Goal: Task Accomplishment & Management: Use online tool/utility

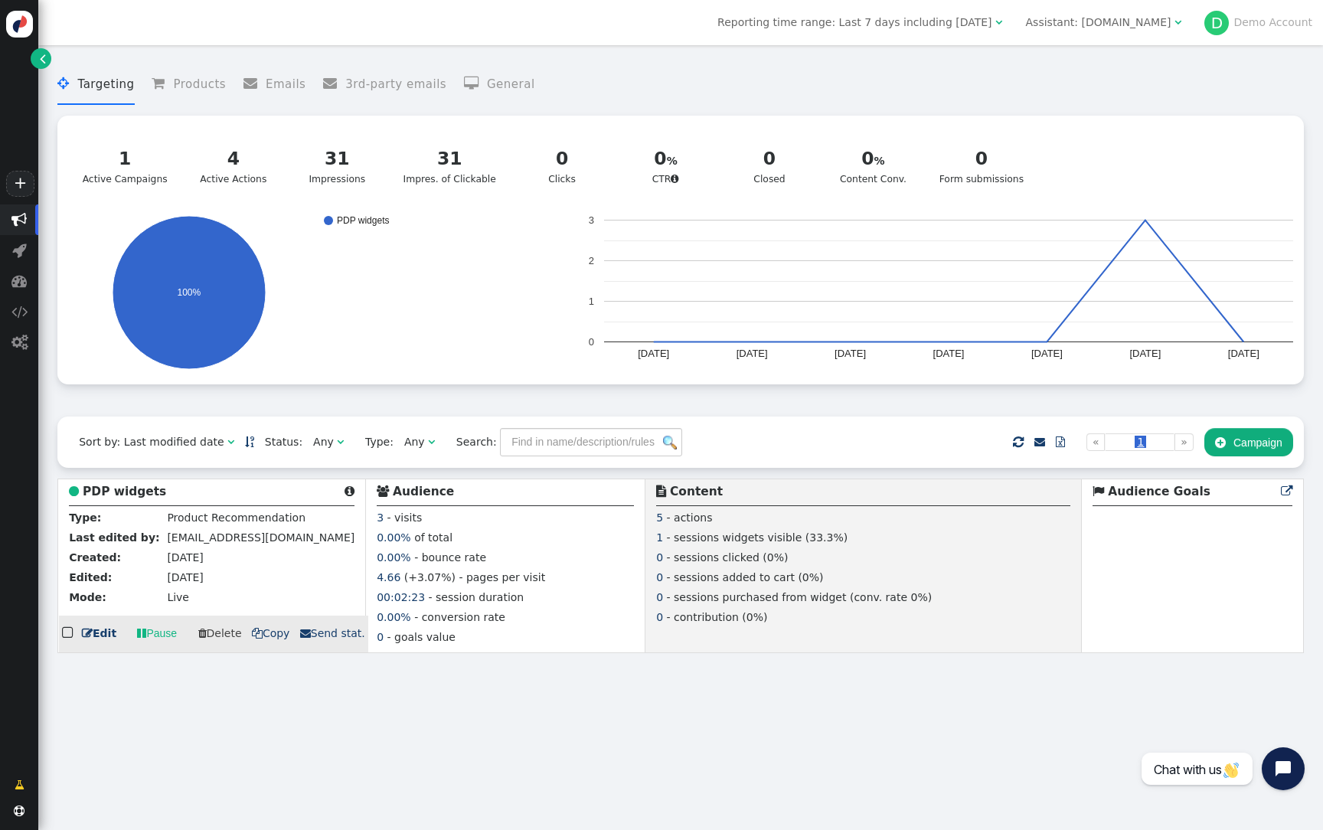
click at [126, 488] on b "PDP widgets" at bounding box center [124, 492] width 83 height 14
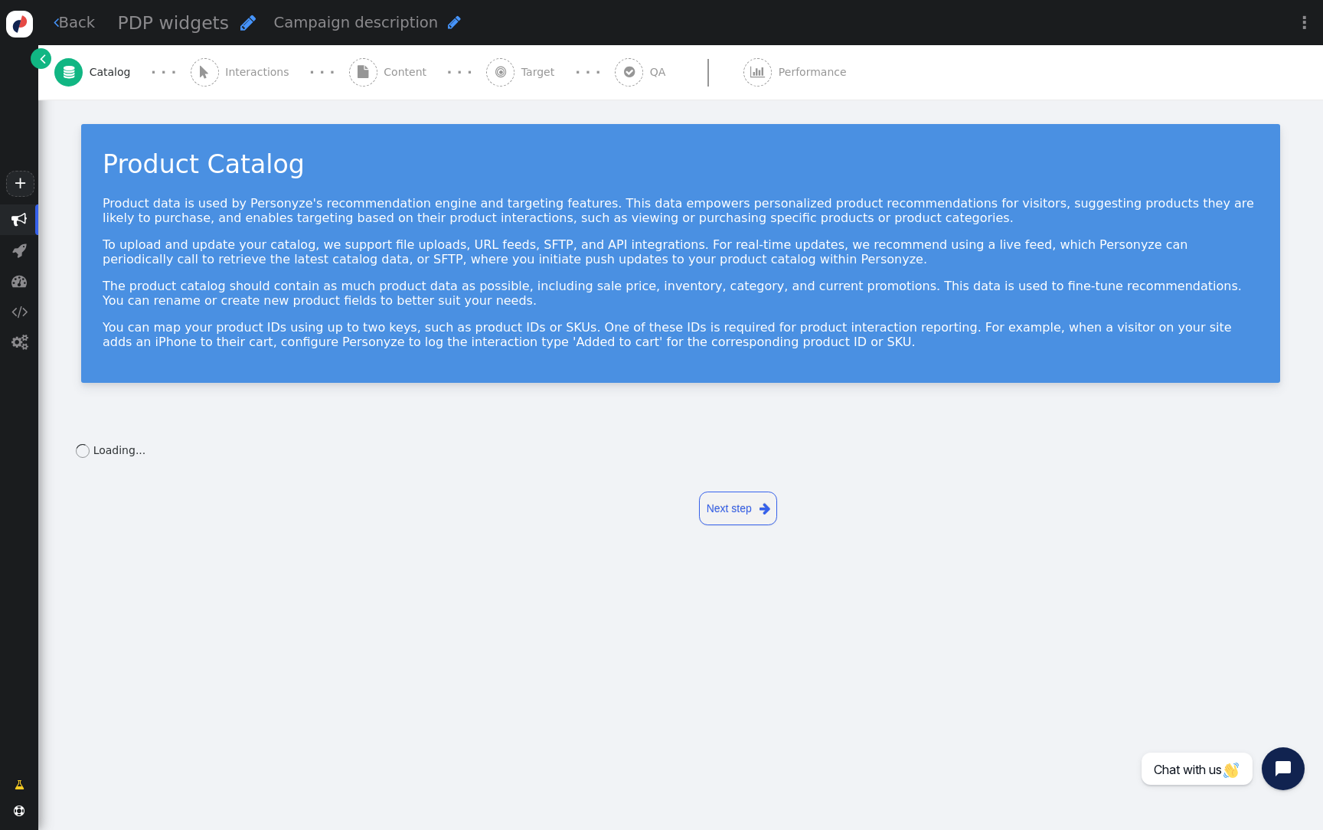
click at [351, 85] on span "" at bounding box center [363, 72] width 28 height 28
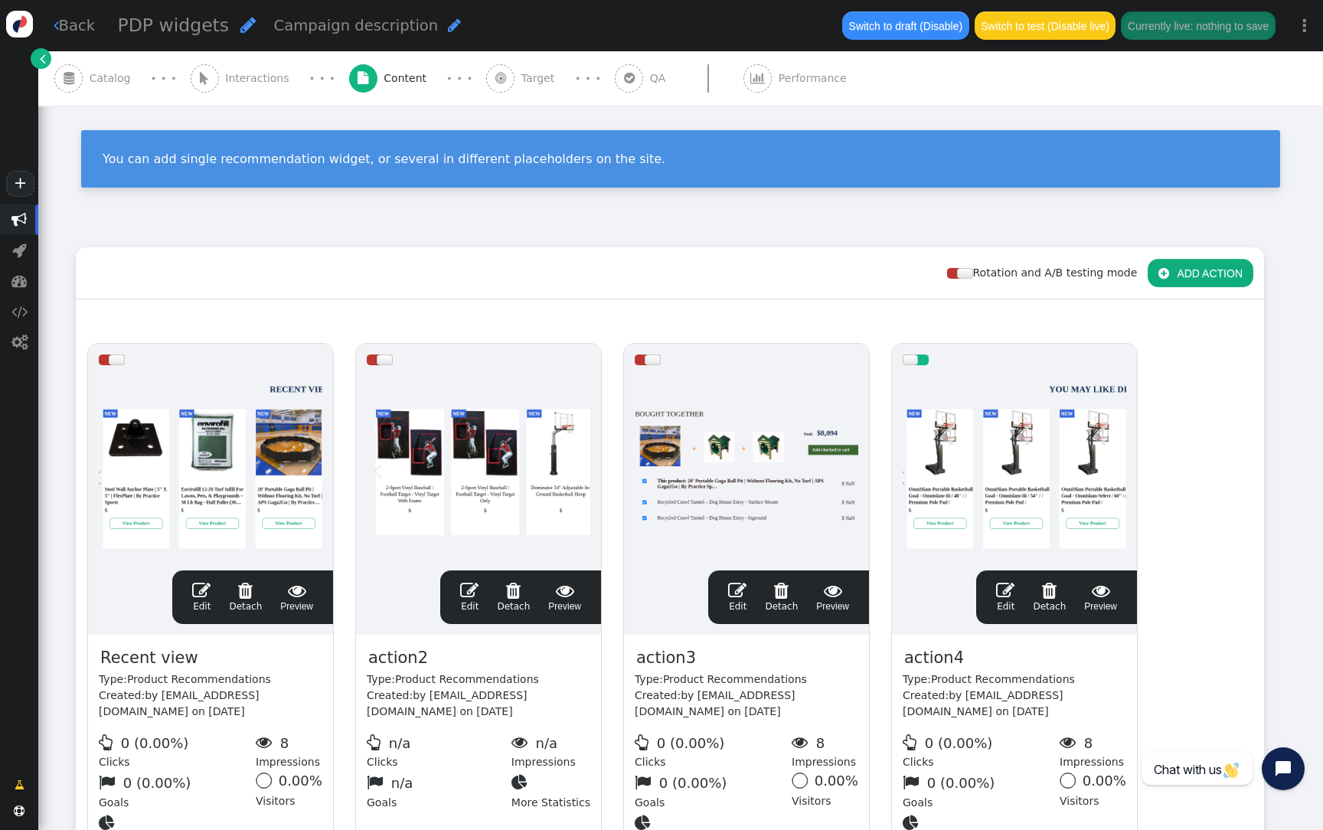
click at [1036, 445] on div at bounding box center [1015, 468] width 224 height 184
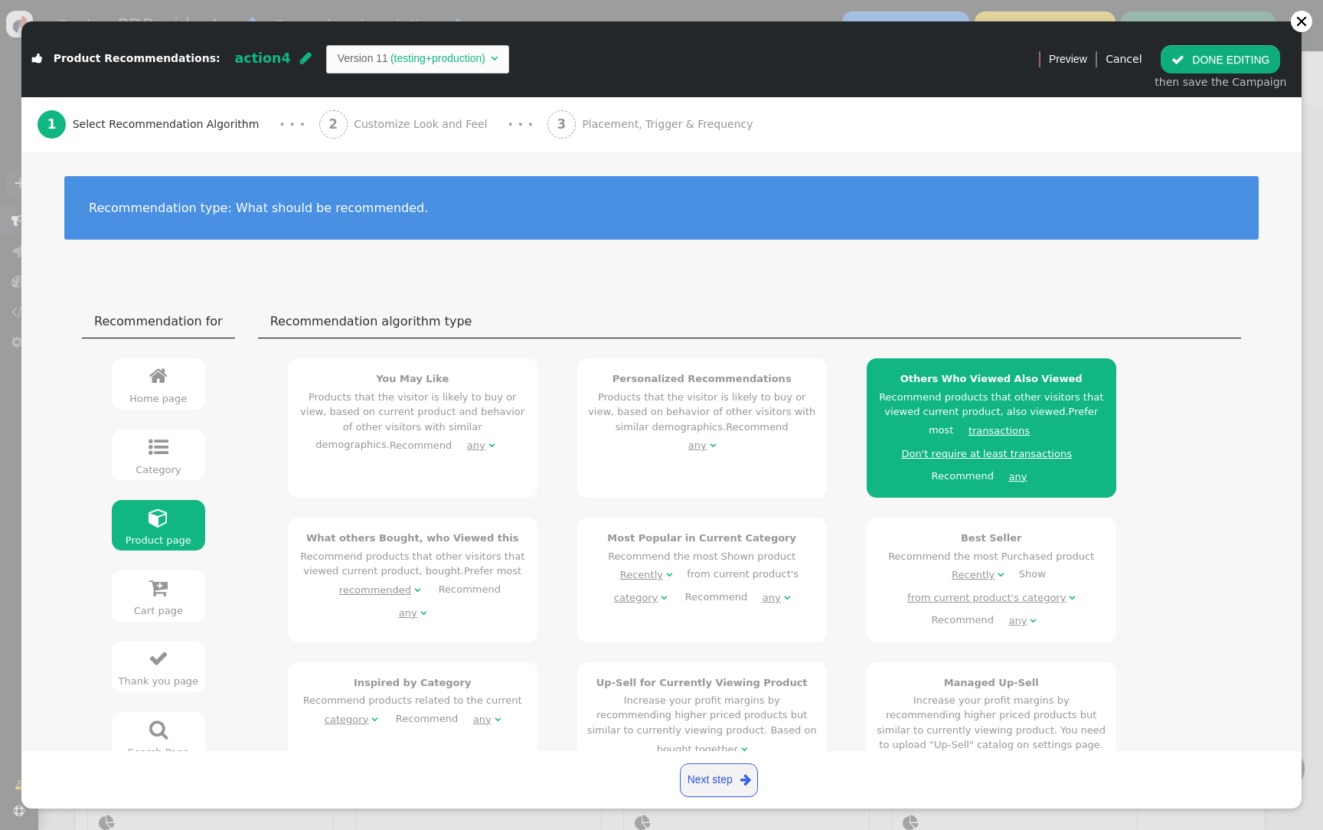
click at [408, 115] on div "2 Customize Look and Feel" at bounding box center [406, 124] width 175 height 54
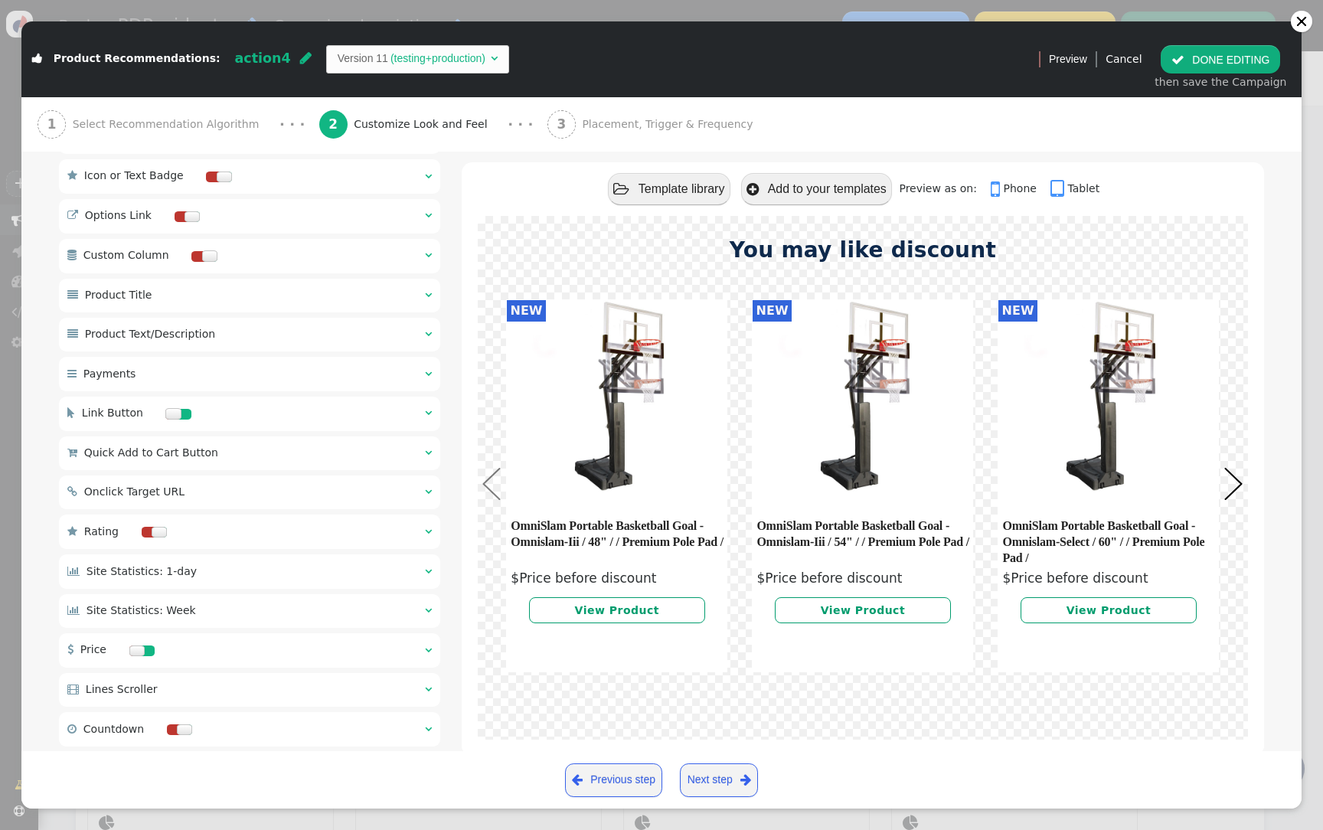
scroll to position [1057, 0]
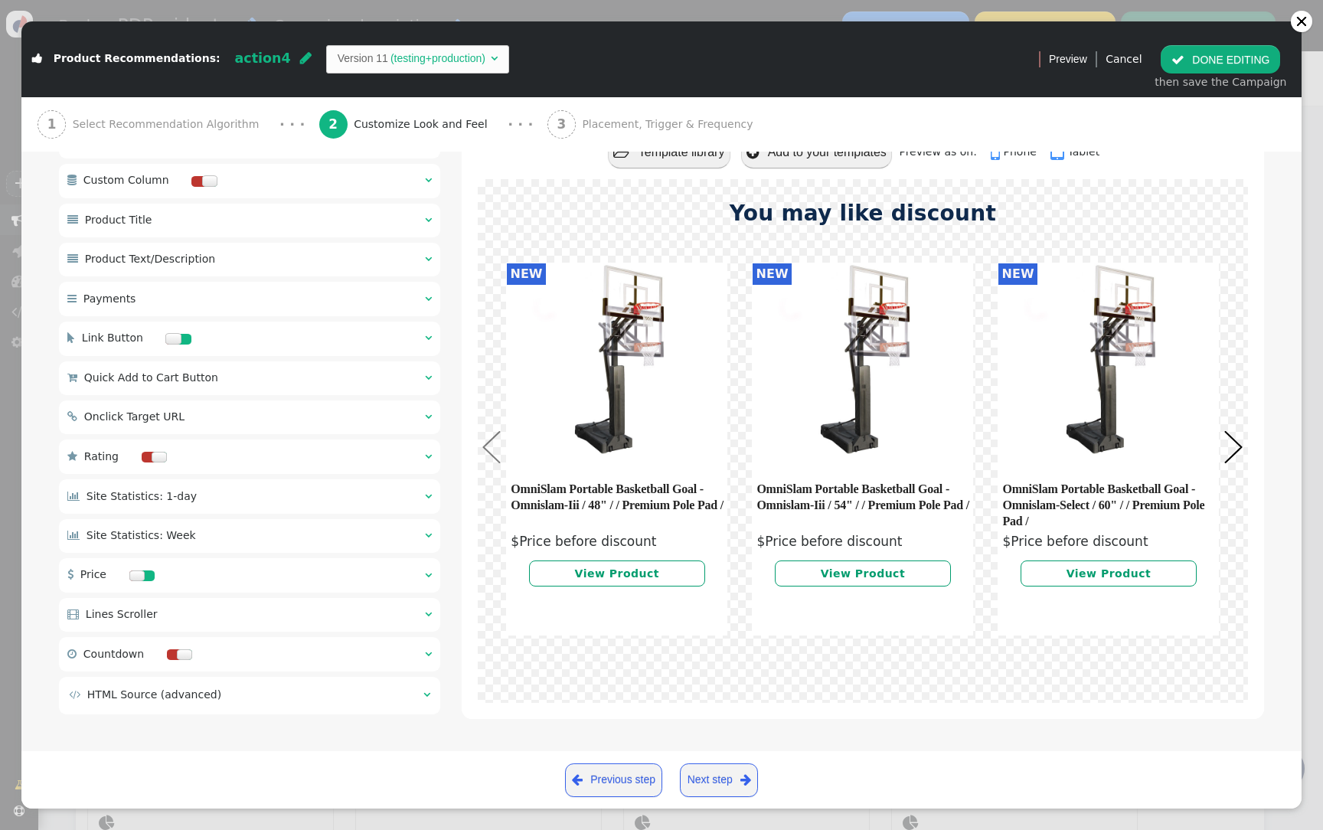
click at [314, 691] on td " HTML Source (advanced)" at bounding box center [241, 695] width 344 height 16
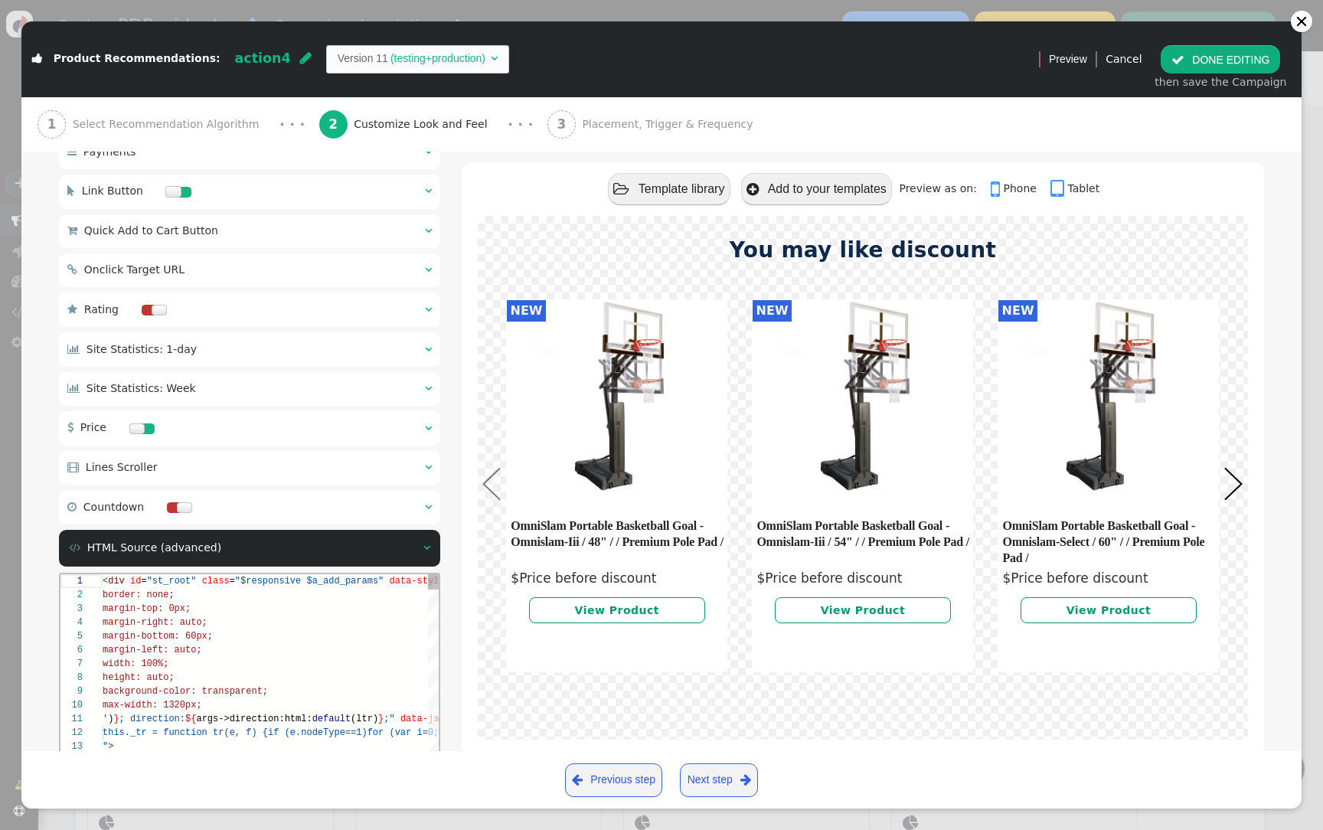
scroll to position [1322, 0]
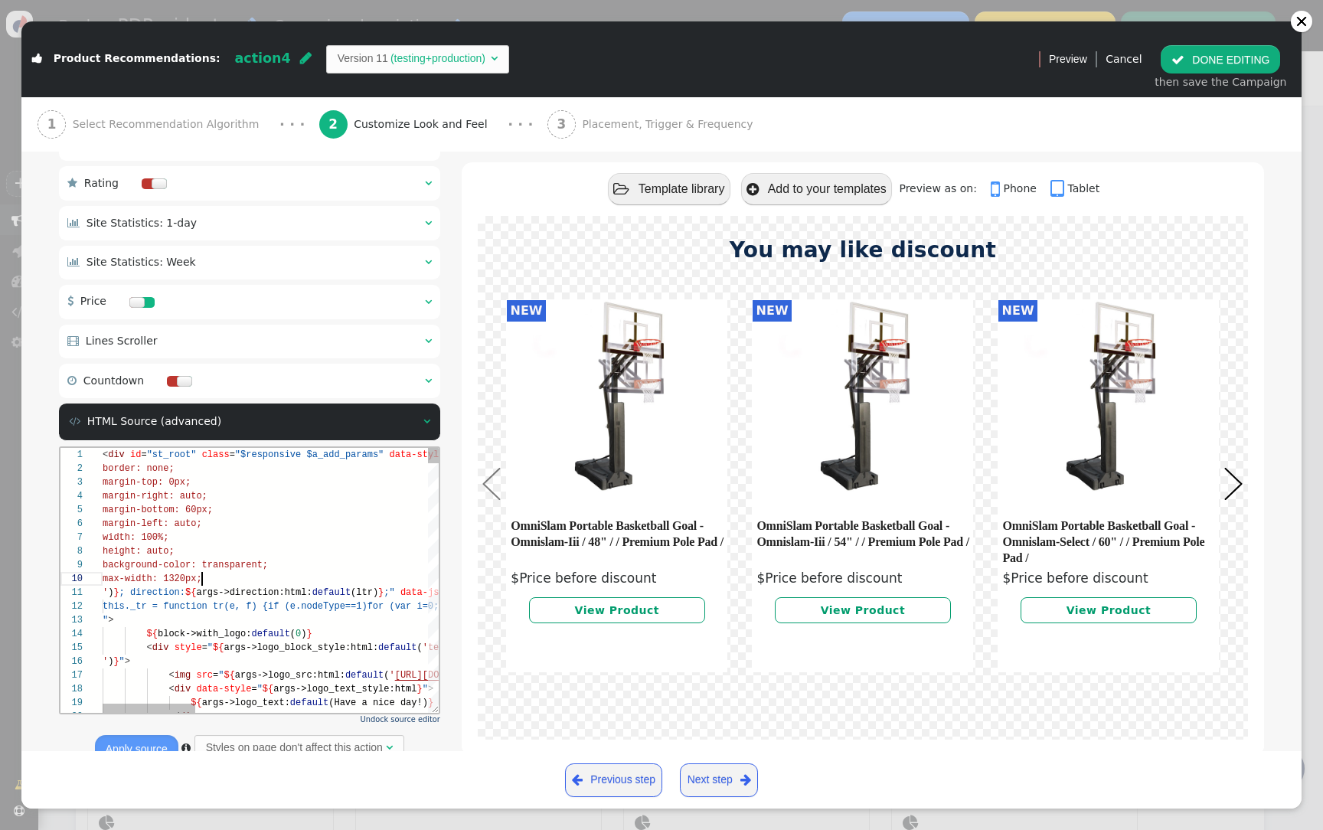
click at [328, 572] on div "max-width: 1320px;" at bounding box center [692, 578] width 1178 height 14
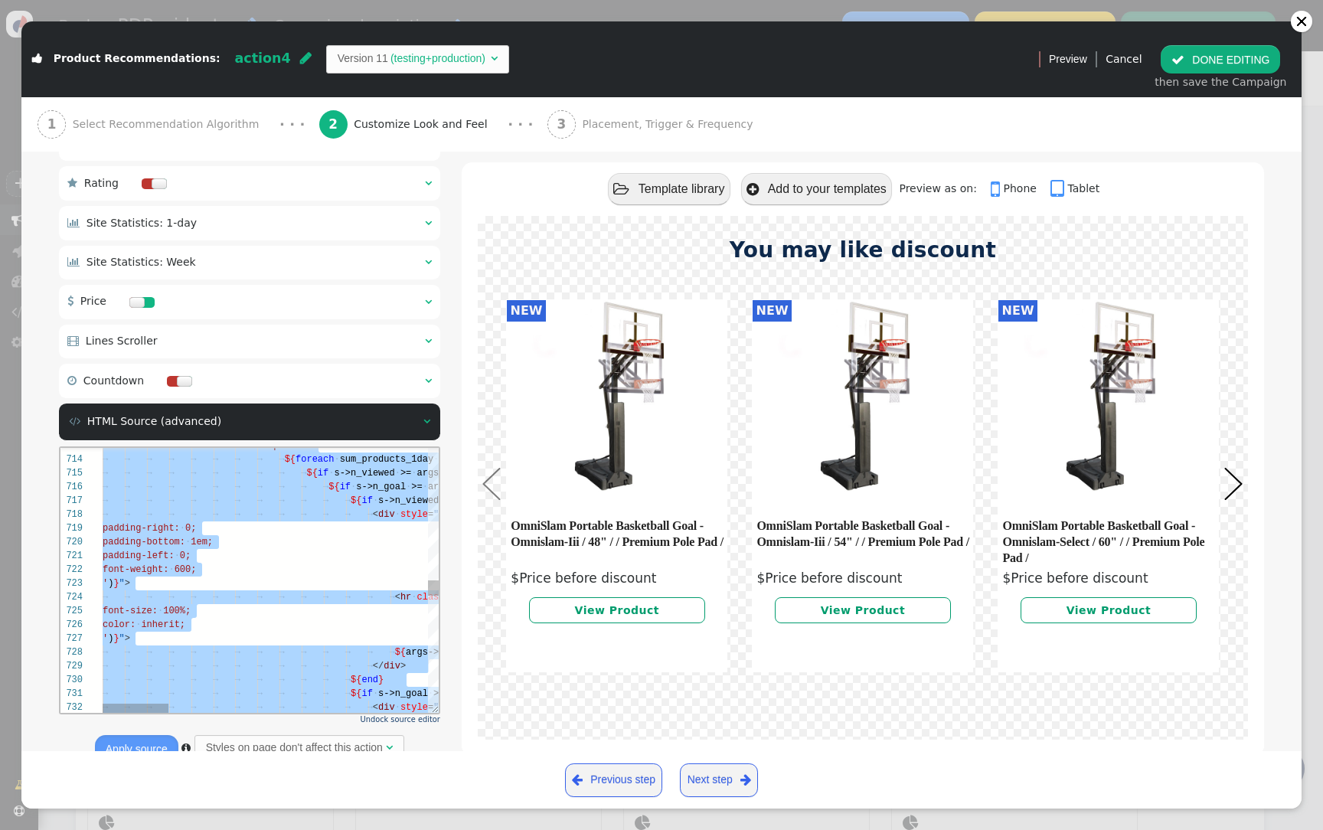
paste textarea "7867"
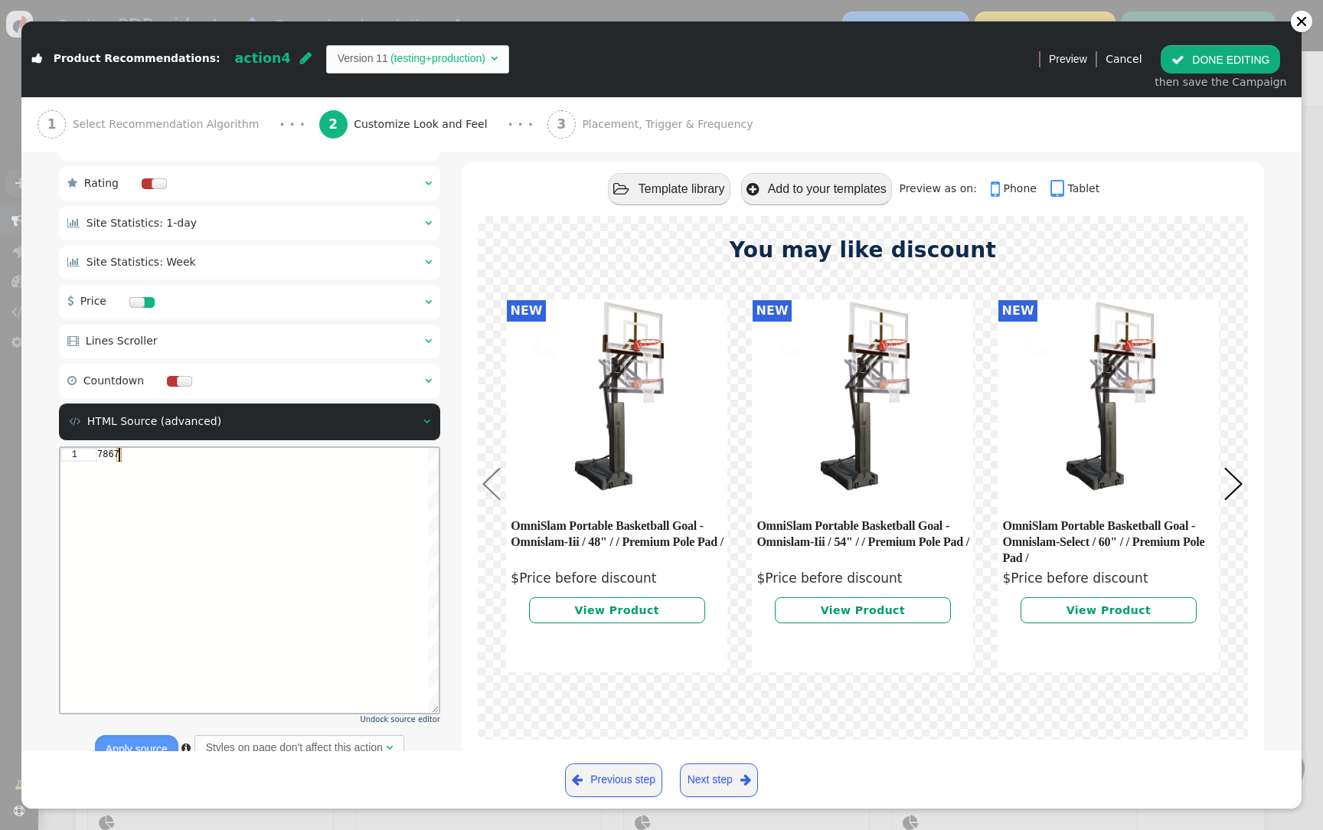
scroll to position [0, 21]
click at [332, 534] on div "7867" at bounding box center [267, 579] width 341 height 265
paste textarea "<div id="tsp" class="$table_slider_pagination" slider_id="ts" selected_color="$…"
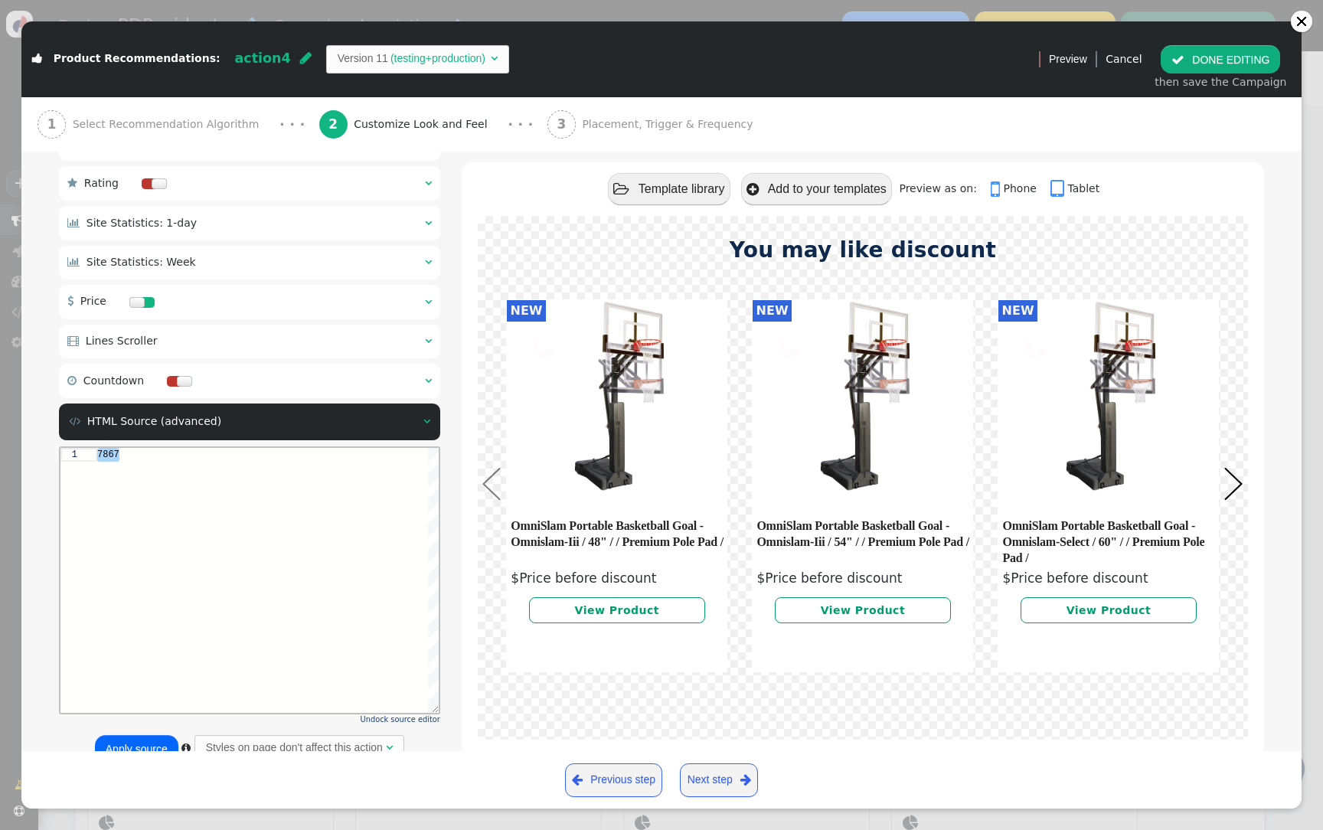
type textarea "<div id="tsp" class="$table_slider_pagination" slider_id="ts" selected_color="$…"
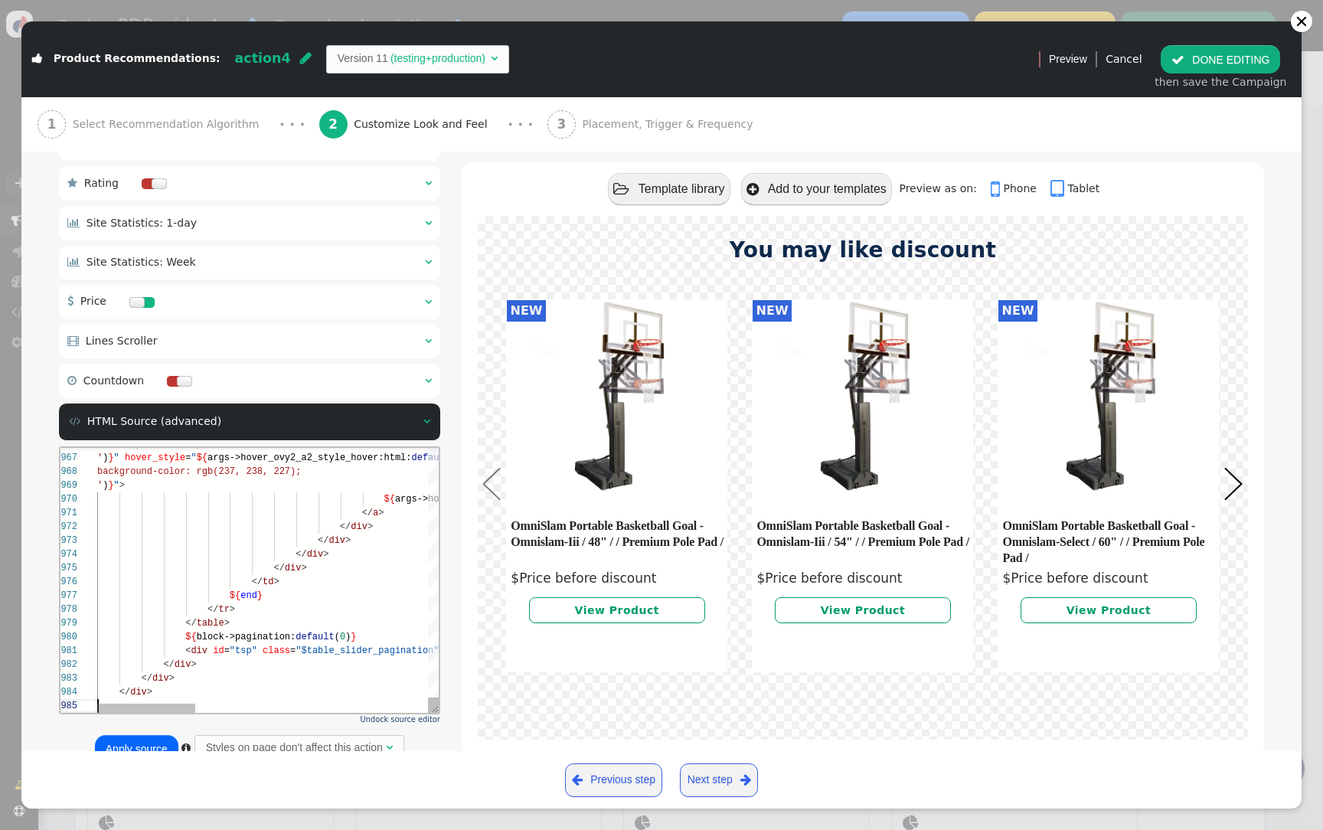
scroll to position [55, 0]
click at [152, 743] on button "Apply source" at bounding box center [136, 749] width 83 height 28
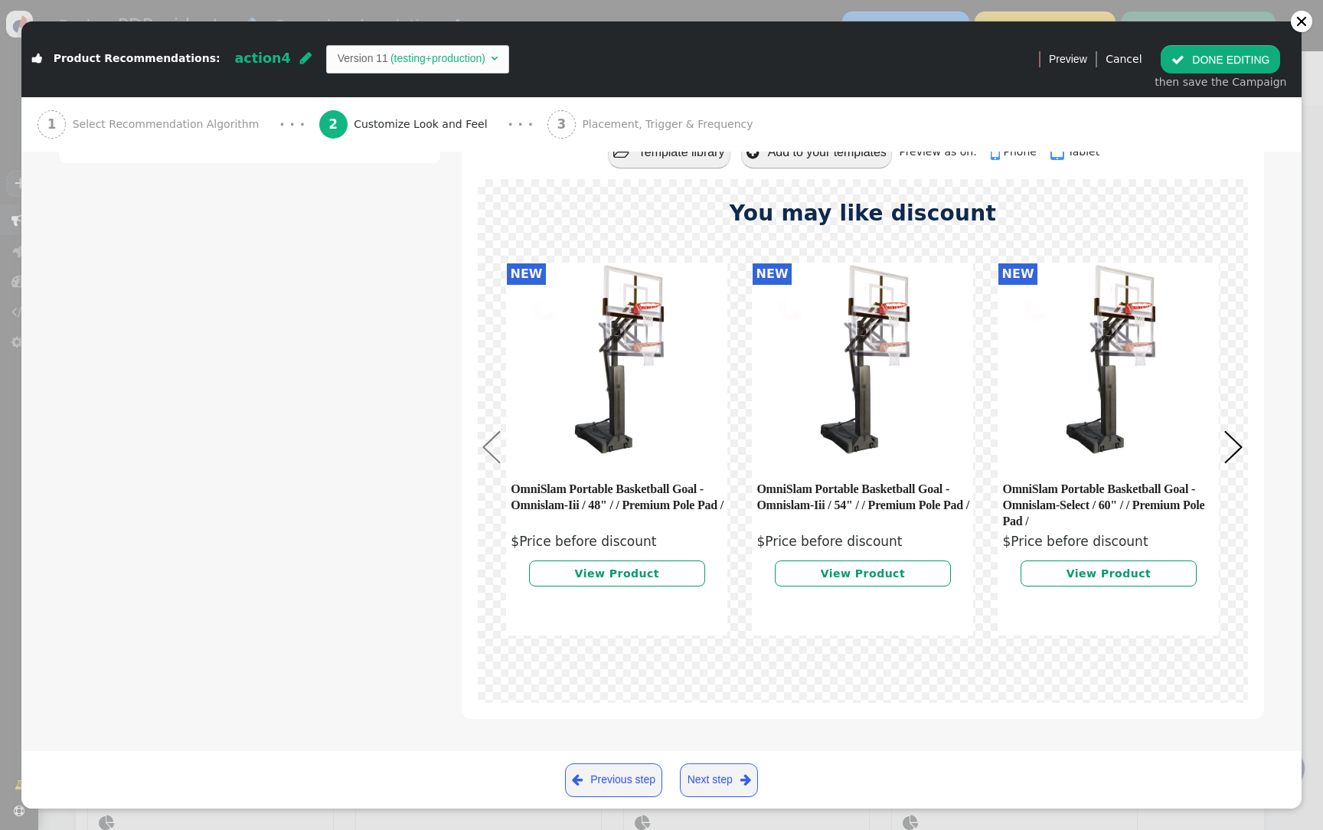
scroll to position [0, 0]
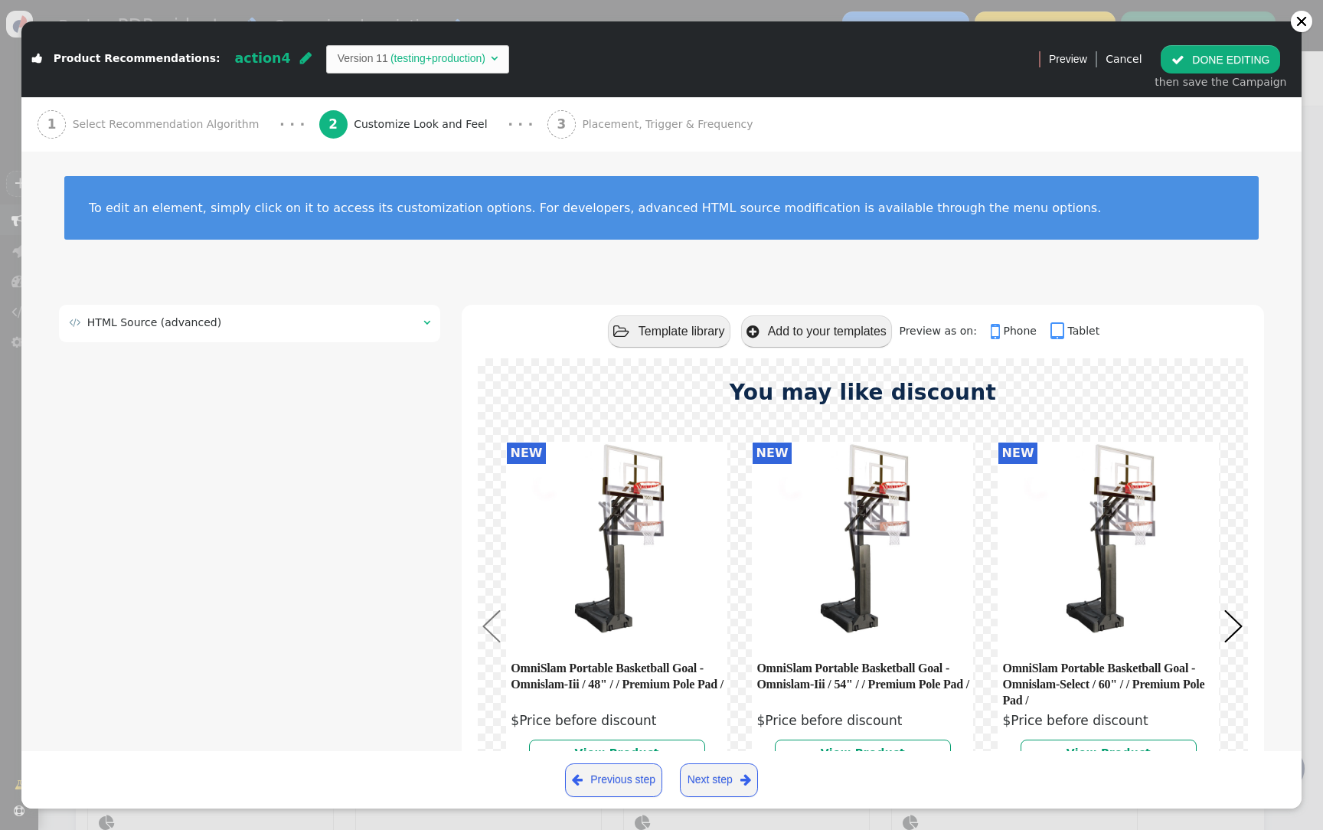
click at [1240, 62] on button " DONE EDITING" at bounding box center [1220, 59] width 119 height 28
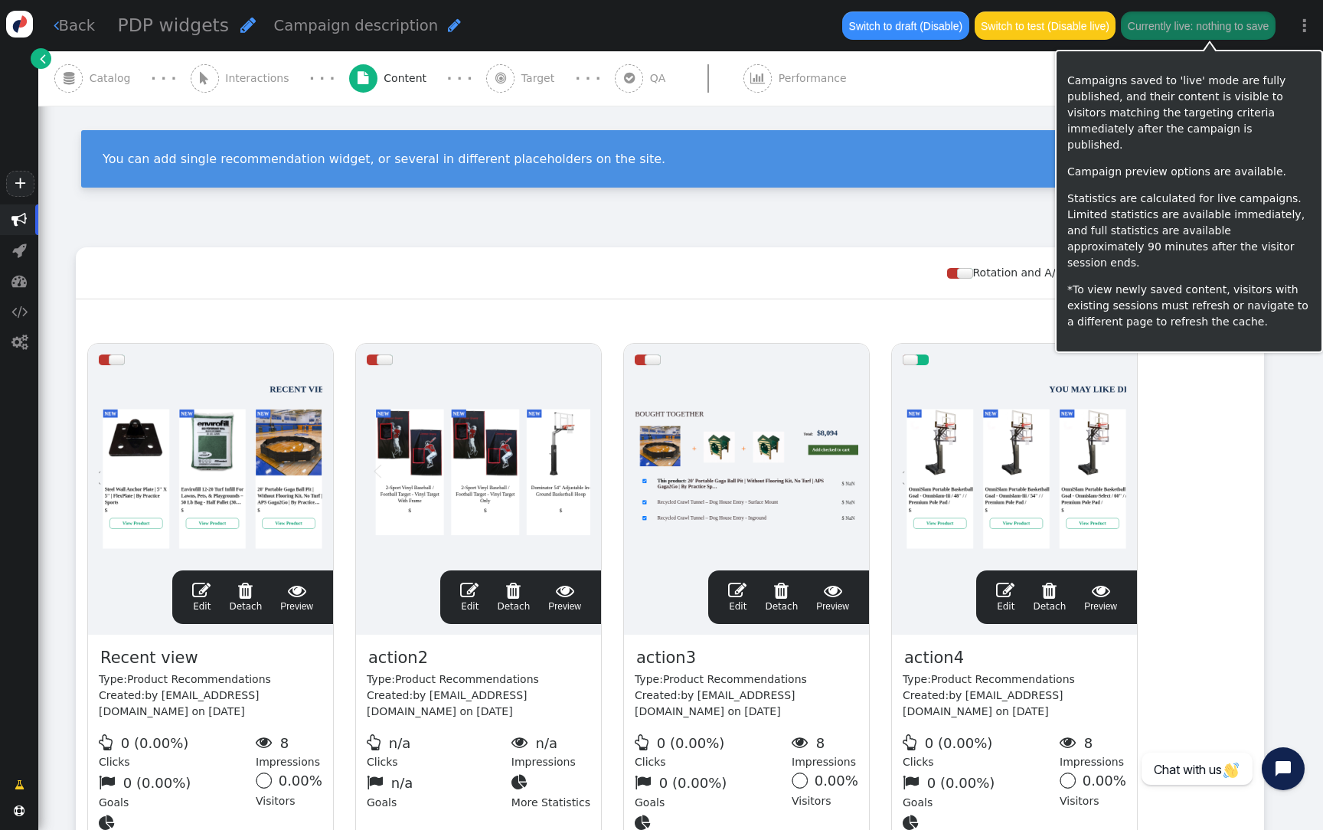
click at [1239, 29] on button "Currently live: nothing to save" at bounding box center [1198, 25] width 154 height 28
click at [1239, 30] on button "Save changes to live" at bounding box center [1220, 25] width 112 height 28
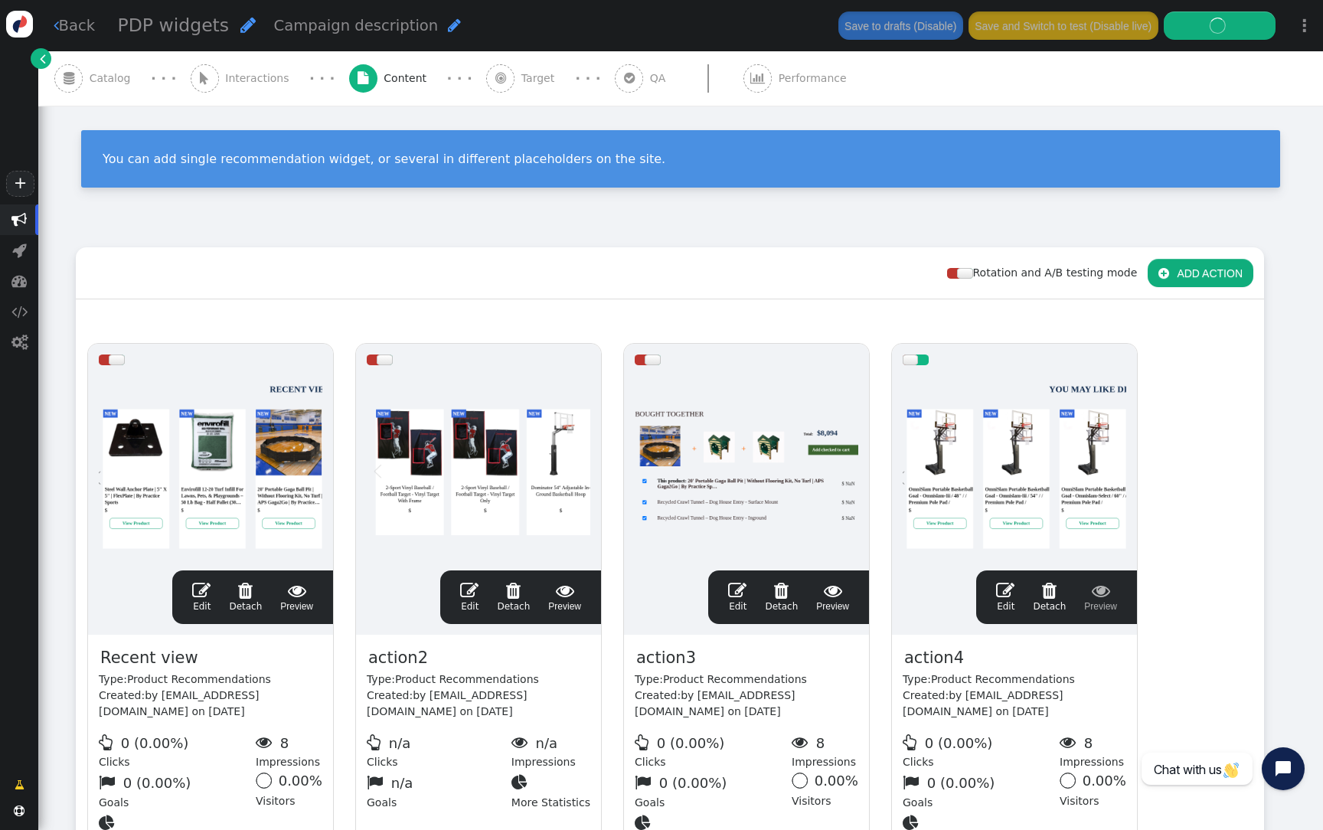
click at [618, 77] on div " QA" at bounding box center [643, 78] width 57 height 54
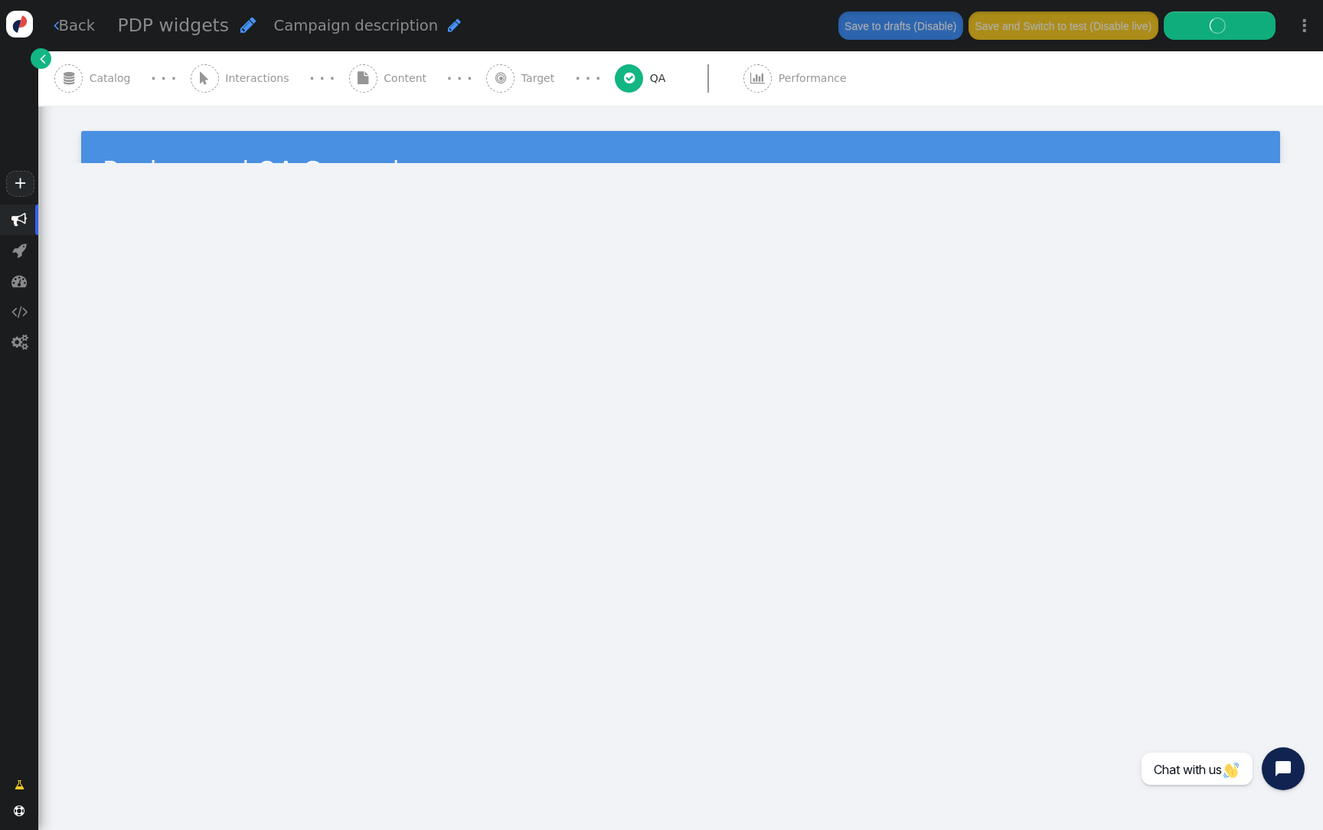
type input "[URL][DOMAIN_NAME]"
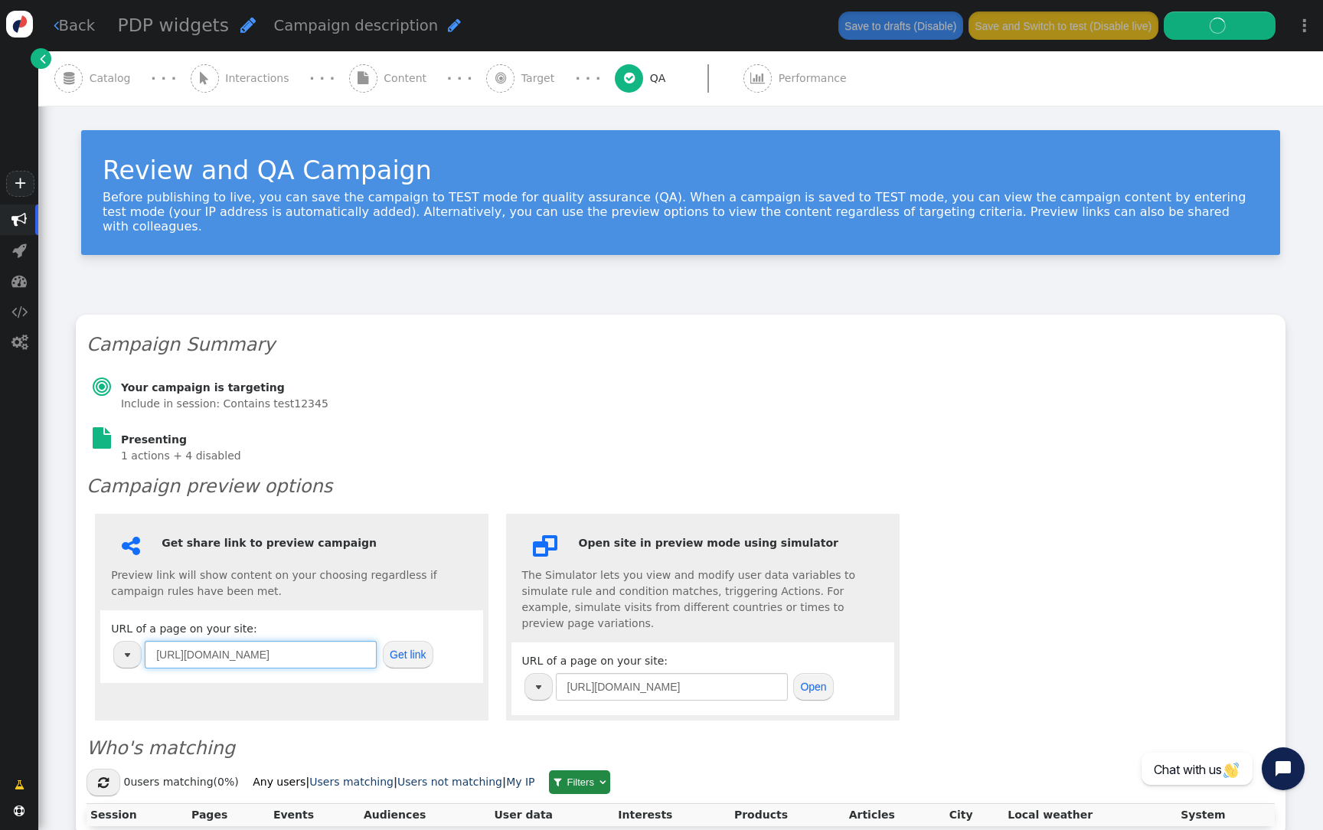
click at [298, 651] on input "[URL][DOMAIN_NAME]" at bounding box center [261, 655] width 232 height 28
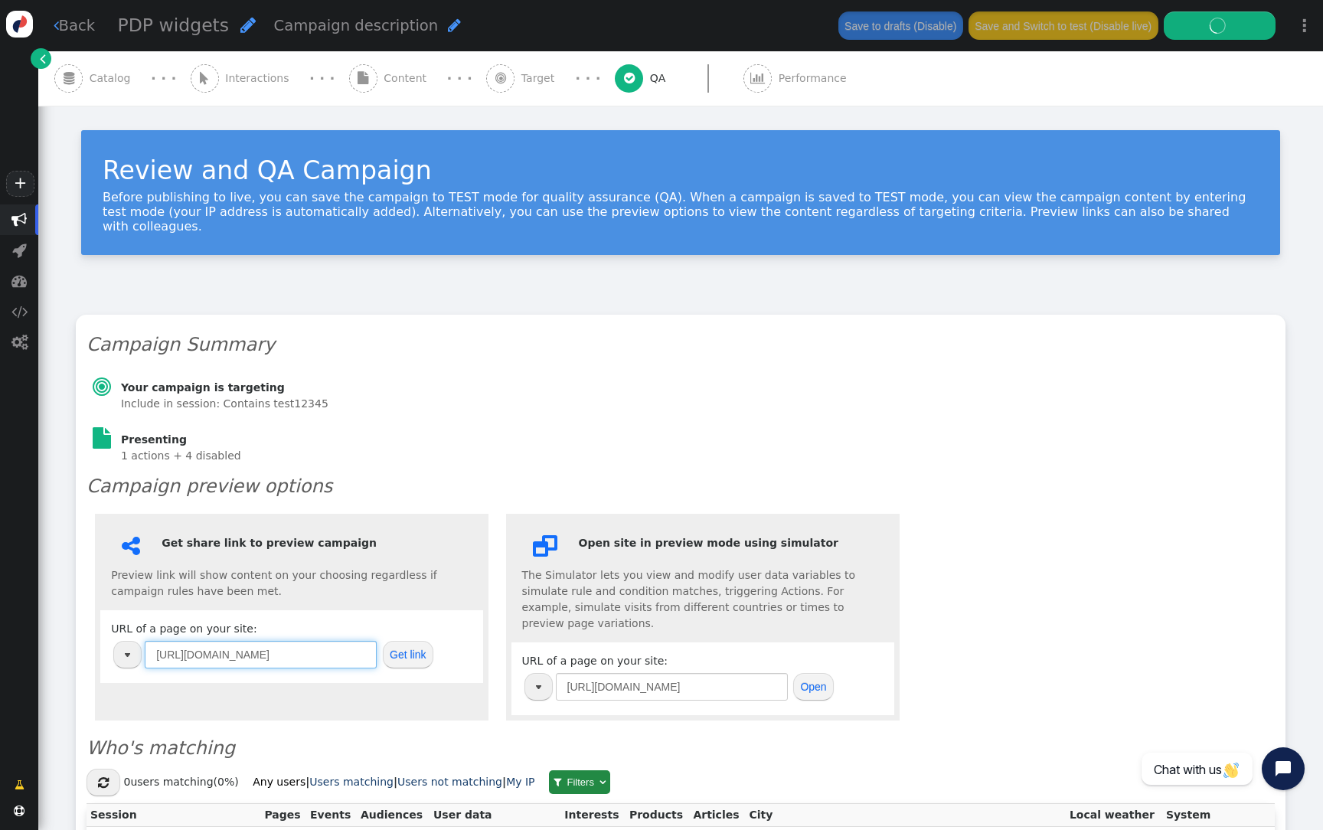
click at [298, 651] on input "[URL][DOMAIN_NAME]" at bounding box center [261, 655] width 232 height 28
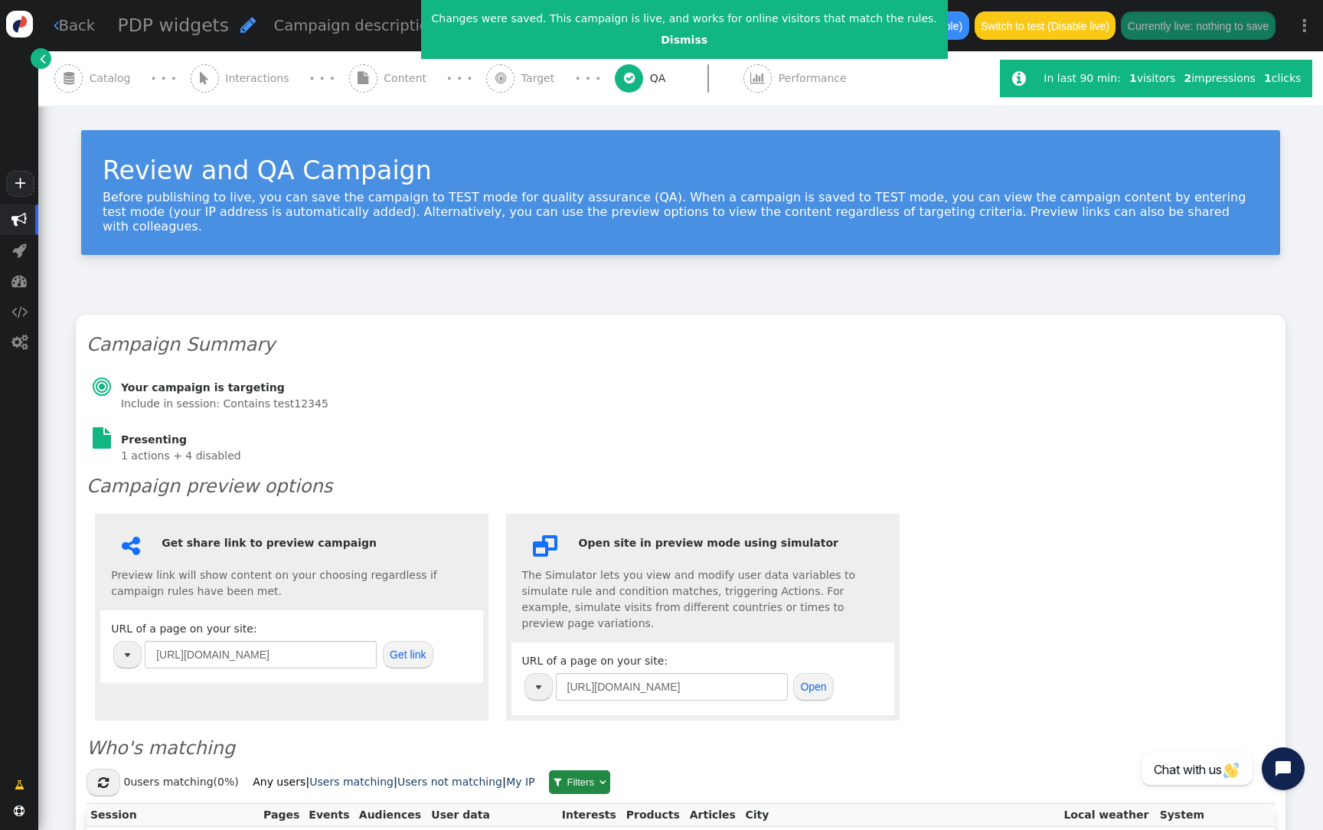
click at [390, 82] on span "Content" at bounding box center [408, 78] width 49 height 16
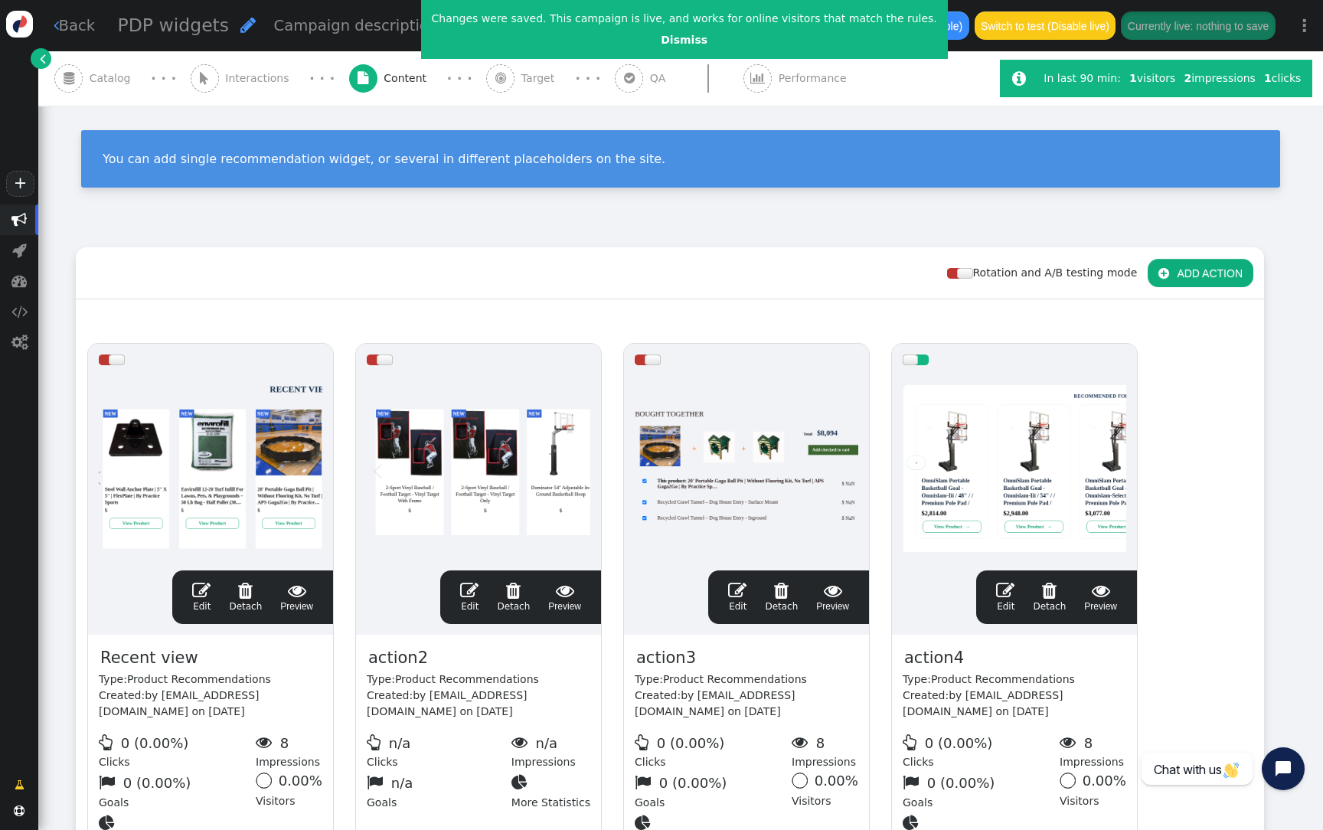
click at [970, 484] on div at bounding box center [1015, 468] width 224 height 184
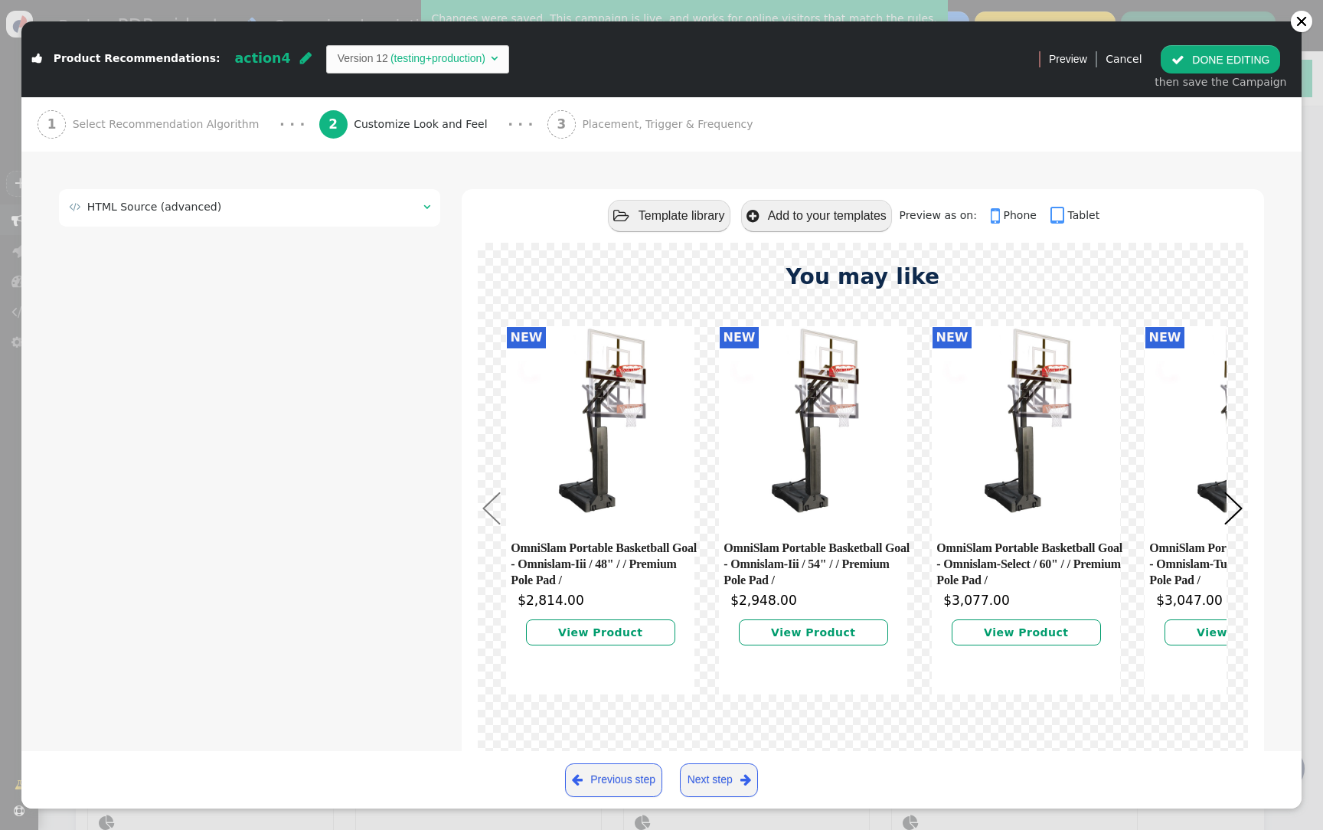
scroll to position [109, 0]
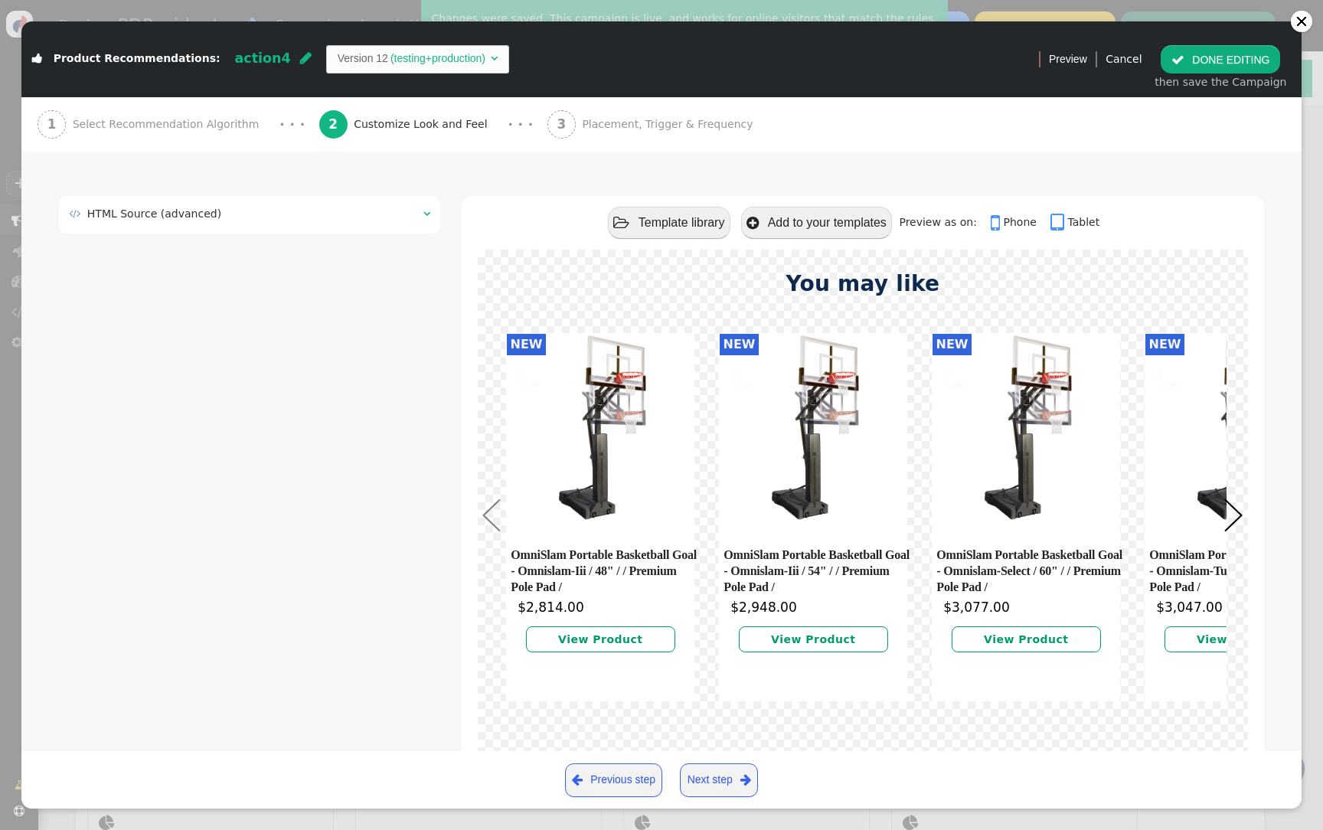
click at [323, 221] on td " HTML Source (advanced)" at bounding box center [241, 214] width 344 height 16
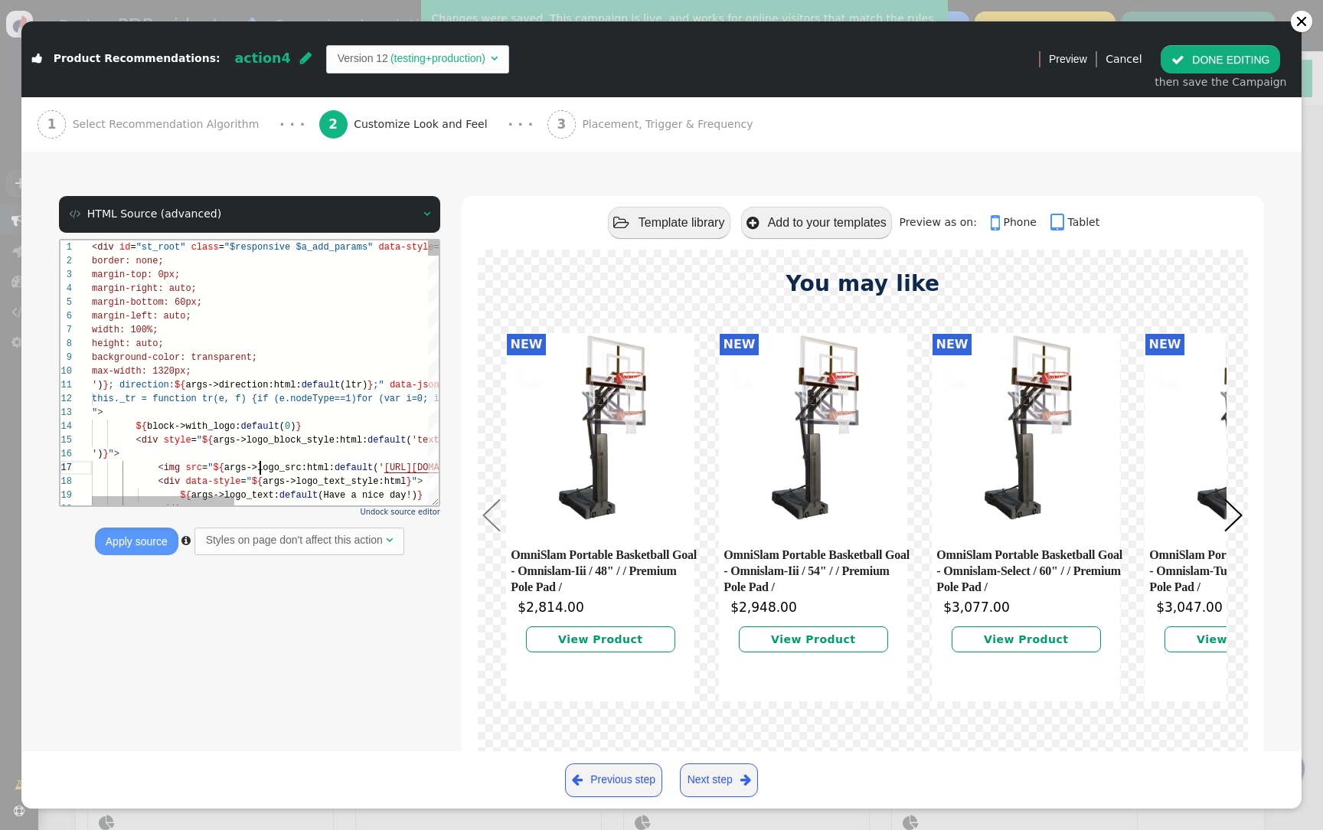
click at [336, 464] on span "default" at bounding box center [354, 467] width 38 height 11
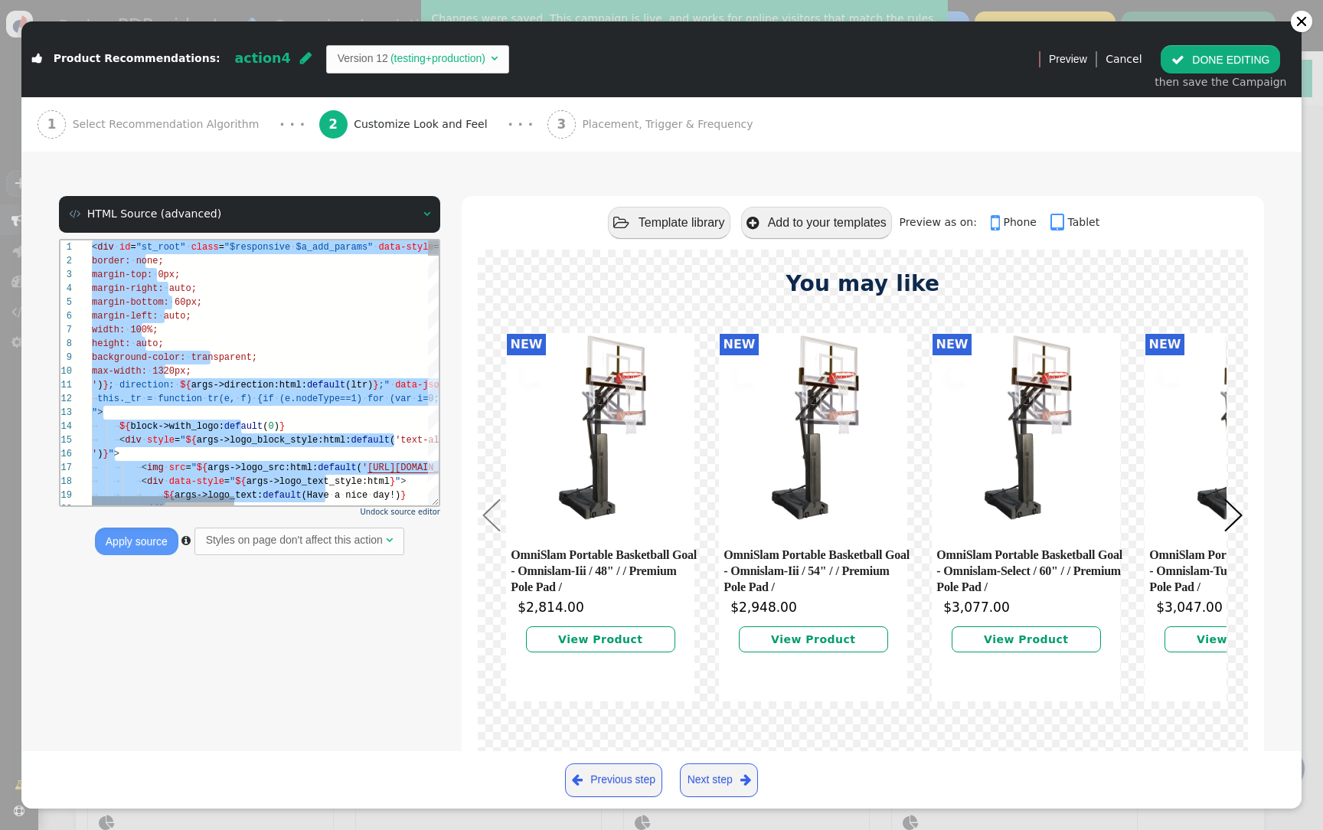
paste textarea "/div>"
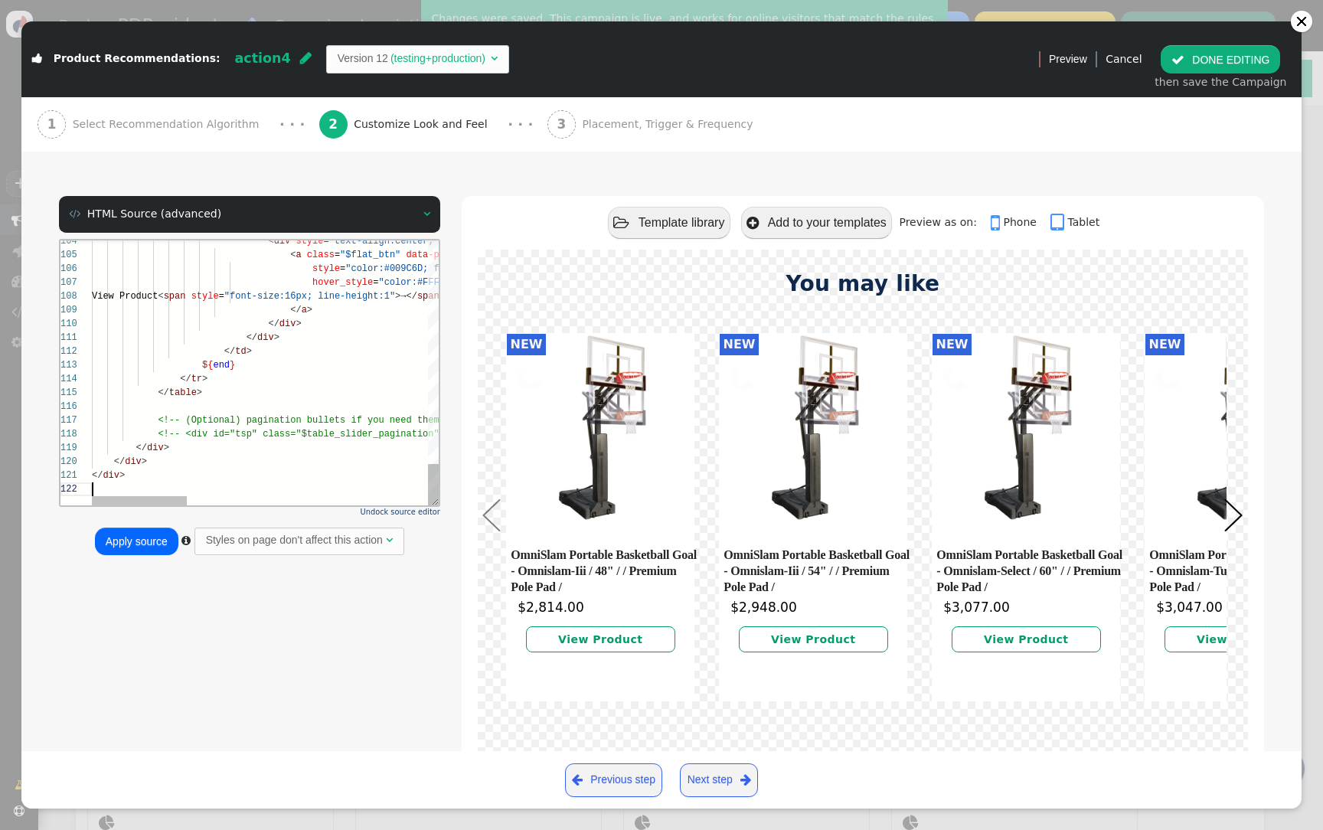
scroll to position [14, 0]
click at [155, 539] on button "Apply source" at bounding box center [136, 542] width 83 height 28
type textarea "</div>"
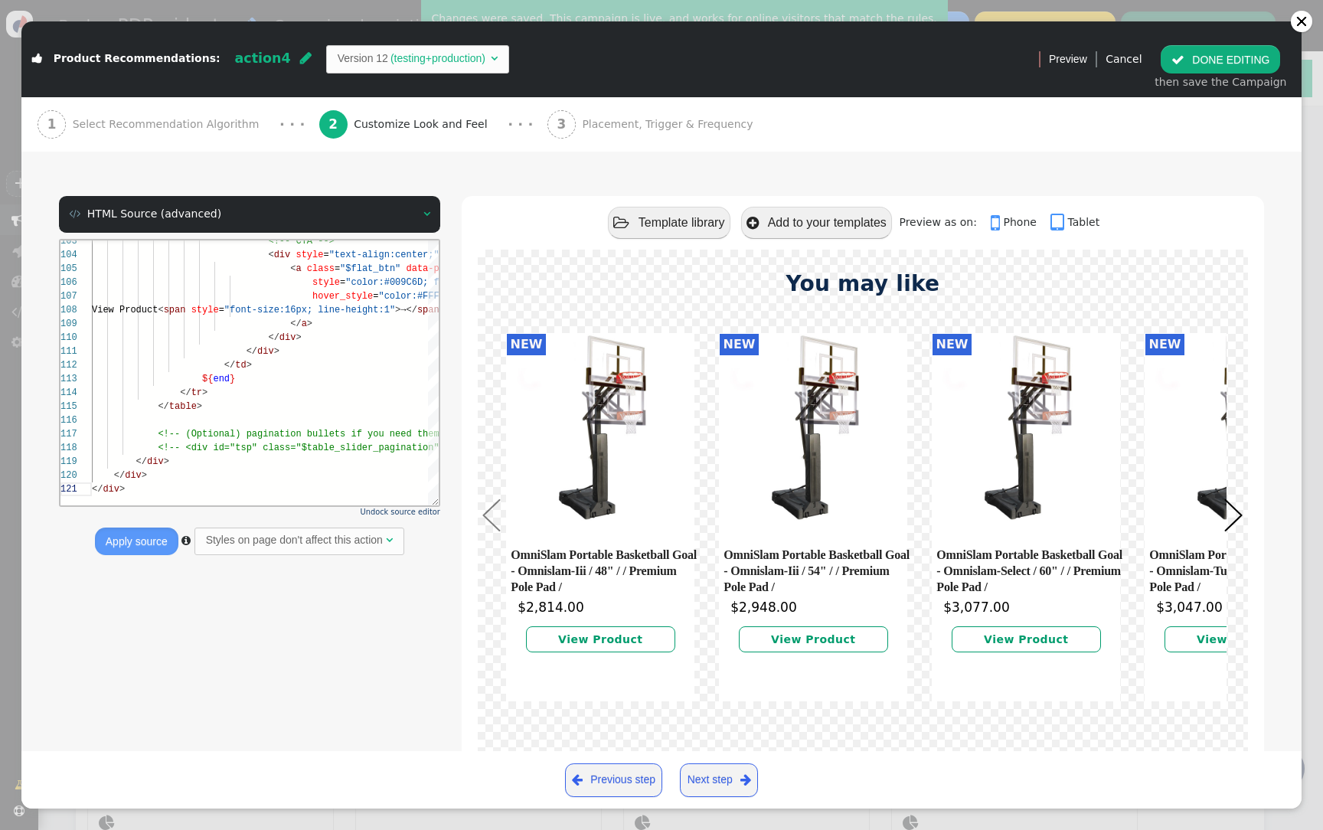
scroll to position [0, 32]
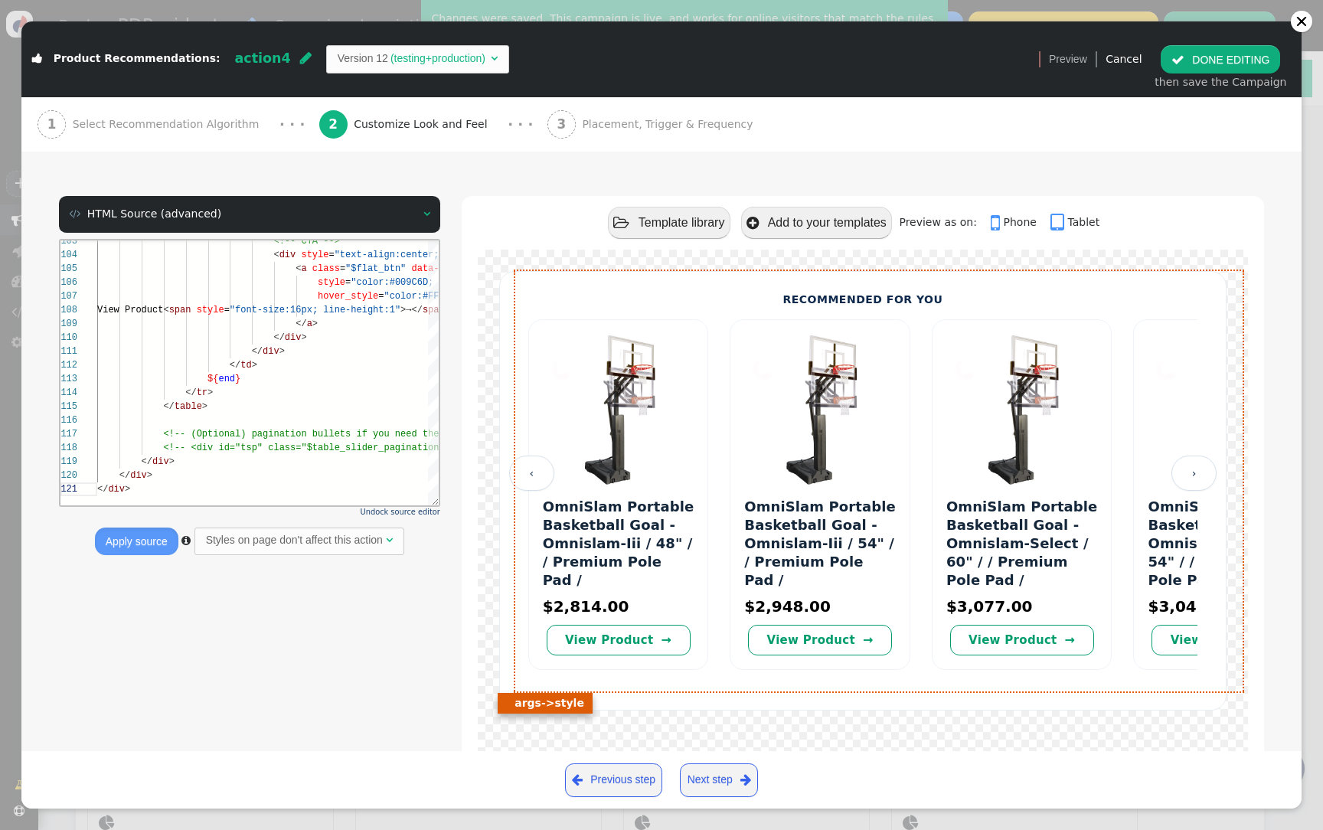
click at [526, 469] on link "‹" at bounding box center [531, 473] width 45 height 35
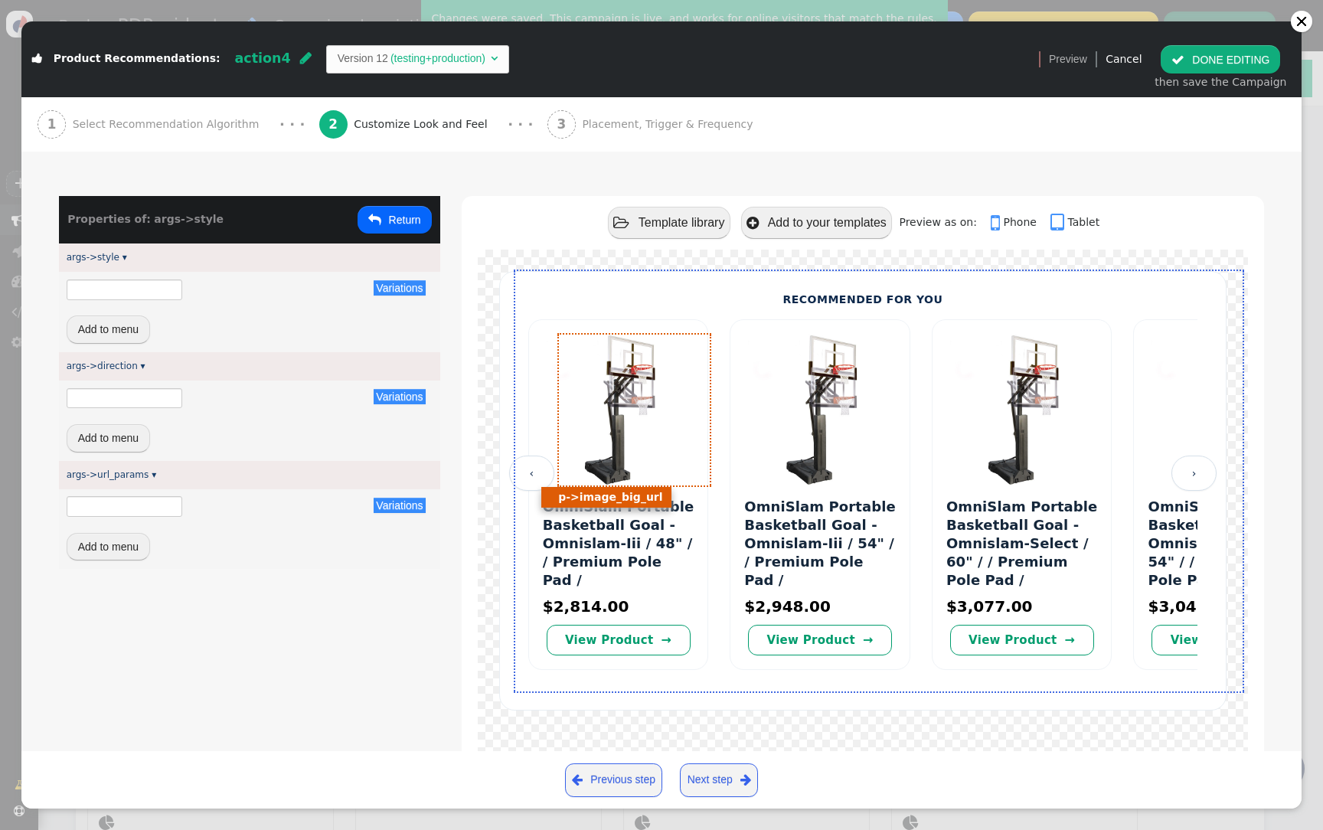
type input "padding: 0px;border: none;margin-top: 0px;margin-right: auto;margin-bottom: 60p…"
type input "ltr"
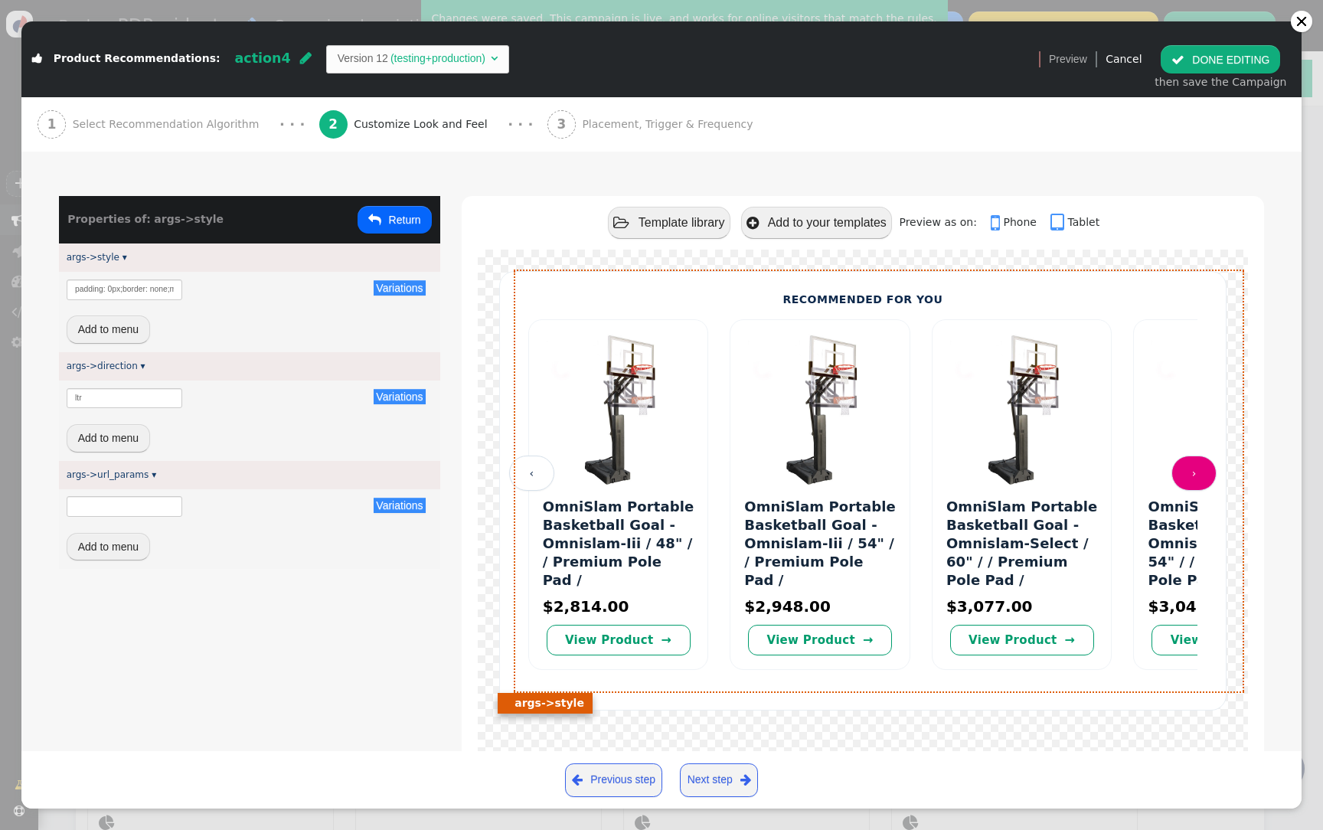
click at [1197, 477] on link "›" at bounding box center [1193, 473] width 45 height 35
click at [521, 463] on link "‹" at bounding box center [531, 473] width 45 height 35
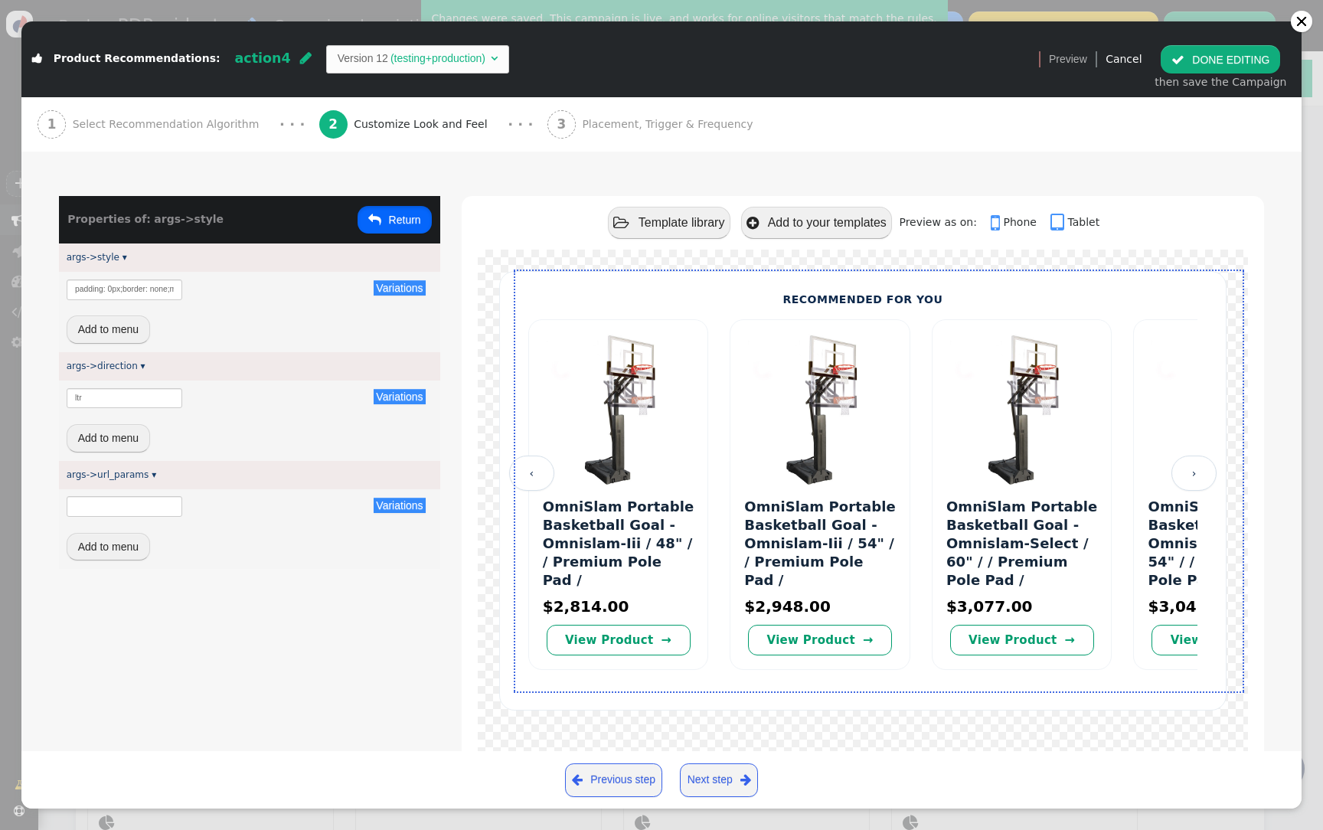
click at [384, 211] on button " Return" at bounding box center [395, 220] width 74 height 28
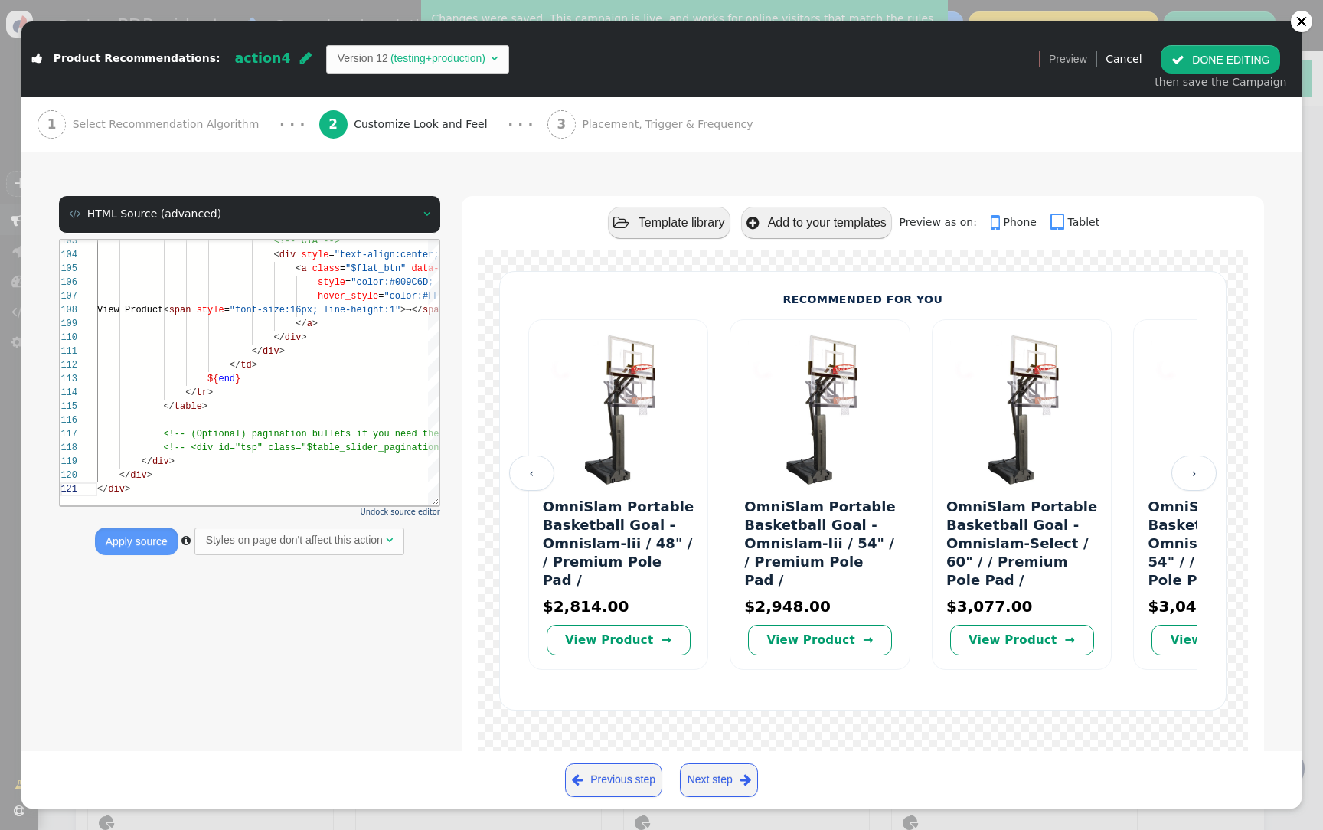
click at [413, 195] on div " HTML Source (advanced)  Undock source editor Apply source  Styles on page d…" at bounding box center [661, 495] width 1280 height 641
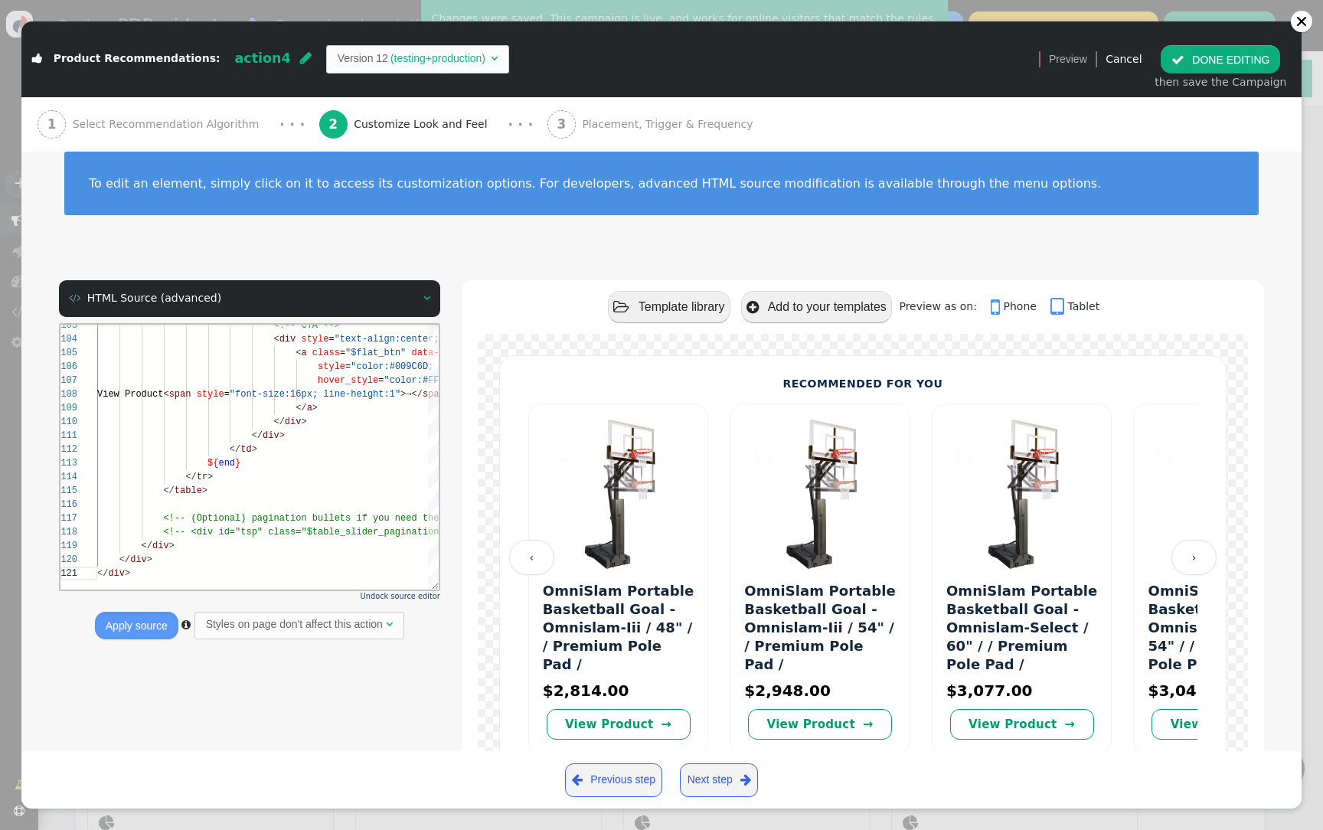
scroll to position [0, 0]
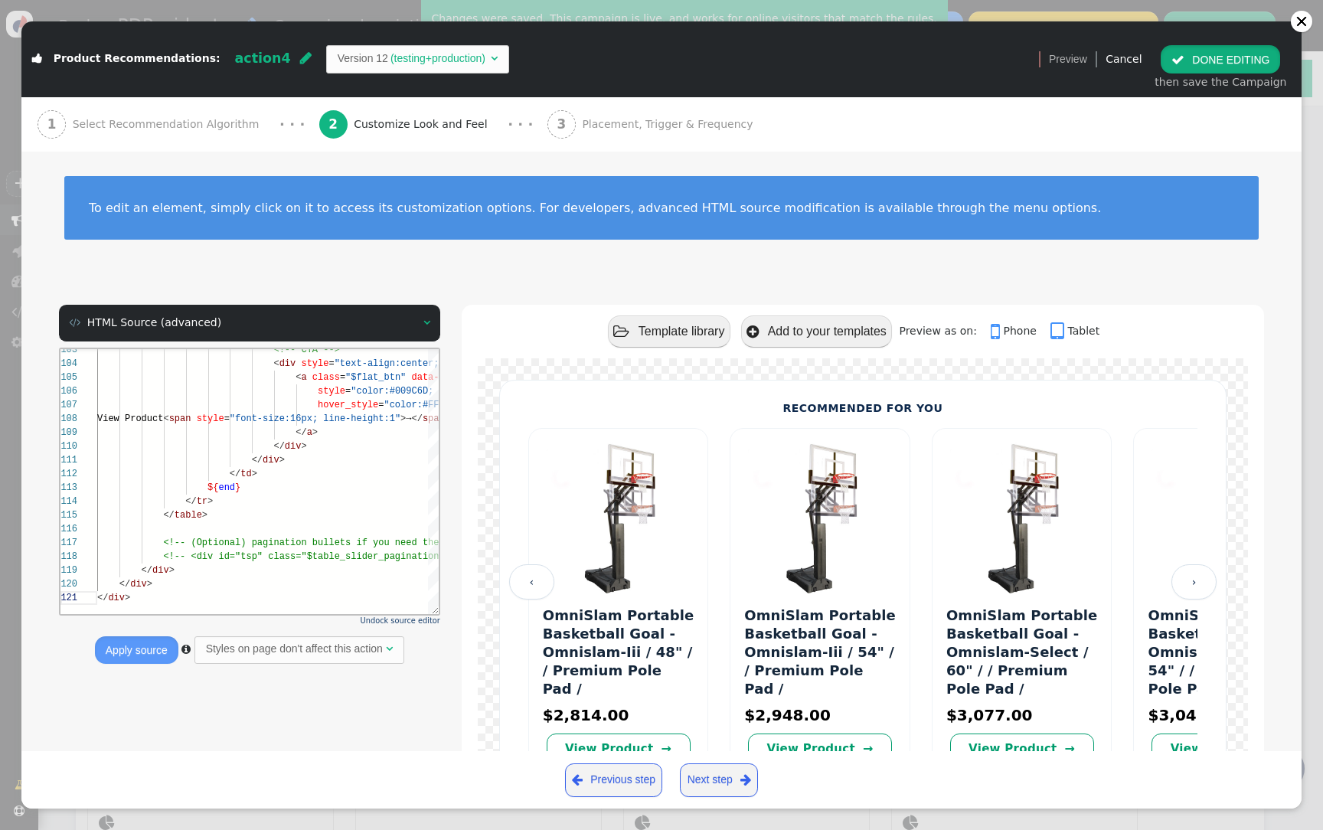
click at [1194, 47] on button " DONE EDITING" at bounding box center [1220, 59] width 119 height 28
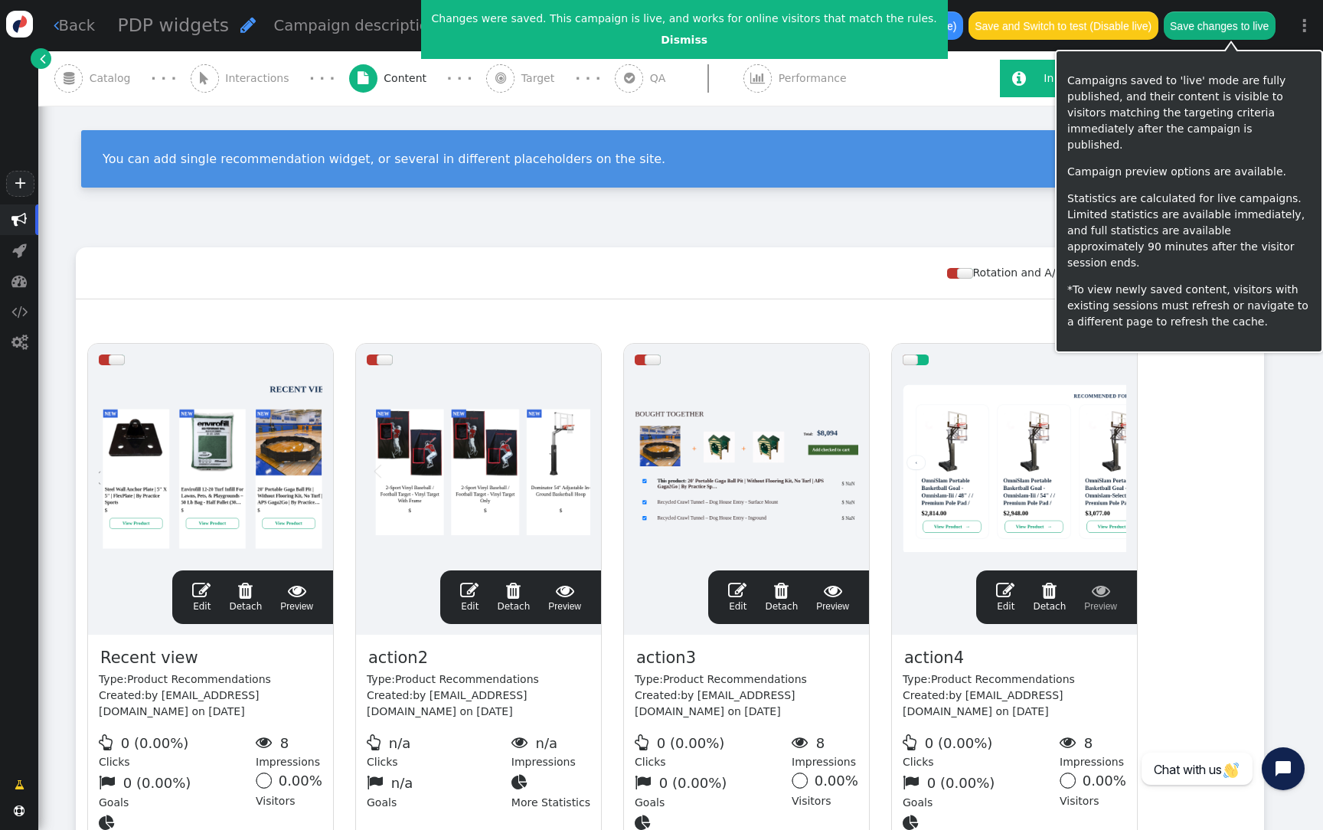
click at [1245, 23] on button "Save changes to live" at bounding box center [1220, 25] width 112 height 28
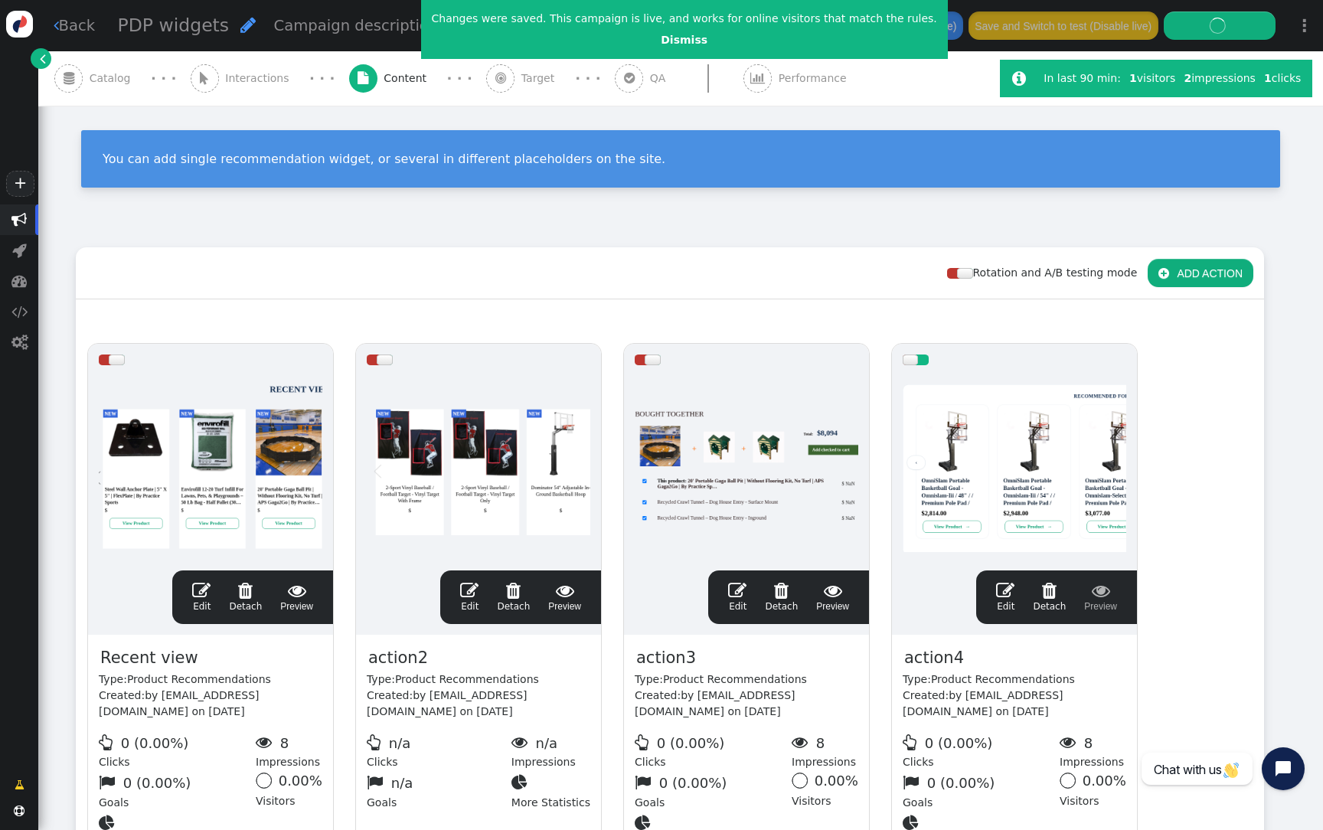
click at [216, 426] on div at bounding box center [211, 468] width 224 height 184
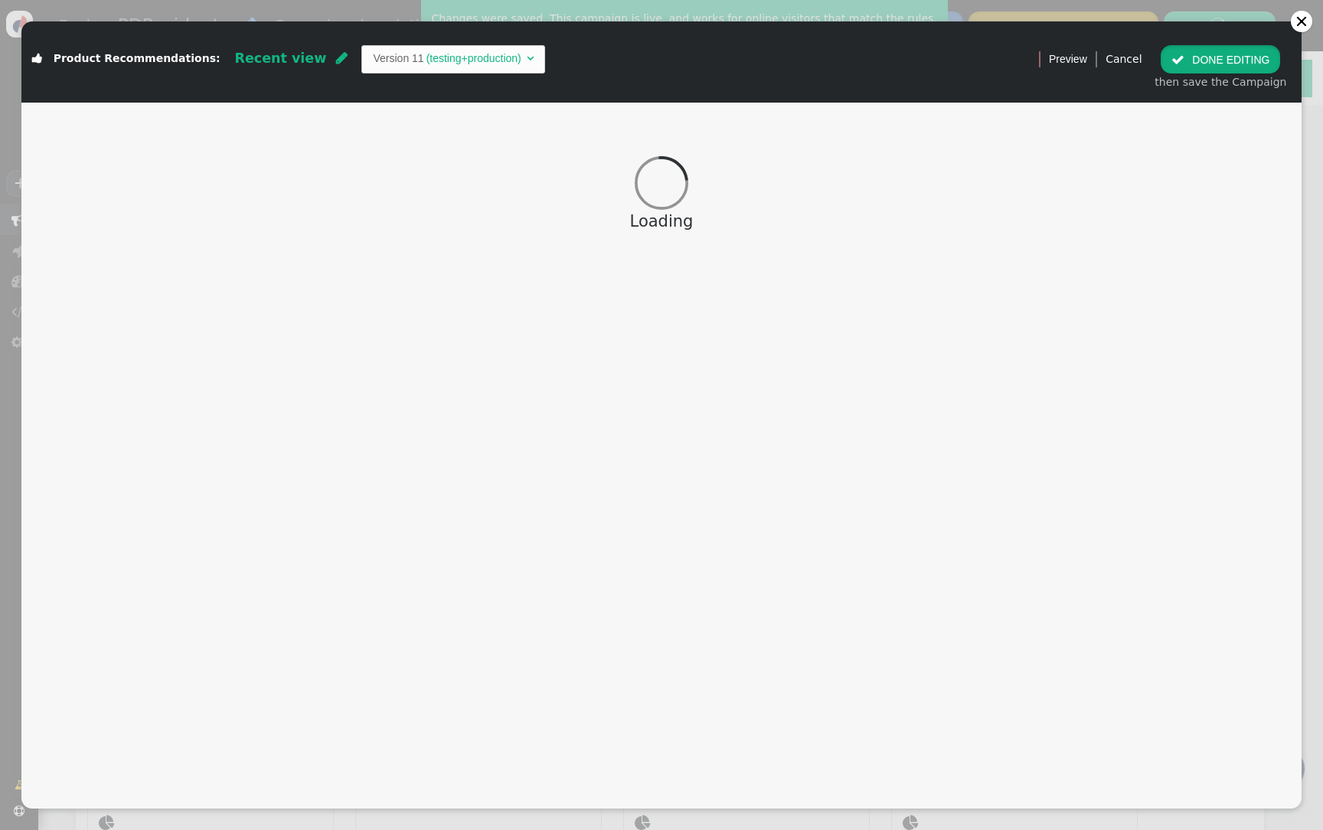
click at [1210, 61] on button " DONE EDITING" at bounding box center [1220, 59] width 119 height 28
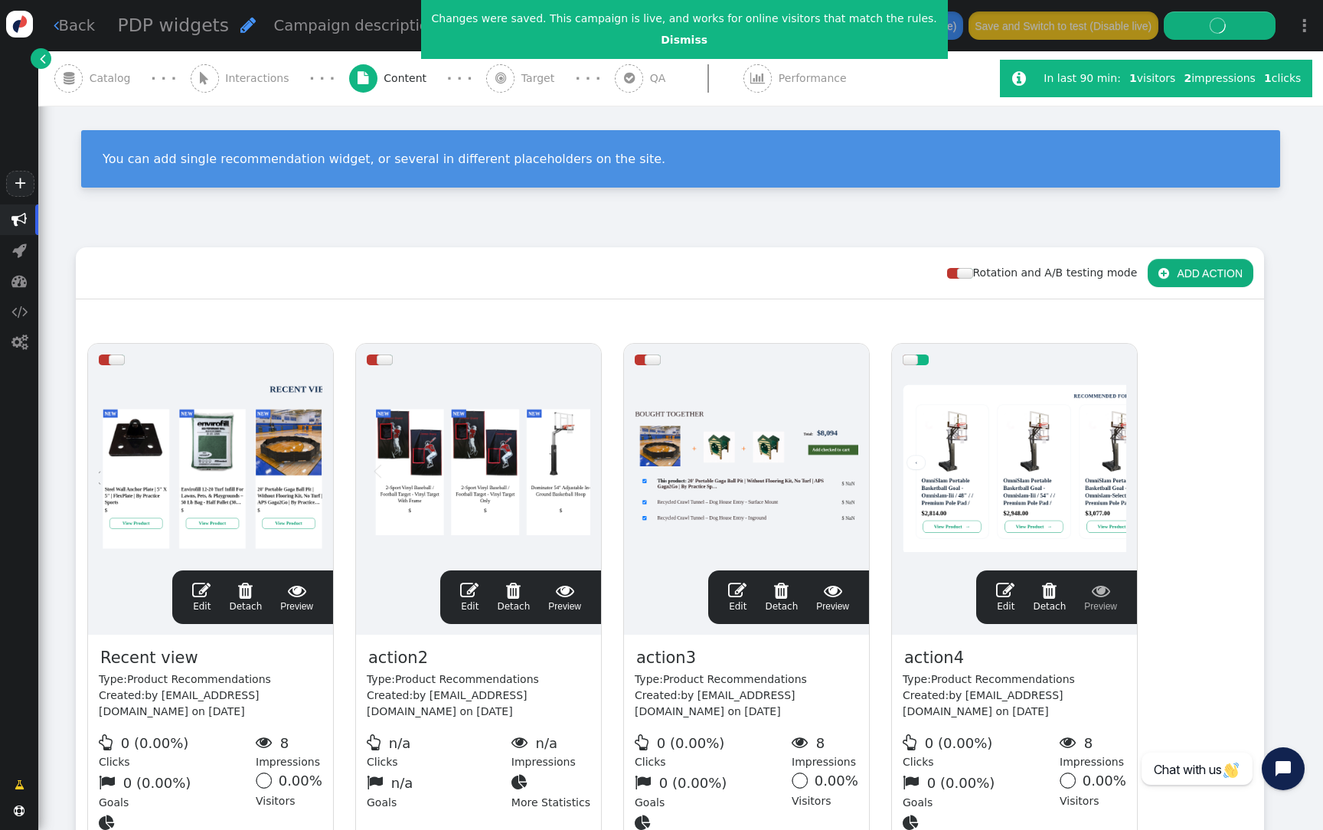
click at [1095, 481] on div at bounding box center [1015, 468] width 224 height 184
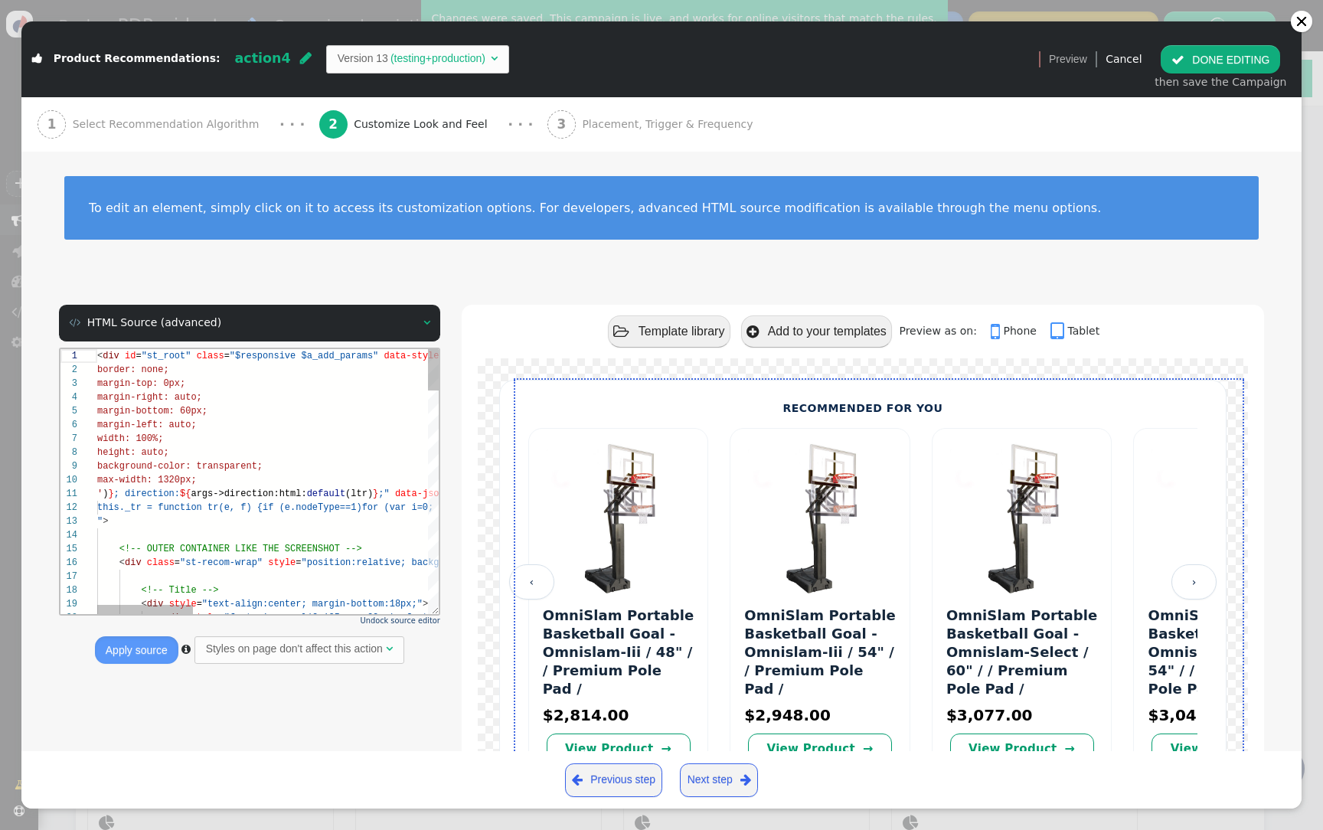
scroll to position [138, 0]
click at [327, 331] on table " HTML Source (advanced) " at bounding box center [249, 322] width 364 height 19
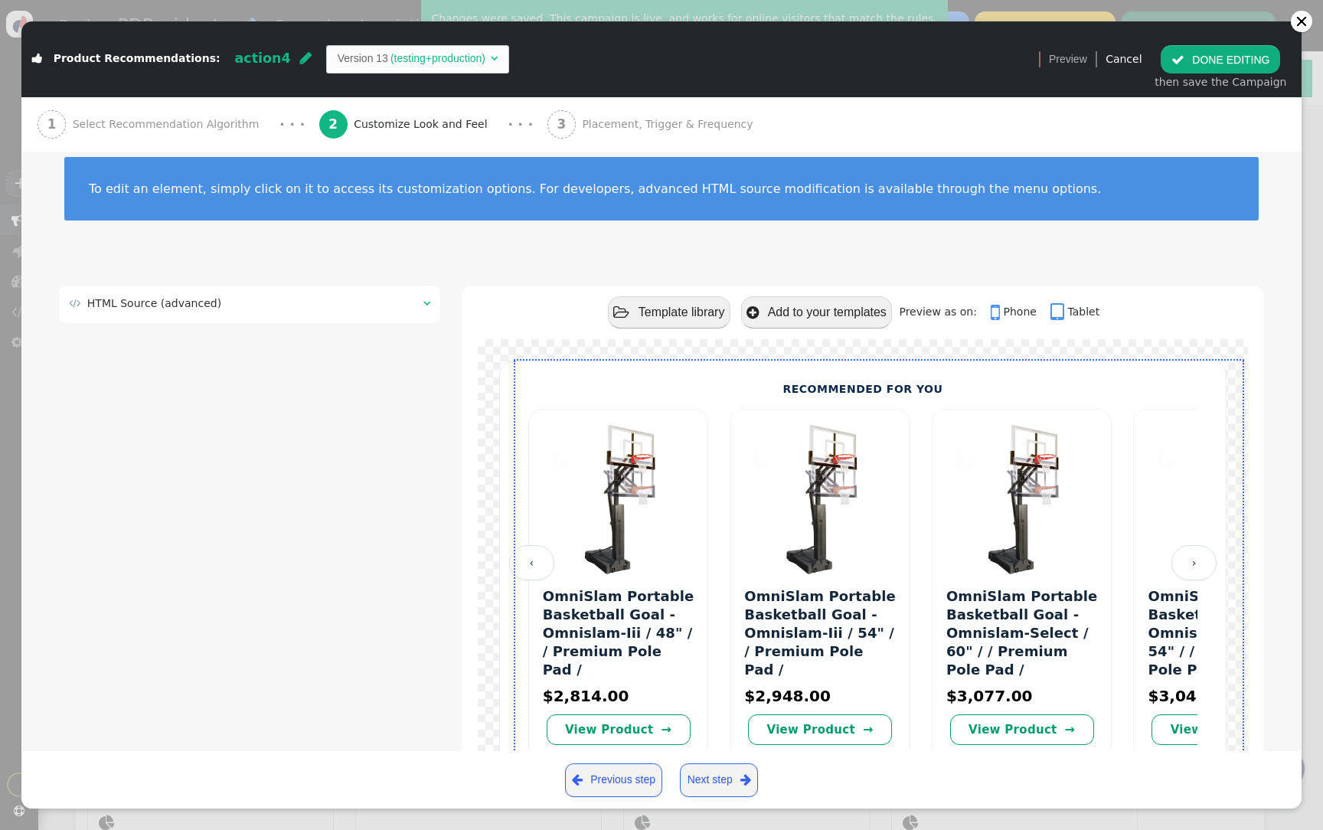
scroll to position [0, 0]
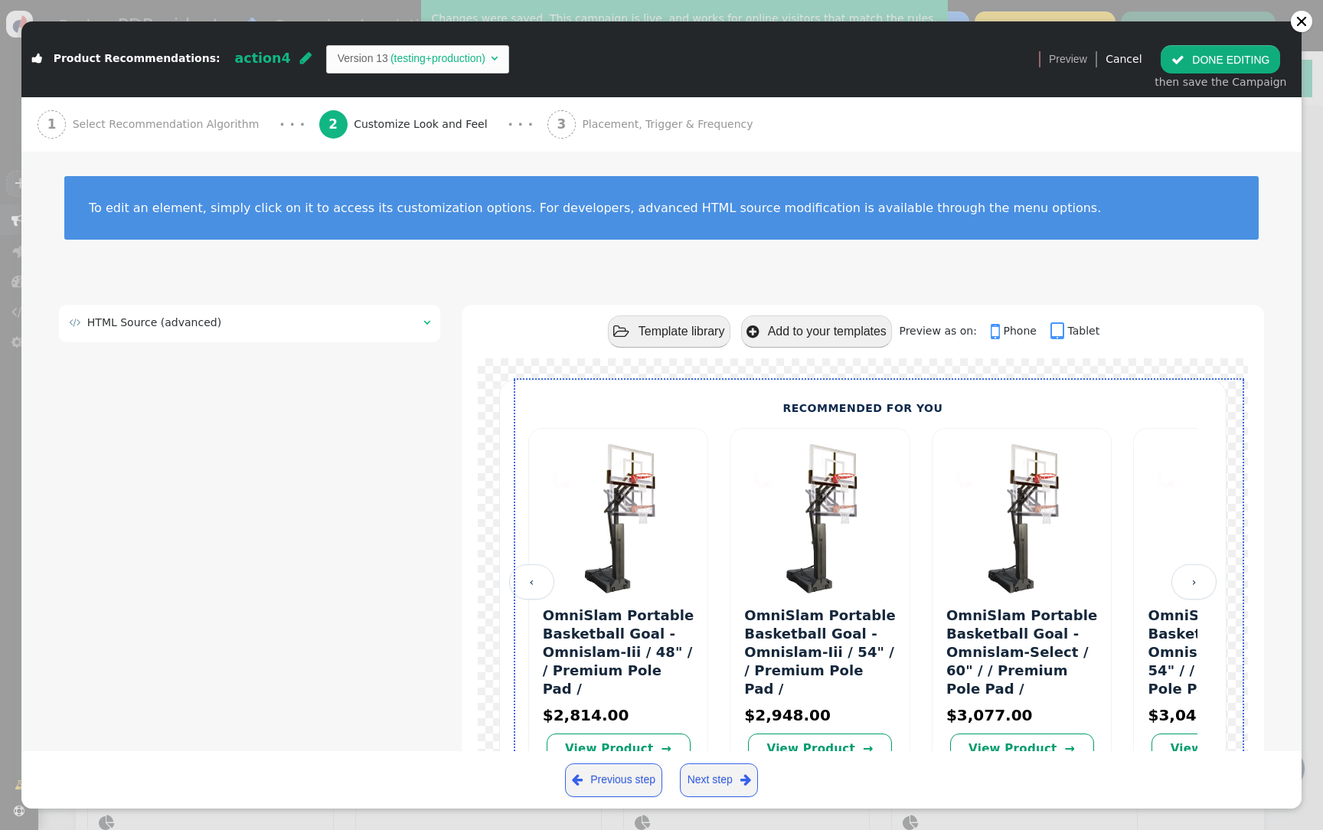
click at [465, 393] on div "RECOMMENDED FOR YOU ‹ › OmniSlam Portable Basketball Goal - Omnislam-Iii / 48" …" at bounding box center [863, 630] width 802 height 544
click at [401, 73] on div " Product Recommendations: action4  Version 13 (testing+production) " at bounding box center [524, 58] width 1007 height 49
click at [401, 67] on span "Version 13 (testing+production) " at bounding box center [418, 59] width 184 height 28
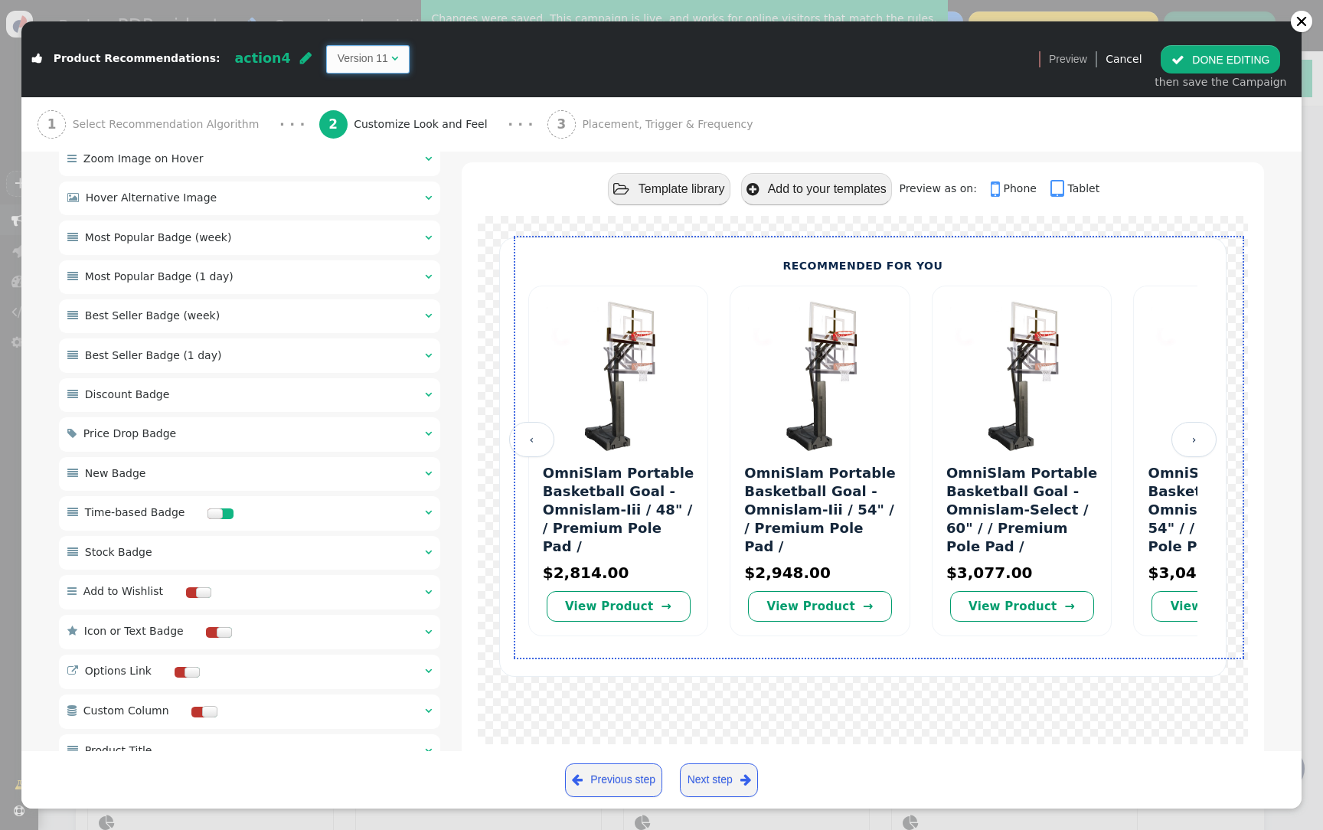
scroll to position [1057, 0]
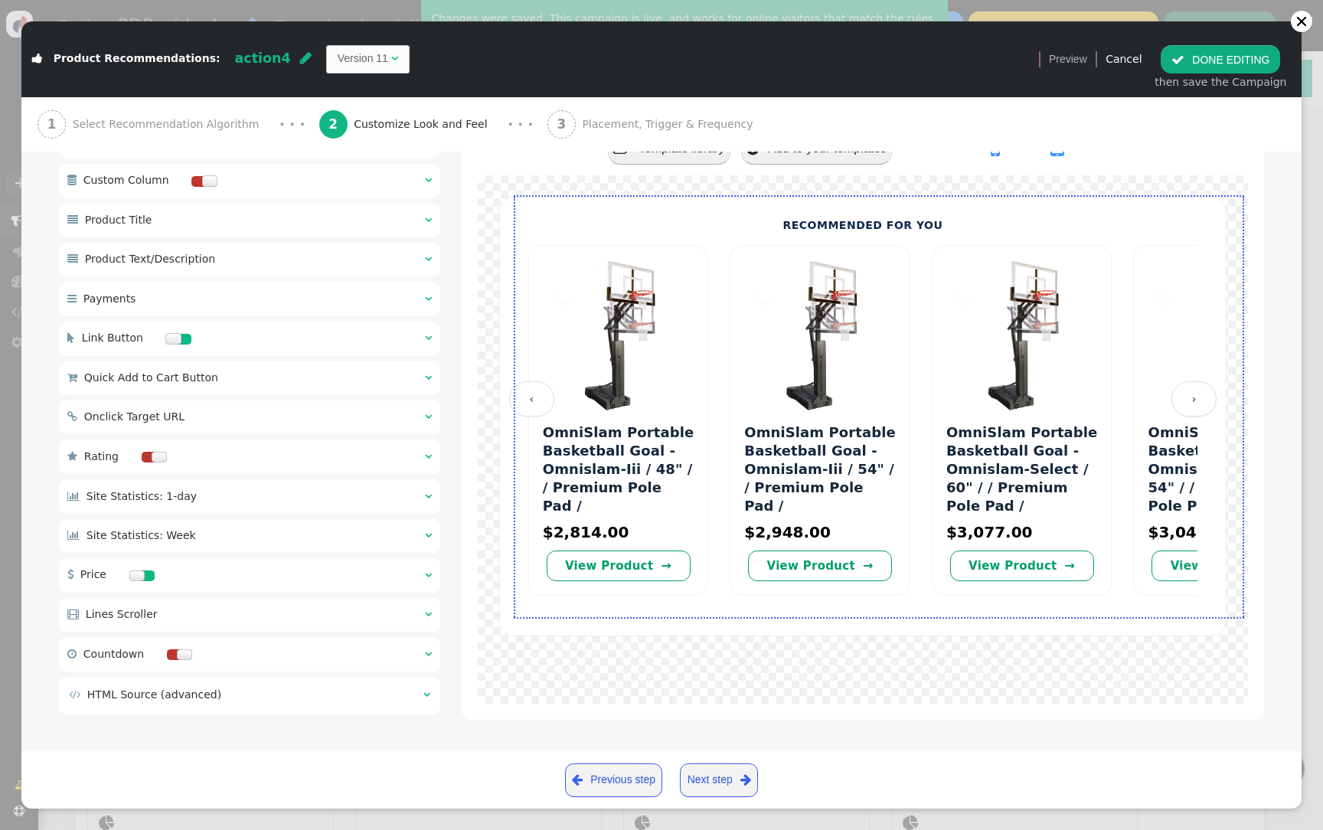
click at [374, 681] on div " HTML Source (advanced) " at bounding box center [249, 695] width 381 height 37
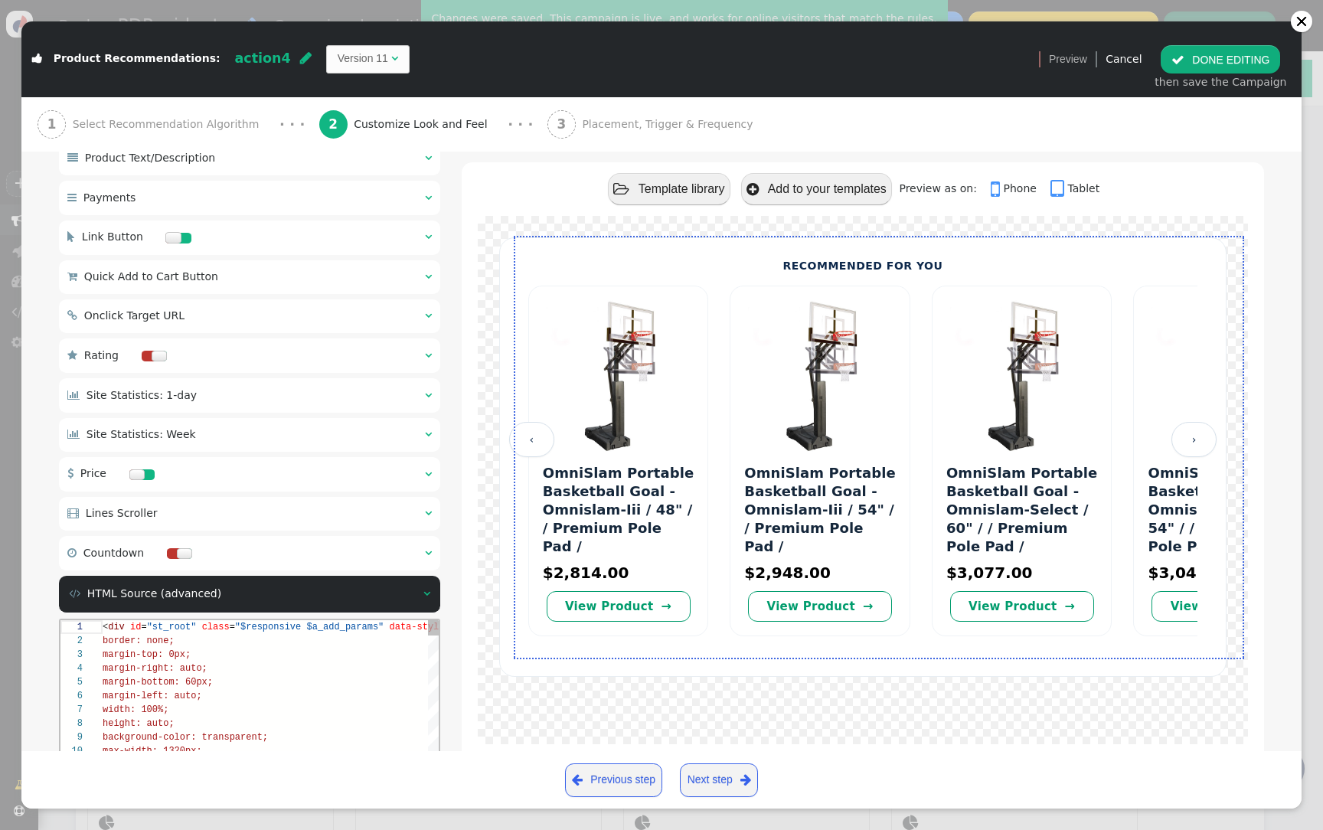
scroll to position [1384, 0]
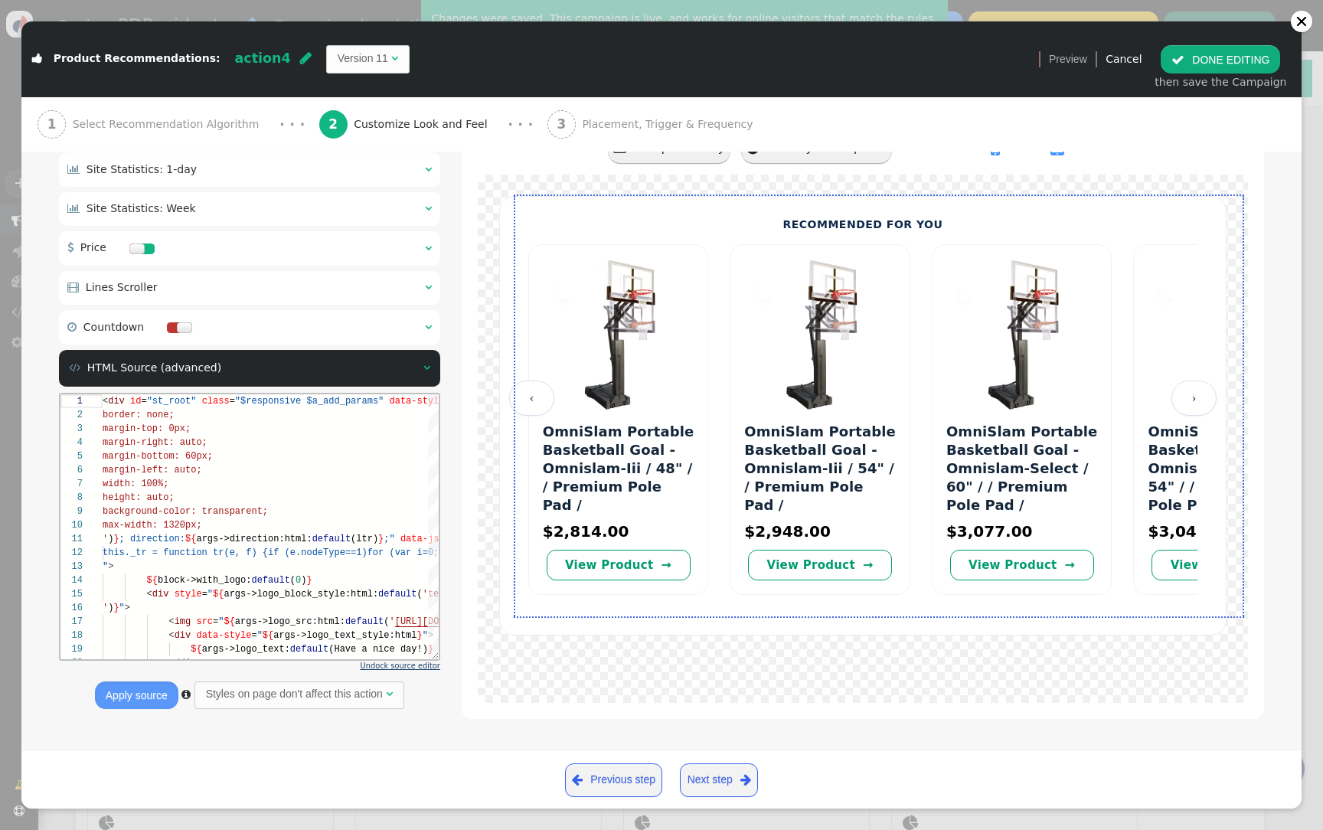
click at [403, 662] on span "Undock source editor" at bounding box center [401, 665] width 80 height 8
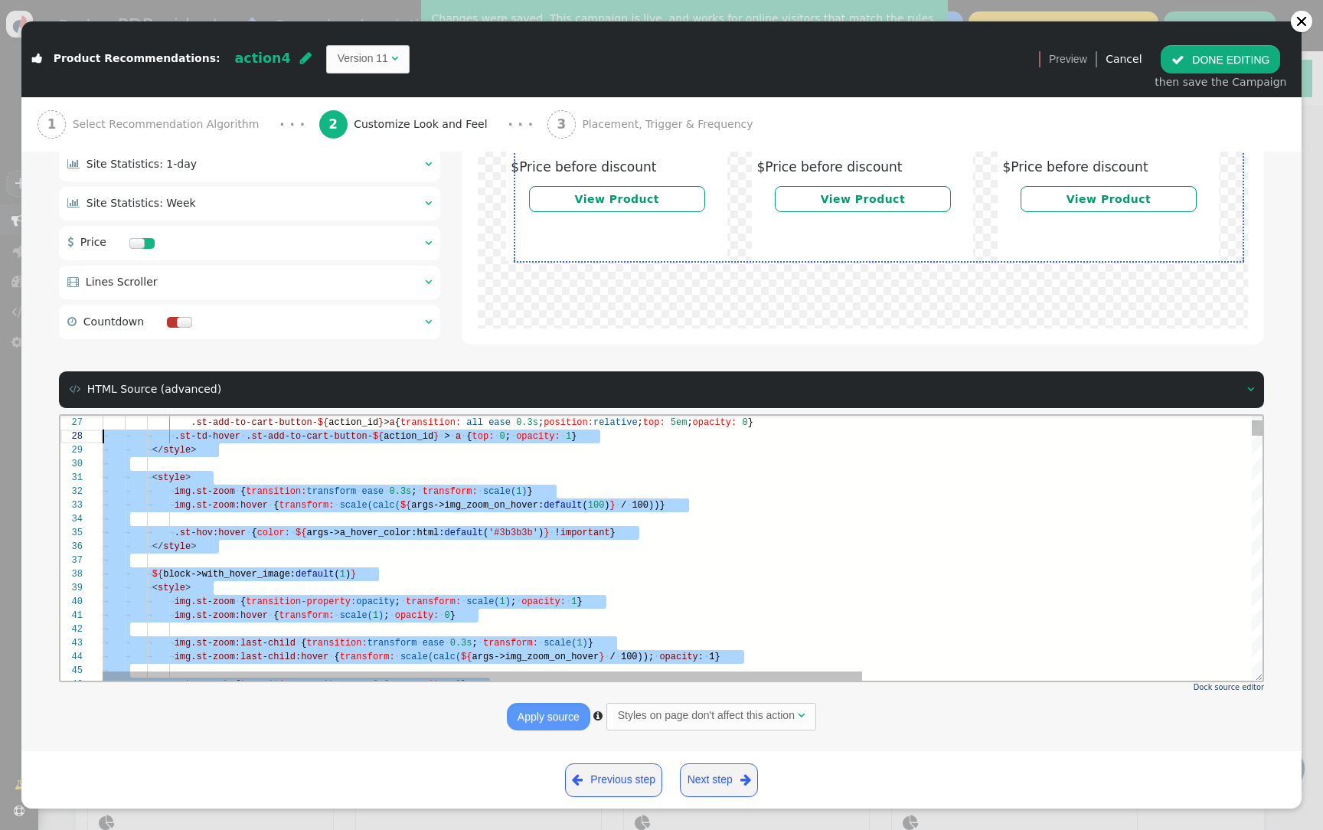
scroll to position [0, 0]
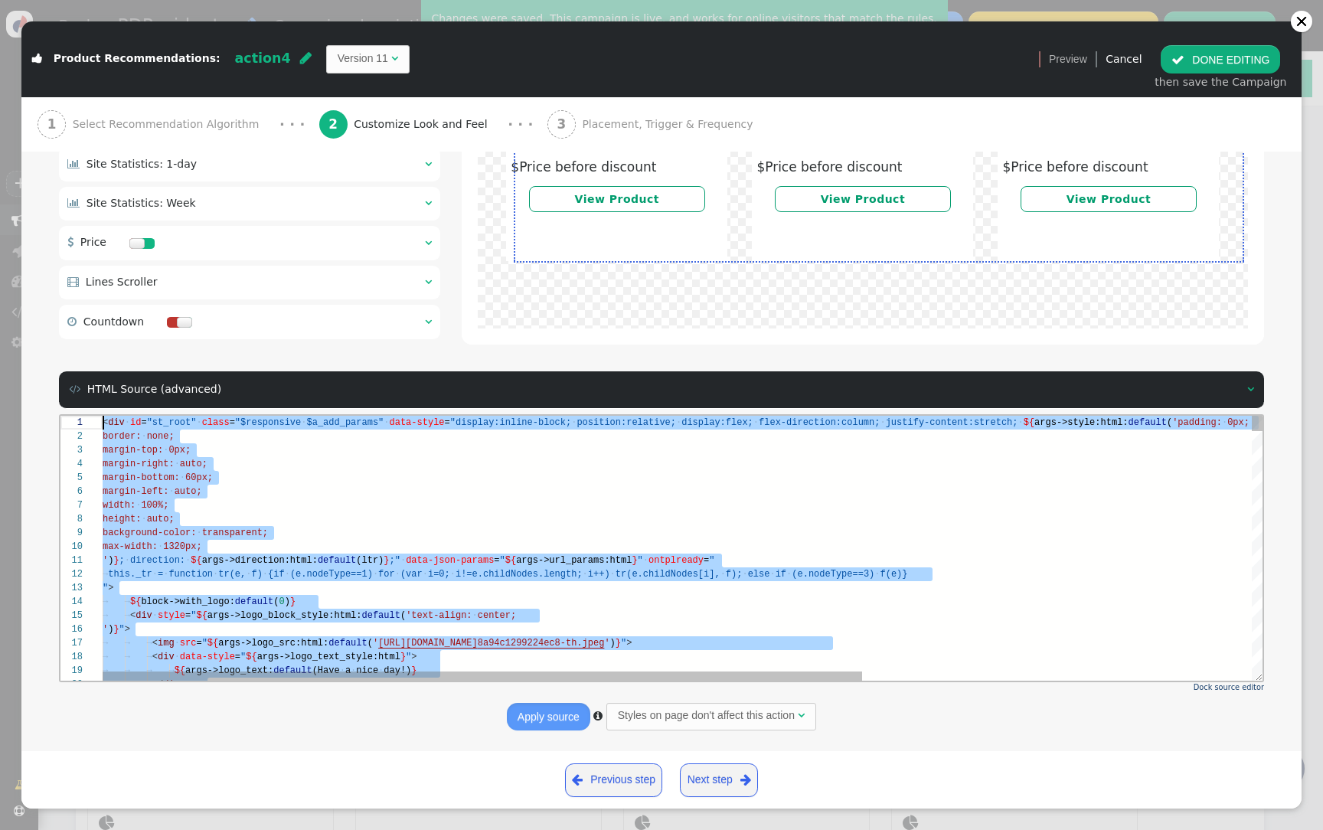
drag, startPoint x: 198, startPoint y: 625, endPoint x: 34, endPoint y: 235, distance: 423.4
paste textarea "/div> ${menu name='Main Layout Settings', icon='th-large', description='Configu…"
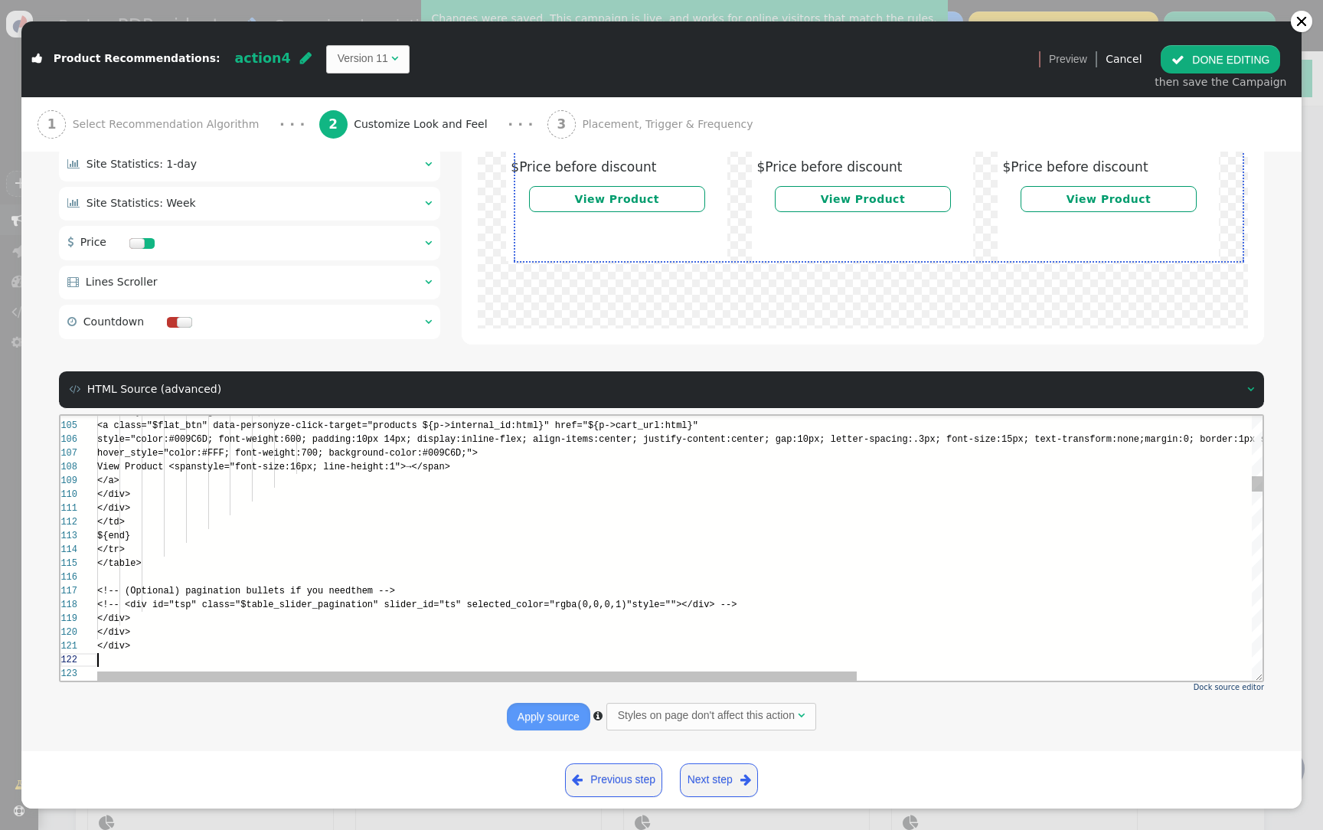
scroll to position [14, 0]
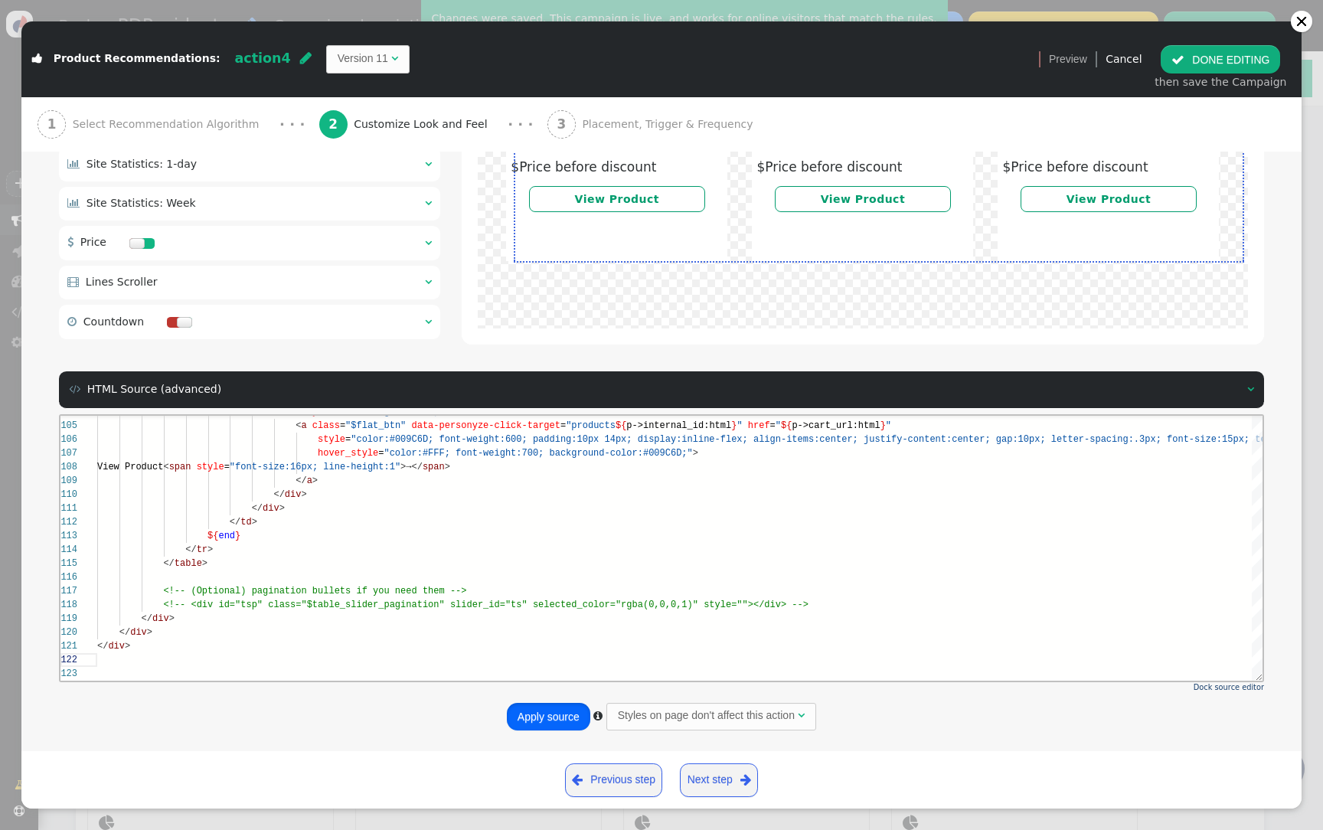
click at [559, 730] on button "Apply source" at bounding box center [548, 717] width 83 height 28
type textarea "</div> ${menu name='Main Layout Settings', icon='th-large', description='Config…"
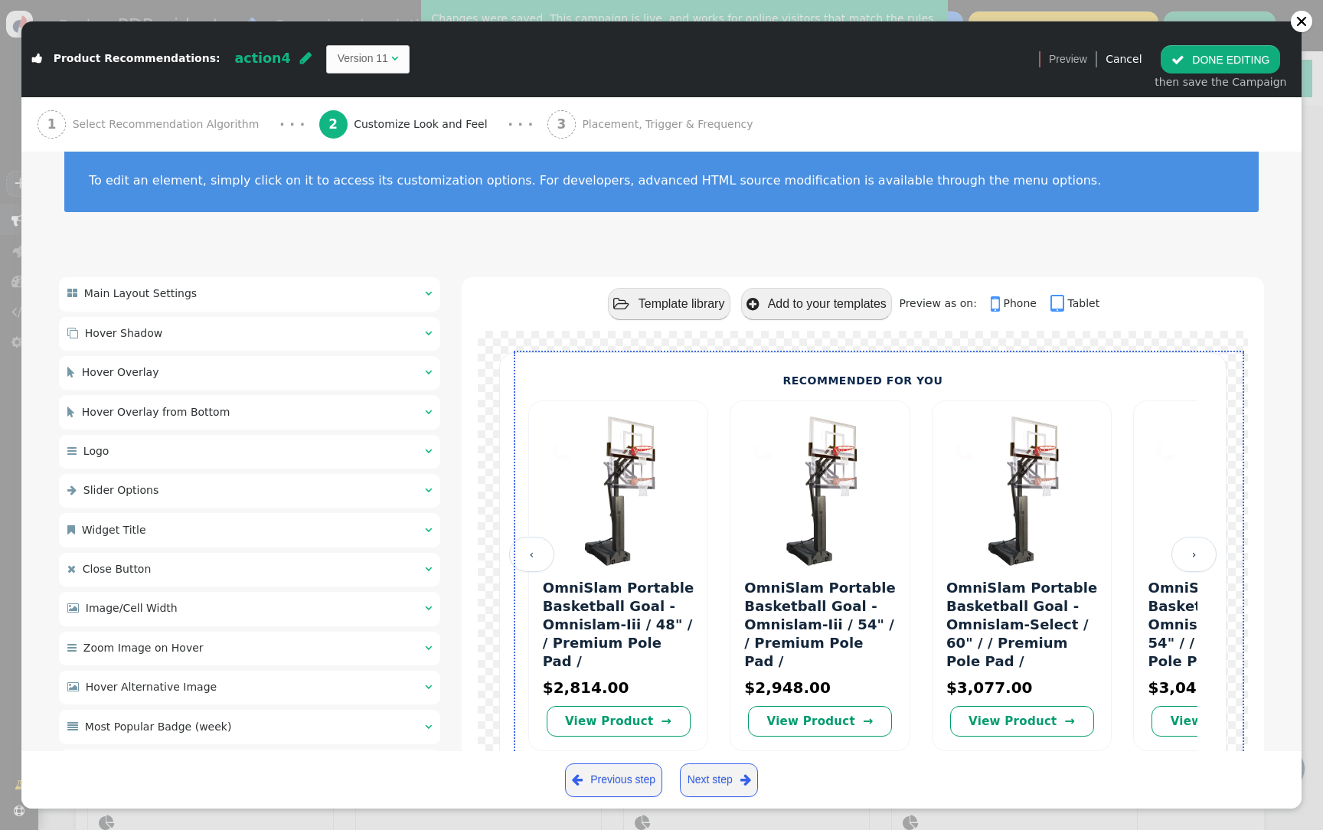
scroll to position [30, 0]
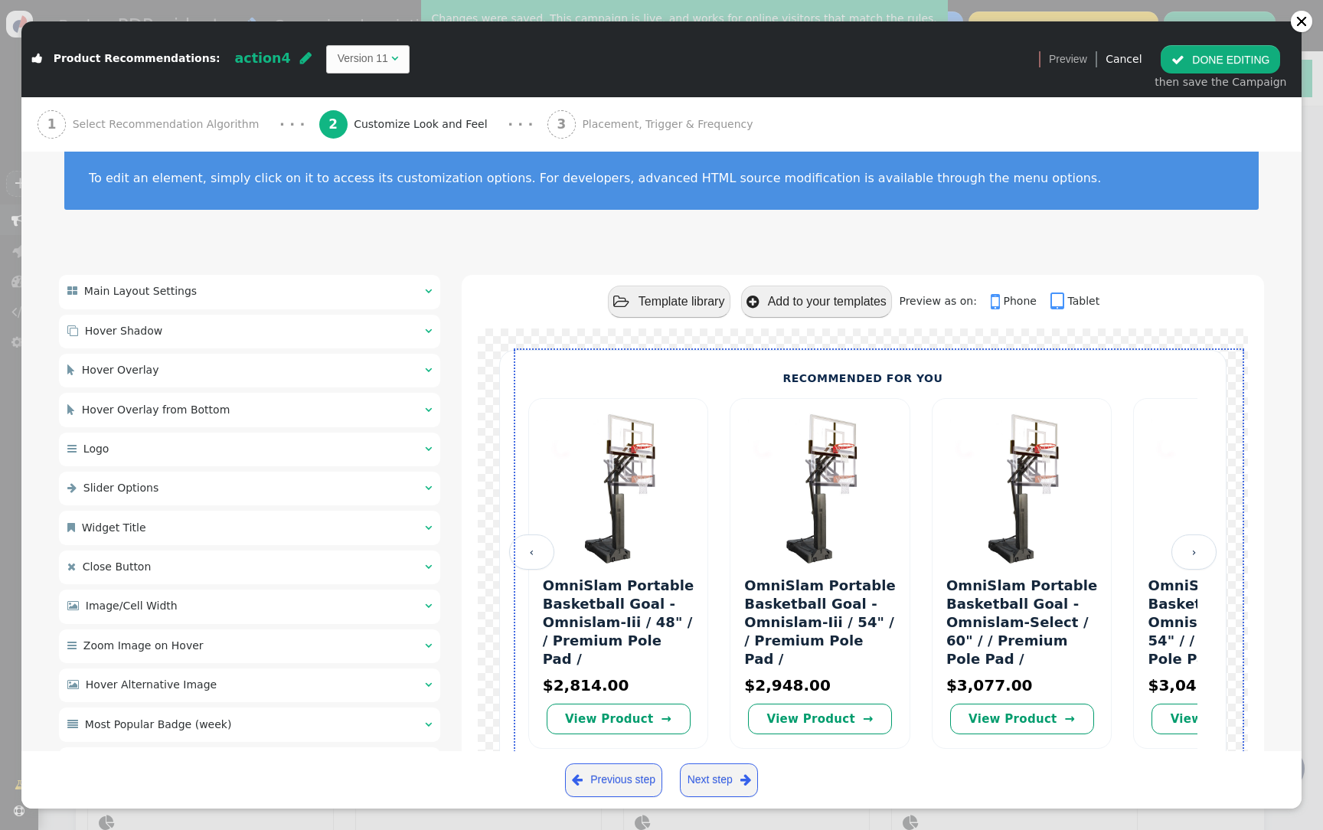
click at [236, 291] on div " Main Layout Settings  " at bounding box center [249, 292] width 381 height 34
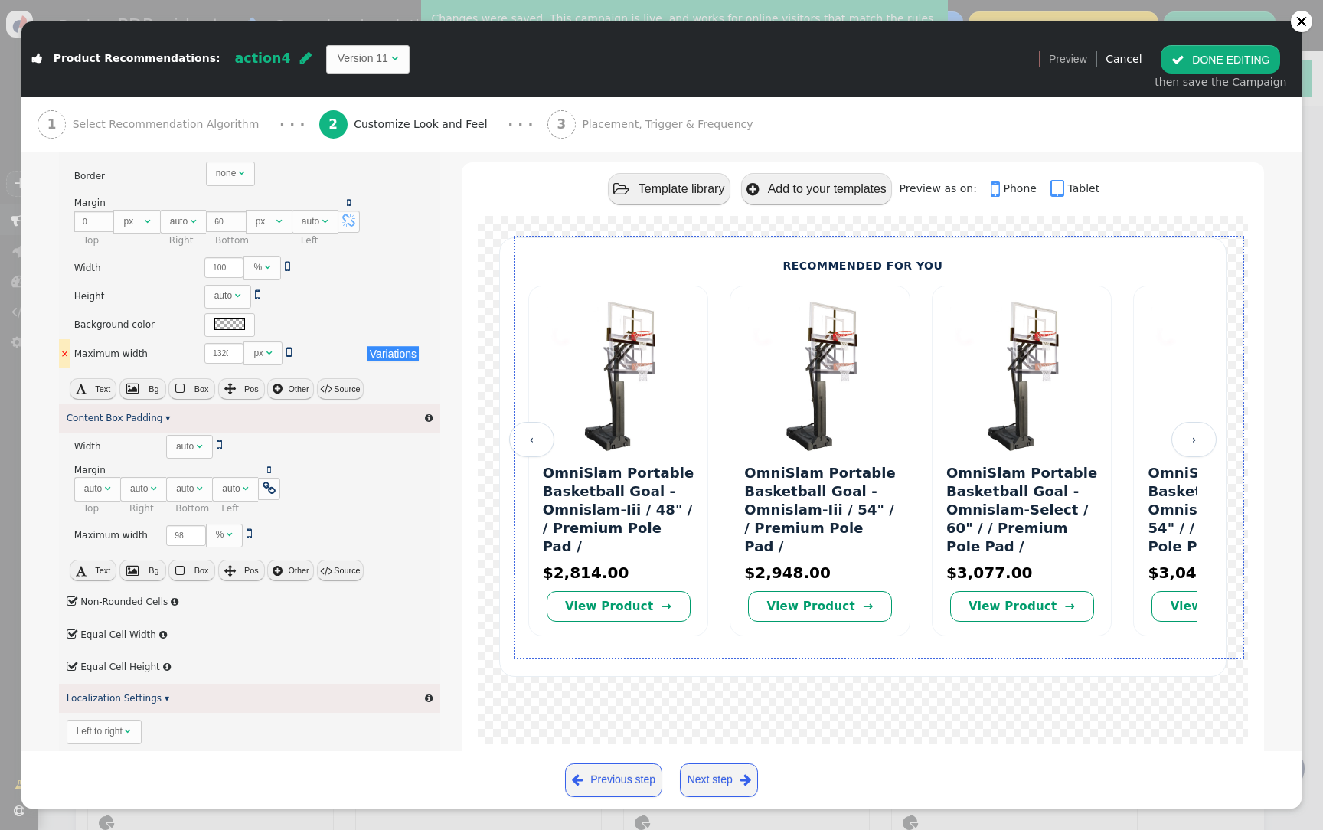
scroll to position [340, 0]
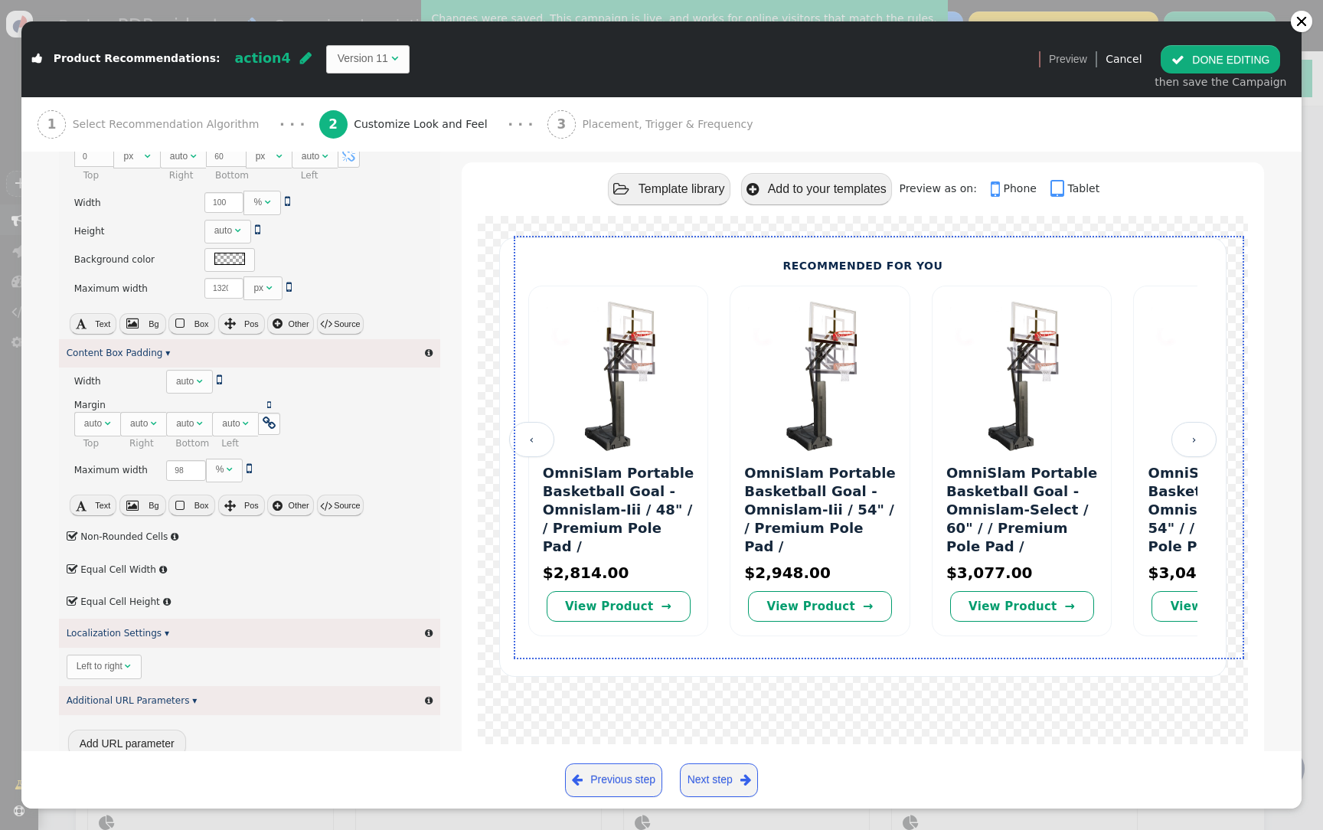
click at [72, 606] on span "" at bounding box center [73, 602] width 12 height 18
click at [72, 606] on span "" at bounding box center [73, 602] width 12 height 18
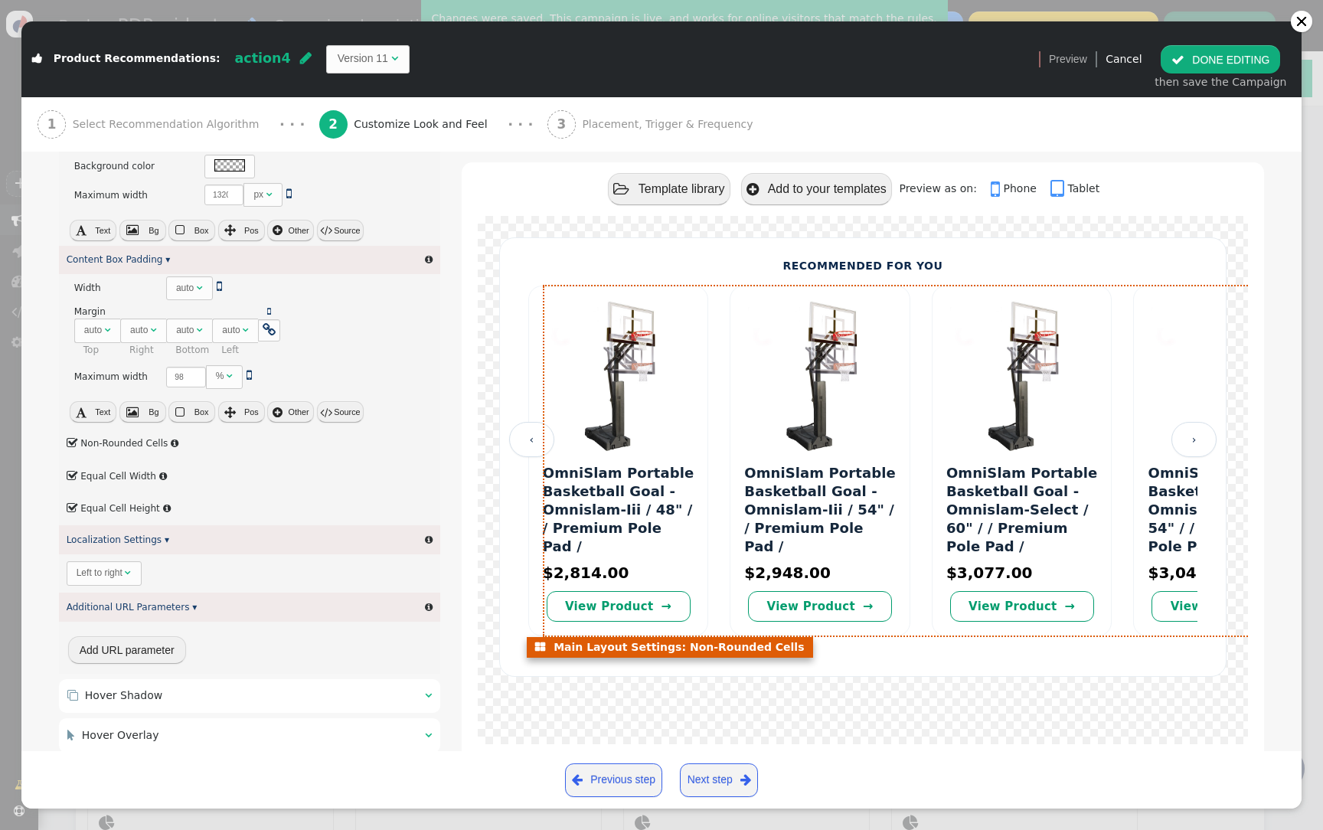
scroll to position [436, 0]
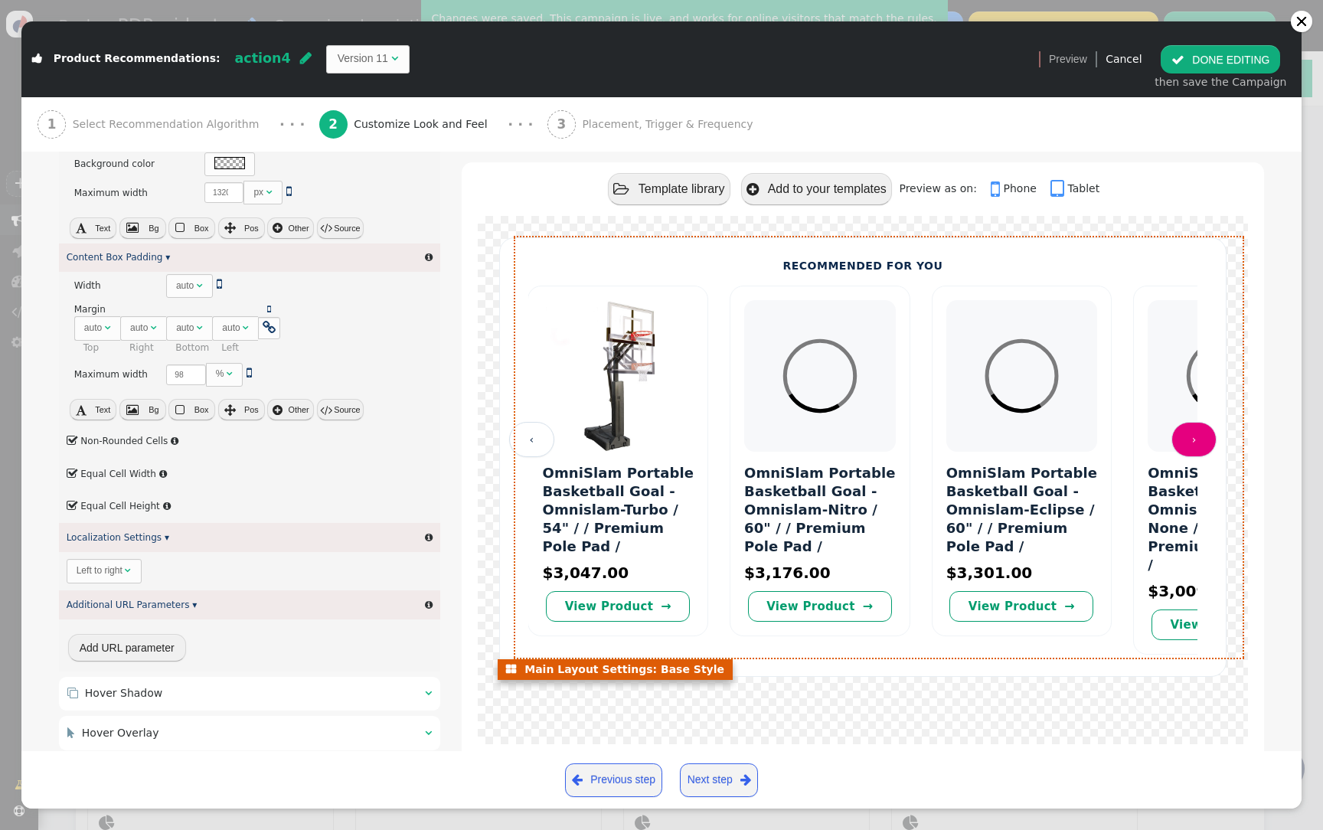
click at [1200, 441] on link "›" at bounding box center [1193, 439] width 45 height 35
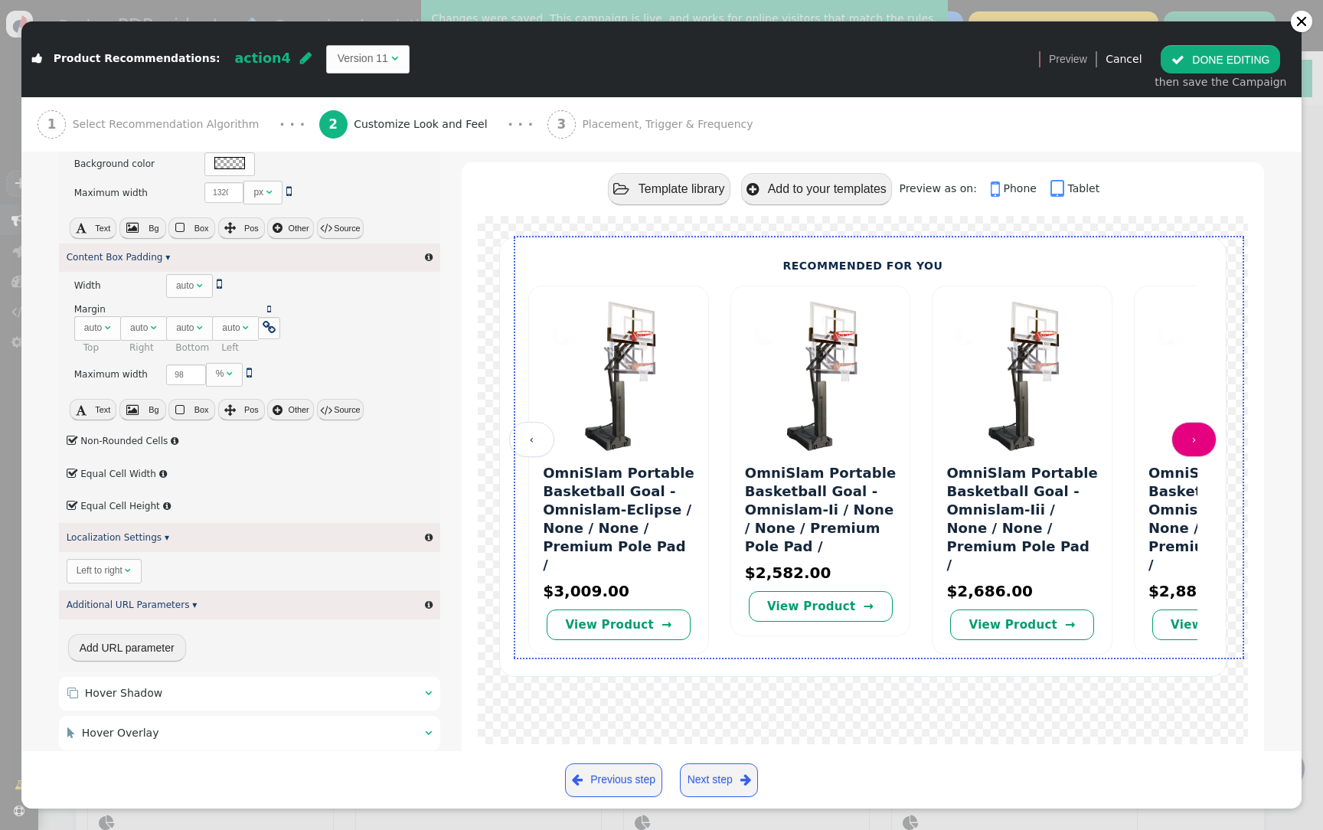
click at [1200, 441] on link "›" at bounding box center [1193, 439] width 45 height 35
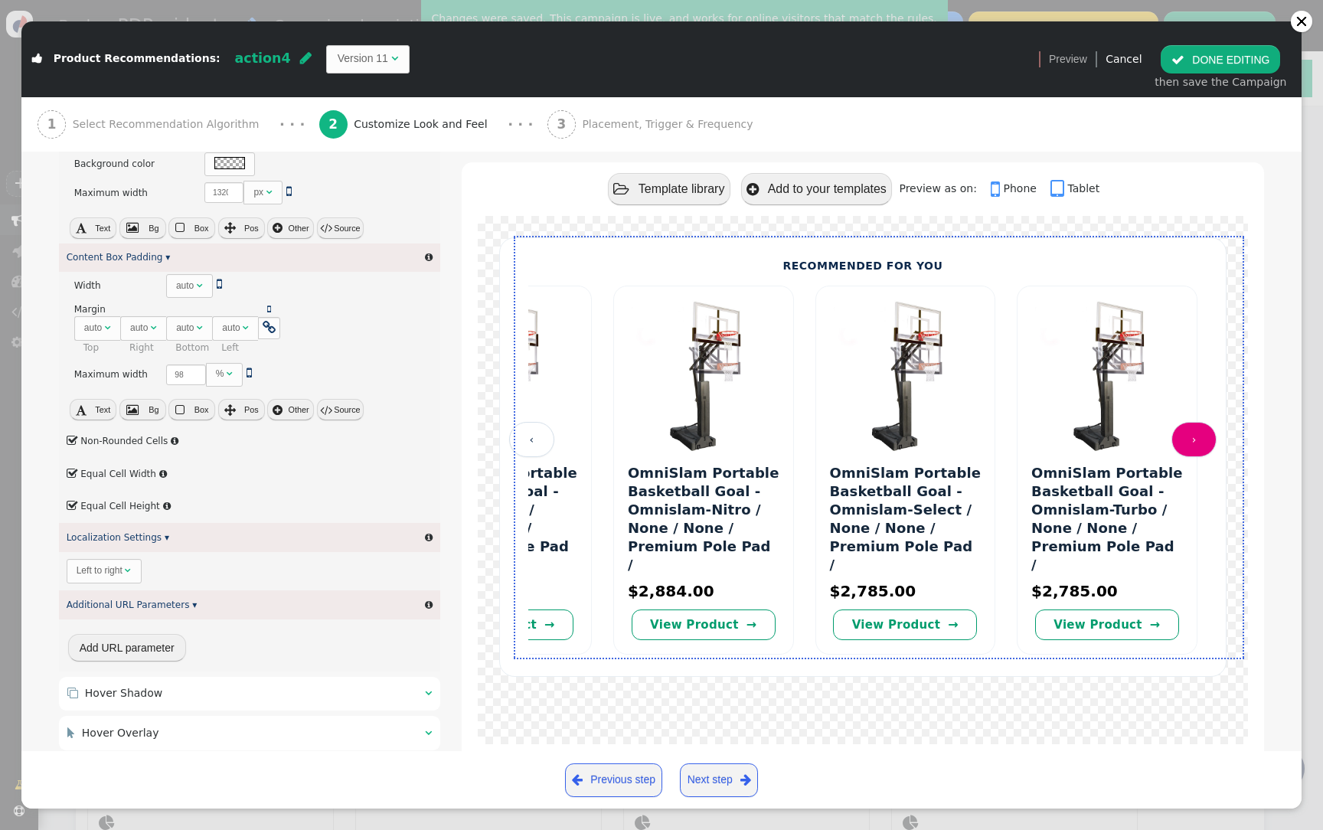
click at [1200, 441] on link "›" at bounding box center [1193, 439] width 45 height 35
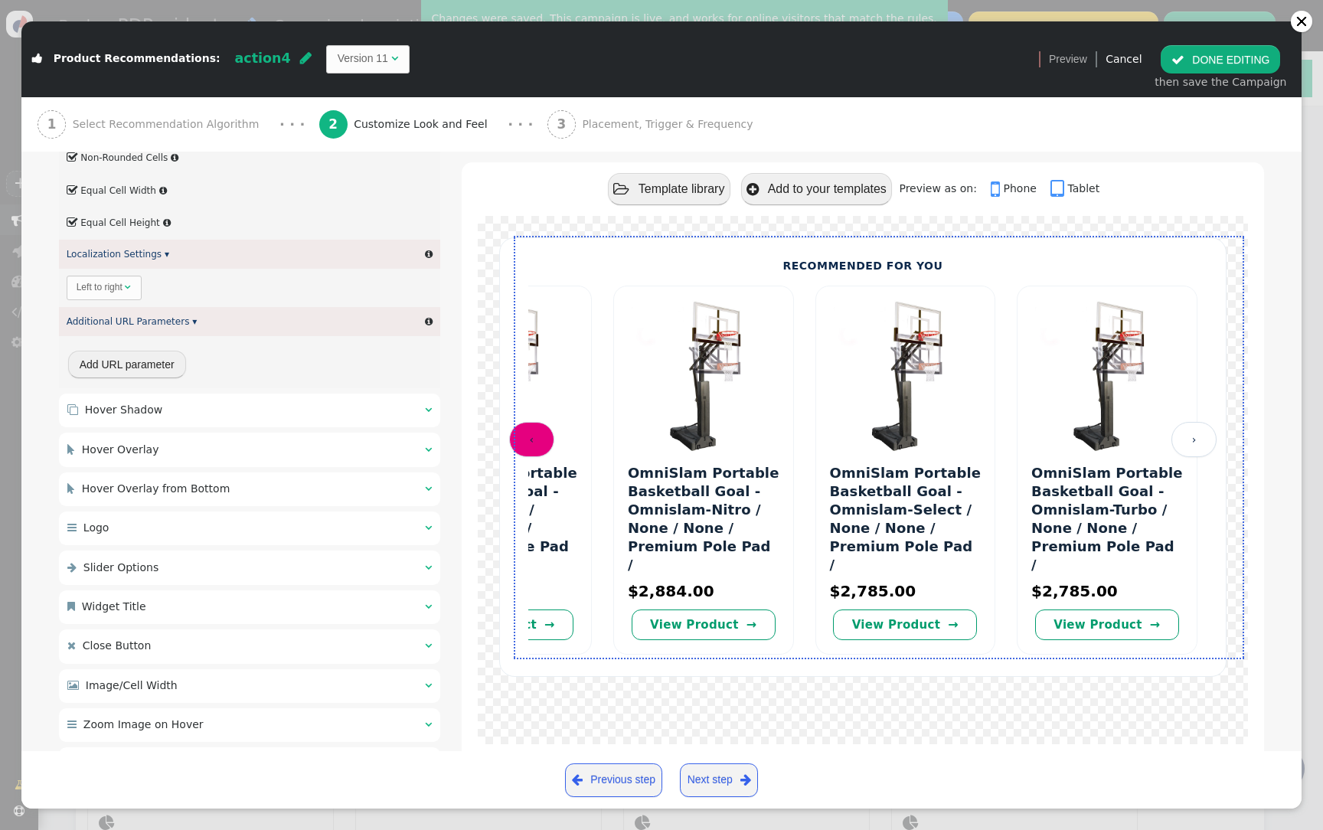
scroll to position [723, 0]
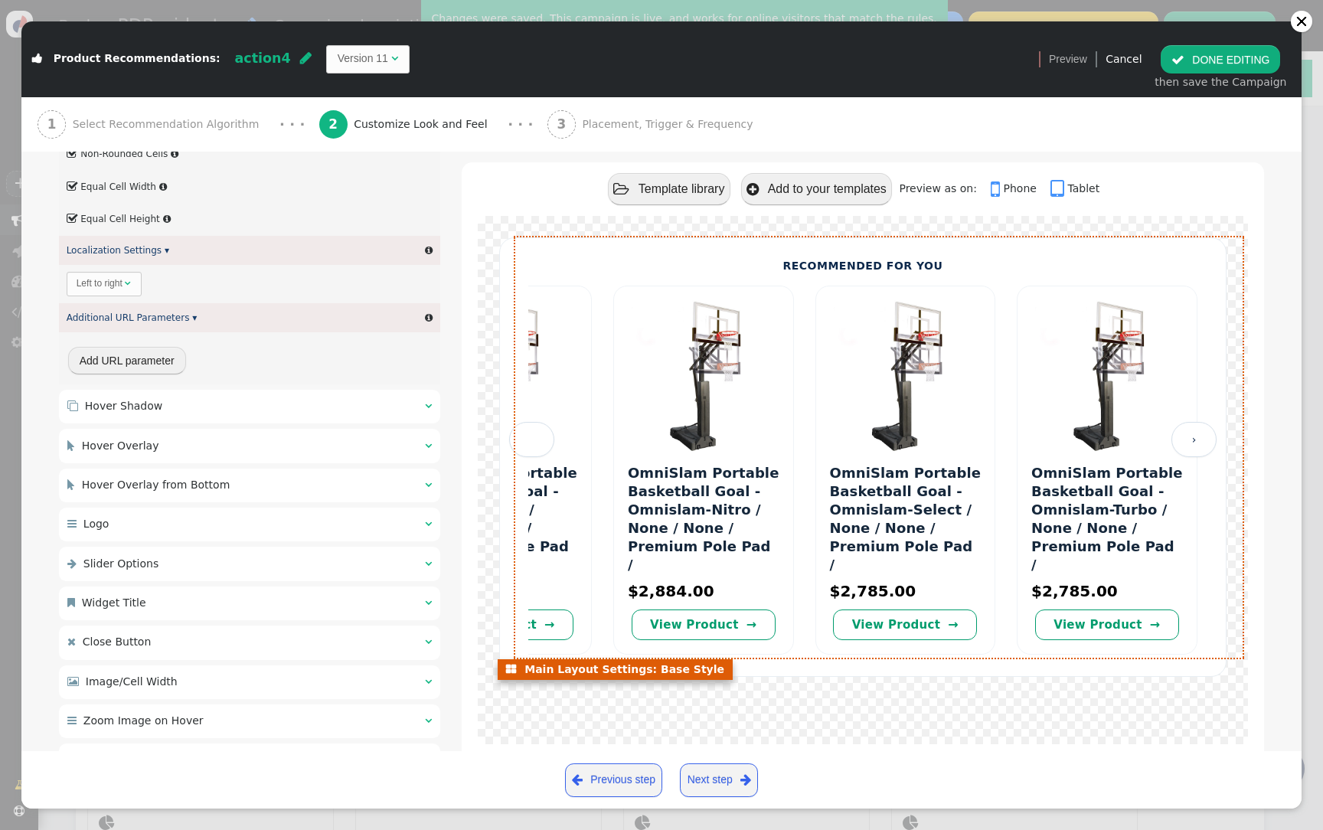
click at [535, 425] on link "‹" at bounding box center [531, 439] width 45 height 35
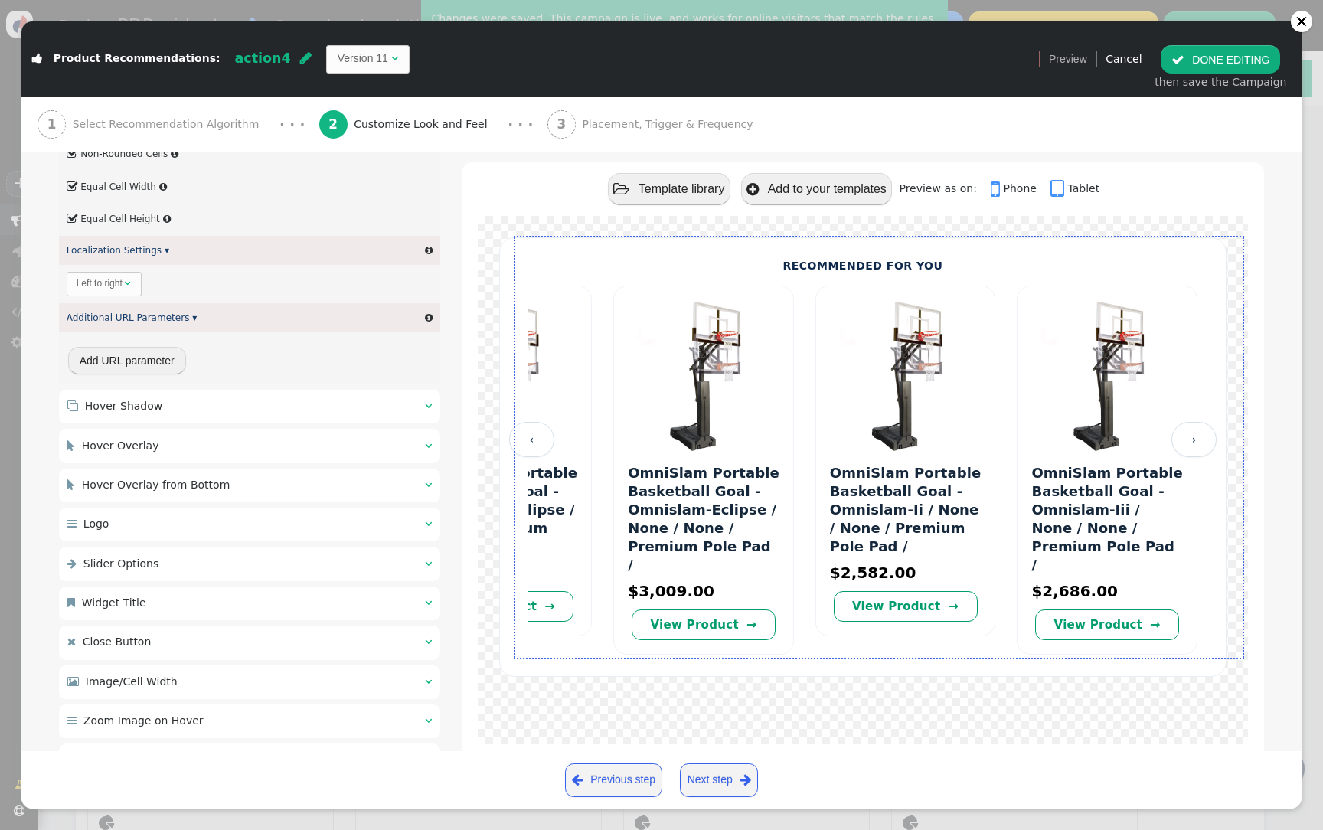
click at [233, 554] on div " Slider Options  " at bounding box center [249, 564] width 381 height 34
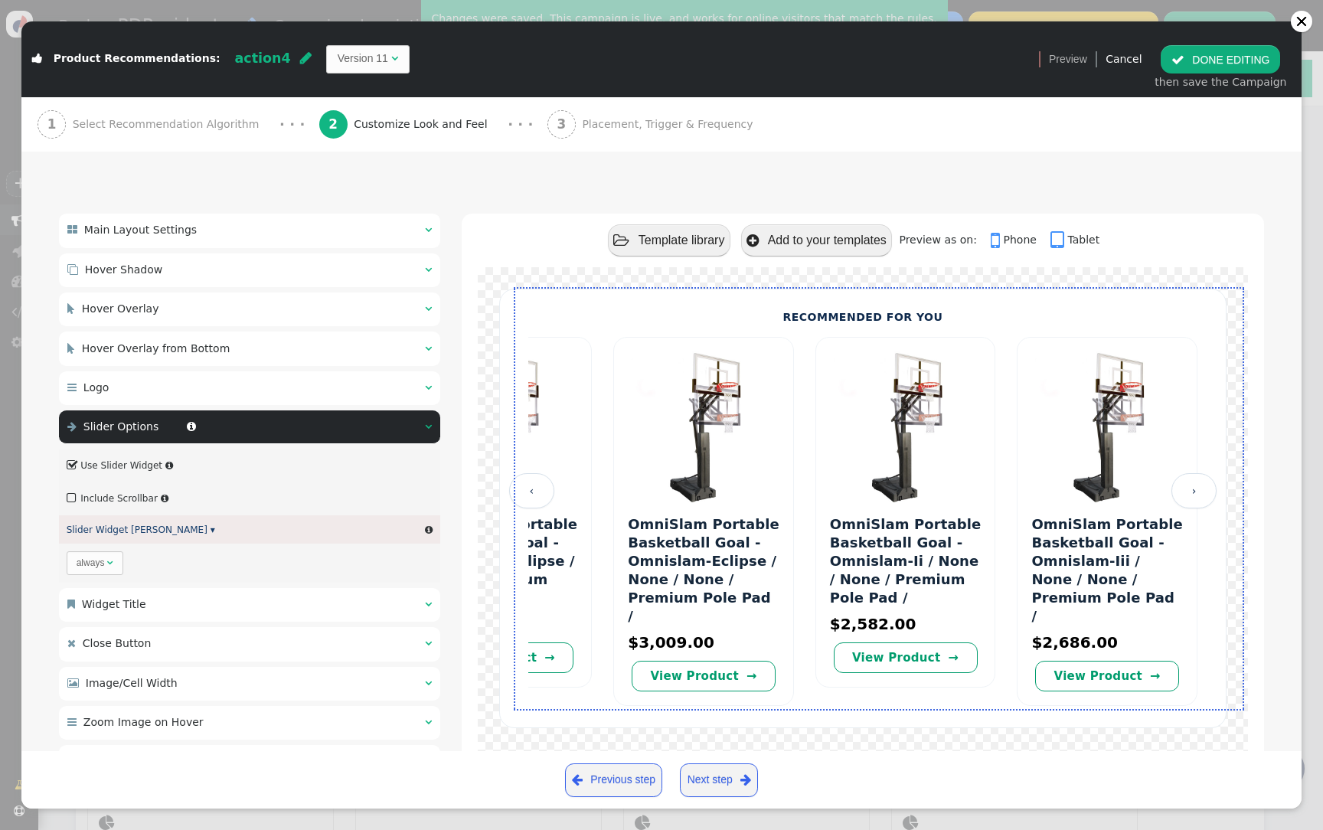
scroll to position [103, 0]
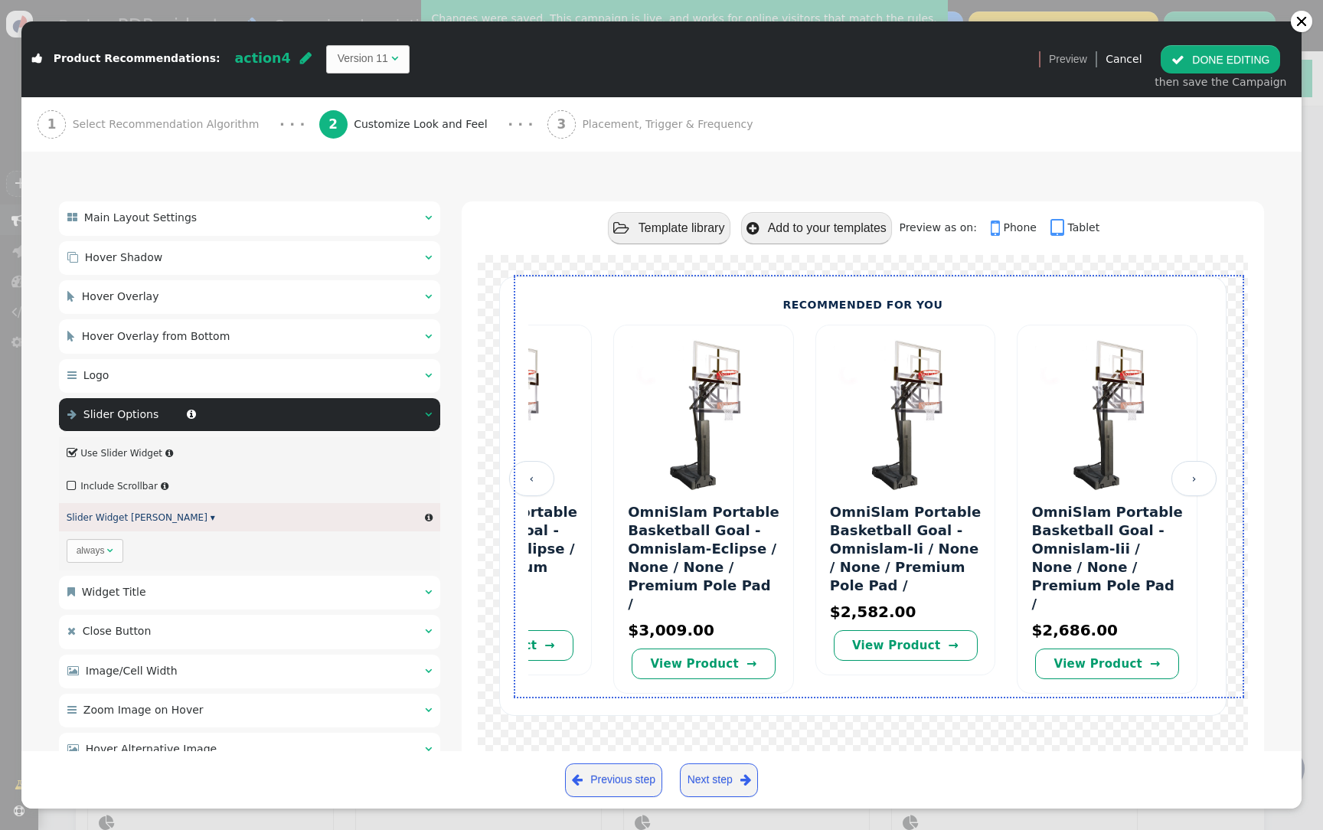
click at [73, 486] on span "" at bounding box center [73, 486] width 12 height 18
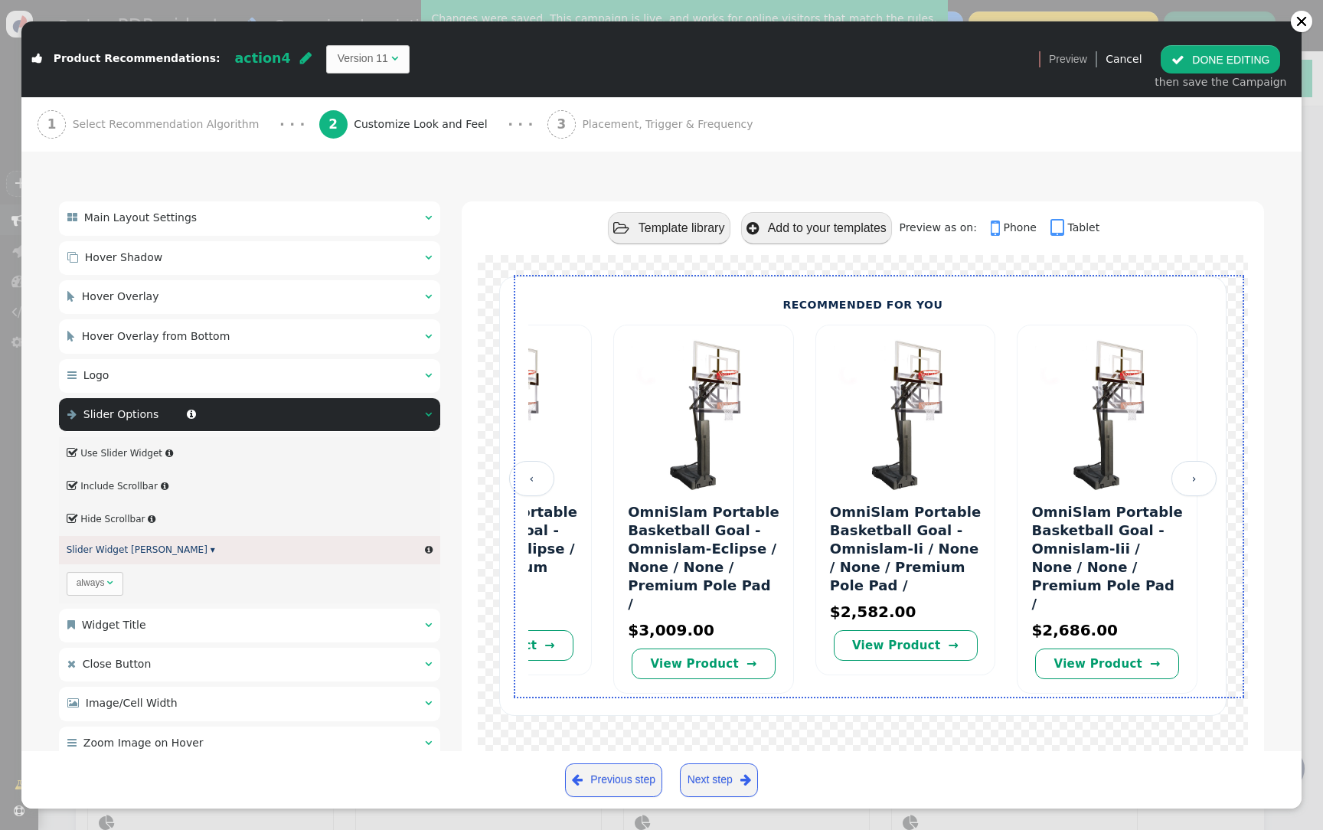
click at [73, 486] on span "" at bounding box center [73, 486] width 12 height 18
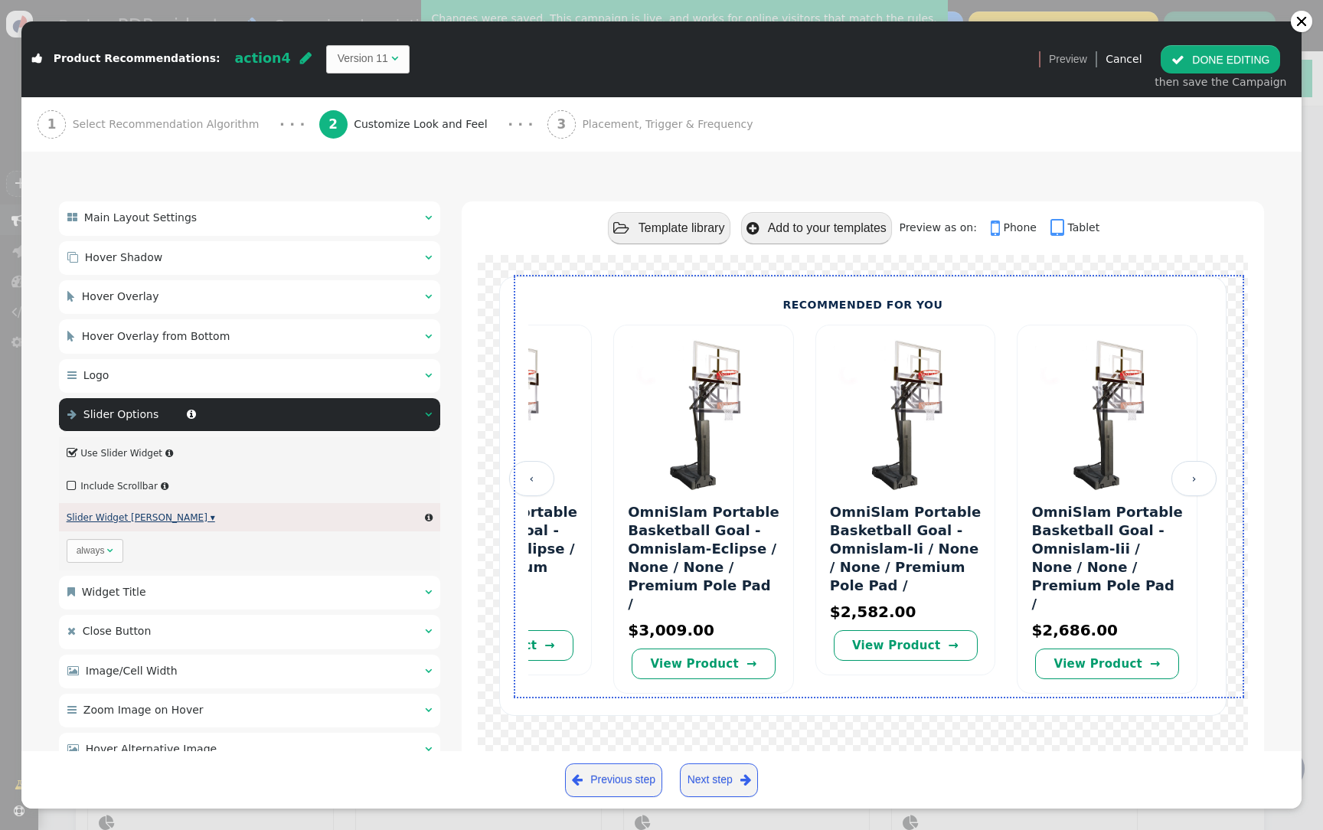
click at [152, 518] on link "Slider Widget Max Width ▾" at bounding box center [141, 517] width 149 height 11
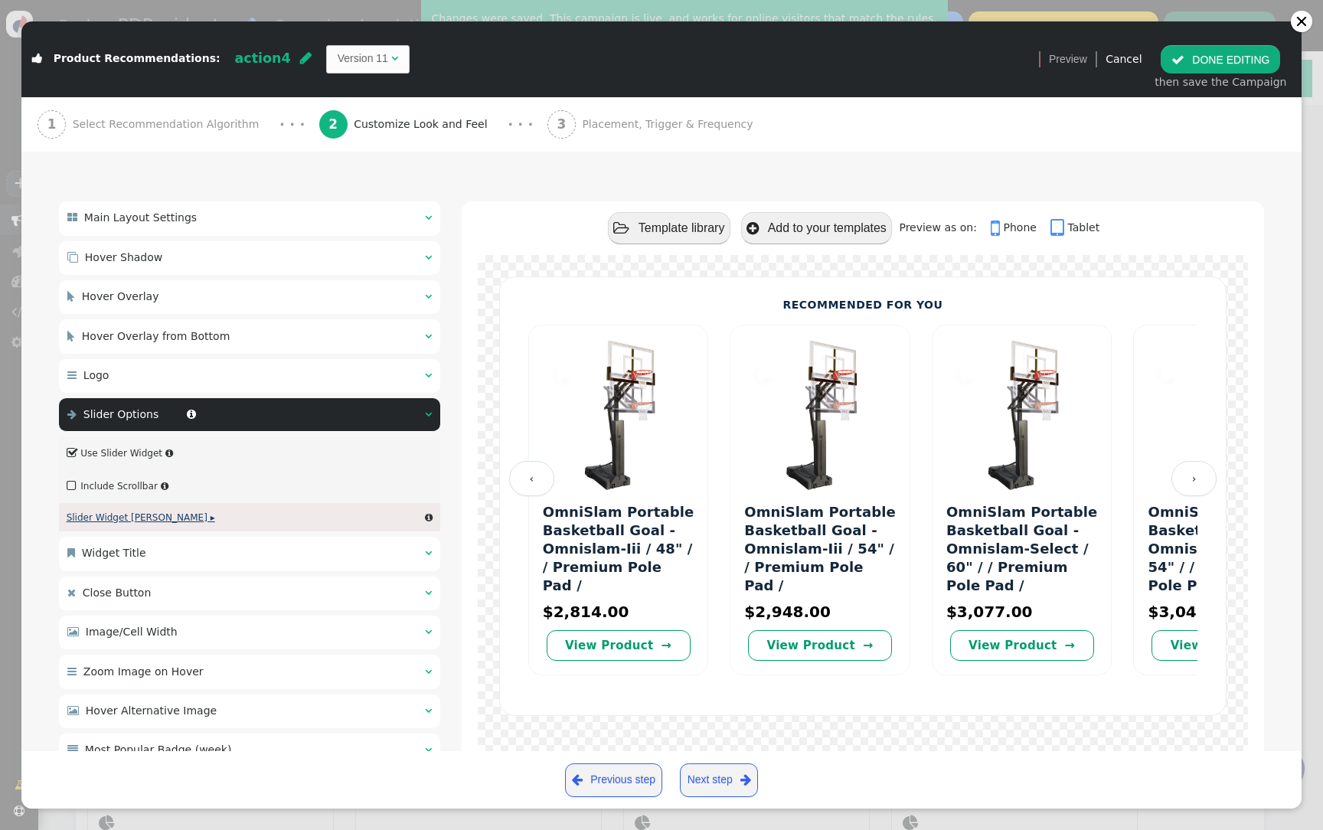
click at [152, 518] on link "Slider Widget Max Width ▸" at bounding box center [141, 517] width 149 height 11
click at [101, 550] on div "always" at bounding box center [91, 551] width 28 height 14
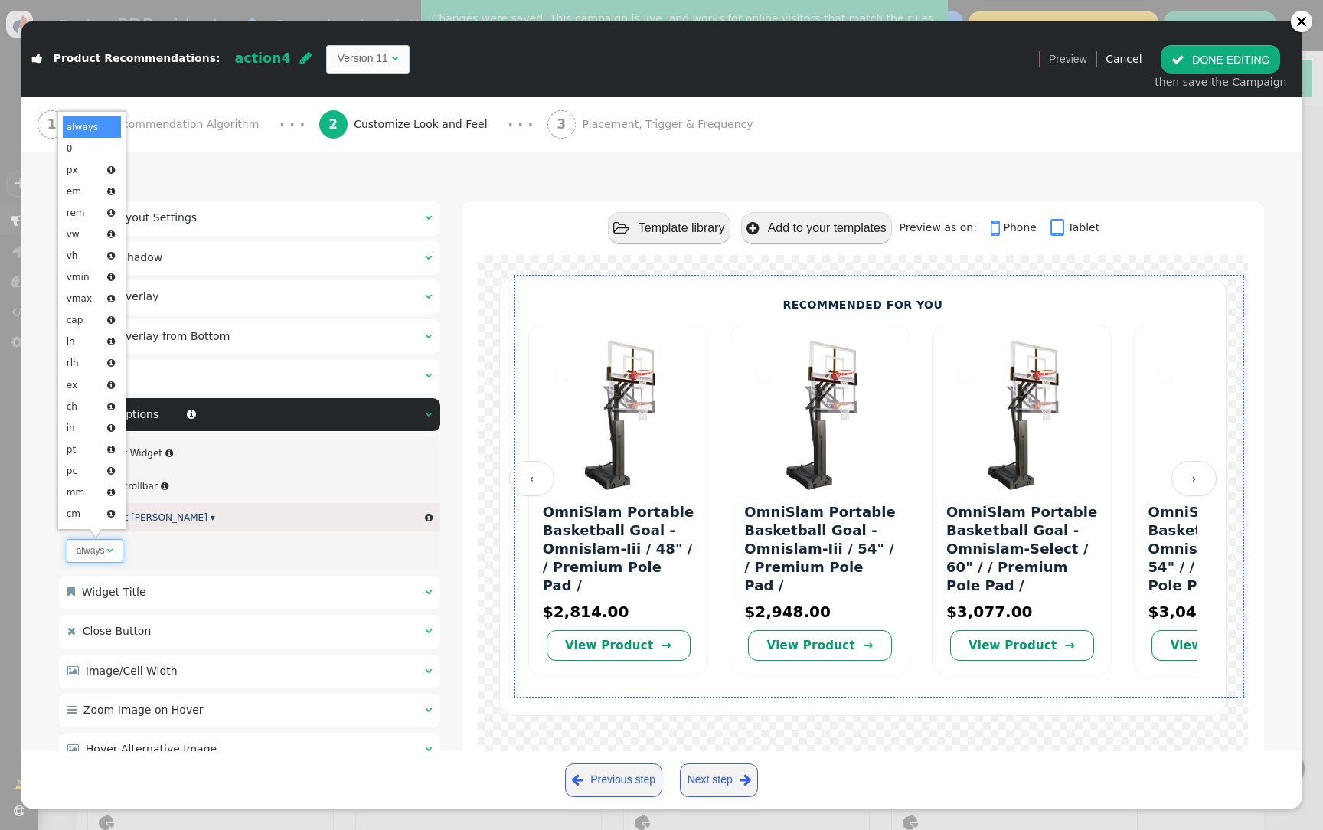
click at [240, 537] on div " 0 always  " at bounding box center [249, 550] width 381 height 39
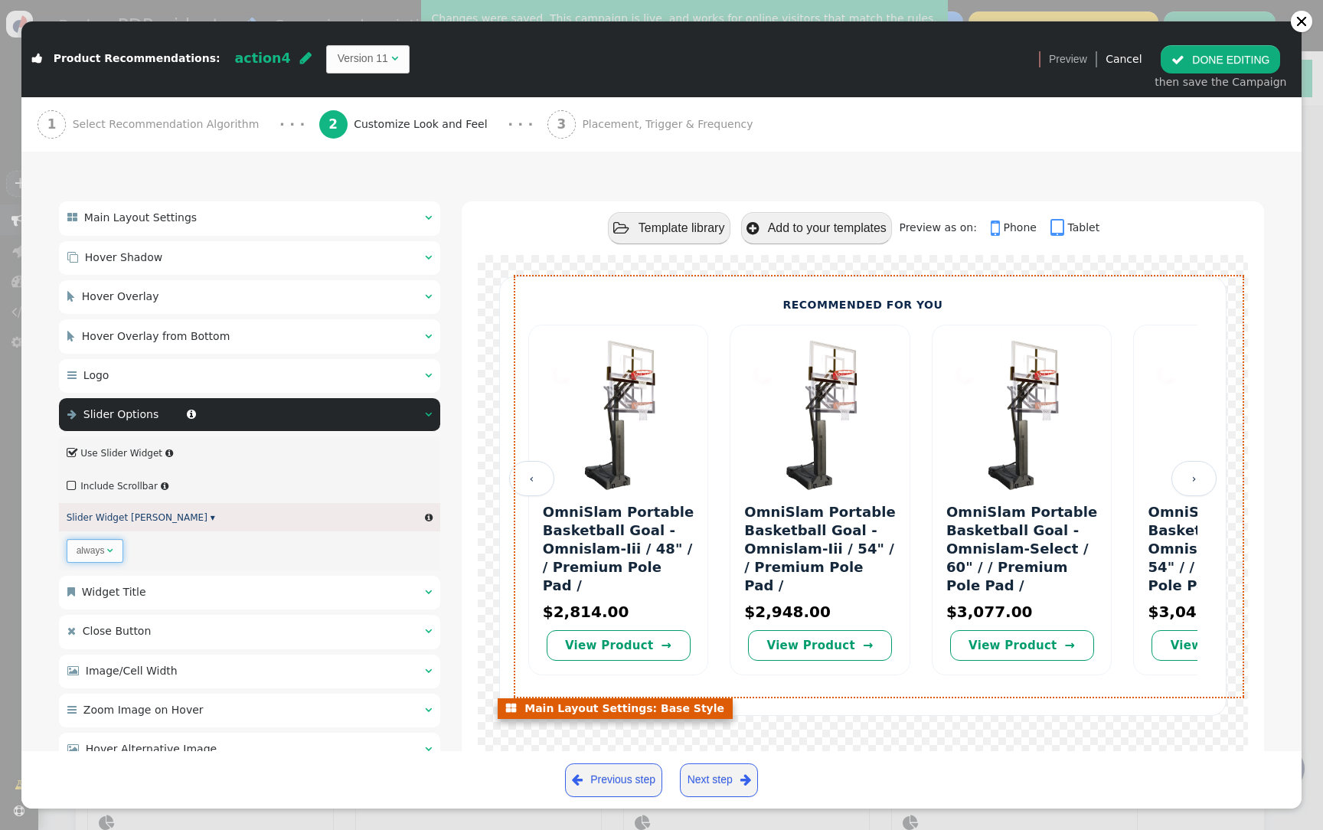
click at [529, 471] on link "‹" at bounding box center [531, 478] width 45 height 35
click at [1206, 472] on link "›" at bounding box center [1193, 478] width 45 height 35
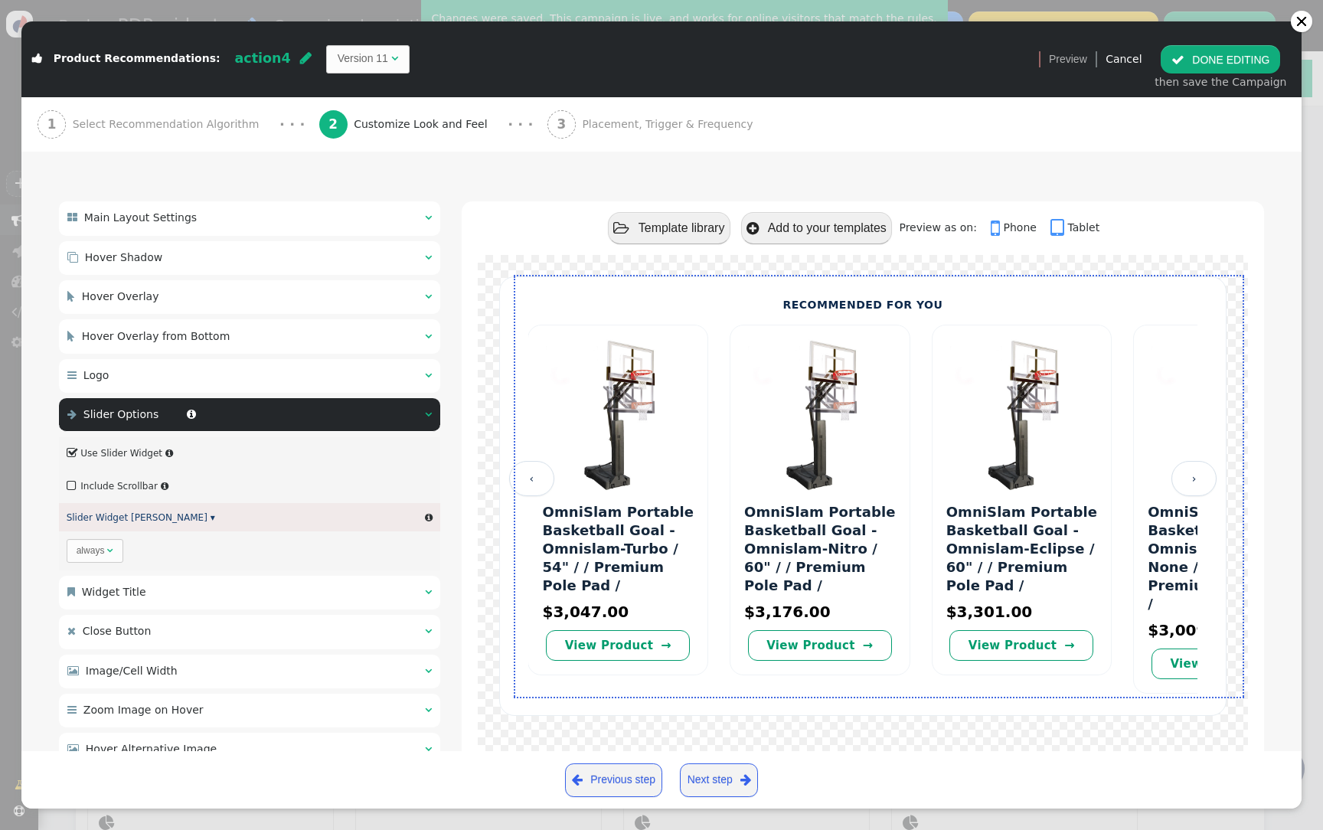
click at [1227, 49] on button " DONE EDITING" at bounding box center [1220, 59] width 119 height 28
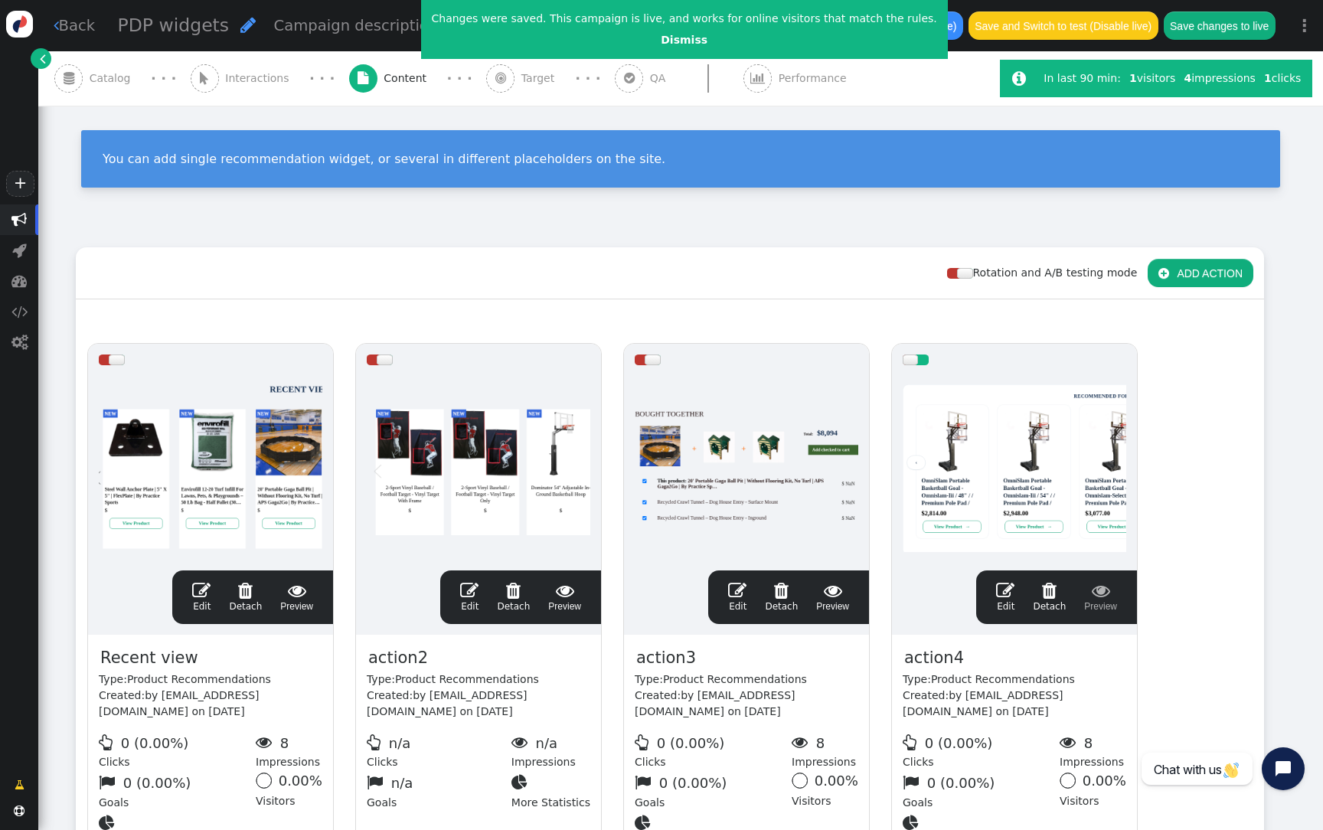
scroll to position [138, 0]
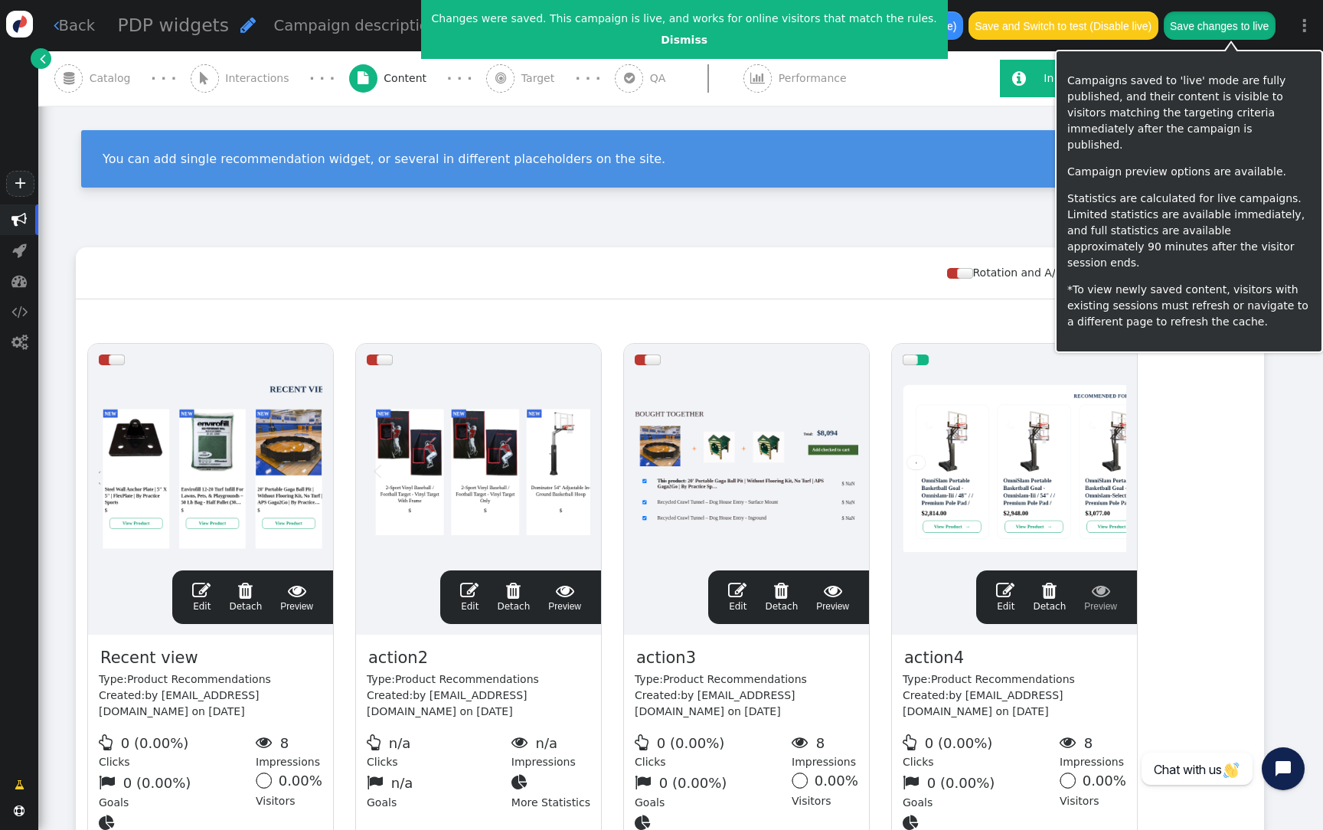
click at [1207, 33] on button "Save changes to live" at bounding box center [1220, 25] width 112 height 28
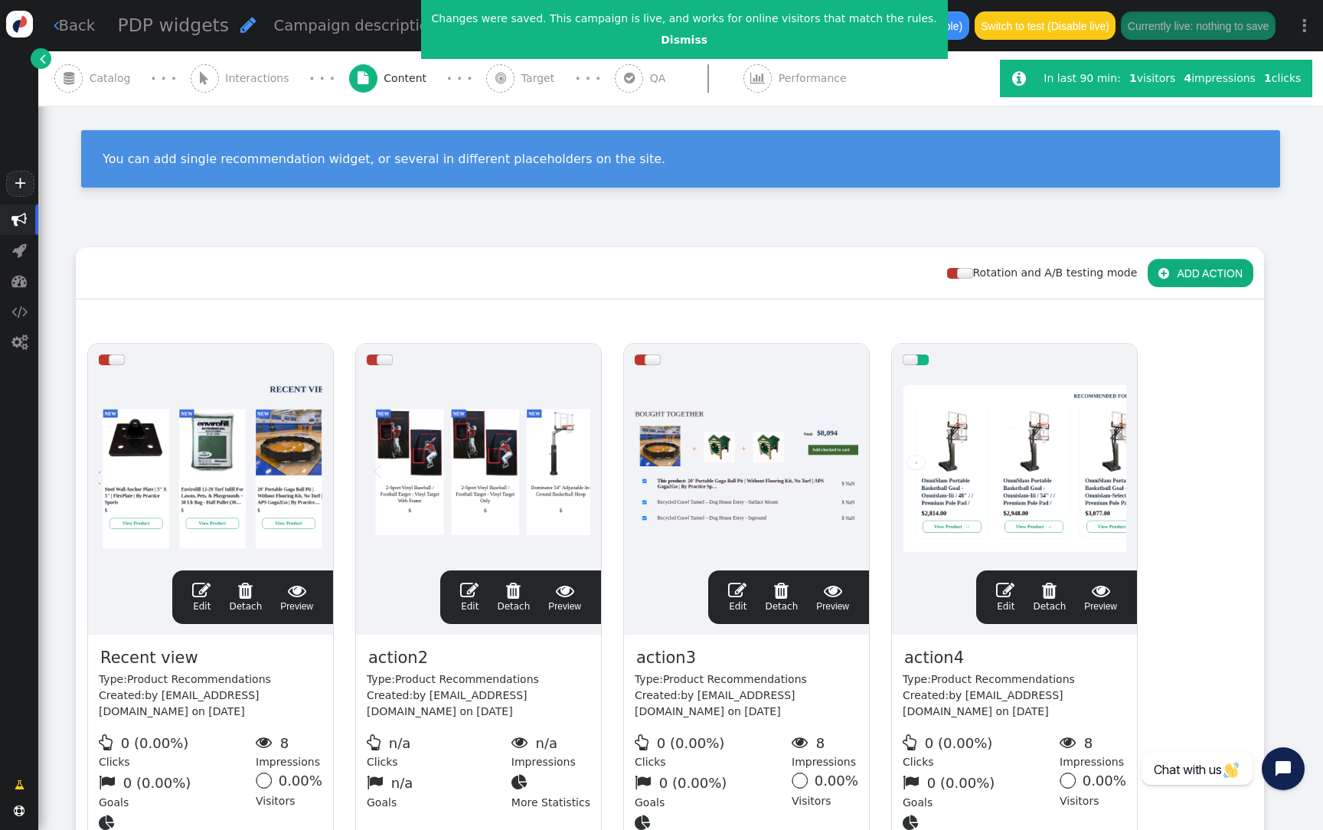
click at [961, 443] on div at bounding box center [1015, 468] width 224 height 184
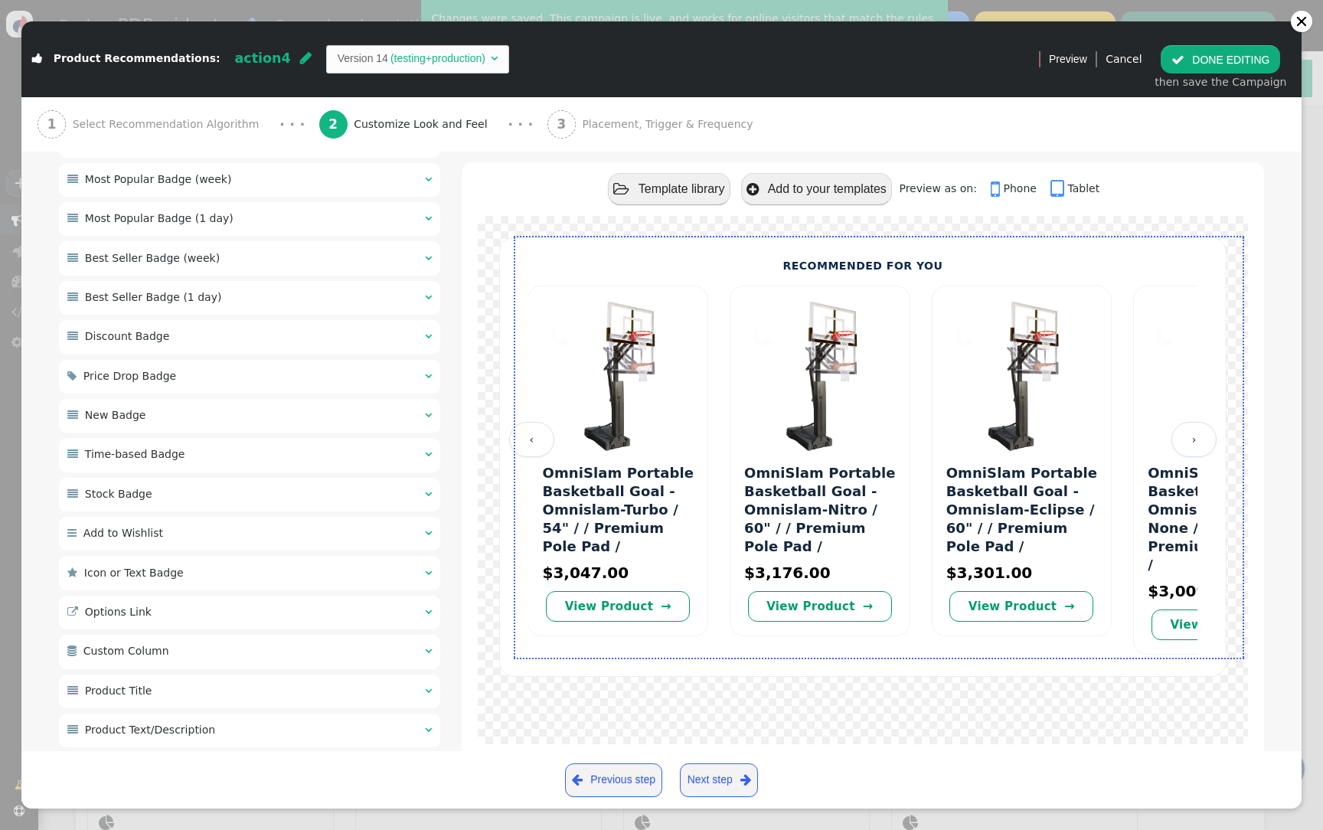
scroll to position [740, 0]
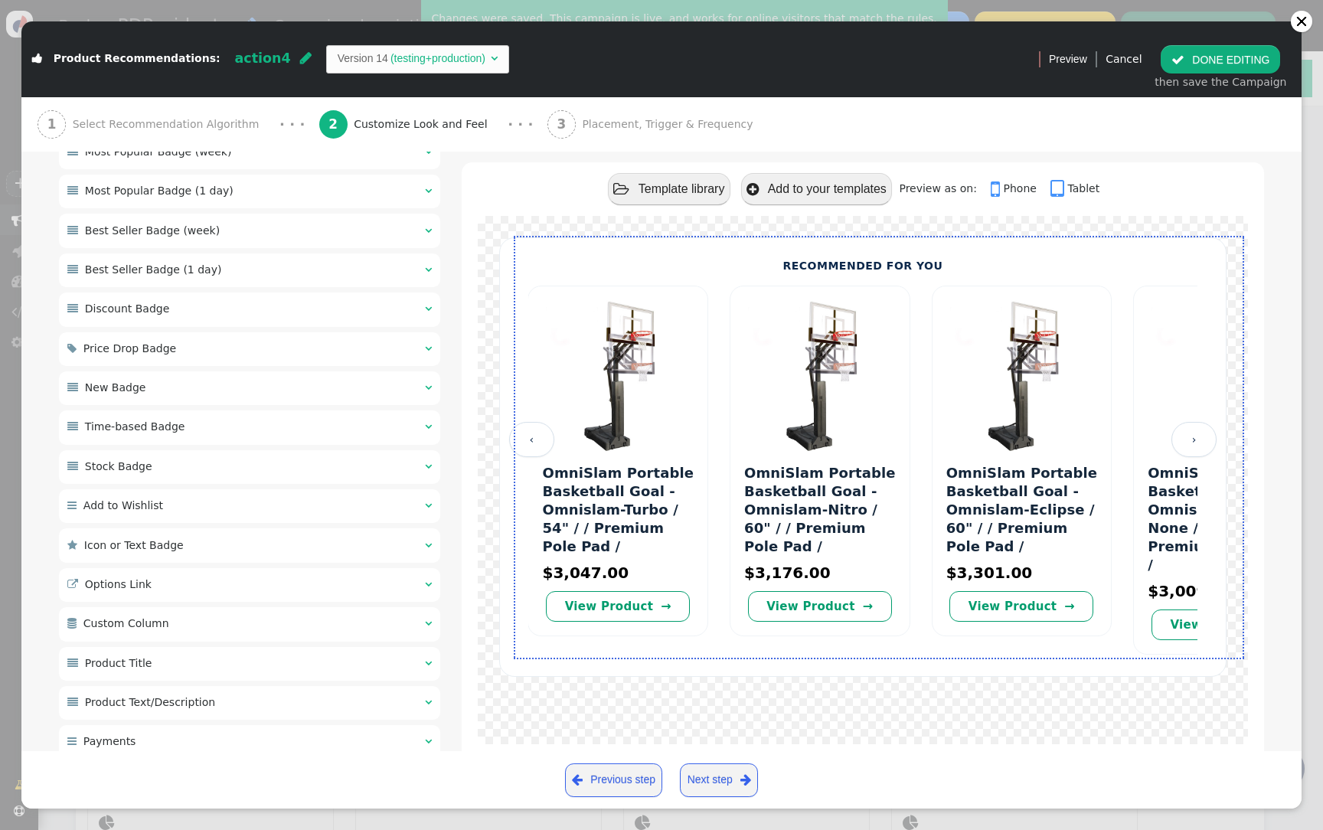
click at [233, 623] on div " Custom Column  " at bounding box center [249, 624] width 381 height 34
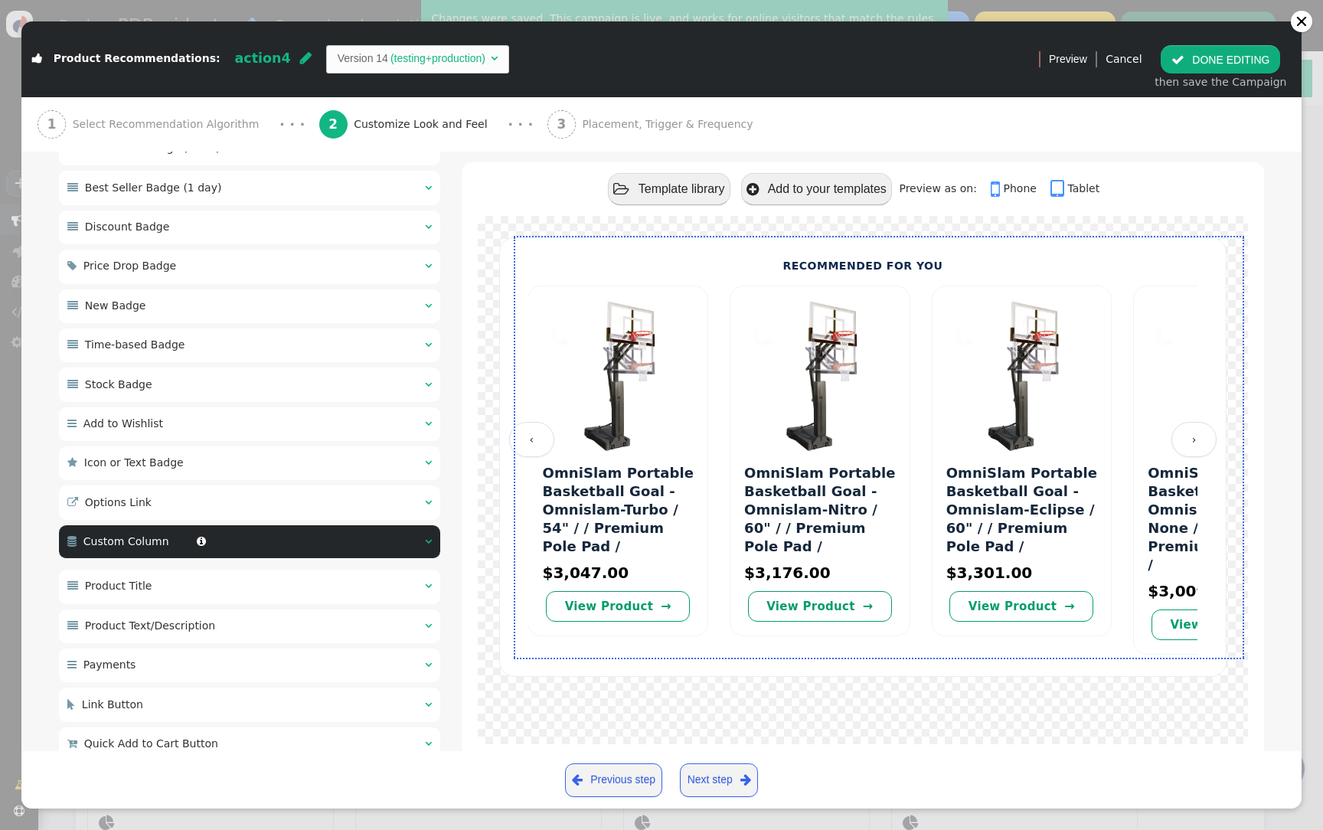
scroll to position [602, 0]
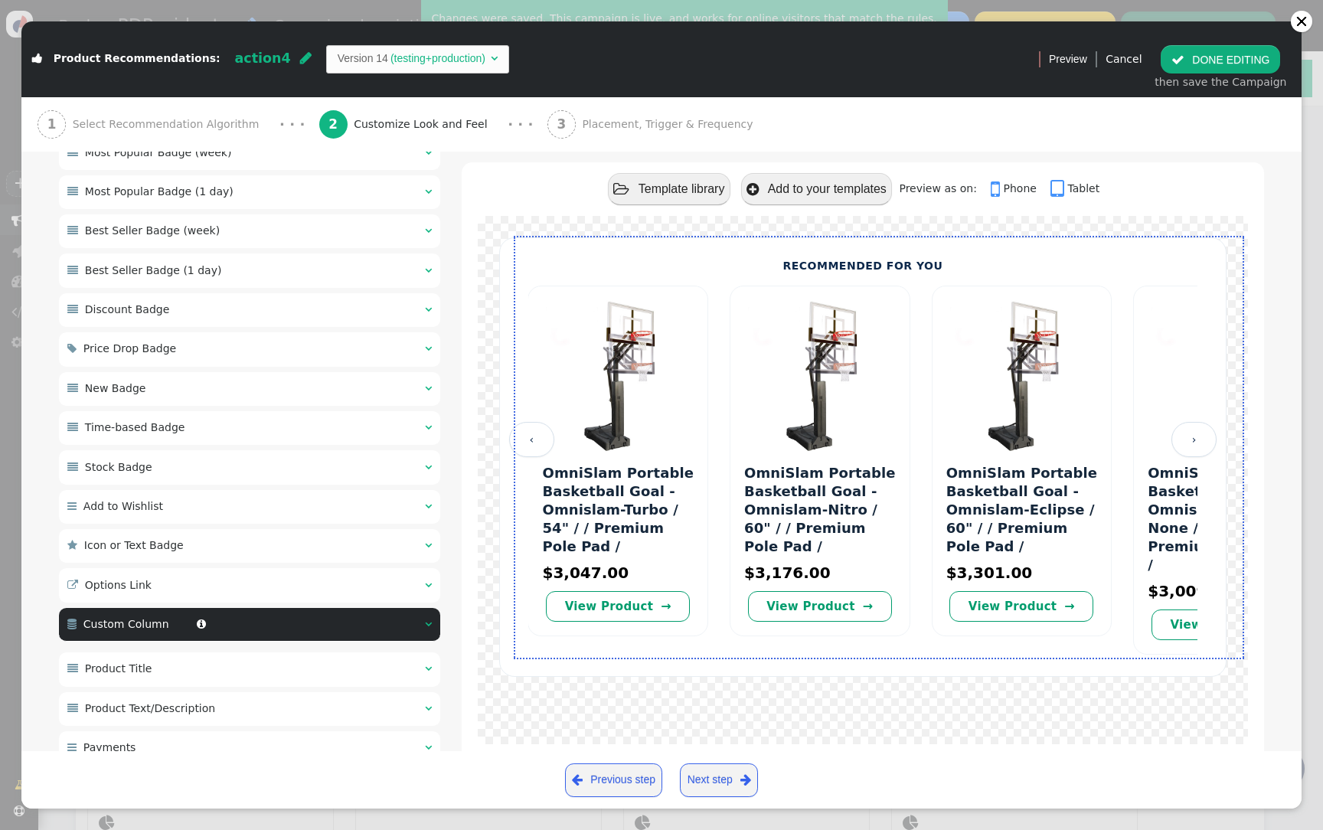
click at [290, 583] on div " Options Link  " at bounding box center [249, 585] width 381 height 34
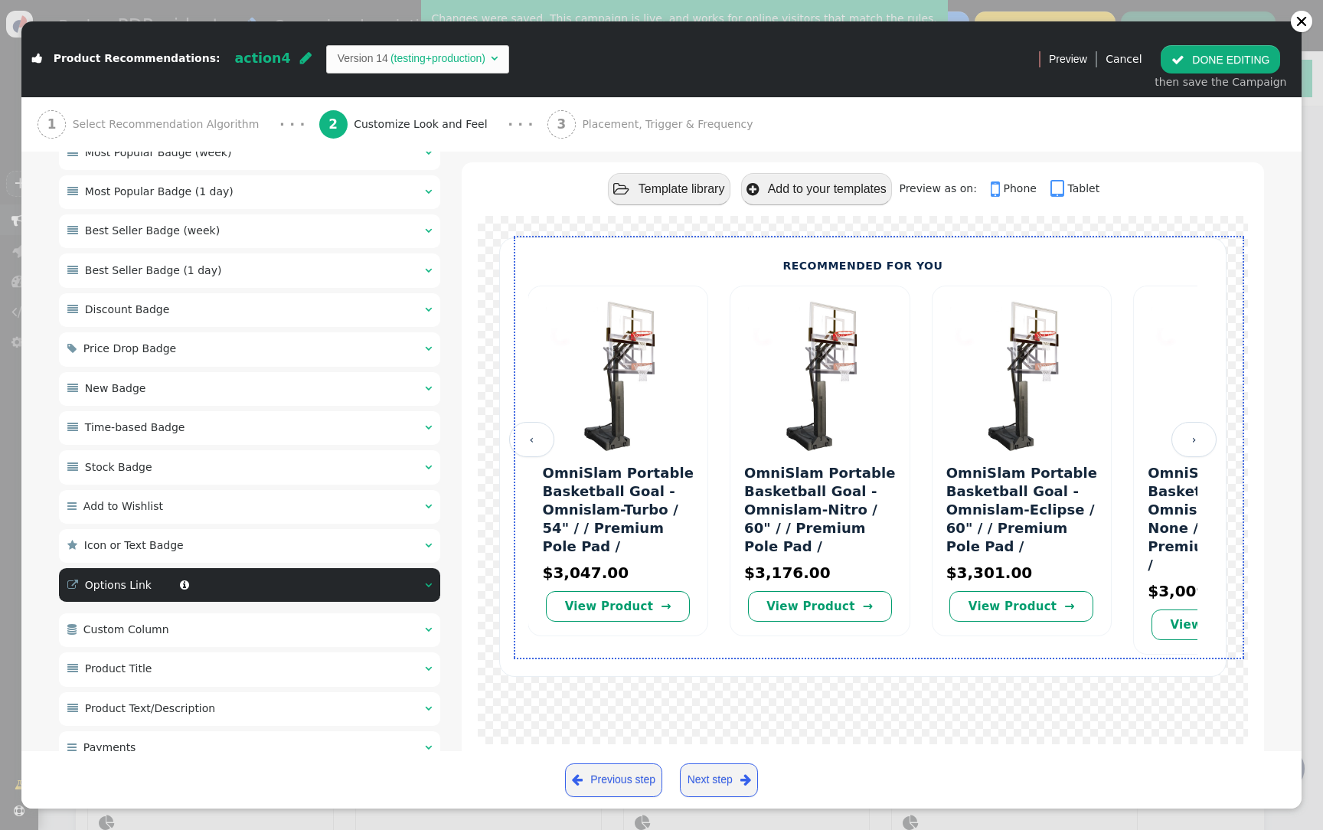
click at [292, 548] on div " Icon or Text Badge  " at bounding box center [249, 546] width 381 height 34
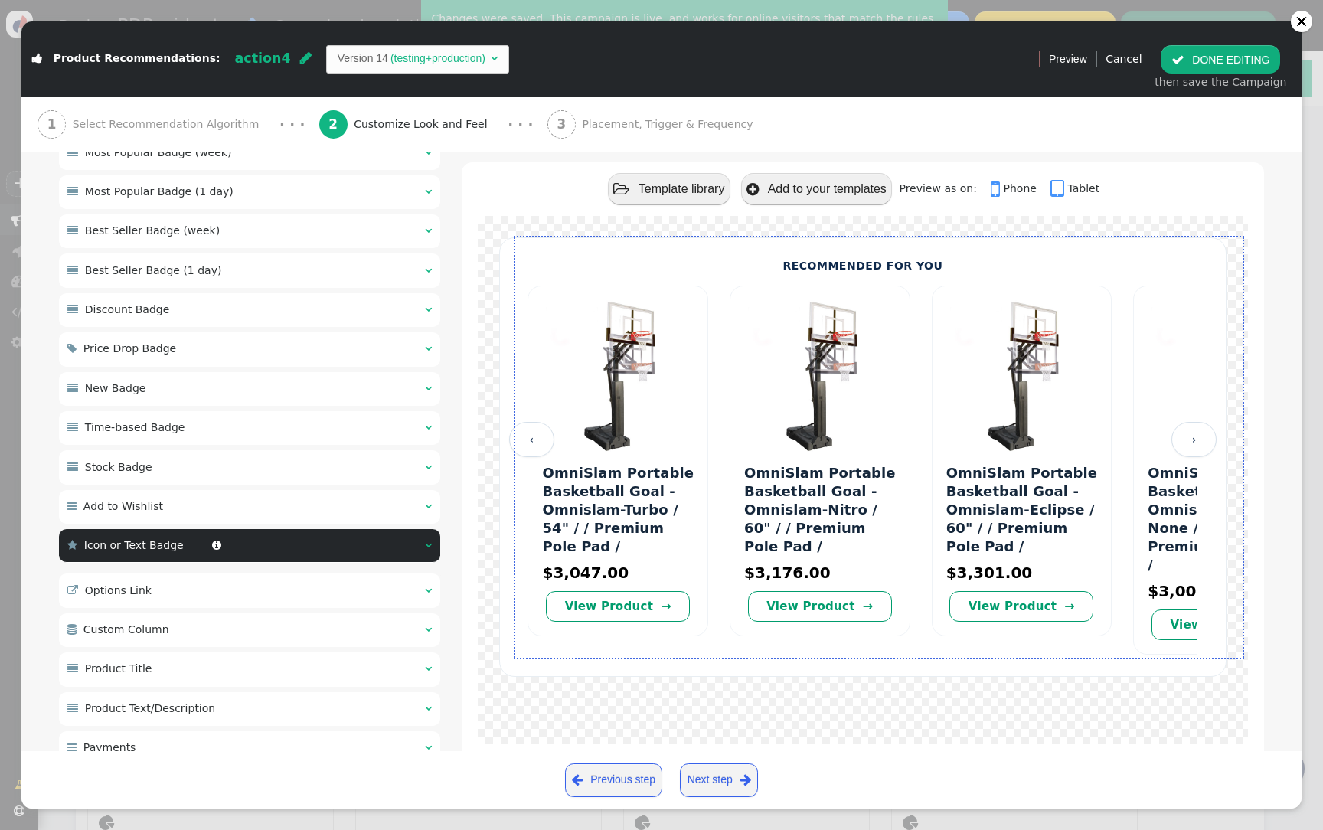
click at [292, 515] on div " Add to Wishlist  " at bounding box center [249, 507] width 381 height 34
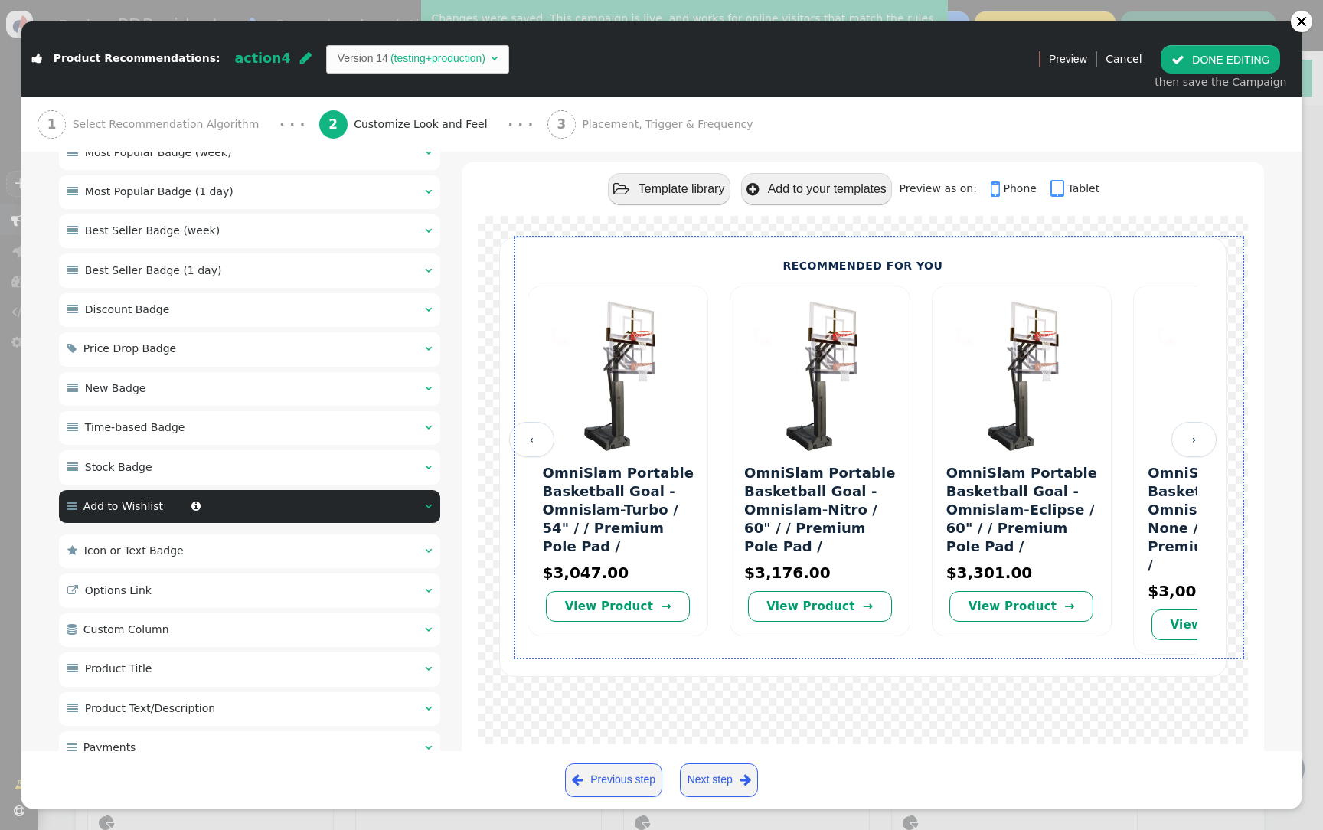
click at [290, 486] on div " Main Layout Settings   Base Style ▾  × There are alternatives. Default val…" at bounding box center [249, 411] width 381 height 1416
click at [286, 458] on div " Stock Badge  " at bounding box center [249, 467] width 381 height 34
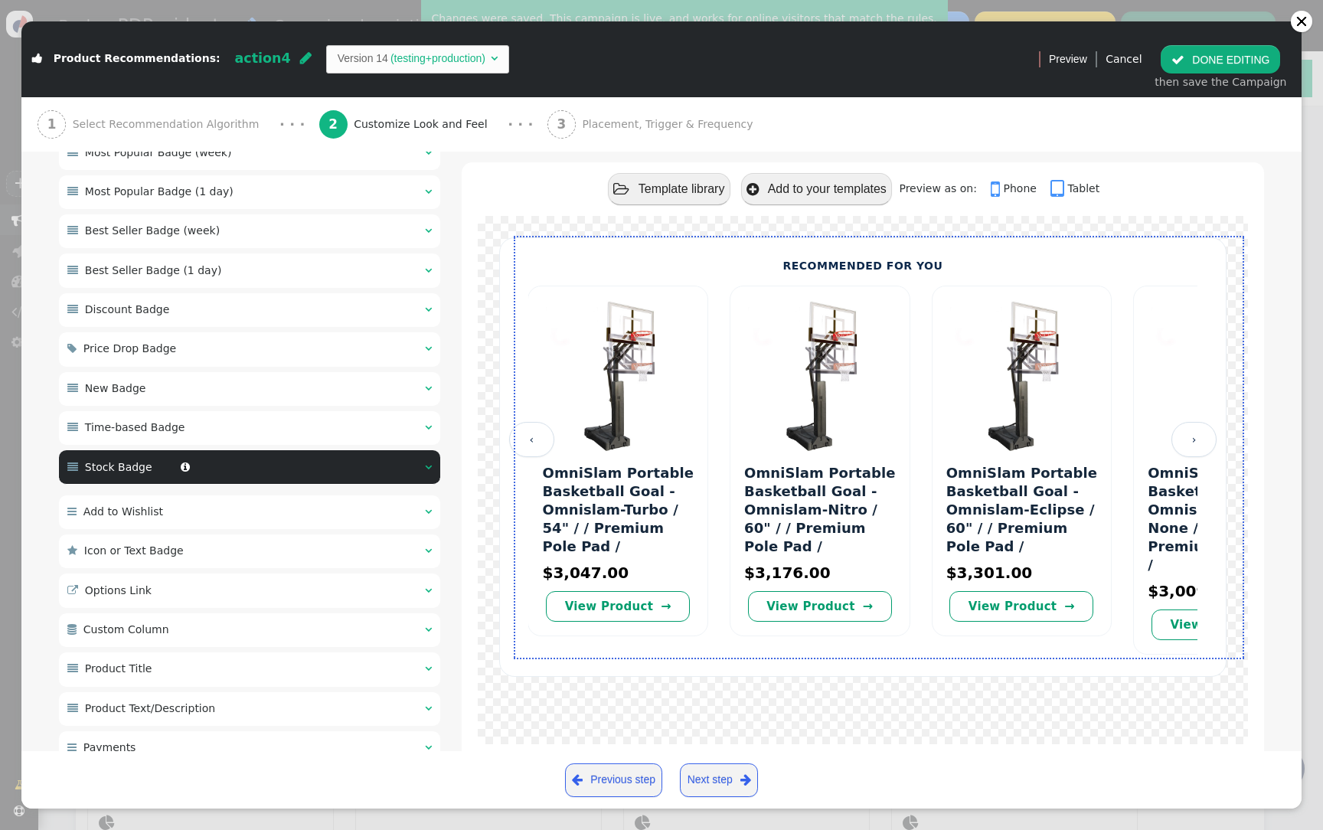
click at [283, 433] on div " Time-based Badge  " at bounding box center [249, 428] width 381 height 34
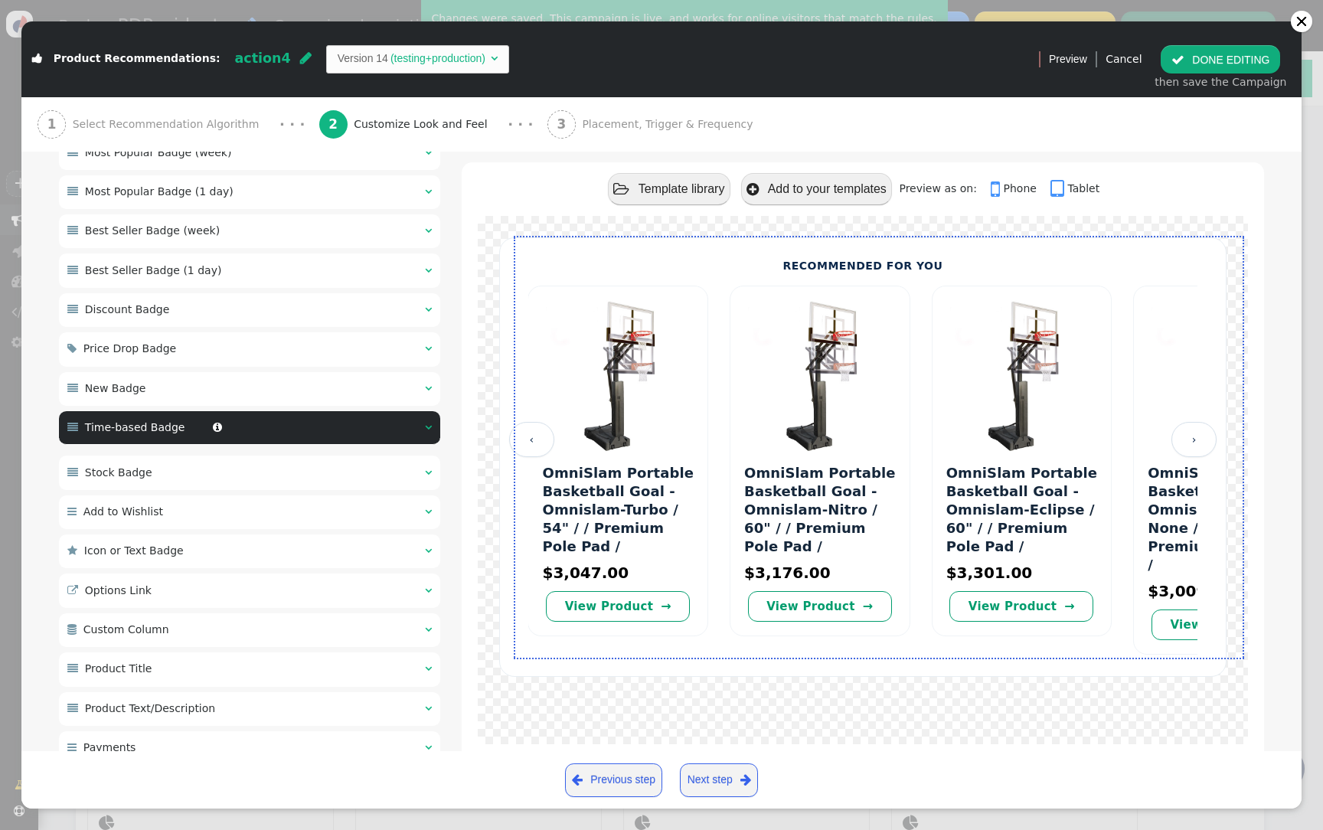
click at [283, 383] on div " New Badge  " at bounding box center [249, 389] width 381 height 34
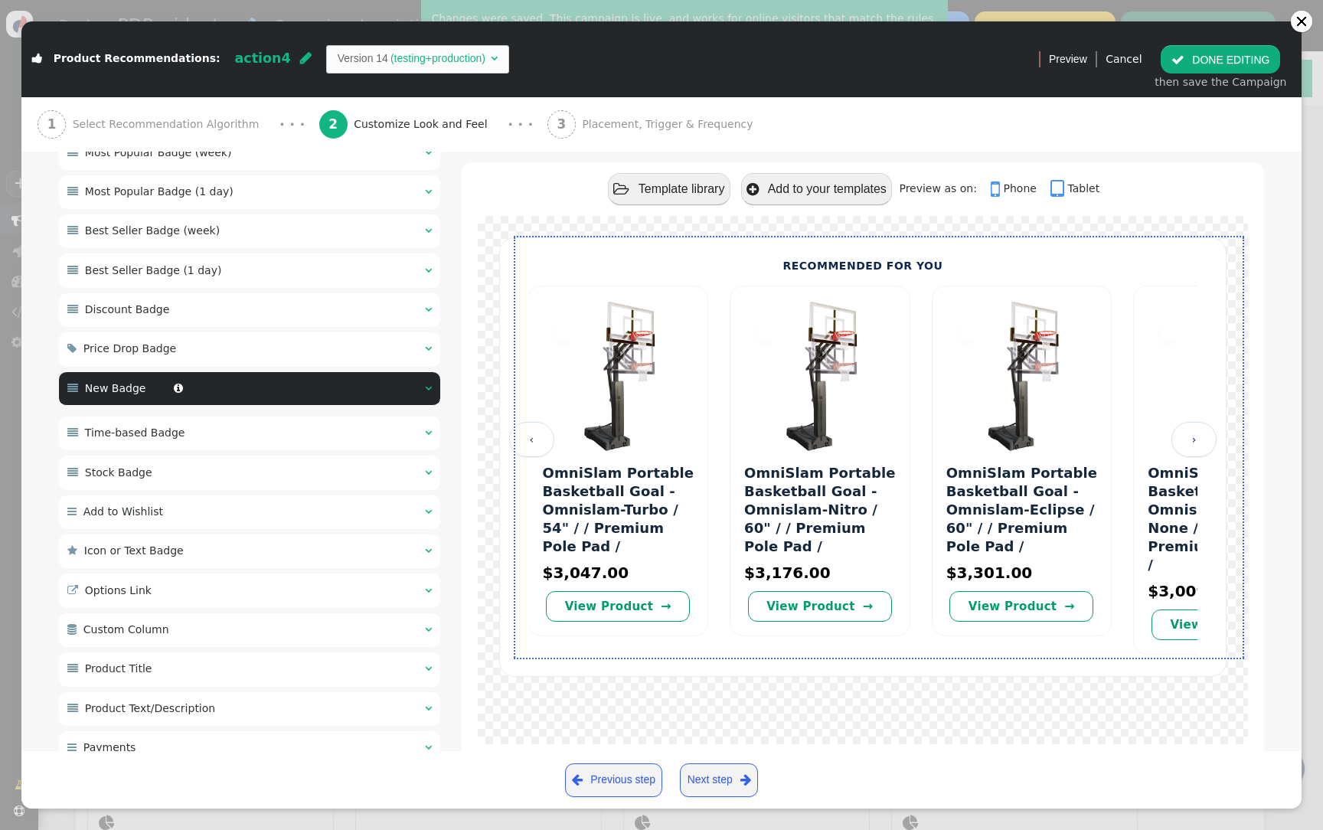
click at [279, 353] on div " Price Drop Badge  " at bounding box center [249, 349] width 381 height 34
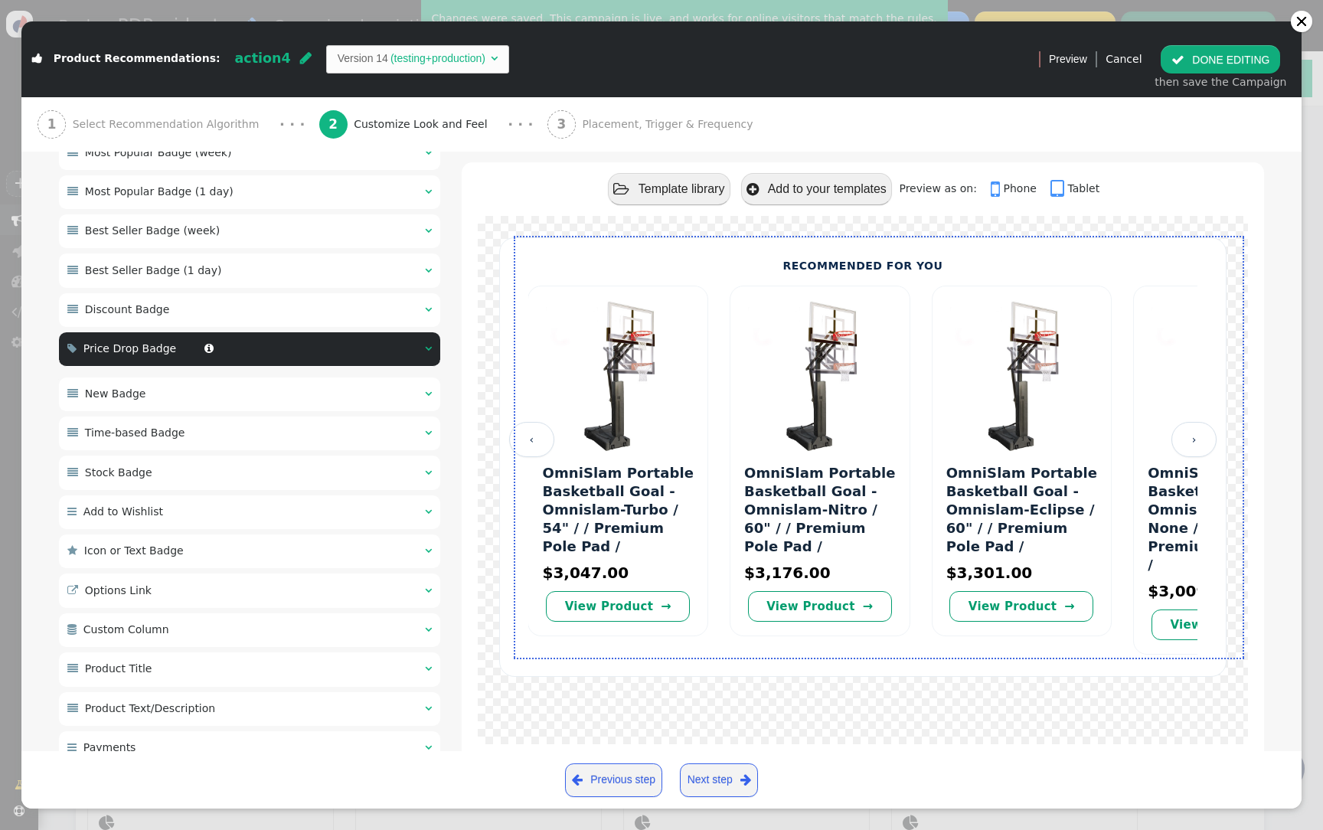
click at [283, 315] on div " Discount Badge  " at bounding box center [249, 310] width 381 height 34
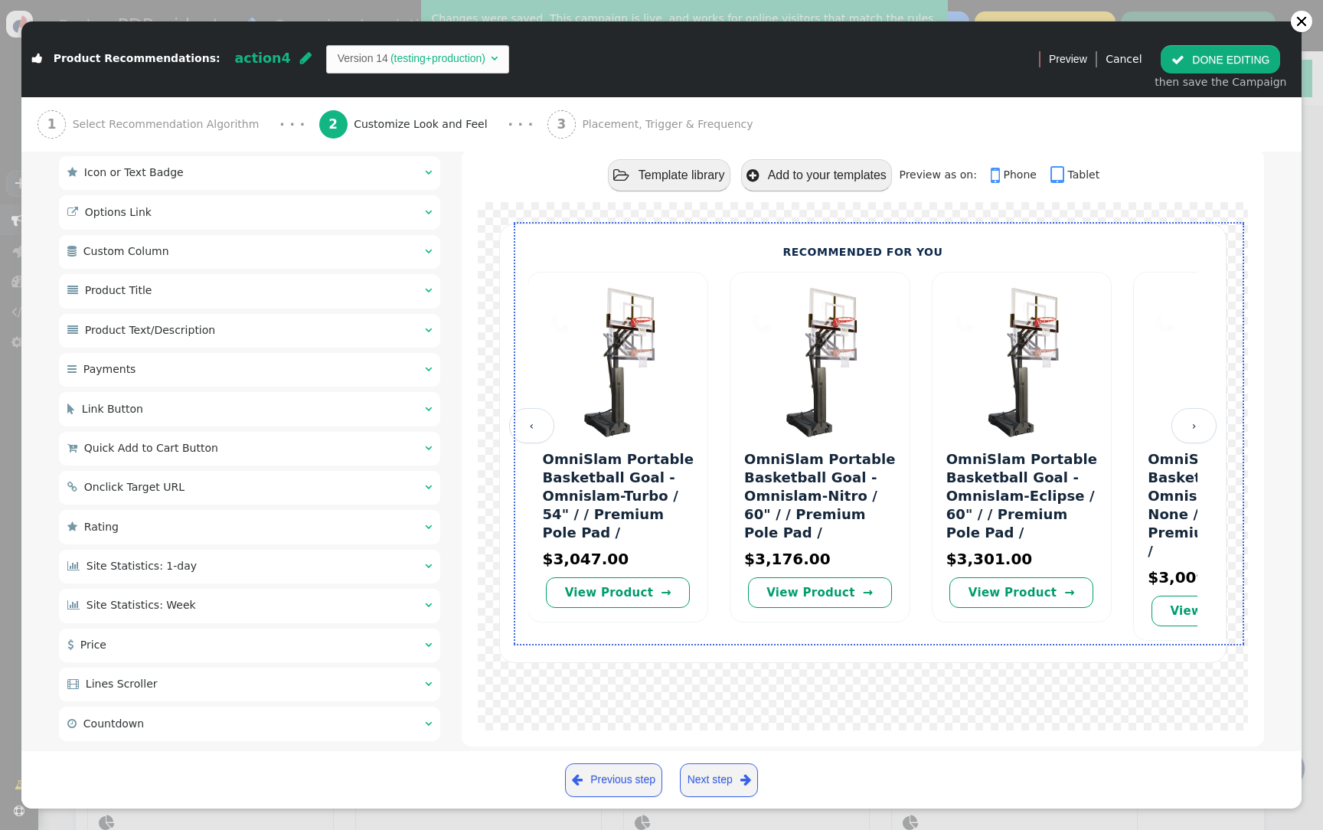
scroll to position [1331, 0]
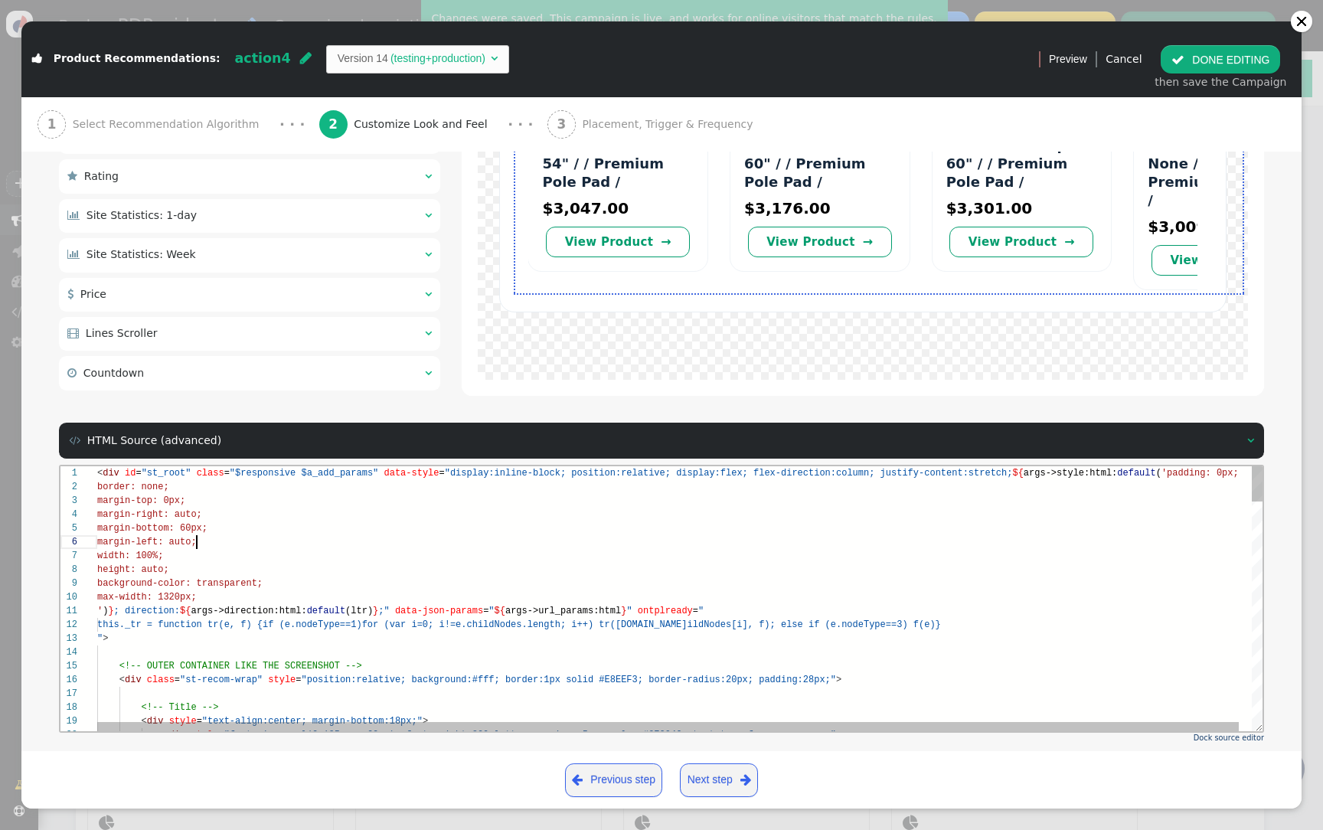
click at [321, 537] on div "margin-left: auto;" at bounding box center [686, 542] width 1178 height 14
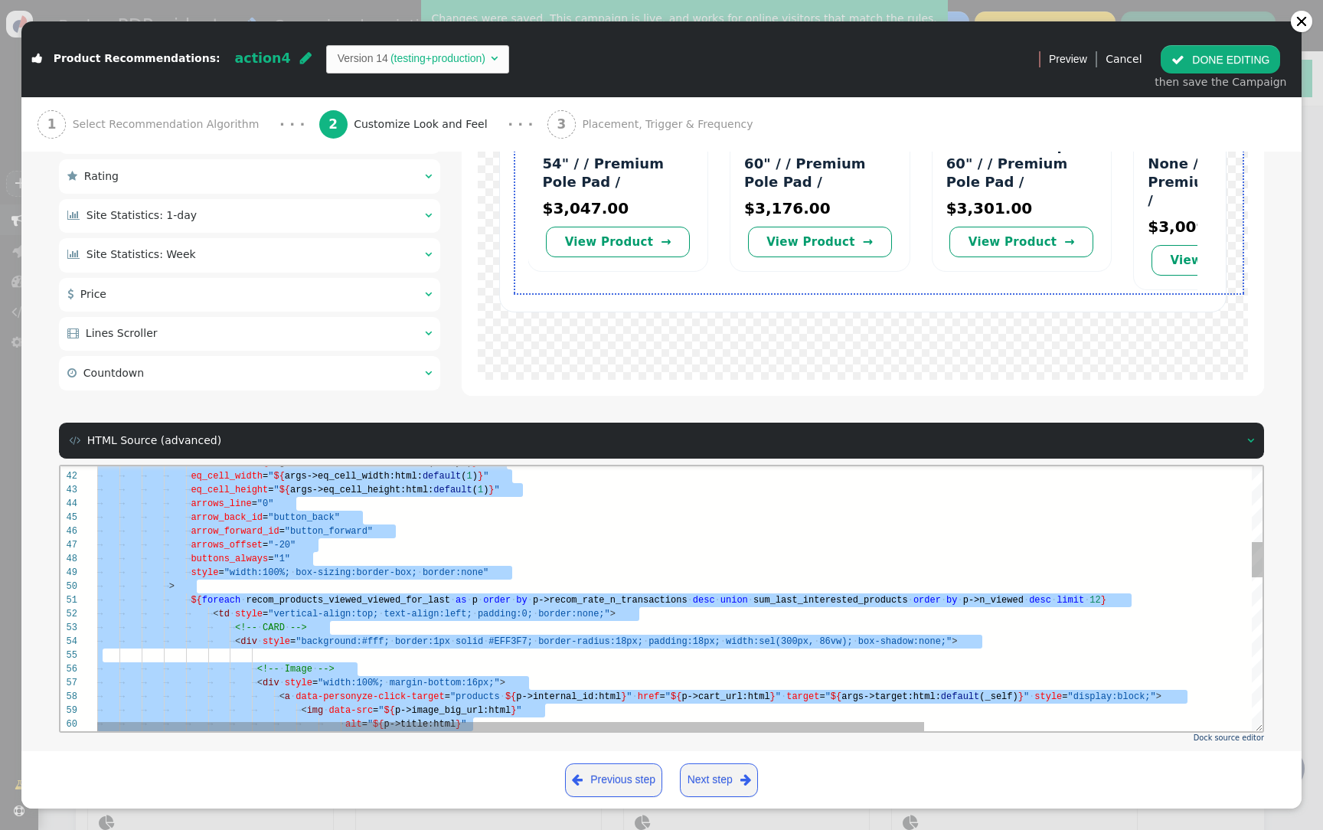
paste textarea "/div>"
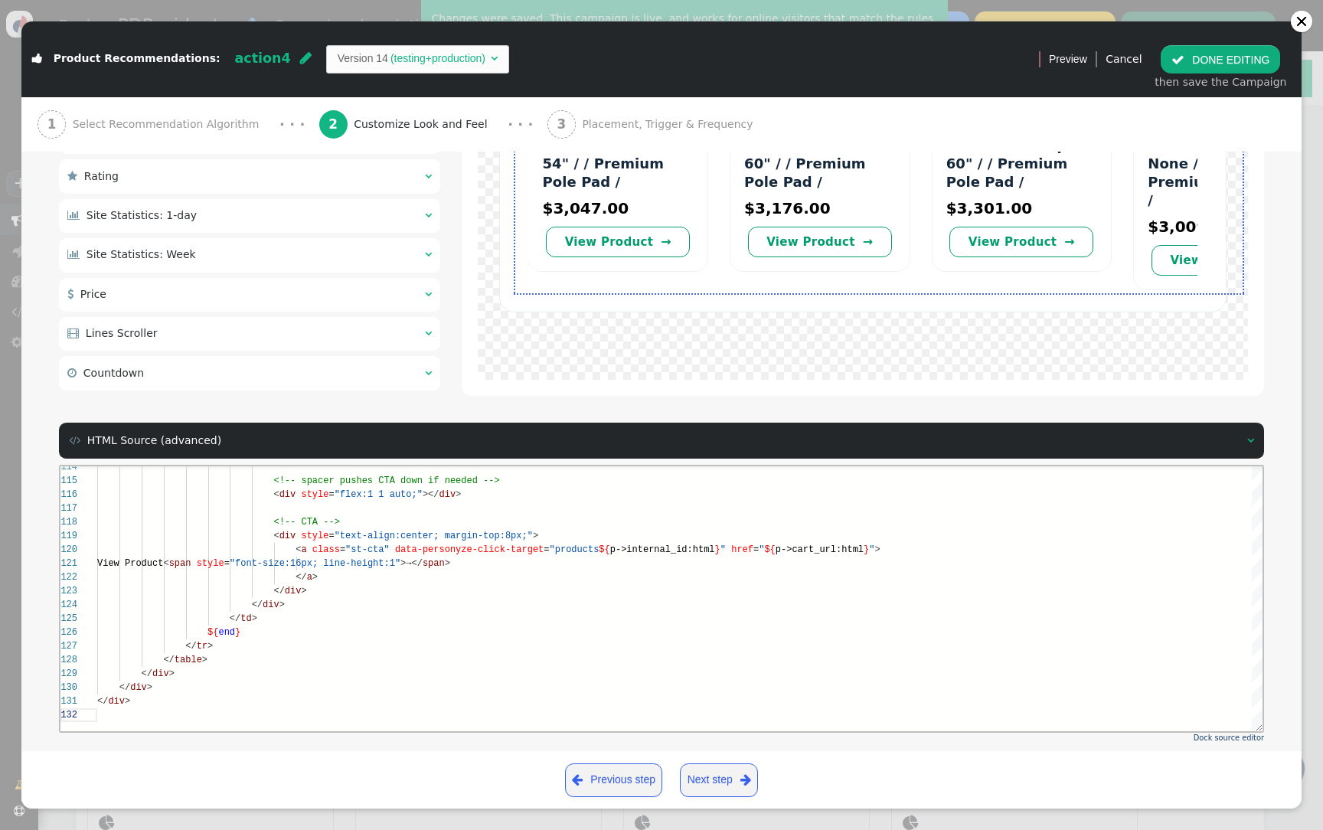
scroll to position [1381, 0]
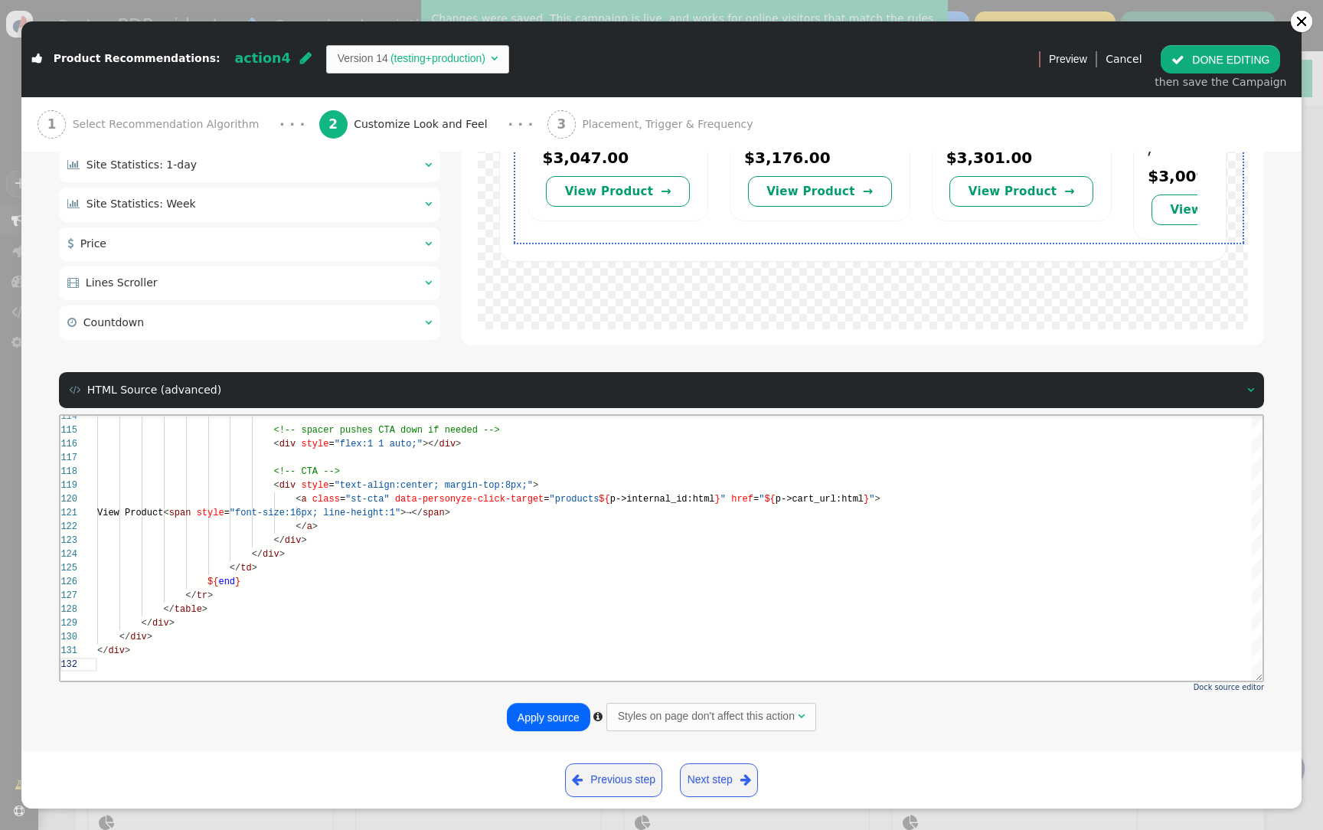
click at [533, 717] on button "Apply source" at bounding box center [548, 717] width 83 height 28
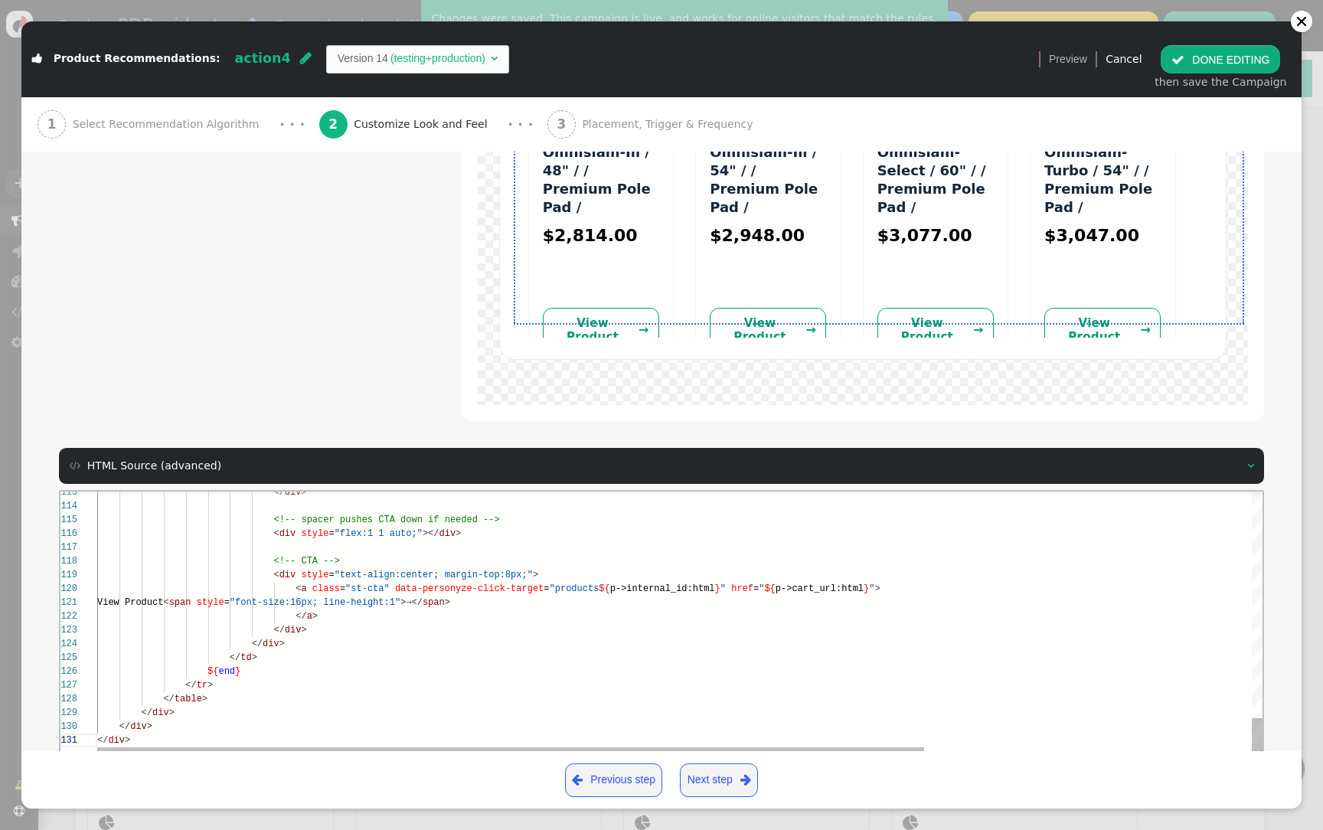
scroll to position [14, 211]
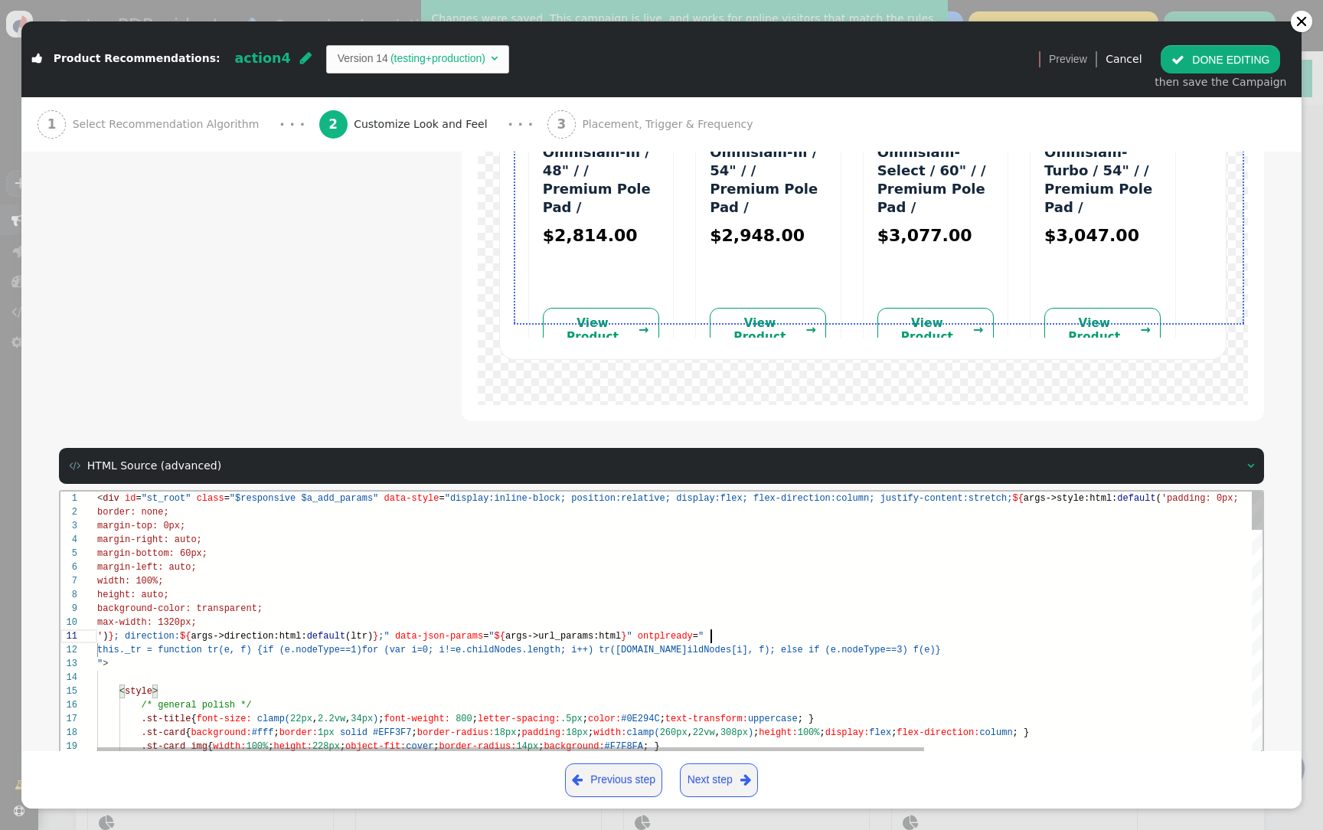
click at [711, 635] on div "1 2 3 4 5 6 7 8 9 10 11 12 13 14 15 16 17 18 19 20 < div id = "st_root" class =…" at bounding box center [661, 624] width 1202 height 265
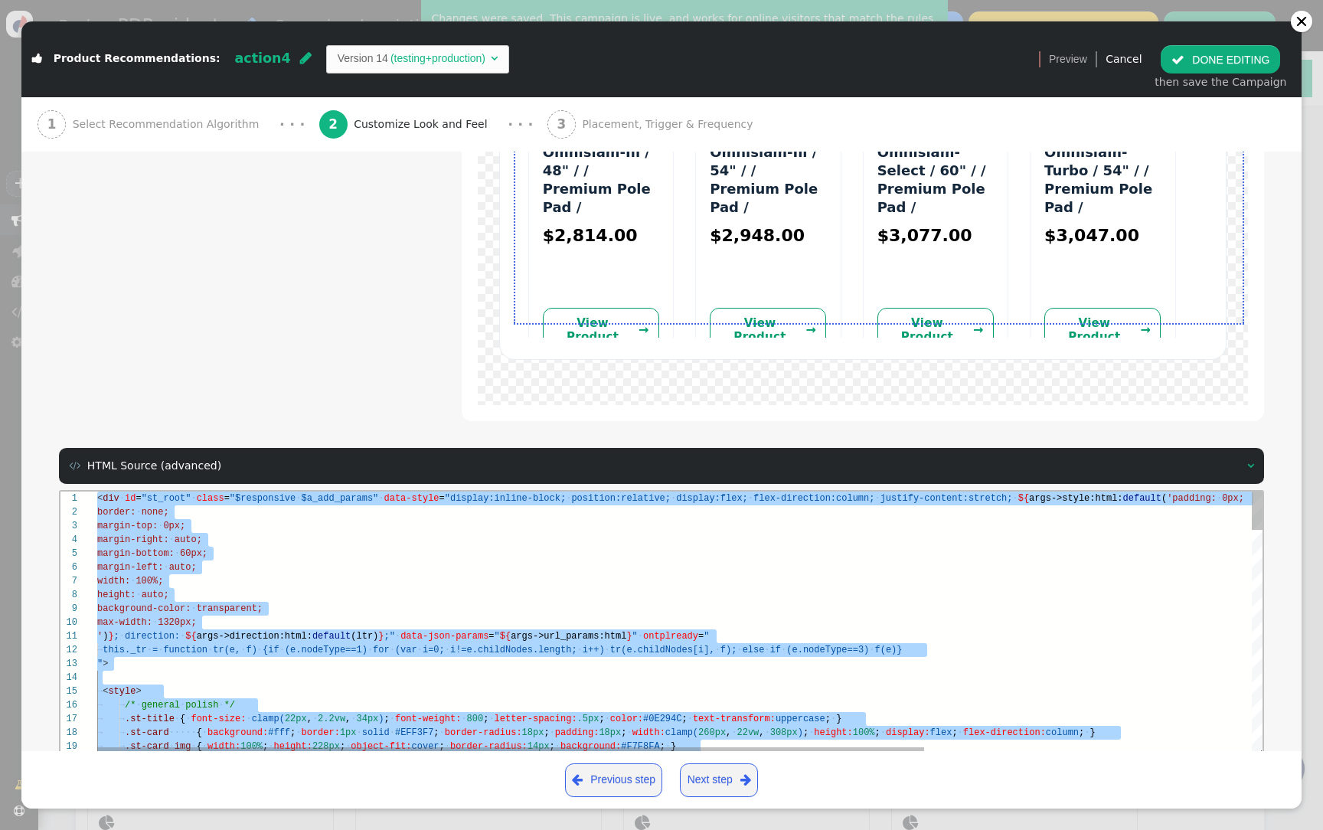
paste textarea "/div>"
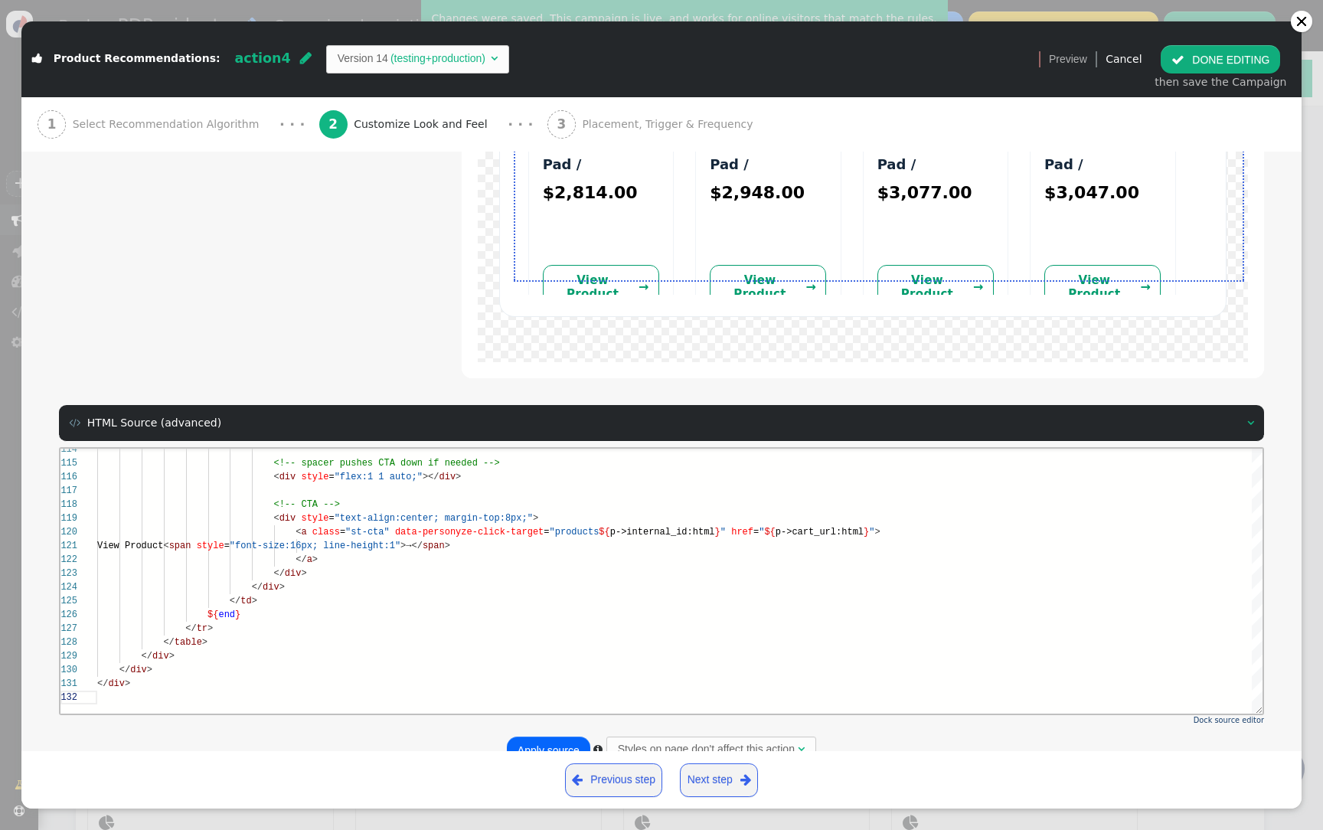
scroll to position [639, 0]
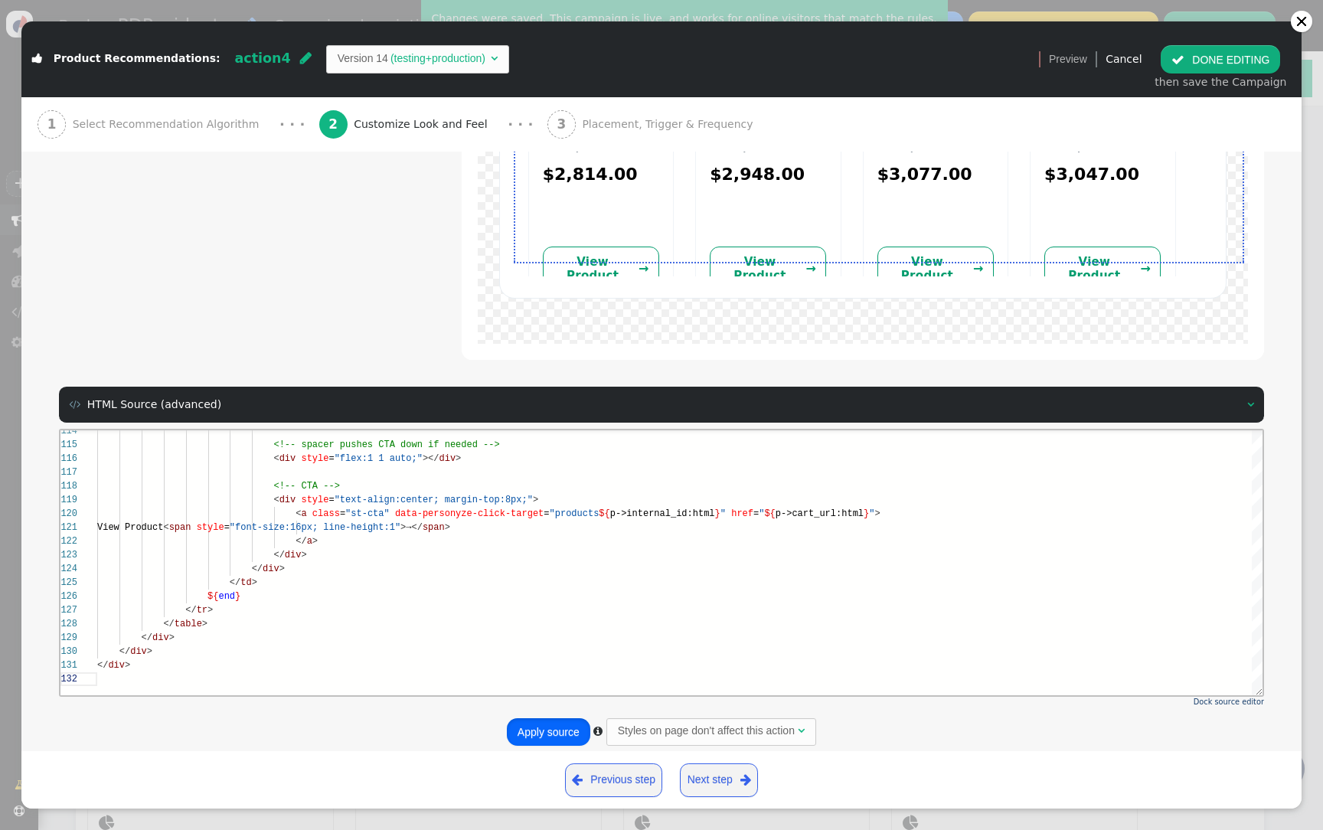
click at [543, 721] on button "Apply source" at bounding box center [548, 732] width 83 height 28
type textarea "</div>"
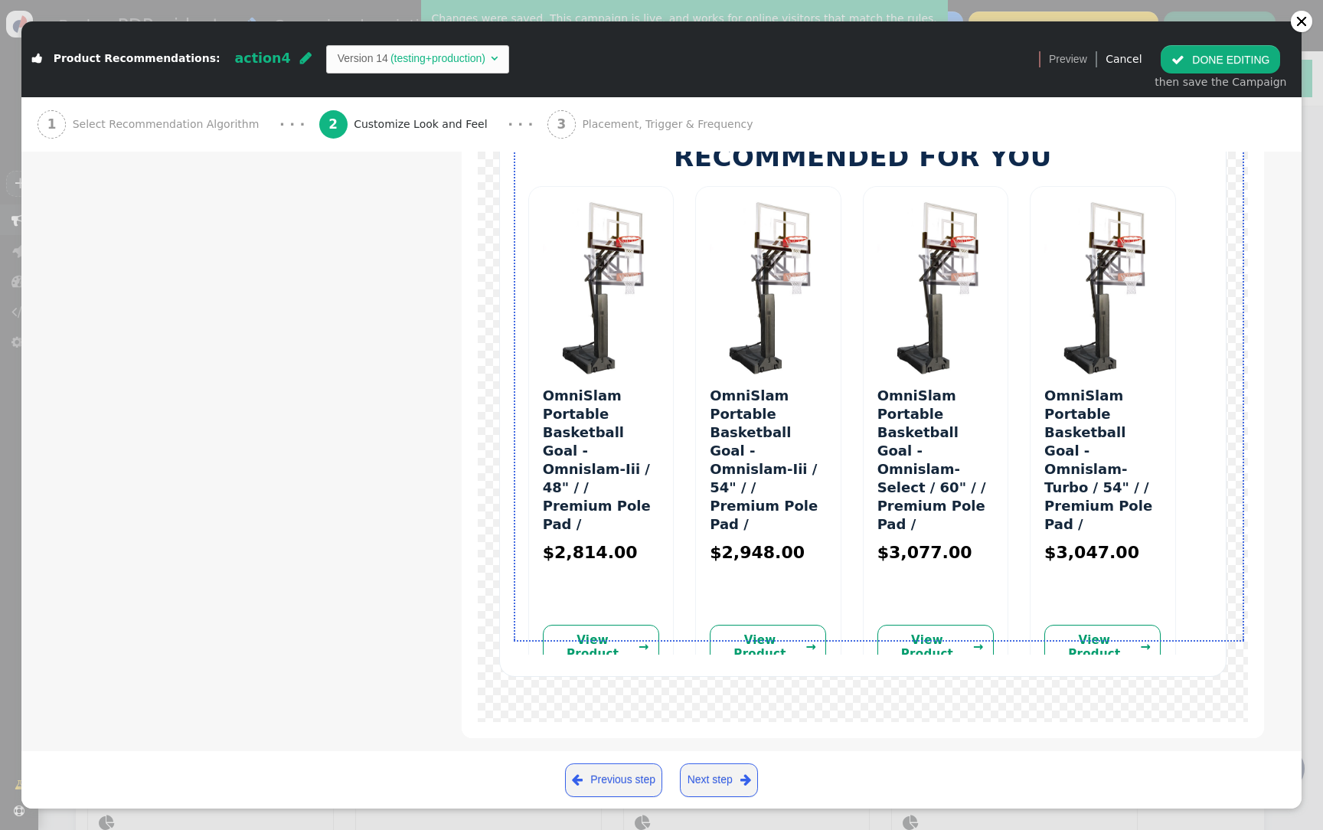
scroll to position [177, 0]
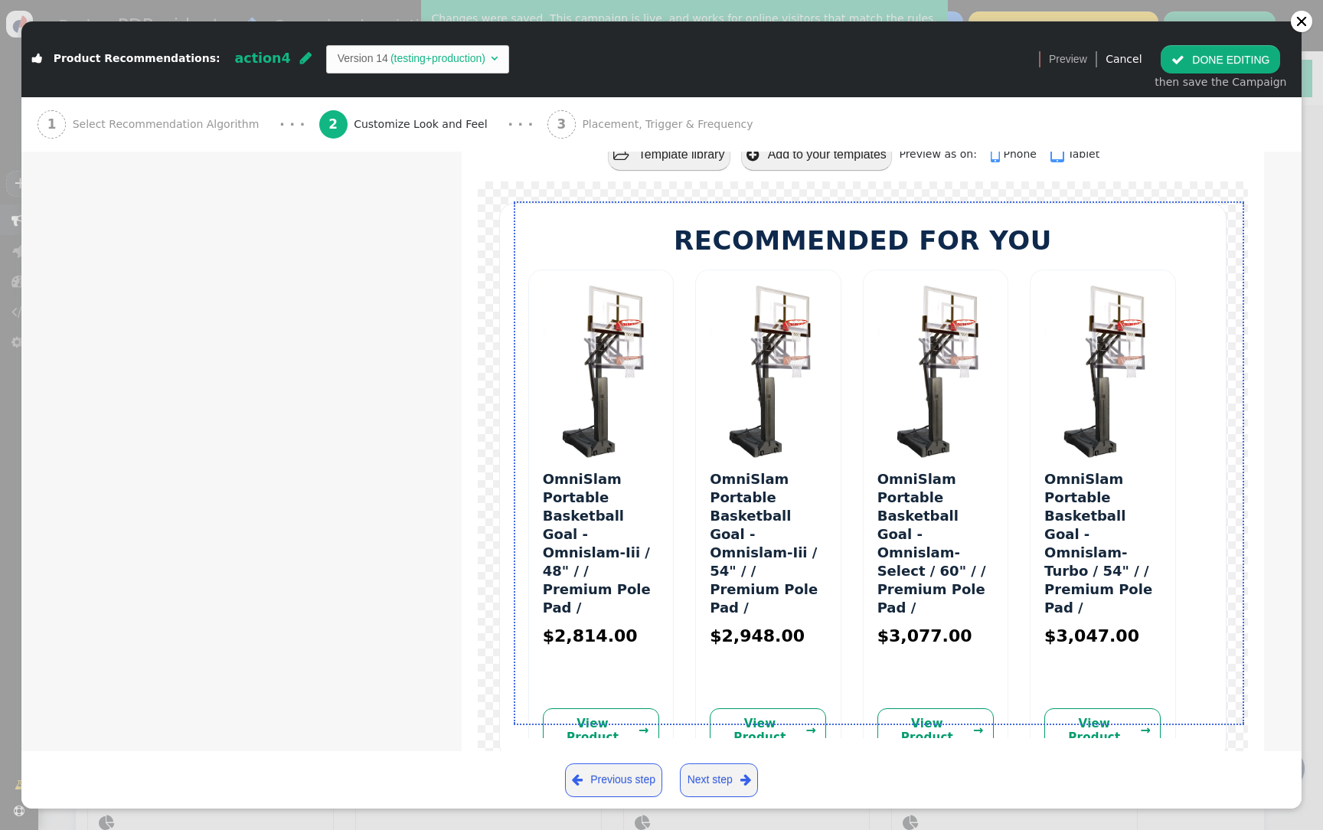
click at [1236, 61] on button " DONE EDITING" at bounding box center [1220, 59] width 119 height 28
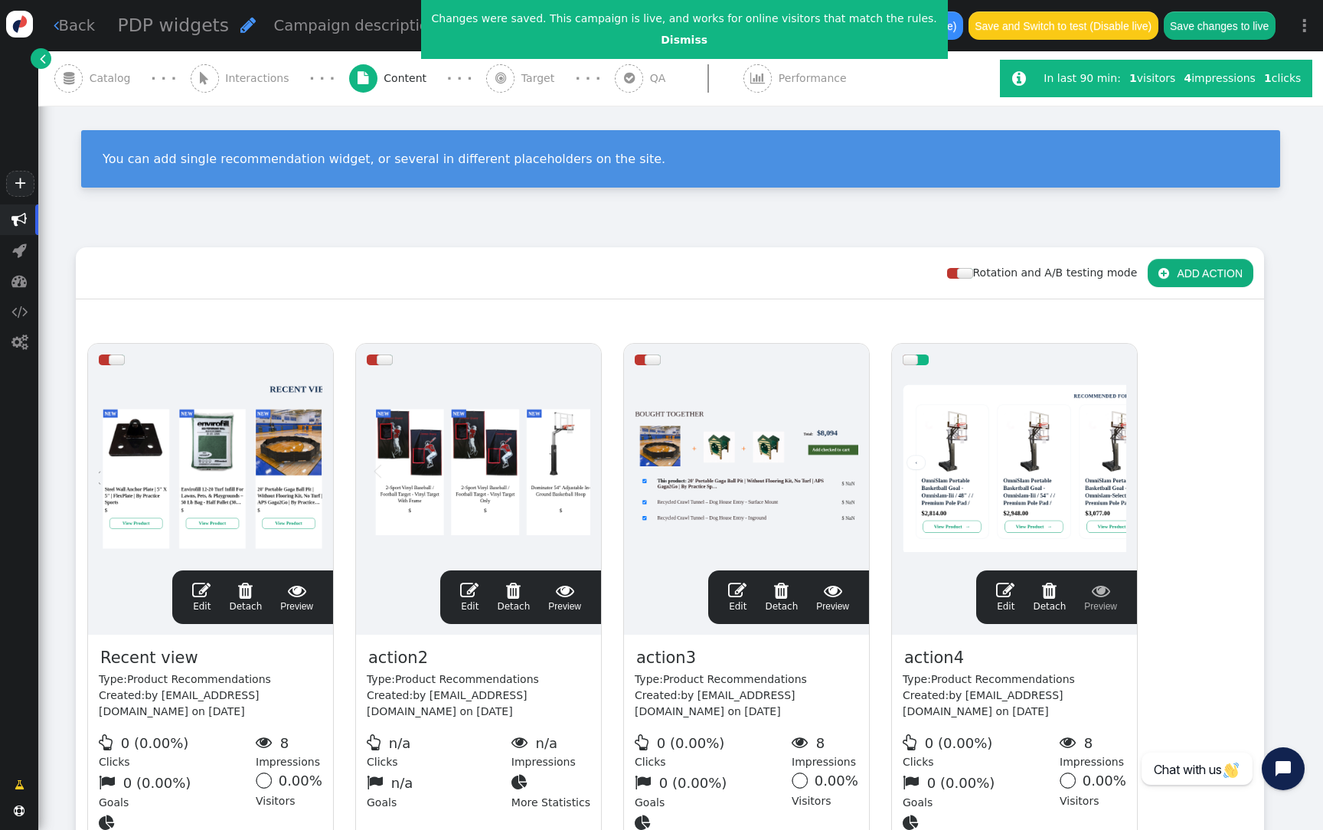
scroll to position [138, 0]
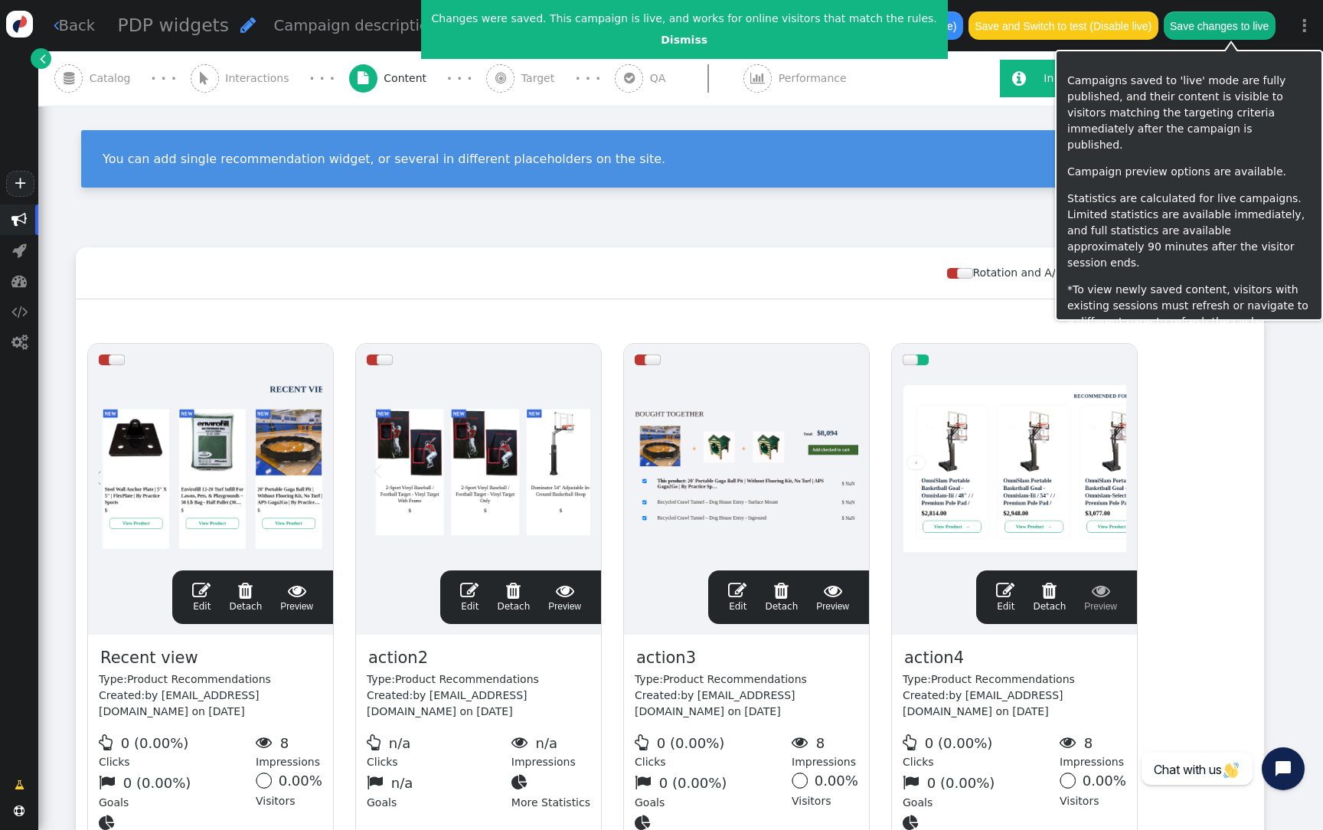
click at [1215, 34] on button "Save changes to live" at bounding box center [1220, 25] width 112 height 28
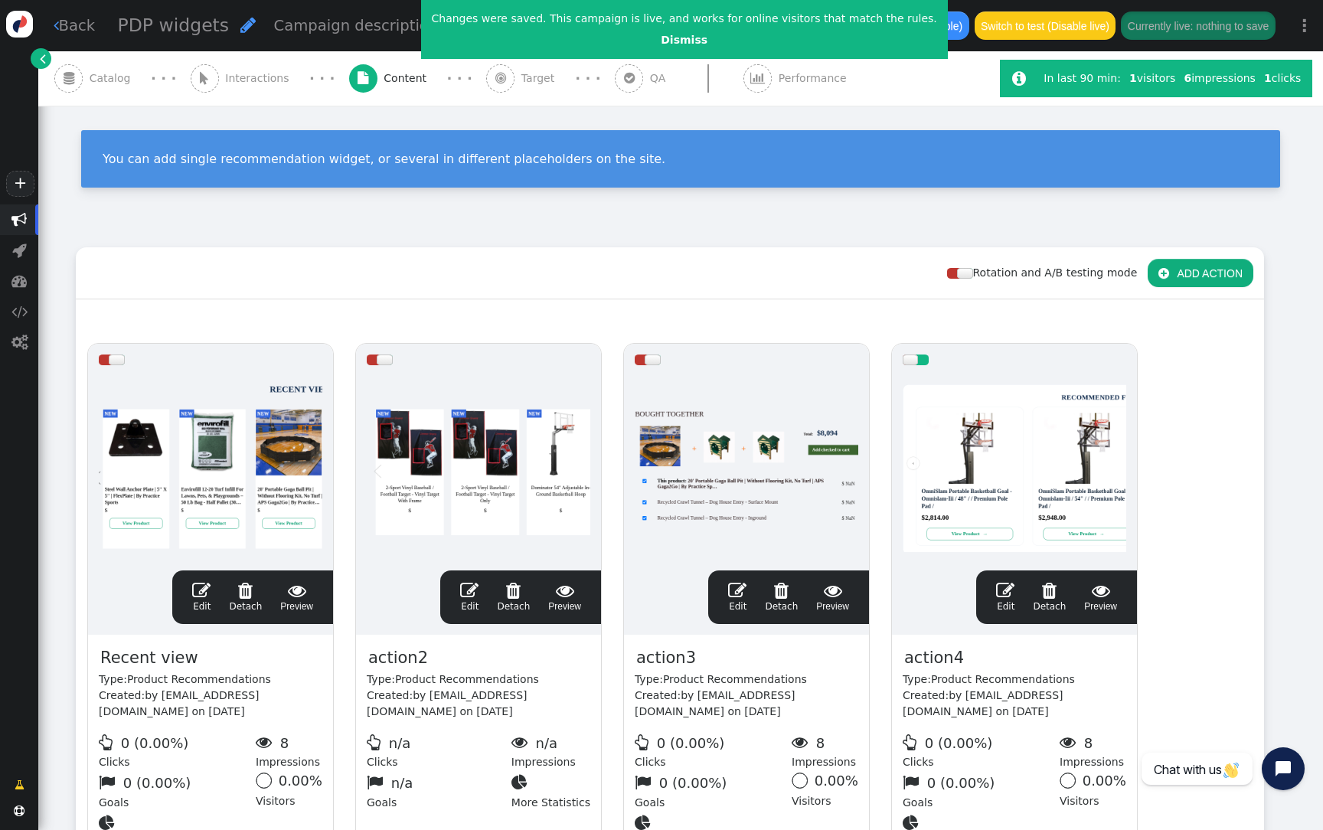
click at [949, 446] on div at bounding box center [1015, 468] width 224 height 184
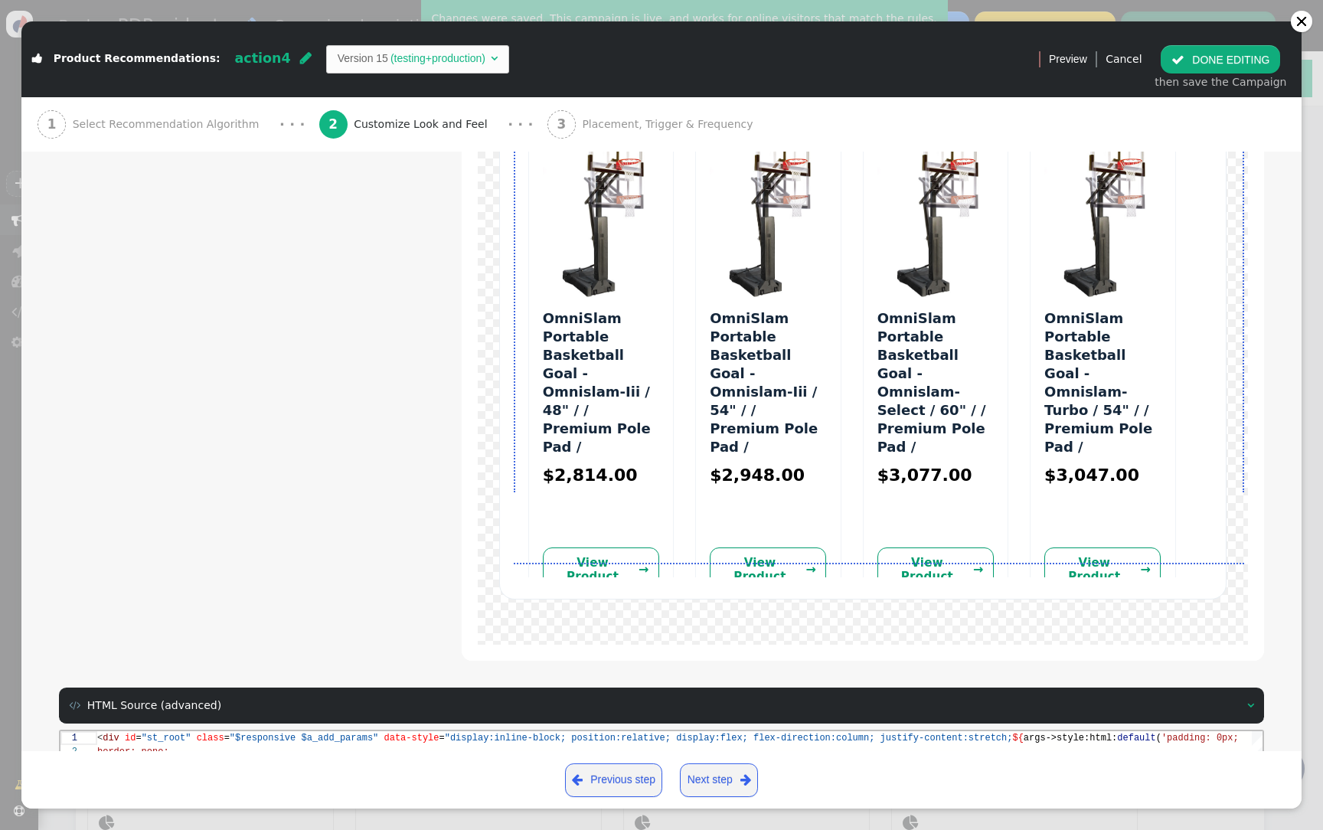
scroll to position [639, 0]
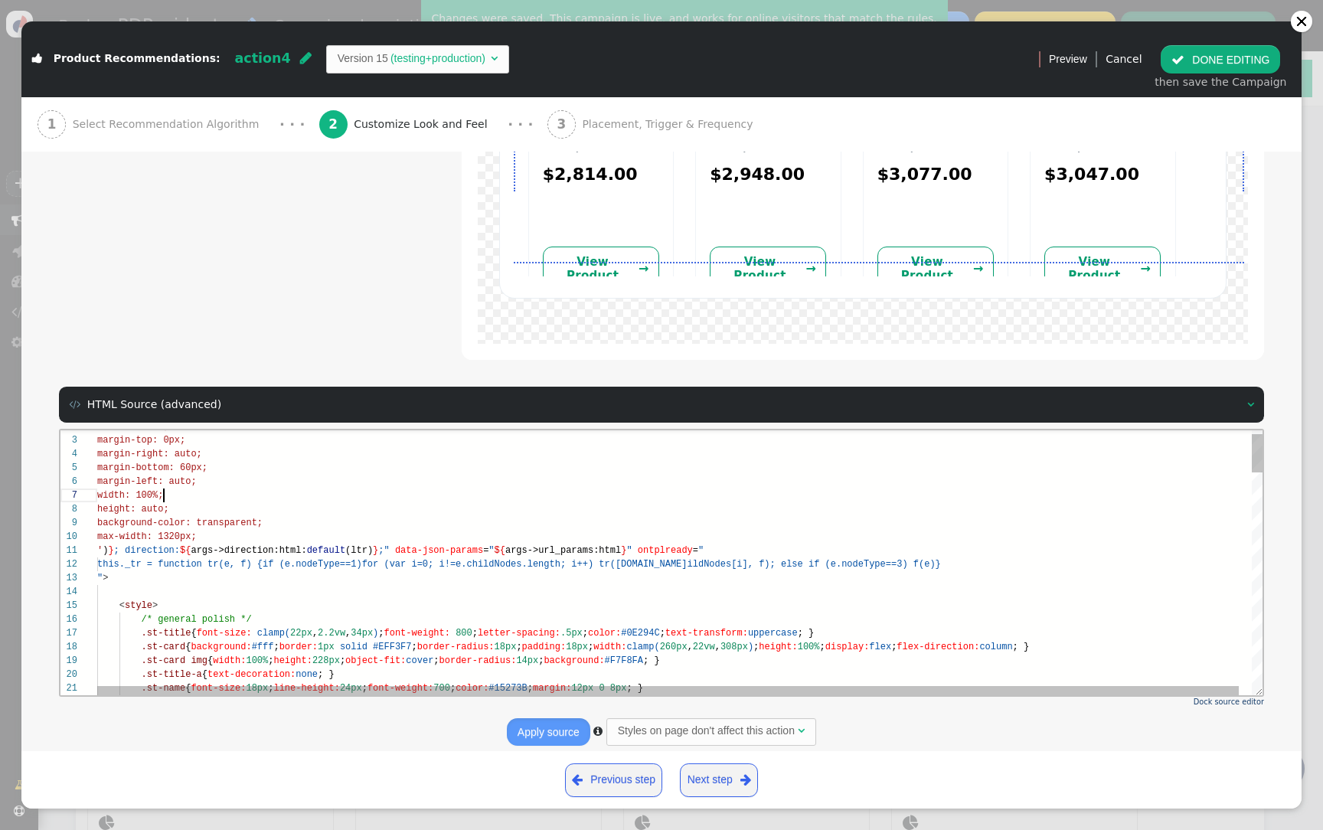
click at [477, 492] on div "width: 100%;" at bounding box center [686, 495] width 1178 height 14
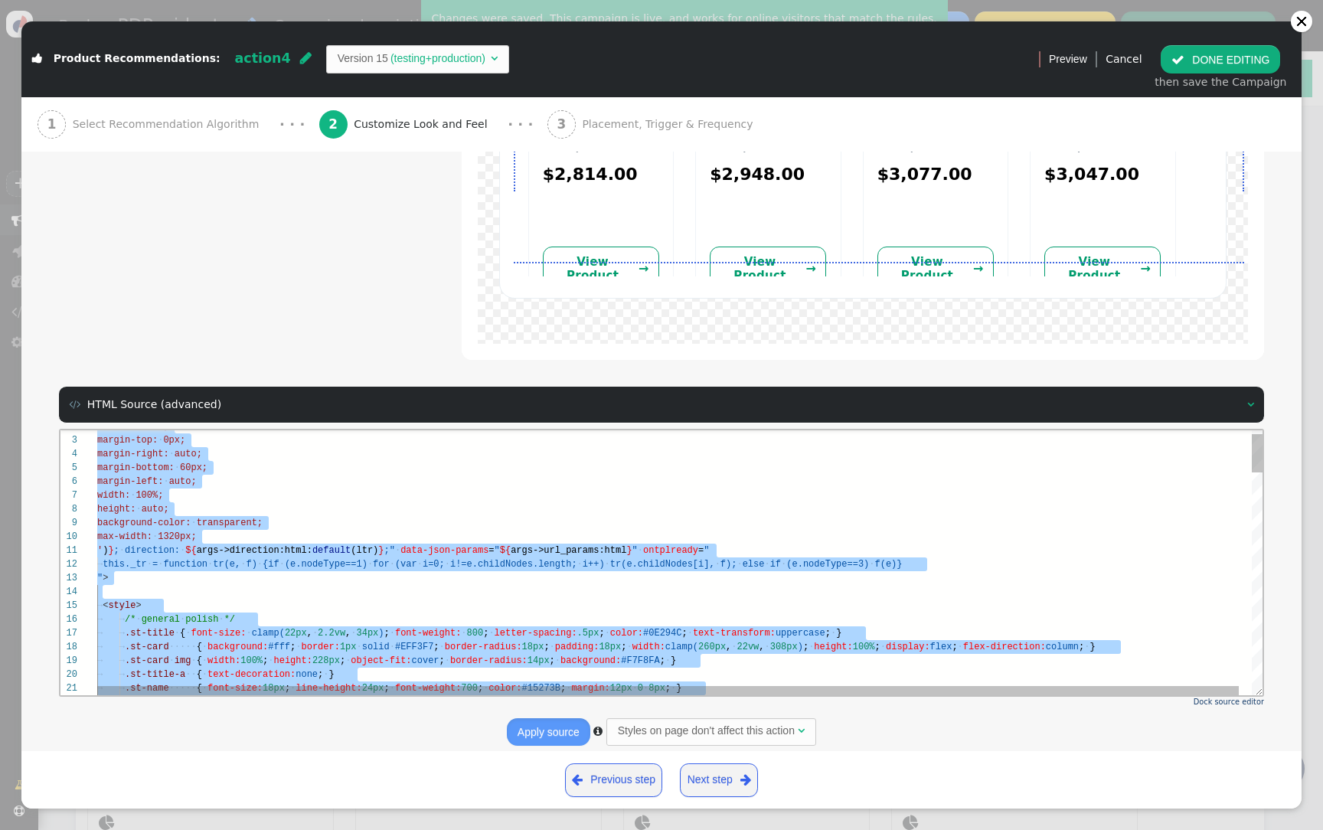
paste textarea "ame='Show Right Button', description='Toggle display of a button to the right o…"
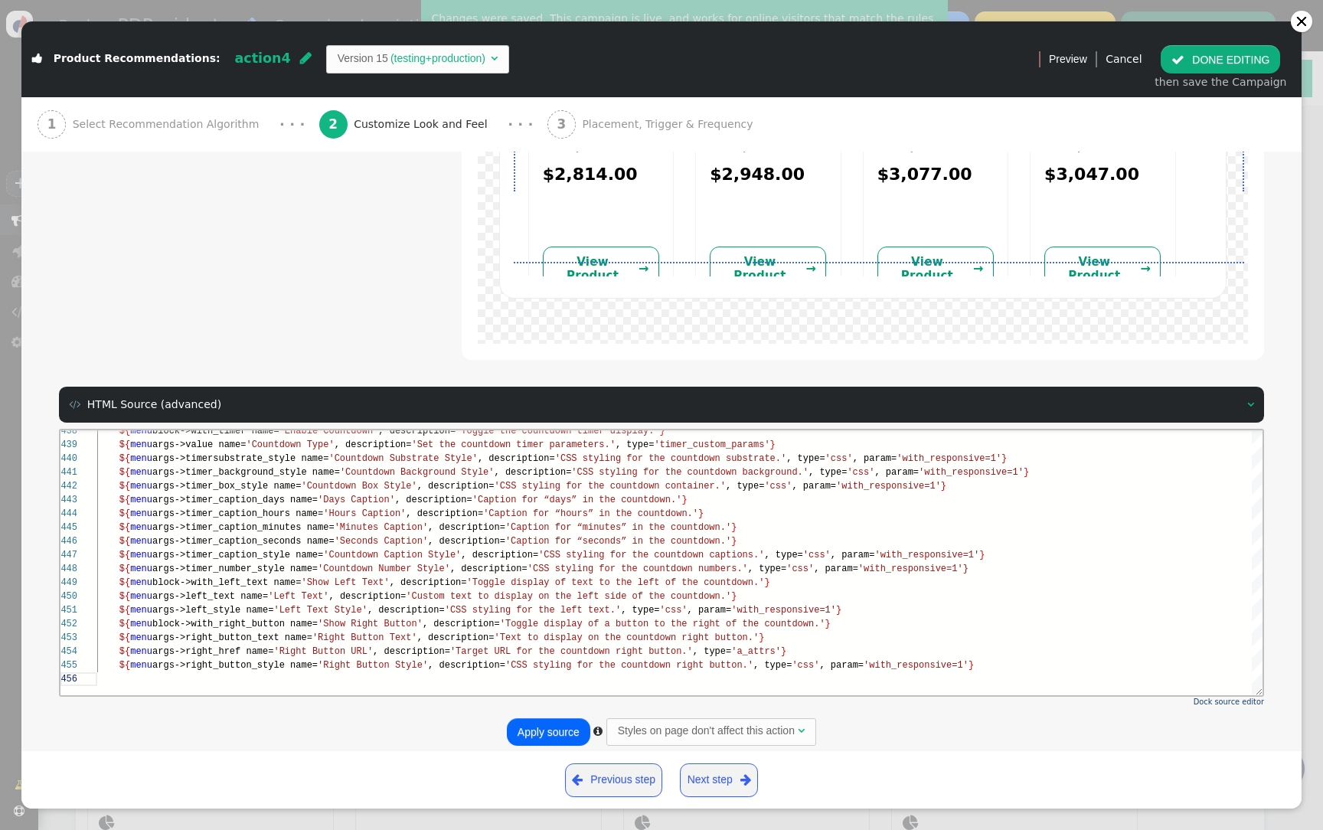
click at [561, 718] on button "Apply source" at bounding box center [548, 732] width 83 height 28
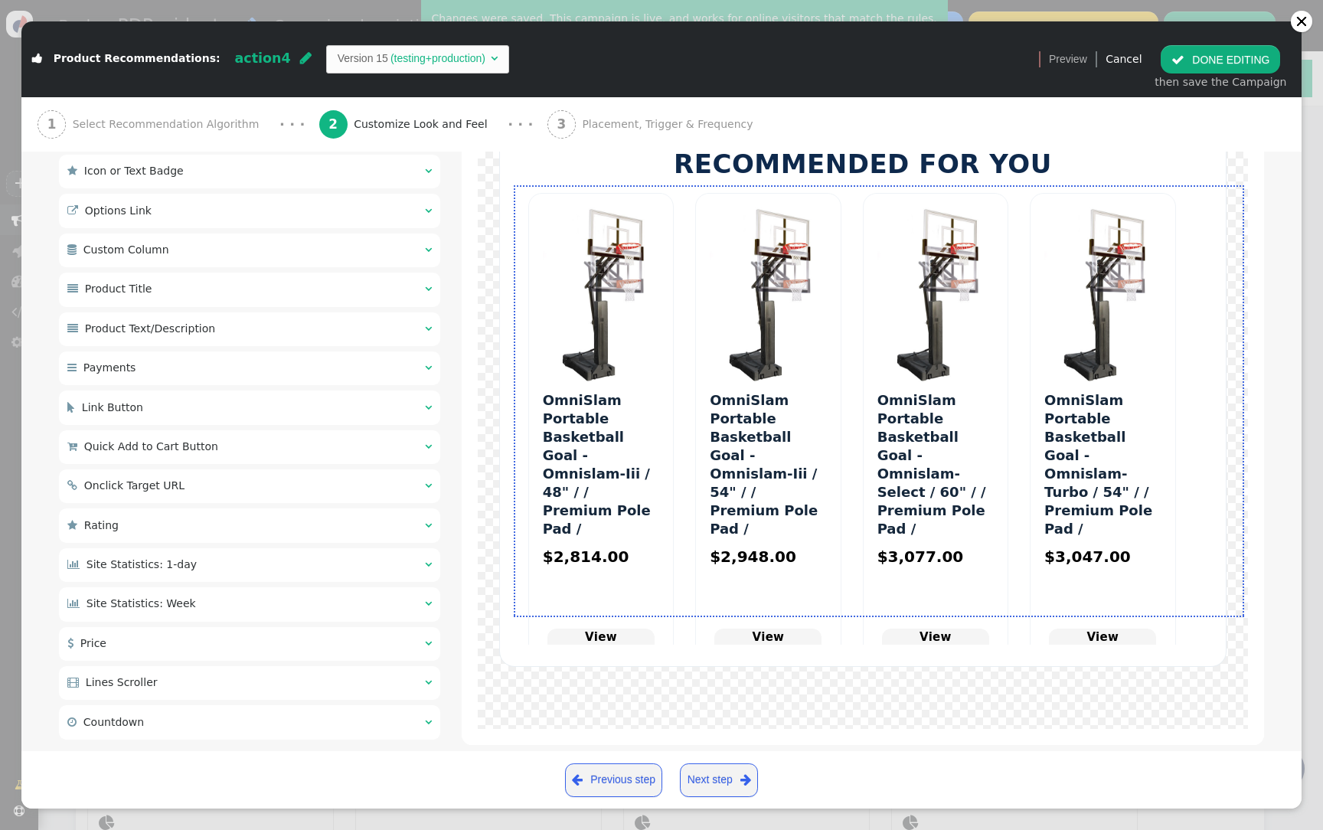
scroll to position [975, 0]
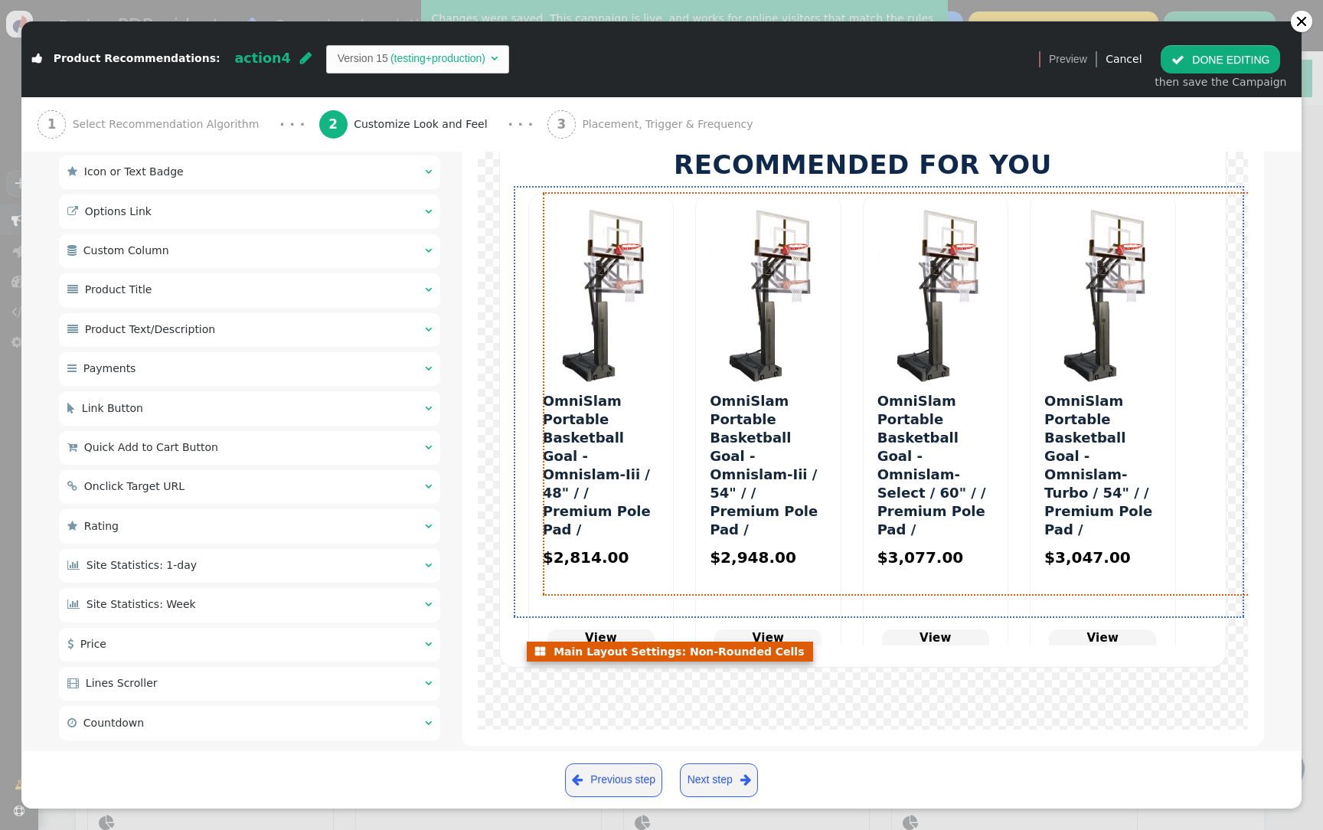
click at [583, 563] on span "$2,814.00" at bounding box center [586, 557] width 87 height 18
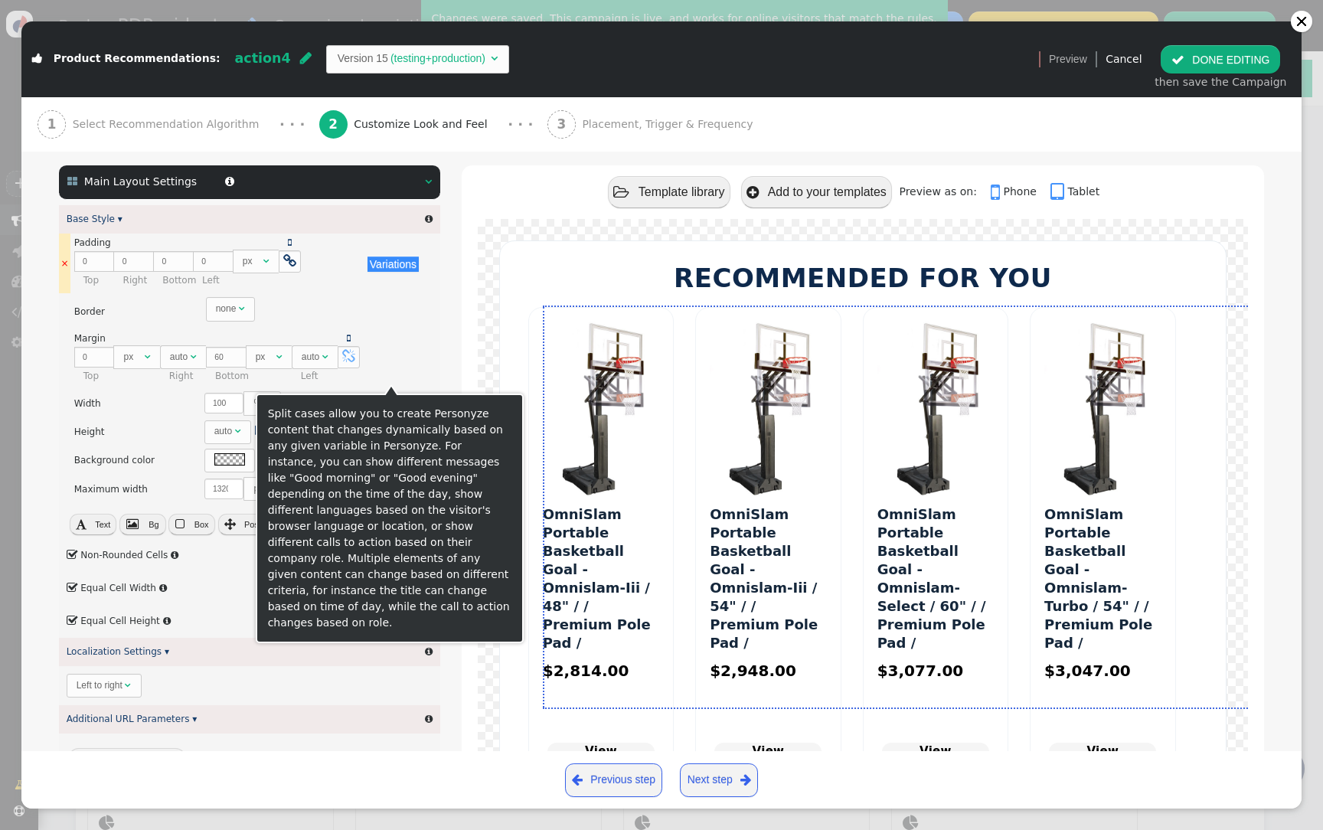
scroll to position [145, 0]
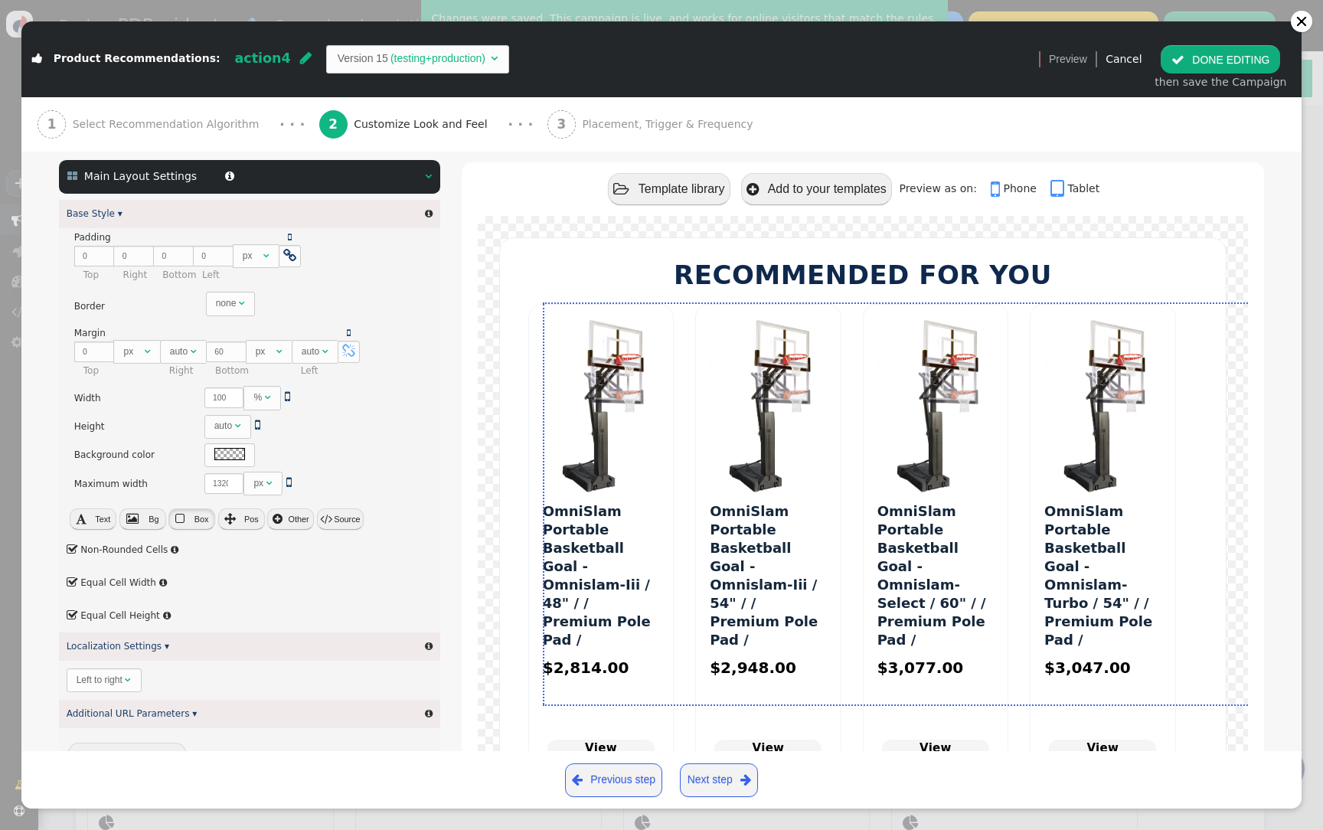
click at [195, 521] on span "Box" at bounding box center [201, 518] width 15 height 9
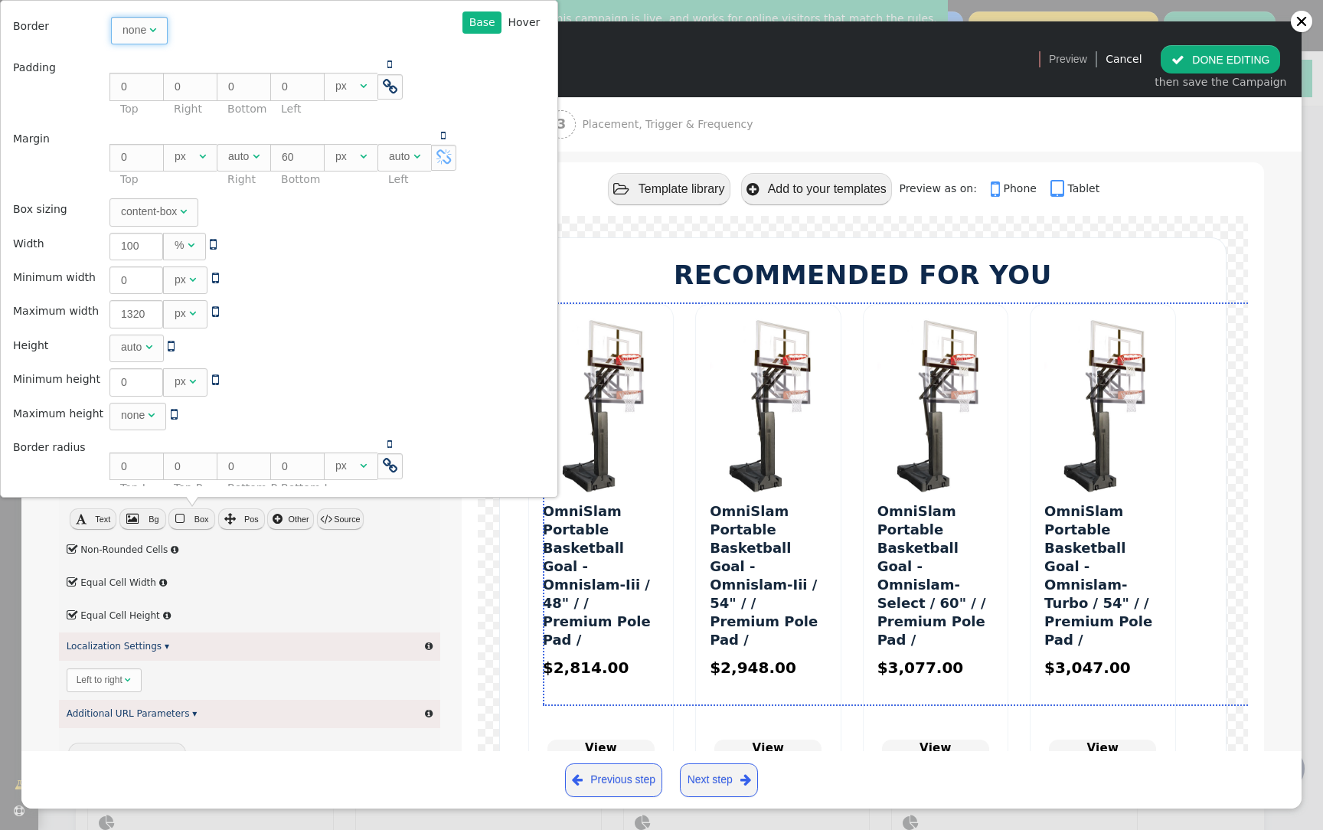
click at [156, 33] on span "none " at bounding box center [139, 31] width 57 height 28
click at [210, 33] on div "0" at bounding box center [213, 30] width 9 height 16
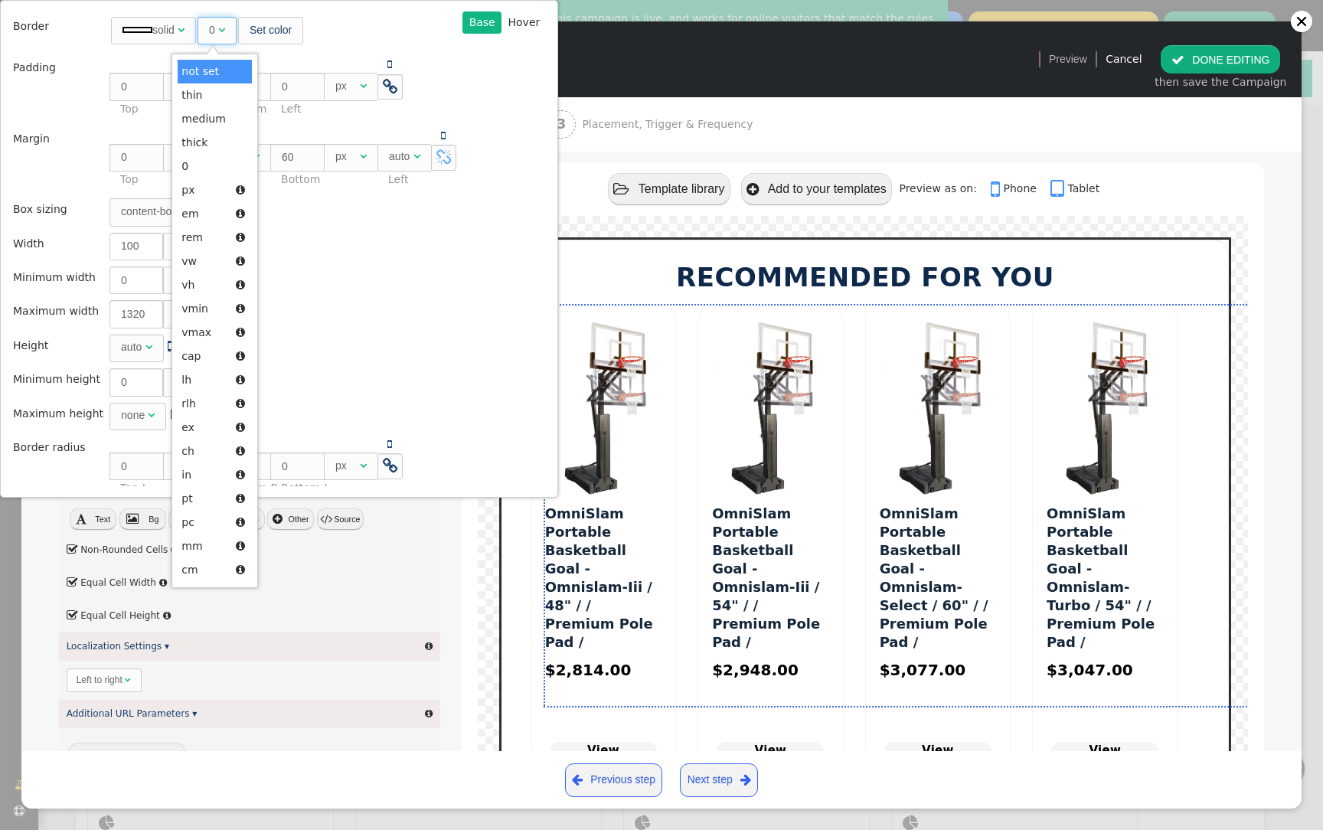
click at [162, 30] on div "solid" at bounding box center [148, 30] width 52 height 16
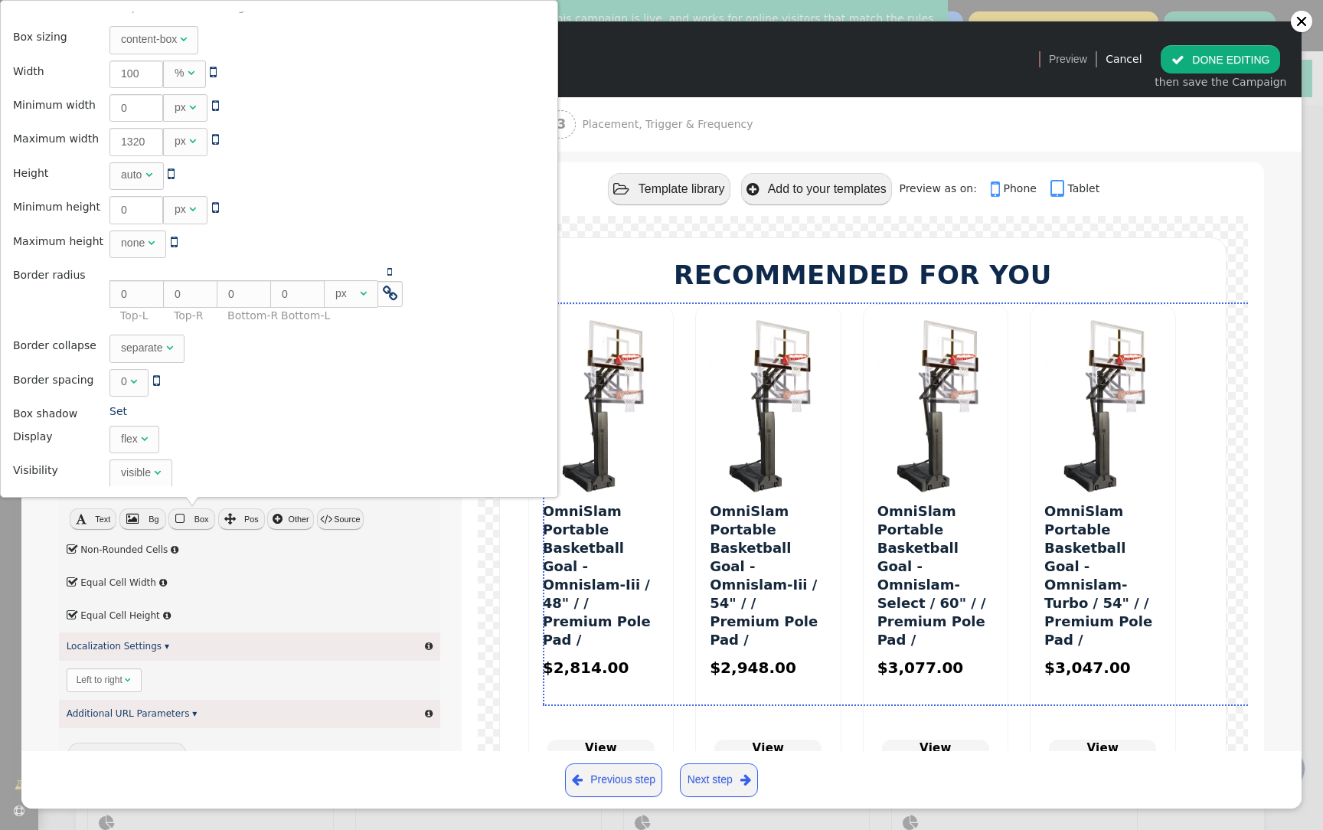
scroll to position [312, 0]
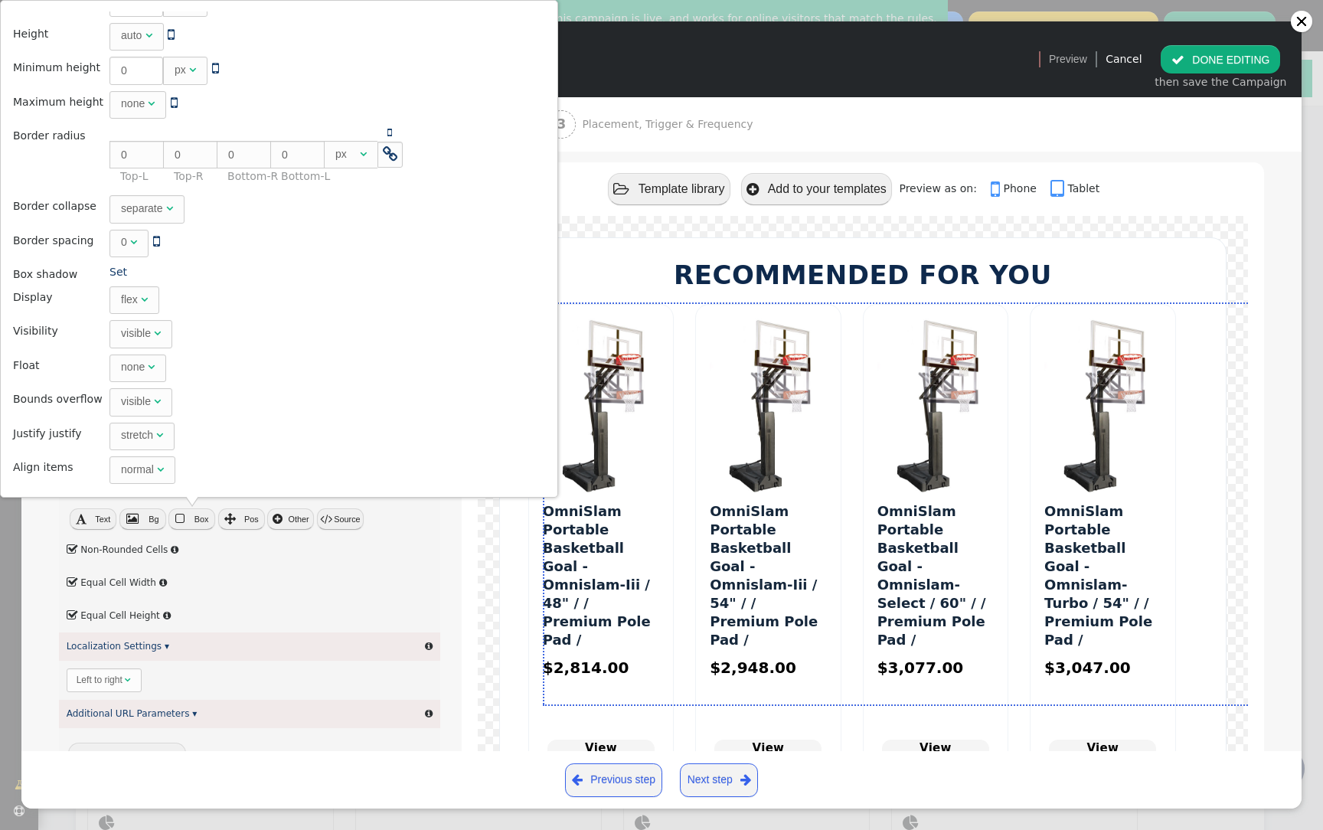
click at [154, 204] on div "separate" at bounding box center [141, 209] width 41 height 16
click at [142, 204] on div "separate" at bounding box center [141, 209] width 41 height 16
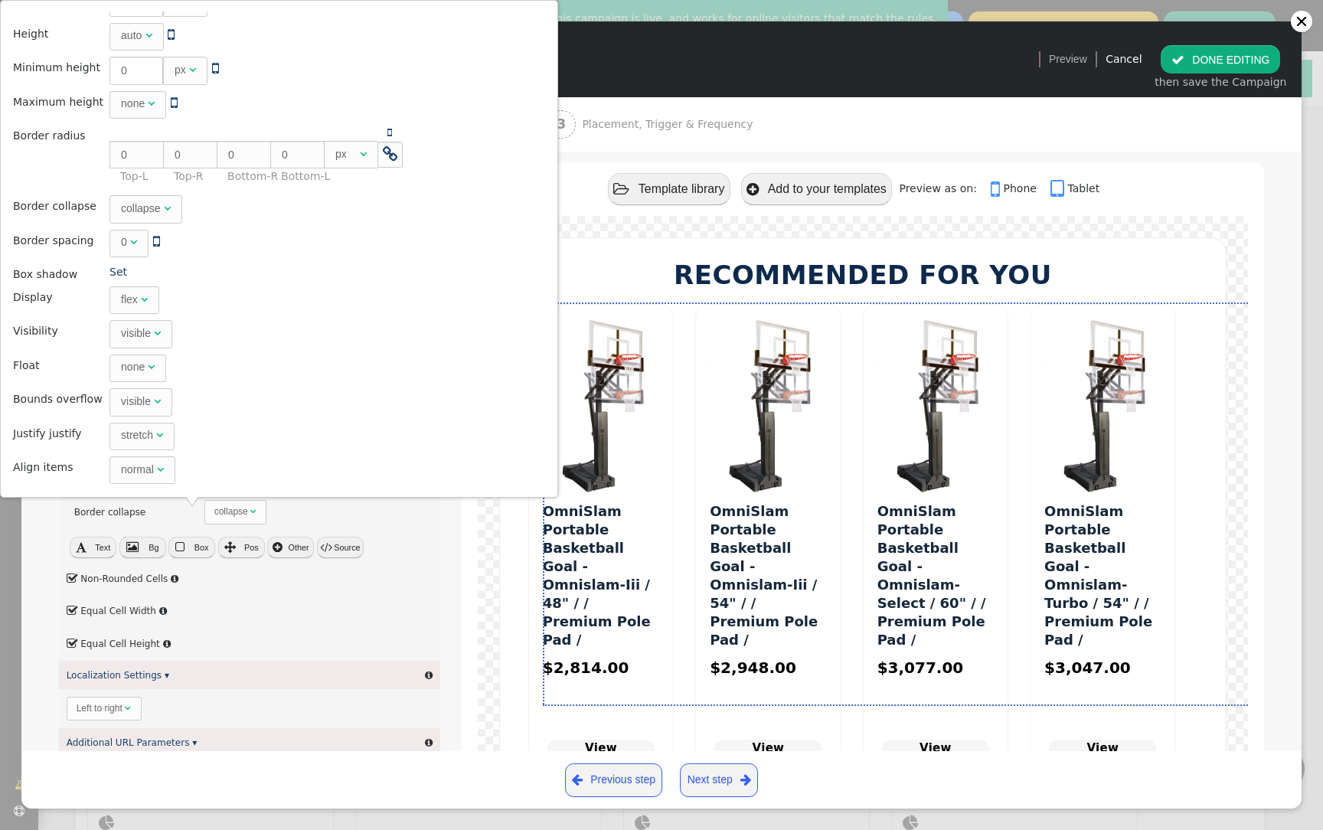
click at [296, 578] on div " Non-Rounded Cells " at bounding box center [249, 579] width 381 height 33
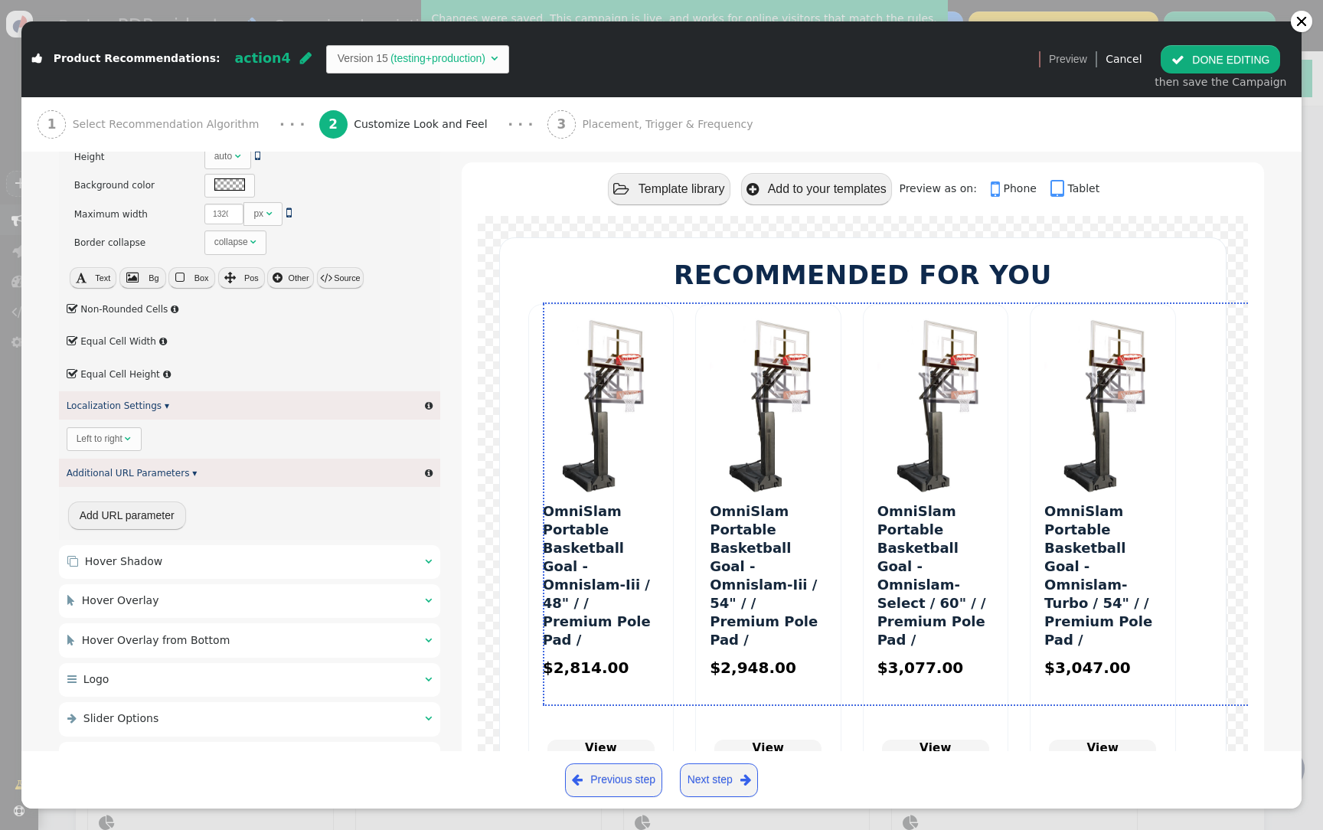
scroll to position [436, 0]
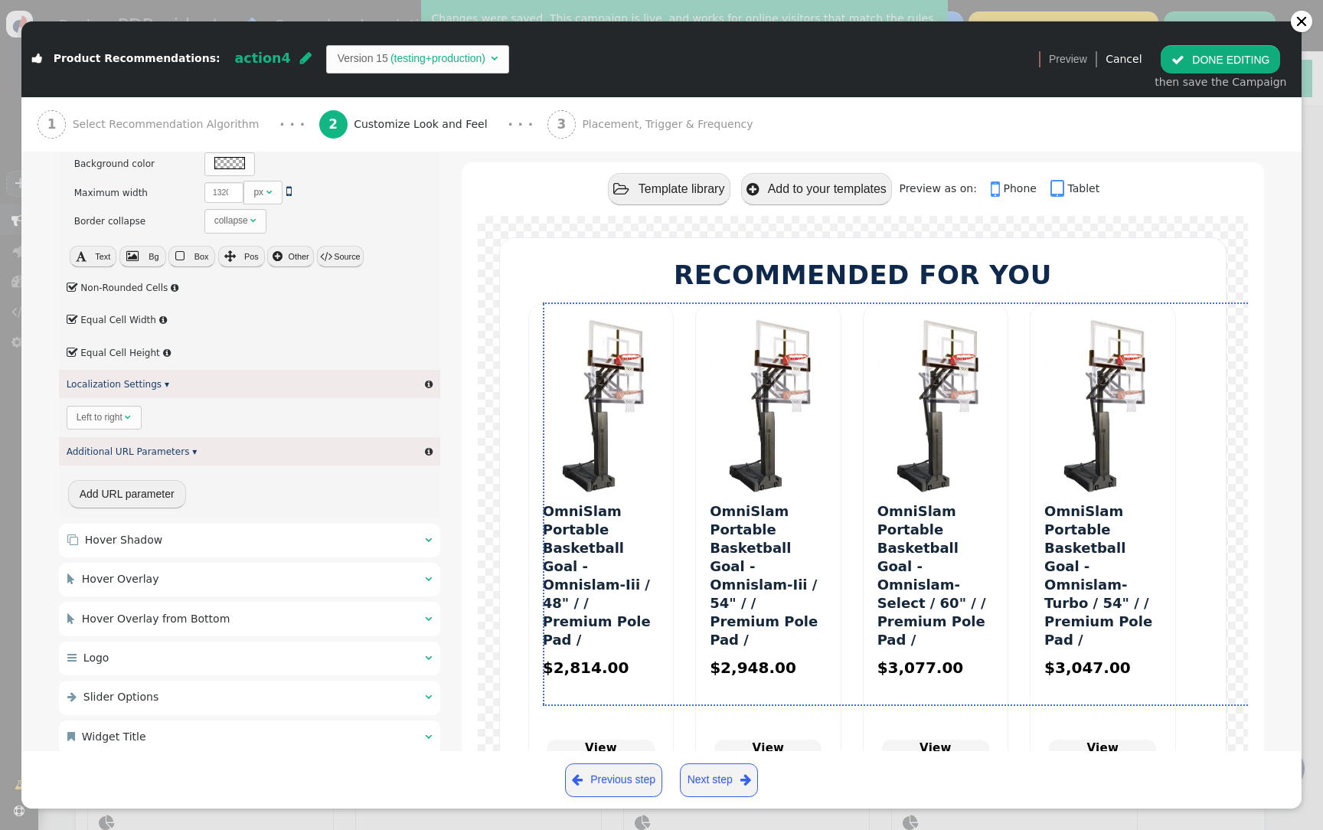
click at [228, 622] on div " Hover Overlay from Bottom " at bounding box center [167, 619] width 200 height 16
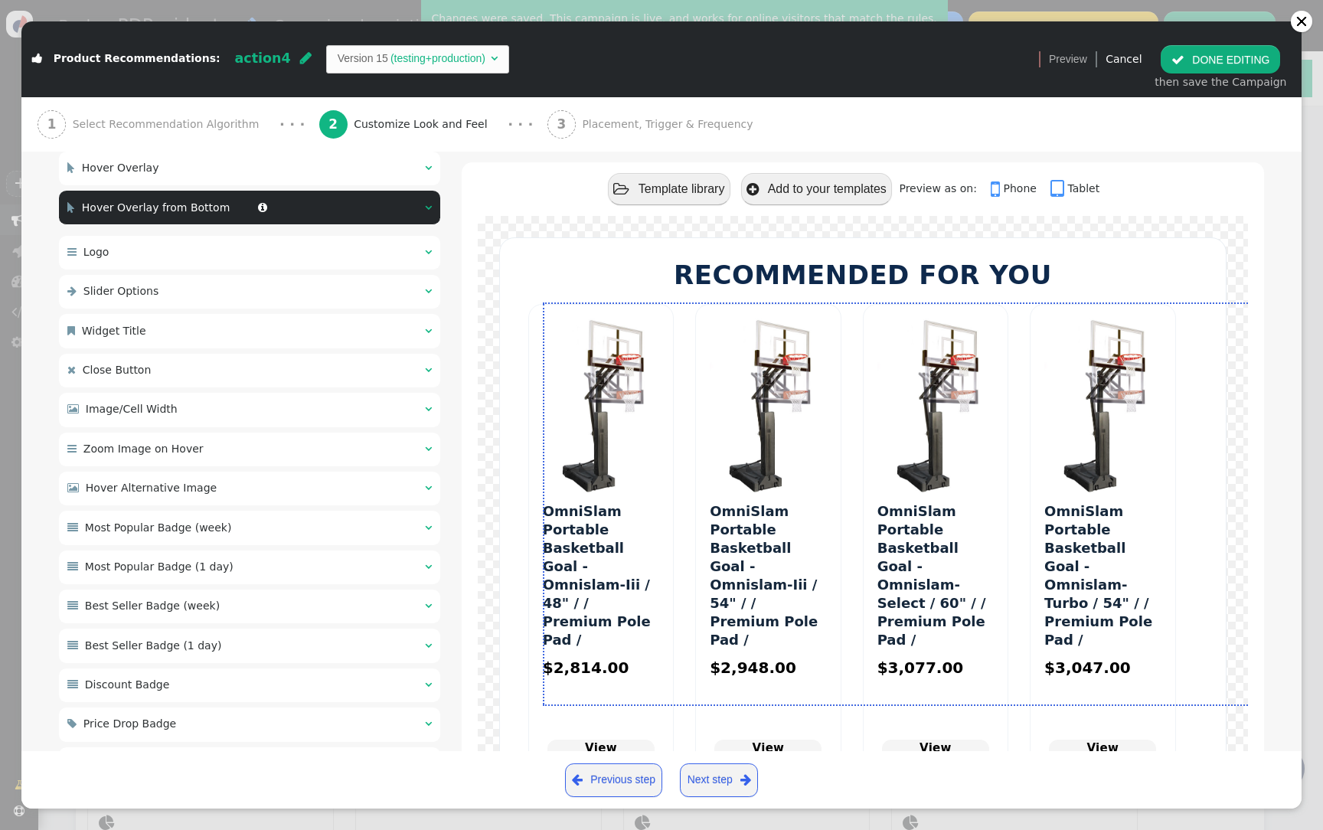
scroll to position [0, 0]
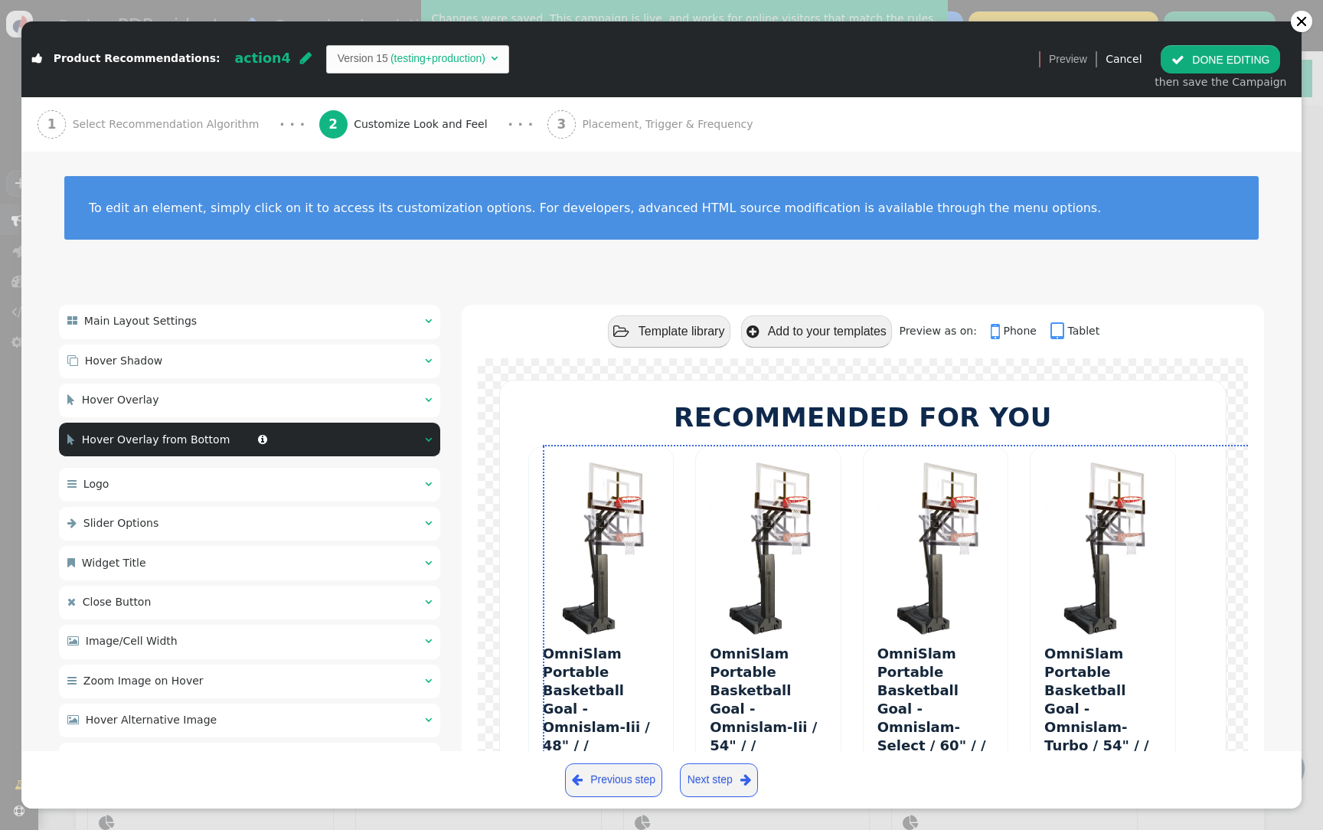
click at [276, 410] on div " Hover Overlay  " at bounding box center [249, 401] width 381 height 34
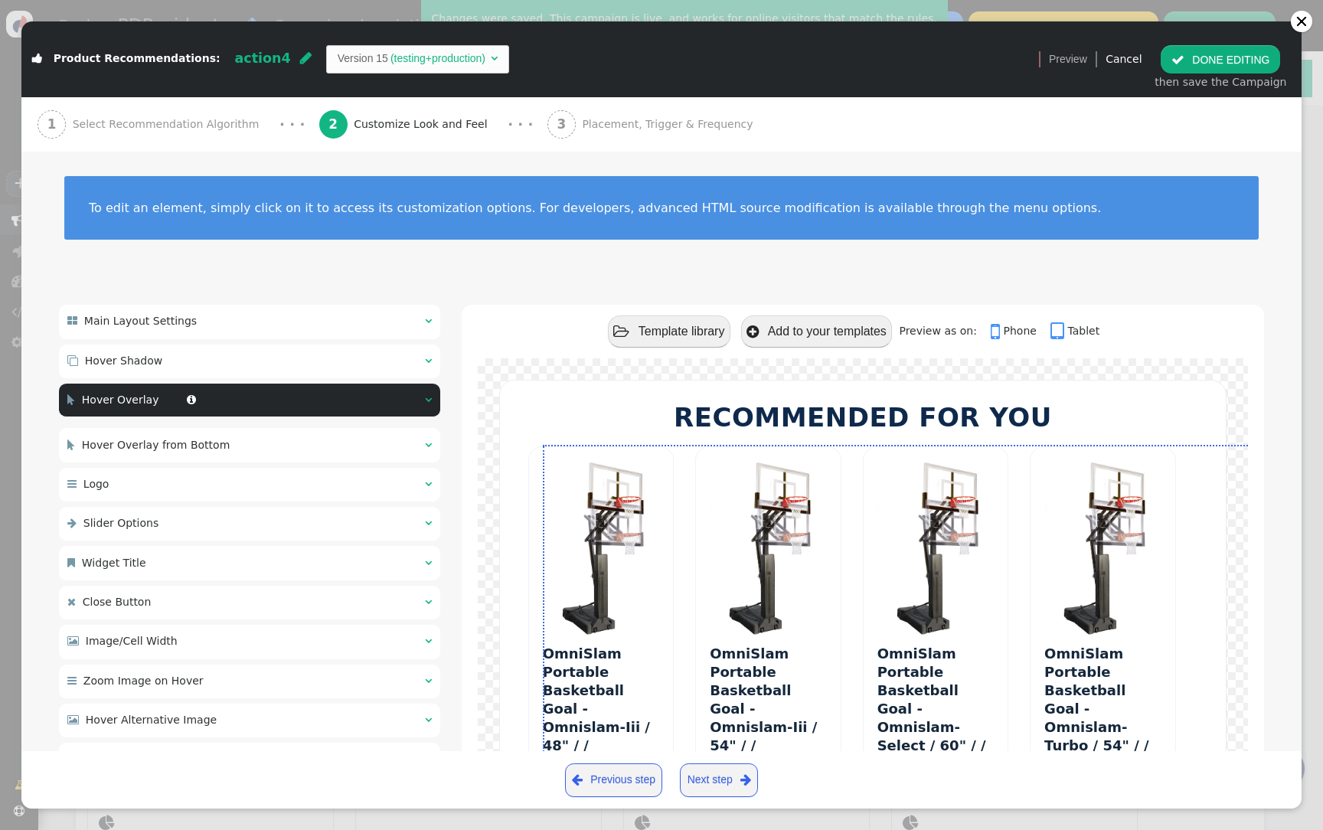
click at [275, 364] on div " Hover Shadow  " at bounding box center [249, 362] width 381 height 34
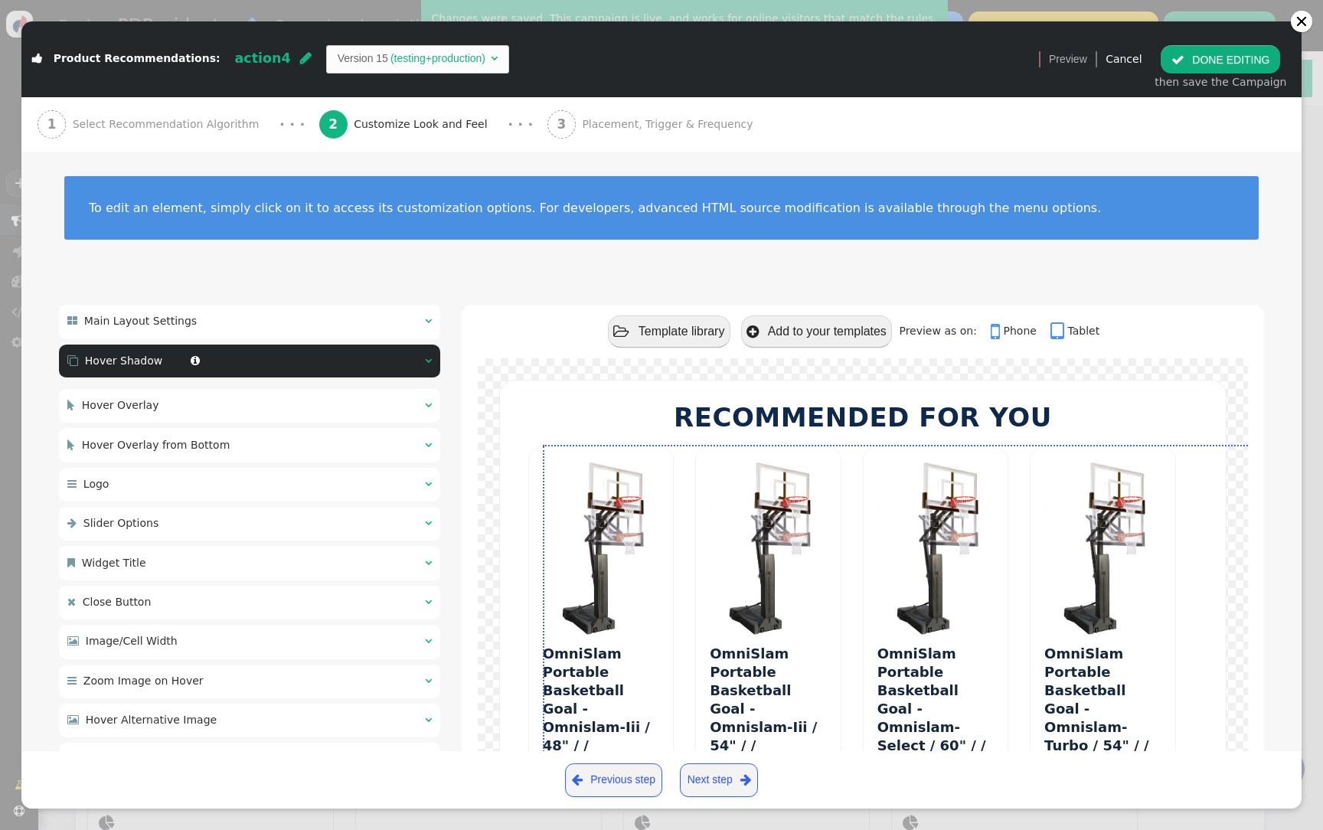
click at [275, 531] on div " Slider Options  " at bounding box center [249, 524] width 381 height 34
type textarea "justify', description='Display product titles.'} ${menu p->title name='Product …"
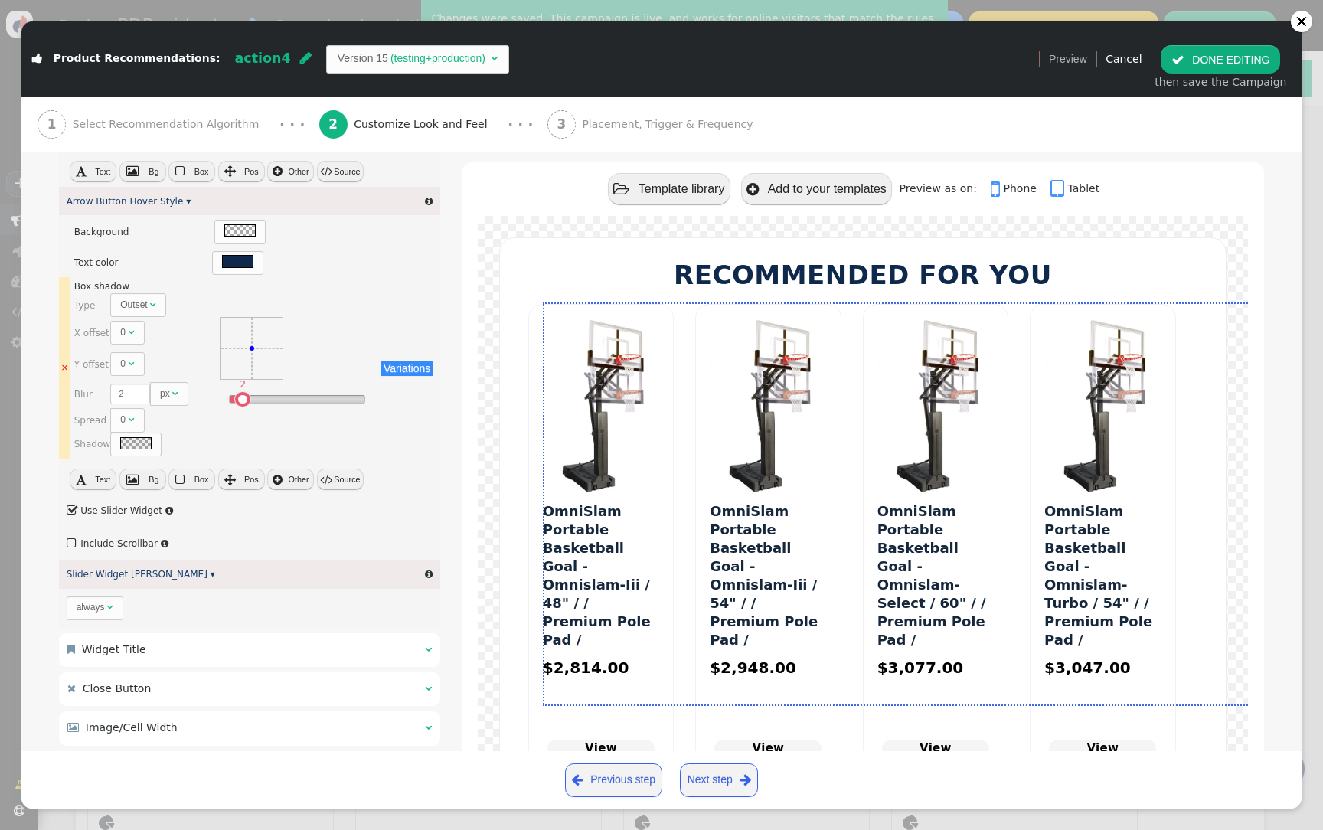
scroll to position [420, 0]
click at [253, 657] on div " Widget Title  " at bounding box center [249, 649] width 381 height 34
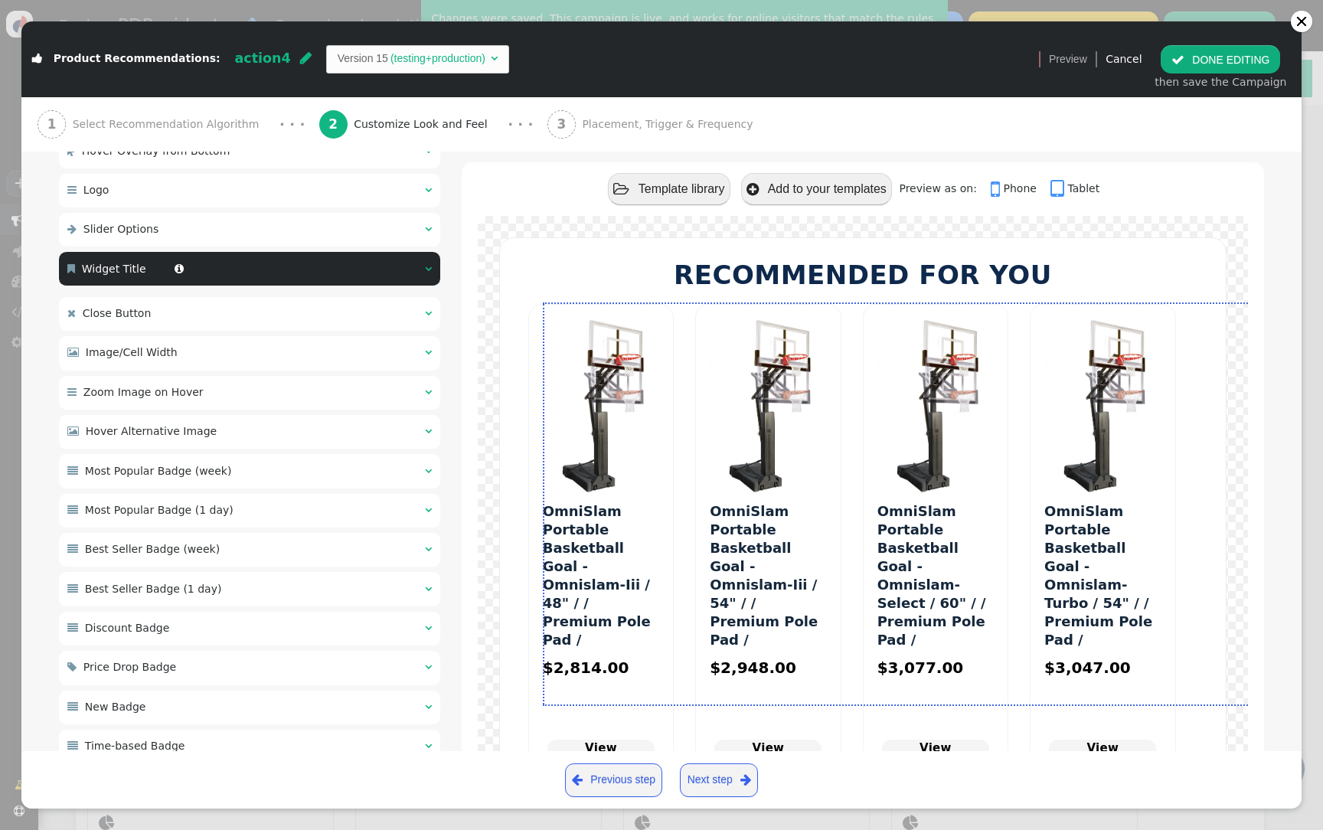
scroll to position [87, 0]
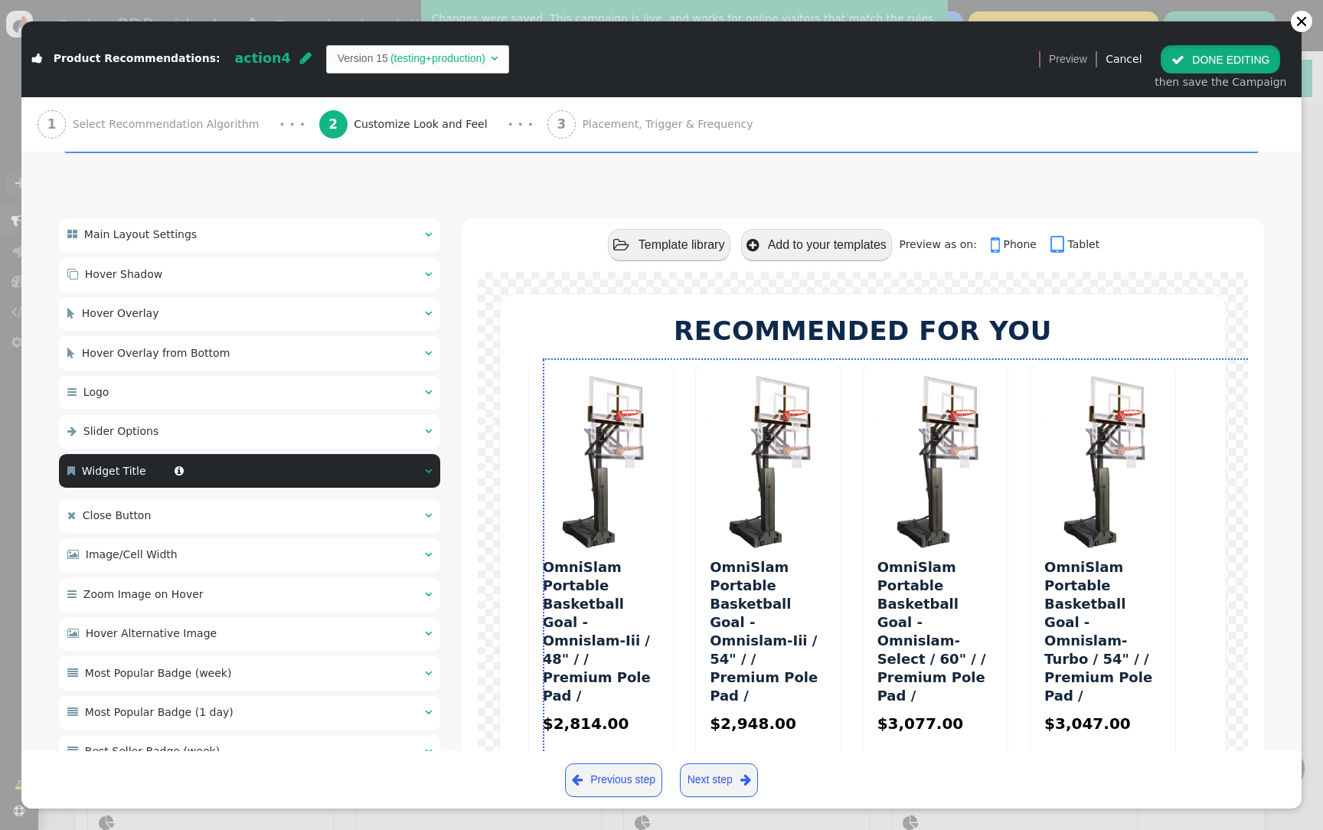
click at [1240, 64] on button " DONE EDITING" at bounding box center [1220, 59] width 119 height 28
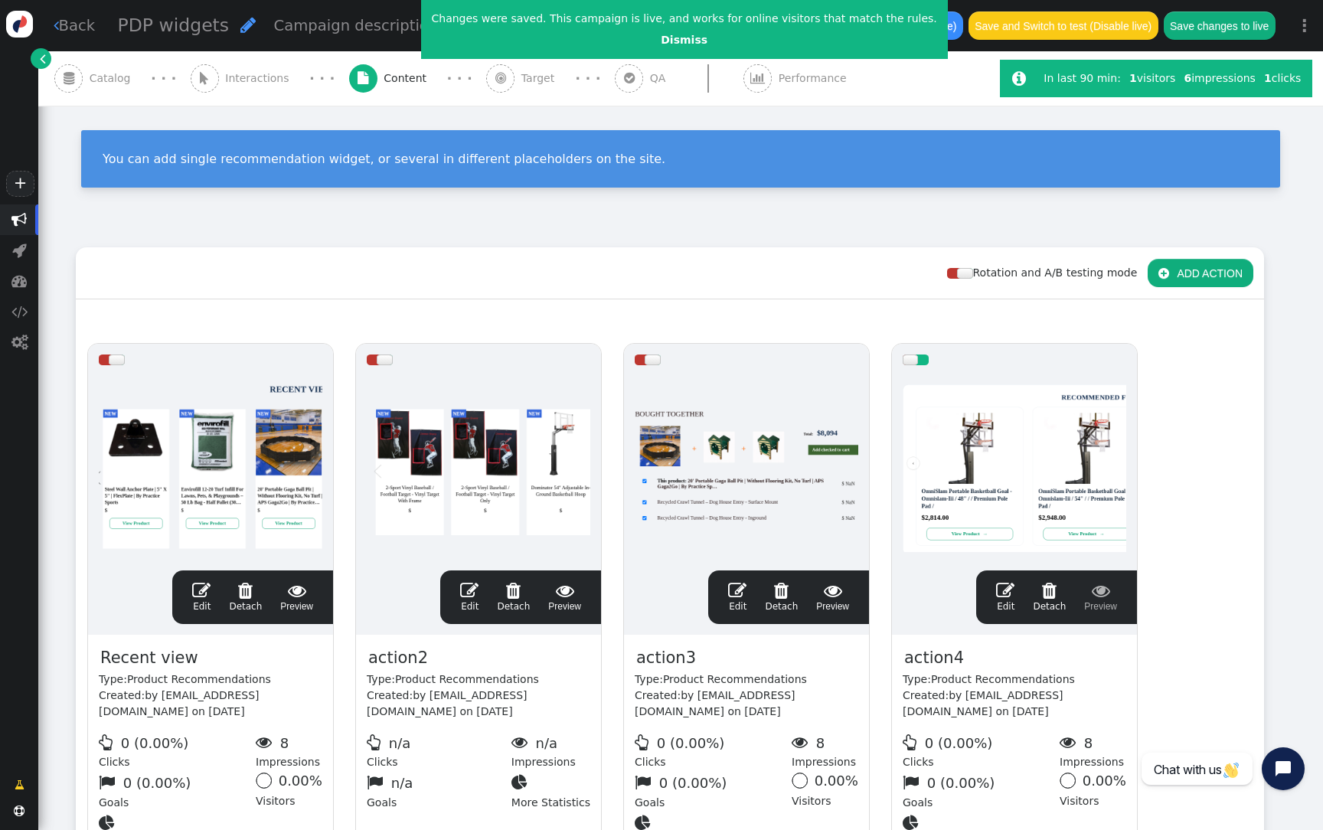
scroll to position [0, 0]
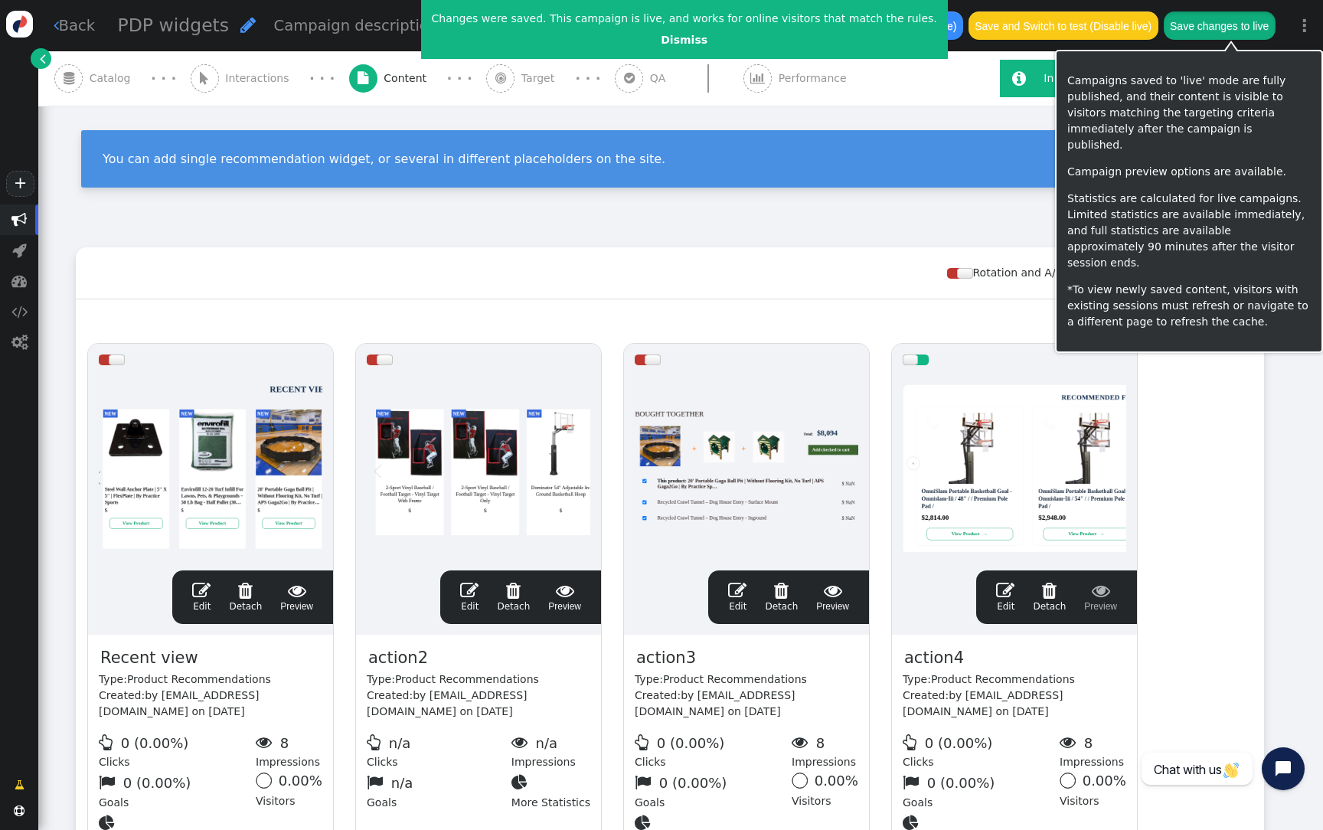
click at [1240, 27] on button "Save changes to live" at bounding box center [1220, 25] width 112 height 28
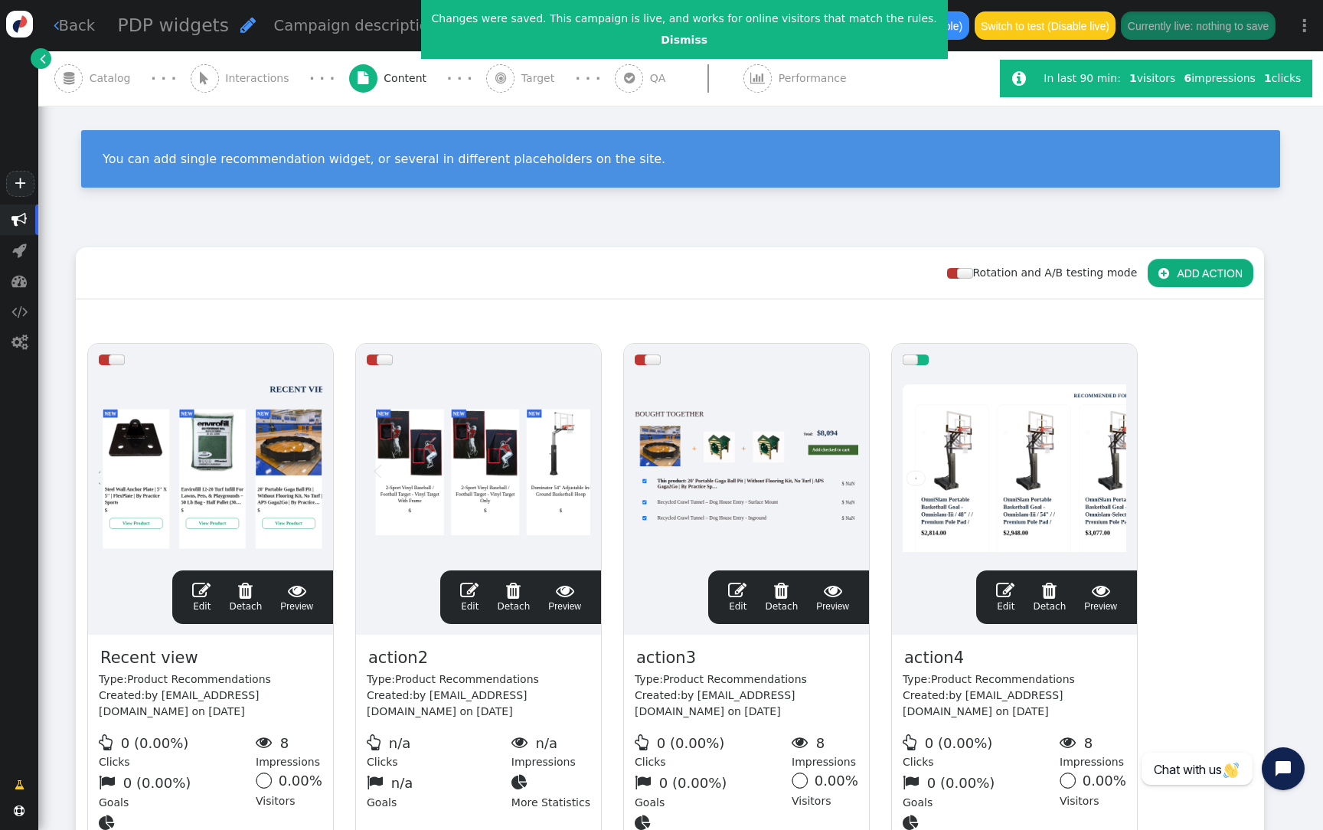
click at [971, 461] on div at bounding box center [1015, 468] width 224 height 184
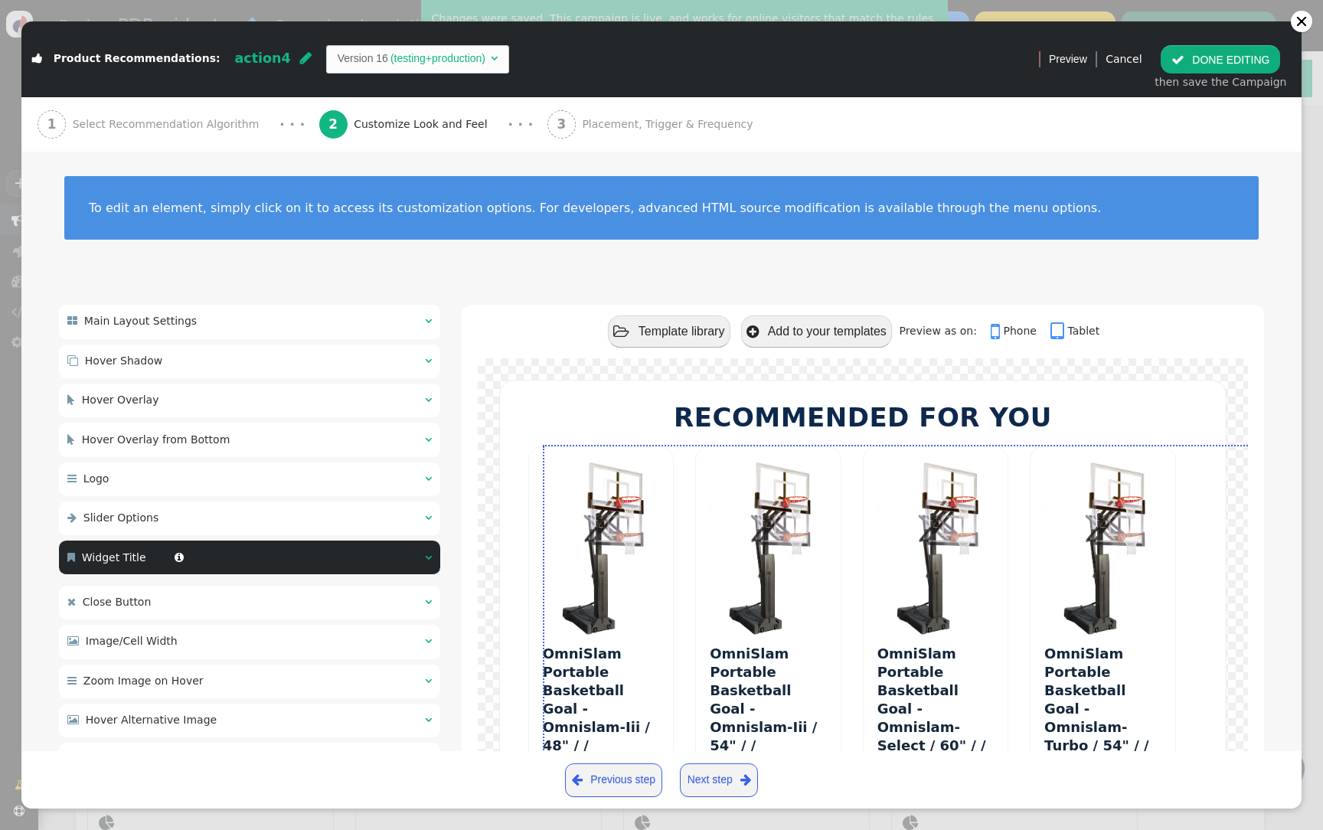
scroll to position [138, 0]
click at [345, 43] on div " Product Recommendations: action4  Version 16 (testing+production) " at bounding box center [524, 58] width 1007 height 49
click at [348, 50] on span "Version 16 (testing+production) " at bounding box center [418, 59] width 184 height 28
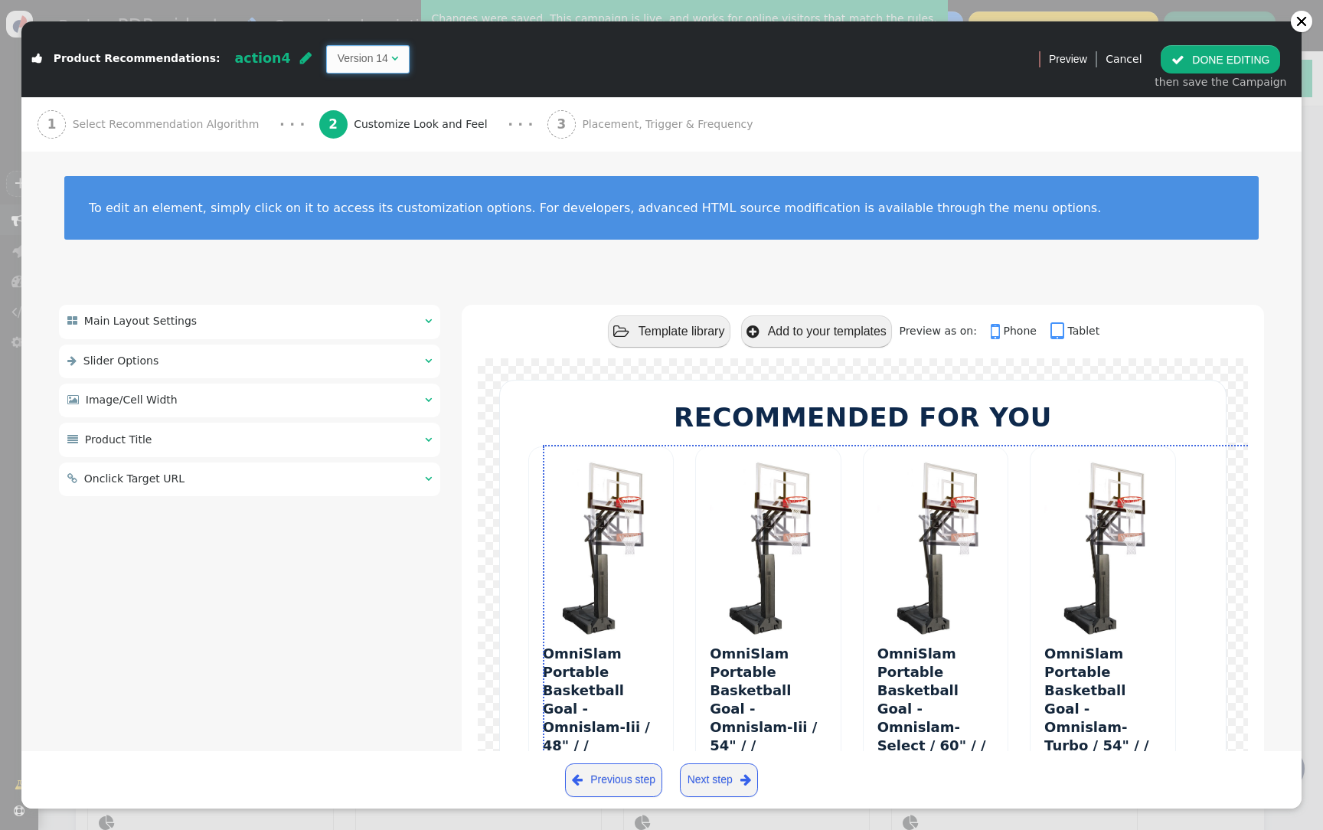
type input "${p->image_big_url}"
click at [400, 268] on div "To edit an element, simply click on it to access its customization options. For…" at bounding box center [661, 218] width 1280 height 132
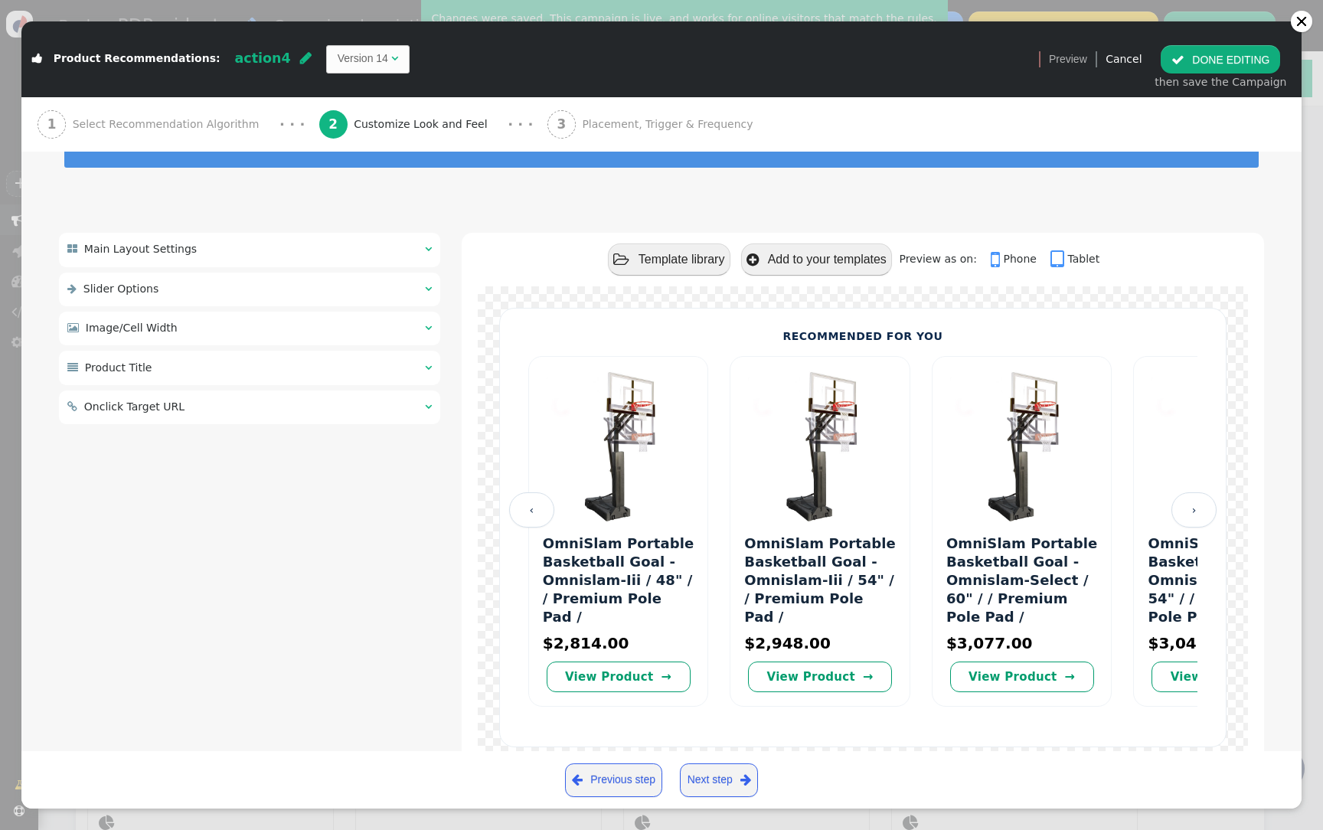
scroll to position [70, 0]
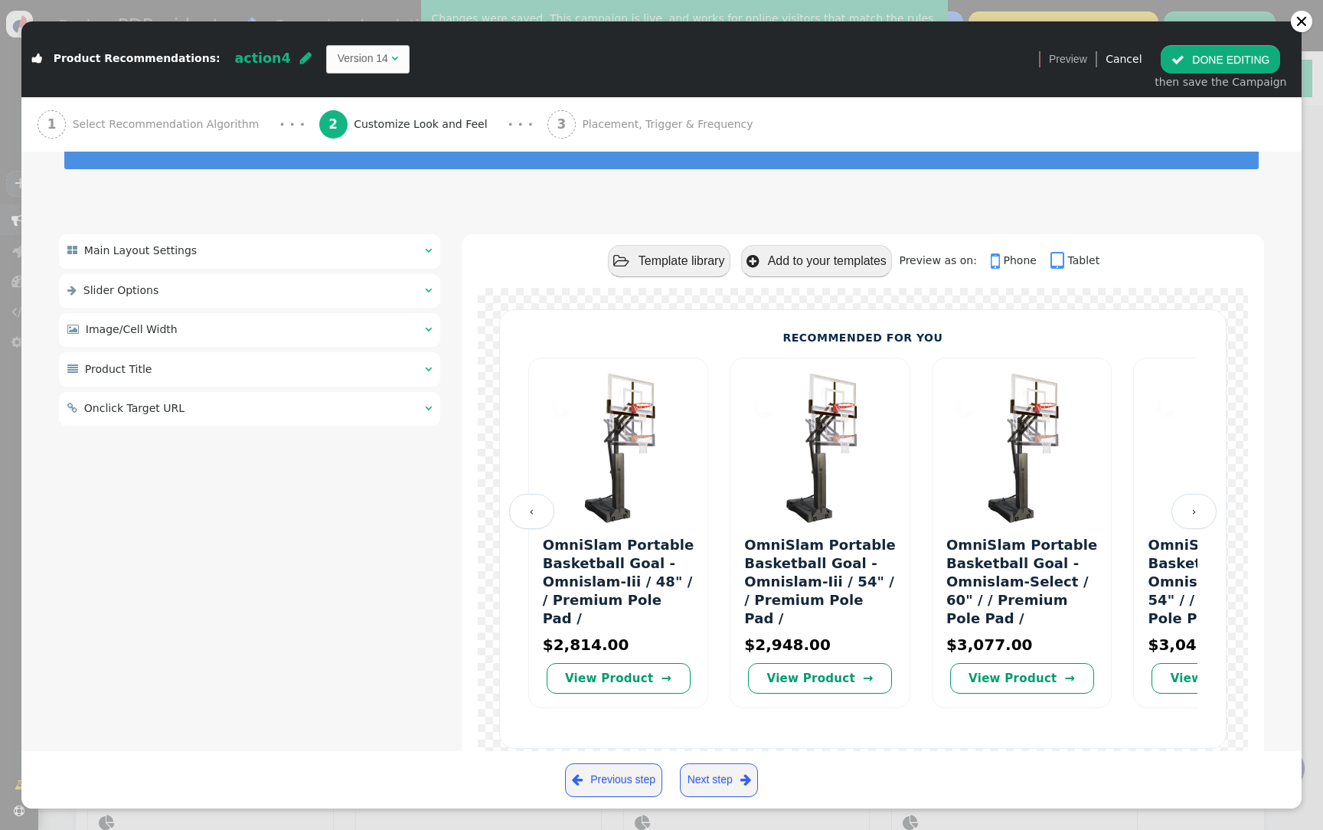
click at [357, 287] on div " Slider Options  " at bounding box center [249, 291] width 381 height 34
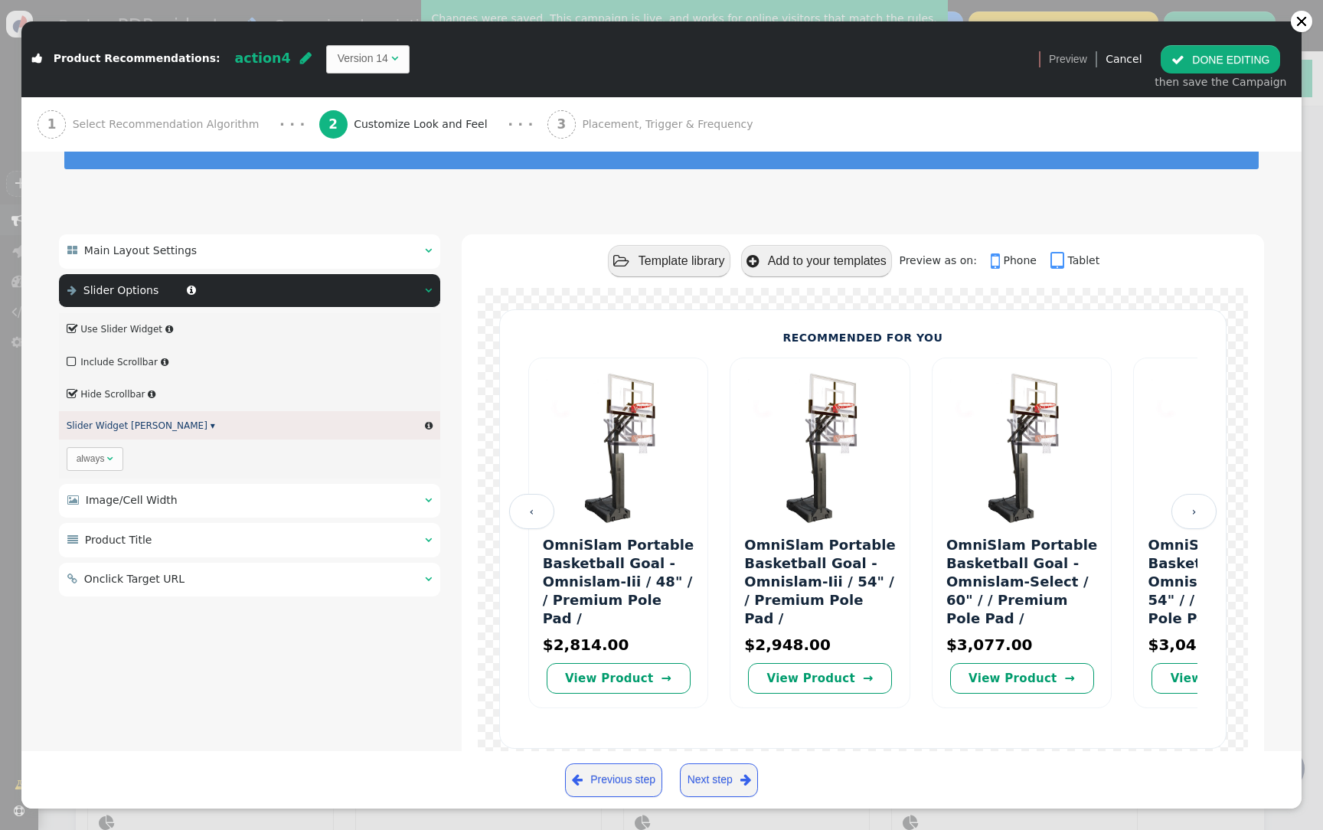
click at [274, 496] on div " Image/Cell Width  " at bounding box center [249, 501] width 381 height 34
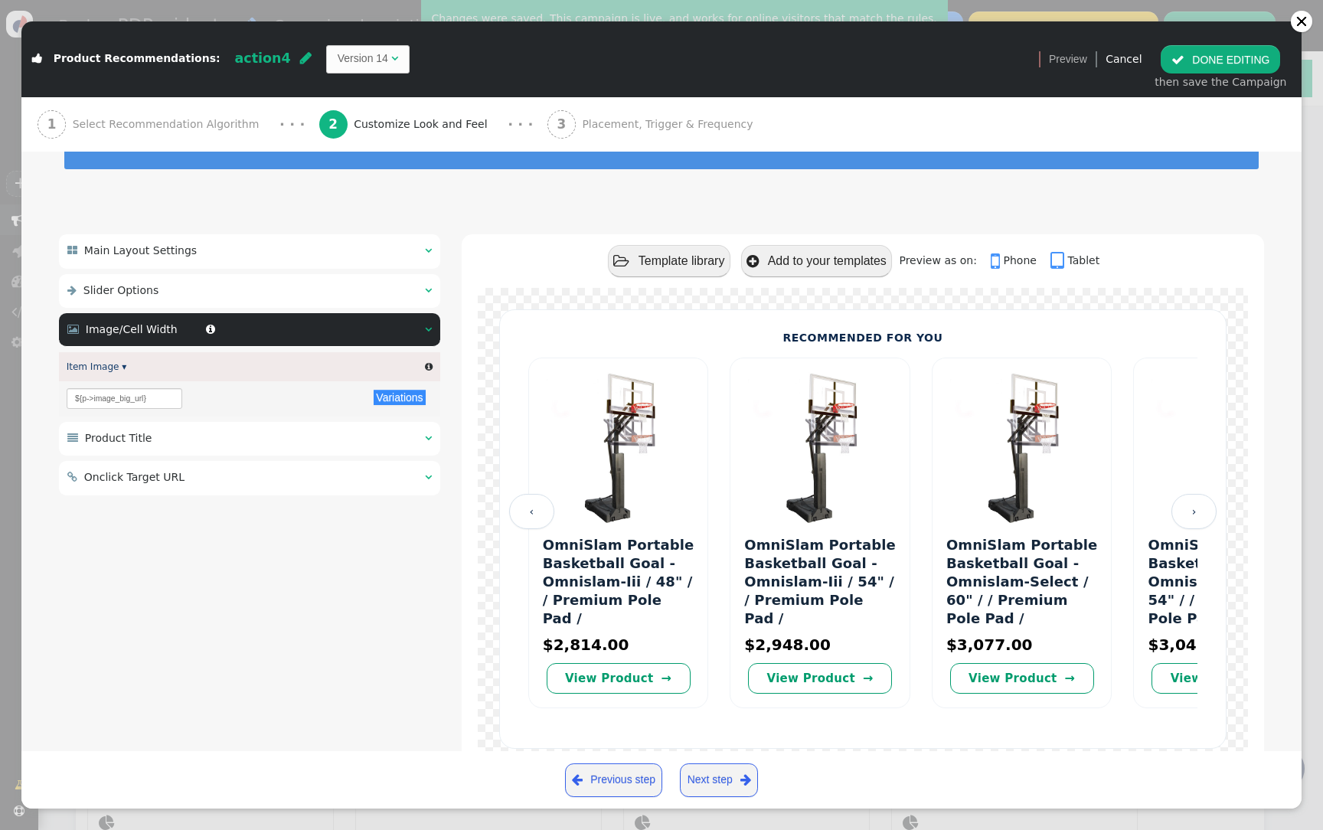
click at [281, 439] on div " Product Title  " at bounding box center [249, 439] width 381 height 34
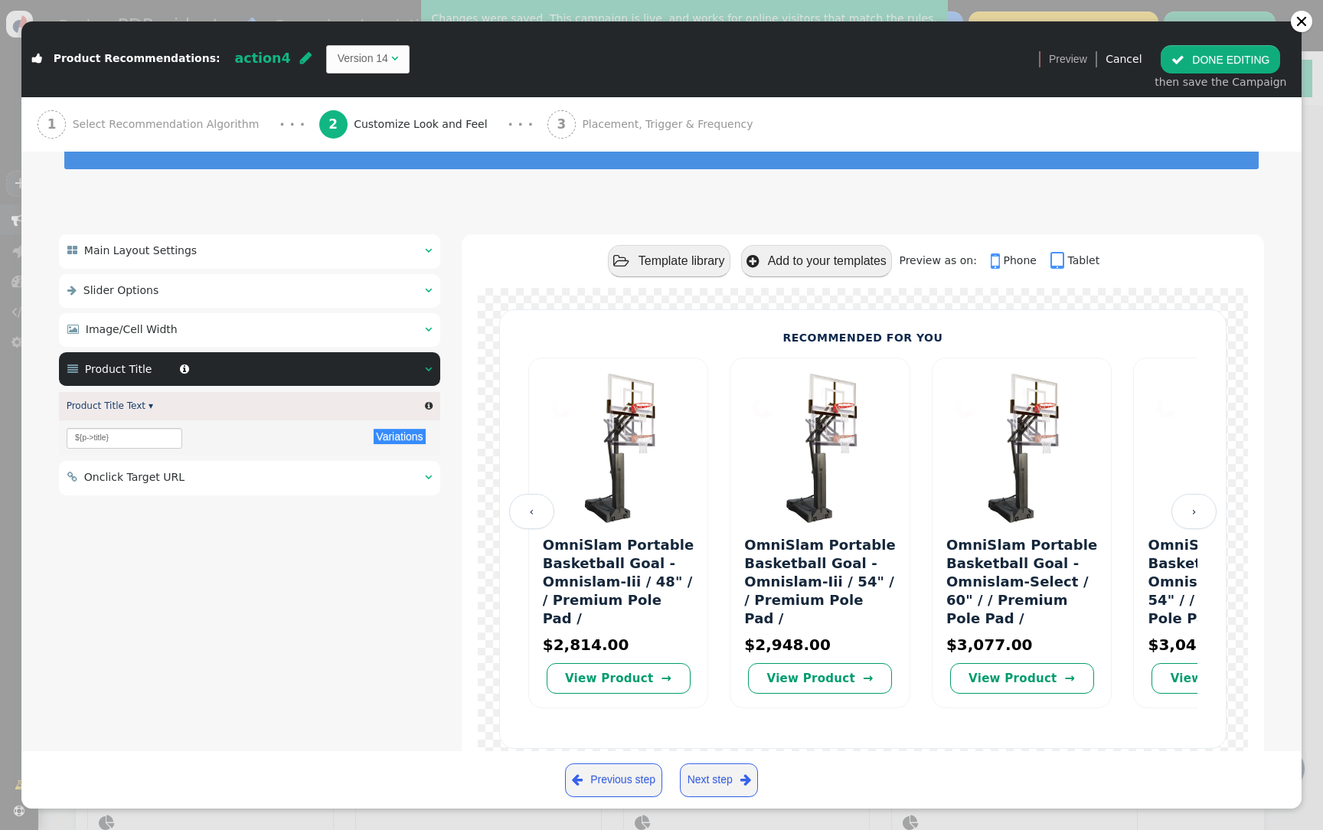
click at [279, 475] on div " Onclick Target URL  " at bounding box center [249, 478] width 381 height 34
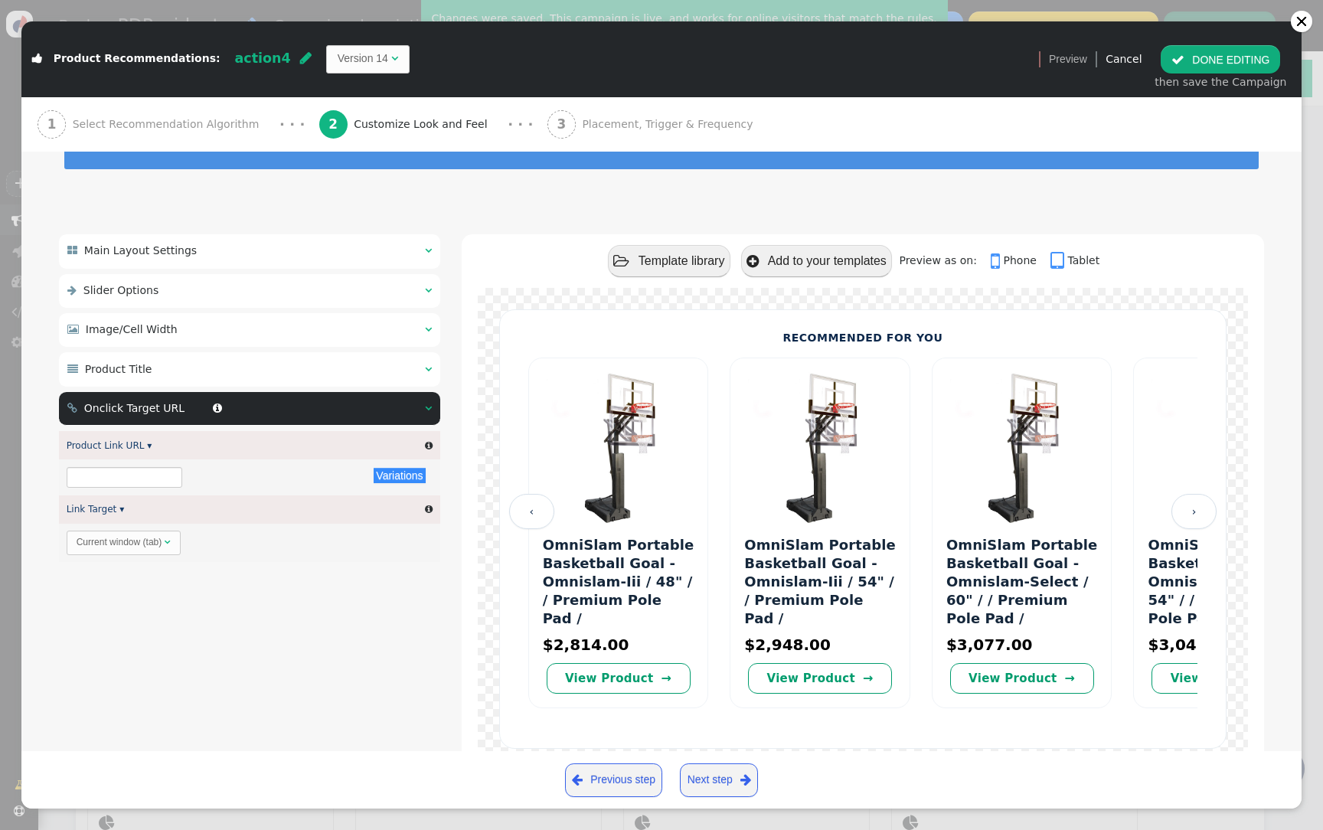
type input "${p->cart_url}"
click at [328, 359] on div " Product Title  " at bounding box center [249, 369] width 381 height 34
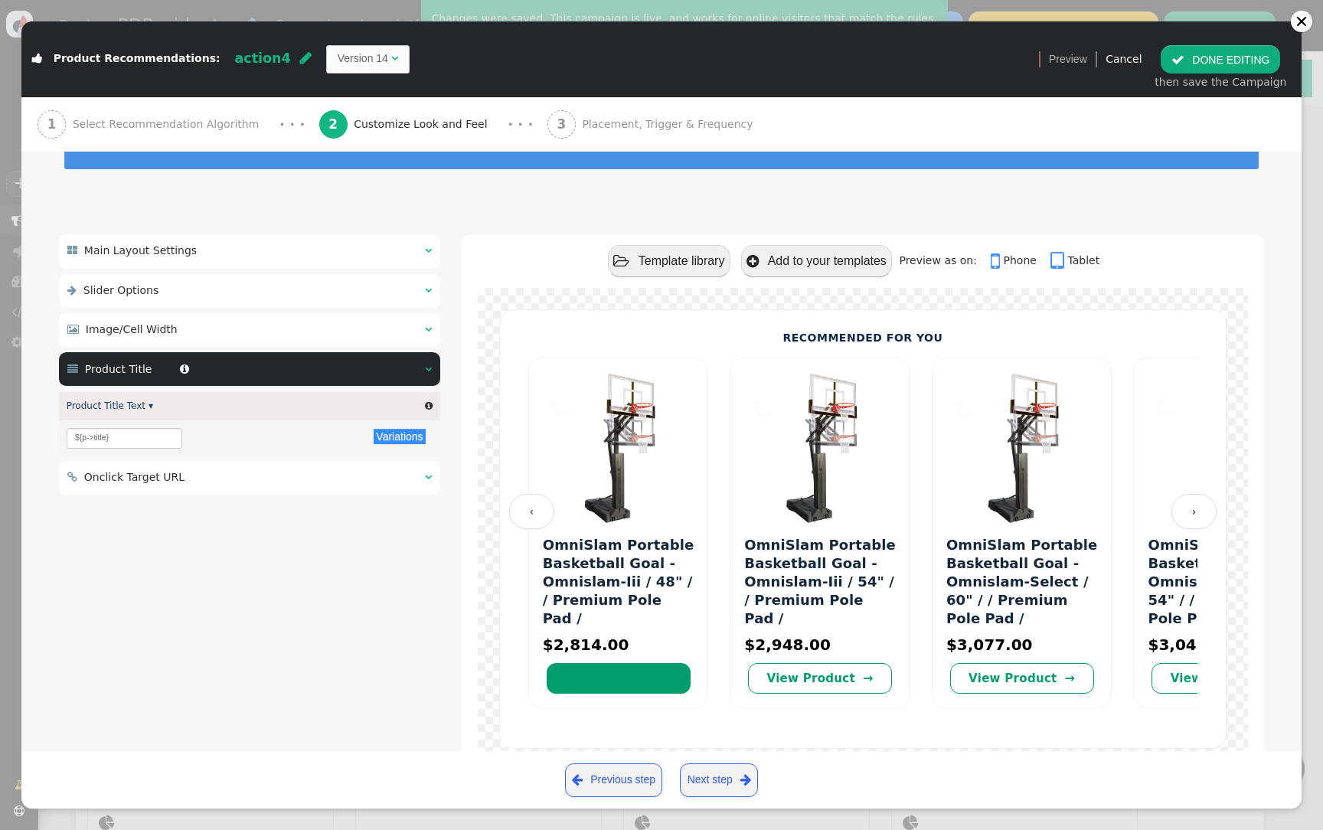
click at [338, 59] on td "Version 14" at bounding box center [363, 59] width 51 height 16
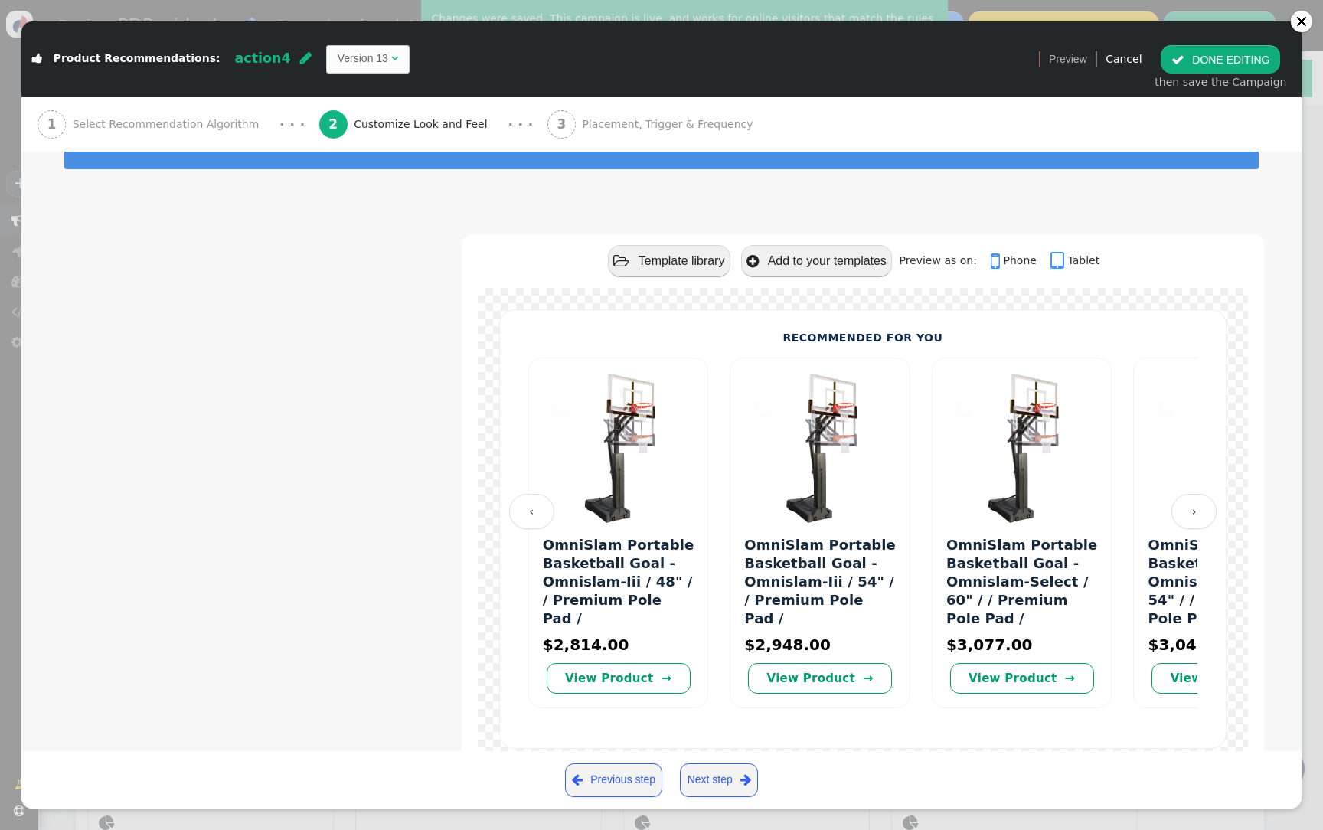
click at [1078, 260] on link " Tablet" at bounding box center [1074, 260] width 49 height 12
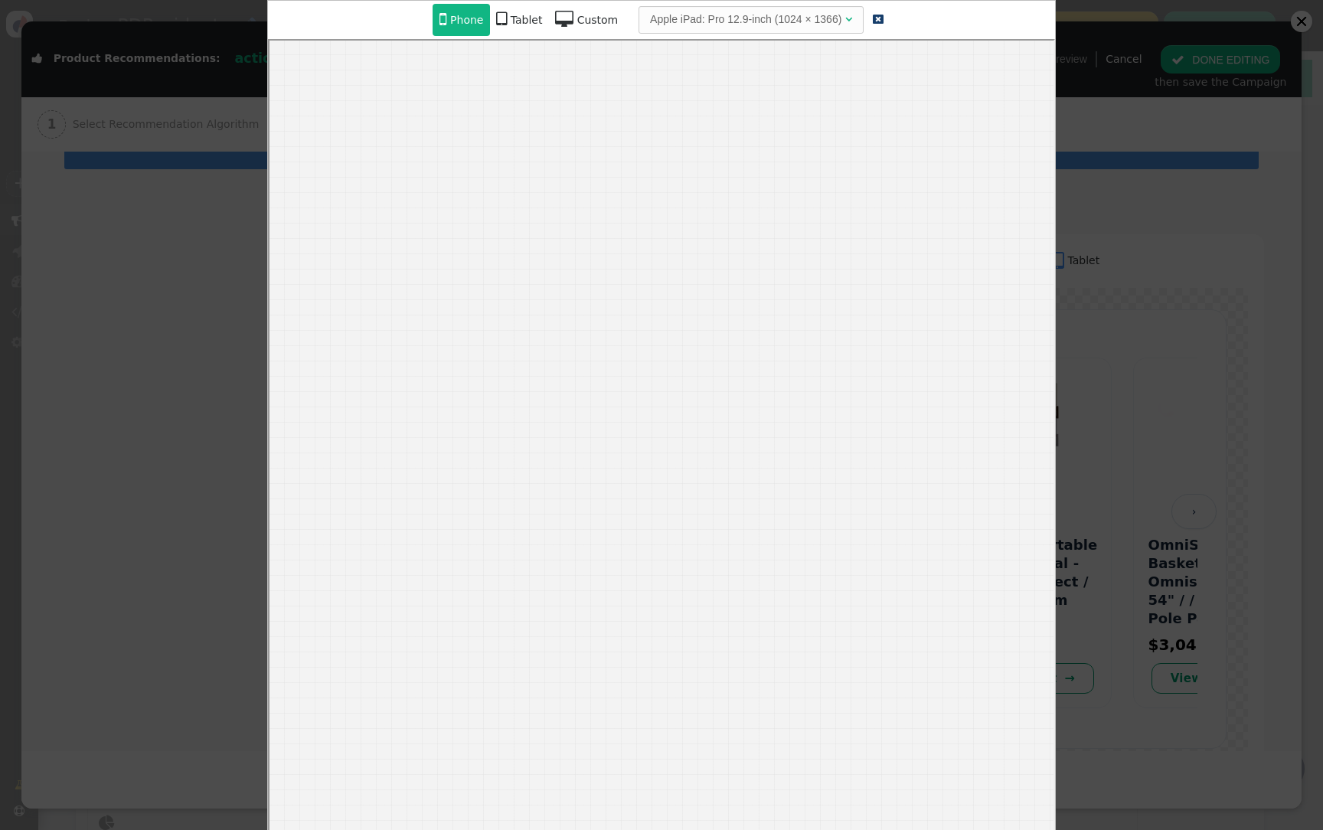
click at [1174, 252] on div at bounding box center [661, 415] width 1323 height 830
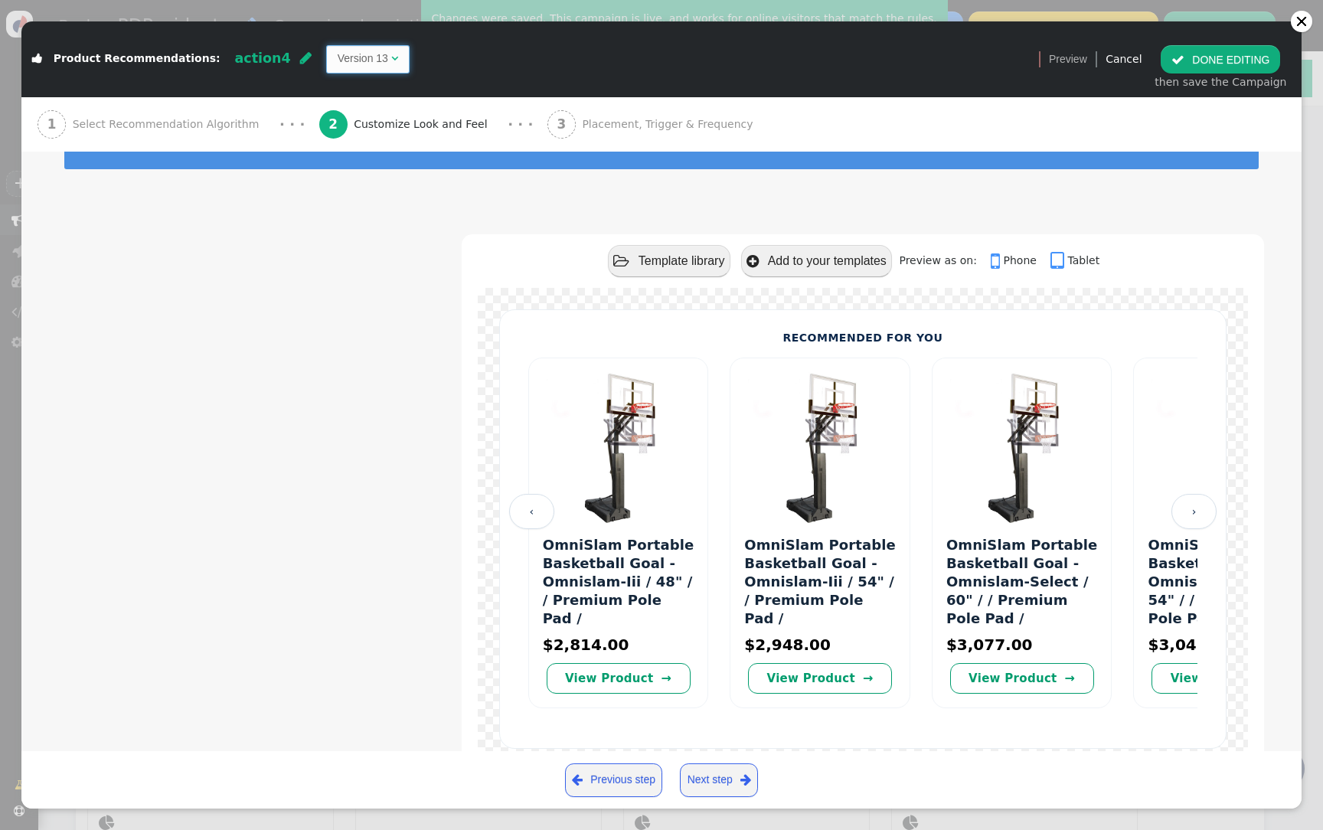
click at [362, 53] on span "Version 13 " at bounding box center [367, 59] width 83 height 28
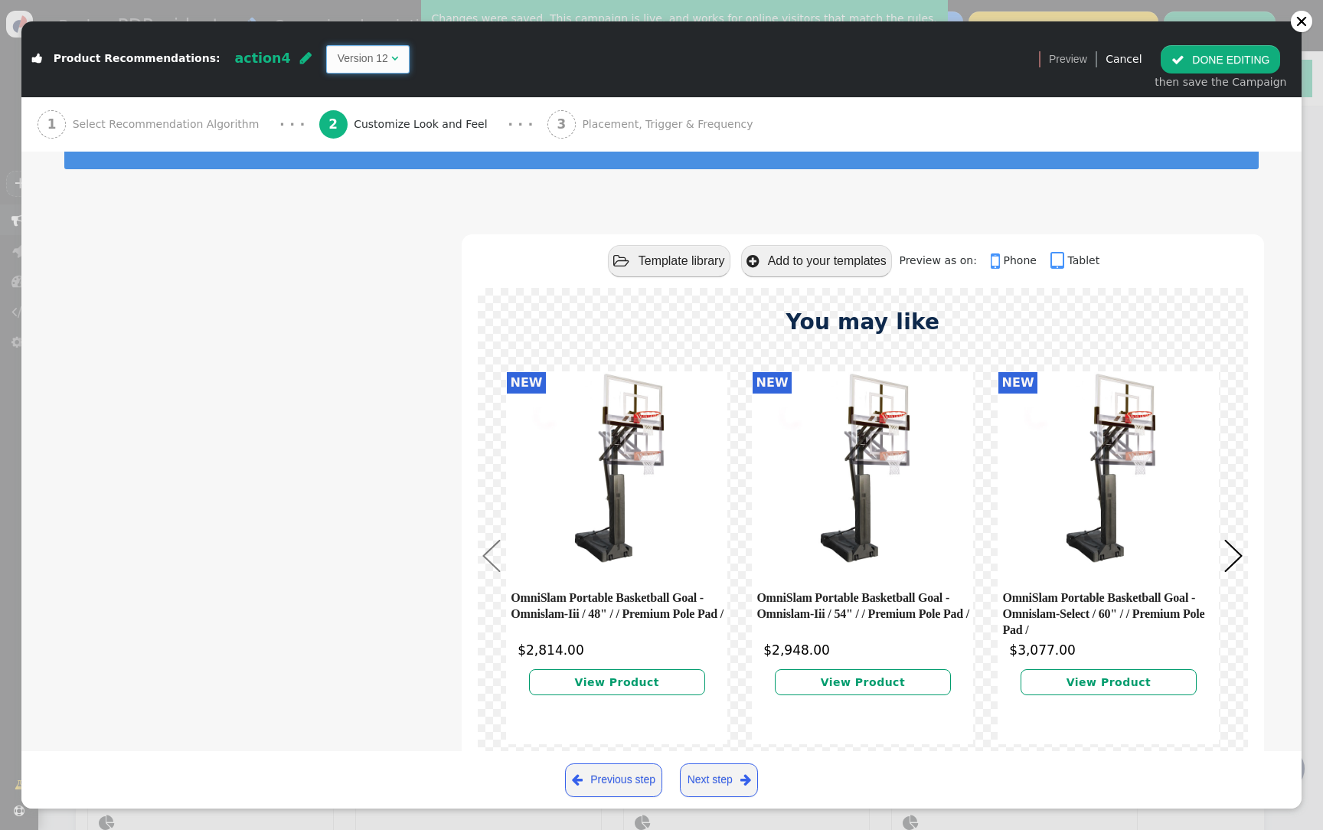
click at [349, 54] on td "Version 12" at bounding box center [363, 59] width 51 height 16
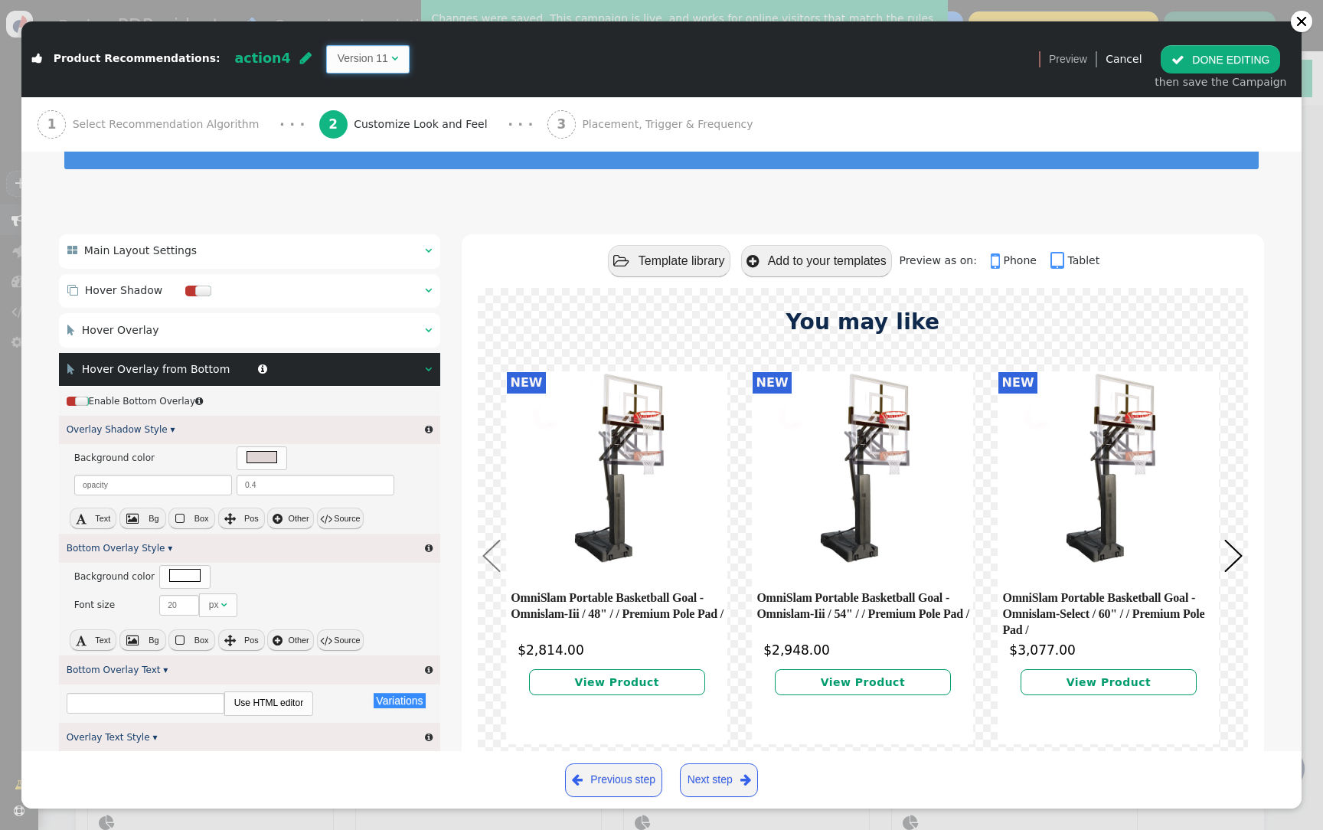
type input "MORE INFO"
click at [341, 357] on div " Hover Overlay from Bottom  " at bounding box center [249, 370] width 381 height 34
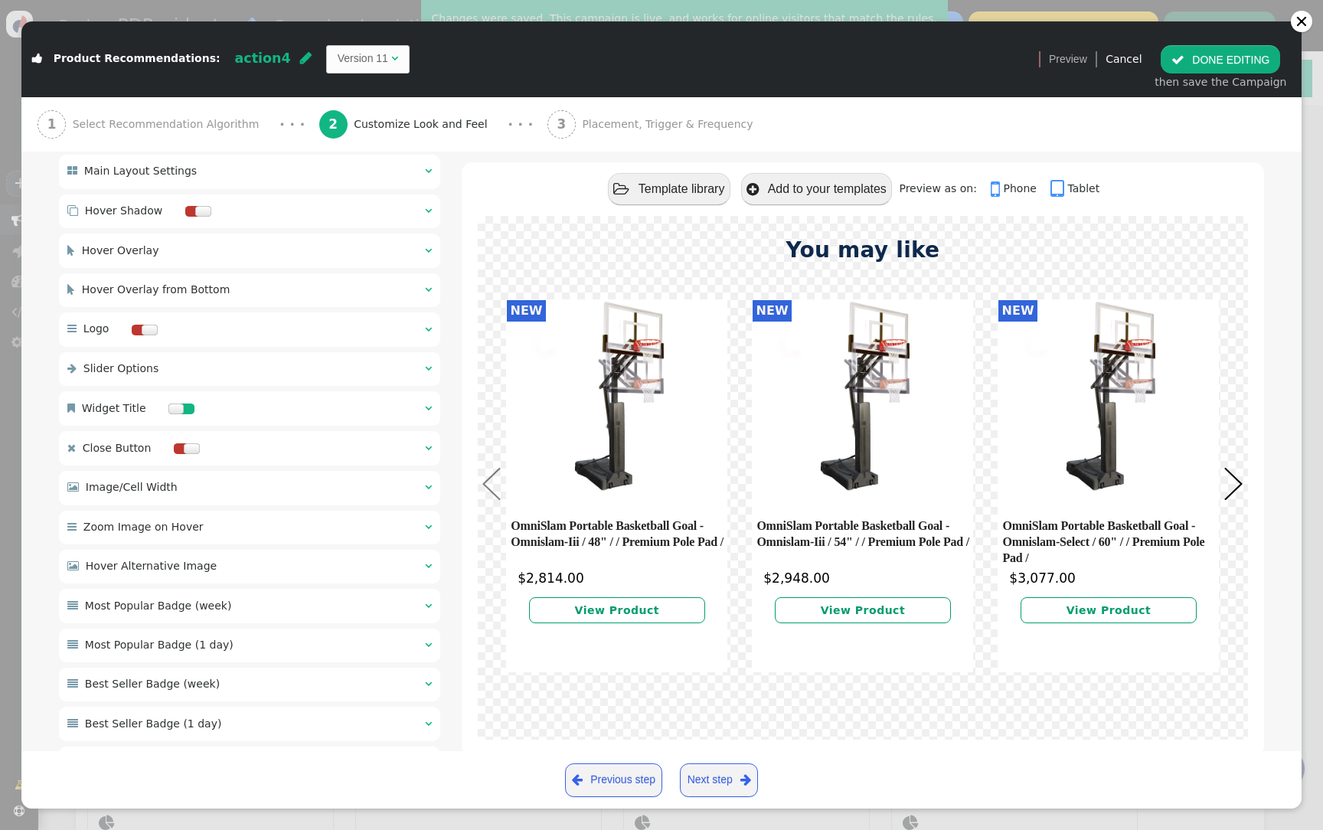
scroll to position [0, 0]
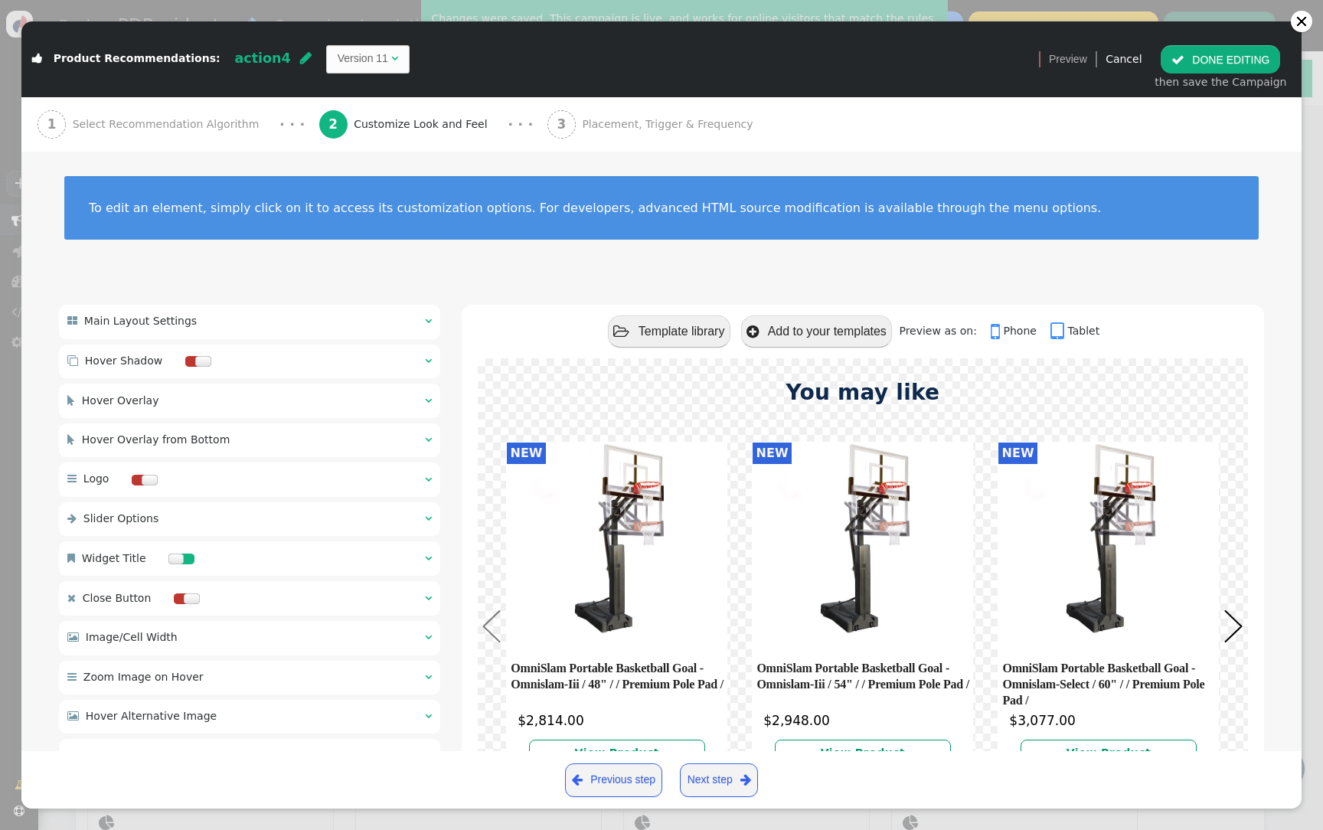
click at [338, 63] on td "Version 11" at bounding box center [363, 59] width 51 height 16
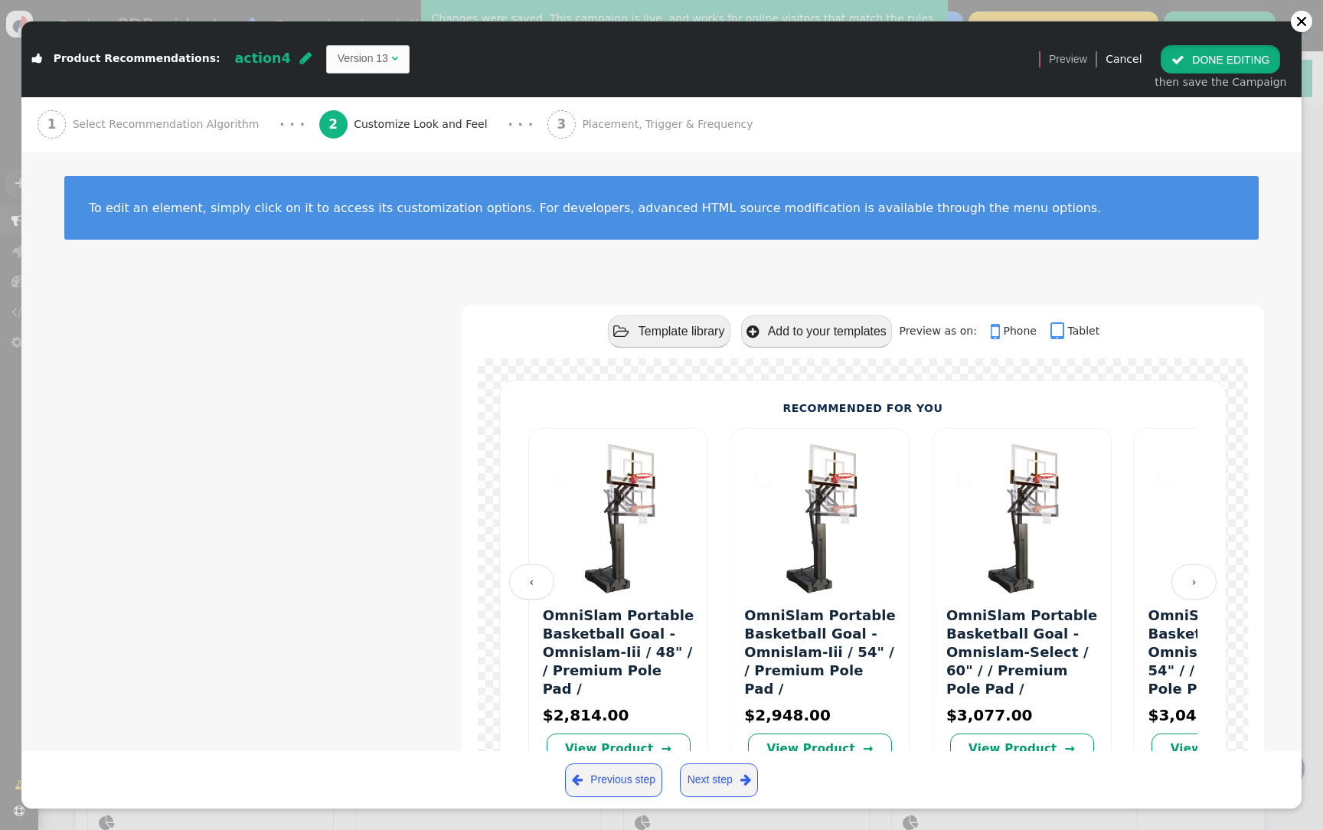
click at [1215, 62] on button " DONE EDITING" at bounding box center [1220, 59] width 119 height 28
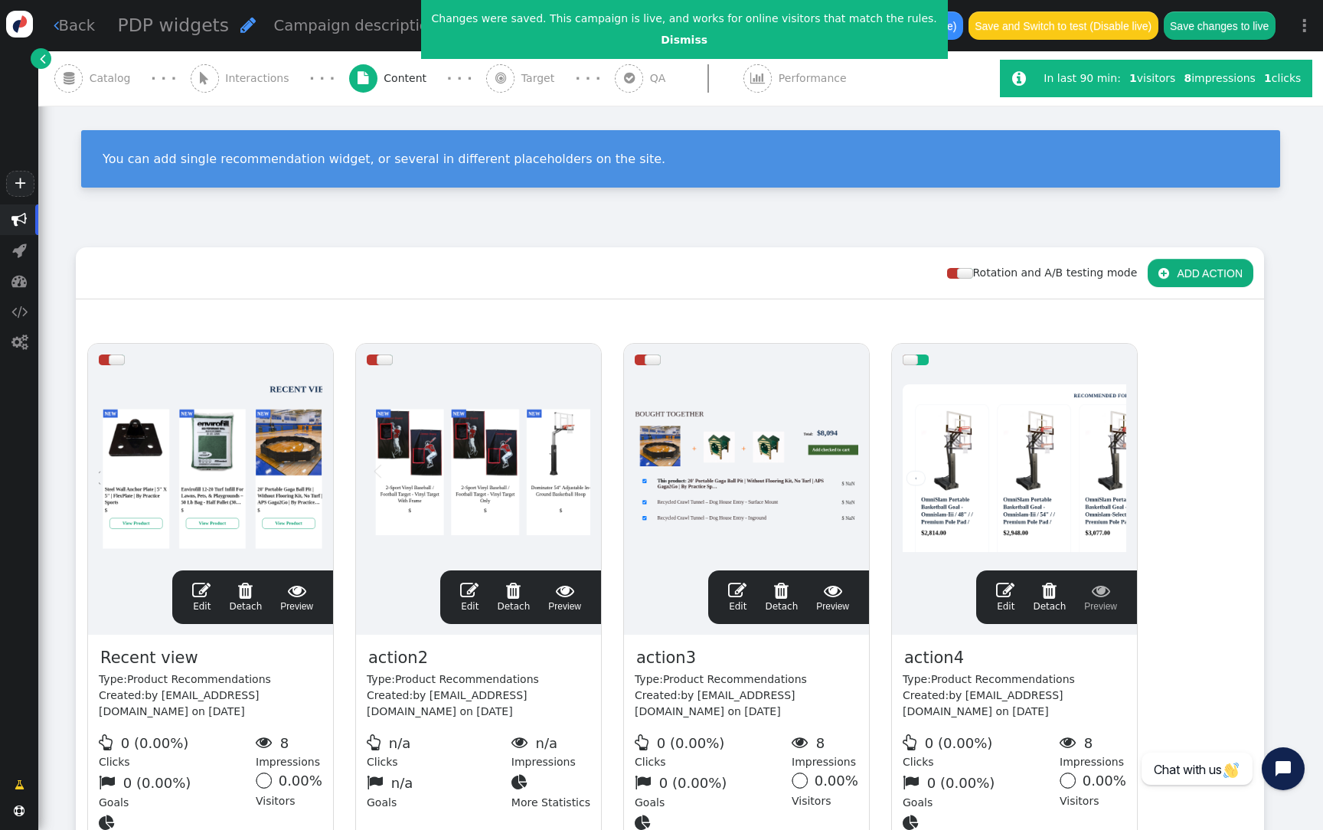
scroll to position [138, 0]
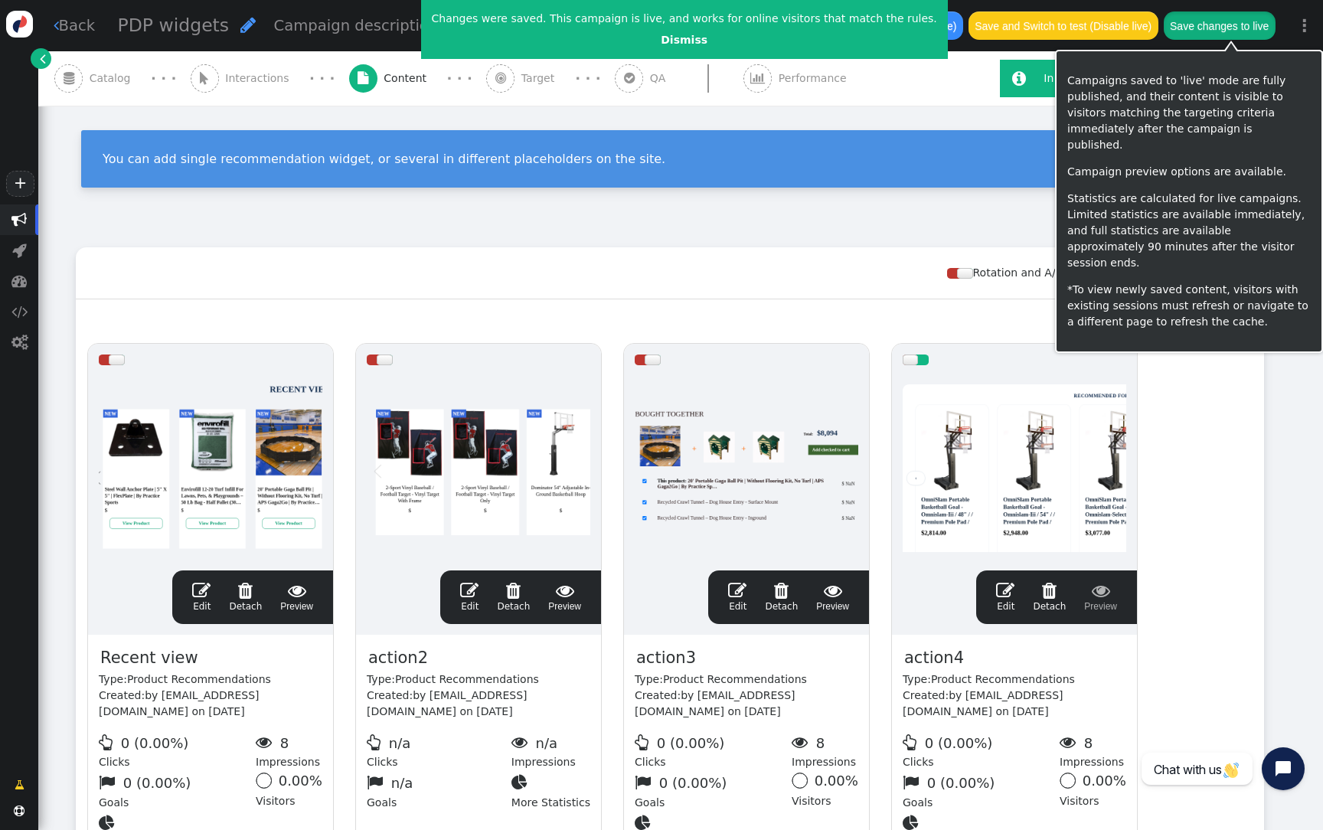
click at [1256, 20] on button "Save changes to live" at bounding box center [1220, 25] width 112 height 28
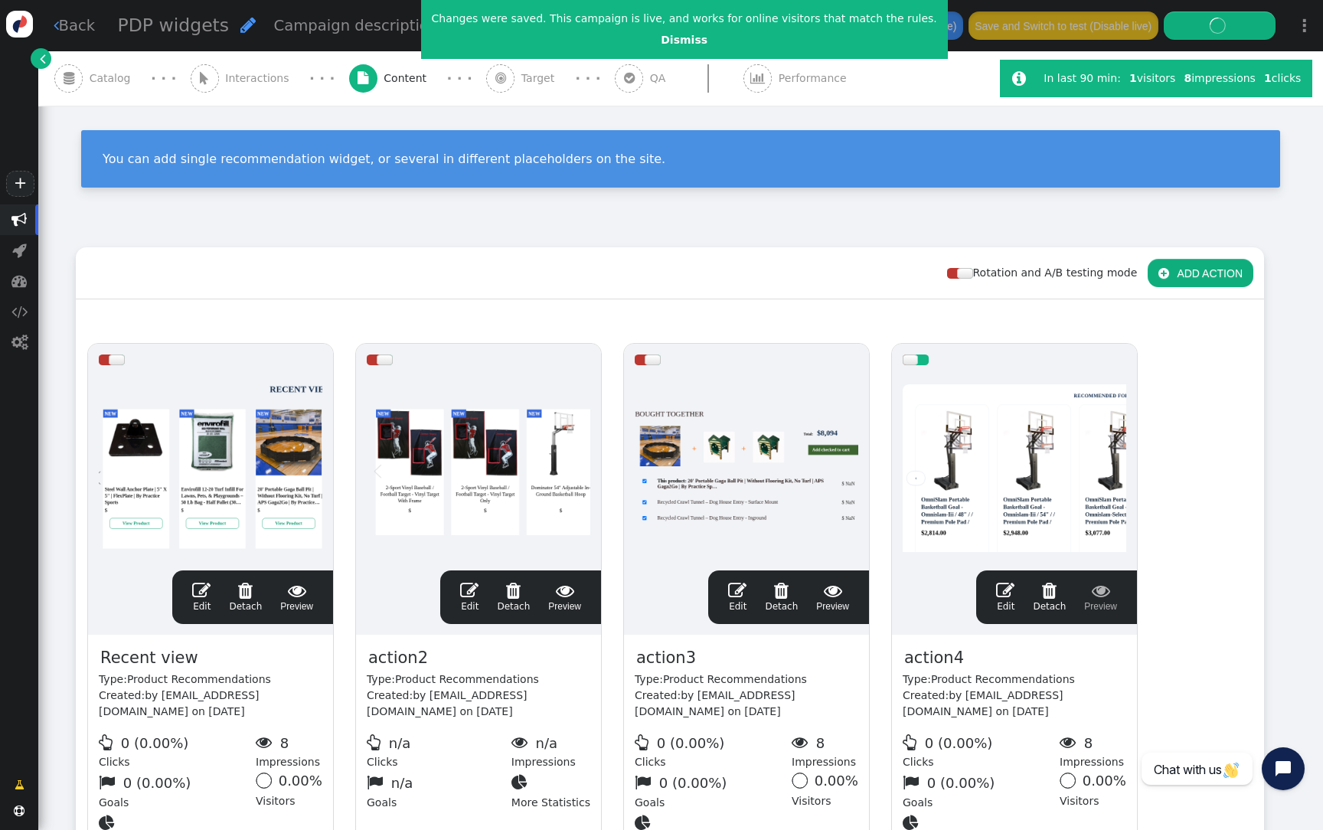
click at [1027, 523] on div at bounding box center [1015, 468] width 224 height 184
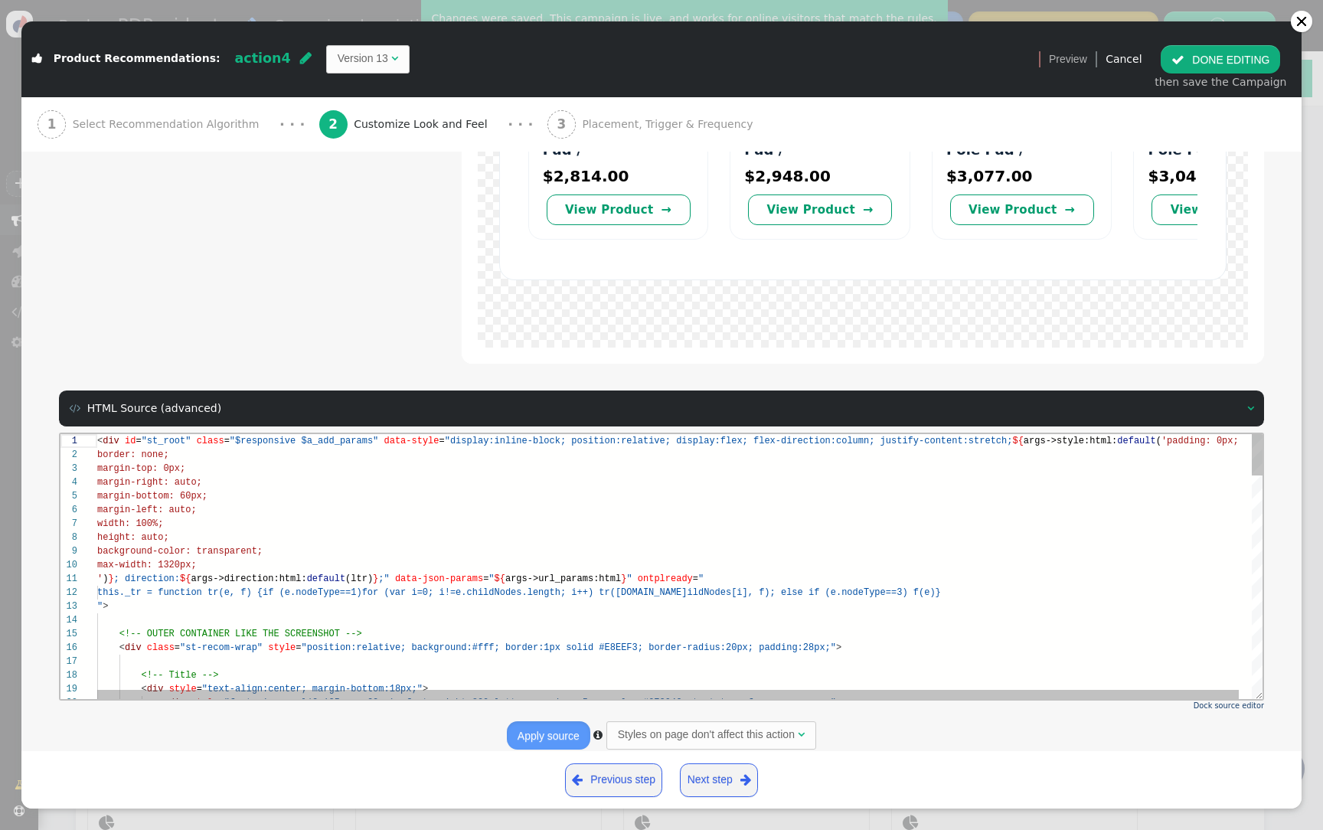
scroll to position [96, 72]
click at [366, 537] on div "height: auto;" at bounding box center [686, 538] width 1178 height 14
type textarea "<div id="st_root" class="$responsive $a_add_params" data-style="display:inline-…"
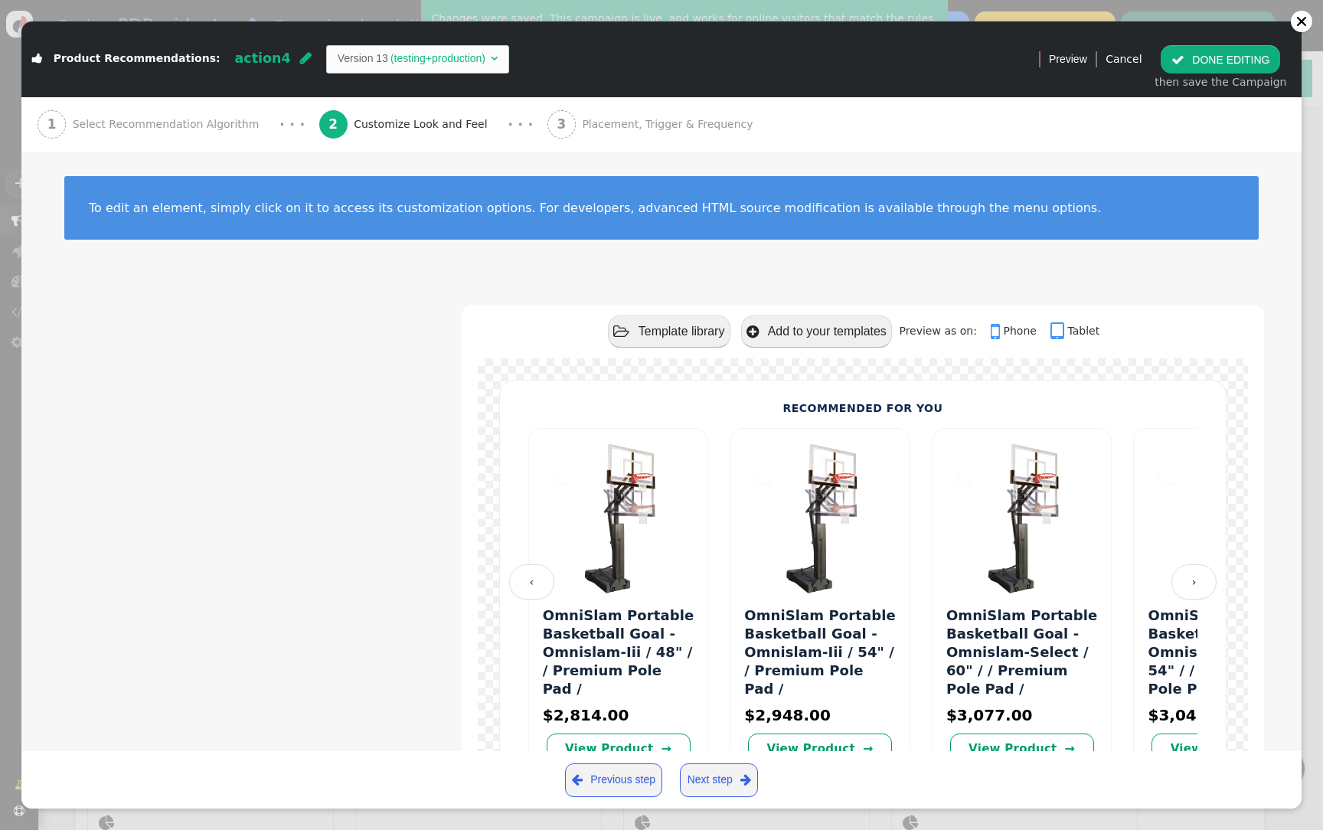
click at [1233, 64] on button " DONE EDITING" at bounding box center [1220, 59] width 119 height 28
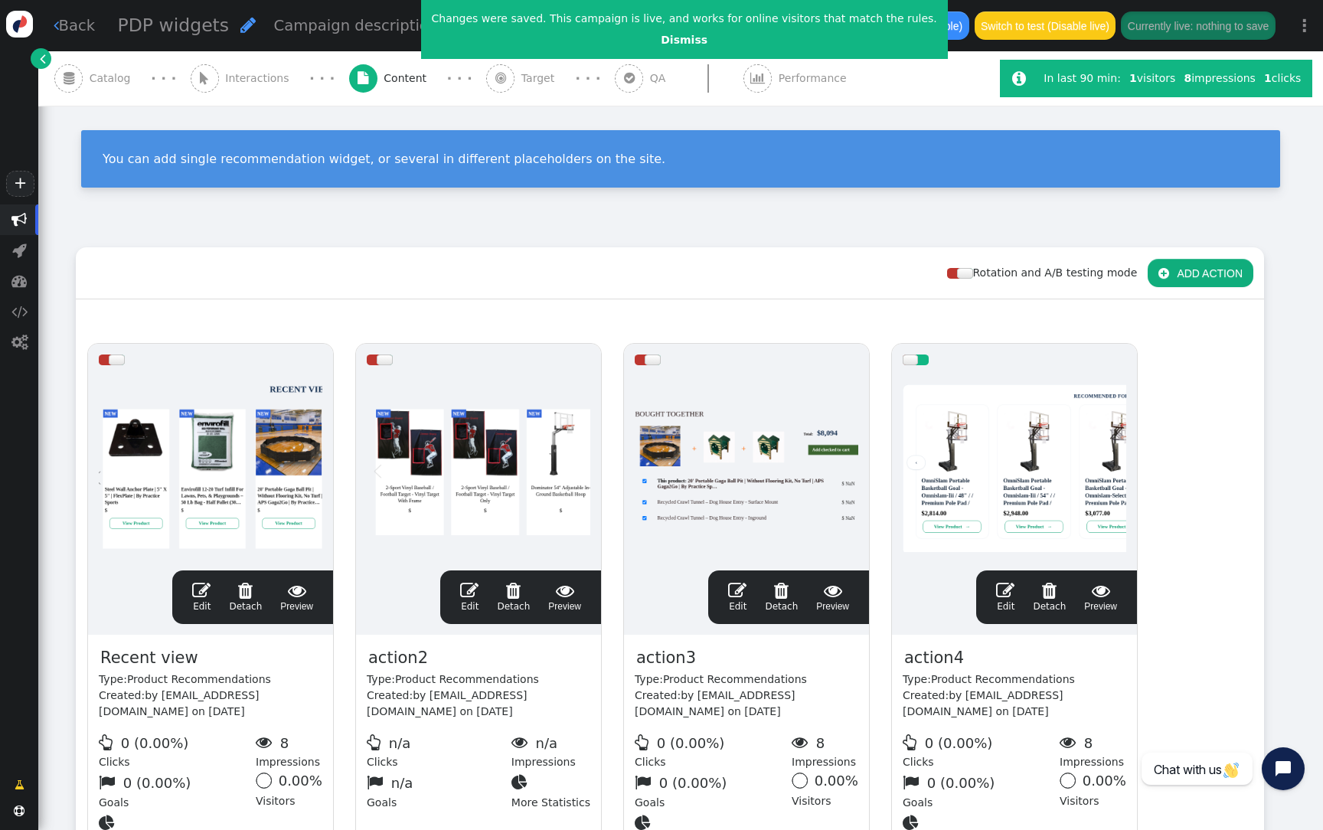
scroll to position [138, 0]
click at [968, 436] on div at bounding box center [1015, 468] width 224 height 184
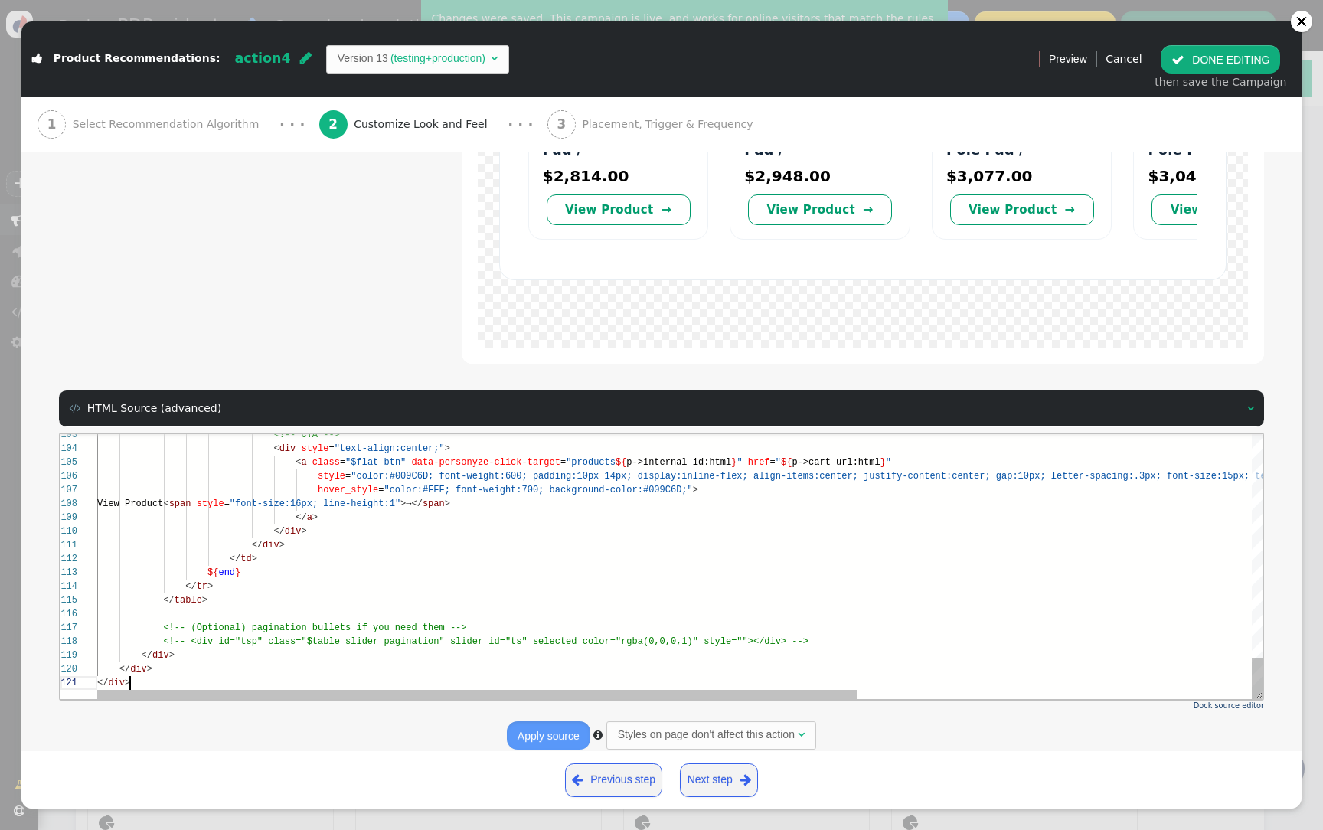
scroll to position [0, 32]
click at [253, 684] on div "</ div >" at bounding box center [982, 683] width 1770 height 14
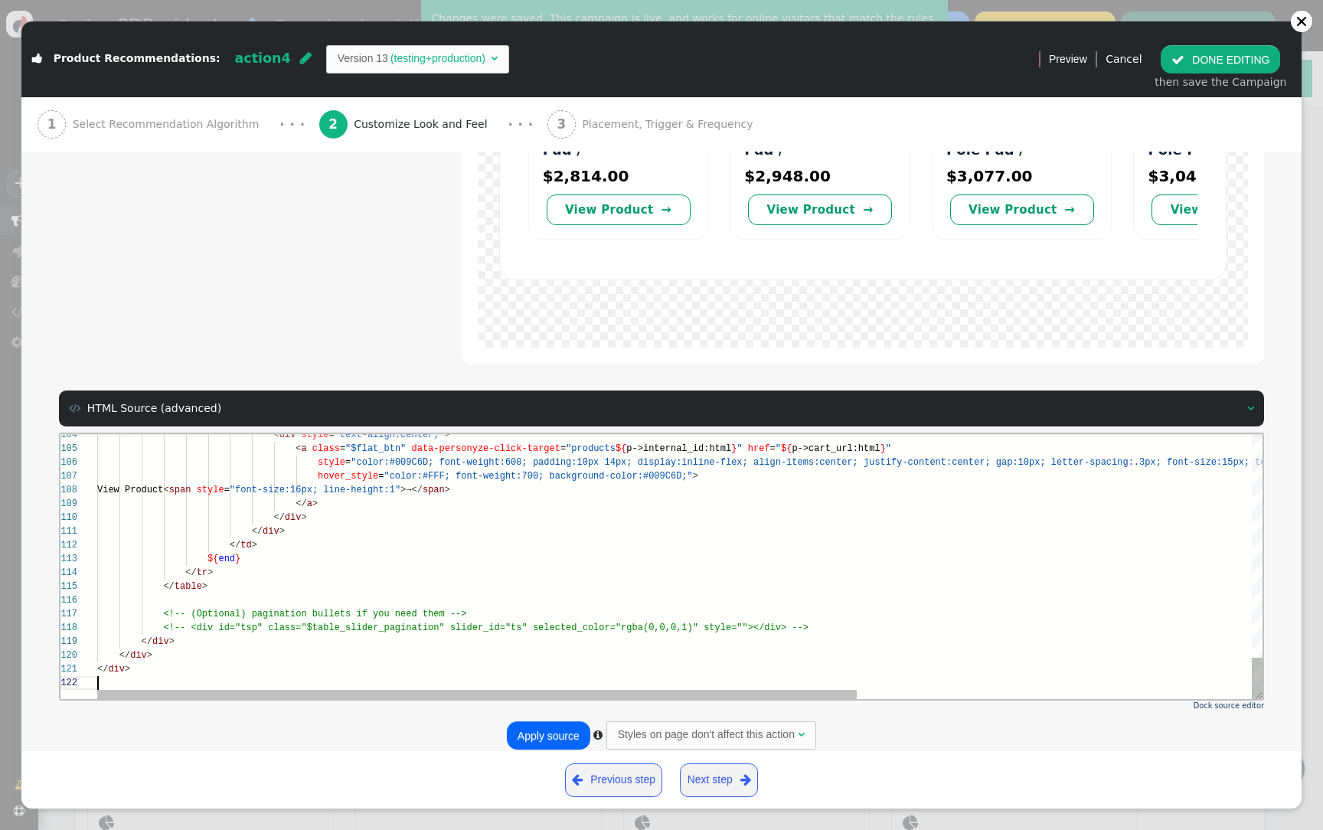
paste textarea "name='On Error JavaScript' description='JavaScript to execute when add to cart …"
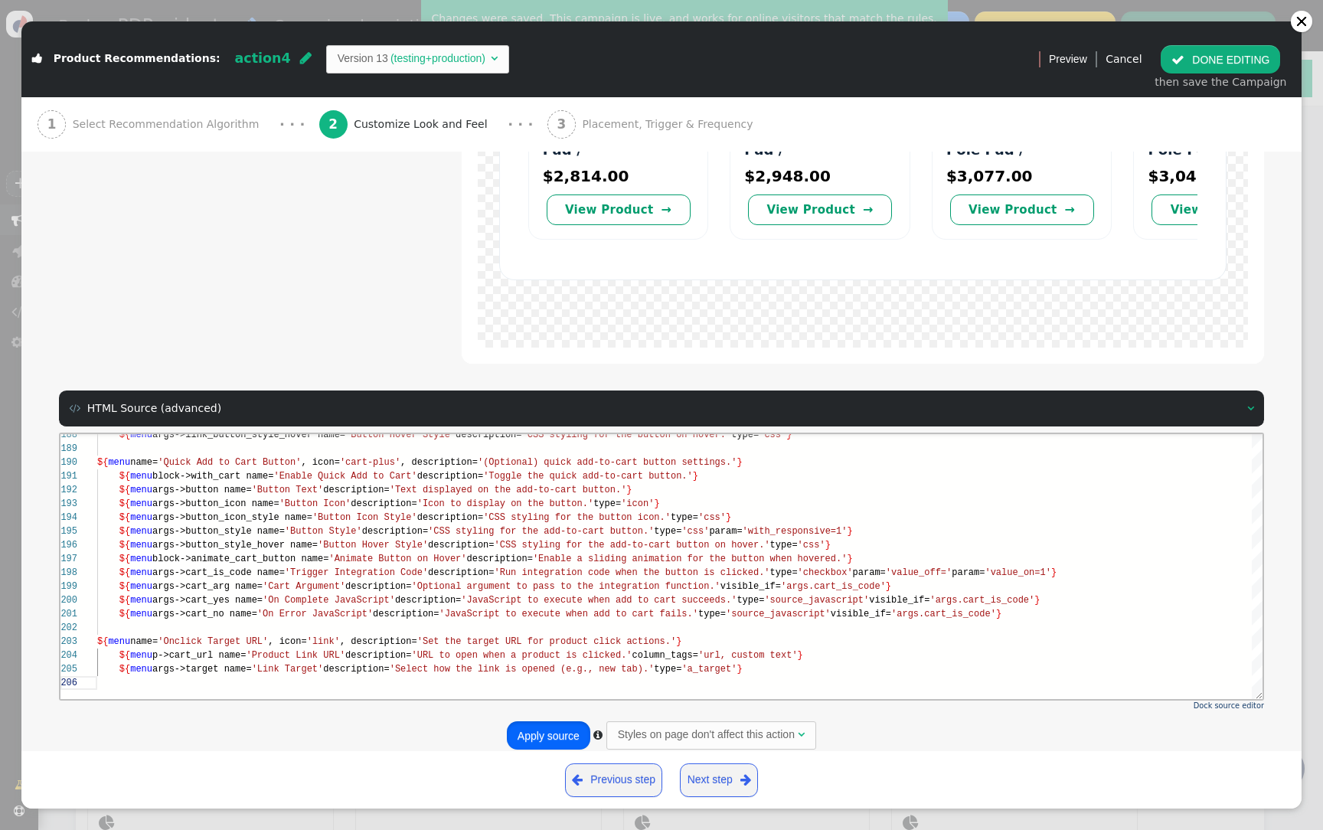
click at [530, 721] on button "Apply source" at bounding box center [548, 735] width 83 height 28
type textarea "${menu p->cart_url name='Product Link URL', description='URL to open when a pro…"
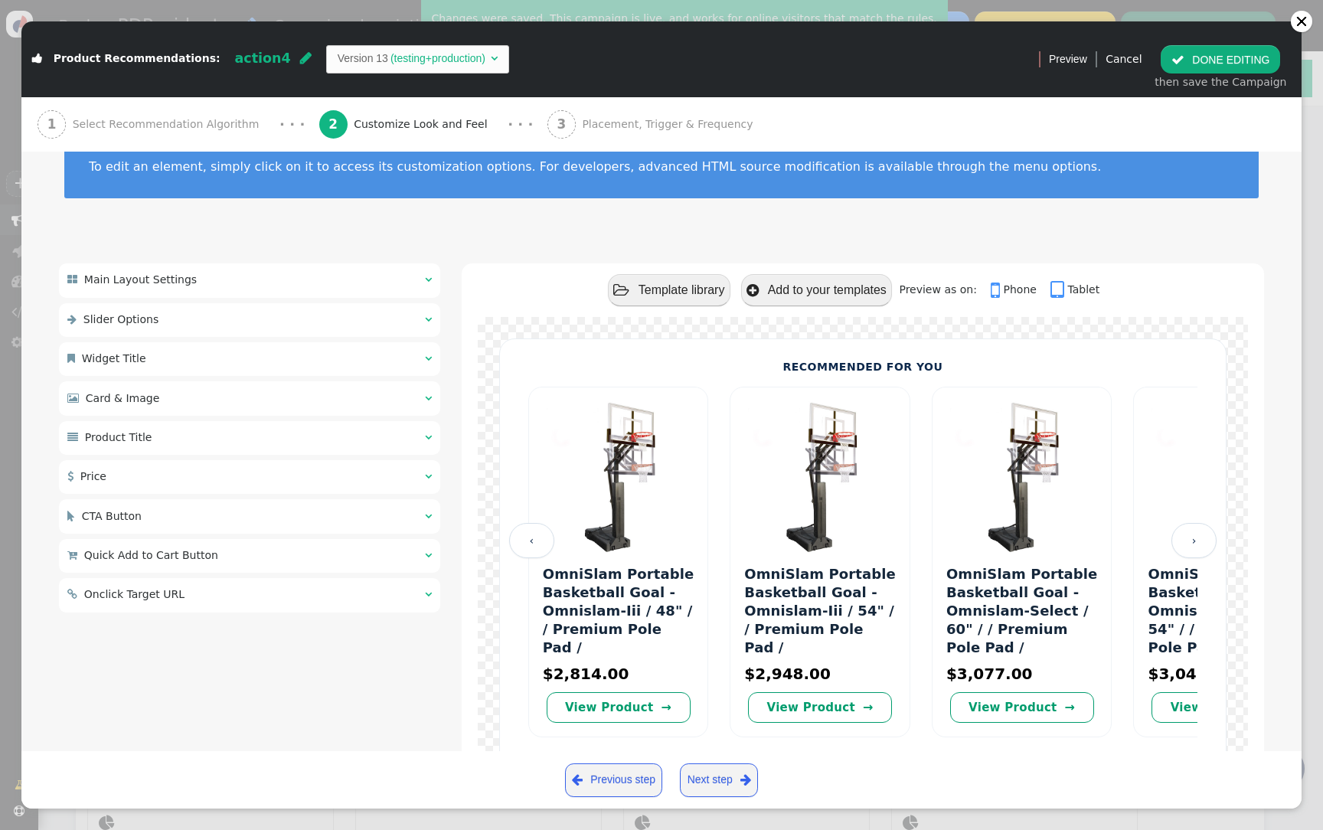
scroll to position [0, 0]
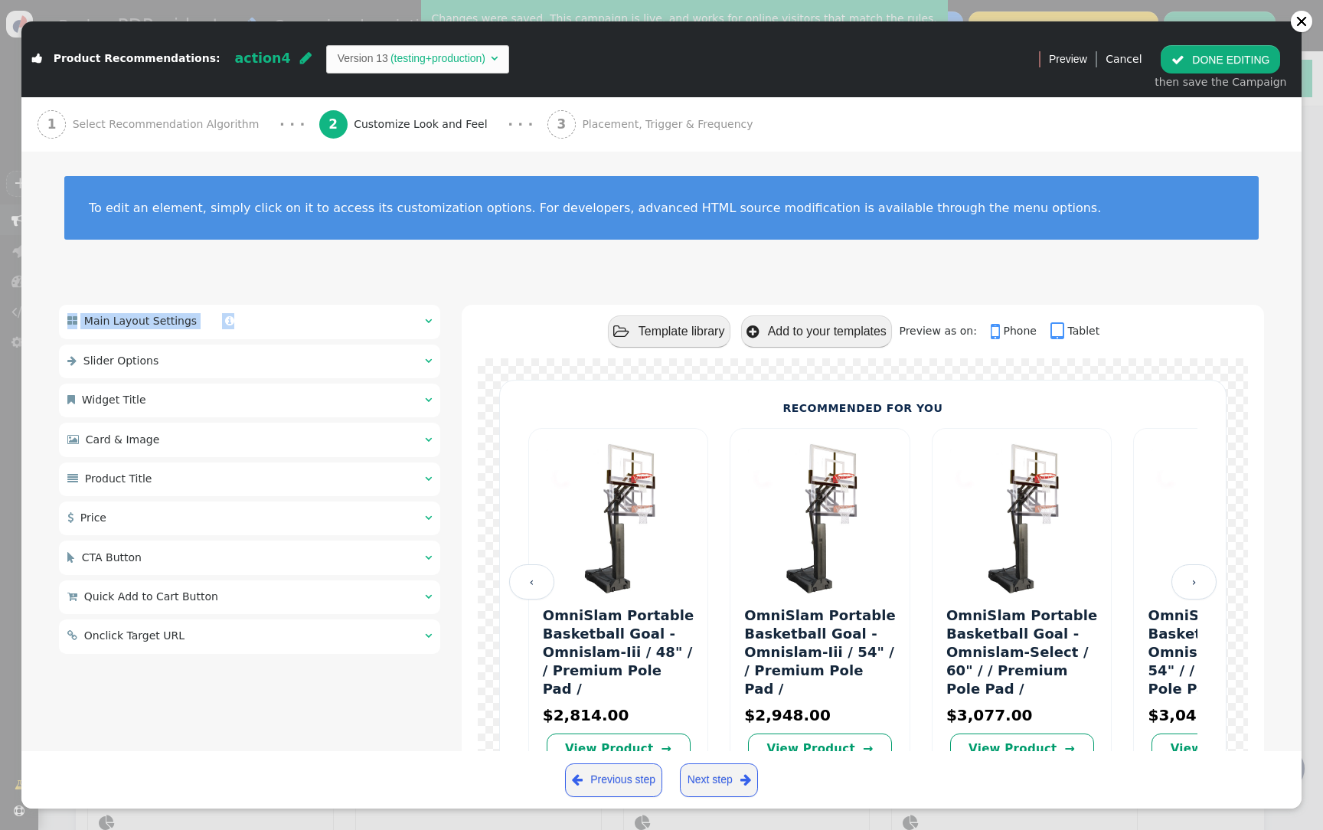
click at [306, 313] on div " Main Layout Settings  " at bounding box center [249, 322] width 381 height 34
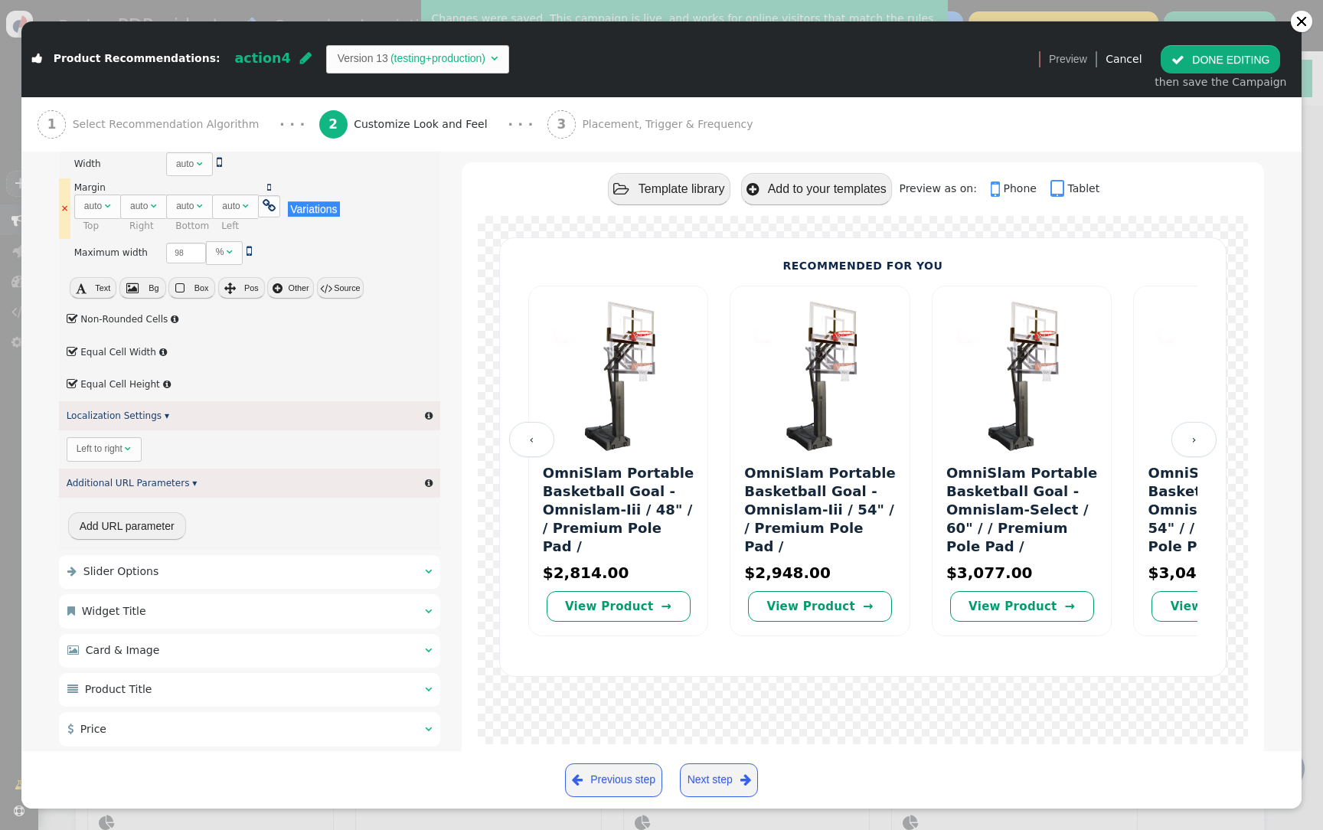
scroll to position [558, 0]
click at [281, 580] on div " Slider Options  " at bounding box center [249, 571] width 381 height 34
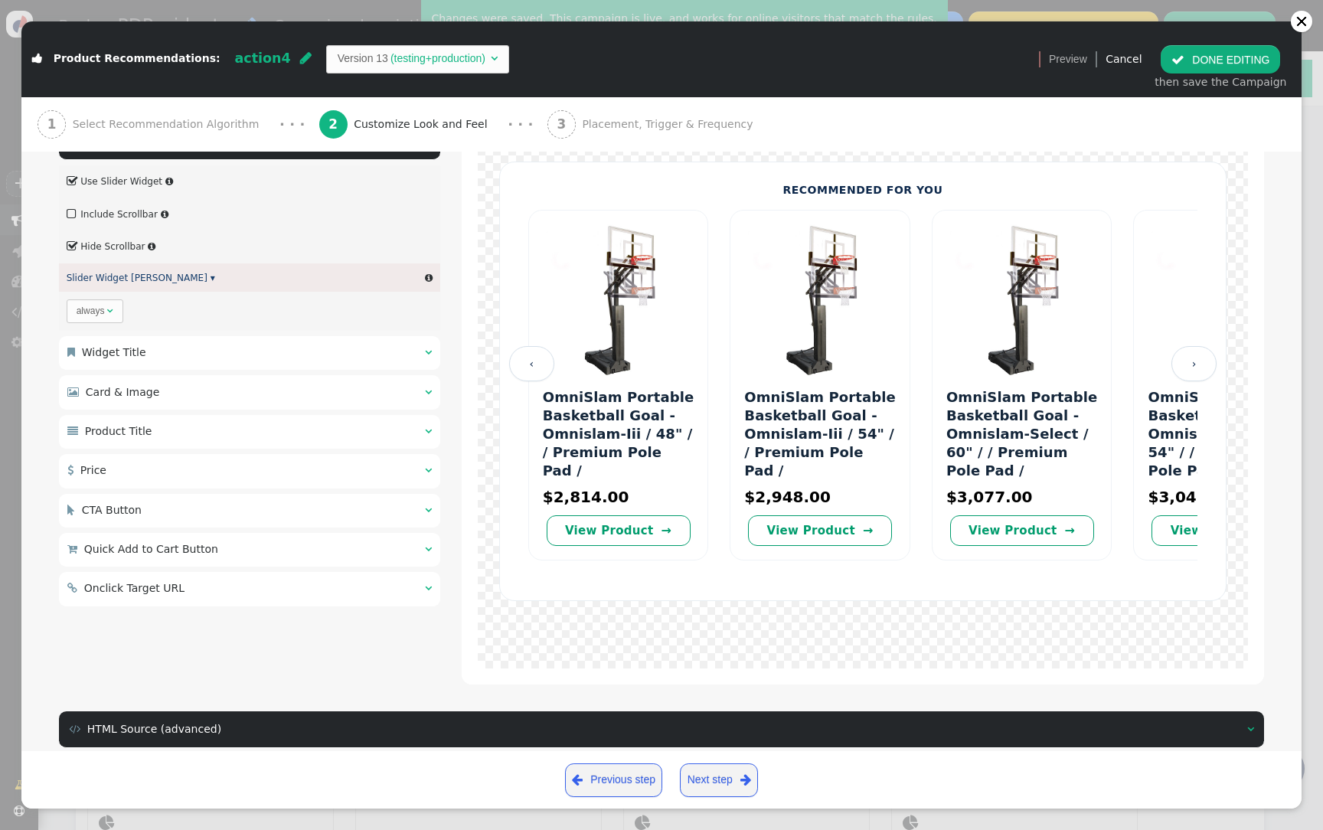
scroll to position [47, 0]
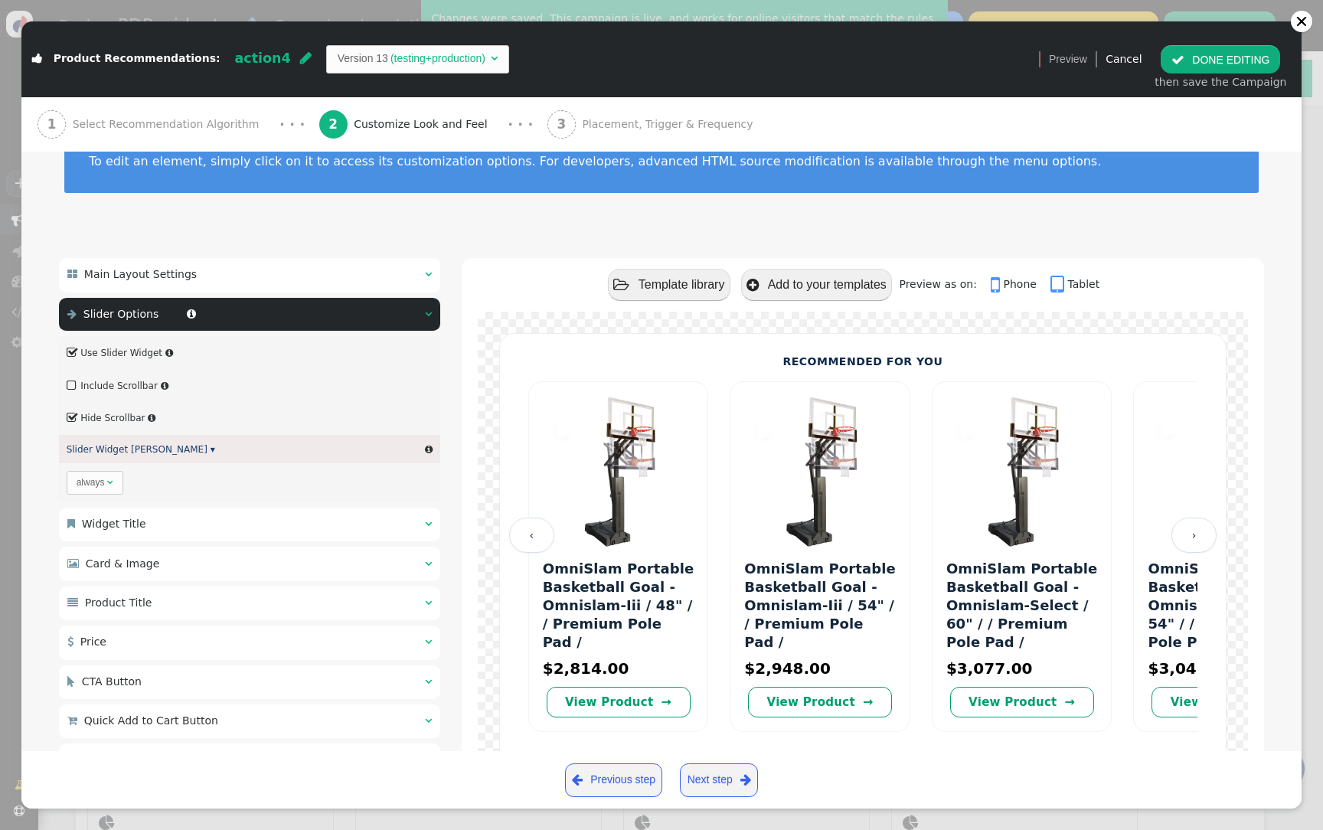
click at [188, 525] on div " Widget Title  " at bounding box center [249, 525] width 381 height 34
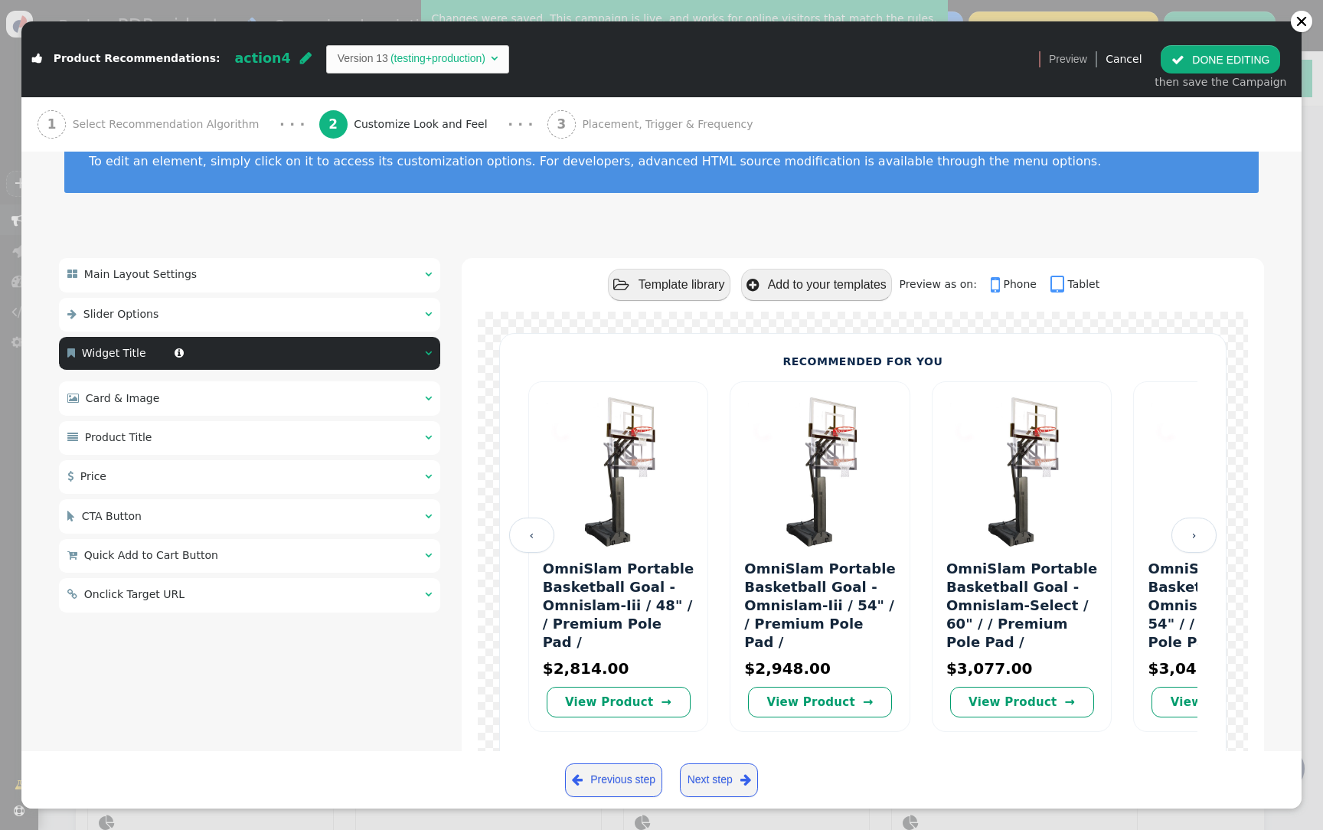
click at [229, 393] on div " Card & Image  " at bounding box center [249, 398] width 381 height 34
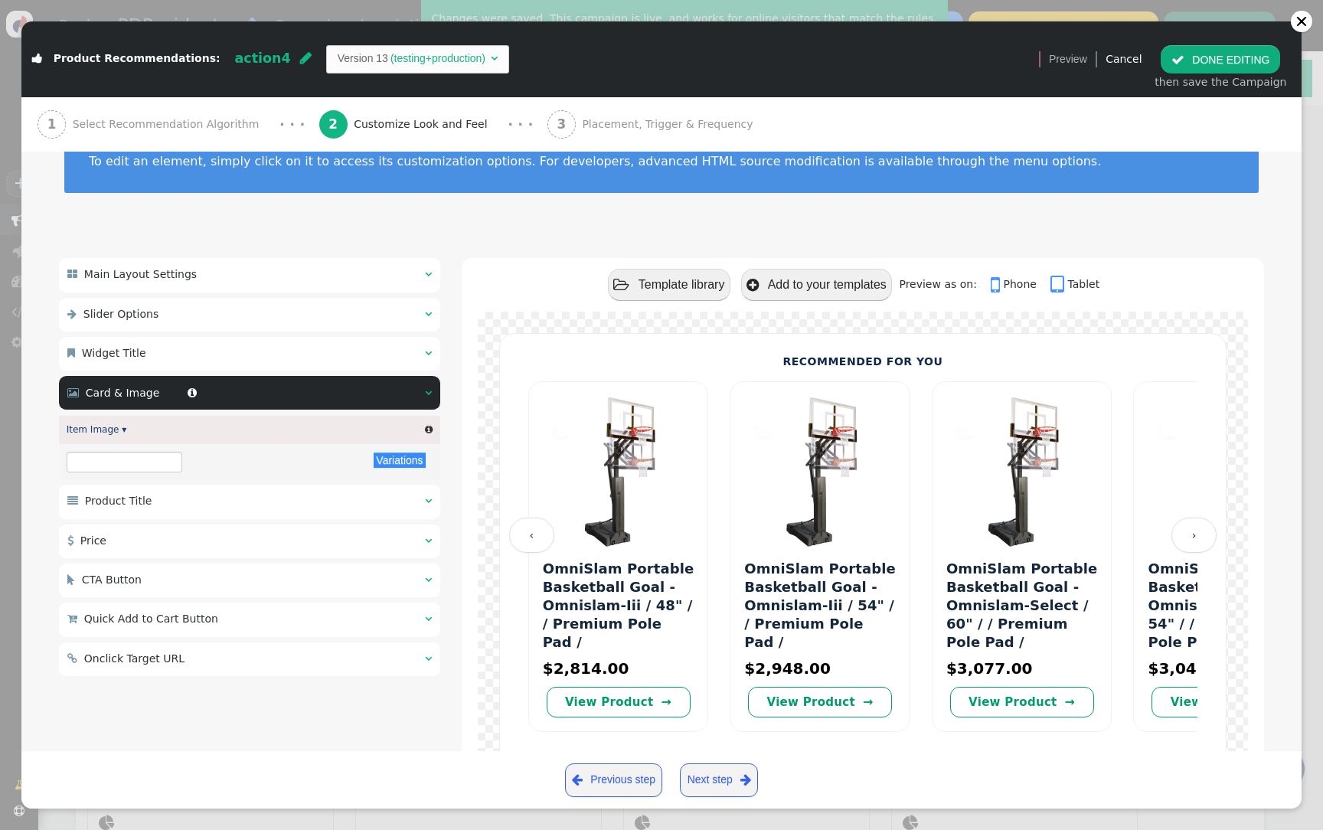
type input "${p->image_big_url}"
click at [230, 501] on div " Product Title  " at bounding box center [249, 502] width 381 height 34
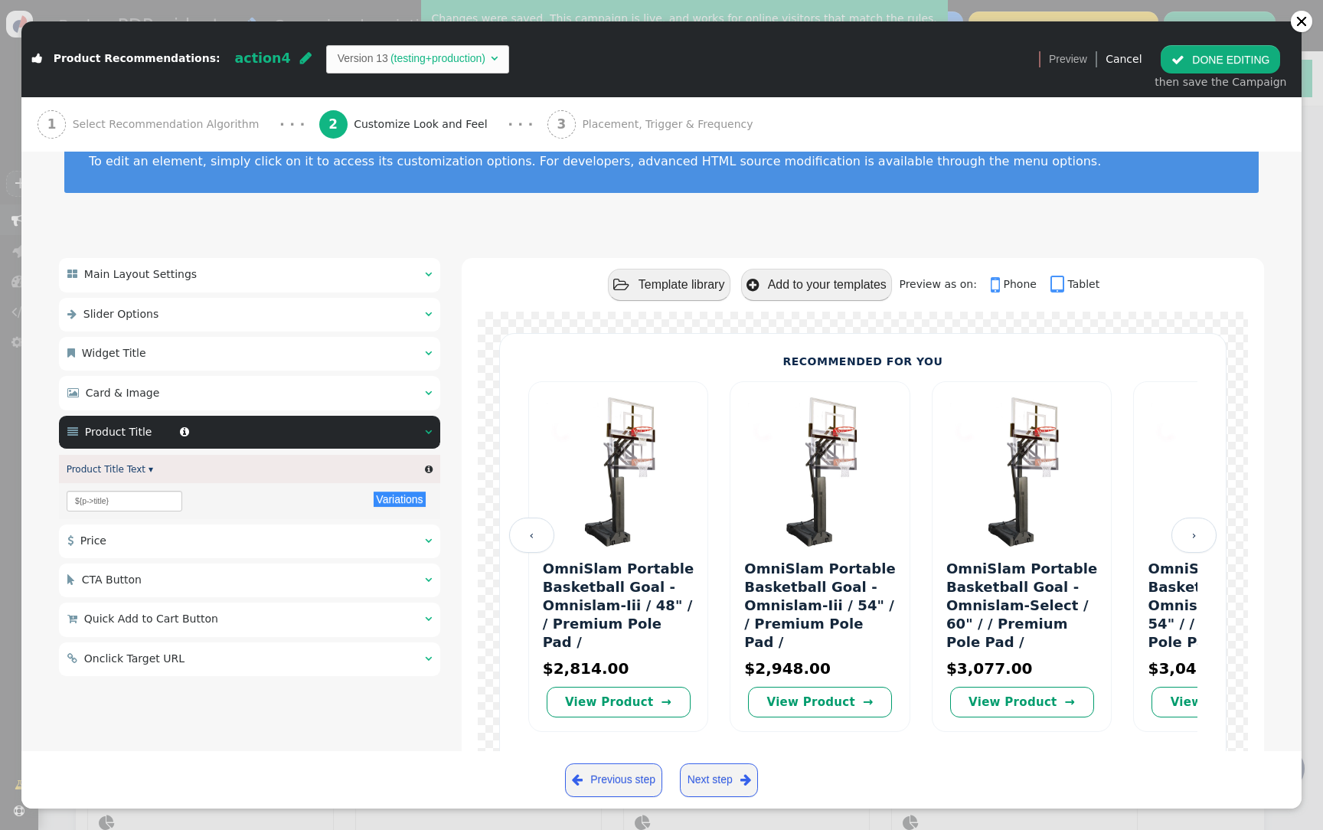
click at [243, 539] on div " Price  " at bounding box center [249, 541] width 381 height 34
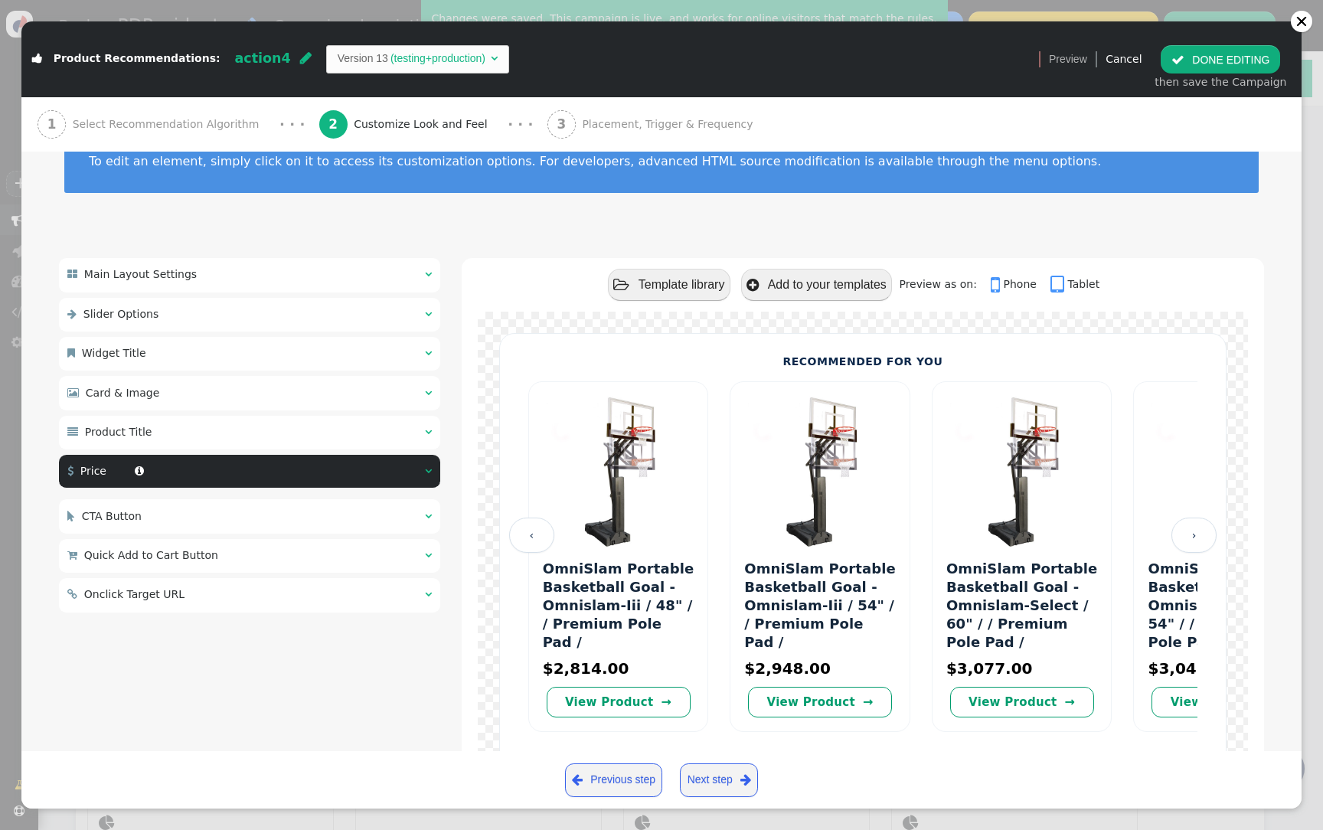
click at [250, 508] on div " CTA Button  " at bounding box center [249, 516] width 381 height 34
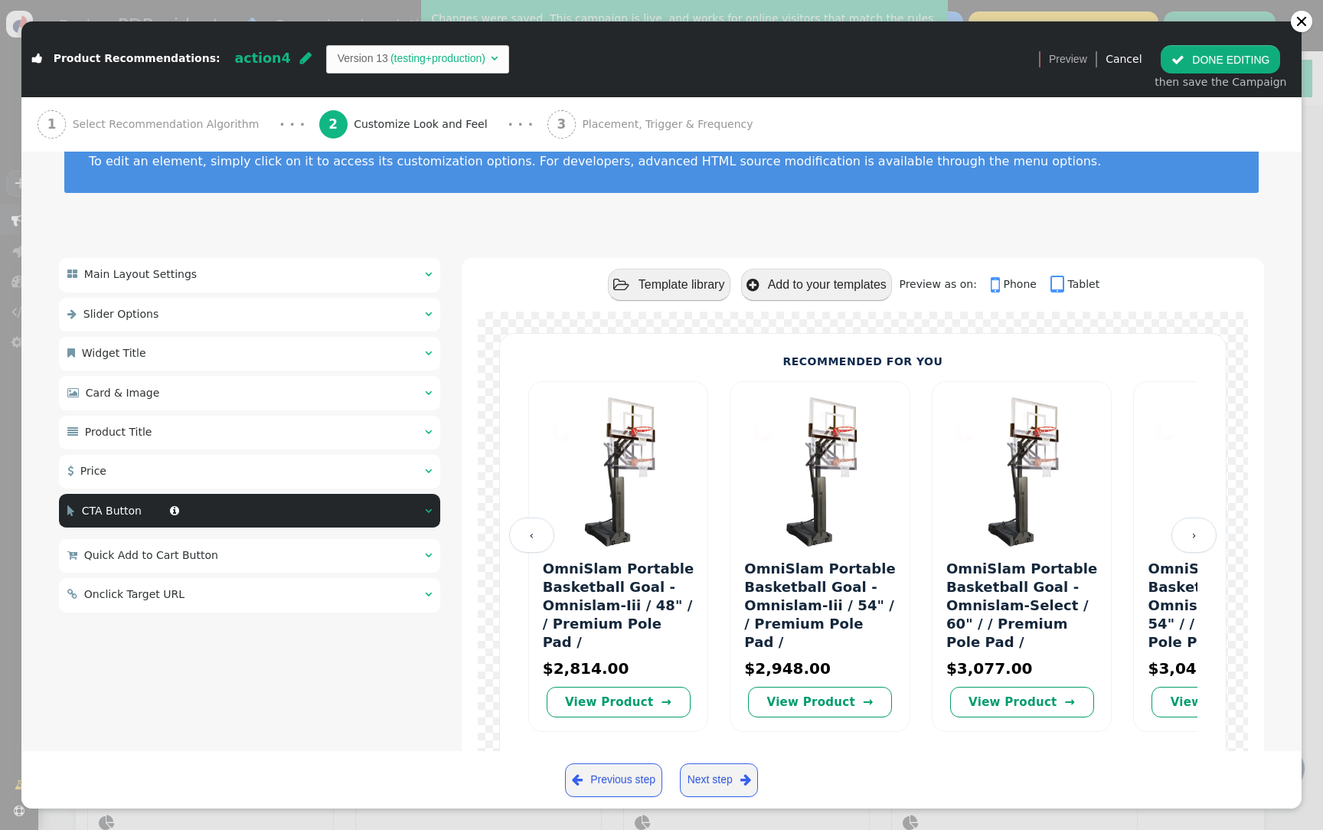
click at [235, 537] on div " Main Layout Settings   Base Style ▾  × There are alternatives. Default val…" at bounding box center [249, 435] width 381 height 354
click at [232, 553] on div " Quick Add to Cart Button " at bounding box center [161, 555] width 188 height 16
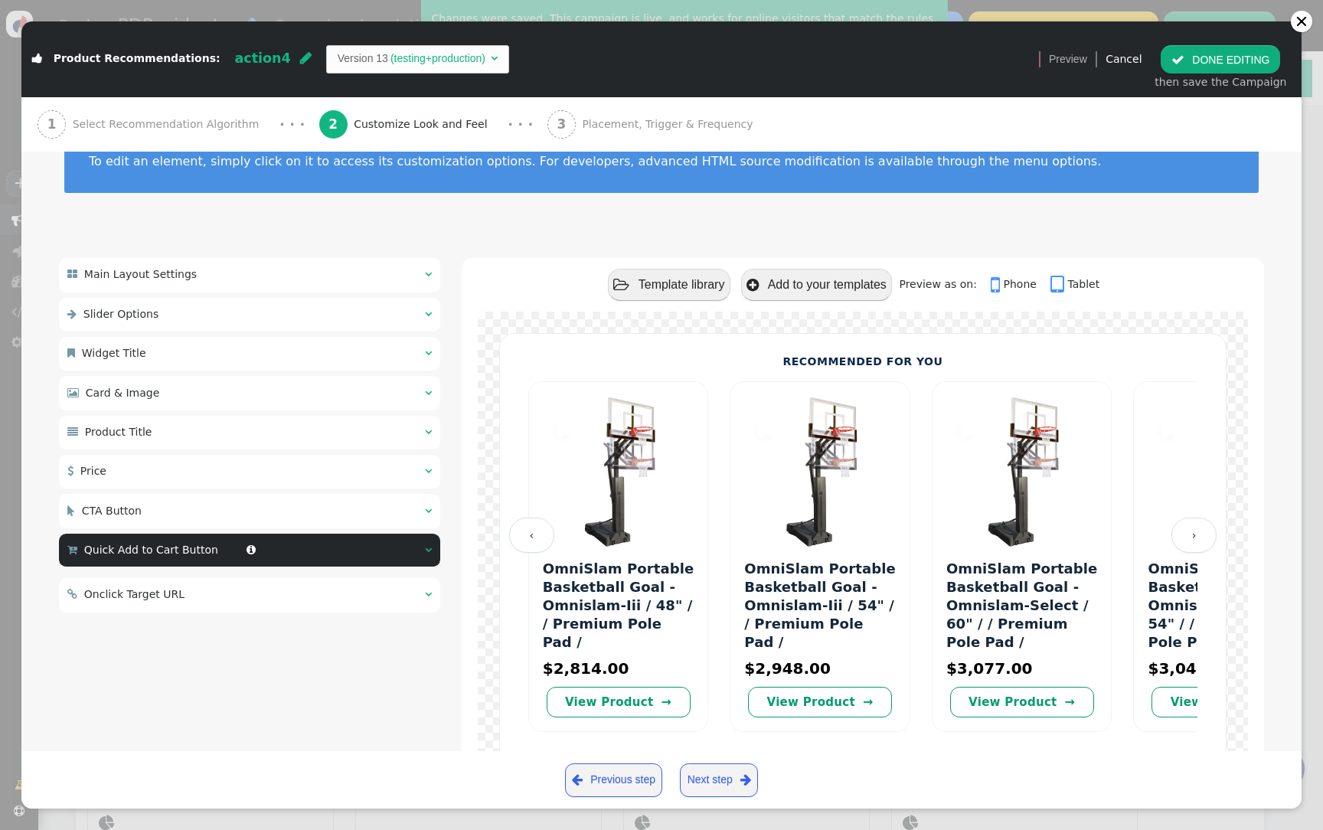
click at [231, 586] on div " Onclick Target URL  " at bounding box center [249, 595] width 381 height 34
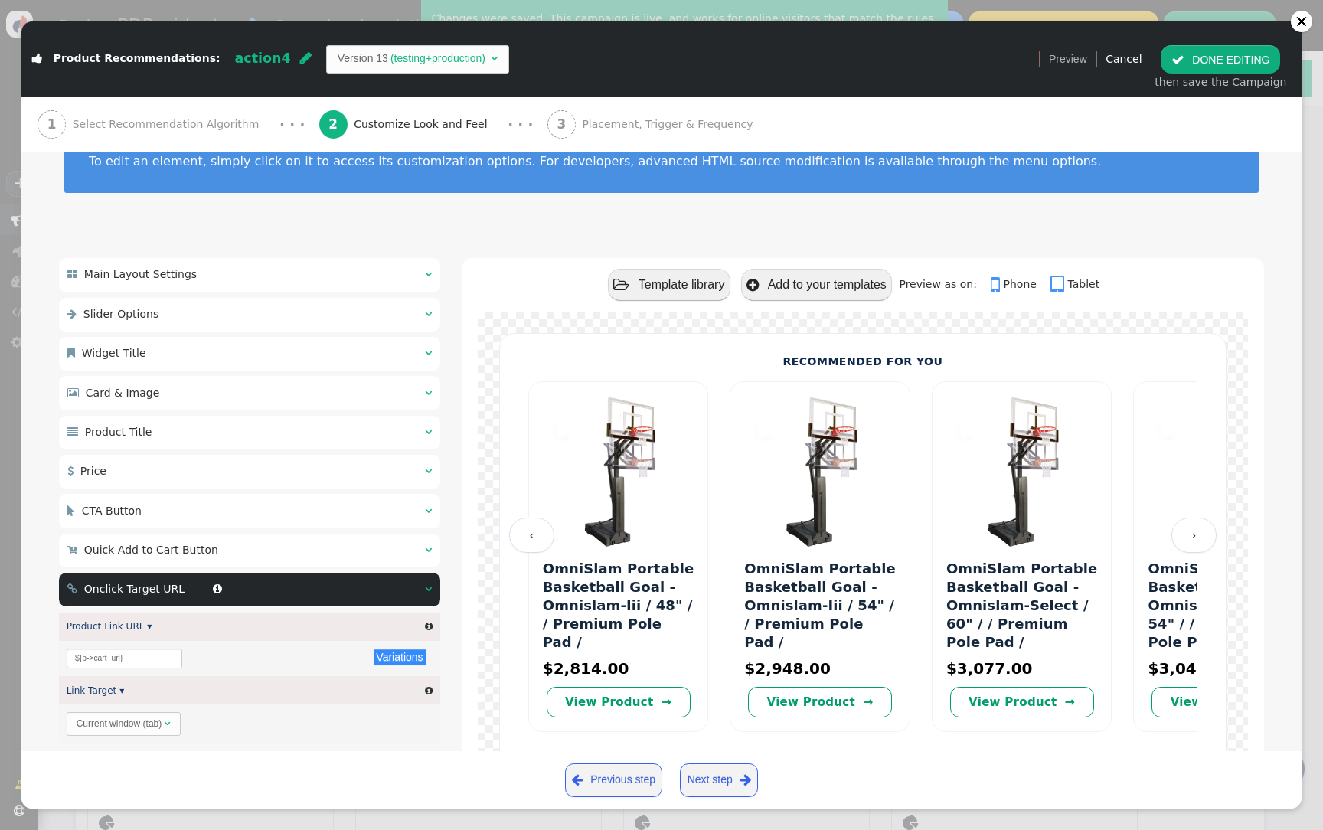
click at [263, 550] on div " Quick Add to Cart Button  " at bounding box center [249, 551] width 381 height 34
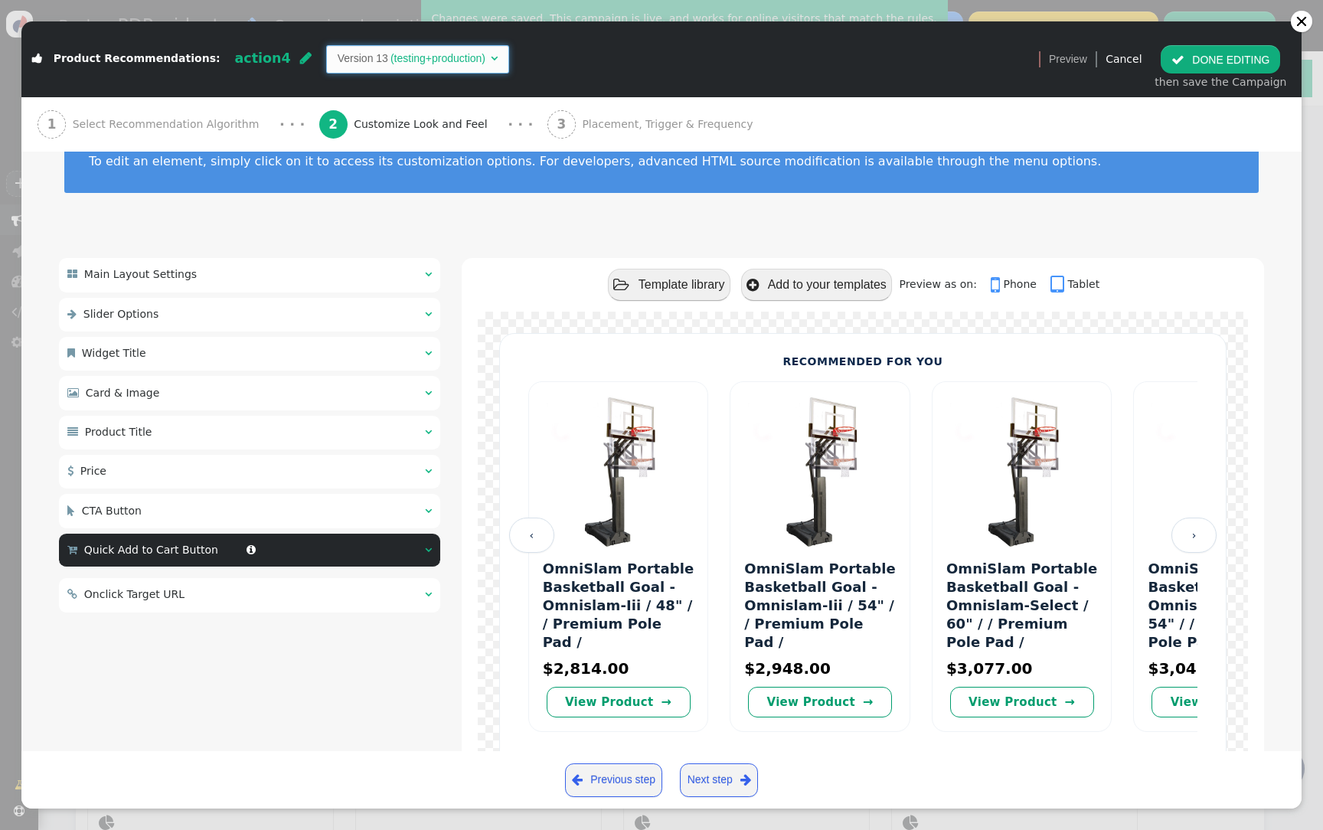
click at [394, 67] on span "Version 13 (testing+production) " at bounding box center [418, 59] width 184 height 28
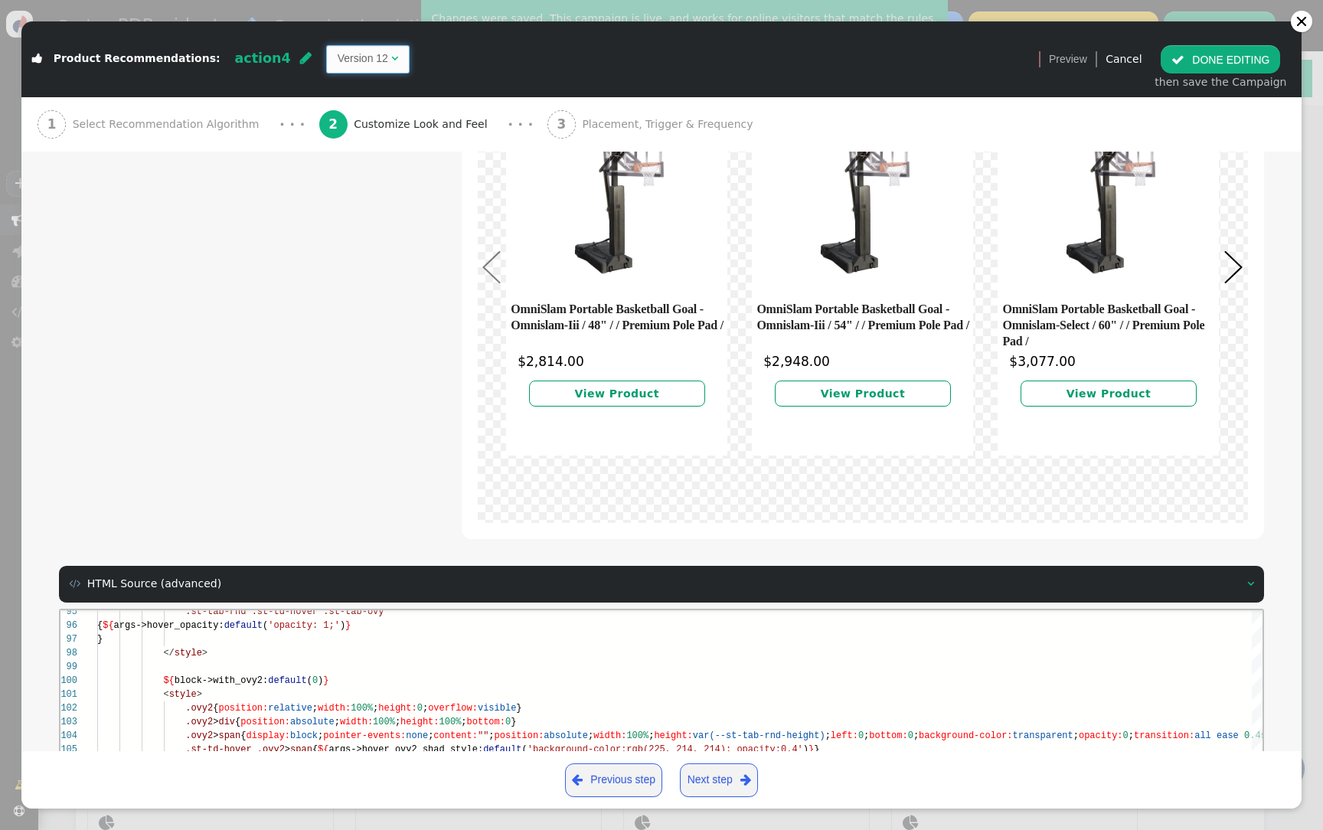
scroll to position [553, 0]
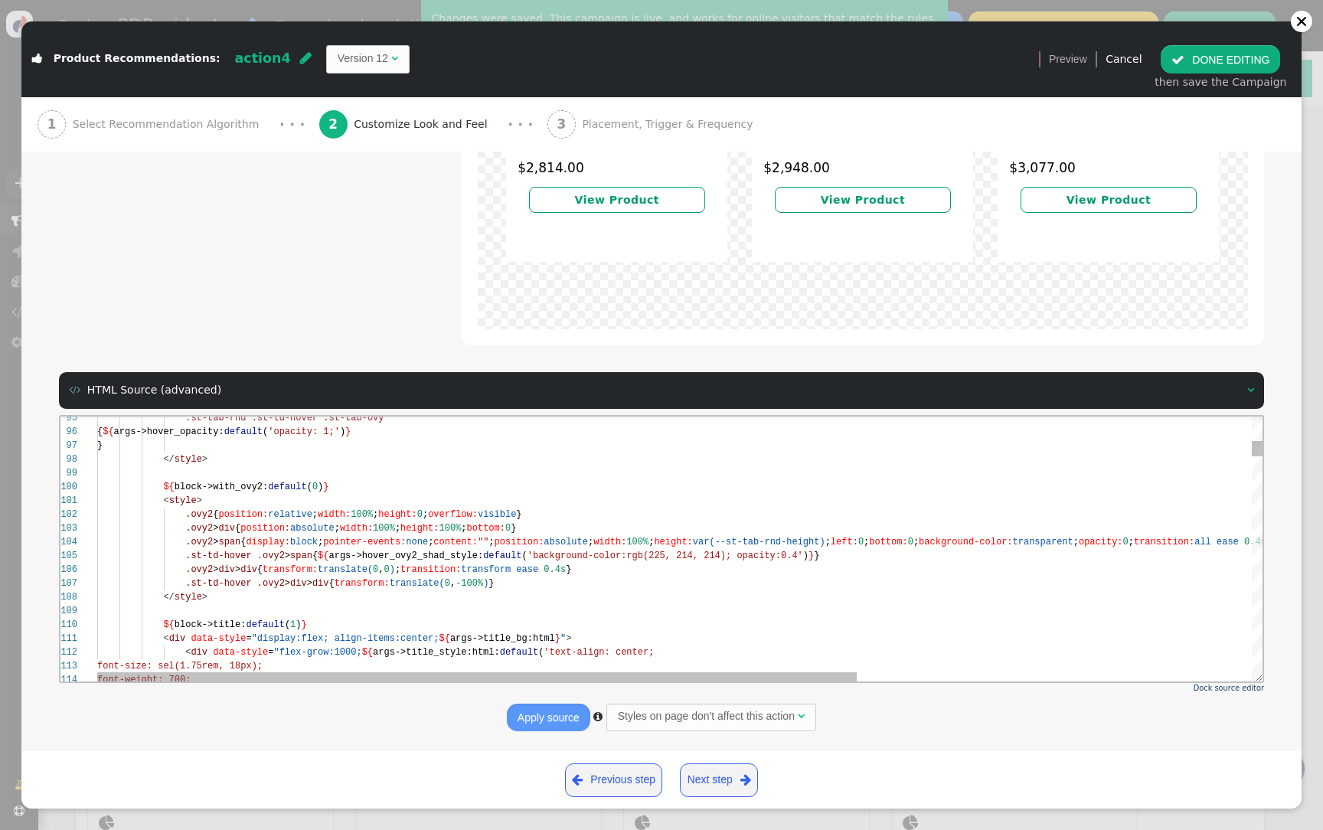
click at [400, 573] on span ";" at bounding box center [397, 568] width 5 height 11
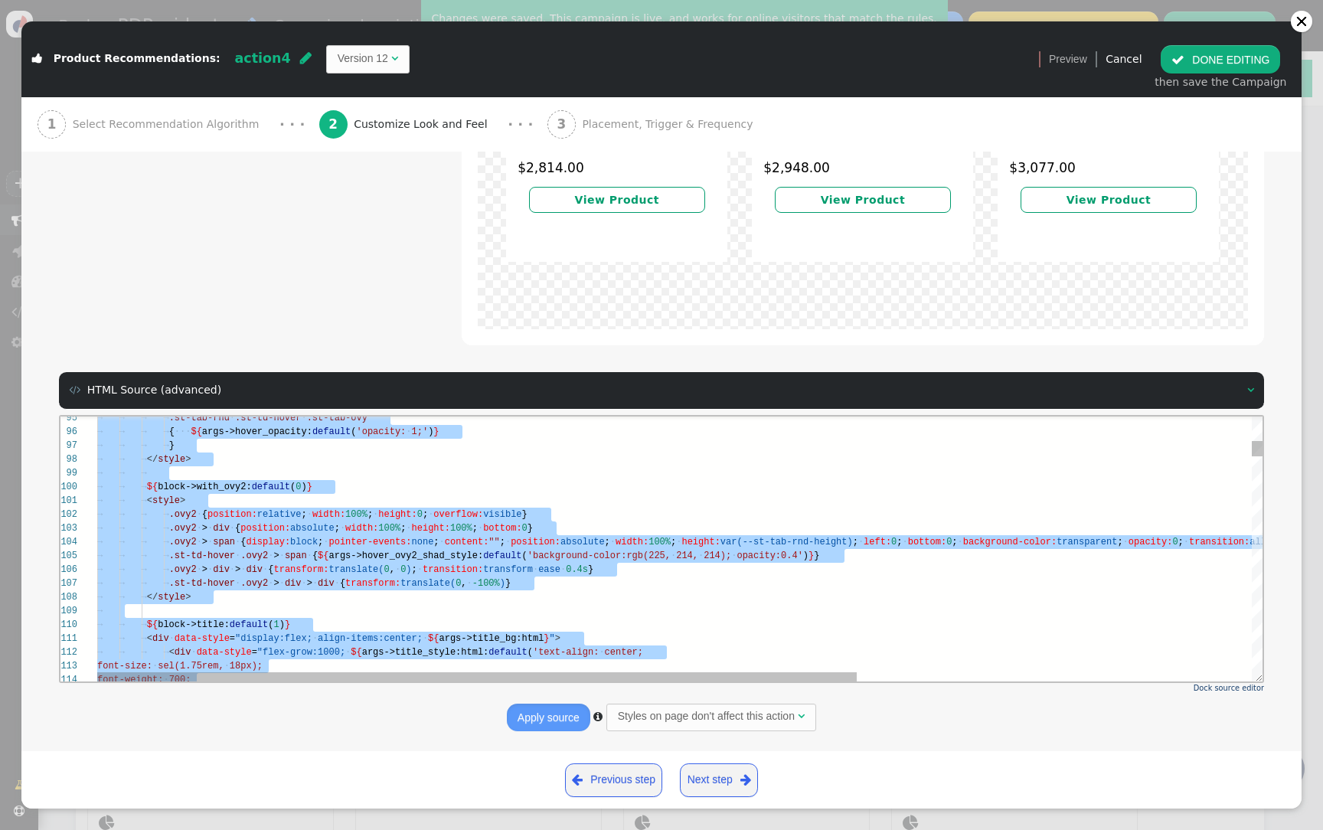
click at [335, 587] on span "div" at bounding box center [326, 582] width 17 height 11
paste textarea "${end} </tr> </table> <!-- Optional pagination bullets --> <!-- <div id="tsp" c…"
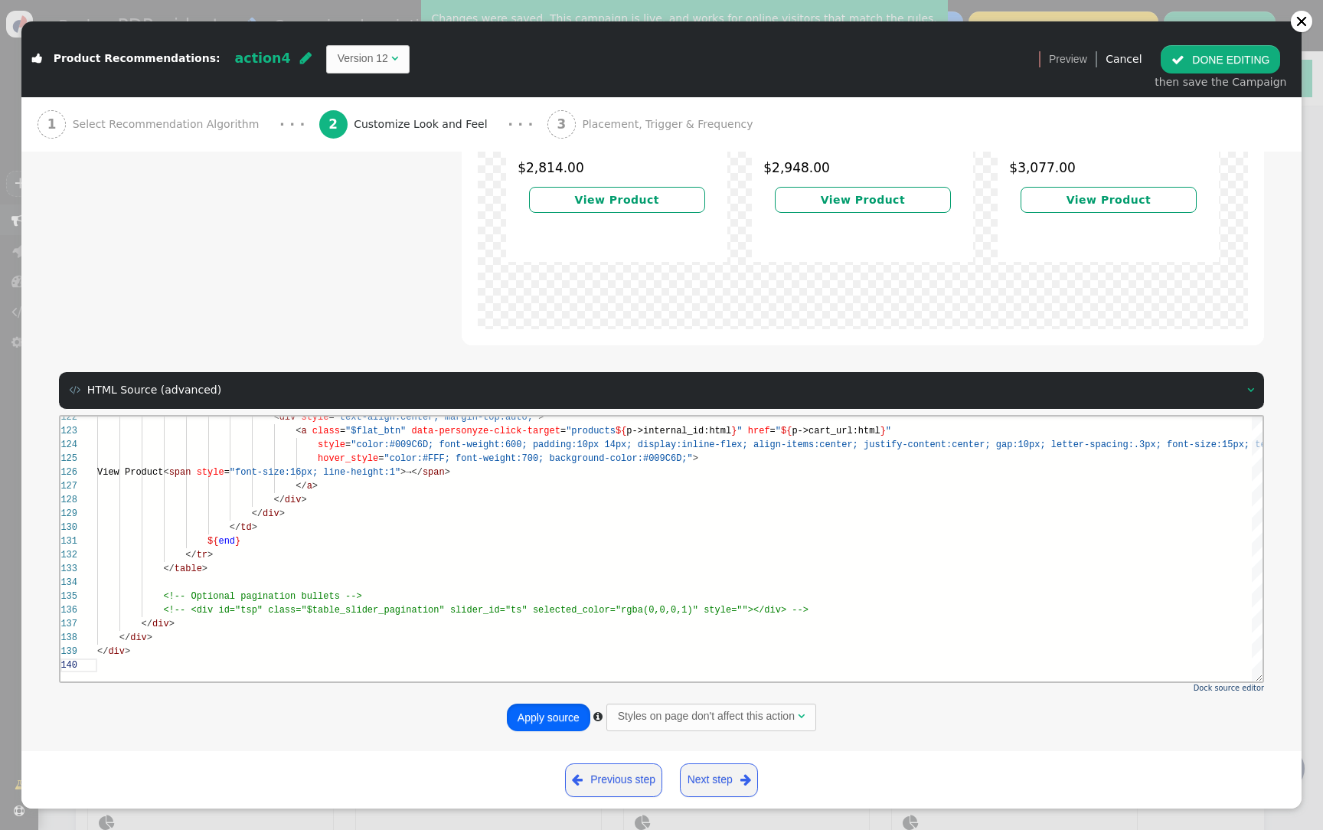
click at [557, 717] on button "Apply source" at bounding box center [548, 718] width 83 height 28
type textarea "${end} </tr> </table> <!-- Optional pagination bullets --> <!-- <div id="tsp" c…"
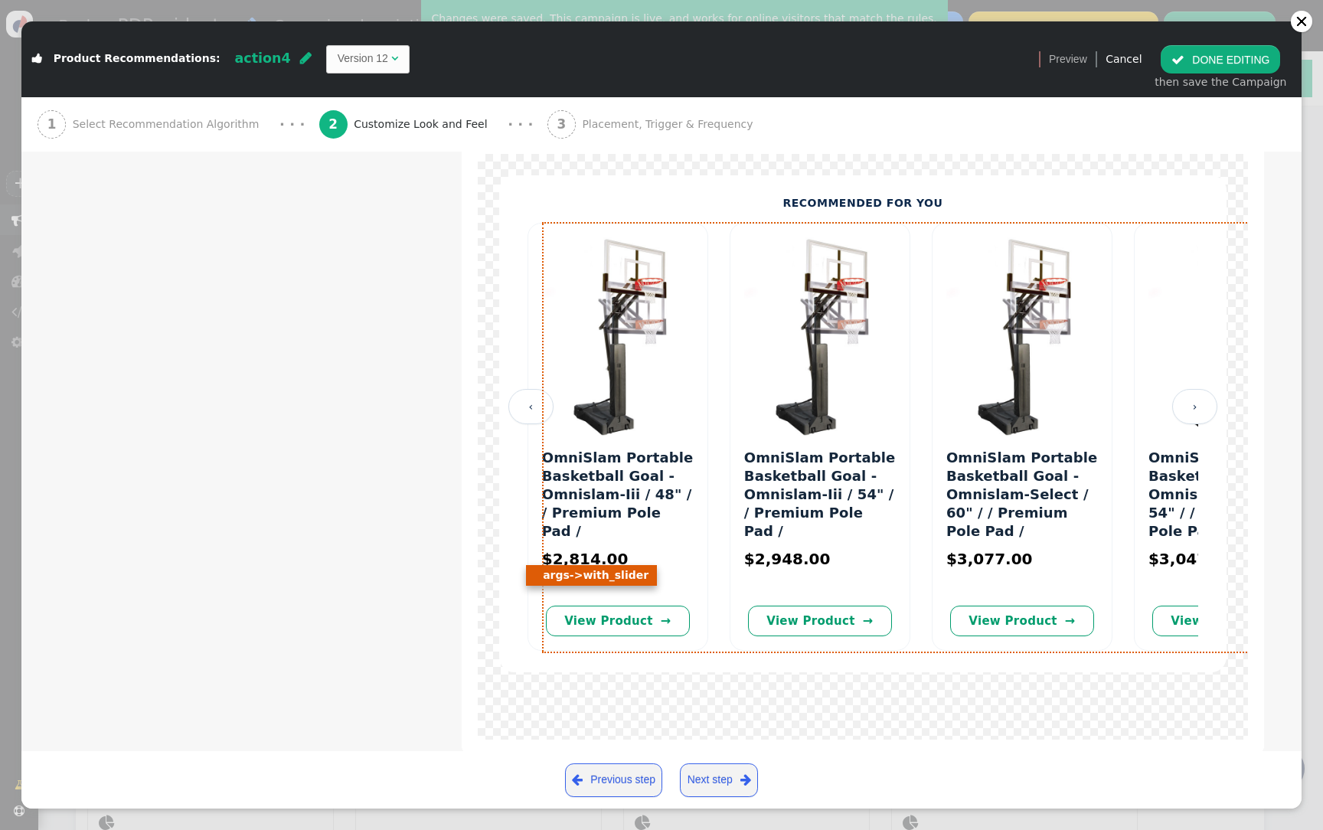
scroll to position [151, 0]
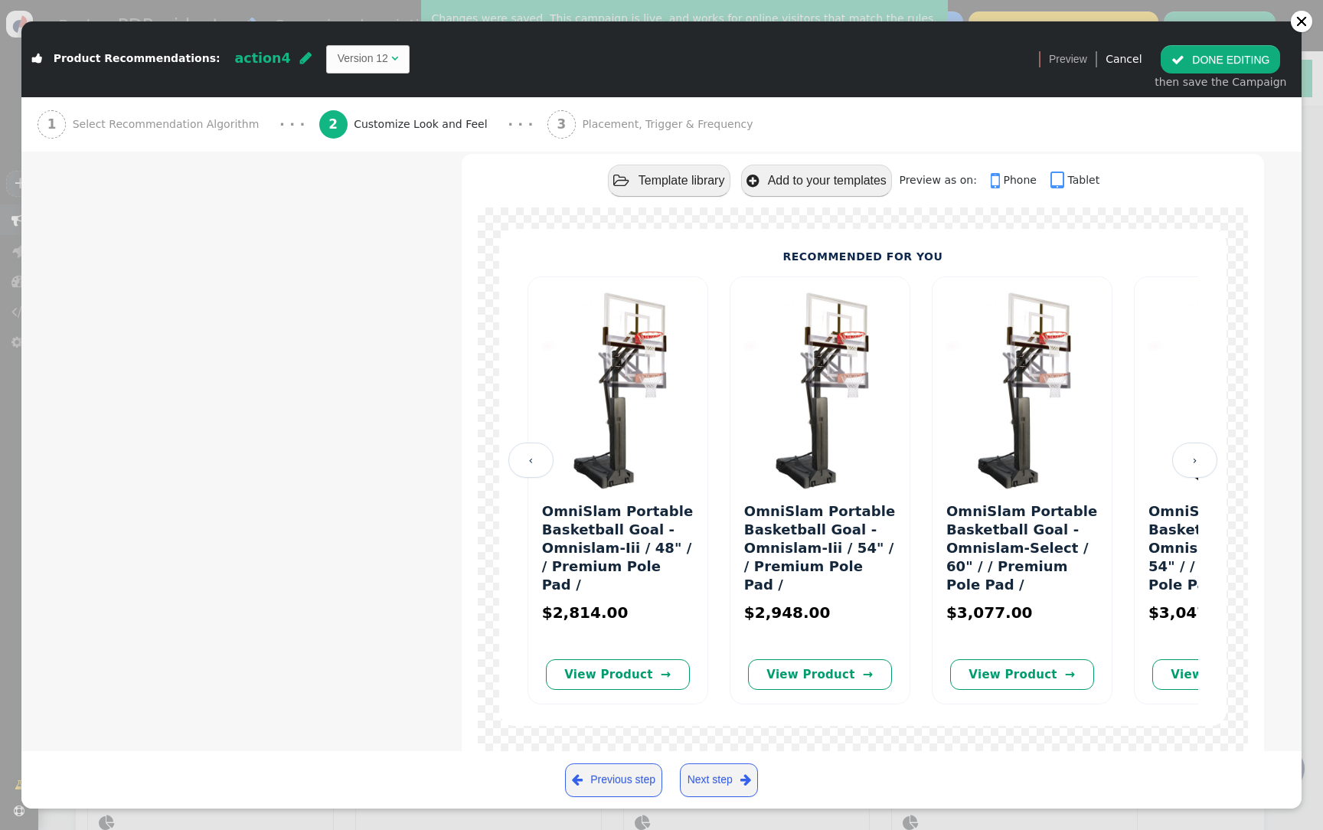
click at [1232, 58] on button " DONE EDITING" at bounding box center [1220, 59] width 119 height 28
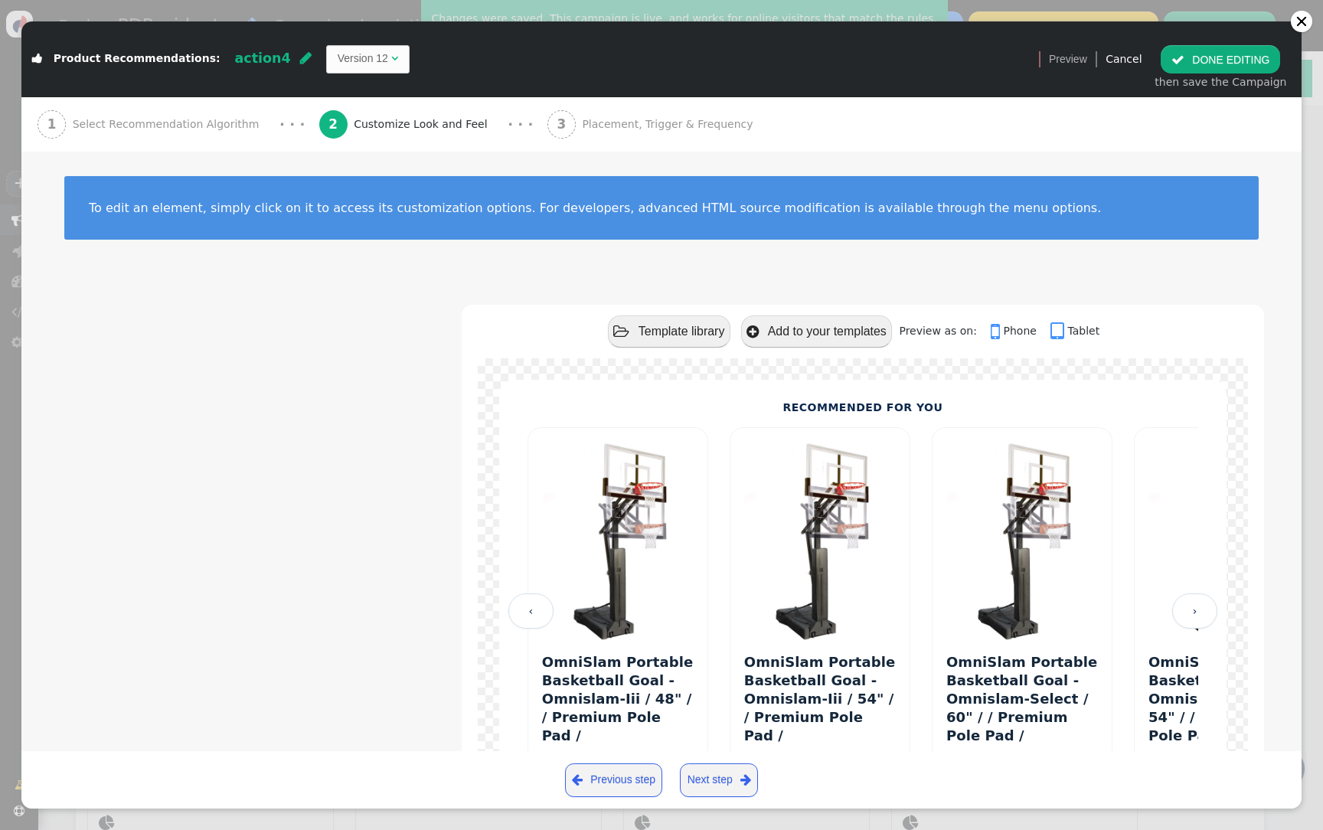
scroll to position [0, 0]
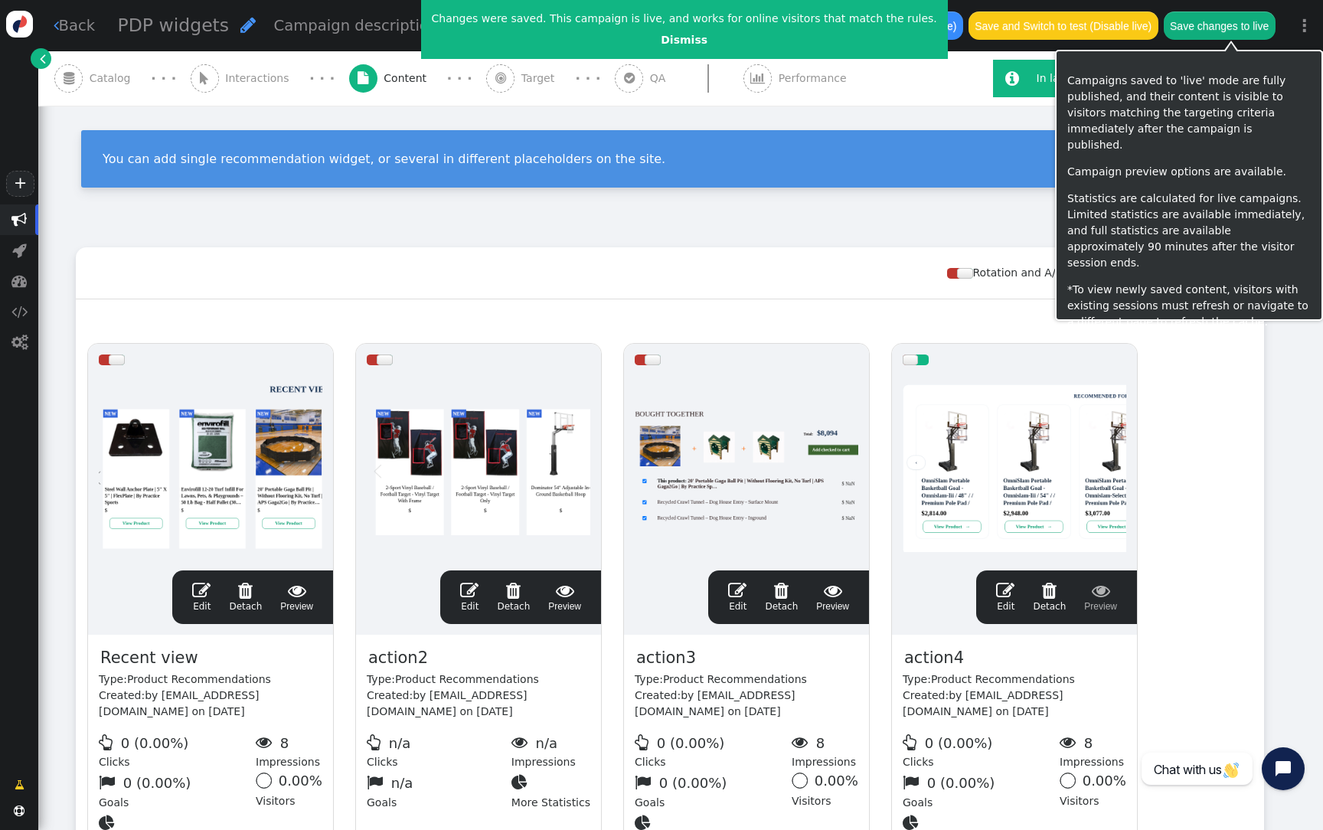
click at [1243, 23] on button "Save changes to live" at bounding box center [1220, 25] width 112 height 28
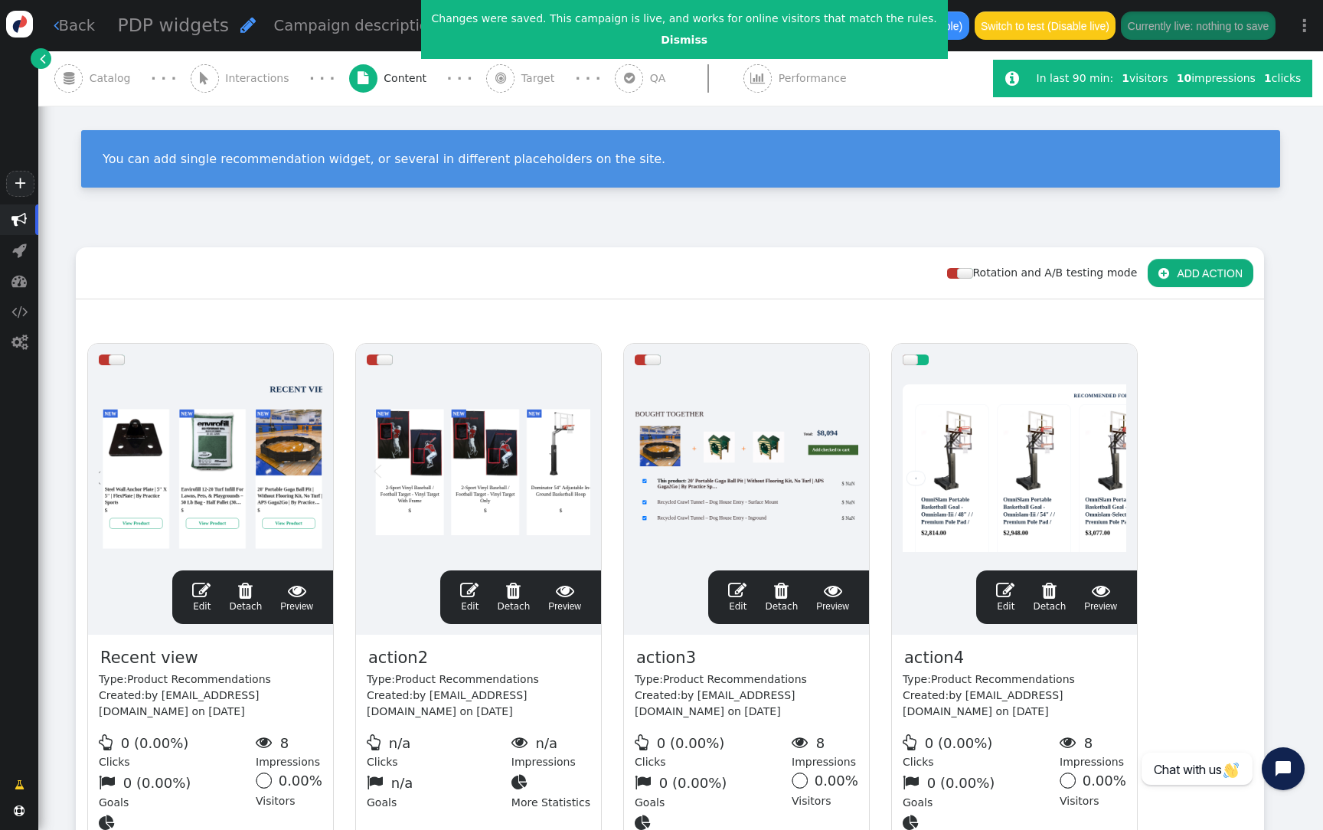
click at [970, 435] on div at bounding box center [1015, 468] width 224 height 184
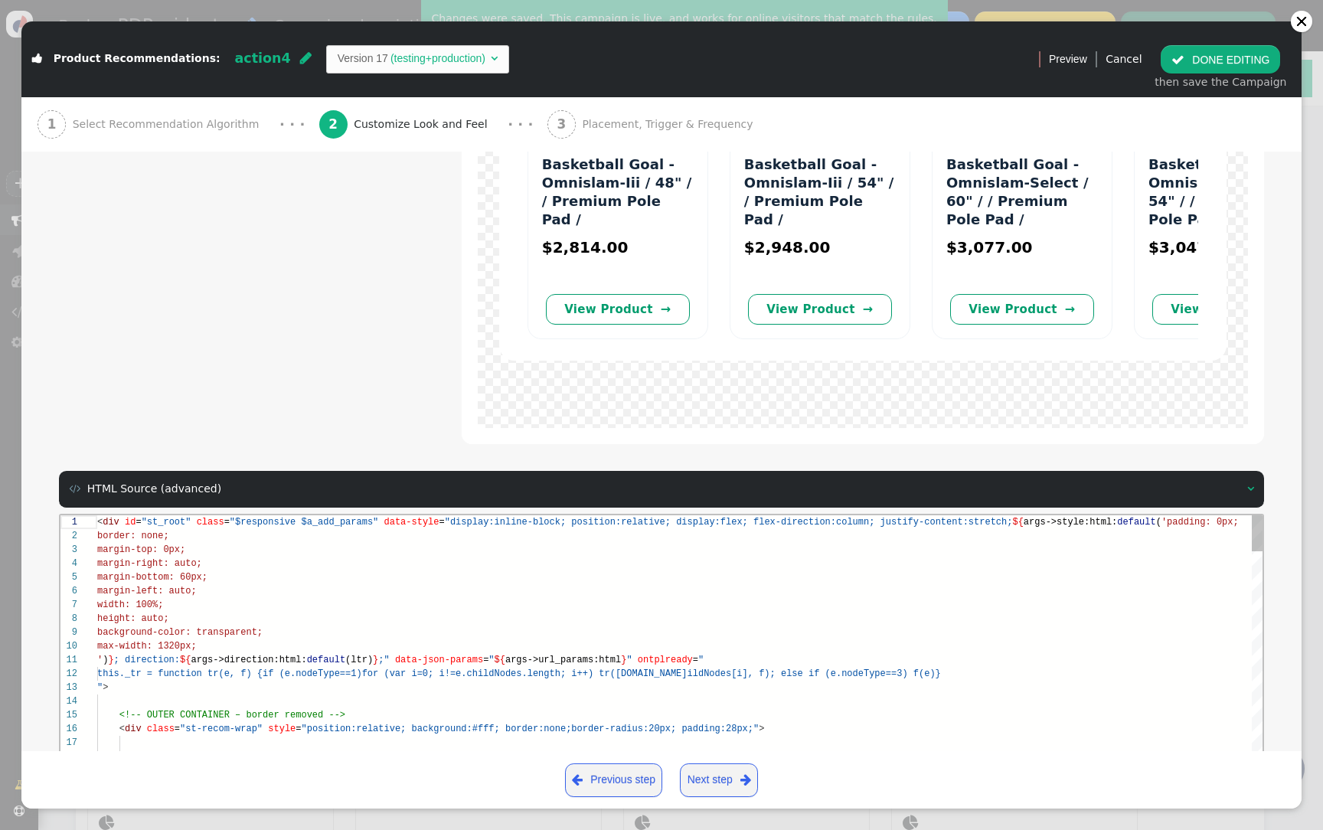
scroll to position [110, 166]
click at [531, 632] on div "background-color: transparent;" at bounding box center [686, 632] width 1178 height 14
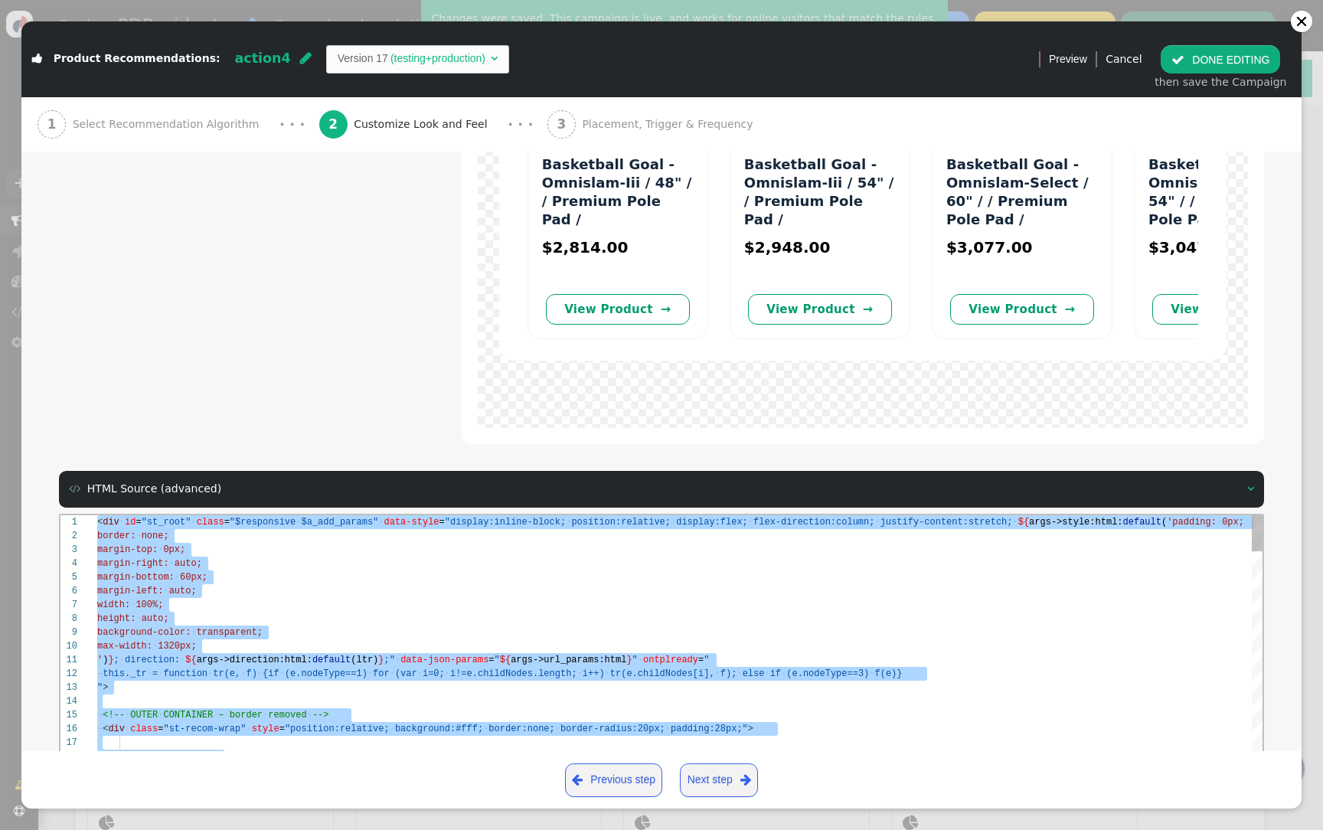
paste textarea "</tr> </table> ${block->pagination:default(0)} <div id="tsp" class="$table_slid…"
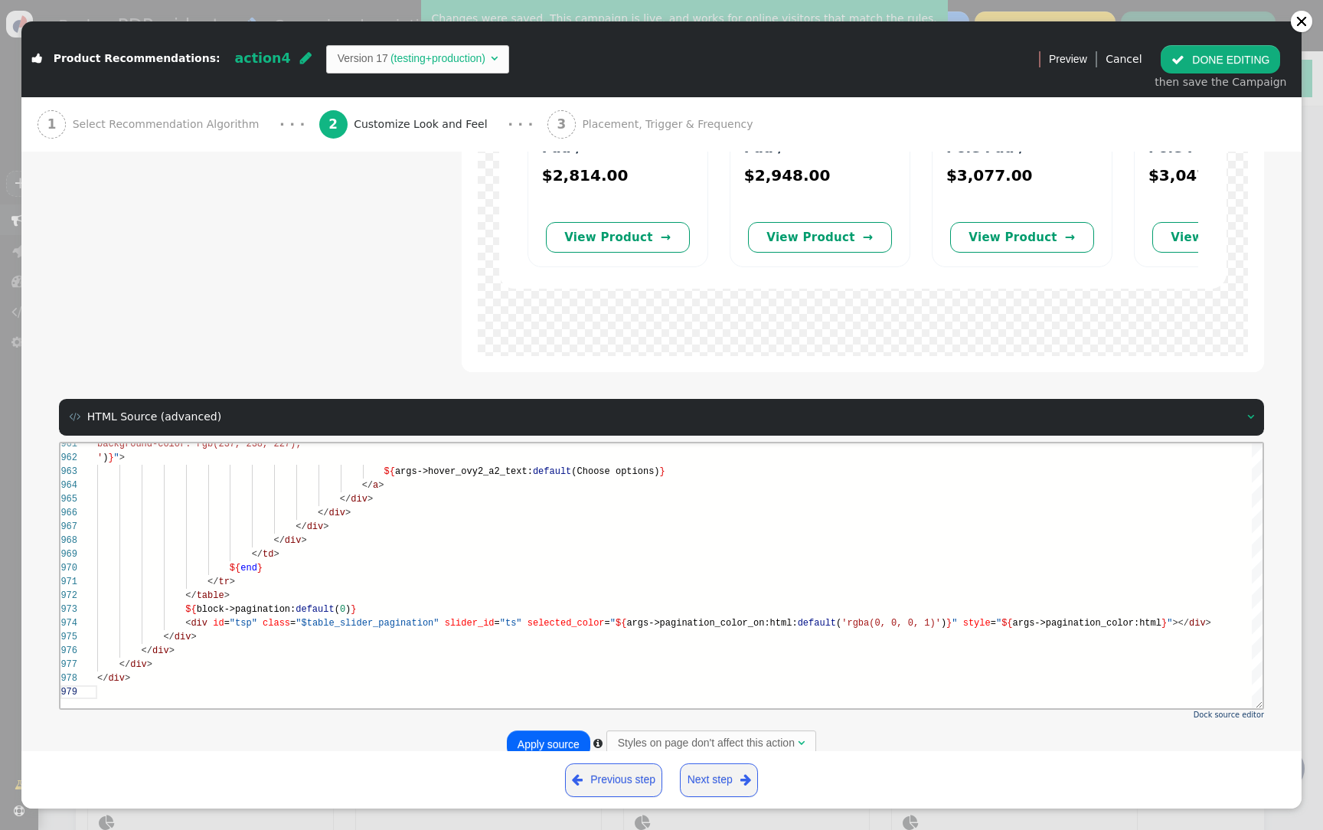
scroll to position [616, 0]
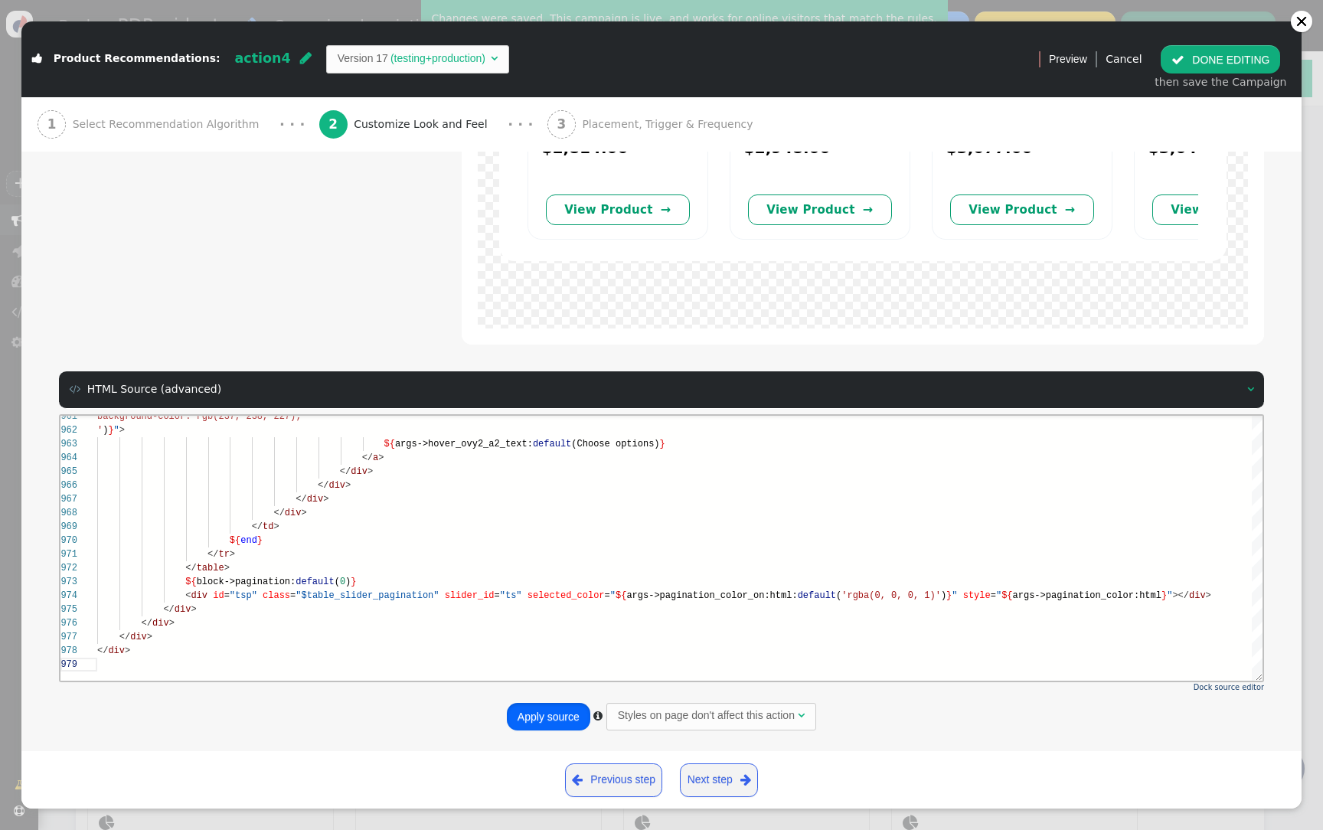
click at [554, 722] on button "Apply source" at bounding box center [548, 717] width 83 height 28
type textarea "</tr> </table> <div id="tsp" class="$table_slider_pagination" slider_id="ts" se…"
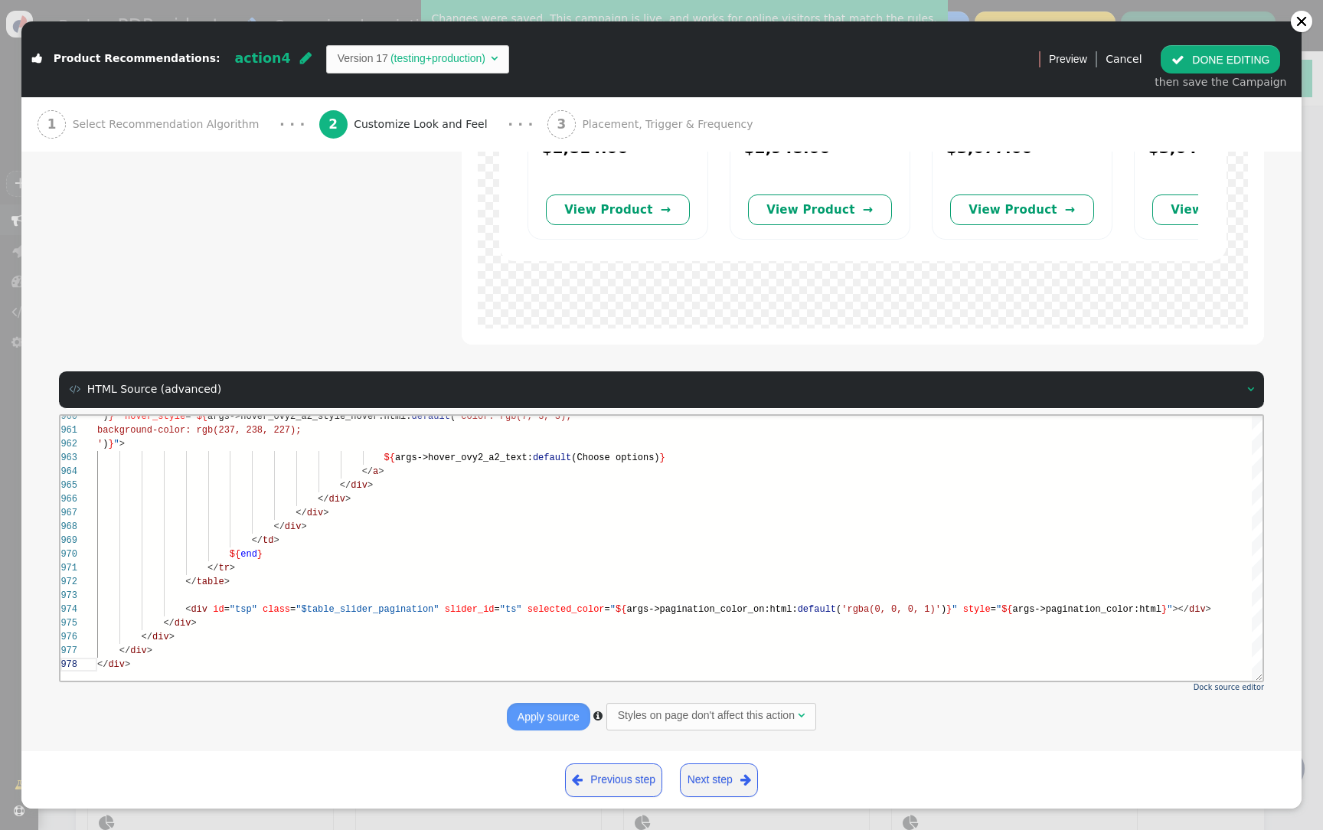
click at [537, 668] on div "</ div >" at bounding box center [686, 664] width 1178 height 14
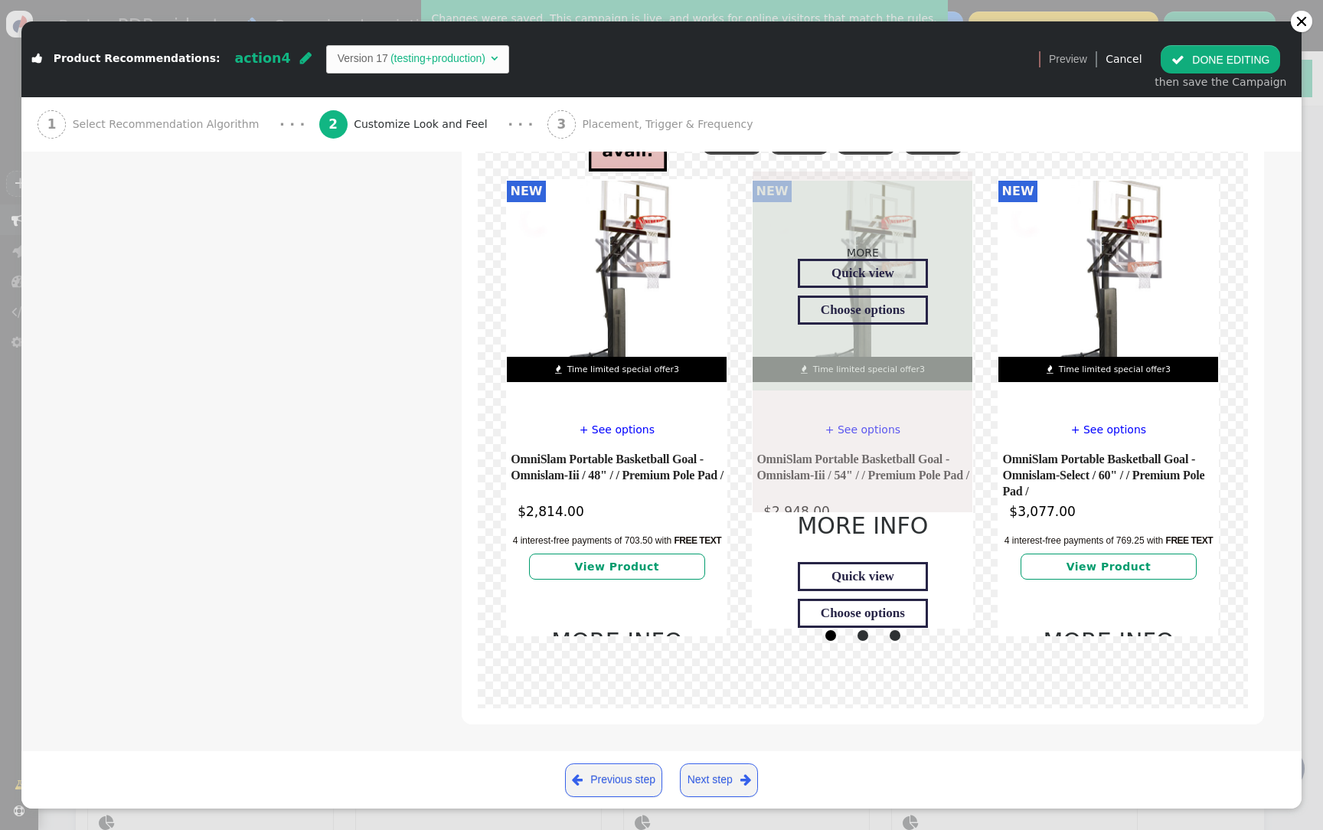
scroll to position [142, 0]
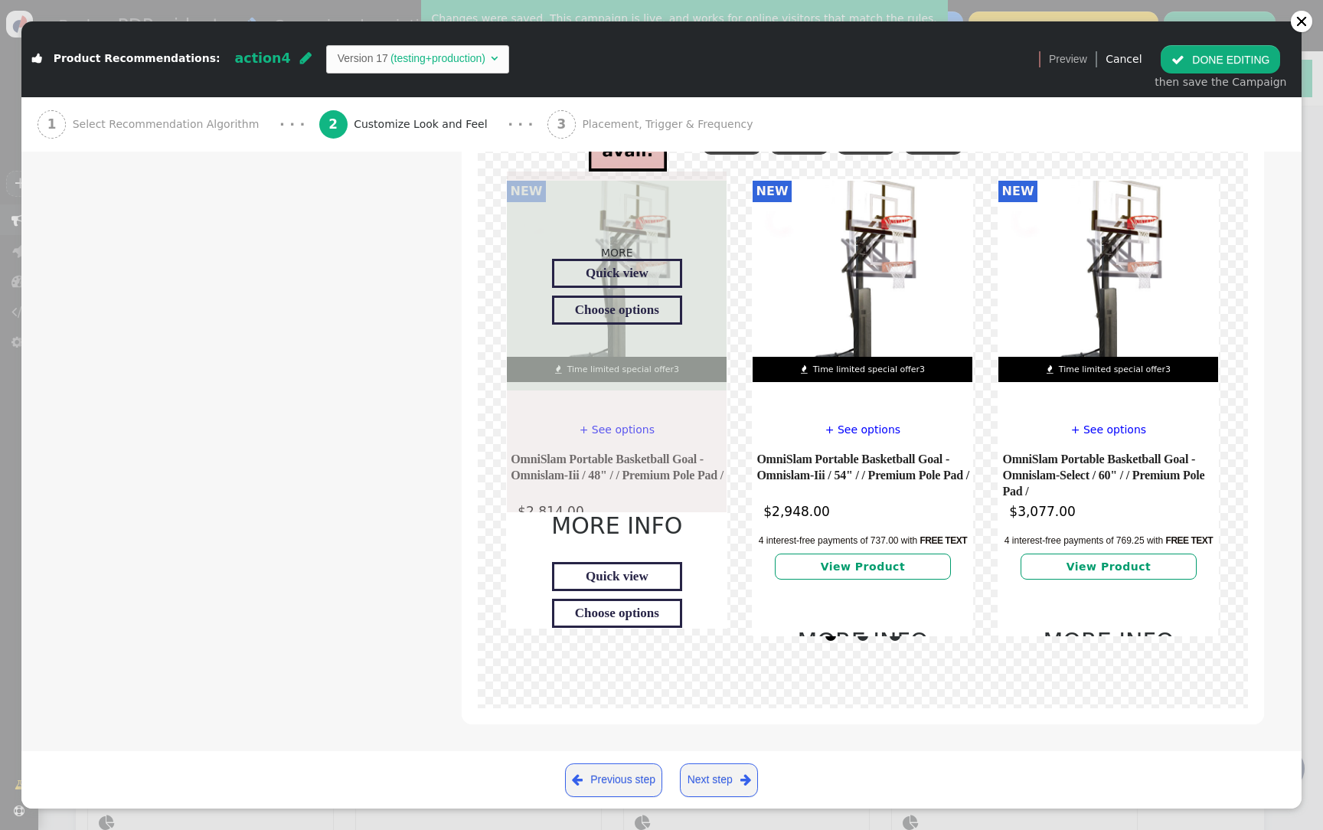
click at [597, 423] on font "+ See options" at bounding box center [617, 429] width 75 height 12
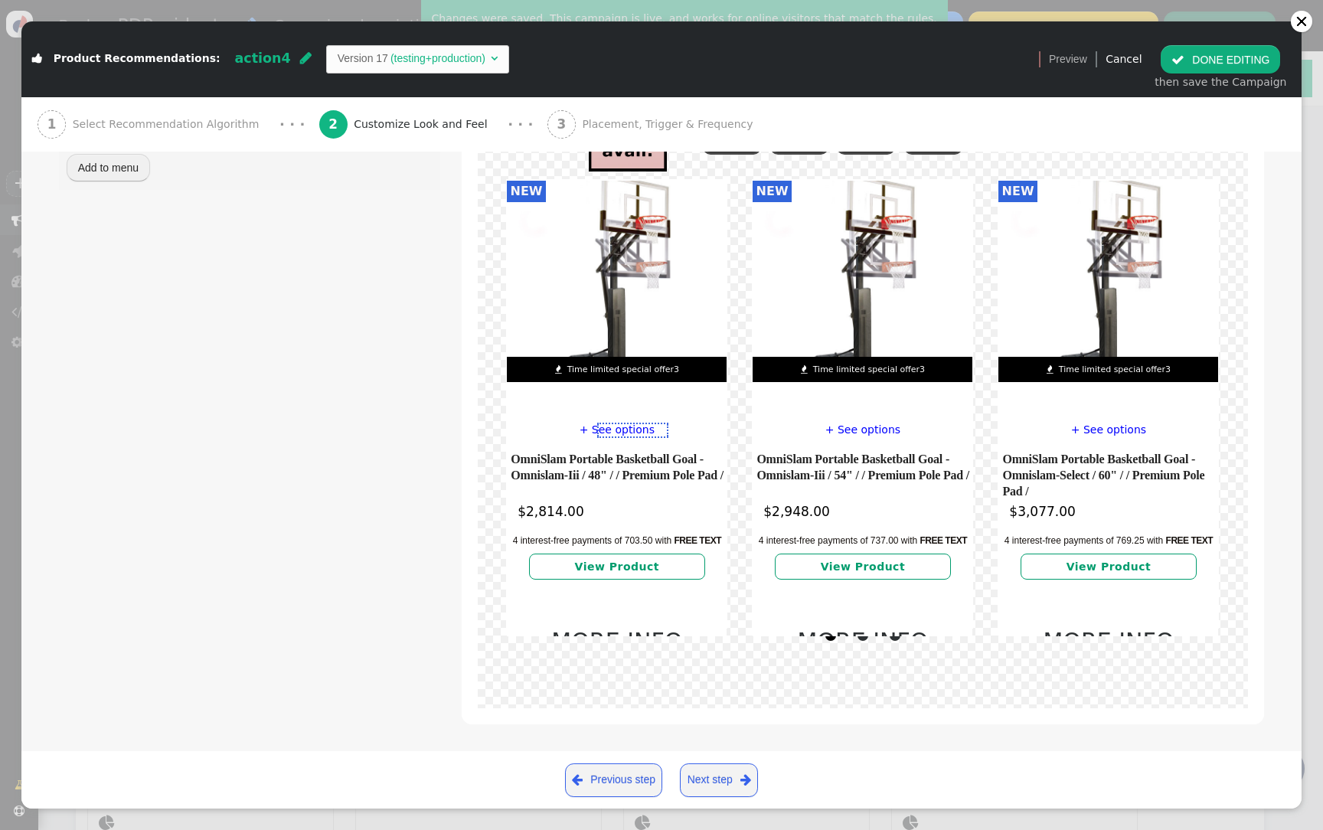
type input "+ See options"
click at [597, 424] on strike at bounding box center [598, 430] width 2 height 13
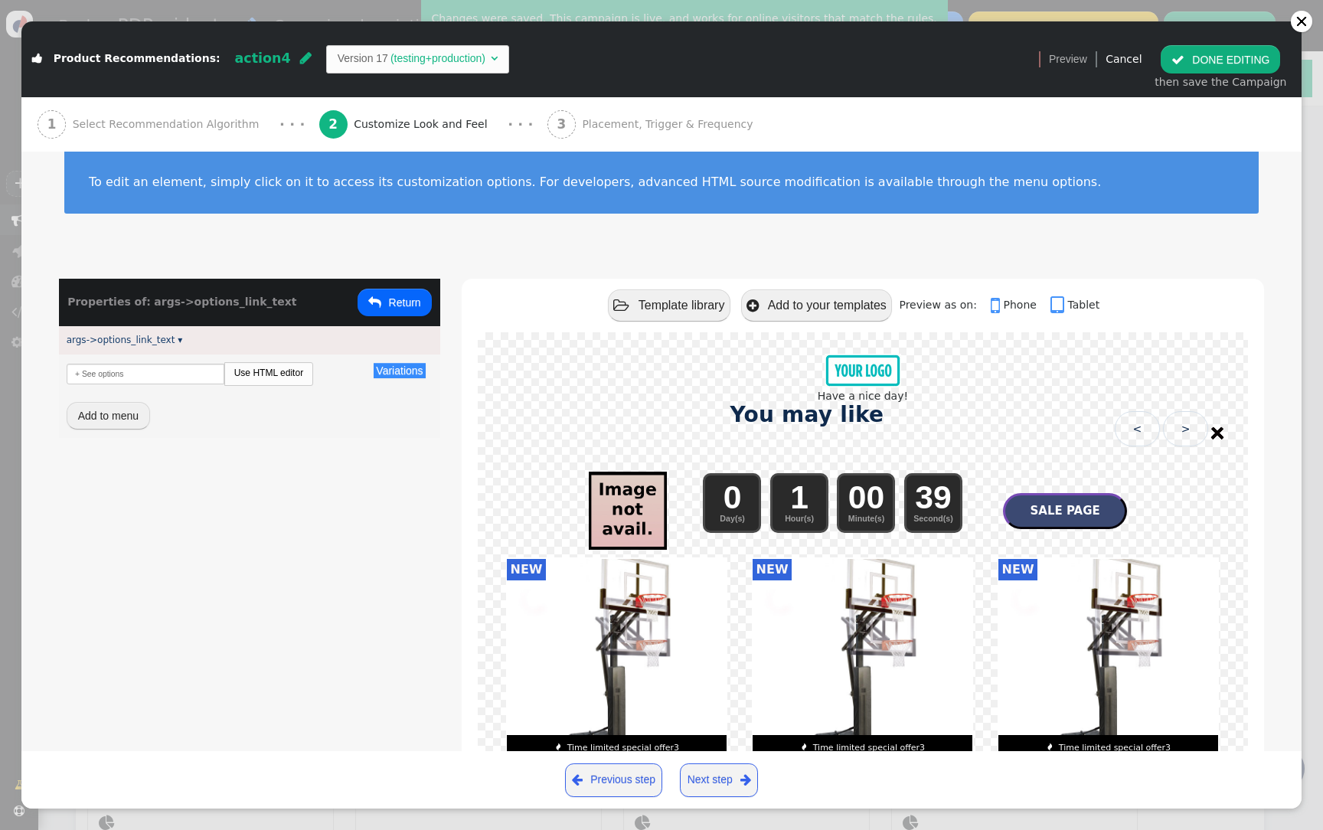
scroll to position [2, 0]
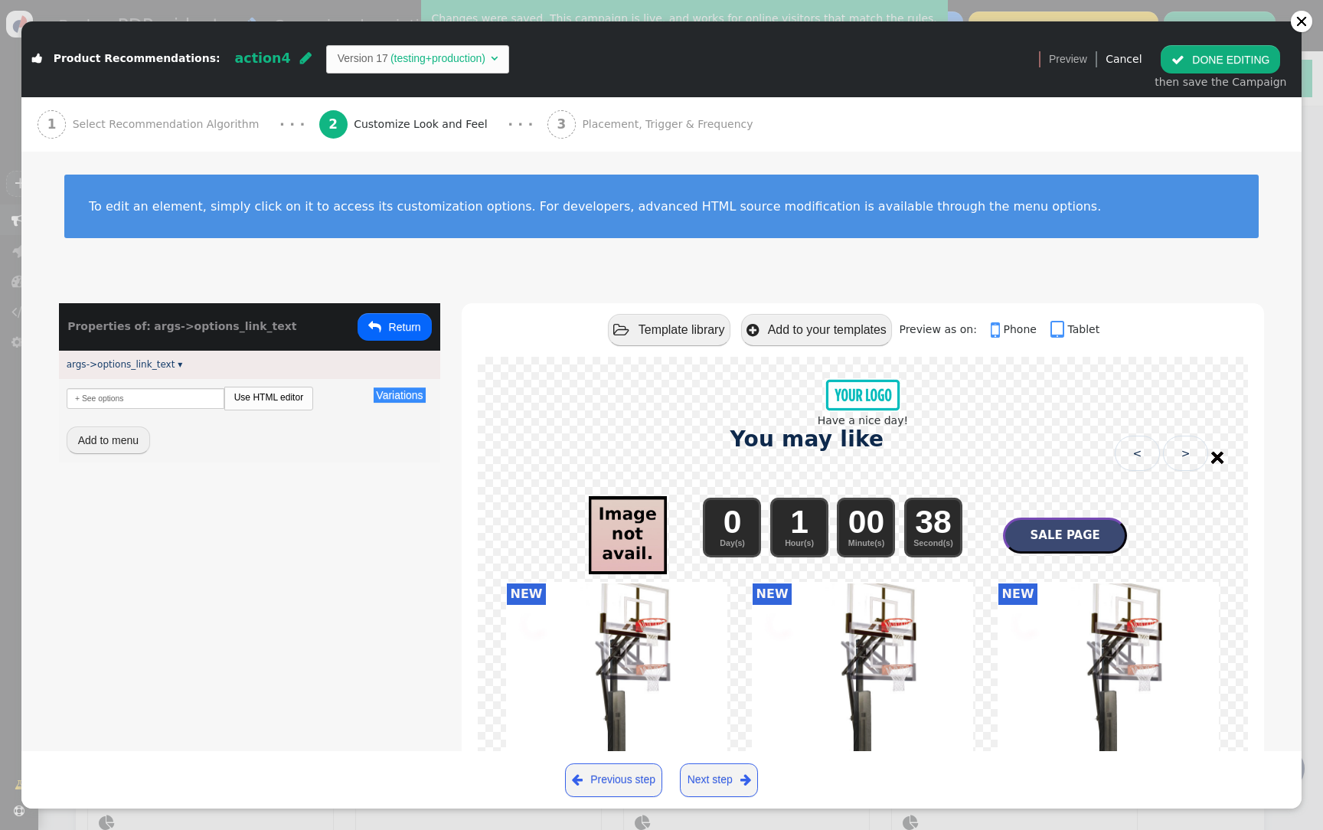
click at [413, 332] on button " Return" at bounding box center [395, 327] width 74 height 28
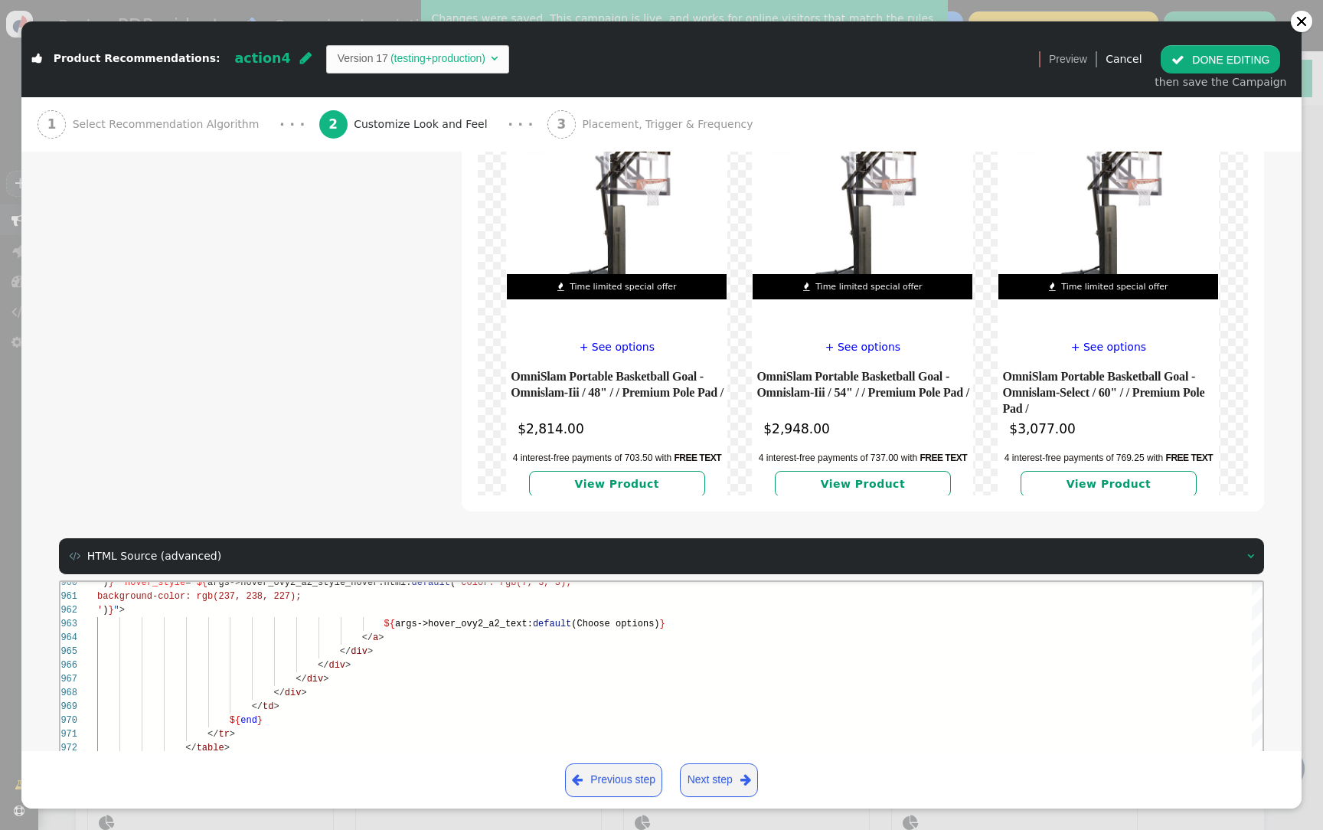
scroll to position [653, 0]
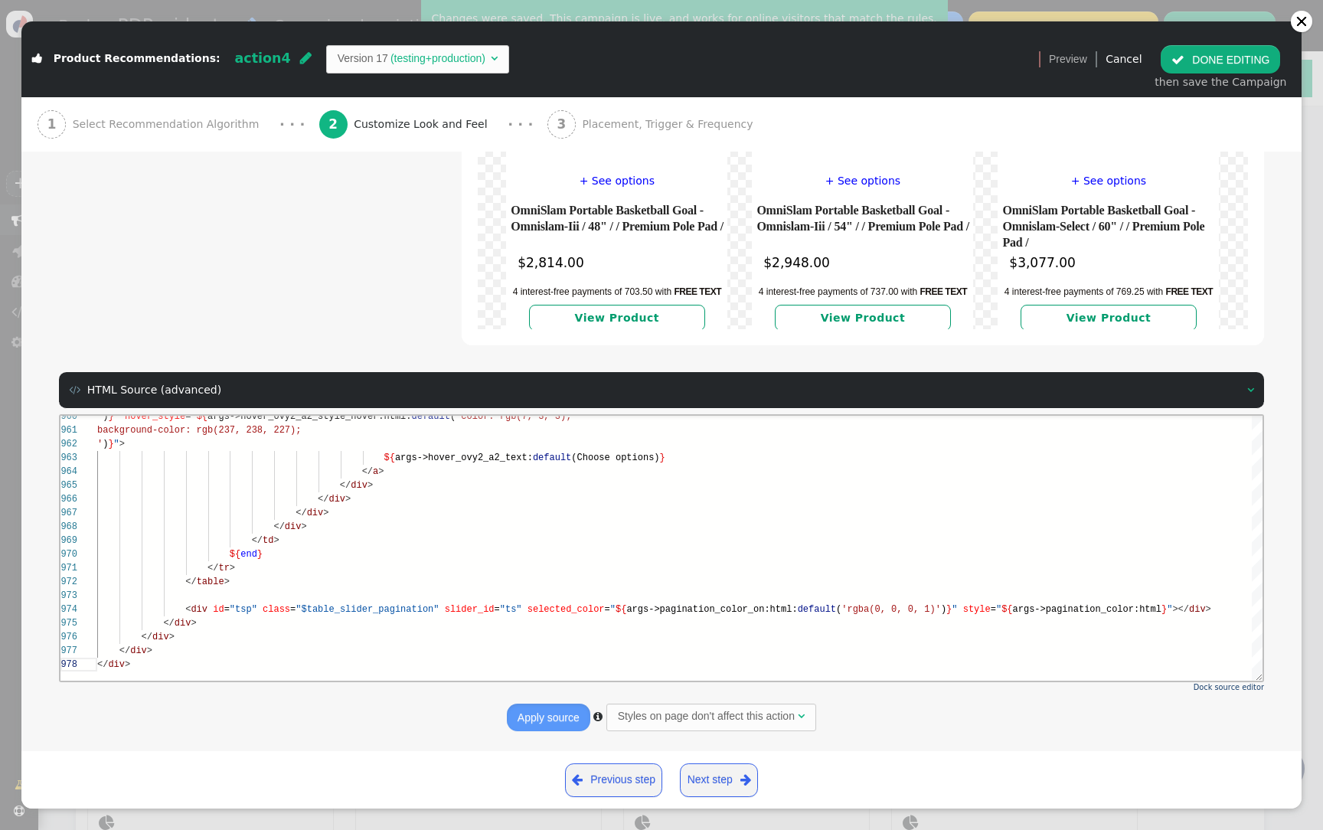
click at [391, 57] on td "(testing+production)" at bounding box center [438, 59] width 100 height 16
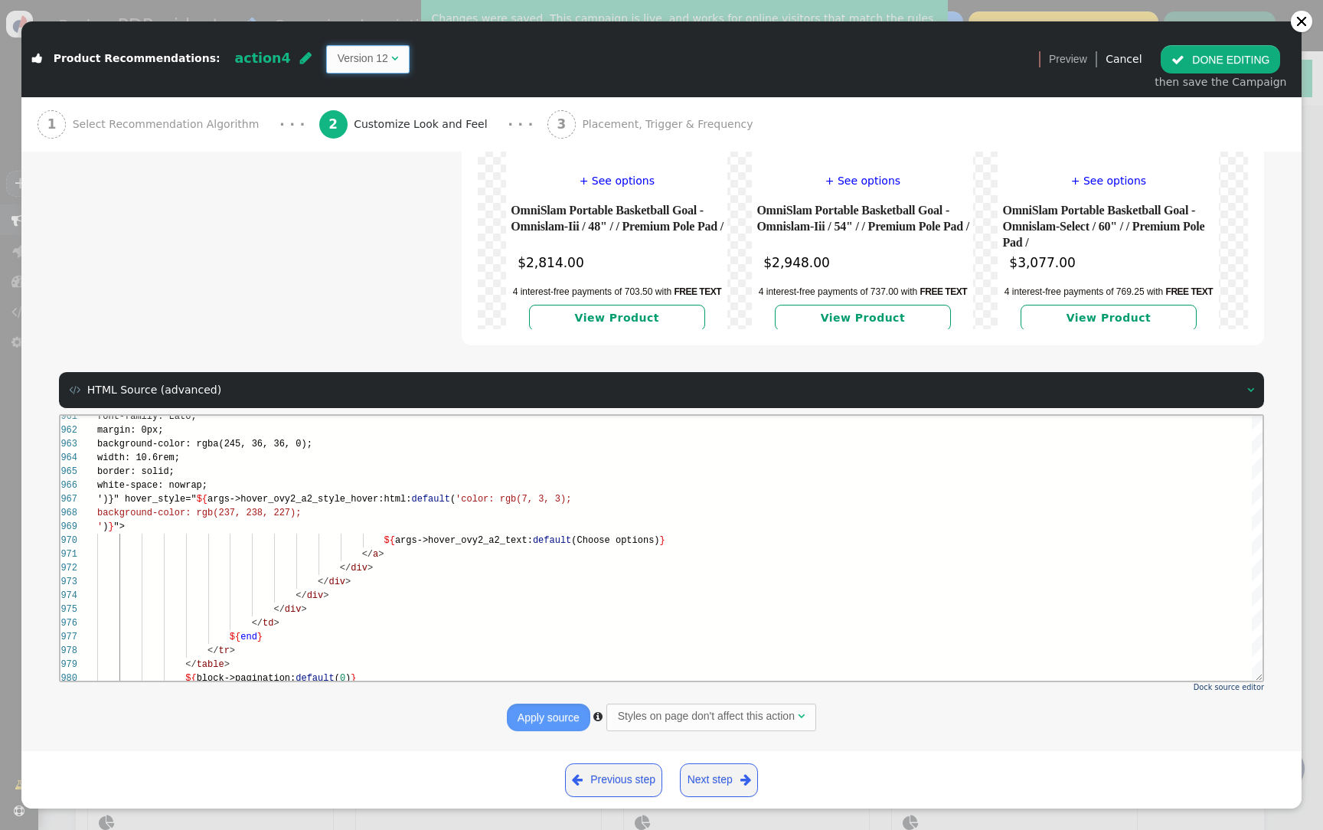
click at [364, 67] on span "Version 12 " at bounding box center [367, 59] width 83 height 28
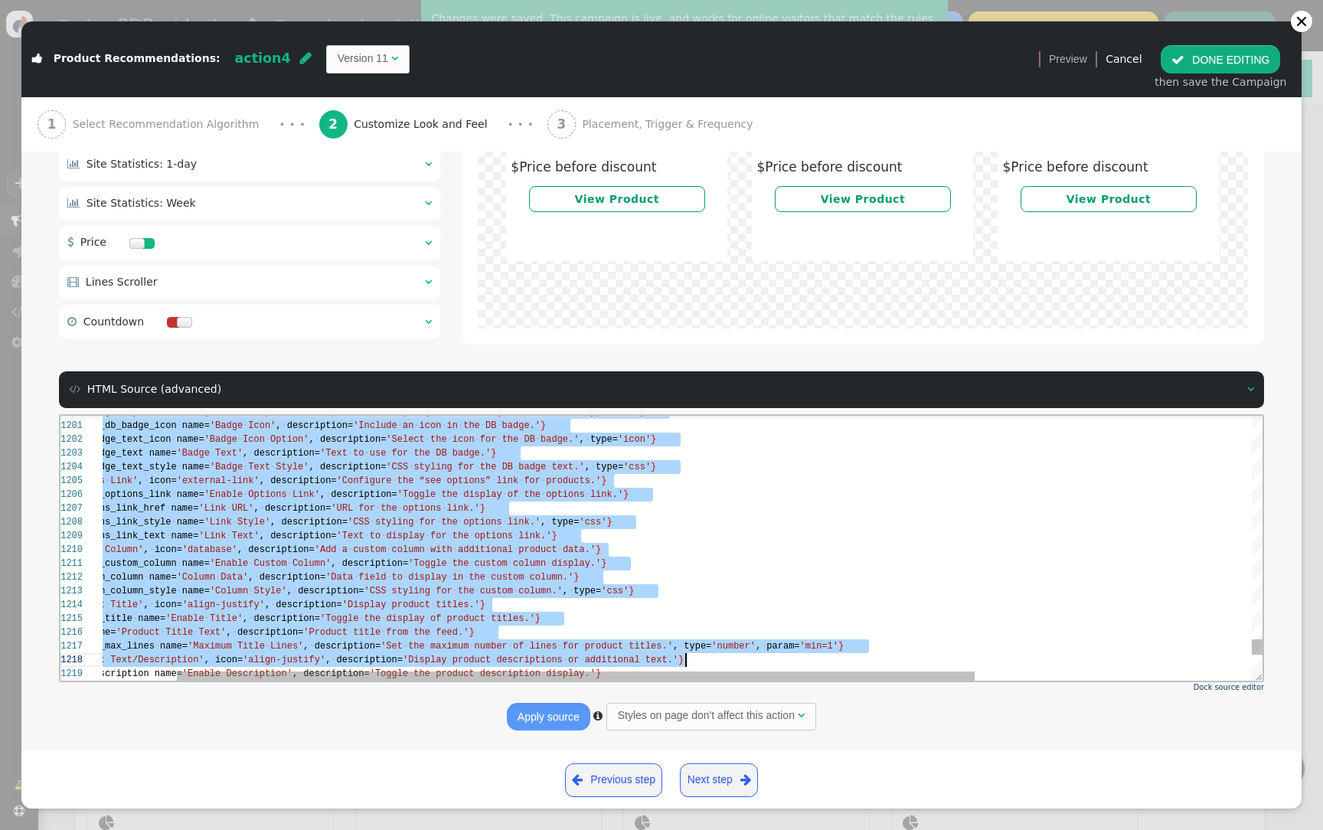
scroll to position [69, 885]
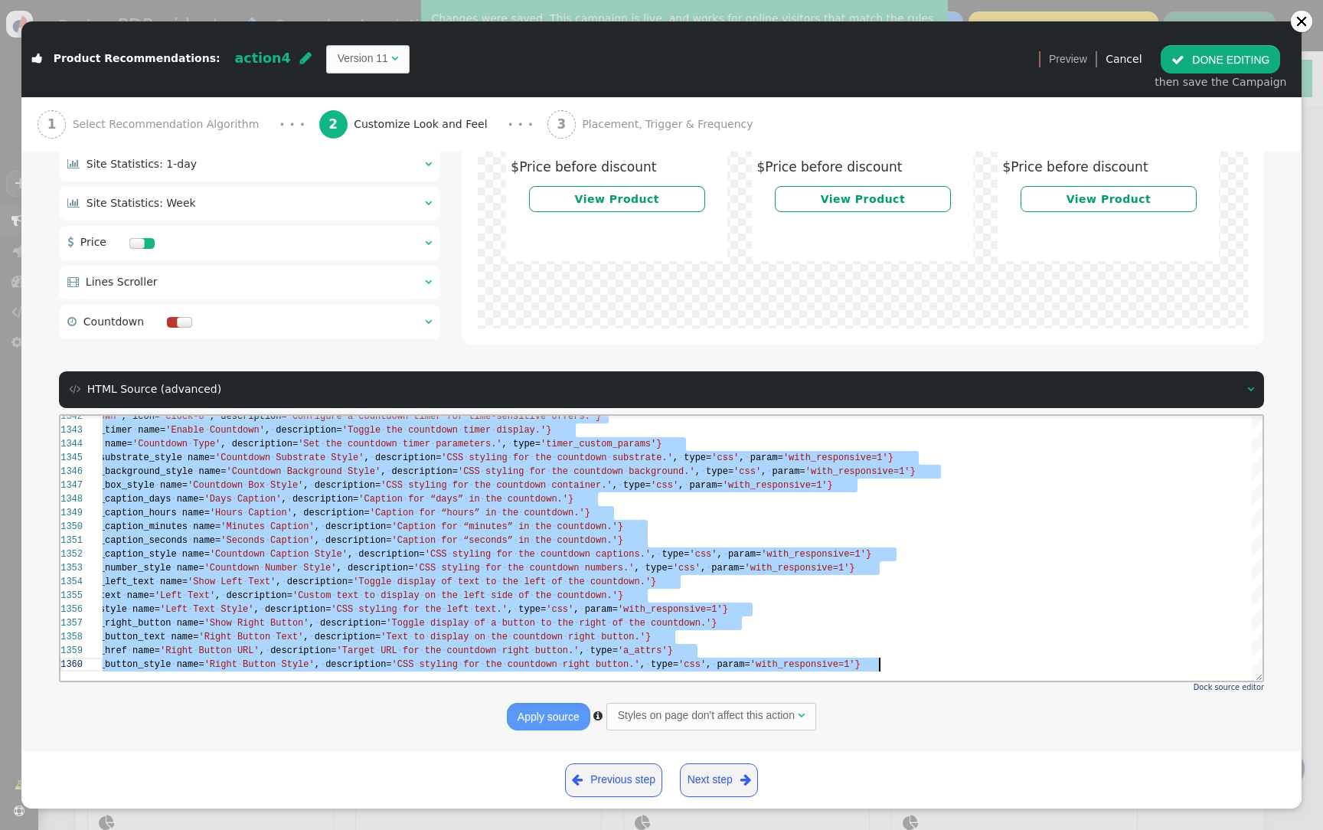
drag, startPoint x: 218, startPoint y: 556, endPoint x: 346, endPoint y: 821, distance: 294.8
click at [338, 60] on td "Version 11" at bounding box center [363, 59] width 51 height 16
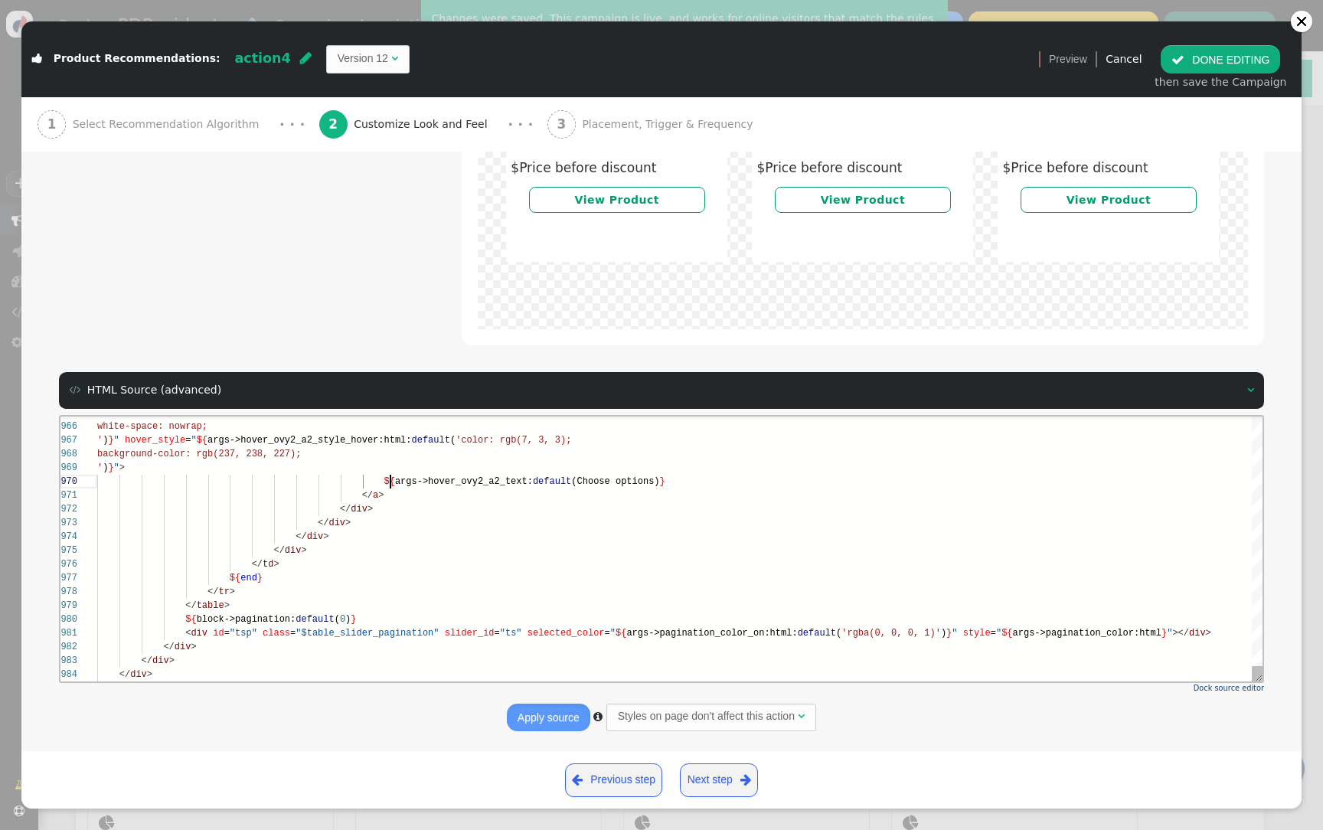
scroll to position [124, 293]
click at [392, 485] on span "${" at bounding box center [389, 480] width 11 height 11
click at [223, 672] on div "</ div >" at bounding box center [679, 674] width 1165 height 14
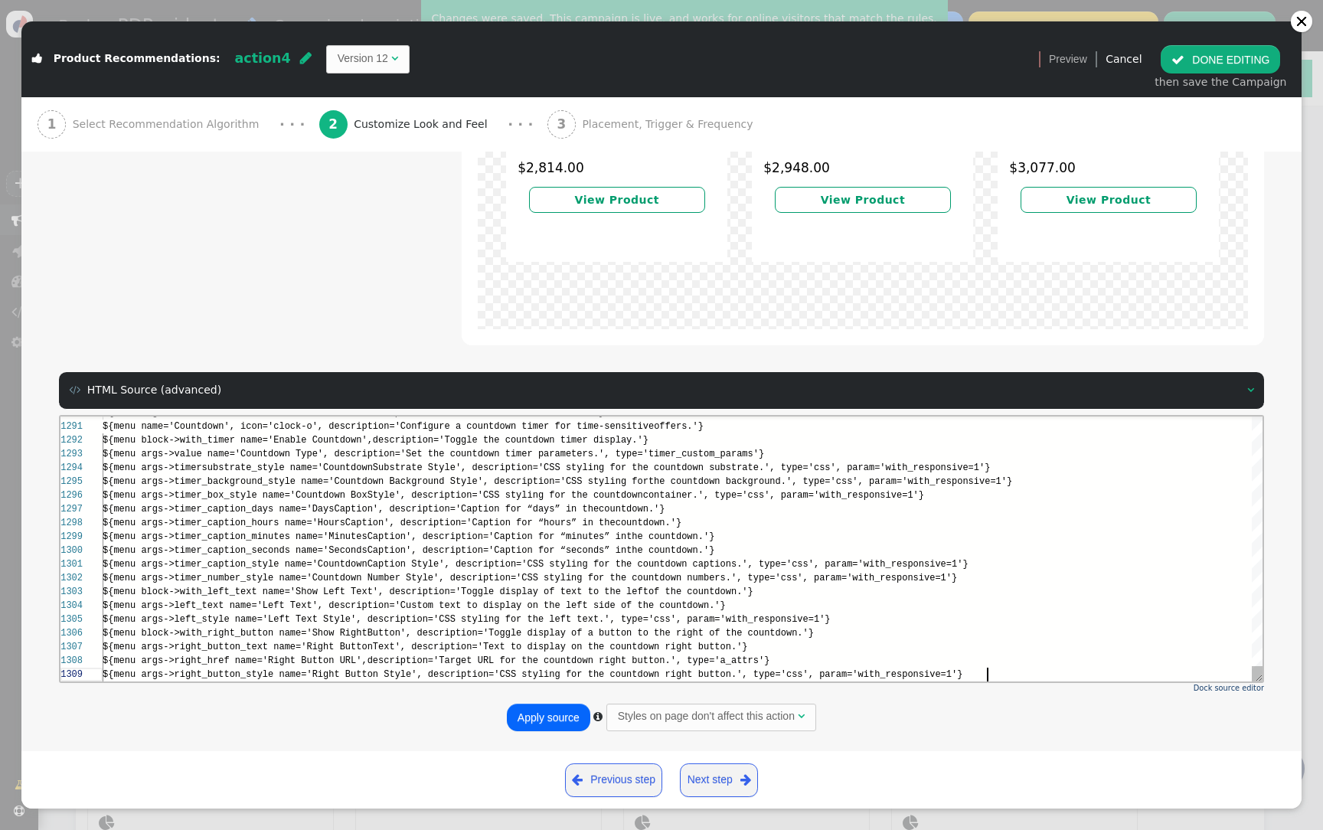
scroll to position [41, 885]
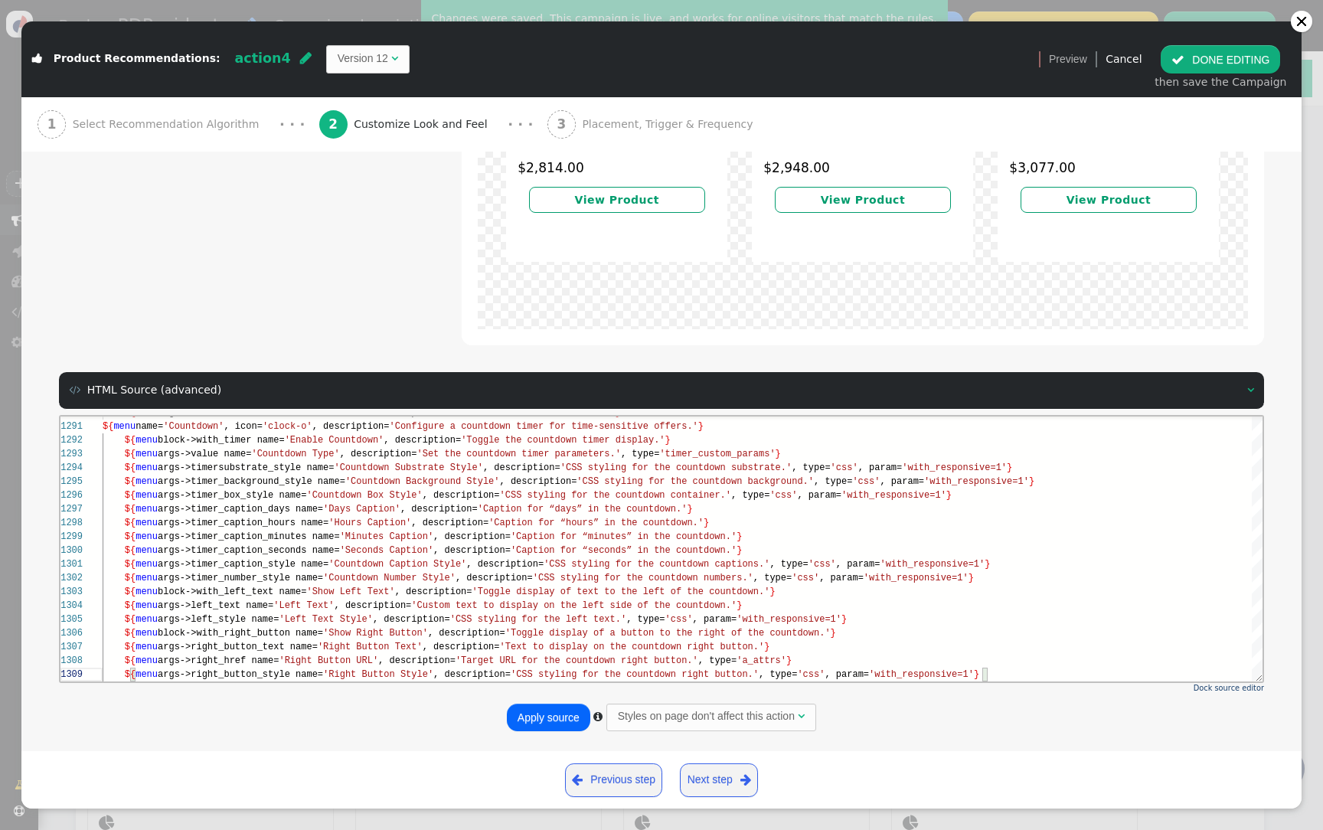
type textarea "name='Show Right Button', description='Toggle display of a button to the right …"
click at [531, 713] on button "Apply source" at bounding box center [548, 718] width 83 height 28
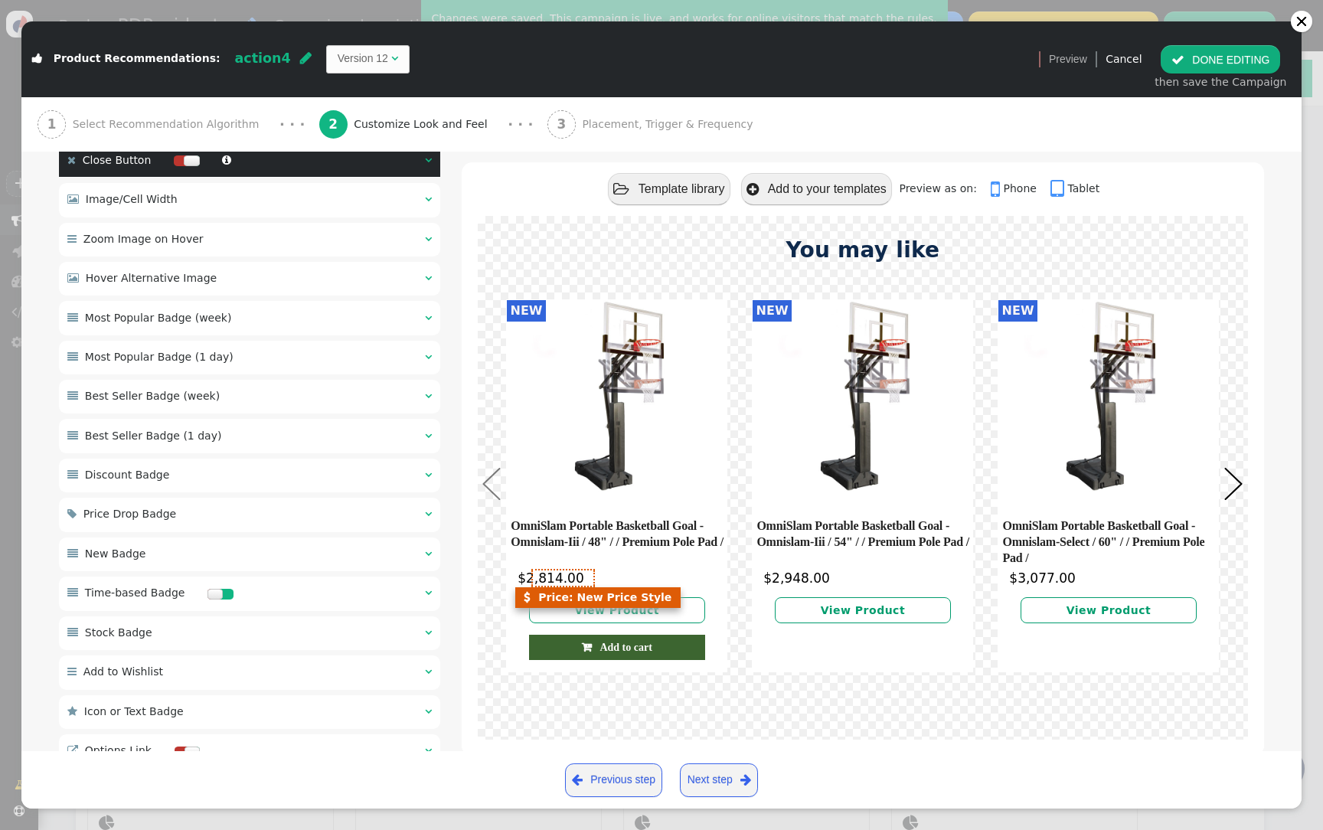
click at [528, 583] on span "$2,814.00" at bounding box center [551, 577] width 67 height 15
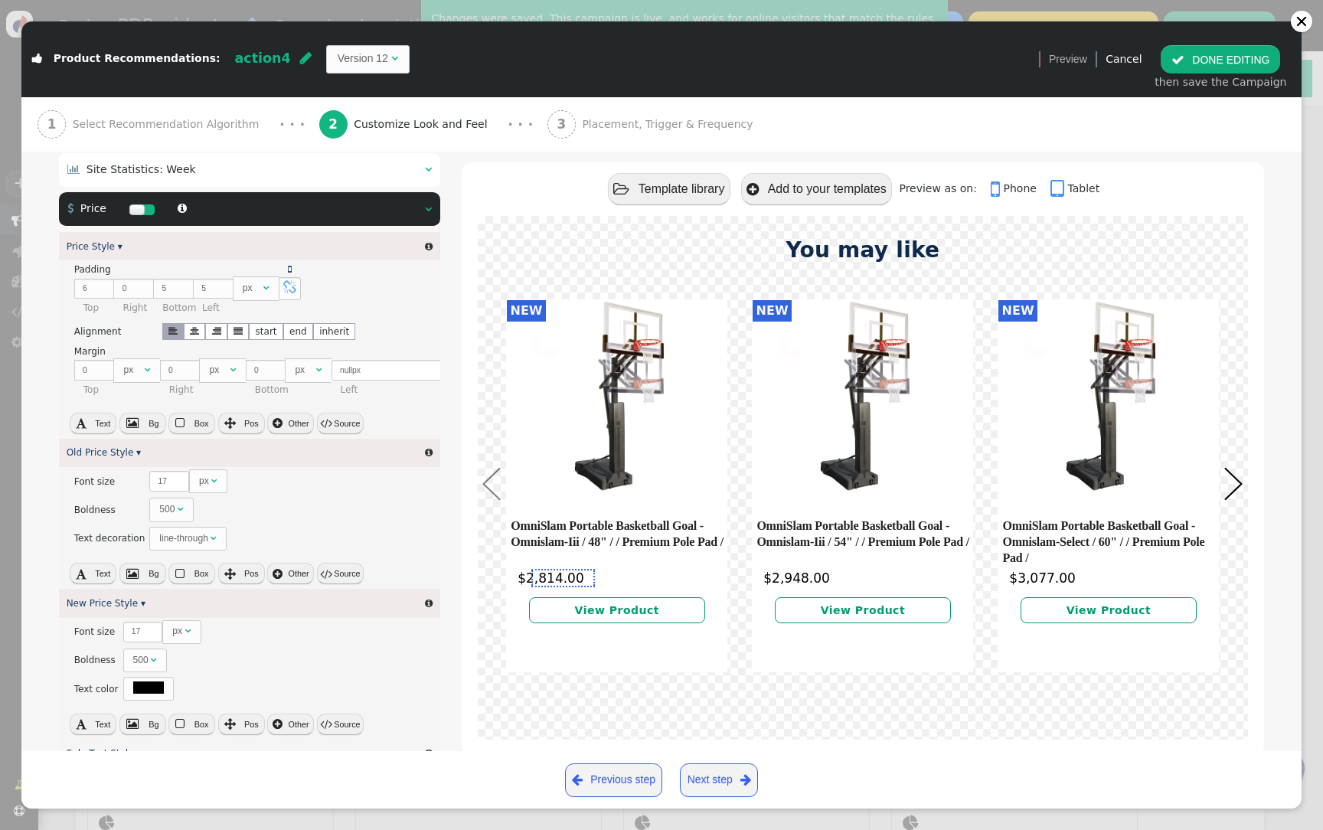
scroll to position [1416, 0]
click at [332, 433] on button " Source" at bounding box center [340, 421] width 47 height 21
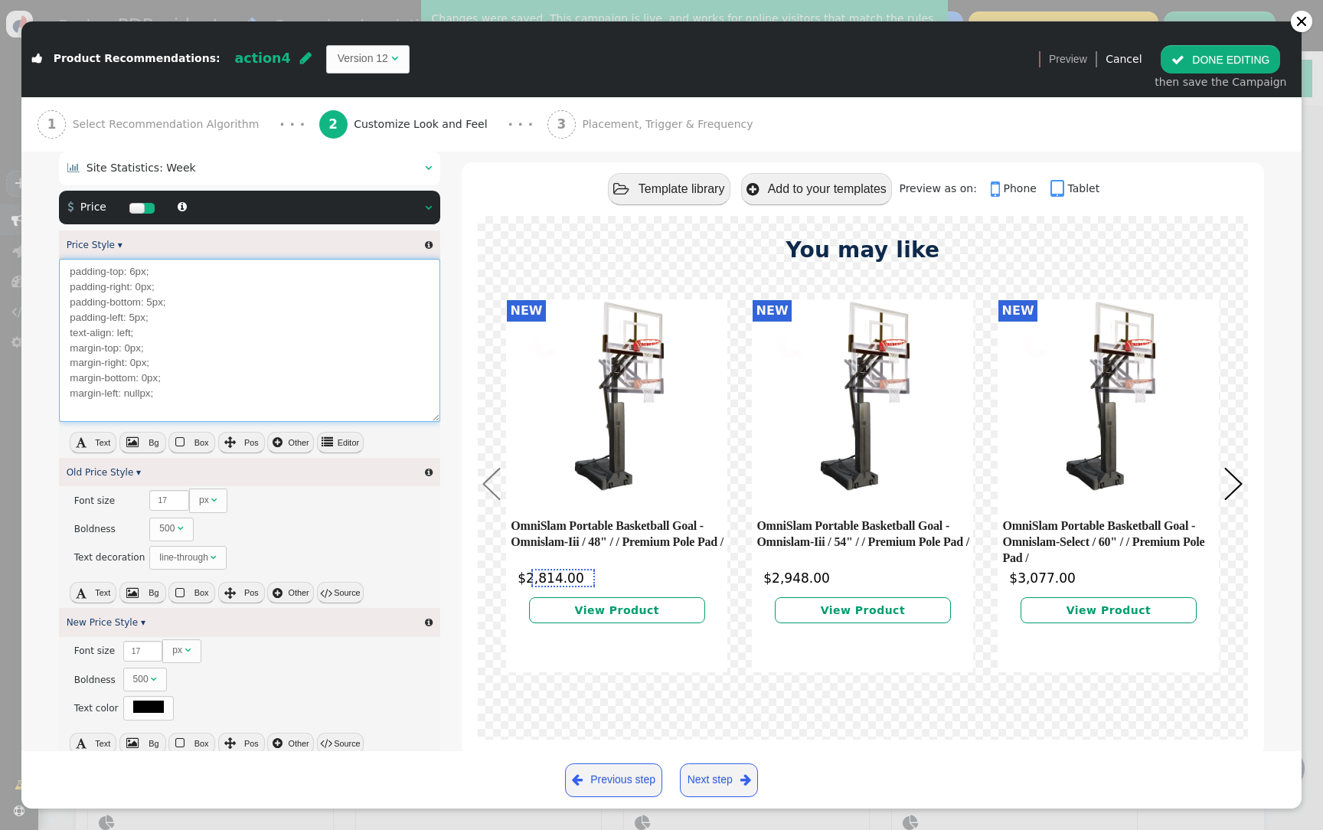
click at [207, 420] on textarea "padding-top: 6px; padding-right: 0px; padding-bottom: 5px; padding-left: 5px; t…" at bounding box center [249, 340] width 381 height 163
paste textarea "font-size: 16px; line-height: normal; font-family: 'DM Mono';"
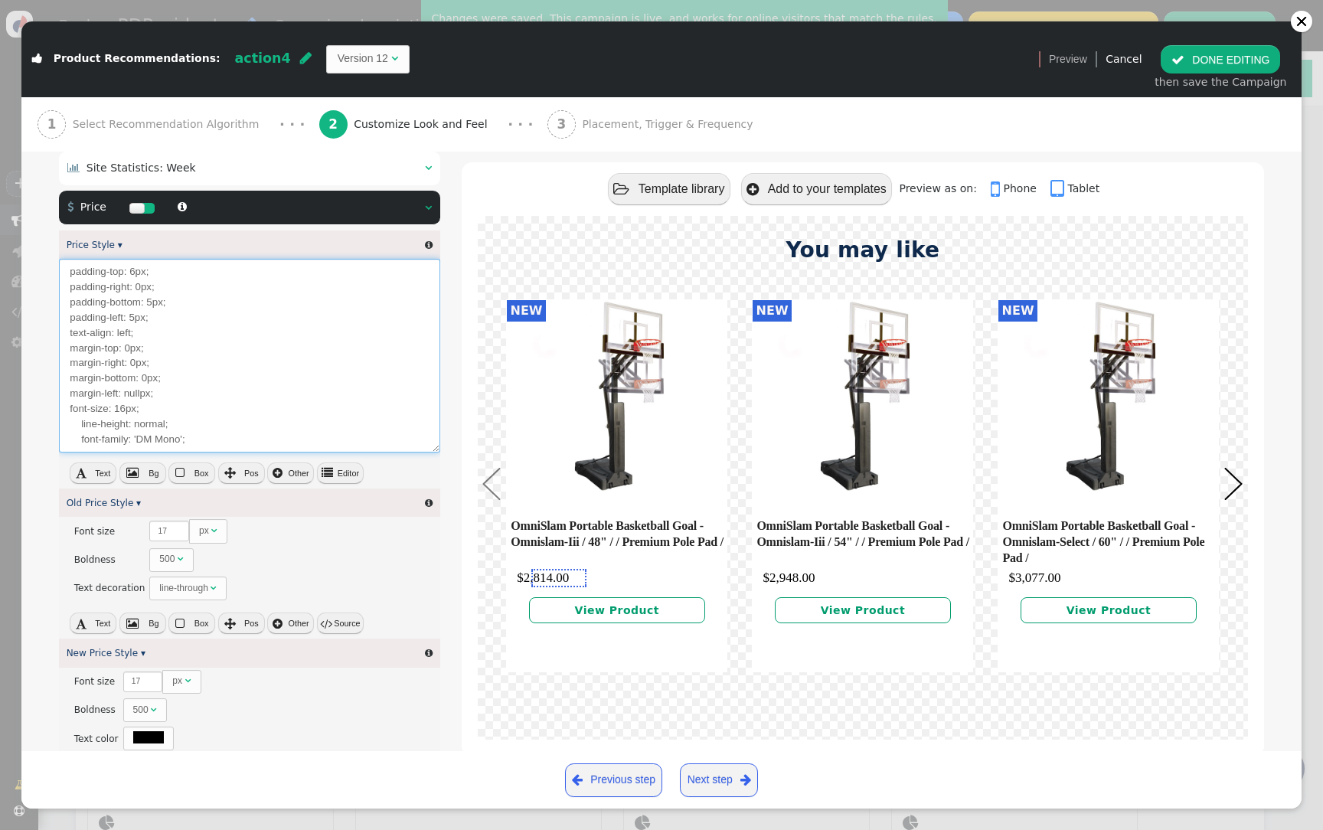
type textarea "padding-top: 6px; padding-right: 0px; padding-bottom: 5px; padding-left: 5px; t…"
click at [354, 484] on button " Editor" at bounding box center [340, 472] width 47 height 21
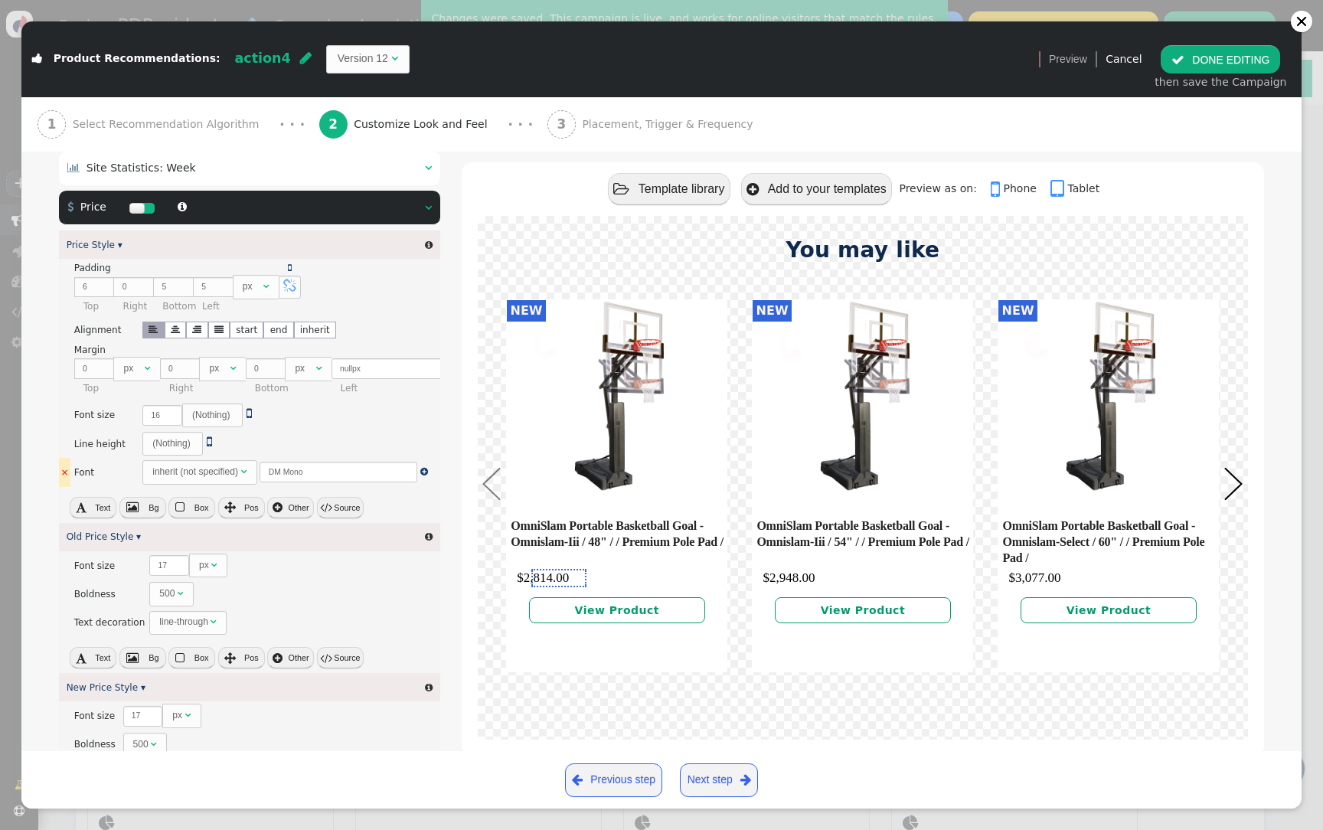
type textarea "${menu args->right_button_style name='Right Button Style', description='CSS sty…"
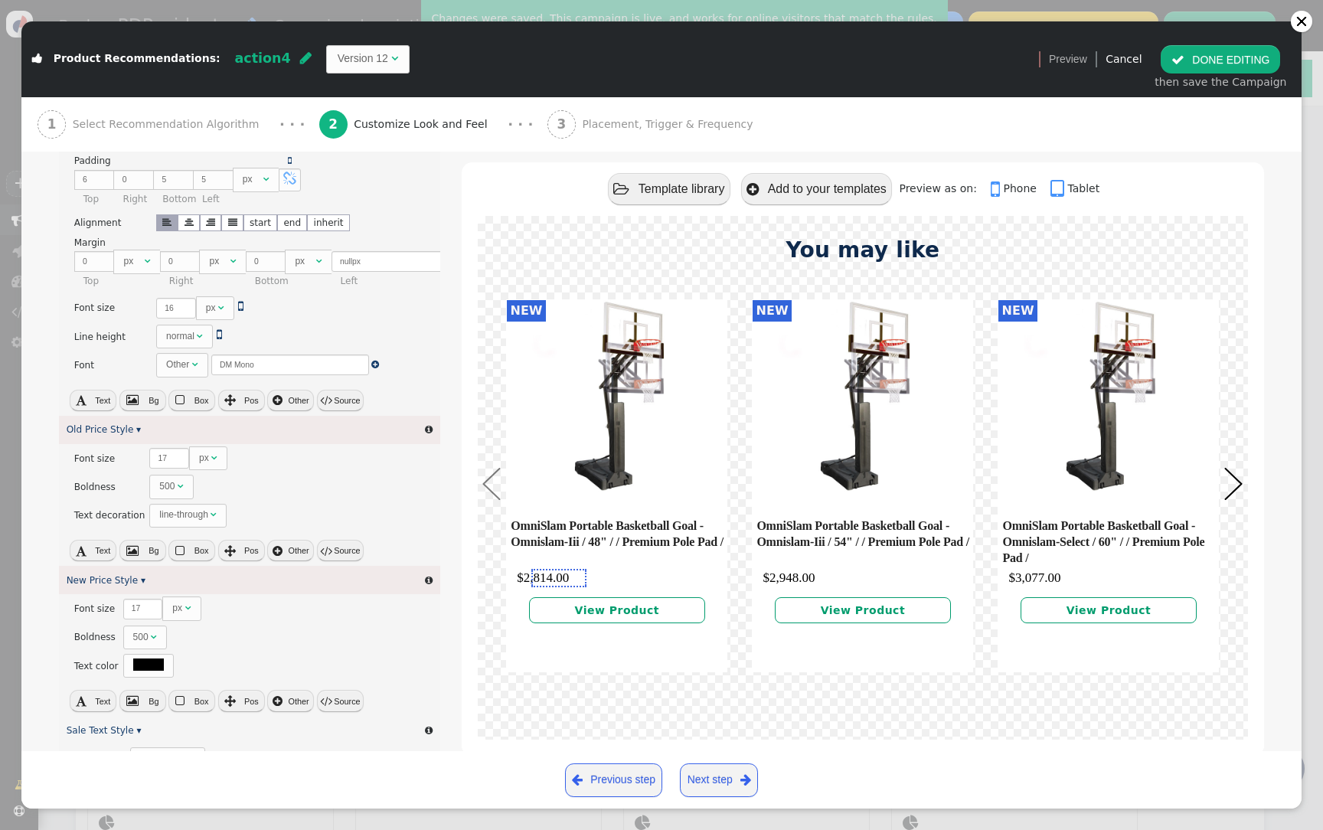
scroll to position [1531, 0]
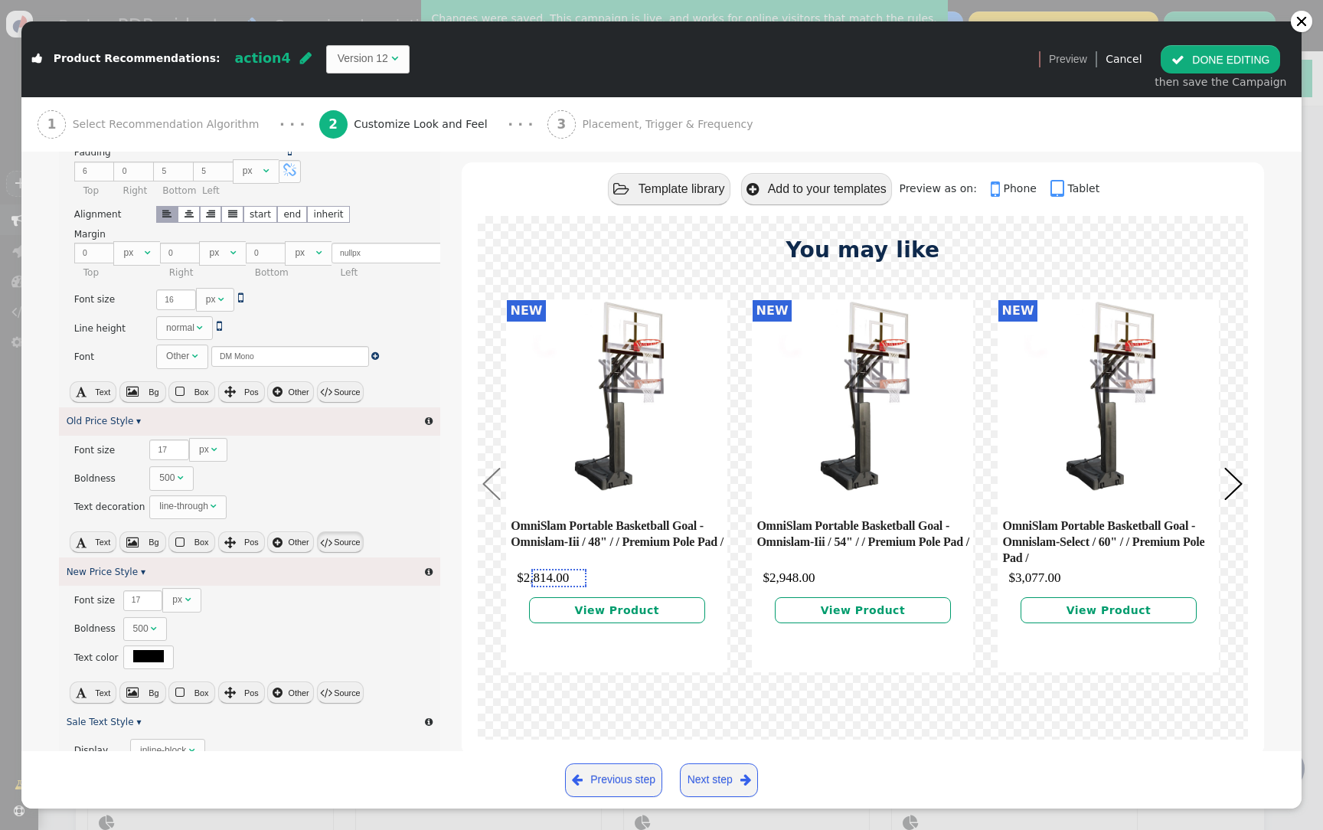
click at [328, 553] on button " Source" at bounding box center [340, 541] width 47 height 21
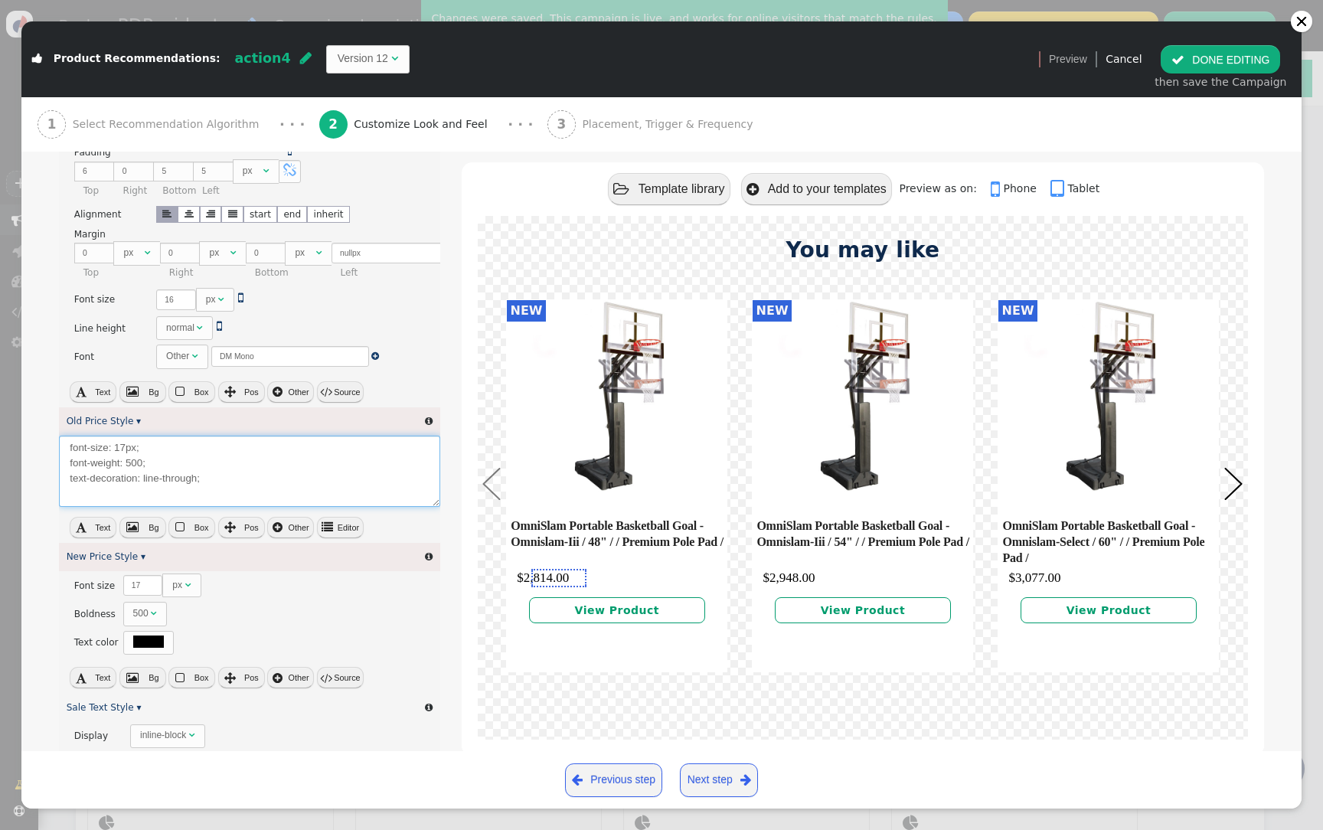
click at [204, 501] on textarea "font-size: 17px; font-weight: 500; text-decoration: line-through;" at bounding box center [249, 471] width 381 height 71
paste textarea "font-size: 16px; line-height: normal; font-family: 'DM Mono';"
type textarea "font-size: 17px; font-weight: 500; text-decoration: line-through; font-size: 16…"
type textarea "${menu args->right_button_text name='Right Button Text', description='Text to d…"
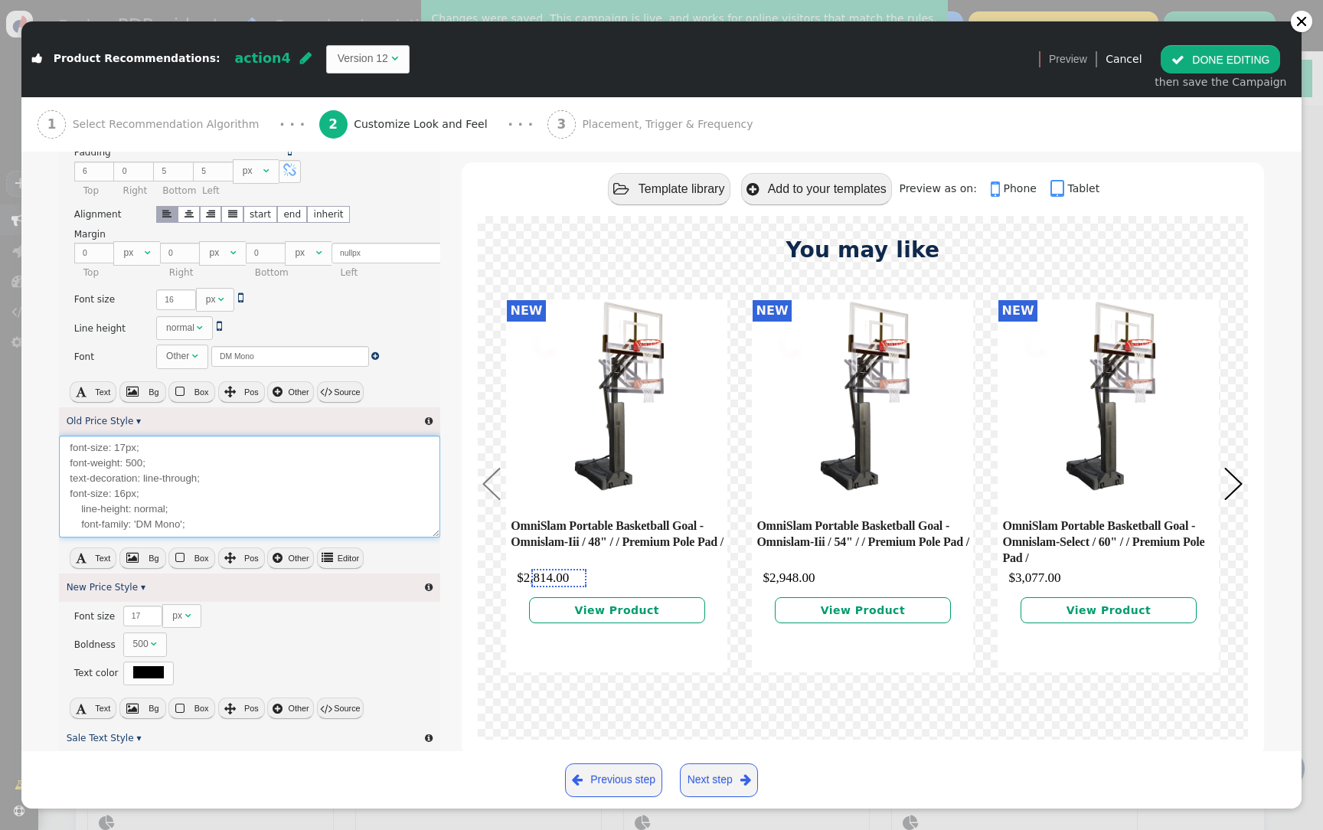
scroll to position [28, 885]
drag, startPoint x: 194, startPoint y: 502, endPoint x: 35, endPoint y: 492, distance: 159.6
click at [35, 493] on div " Main Layout Settings    Hover Shadow    Hover Overlay    Hover Overl…" at bounding box center [661, 86] width 1280 height 2669
click at [214, 514] on textarea "font-size: 17px; font-weight: 500; text-decoration: line-through; line-height: …" at bounding box center [249, 487] width 381 height 102
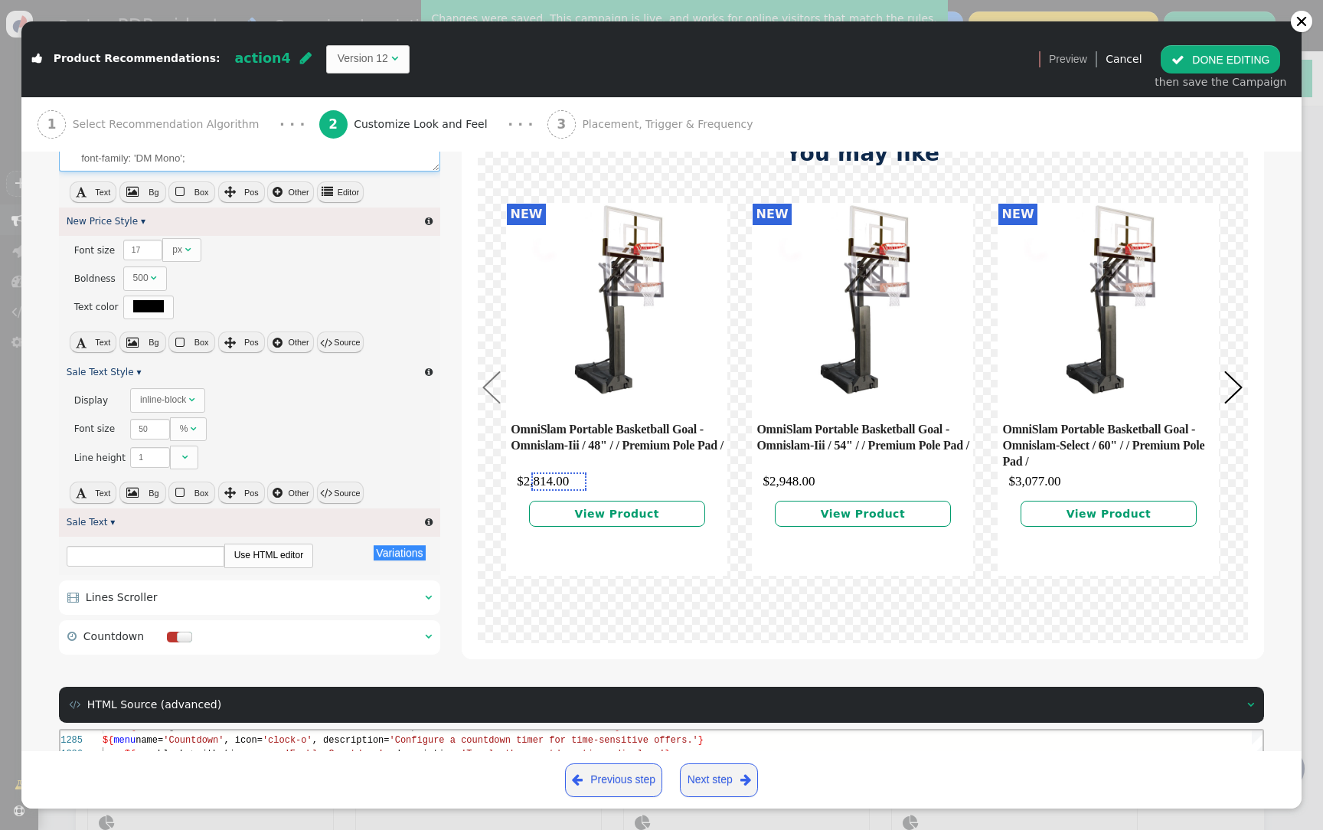
scroll to position [1896, 0]
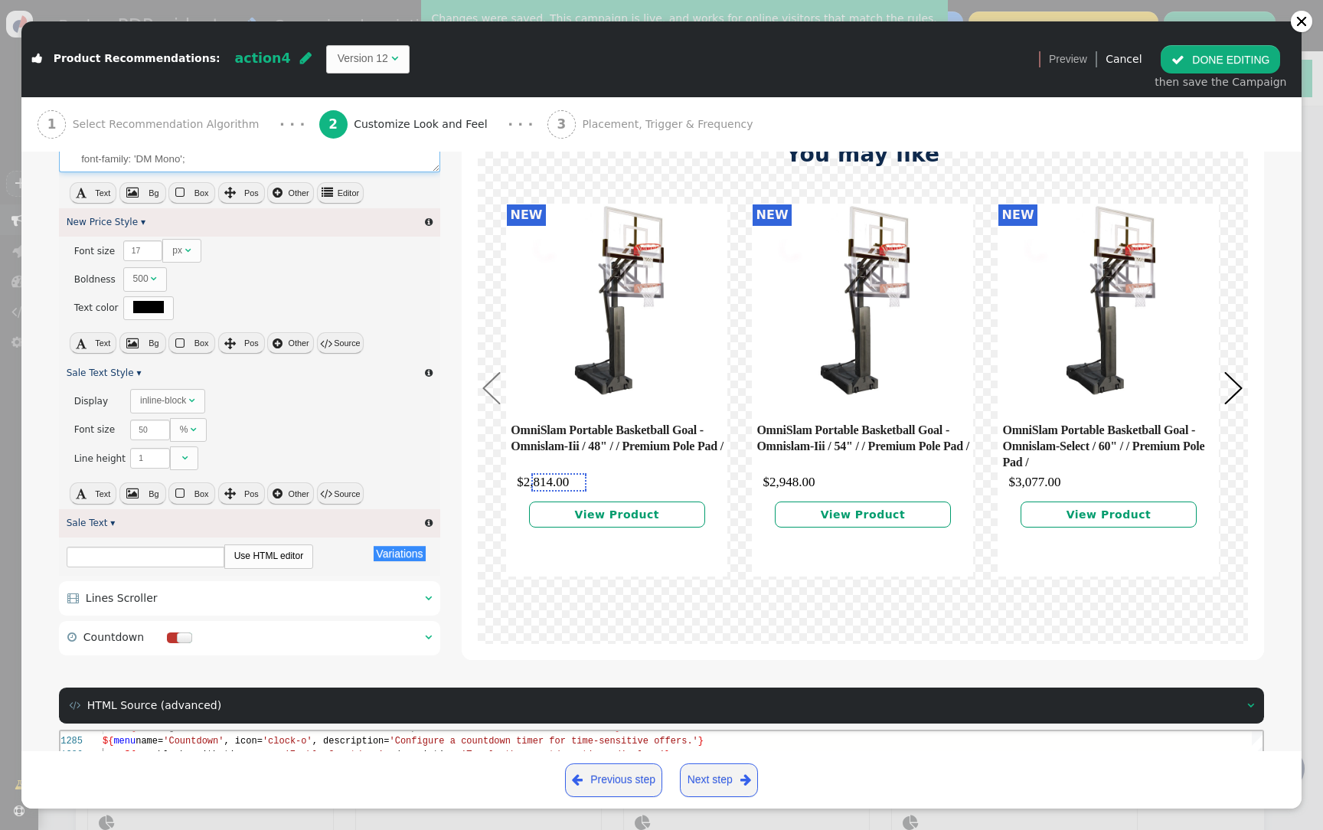
type textarea "font-size: 17px; font-weight: 500; text-decoration: line-through; line-height: …"
click at [342, 348] on button " Source" at bounding box center [340, 342] width 47 height 21
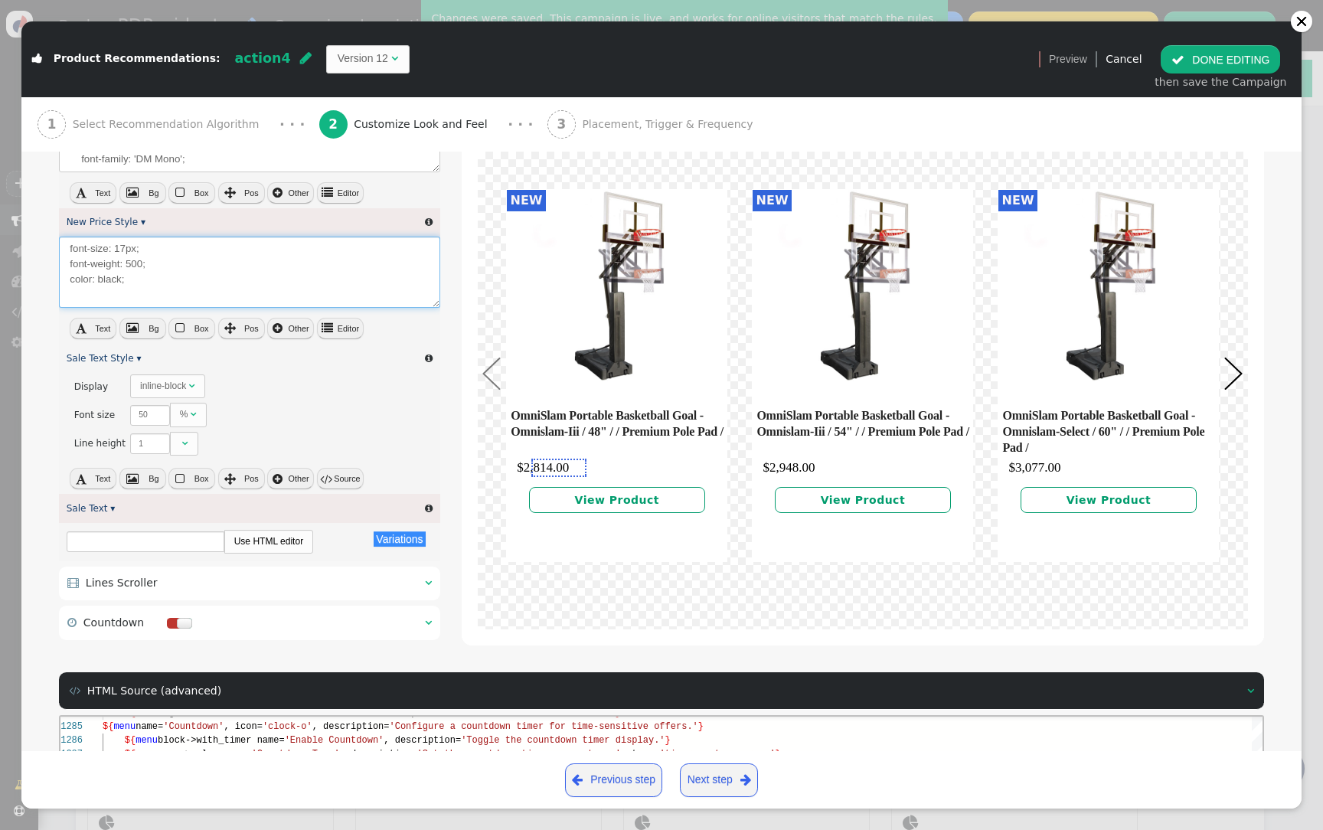
click at [193, 302] on textarea "font-size: 17px; font-weight: 500; color: black;" at bounding box center [249, 272] width 381 height 71
paste textarea "font-size: 16px; line-height: normal; font-family: 'DM Mono';"
type textarea "font-size: 17px; font-weight: 500; color: black; font-size: 16px; line-height: …"
type textarea "name='Show Right Button', description='Toggle display of a button to the right …"
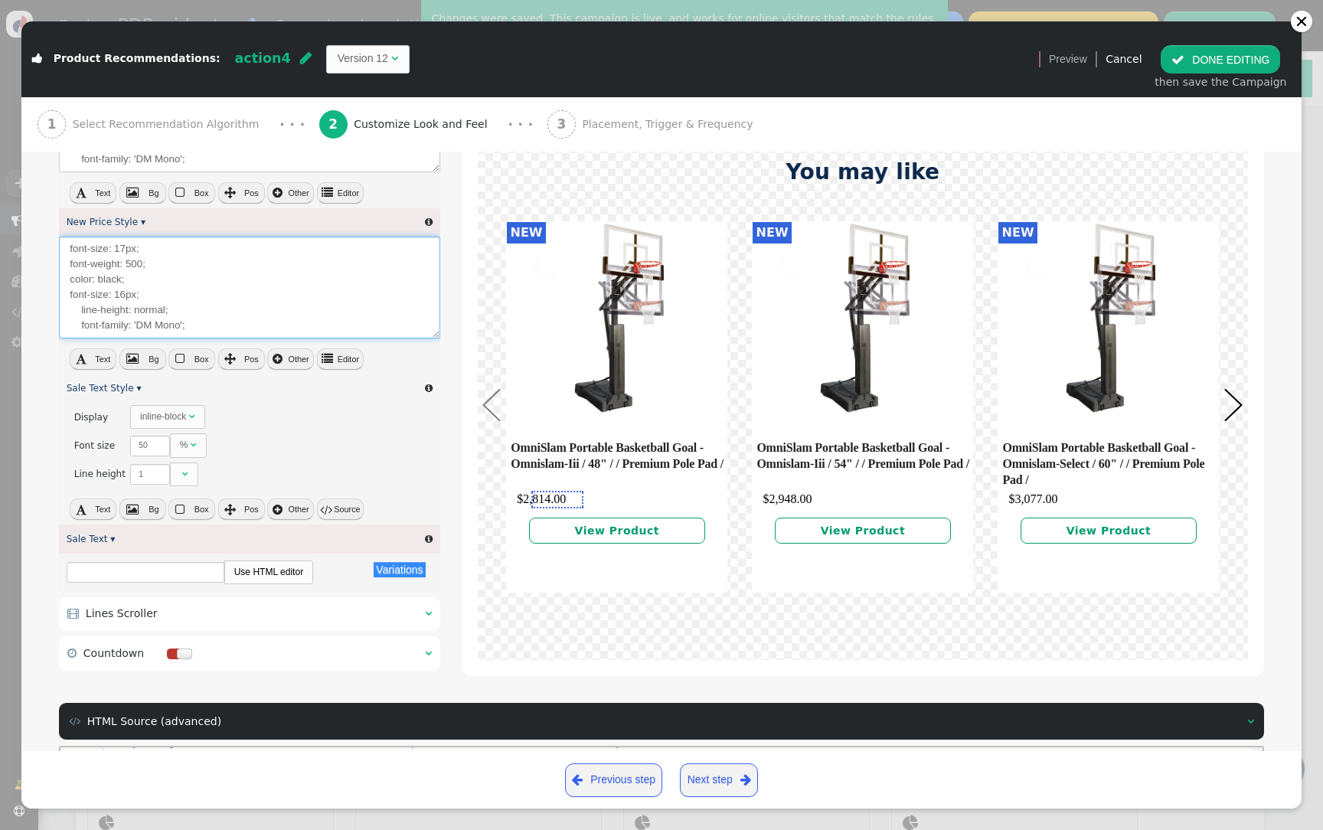
scroll to position [41, 885]
drag, startPoint x: 155, startPoint y: 301, endPoint x: 44, endPoint y: 296, distance: 110.3
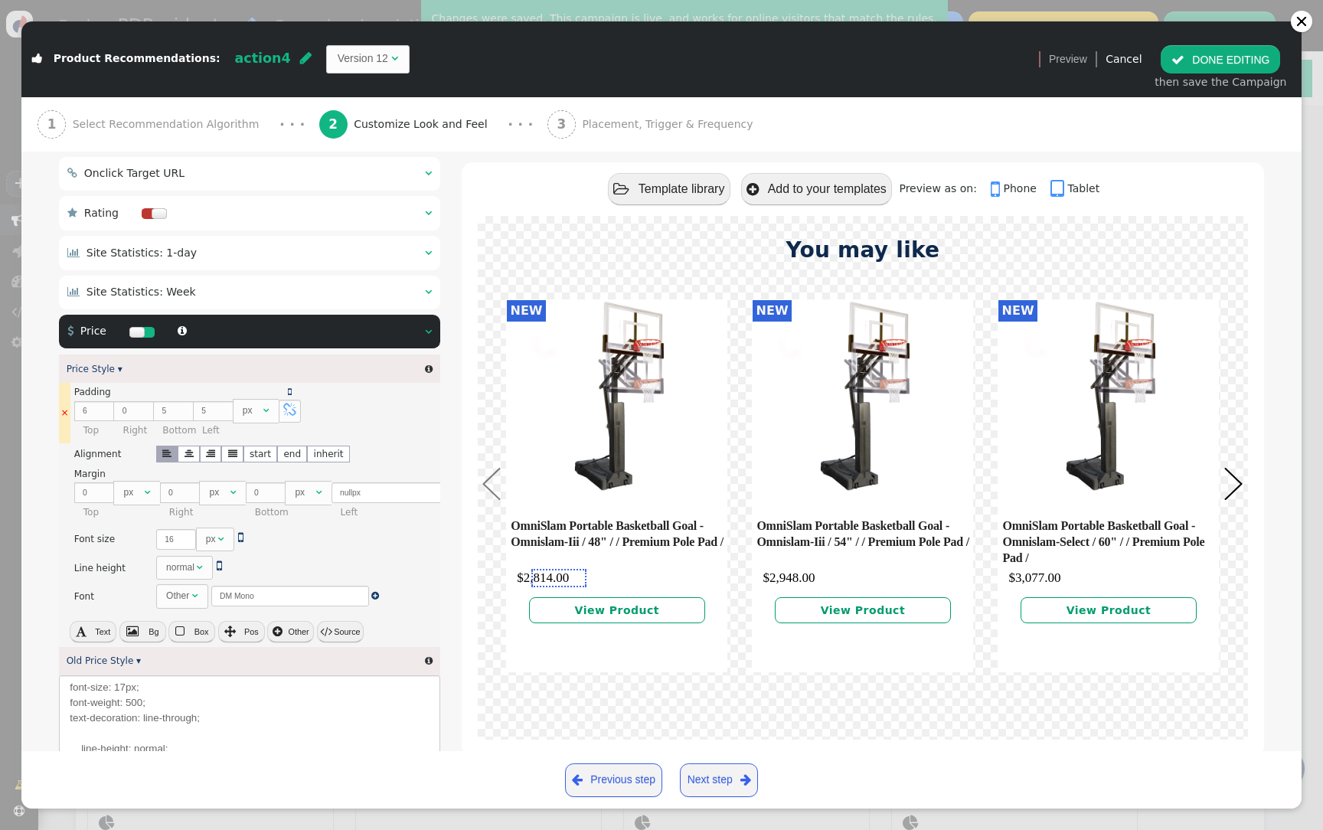
scroll to position [1241, 0]
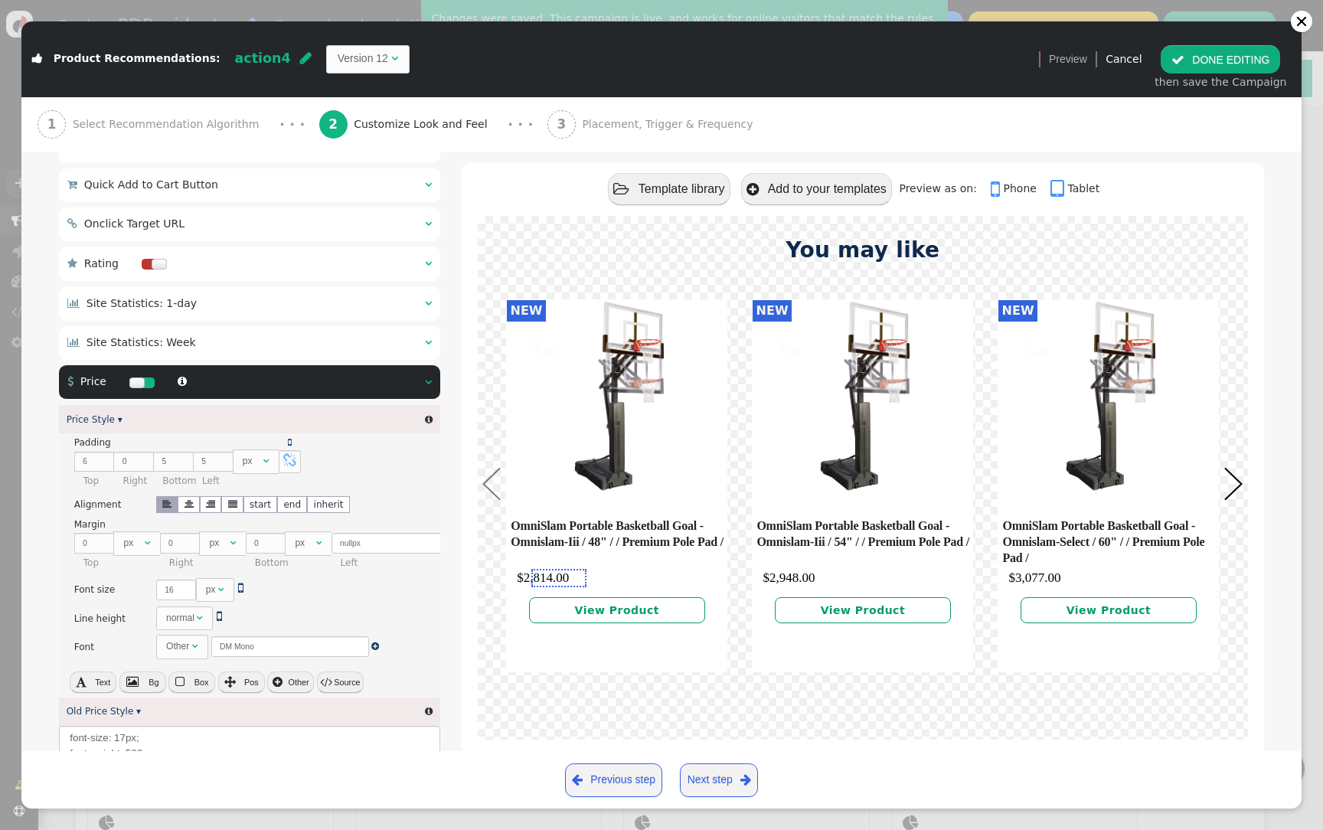
type textarea "font-size: 17px; font-weight: 500; color: black; line-height: normal; font-fami…"
click at [1227, 61] on button " DONE EDITING" at bounding box center [1220, 59] width 119 height 28
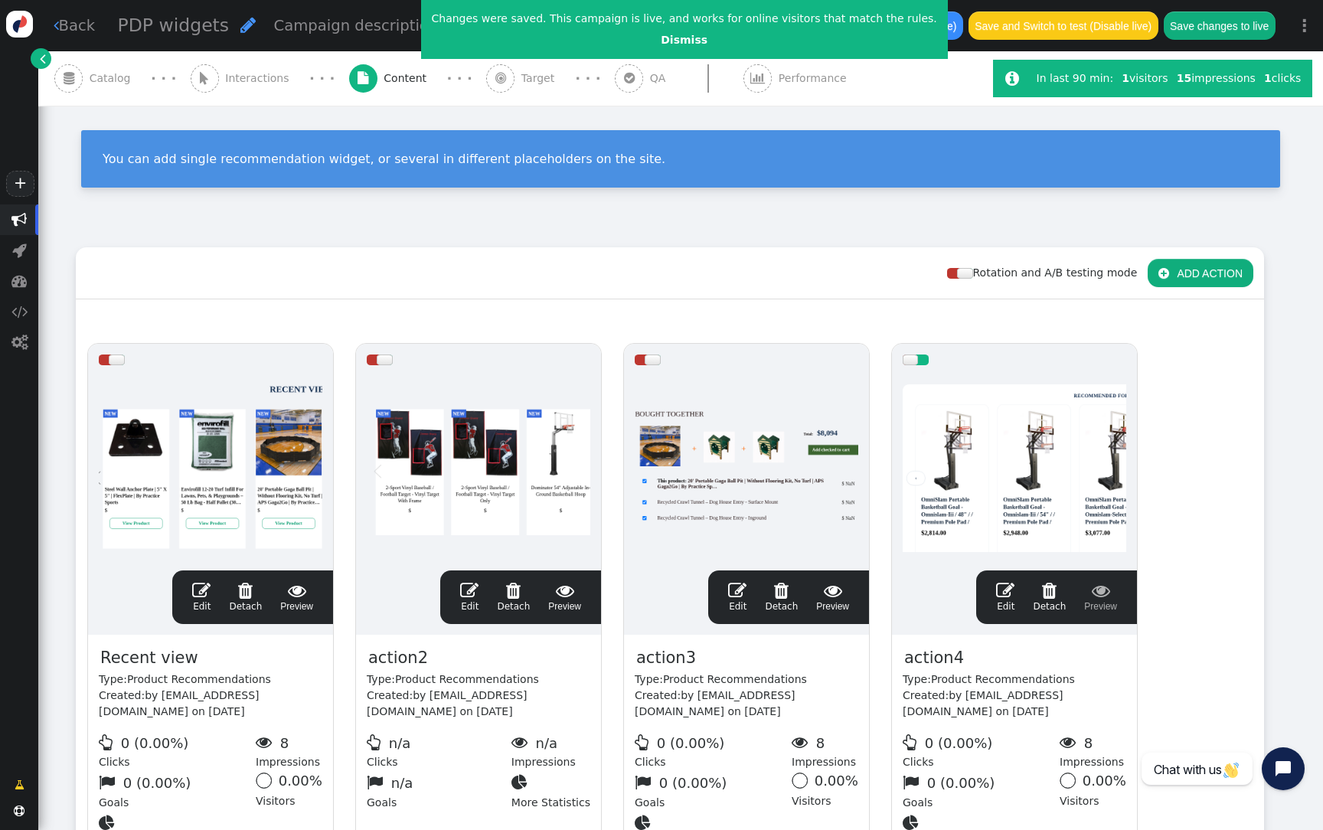
scroll to position [138, 0]
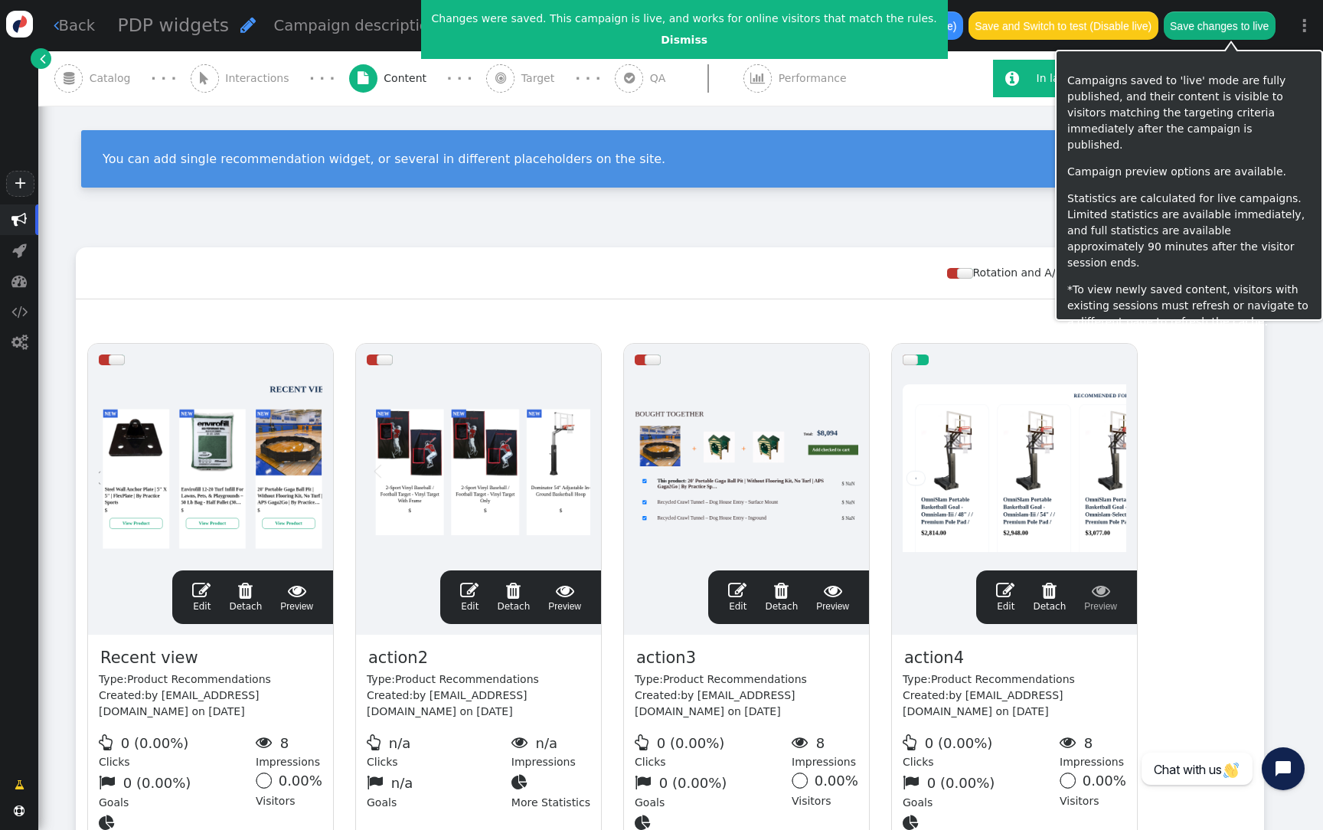
click at [1230, 24] on button "Save changes to live" at bounding box center [1220, 25] width 112 height 28
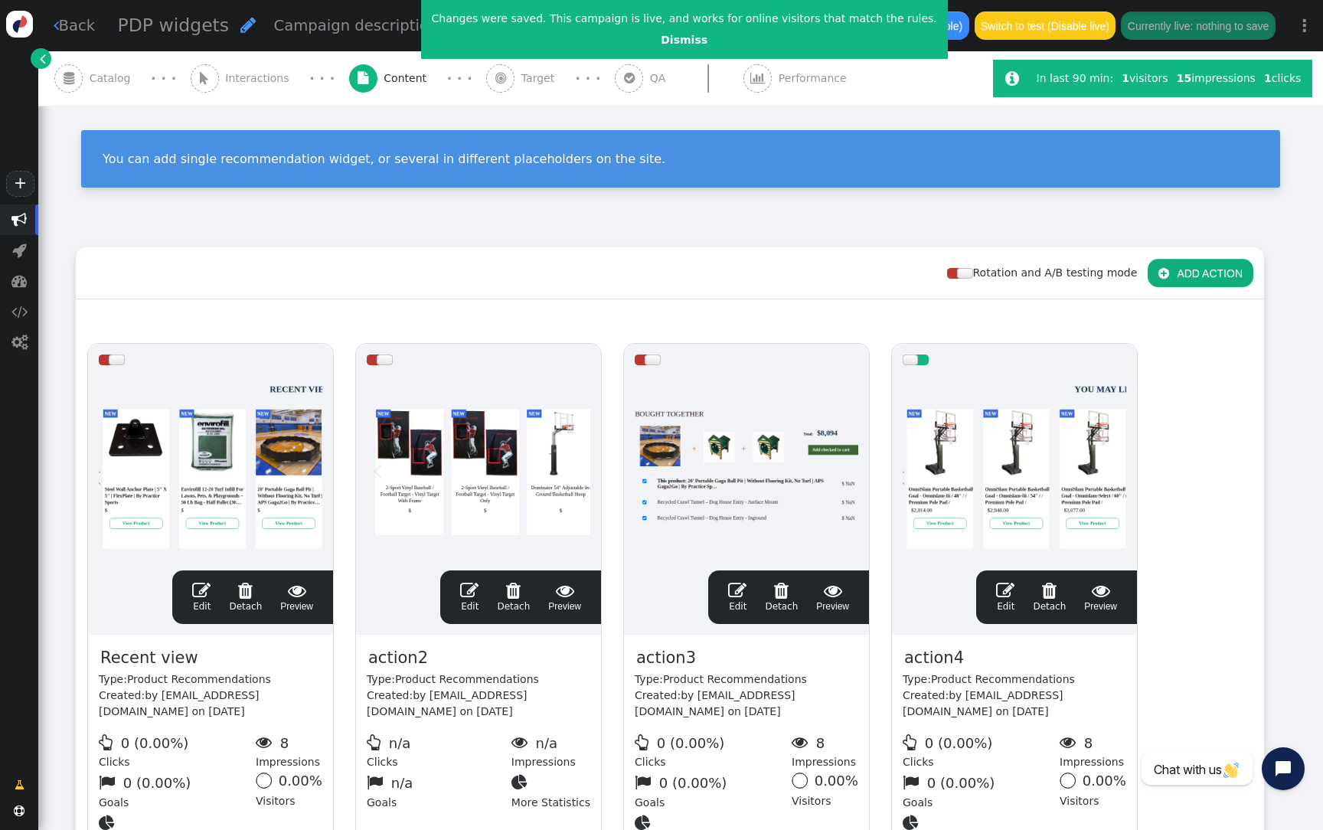
click at [1011, 396] on div at bounding box center [1015, 468] width 224 height 184
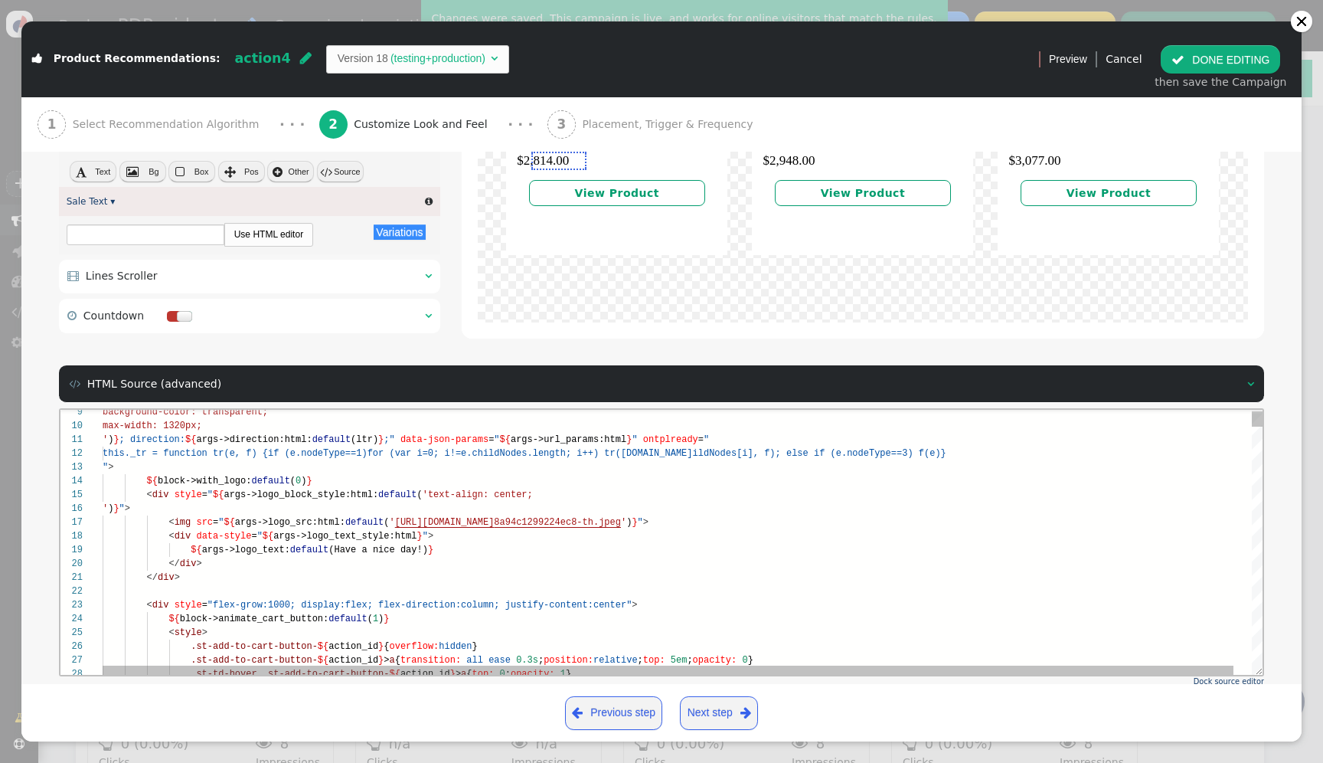
scroll to position [55, 432]
click at [922, 498] on div "< div style = " ${ args->logo_block_style:html: default ( 'text-align: center;" at bounding box center [692, 494] width 1178 height 14
type textarea "; direction: ${args->direction:html:default(ltr)};" data-json-params="${args->u…"
type textarea "v"
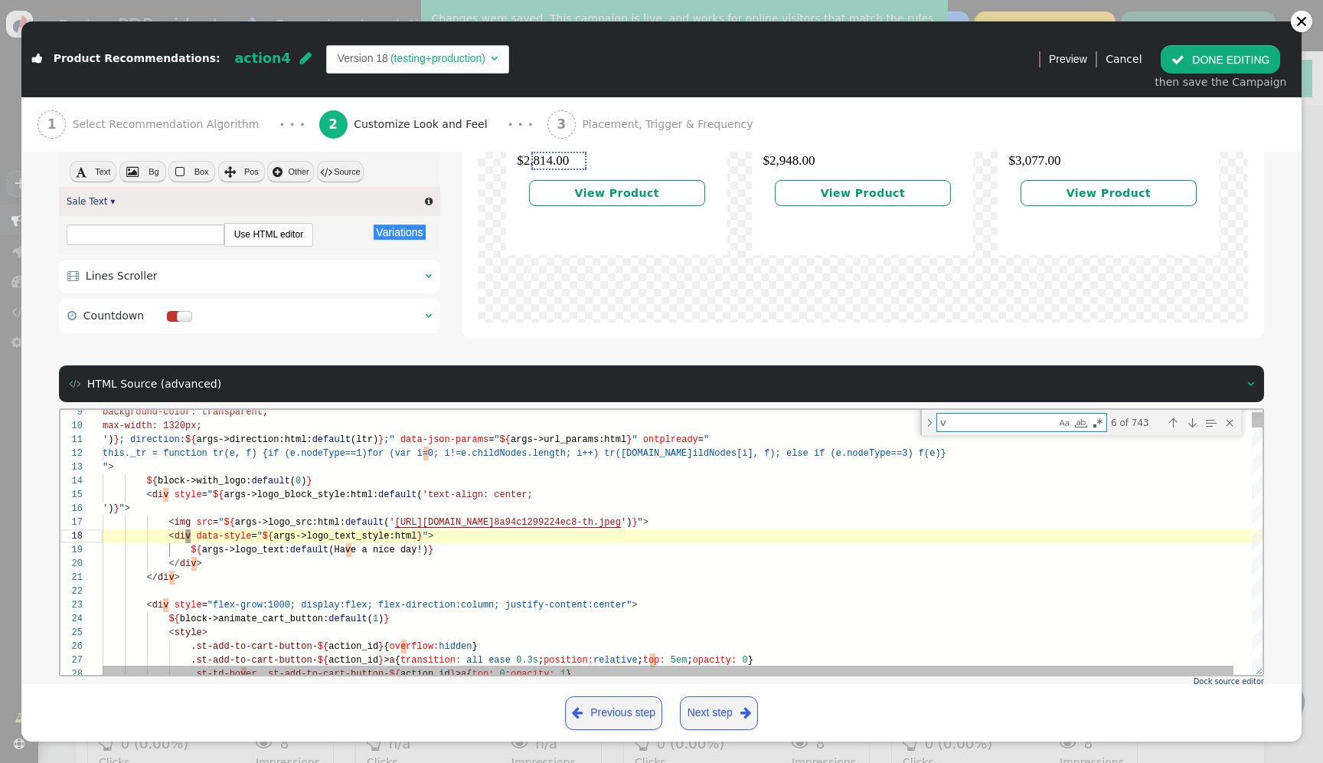
type textarea "<style> .ovy2 {position:relative; width:100%; height:0; overflow:visible} .ovy2…"
type textarea "vi"
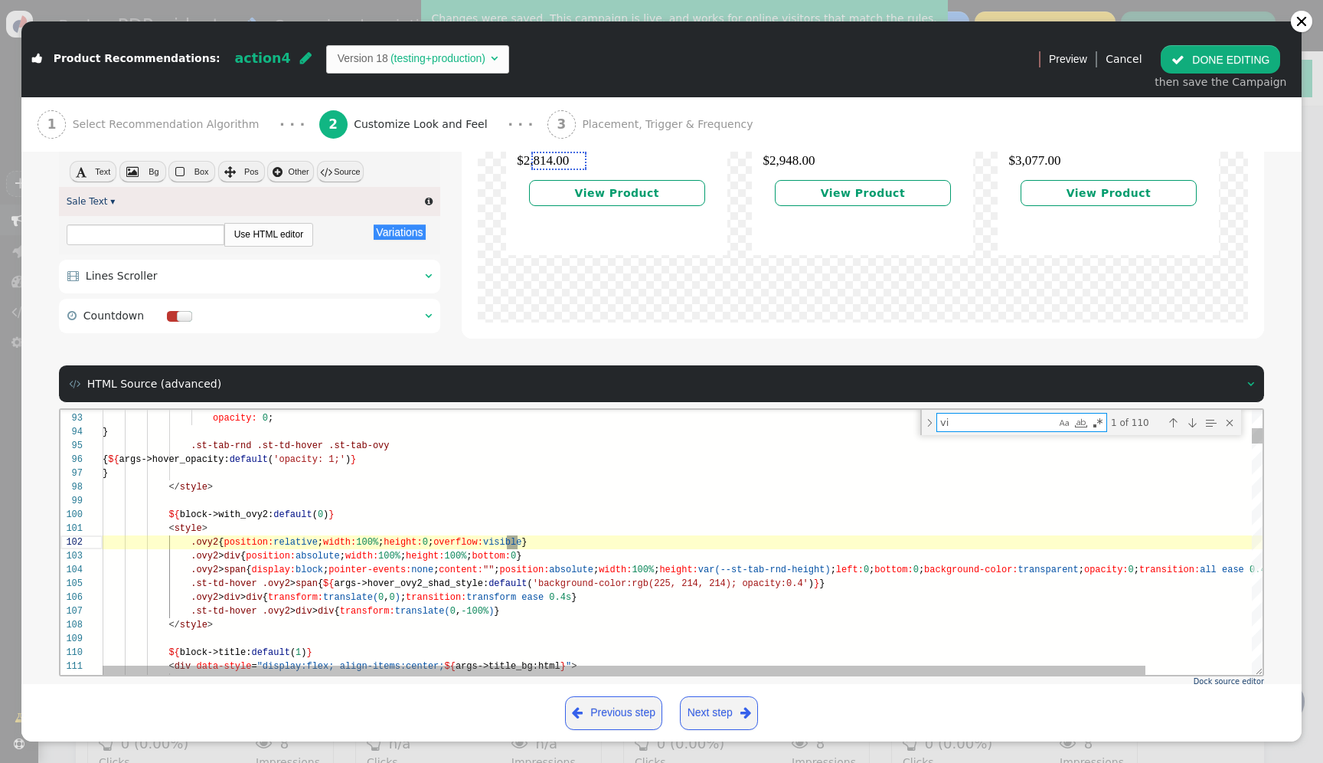
type textarea "r: #D8D8D8; color: #999999; height: 12px; ')}" data-hide_scrollbar="${args->hid…"
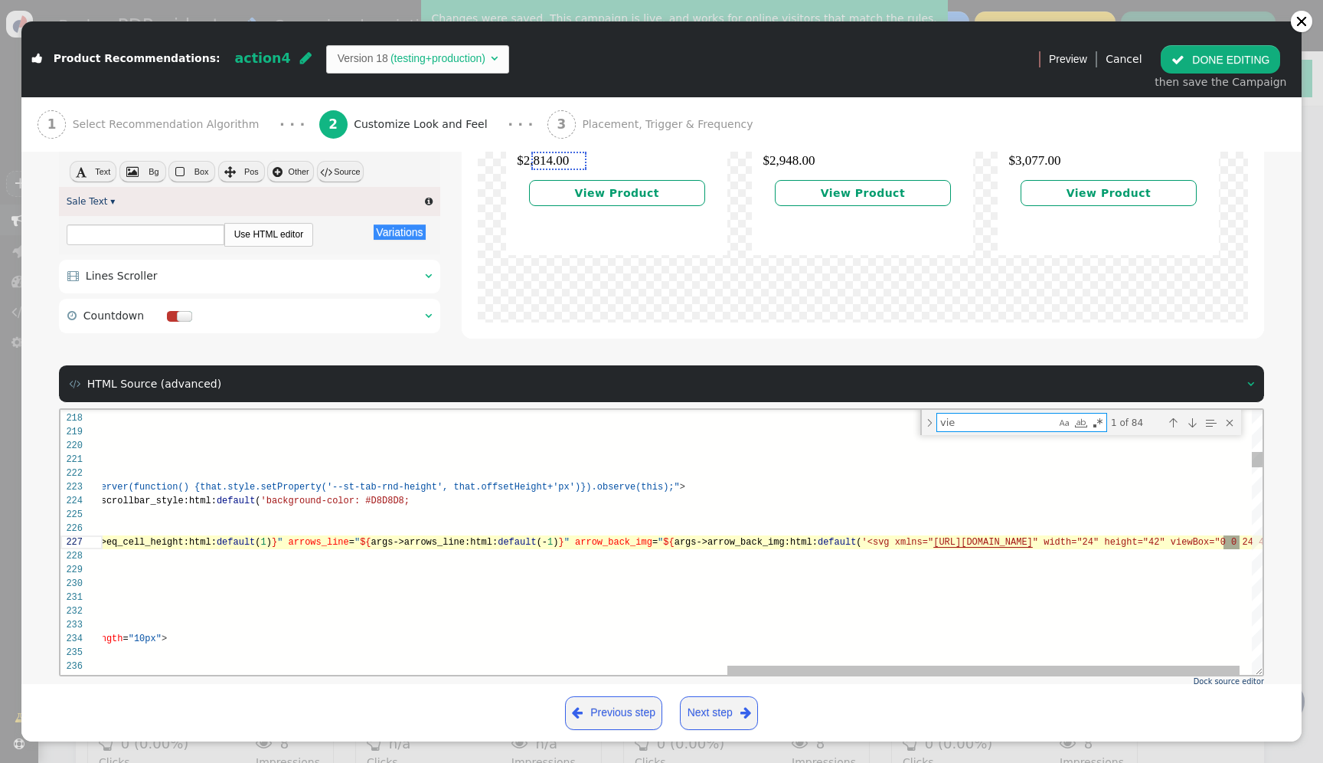
type textarea "view"
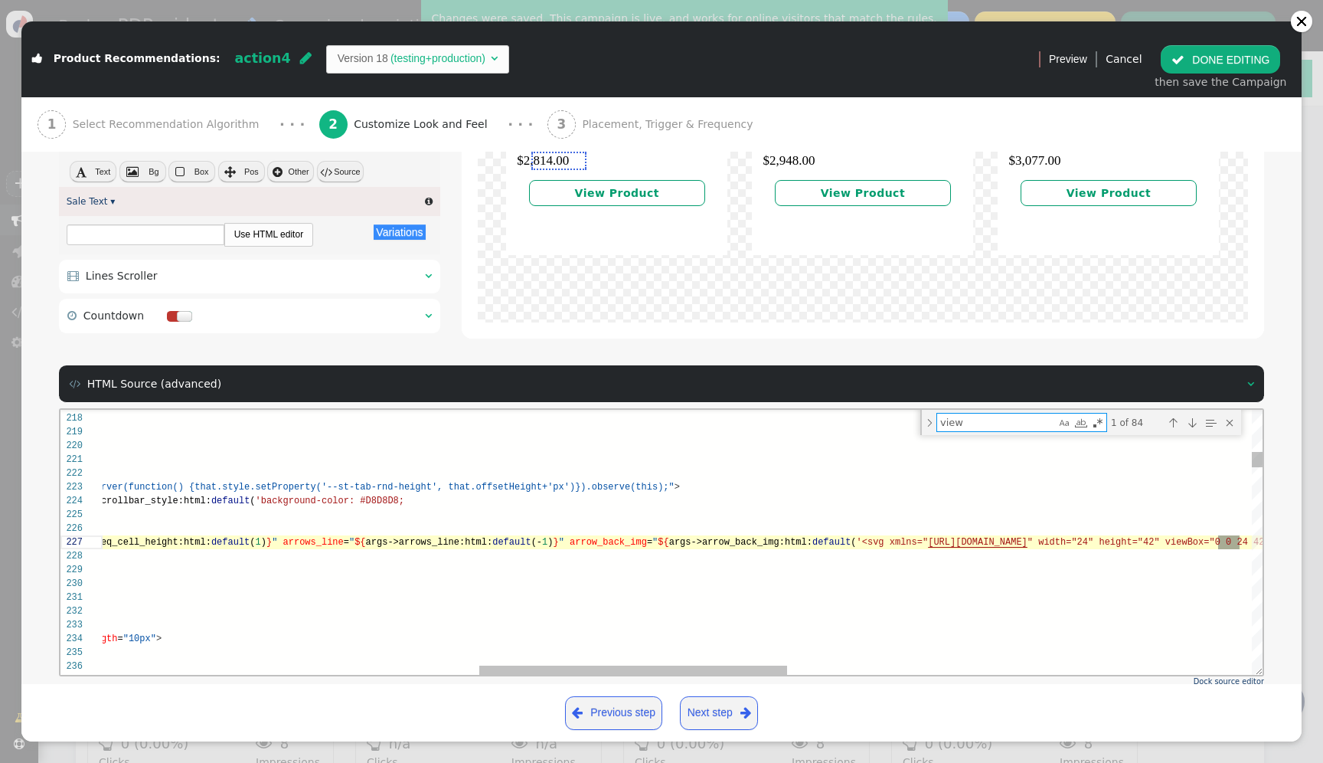
scroll to position [96, 2556]
type textarea "')}"> ${args->link_button_text:default(View Product)} </a> </div> ${block->with…"
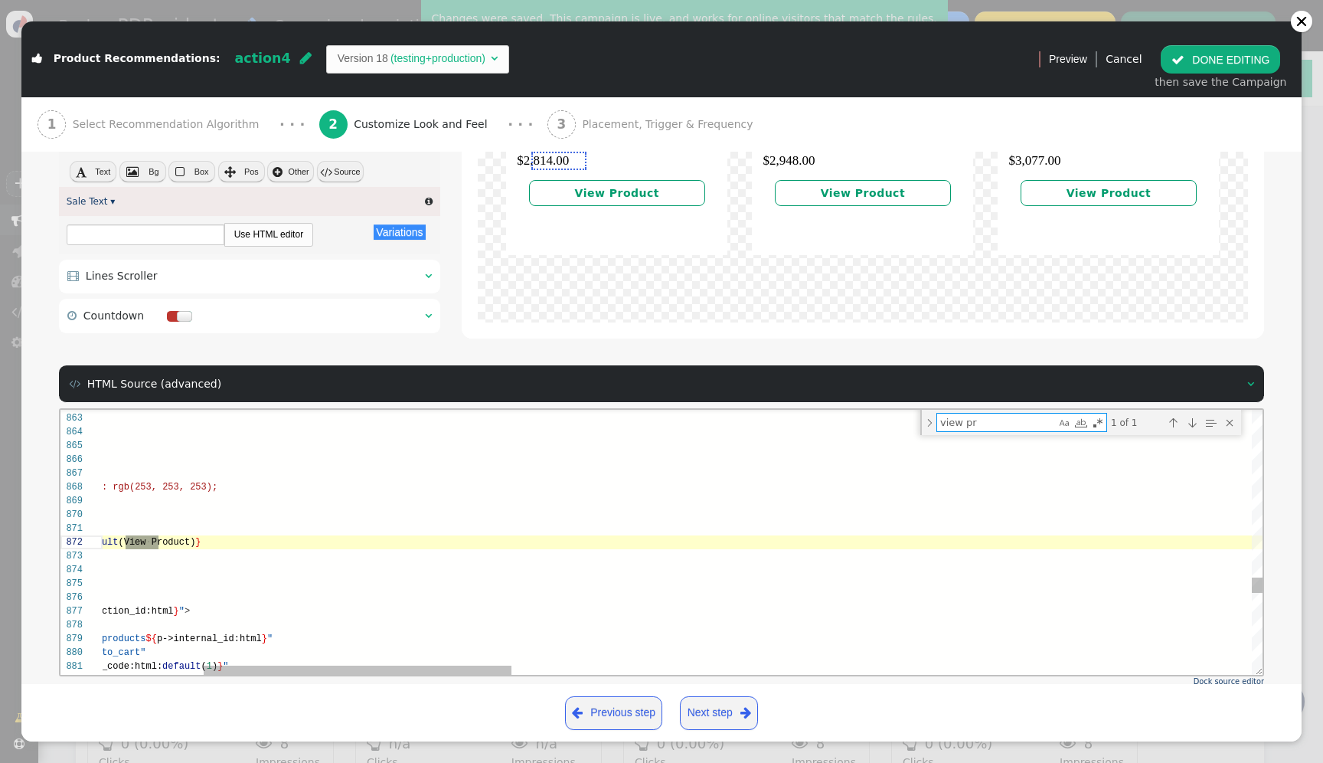
scroll to position [138, 443]
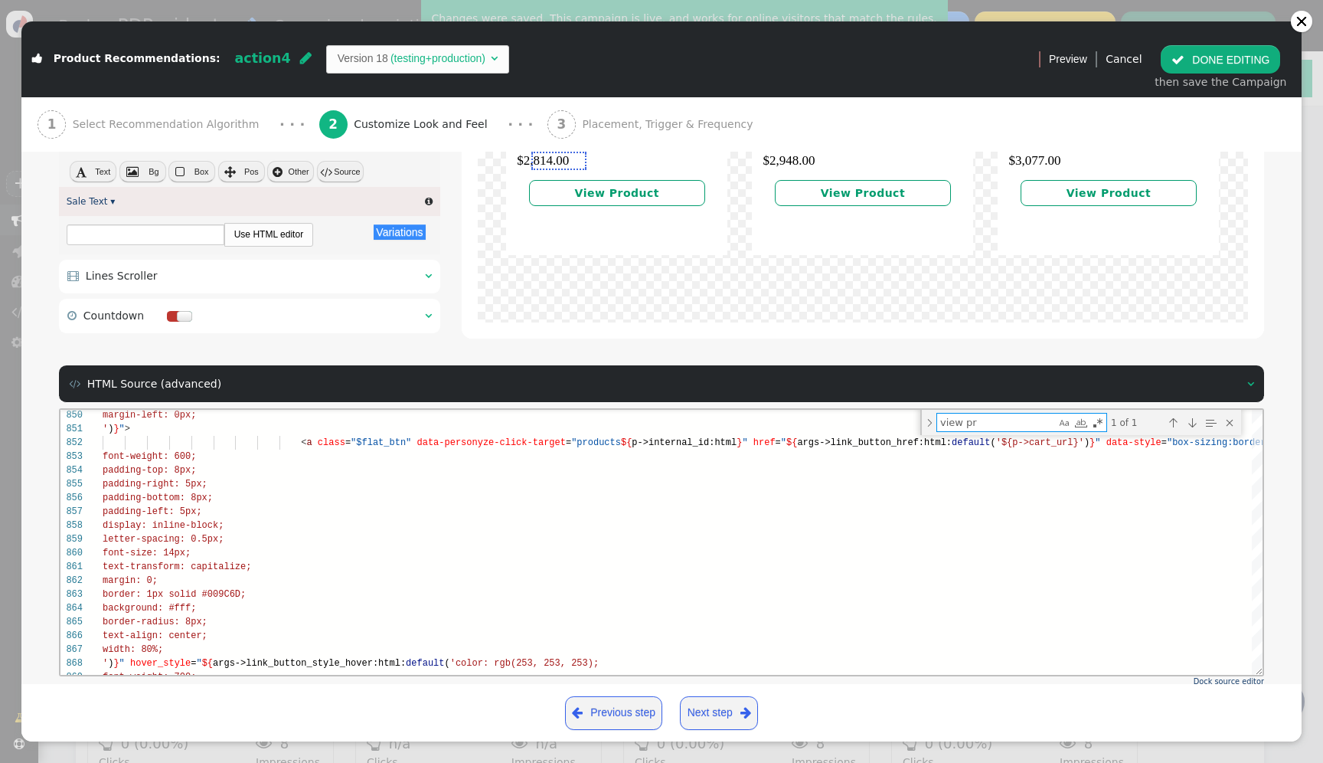
type textarea "view pr"
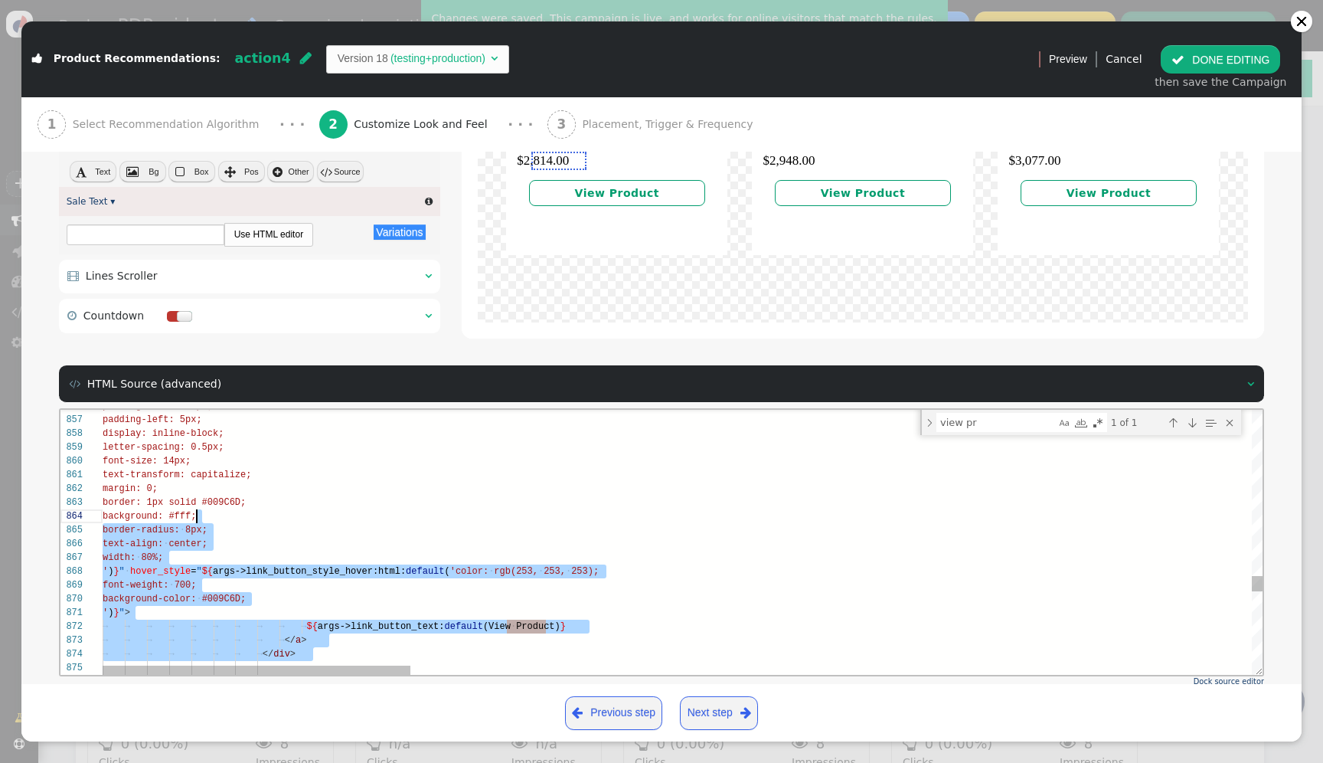
scroll to position [0, 50]
drag, startPoint x: 341, startPoint y: 566, endPoint x: 125, endPoint y: 452, distance: 243.8
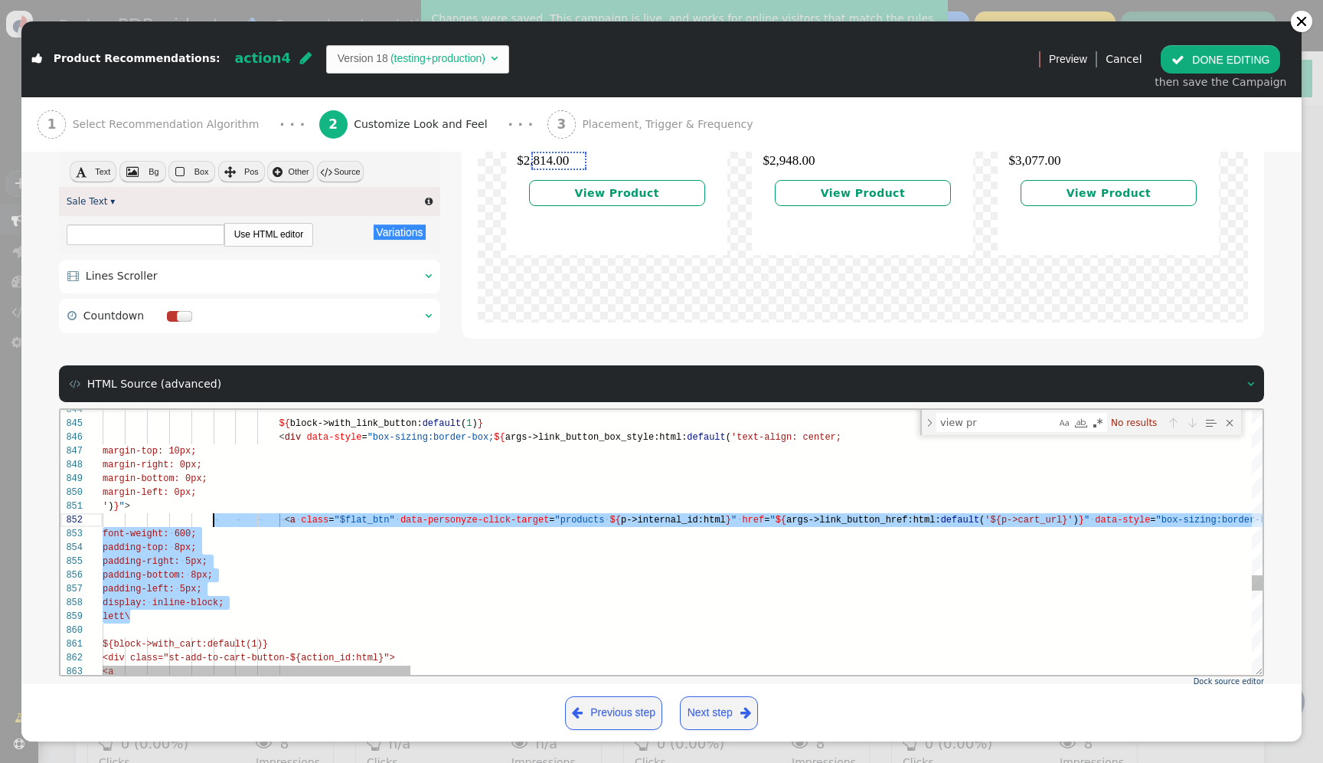
scroll to position [14, 155]
drag, startPoint x: 206, startPoint y: 616, endPoint x: 235, endPoint y: 524, distance: 97.1
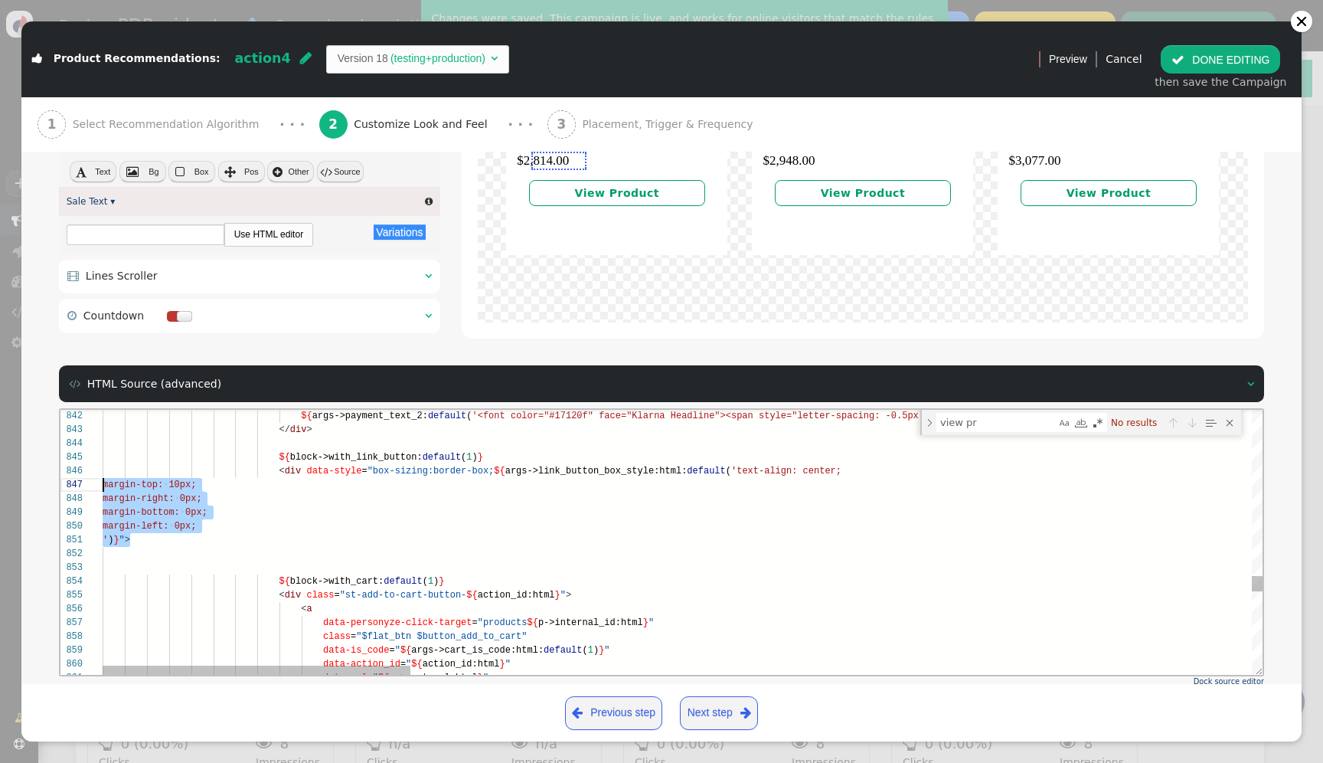
scroll to position [69, 0]
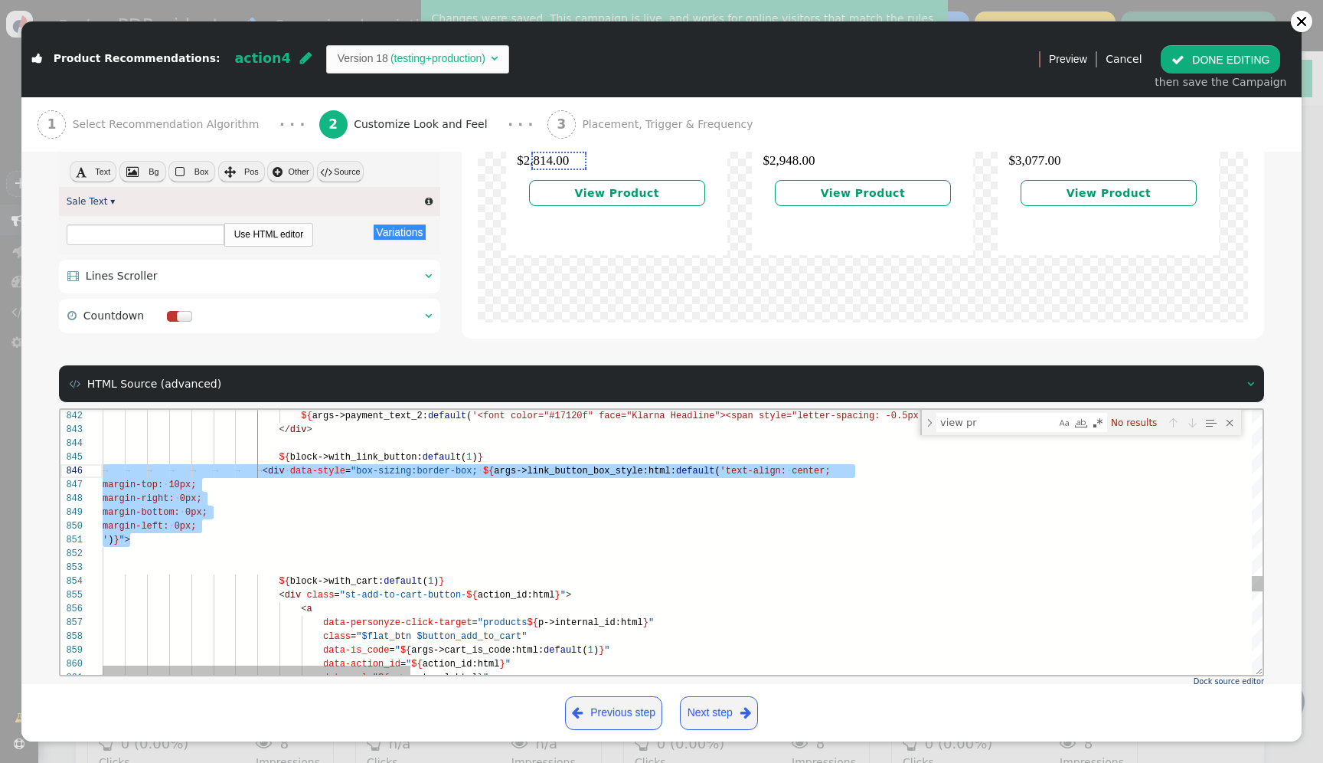
drag, startPoint x: 241, startPoint y: 537, endPoint x: 103, endPoint y: 471, distance: 152.7
paste textarea "</a> </div> </div> ${block->with_cart:default(1)} <div class="st-add-to-cart-bu…"
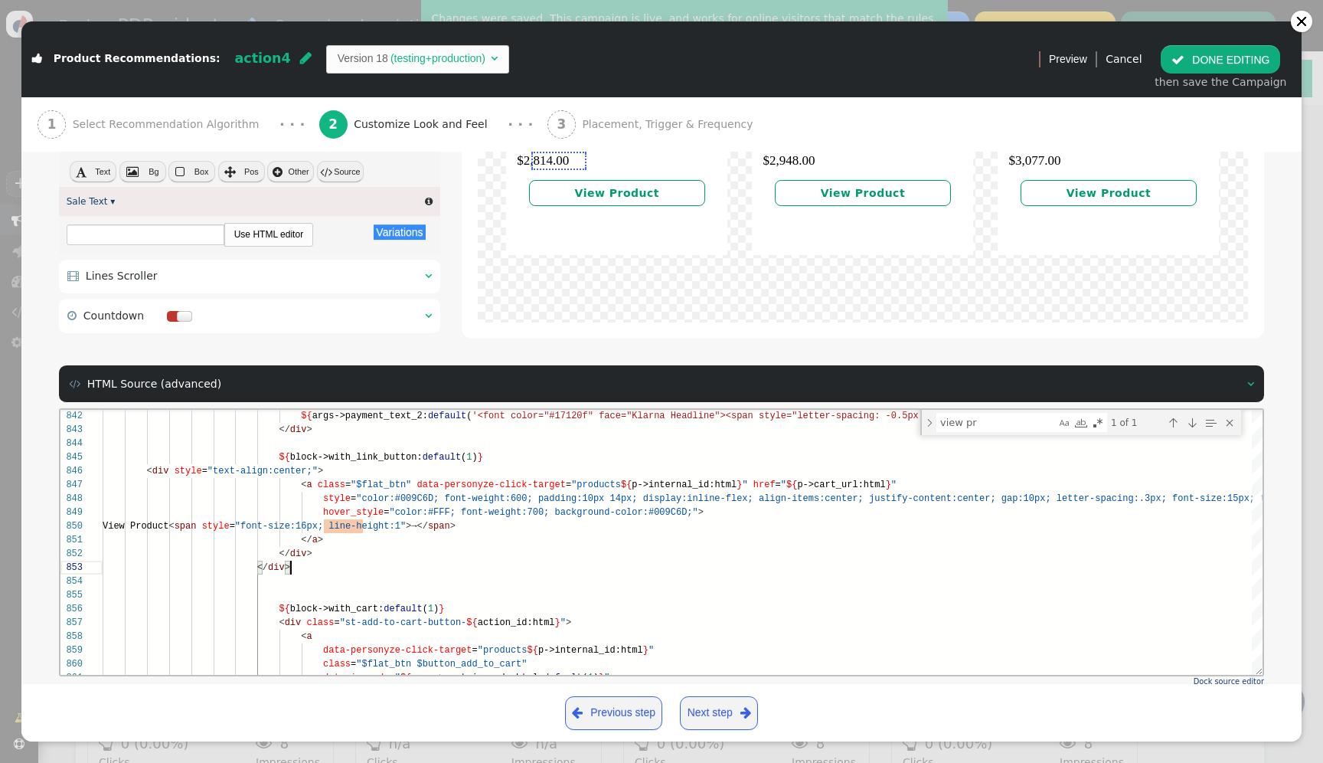
scroll to position [2301, 0]
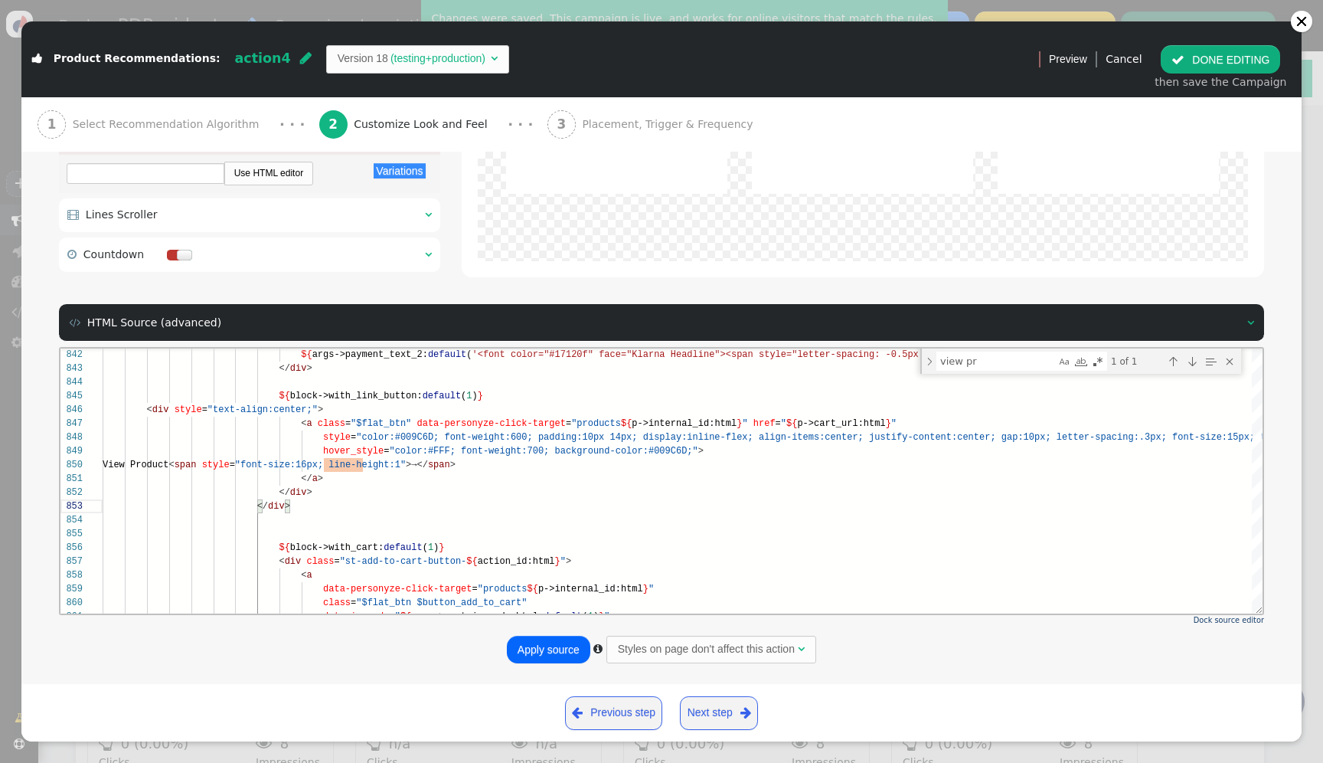
click at [572, 650] on button "Apply source" at bounding box center [548, 649] width 83 height 28
type textarea "</div> <div class="ovy2"> <span></span> <div> <div style="${args->hover_ovy2_st…"
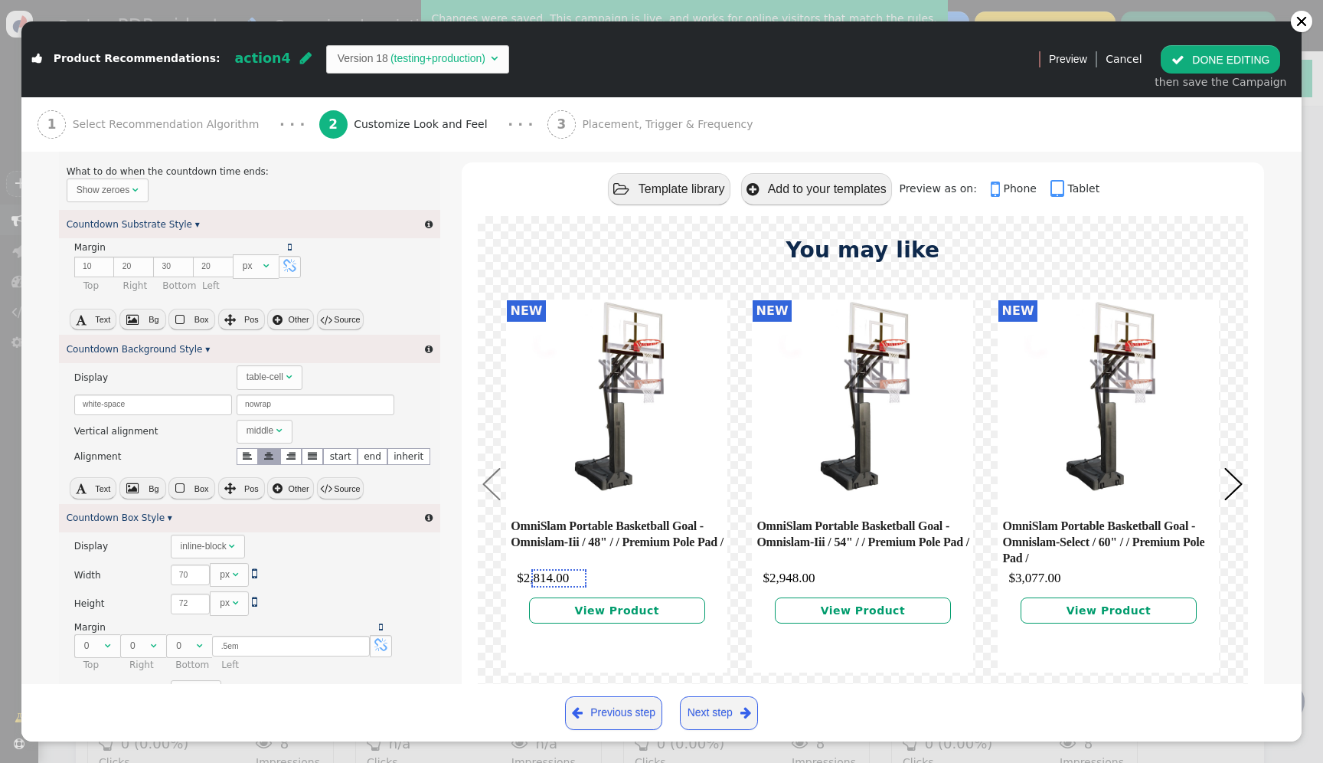
scroll to position [1920, 0]
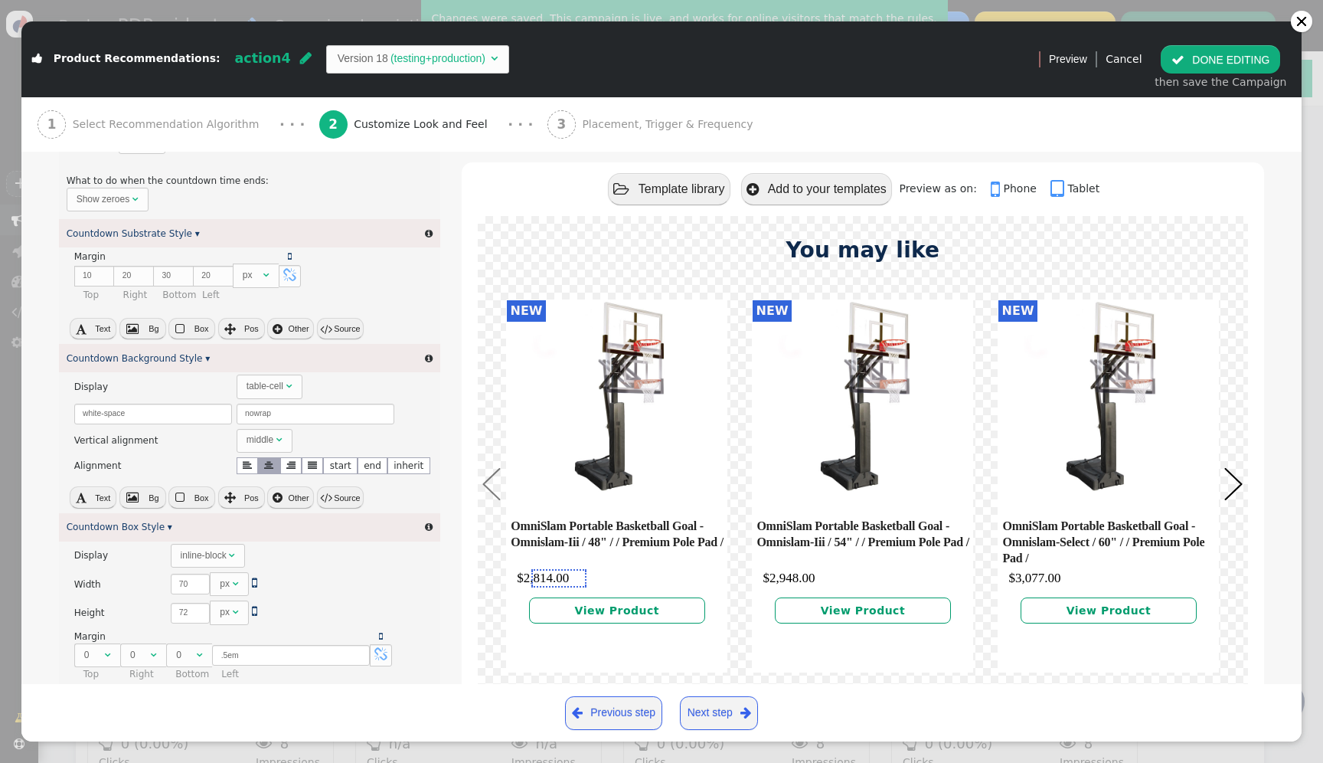
type input "Hour(s)"
type input "Second(s)"
type input "SALE PAGE"
type input "Day(s)"
type input "Minute(s)"
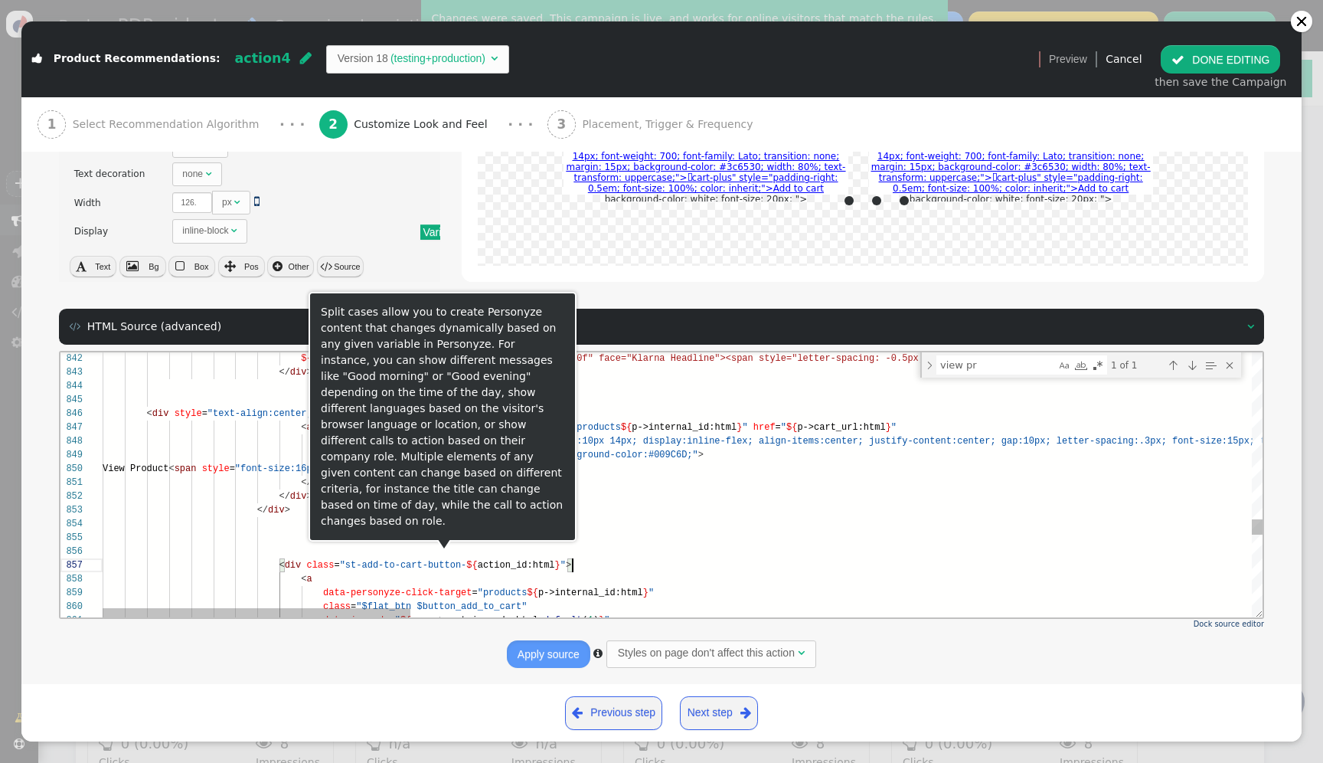
scroll to position [83, 470]
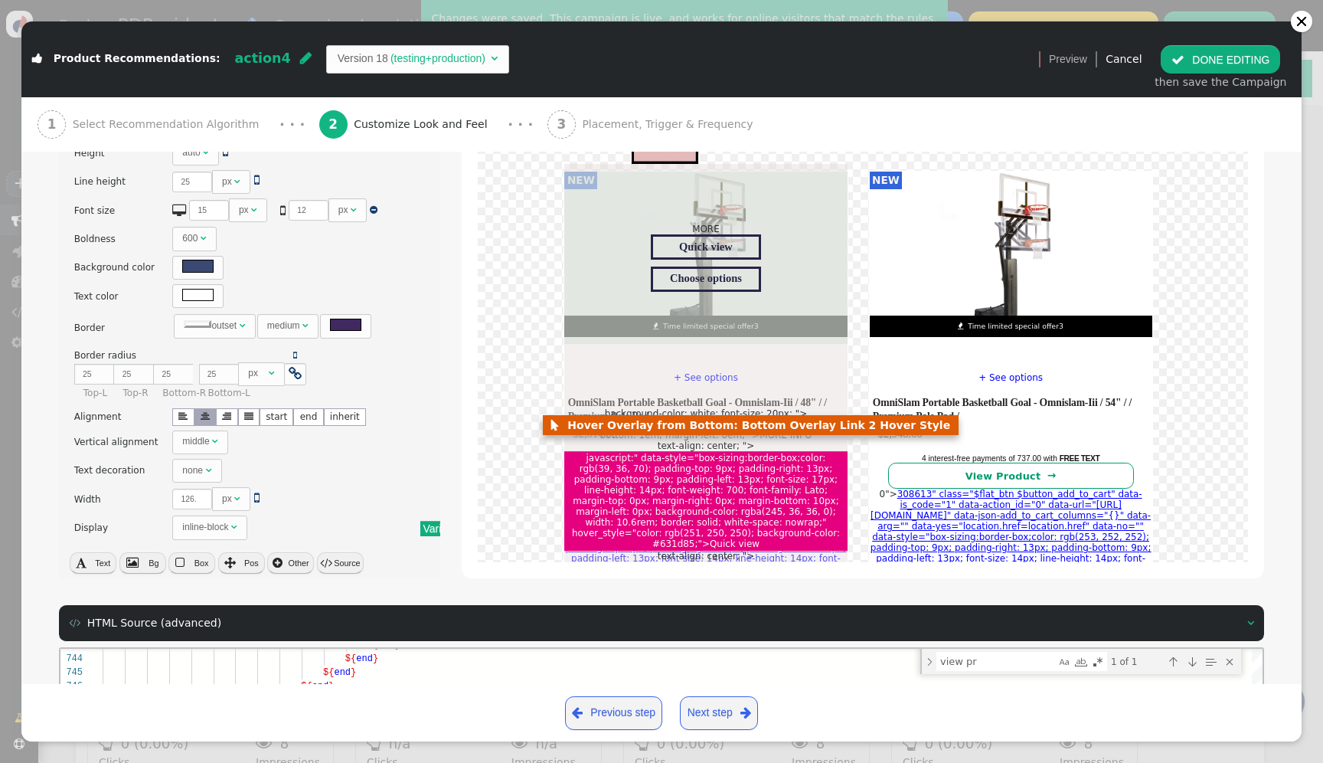
scroll to position [0, 0]
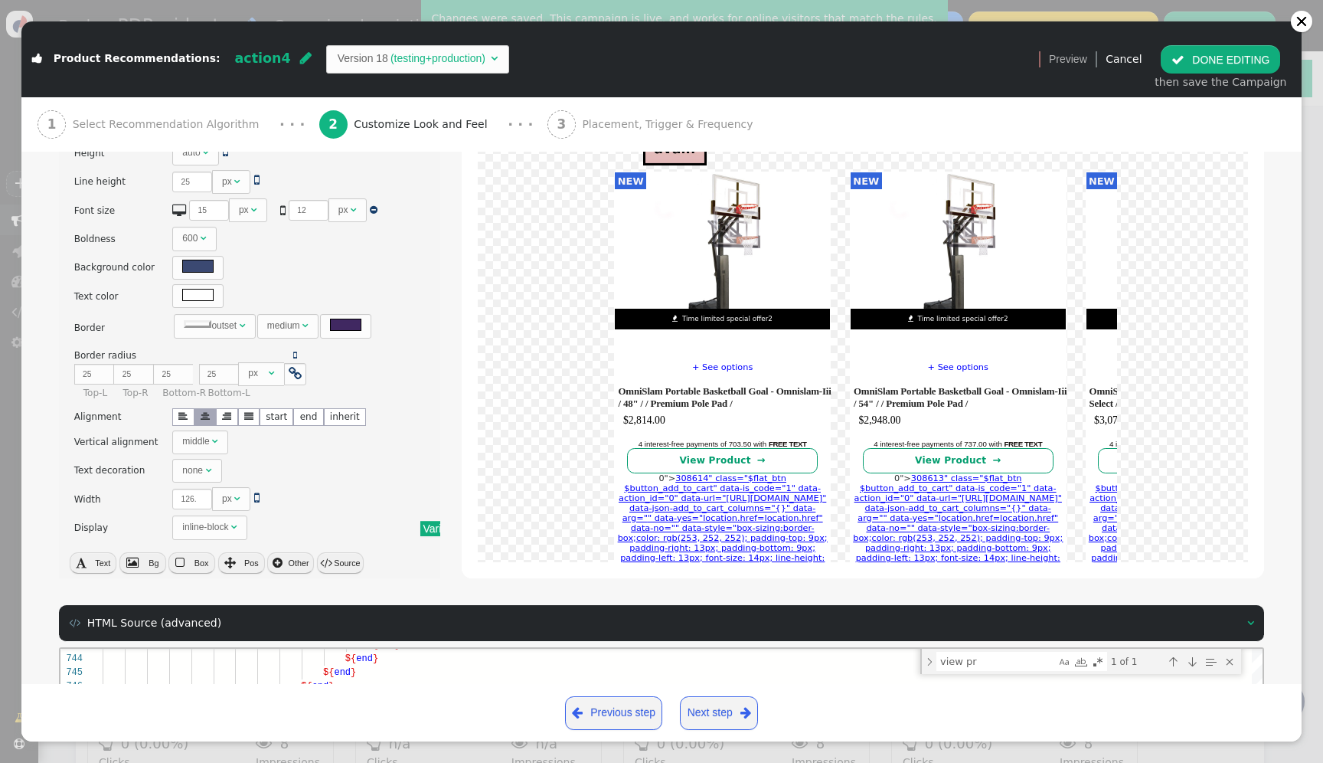
click at [419, 44] on div " Product Recommendations: action4  Version 18 (testing+production) " at bounding box center [524, 58] width 1007 height 49
click at [417, 64] on td "(testing+production)" at bounding box center [438, 59] width 100 height 16
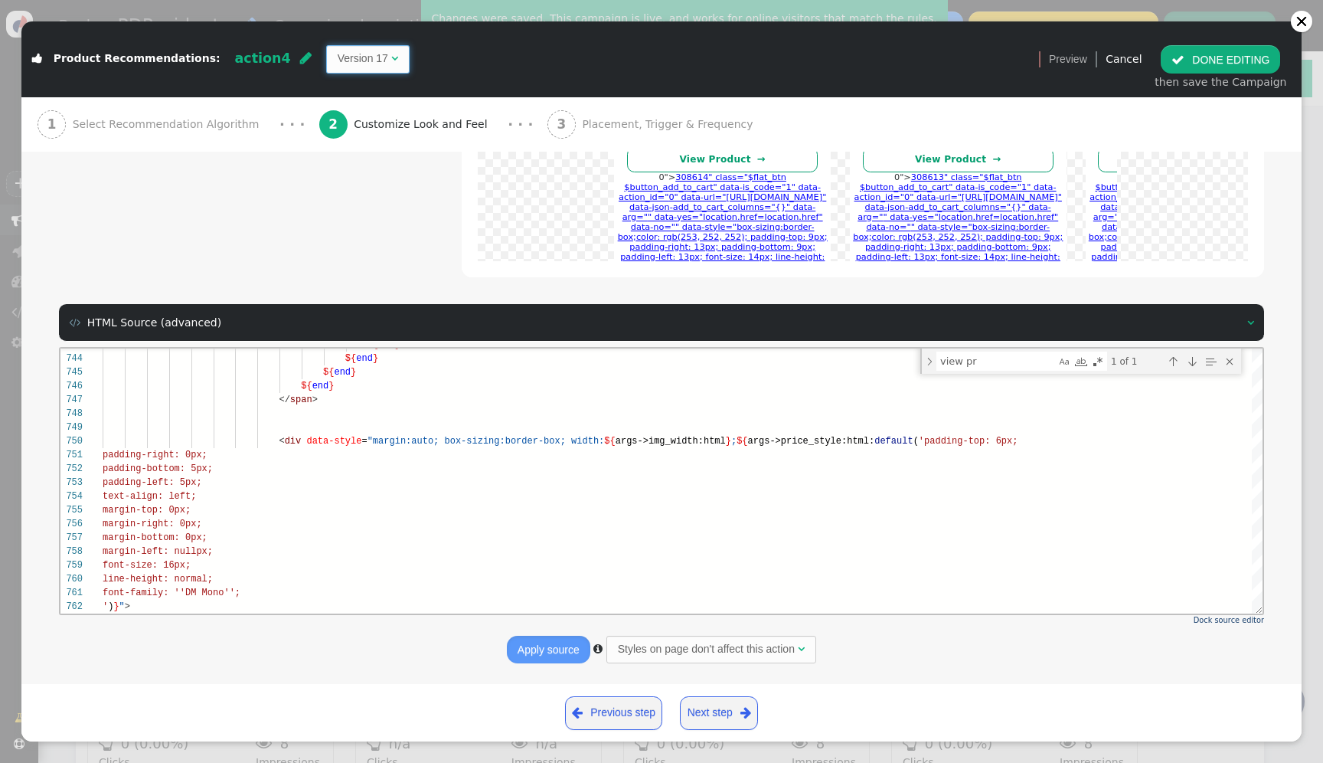
scroll to position [110, 33]
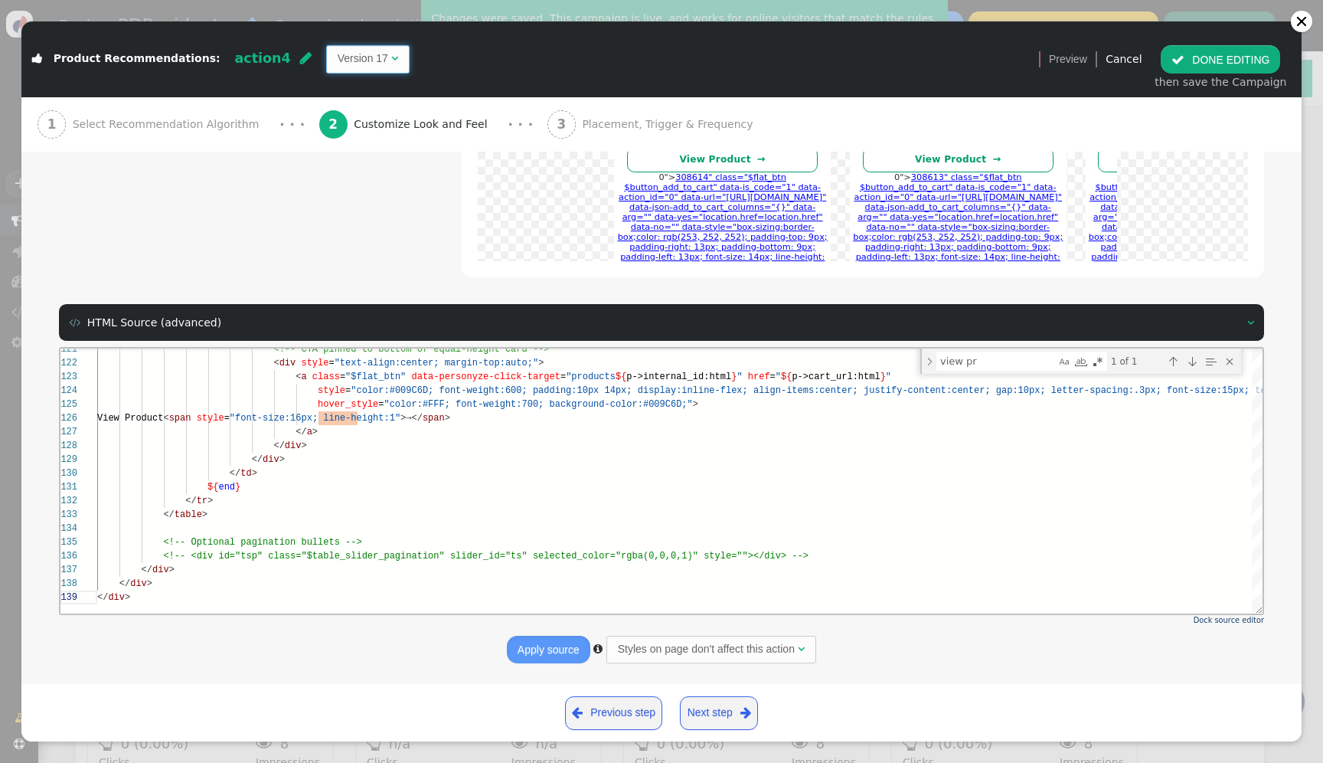
click at [338, 57] on td "Version 17" at bounding box center [363, 59] width 51 height 16
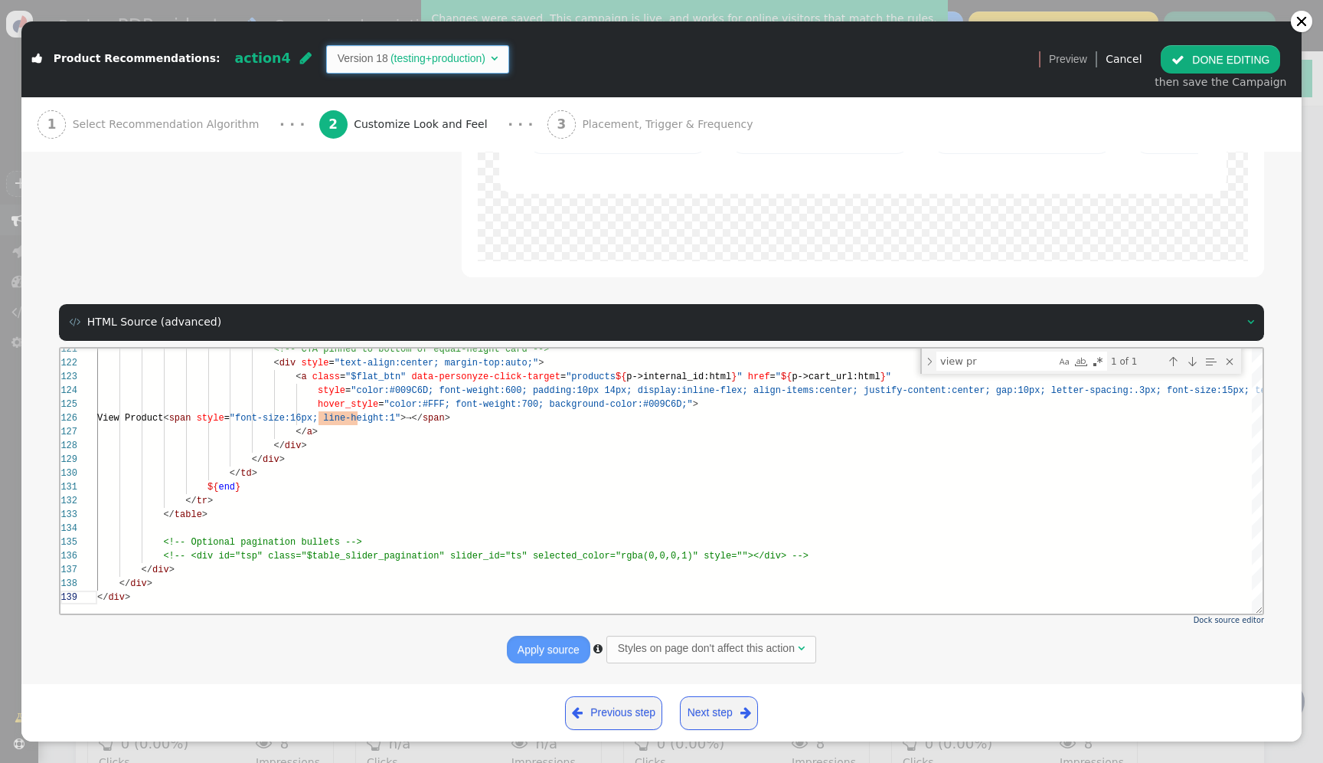
scroll to position [674, 0]
type textarea ""timer_caption_minutes":${args->timer_caption_minutes:json:html:default('Minute…"
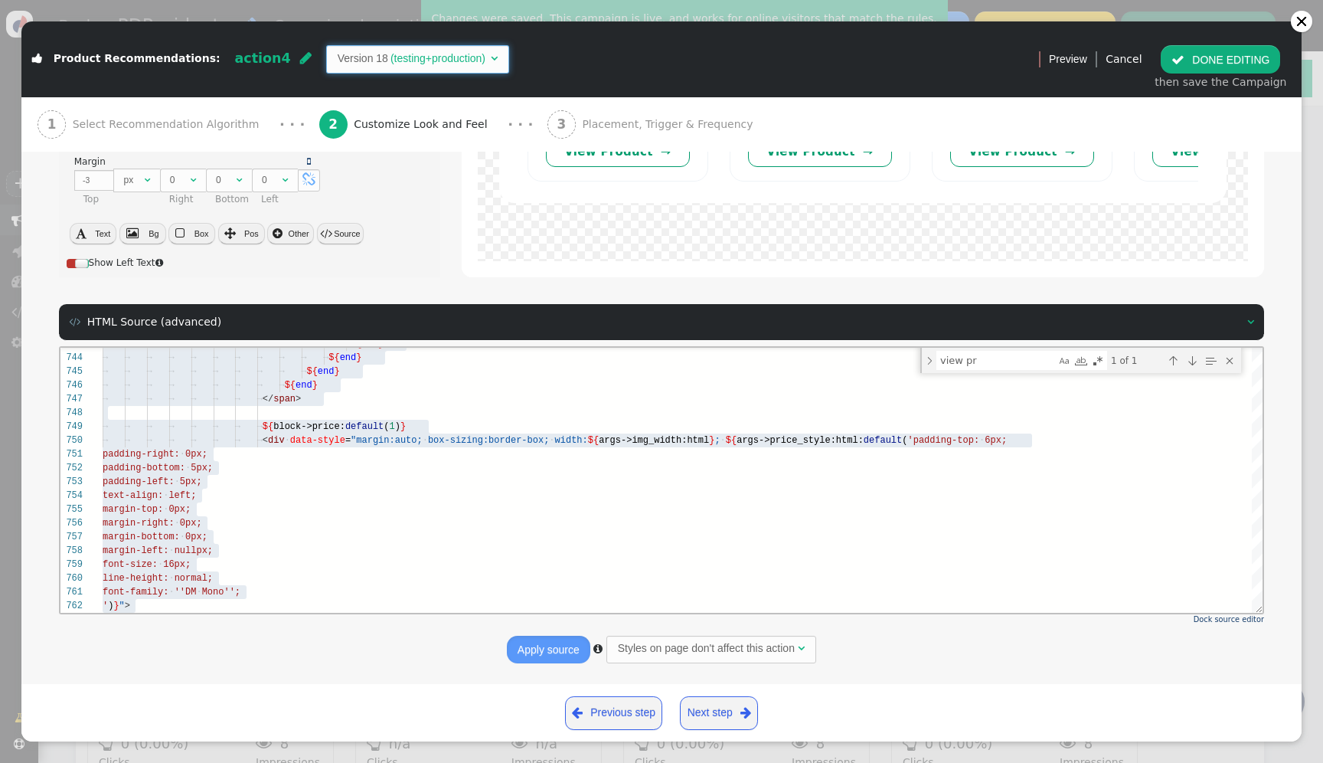
type input "Day(s)"
type input "Hour(s)"
type input "Minute(s)"
type input "Second(s)"
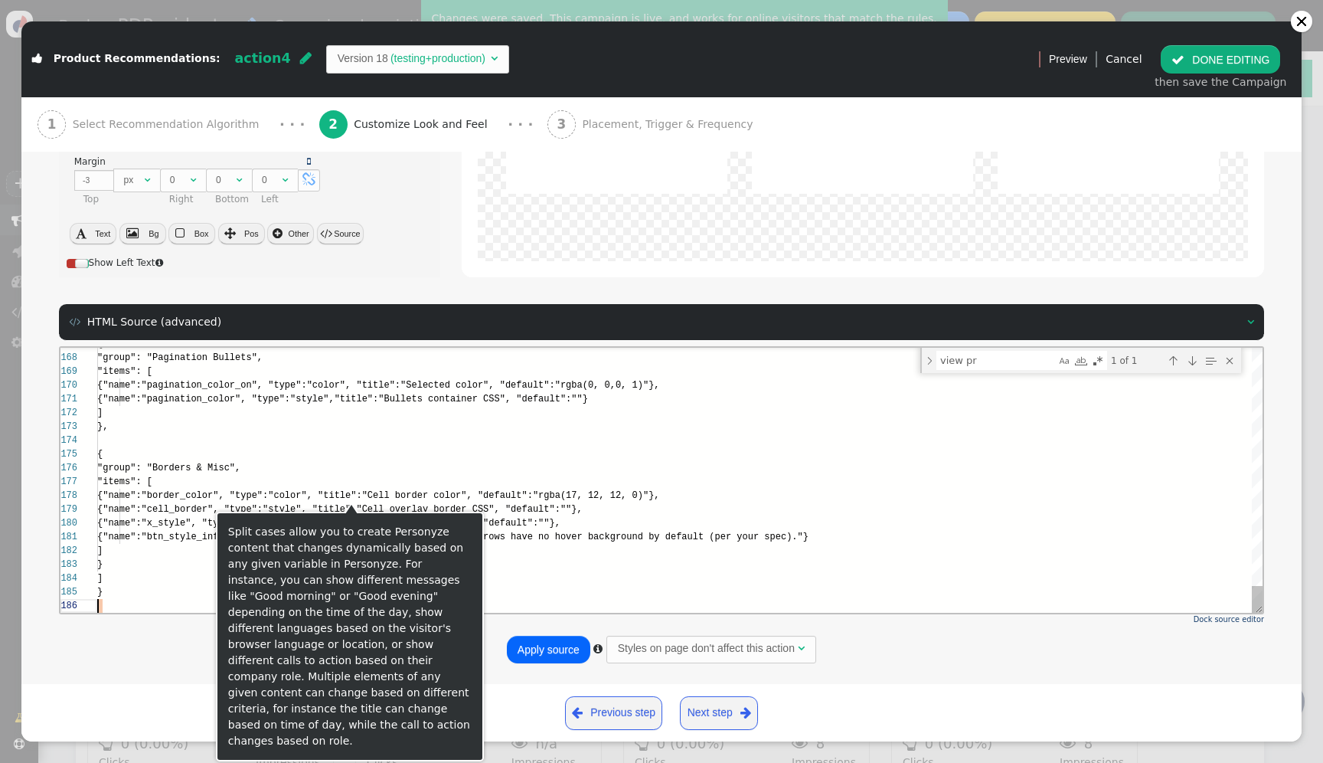
scroll to position [69, 0]
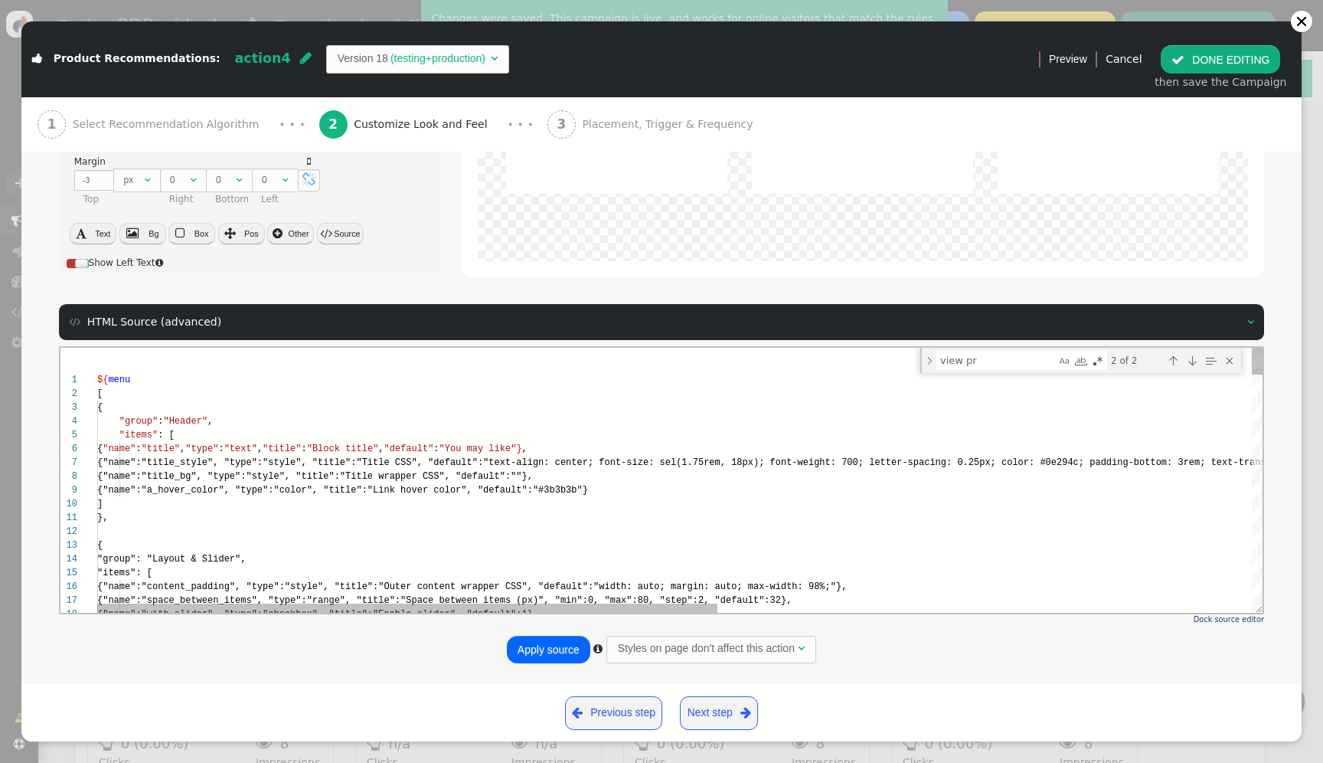
click at [103, 375] on span "${" at bounding box center [102, 379] width 11 height 11
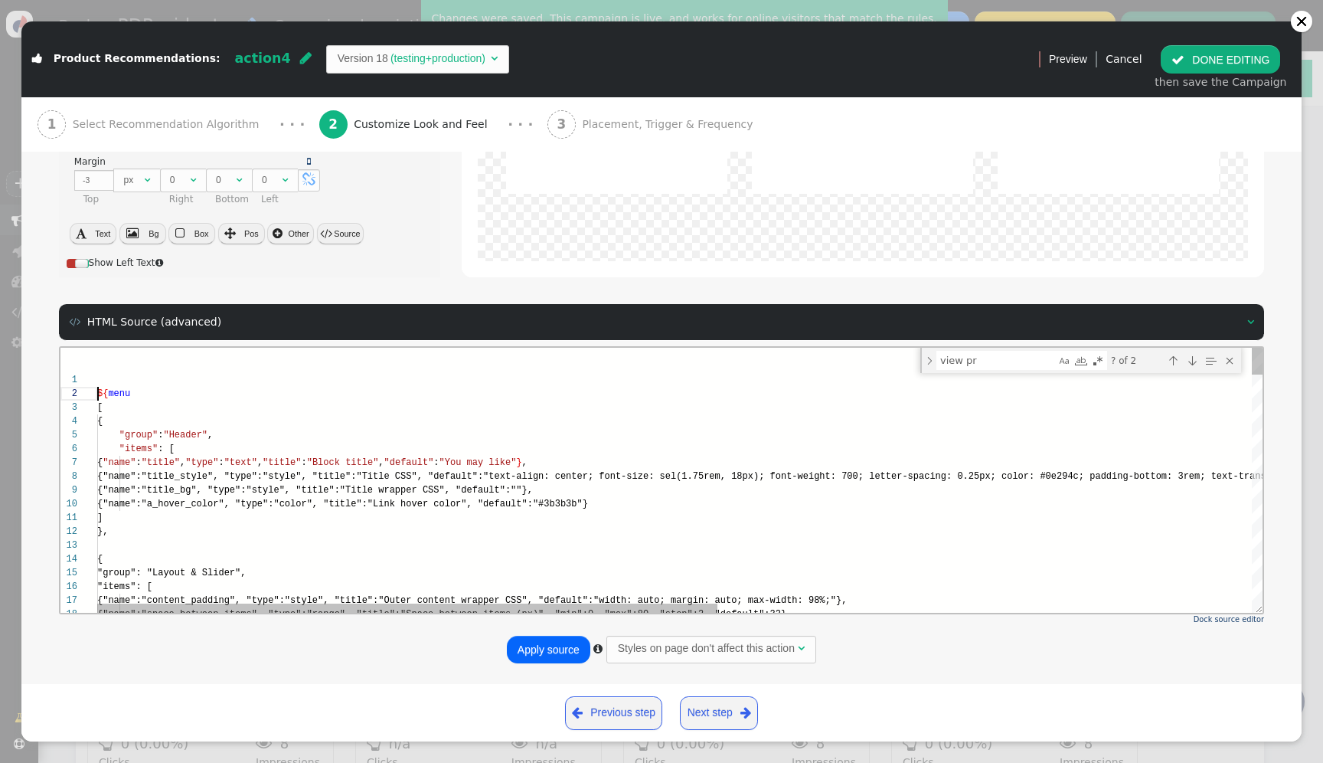
scroll to position [0, 0]
paste textarea "</tr> </table> ${block->pagination:default(0)} <div id="tsp" class="$table_slid…"
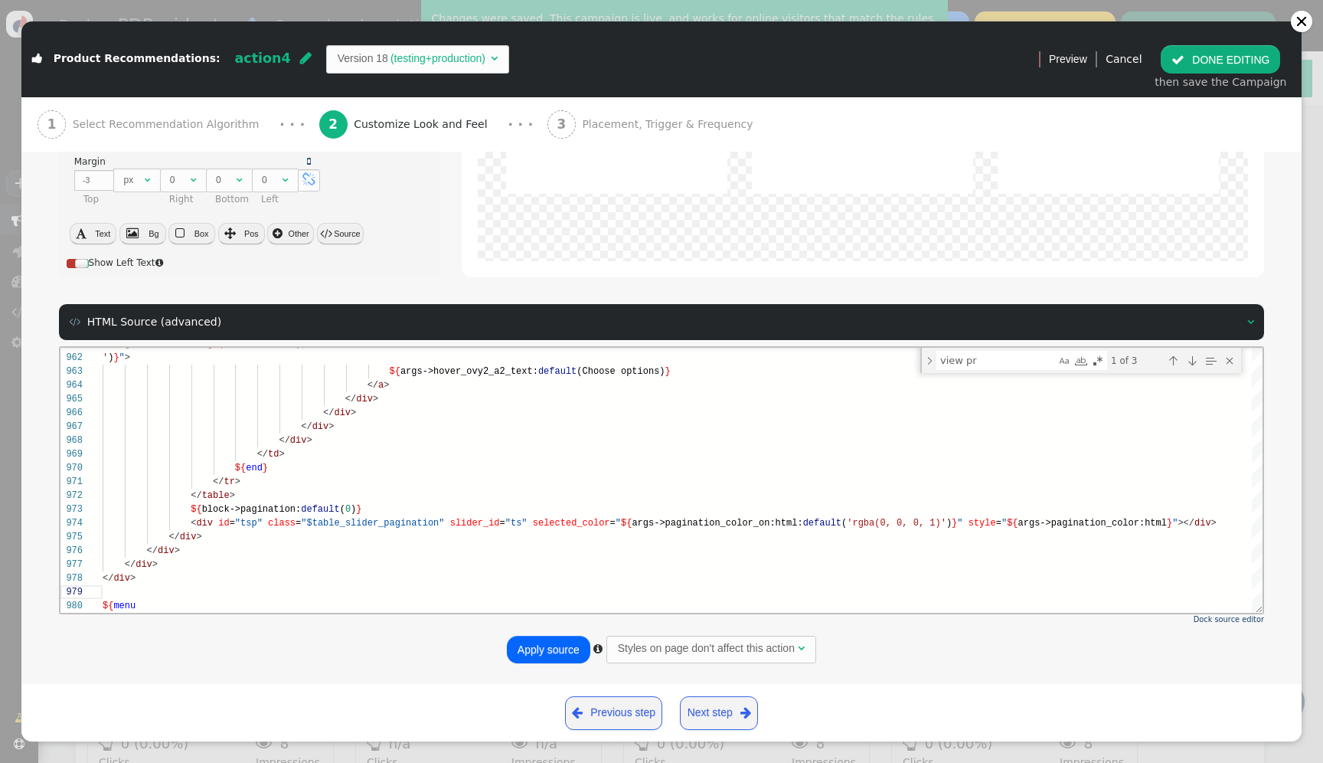
click at [543, 654] on button "Apply source" at bounding box center [548, 649] width 83 height 28
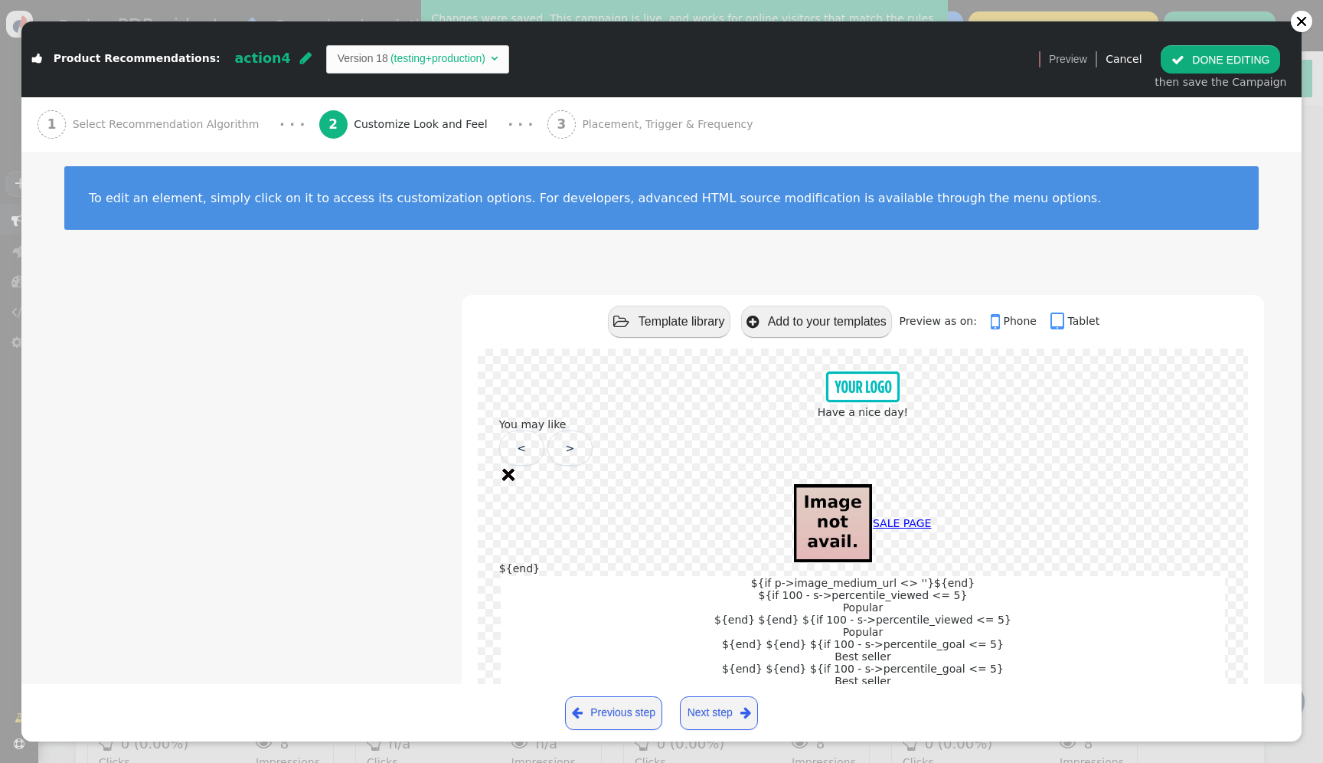
scroll to position [0, 0]
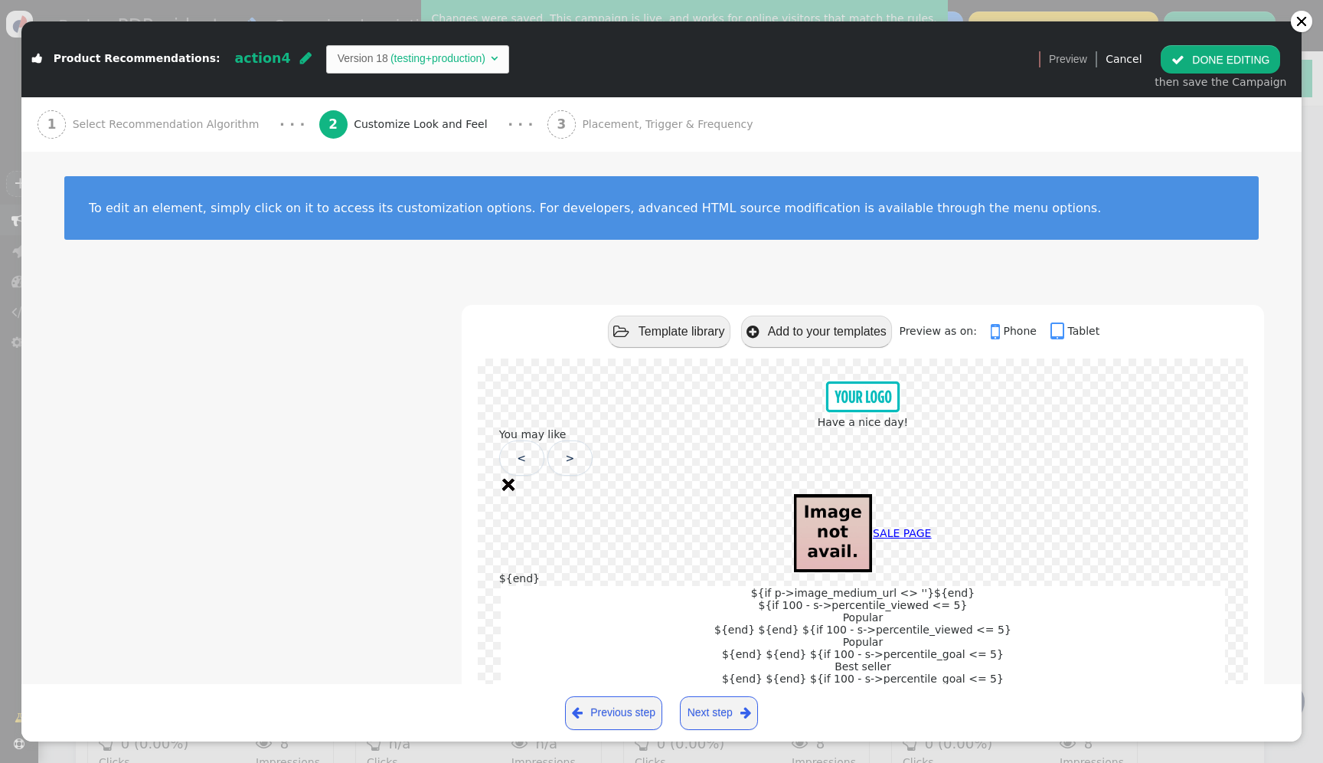
click at [388, 64] on td "(testing+production)" at bounding box center [438, 59] width 100 height 16
type textarea "${end} </tr> </table> <!-- Optional pagination bullets --> <!-- <div id="tsp" c…"
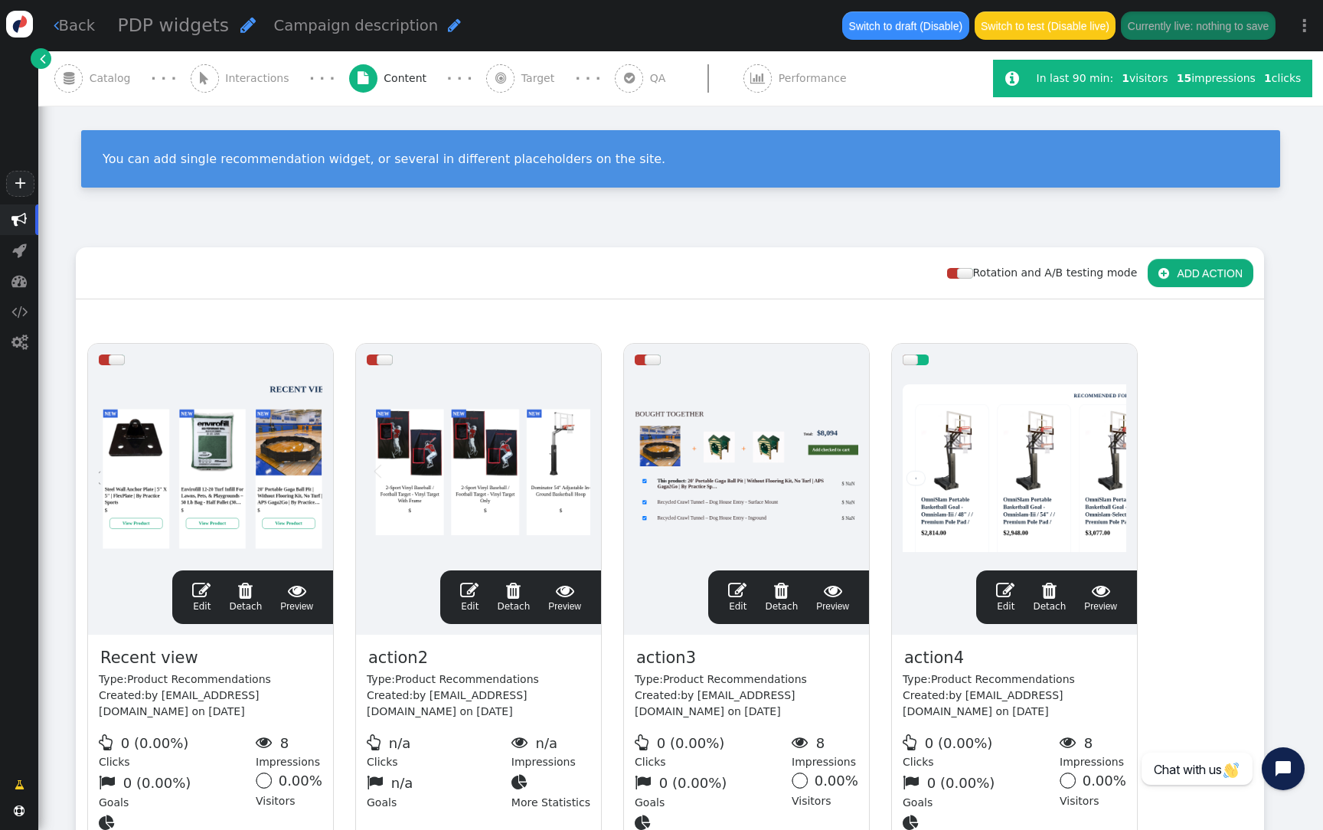
click at [1071, 470] on div at bounding box center [1015, 468] width 224 height 184
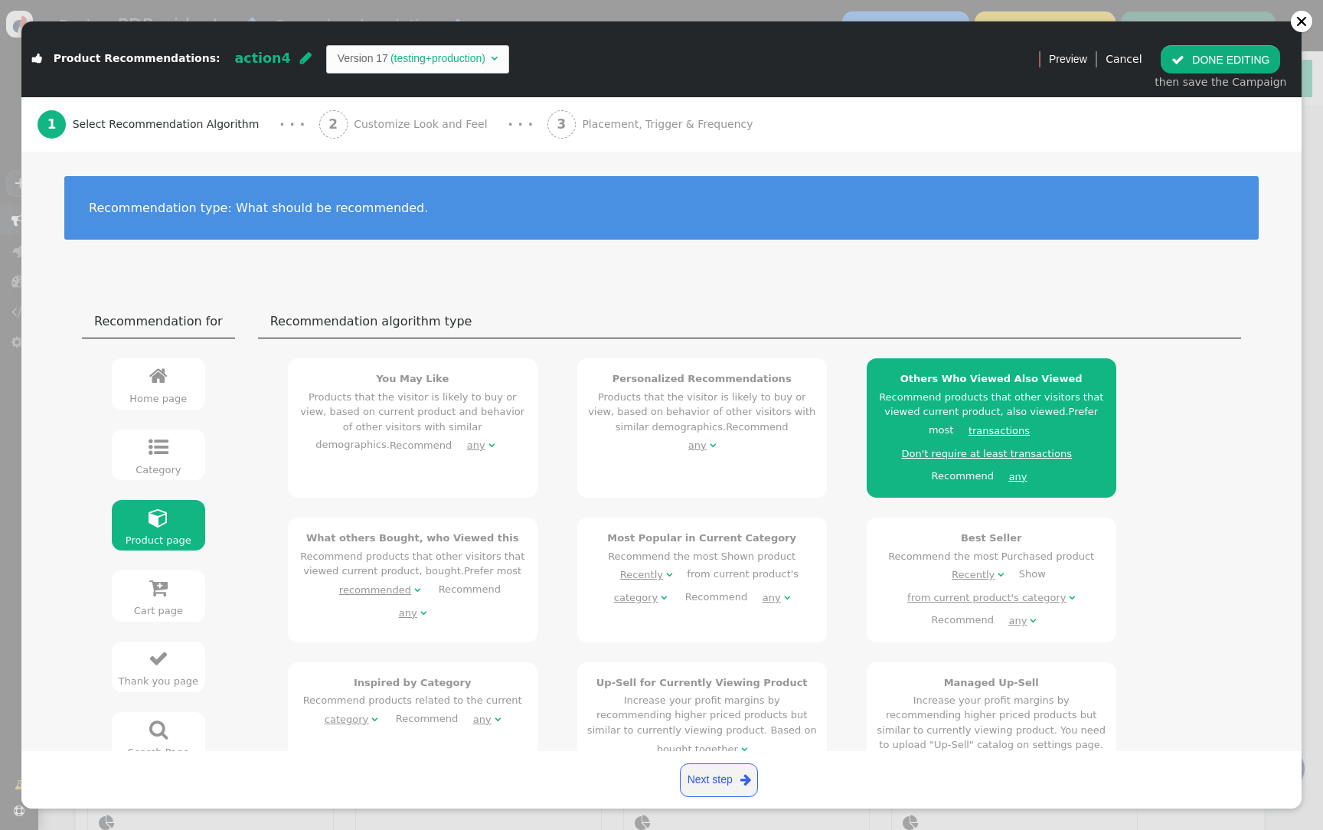
click at [426, 129] on span "Customize Look and Feel" at bounding box center [424, 124] width 140 height 16
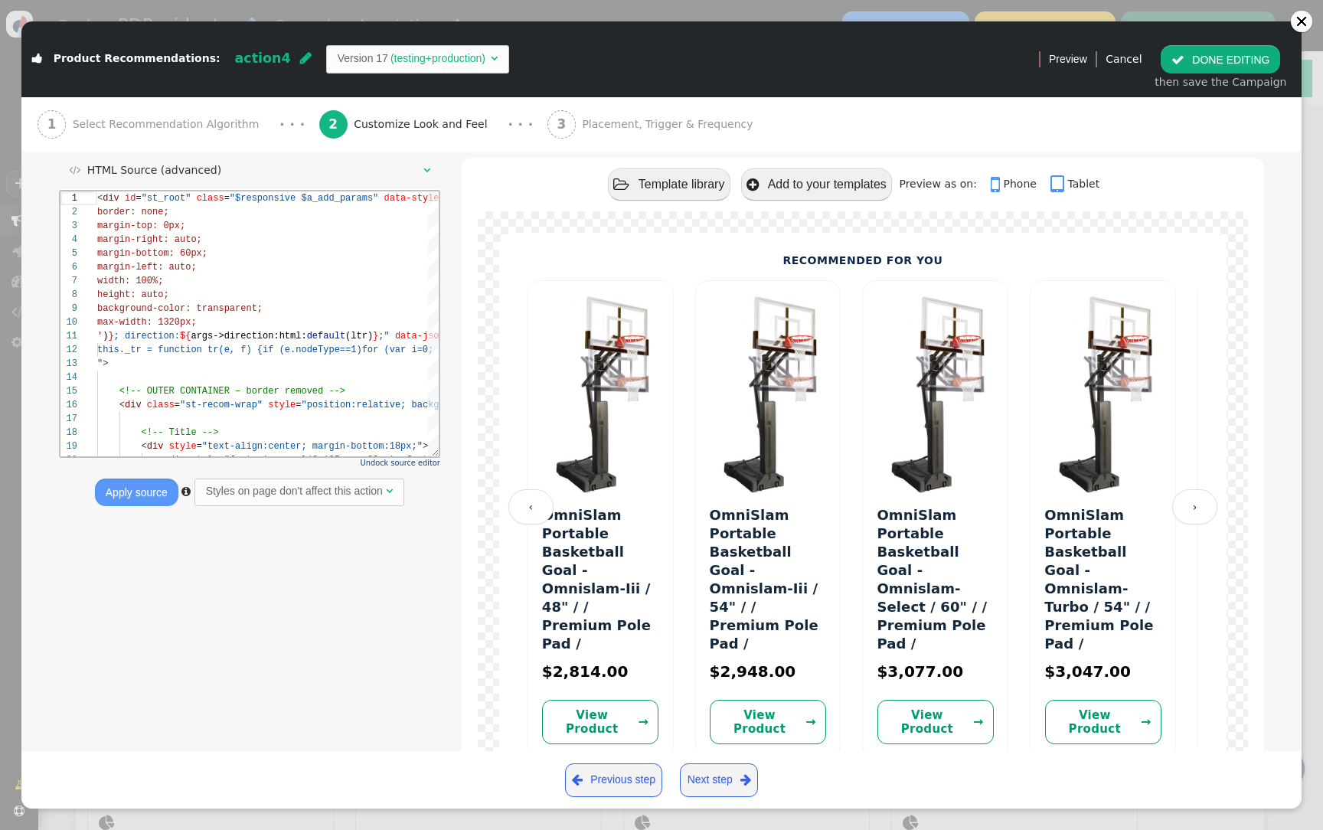
scroll to position [152, 0]
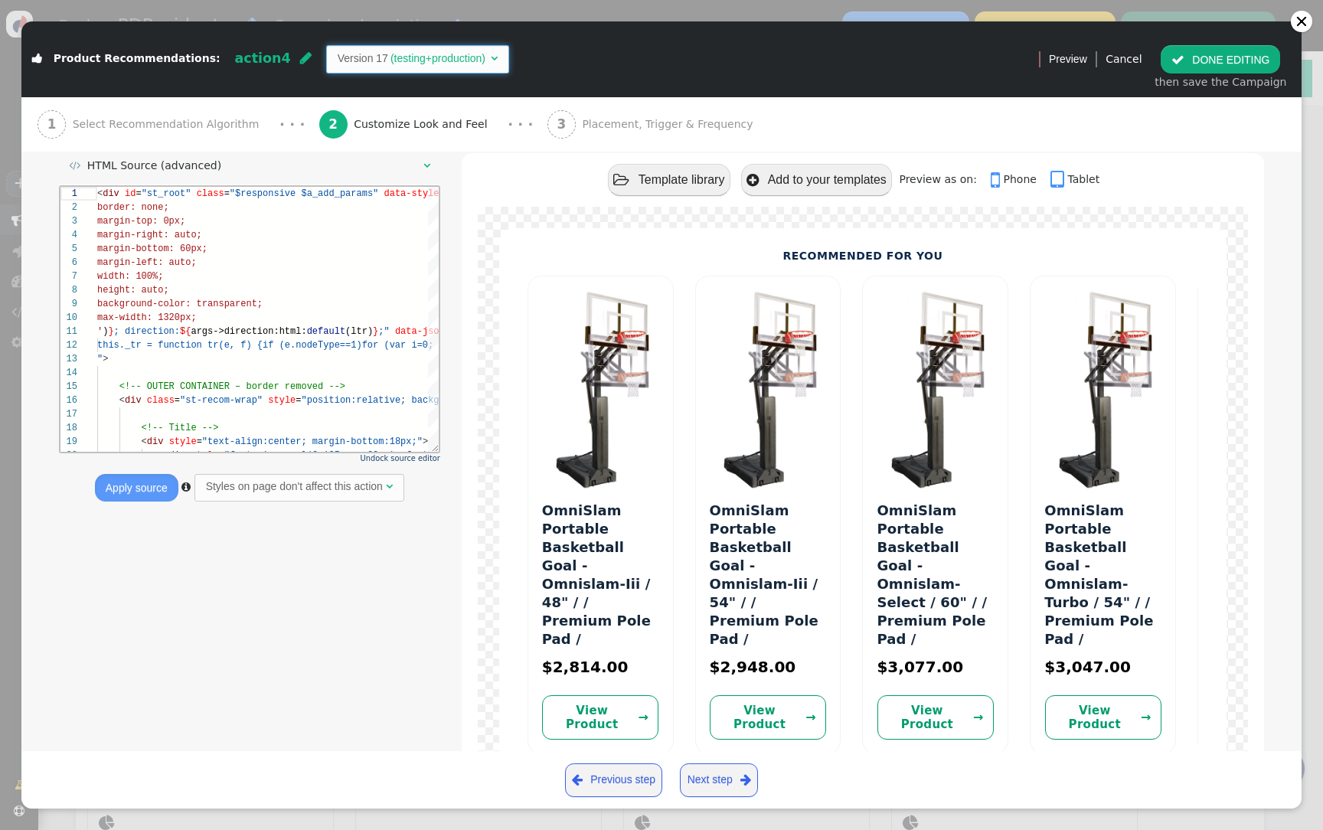
click at [437, 69] on span "Version 17 (testing+production) " at bounding box center [418, 59] width 184 height 28
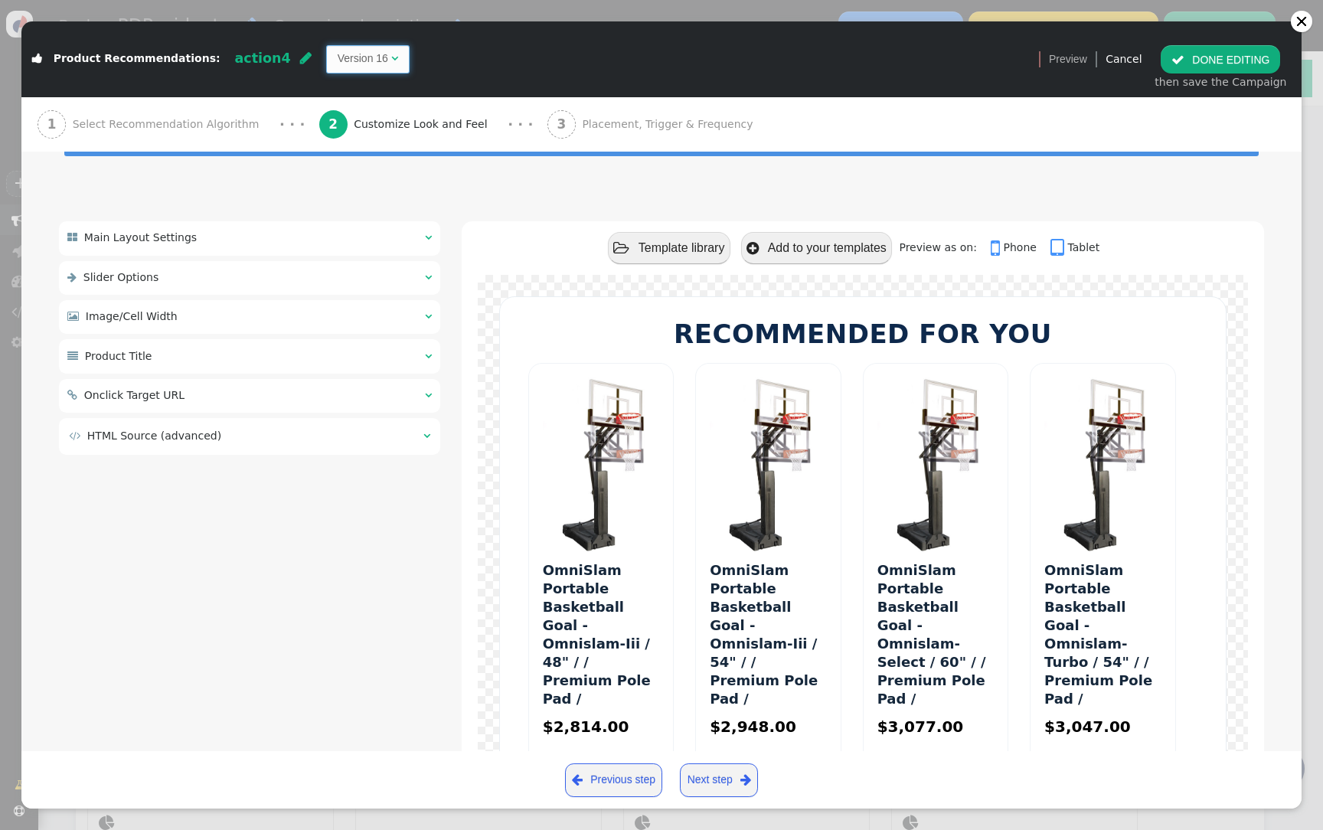
scroll to position [85, 0]
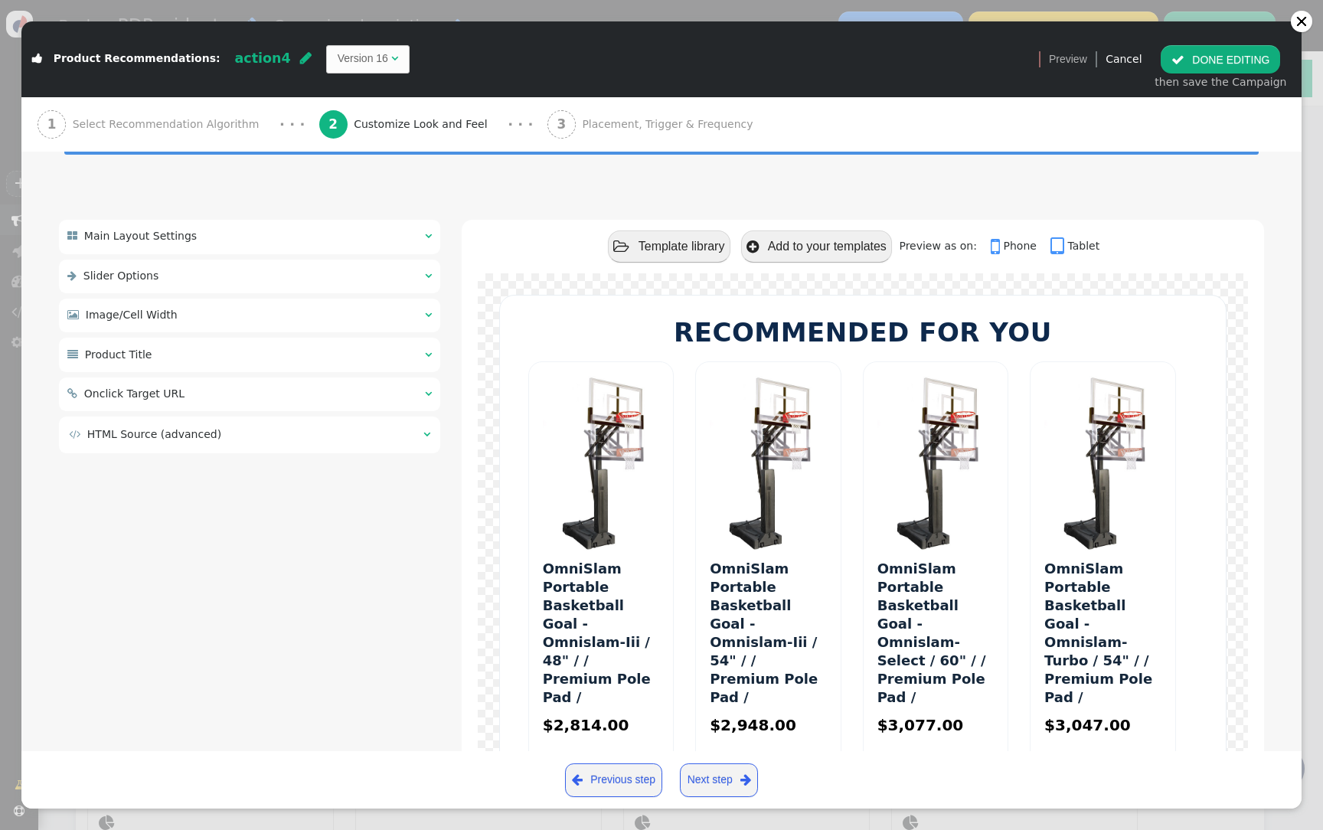
click at [289, 236] on div " Main Layout Settings  " at bounding box center [249, 237] width 381 height 34
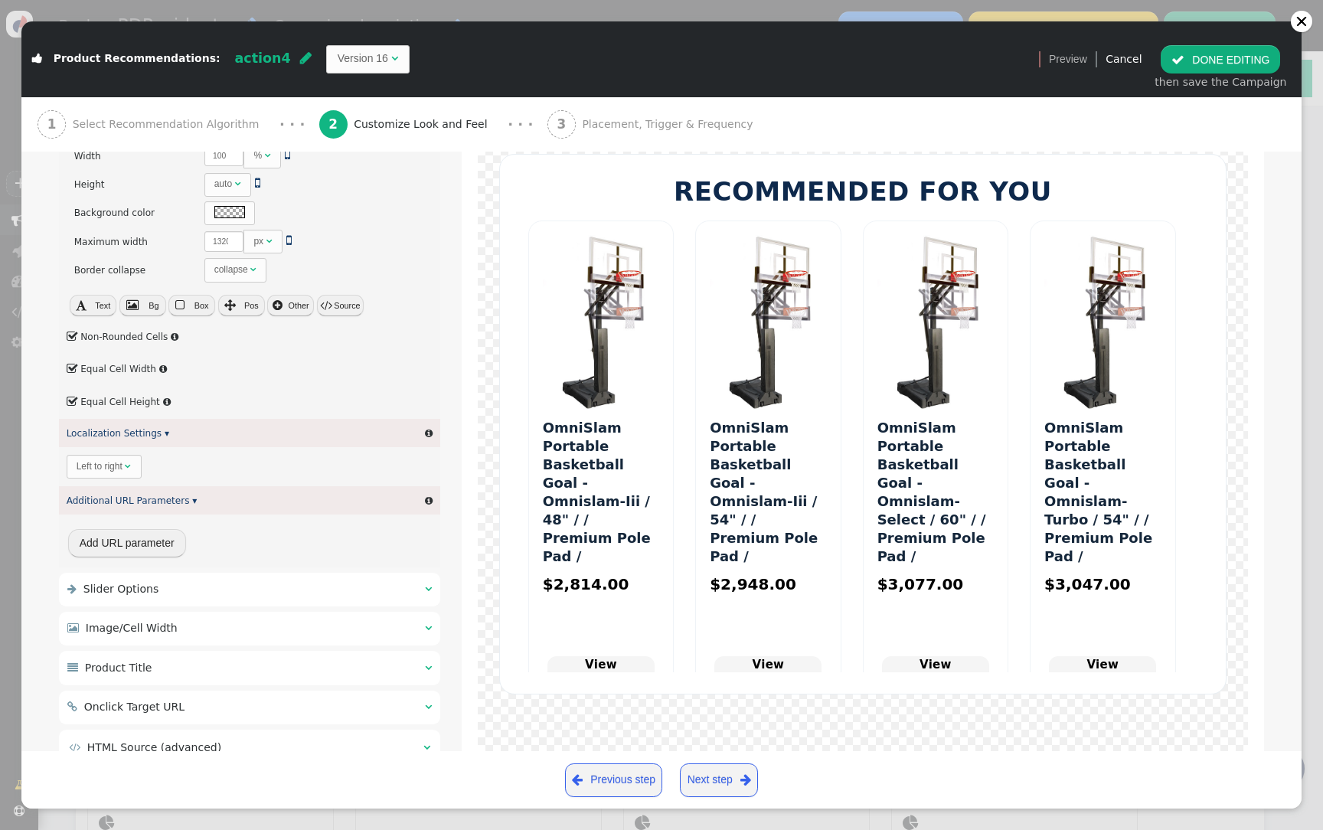
scroll to position [439, 0]
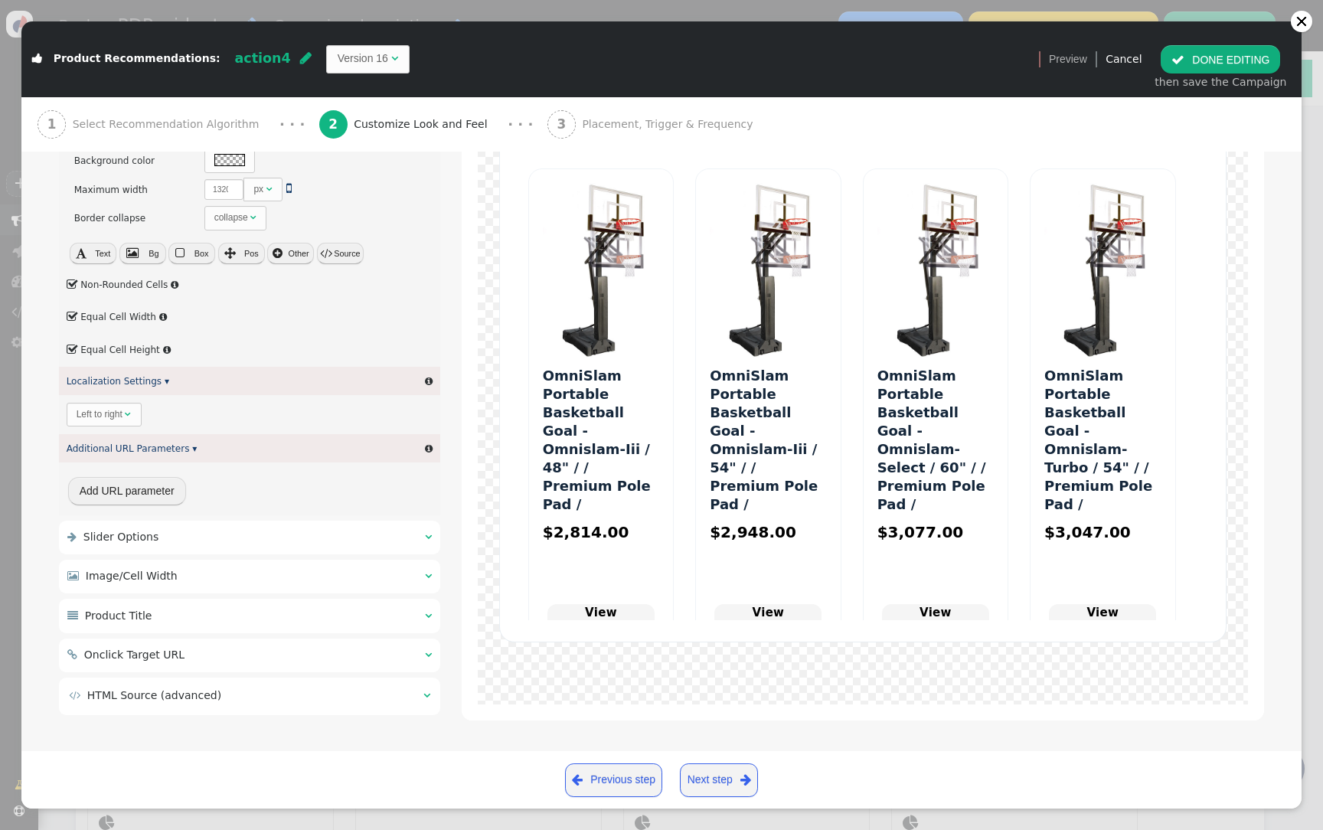
click at [268, 624] on div " Product Title  " at bounding box center [249, 616] width 381 height 34
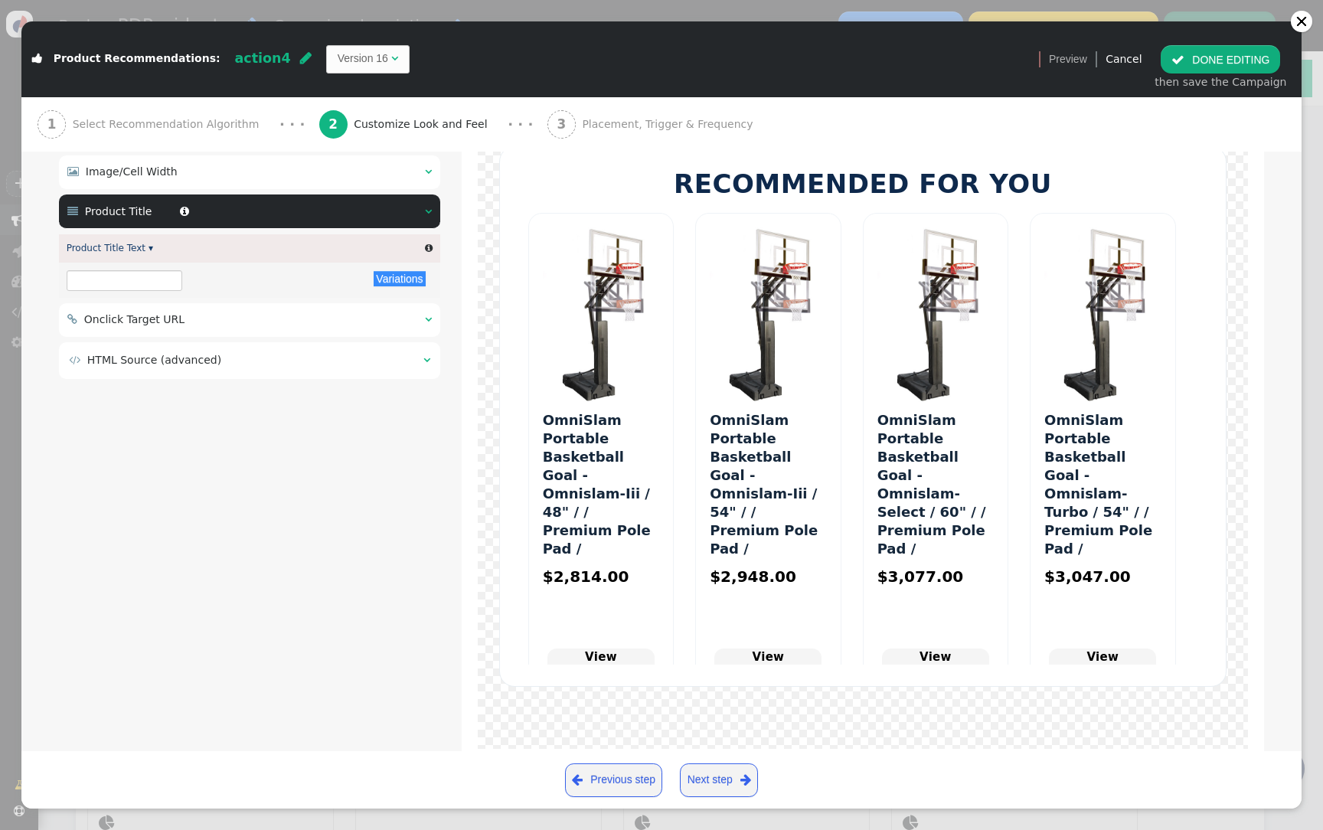
scroll to position [228, 0]
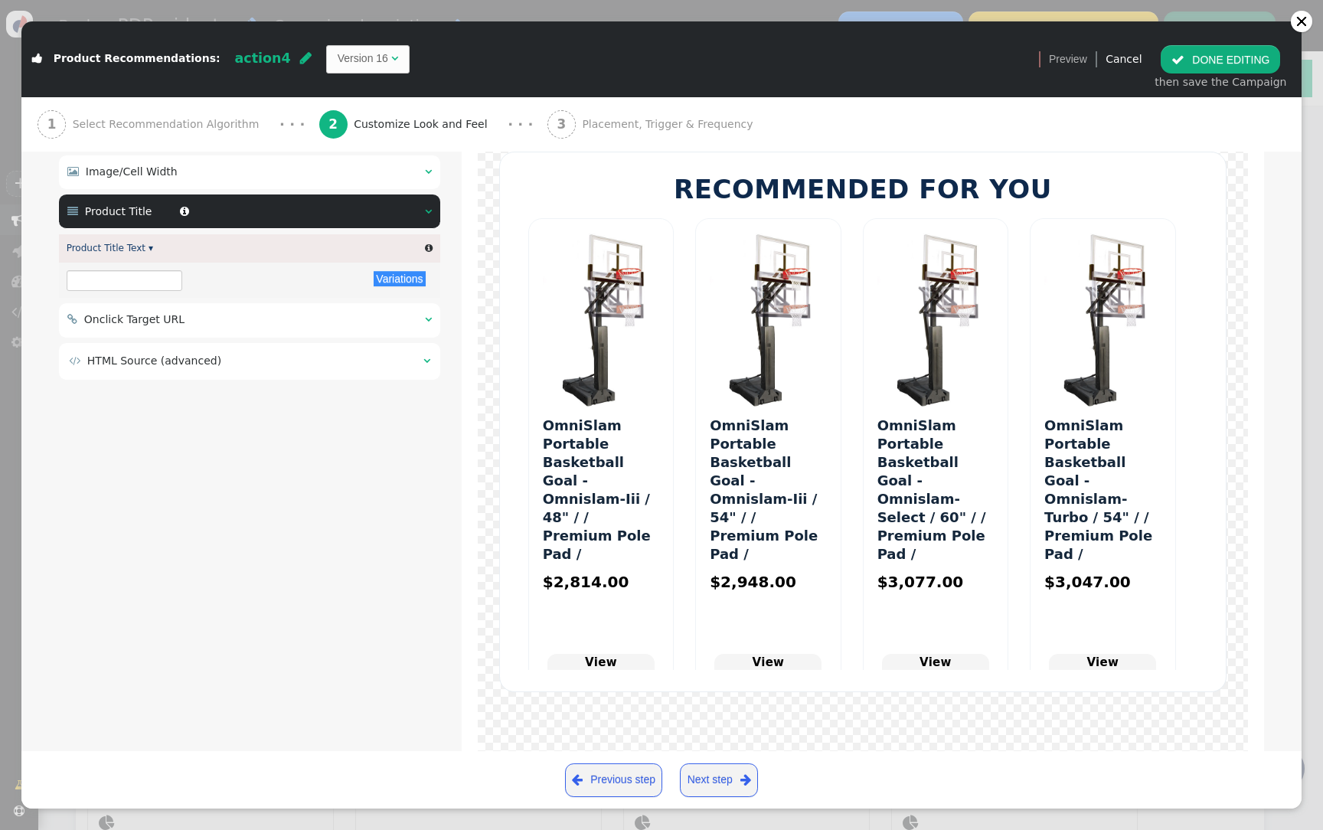
type input "${p->title}"
click at [212, 186] on div " Image/Cell Width  " at bounding box center [249, 172] width 381 height 34
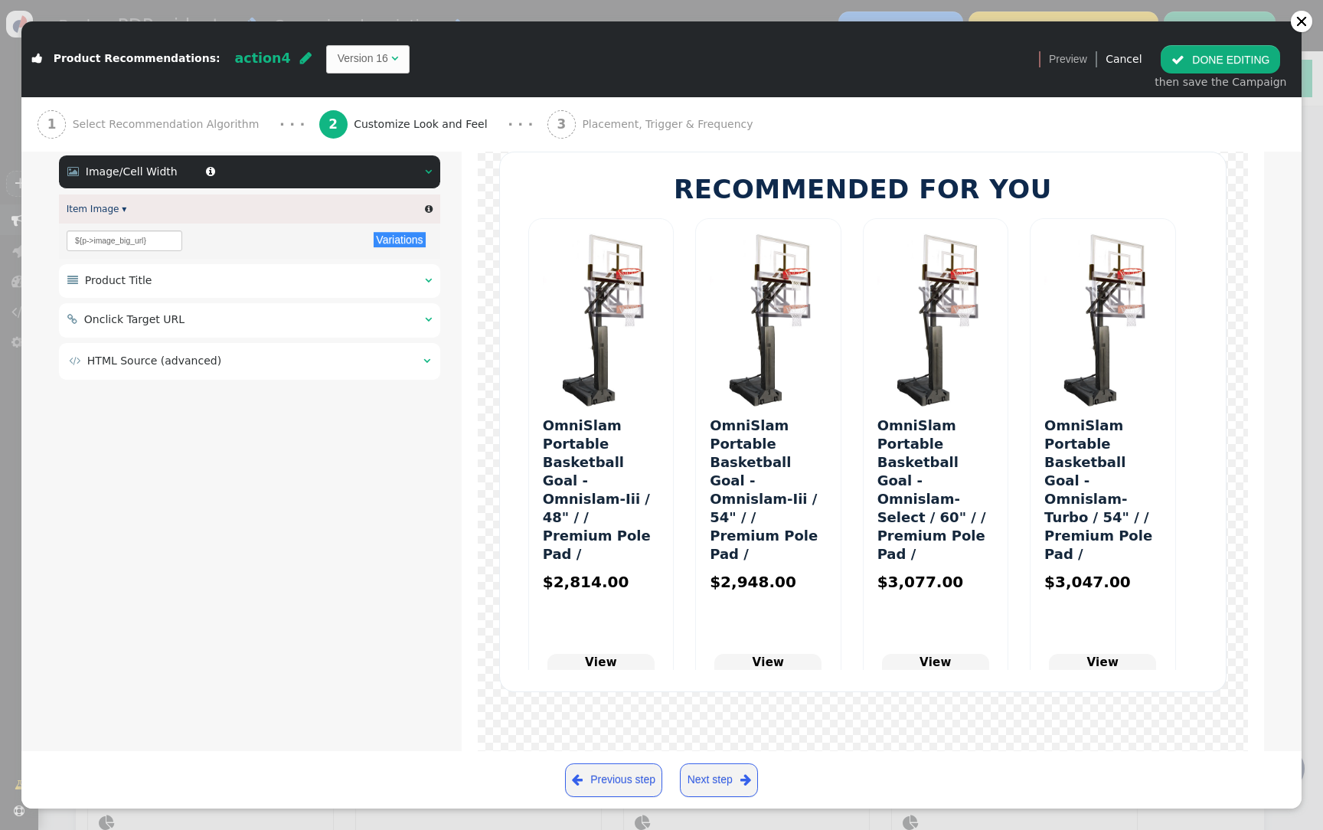
click at [253, 358] on td " HTML Source (advanced)" at bounding box center [241, 361] width 344 height 16
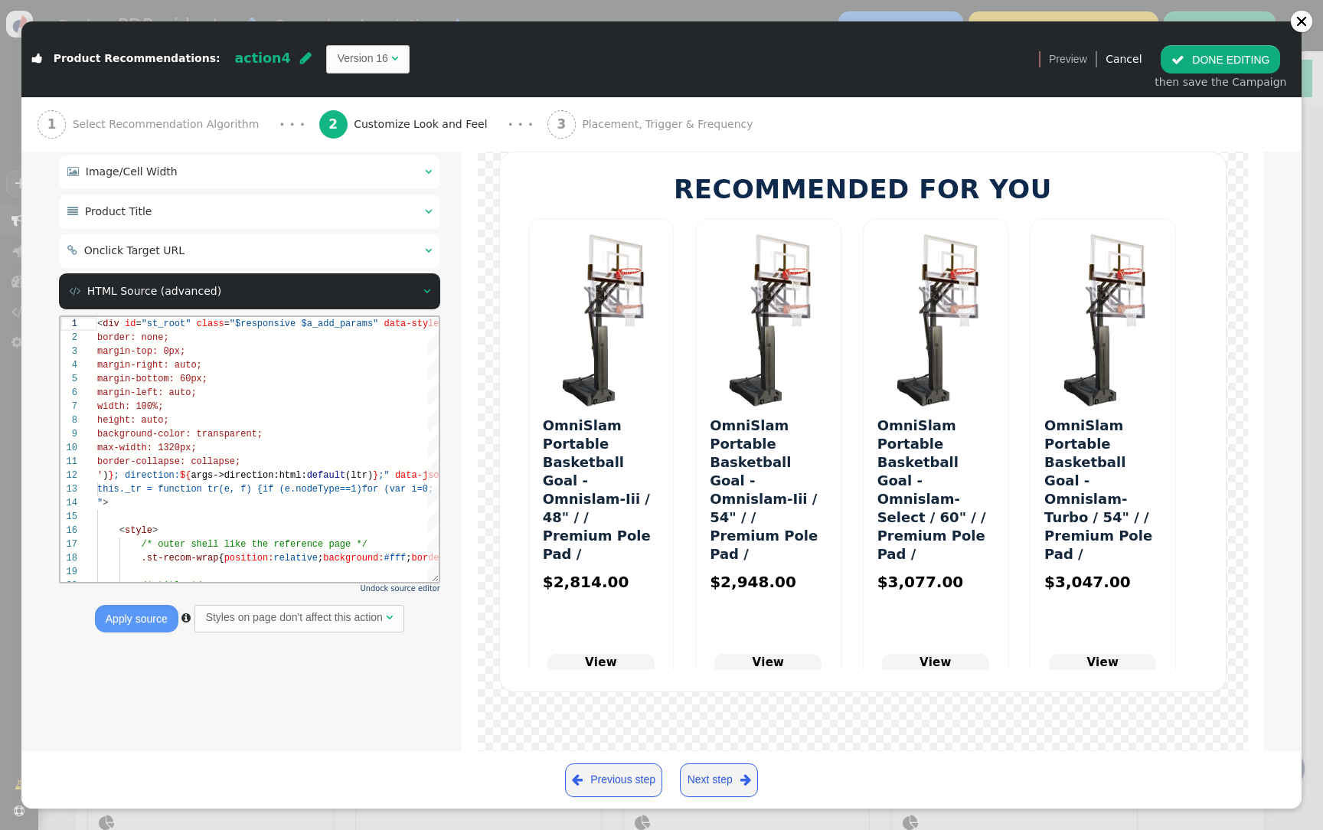
click at [254, 247] on div " Onclick Target URL  " at bounding box center [249, 251] width 381 height 34
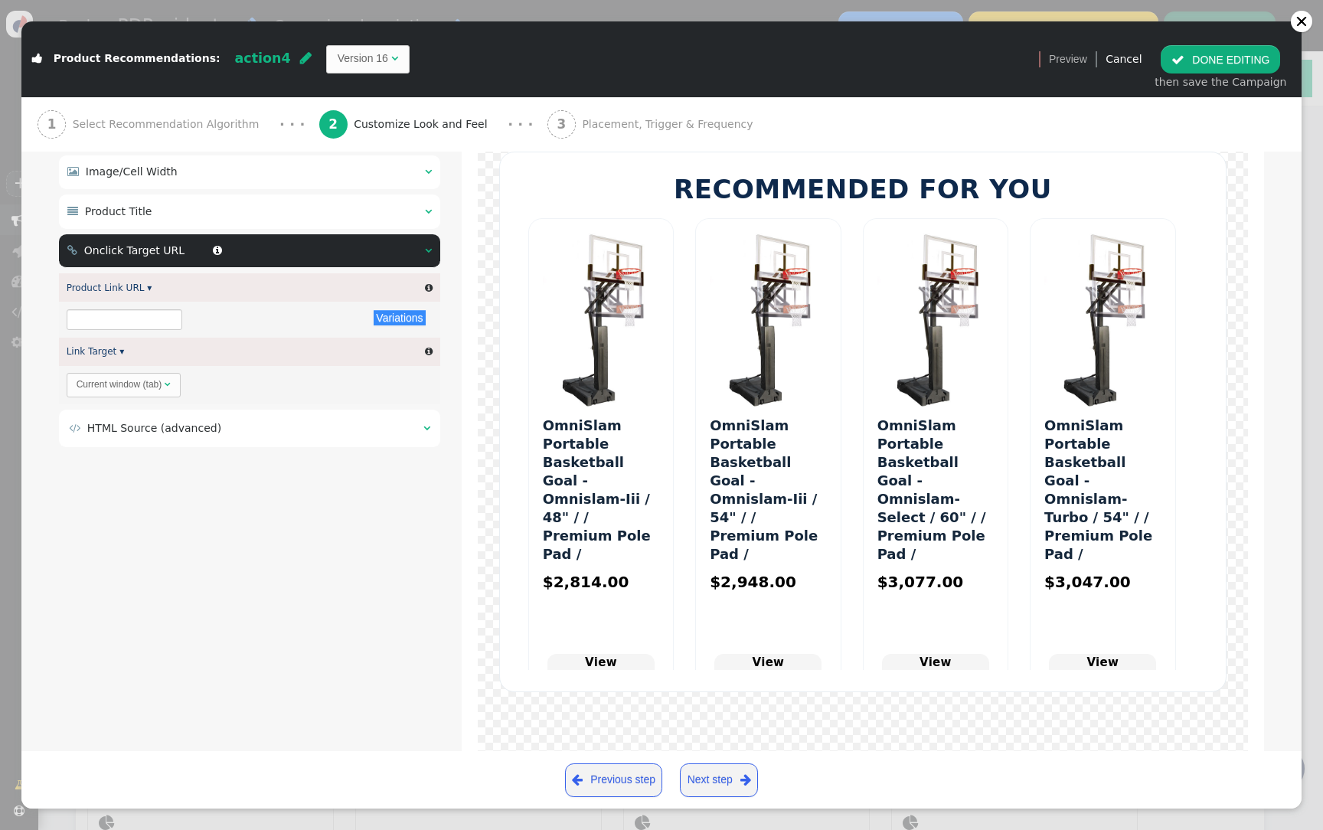
type input "${p->cart_url}"
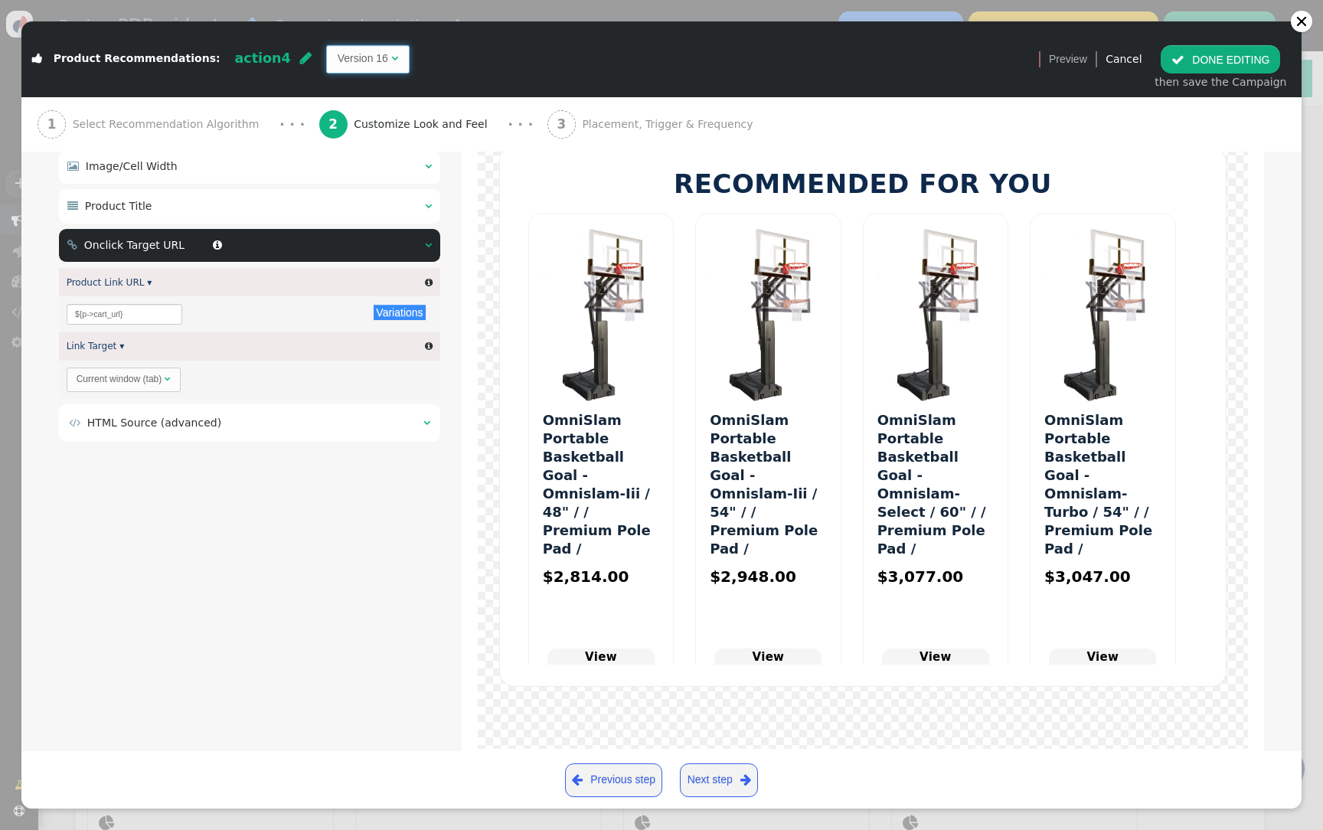
click at [391, 58] on span "" at bounding box center [394, 58] width 7 height 11
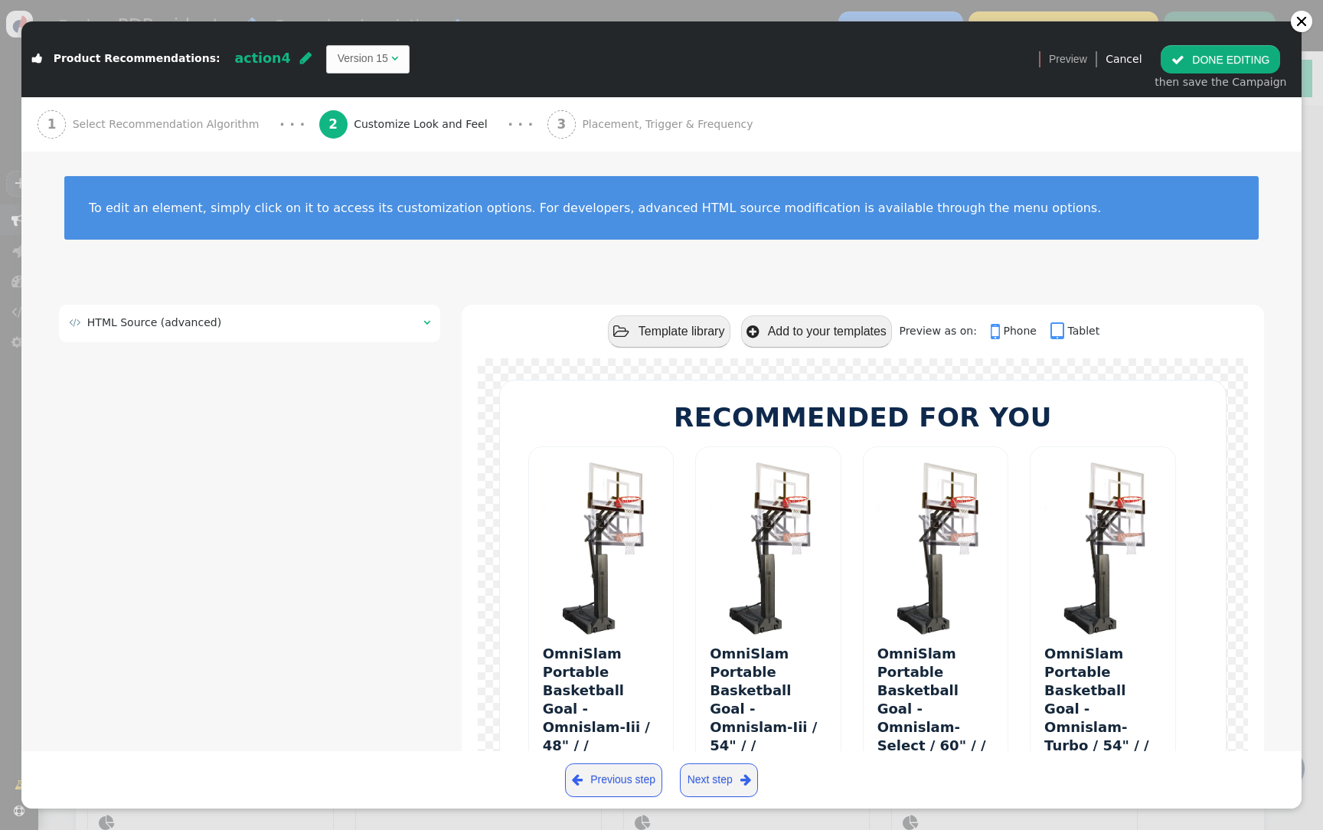
click at [364, 75] on div " Product Recommendations: action4  Version 15 " at bounding box center [524, 58] width 1007 height 49
click at [364, 67] on span "Version 15 " at bounding box center [367, 59] width 83 height 28
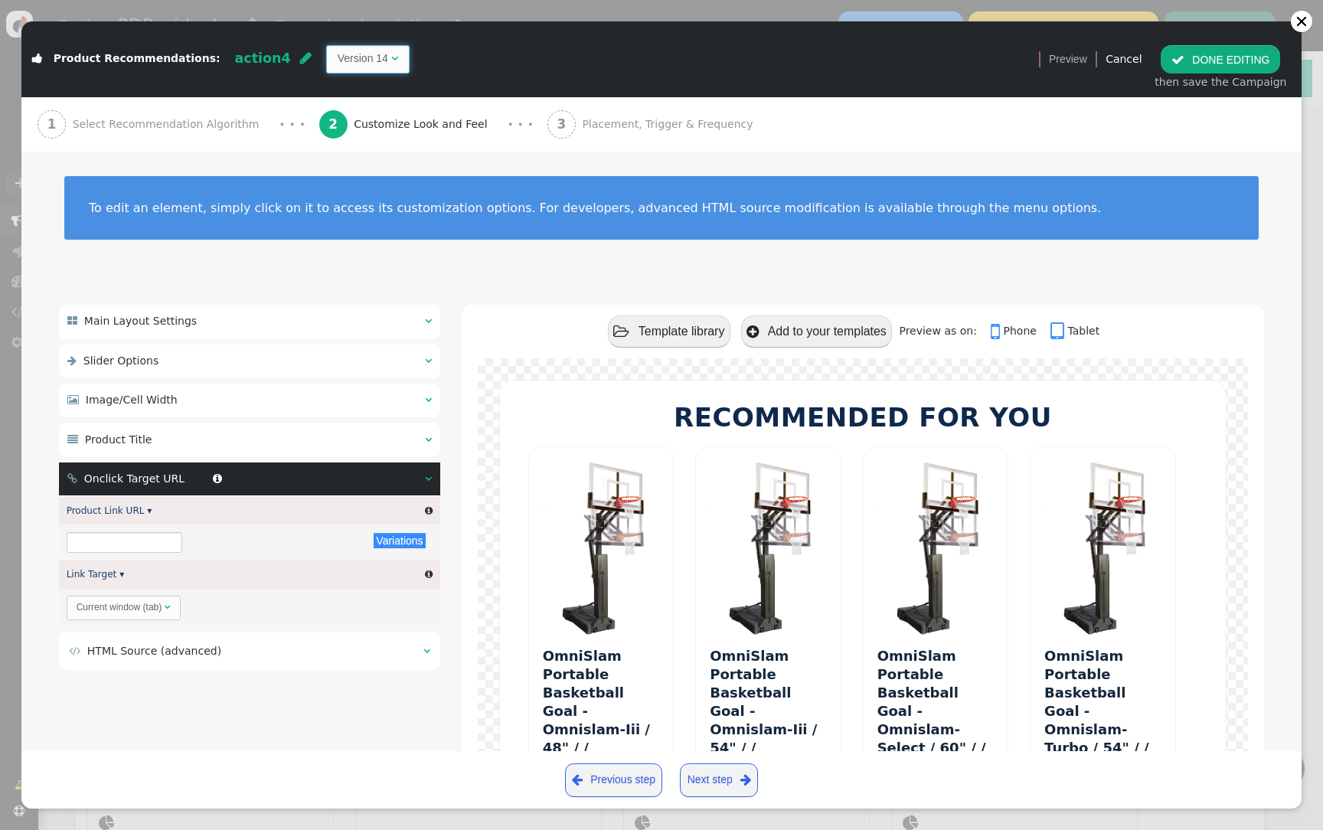
type input "${p->cart_url}"
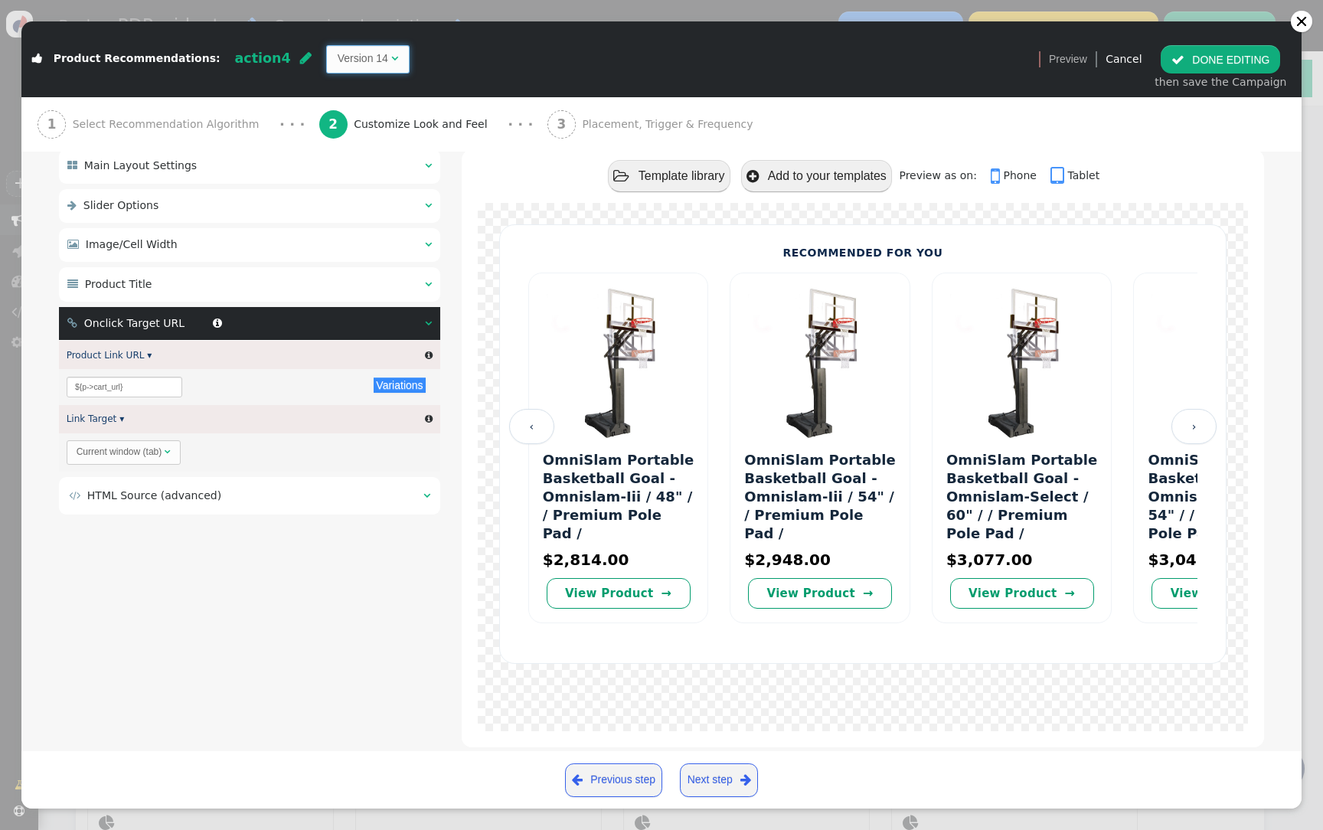
scroll to position [165, 0]
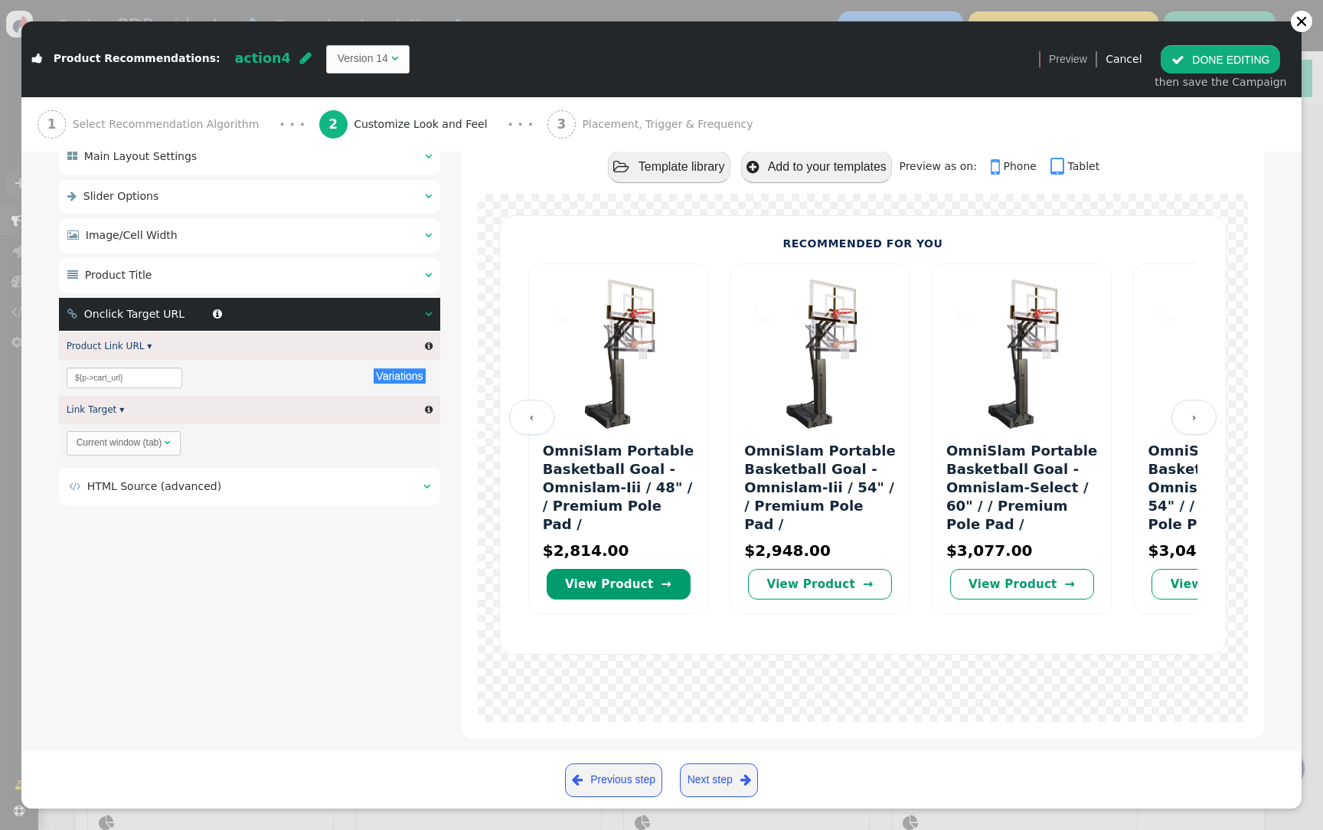
click at [612, 577] on font "View Product" at bounding box center [609, 584] width 89 height 14
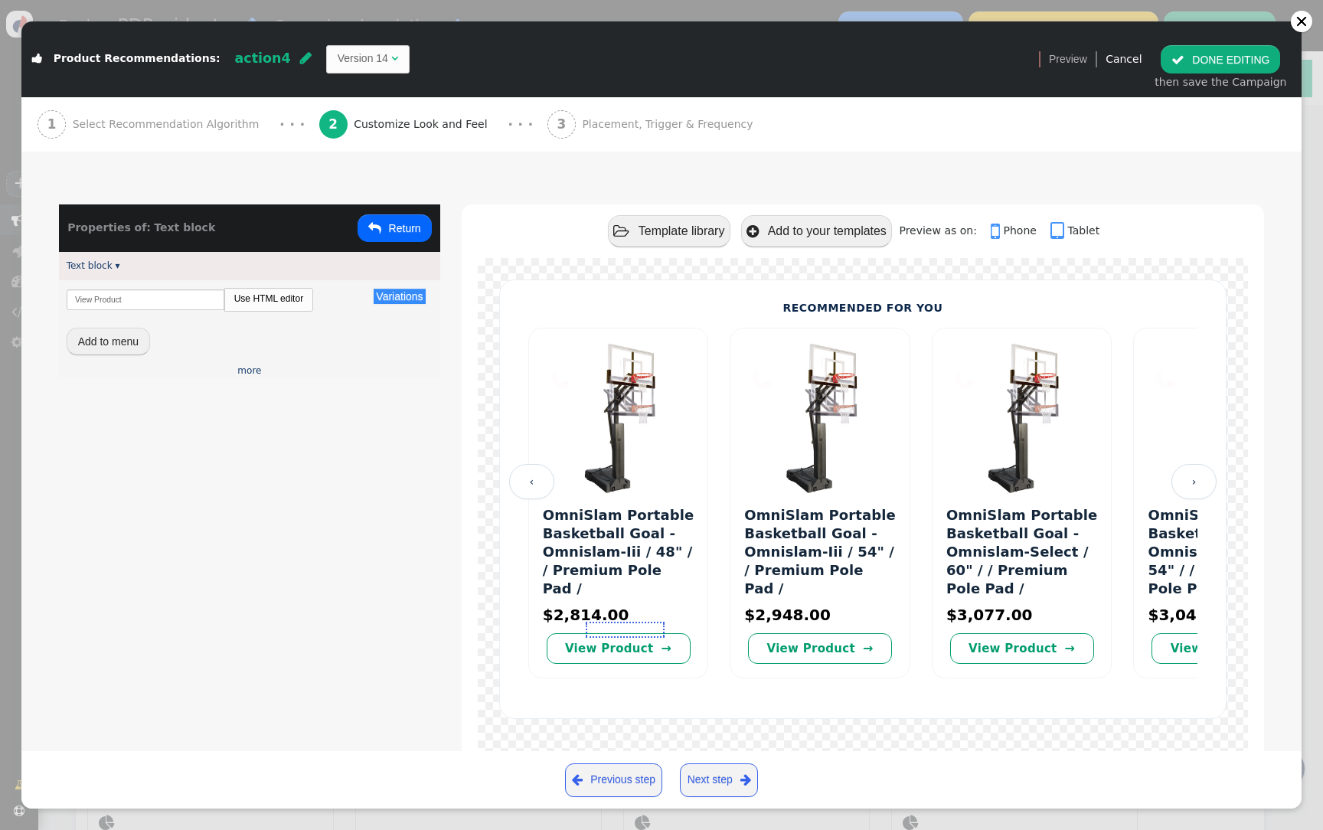
scroll to position [99, 0]
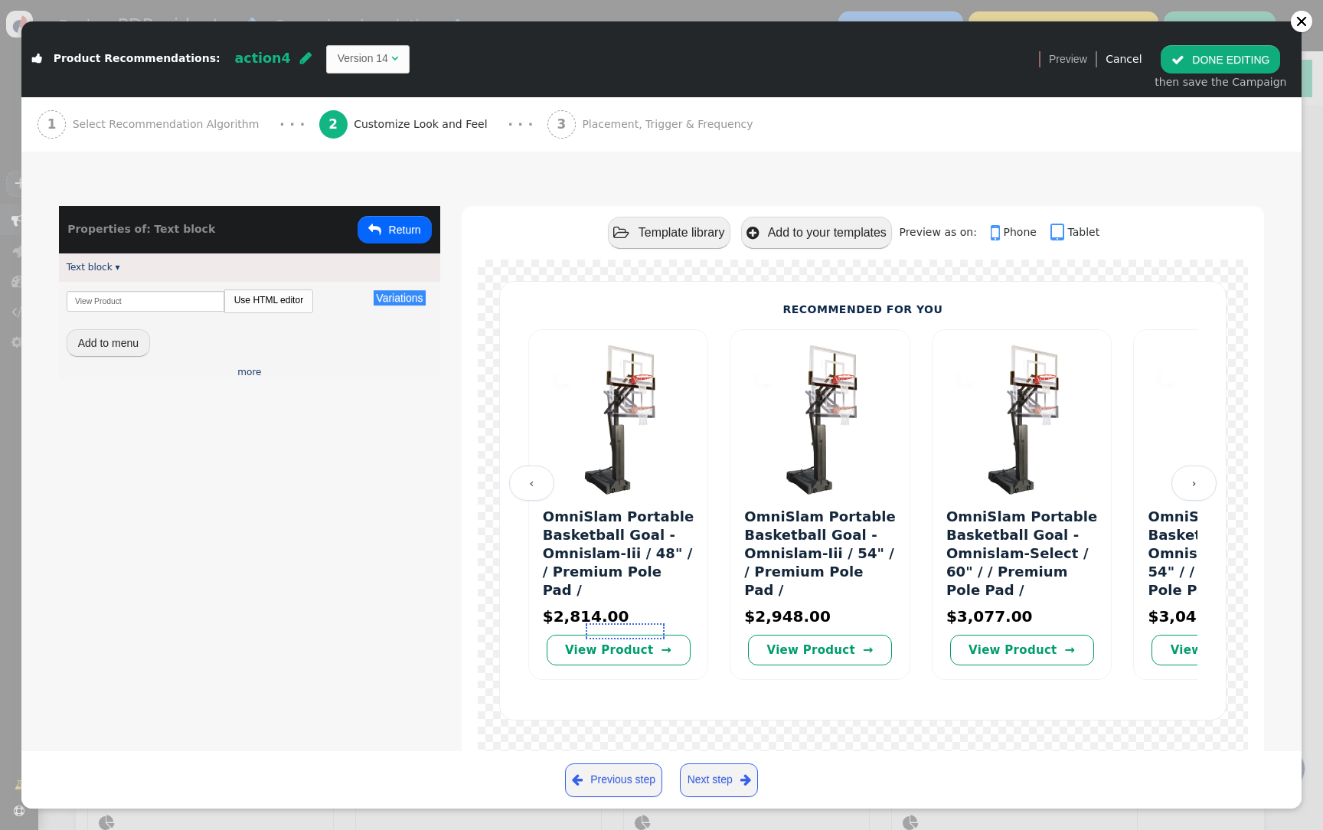
click at [388, 218] on button " Return" at bounding box center [395, 230] width 74 height 28
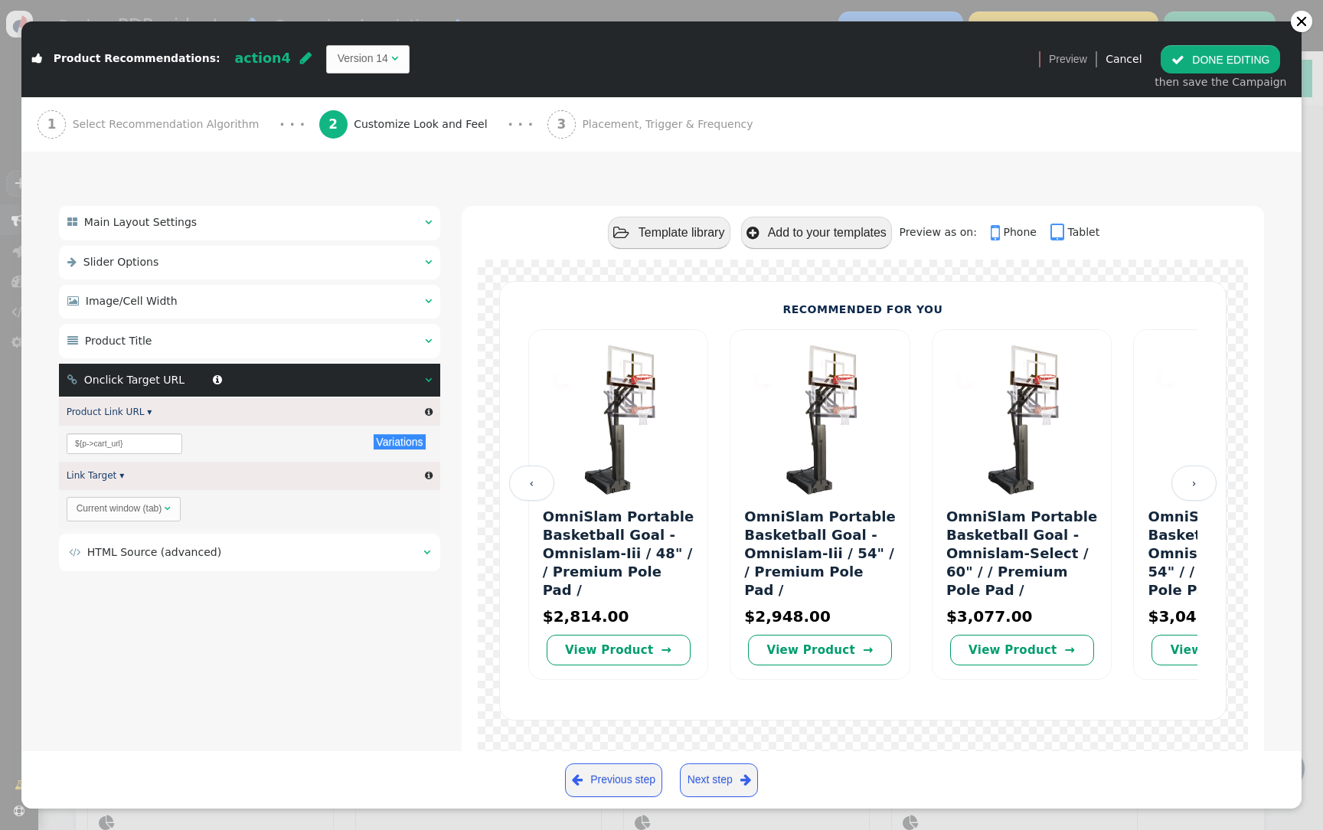
scroll to position [165, 0]
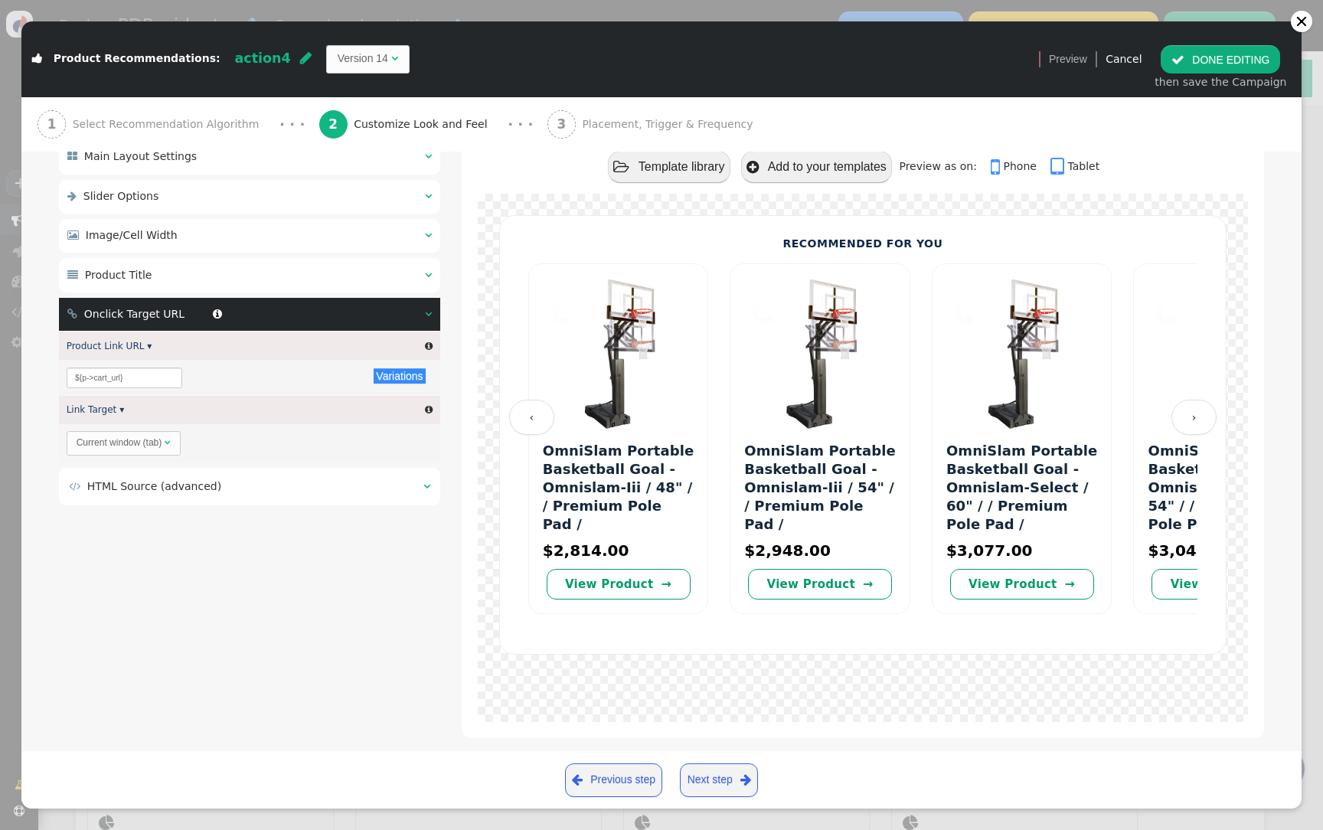
click at [170, 490] on span "HTML Source (advanced)" at bounding box center [154, 486] width 134 height 12
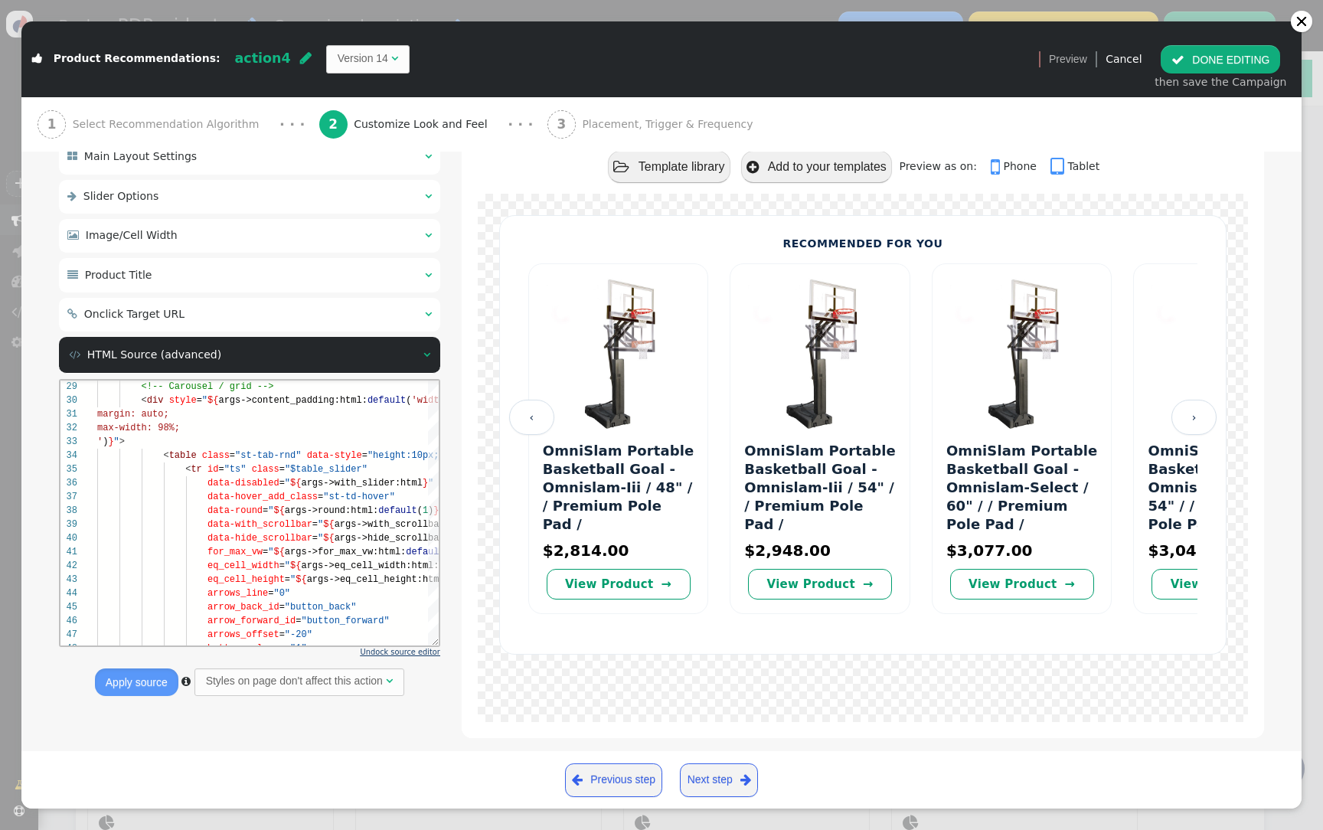
click at [405, 656] on span "Undock source editor" at bounding box center [401, 652] width 80 height 8
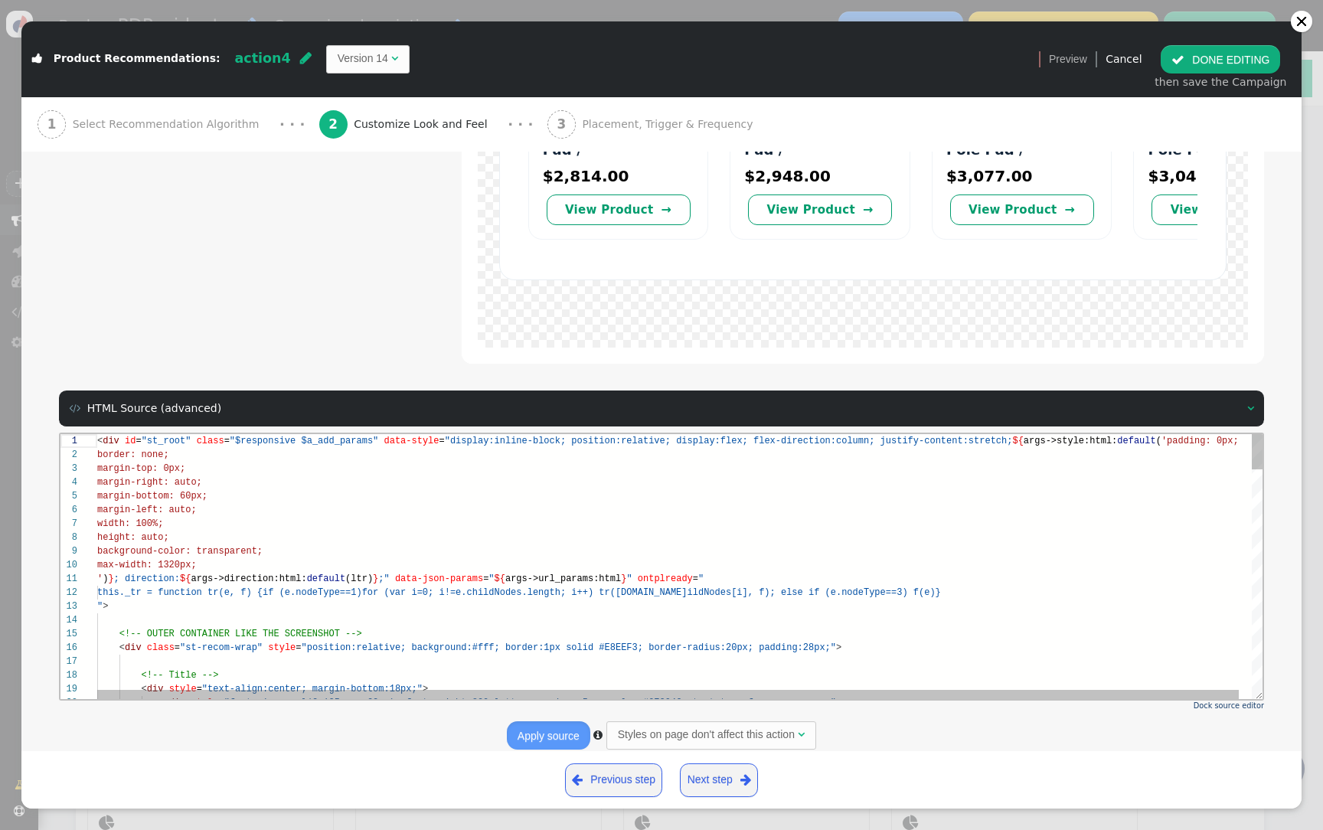
scroll to position [0, 614]
click at [795, 583] on div "' ) } ; direction: ${ args->direction:html: default (ltr) } ;" data-json-params…" at bounding box center [686, 579] width 1178 height 14
type textarea "')}; direction: ${args->direction:html:default(ltr)};" data-json-params="${args…"
type textarea "v"
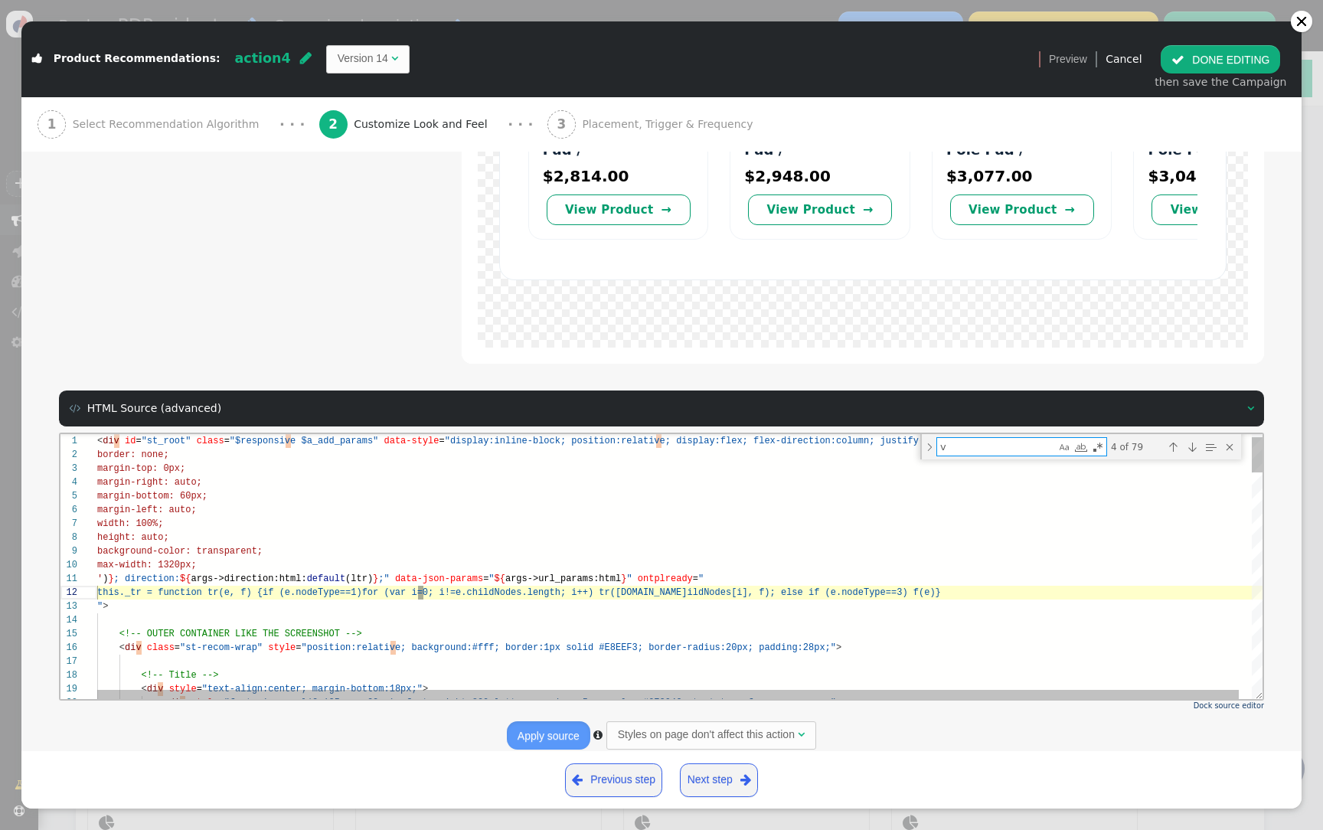
type textarea "${foreach recom_products_viewed_viewed_for_last as p order by p->recom_rate_n_t…"
type textarea "vi"
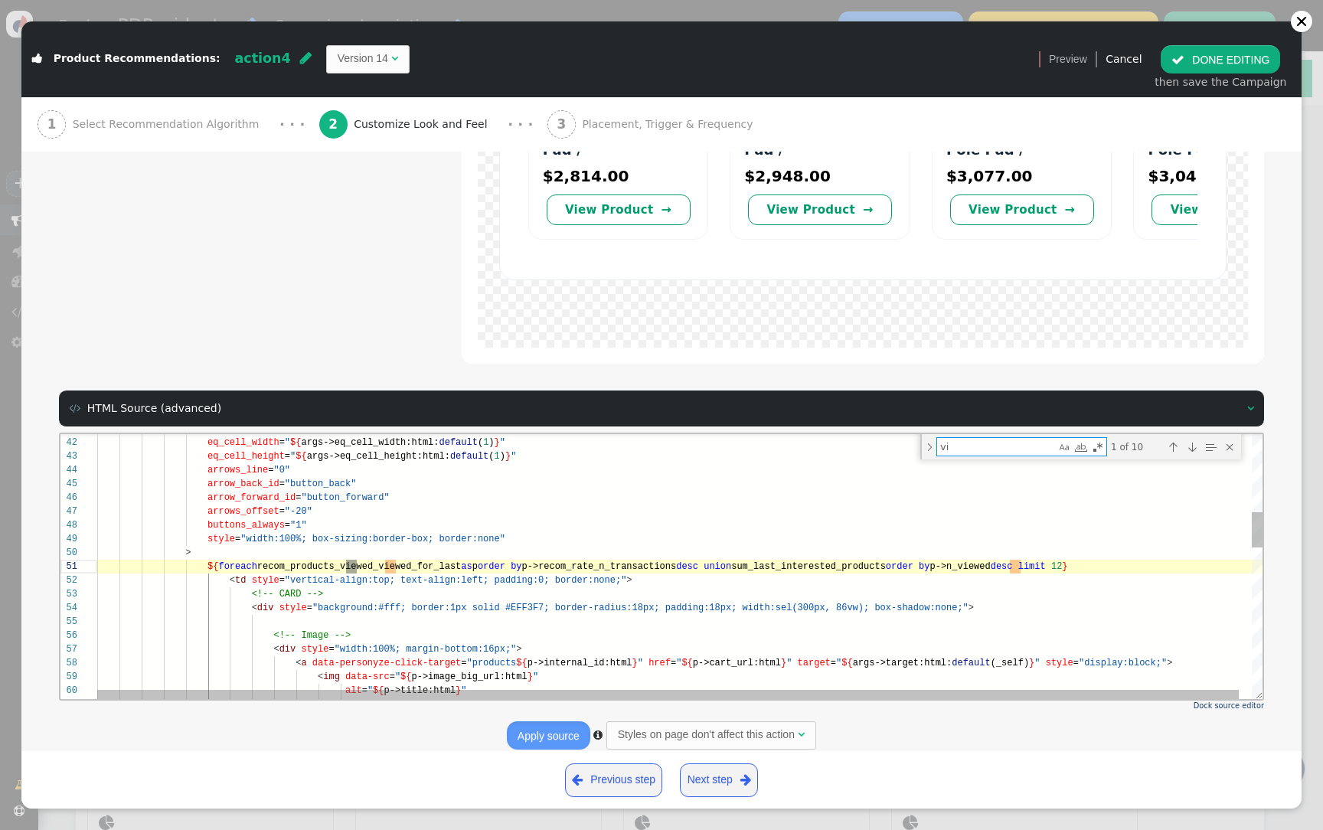
type textarea "${foreach recom_products_viewed_viewed_for_last as p order by p->recom_rate_n_t…"
type textarea "vie"
type textarea "${foreach recom_products_viewed_viewed_for_last as p order by p->recom_rate_n_t…"
type textarea "view"
type textarea "r;"> <a class="$flat_btn" data-personyze-click-target="products ${p->internal_i…"
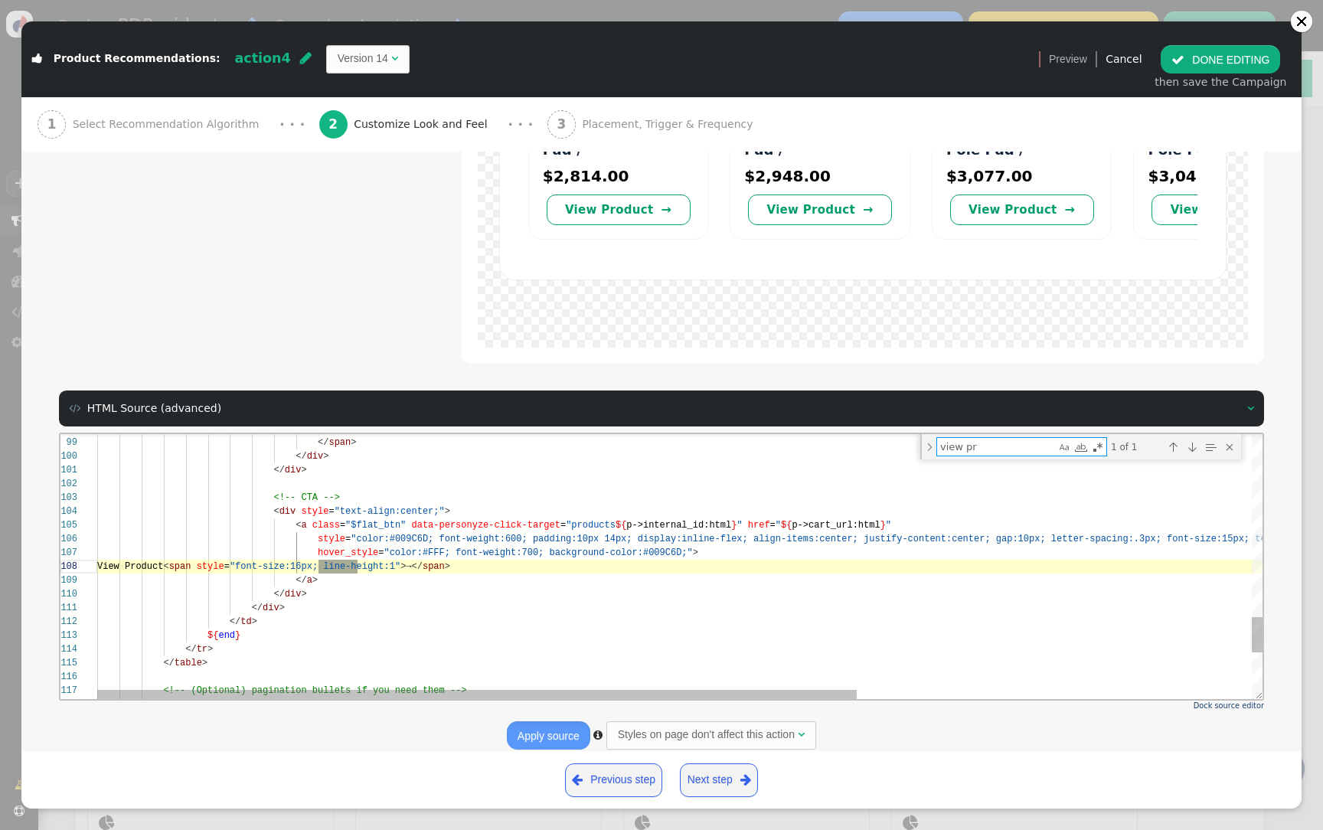
scroll to position [96, 260]
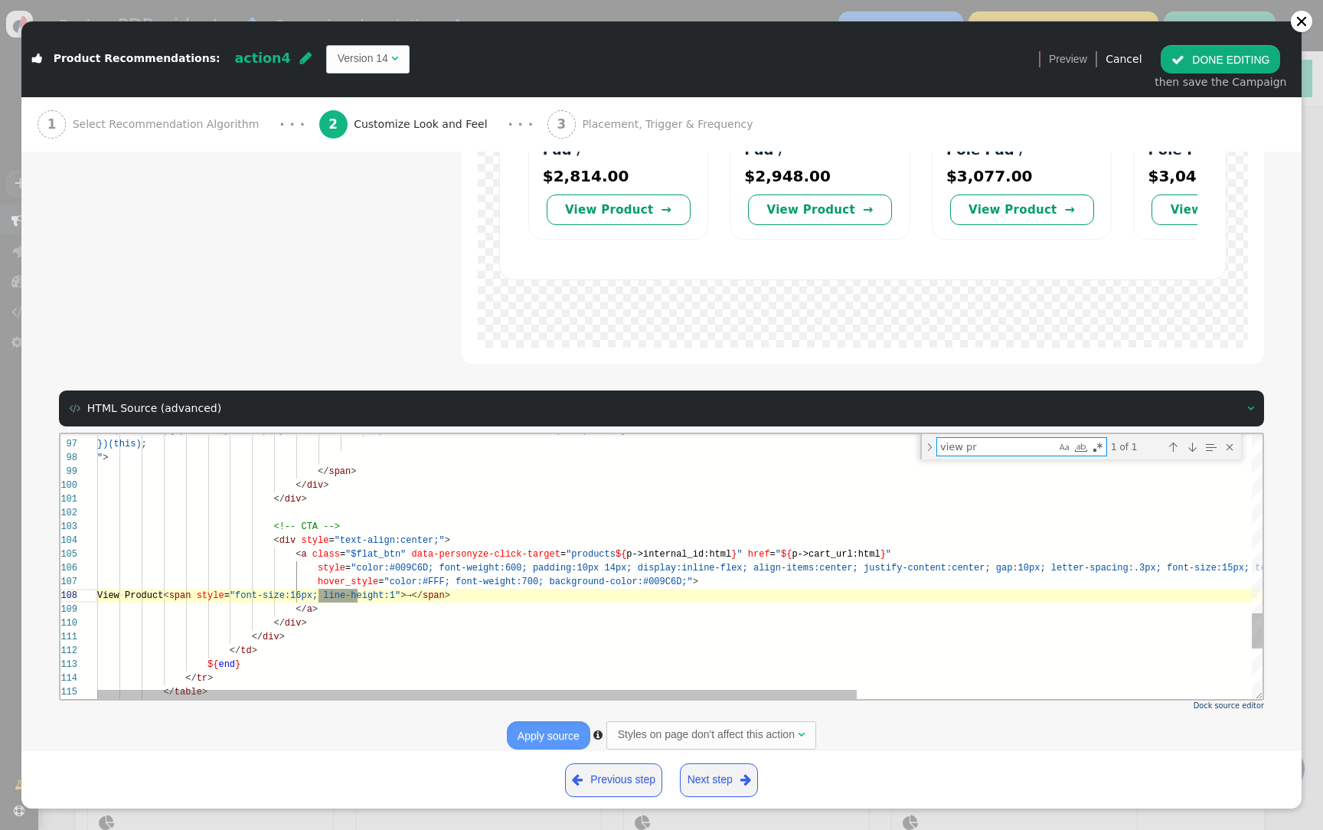
type textarea "view pr"
click at [396, 614] on div "</ a >" at bounding box center [982, 610] width 1770 height 14
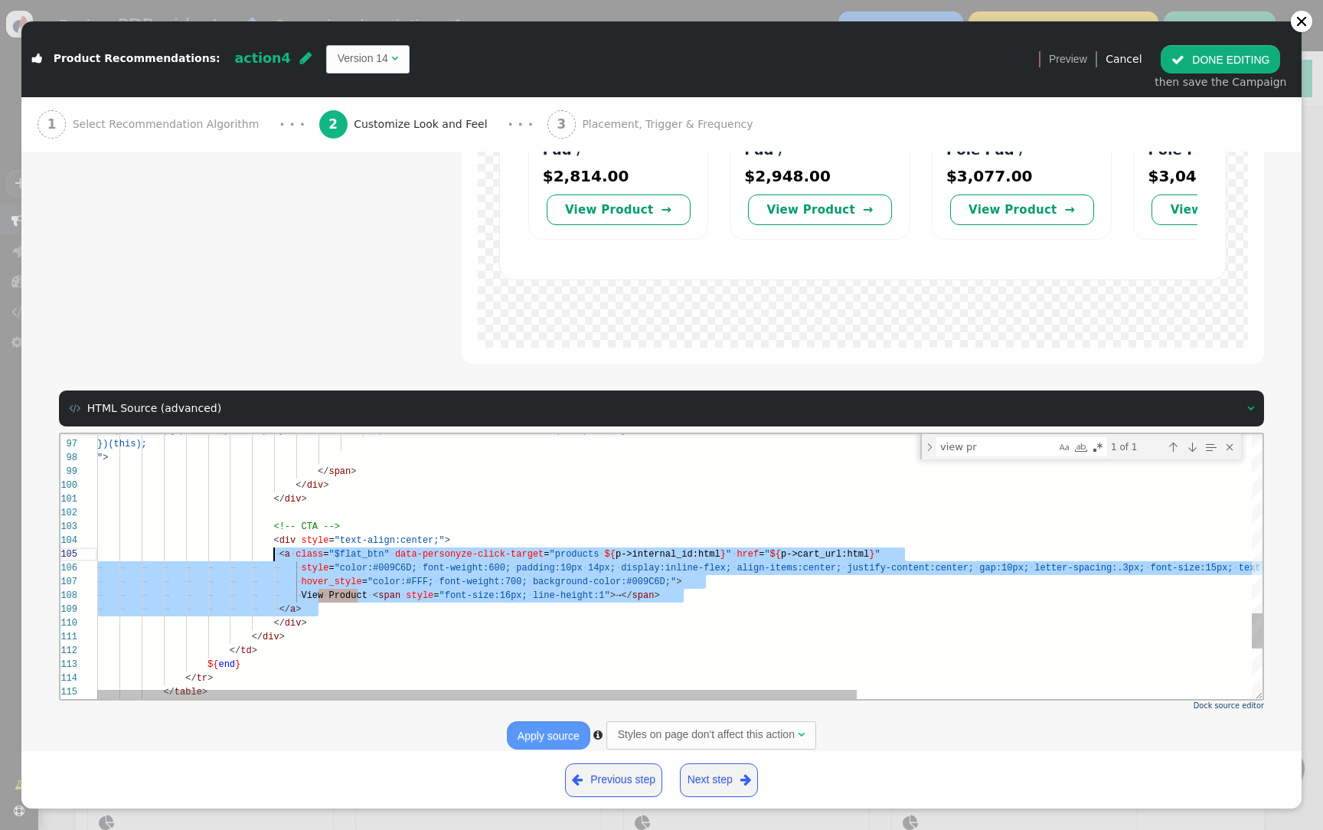
scroll to position [55, 177]
drag, startPoint x: 416, startPoint y: 614, endPoint x: 289, endPoint y: 554, distance: 140.4
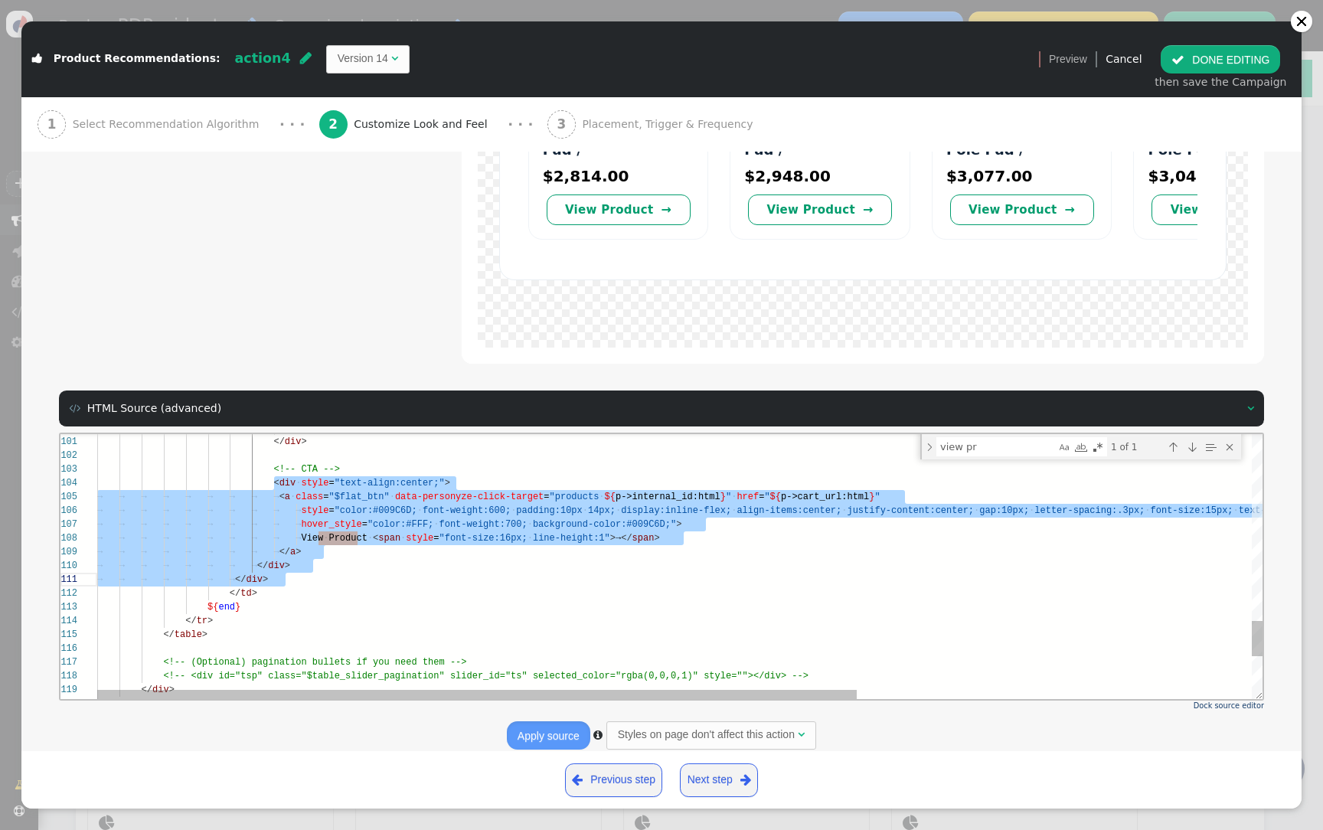
scroll to position [41, 144]
drag, startPoint x: 270, startPoint y: 480, endPoint x: 432, endPoint y: 601, distance: 201.8
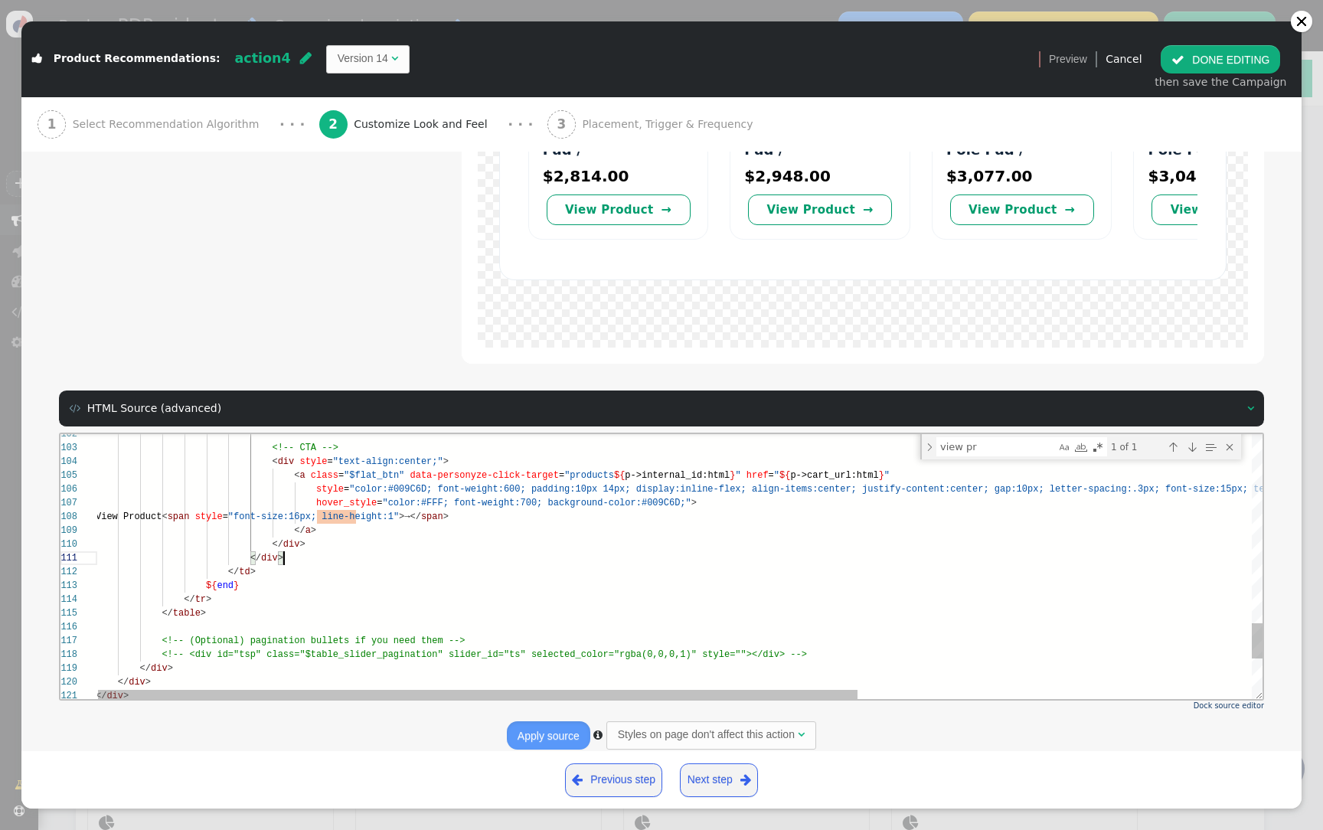
scroll to position [0, 188]
type textarea "</div> <!-- CTA --> <div style="text-align:center;"> <a class="$flat_btn" data-…"
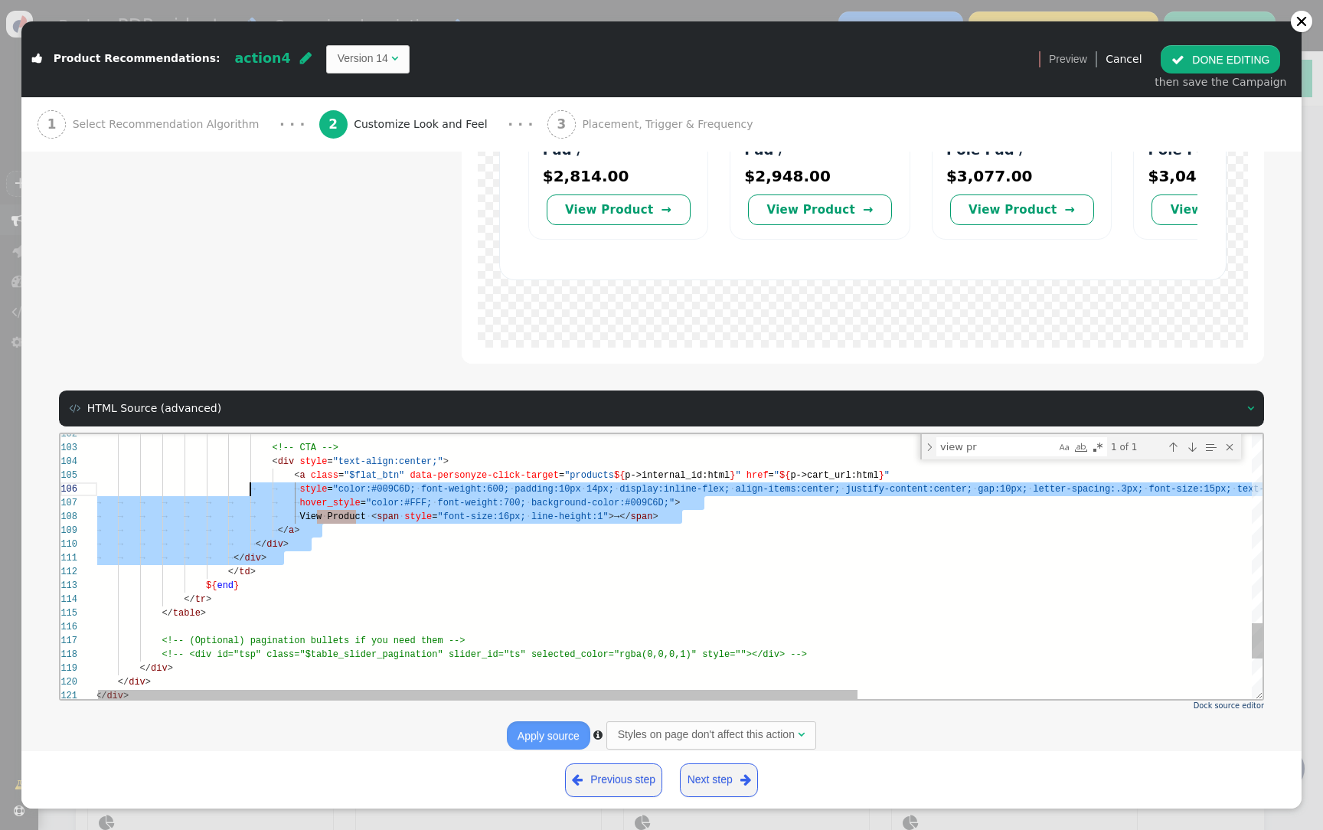
scroll to position [41, 132]
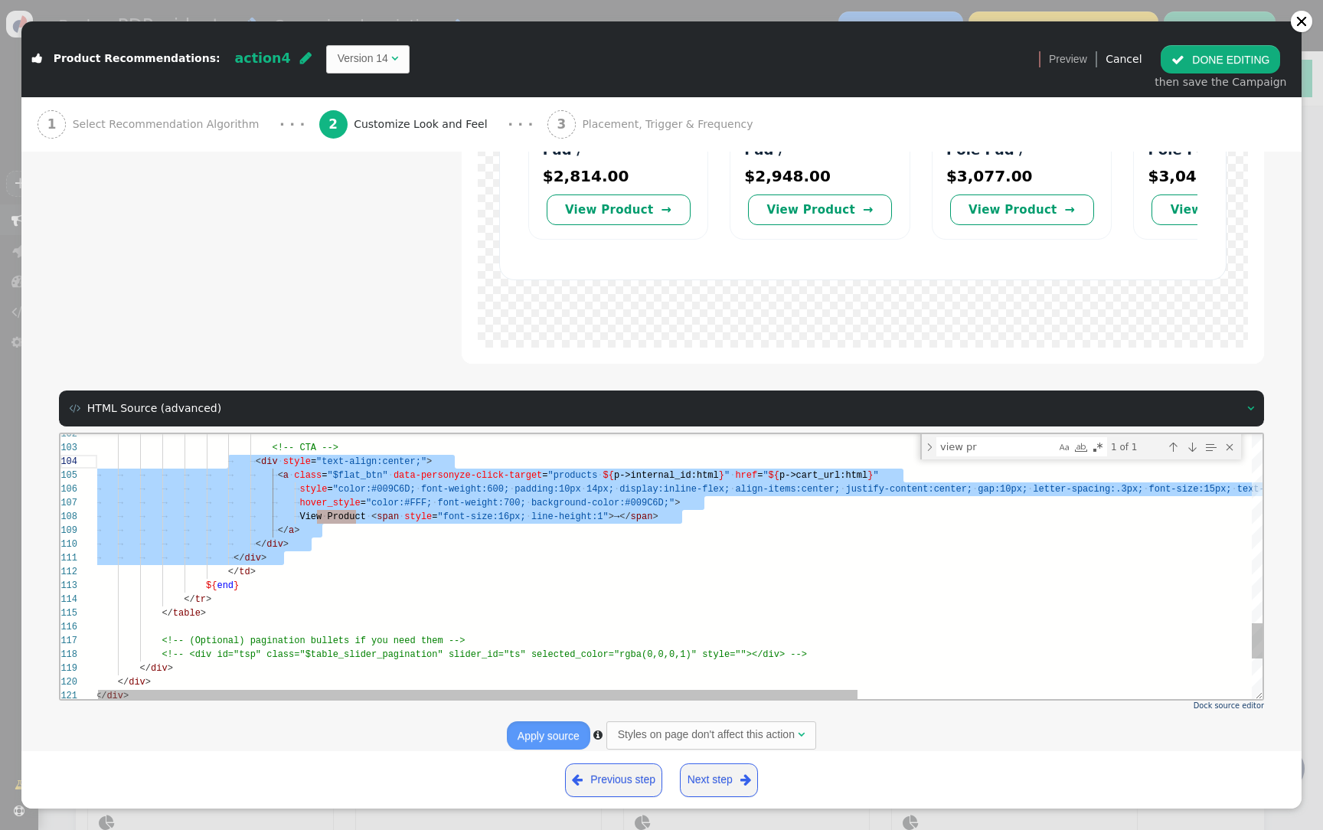
drag, startPoint x: 351, startPoint y: 556, endPoint x: 224, endPoint y: 462, distance: 158.2
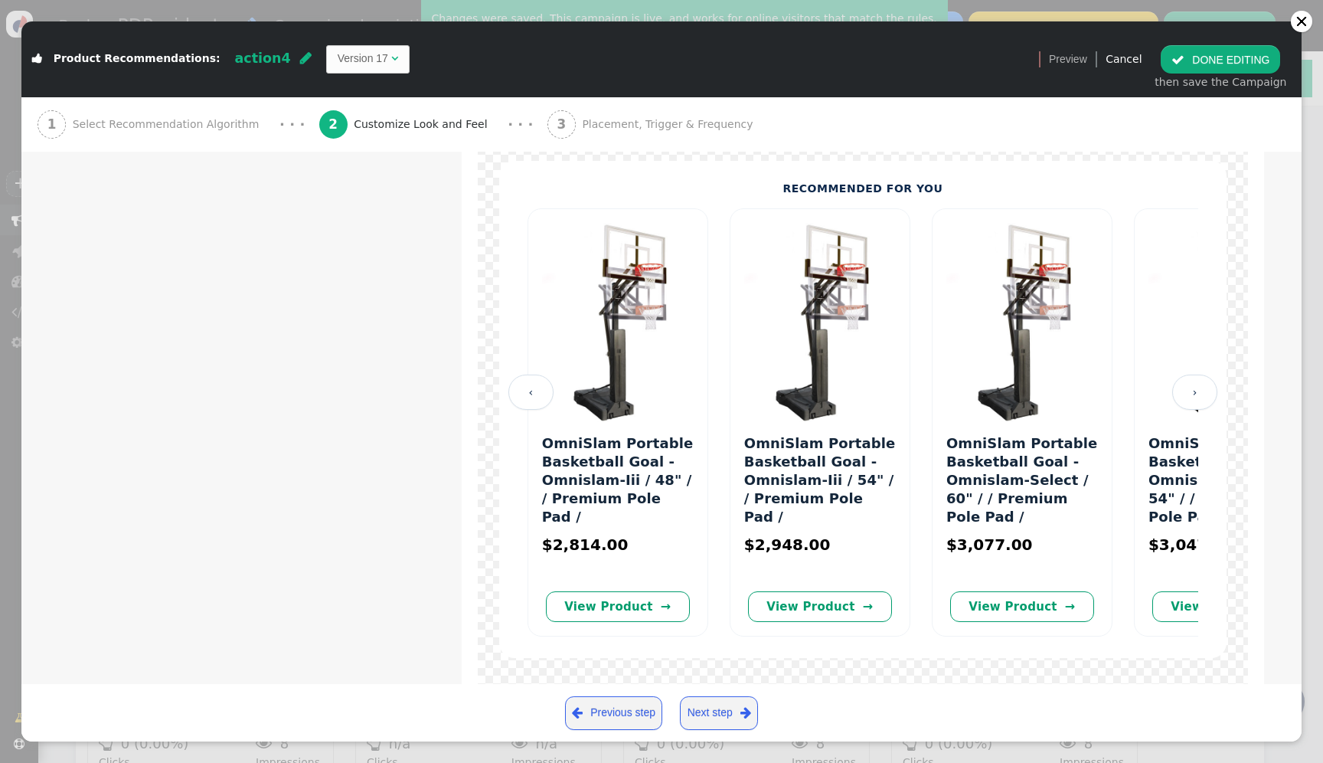
scroll to position [220, 0]
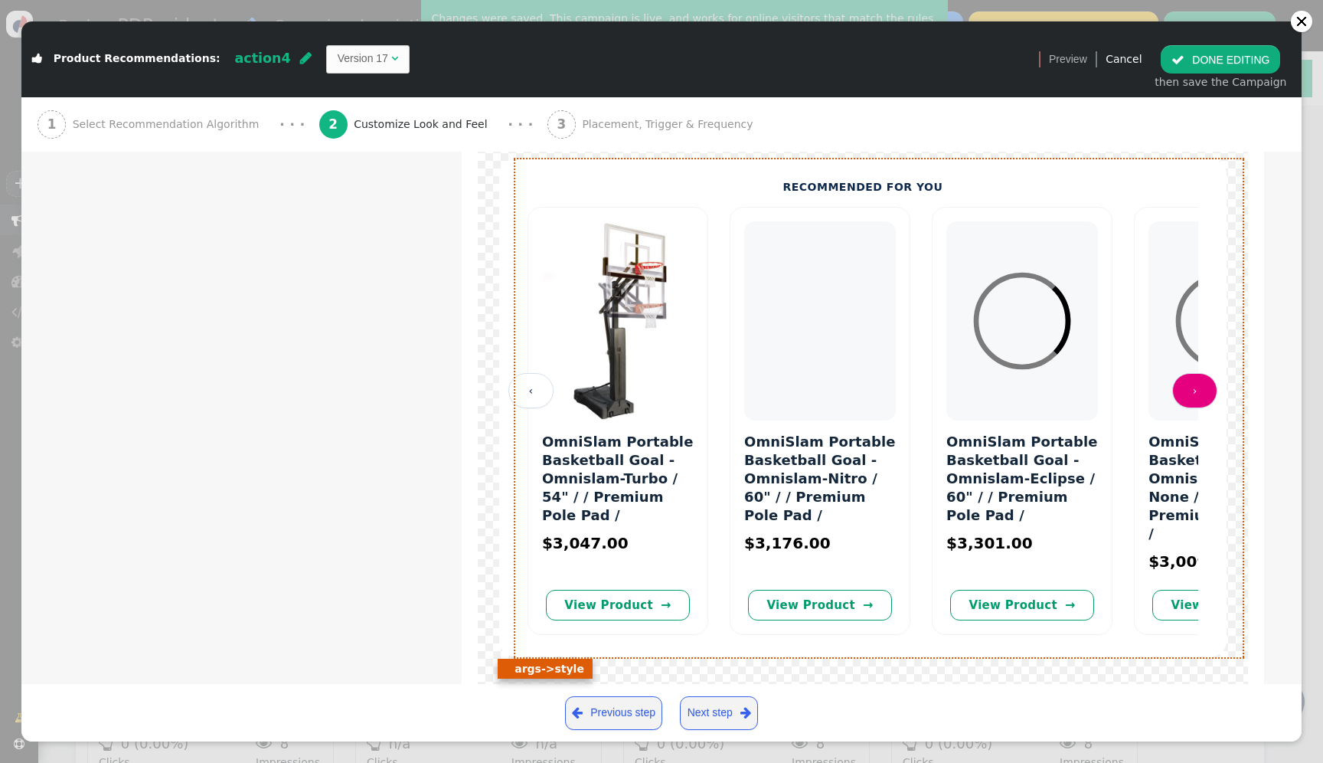
click at [1201, 397] on link "›" at bounding box center [1194, 390] width 45 height 35
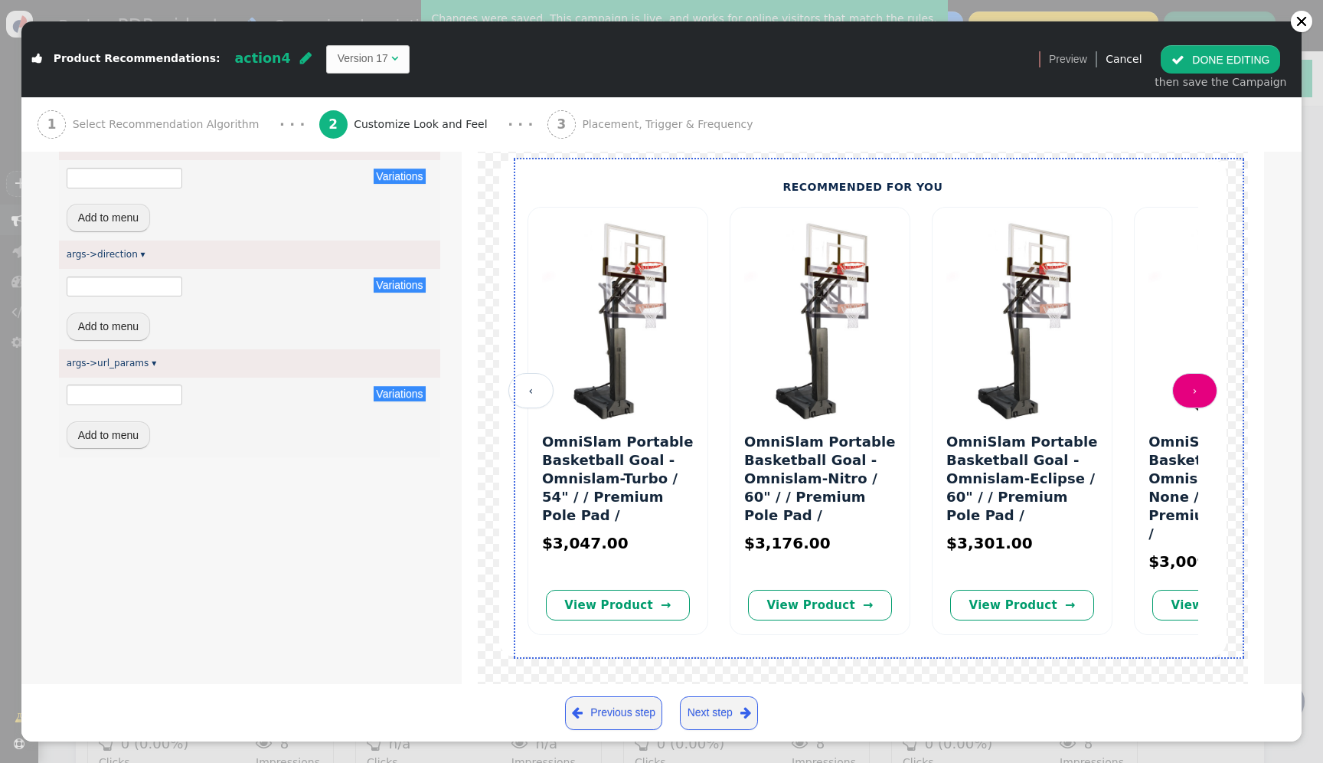
type input "ltr"
type input "padding: 0px;border: none;margin-top: 0px;margin-right: auto;margin-bottom: 60p…"
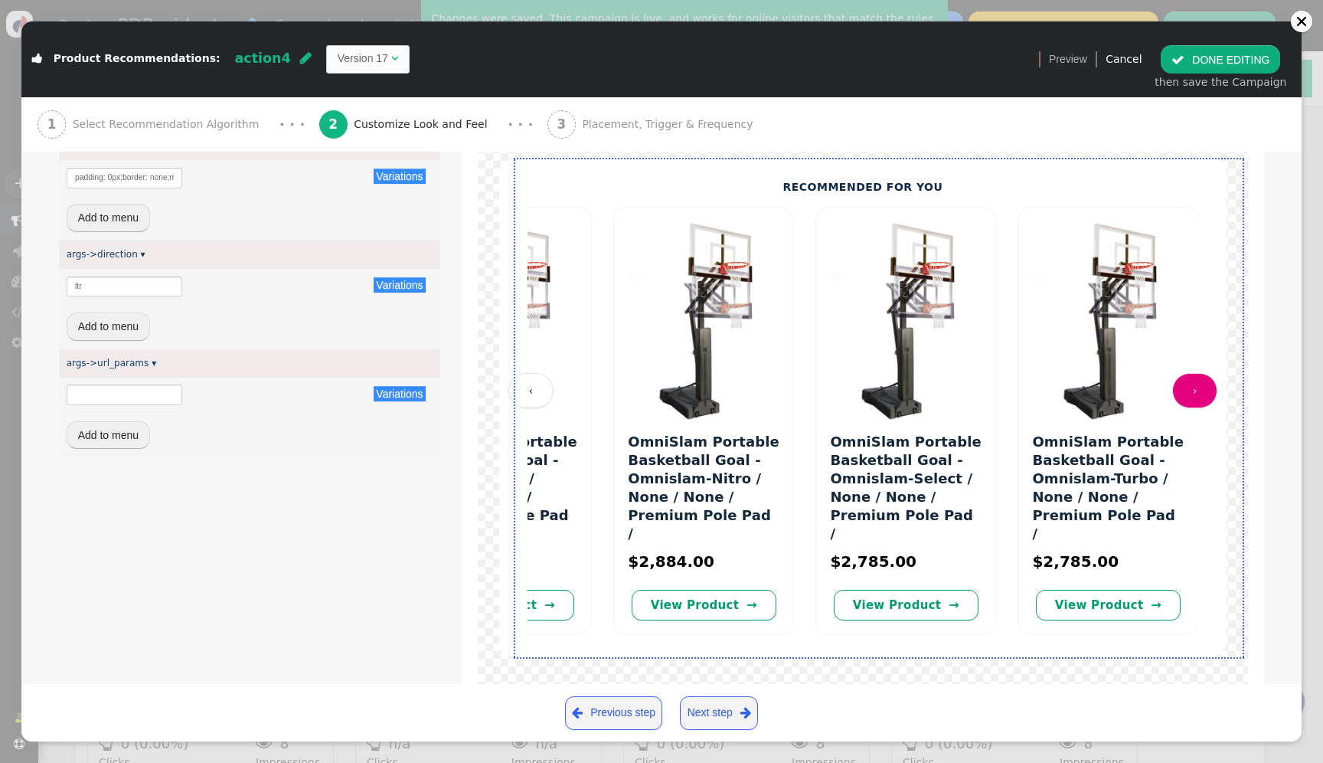
click at [1201, 397] on link "›" at bounding box center [1194, 390] width 45 height 35
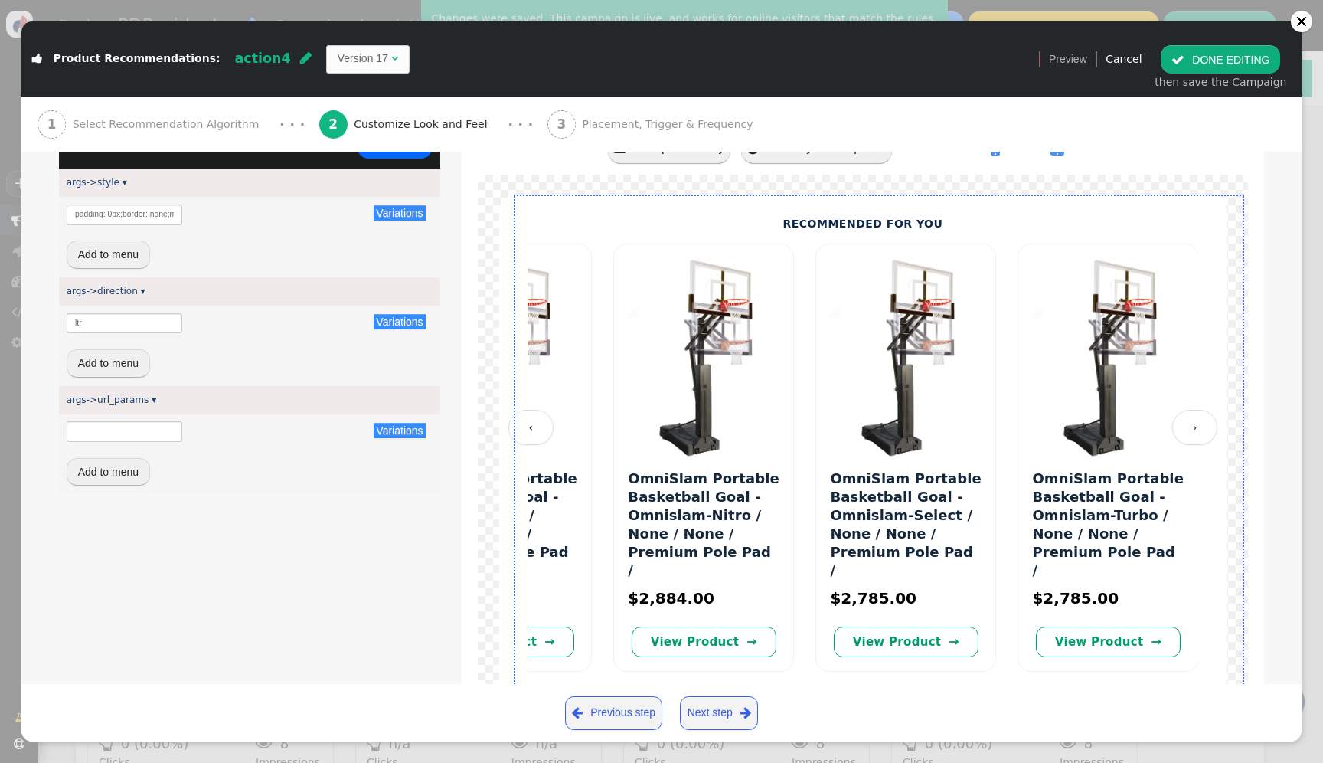
scroll to position [57, 0]
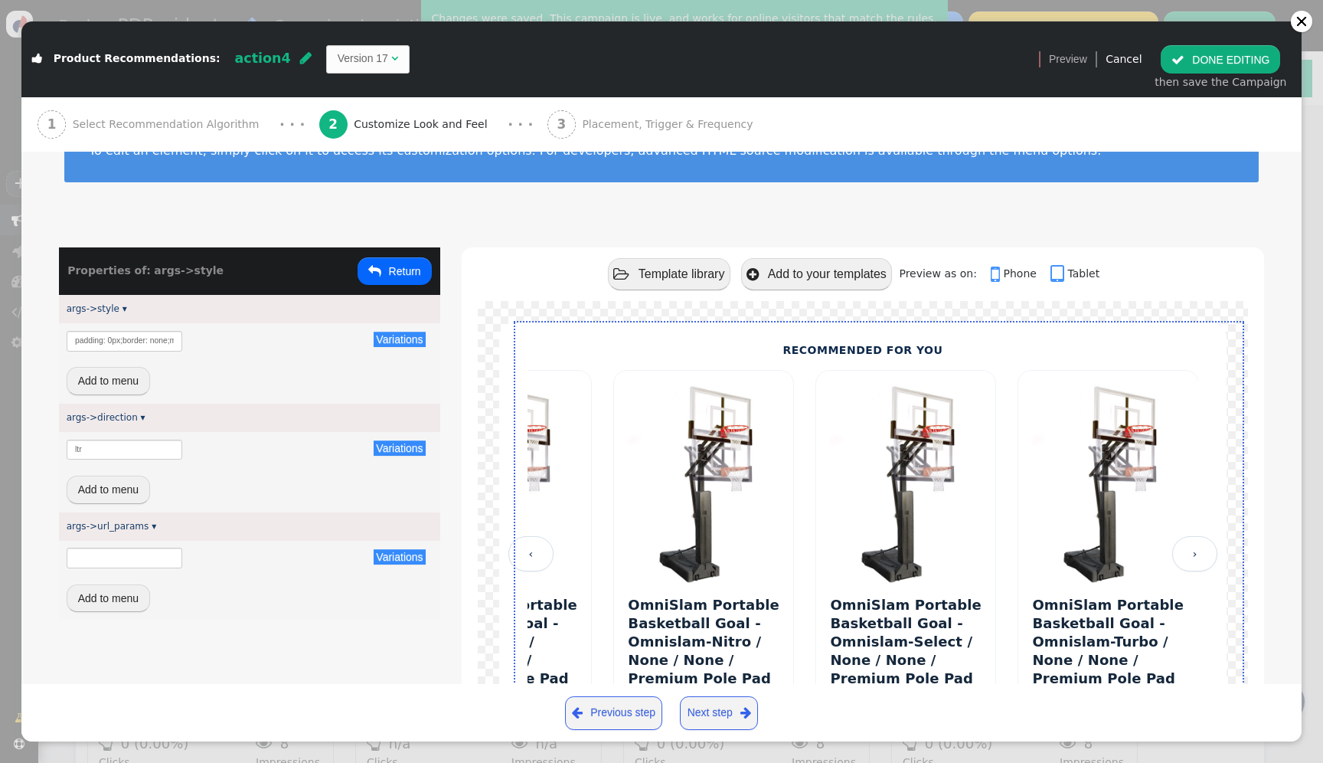
click at [351, 58] on td "Version 17" at bounding box center [363, 59] width 51 height 16
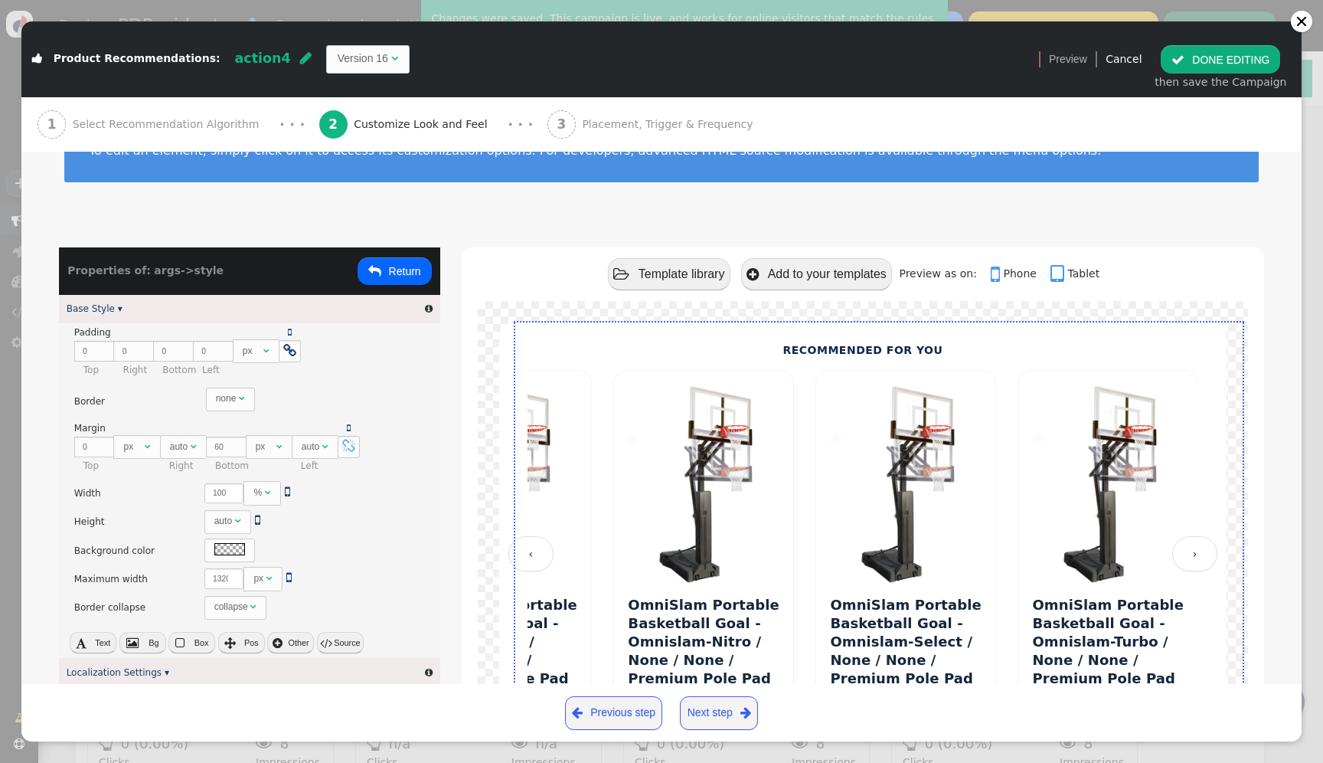
click at [394, 270] on button " Return" at bounding box center [395, 271] width 74 height 28
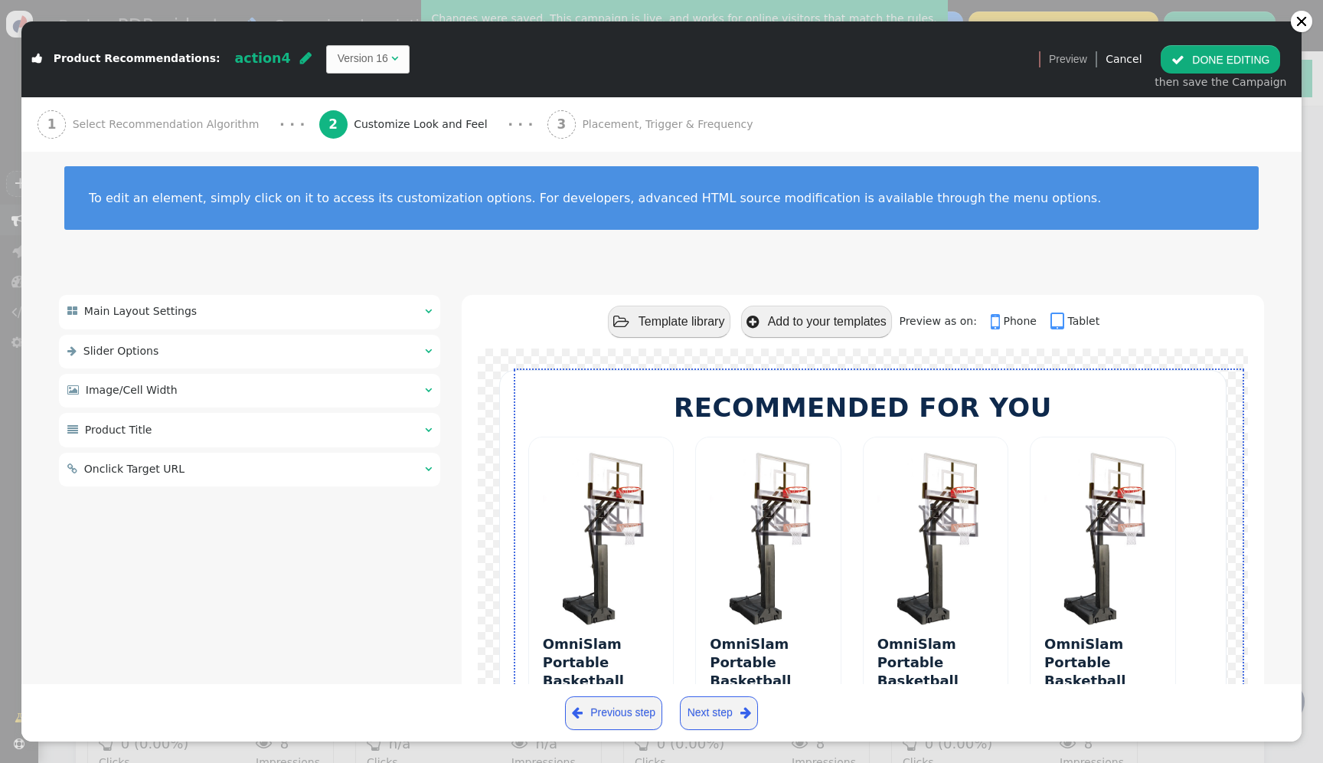
scroll to position [8, 0]
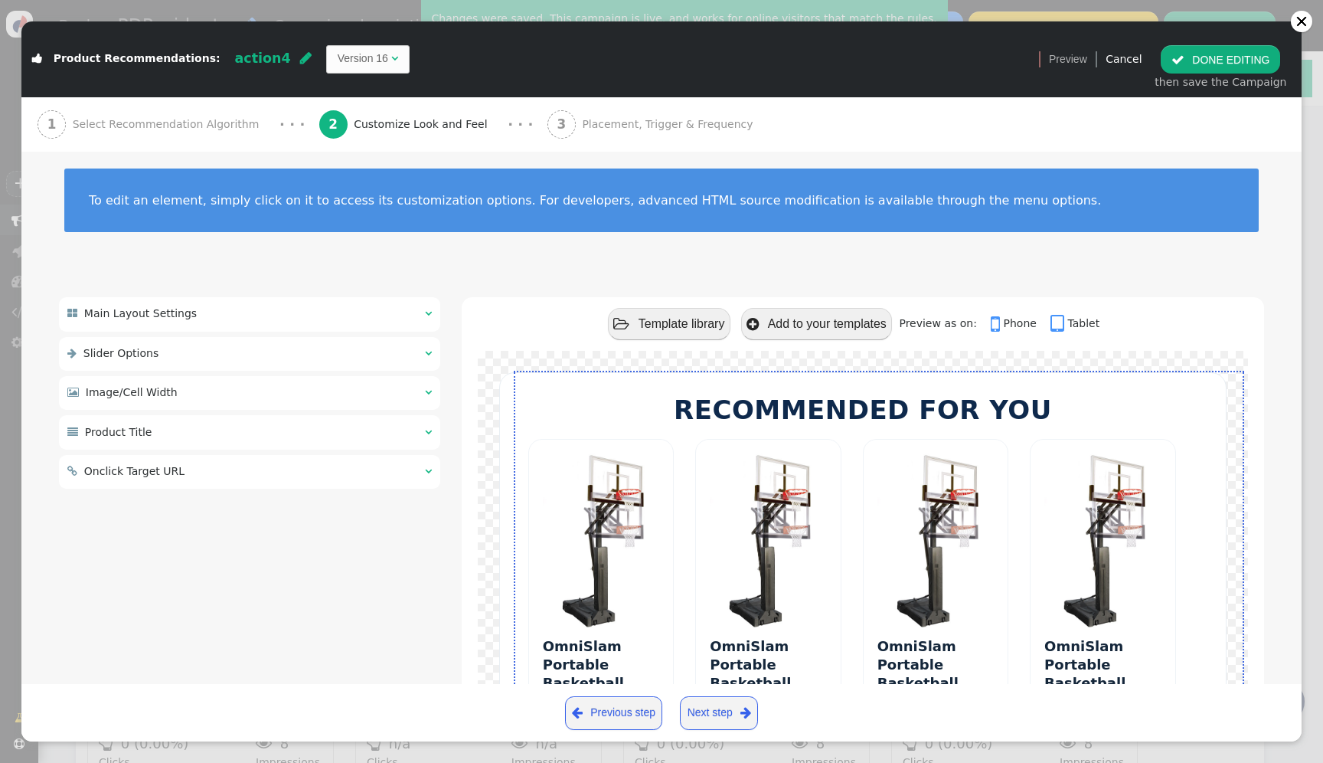
click at [346, 51] on td "Version 16" at bounding box center [363, 59] width 51 height 16
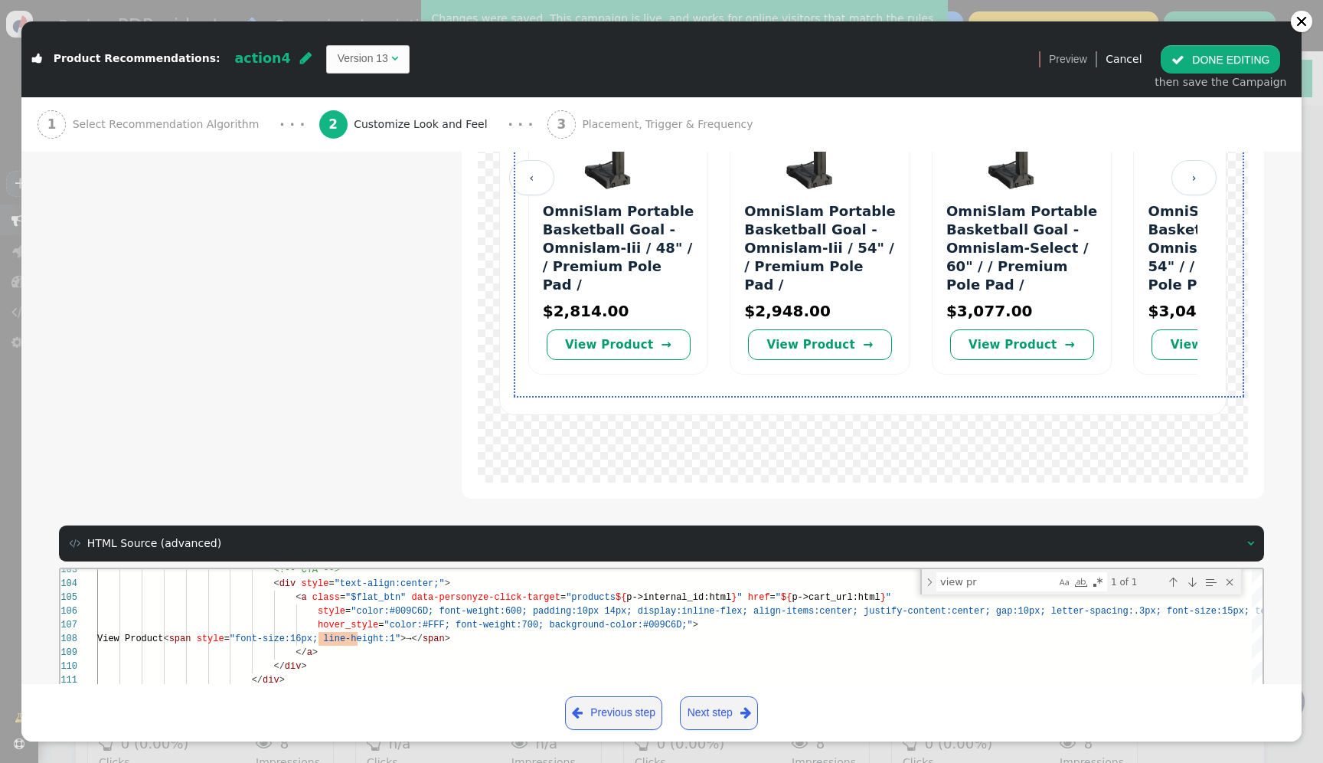
scroll to position [606, 0]
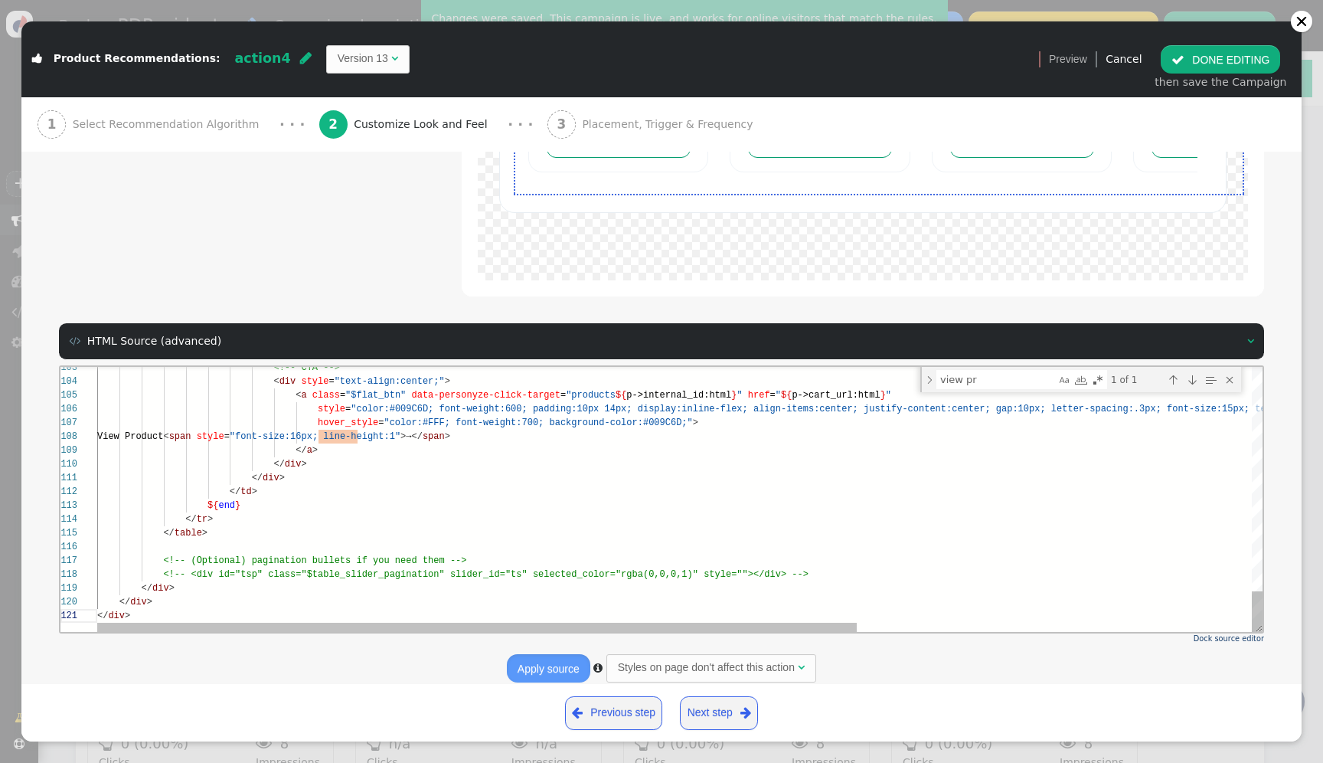
click at [371, 367] on html "103 104 105 106 107 108 109 110 111 112 113 114 115 116 117 118 119 120 121 <!-…" at bounding box center [661, 367] width 1202 height 0
click at [443, 511] on div "${ end }" at bounding box center [982, 505] width 1770 height 14
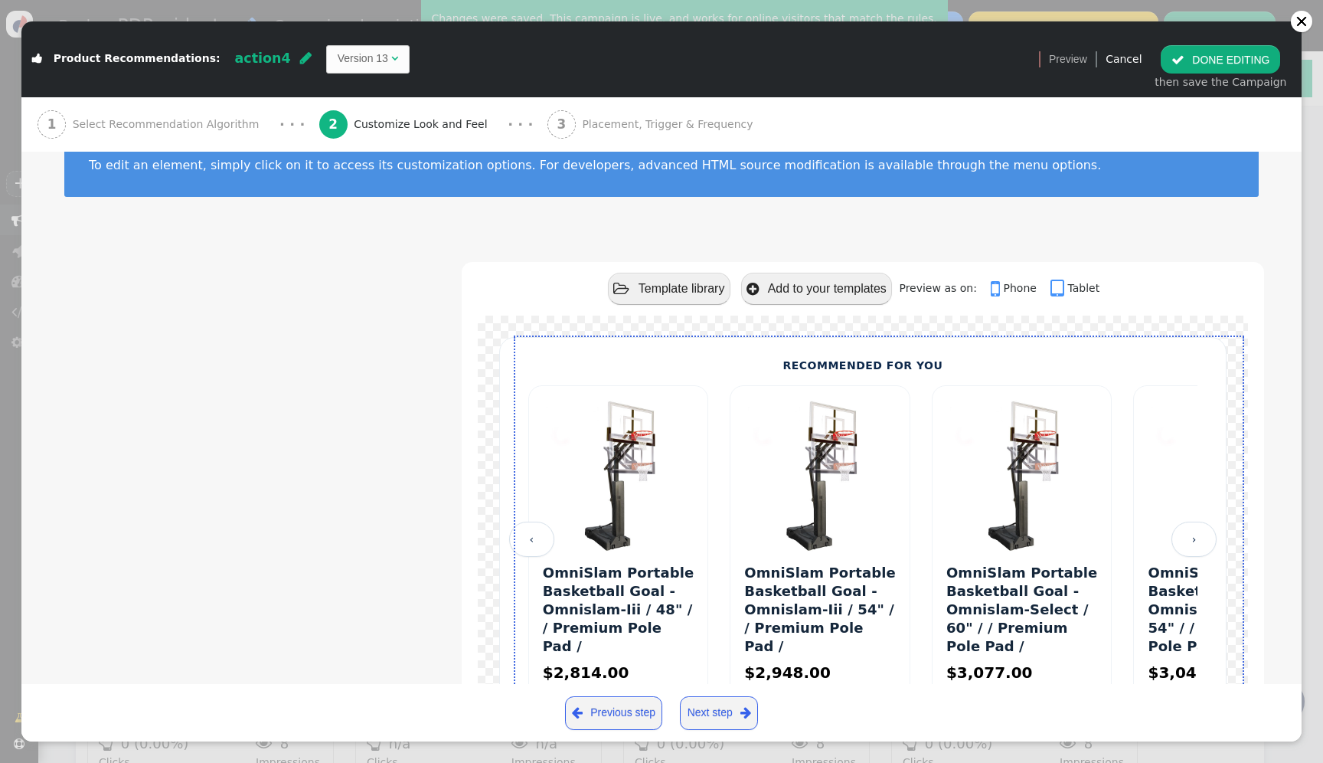
scroll to position [18, 0]
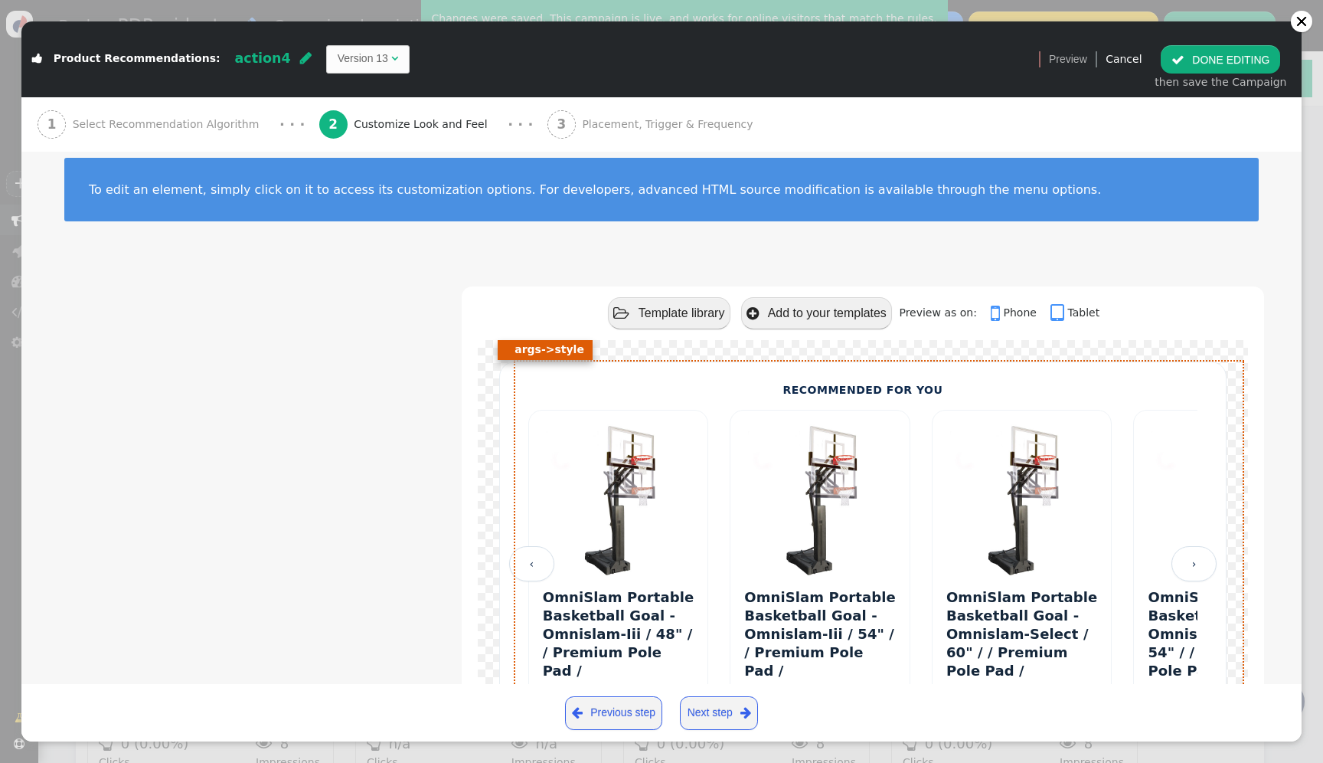
click at [534, 553] on link "‹" at bounding box center [531, 563] width 45 height 35
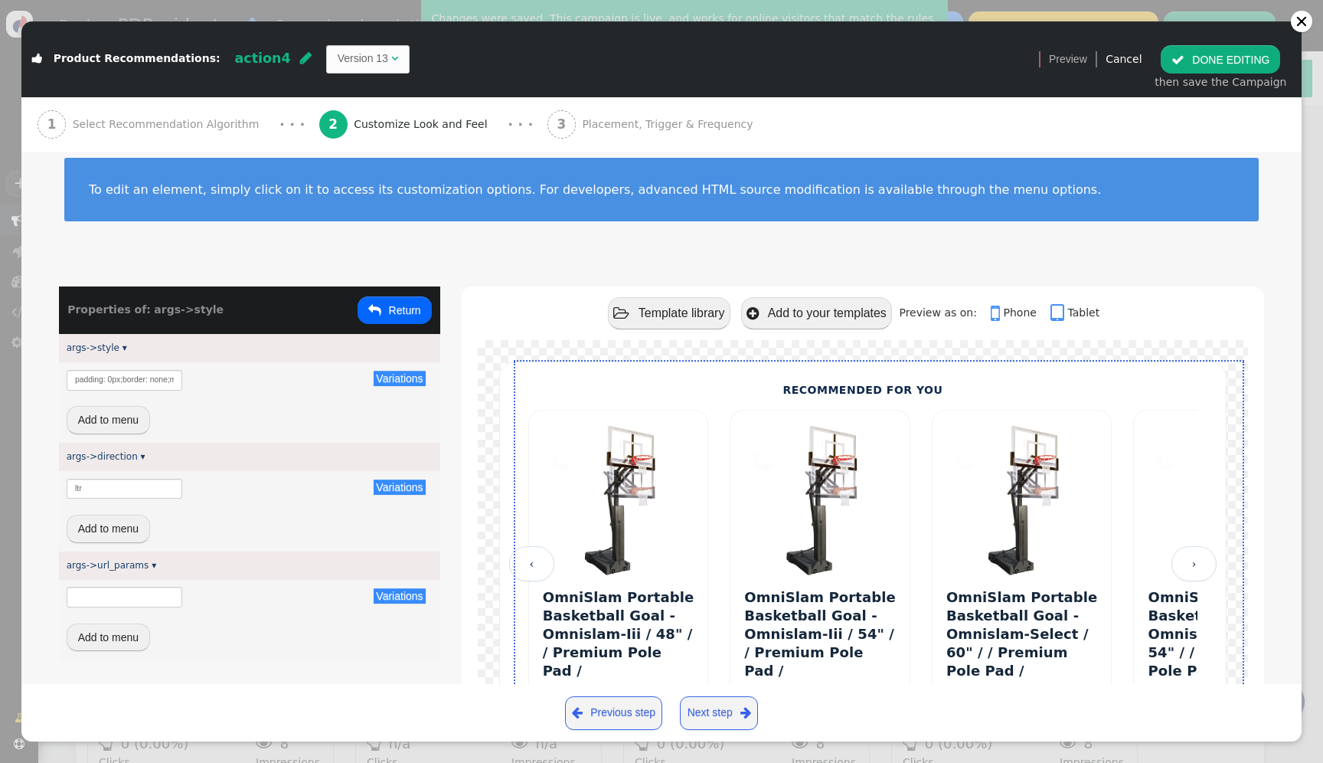
click at [529, 555] on link "‹" at bounding box center [531, 563] width 45 height 35
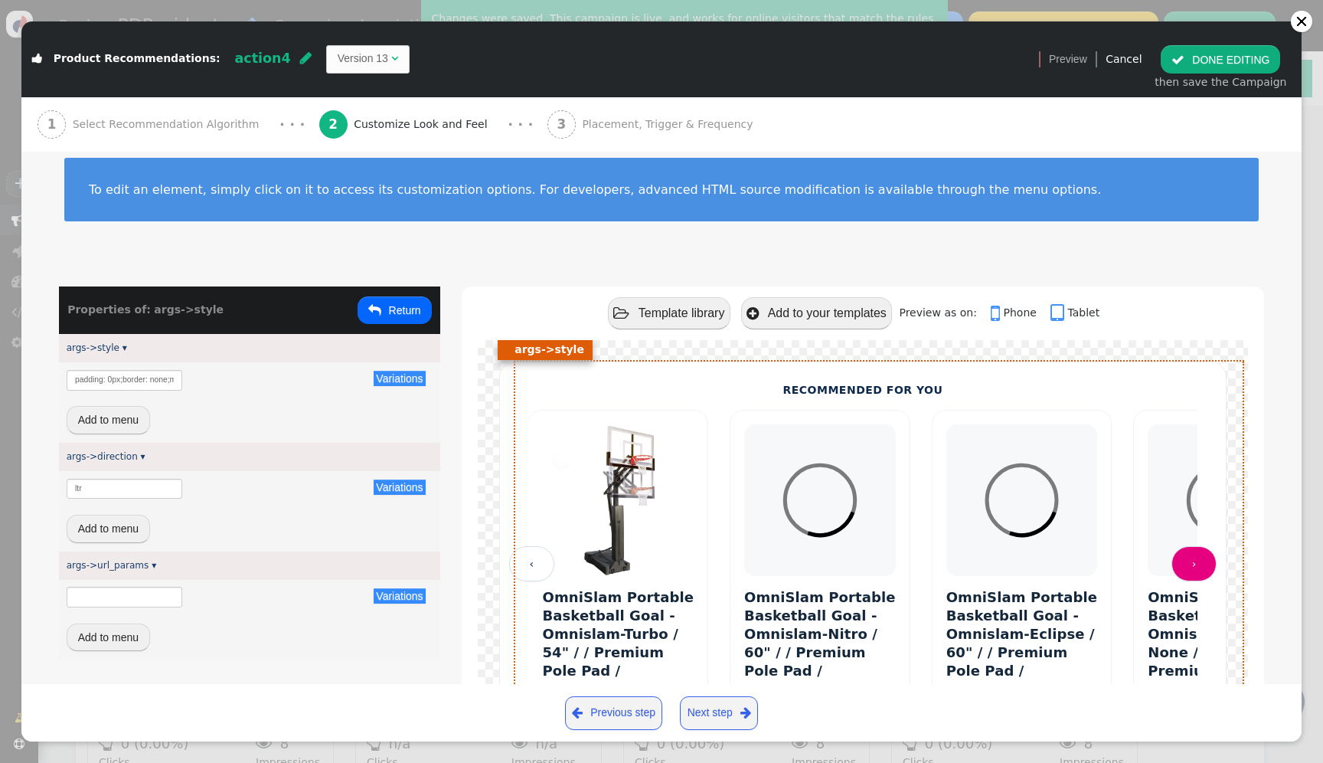
click at [1194, 548] on link "›" at bounding box center [1193, 563] width 45 height 35
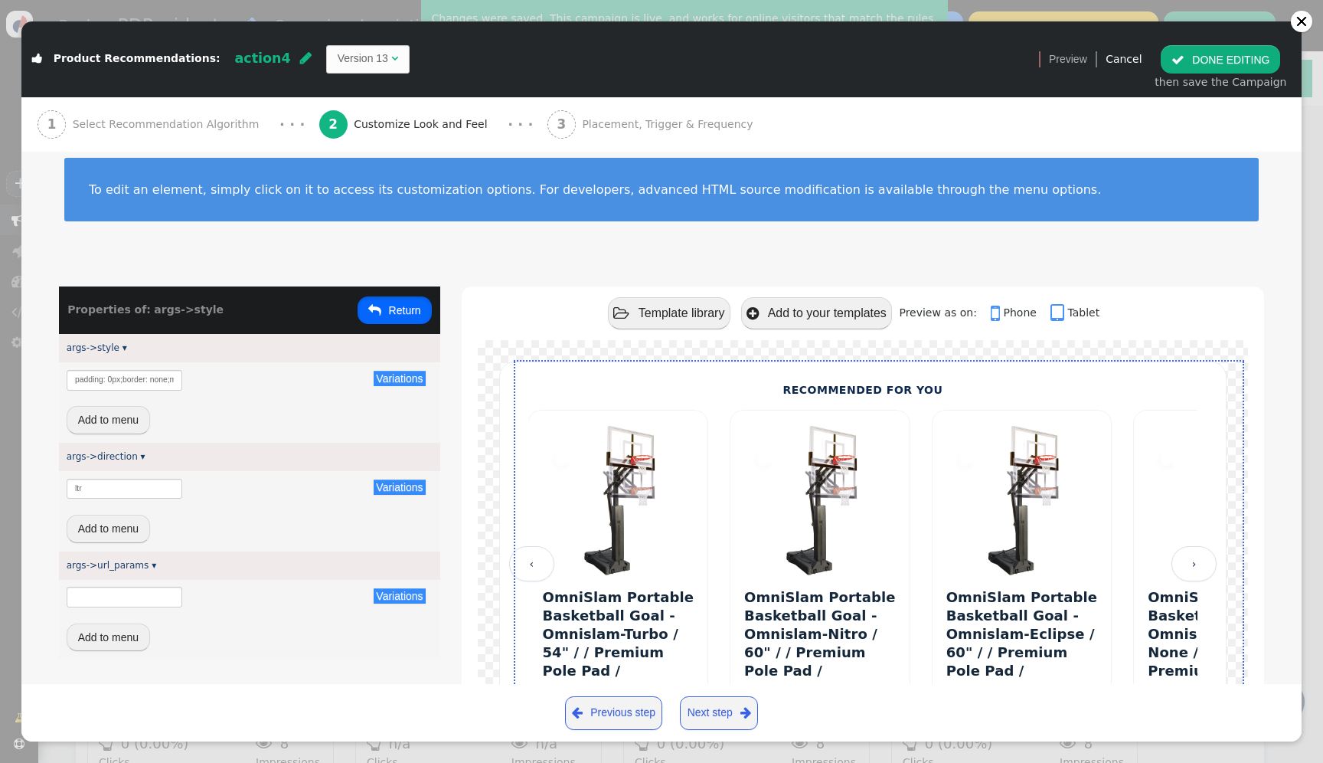
click at [395, 318] on button " Return" at bounding box center [395, 310] width 74 height 28
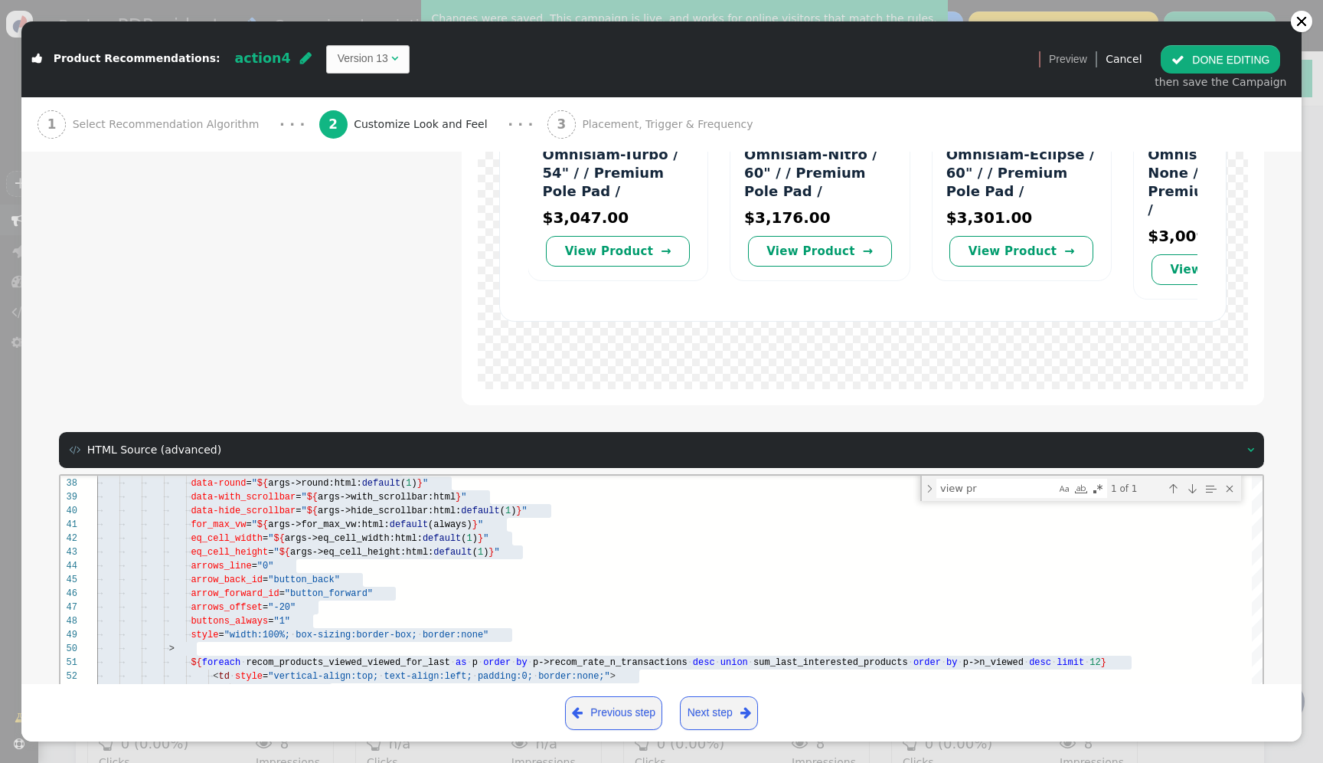
scroll to position [606, 0]
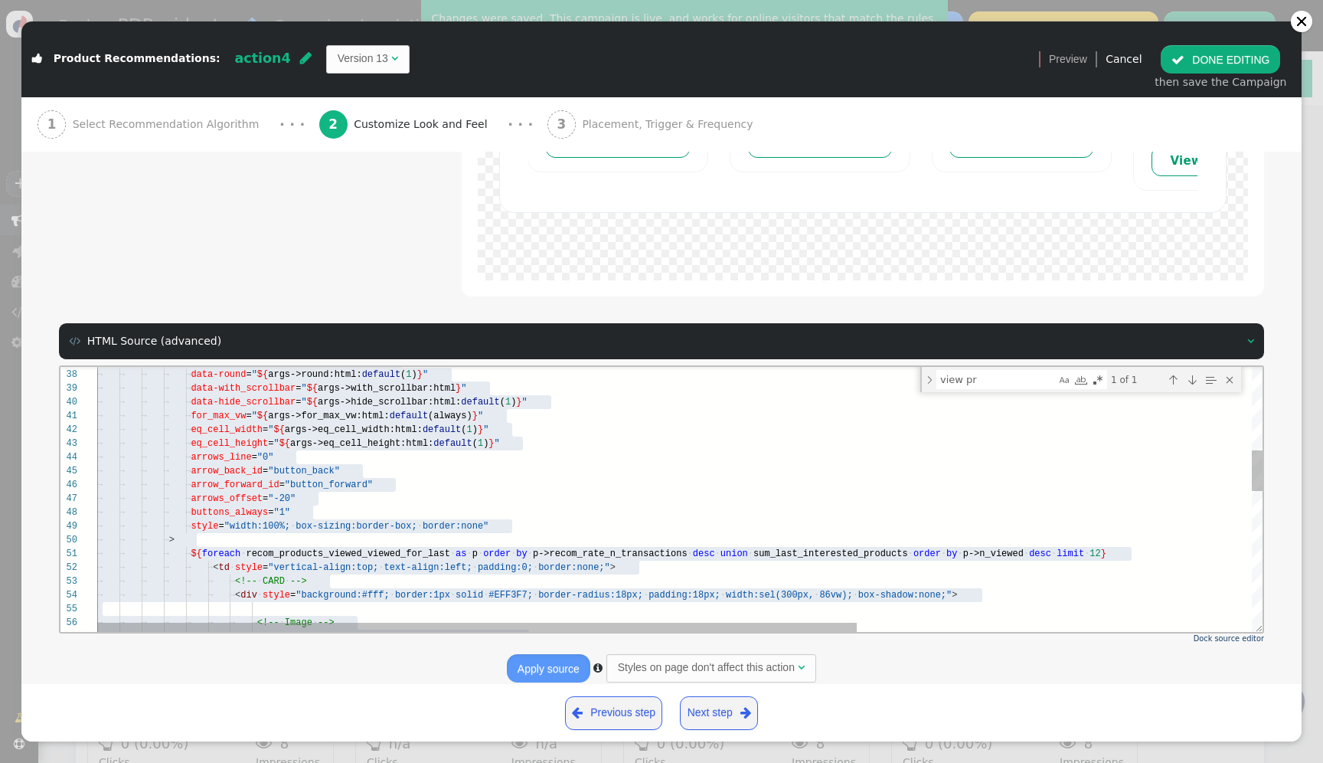
click at [340, 466] on span ""button_back"" at bounding box center [304, 470] width 72 height 11
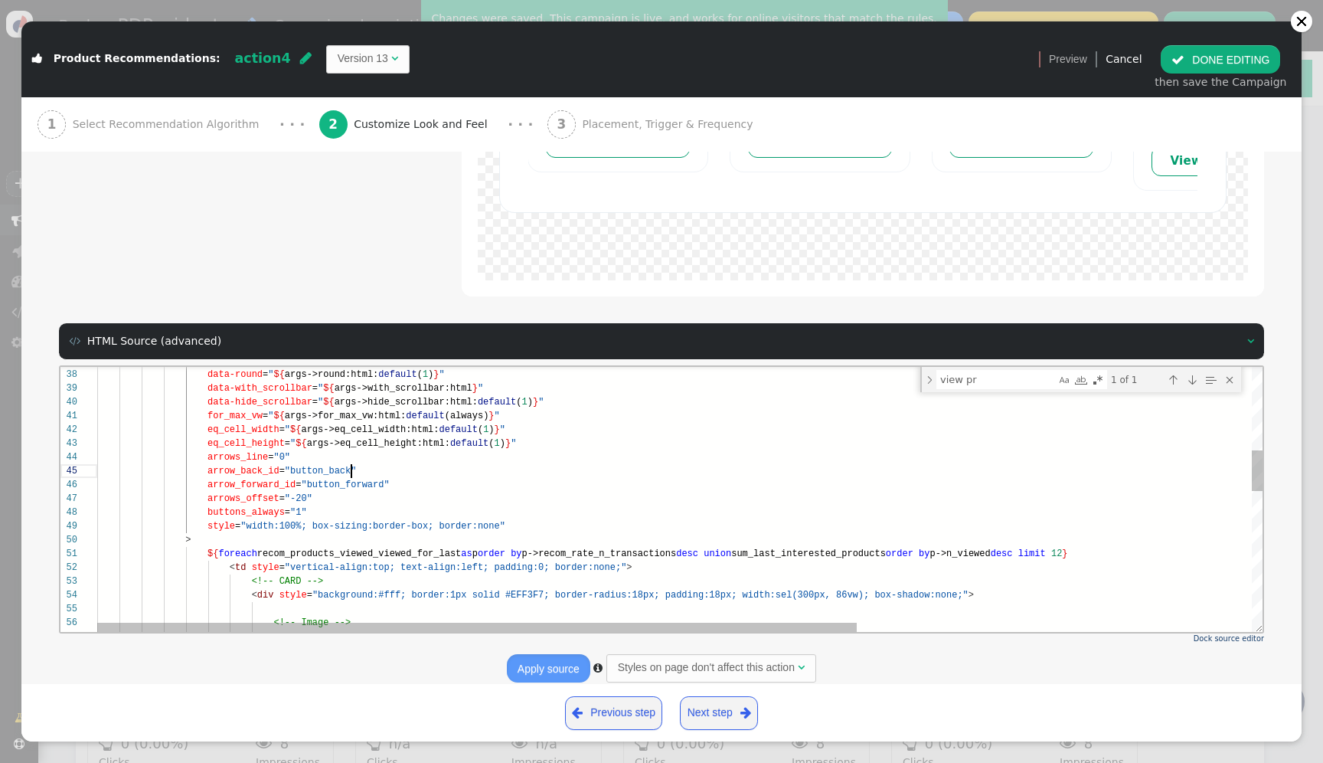
scroll to position [55, 254]
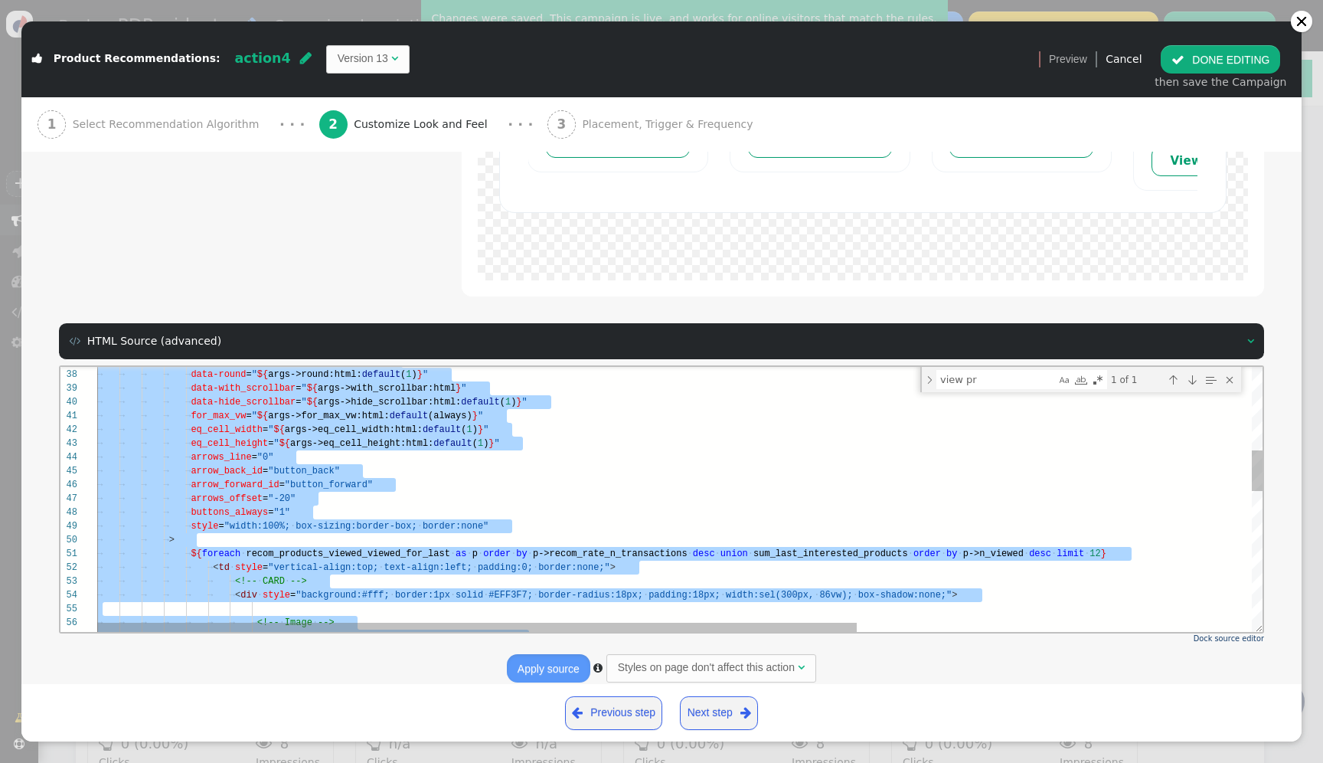
paste textarea "<!-- (Optional) pagination bullets if you need them --> <!-- <div id="tsp" clas…"
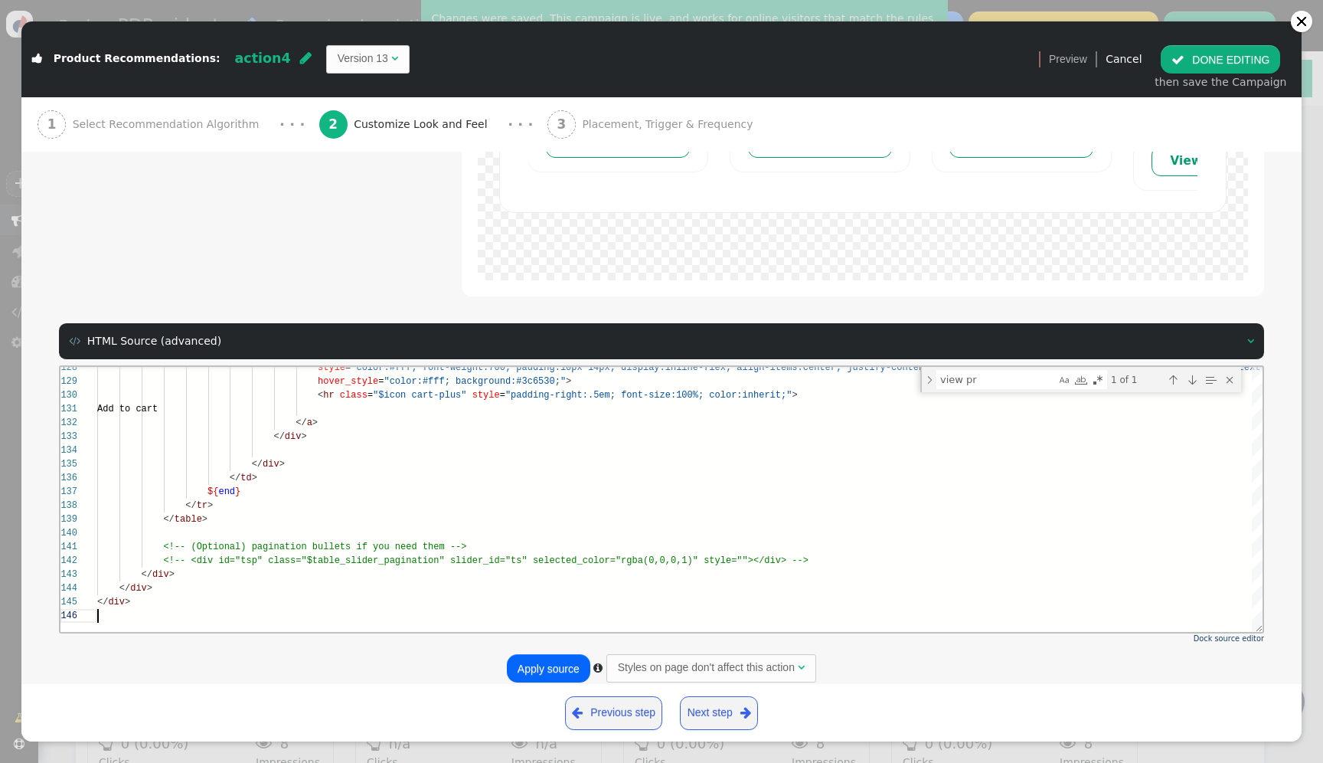
click at [533, 654] on button "Apply source" at bounding box center [548, 668] width 83 height 28
type textarea "<!-- (Optional) pagination bullets if you need them --> <!-- <div id="tsp" clas…"
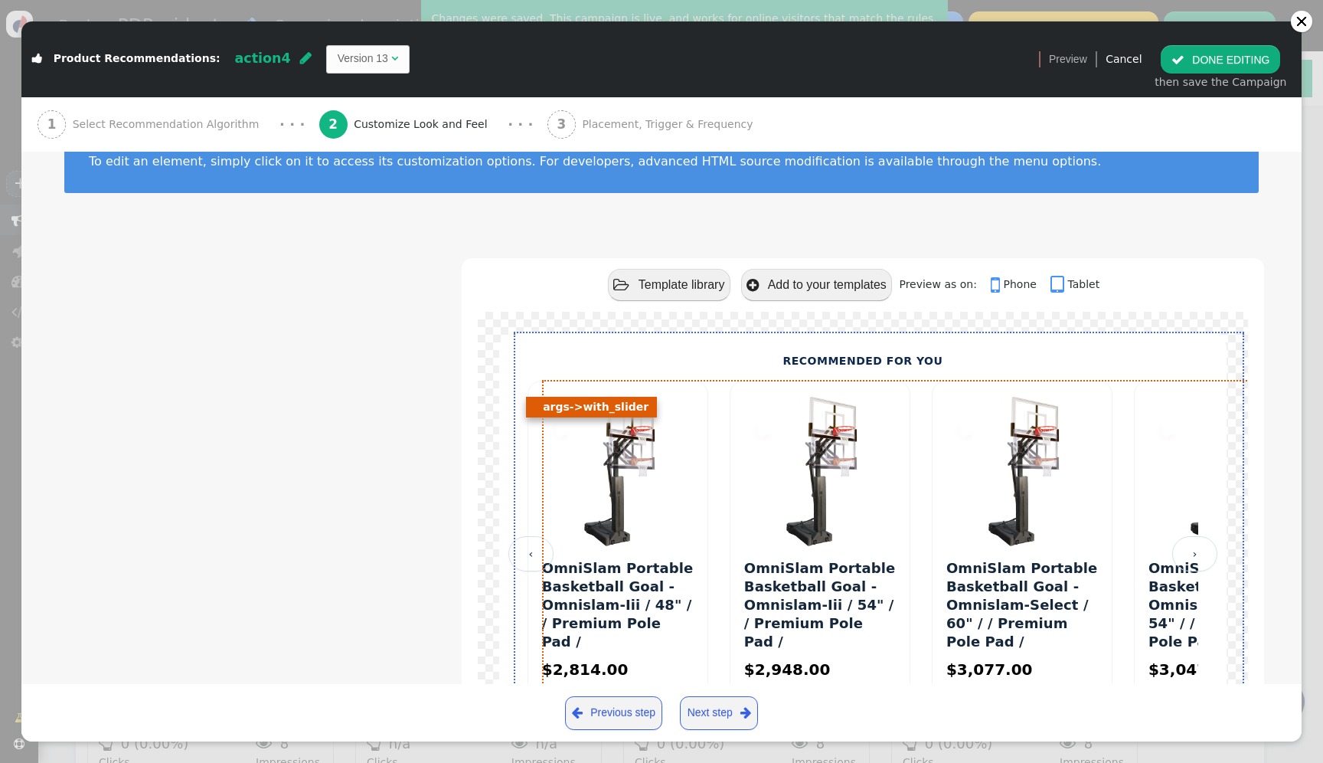
scroll to position [8, 0]
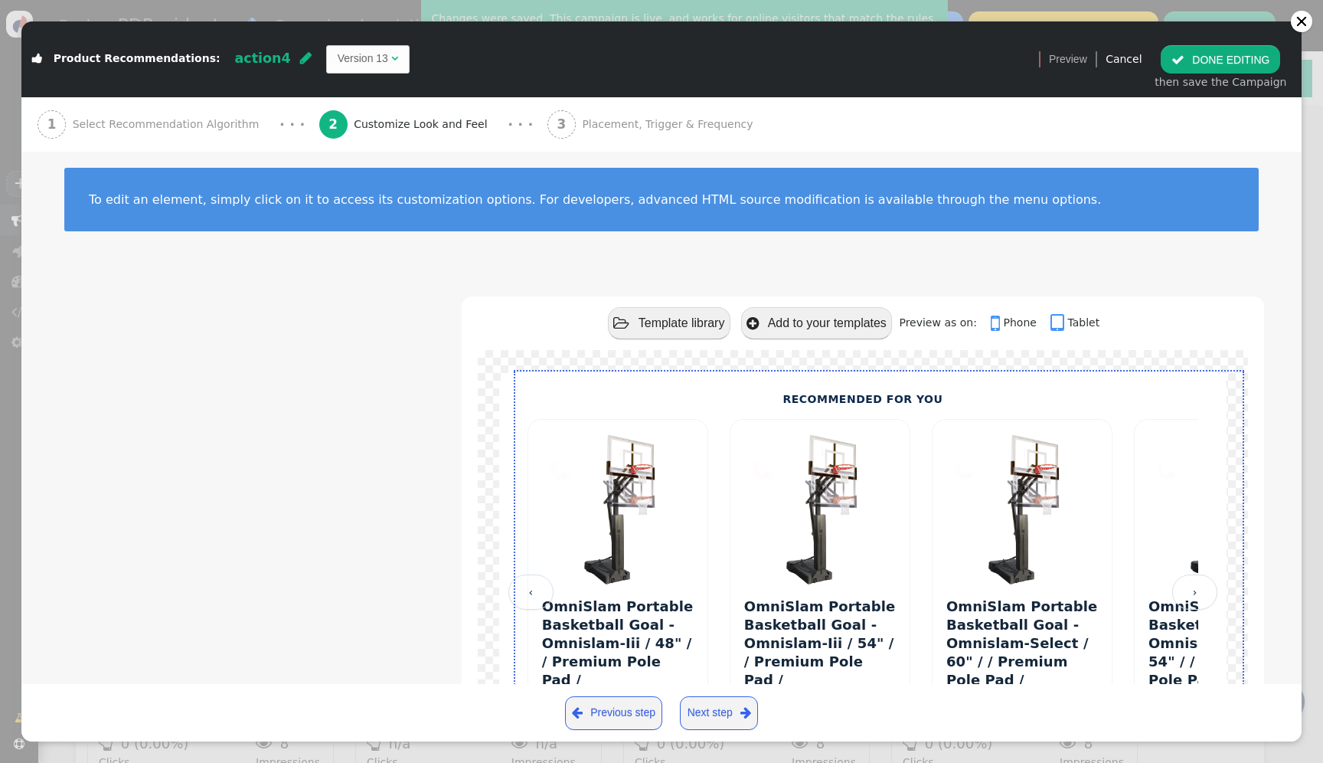
click at [1209, 59] on button " DONE EDITING" at bounding box center [1220, 59] width 119 height 28
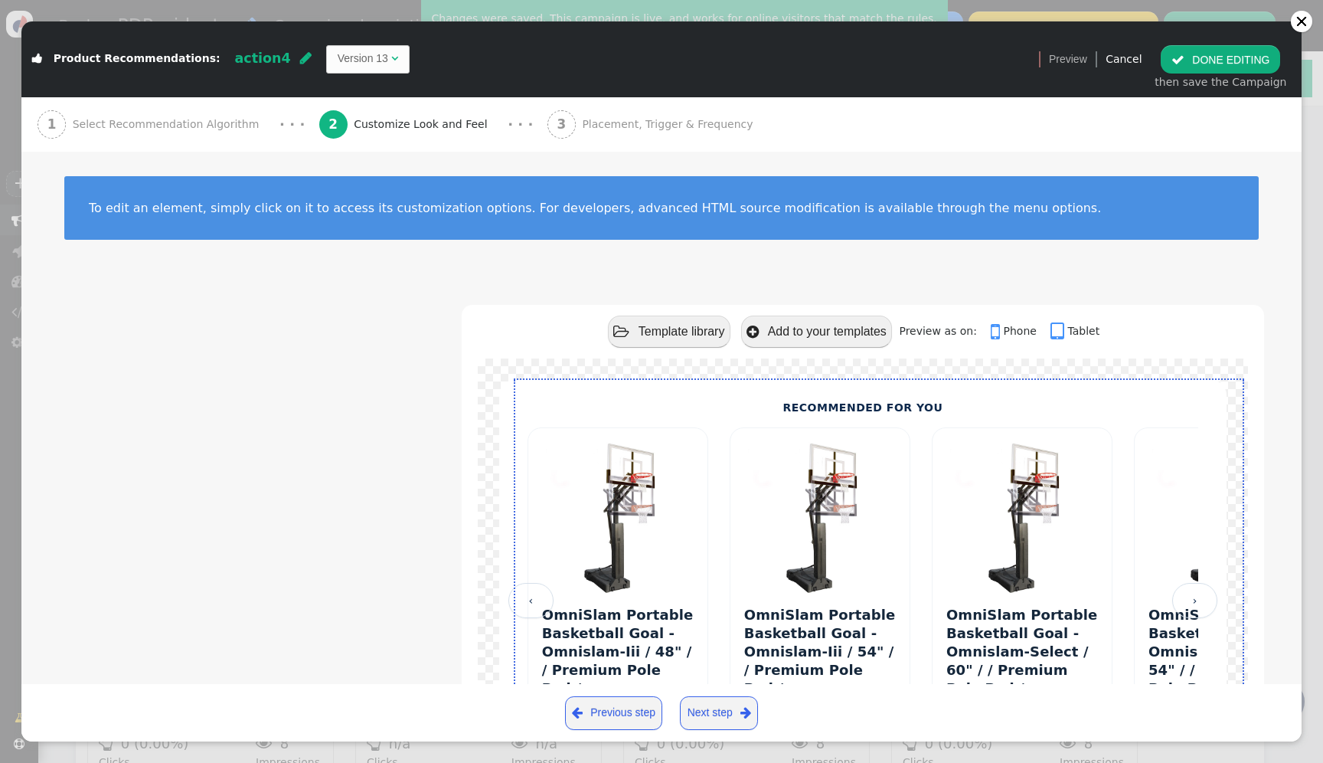
scroll to position [138, 0]
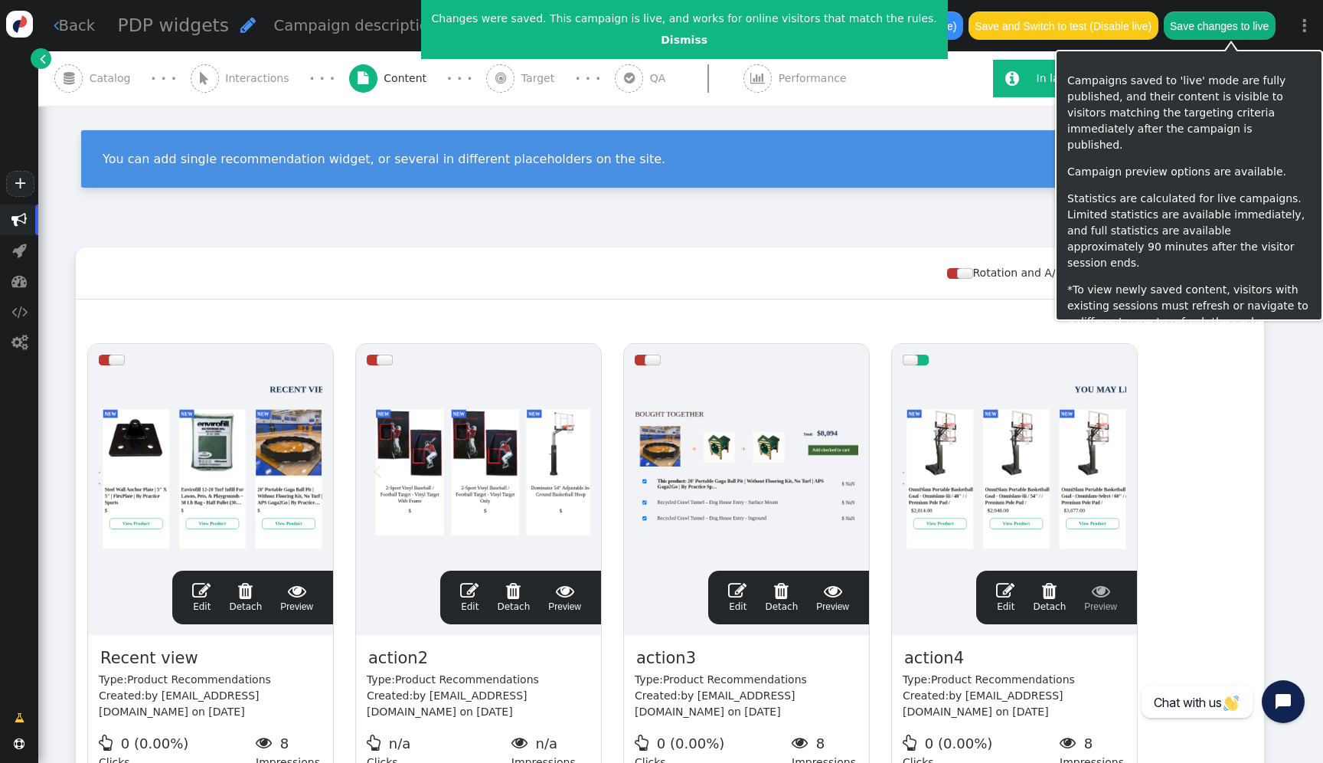
click at [1210, 28] on button "Save changes to live" at bounding box center [1220, 25] width 112 height 28
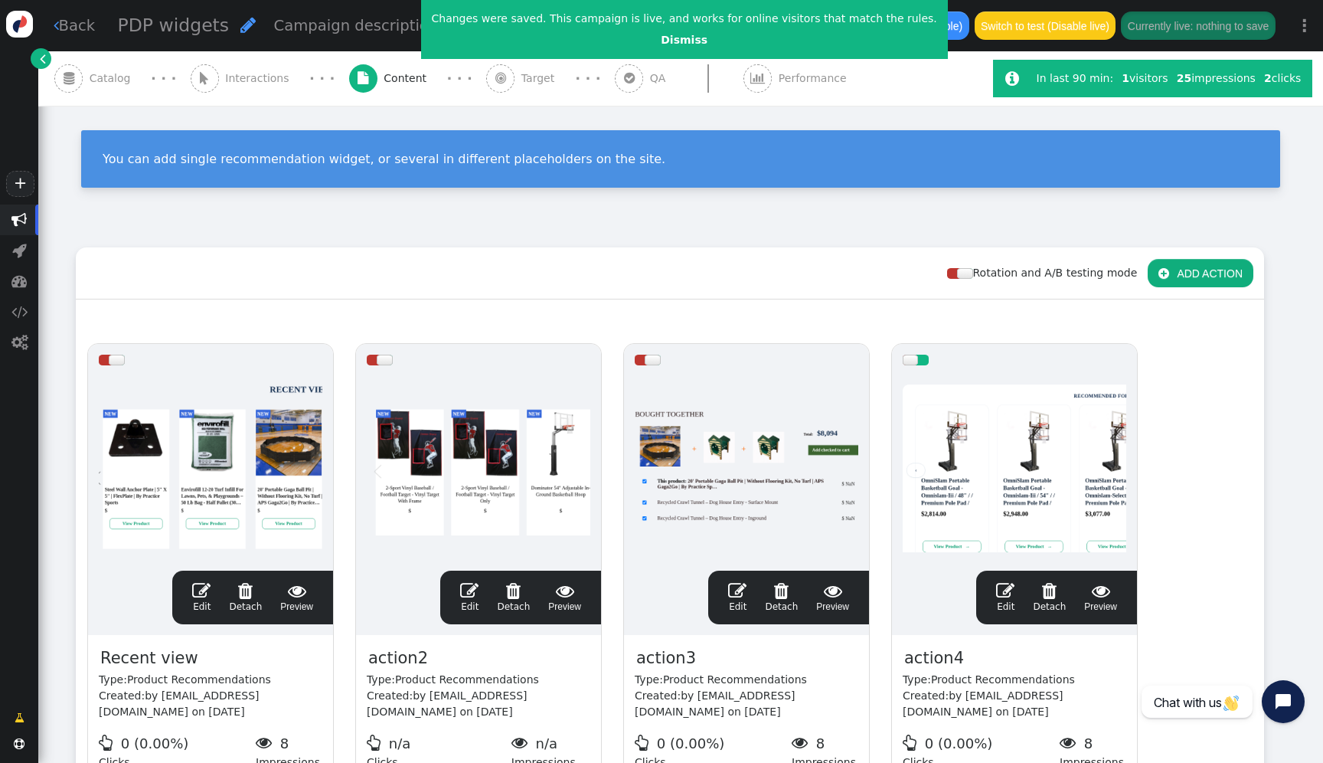
click at [922, 433] on div at bounding box center [1015, 468] width 224 height 184
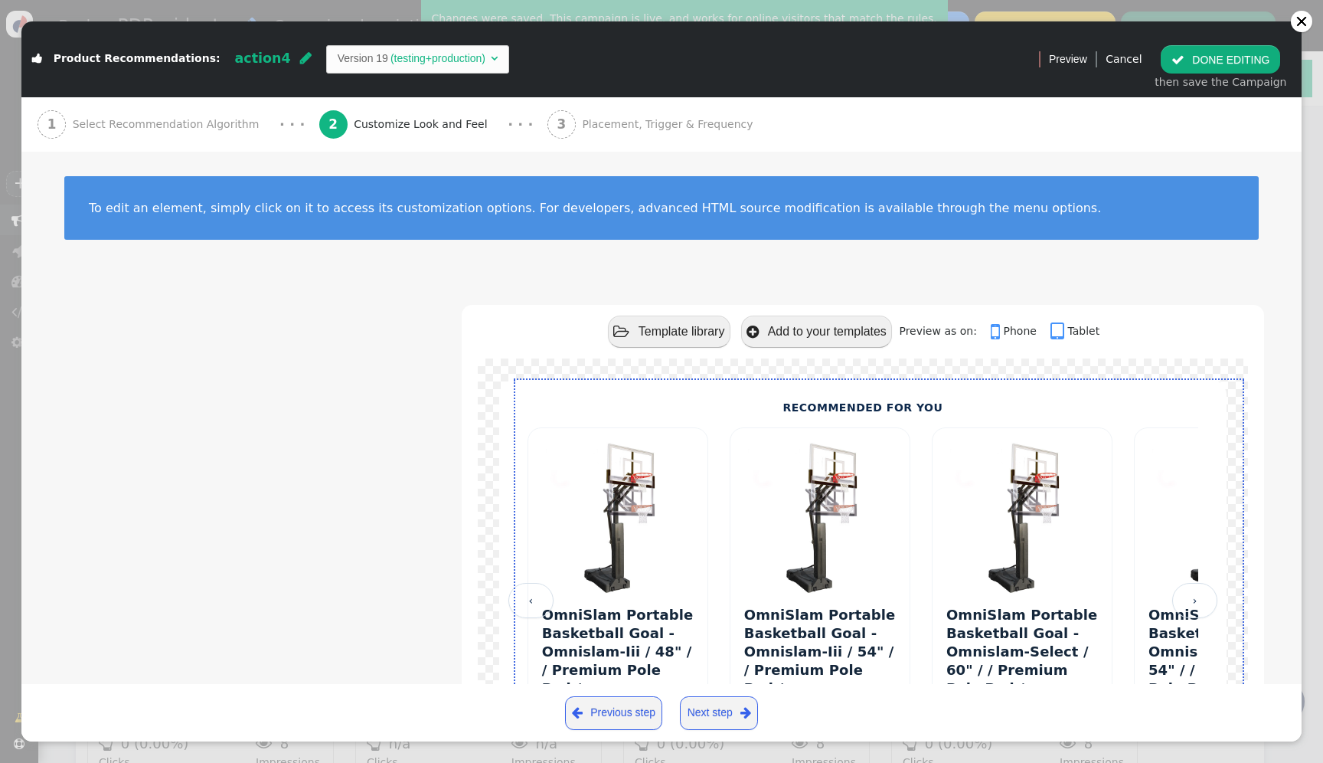
click at [1249, 65] on button " DONE EDITING" at bounding box center [1220, 59] width 119 height 28
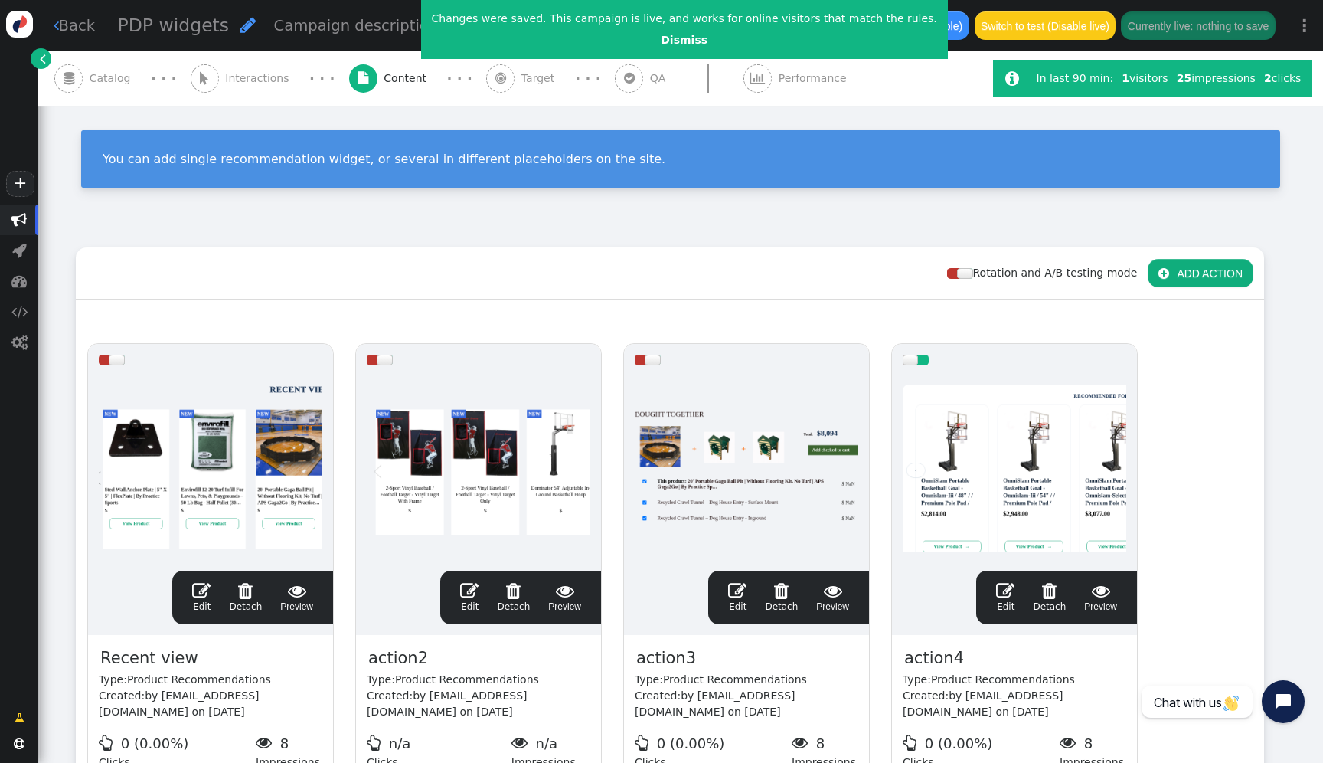
click at [133, 73] on span "Catalog" at bounding box center [113, 78] width 47 height 16
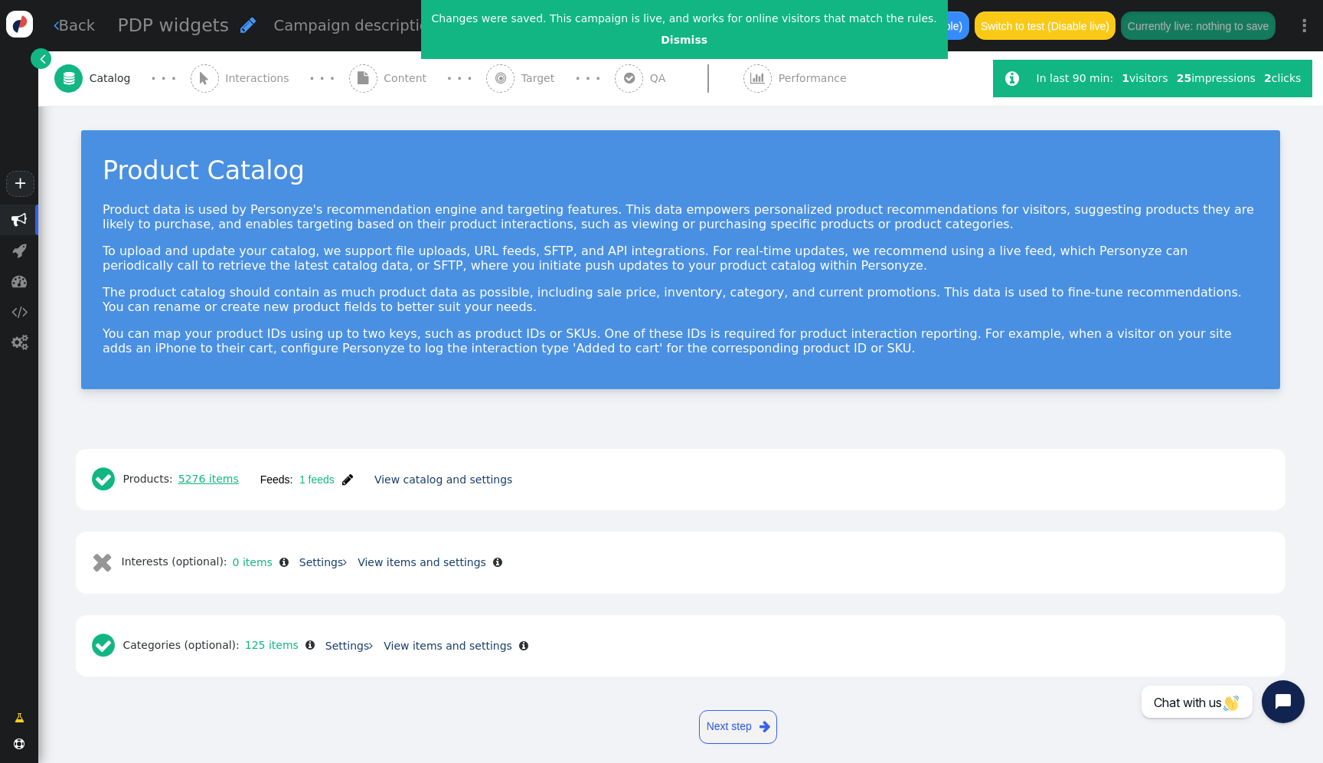
click at [211, 480] on link "5276 items" at bounding box center [206, 478] width 66 height 12
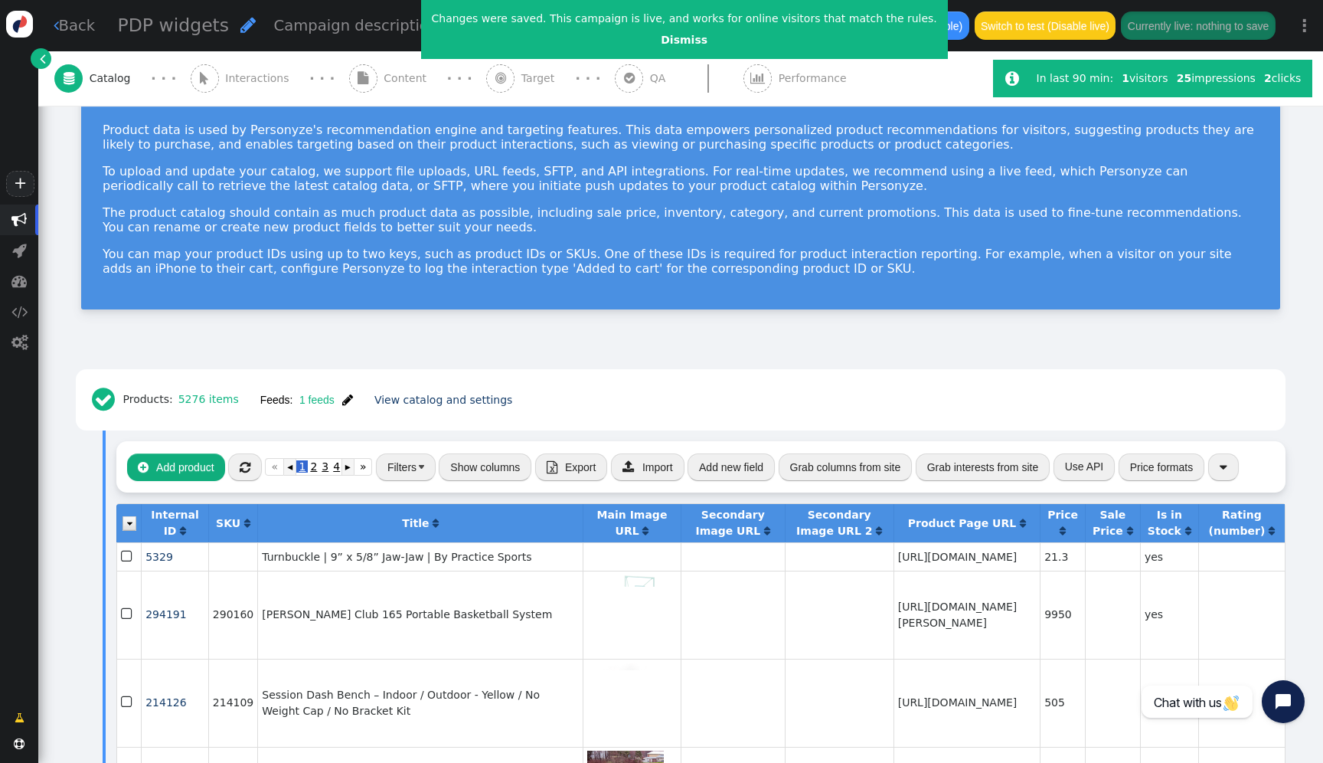
scroll to position [87, 0]
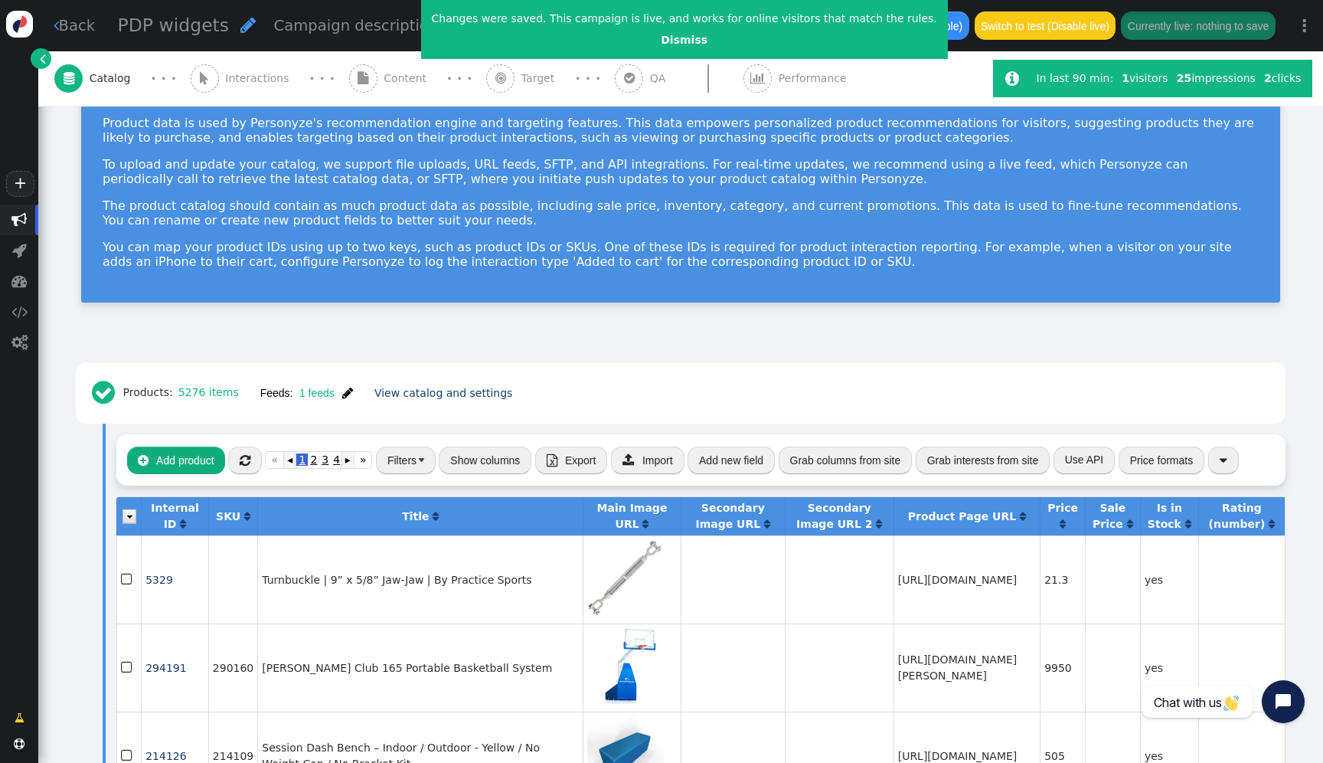
click at [469, 468] on button "Show columns" at bounding box center [485, 460] width 93 height 28
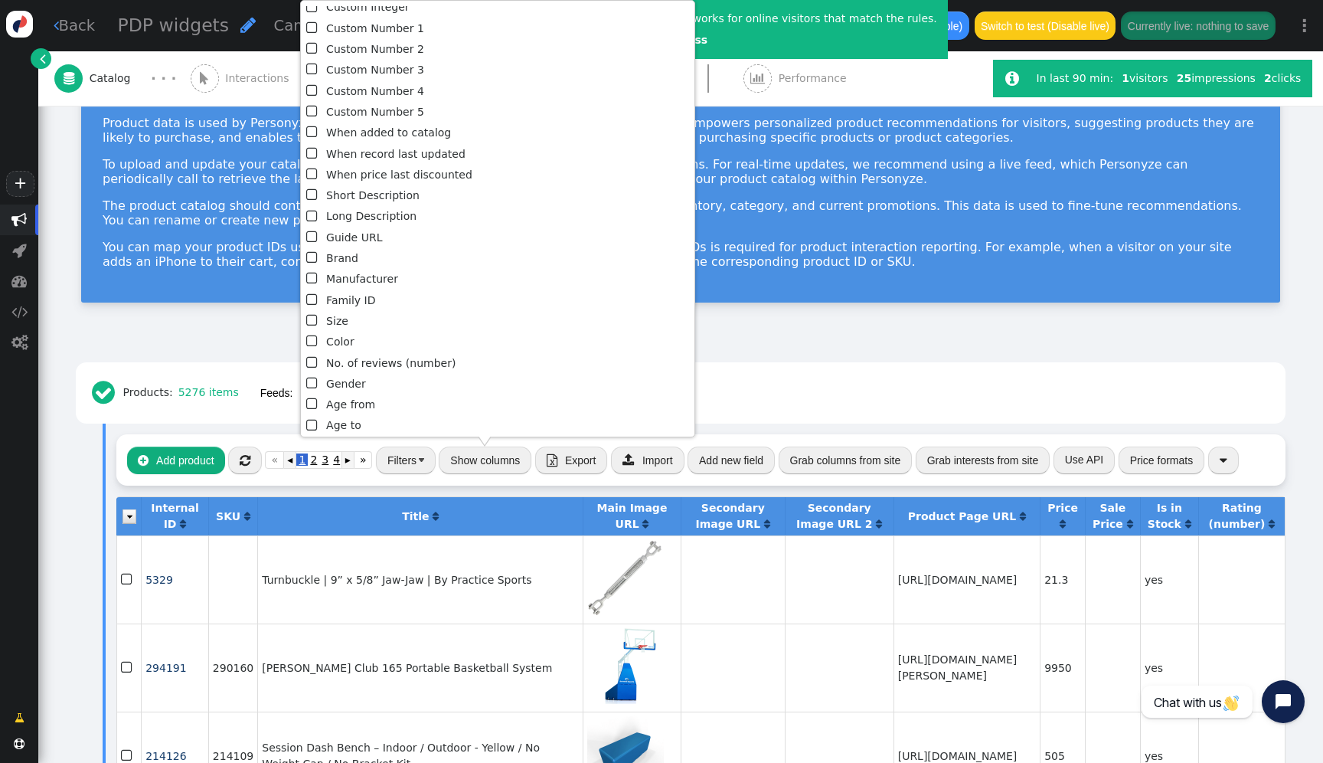
scroll to position [320, 0]
click at [380, 304] on li " Family ID" at bounding box center [497, 302] width 383 height 21
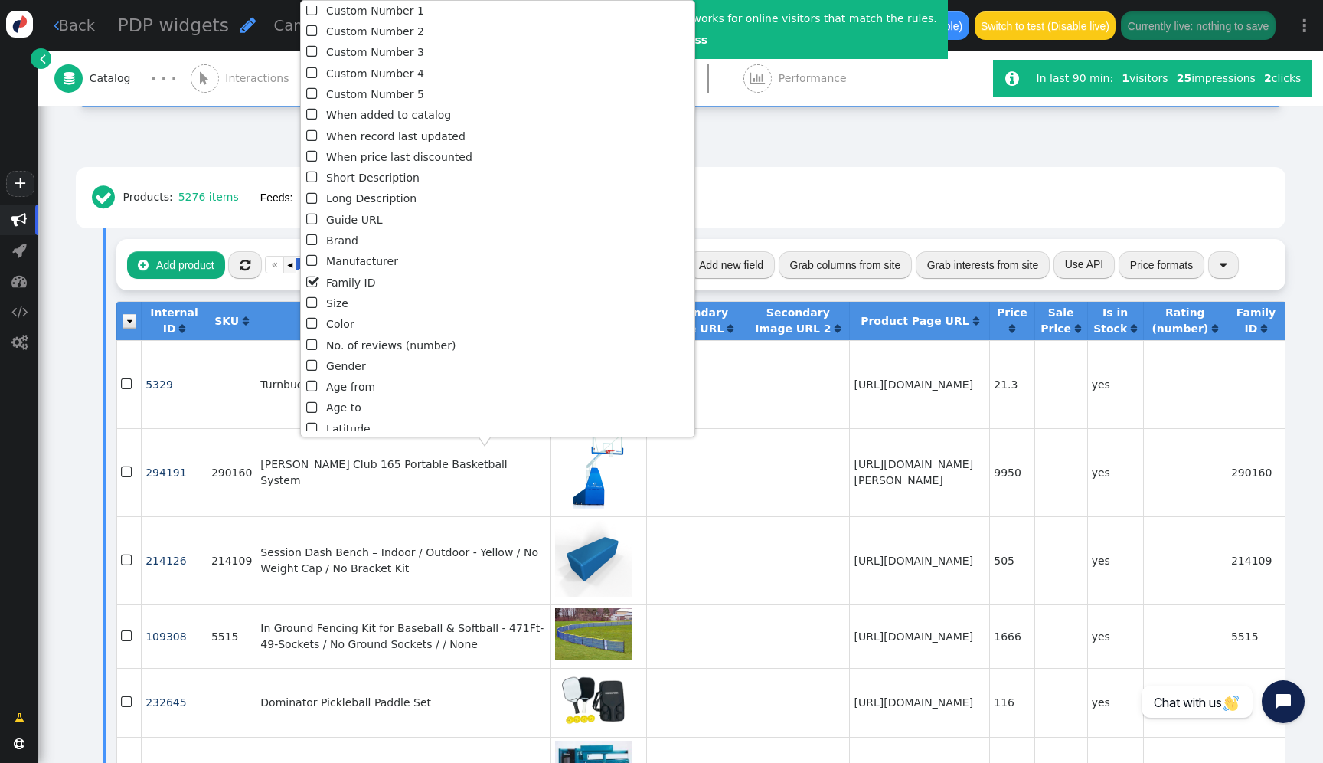
scroll to position [343, 0]
click at [359, 299] on li " Size" at bounding box center [497, 300] width 383 height 21
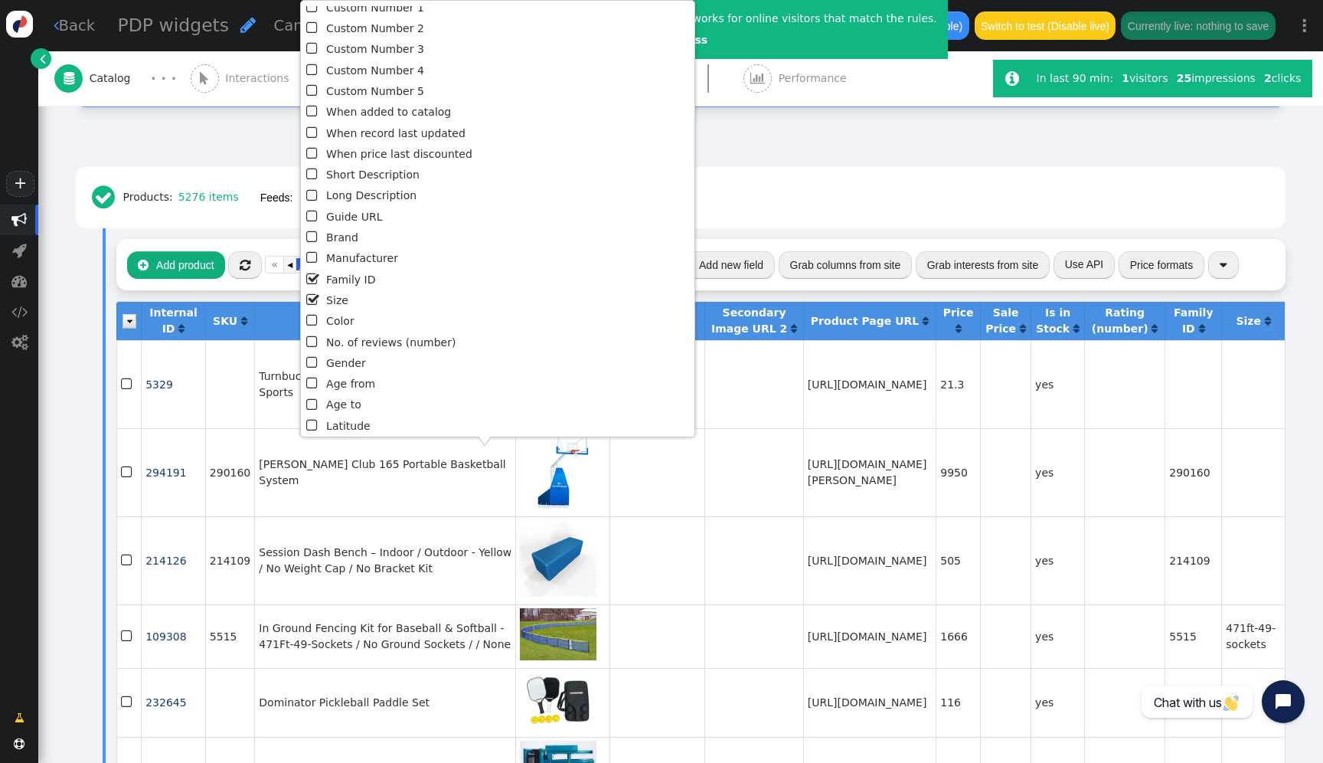
click at [359, 299] on li " Size" at bounding box center [497, 300] width 383 height 21
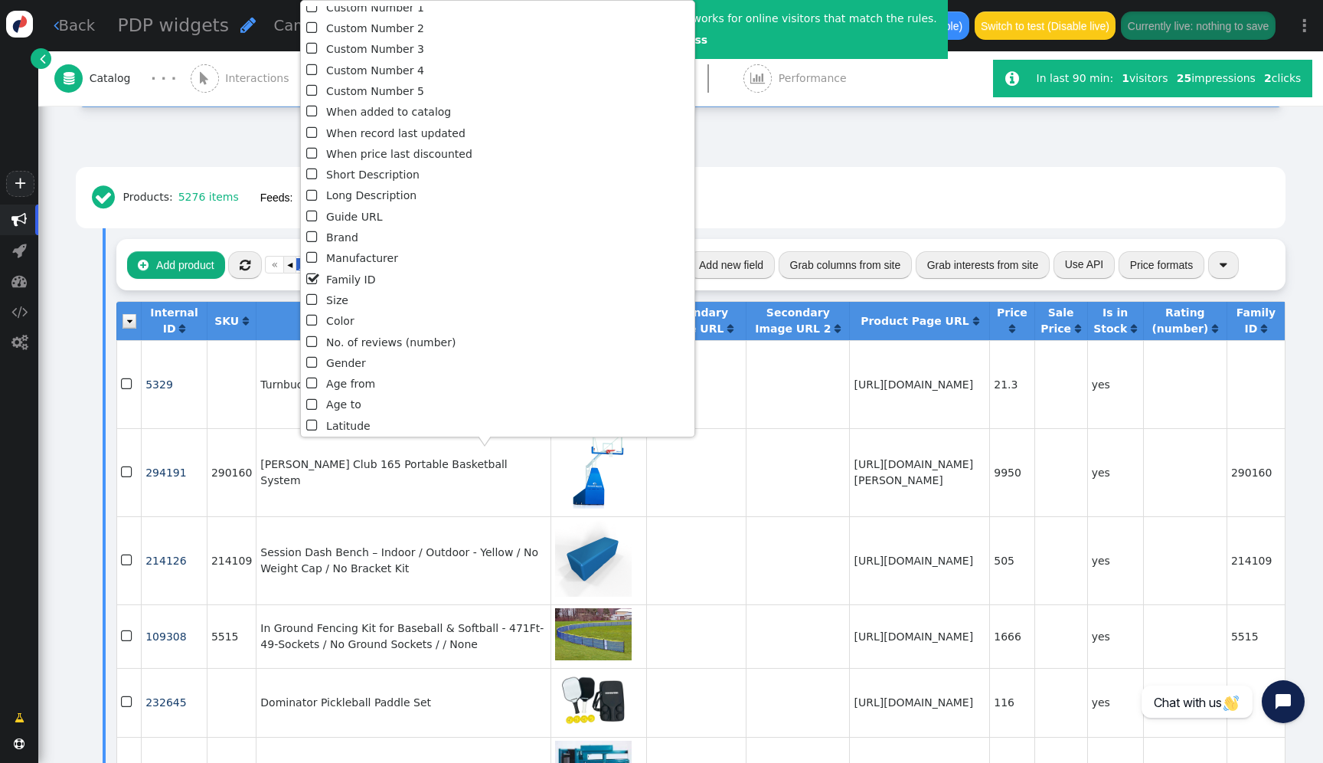
click at [365, 272] on li " Family ID" at bounding box center [497, 279] width 383 height 21
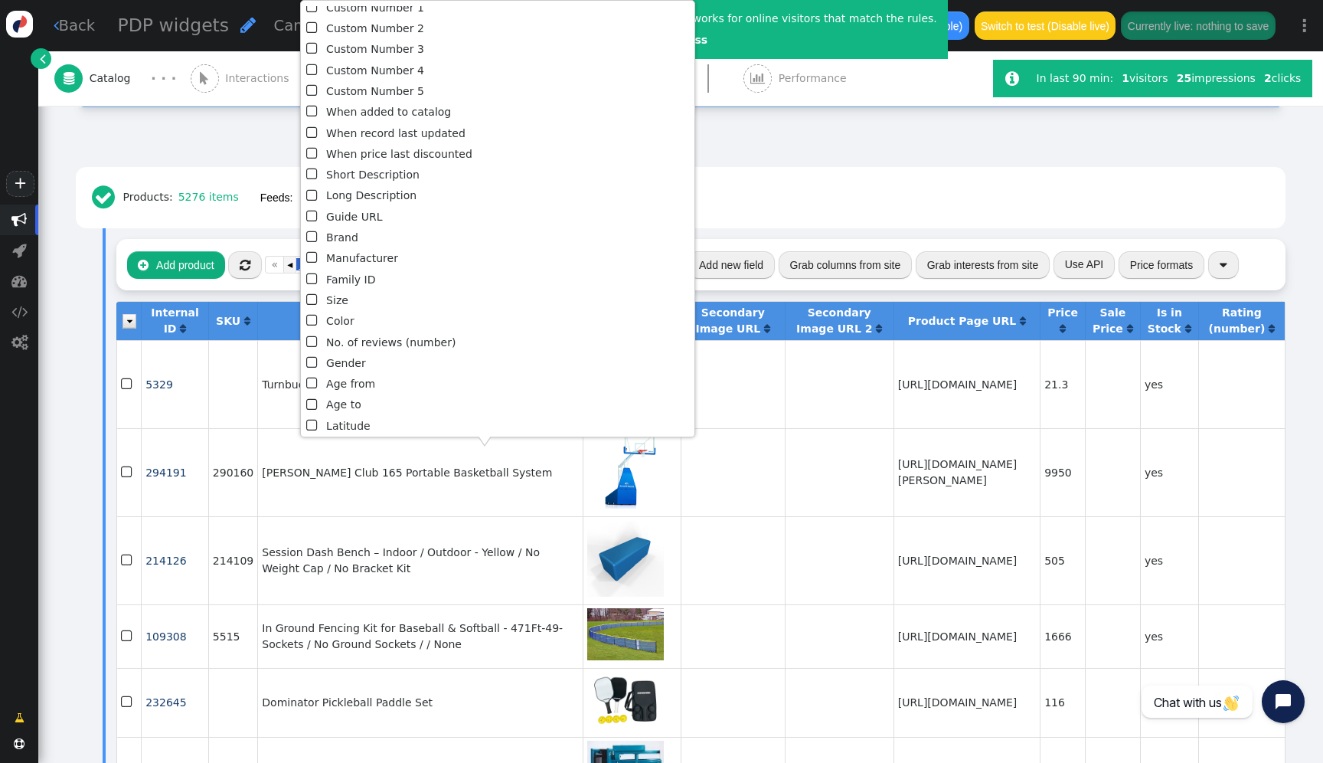
click at [353, 237] on li " Brand" at bounding box center [497, 237] width 383 height 21
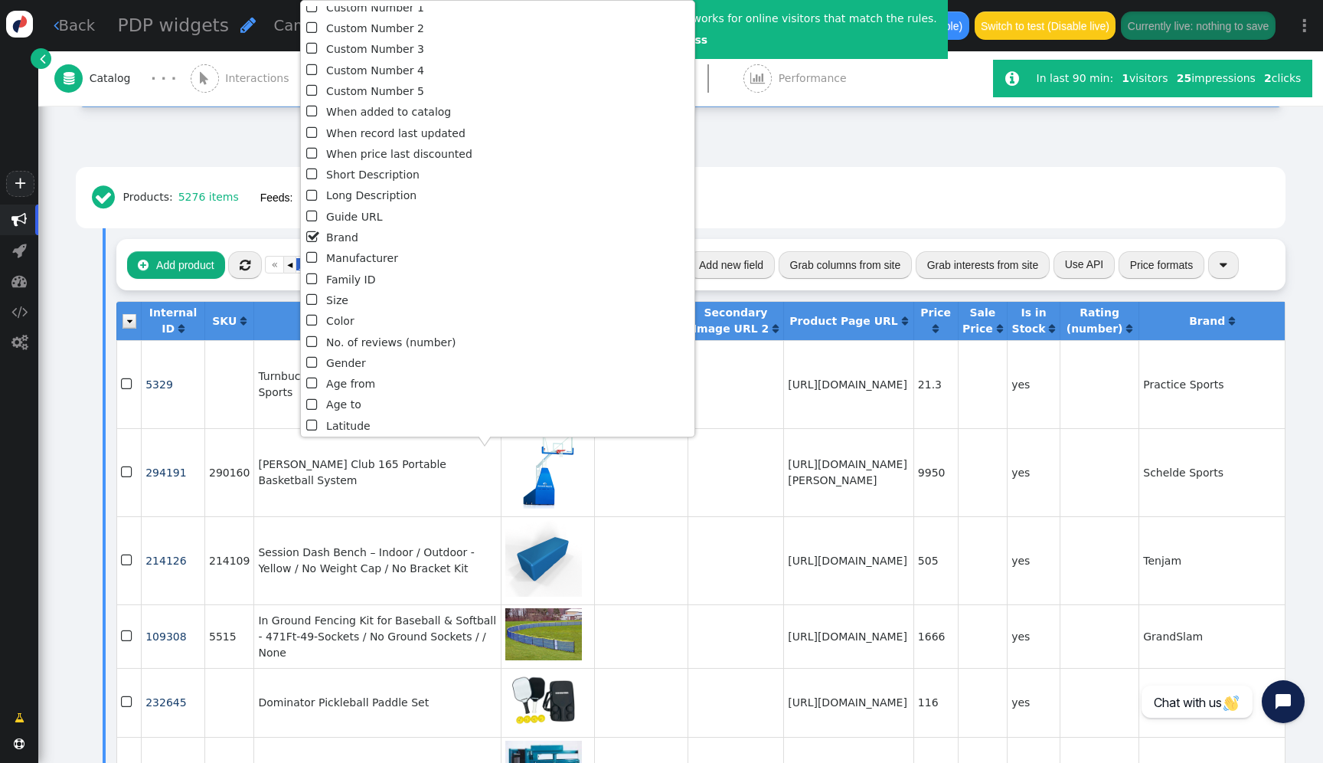
click at [353, 237] on li " Brand" at bounding box center [497, 237] width 383 height 21
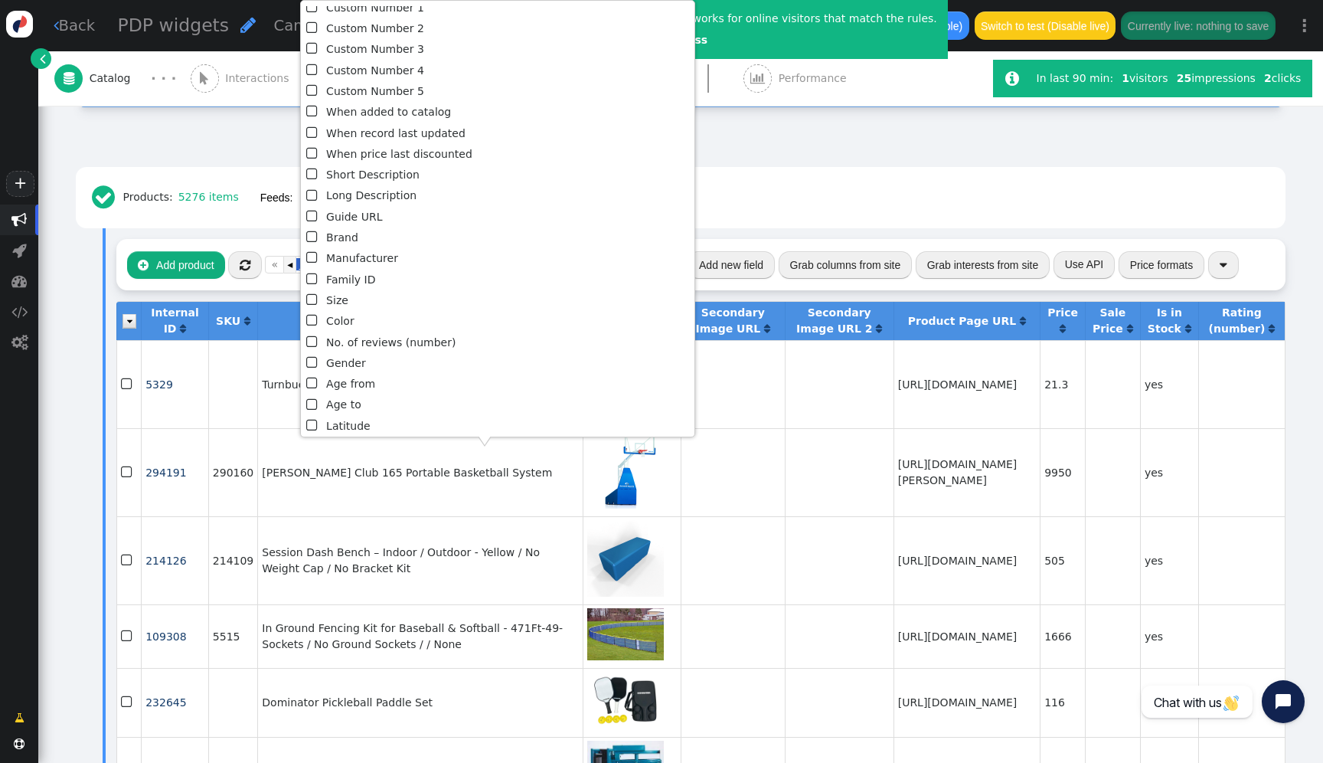
click at [893, 542] on td "[URL][DOMAIN_NAME]" at bounding box center [966, 560] width 146 height 88
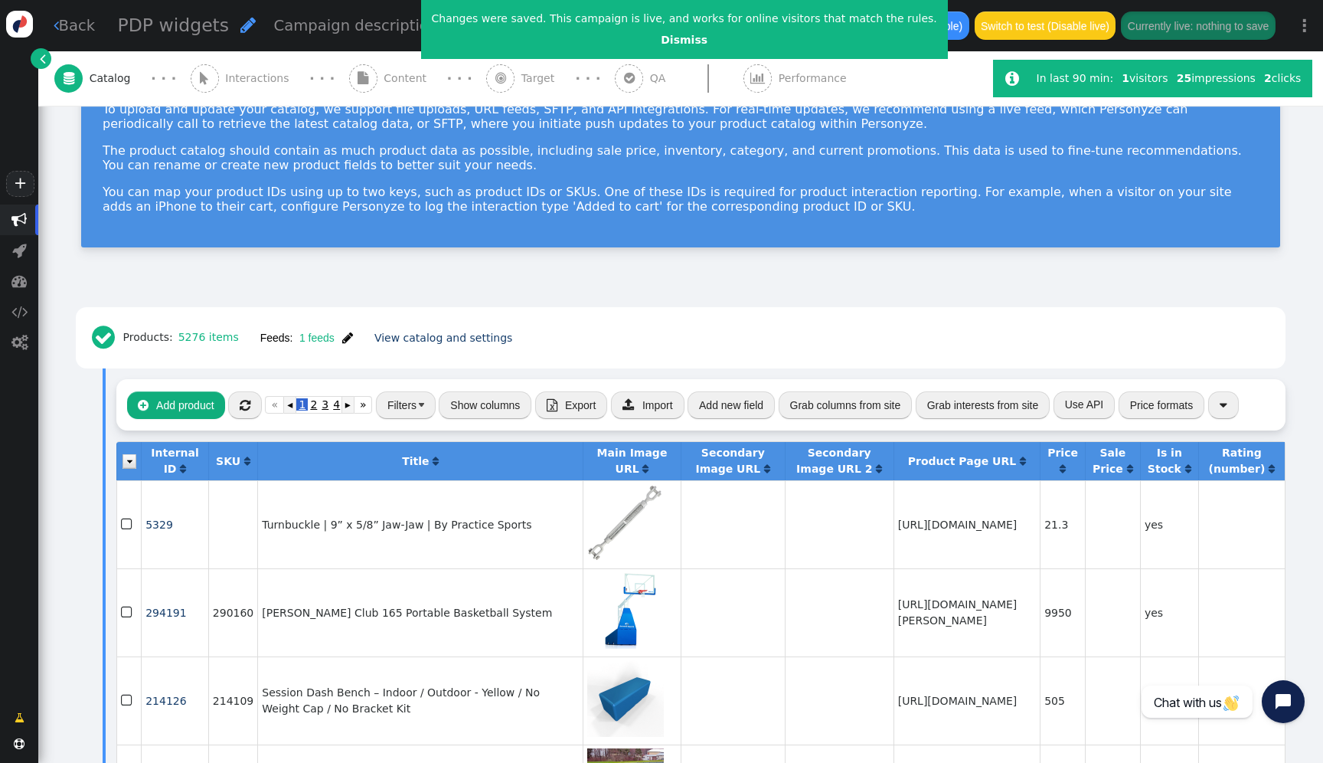
scroll to position [0, 0]
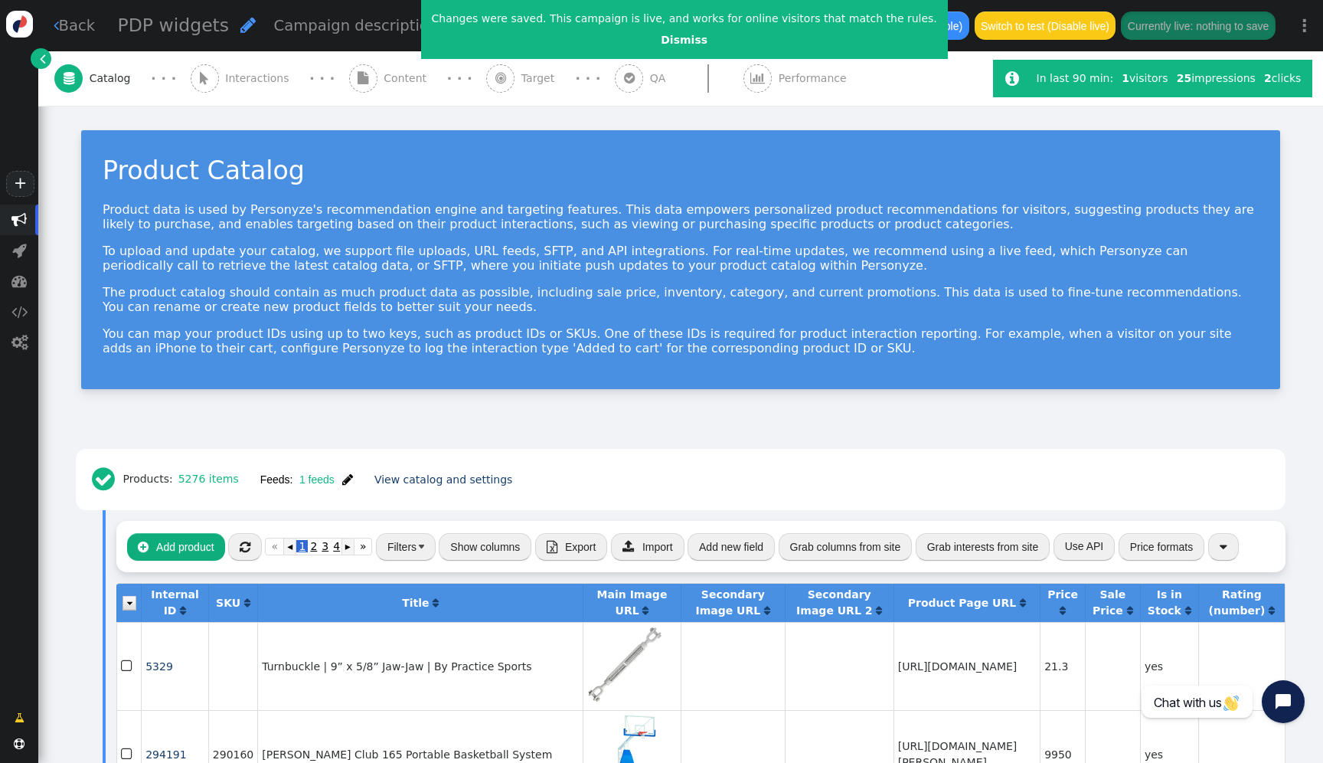
click at [495, 82] on span "" at bounding box center [500, 78] width 11 height 12
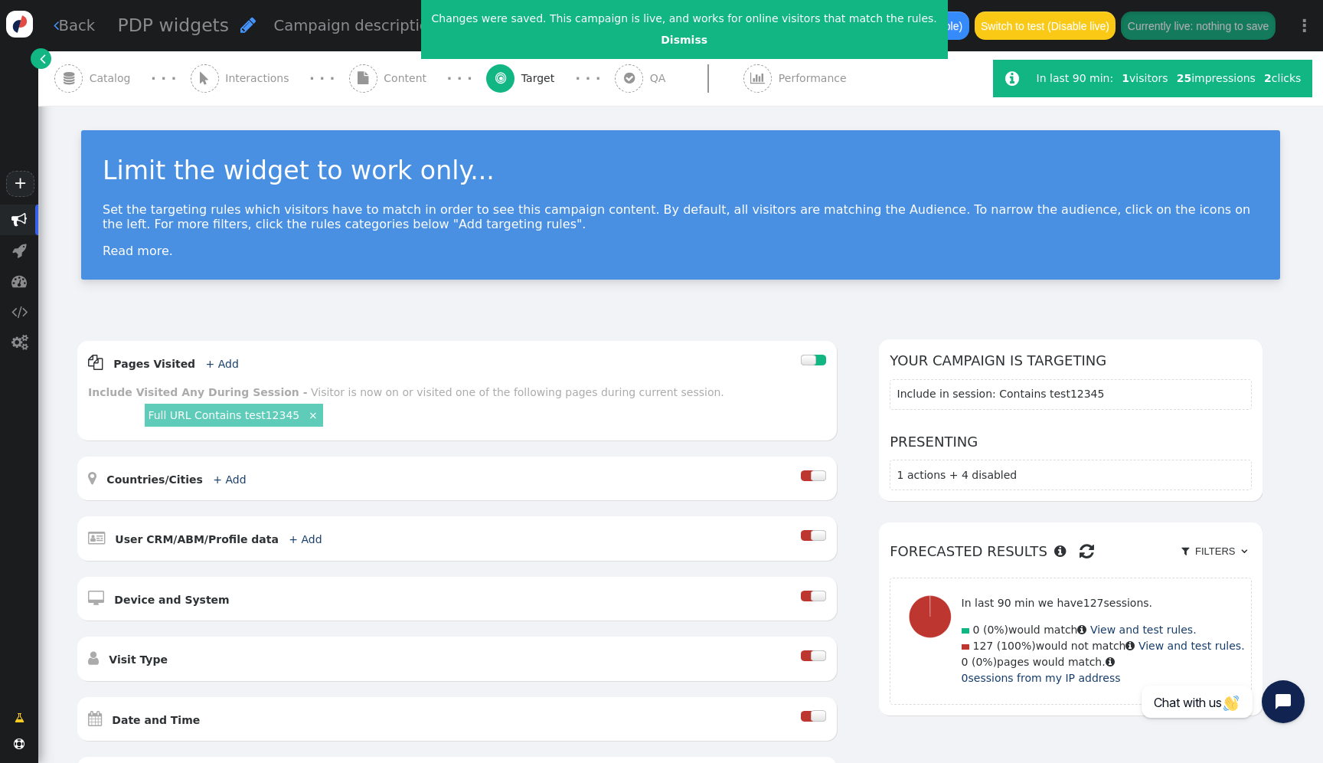
click at [358, 73] on span "" at bounding box center [363, 78] width 11 height 12
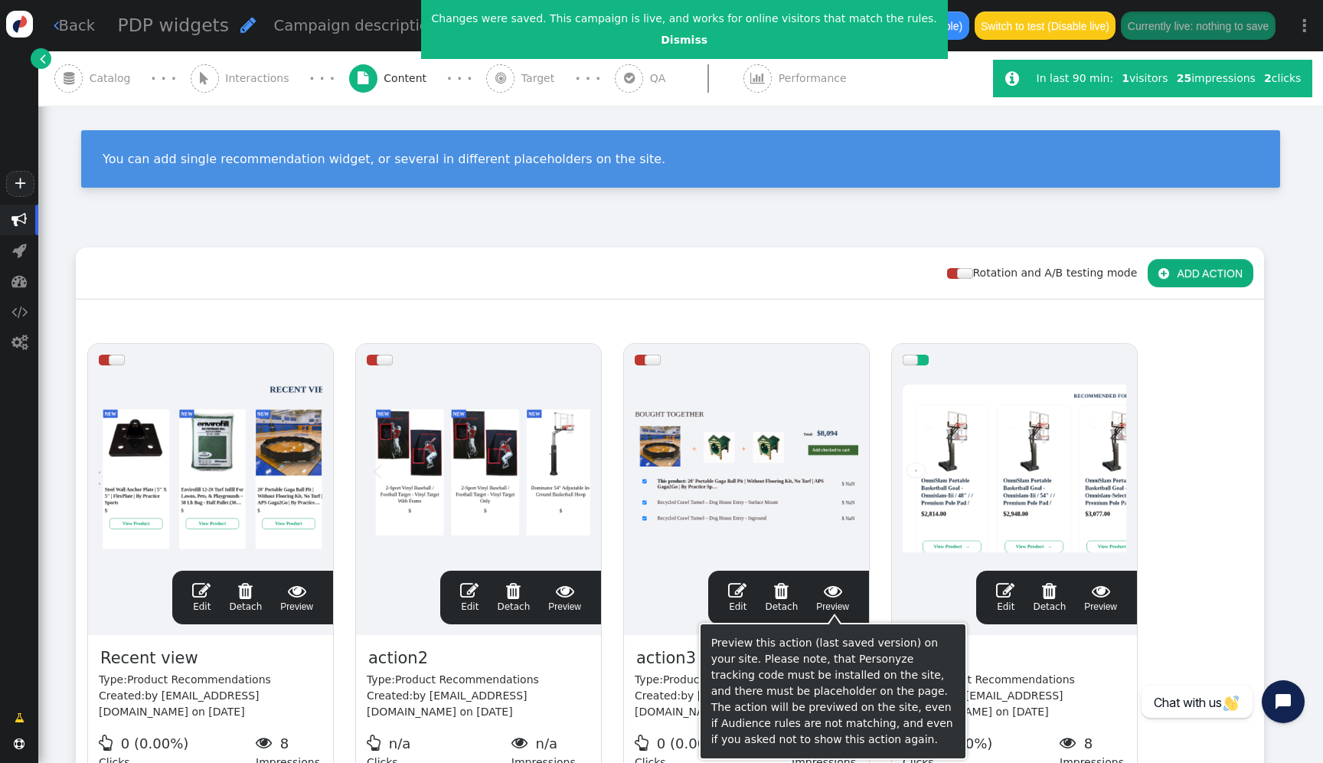
click at [973, 501] on div at bounding box center [1015, 468] width 224 height 184
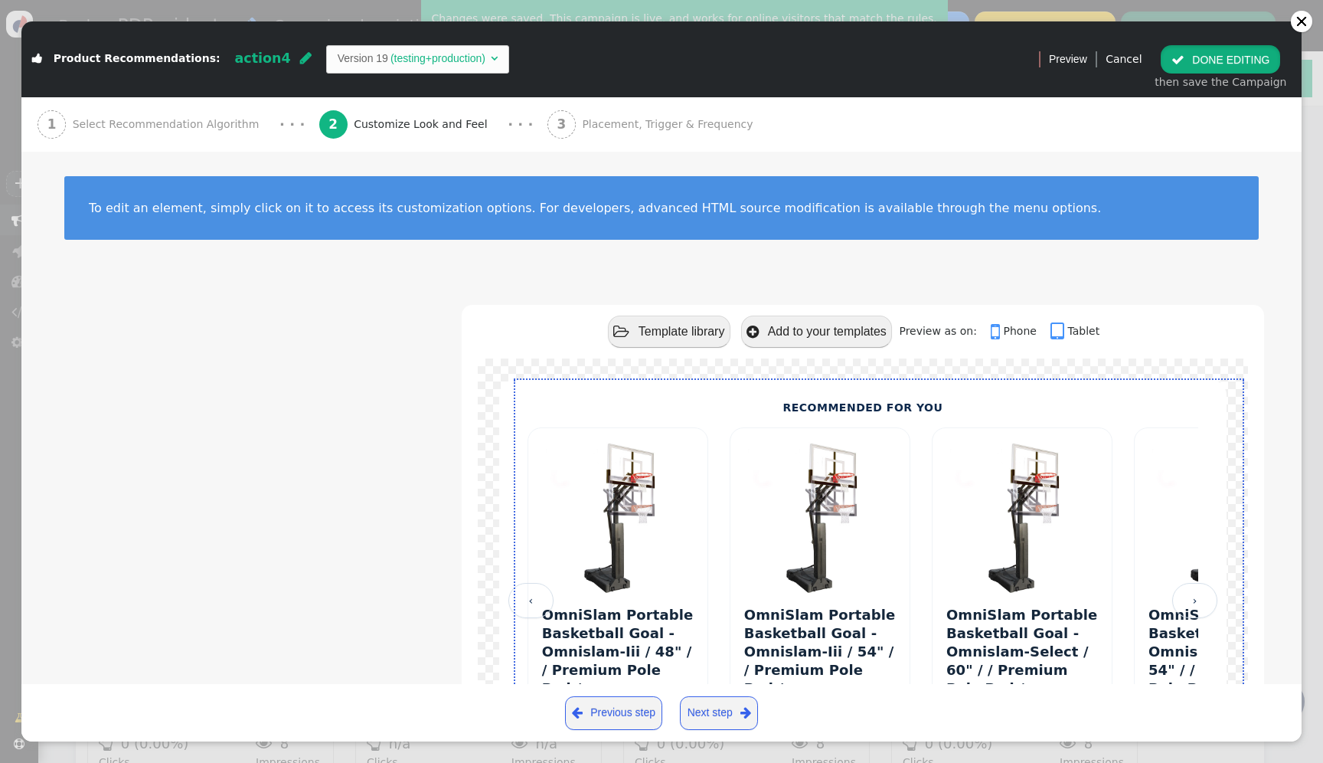
click at [1210, 61] on button " DONE EDITING" at bounding box center [1220, 59] width 119 height 28
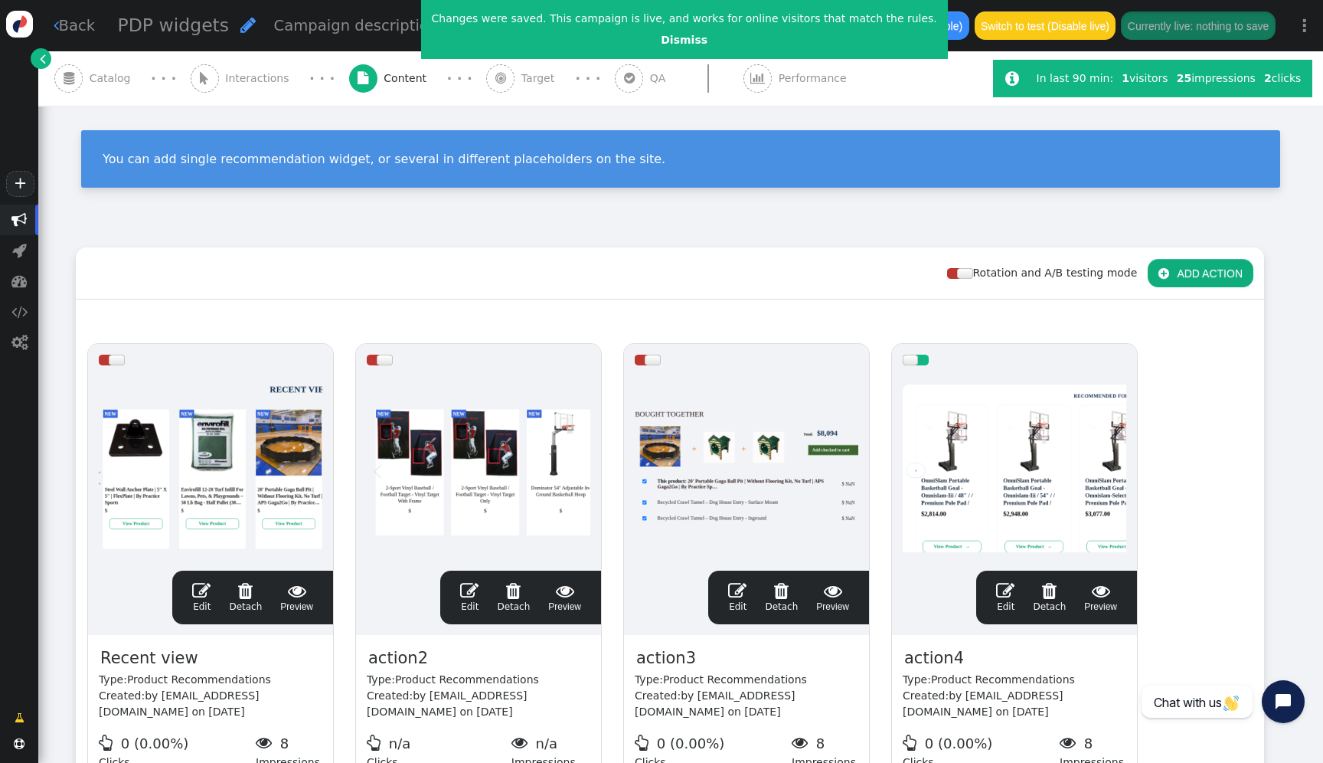
scroll to position [138, 0]
click at [124, 91] on div " Catalog" at bounding box center [95, 78] width 83 height 54
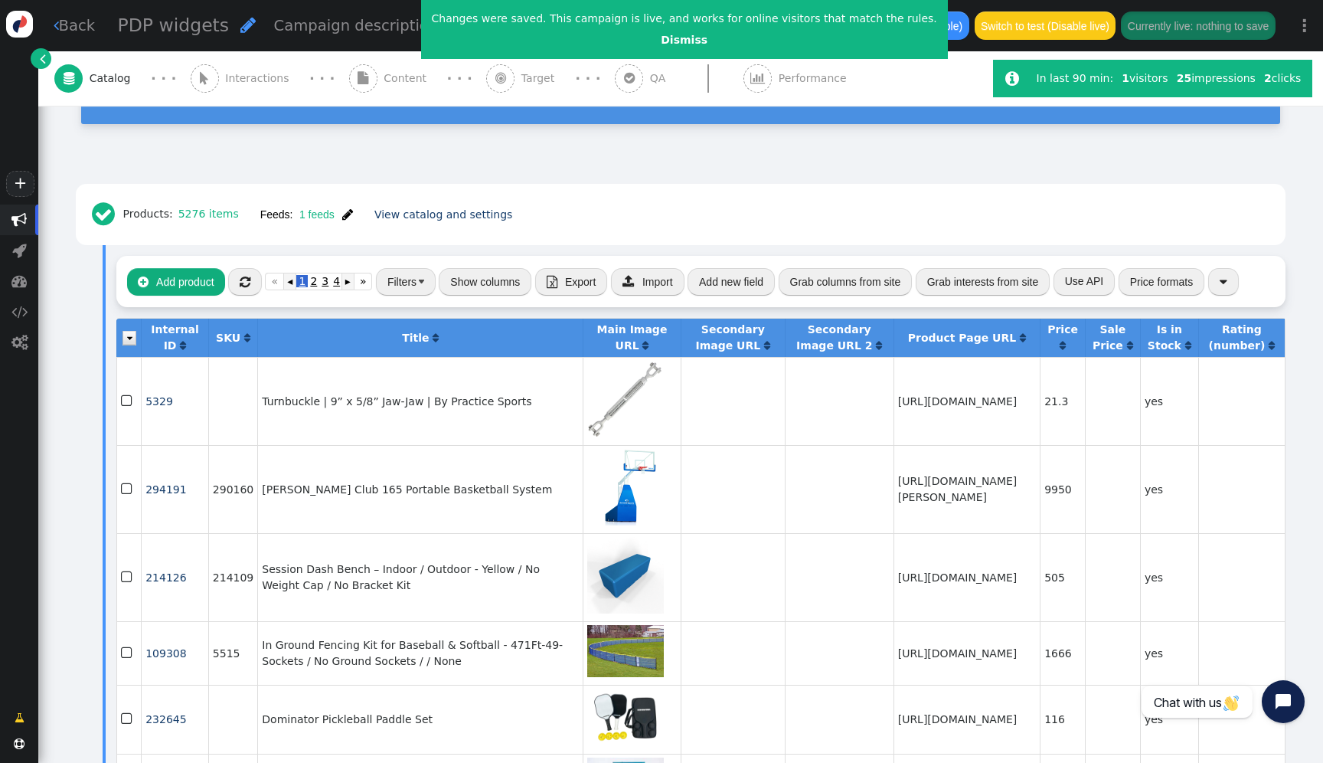
scroll to position [0, 0]
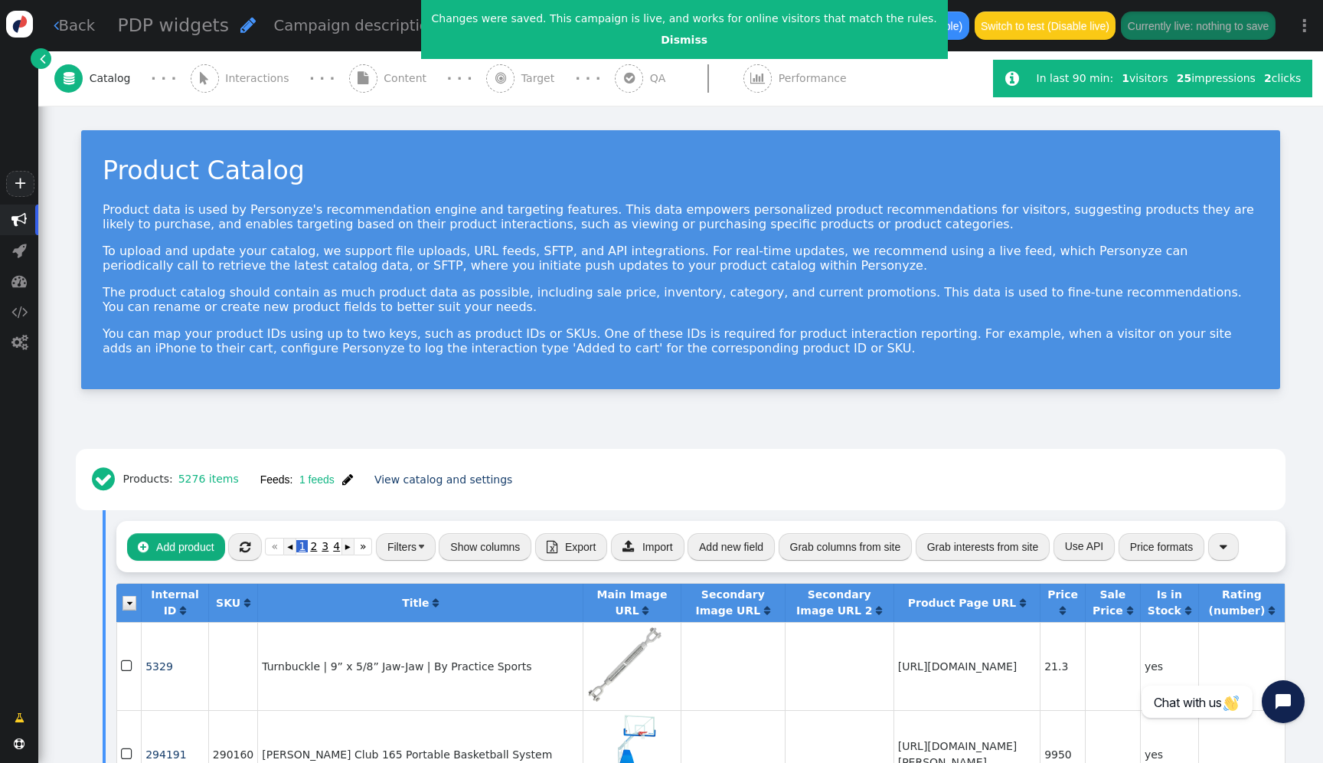
click at [345, 475] on span "" at bounding box center [347, 479] width 11 height 12
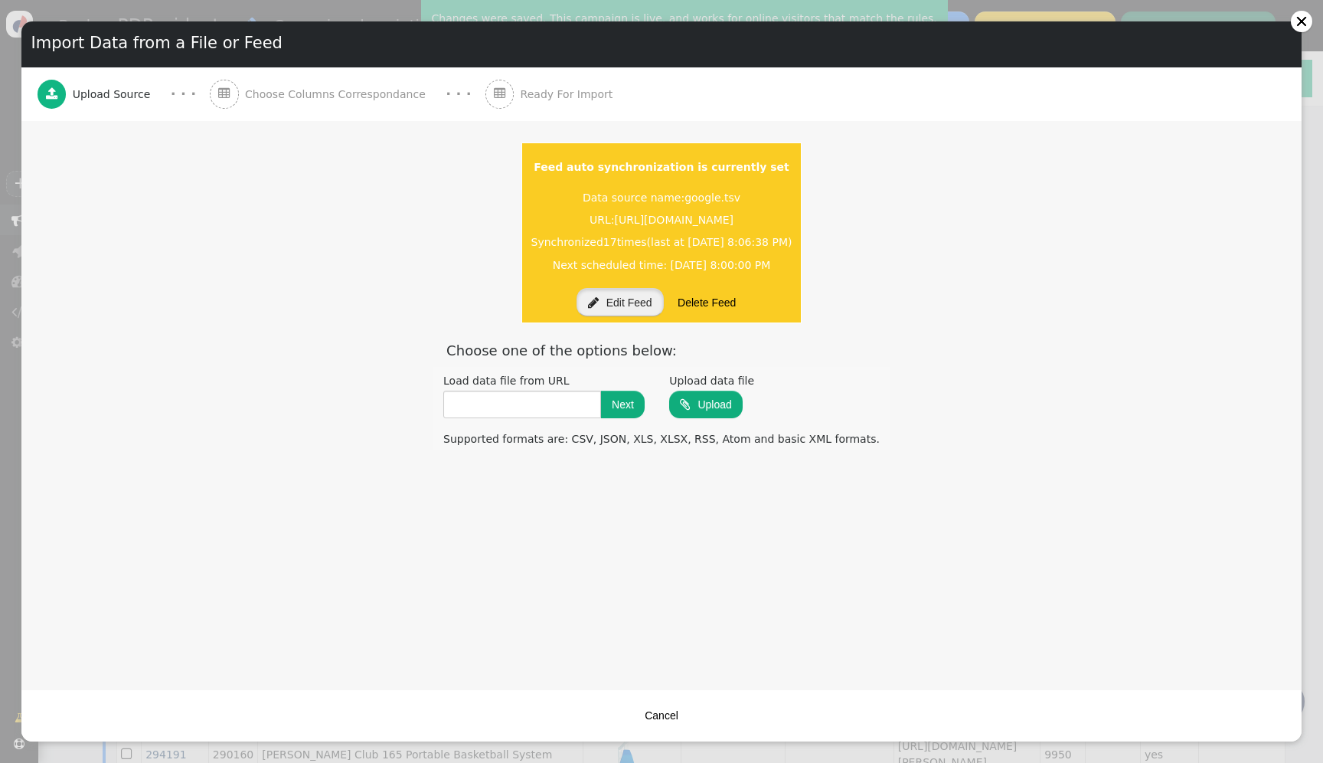
click at [638, 304] on button " Edit Feed" at bounding box center [620, 302] width 87 height 28
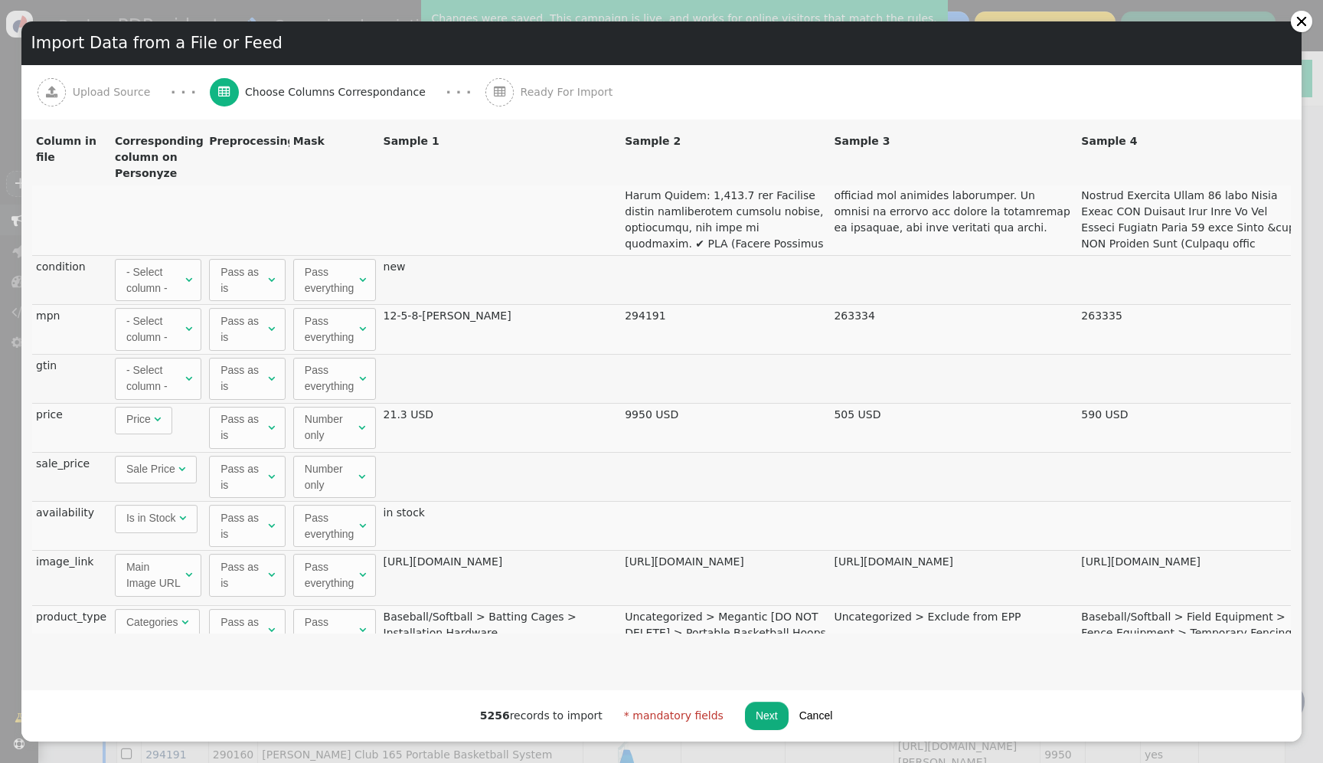
click at [150, 325] on div "- Select column -" at bounding box center [154, 329] width 56 height 32
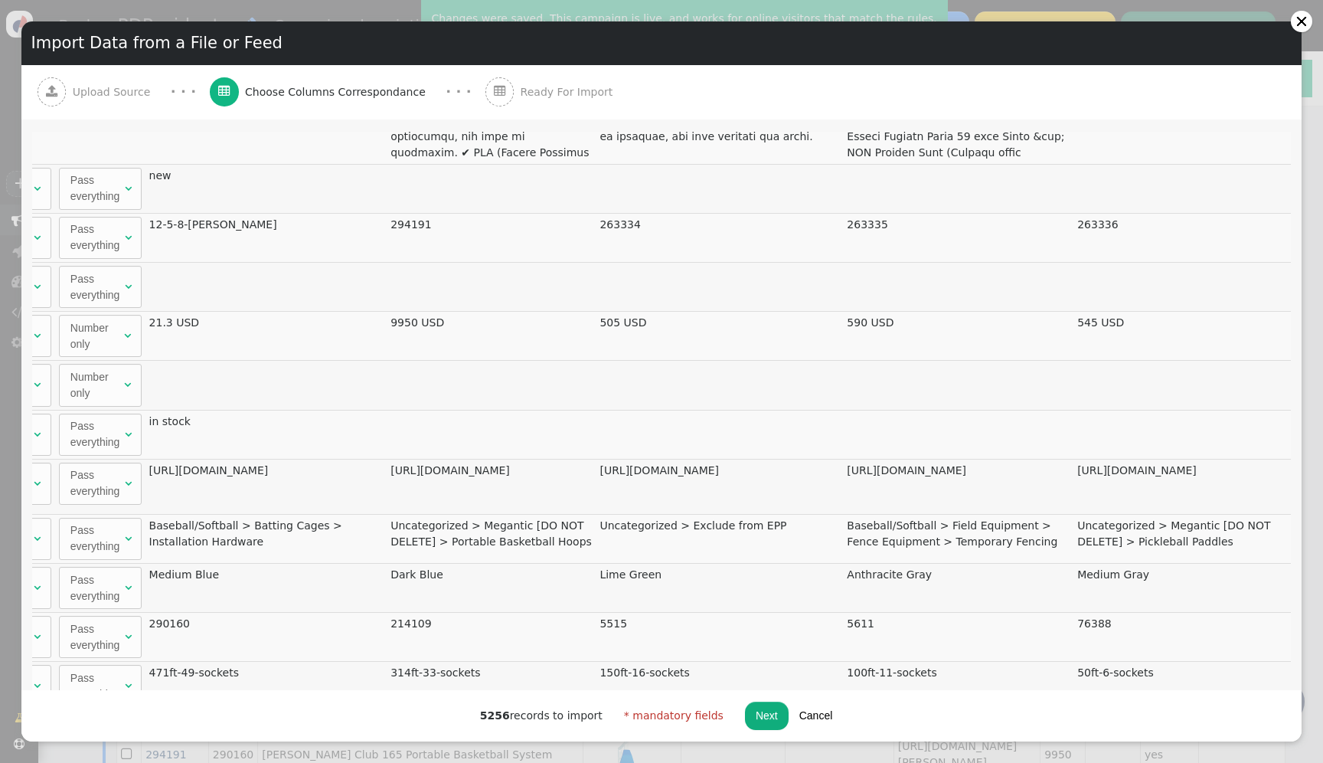
scroll to position [0, 201]
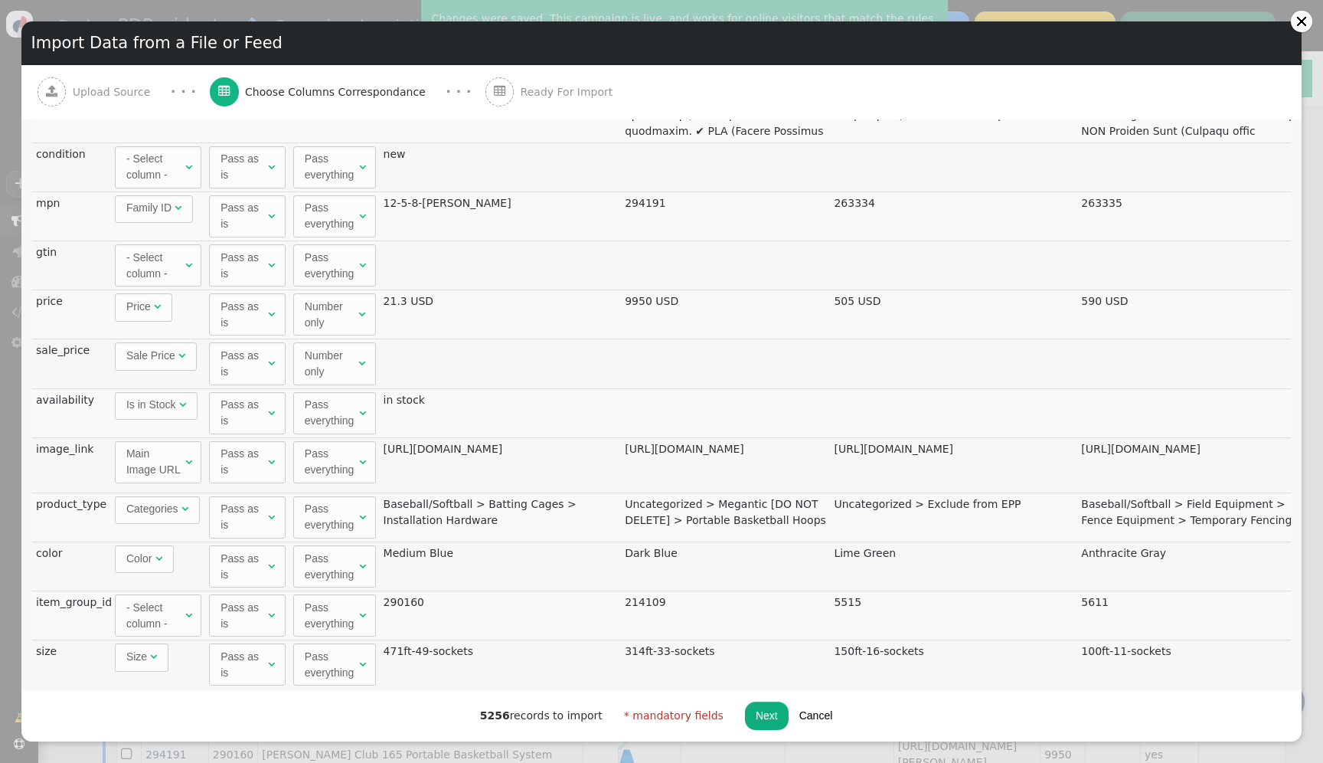
click at [812, 715] on button "Cancel" at bounding box center [816, 715] width 55 height 28
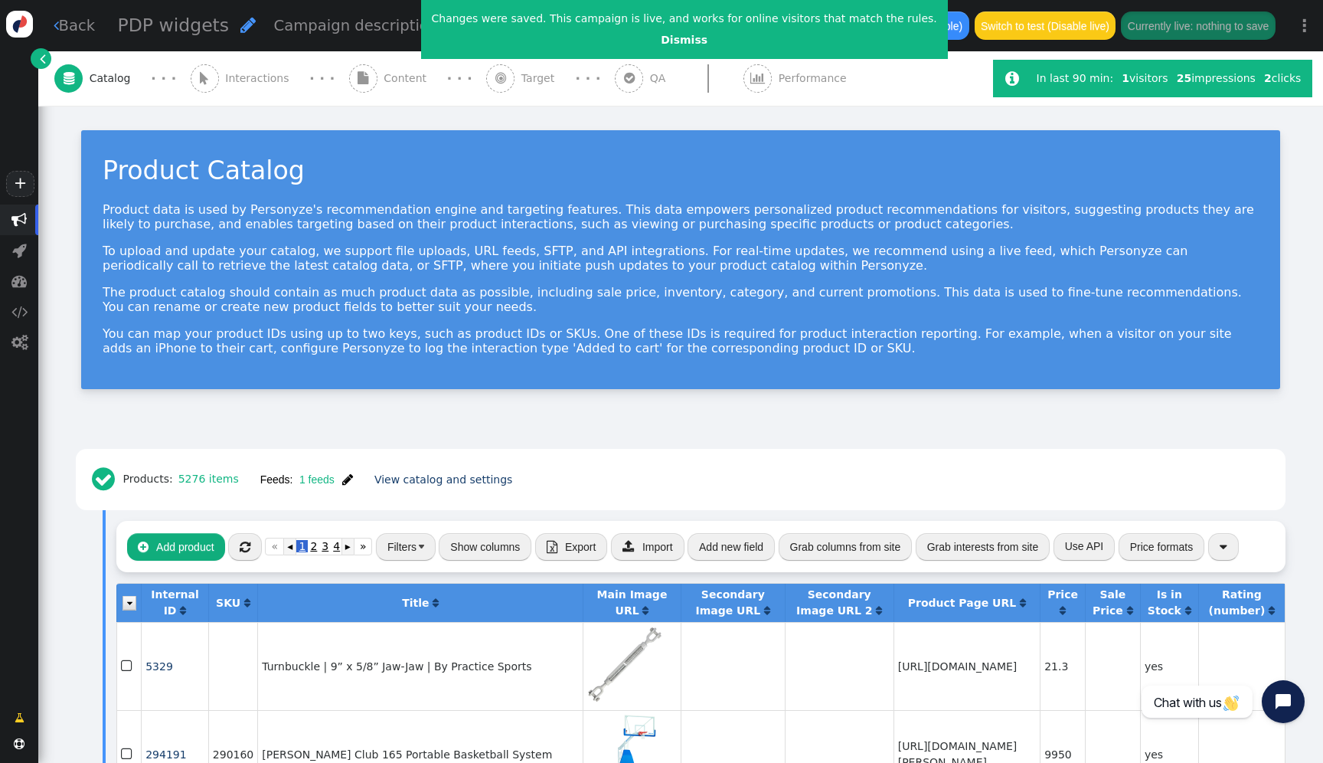
click at [346, 478] on span "" at bounding box center [347, 479] width 11 height 12
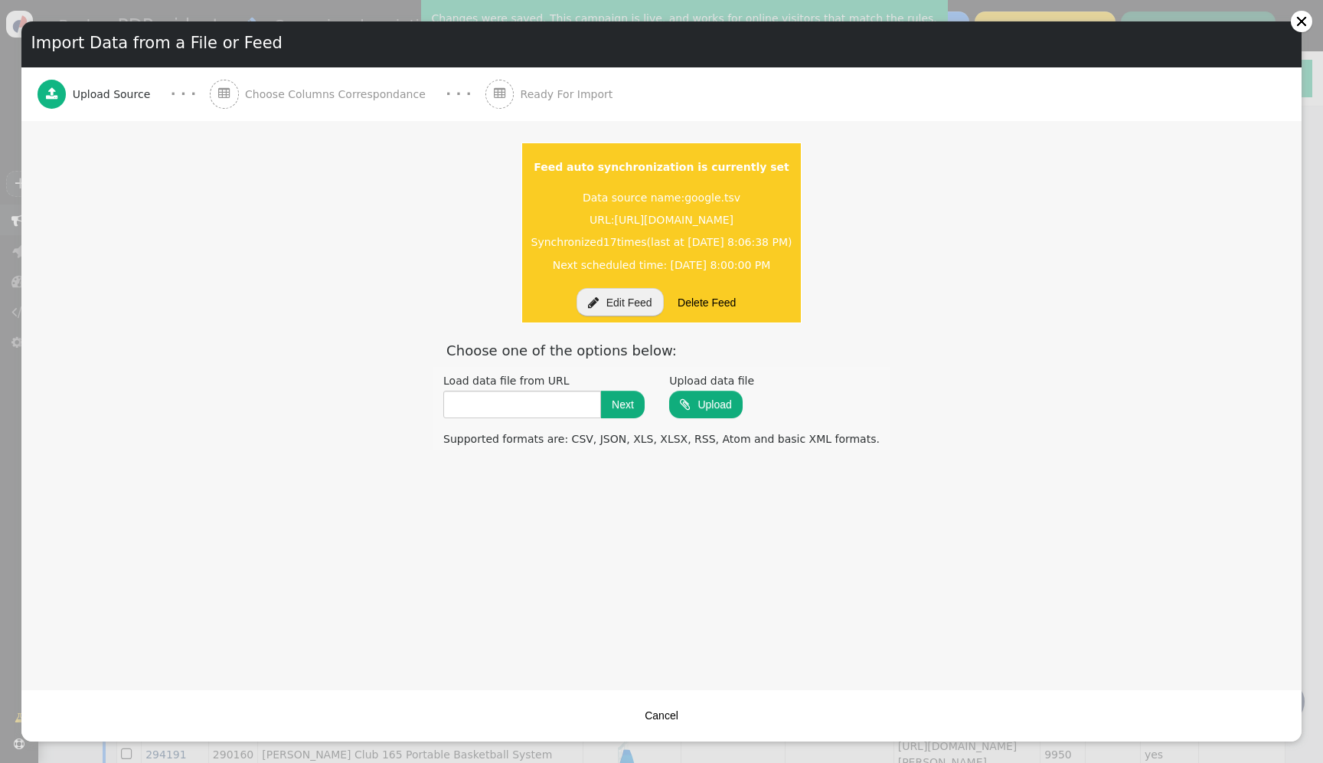
click at [661, 704] on button "Cancel" at bounding box center [661, 715] width 55 height 28
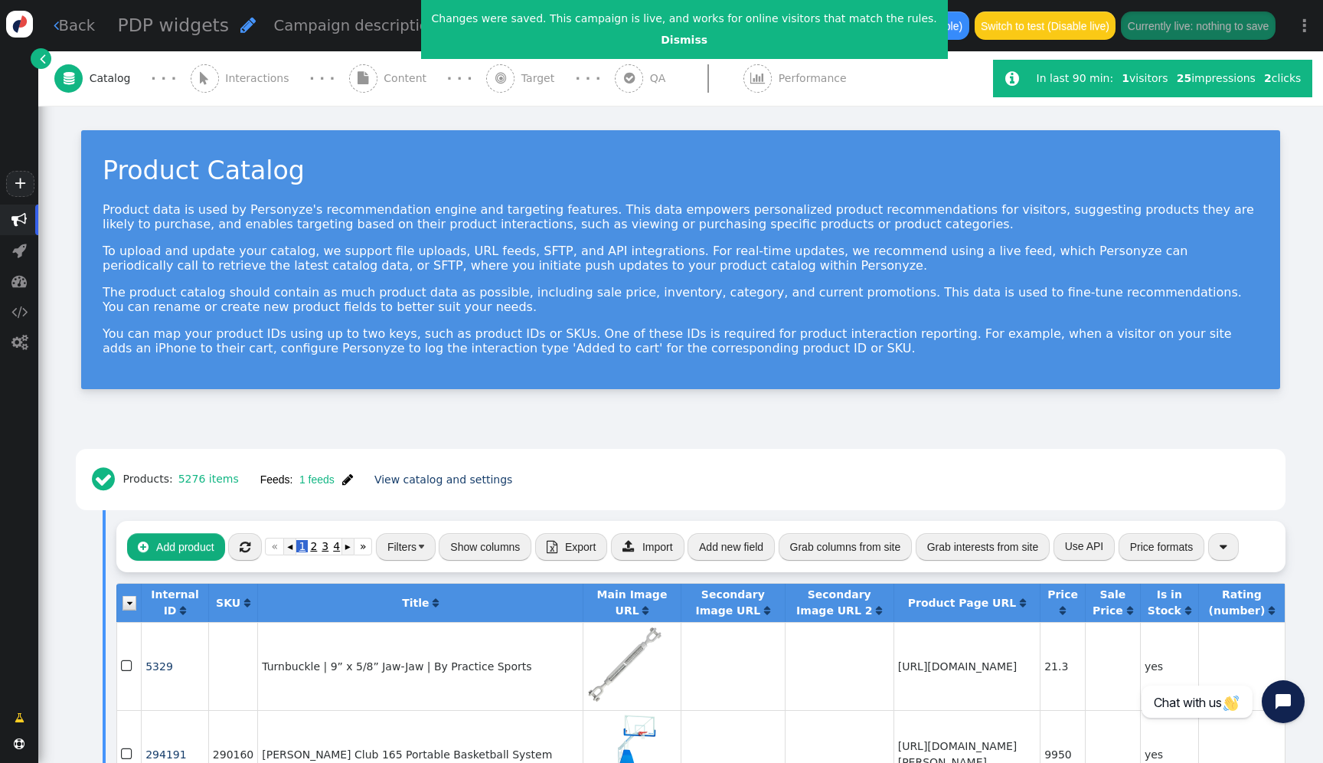
click at [413, 90] on link " Content · · ·" at bounding box center [418, 78] width 138 height 54
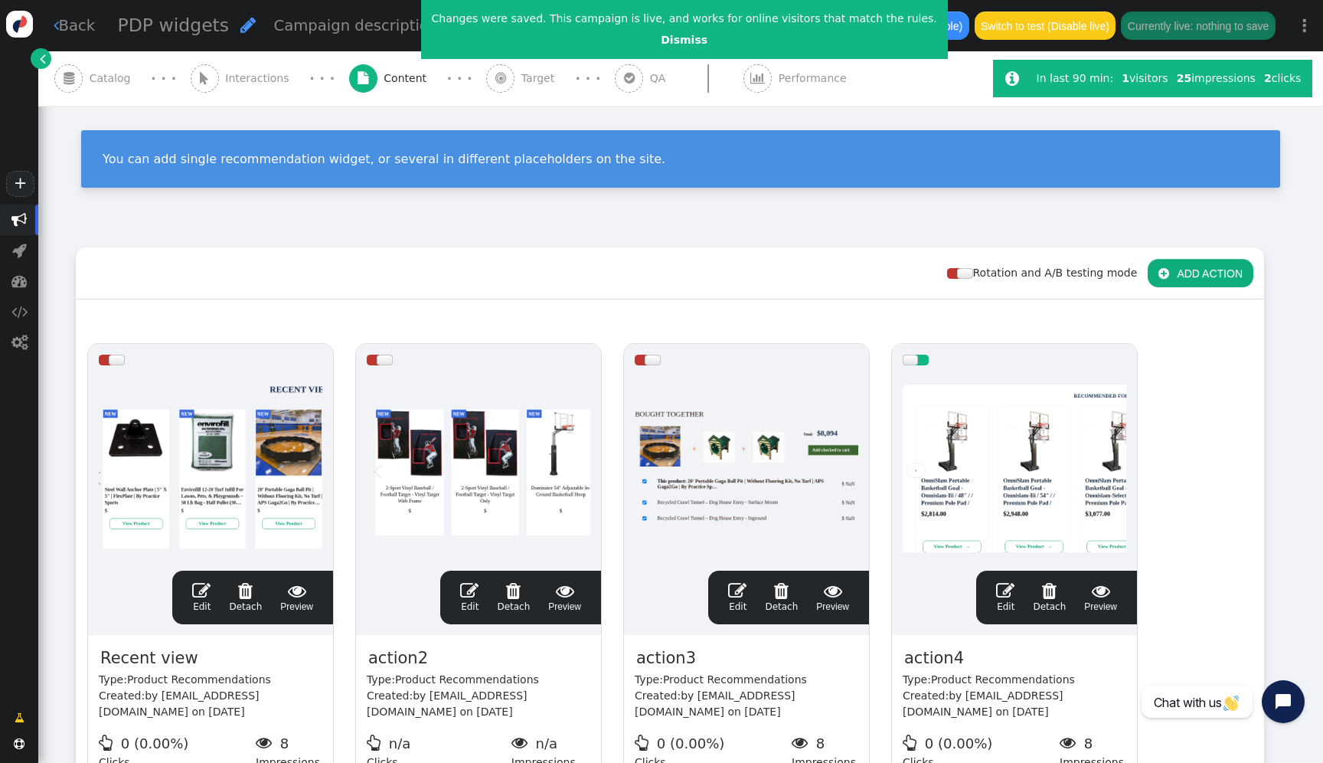
click at [1000, 458] on div at bounding box center [1015, 468] width 224 height 184
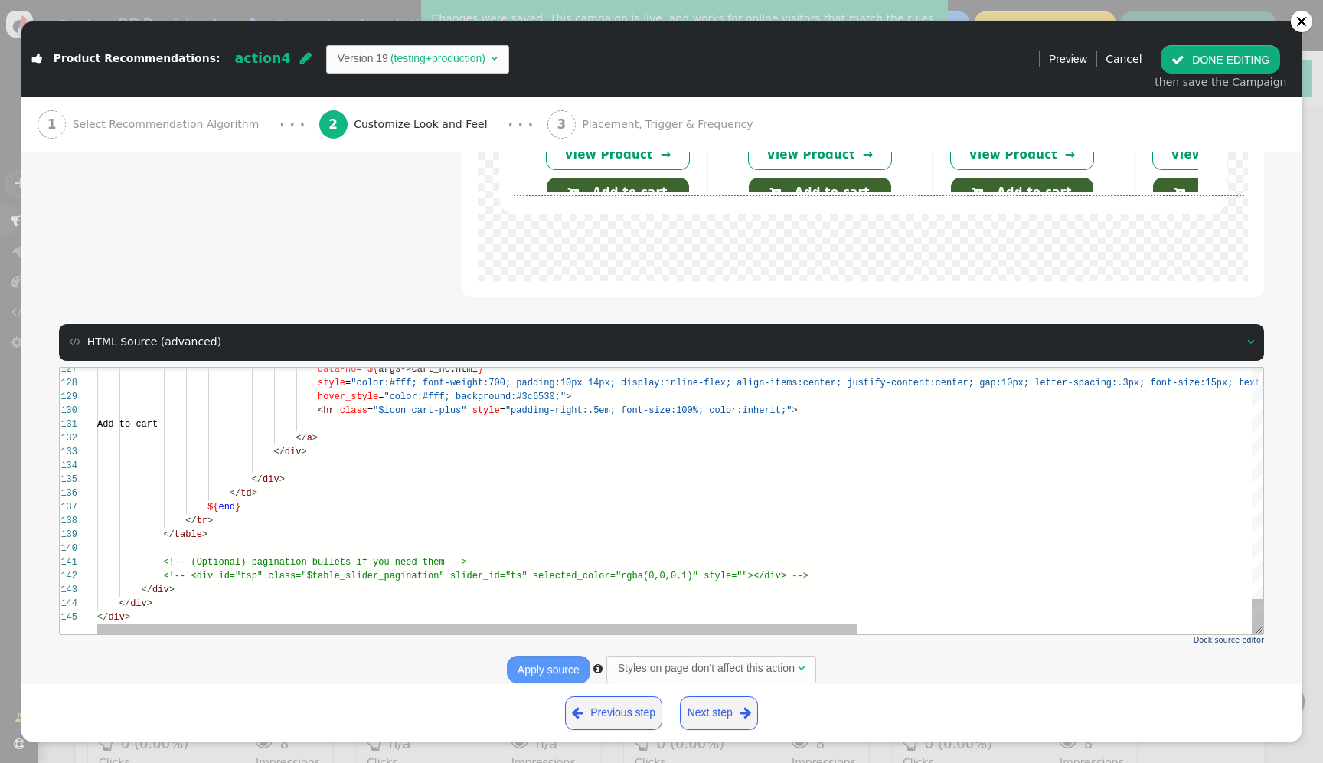
scroll to position [55, 33]
click at [214, 609] on div "</ div >" at bounding box center [982, 616] width 1770 height 14
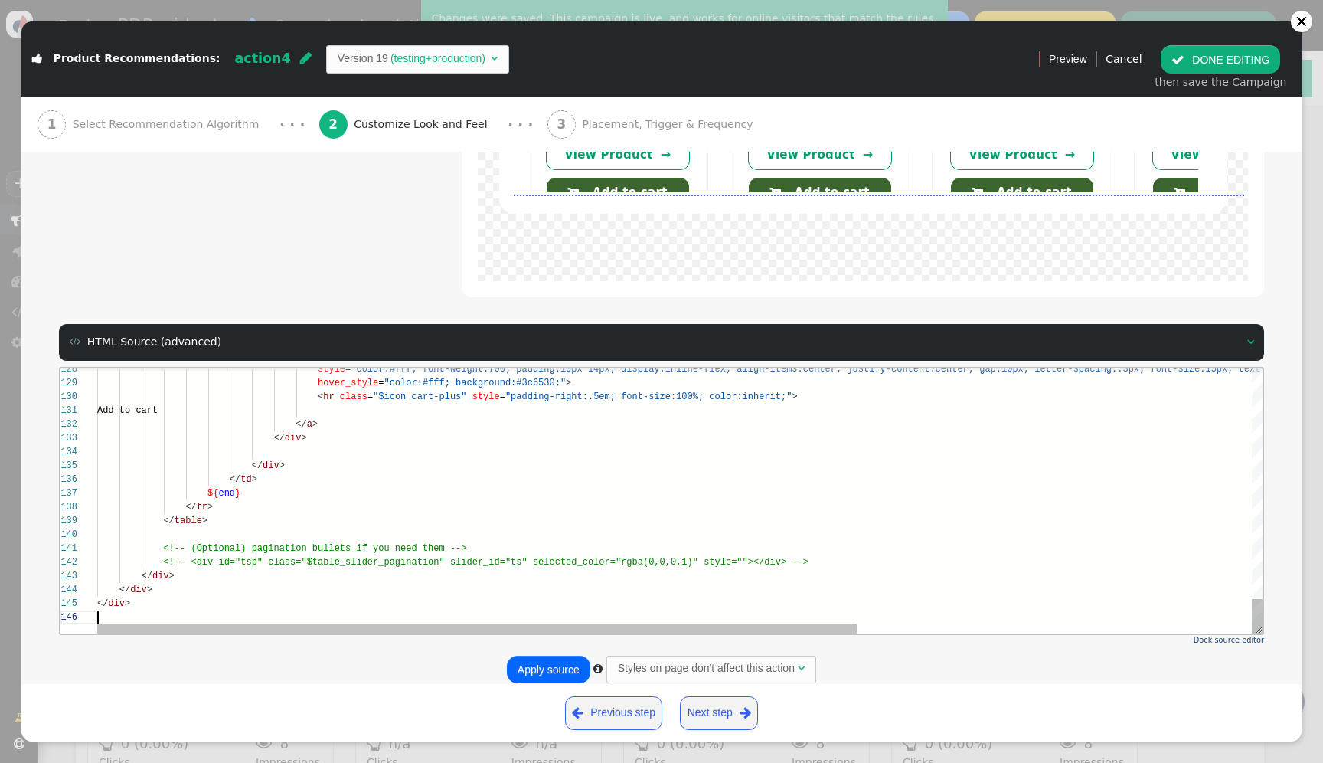
paste textarea "${menu args->right_button_text name='Right Button Text', description='Text to d…"
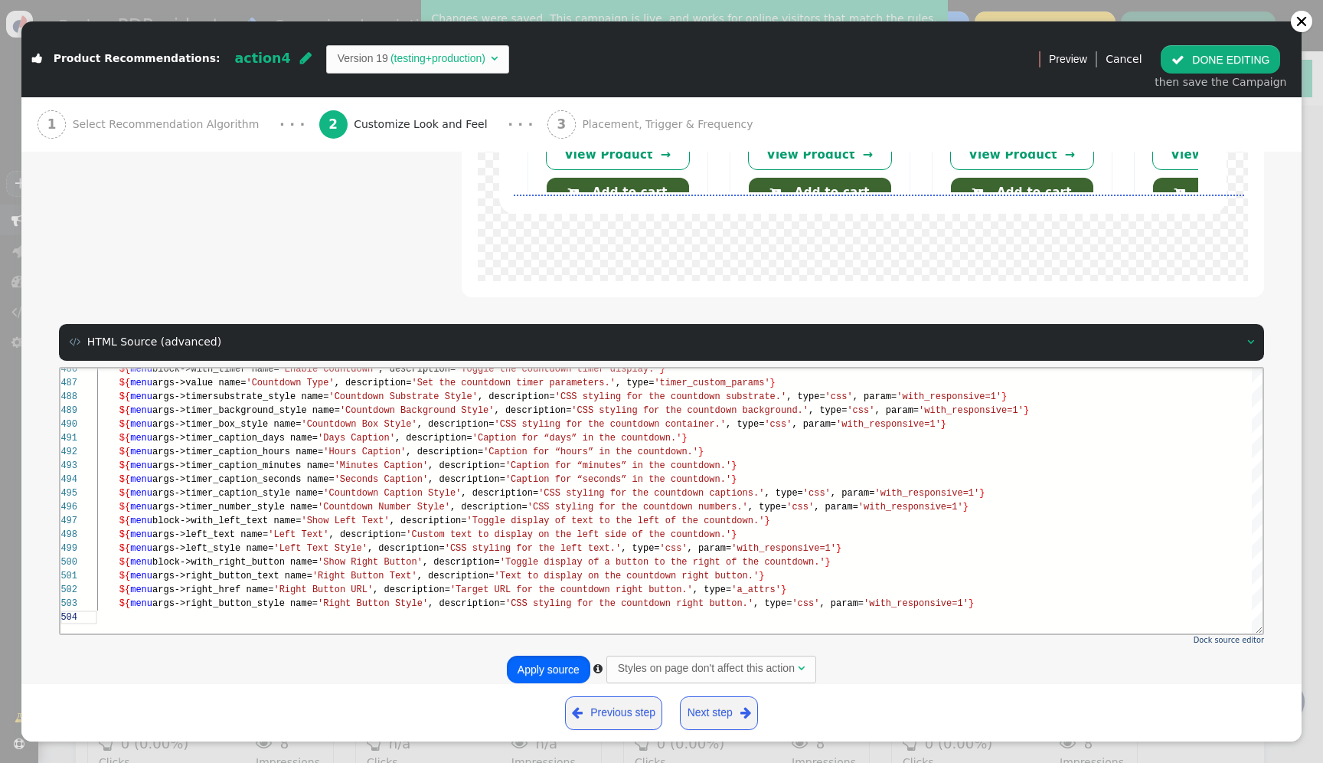
click at [534, 655] on button "Apply source" at bounding box center [548, 669] width 83 height 28
type textarea "${menu args->target name='Link Target', description='Select how the link is ope…"
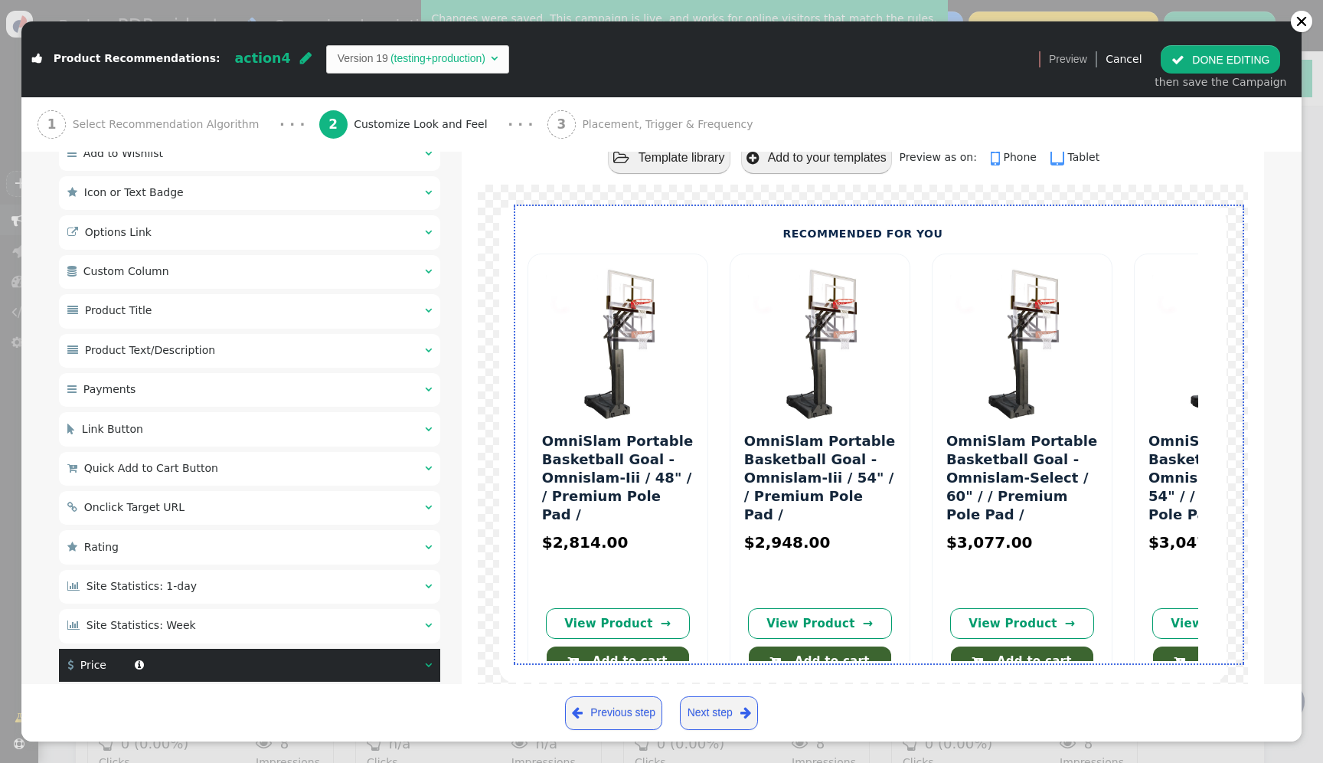
scroll to position [978, 0]
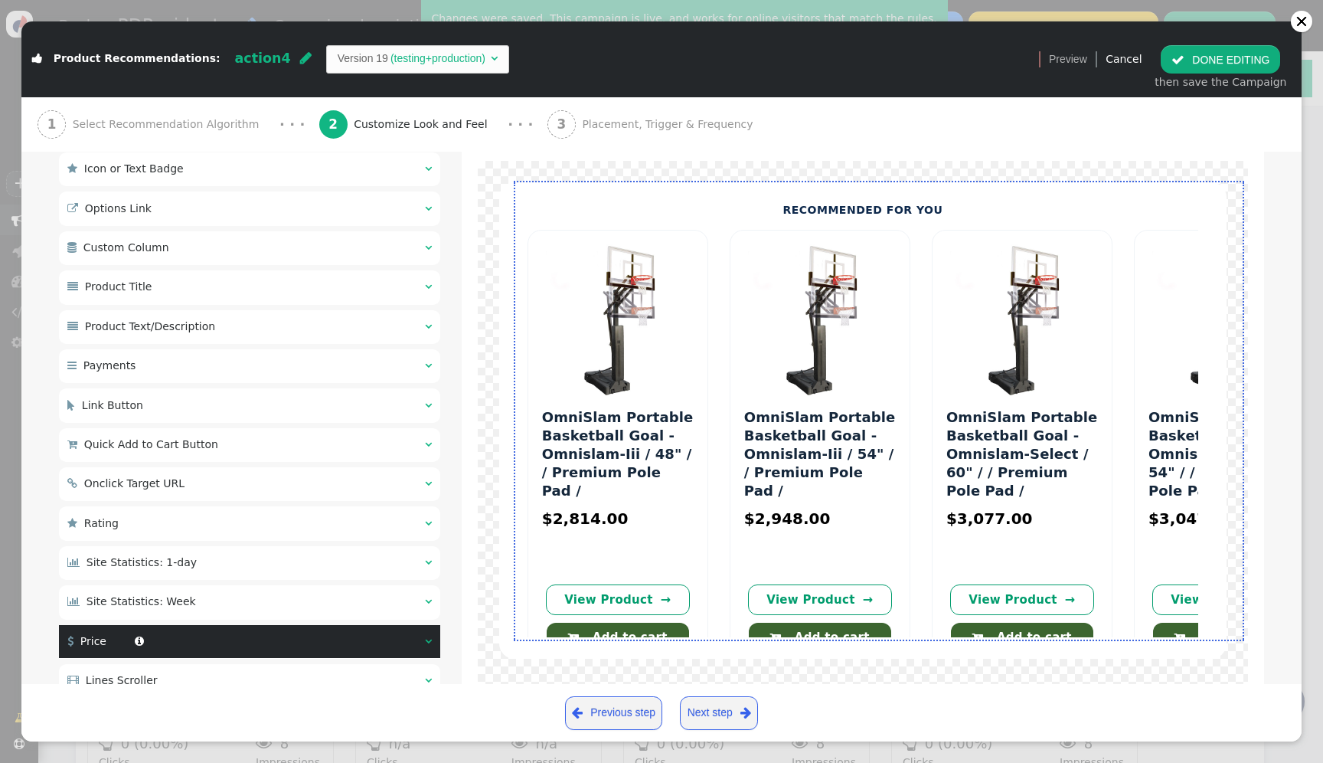
click at [263, 449] on div " Quick Add to Cart Button  " at bounding box center [249, 445] width 381 height 34
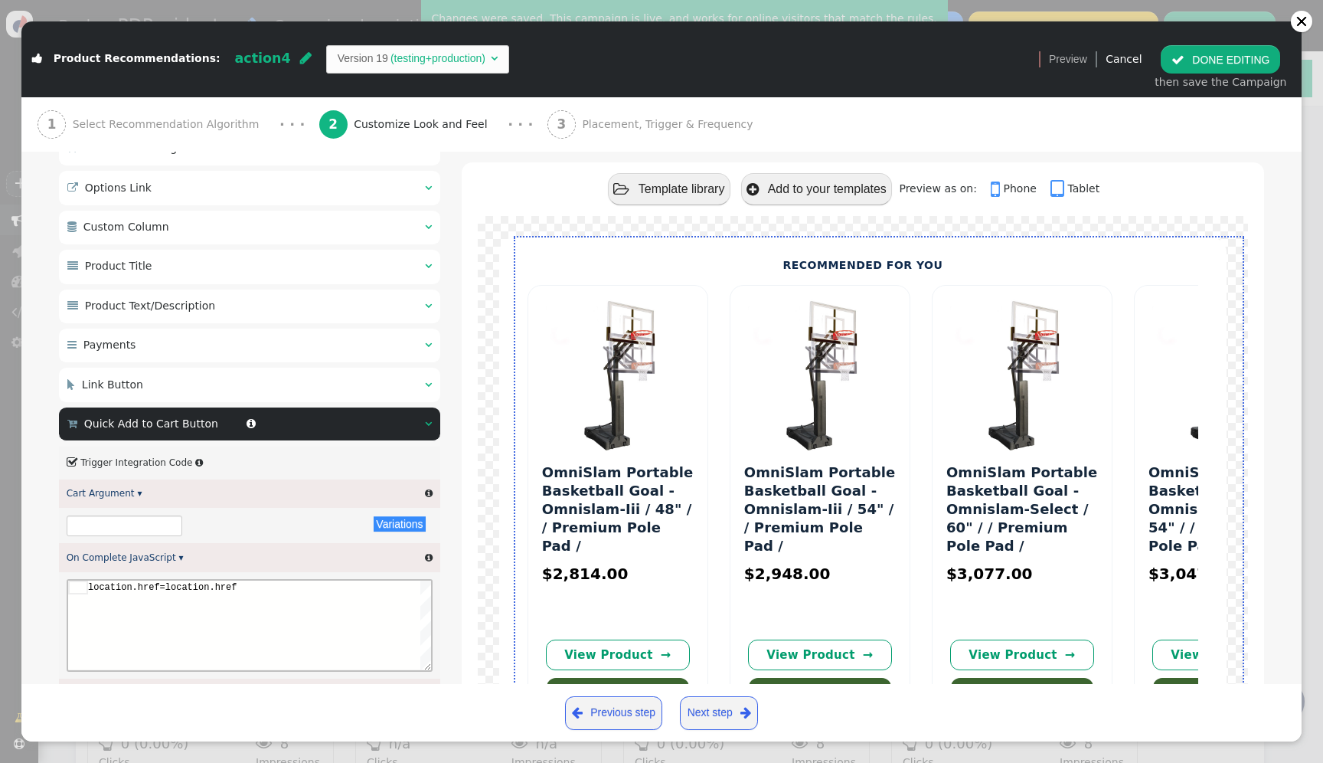
scroll to position [973, 0]
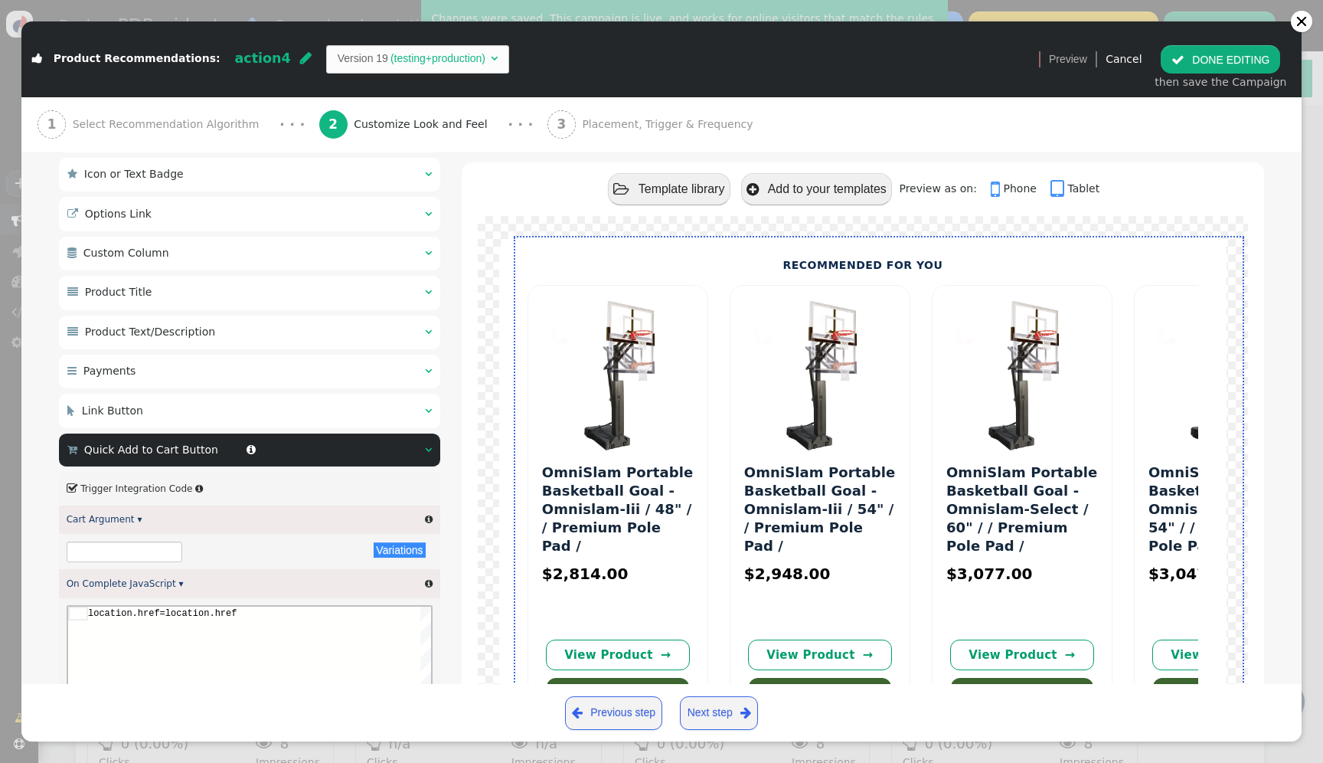
click at [221, 410] on div " Link Button  " at bounding box center [249, 411] width 381 height 34
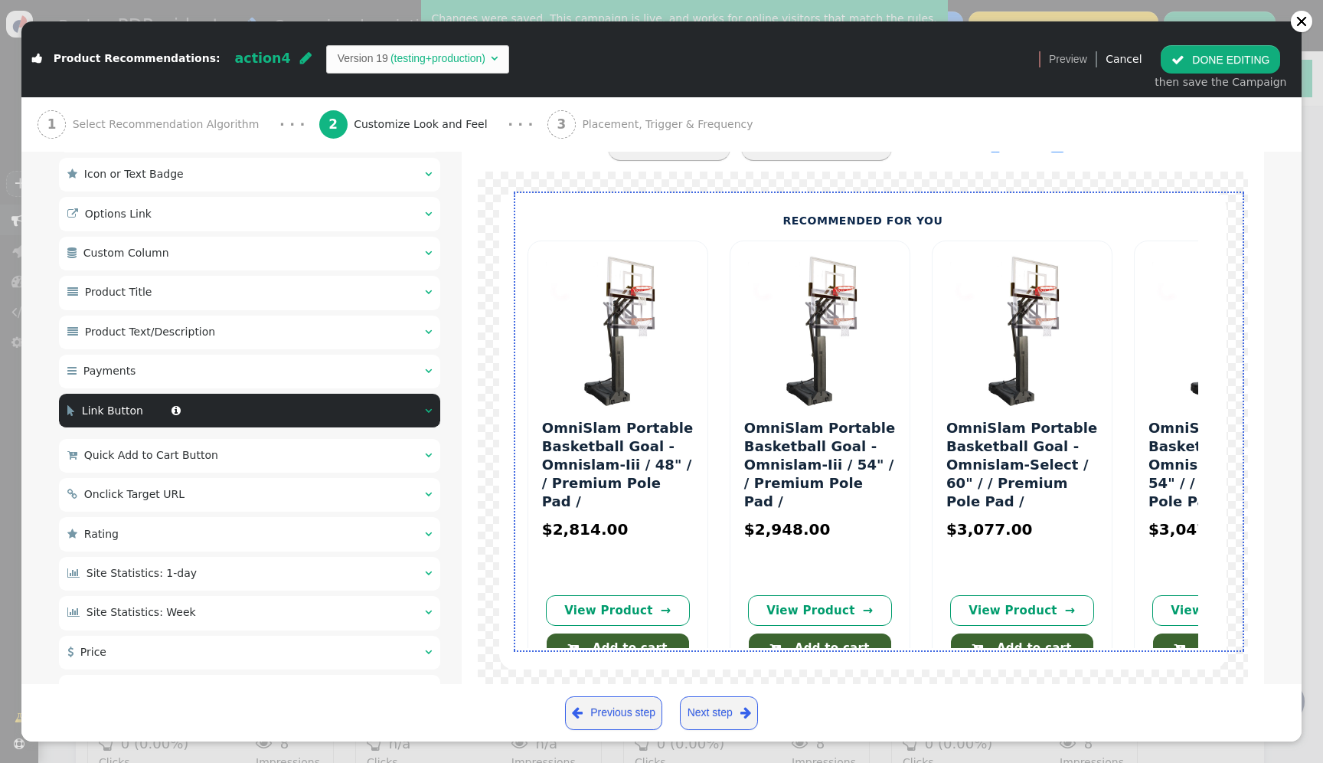
click at [237, 386] on div " Payments  " at bounding box center [249, 371] width 381 height 34
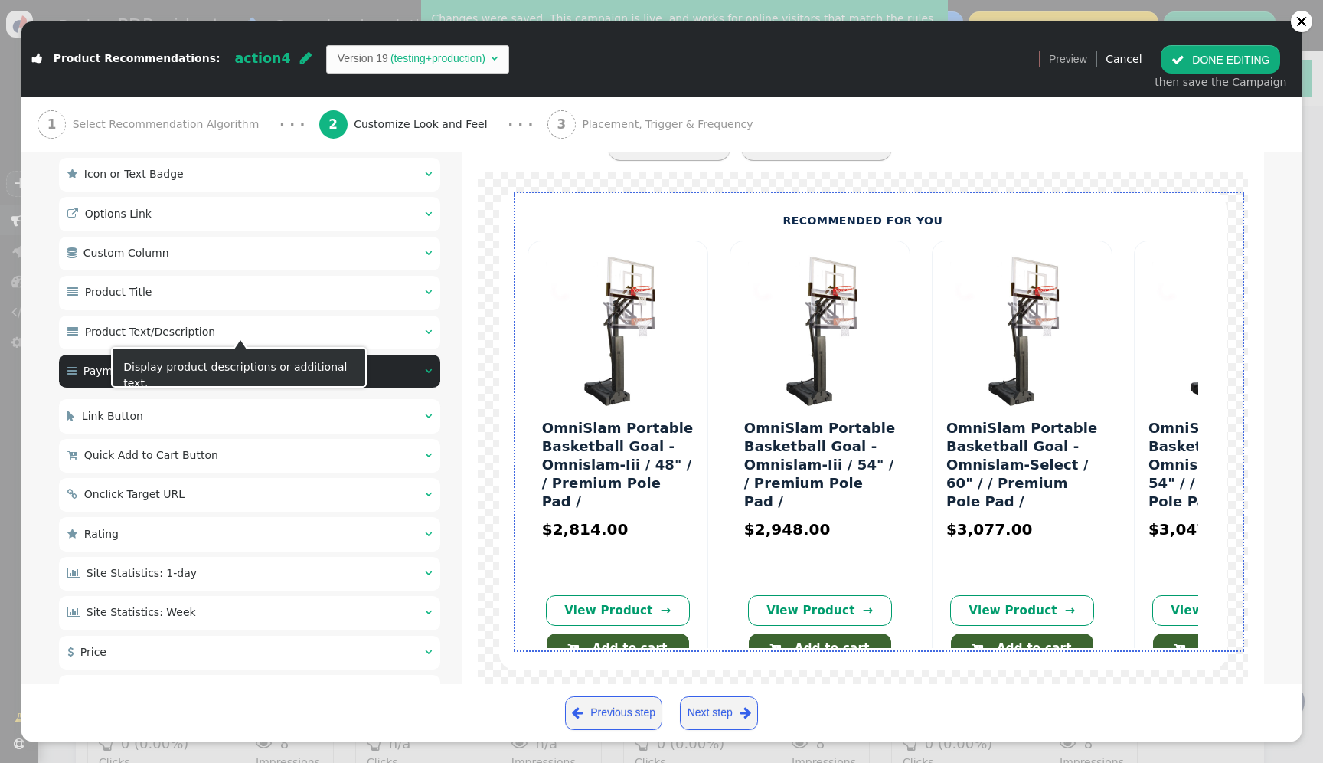
click at [243, 332] on span "" at bounding box center [247, 331] width 9 height 11
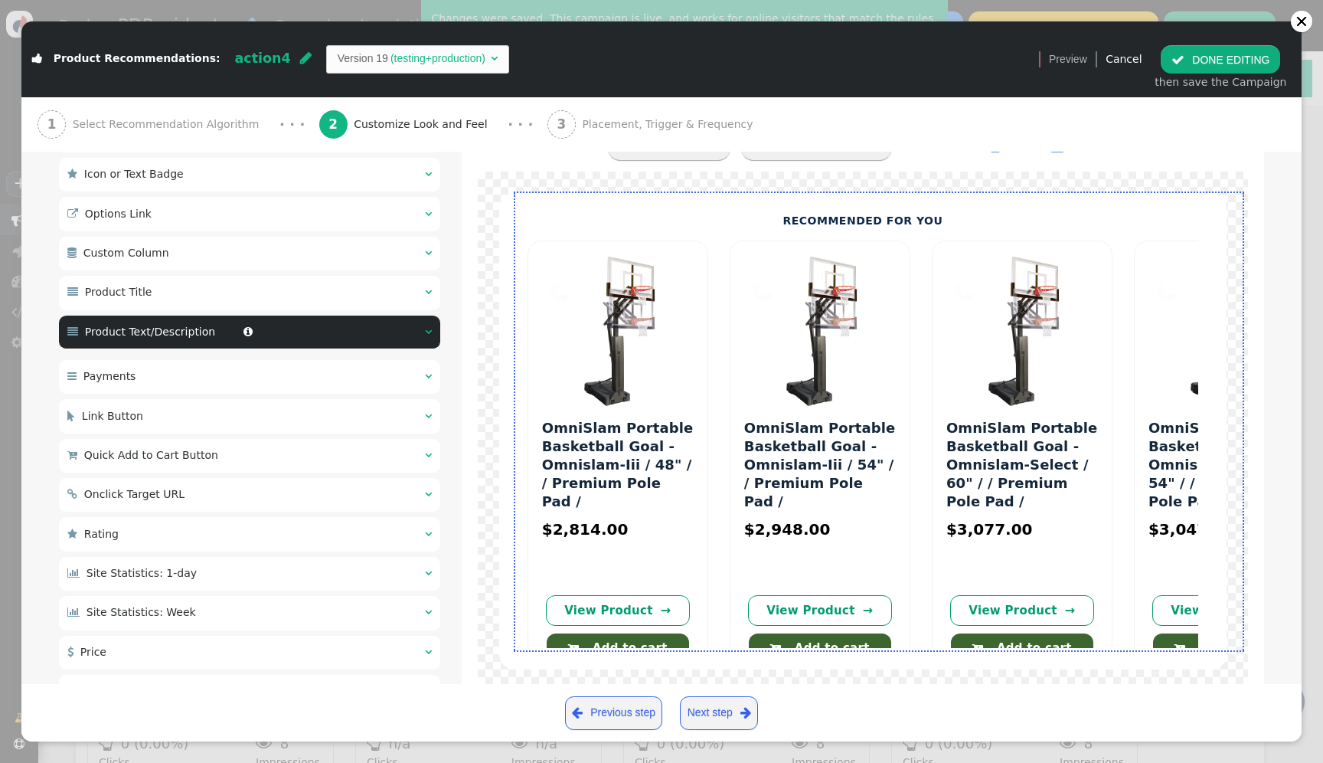
click at [232, 304] on div " Product Title  " at bounding box center [249, 293] width 381 height 34
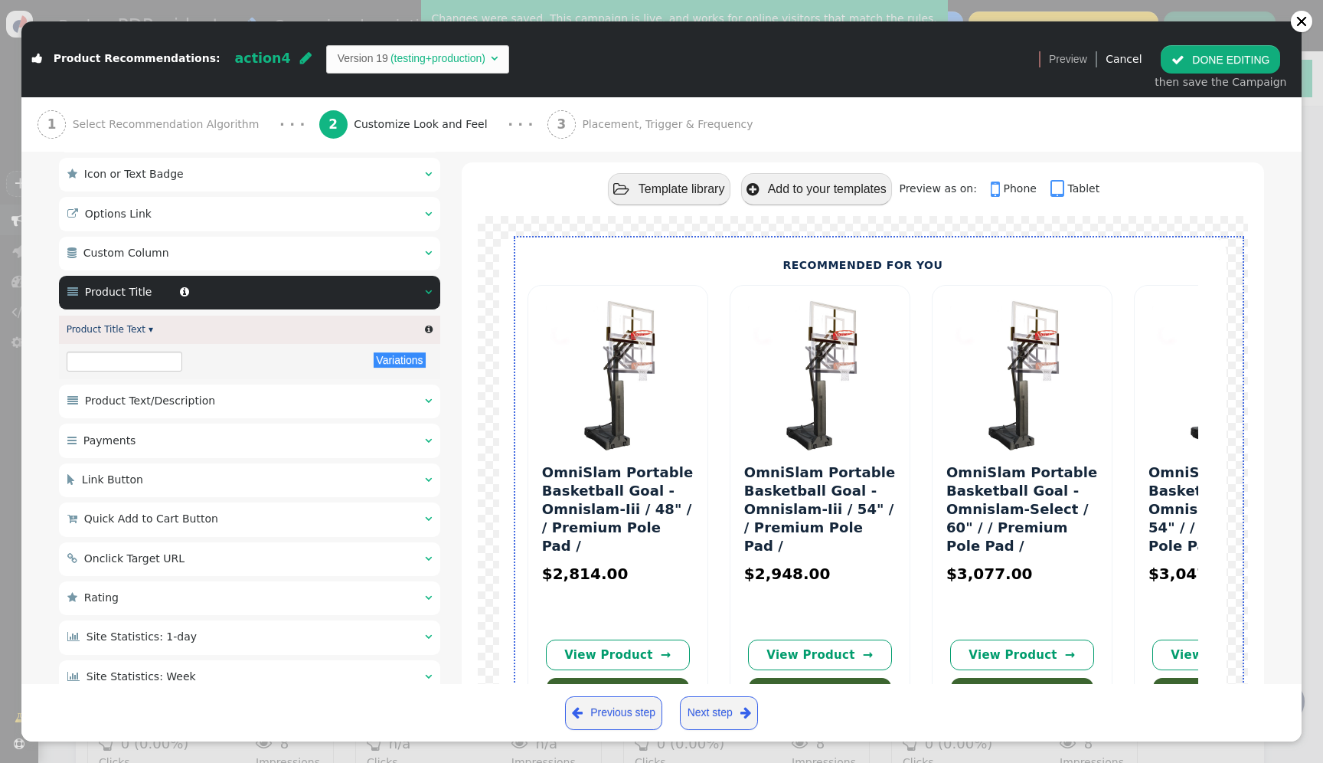
type input "${p->title}"
click at [229, 249] on div " Custom Column  " at bounding box center [249, 254] width 381 height 34
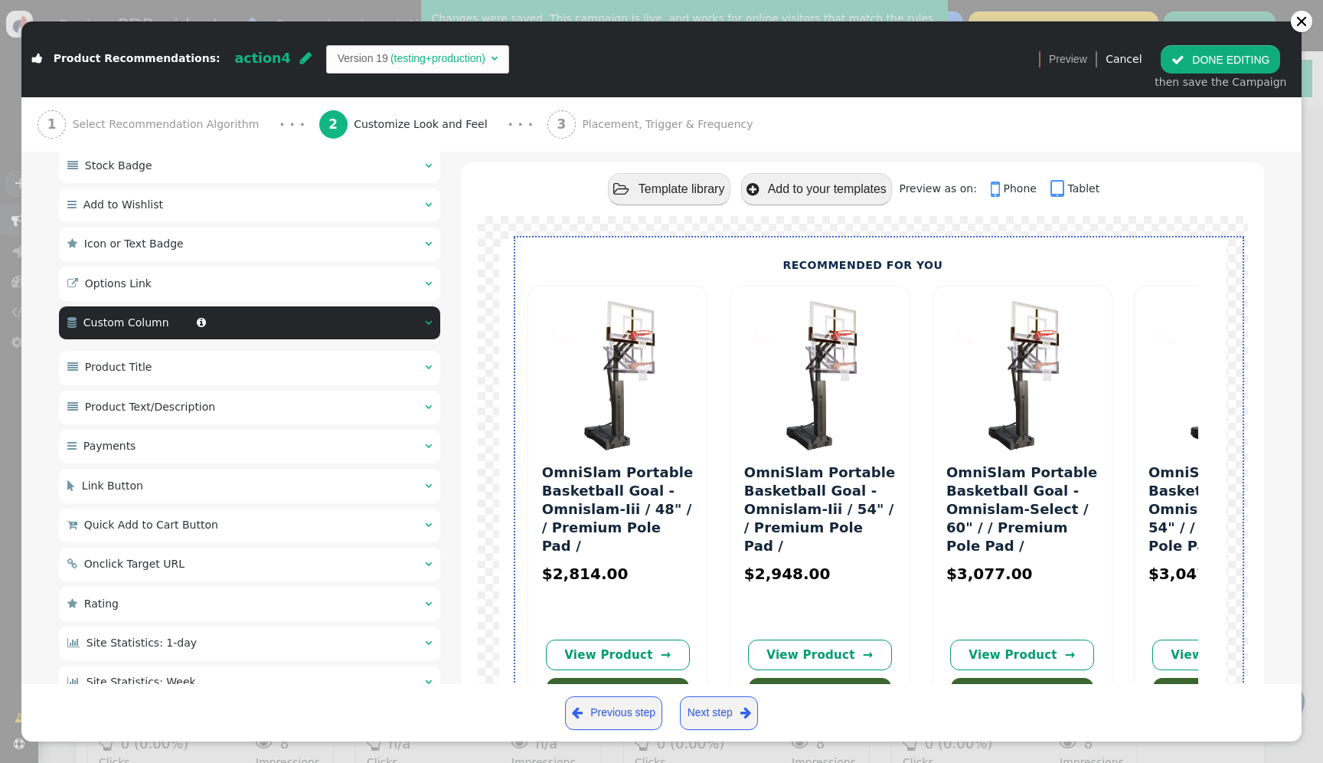
scroll to position [902, 0]
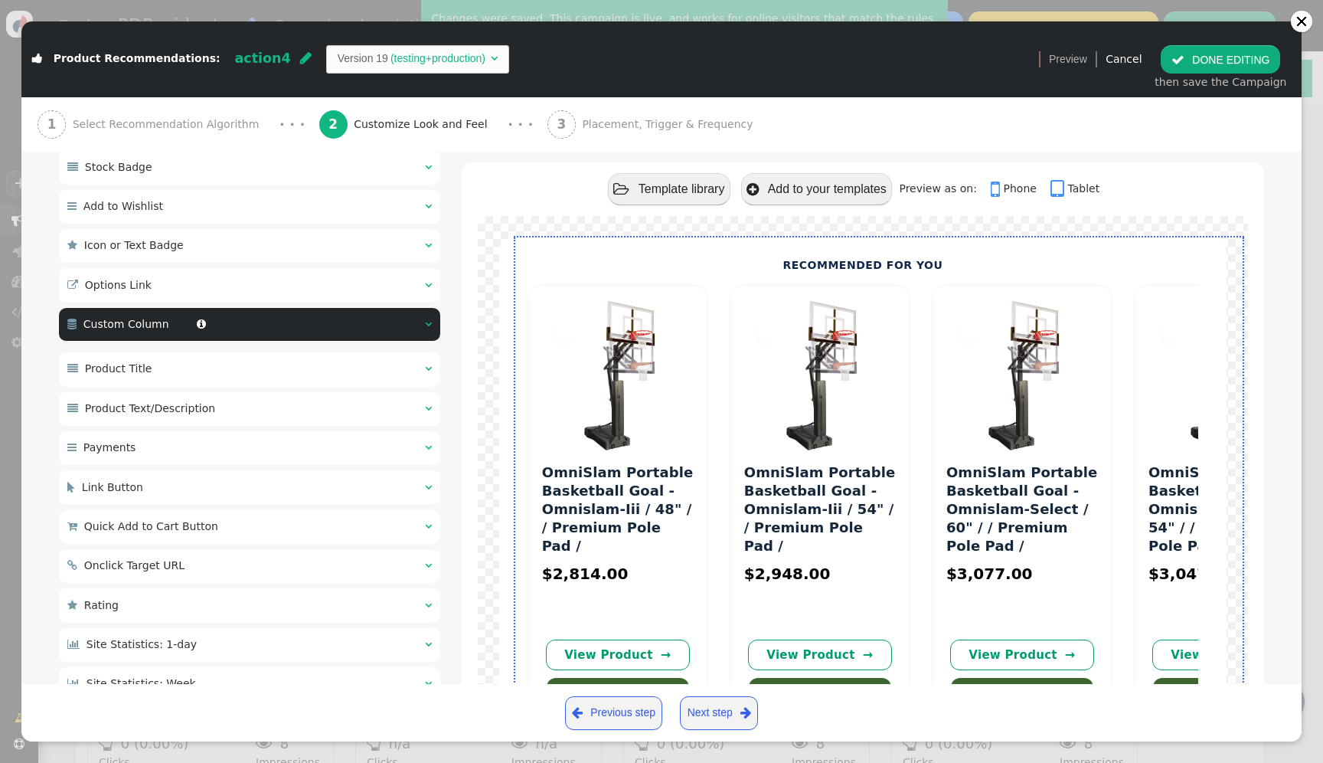
click at [202, 294] on div " Options Link  " at bounding box center [249, 285] width 381 height 34
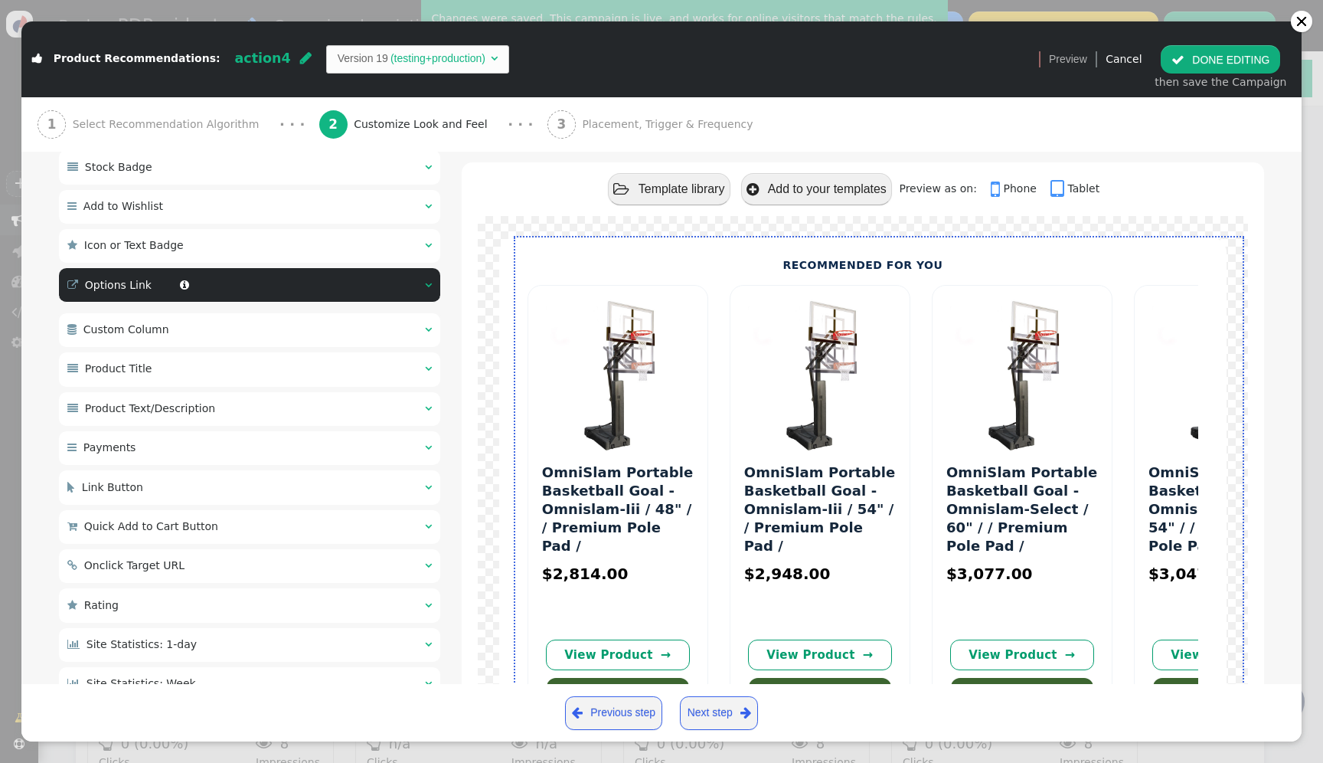
click at [220, 240] on div " Icon or Text Badge  " at bounding box center [249, 246] width 381 height 34
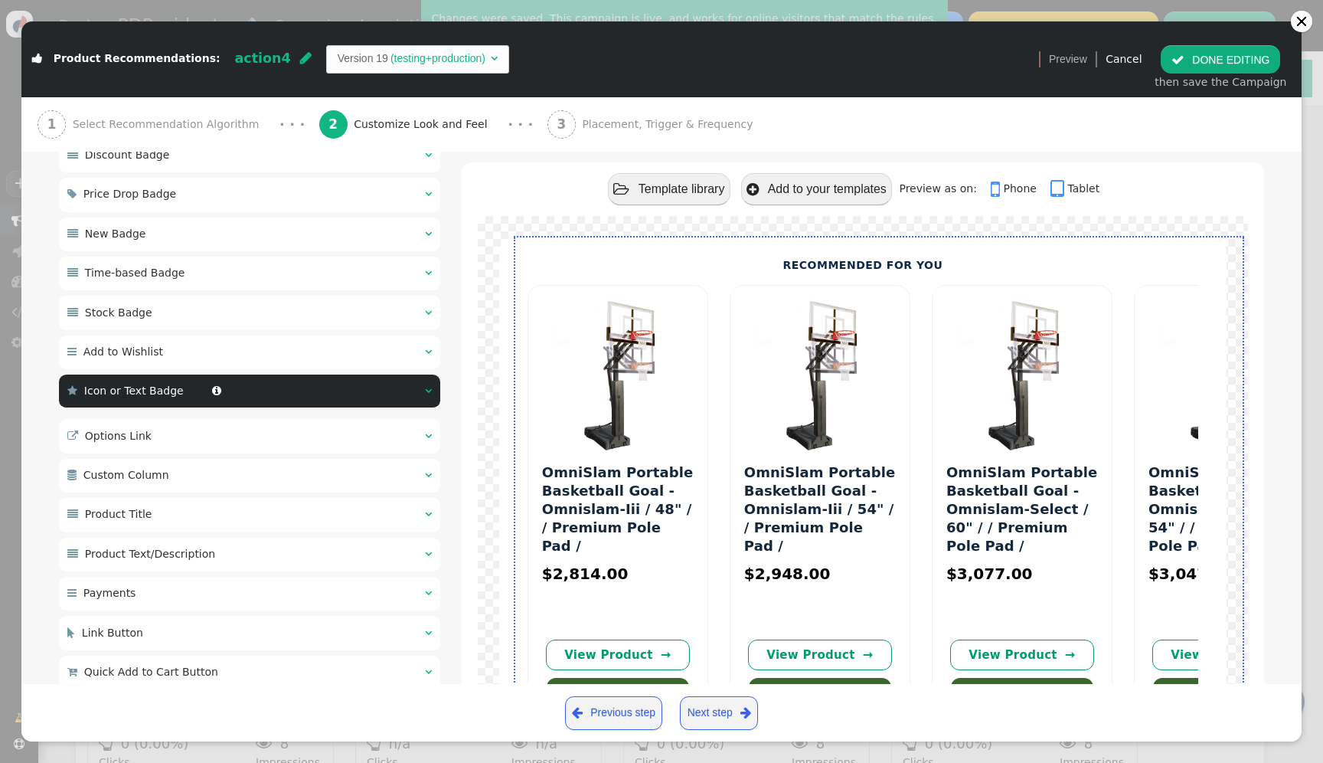
click at [206, 265] on div " Time-based Badge " at bounding box center [144, 273] width 155 height 16
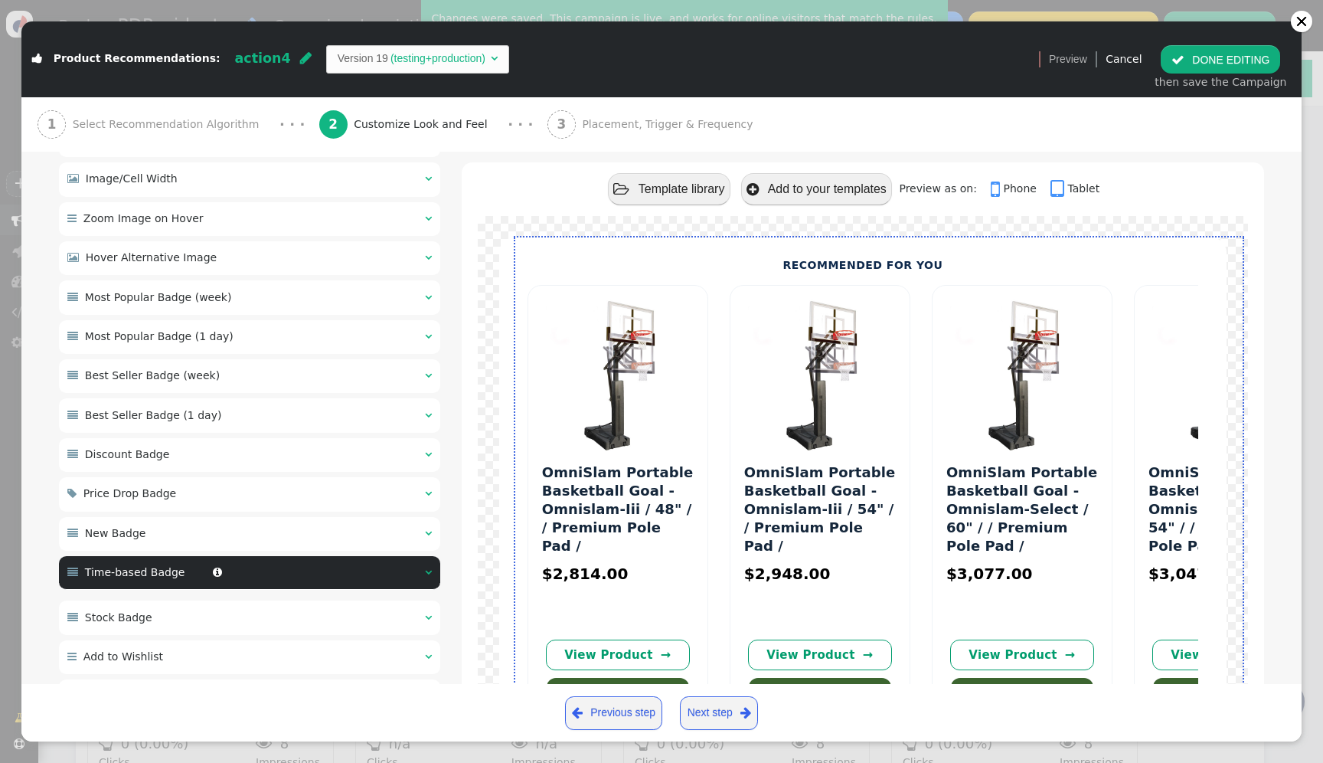
scroll to position [289, 0]
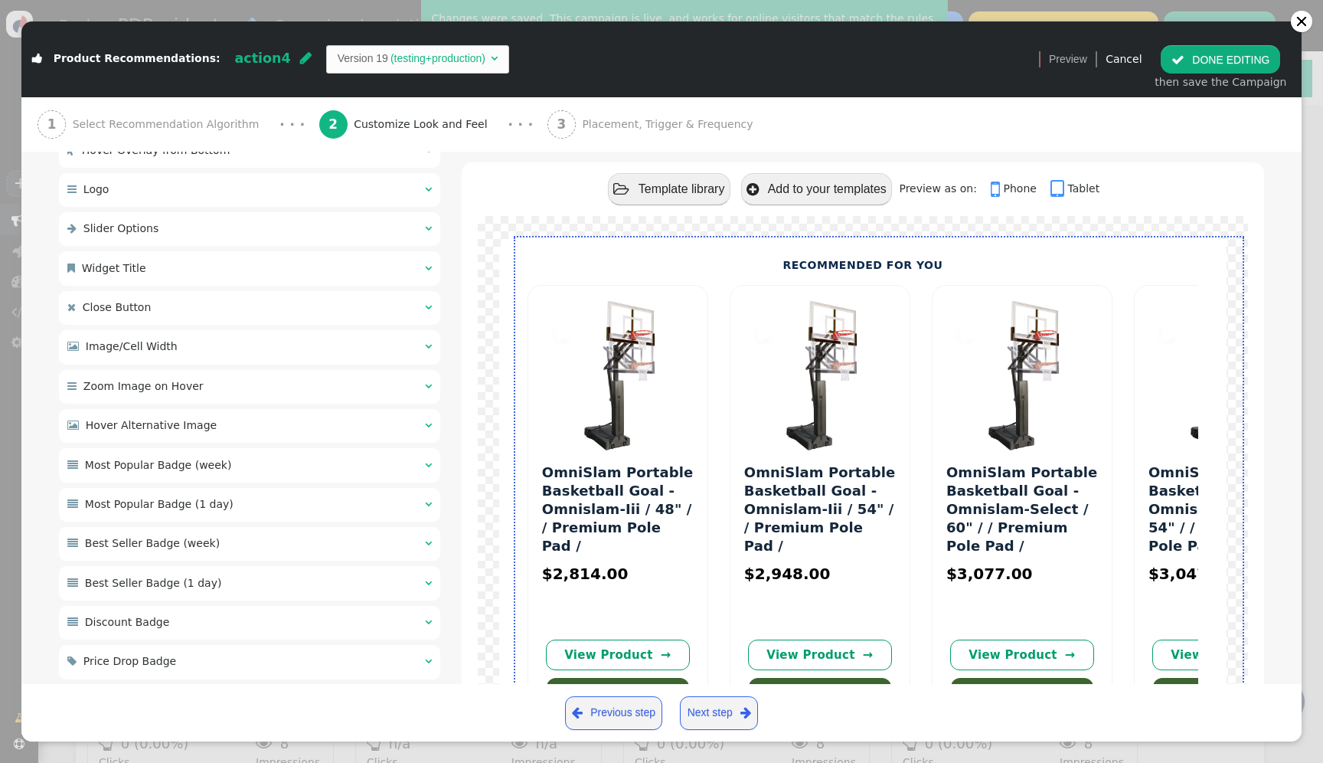
click at [196, 462] on span "Most Popular Badge (week)" at bounding box center [158, 465] width 147 height 12
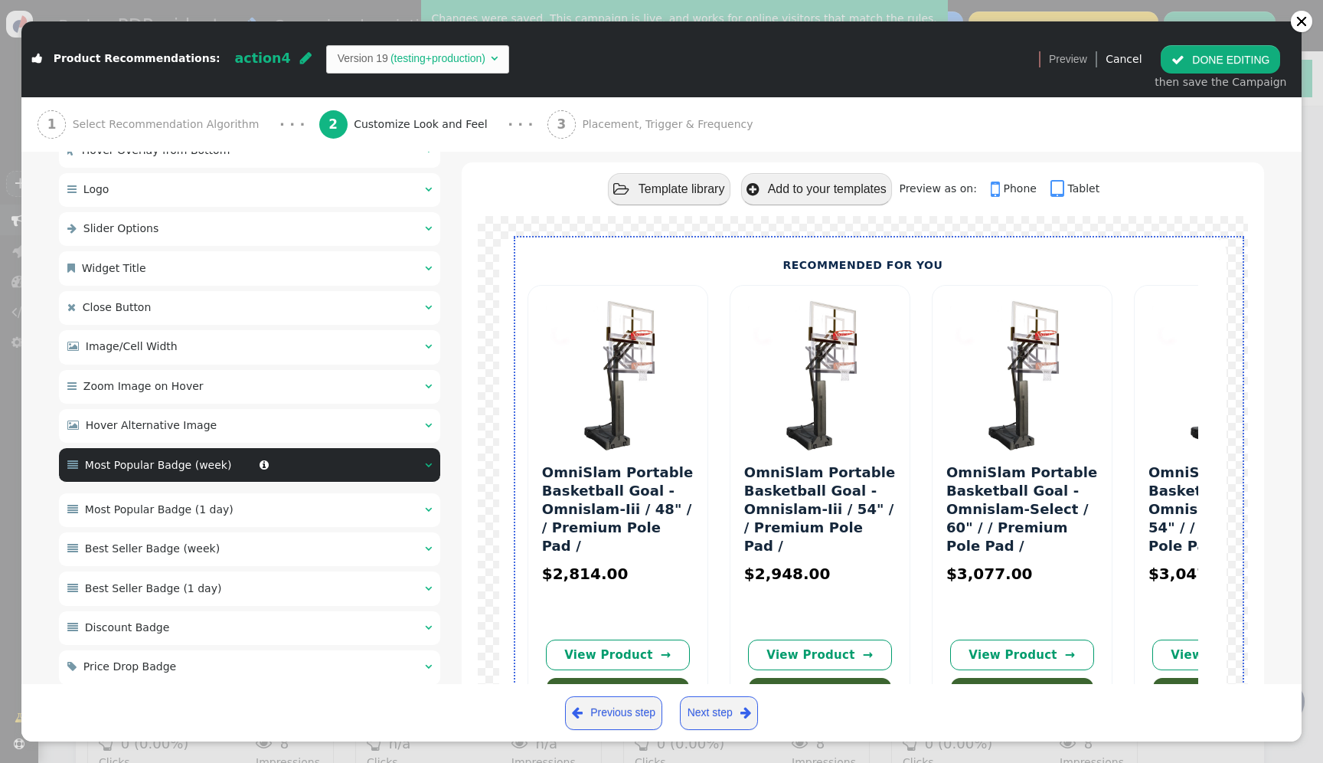
click at [195, 503] on span "Most Popular Badge (1 day)" at bounding box center [159, 509] width 149 height 12
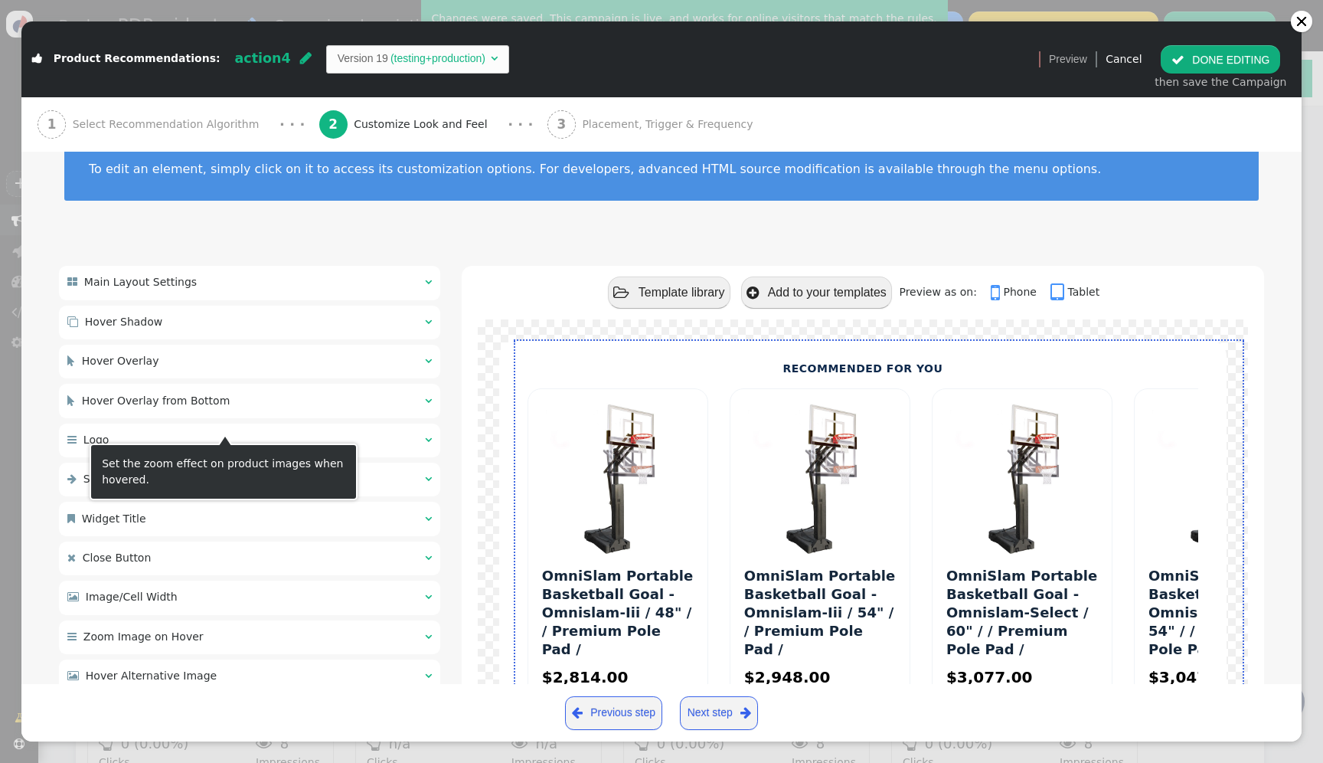
scroll to position [0, 0]
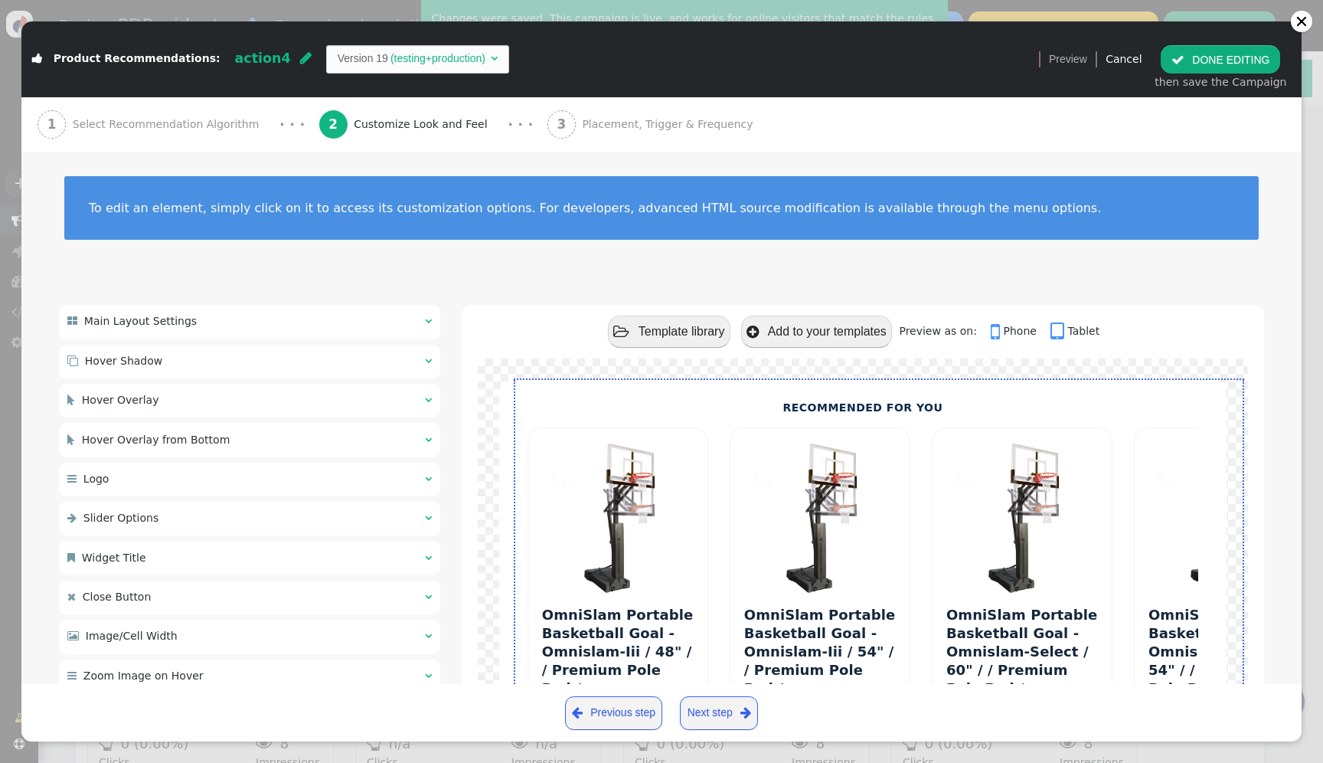
click at [204, 408] on div " Hover Overlay  " at bounding box center [249, 401] width 381 height 34
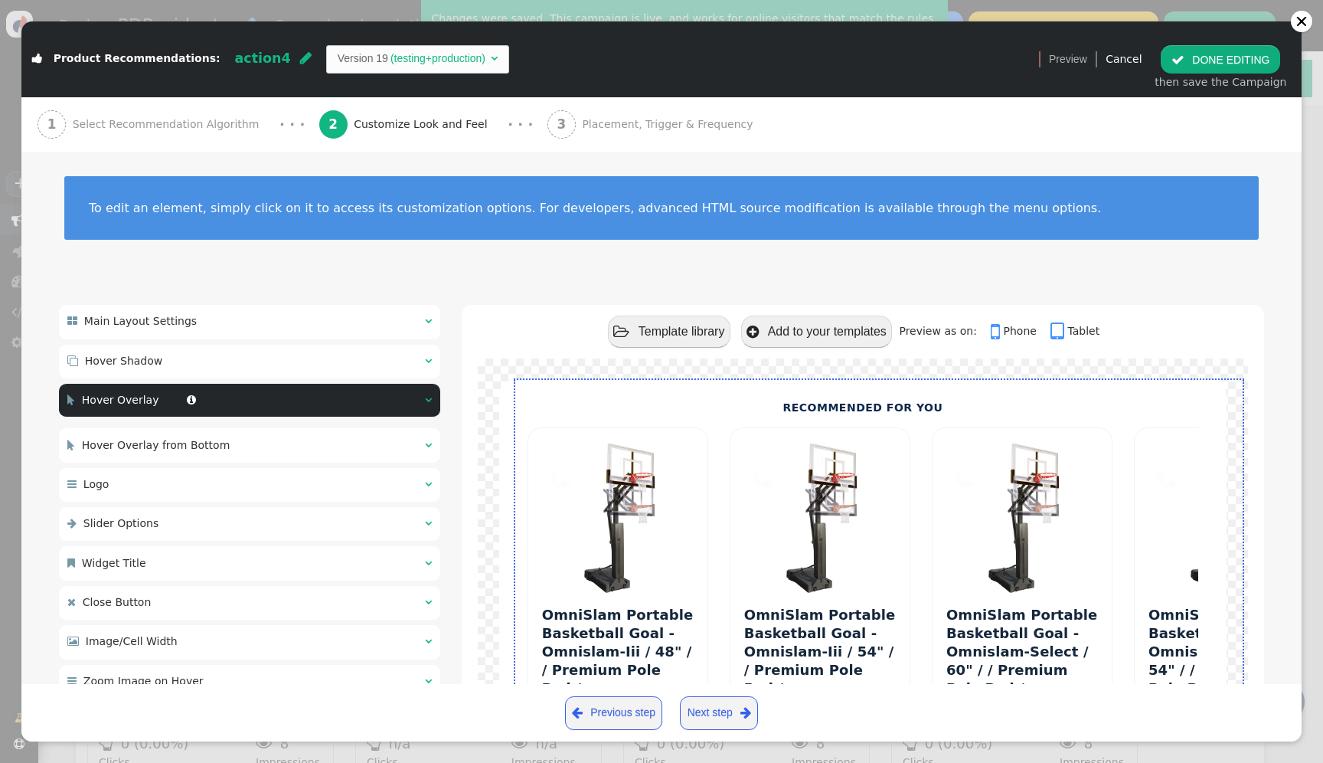
click at [253, 361] on div " Hover Shadow  " at bounding box center [249, 362] width 381 height 34
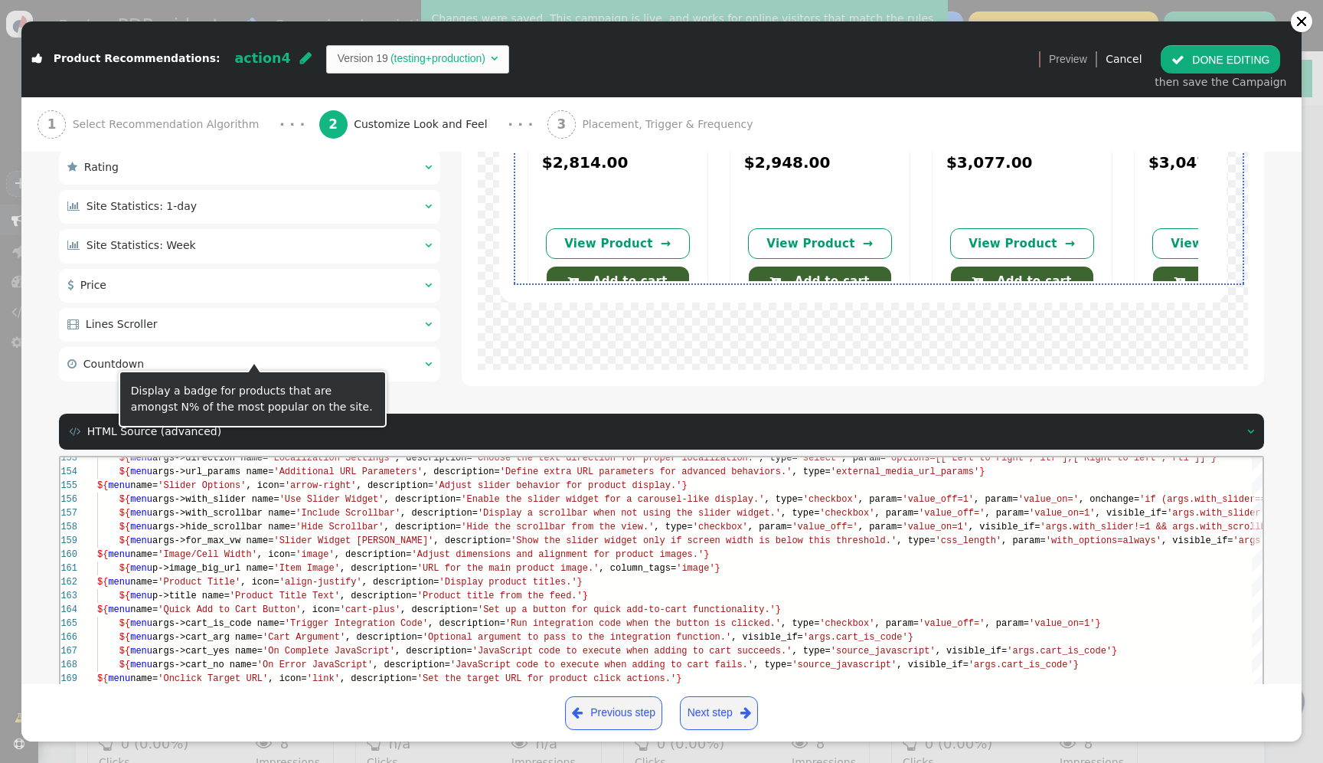
scroll to position [1449, 0]
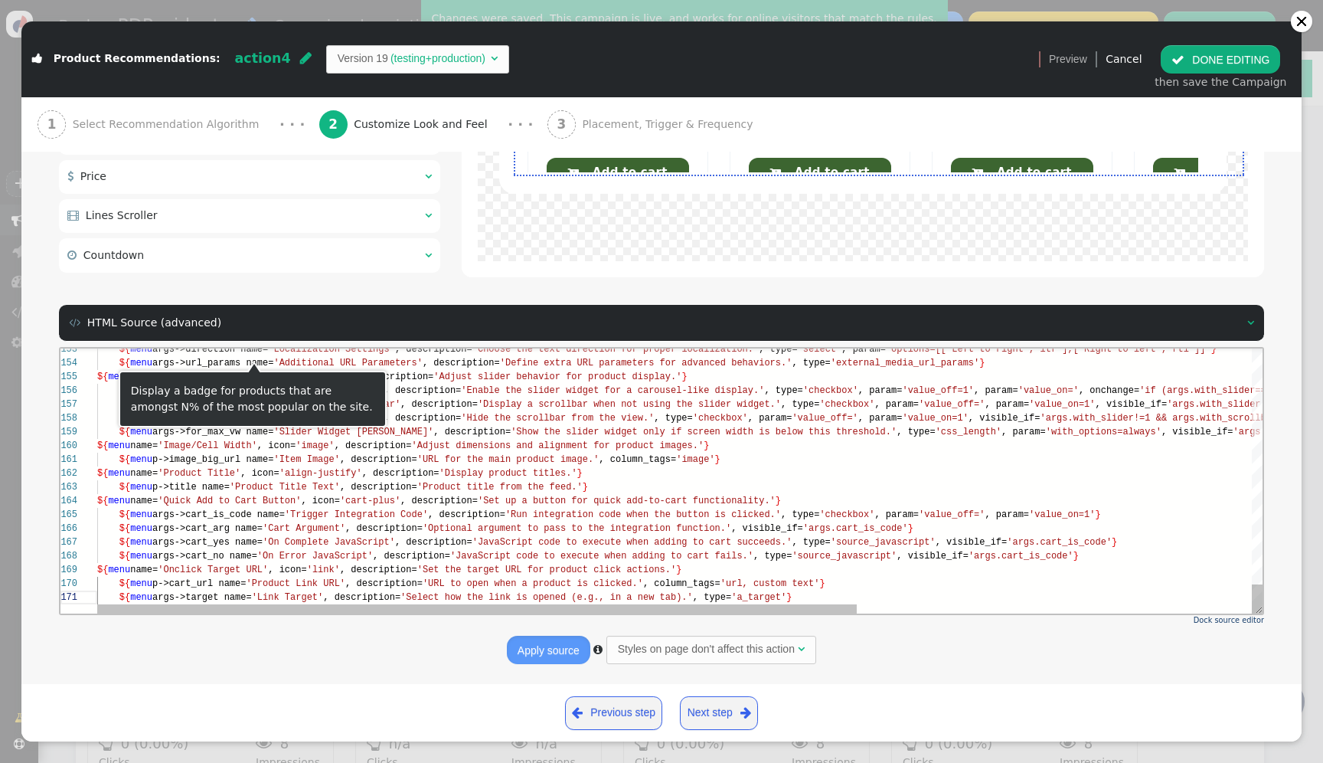
type textarea "justify', description='Display product titles.'} ${menu p->title name='Product …"
click at [423, 530] on span ", description=" at bounding box center [383, 528] width 77 height 11
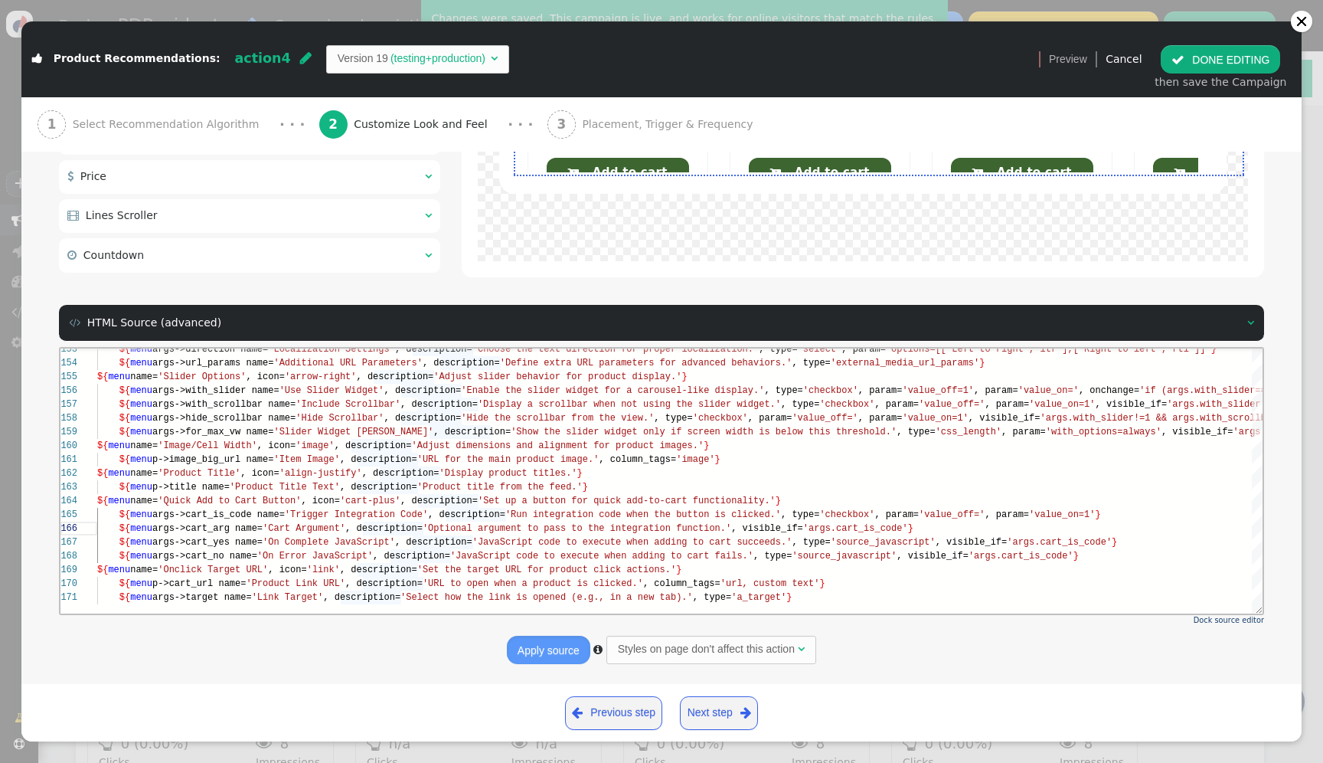
click at [1249, 61] on button " DONE EDITING" at bounding box center [1220, 59] width 119 height 28
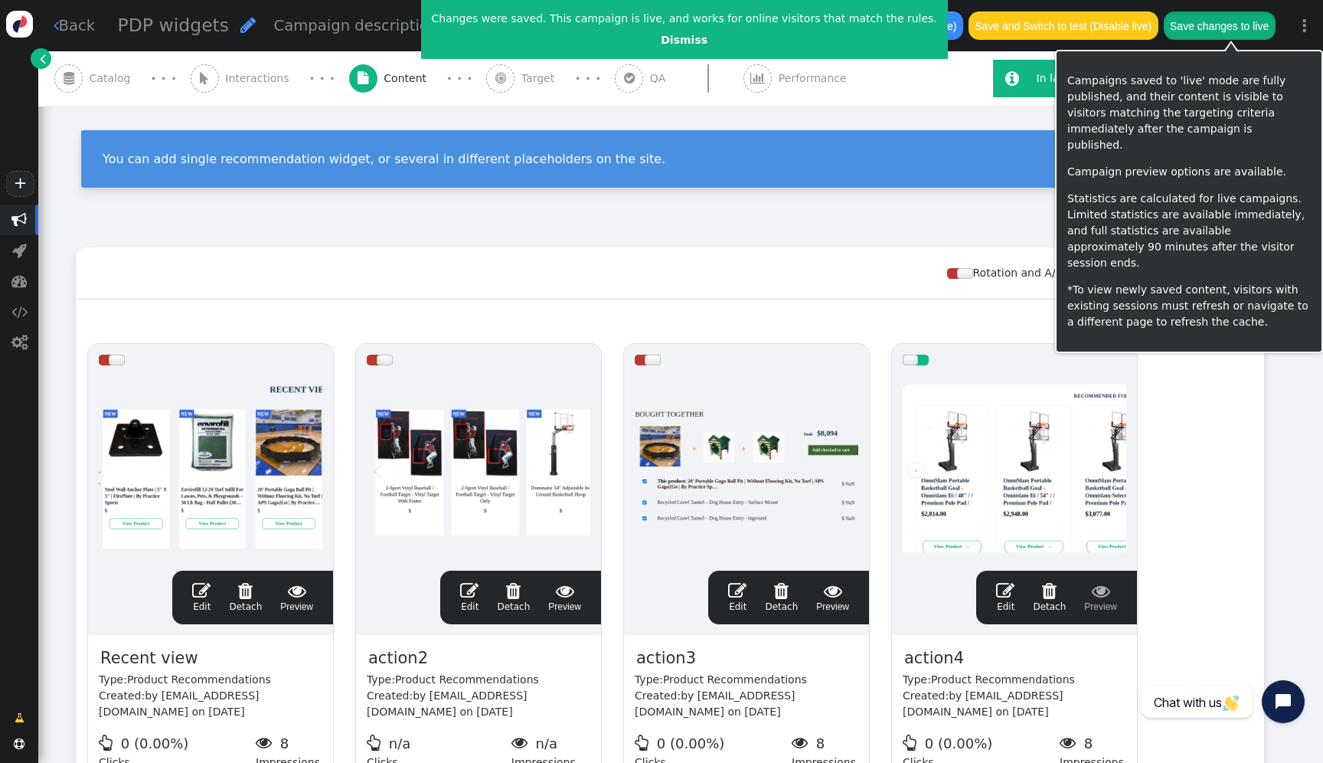
click at [1223, 34] on button "Save changes to live" at bounding box center [1220, 25] width 112 height 28
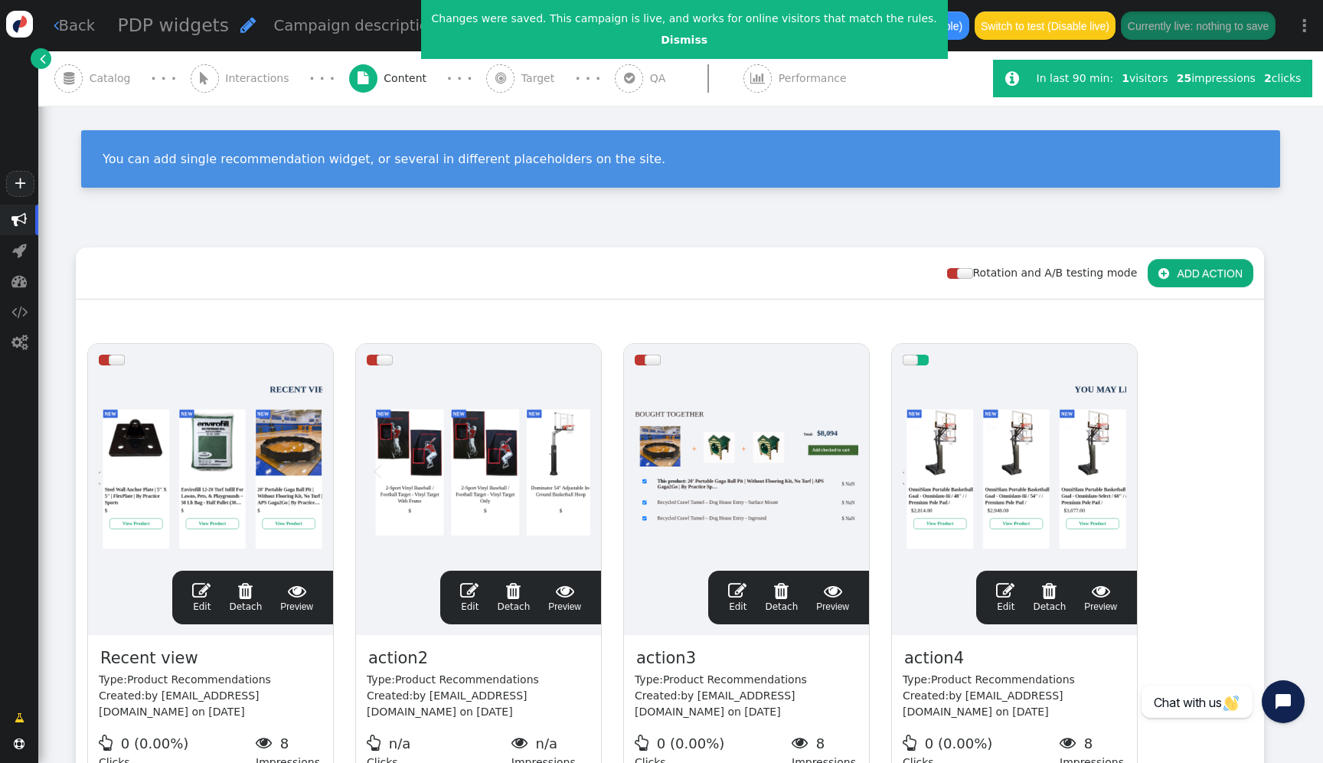
click at [1039, 424] on div at bounding box center [1015, 468] width 224 height 184
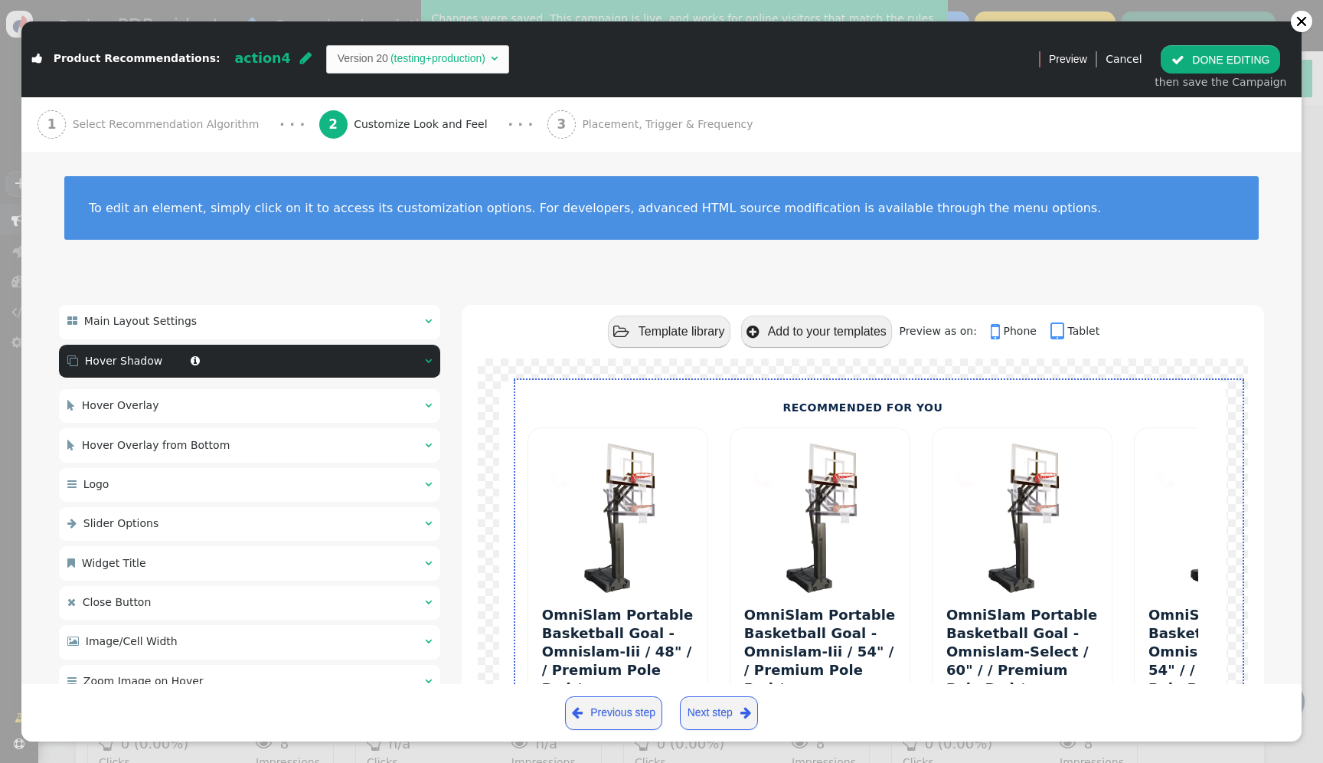
scroll to position [138, 0]
click at [361, 77] on div " Product Recommendations: action4  Version 20 (testing+production) " at bounding box center [524, 58] width 1007 height 49
click at [362, 67] on span "Version 20 (testing+production) " at bounding box center [418, 59] width 184 height 28
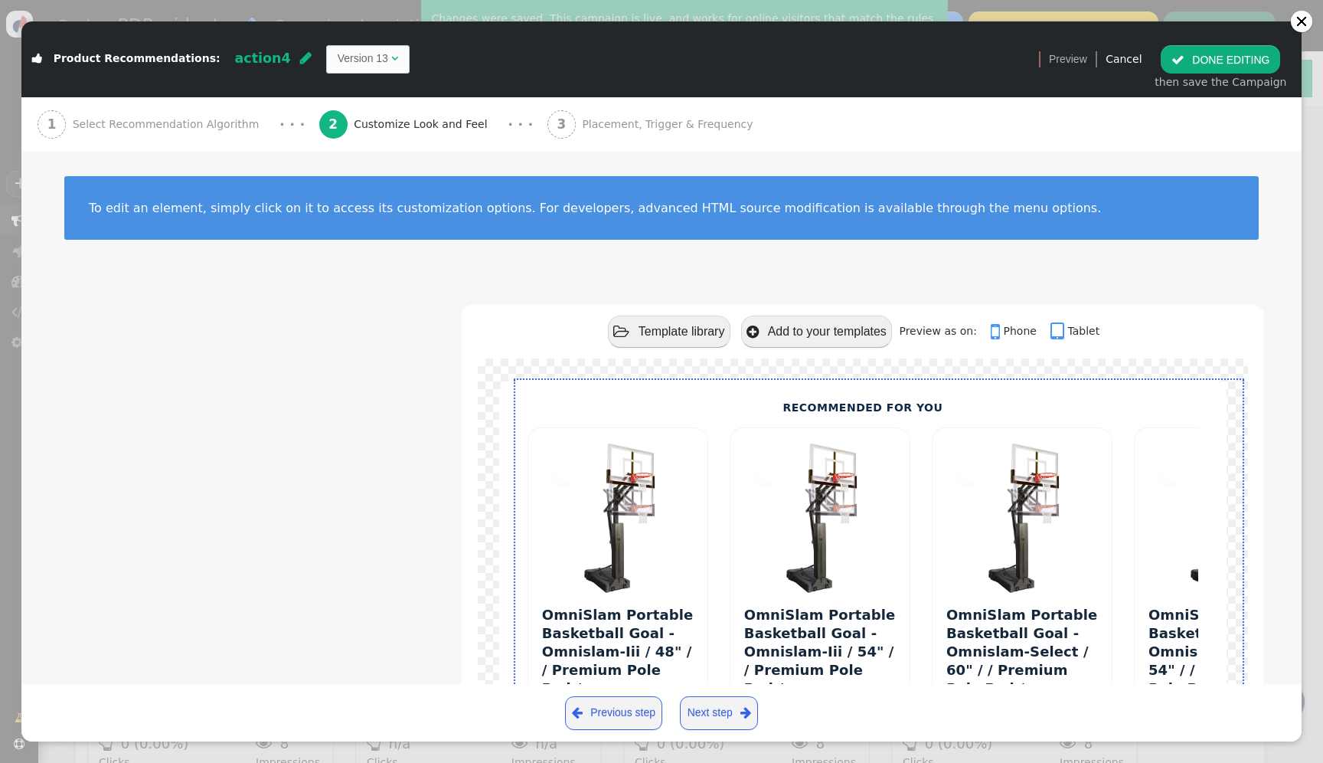
click at [361, 75] on div " Product Recommendations: action4  Version 13 " at bounding box center [524, 58] width 1007 height 49
click at [391, 58] on span "" at bounding box center [394, 58] width 7 height 11
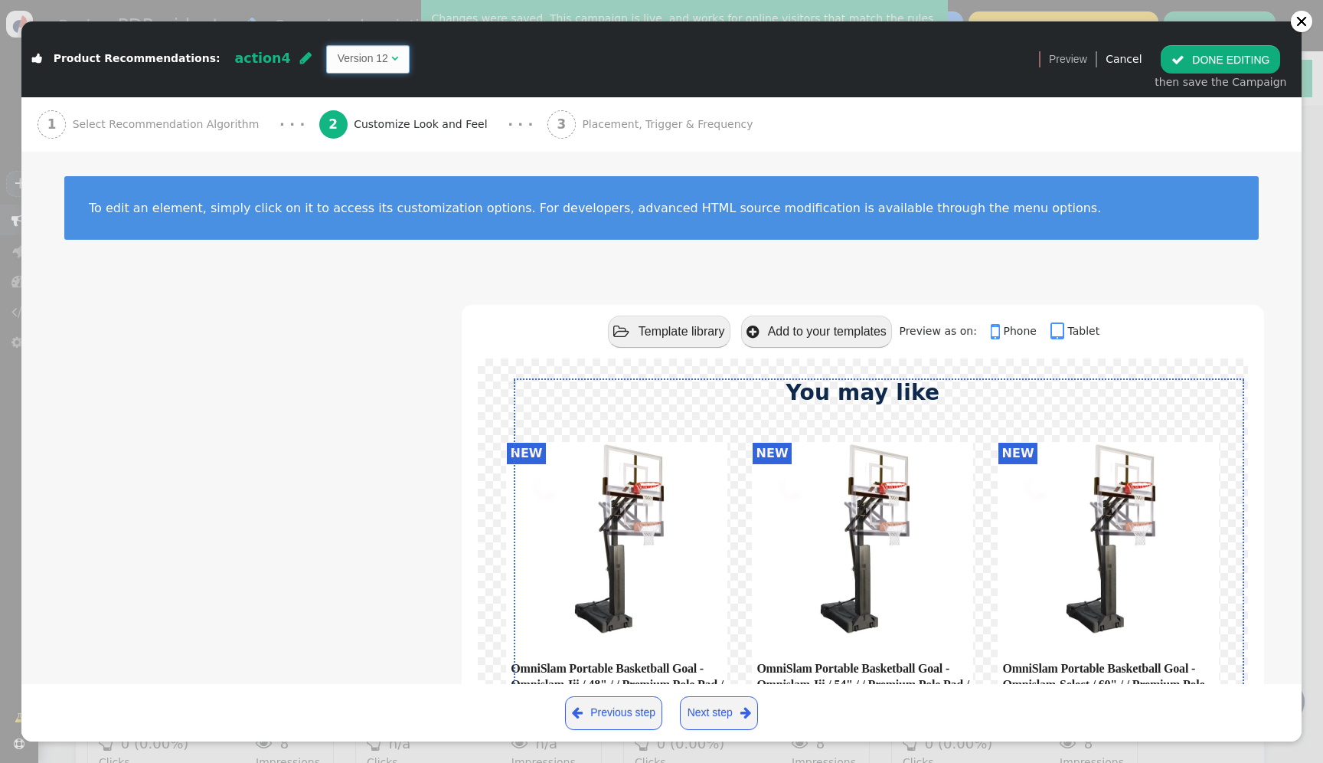
click at [345, 57] on td "Version 12" at bounding box center [363, 59] width 51 height 16
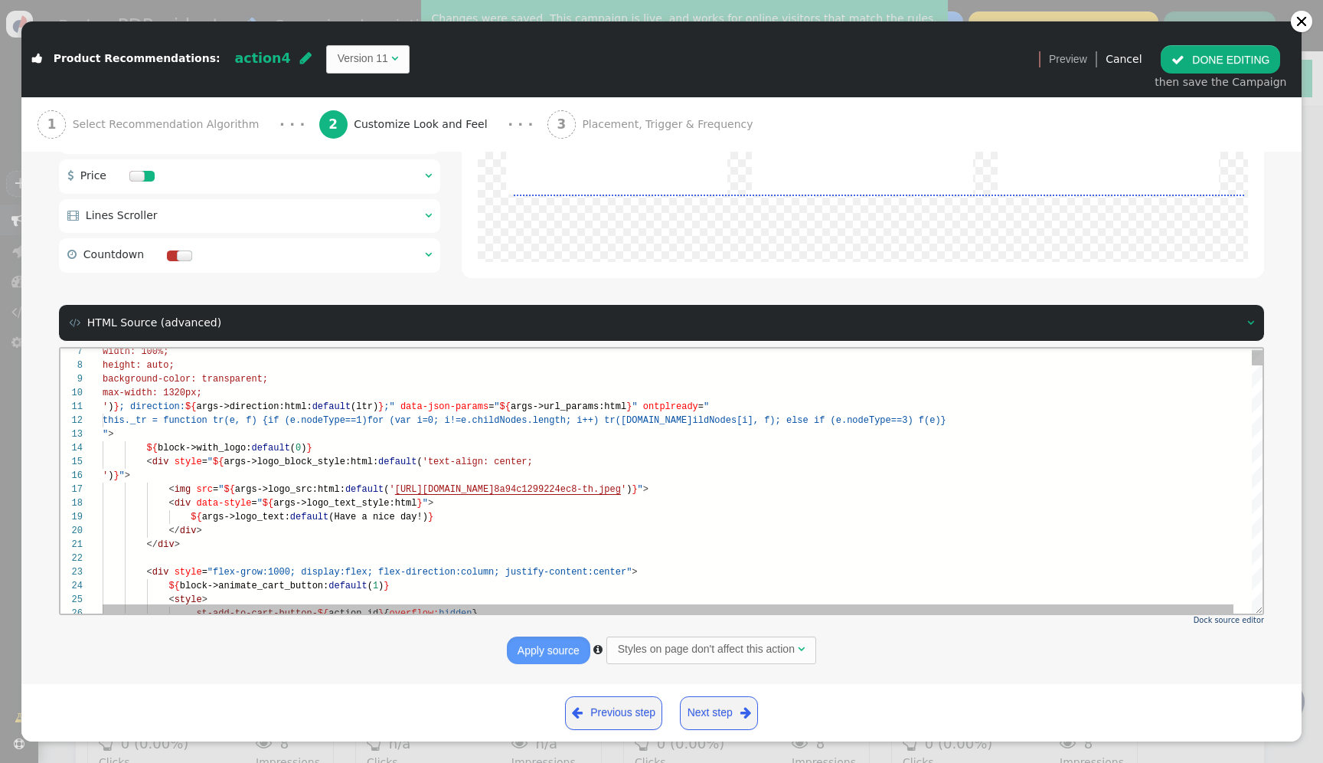
scroll to position [41, 211]
click at [340, 451] on div "${ block->with_logo: default ( 0 ) }" at bounding box center [692, 448] width 1178 height 14
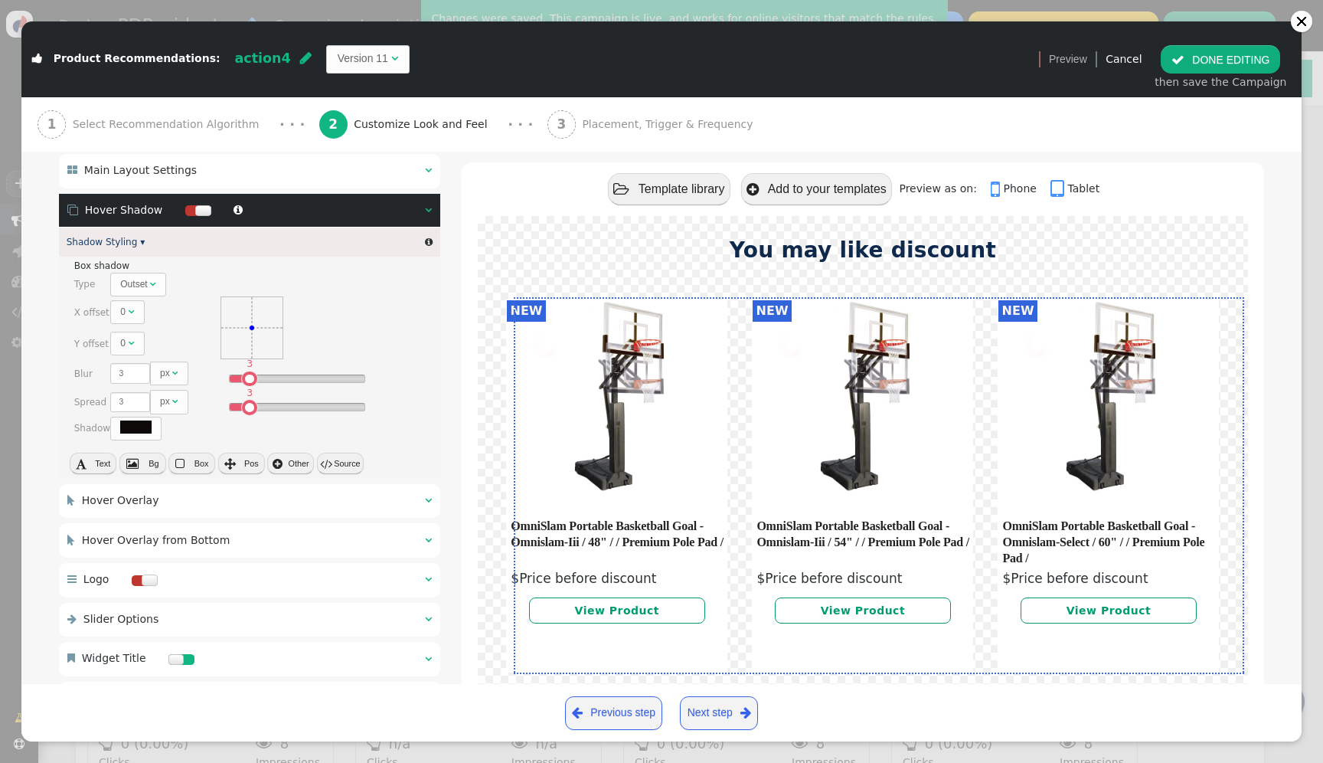
scroll to position [29, 0]
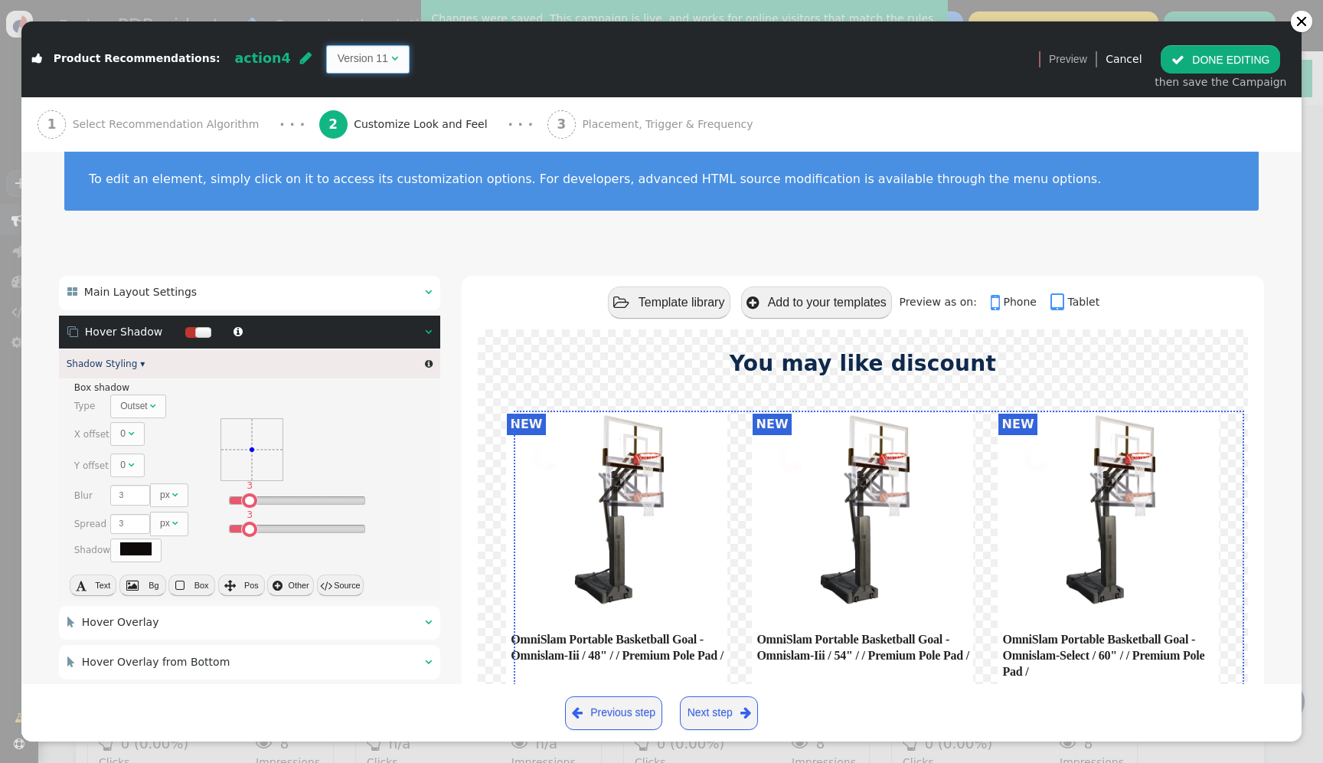
click at [358, 68] on span "Version 11 " at bounding box center [367, 59] width 83 height 28
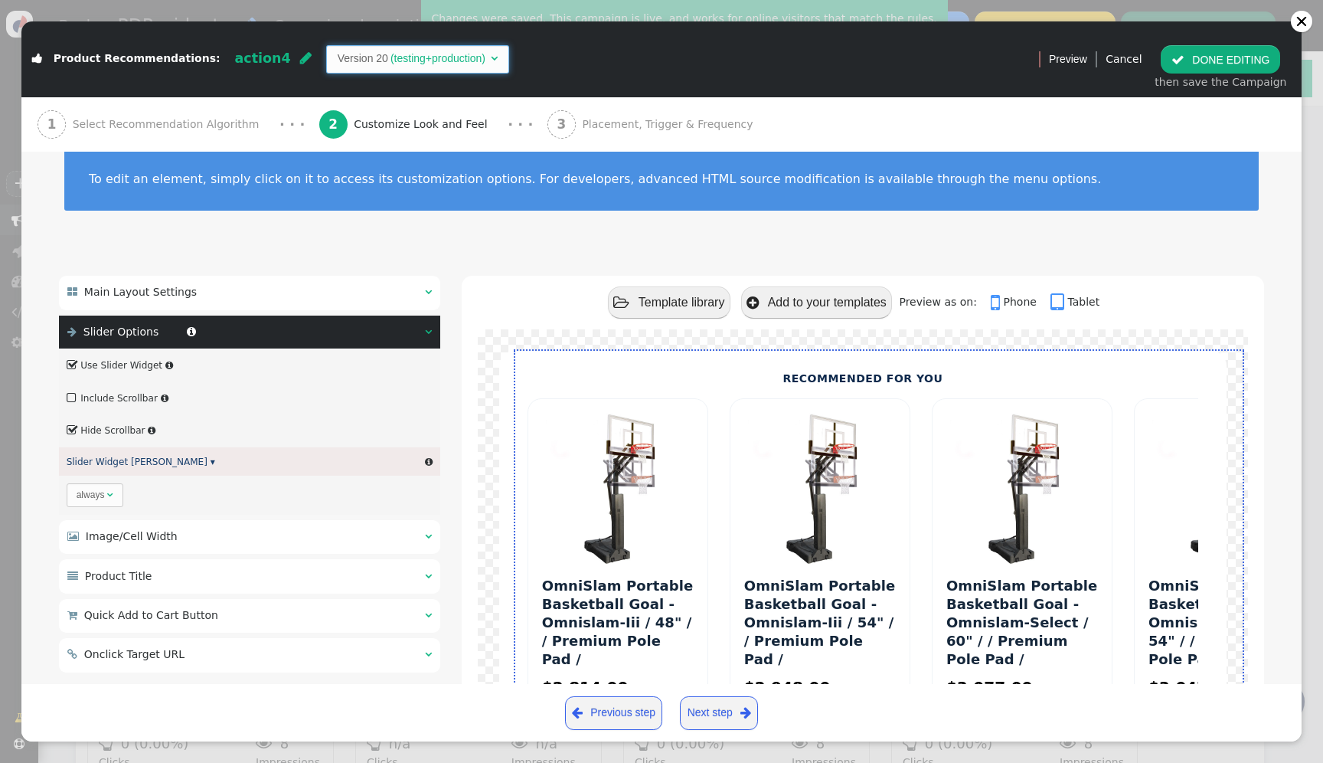
click at [439, 57] on td "(testing+production)" at bounding box center [438, 59] width 100 height 16
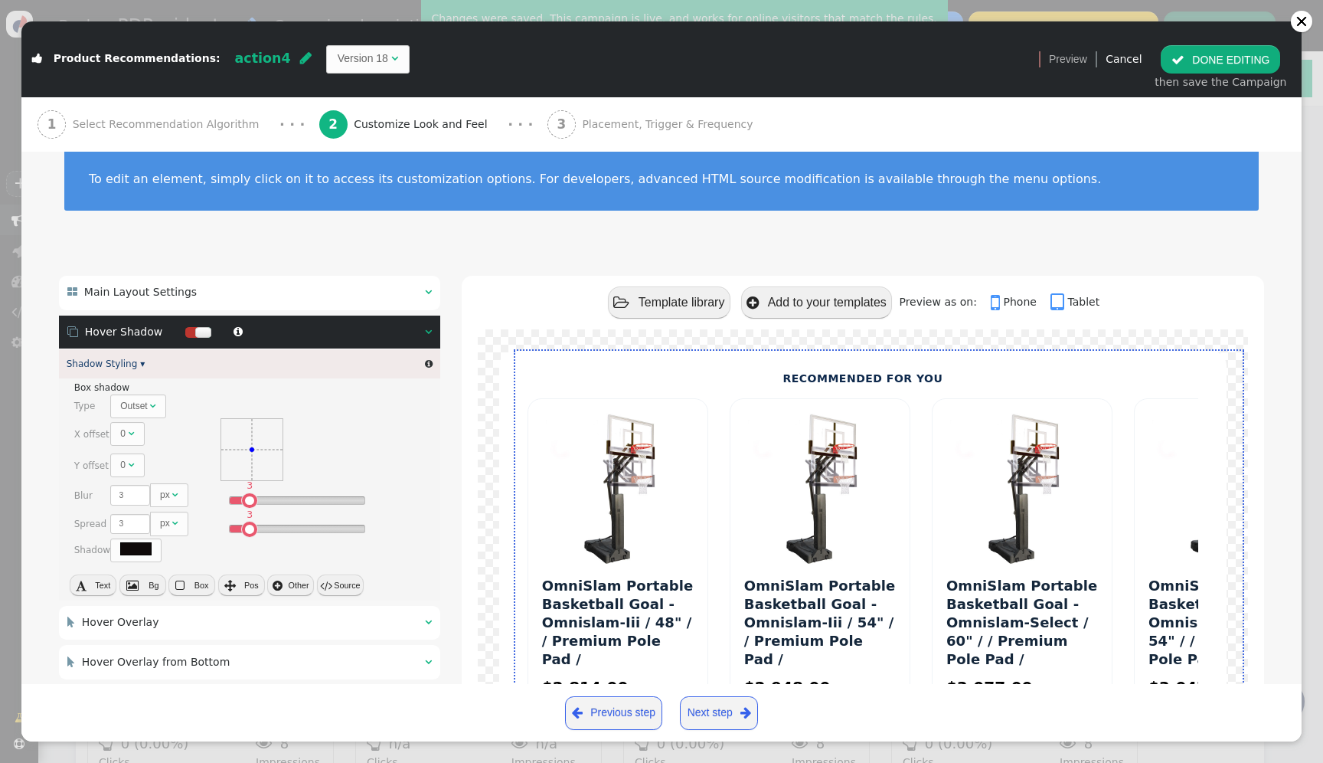
click at [351, 332] on div " Hover Shadow  " at bounding box center [249, 332] width 381 height 34
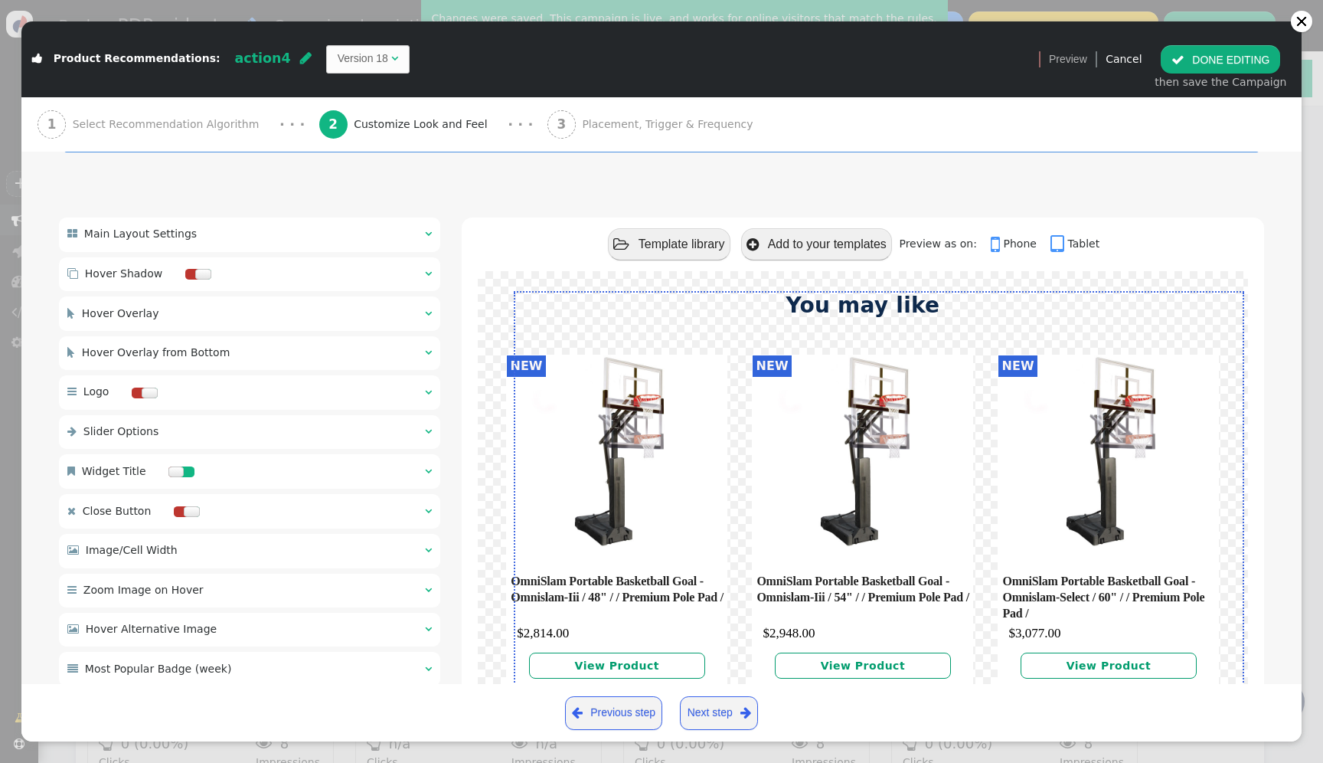
scroll to position [0, 0]
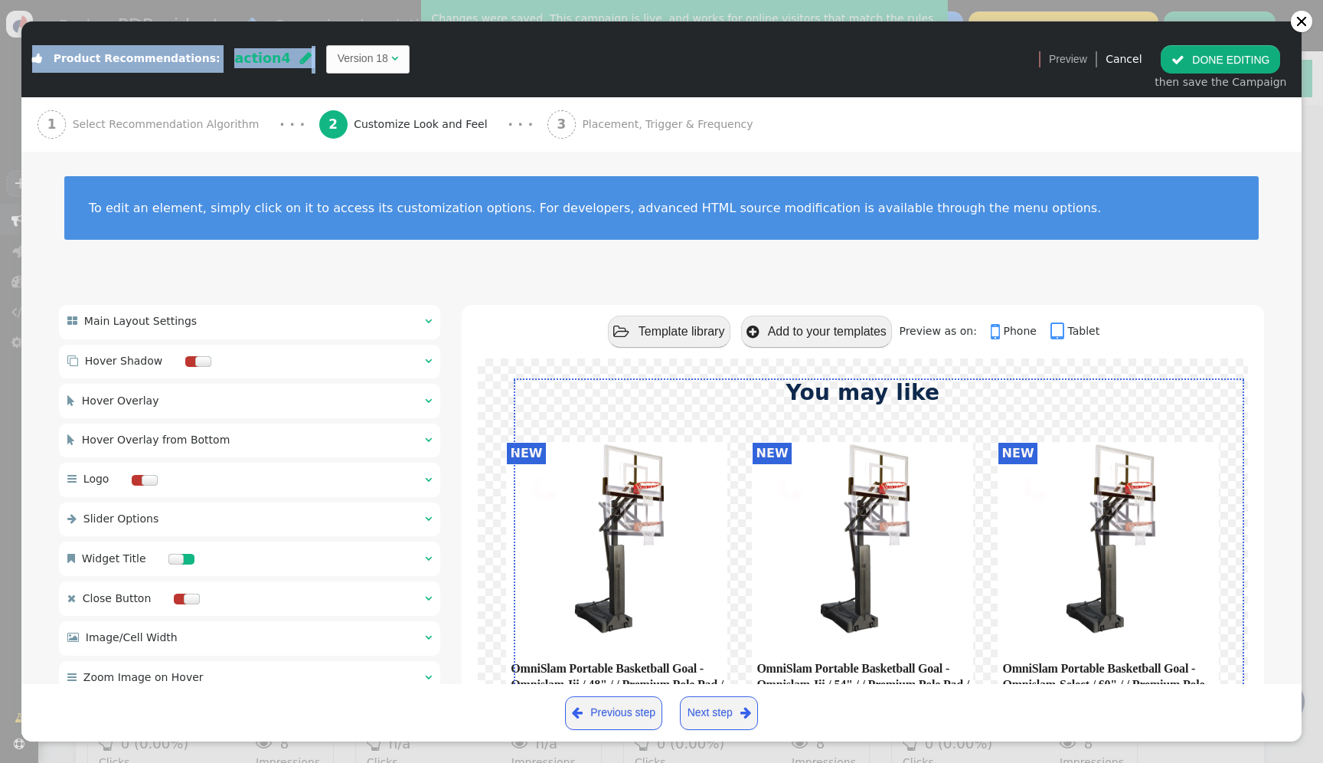
click at [345, 45] on div " Product Recommendations: action4  Version 18 " at bounding box center [524, 58] width 1007 height 49
click at [342, 58] on td "Version 18" at bounding box center [363, 59] width 51 height 16
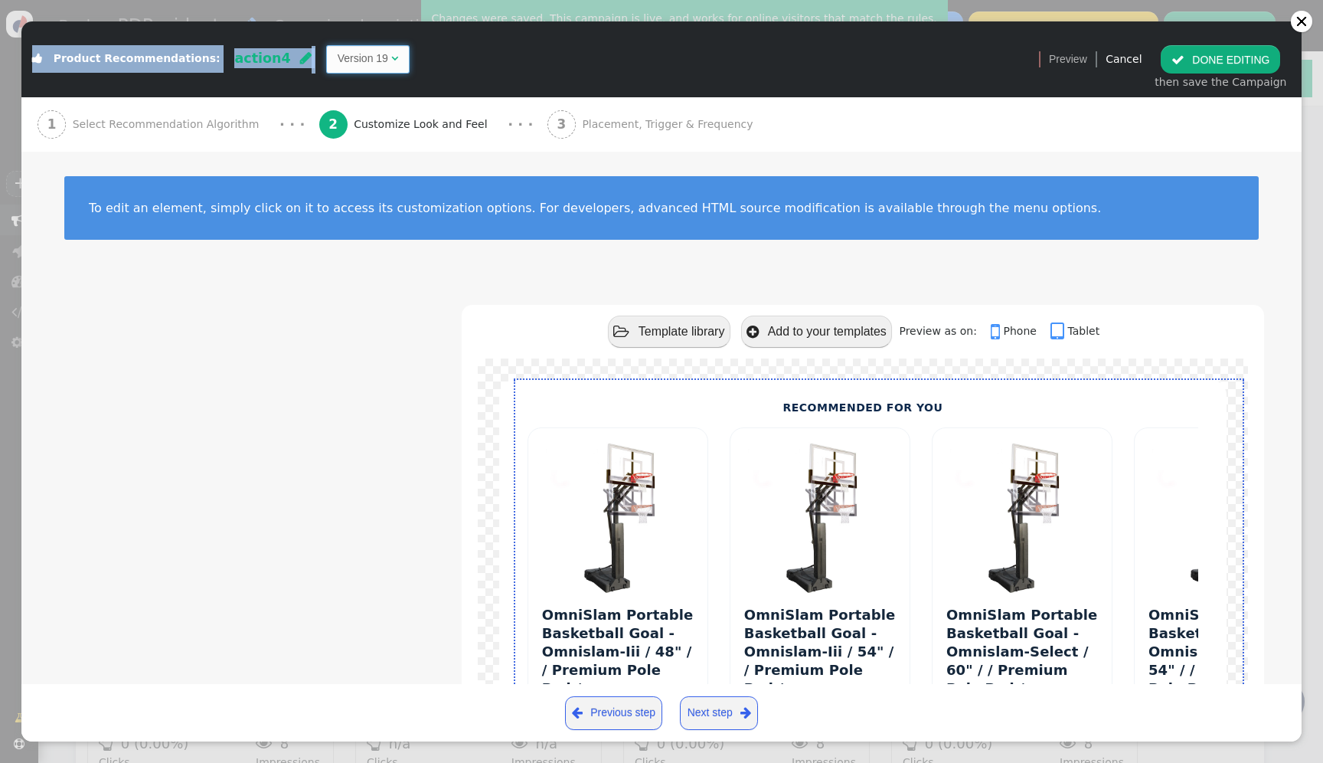
click at [354, 65] on div "Version 19" at bounding box center [365, 59] width 54 height 16
type textarea "<div id="st_root" class="$responsive $a_add_params" data-style="display:inline-…"
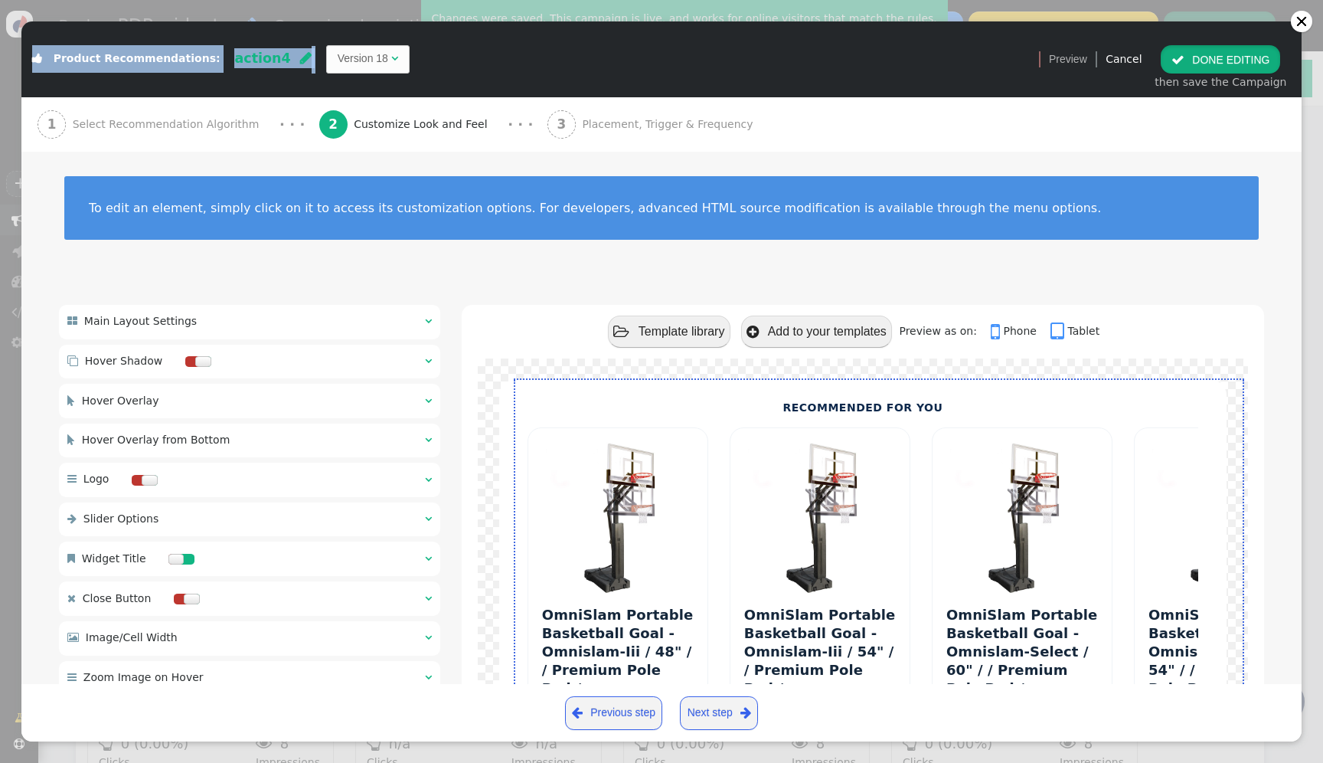
click at [1234, 58] on button " DONE EDITING" at bounding box center [1220, 59] width 119 height 28
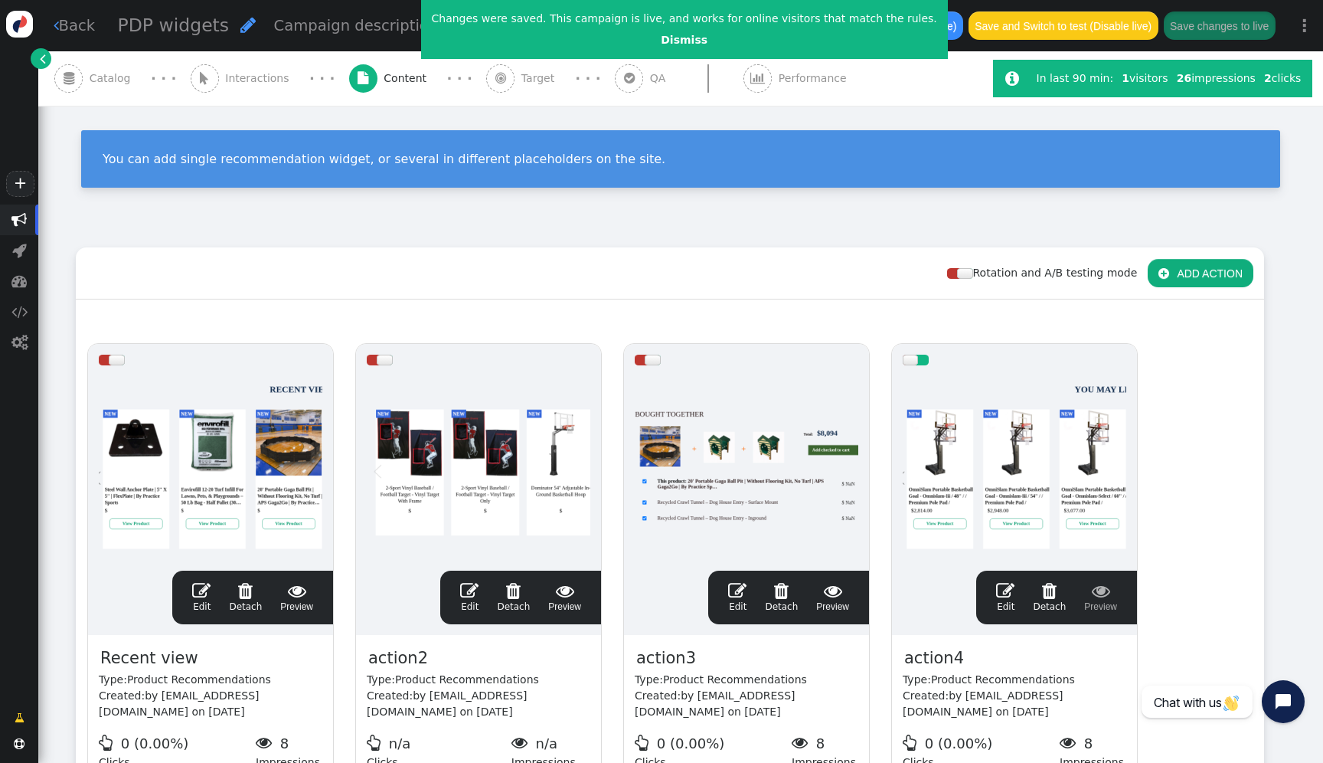
scroll to position [138, 0]
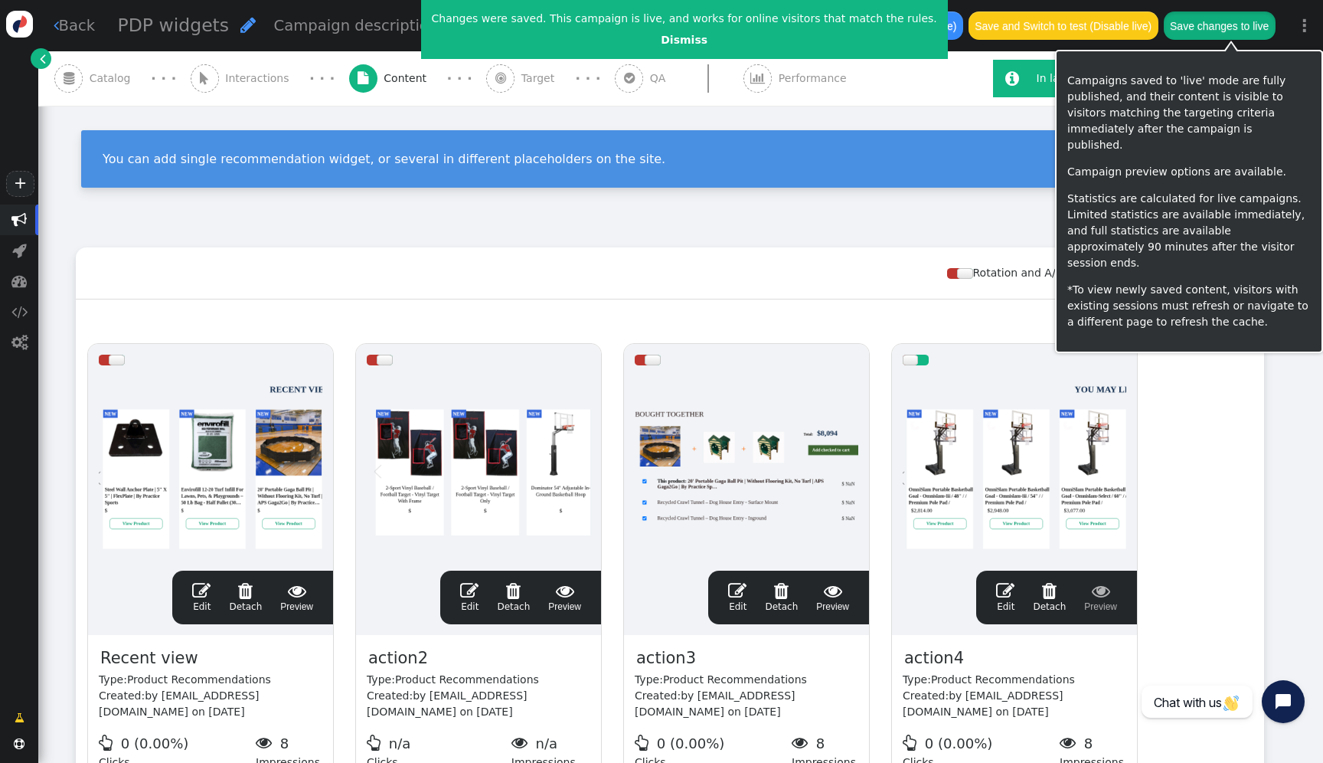
click at [1226, 22] on button "Save changes to live" at bounding box center [1220, 25] width 112 height 28
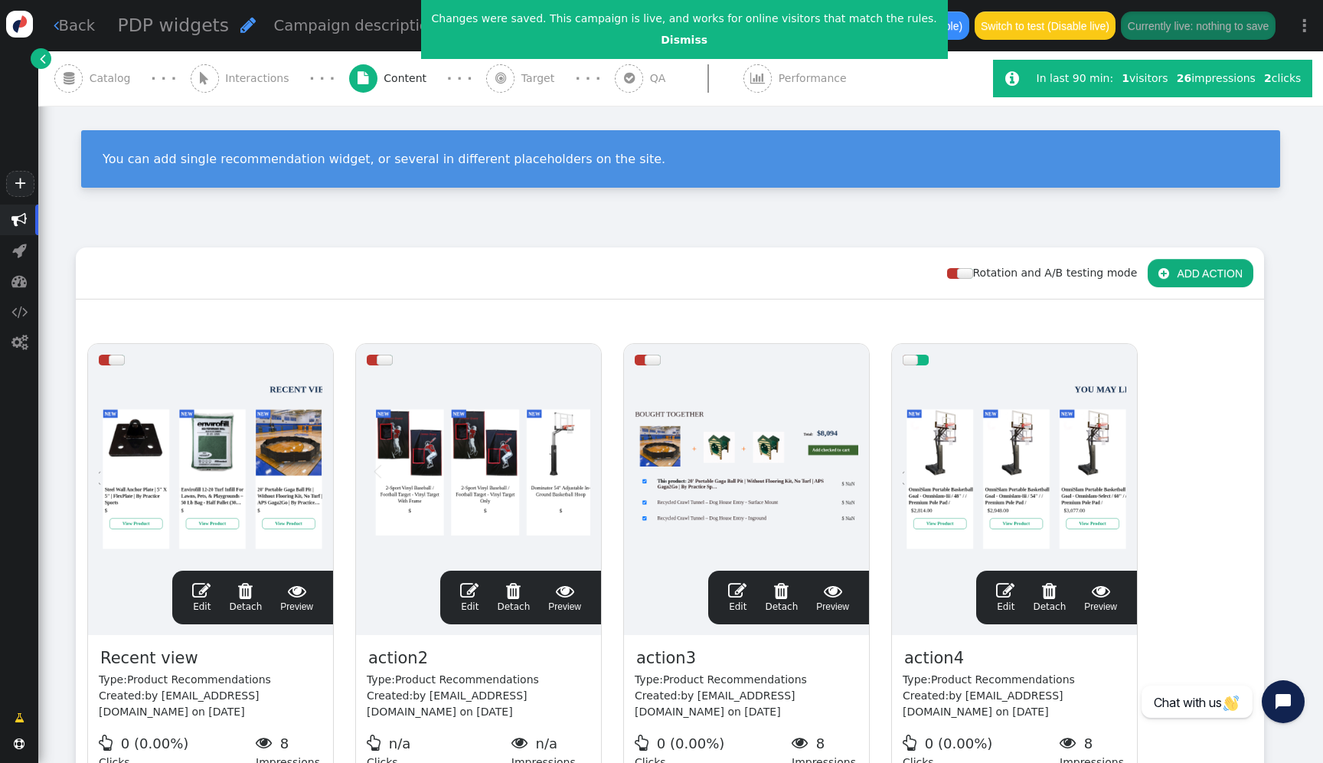
click at [978, 442] on div at bounding box center [1015, 468] width 224 height 184
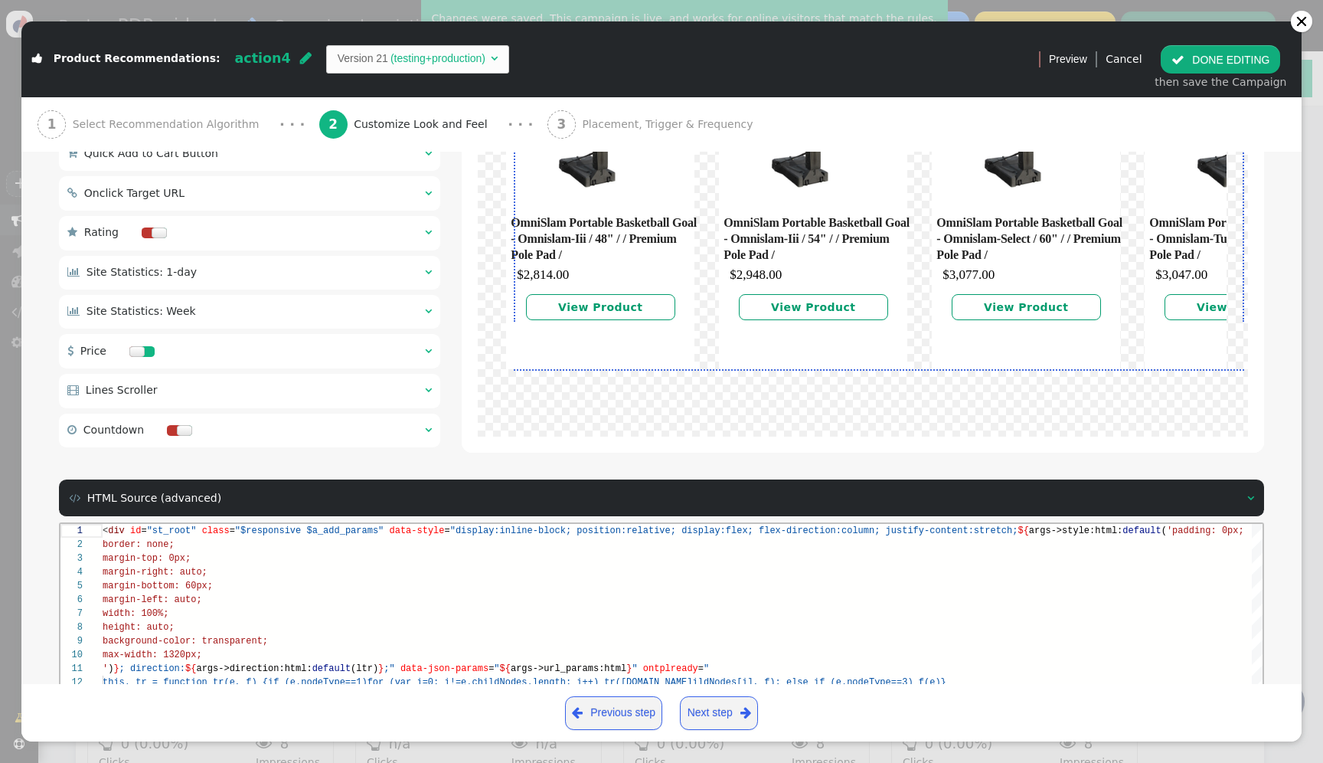
scroll to position [1183, 0]
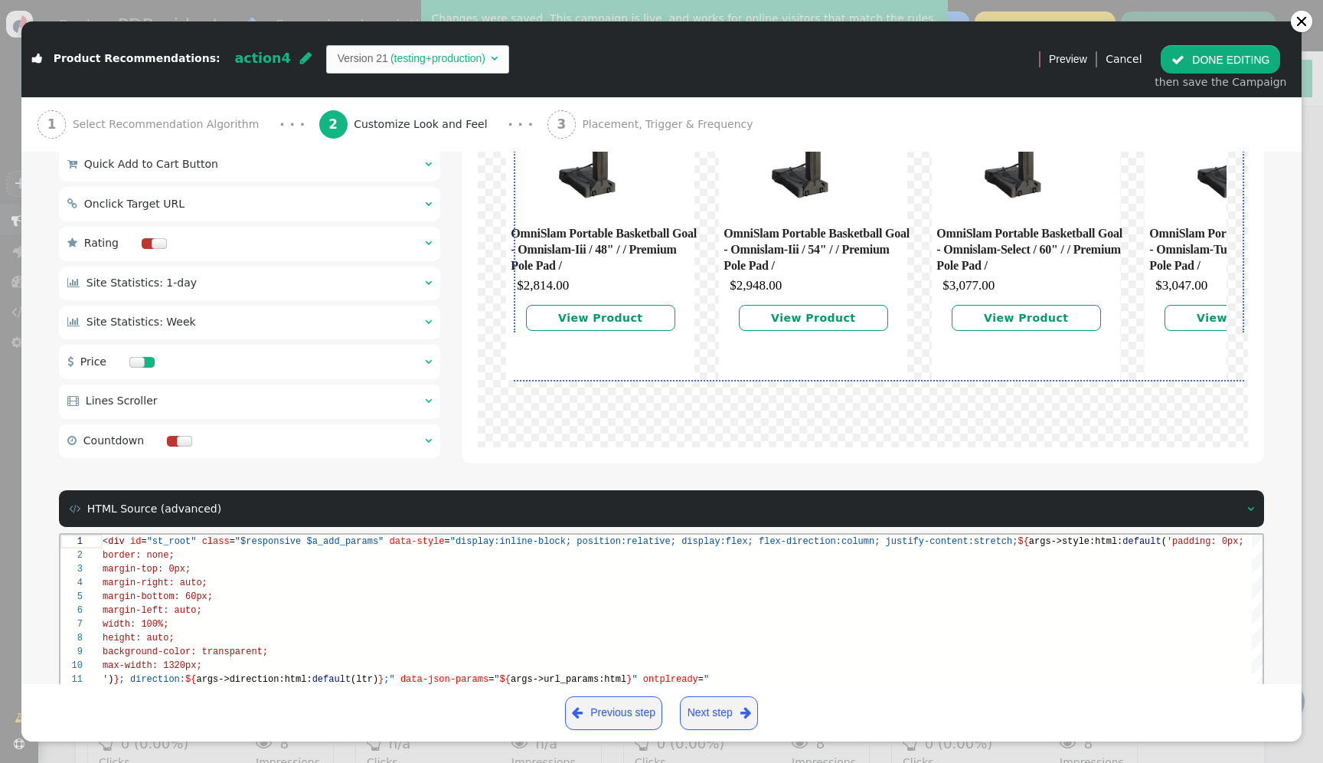
click at [227, 368] on div " Price  " at bounding box center [249, 362] width 381 height 34
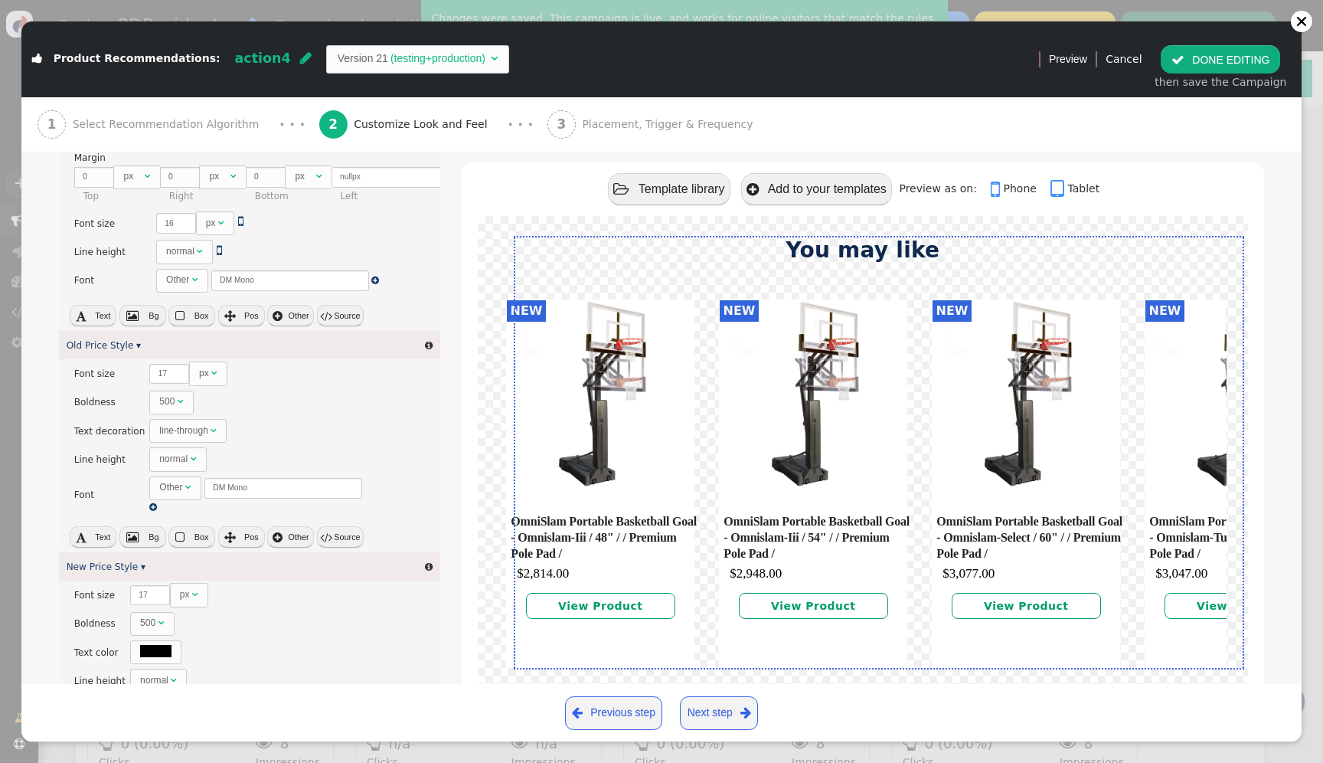
scroll to position [1530, 0]
click at [160, 407] on div "500" at bounding box center [166, 400] width 15 height 14
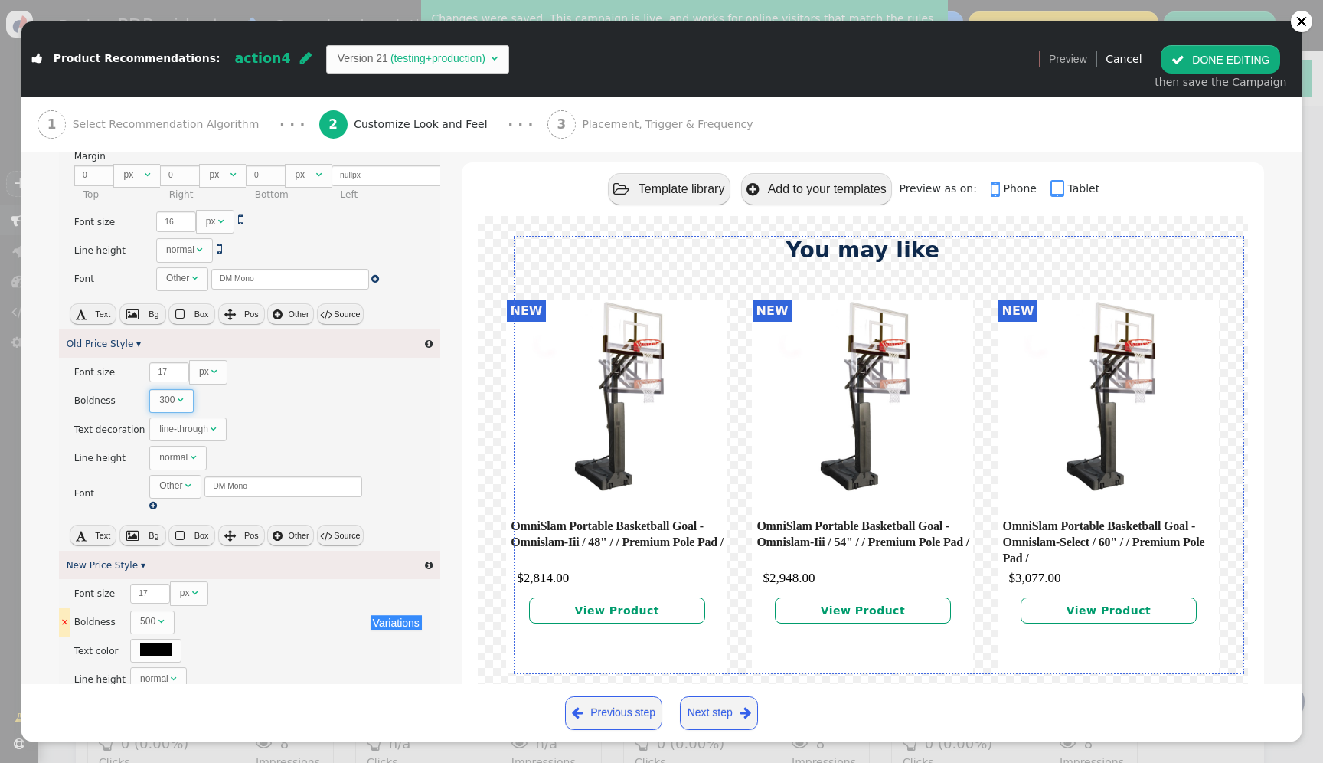
scroll to position [1589, 0]
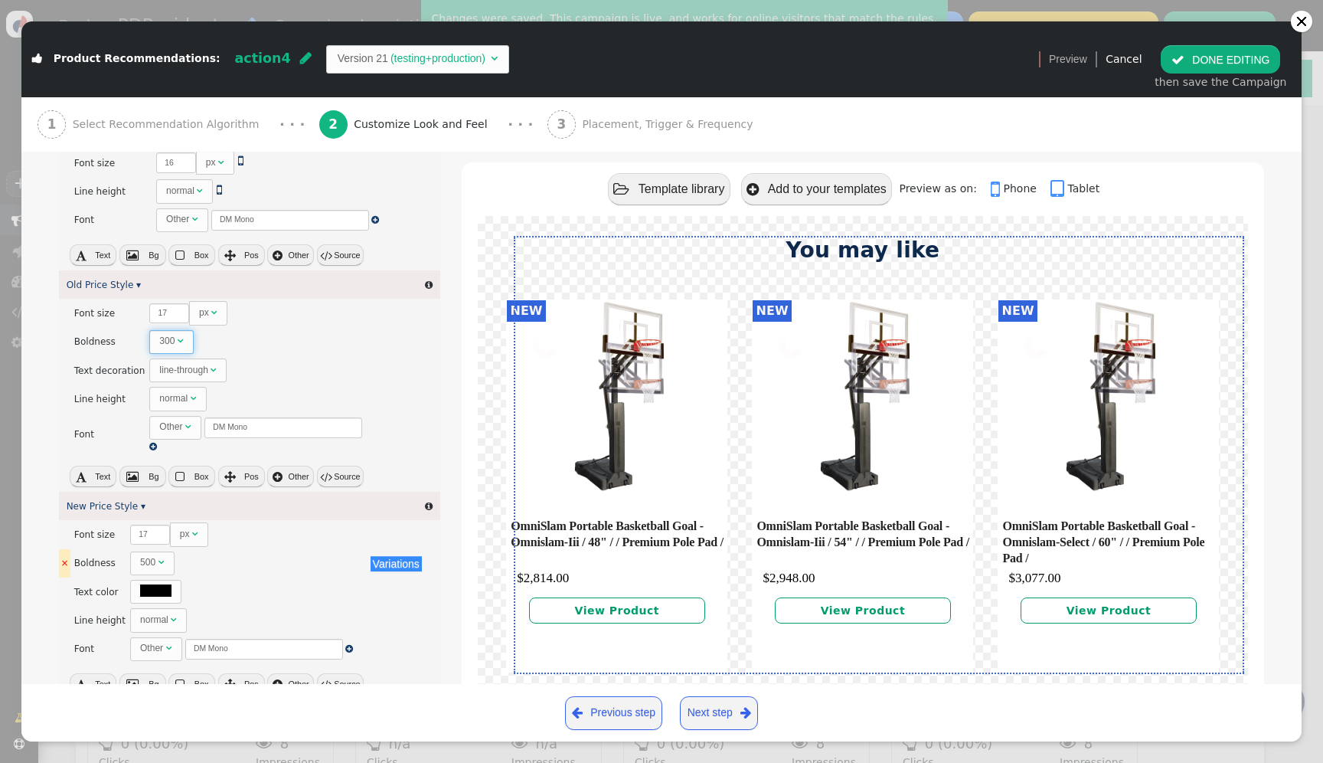
click at [145, 566] on div "500" at bounding box center [147, 562] width 15 height 14
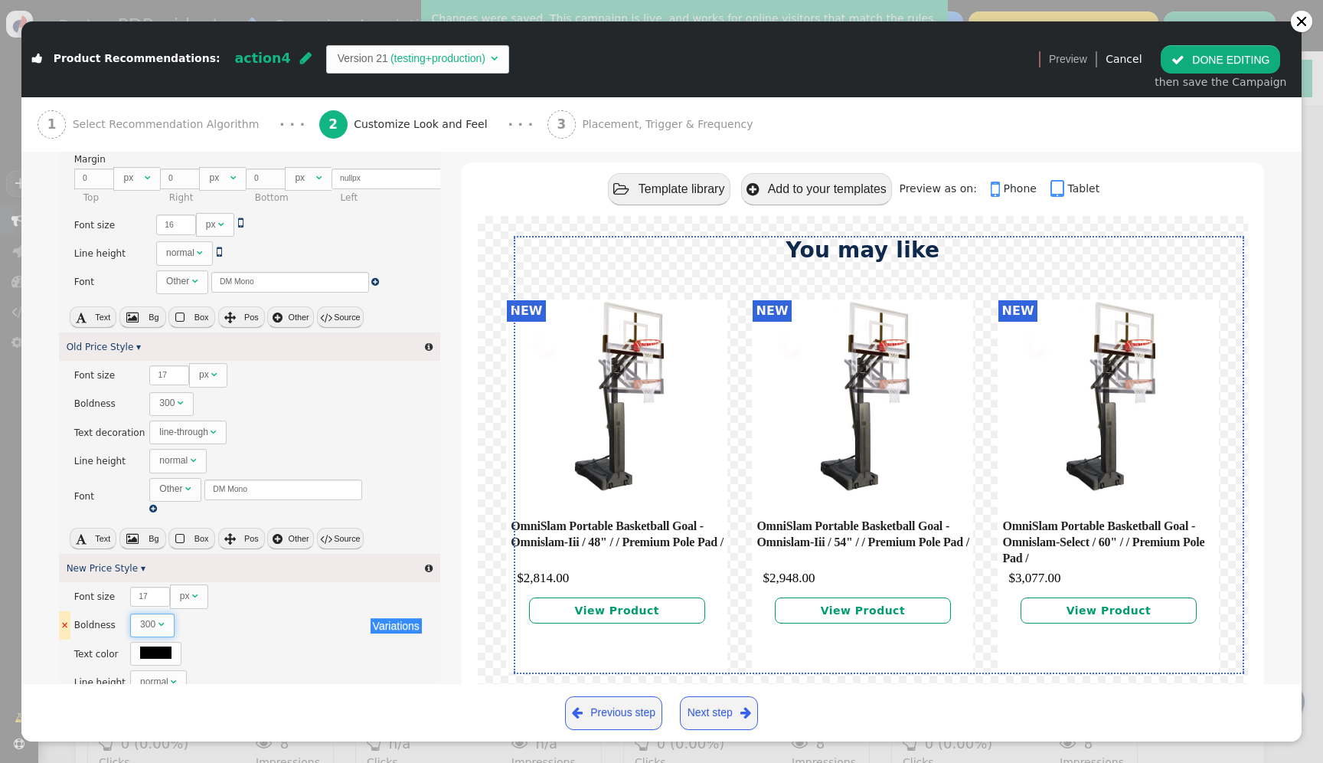
scroll to position [1521, 0]
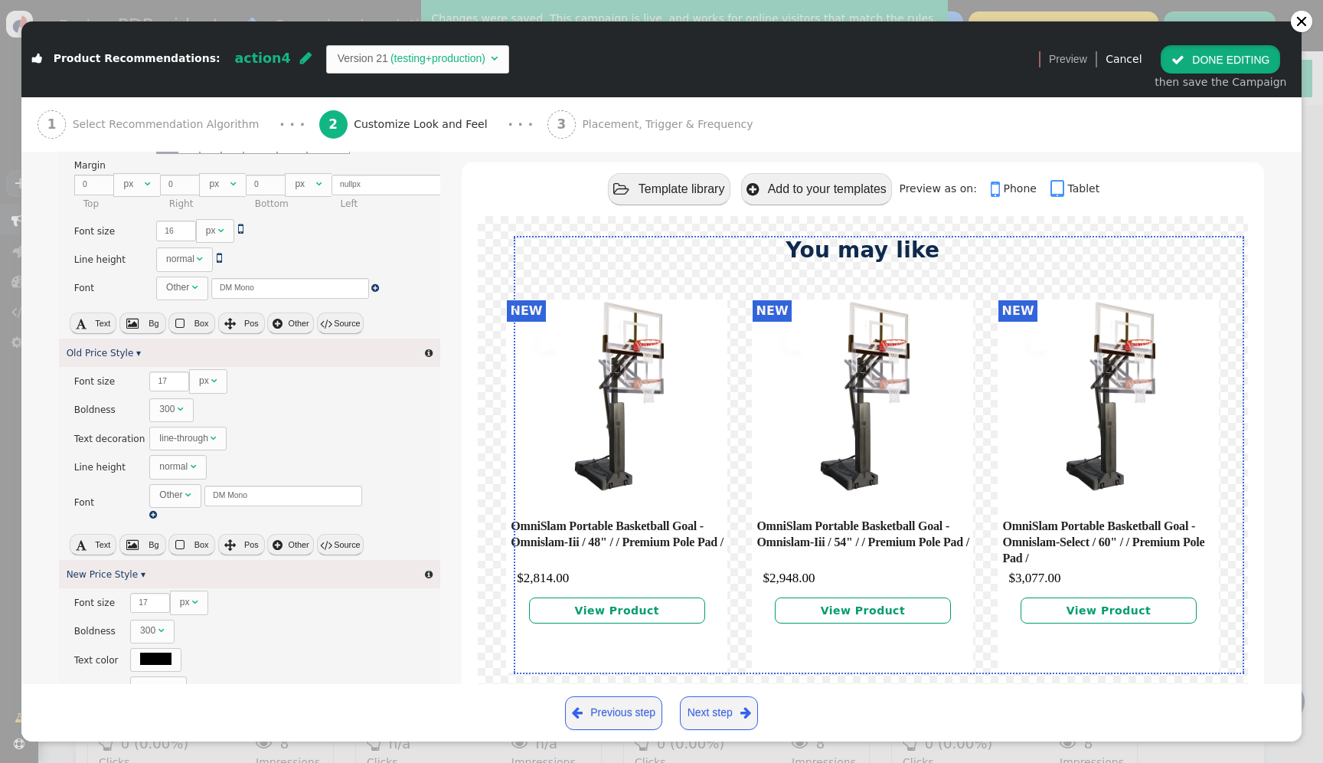
click at [1233, 66] on button " DONE EDITING" at bounding box center [1220, 59] width 119 height 28
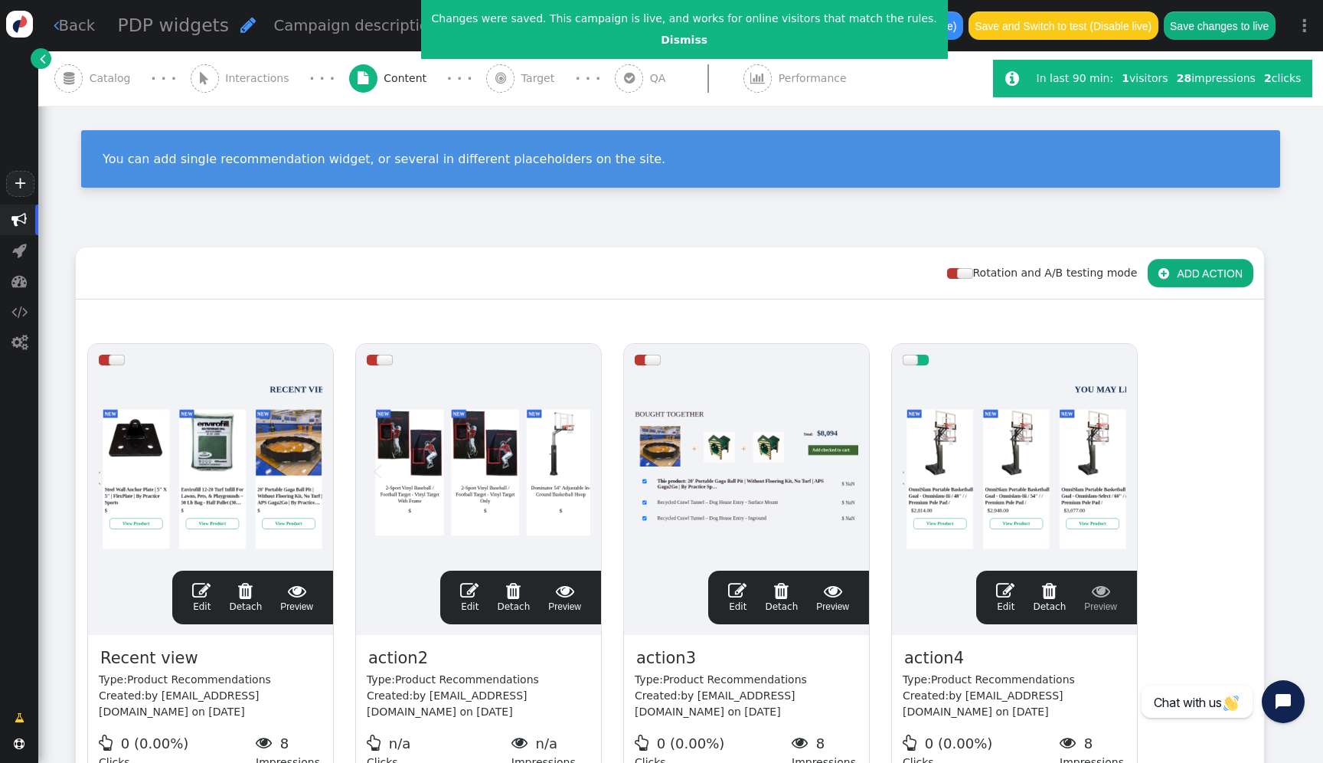
scroll to position [0, 0]
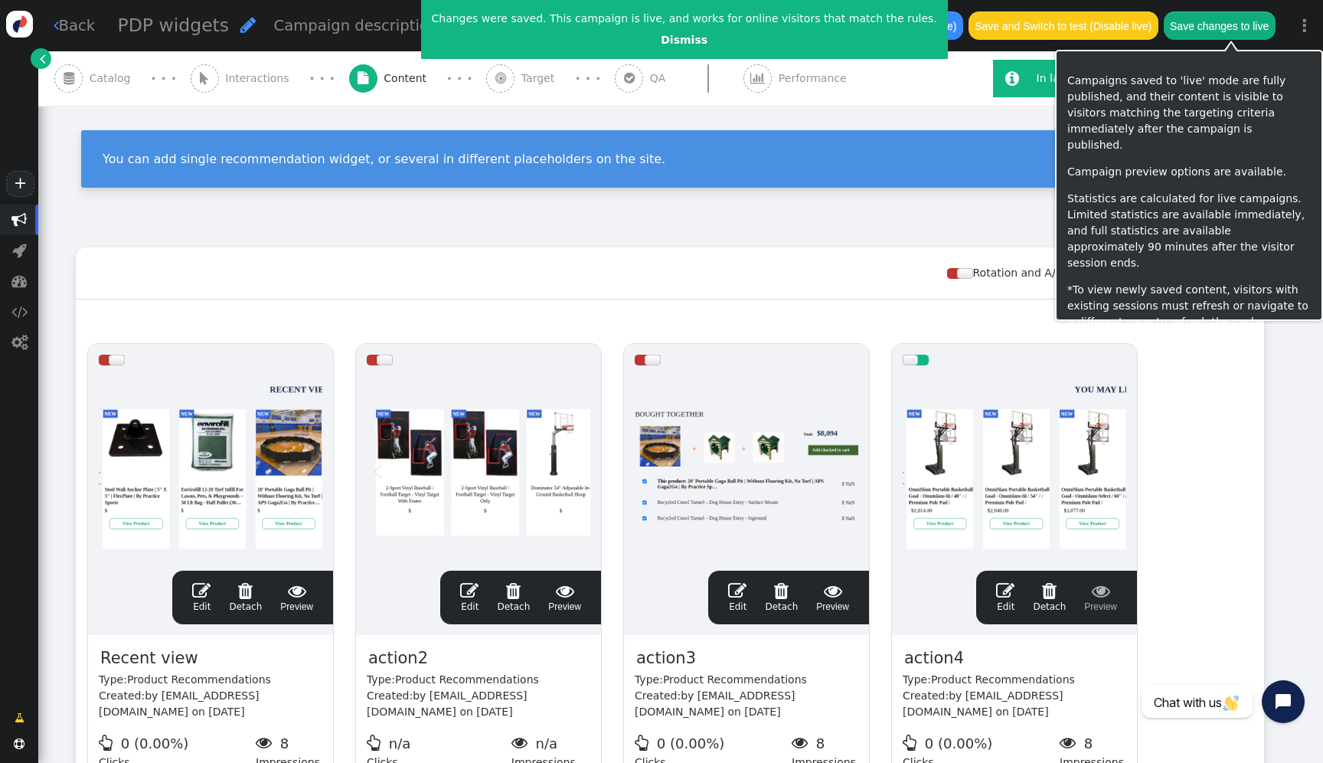
click at [1225, 30] on button "Save changes to live" at bounding box center [1220, 25] width 112 height 28
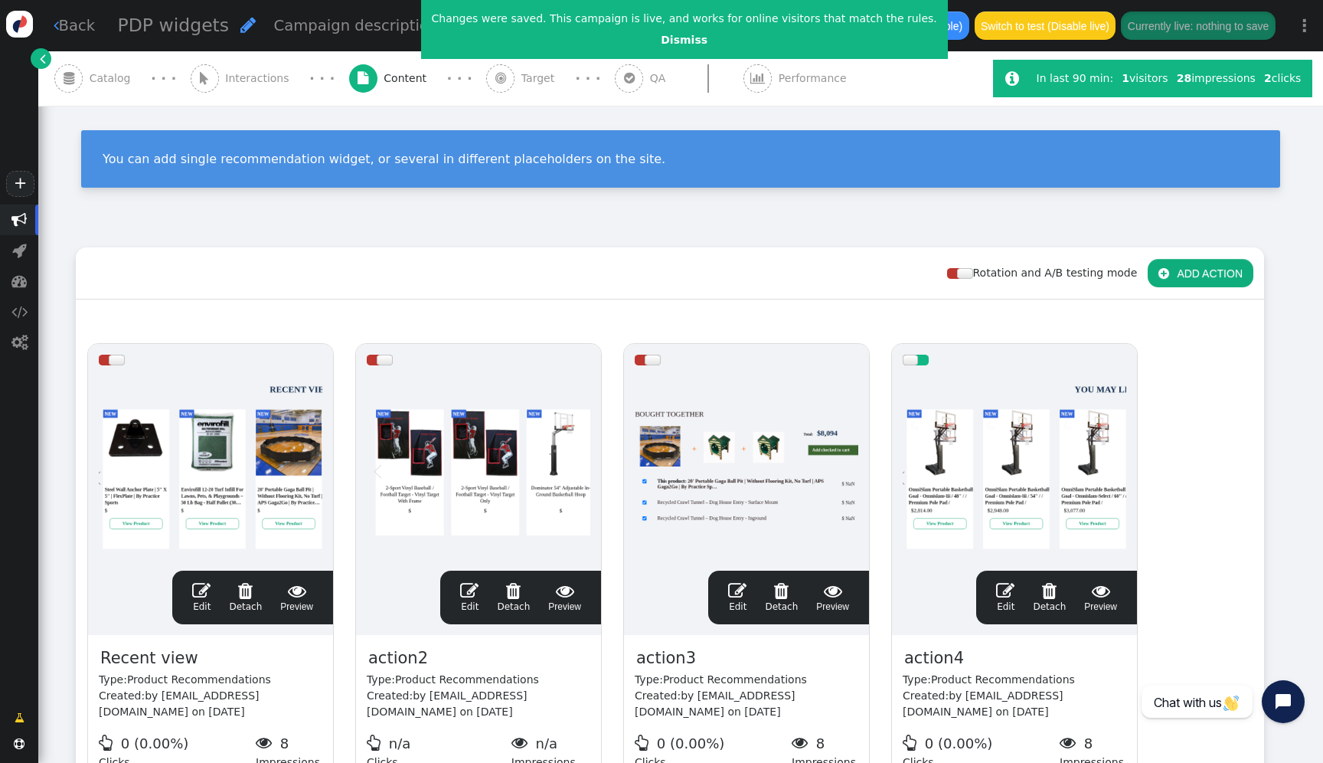
click at [935, 422] on div at bounding box center [1015, 468] width 224 height 184
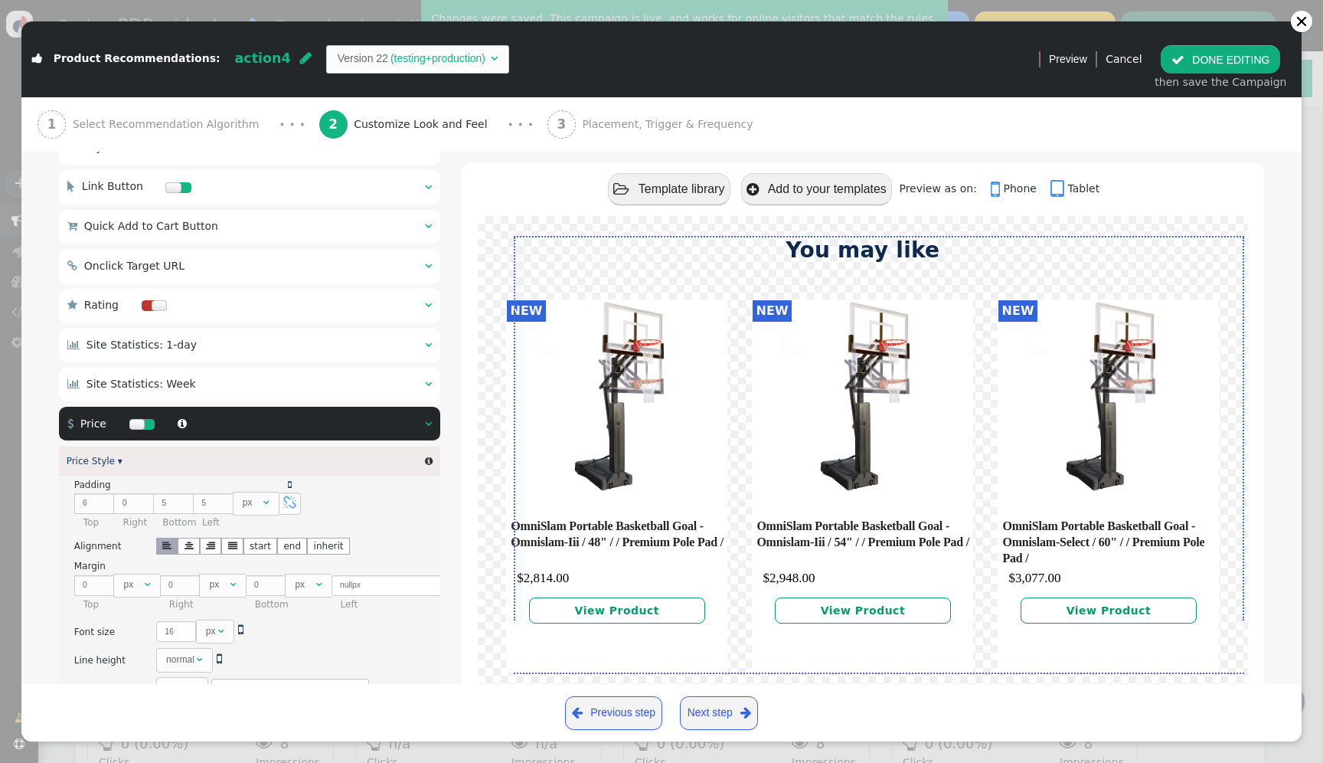
scroll to position [1122, 0]
click at [423, 70] on span "Version 22 (testing+production) " at bounding box center [418, 59] width 184 height 28
click at [407, 70] on span "Version 22 (testing+production) " at bounding box center [418, 59] width 184 height 28
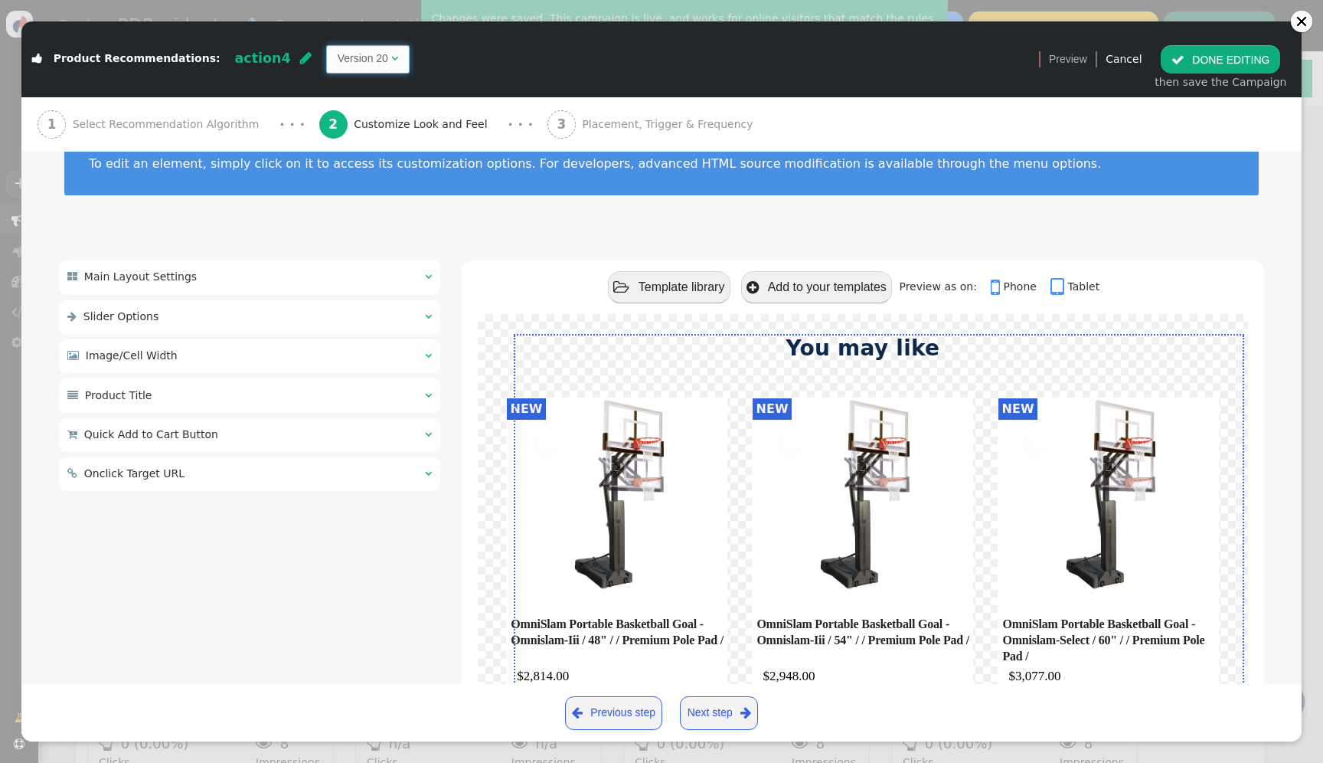
scroll to position [45, 0]
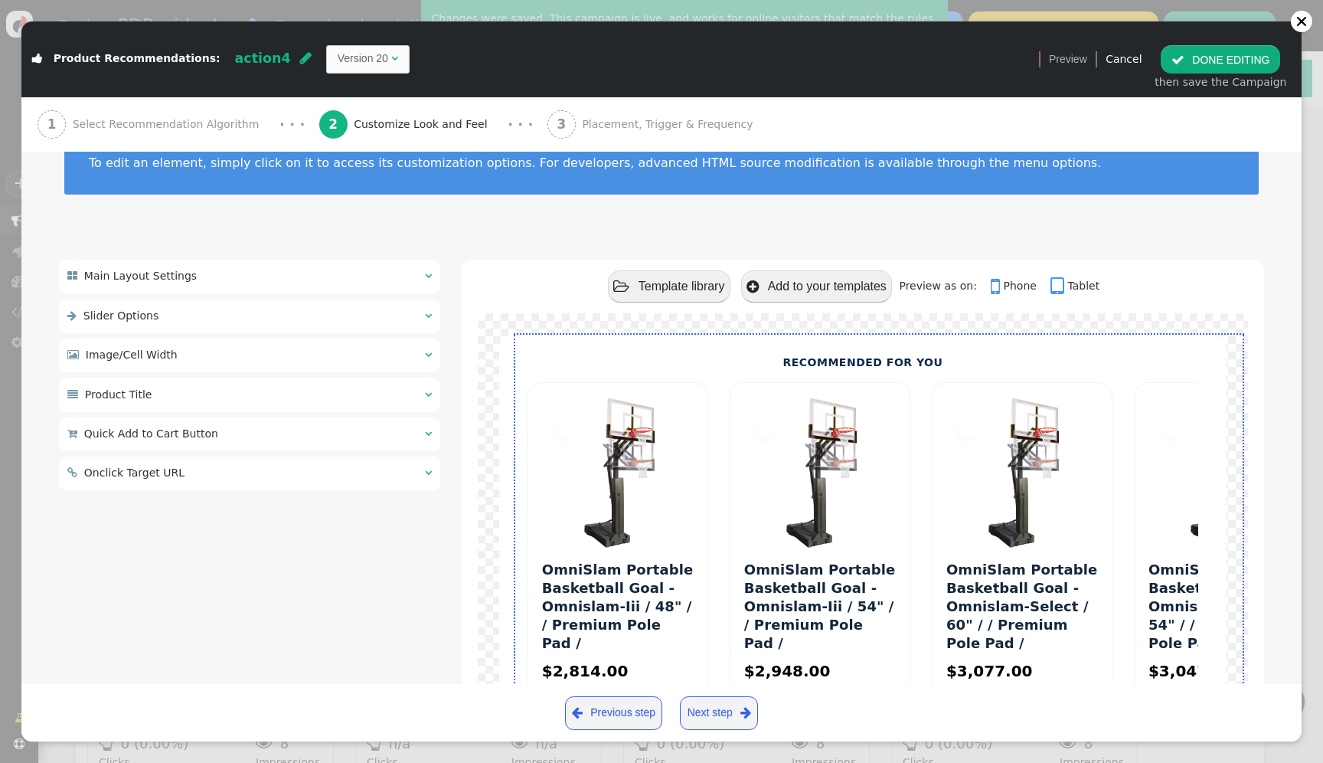
scroll to position [138, 0]
click at [391, 60] on span "" at bounding box center [394, 58] width 7 height 11
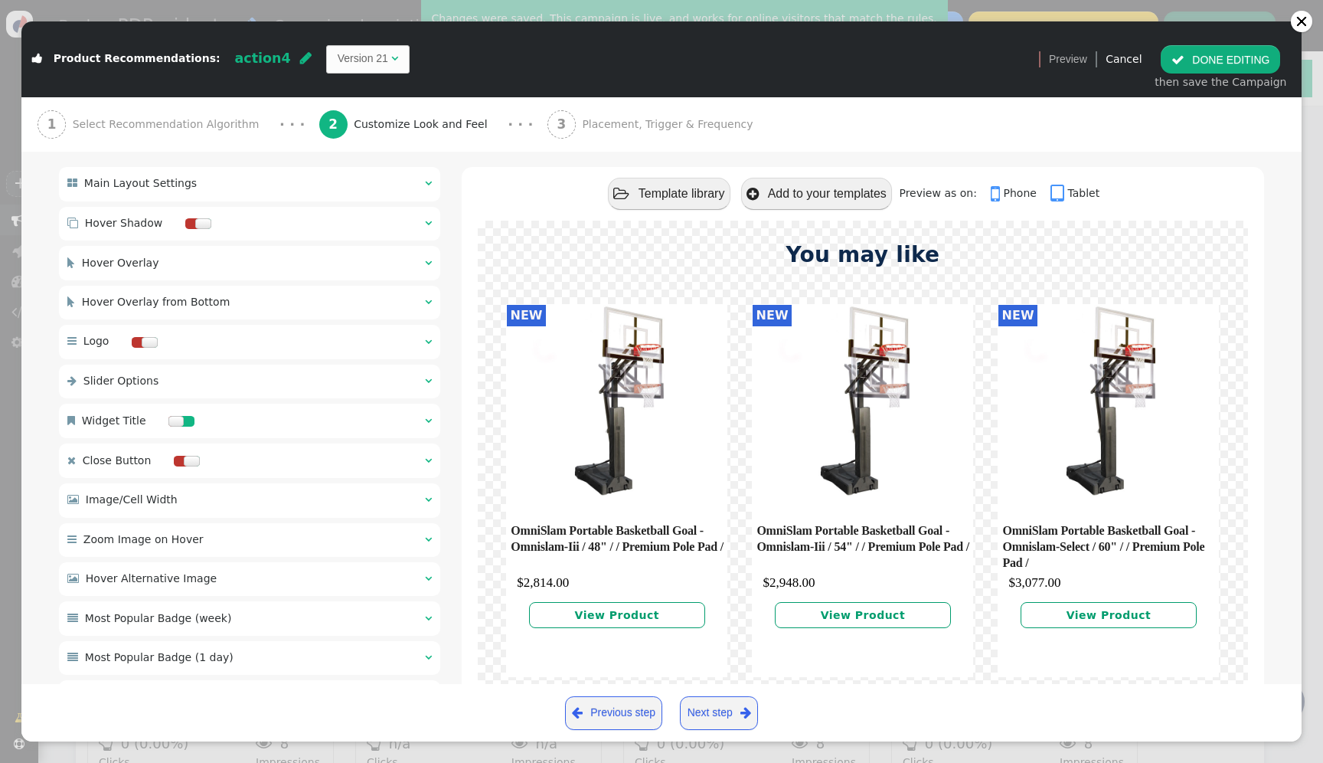
click at [391, 60] on span "" at bounding box center [394, 58] width 7 height 11
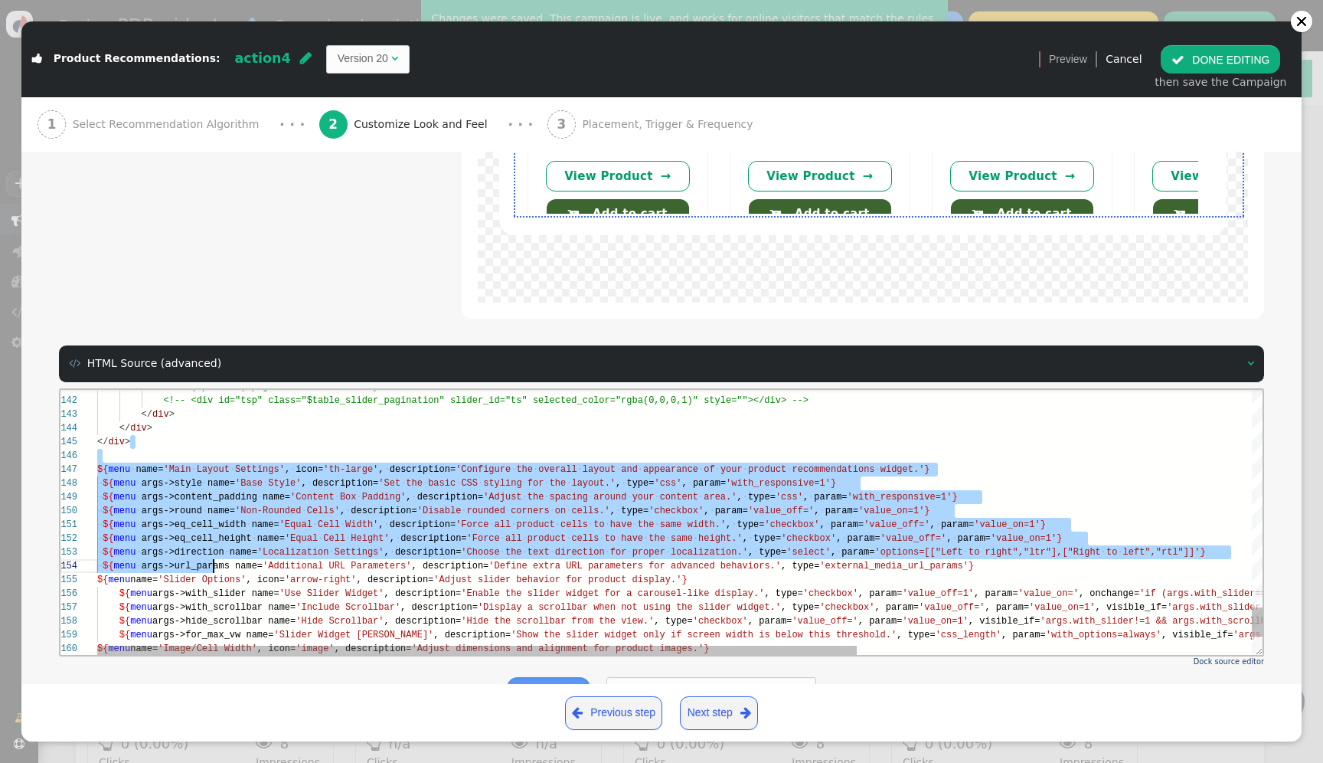
scroll to position [55, 703]
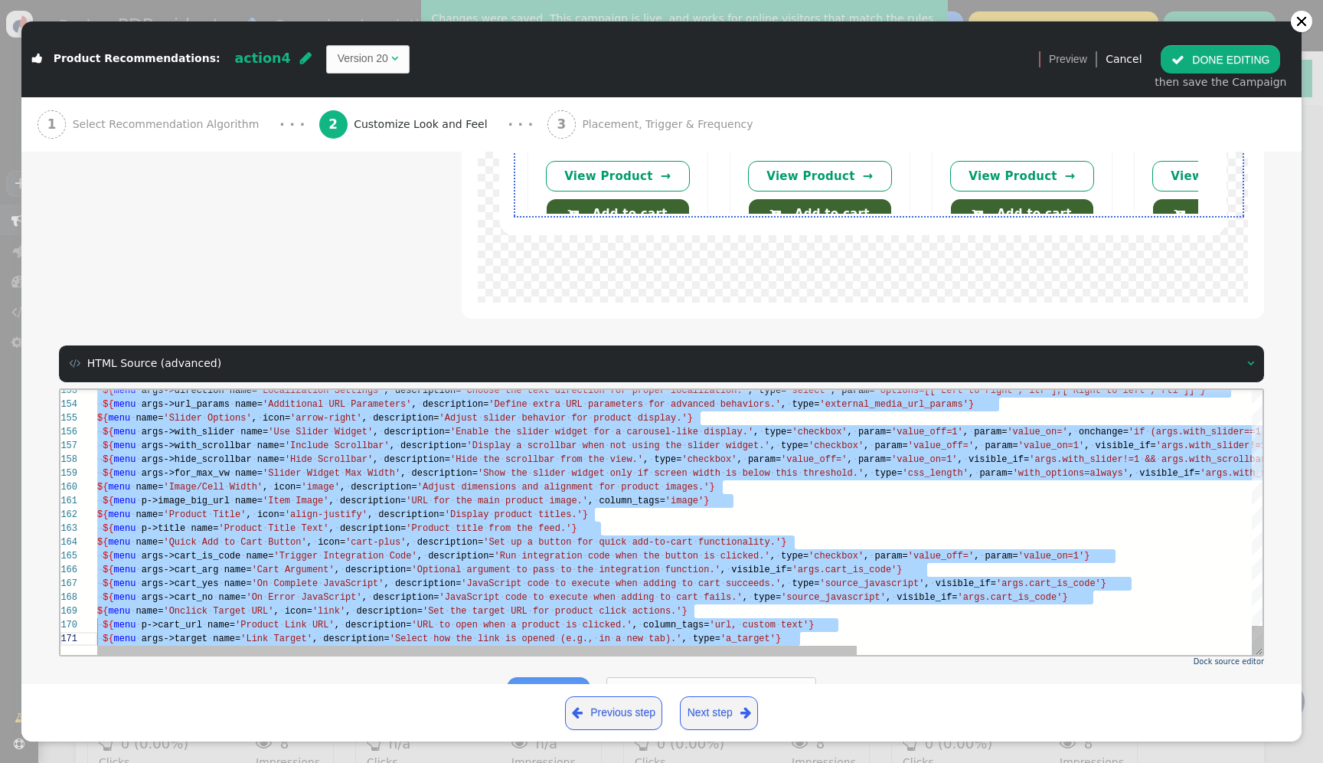
drag, startPoint x: 186, startPoint y: 447, endPoint x: 295, endPoint y: 776, distance: 346.7
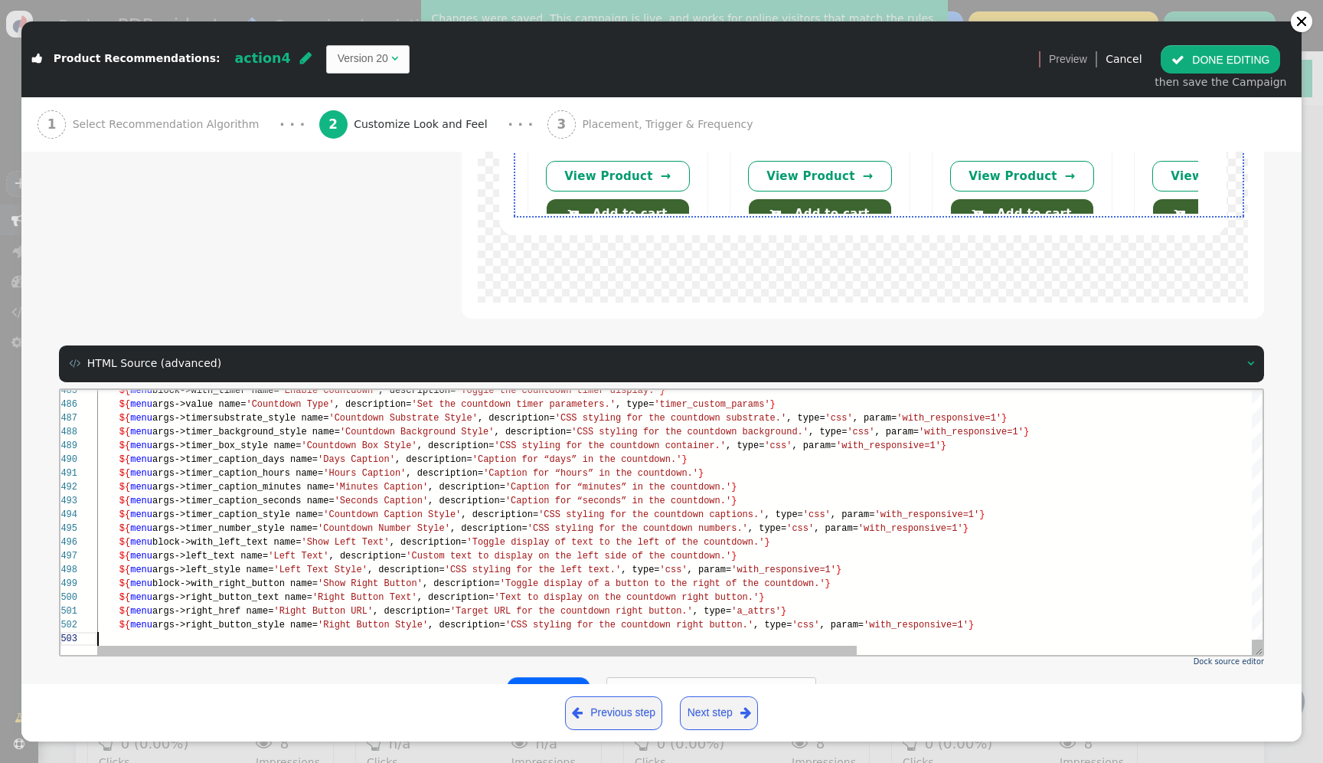
scroll to position [28, 0]
click at [548, 677] on button "Apply source" at bounding box center [548, 691] width 83 height 28
type textarea "${menu args->target name='Link Target', description='Select how the link is ope…"
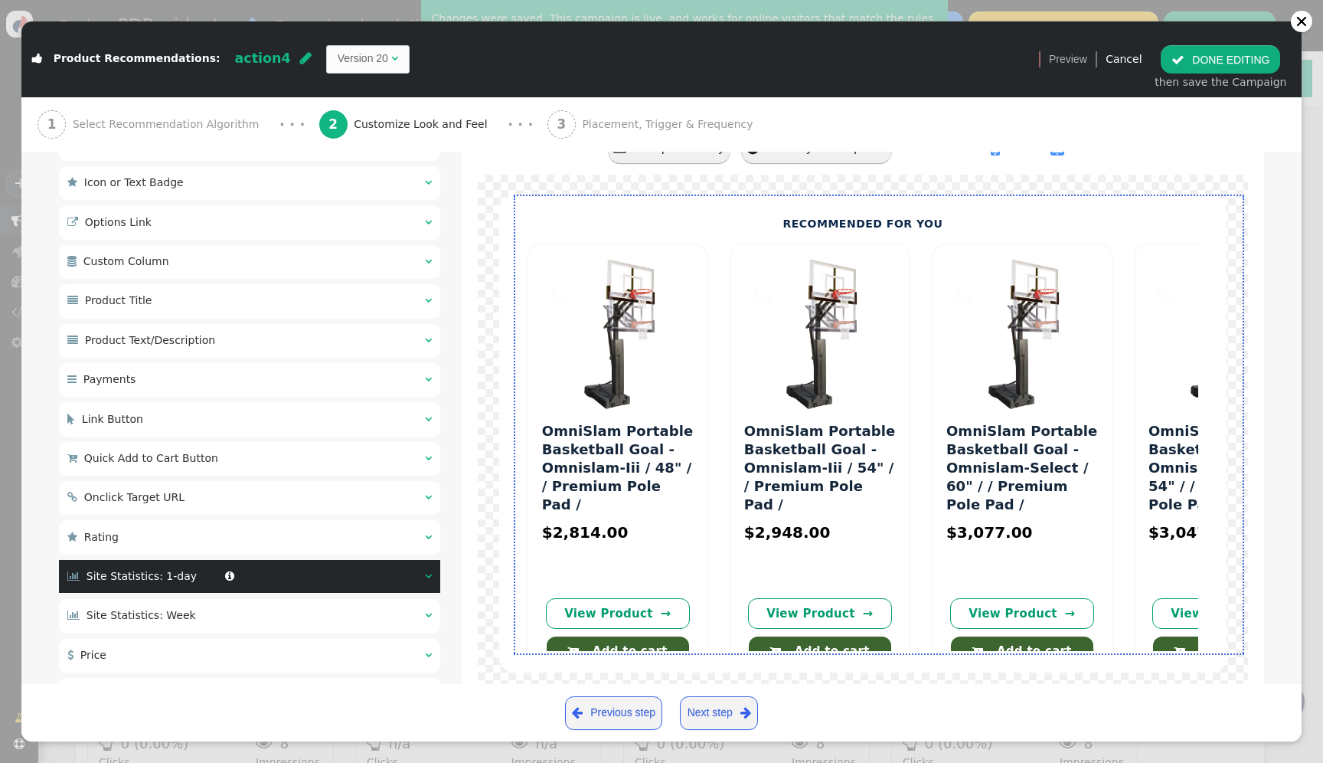
scroll to position [963, 0]
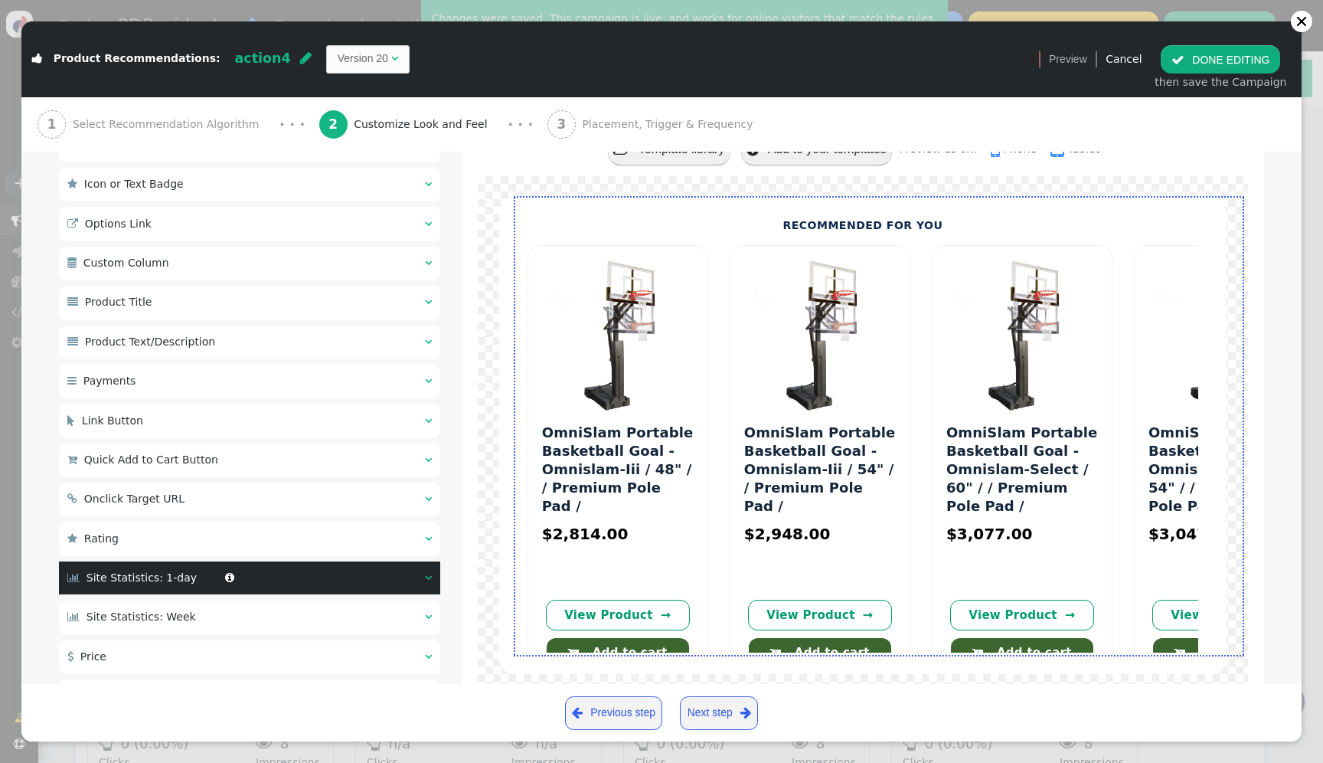
click at [305, 459] on div " Quick Add to Cart Button  " at bounding box center [249, 460] width 381 height 34
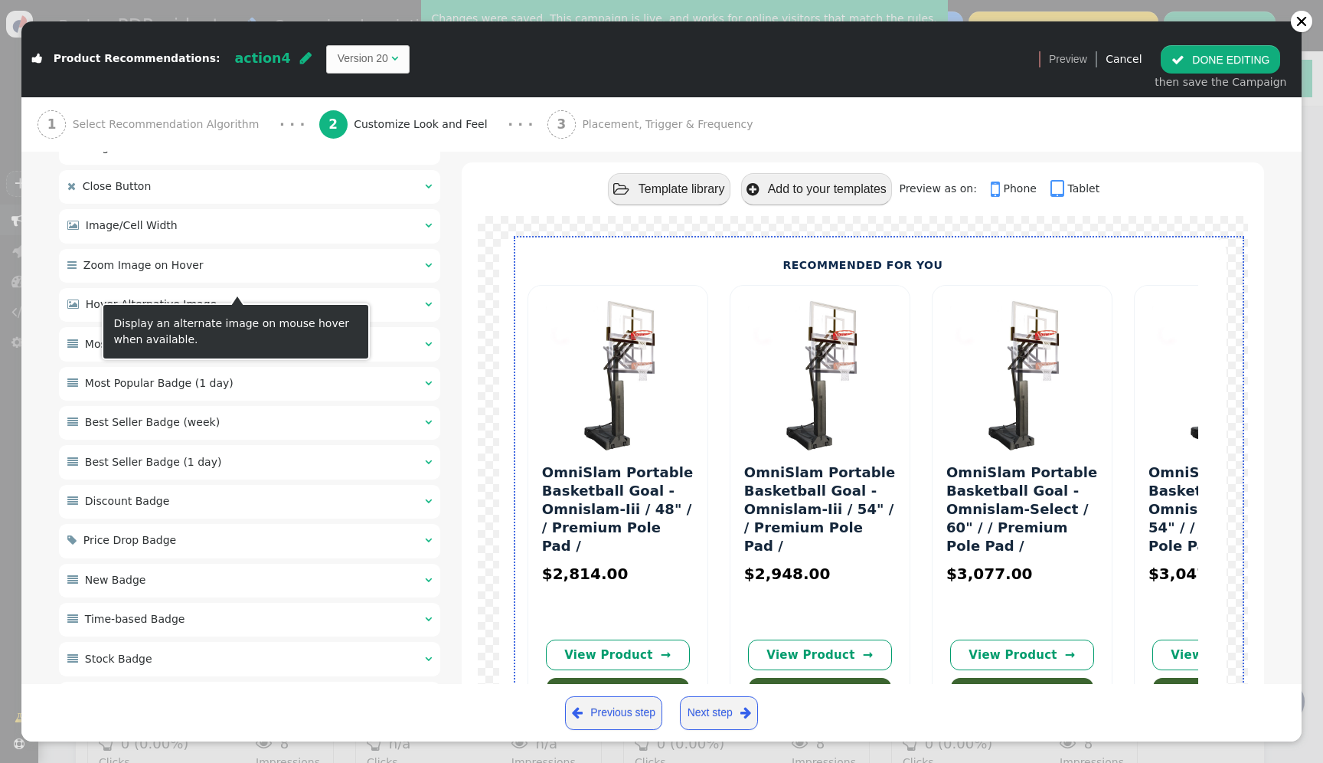
scroll to position [361, 0]
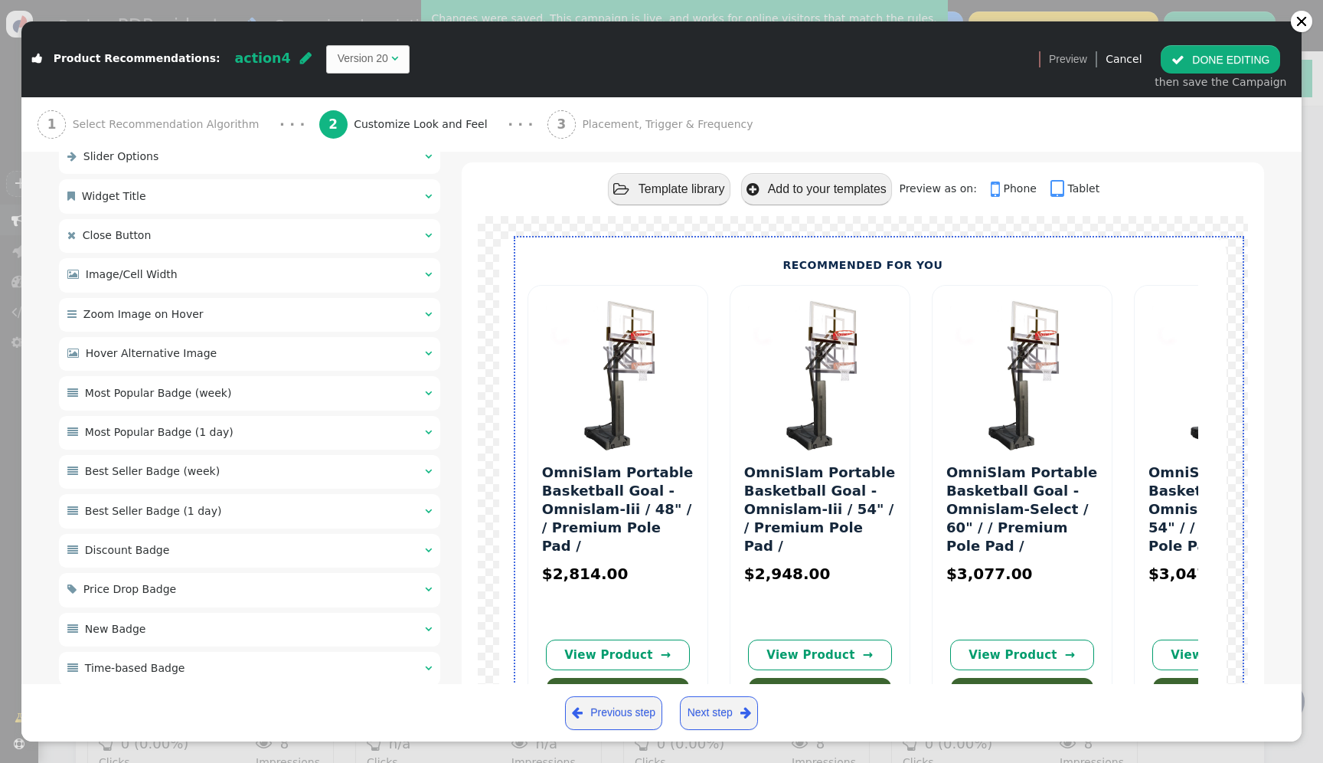
click at [224, 290] on div " Image/Cell Width  " at bounding box center [249, 275] width 381 height 34
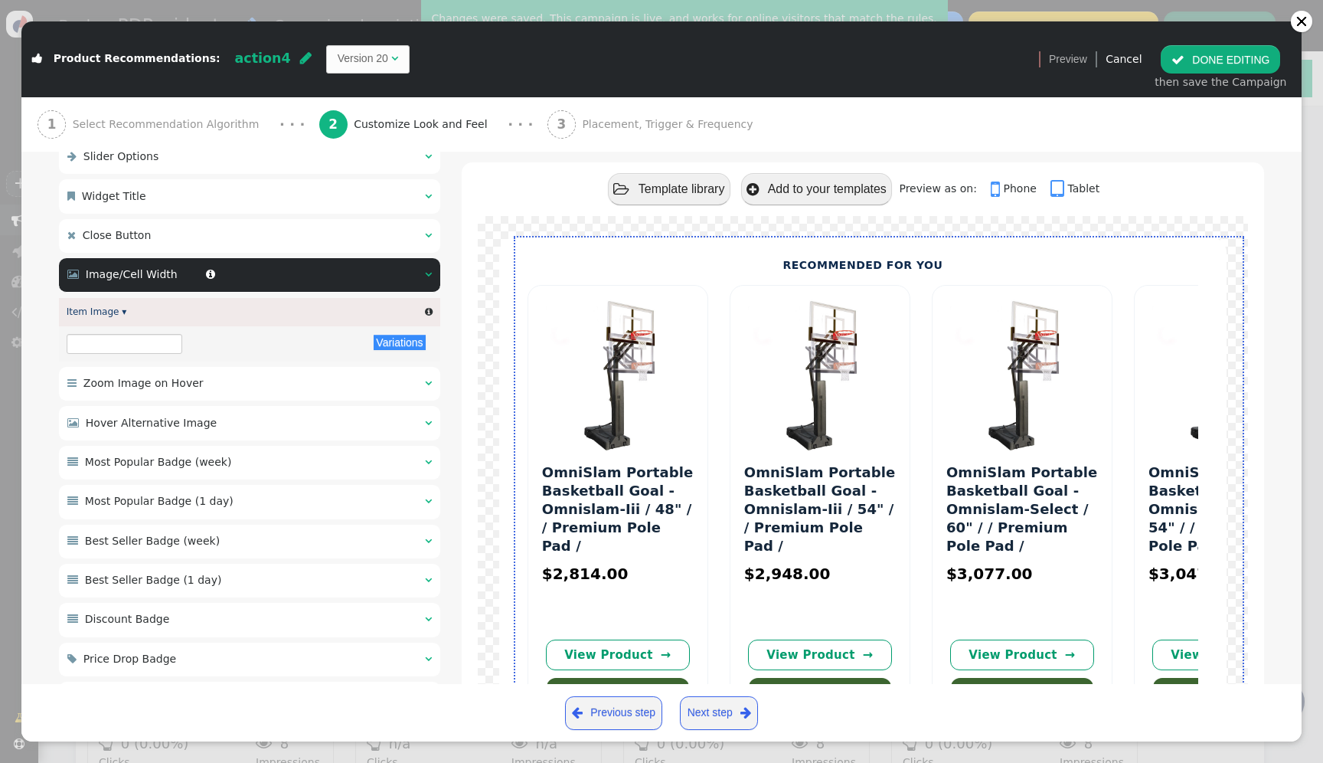
type input "${p->image_big_url}"
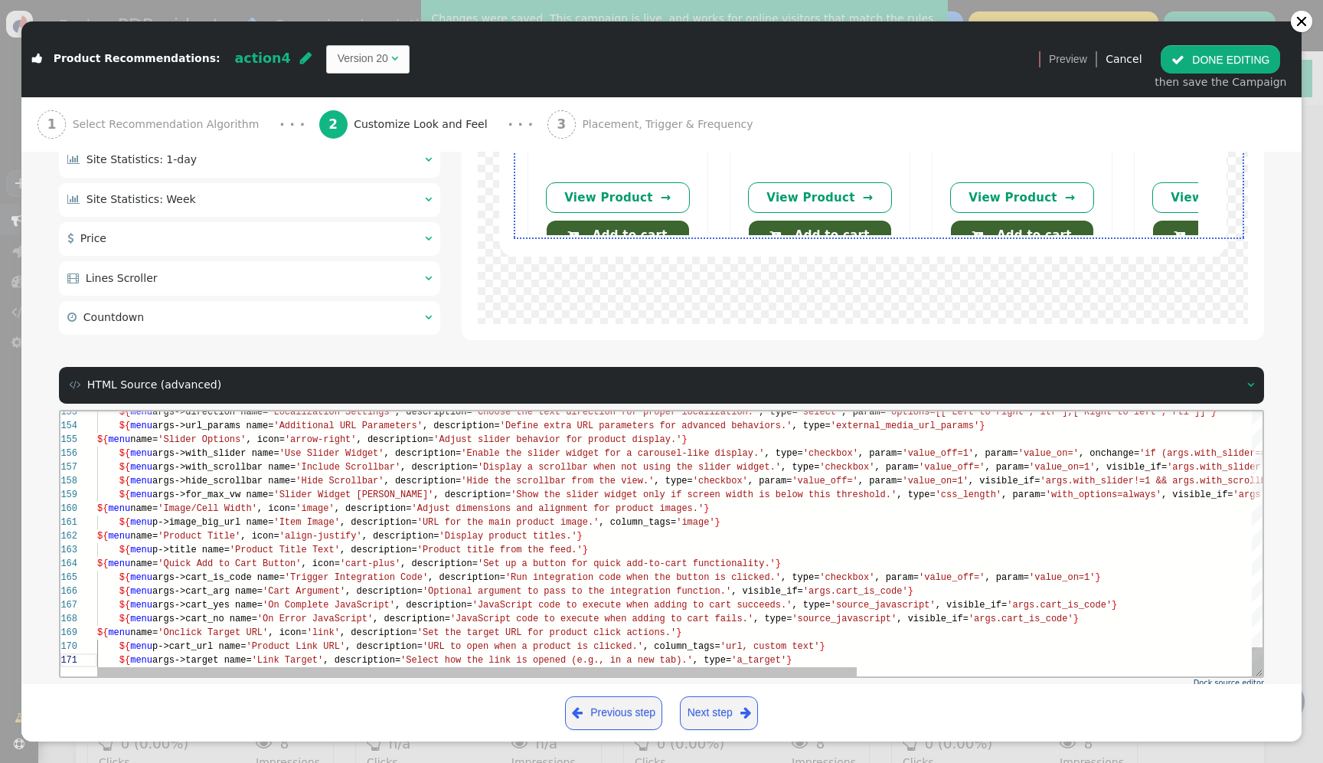
scroll to position [1513, 0]
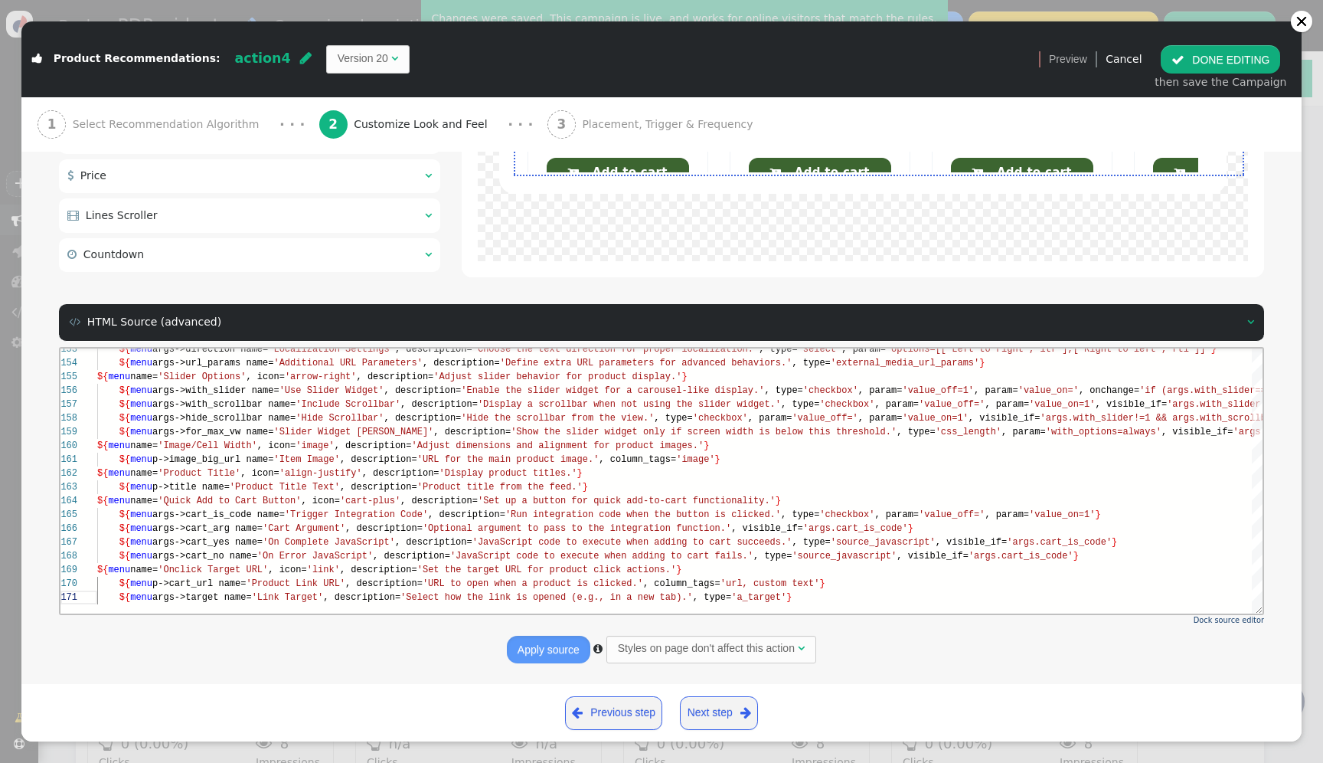
click at [544, 647] on button "Apply source" at bounding box center [548, 649] width 83 height 28
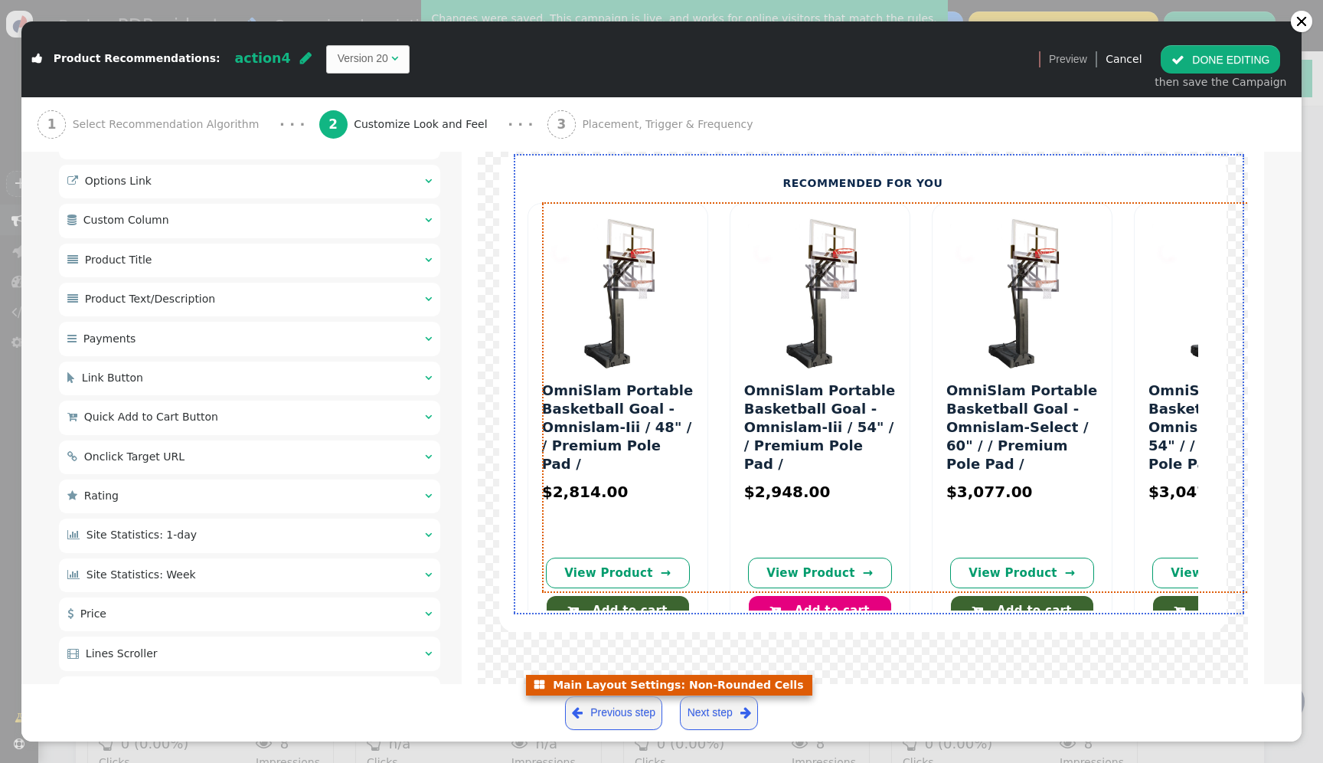
scroll to position [1081, 0]
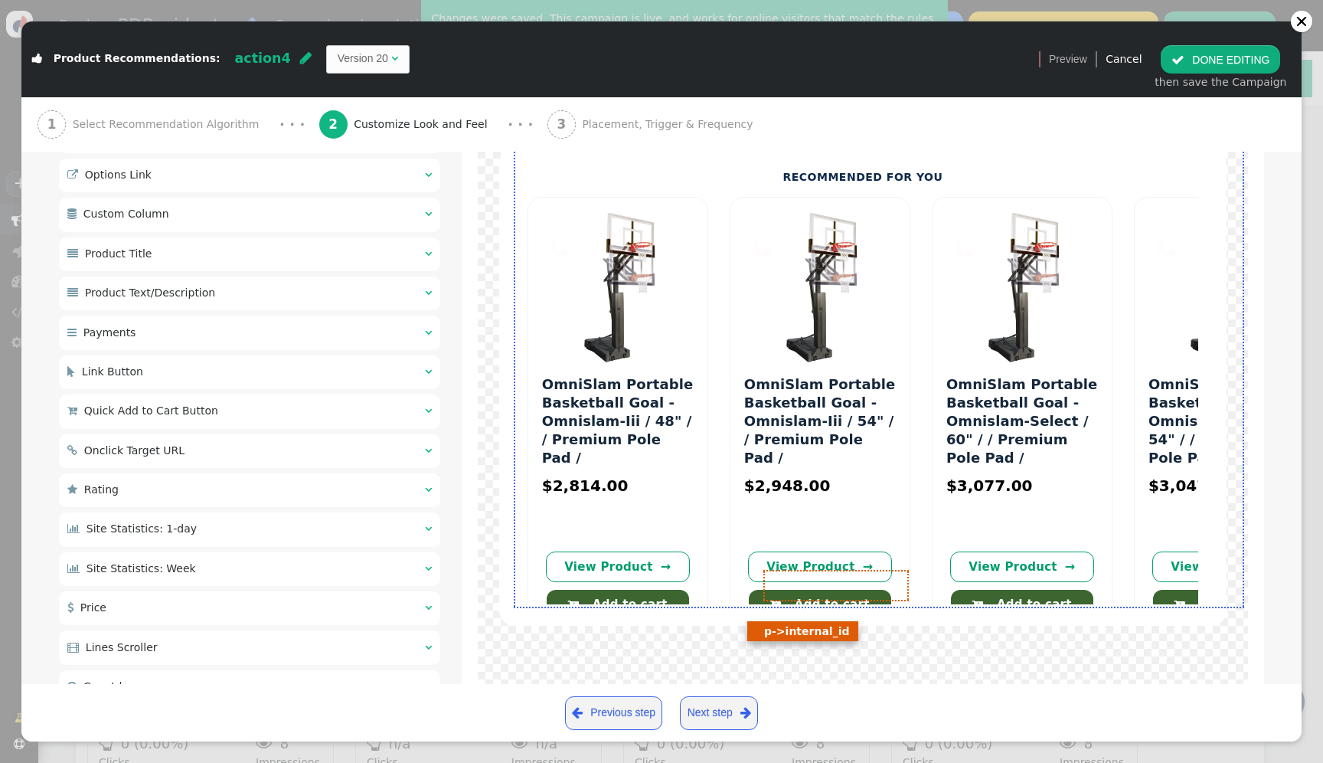
click at [832, 596] on link " Add to cart" at bounding box center [820, 604] width 142 height 29
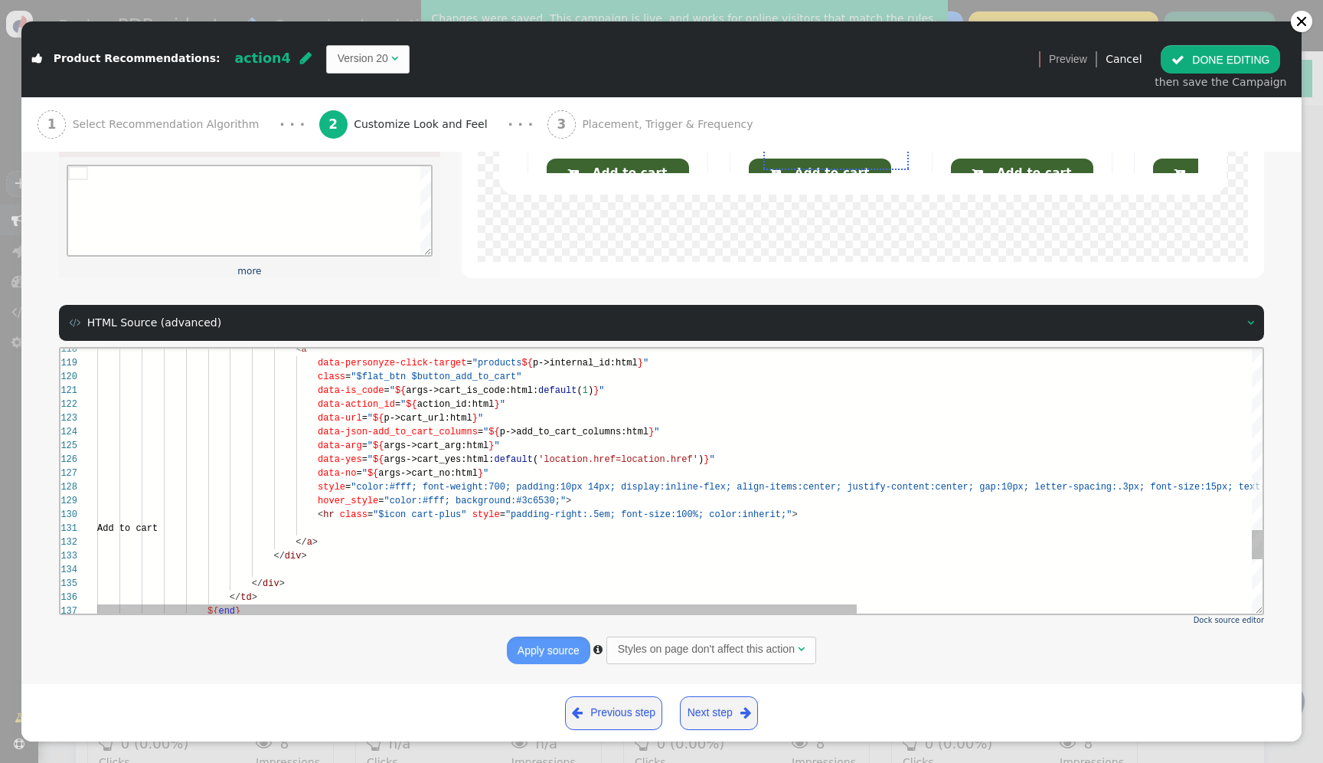
scroll to position [0, 0]
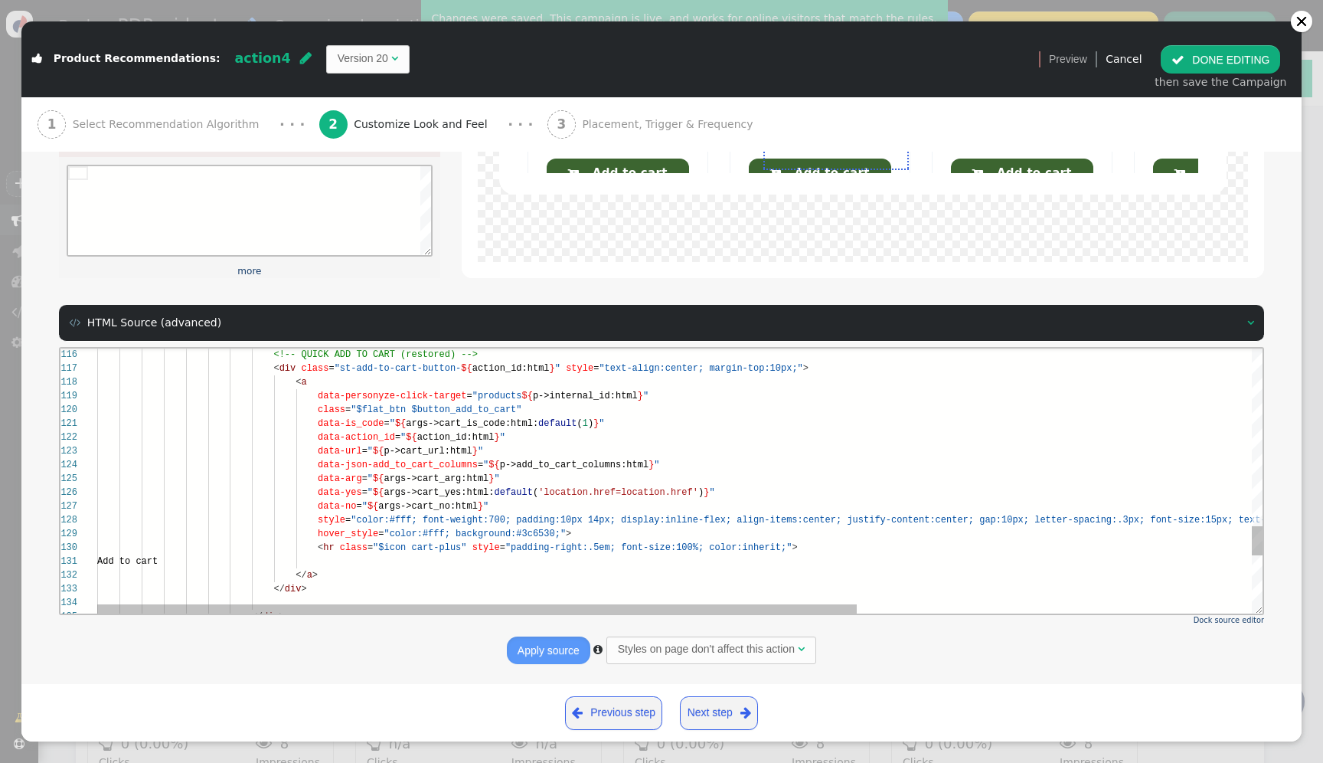
type input "${p->cart_url}"
type input "${p->internal_id}"
type input "${action_id}"
type input "${p->add_to_cart_columns}"
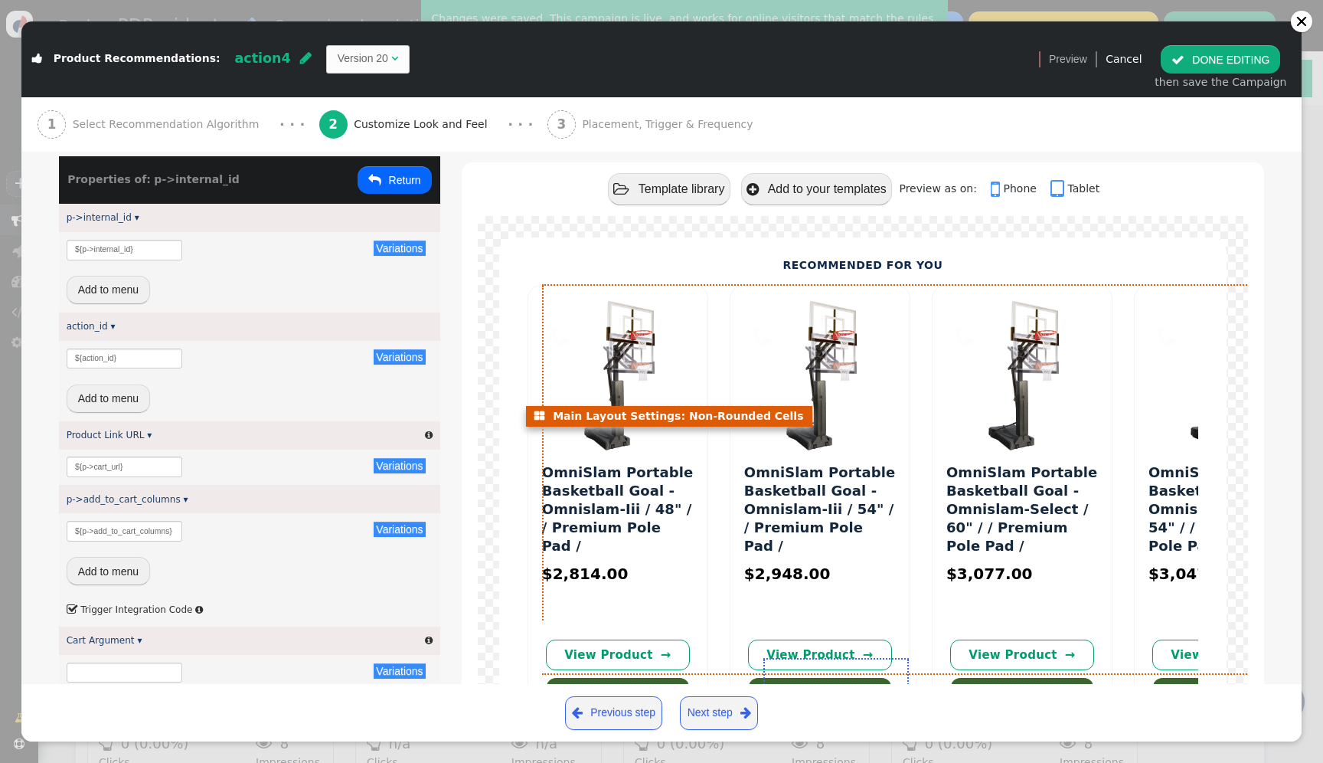
scroll to position [155, 0]
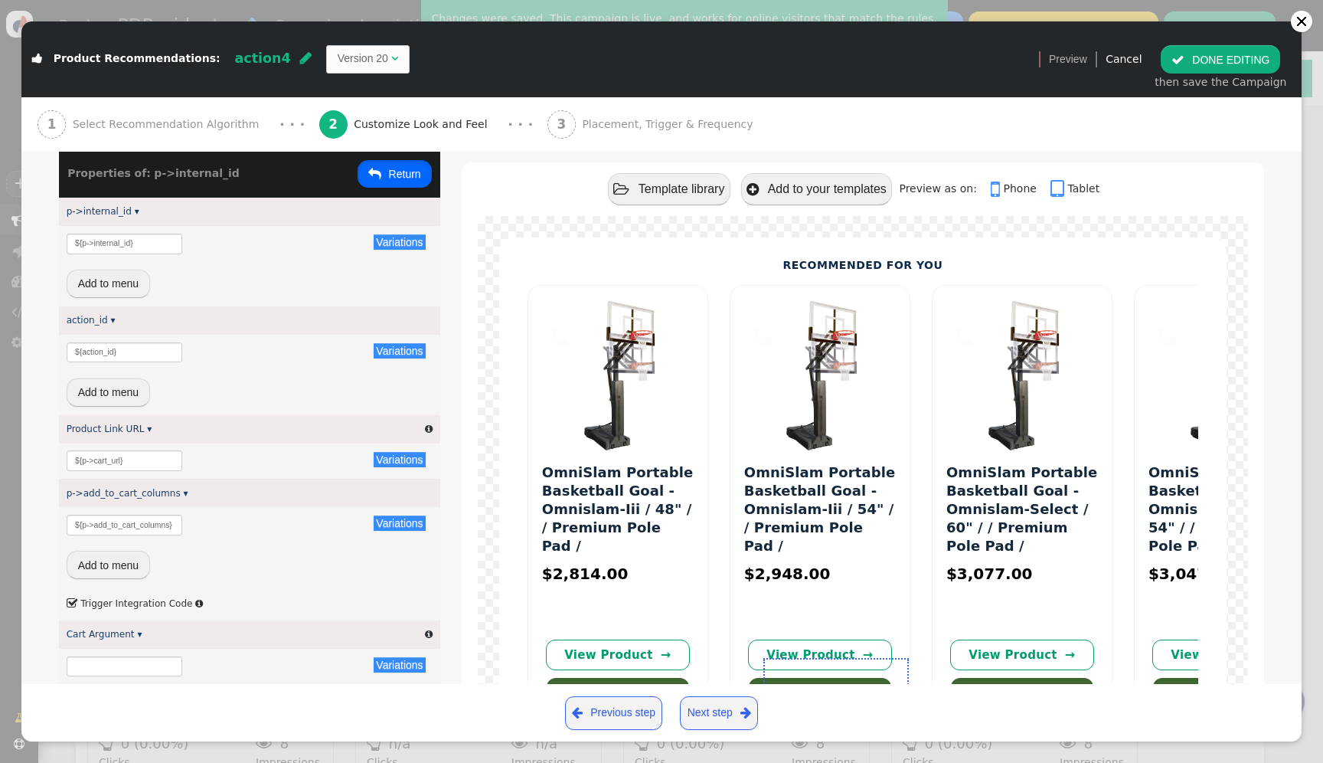
click at [411, 178] on button " Return" at bounding box center [395, 174] width 74 height 28
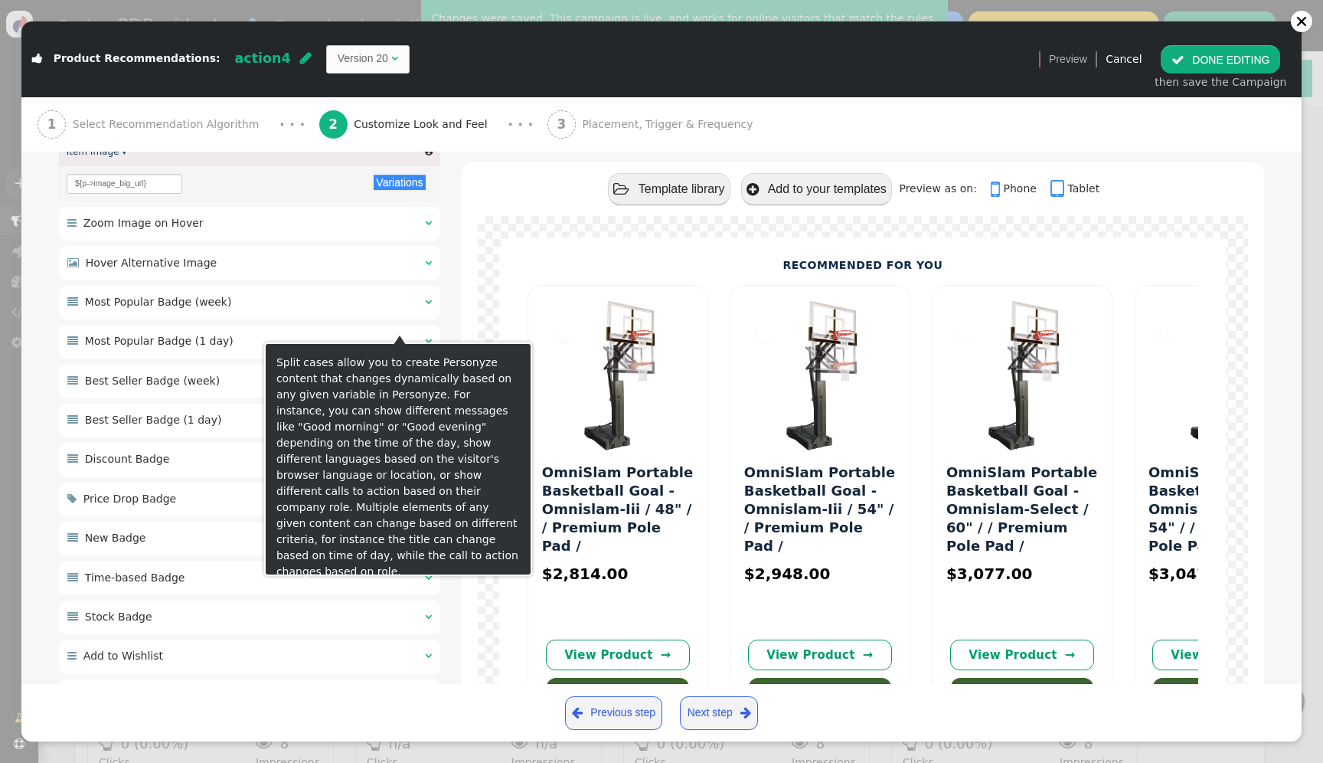
scroll to position [688, 0]
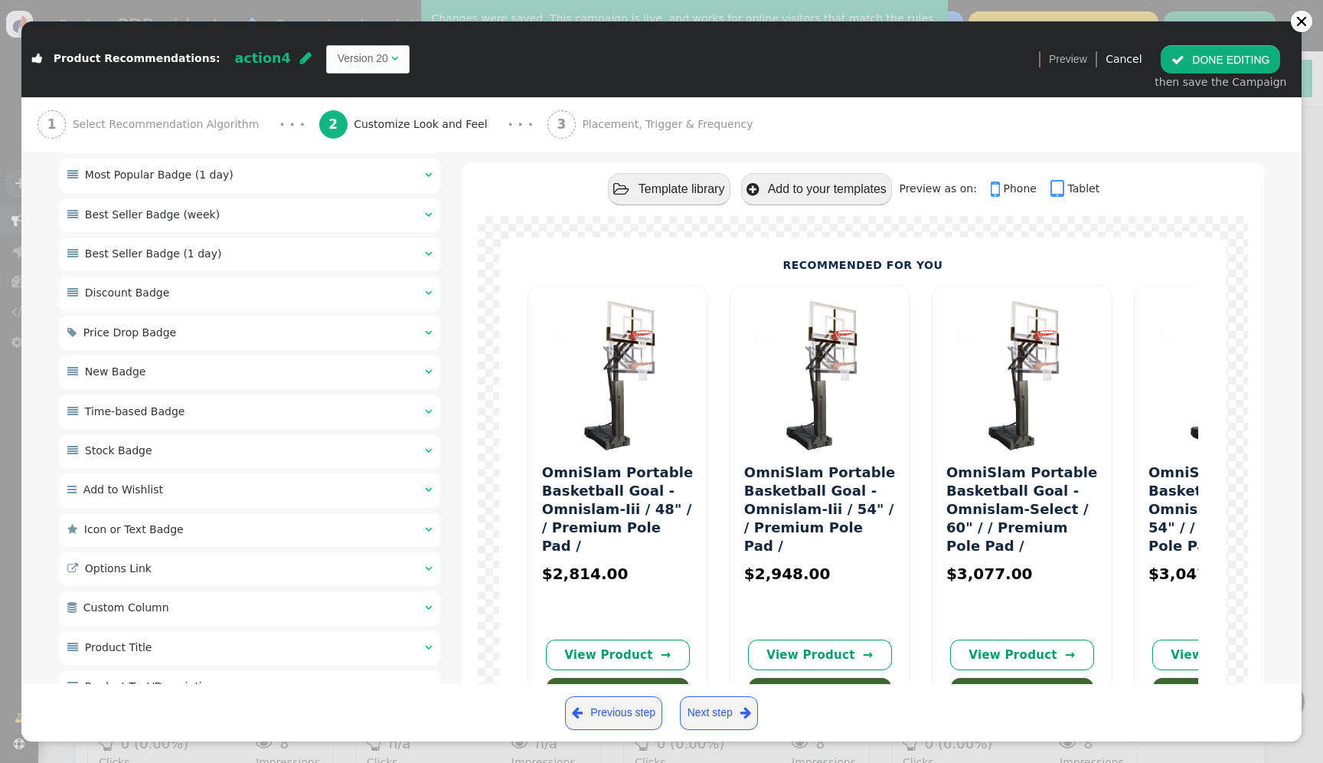
click at [338, 61] on td "Version 20" at bounding box center [363, 59] width 51 height 16
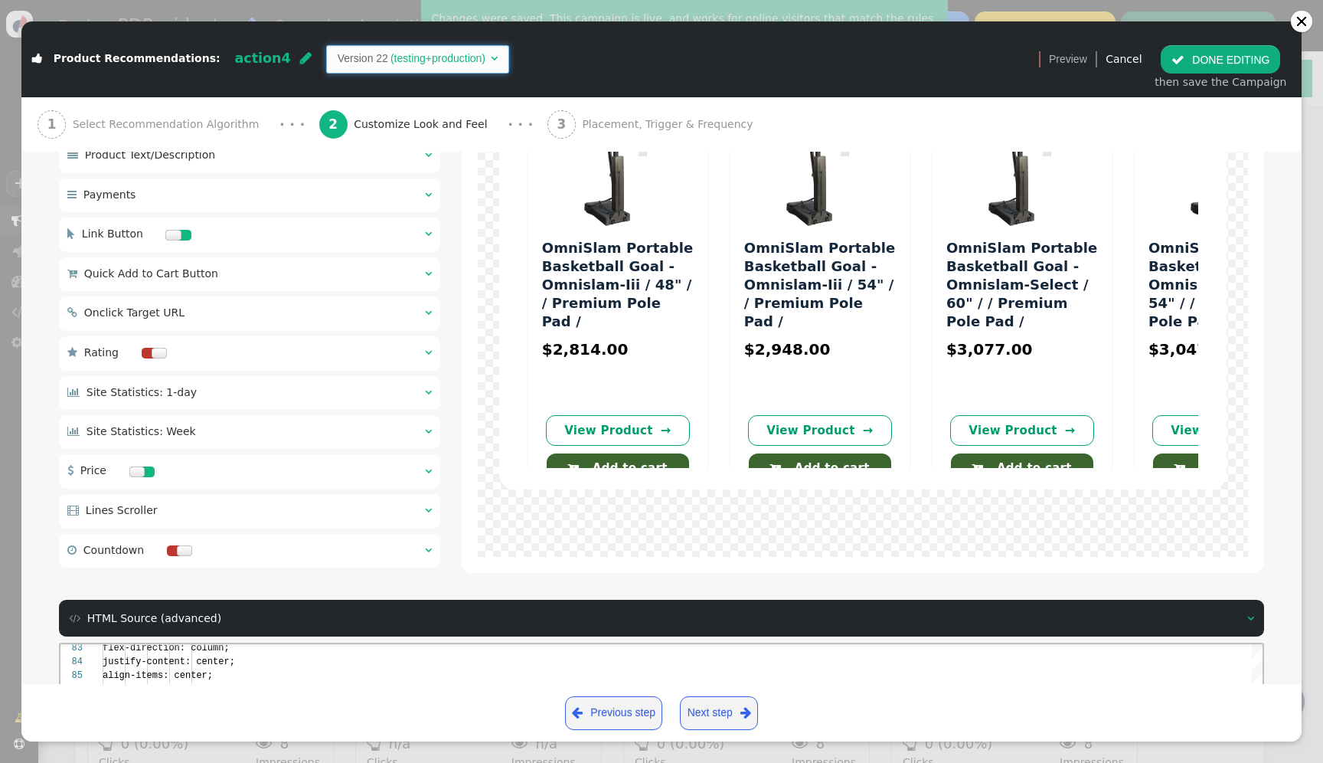
scroll to position [1815, 0]
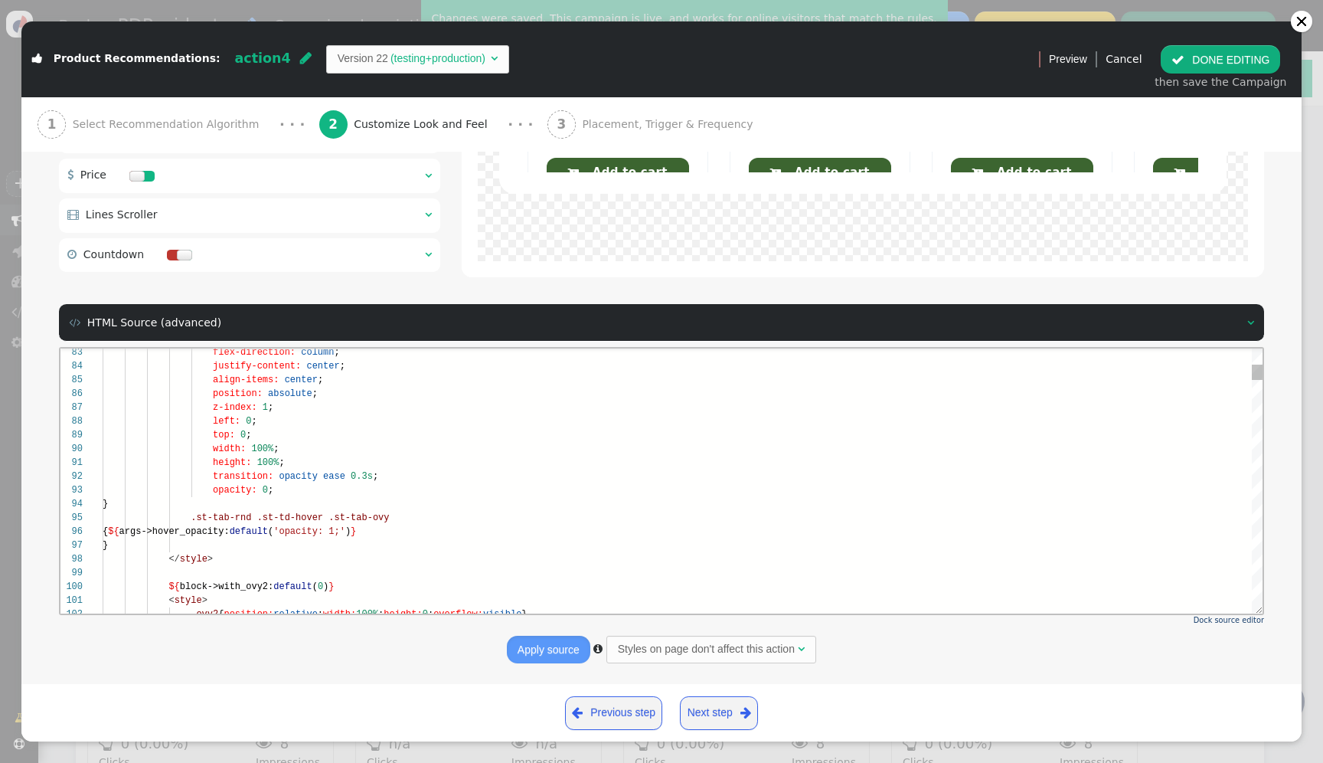
type textarea ".st-tab-rnd .st-tab-ovy { display: flex; flex-direction: column; justify-conten…"
click at [390, 388] on div "position: absolute ;" at bounding box center [683, 393] width 1160 height 14
type input "${p->image_big_url}"
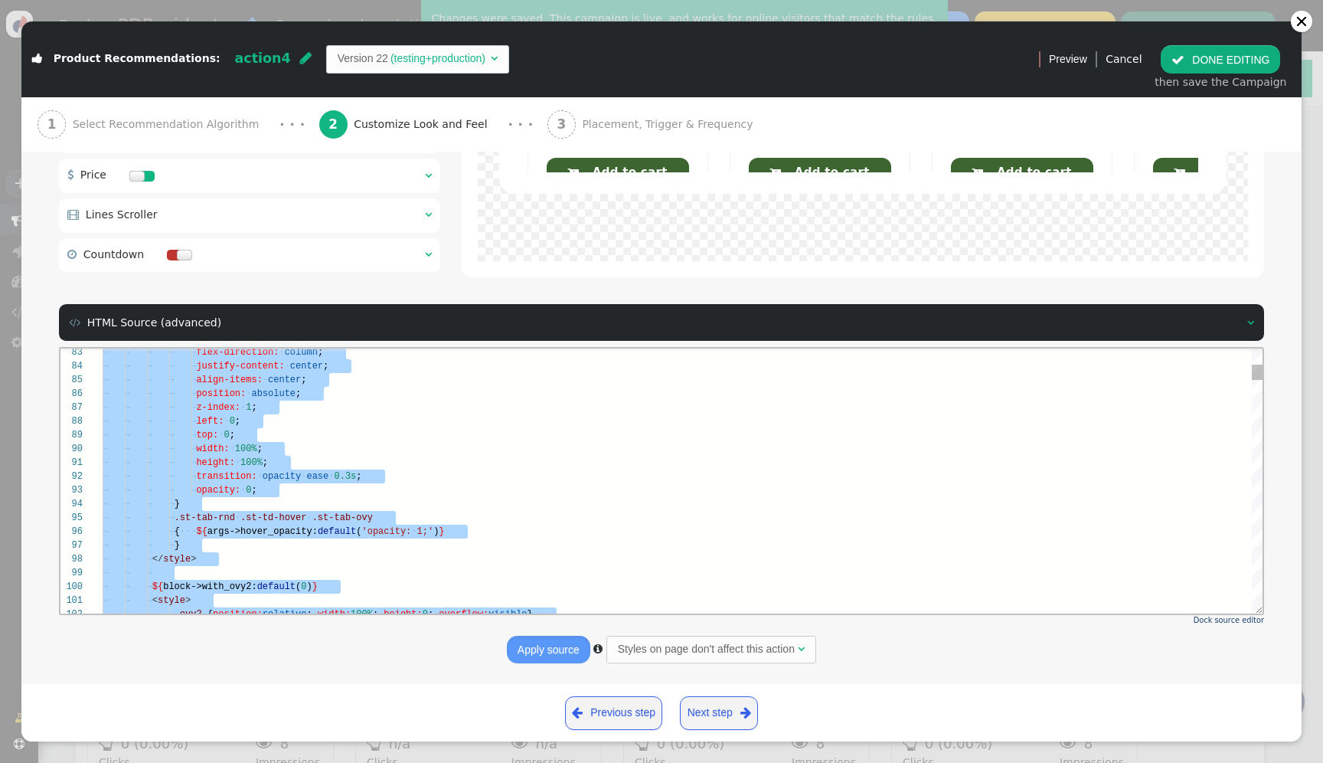
scroll to position [14, 0]
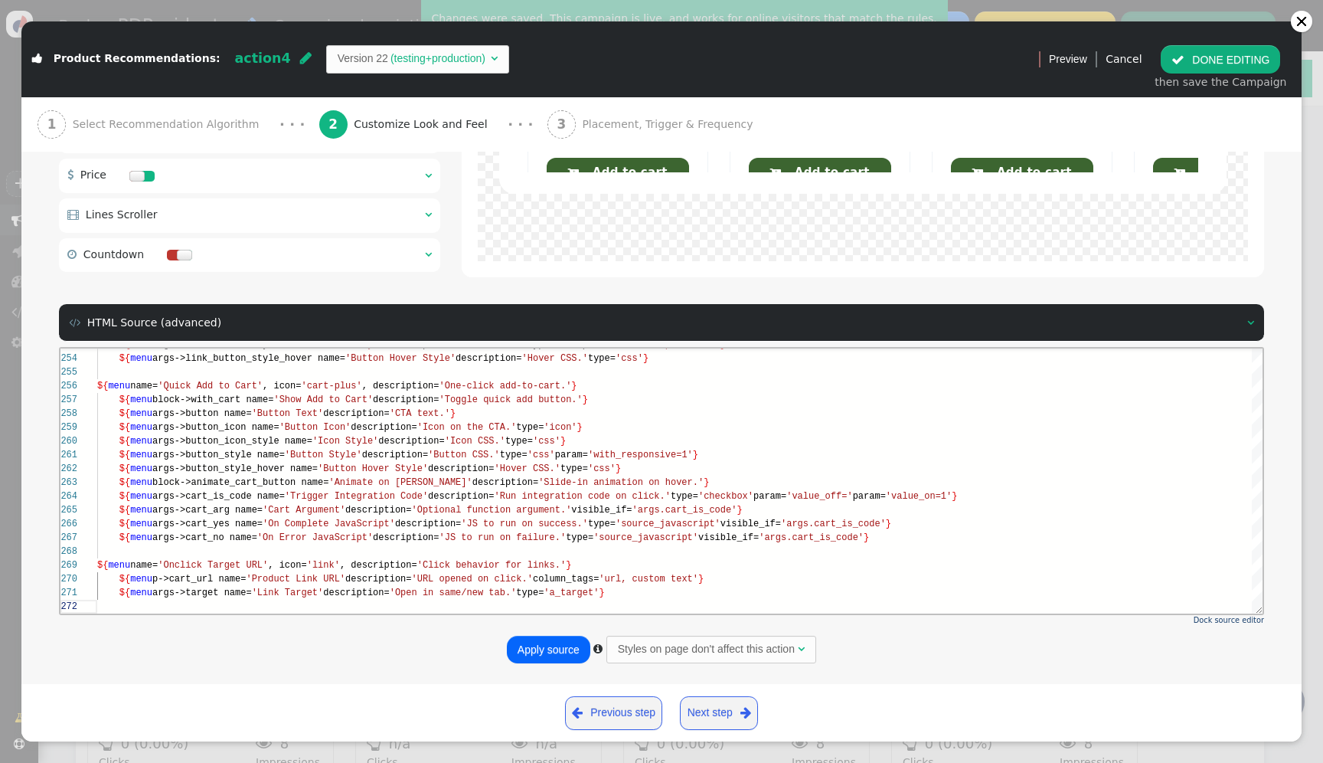
click at [531, 651] on button "Apply source" at bounding box center [548, 649] width 83 height 28
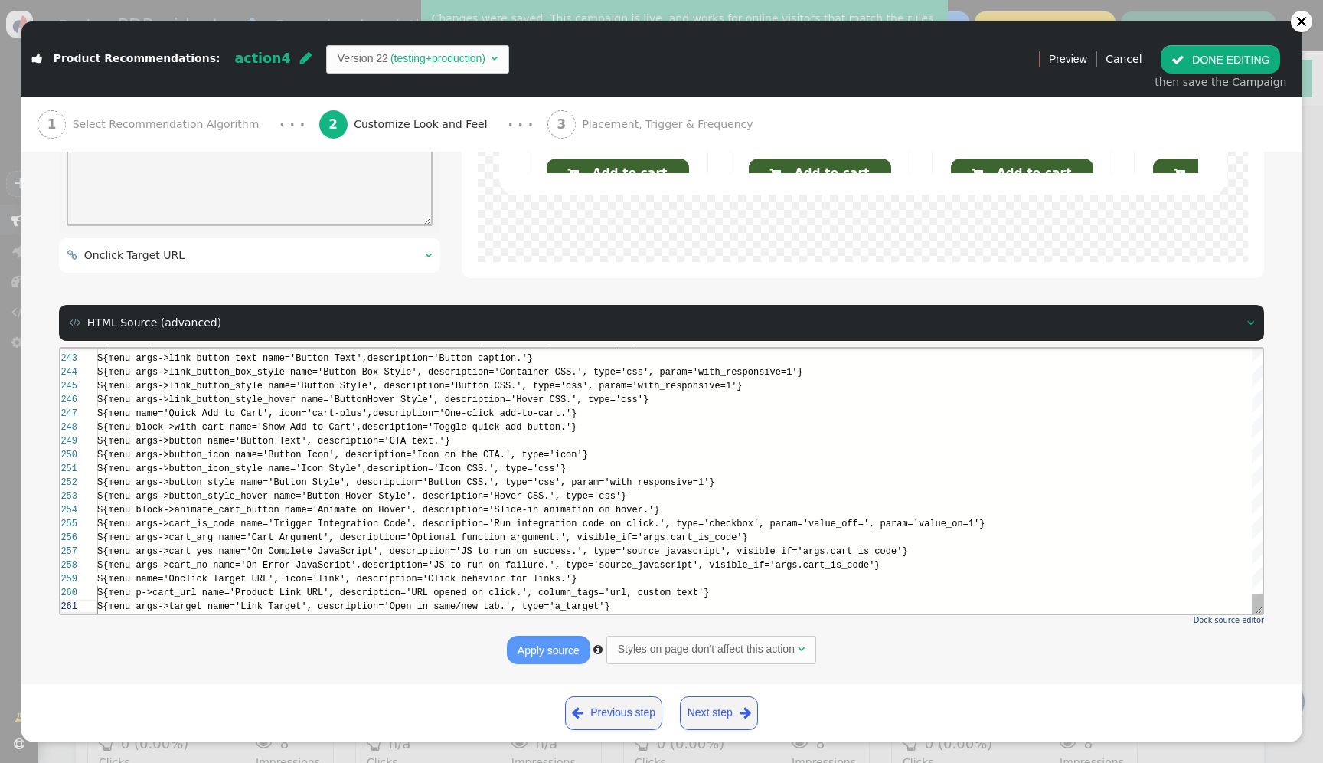
scroll to position [41, 537]
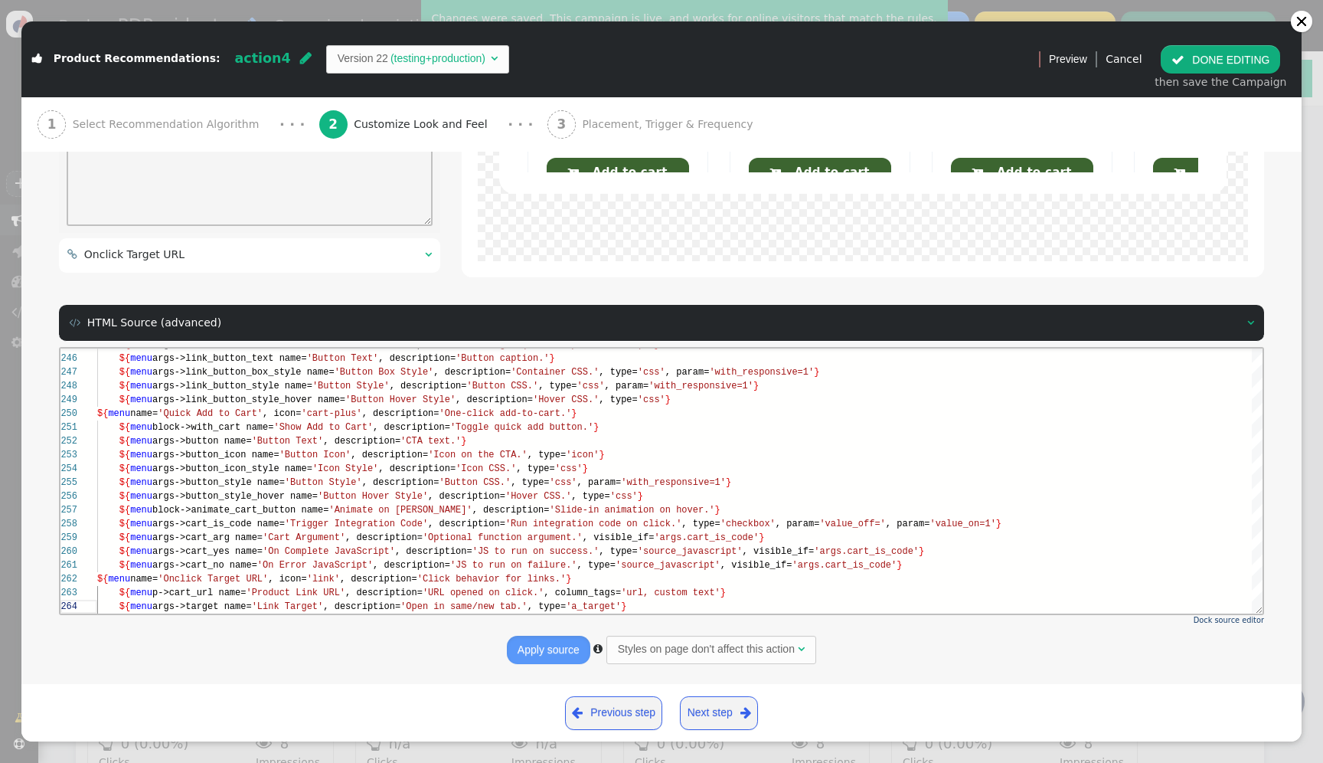
type textarea ", type='source_javascript', visible_if='args.cart_is_code'} ${menu args->cart_n…"
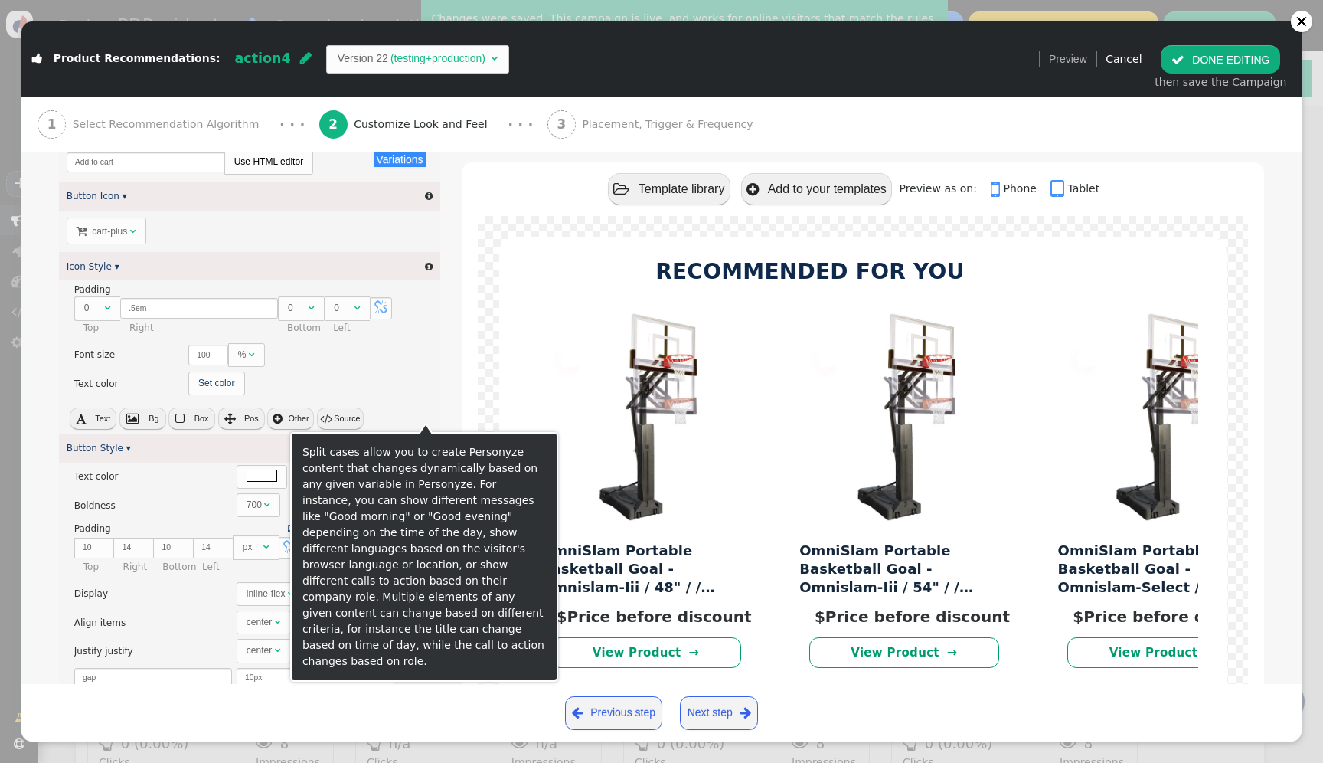
scroll to position [466, 0]
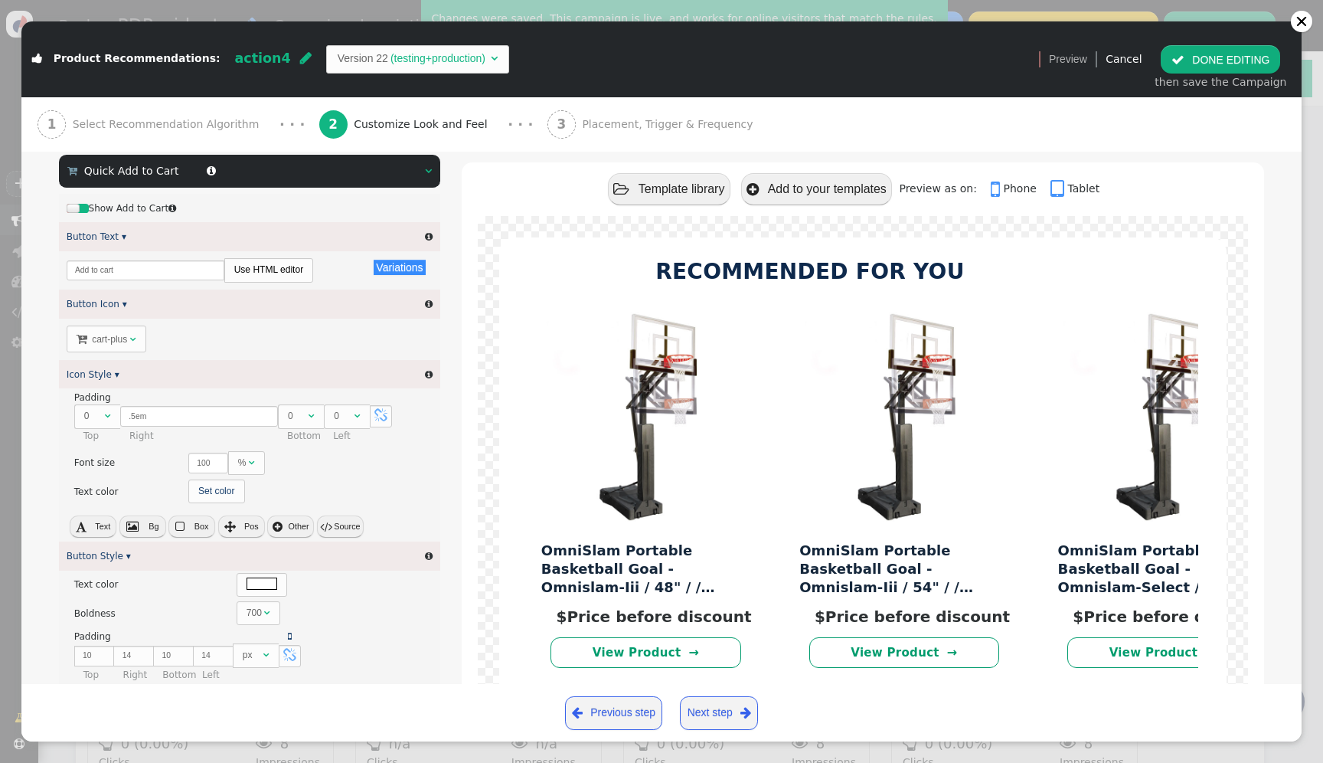
click at [405, 181] on div " Quick Add to Cart  " at bounding box center [249, 172] width 381 height 34
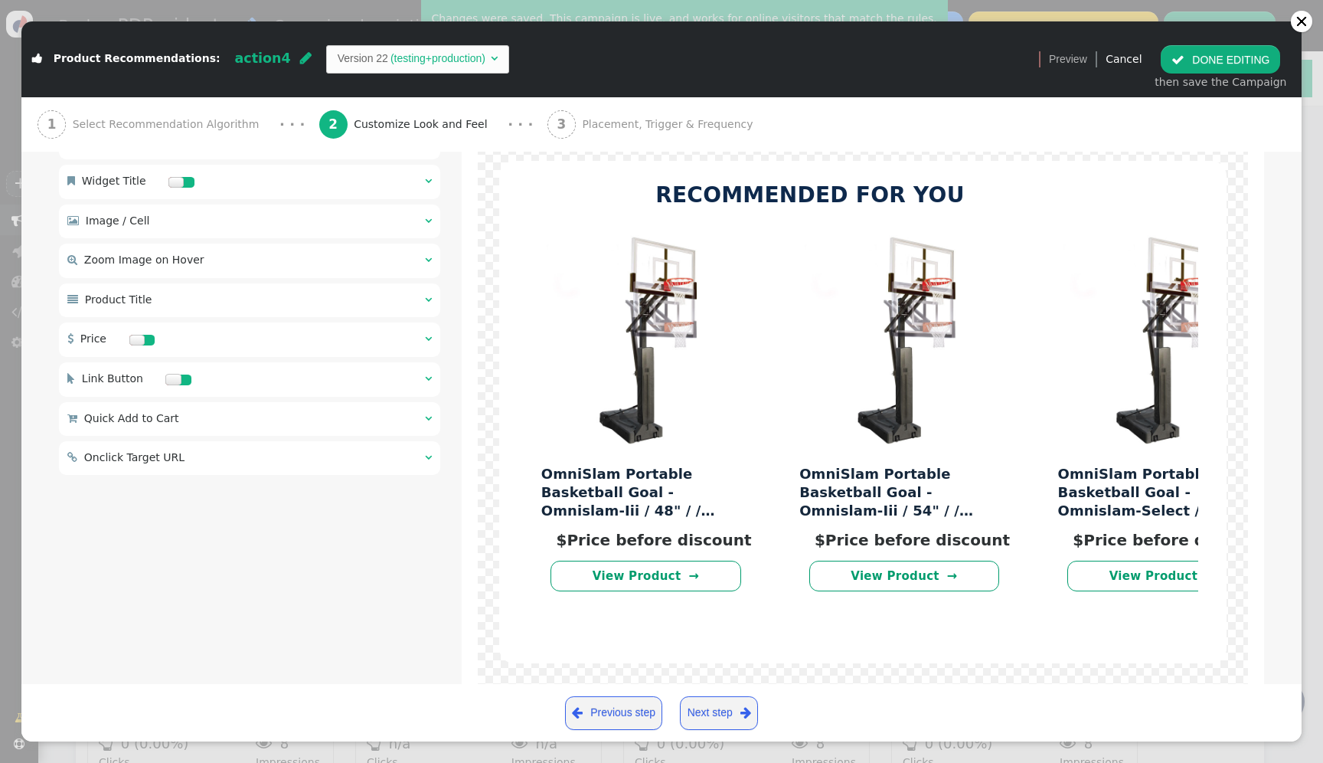
scroll to position [37, 0]
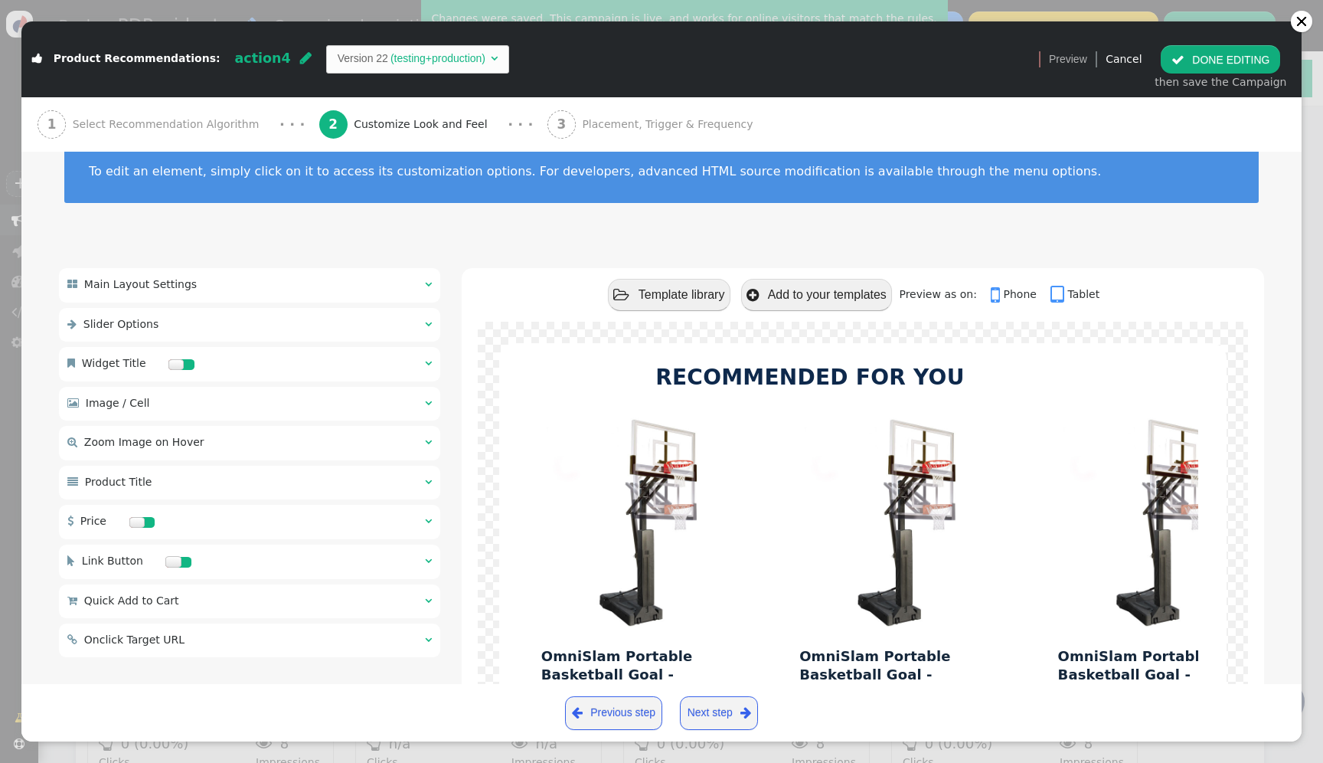
click at [271, 393] on div " Image / Cell  " at bounding box center [249, 404] width 381 height 34
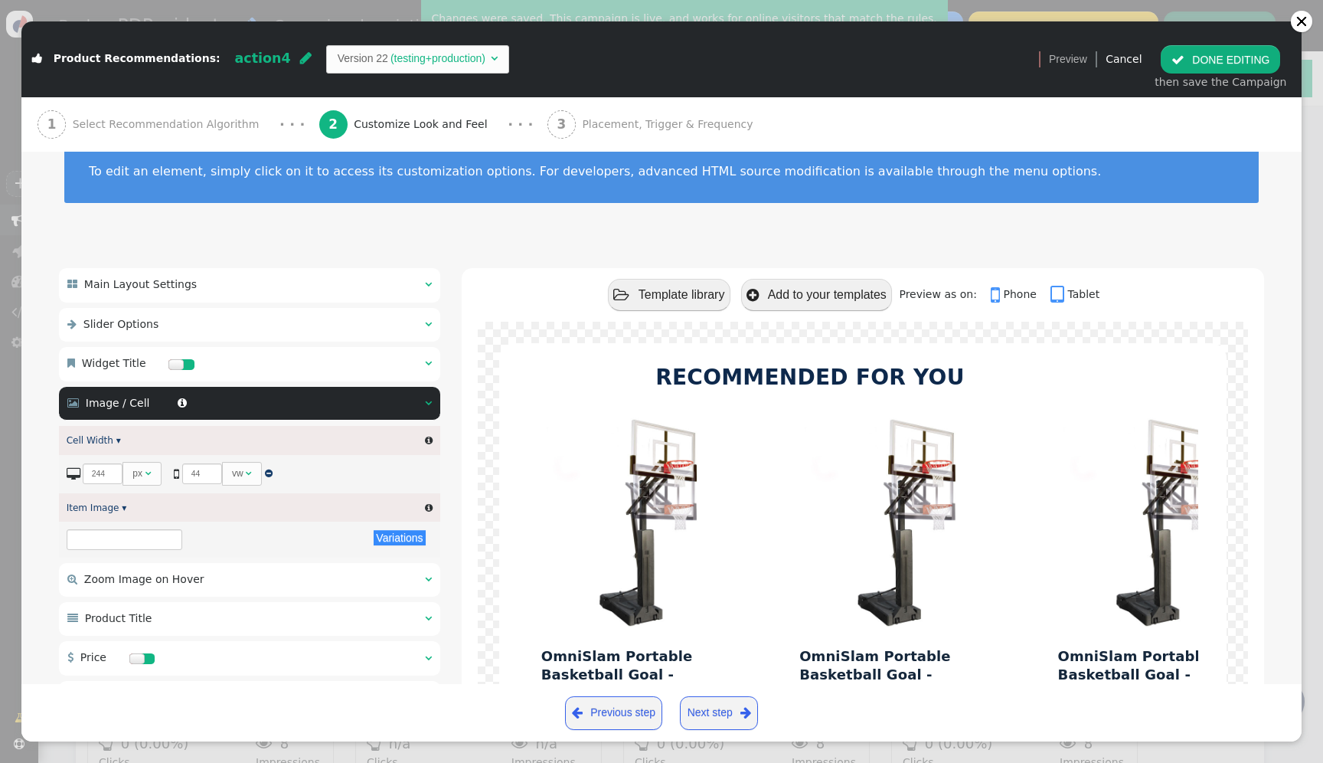
type input "${p->image_big_url}"
click at [264, 328] on div " Slider Options  " at bounding box center [249, 325] width 381 height 34
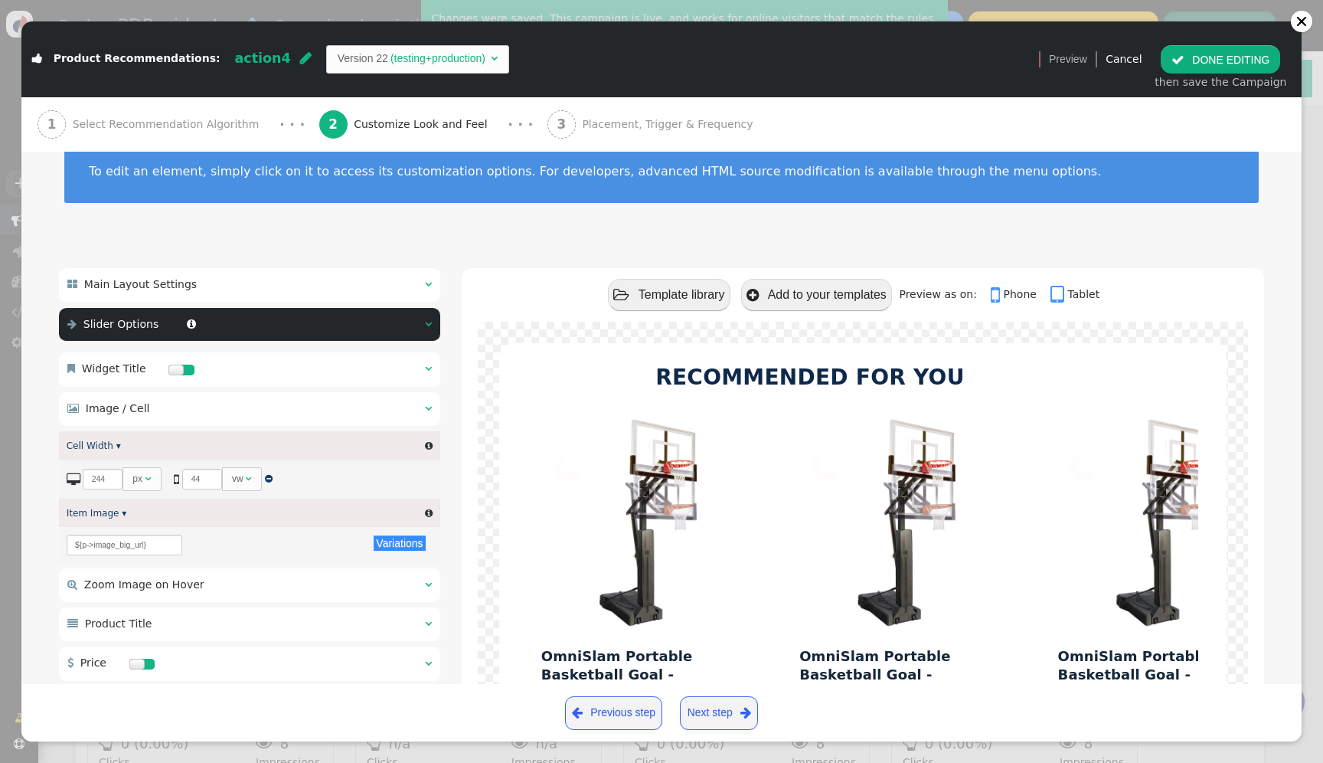
type textarea "${menu p->cart_url name='Product Link URL', description='URL opened on click.',…"
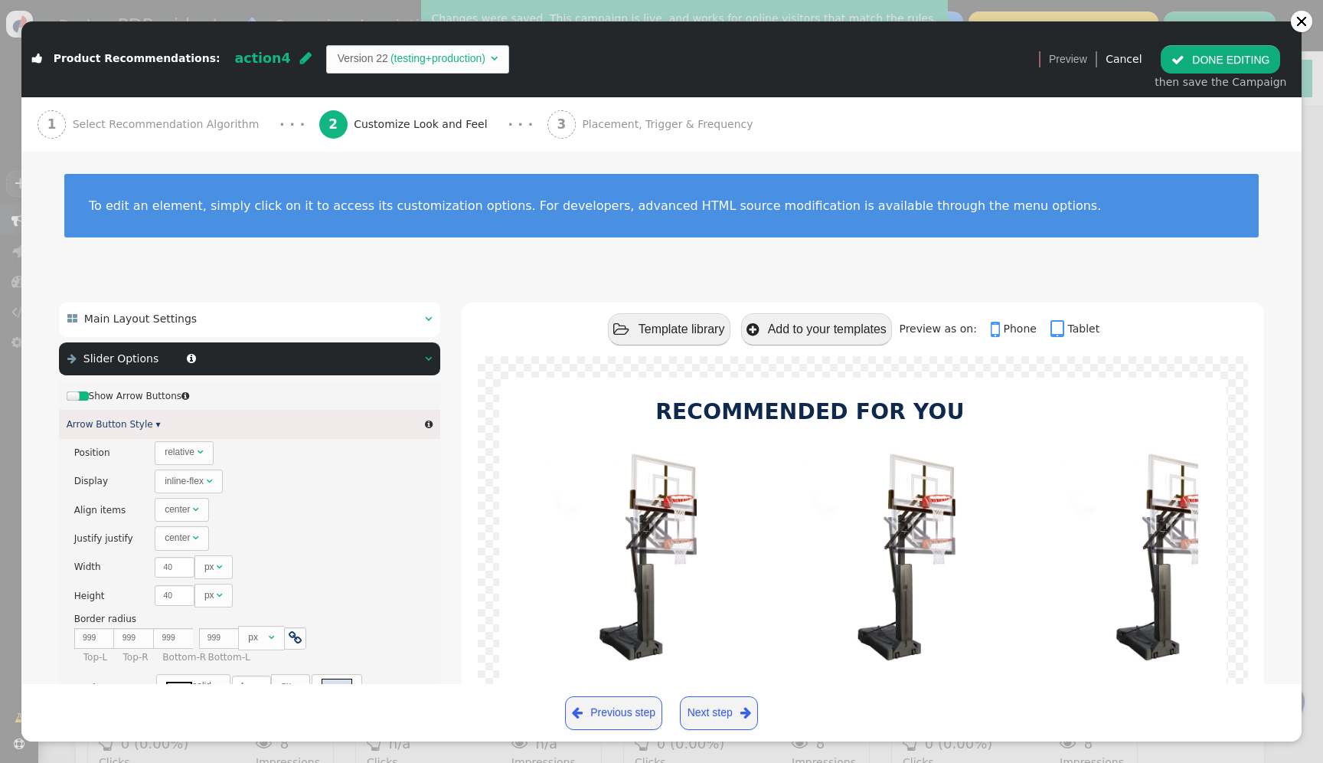
scroll to position [0, 0]
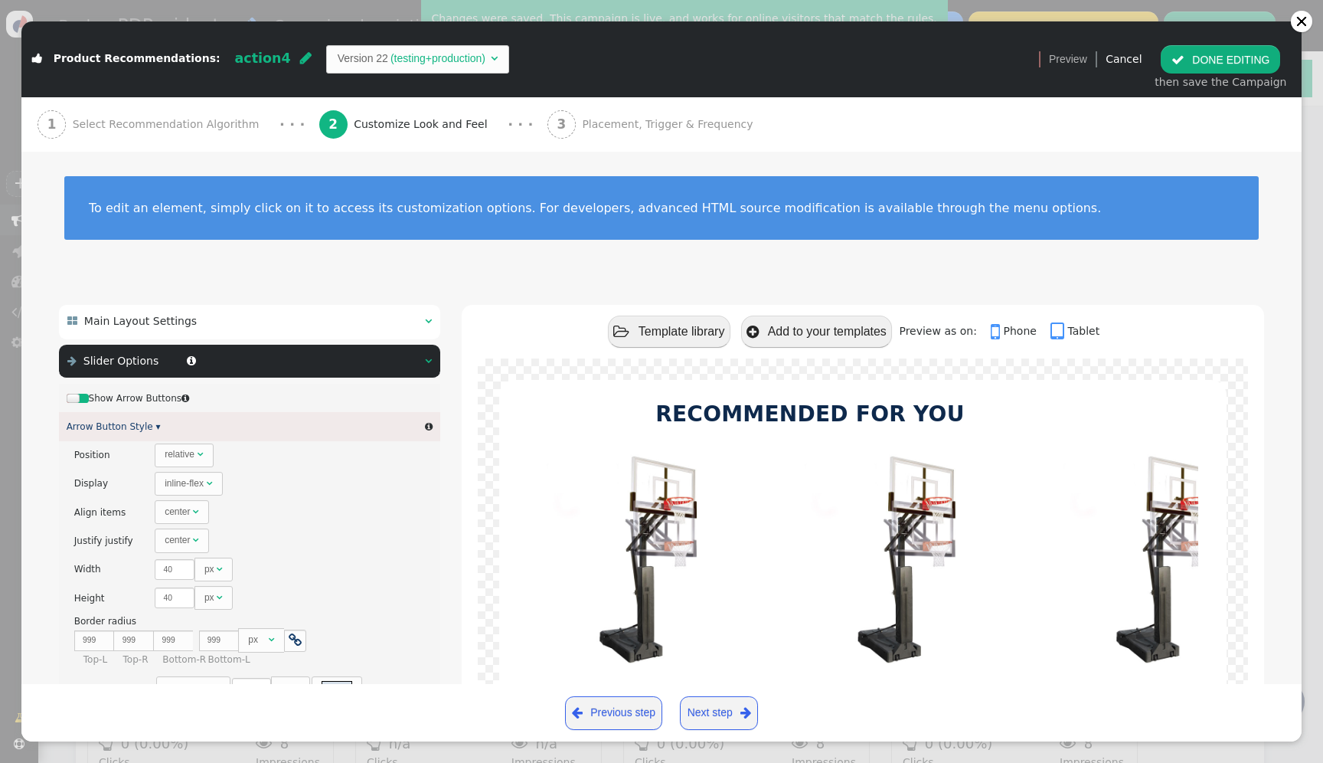
click at [288, 309] on div " Main Layout Settings  " at bounding box center [249, 322] width 381 height 34
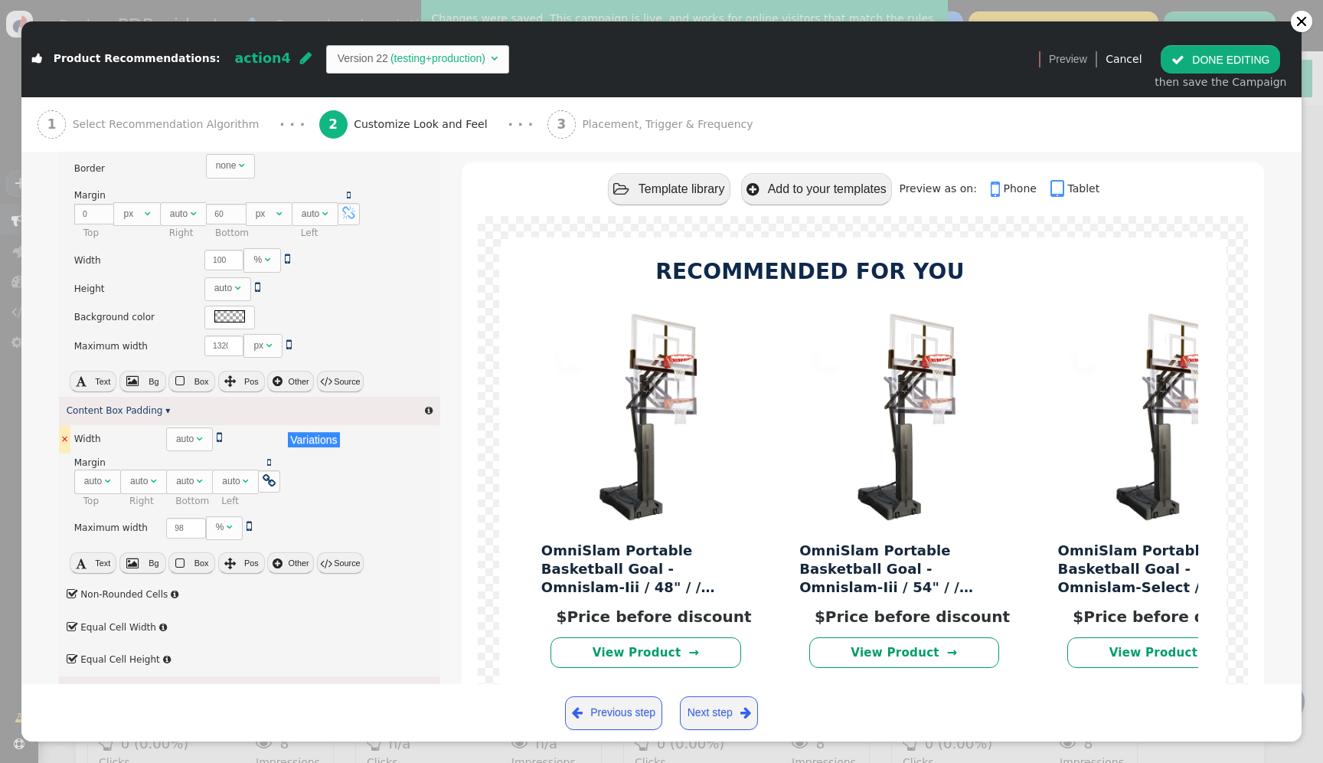
scroll to position [271, 0]
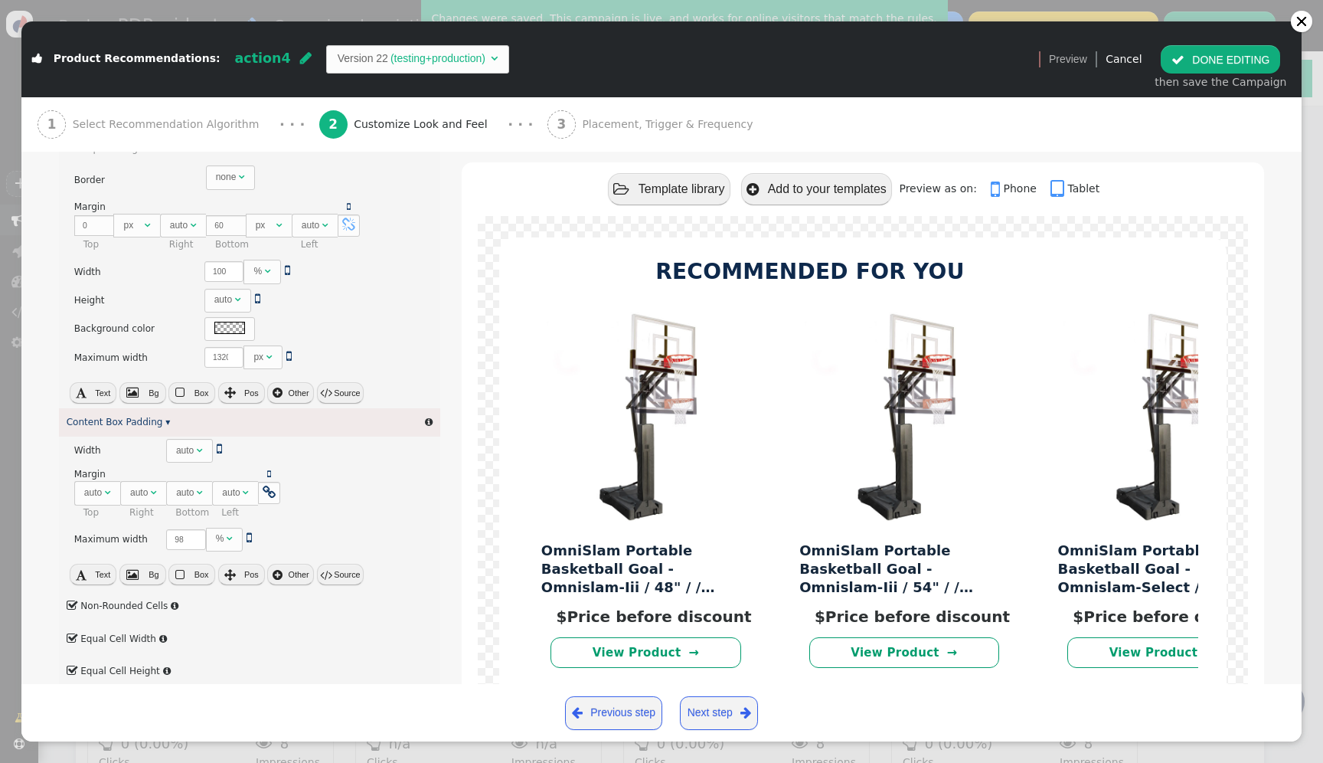
click at [1260, 61] on button " DONE EDITING" at bounding box center [1220, 59] width 119 height 28
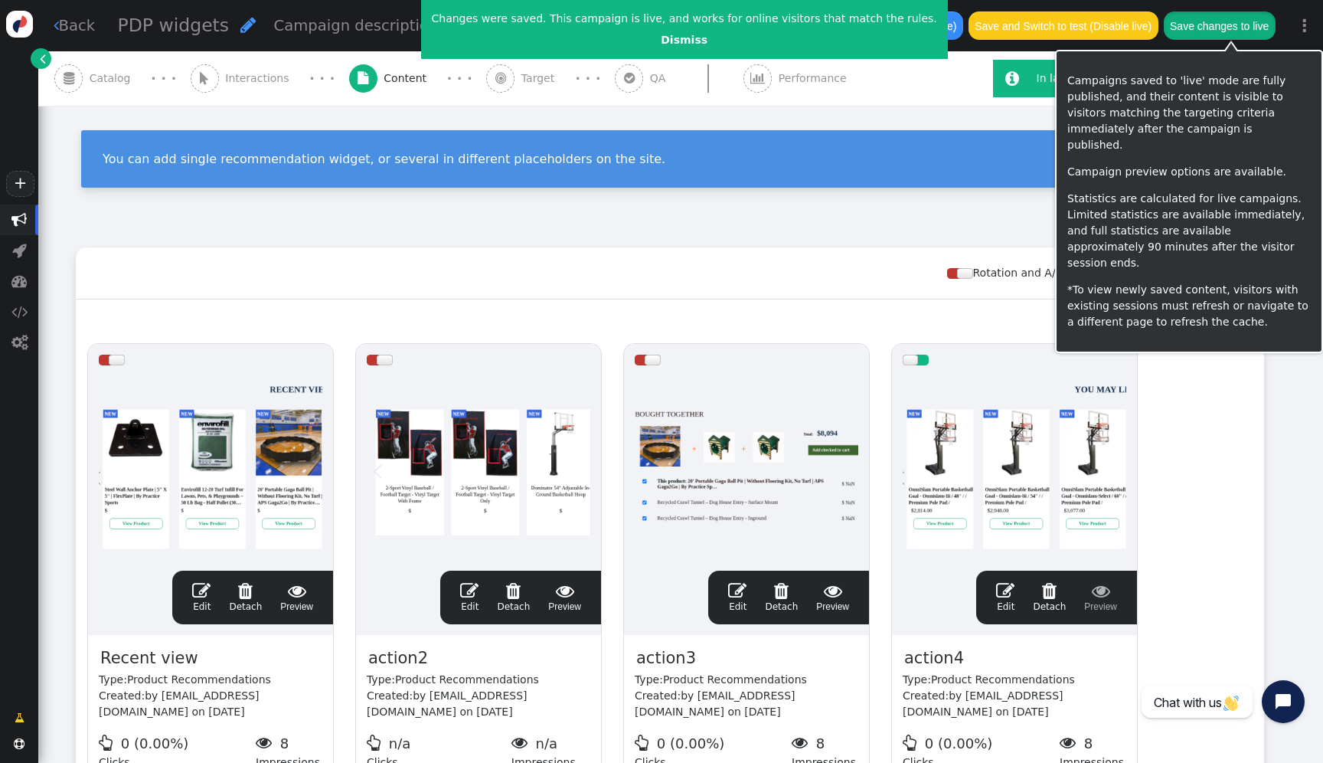
click at [1246, 31] on button "Save changes to live" at bounding box center [1220, 25] width 112 height 28
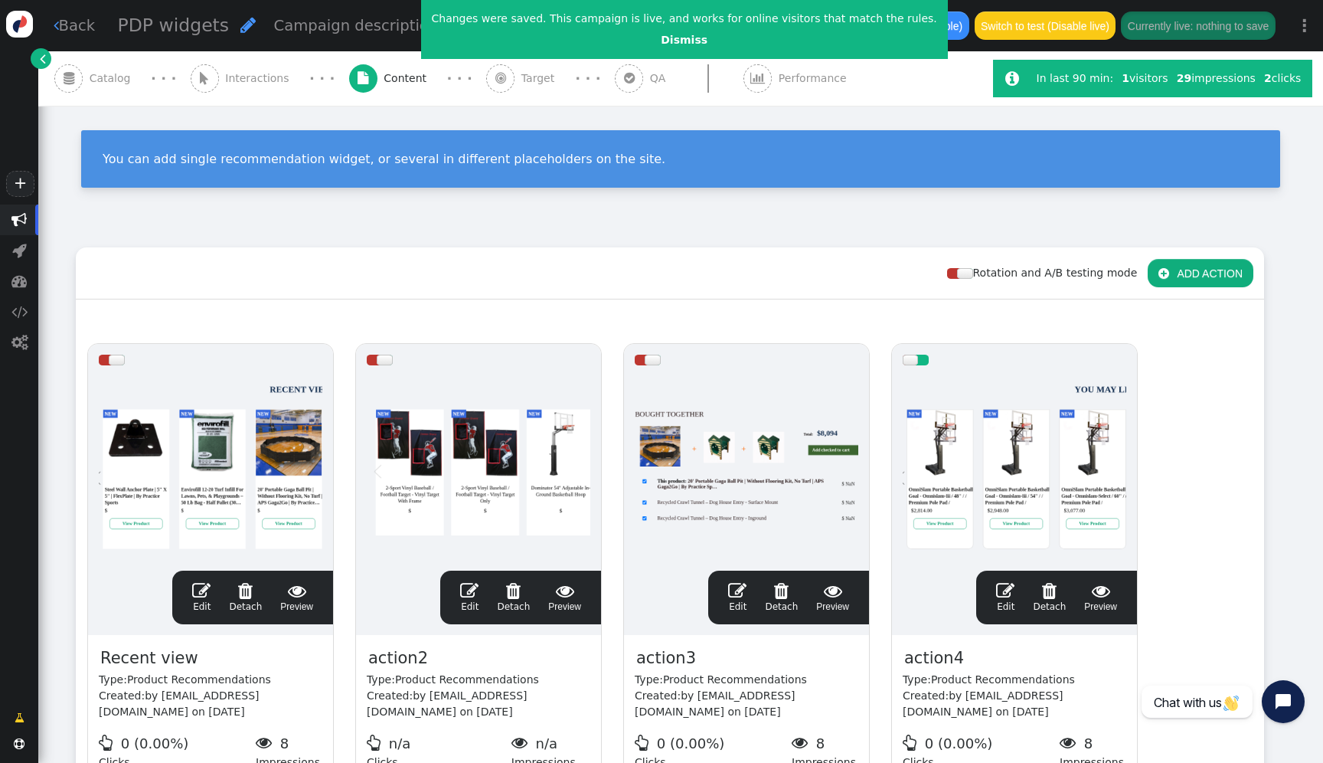
click at [941, 408] on div at bounding box center [1015, 468] width 224 height 184
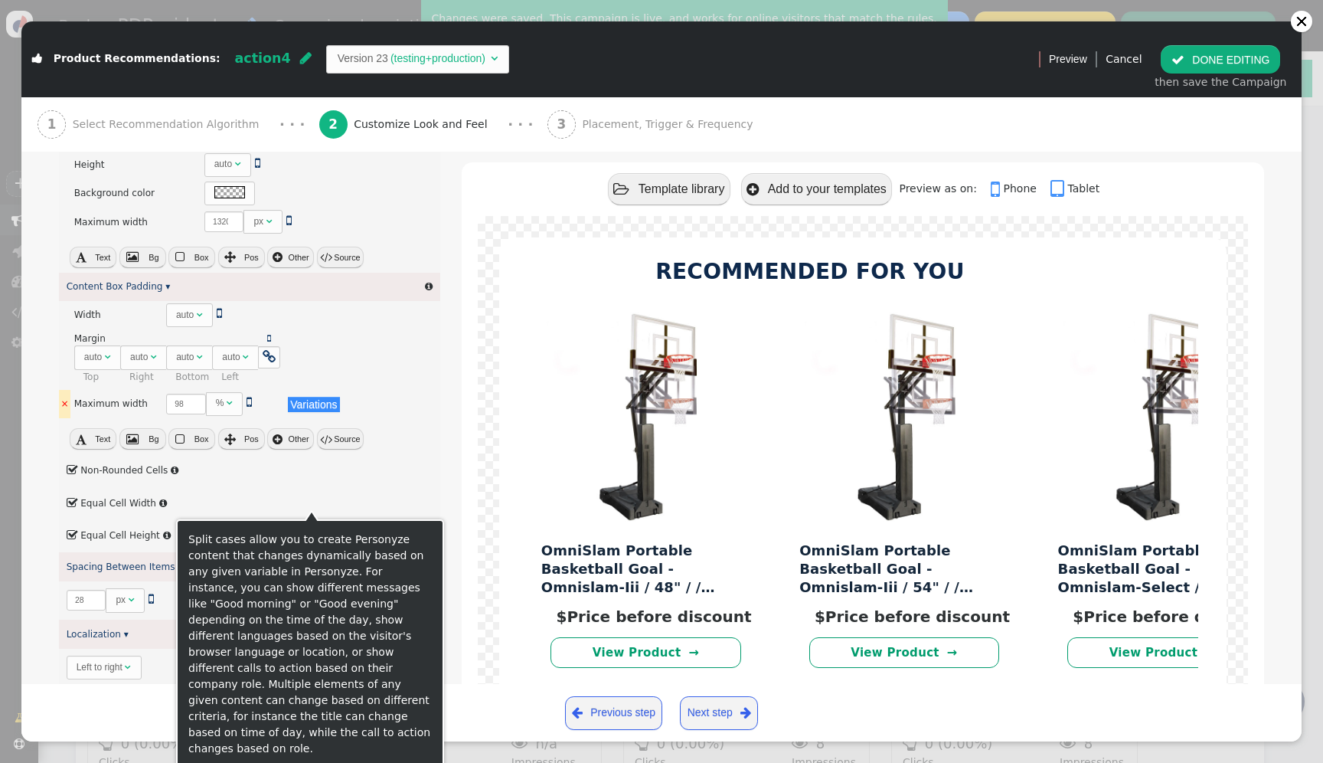
scroll to position [408, 0]
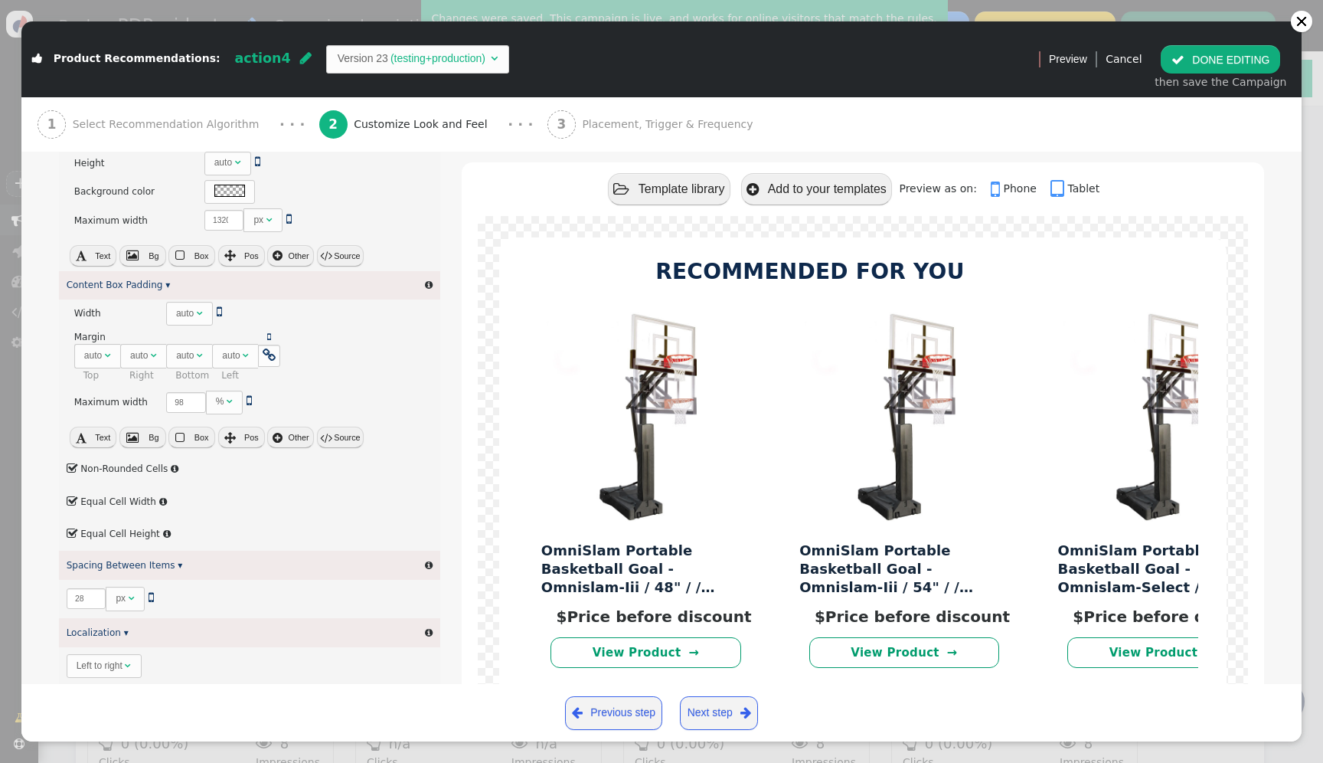
click at [122, 535] on label " Equal Cell Height" at bounding box center [113, 533] width 93 height 11
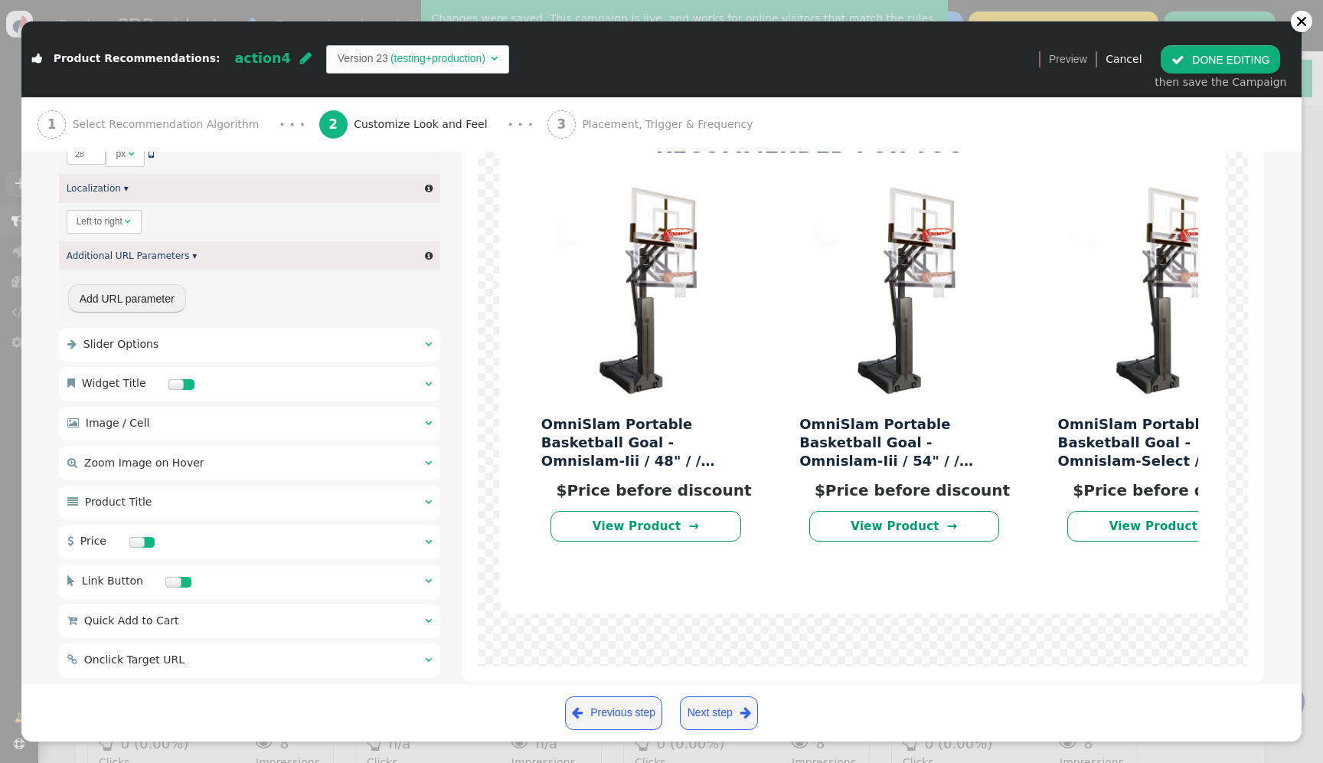
scroll to position [842, 0]
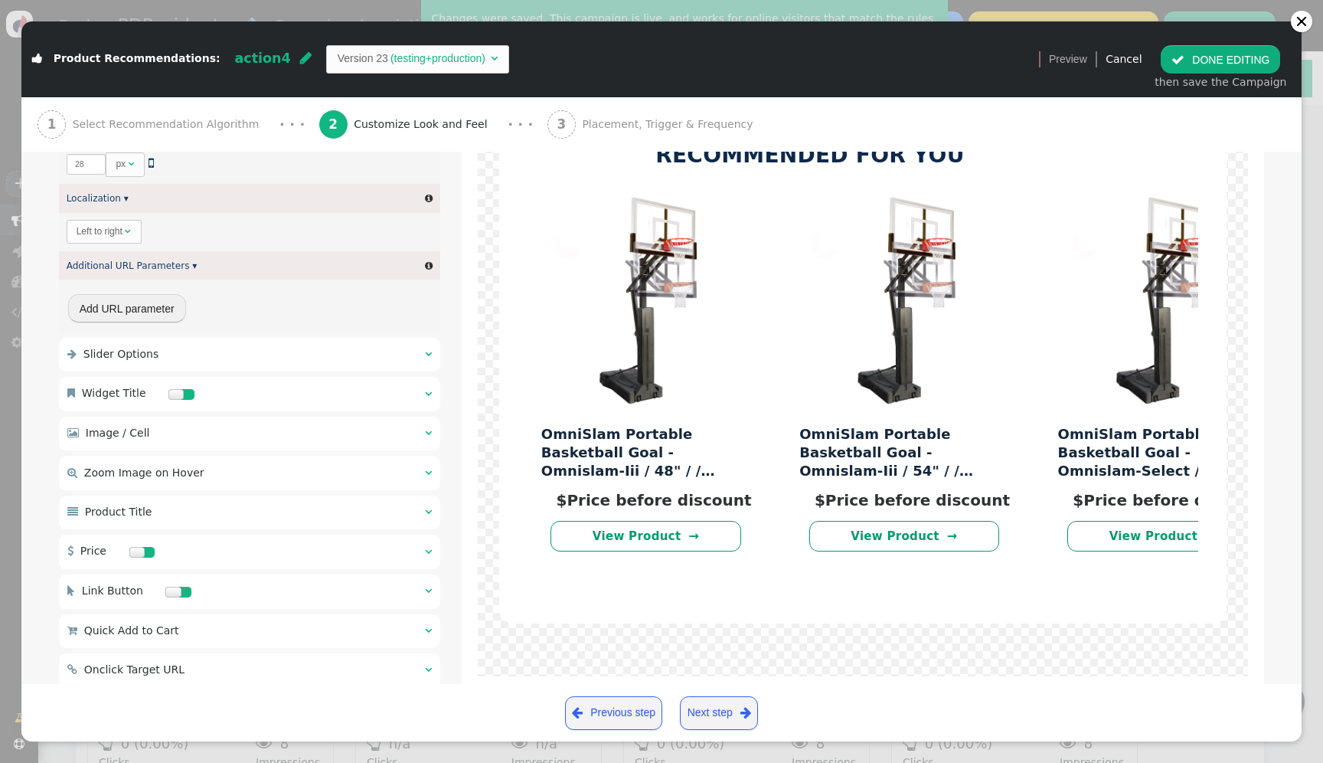
click at [198, 436] on div " Image / Cell  " at bounding box center [249, 433] width 381 height 34
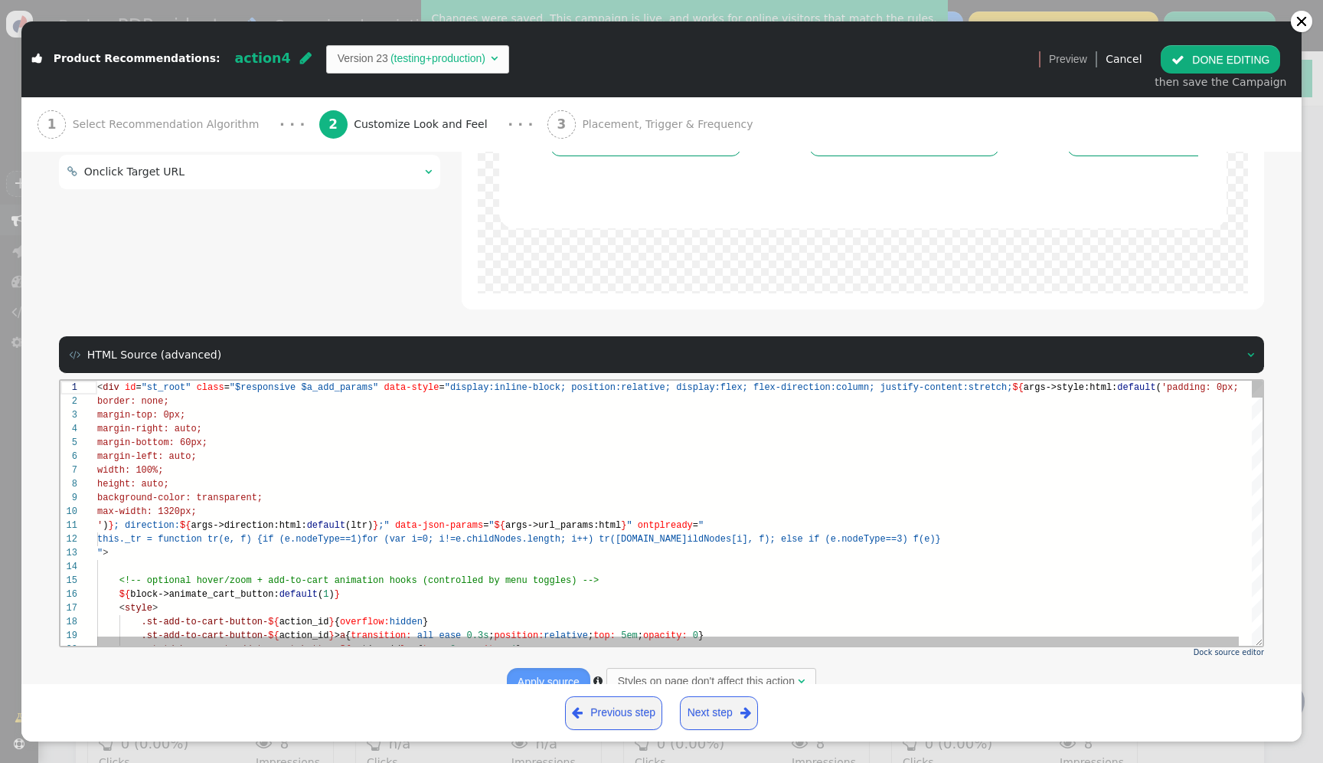
scroll to position [124, 100]
click at [649, 507] on div "max-width: 1320px;" at bounding box center [686, 511] width 1178 height 14
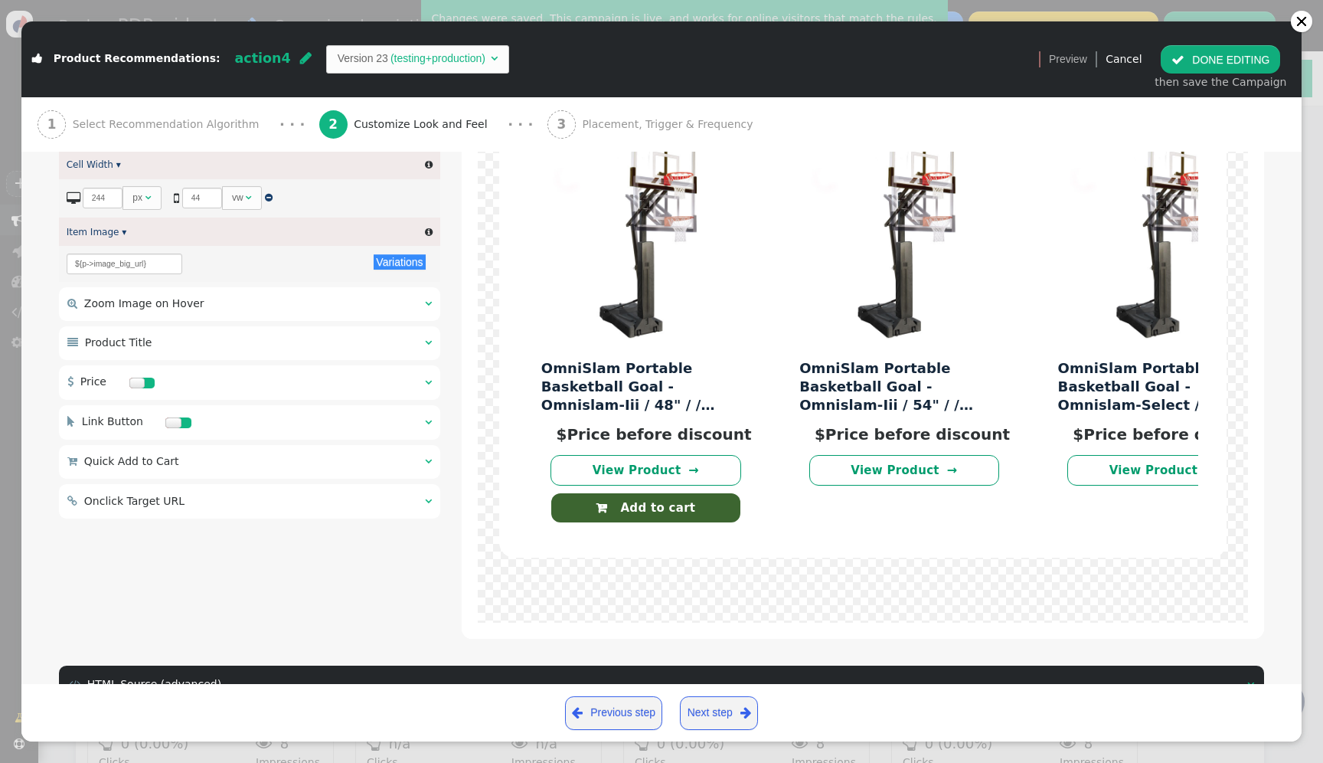
scroll to position [0, 0]
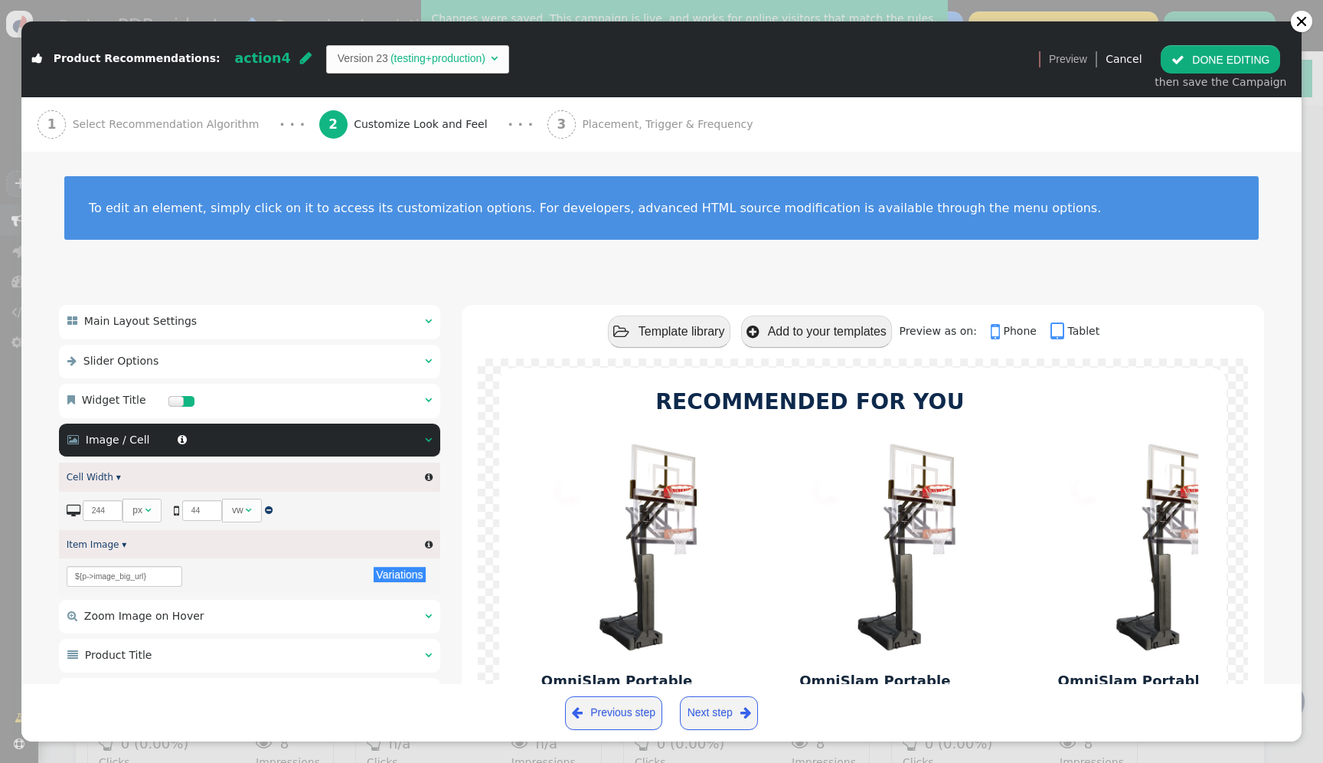
click at [433, 53] on td "(testing+production)" at bounding box center [438, 59] width 100 height 16
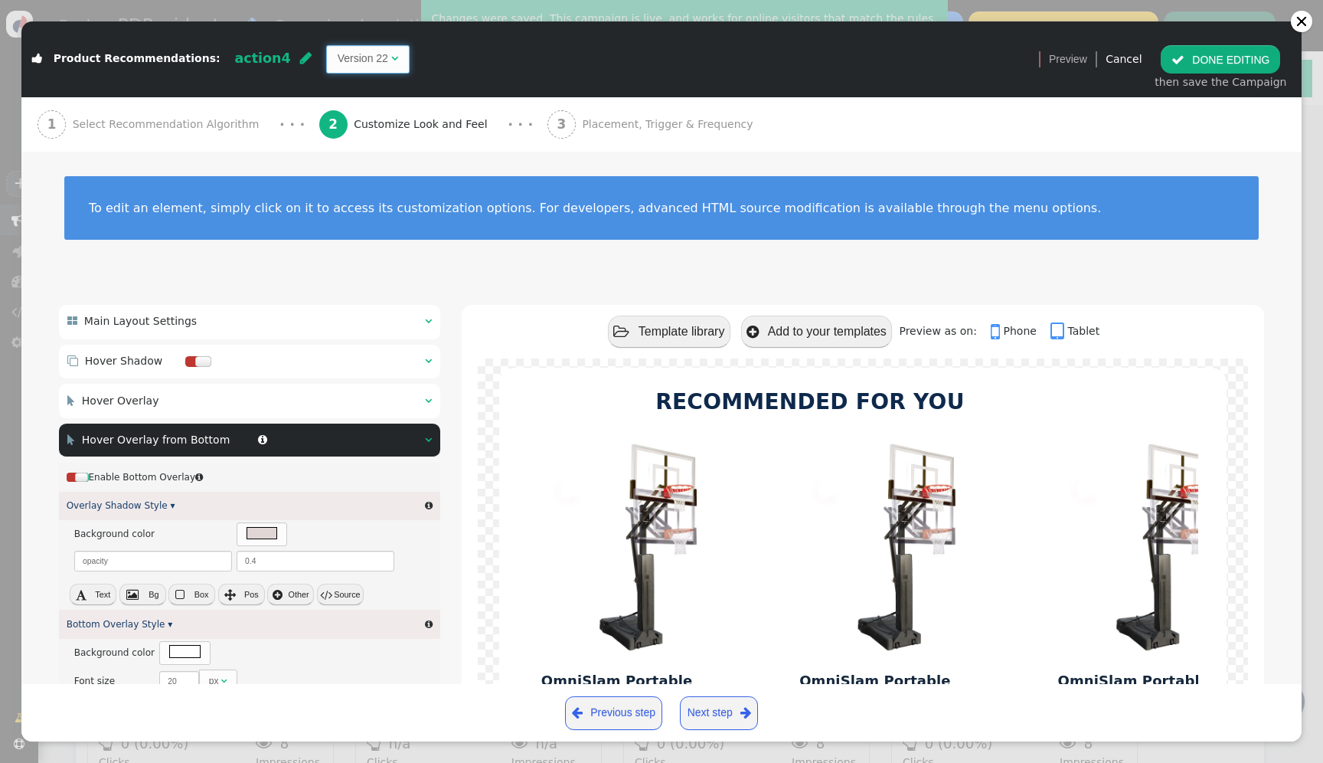
type input "MORE INFO"
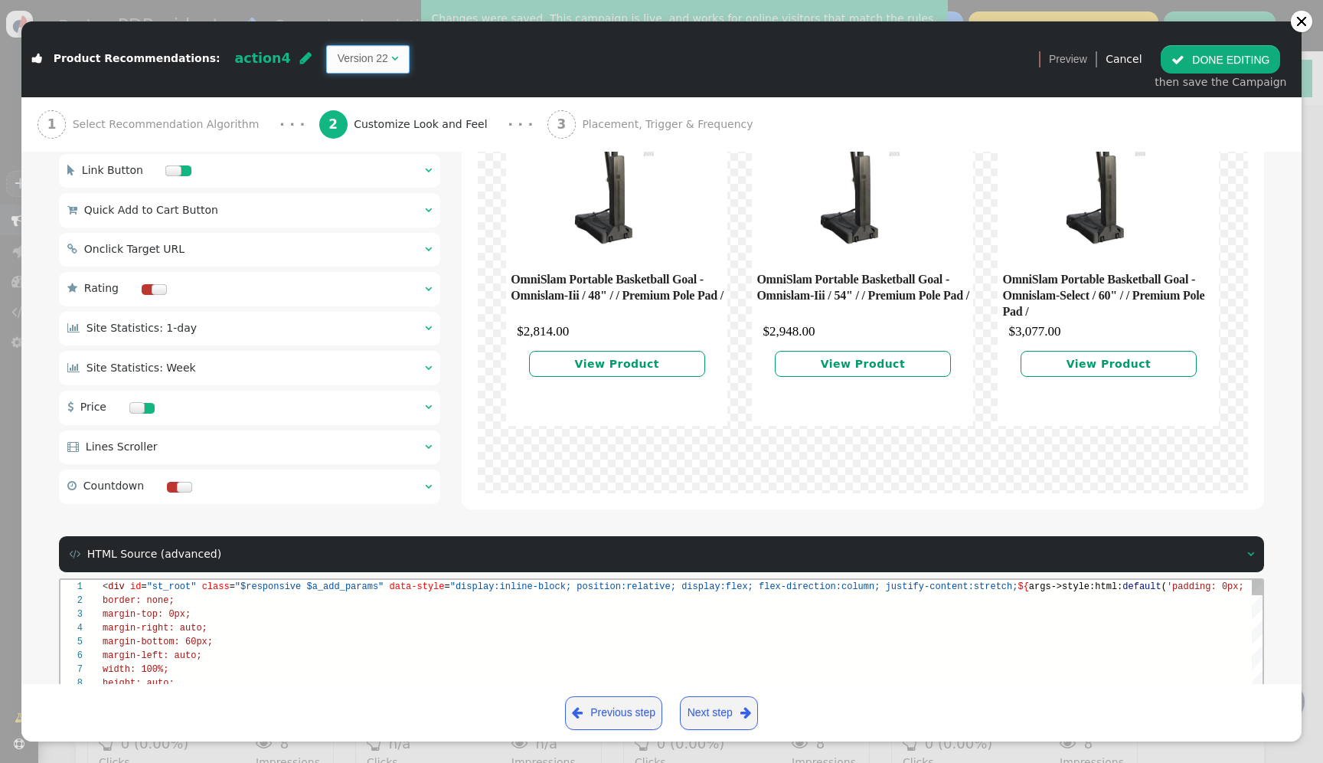
scroll to position [1703, 0]
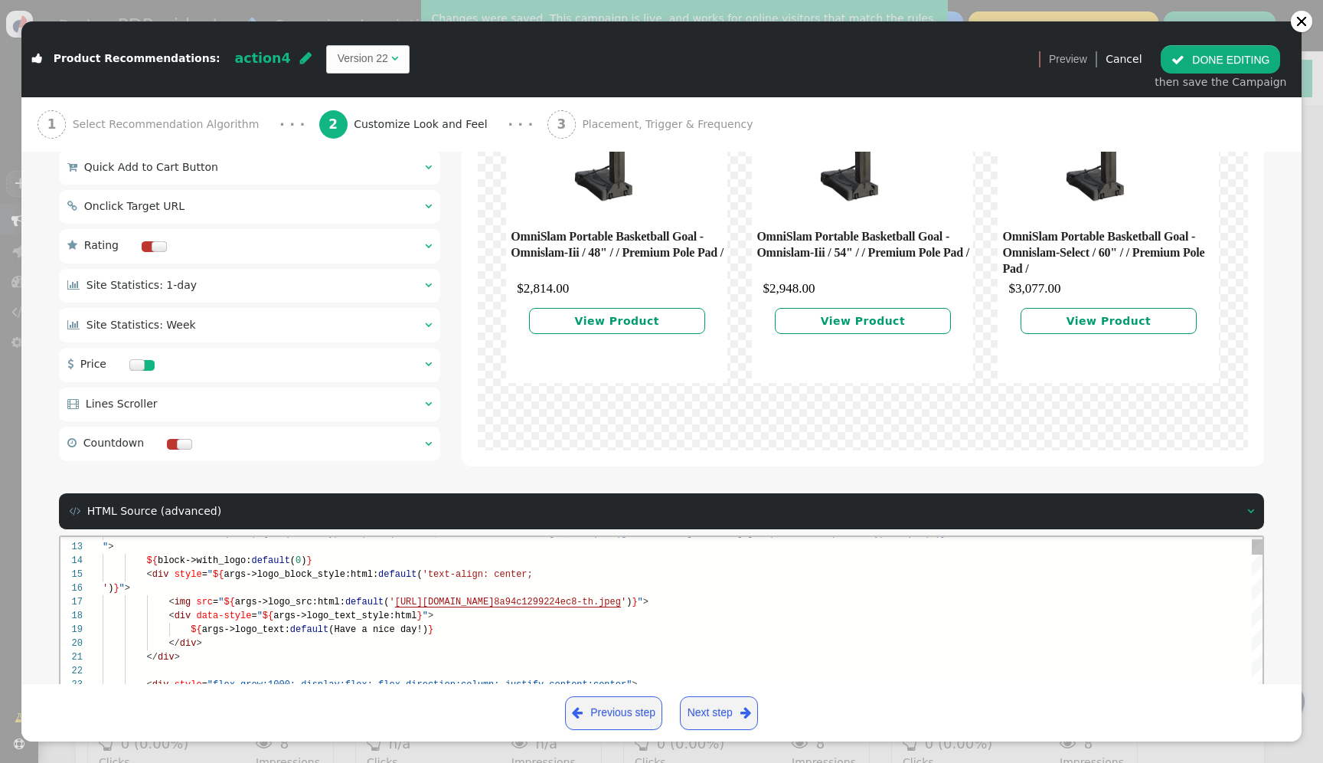
click at [344, 595] on div "< img src = " ${ args->logo_src:html: default ( ' [URL][DOMAIN_NAME] 8a94c12992…" at bounding box center [692, 602] width 1178 height 14
type textarea "<div id="st_root" class="$responsive $a_add_params" data-style="display:inline-…"
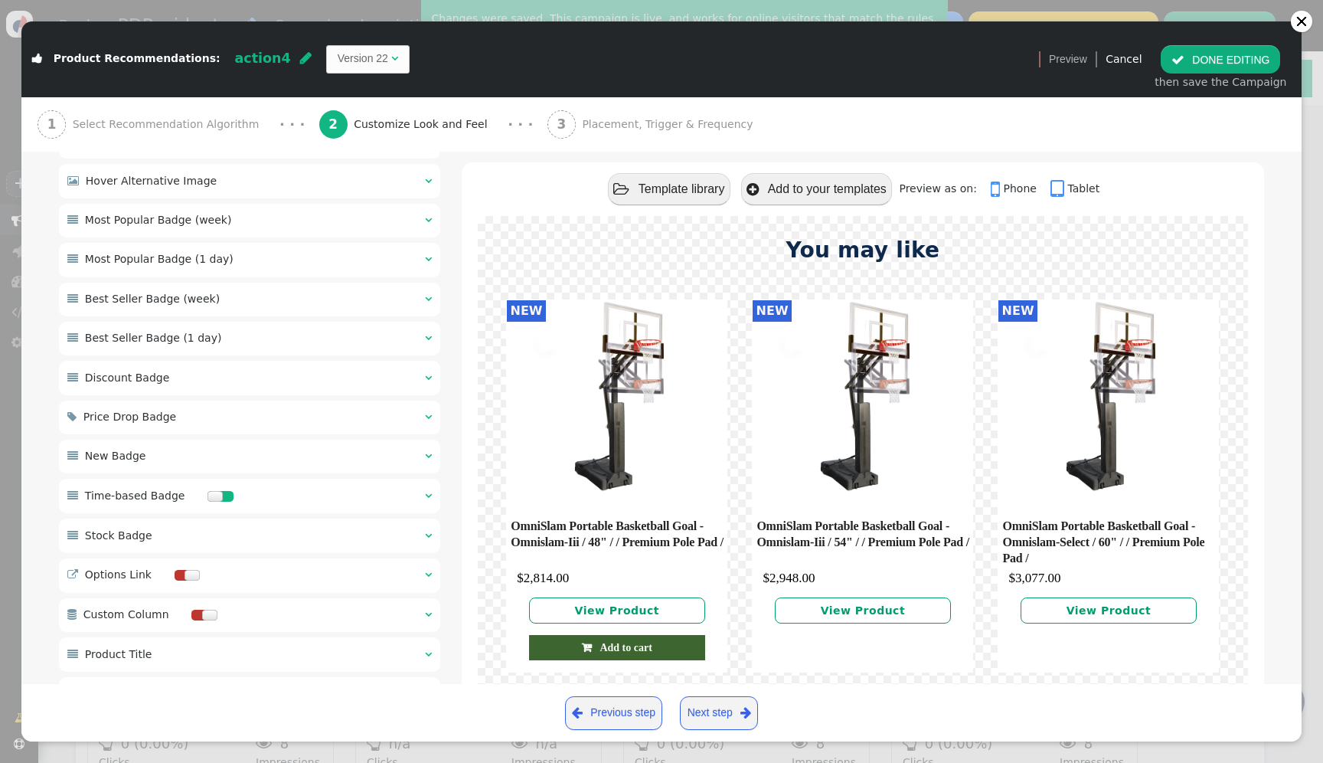
scroll to position [870, 0]
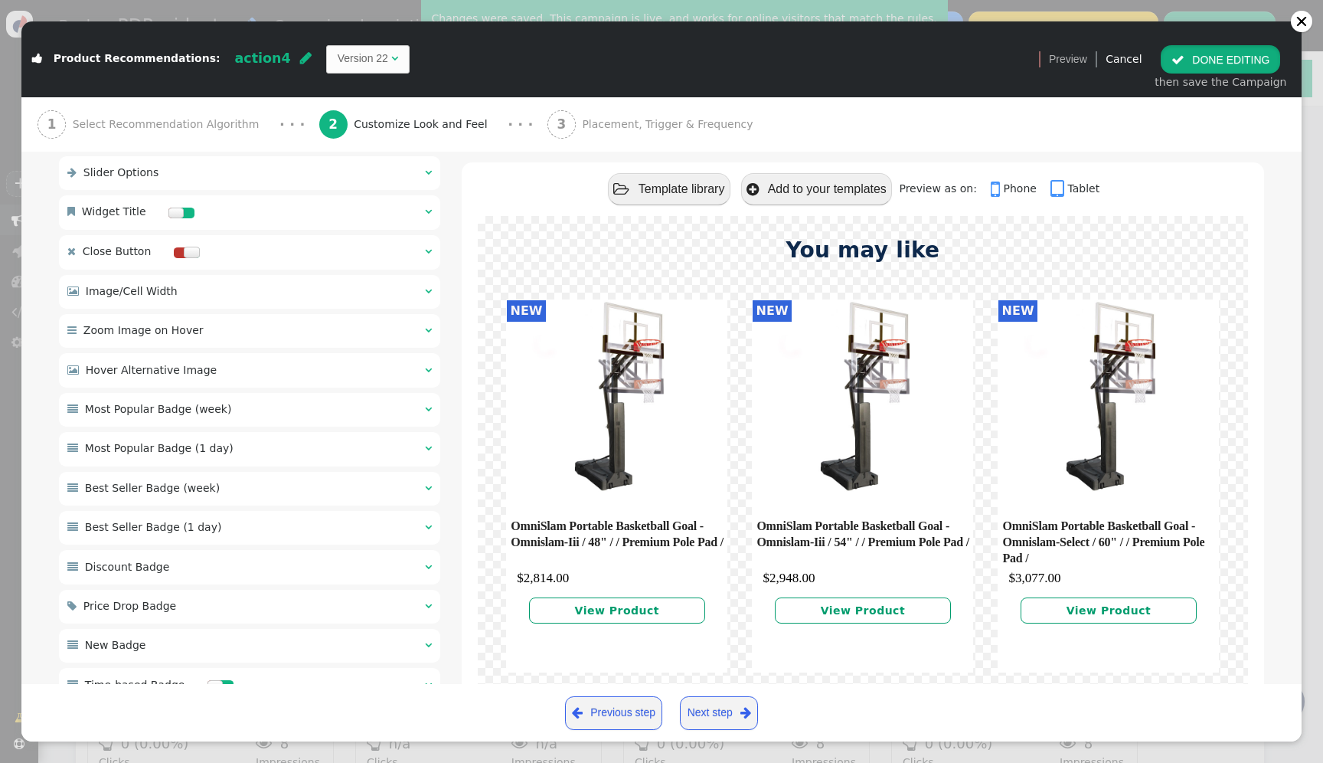
click at [1220, 51] on button " DONE EDITING" at bounding box center [1220, 59] width 119 height 28
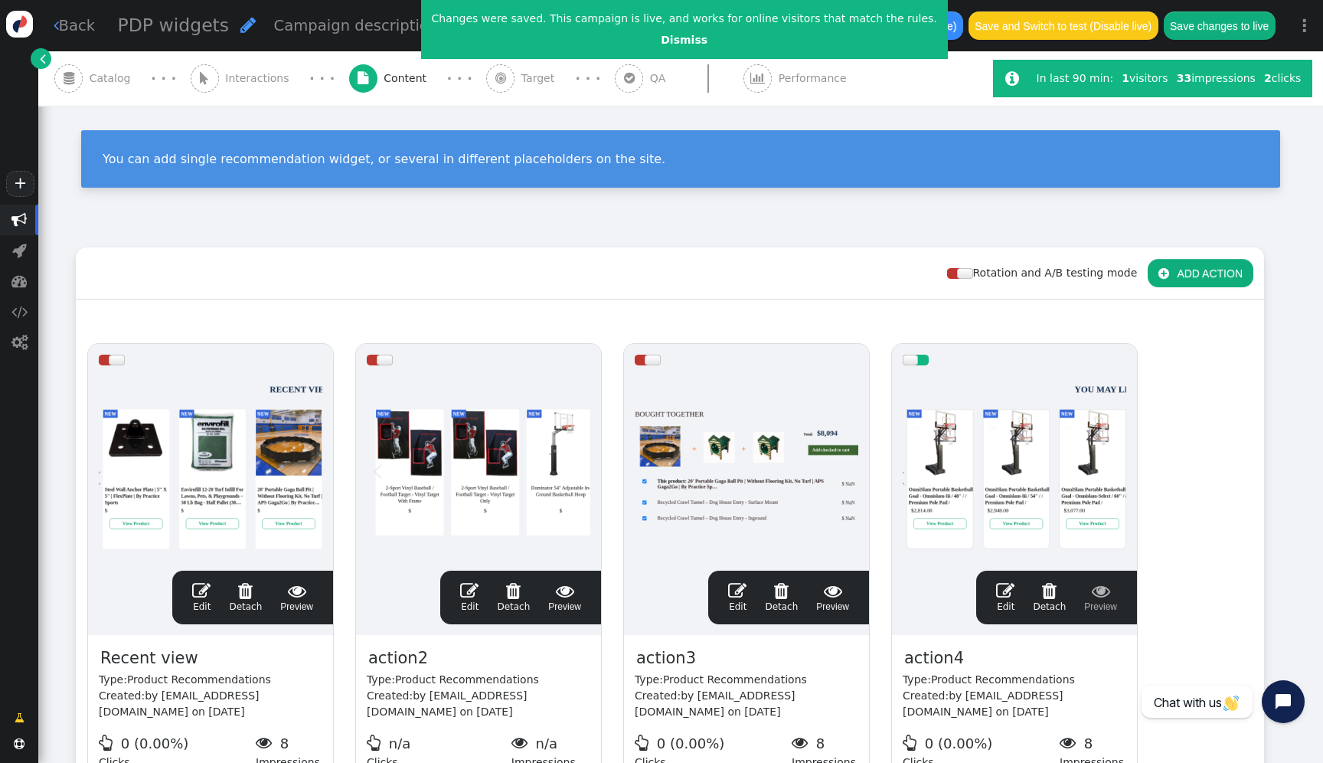
scroll to position [138, 0]
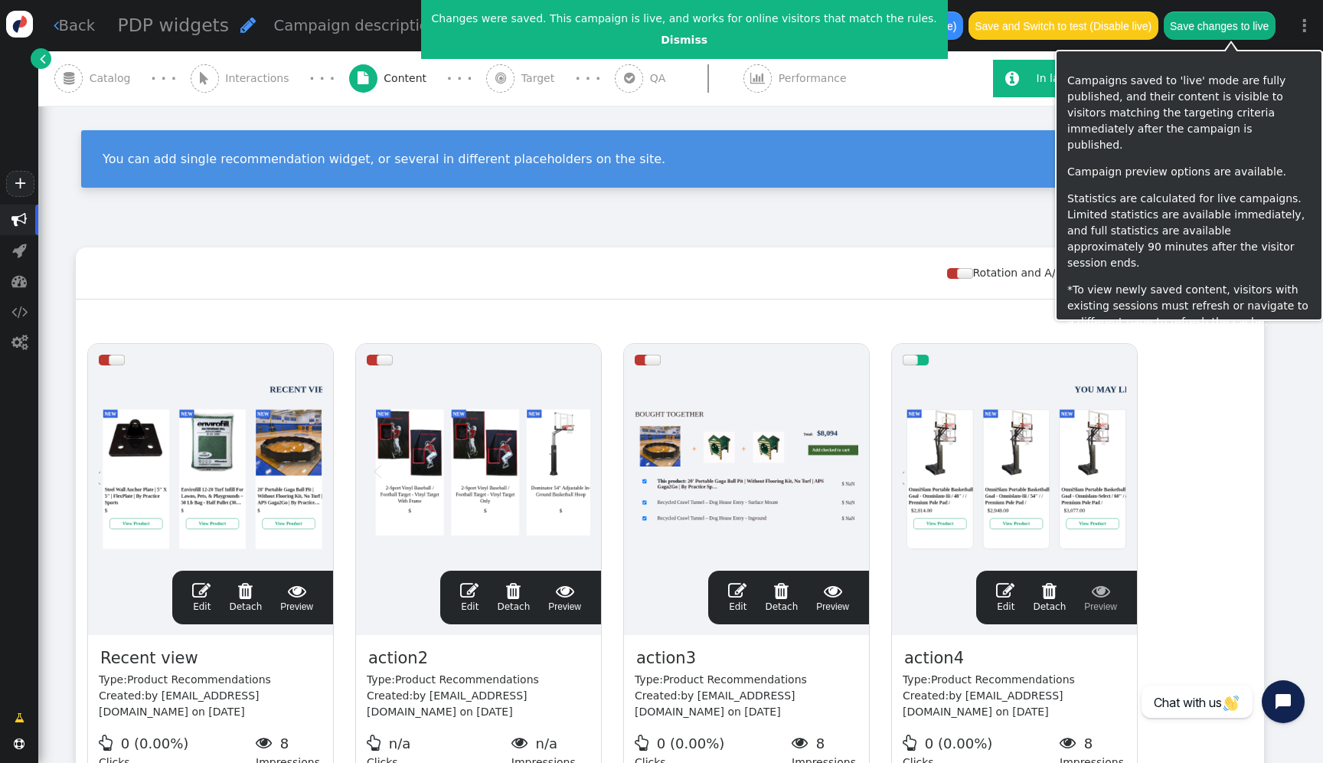
click at [1239, 20] on button "Save changes to live" at bounding box center [1220, 25] width 112 height 28
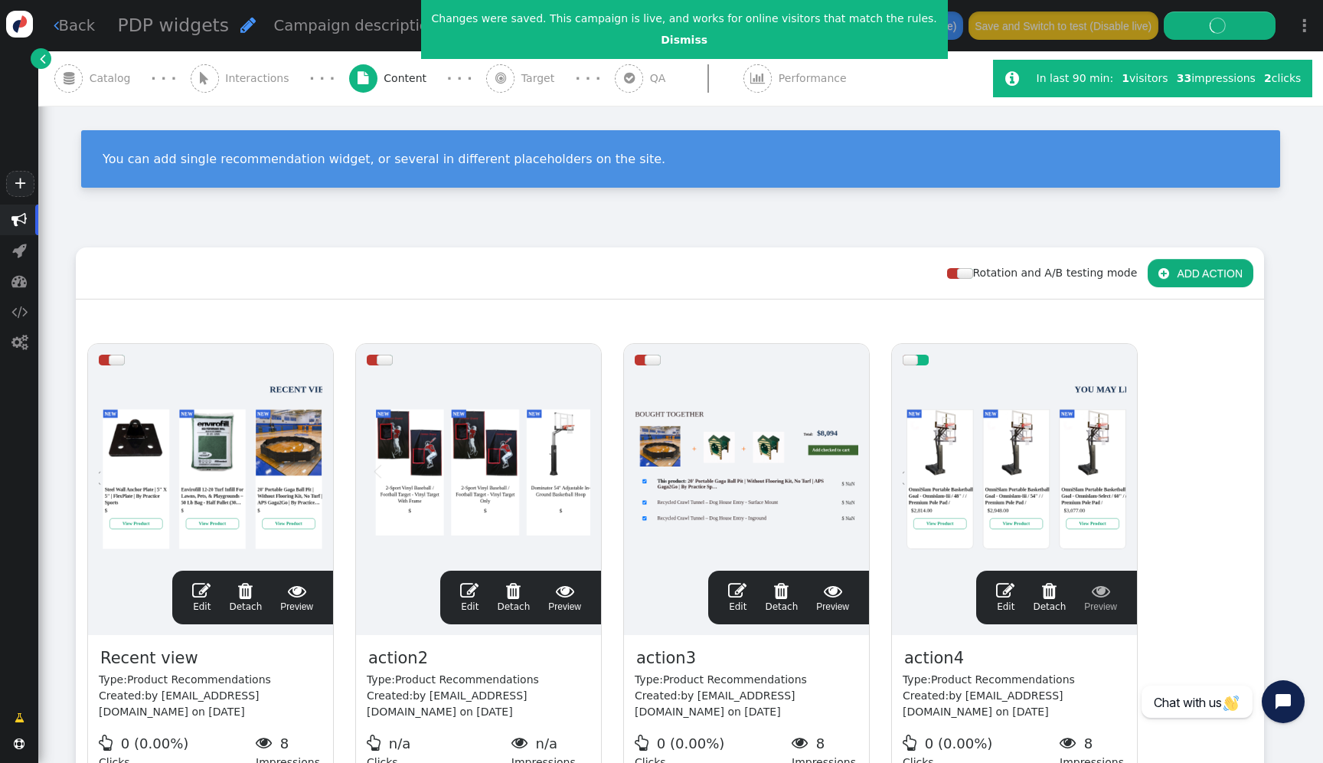
click at [938, 439] on div at bounding box center [1015, 468] width 224 height 184
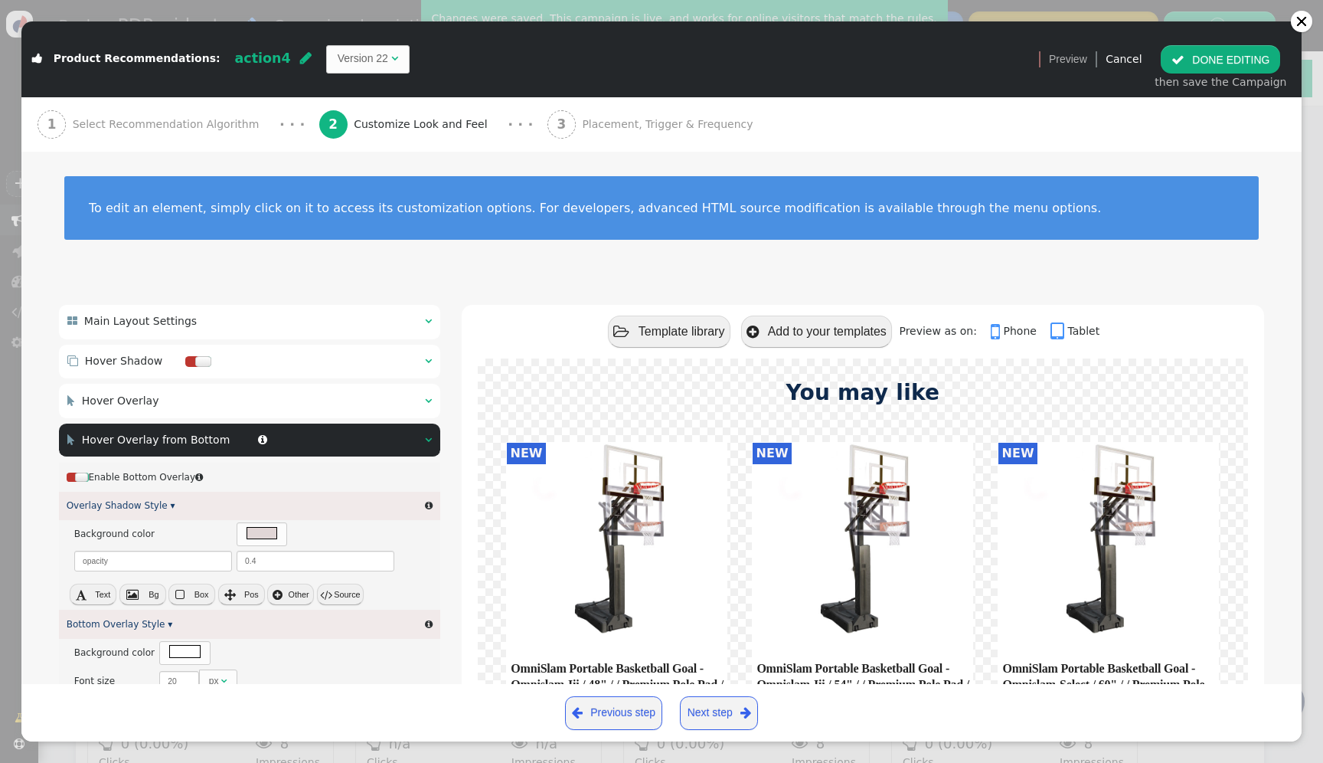
click at [346, 319] on div " Main Layout Settings  " at bounding box center [249, 322] width 381 height 34
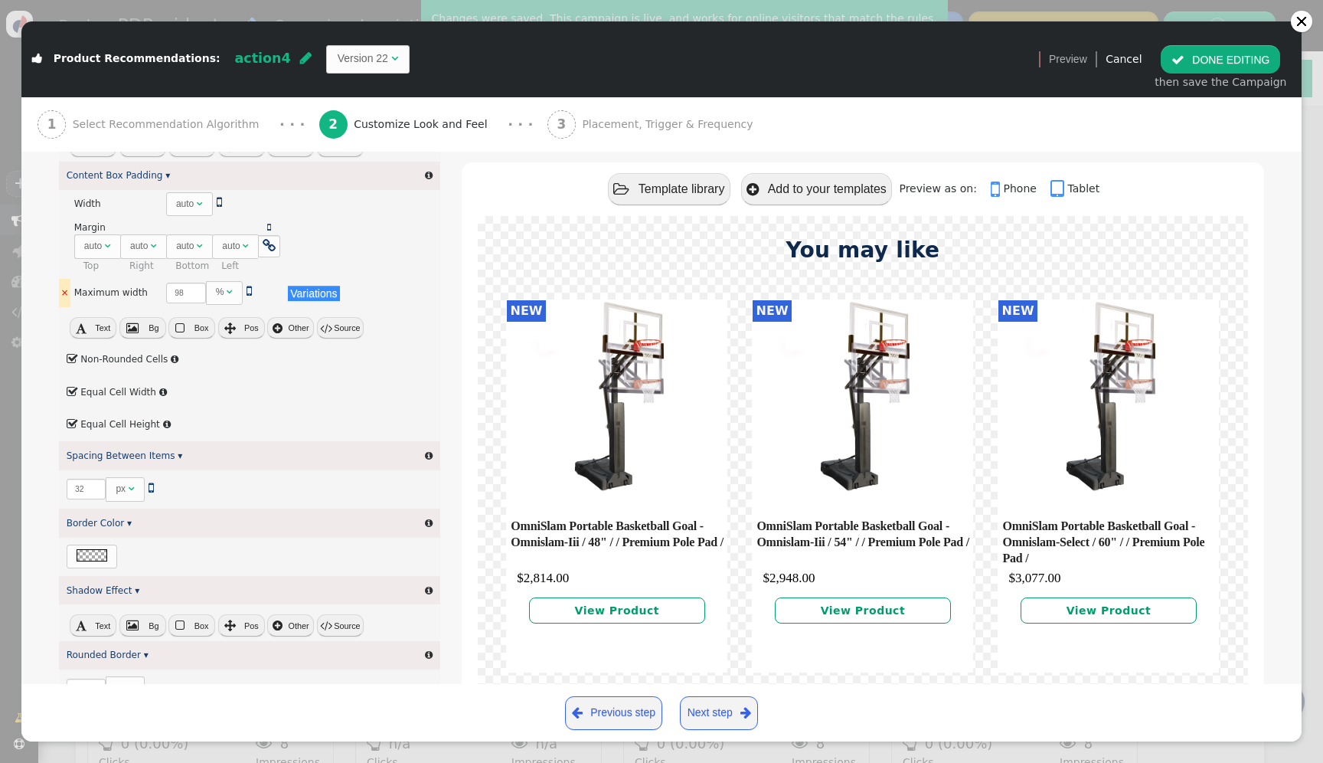
scroll to position [523, 0]
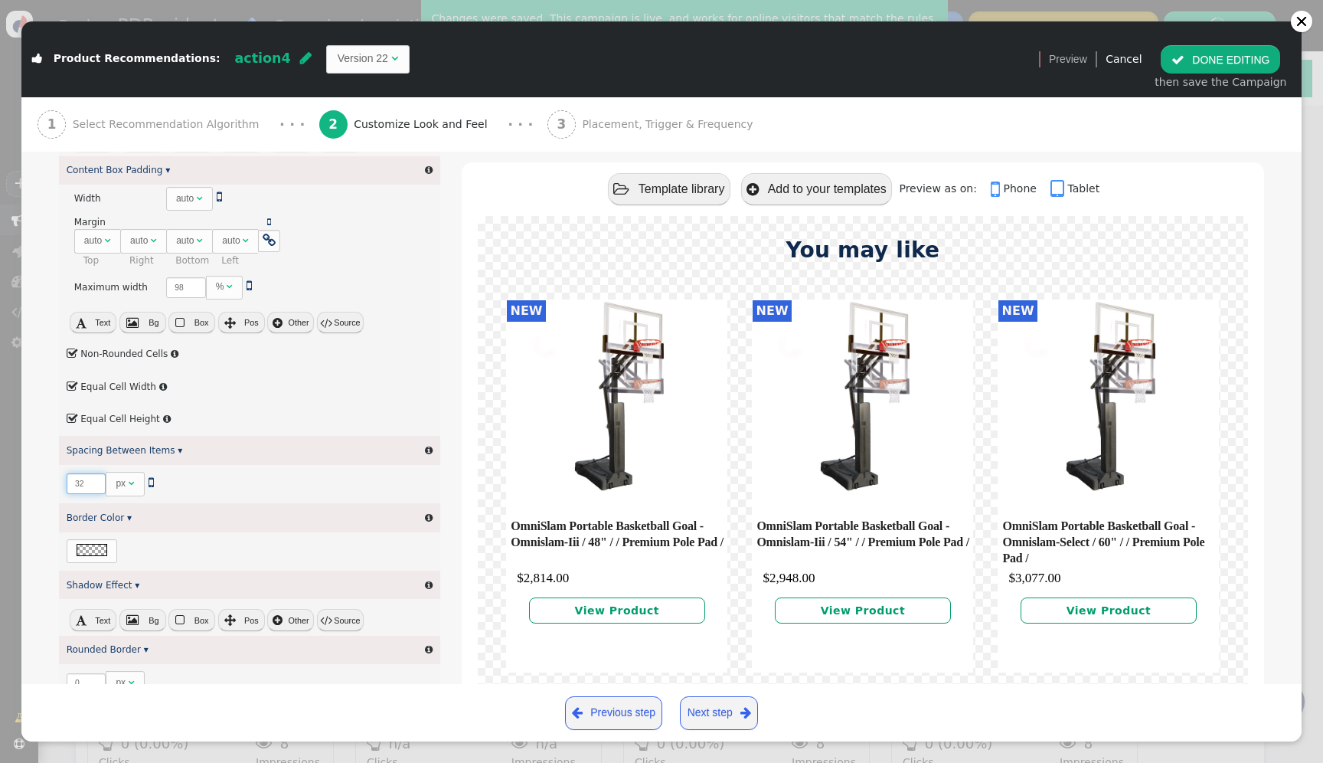
click at [72, 479] on input "32" at bounding box center [87, 483] width 40 height 21
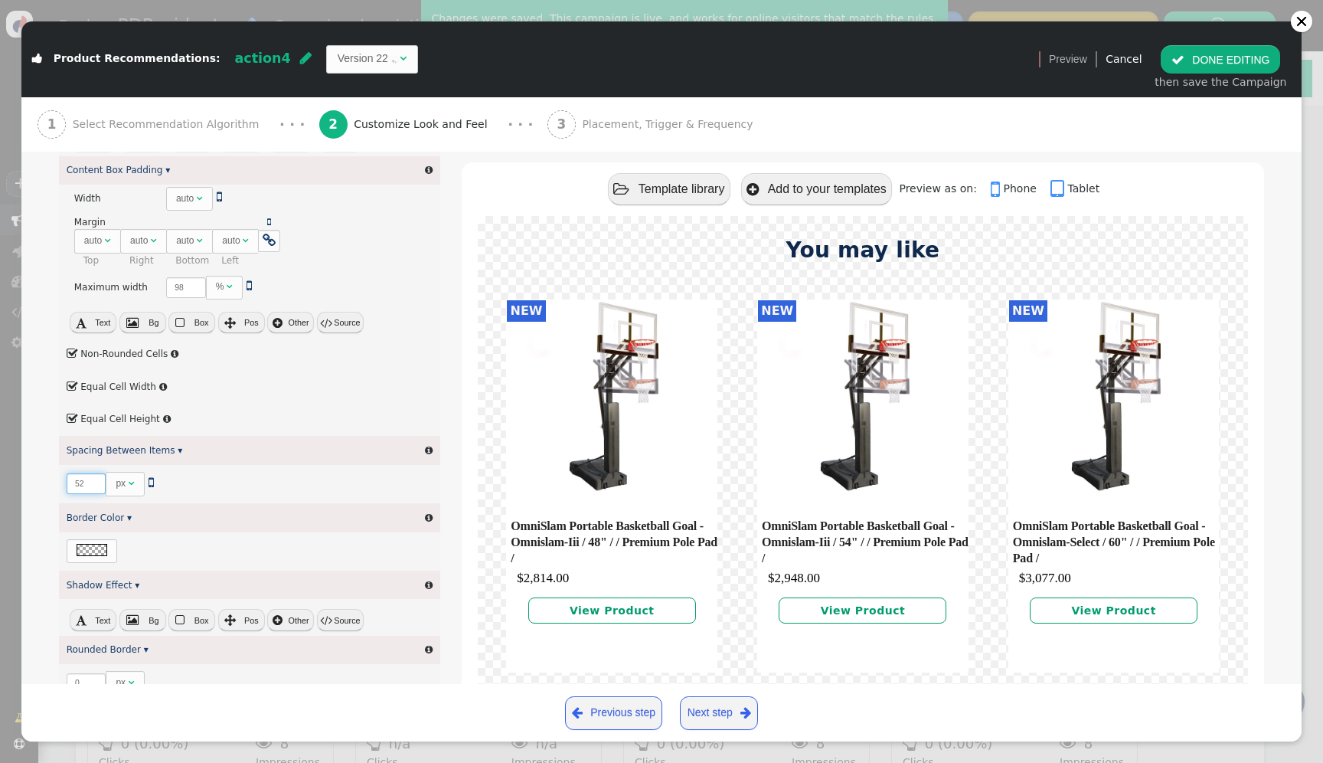
type input "32"
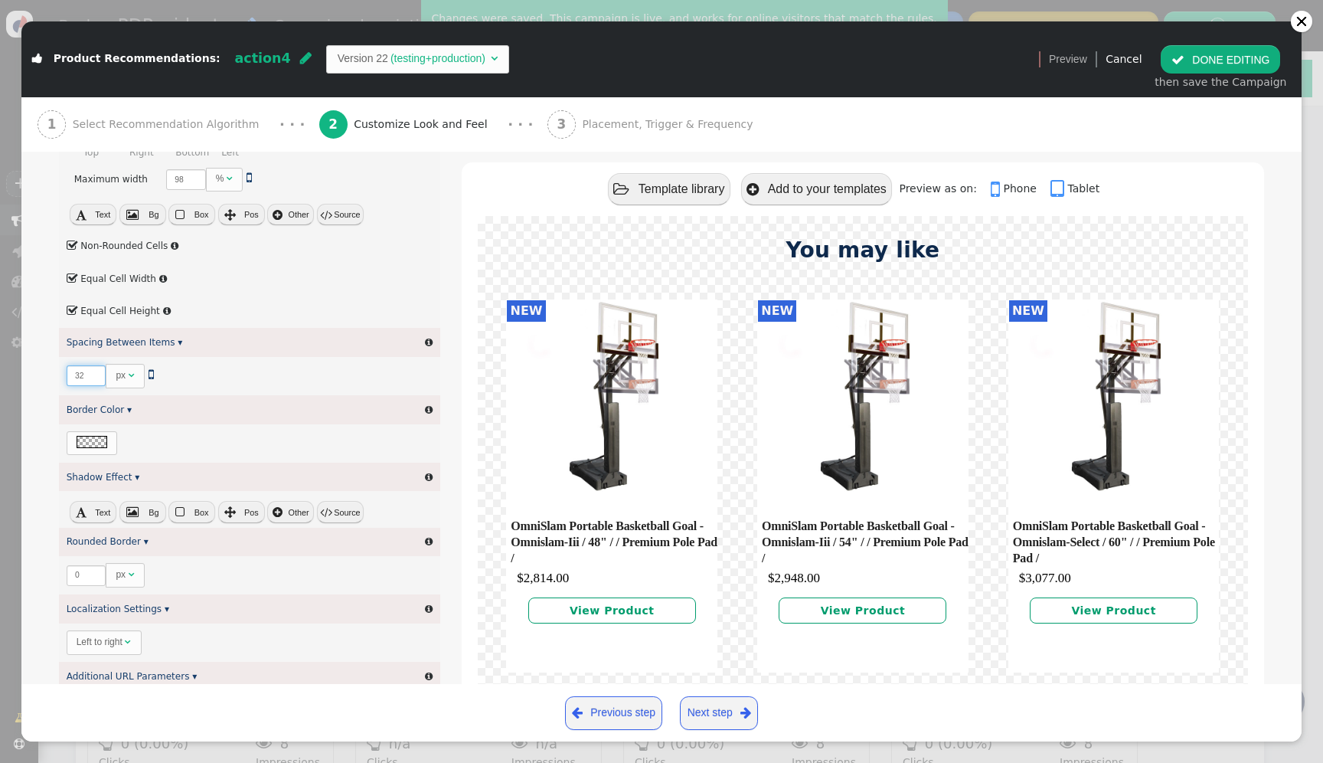
scroll to position [632, 0]
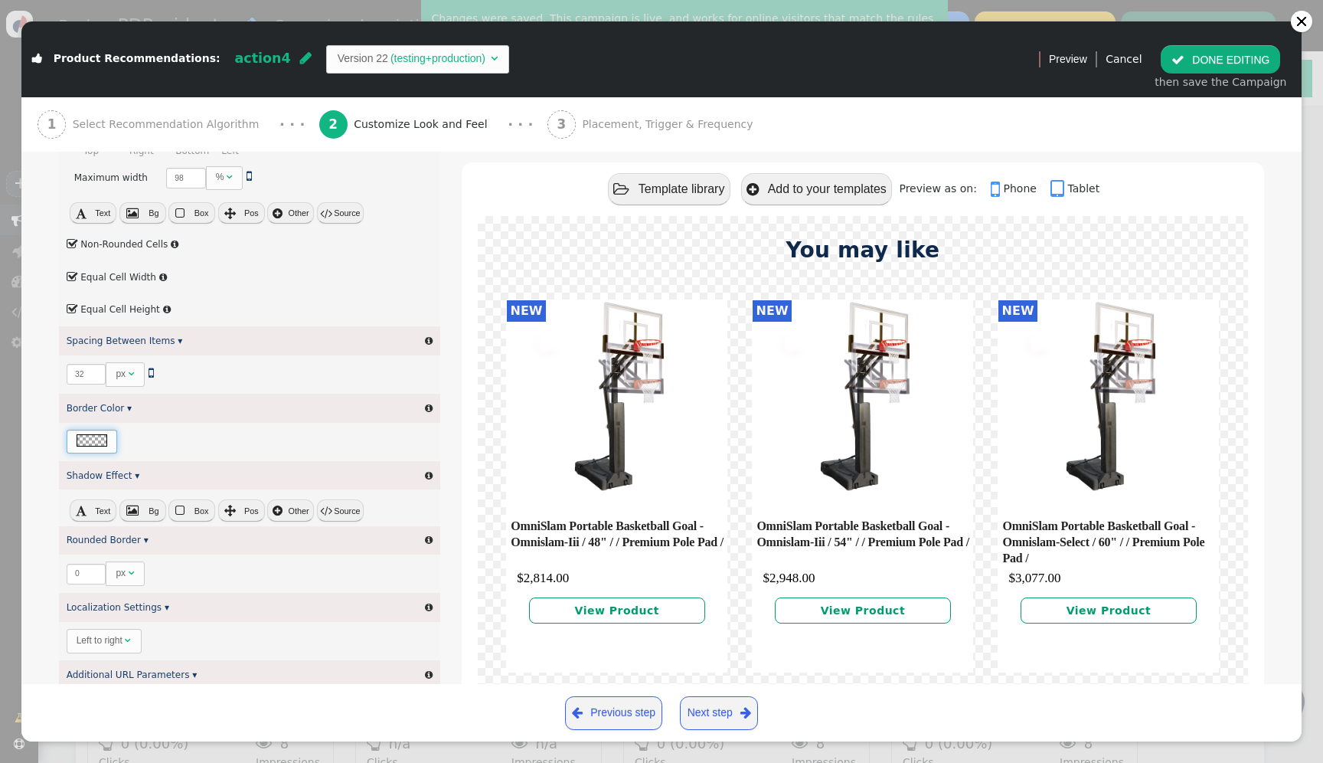
click at [87, 442] on div at bounding box center [92, 440] width 31 height 12
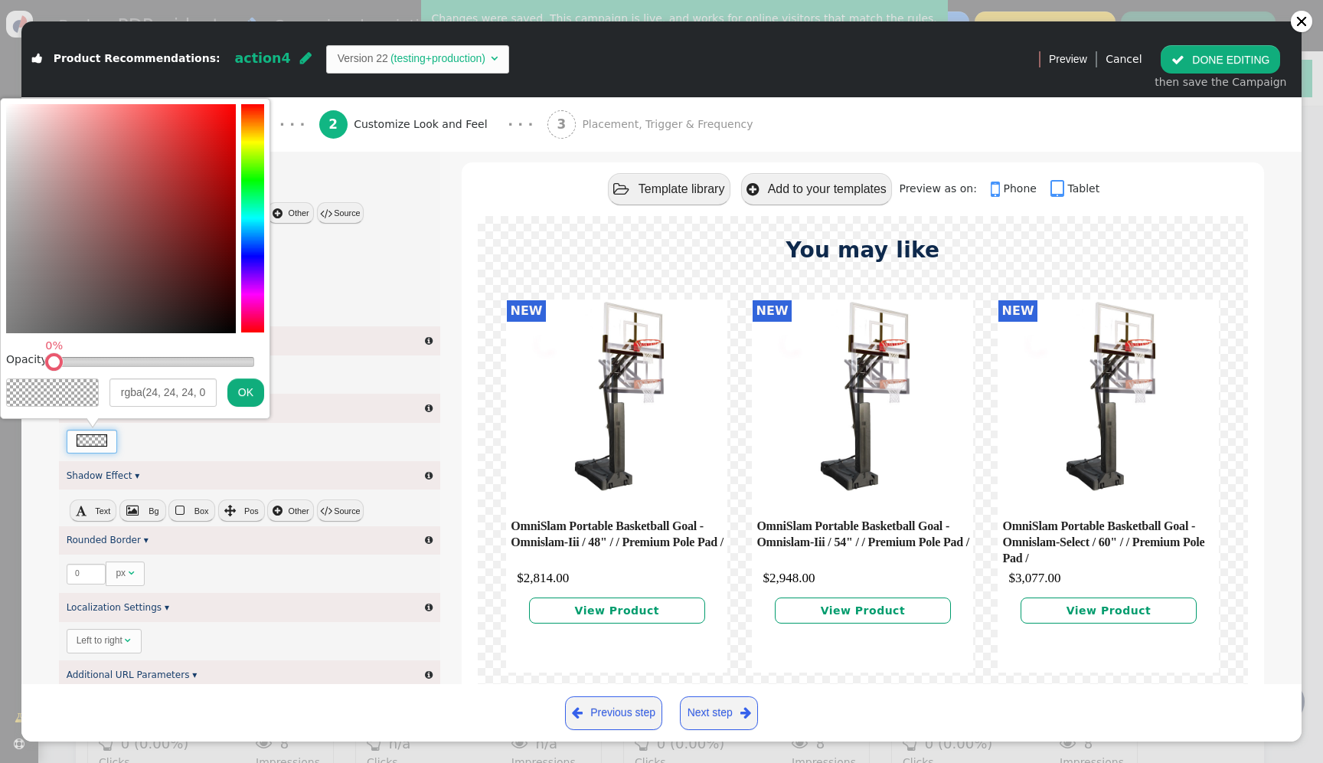
click at [214, 314] on div at bounding box center [121, 314] width 230 height 2
drag, startPoint x: 50, startPoint y: 361, endPoint x: 168, endPoint y: 358, distance: 117.9
click at [168, 358] on table at bounding box center [169, 361] width 11 height 11
type input "rgba(24, 24, 24, 0.58)"
click at [240, 391] on button "OK" at bounding box center [245, 392] width 37 height 28
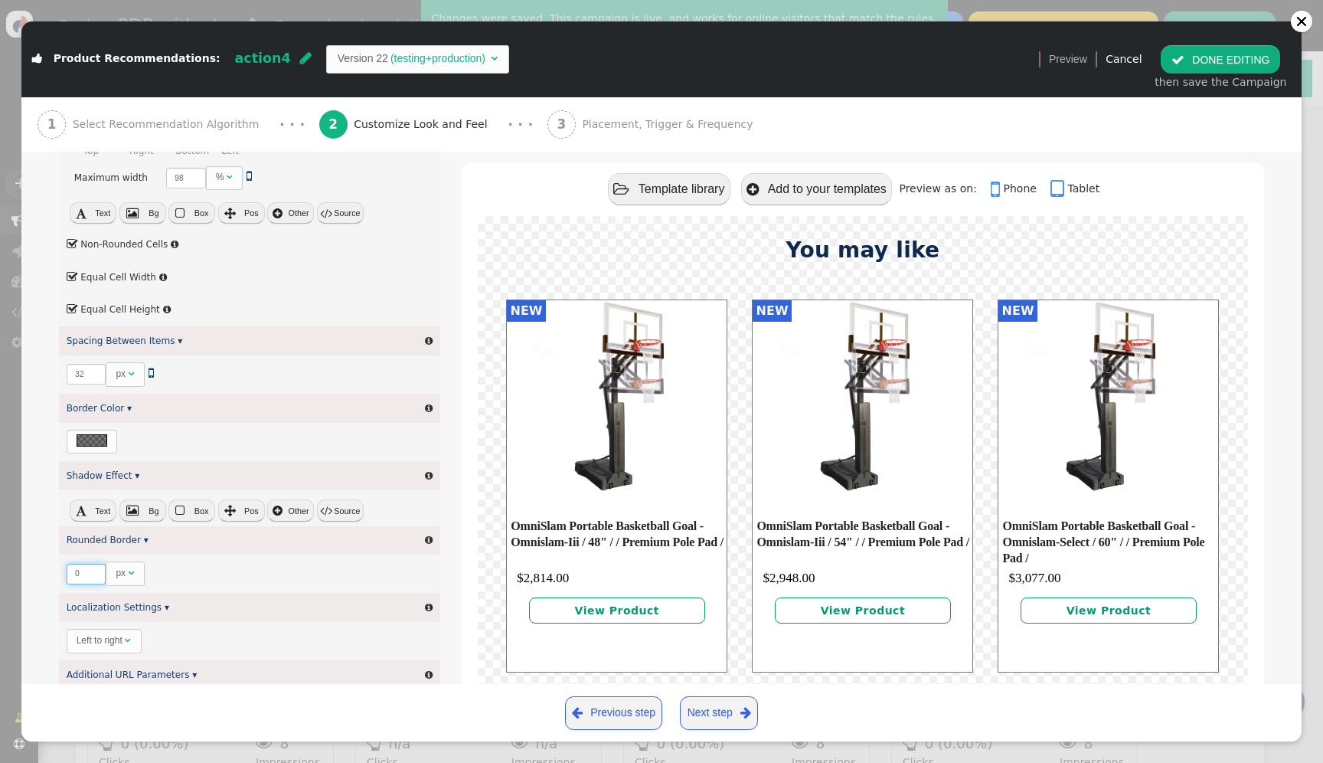
drag, startPoint x: 81, startPoint y: 577, endPoint x: 64, endPoint y: 575, distance: 17.7
click at [64, 575] on div " 0 px  " at bounding box center [249, 573] width 381 height 39
type input "15"
click at [98, 437] on div at bounding box center [92, 440] width 31 height 12
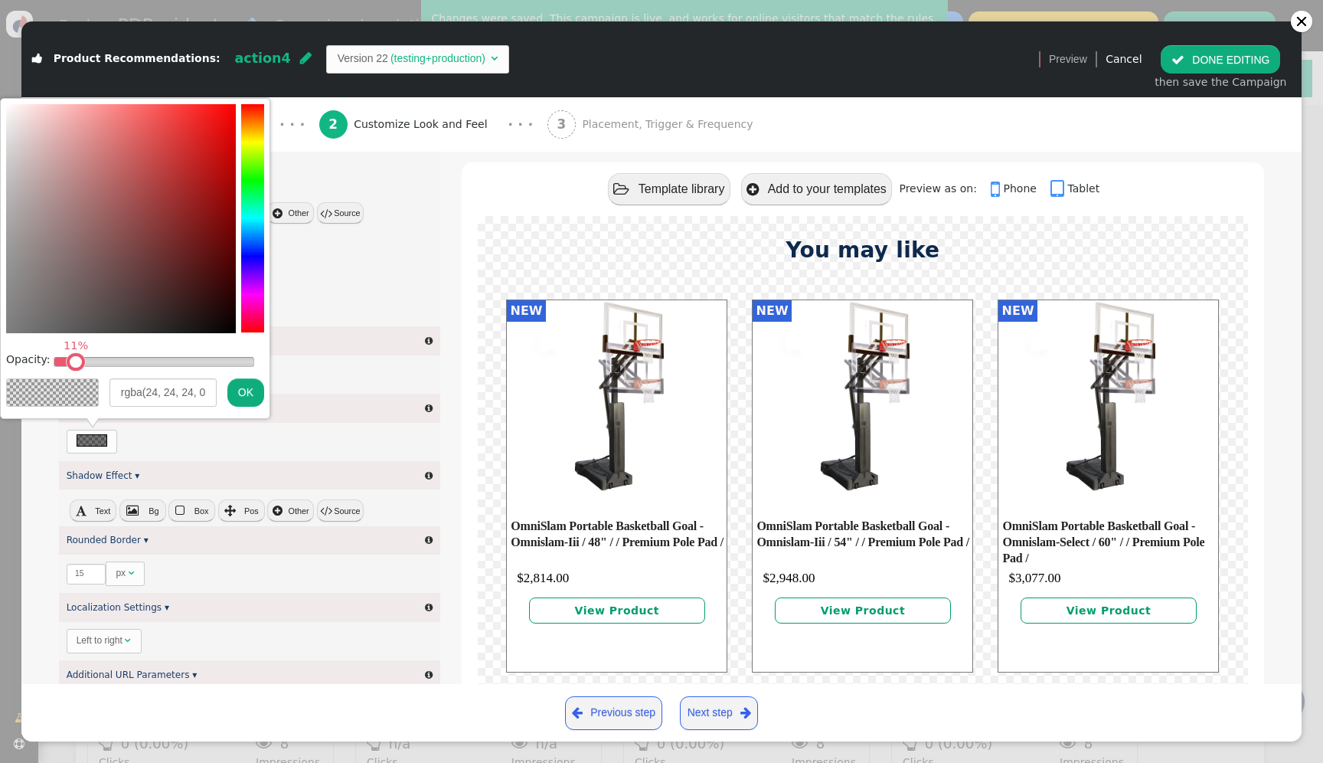
click at [73, 359] on div "11% " at bounding box center [154, 362] width 200 height 8
type input "rgba(24, 24, 24, 0.18)"
click at [88, 360] on div "18% " at bounding box center [154, 362] width 200 height 8
click at [247, 399] on button "OK" at bounding box center [245, 392] width 37 height 28
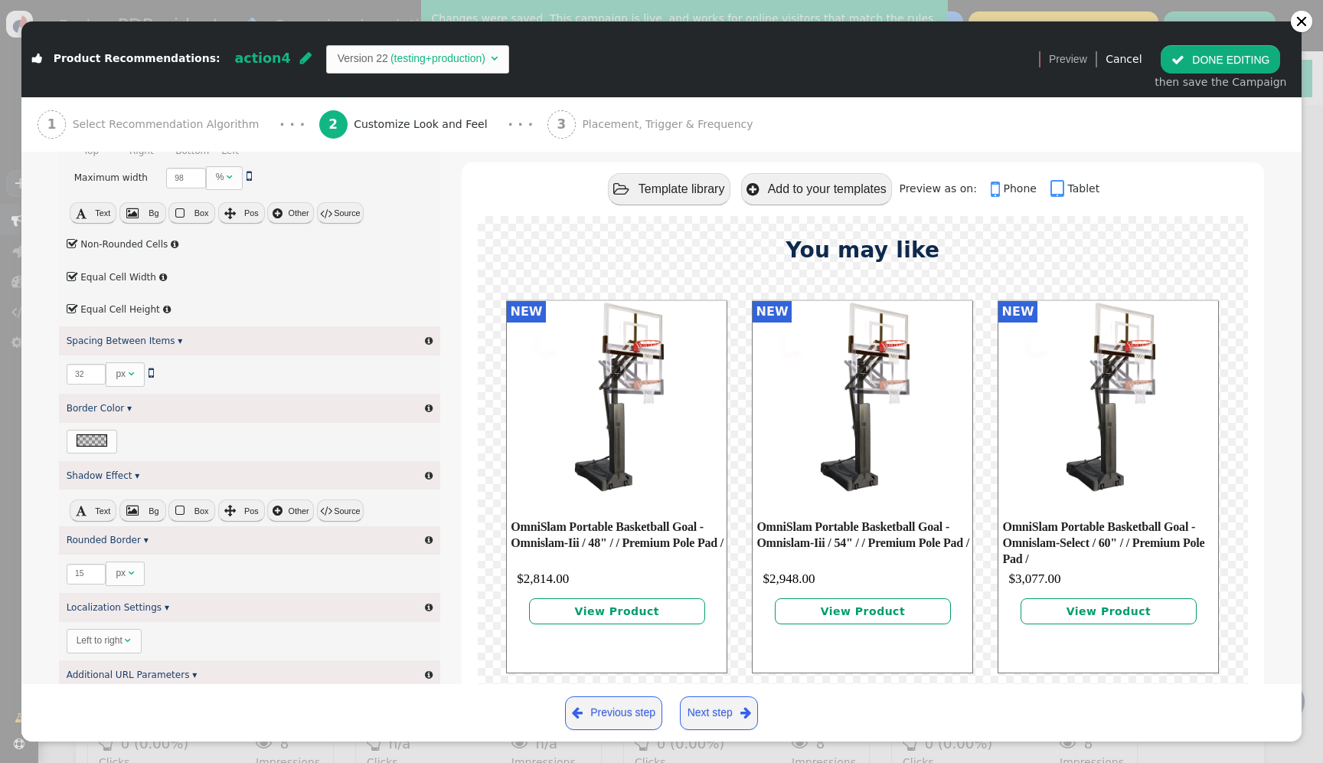
click at [1215, 55] on button " DONE EDITING" at bounding box center [1220, 59] width 119 height 28
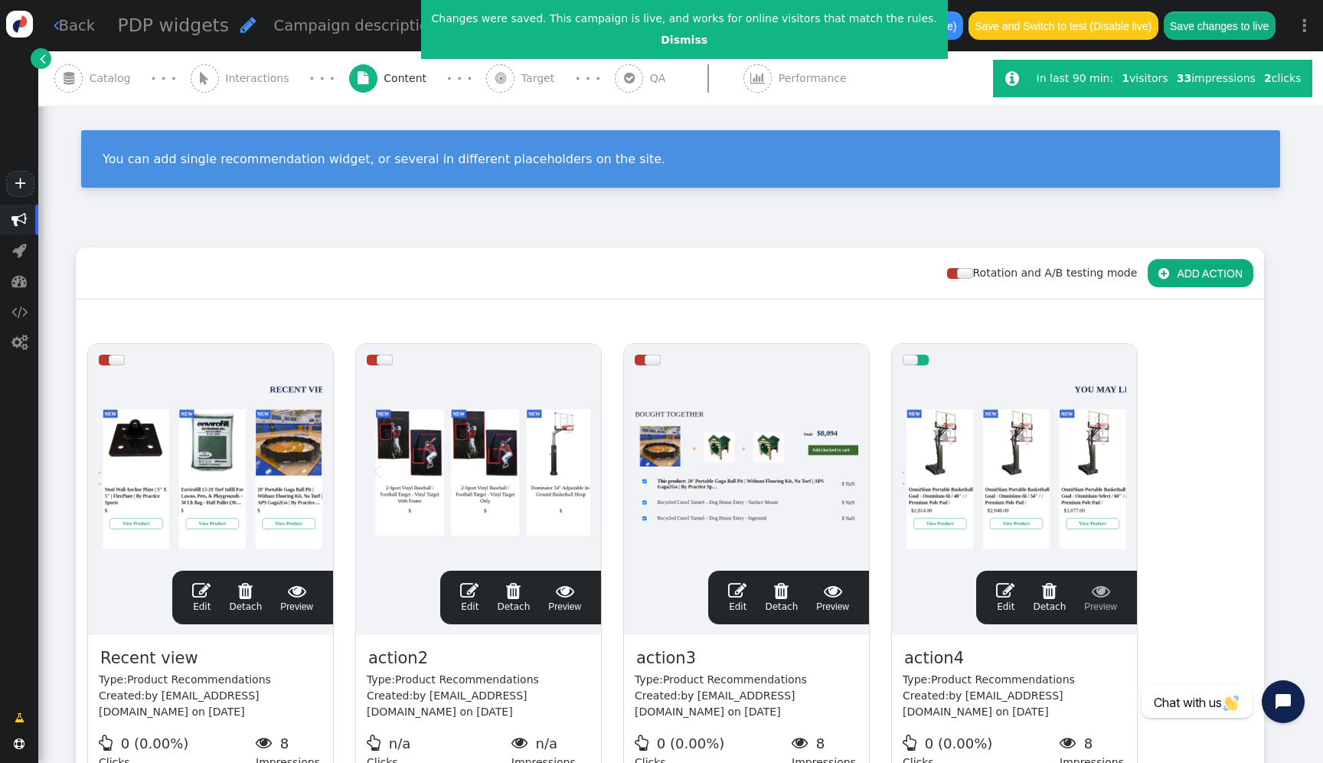
scroll to position [138, 0]
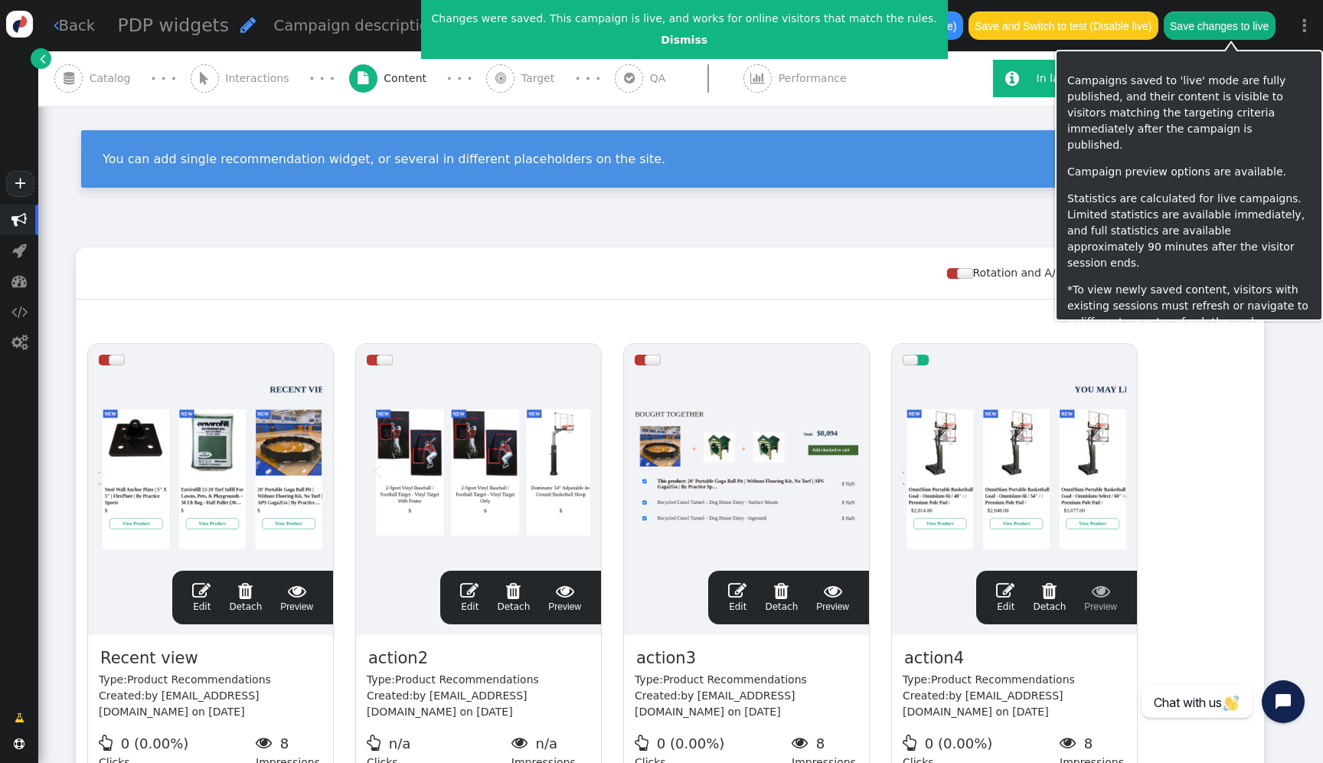
click at [1262, 23] on button "Save changes to live" at bounding box center [1220, 25] width 112 height 28
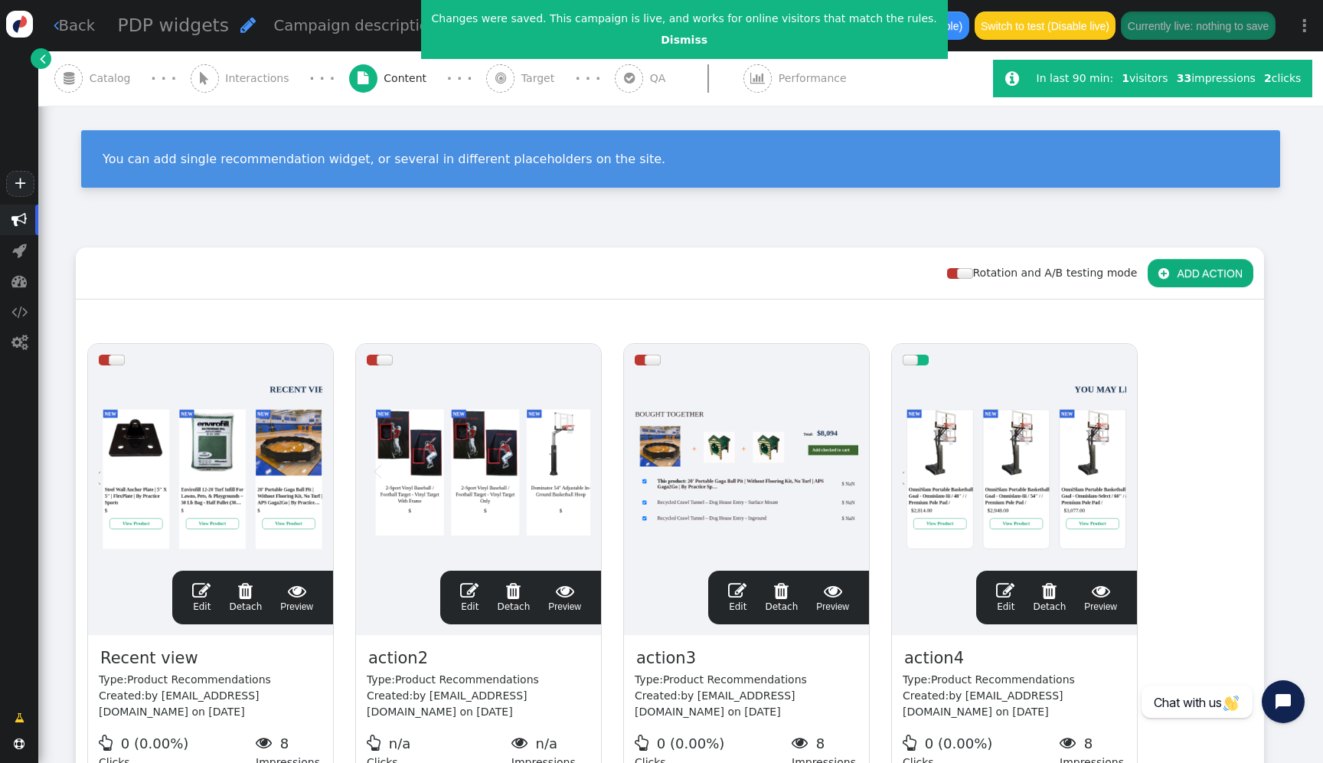
click at [949, 446] on div at bounding box center [1015, 468] width 224 height 184
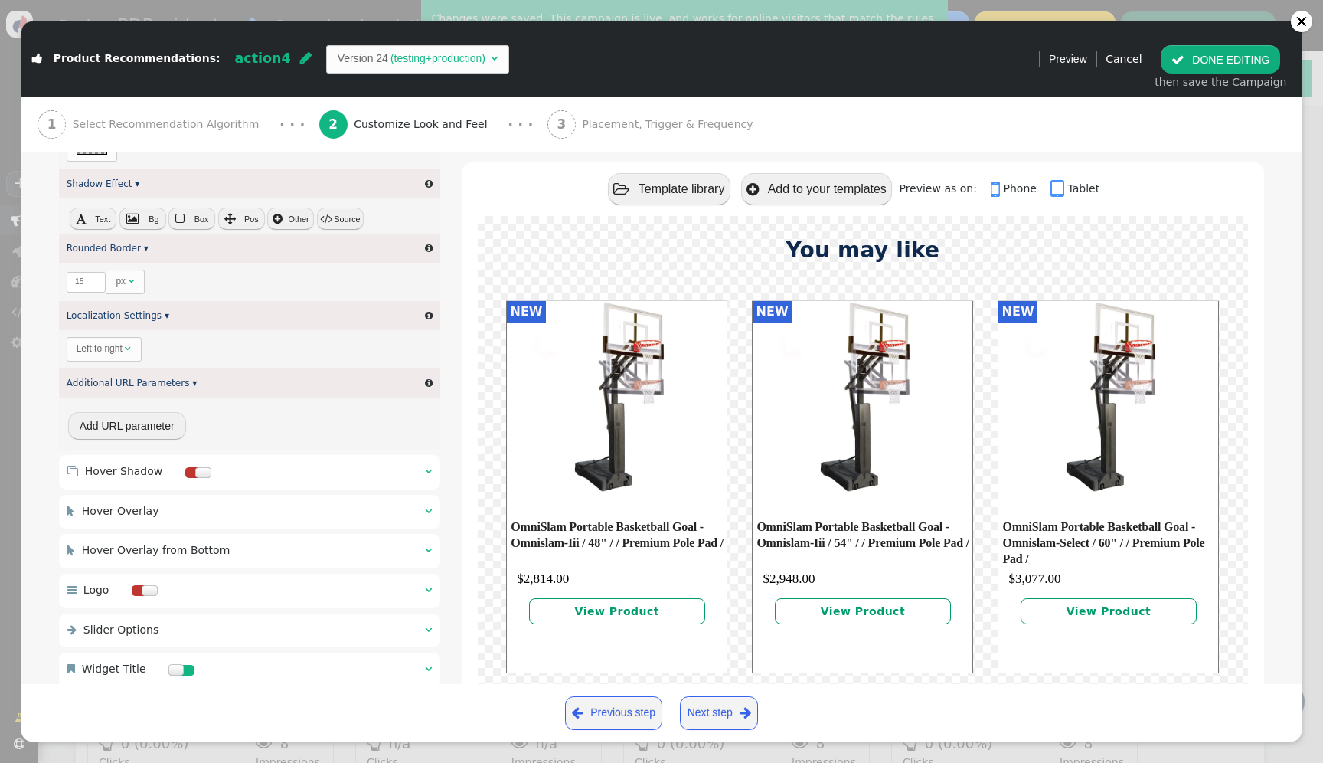
scroll to position [951, 0]
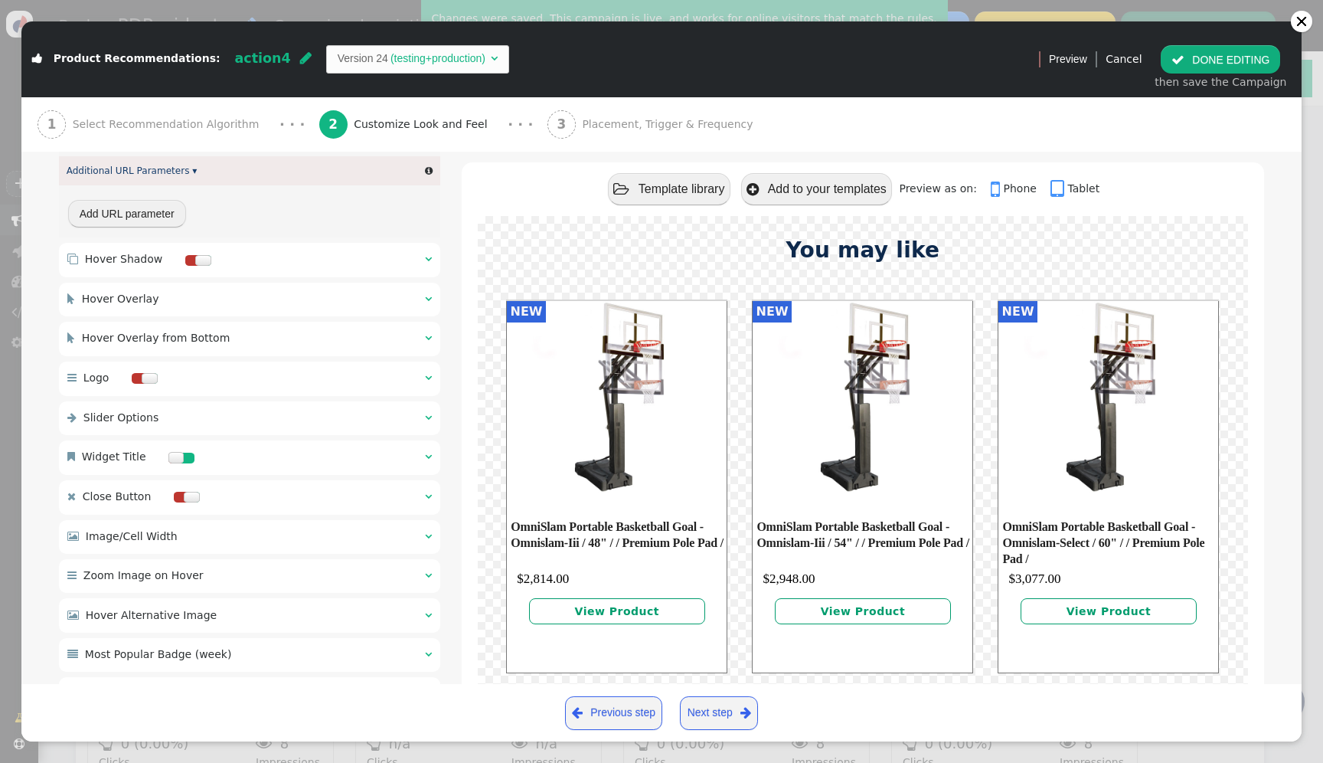
click at [258, 546] on div " Image/Cell Width  " at bounding box center [249, 537] width 381 height 34
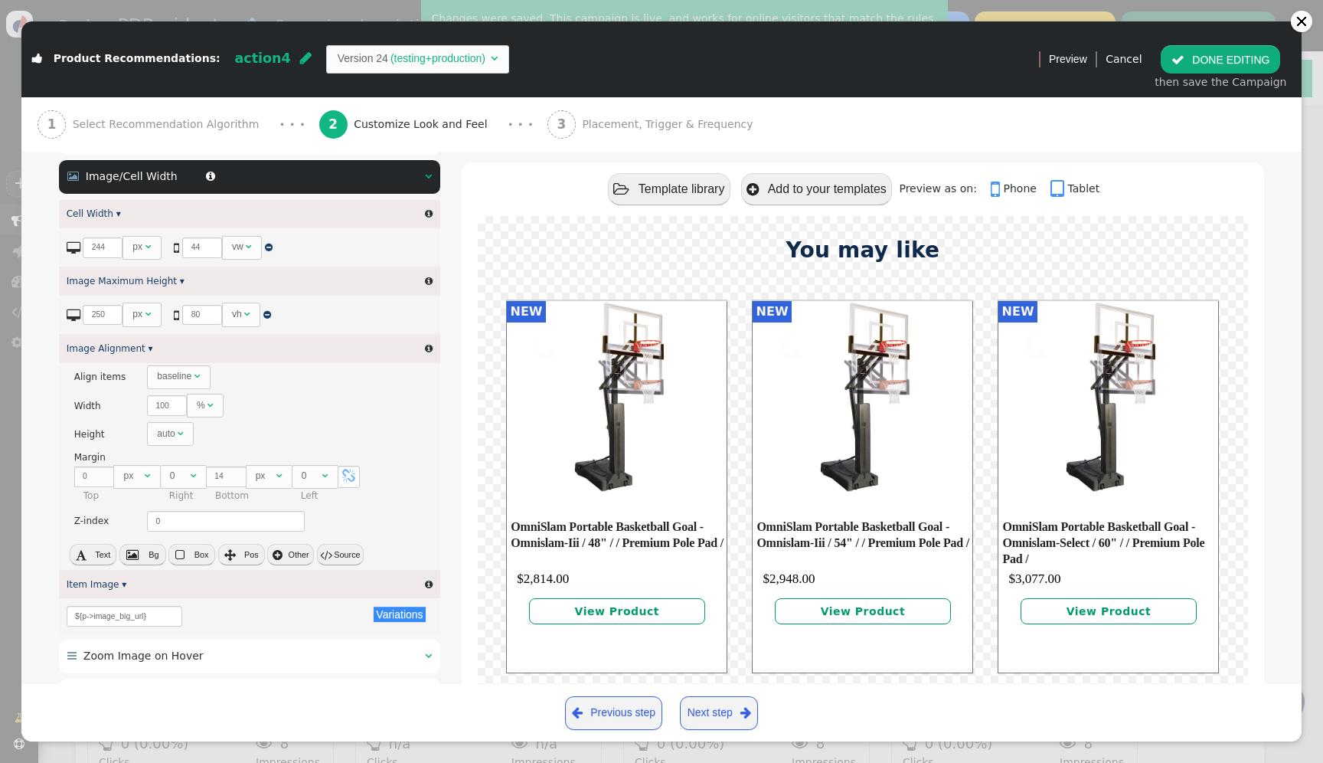
scroll to position [443, 0]
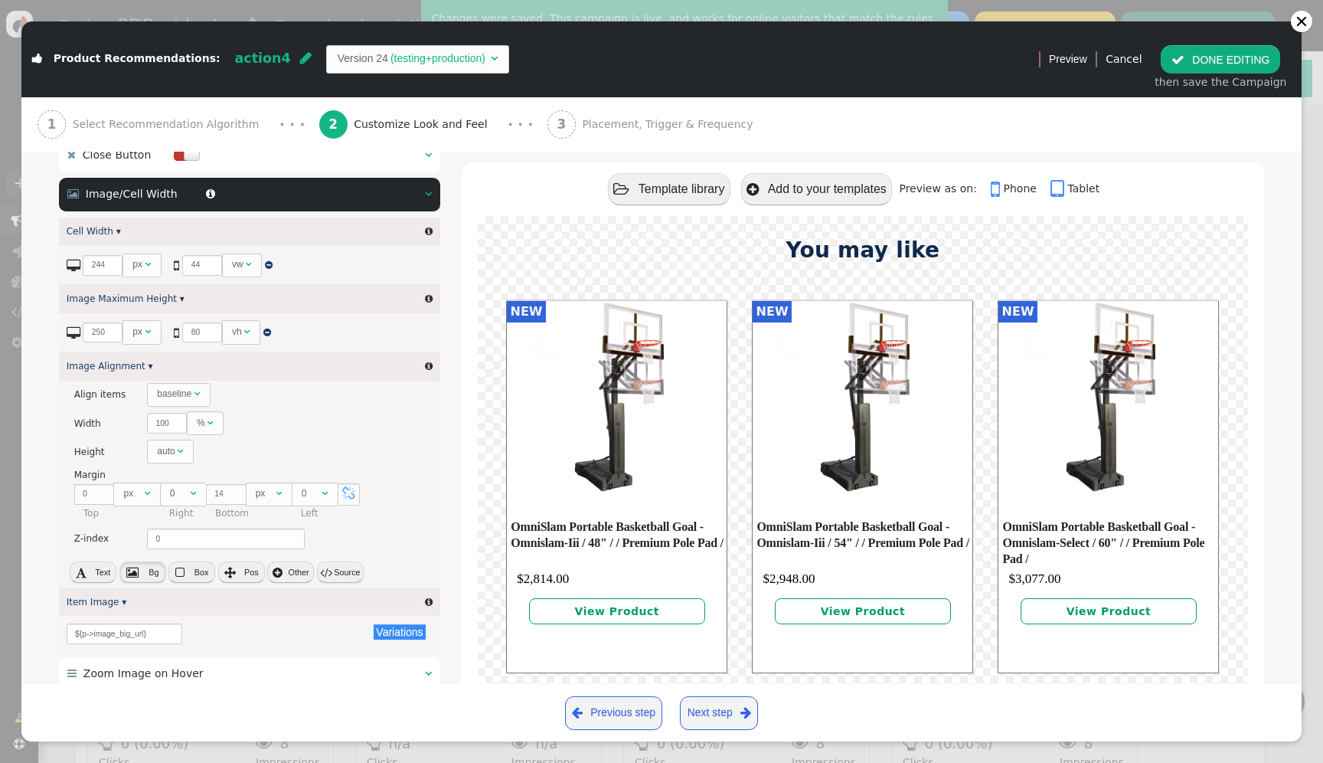
click at [149, 575] on span "Bg" at bounding box center [154, 571] width 10 height 9
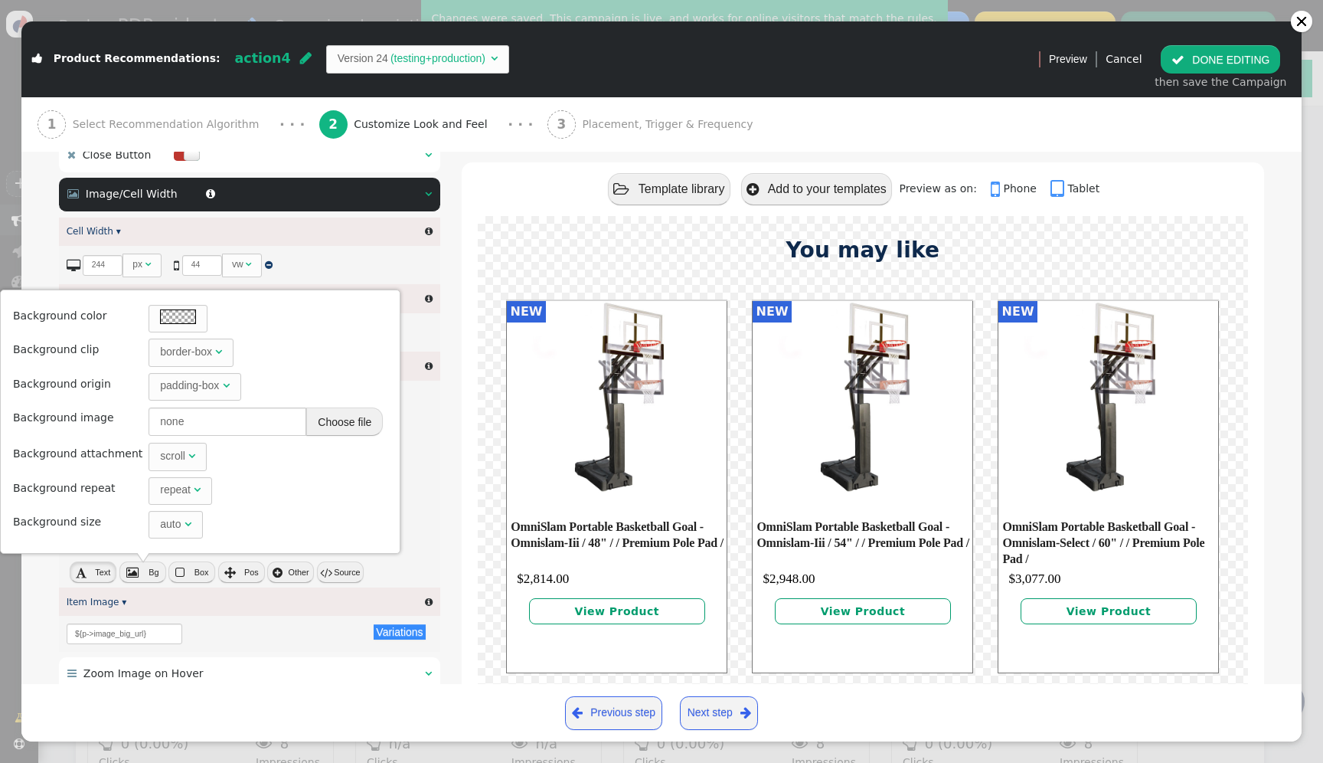
drag, startPoint x: 95, startPoint y: 573, endPoint x: 183, endPoint y: 573, distance: 88.0
click at [183, 573] on div " Text  Bg  Box  Pos  Other  Source" at bounding box center [249, 573] width 381 height 27
click at [183, 573] on span "" at bounding box center [179, 572] width 9 height 11
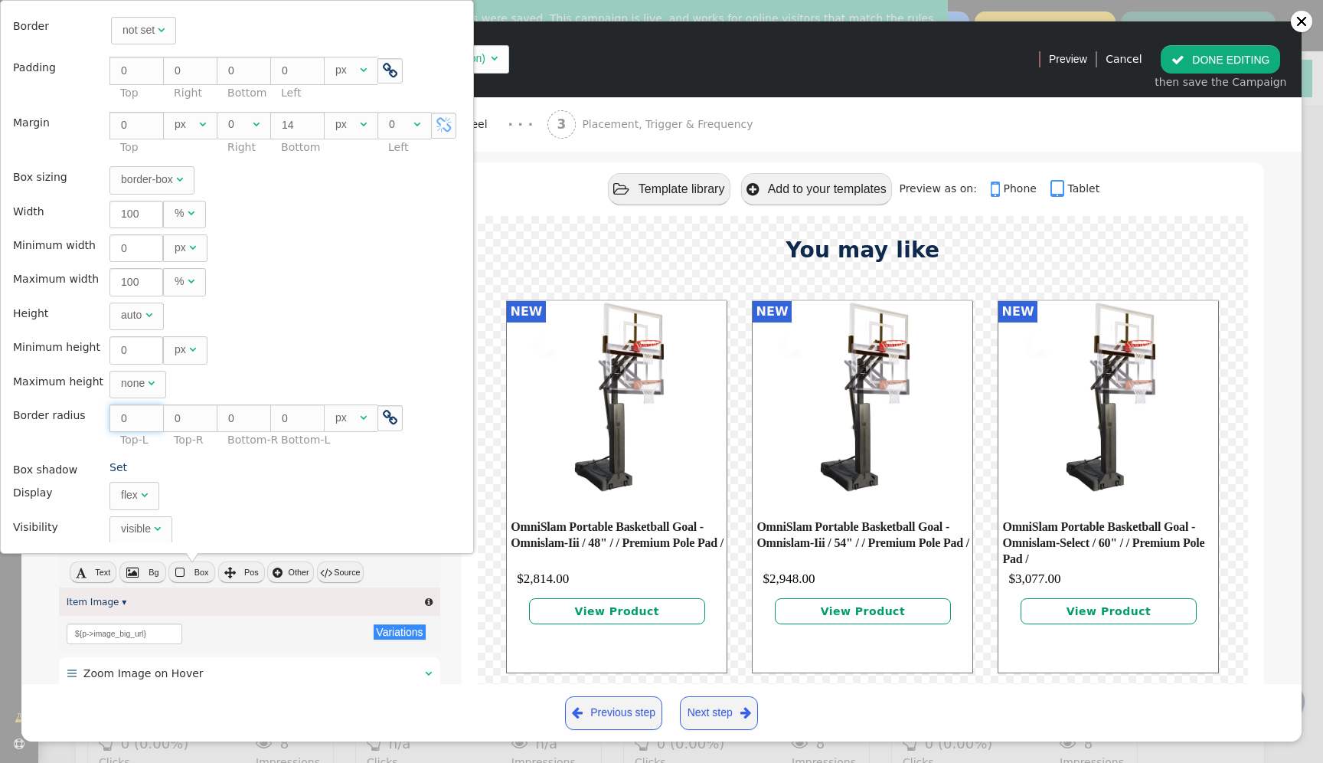
drag, startPoint x: 126, startPoint y: 418, endPoint x: 109, endPoint y: 418, distance: 16.8
click at [109, 418] on input "0" at bounding box center [136, 418] width 54 height 28
type input "1"
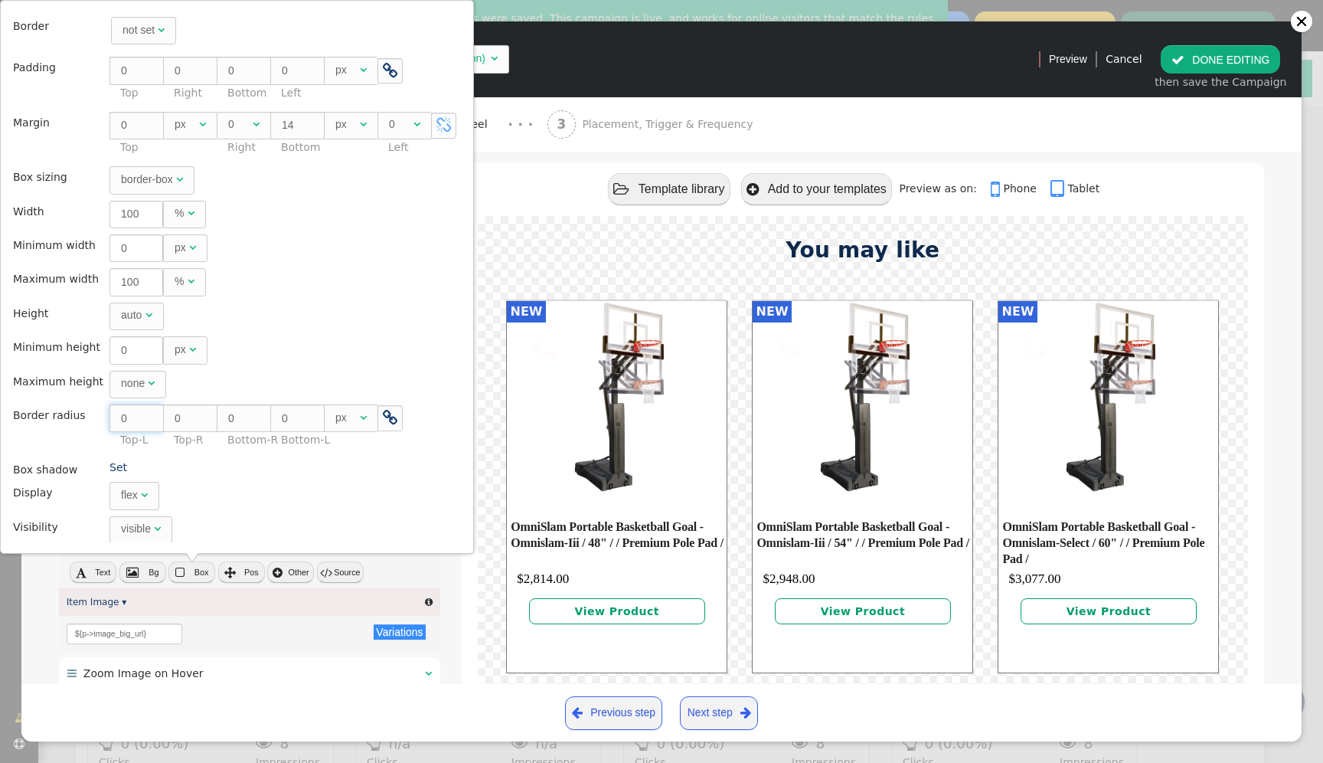
type input "1"
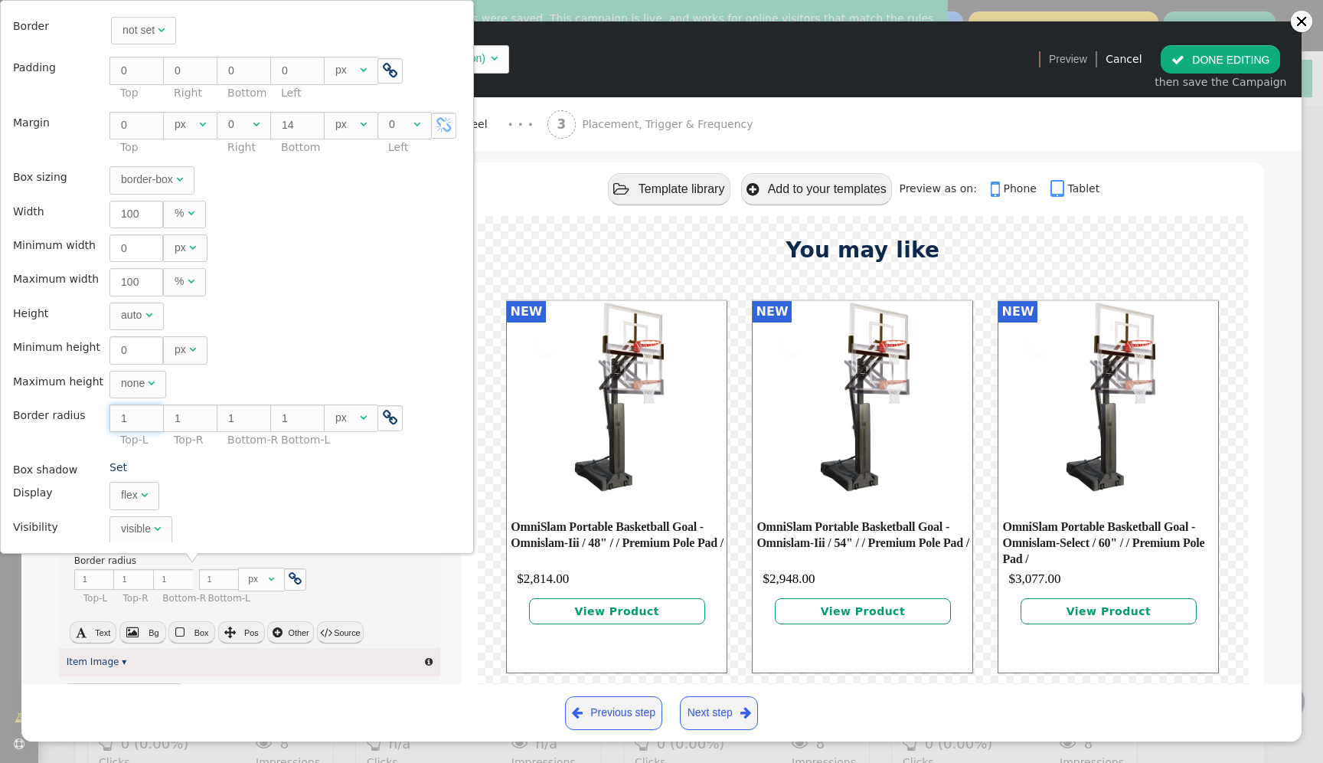
type input "15"
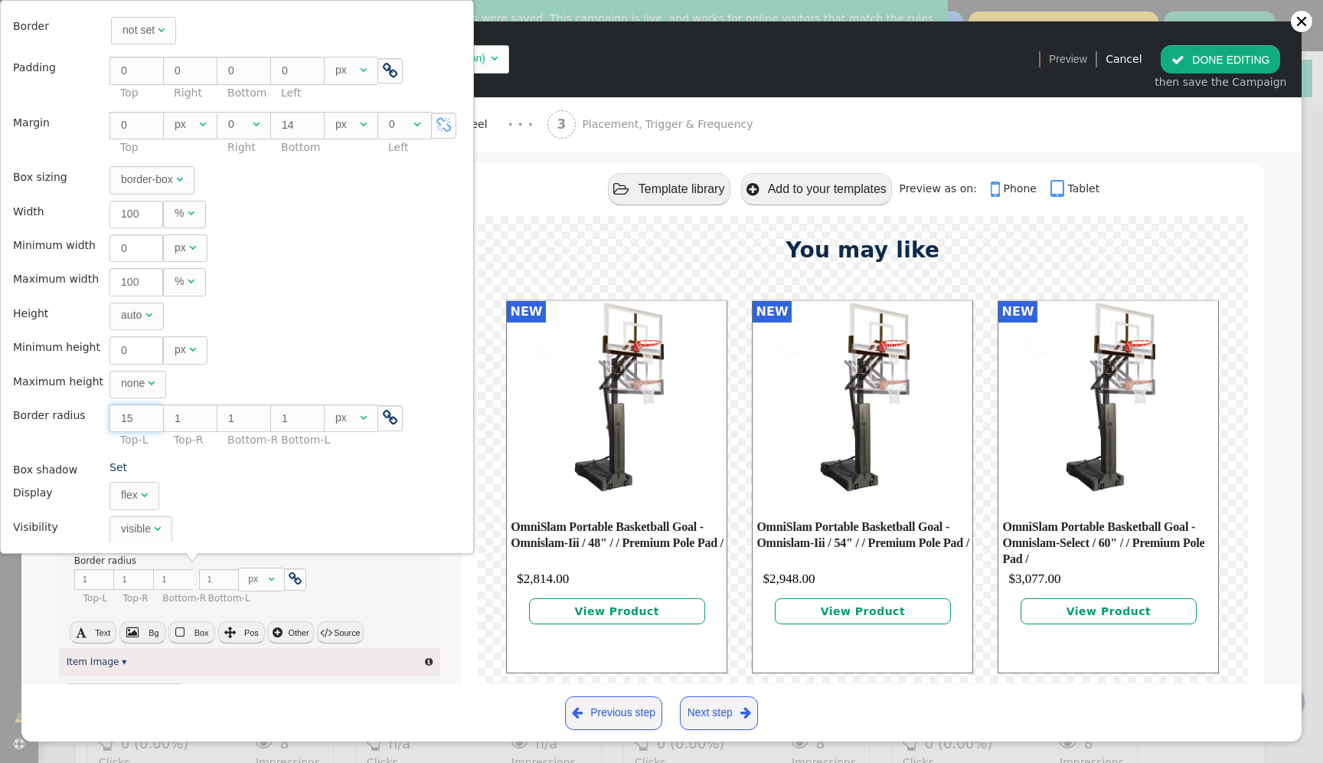
type input "15"
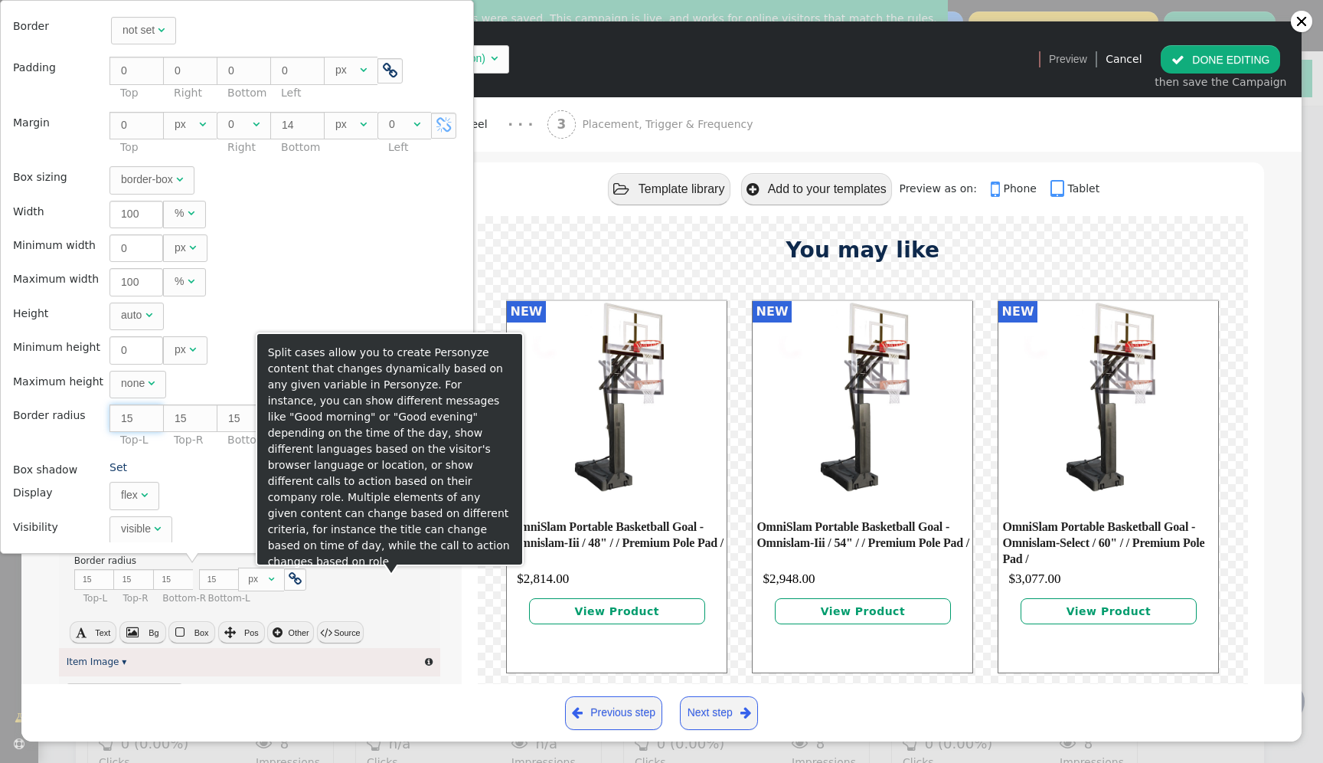
type input "15"
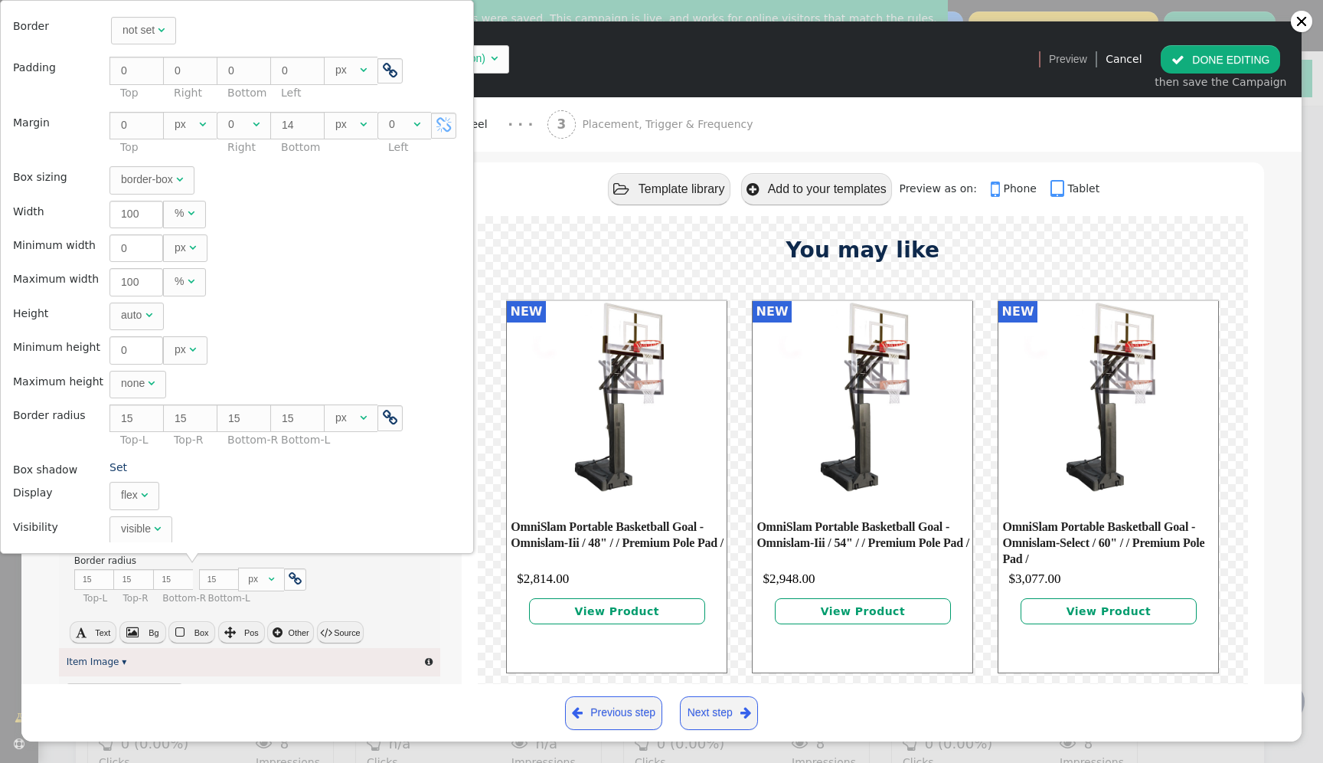
click at [434, 577] on div "× Align items There are alternatives. Default value: baseline  Variations × Wi…" at bounding box center [249, 496] width 381 height 231
click at [1249, 54] on button " DONE EDITING" at bounding box center [1220, 59] width 119 height 28
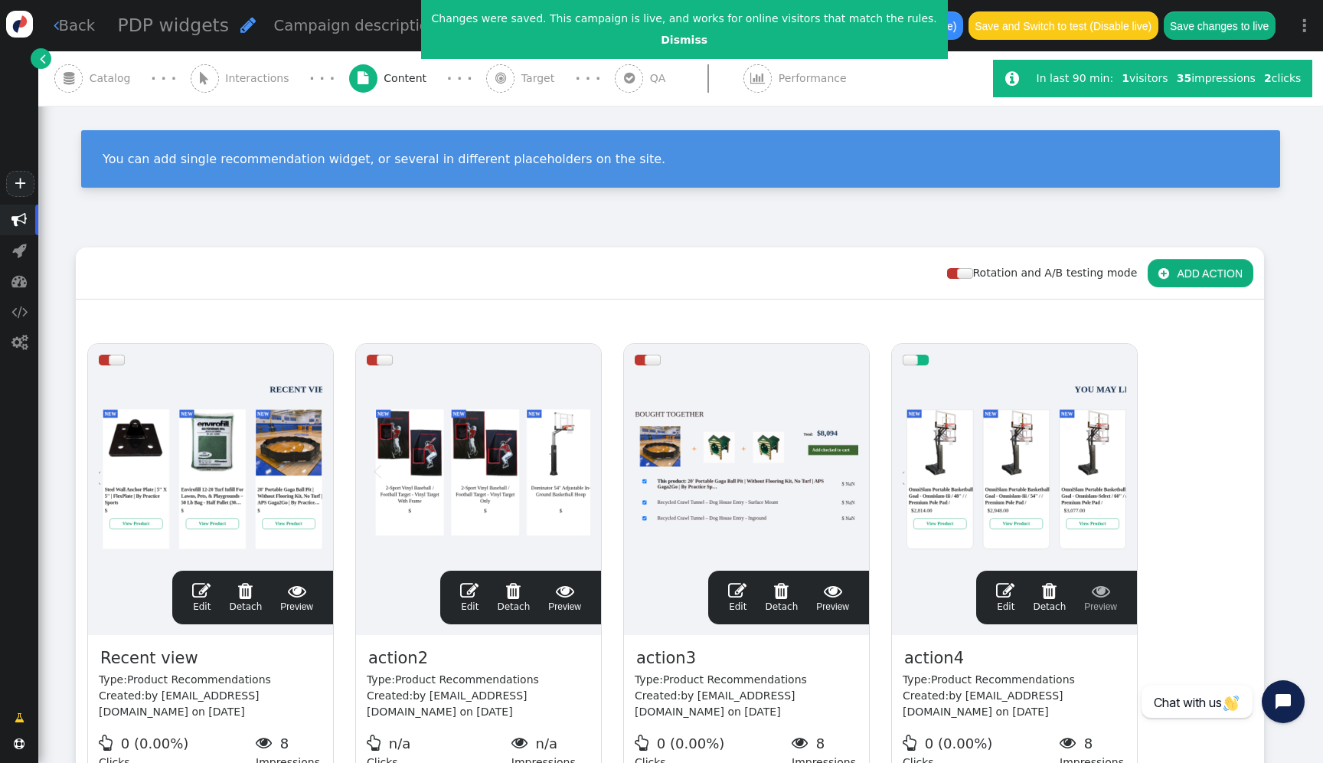
scroll to position [0, 0]
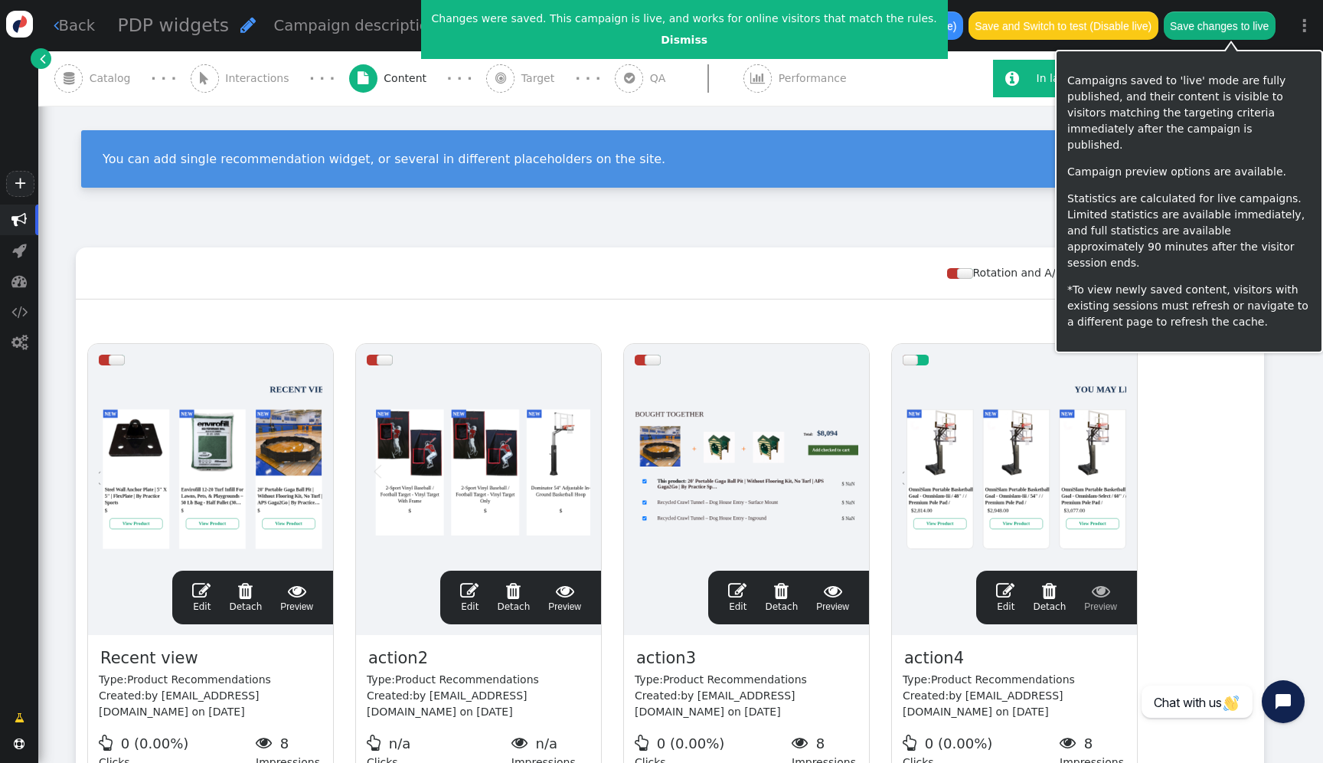
click at [1239, 27] on button "Save changes to live" at bounding box center [1220, 25] width 112 height 28
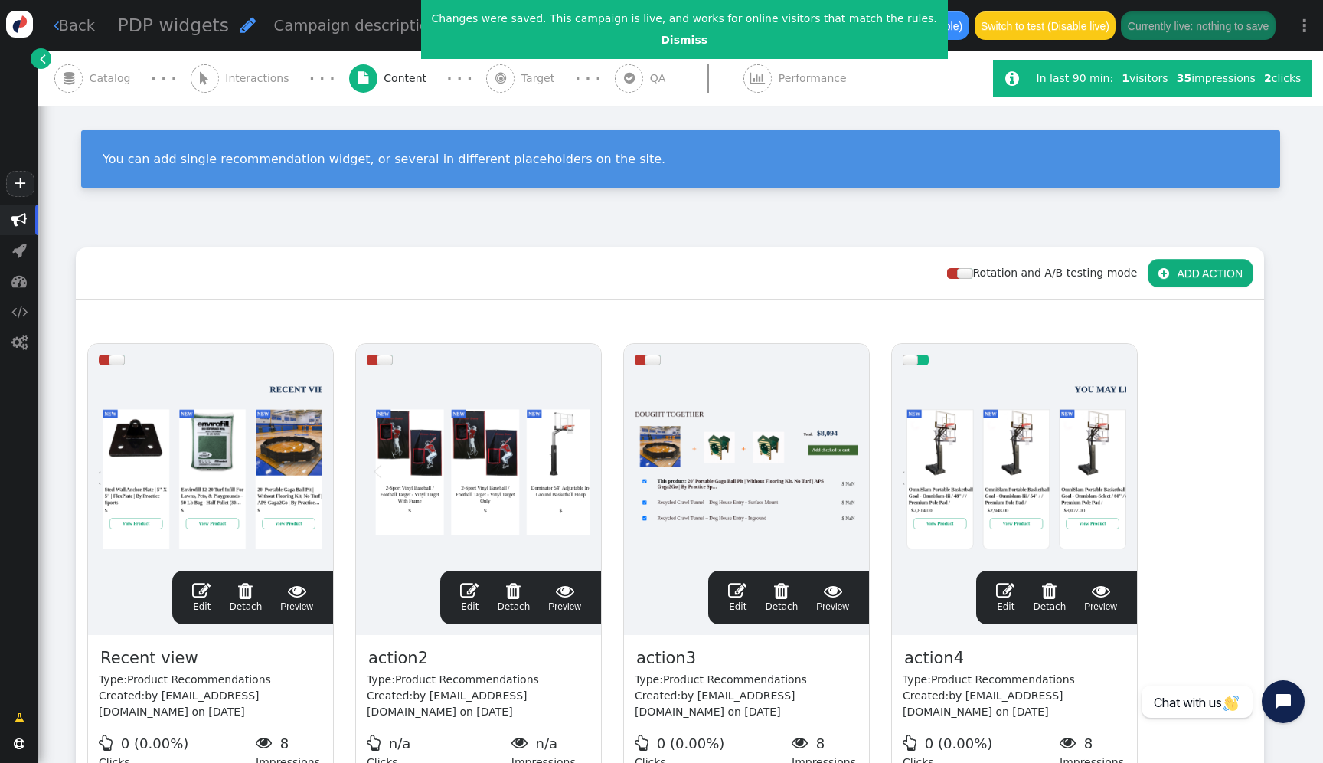
click at [988, 414] on div at bounding box center [1015, 468] width 224 height 184
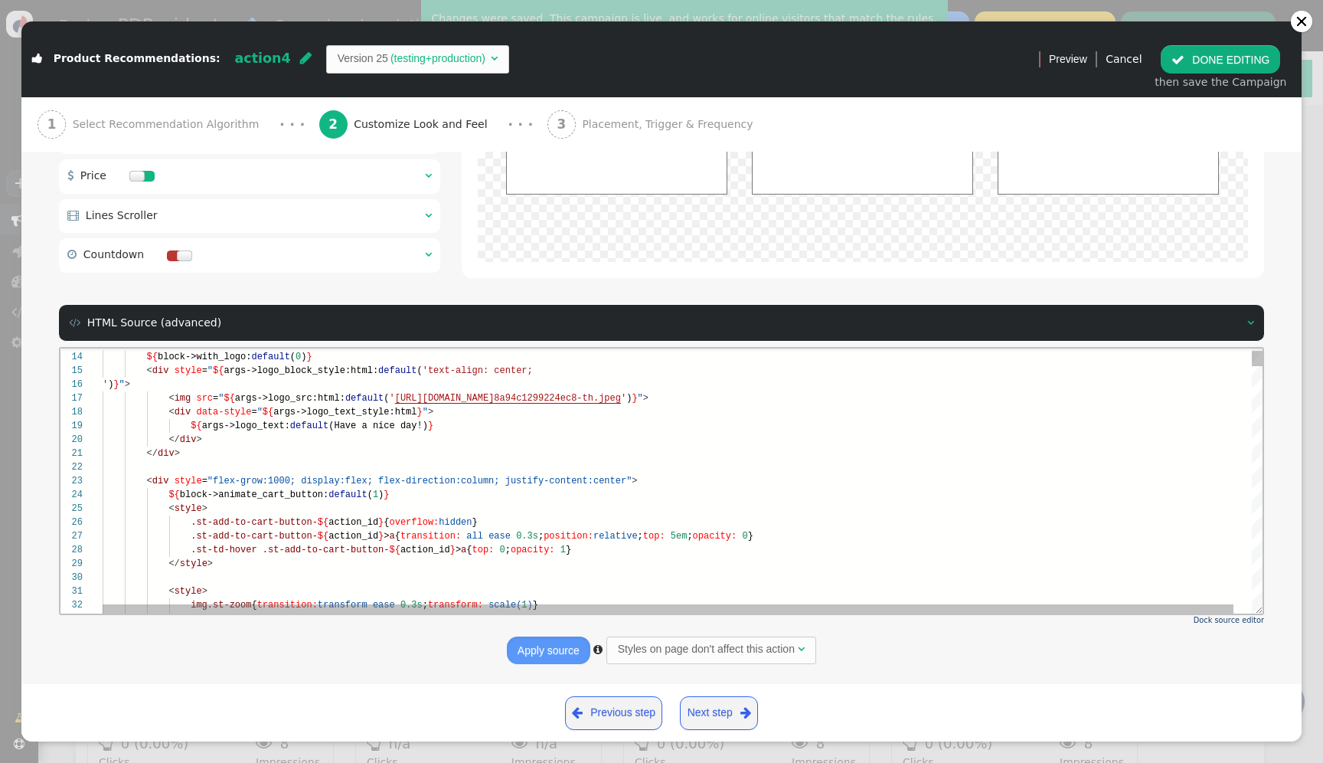
scroll to position [83, 243]
click at [346, 535] on div "13 14 15 16 17 18 19 20 21 22 23 24 25 26 27 28 29 30 31 32 33 " > ${ block->wi…" at bounding box center [661, 480] width 1202 height 265
type textarea "</div> <div style="flex-grow:1000; display:flex; flex-direction:column; justify…"
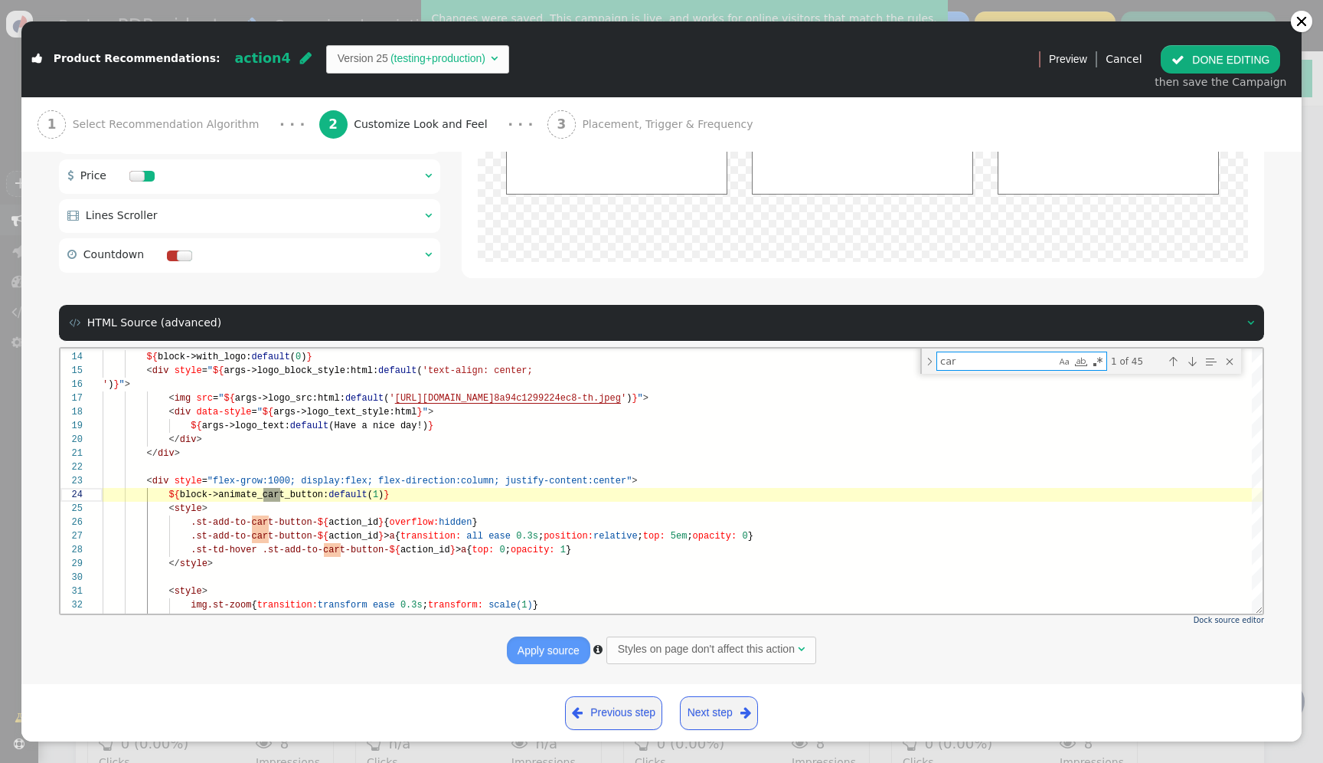
scroll to position [1874, 0]
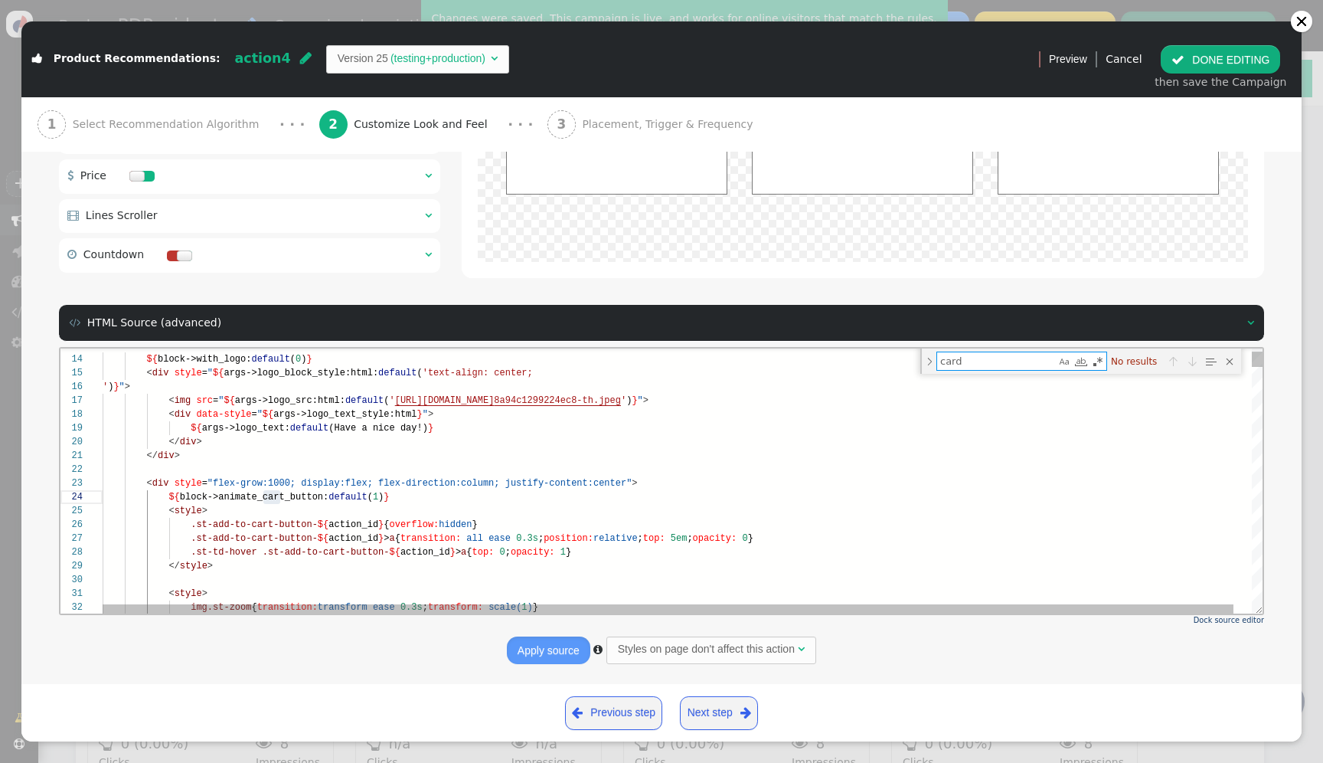
click at [977, 360] on textarea "card" at bounding box center [996, 361] width 119 height 18
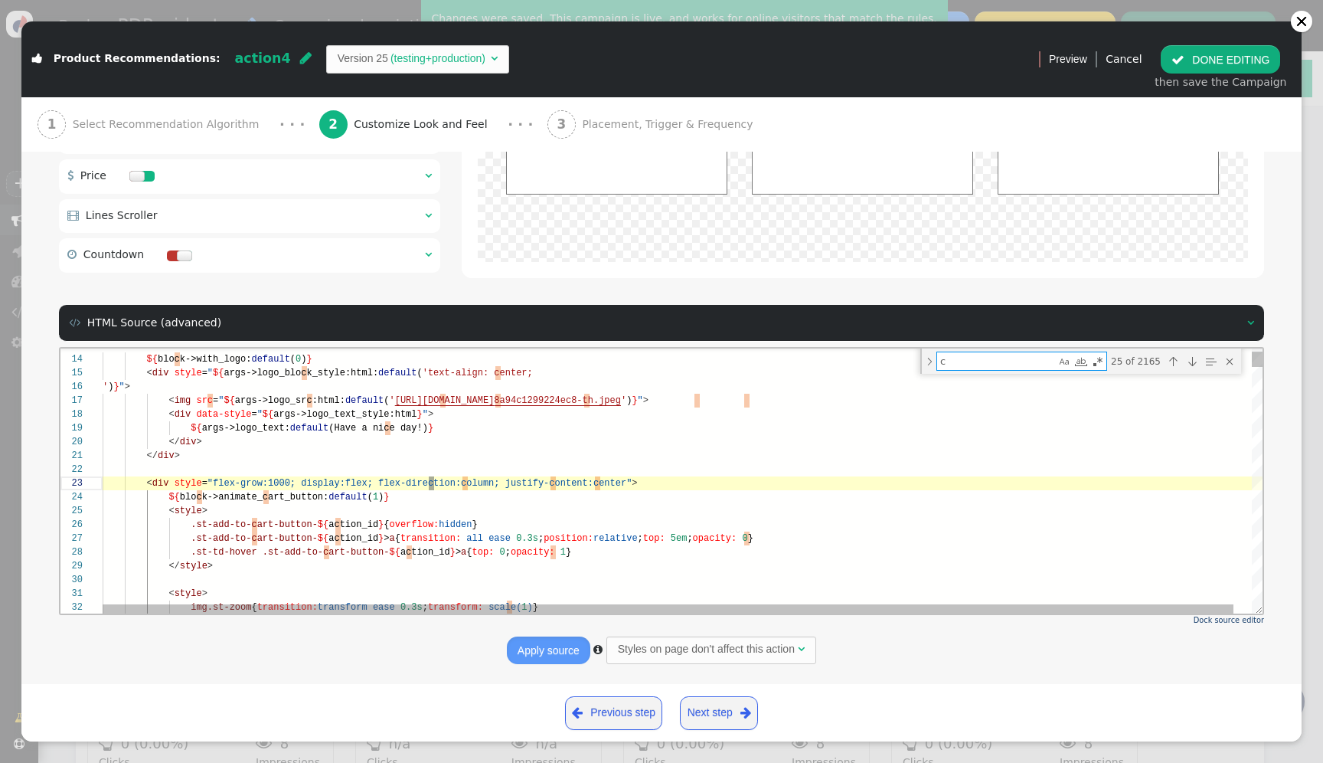
type textarea "ce"
type textarea "} </style> ${block->with_hover_shadow:default(0)} <style> .st-tab-rnd > * > tr …"
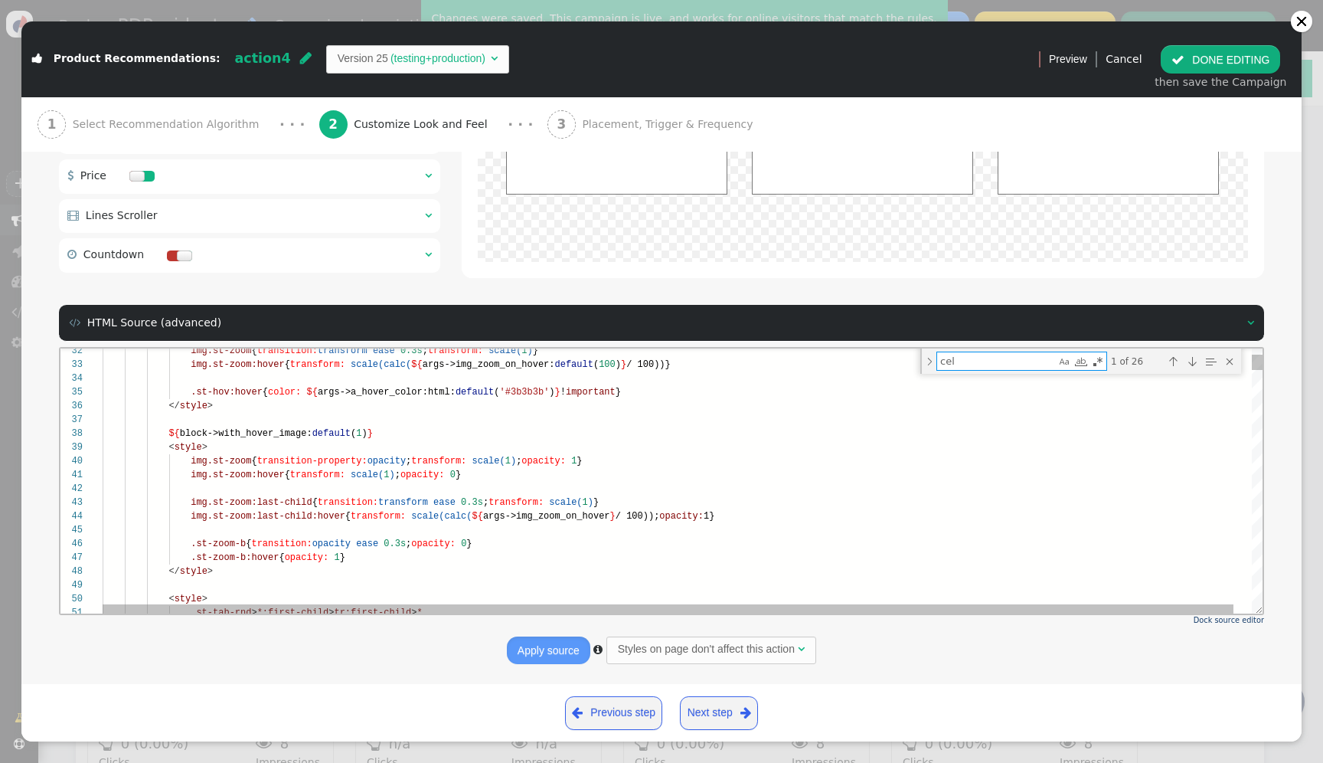
type textarea "cel"
click at [505, 516] on span "args->img_zoom_on_hover" at bounding box center [546, 516] width 127 height 11
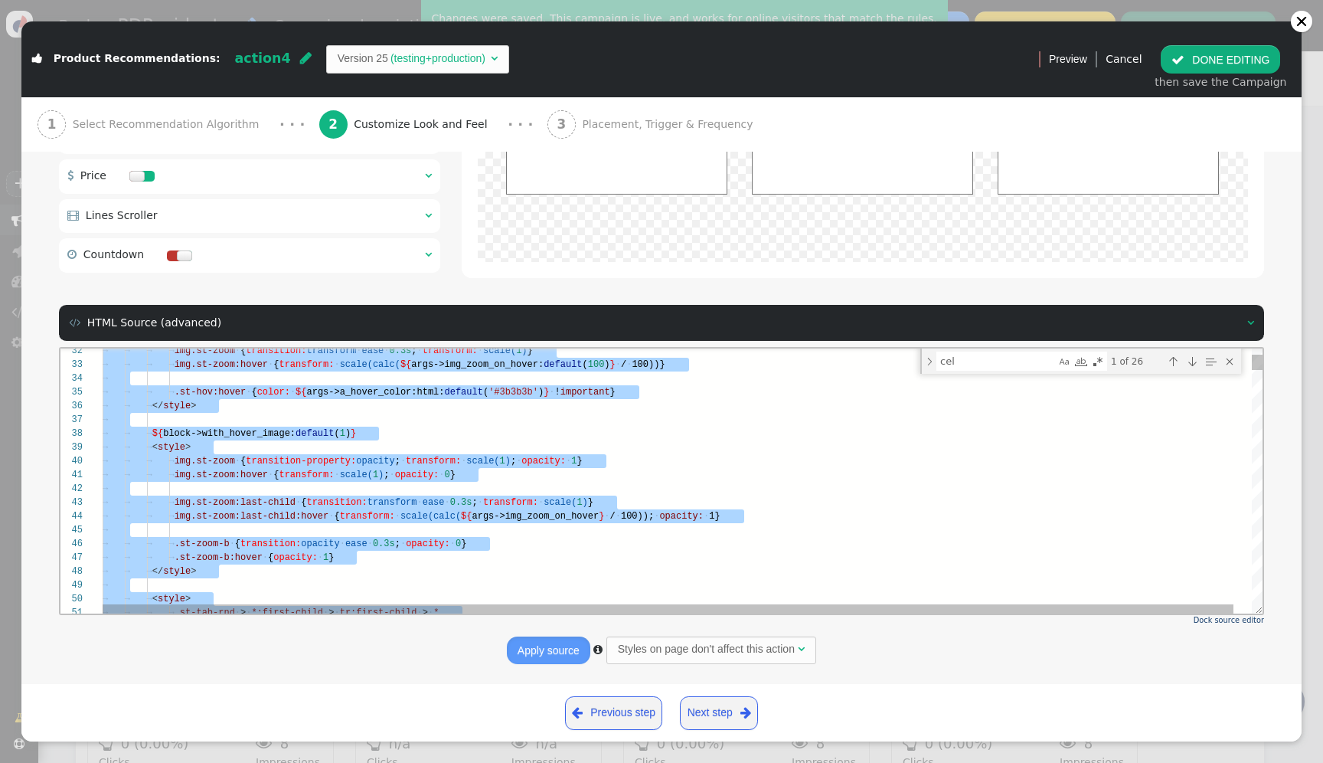
paste textarea "ame='Show Right Button', description='Toggle display of a button to the right o…"
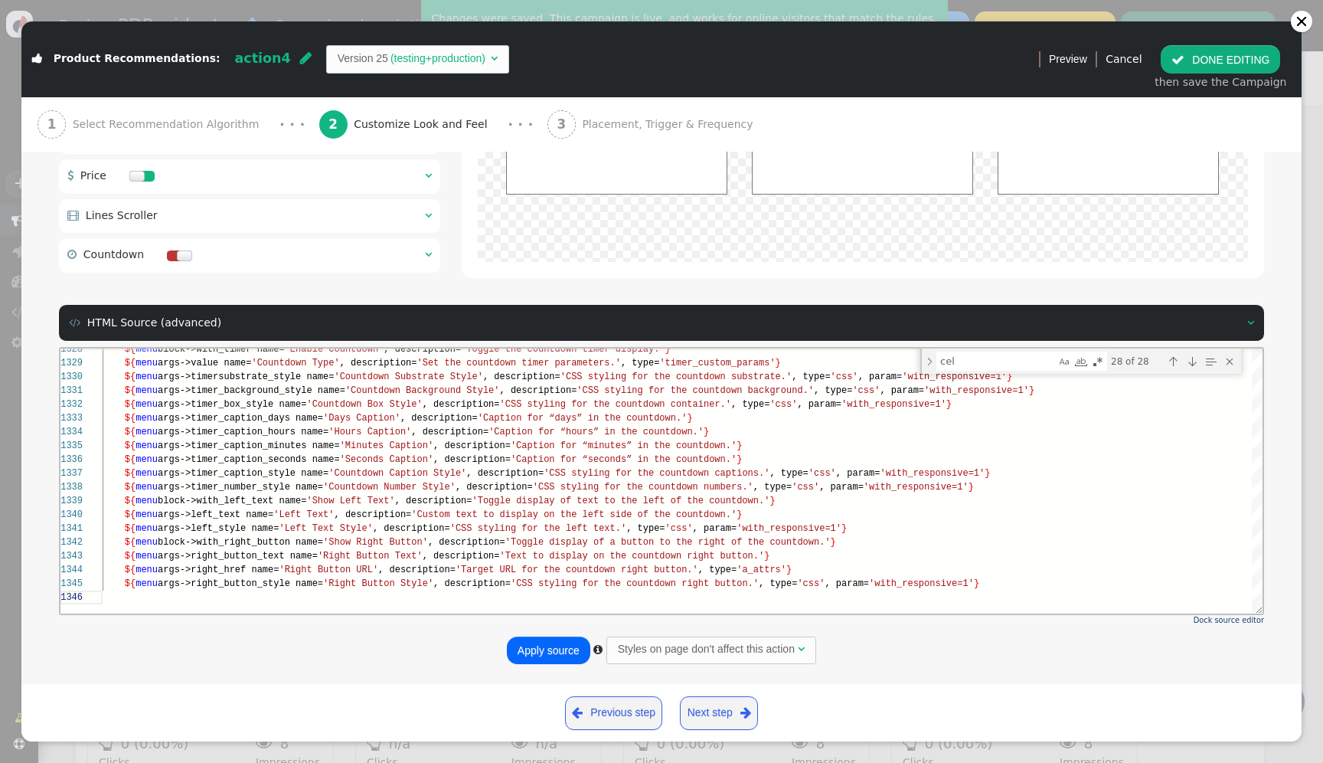
click at [562, 655] on button "Apply source" at bounding box center [548, 650] width 83 height 28
type textarea "name='Show Right Button', description='Toggle display of a button to the right …"
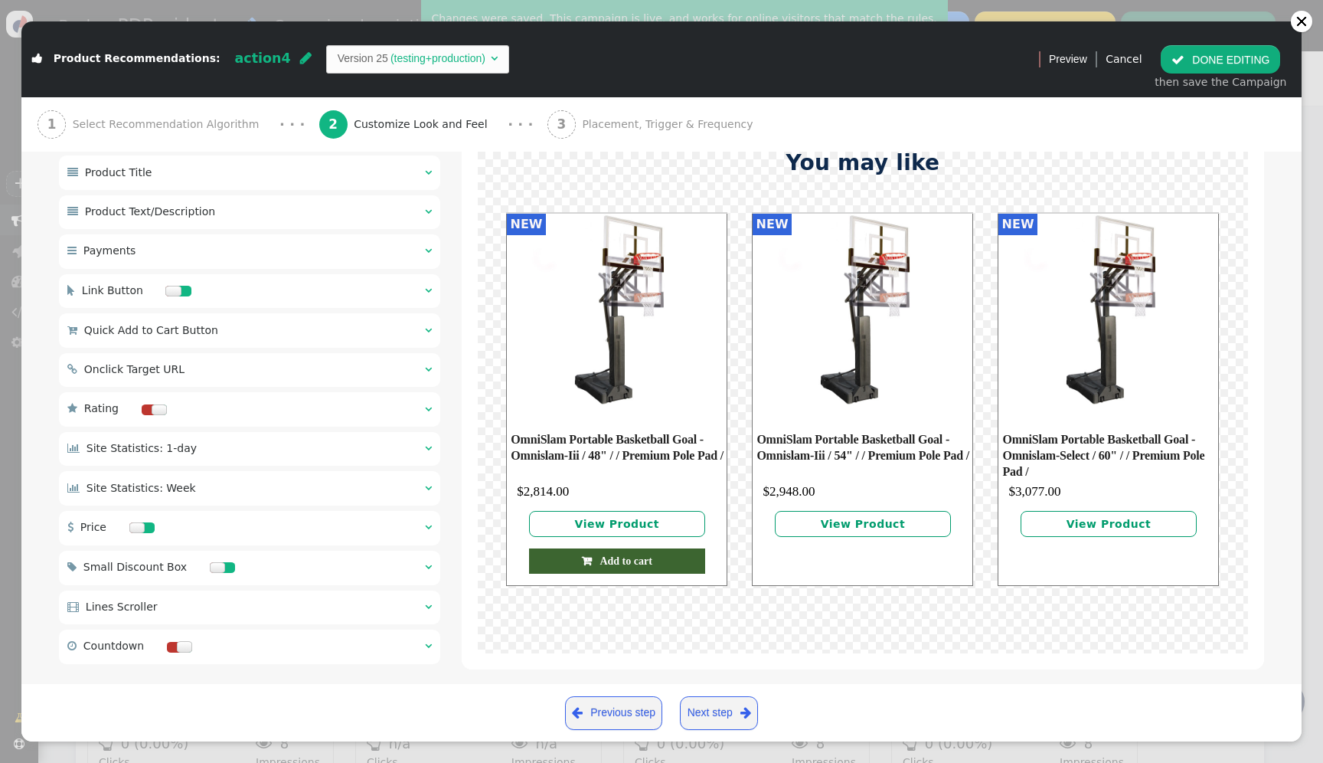
scroll to position [1507, 0]
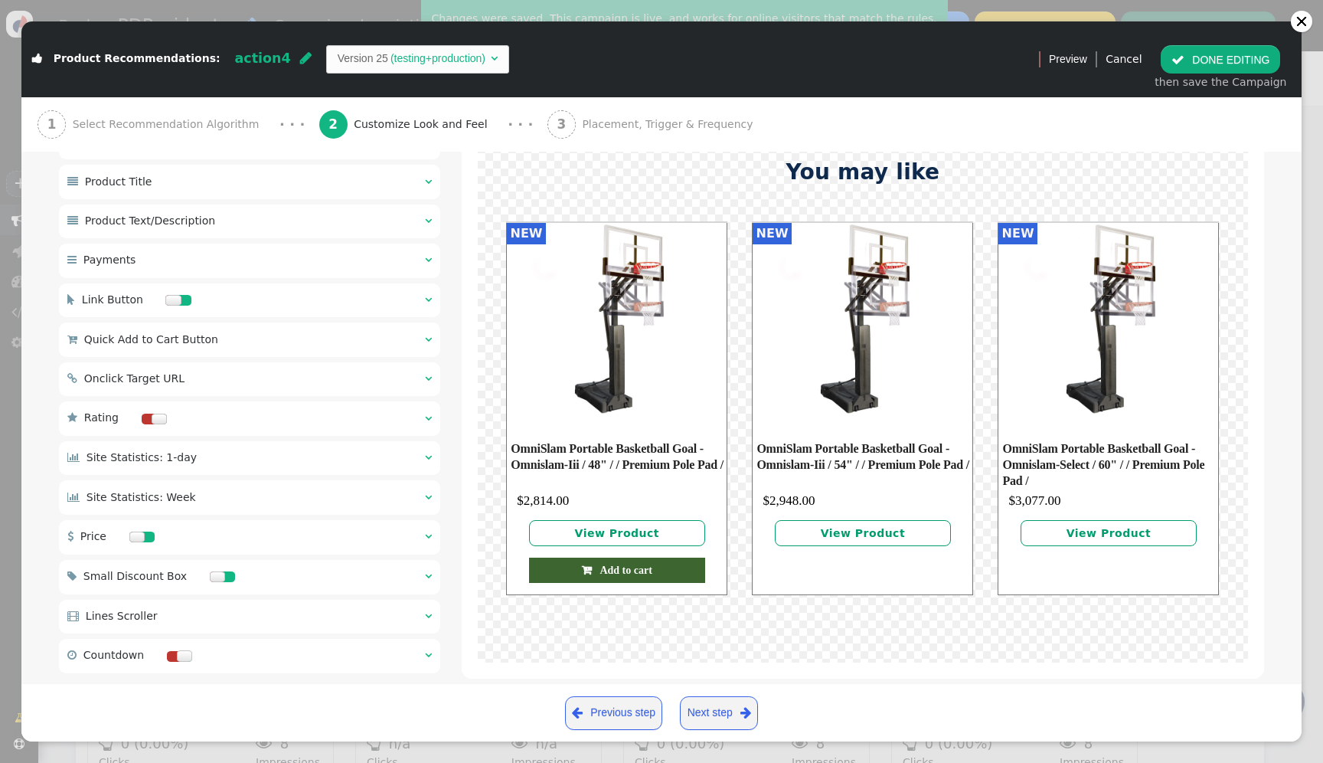
type input "${p->image_big_url}"
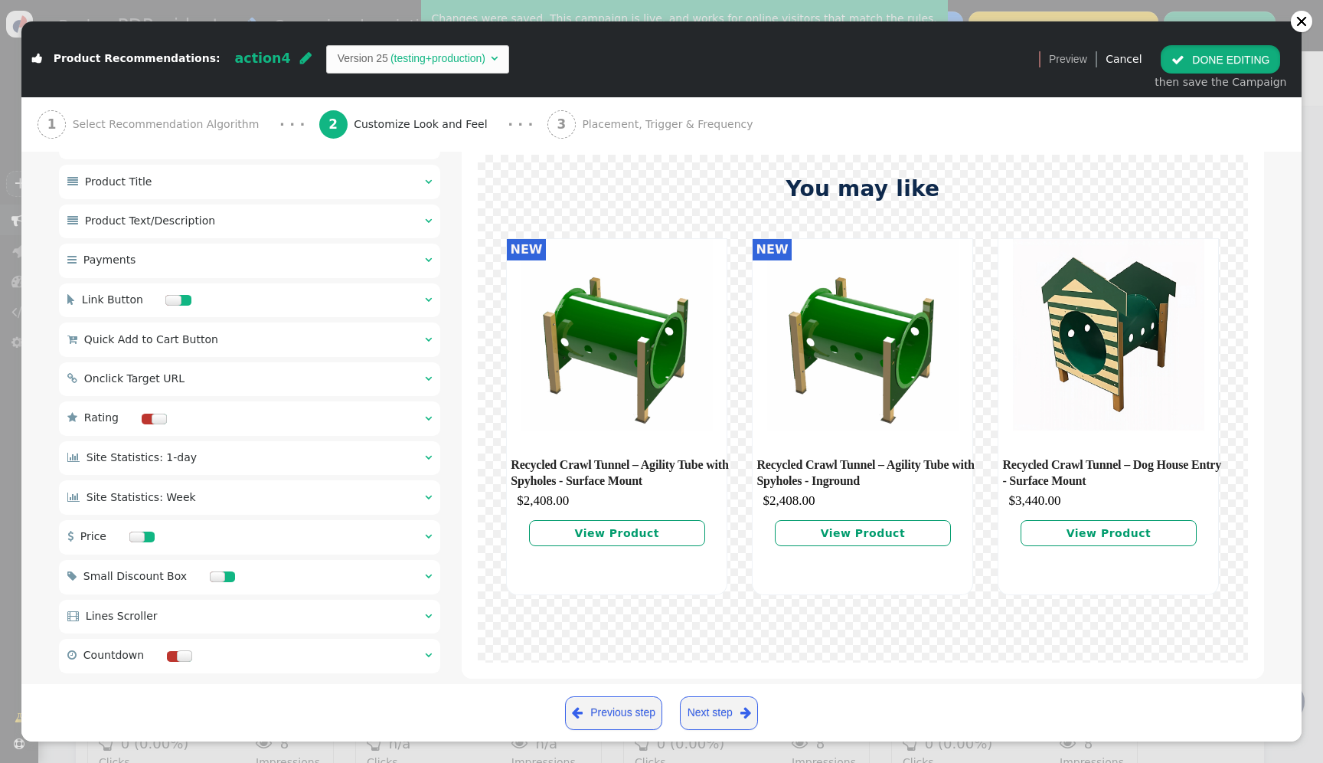
click at [1247, 59] on button " DONE EDITING" at bounding box center [1220, 59] width 119 height 28
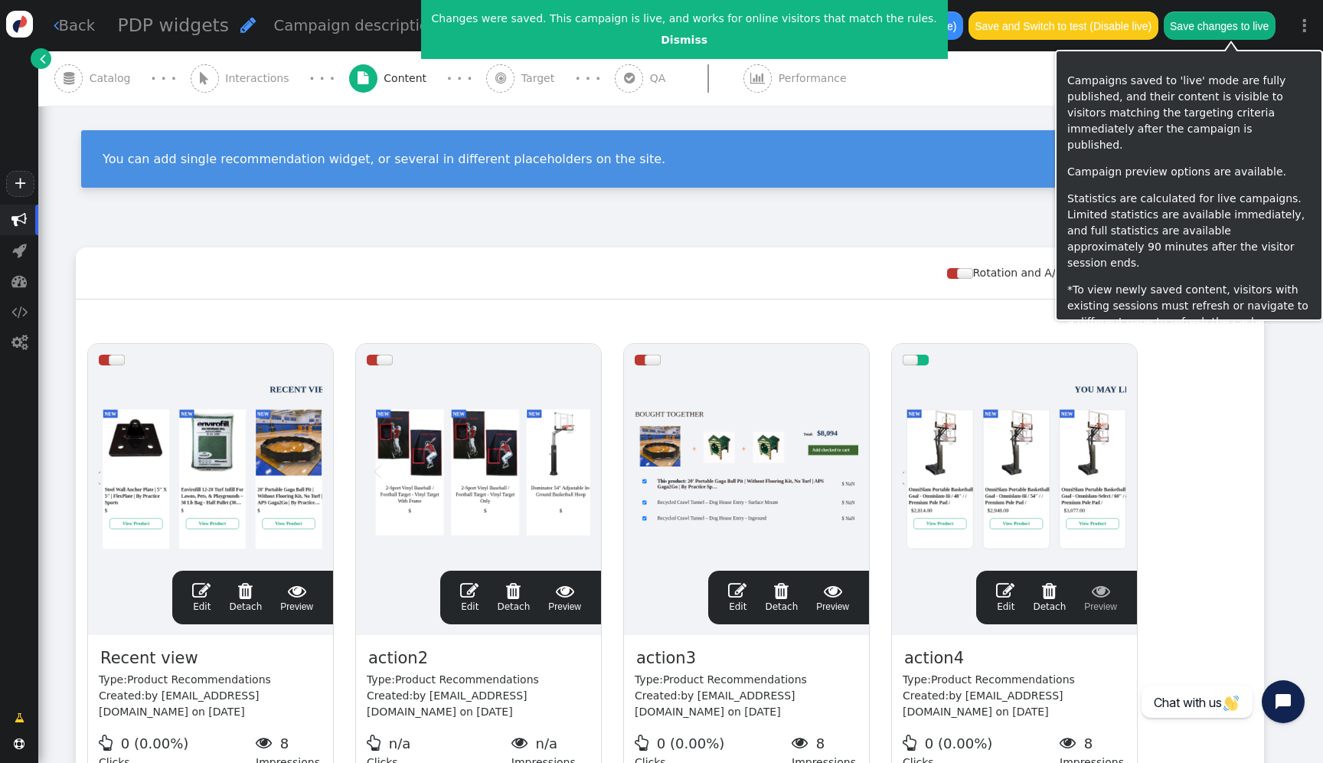
click at [1243, 30] on button "Save changes to live" at bounding box center [1220, 25] width 112 height 28
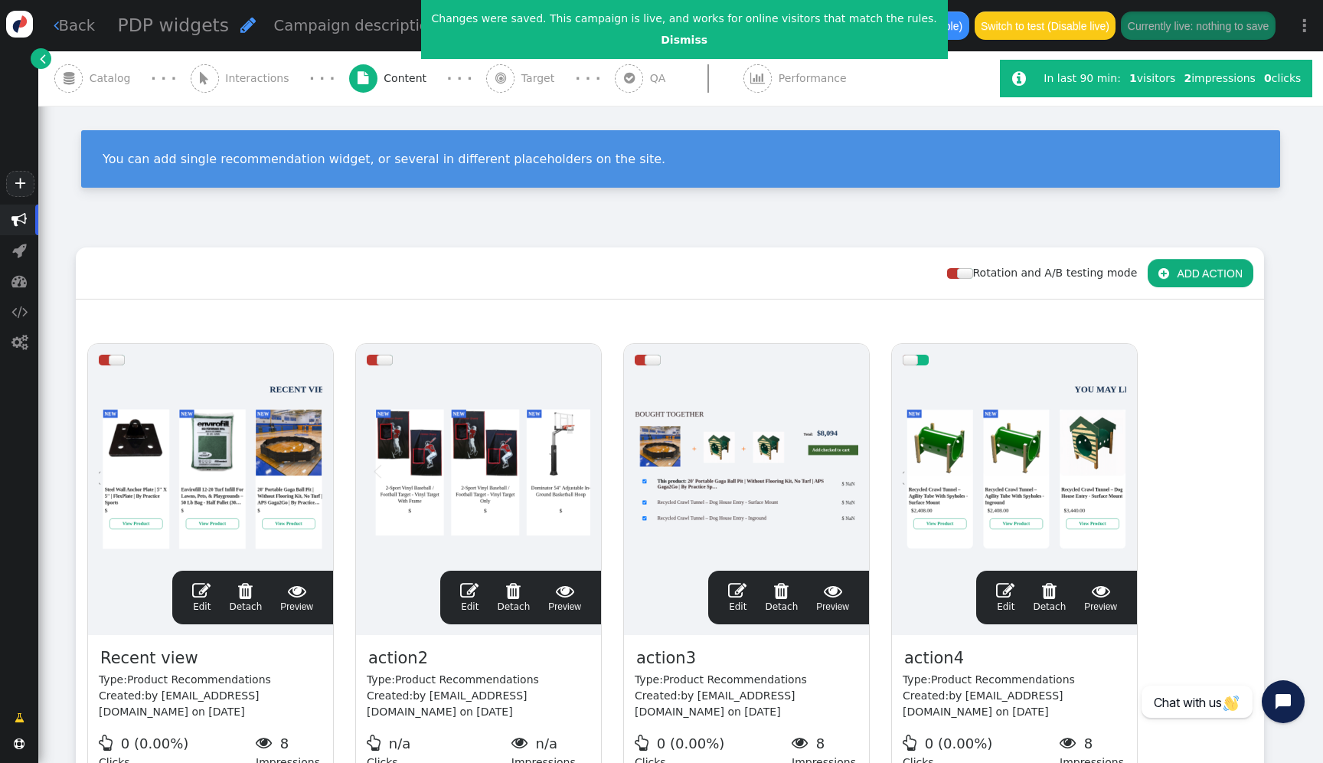
click at [1030, 426] on div at bounding box center [1015, 468] width 224 height 184
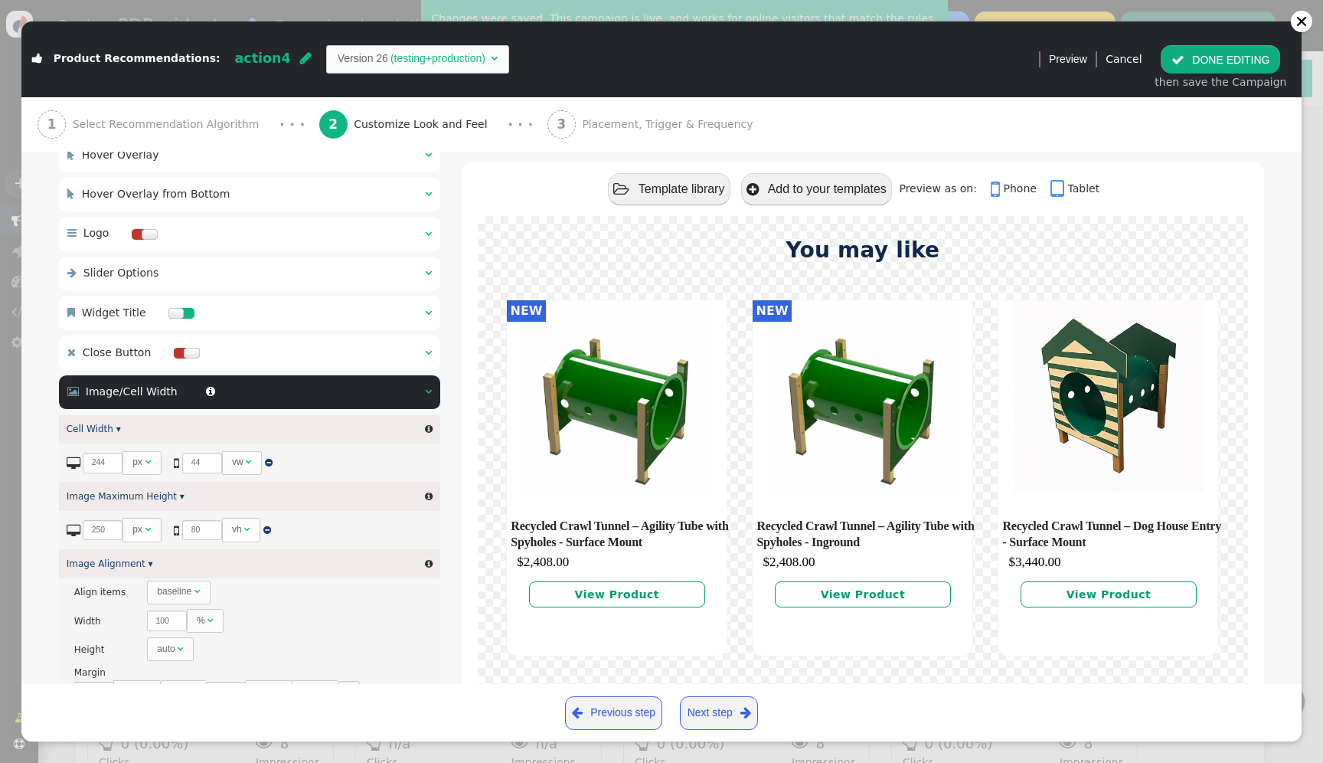
scroll to position [250, 0]
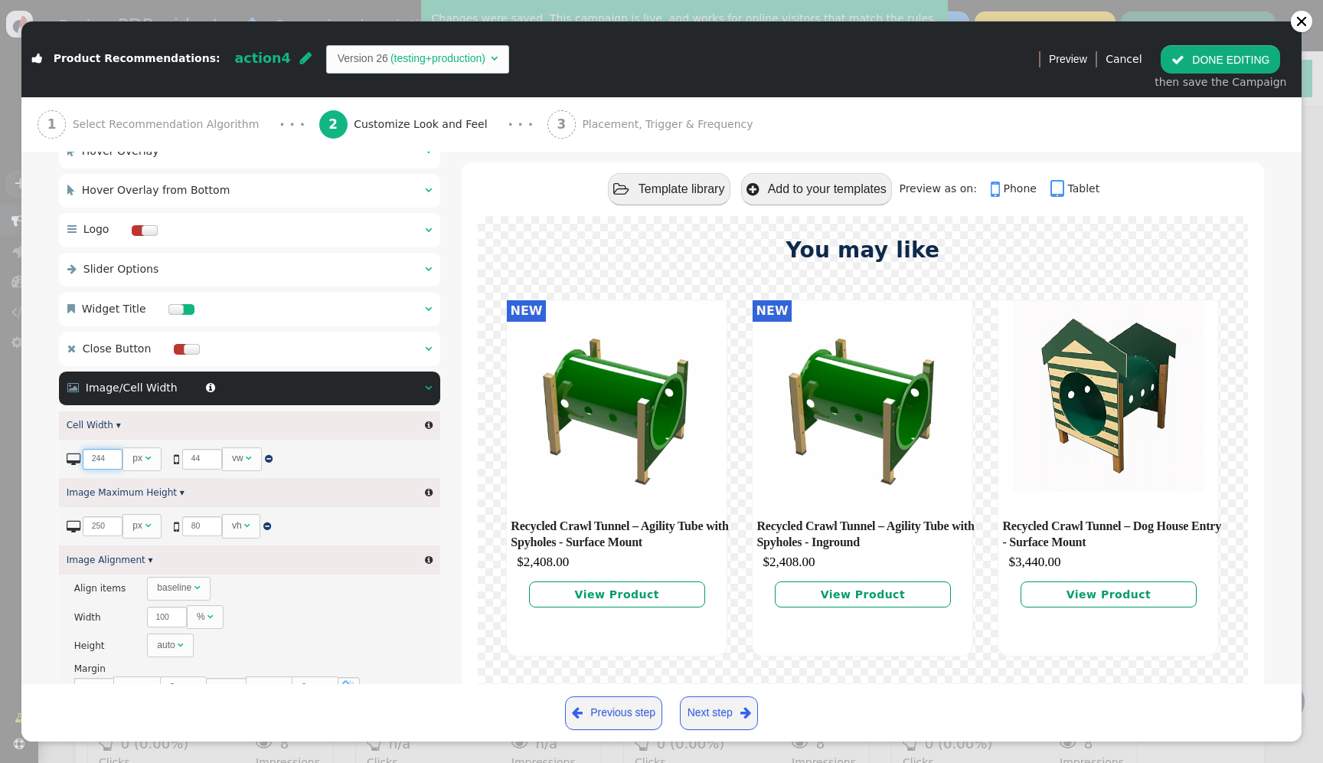
click at [87, 462] on input "244" at bounding box center [103, 459] width 40 height 21
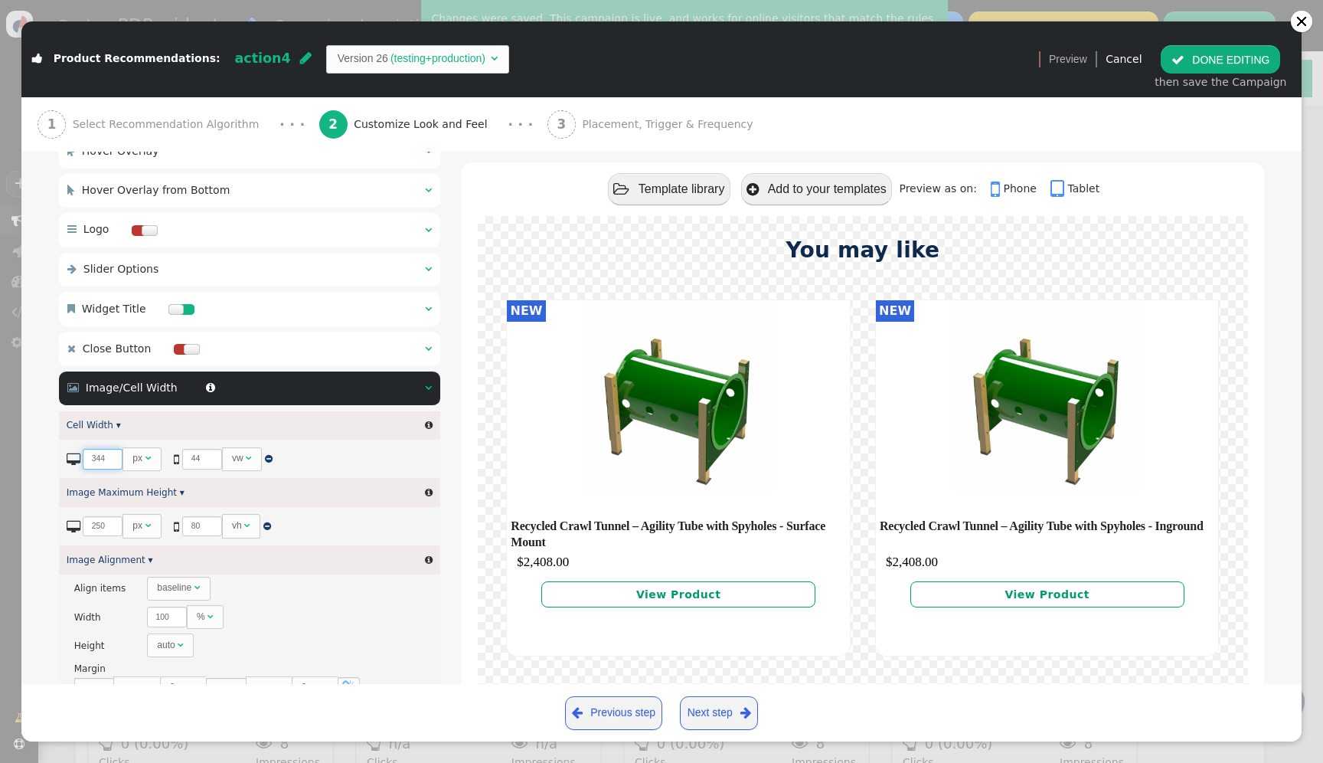
click at [96, 462] on input "344" at bounding box center [103, 459] width 40 height 21
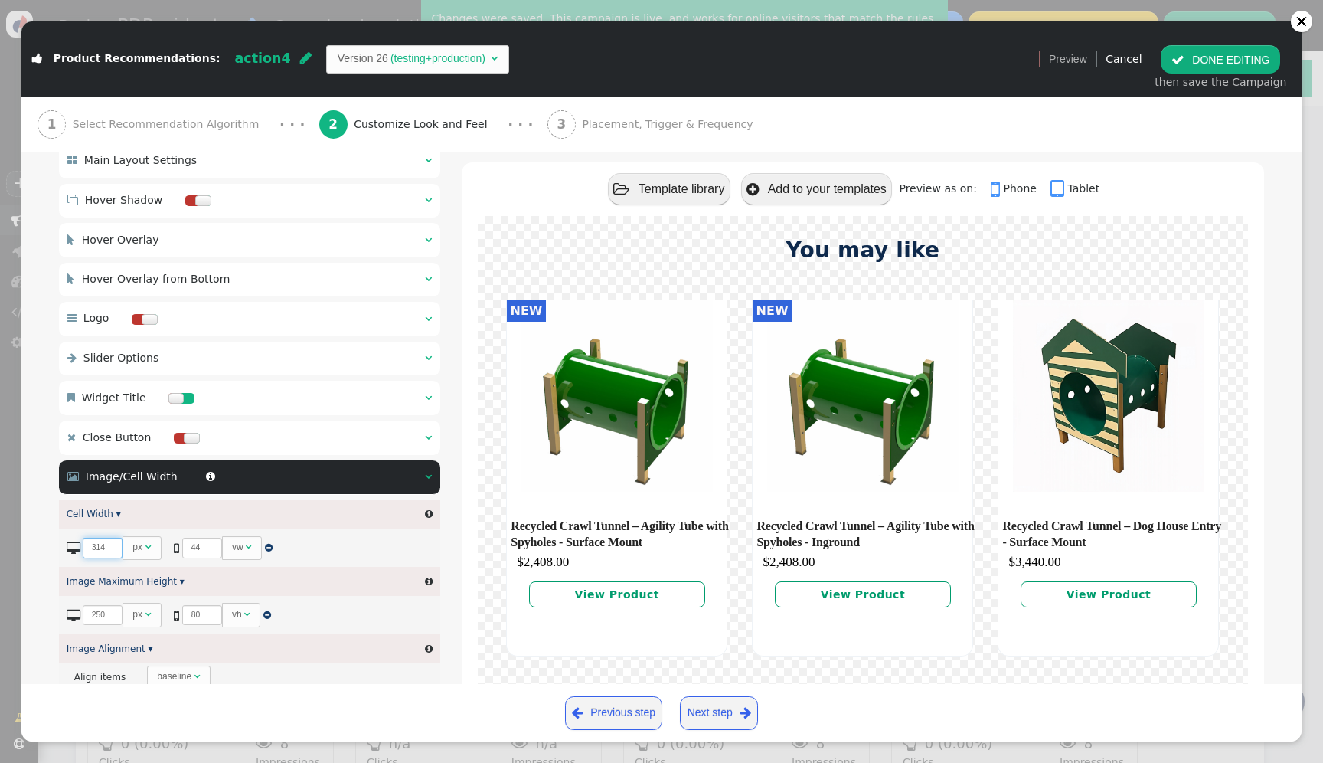
scroll to position [0, 0]
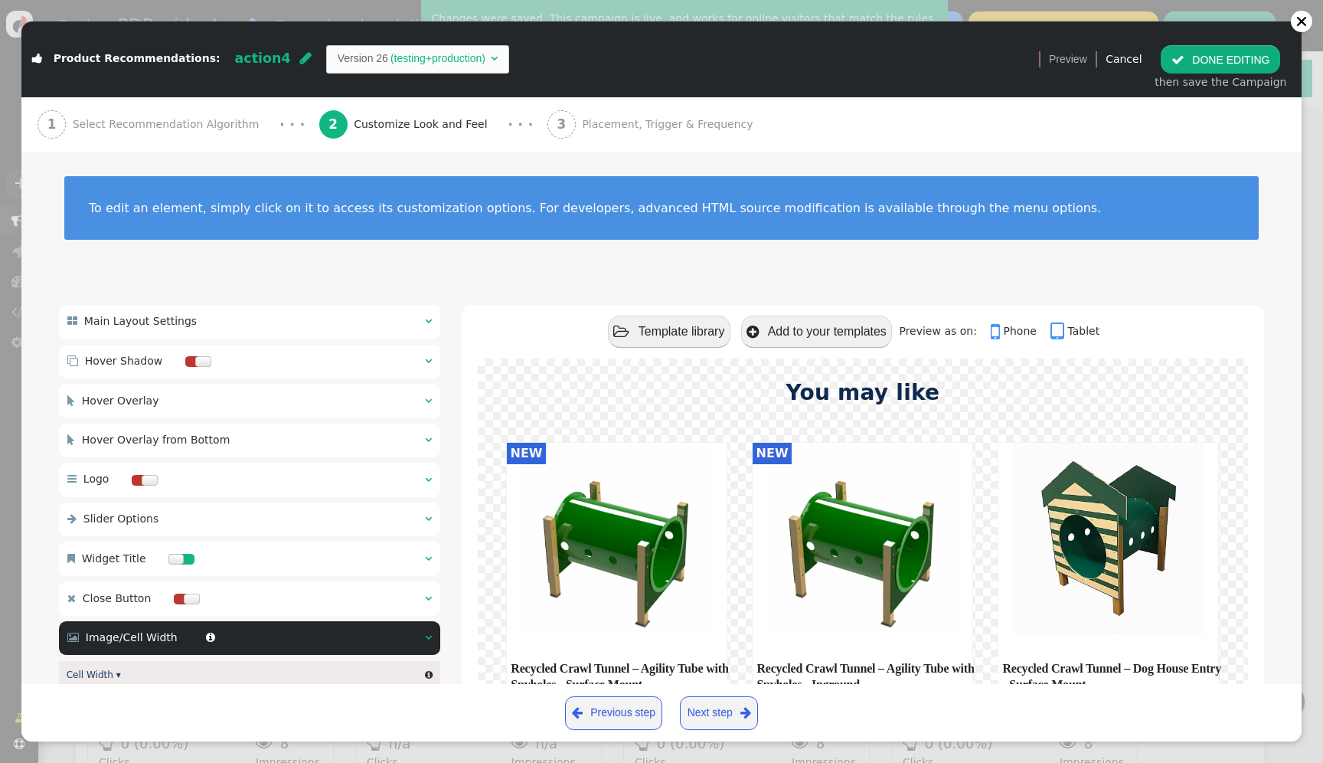
type input "314"
click at [184, 312] on div " Main Layout Settings  " at bounding box center [249, 322] width 381 height 34
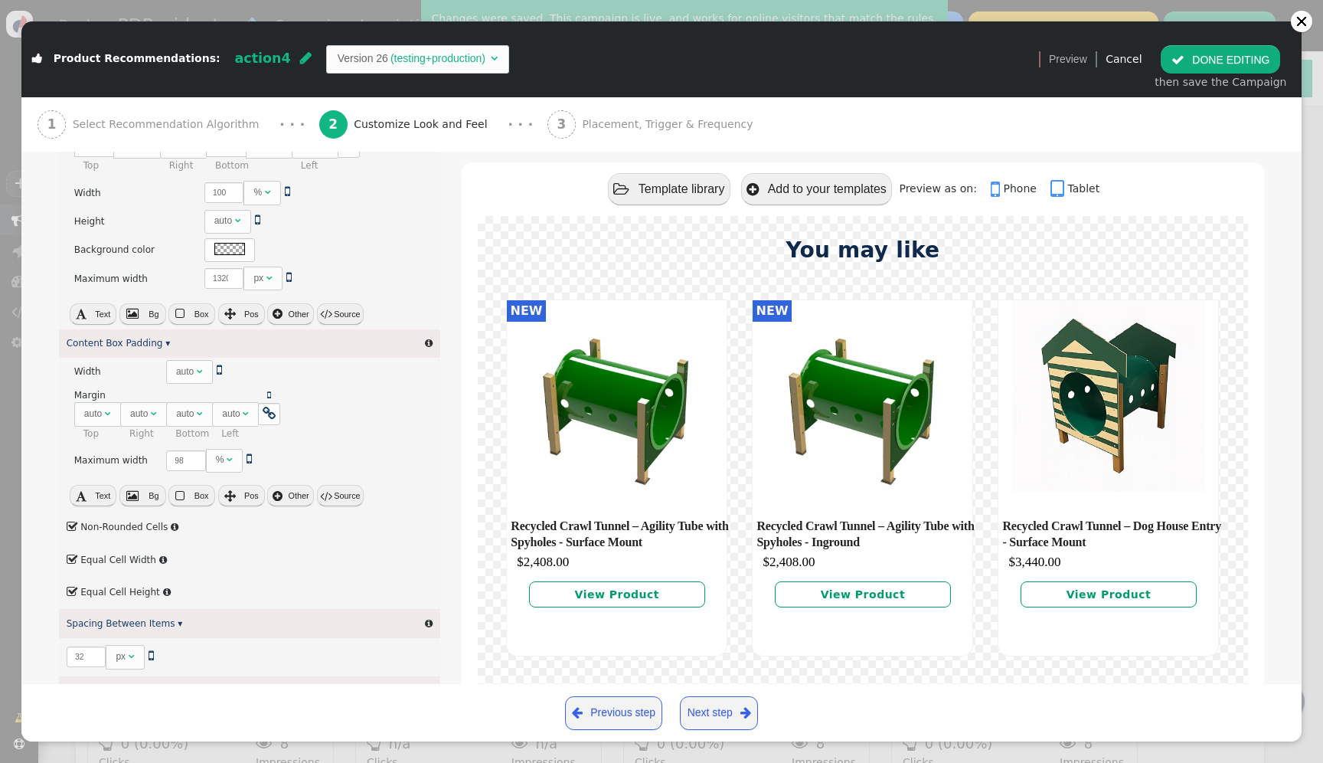
scroll to position [355, 0]
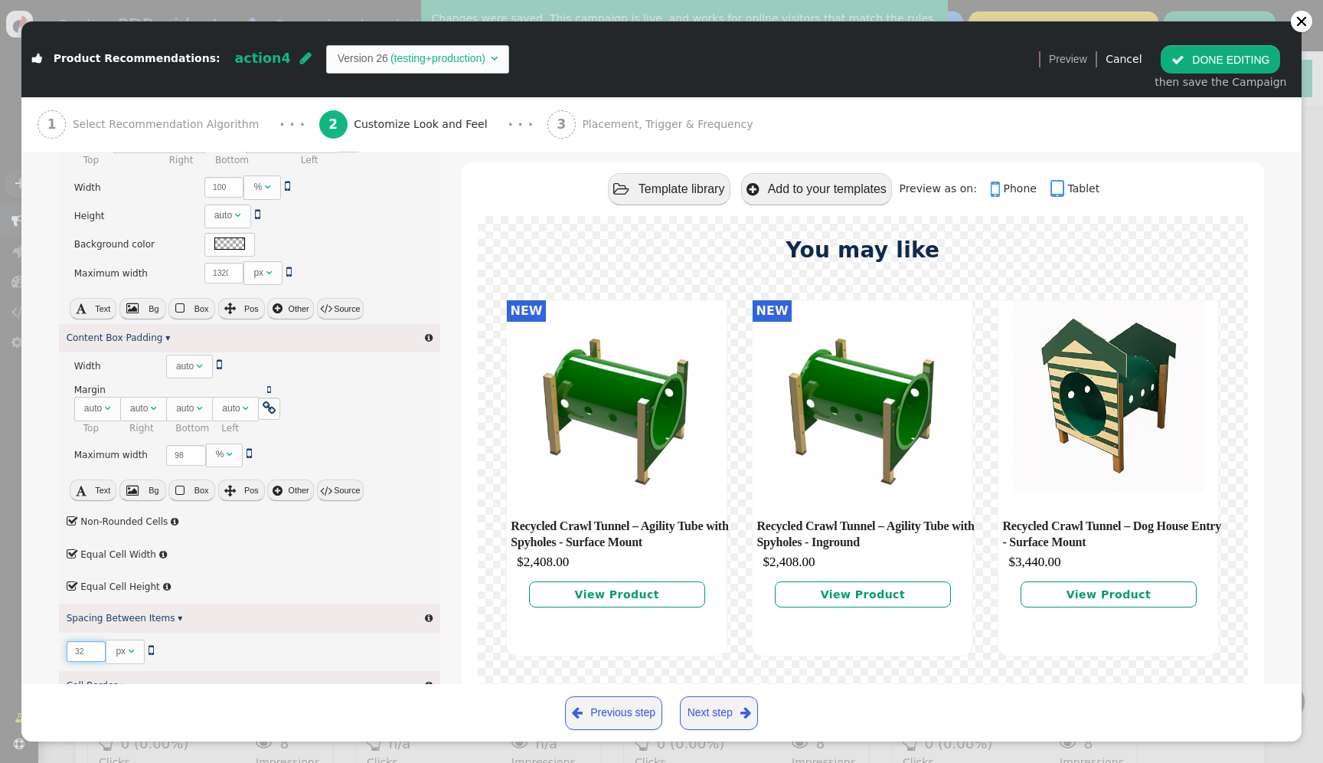
drag, startPoint x: 79, startPoint y: 646, endPoint x: 66, endPoint y: 646, distance: 13.0
click at [67, 646] on input "32" at bounding box center [87, 651] width 40 height 21
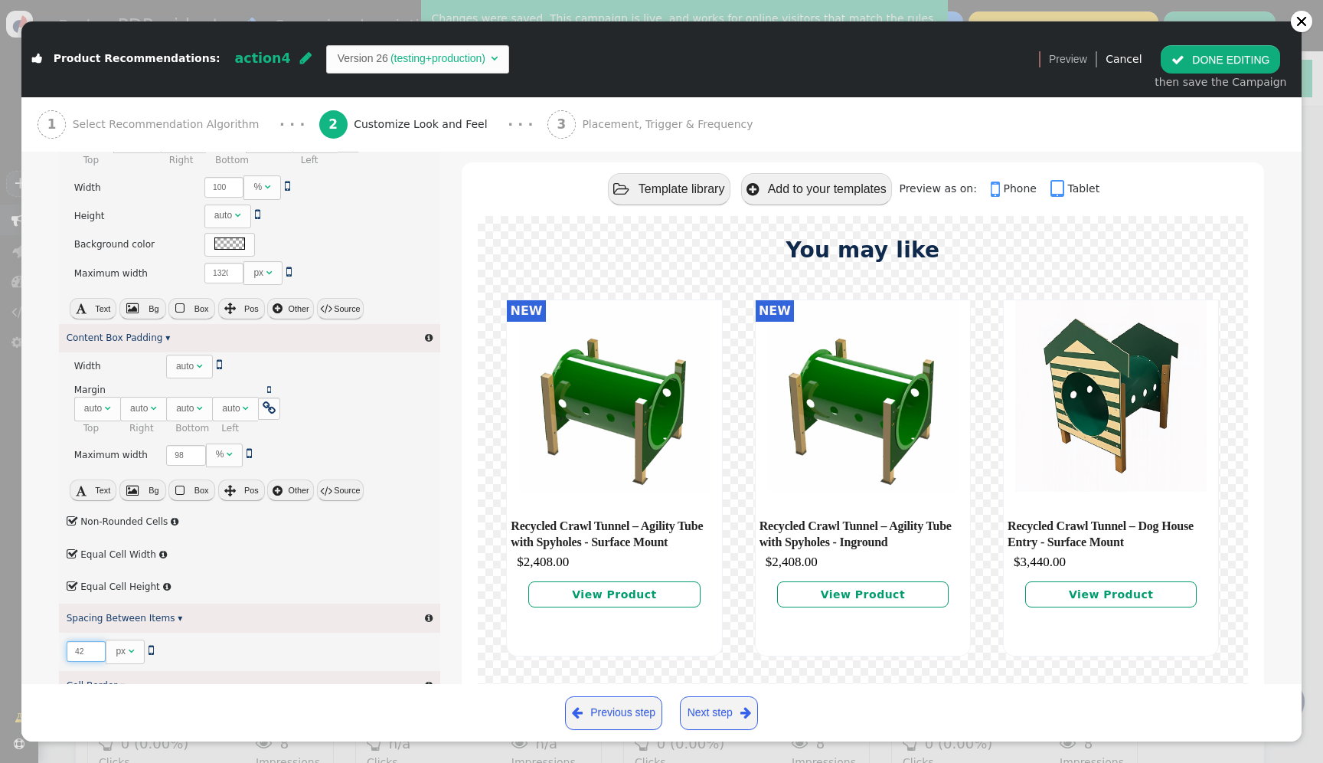
type input "42"
click at [1253, 54] on button " DONE EDITING" at bounding box center [1220, 59] width 119 height 28
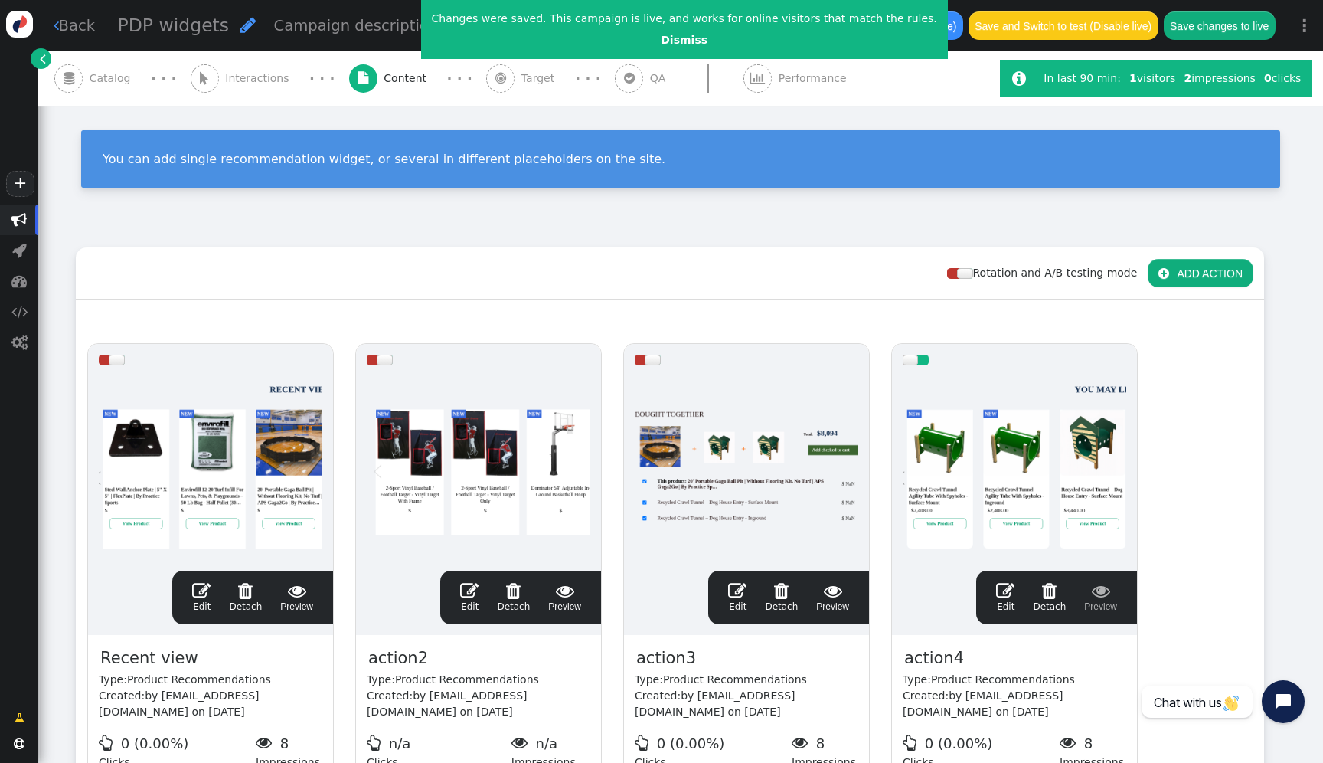
scroll to position [138, 0]
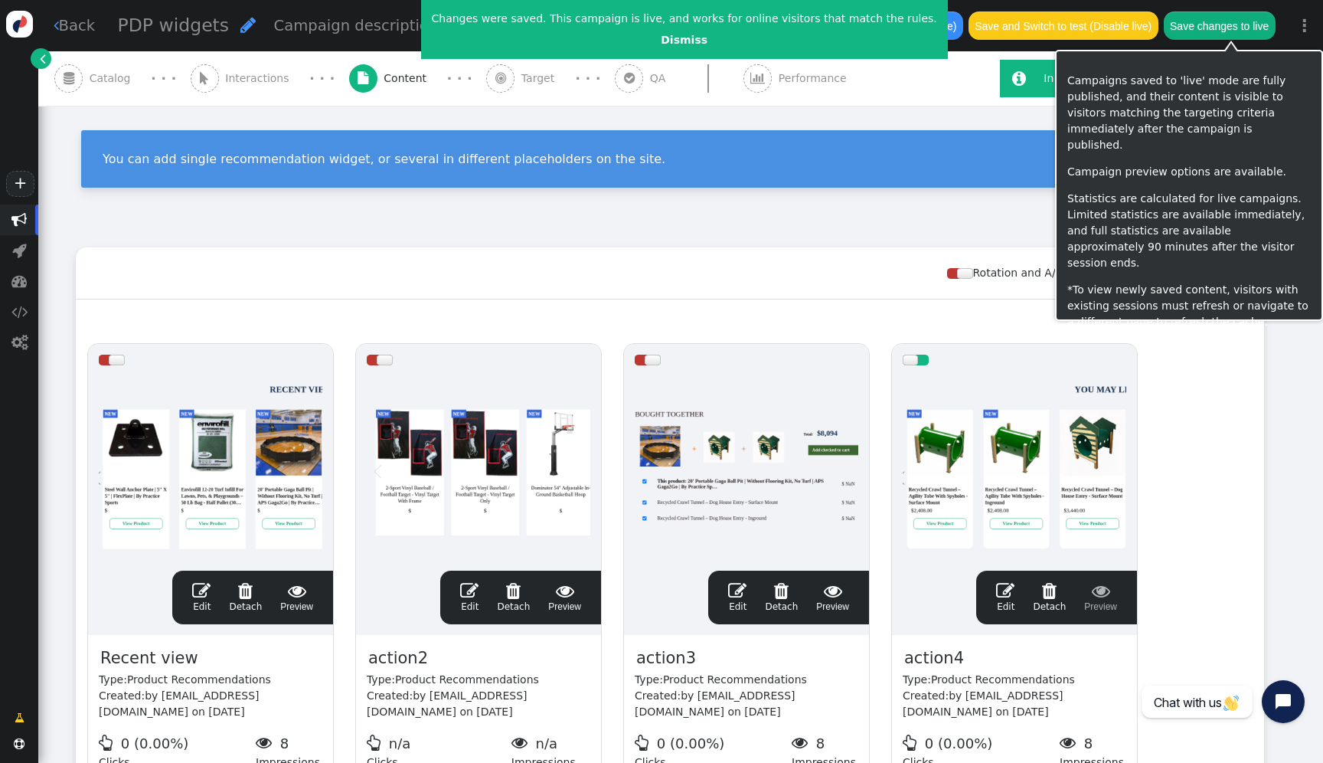
click at [1231, 15] on button "Save changes to live" at bounding box center [1220, 25] width 112 height 28
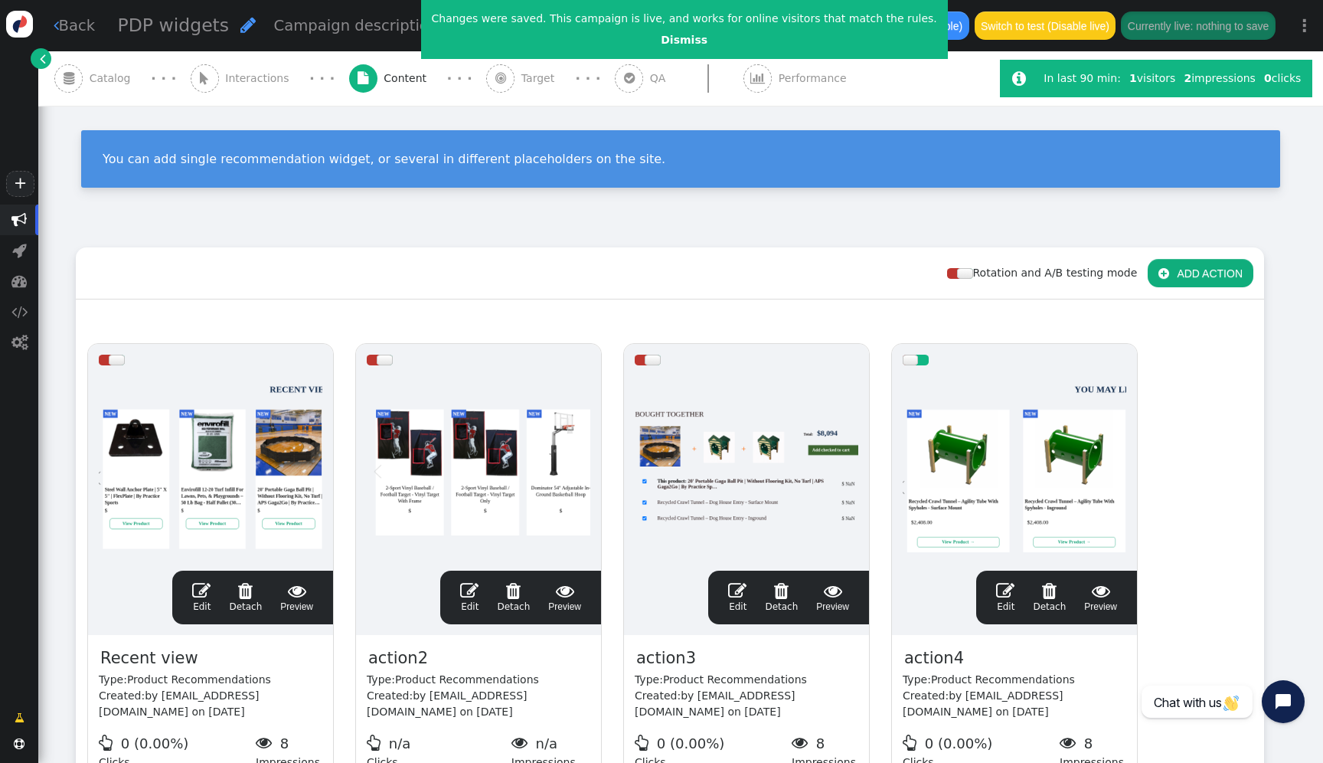
click at [973, 362] on div "drag this" at bounding box center [1014, 360] width 245 height 32
click at [980, 424] on div at bounding box center [1015, 468] width 224 height 184
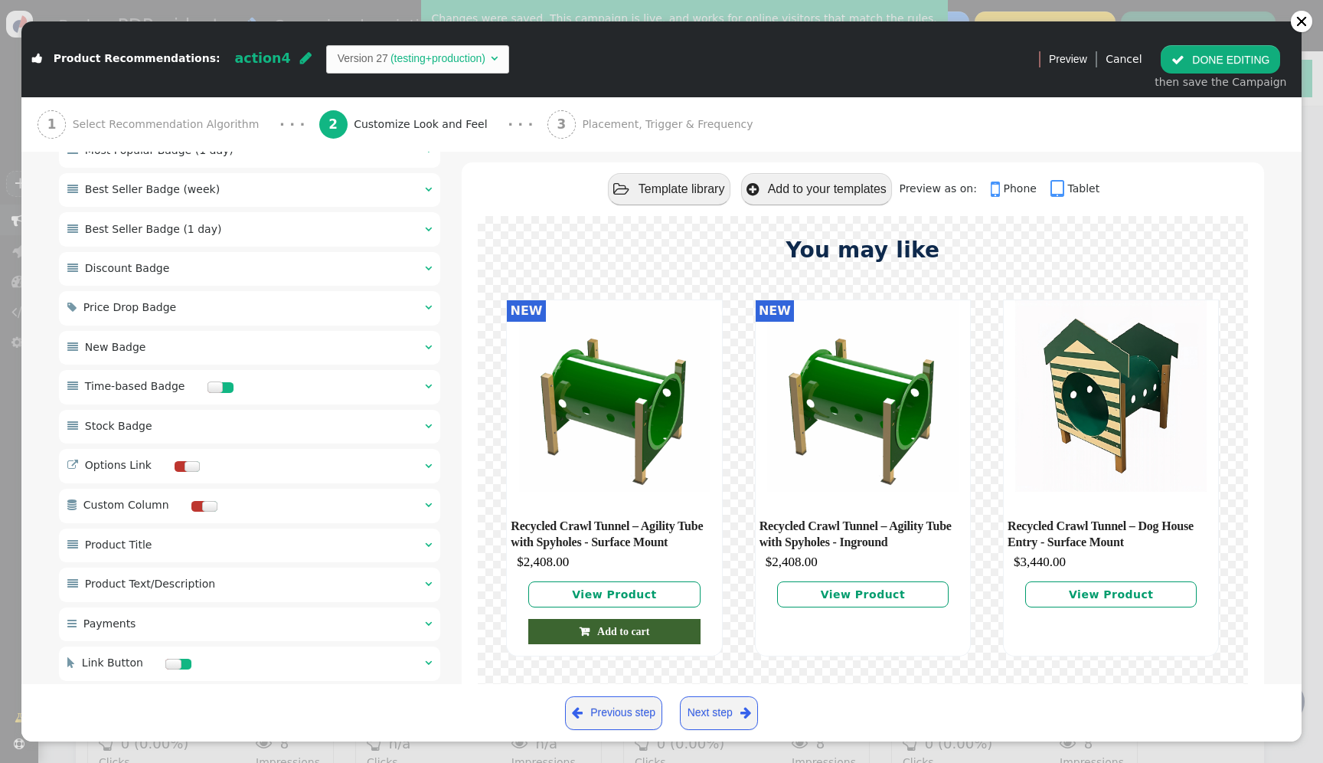
scroll to position [1880, 0]
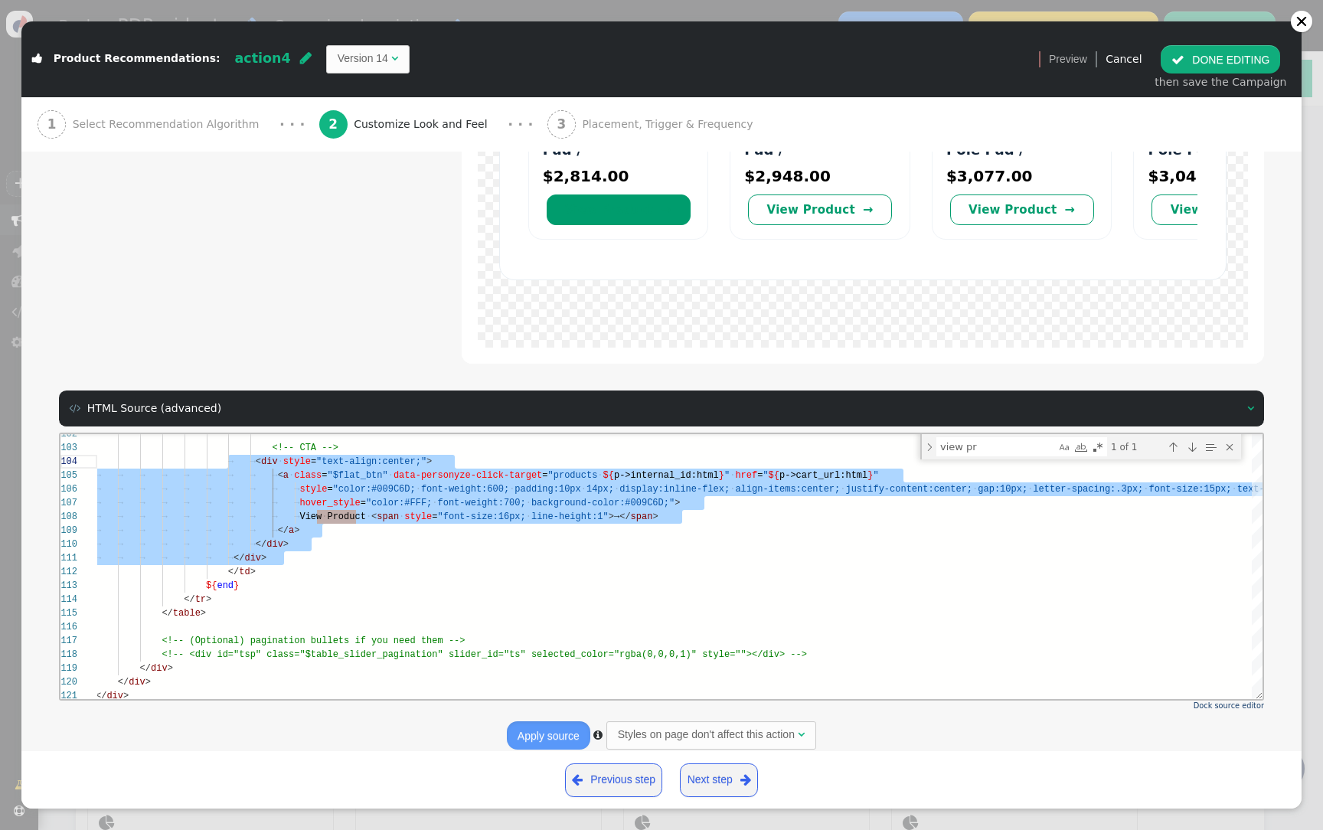
scroll to position [41, 132]
click at [1230, 63] on button " DONE EDITING" at bounding box center [1220, 59] width 119 height 28
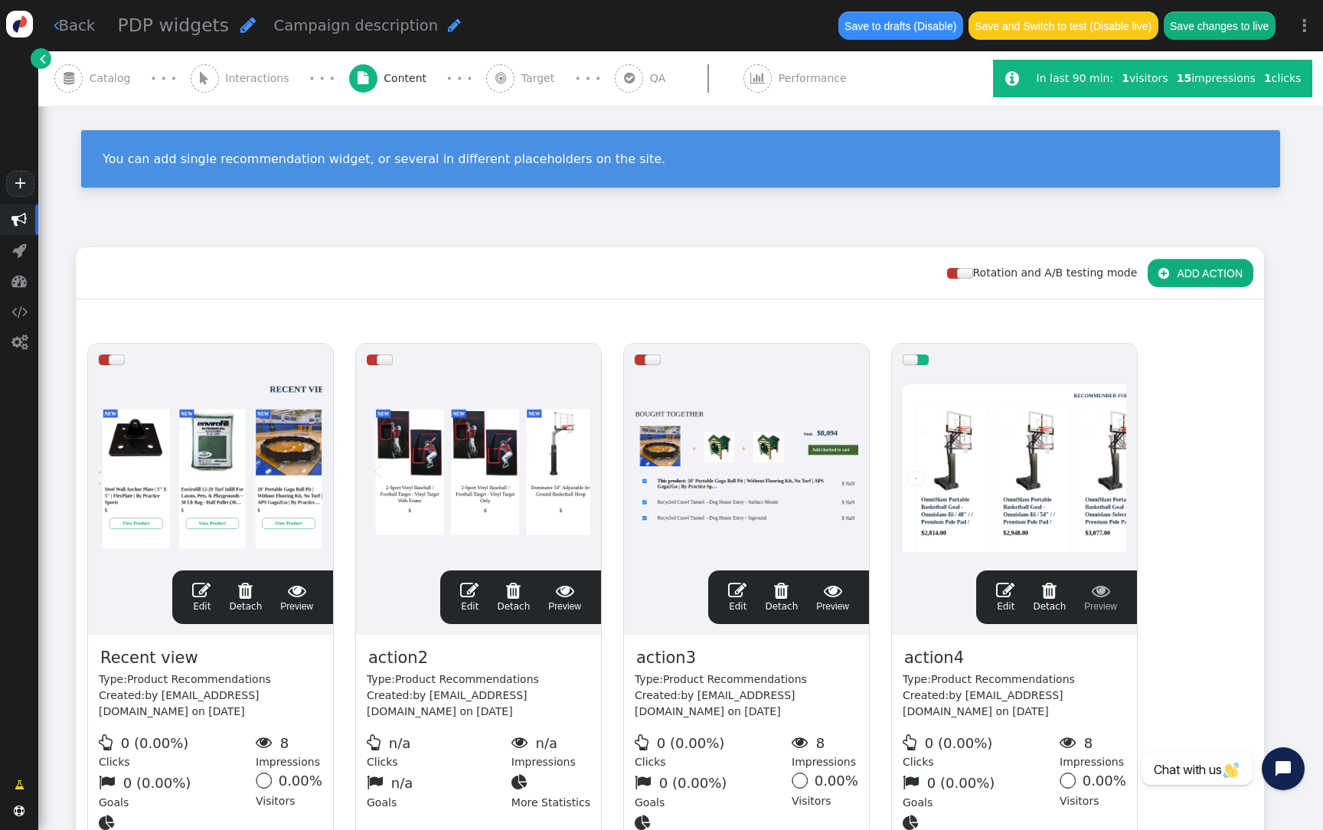
scroll to position [138, 0]
click at [96, 101] on div " Catalog" at bounding box center [95, 78] width 83 height 54
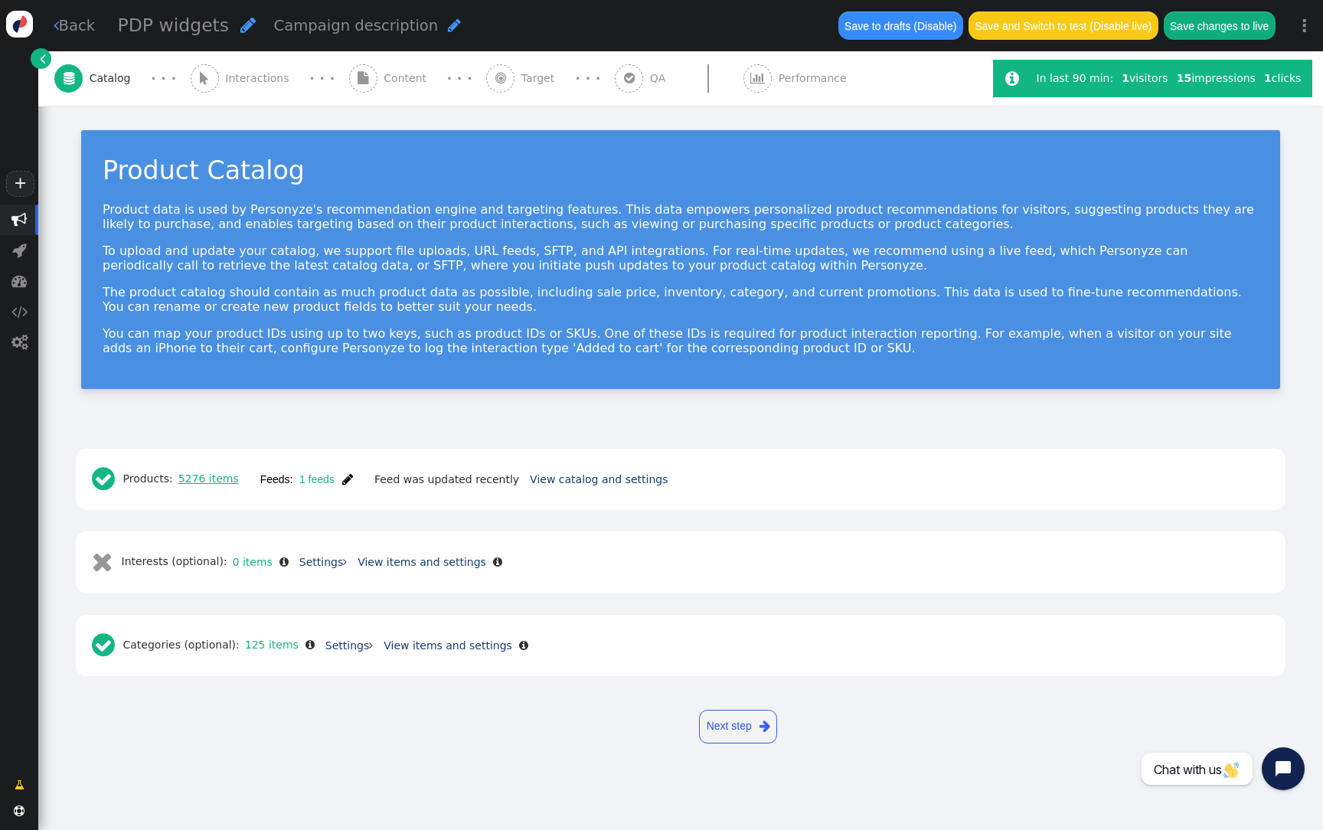
click at [206, 479] on link "5276 items" at bounding box center [206, 478] width 66 height 12
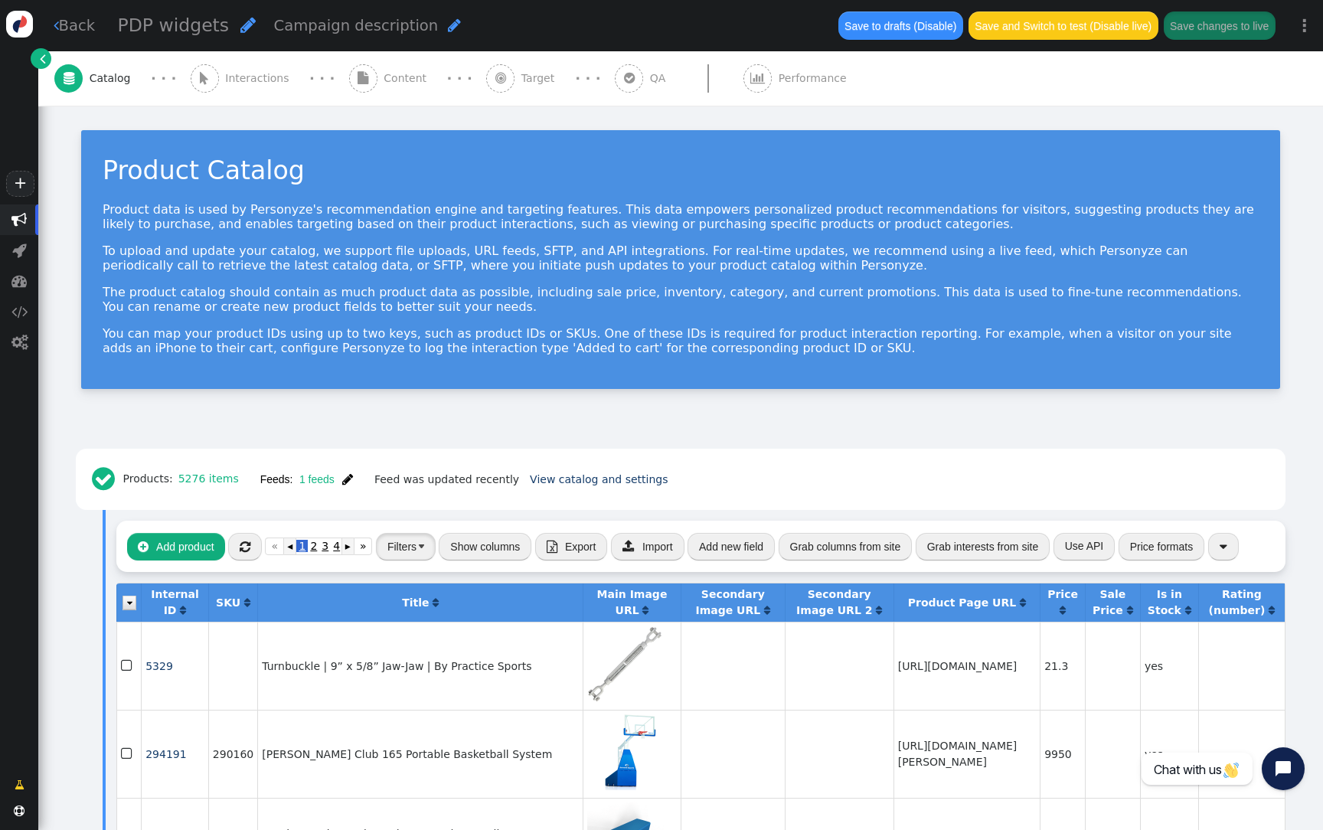
click at [409, 550] on button "Filters" at bounding box center [406, 547] width 60 height 28
click at [893, 668] on td "[URL][DOMAIN_NAME]" at bounding box center [966, 666] width 146 height 88
click at [413, 550] on button "Filters" at bounding box center [406, 547] width 60 height 28
click at [423, 592] on div "(Nothing)" at bounding box center [409, 600] width 44 height 16
click at [420, 544] on img "button" at bounding box center [421, 546] width 5 height 4
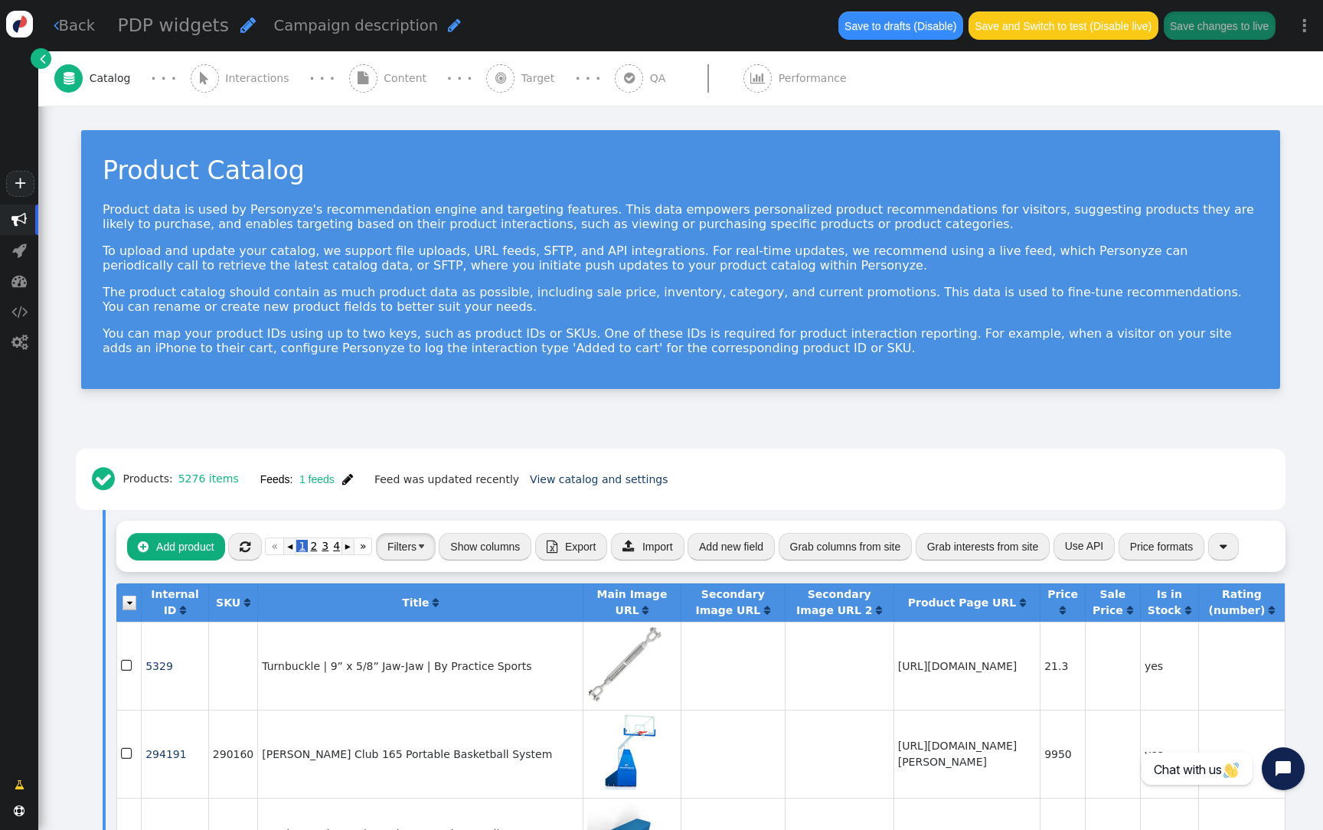
click at [420, 544] on img "button" at bounding box center [421, 546] width 5 height 4
click at [420, 544] on button "Filters" at bounding box center [406, 547] width 60 height 28
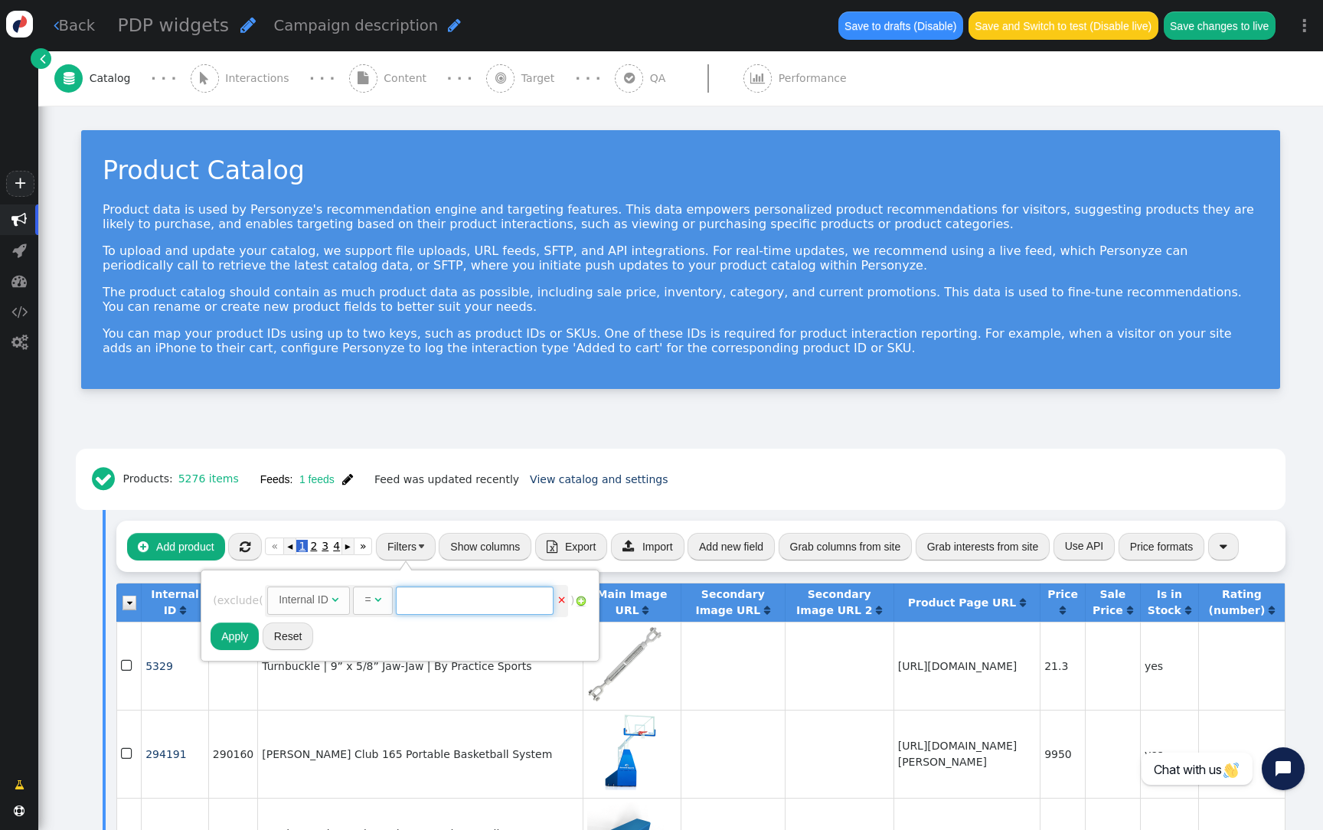
click at [452, 607] on input "text" at bounding box center [475, 600] width 158 height 28
paste input "238304"
type input "238304"
click at [242, 634] on button "Apply" at bounding box center [235, 636] width 48 height 28
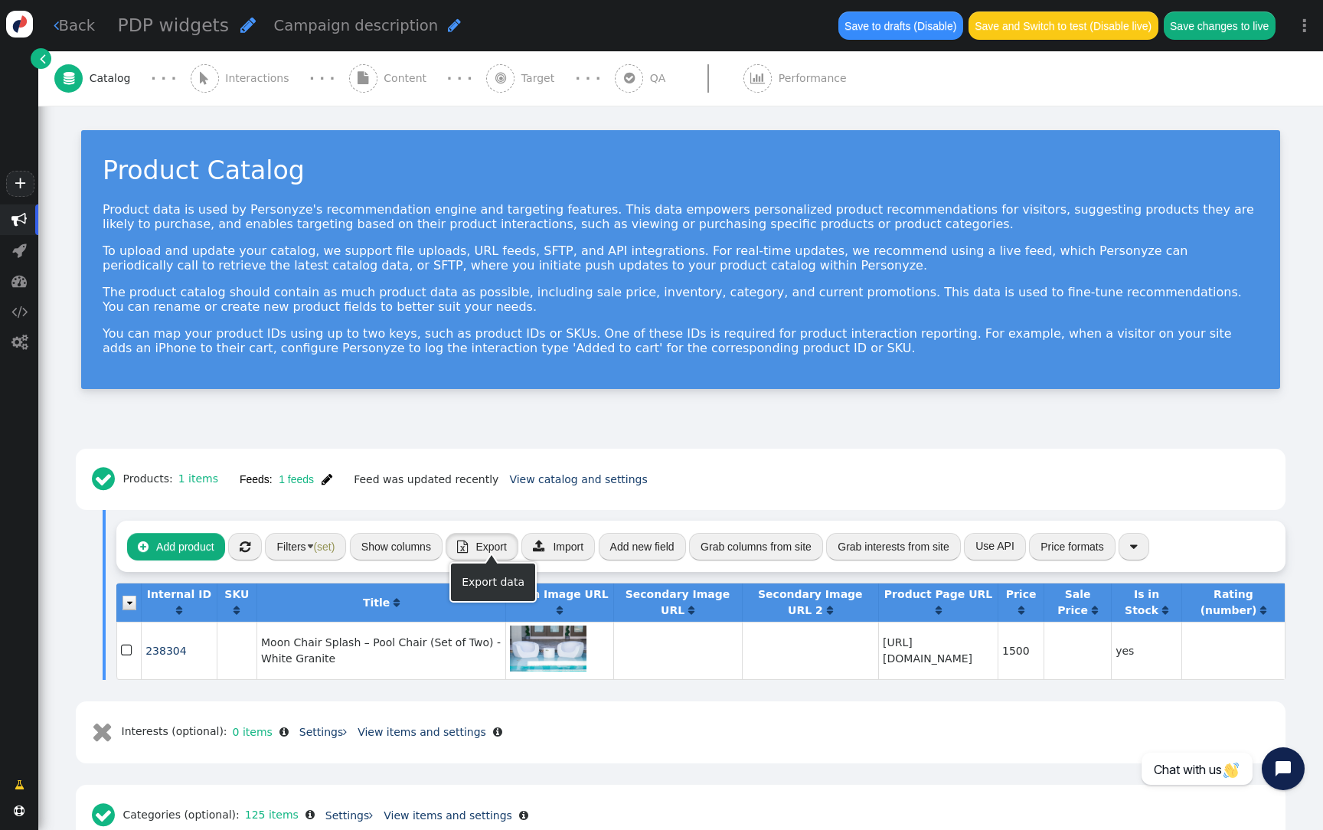
click at [501, 551] on span "Export" at bounding box center [490, 547] width 31 height 12
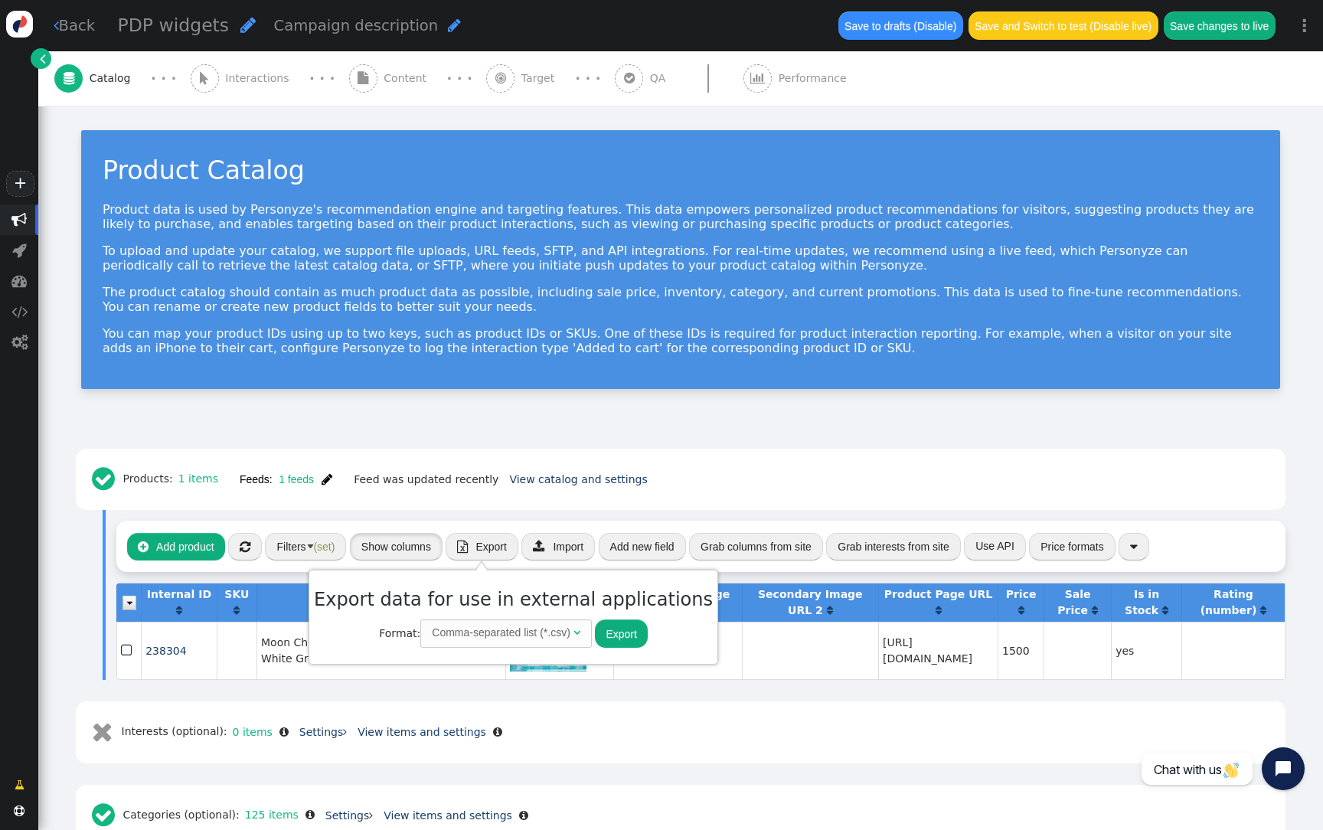
click at [401, 557] on button "Show columns" at bounding box center [396, 547] width 93 height 28
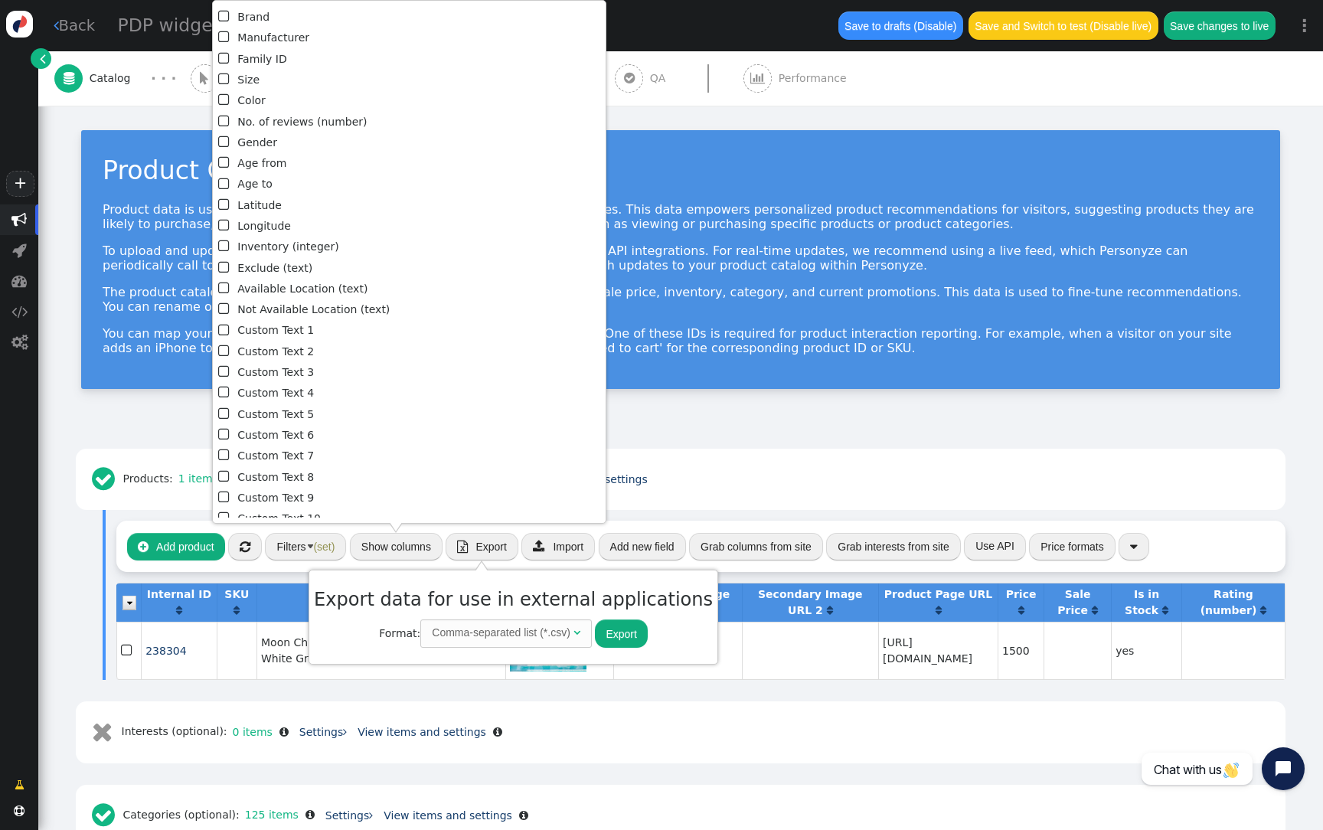
scroll to position [554, 0]
click at [284, 260] on li " Inventory (integer)" at bounding box center [409, 256] width 383 height 21
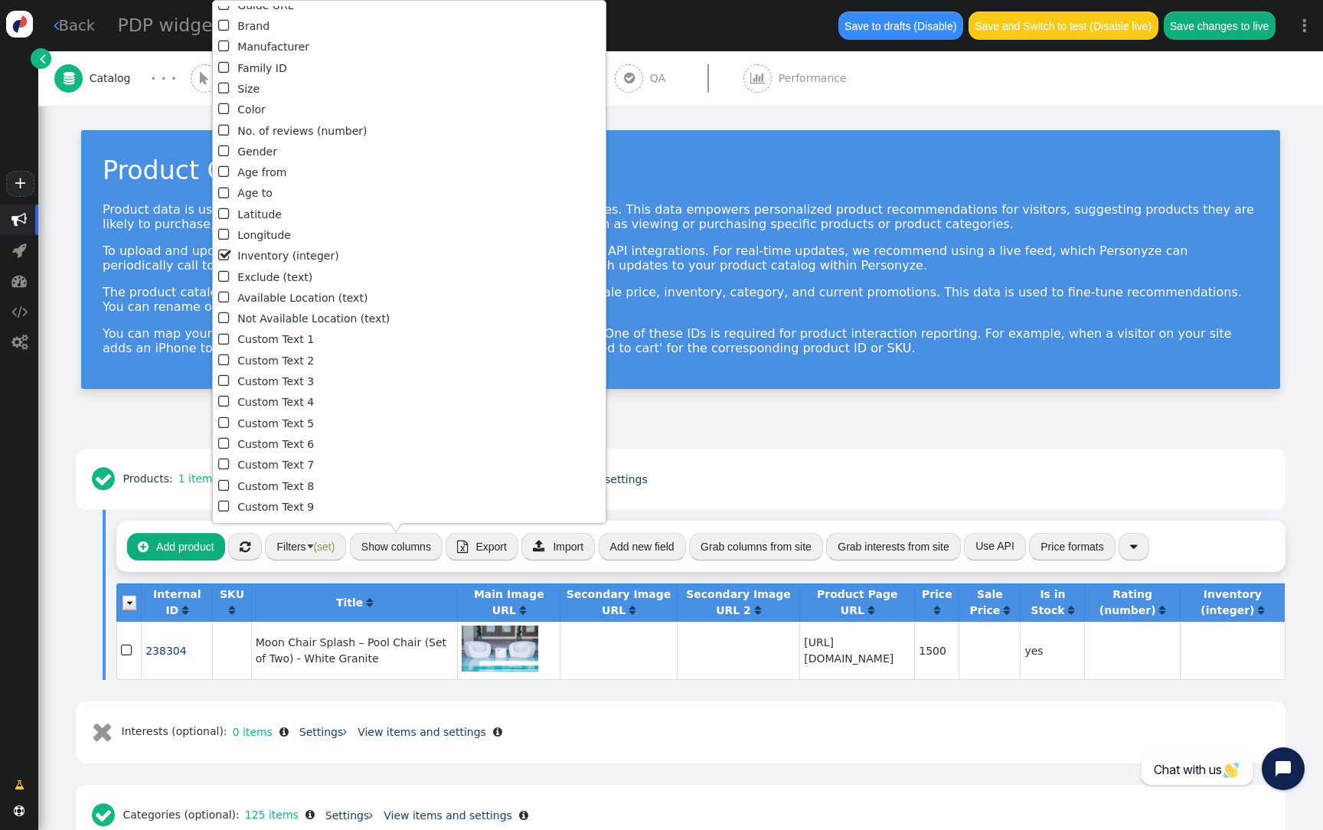
click at [284, 258] on li " Inventory (integer)" at bounding box center [409, 256] width 383 height 21
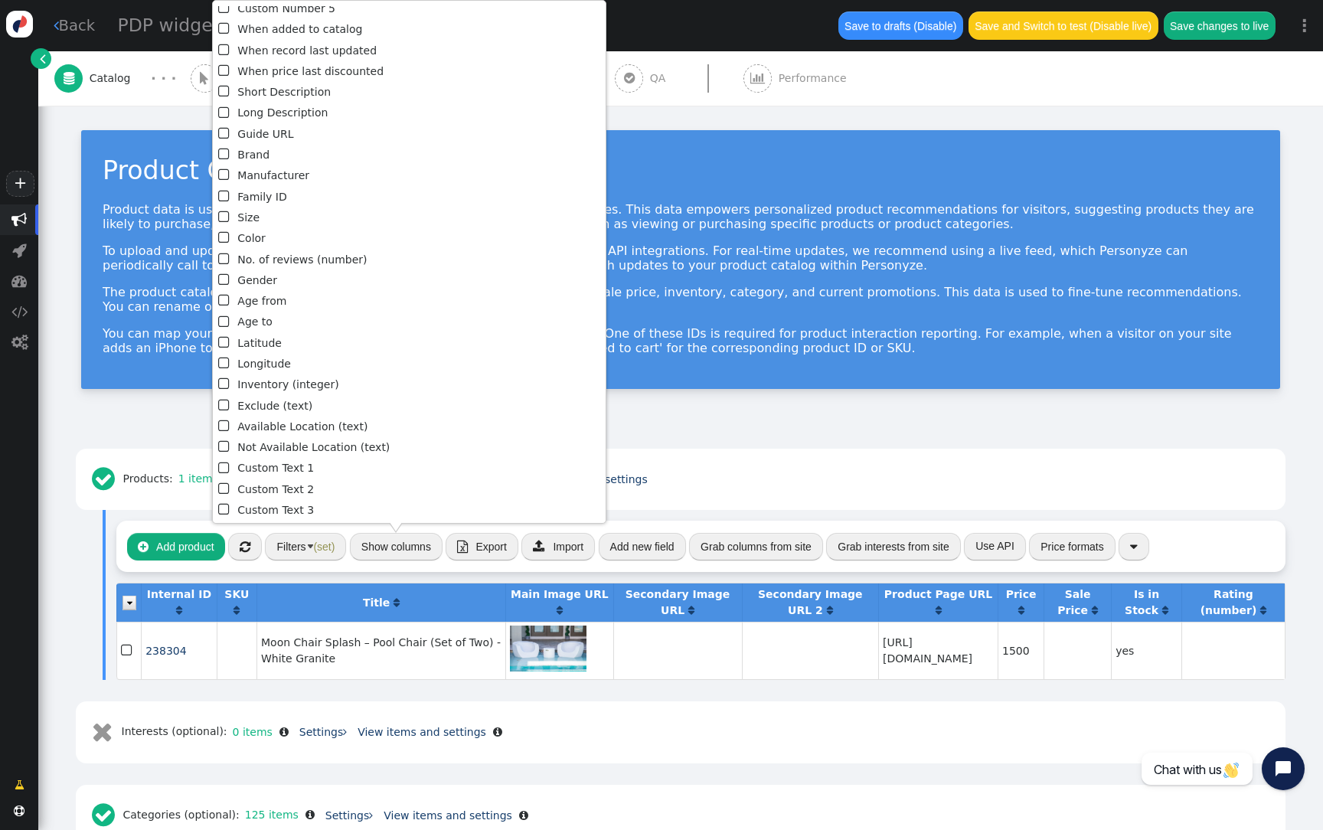
scroll to position [410, 0]
click at [259, 210] on li " Family ID" at bounding box center [409, 213] width 383 height 21
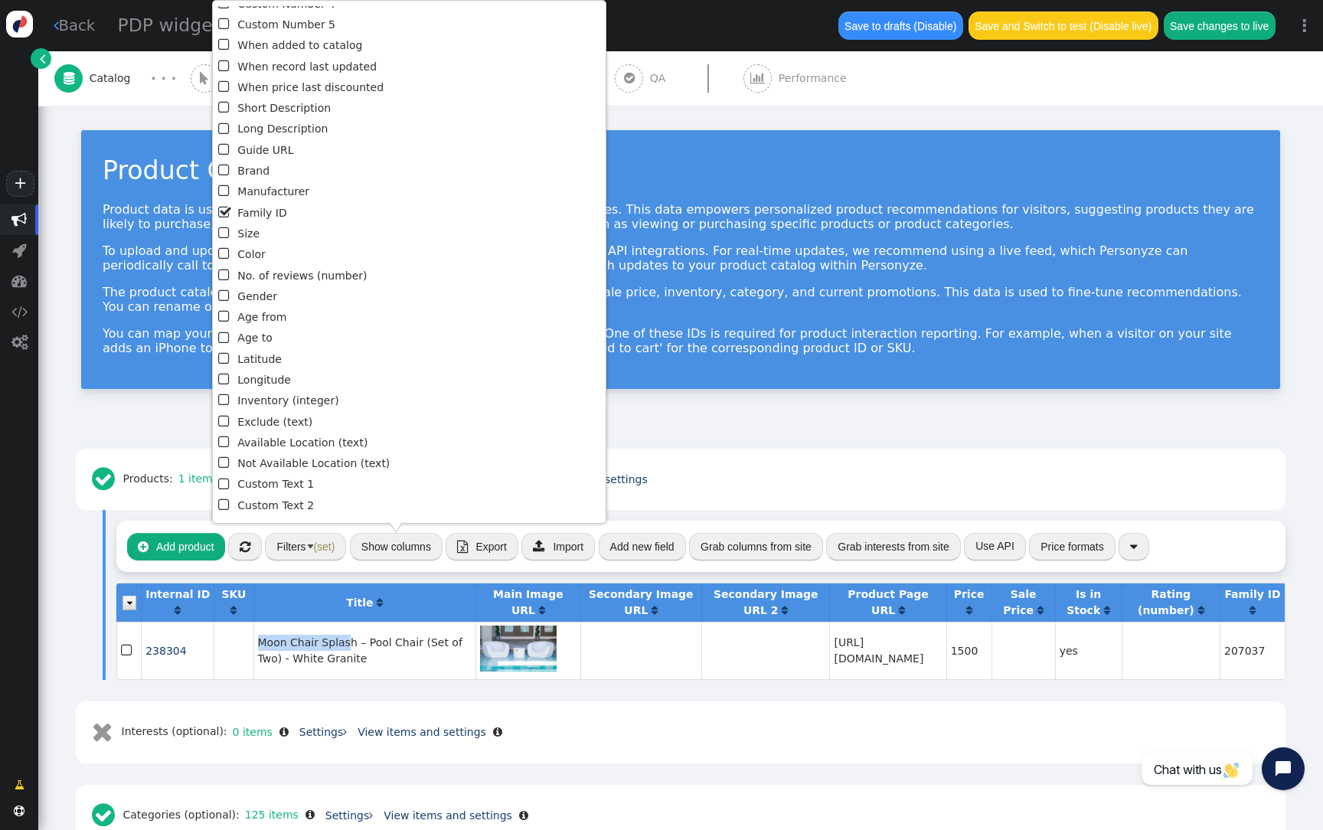
drag, startPoint x: 330, startPoint y: 633, endPoint x: 241, endPoint y: 638, distance: 88.9
click at [253, 638] on td "Moon Chair Splash – Pool Chair (Set of Two) - White Granite" at bounding box center [364, 650] width 223 height 57
click at [264, 638] on td "Moon Chair Splash – Pool Chair (Set of Two) - White Granite" at bounding box center [364, 650] width 223 height 57
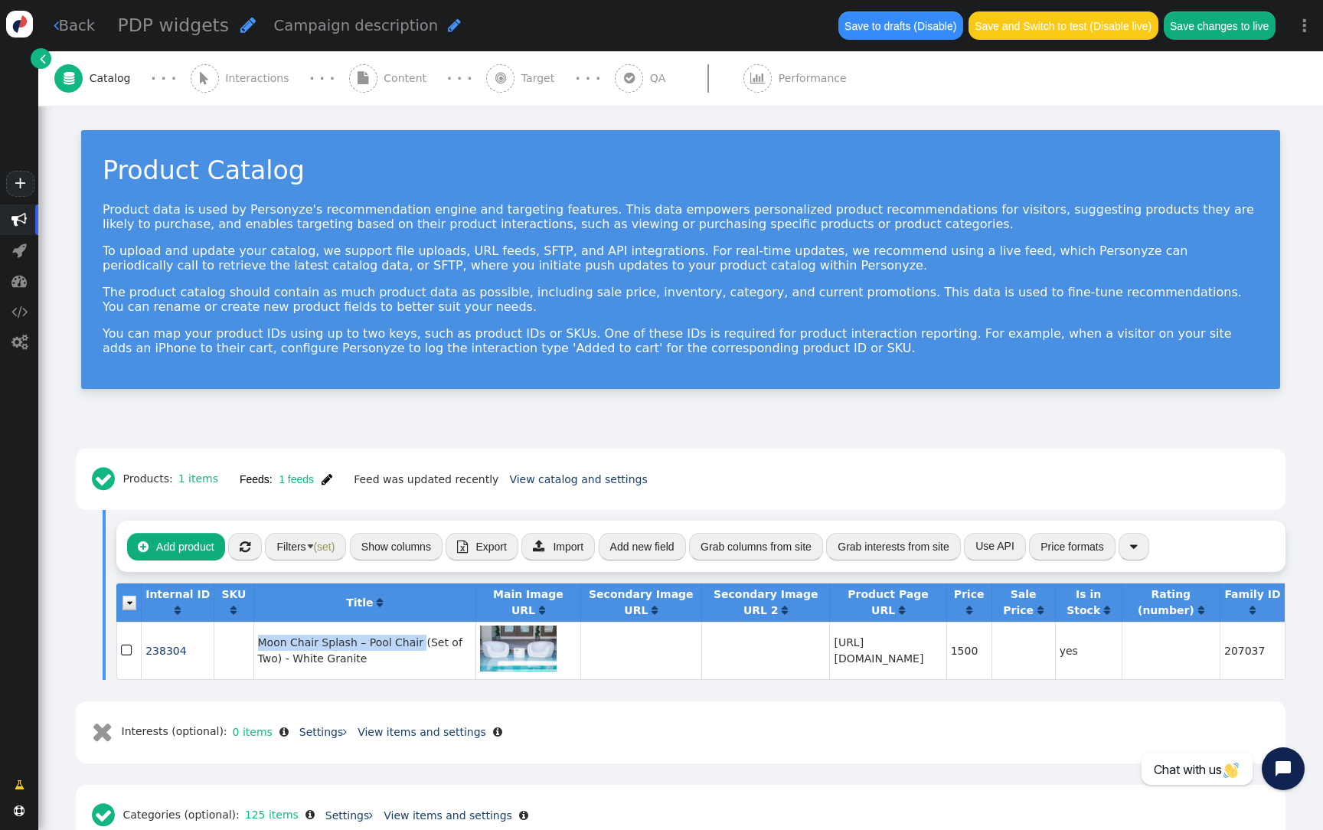
drag, startPoint x: 269, startPoint y: 652, endPoint x: 240, endPoint y: 635, distance: 33.2
click at [253, 635] on td "Moon Chair Splash – Pool Chair (Set of Two) - White Granite" at bounding box center [364, 650] width 223 height 57
copy td "Moon Chair Splash – Pool Chair"
click at [326, 554] on button "Filters (set)" at bounding box center [305, 547] width 81 height 28
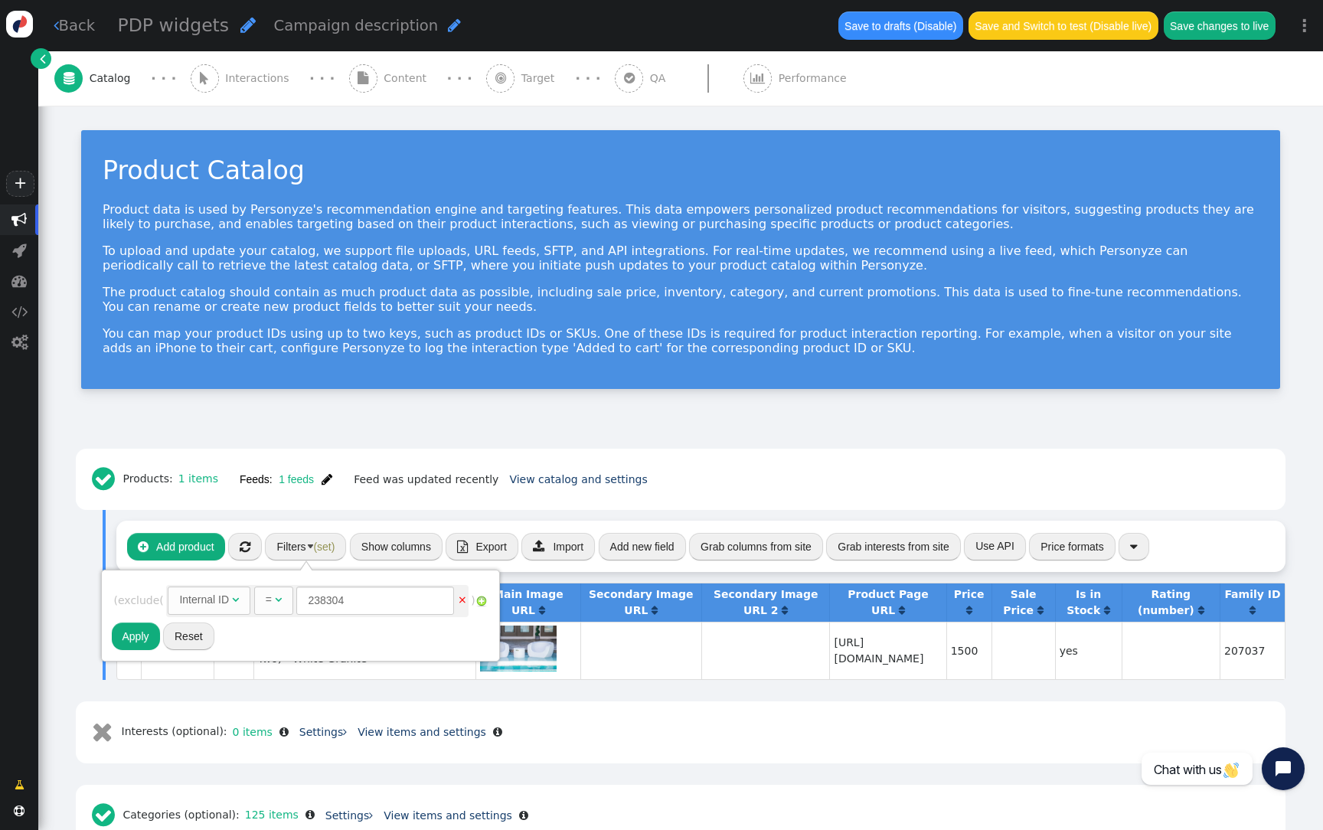
click at [197, 602] on div "Internal ID" at bounding box center [204, 600] width 50 height 16
click at [242, 598] on div "=" at bounding box center [239, 600] width 6 height 16
click at [374, 594] on input "text" at bounding box center [382, 600] width 158 height 28
paste input "Moon Chair Splash – Pool Chair"
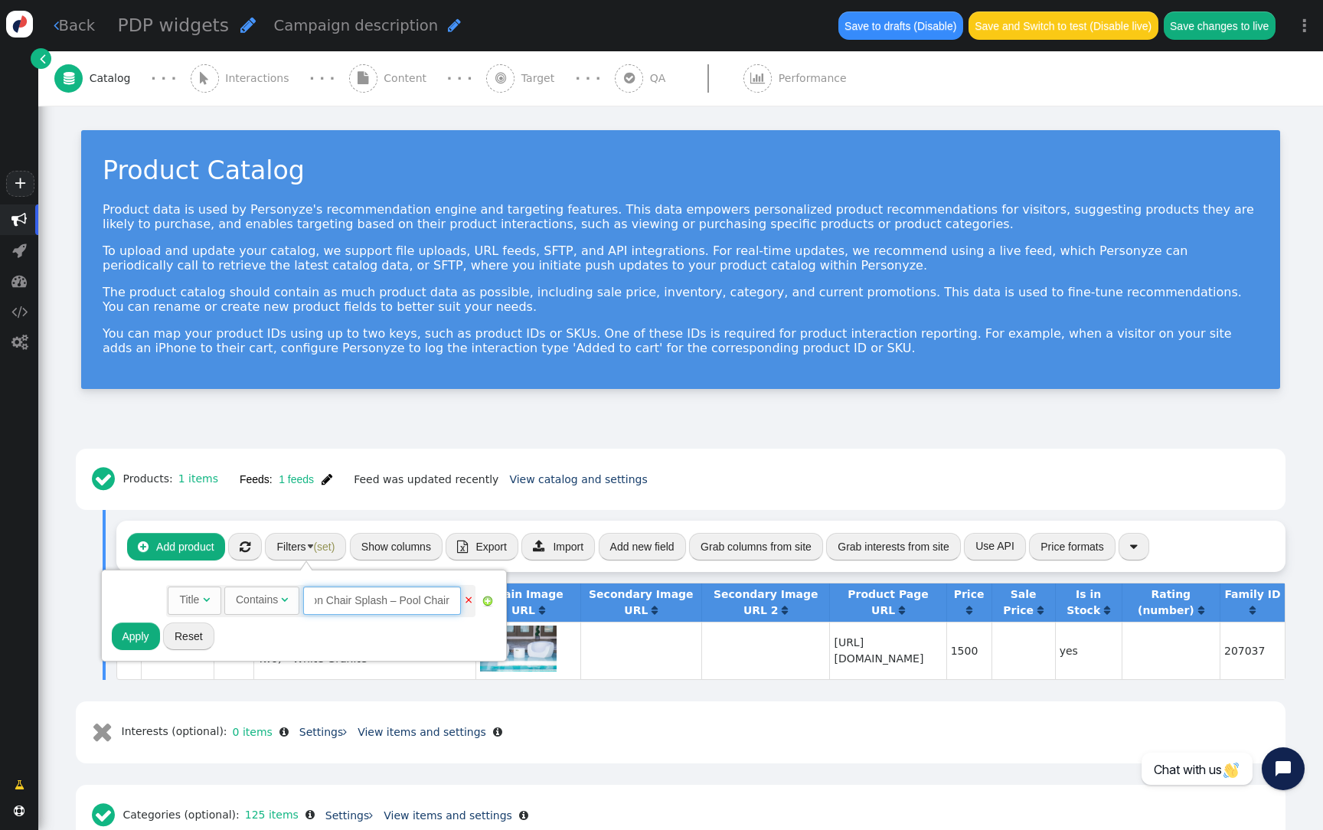
type input "Moon Chair Splash – Pool Chair"
click at [142, 634] on button "Apply" at bounding box center [136, 636] width 48 height 28
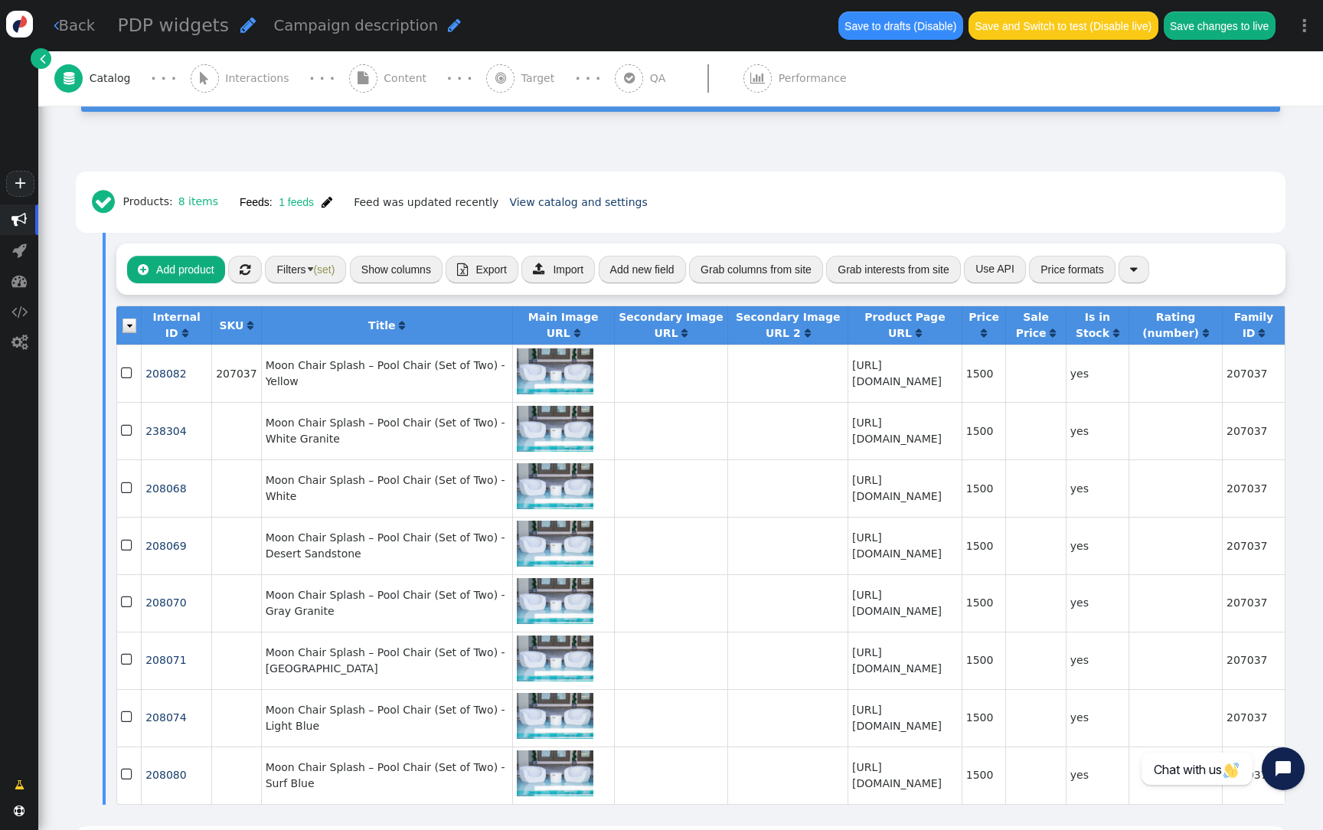
scroll to position [273, 0]
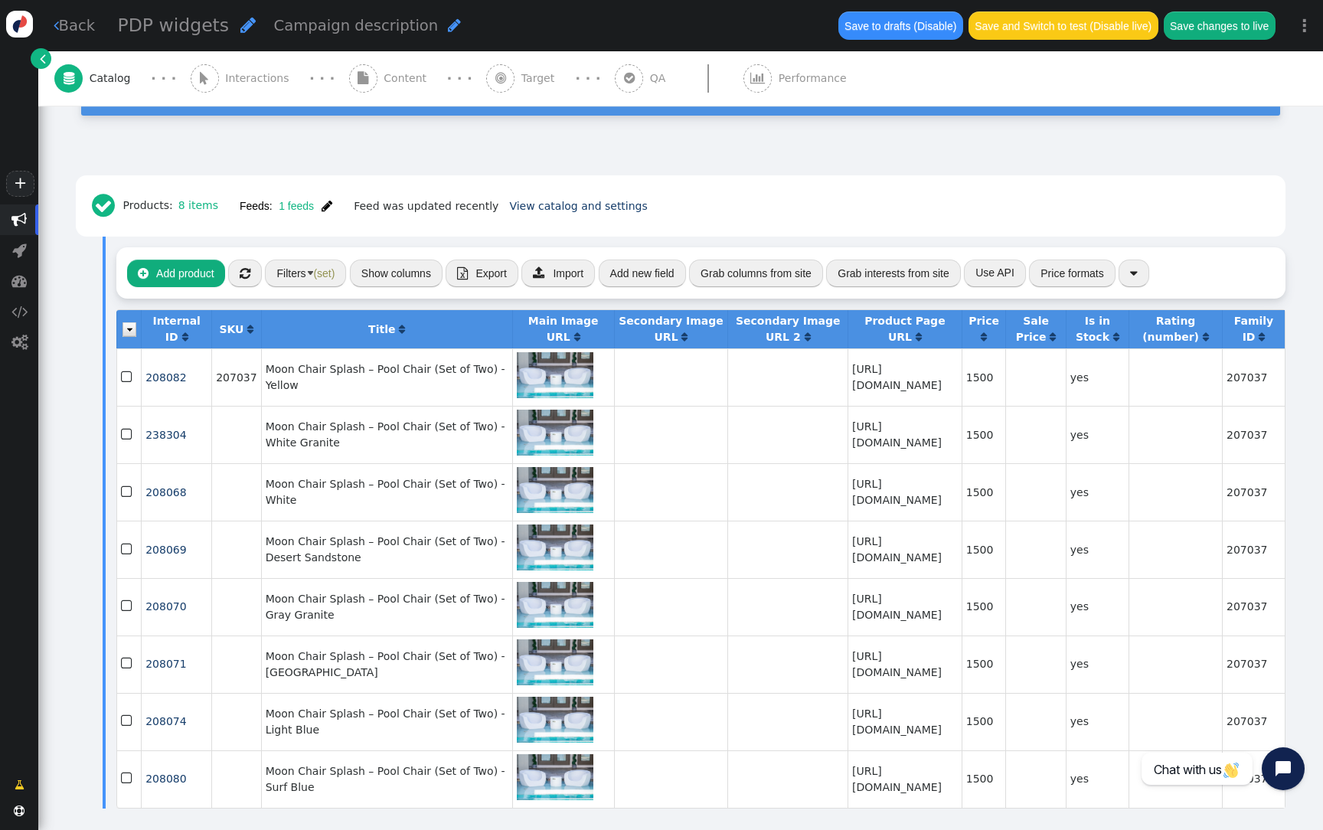
click at [330, 201] on span "" at bounding box center [327, 206] width 11 height 12
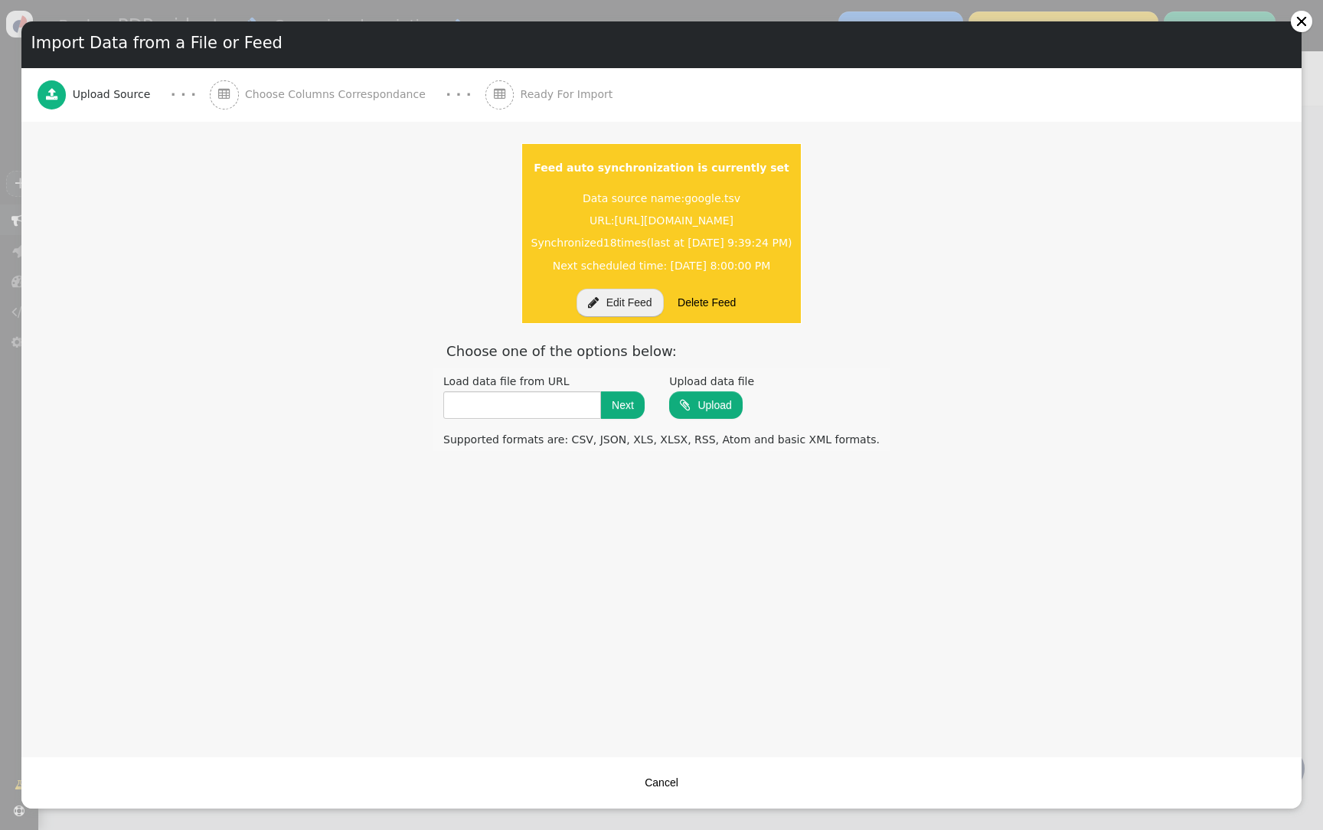
click at [619, 305] on button " Edit Feed" at bounding box center [620, 303] width 87 height 28
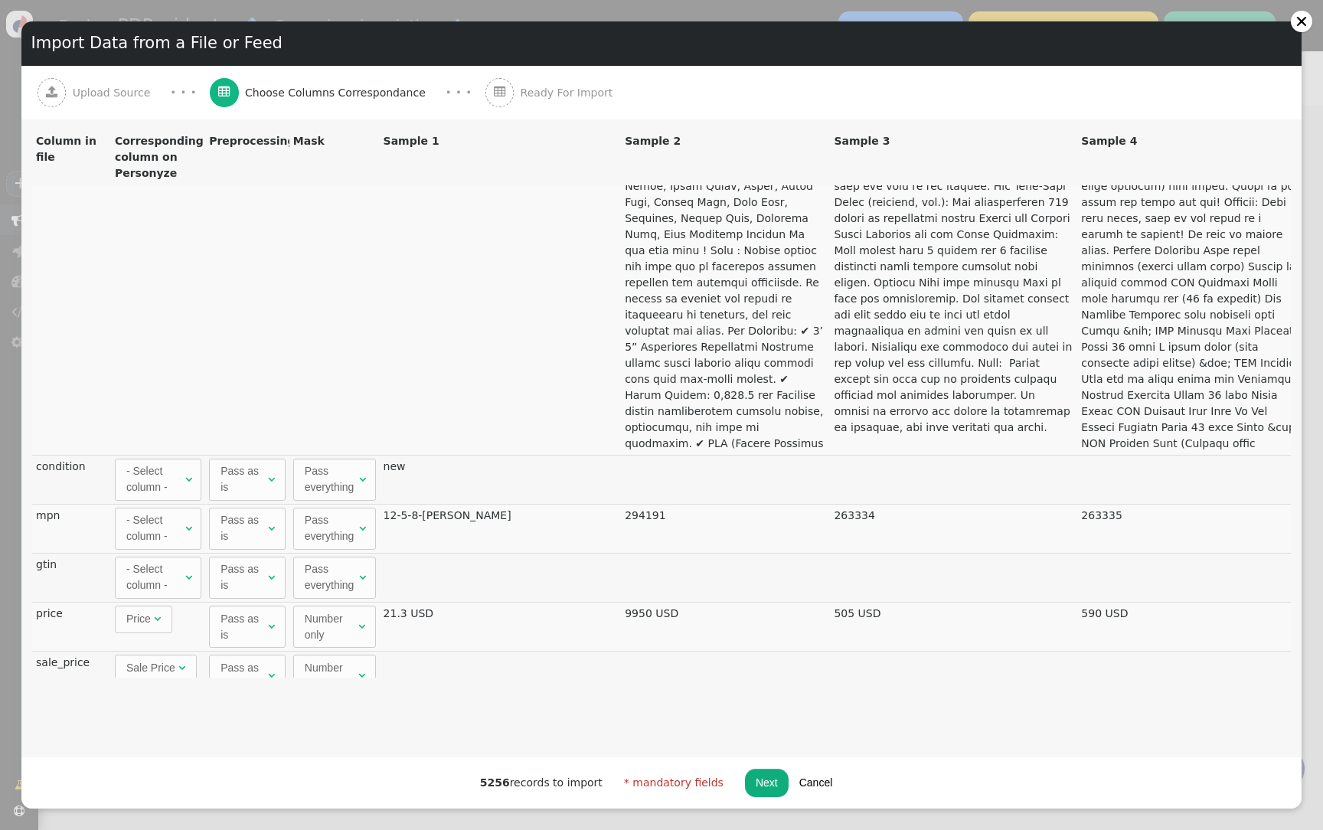
scroll to position [896, 0]
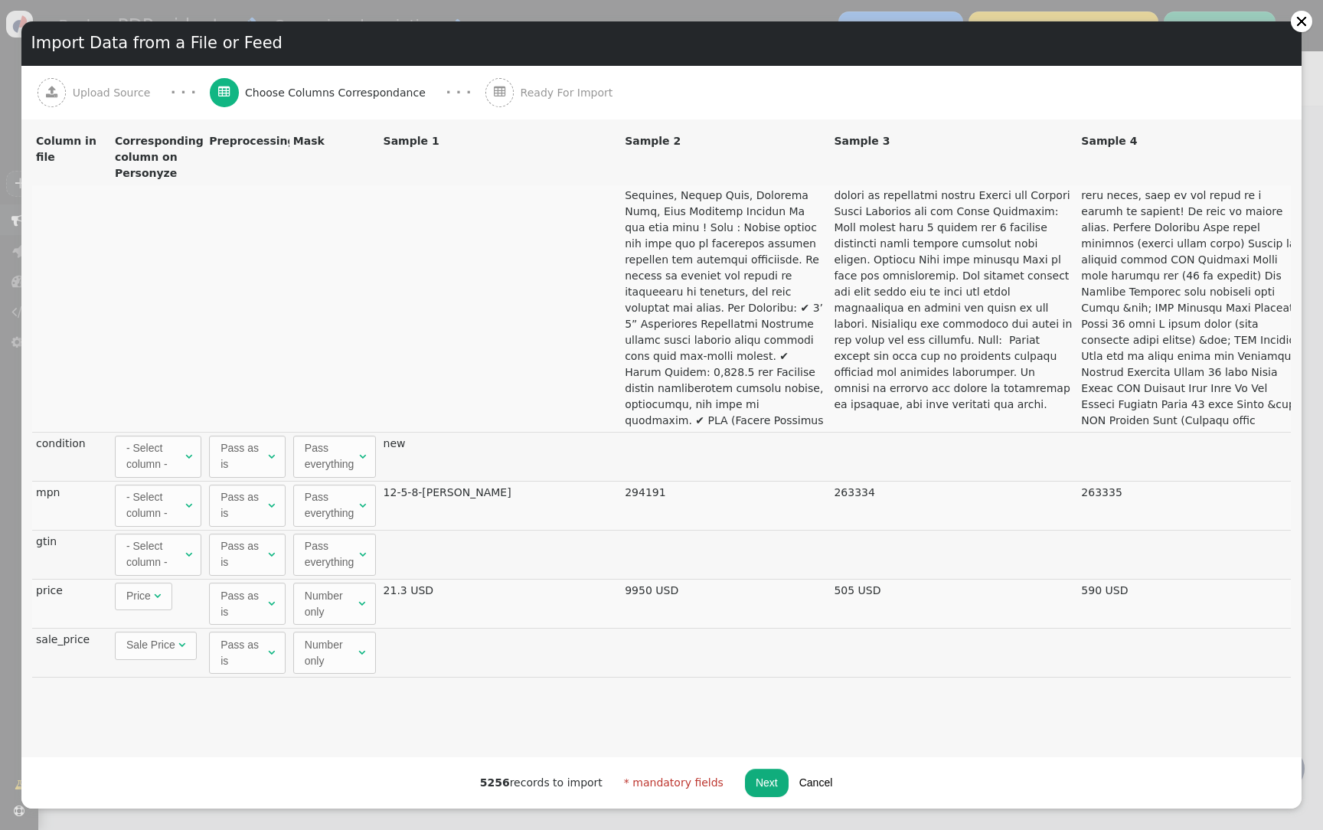
click at [156, 505] on div "- Select column -" at bounding box center [154, 505] width 56 height 32
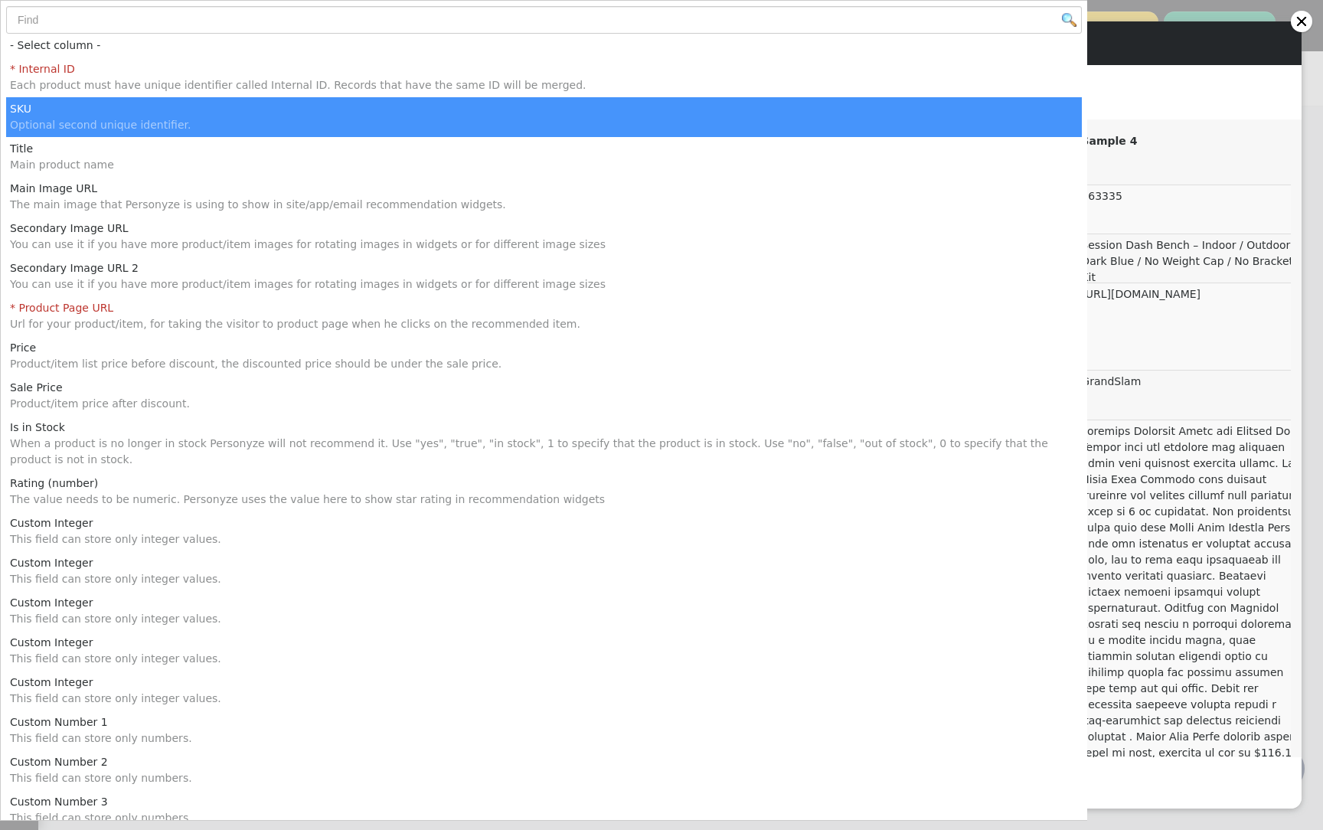
scroll to position [969, 0]
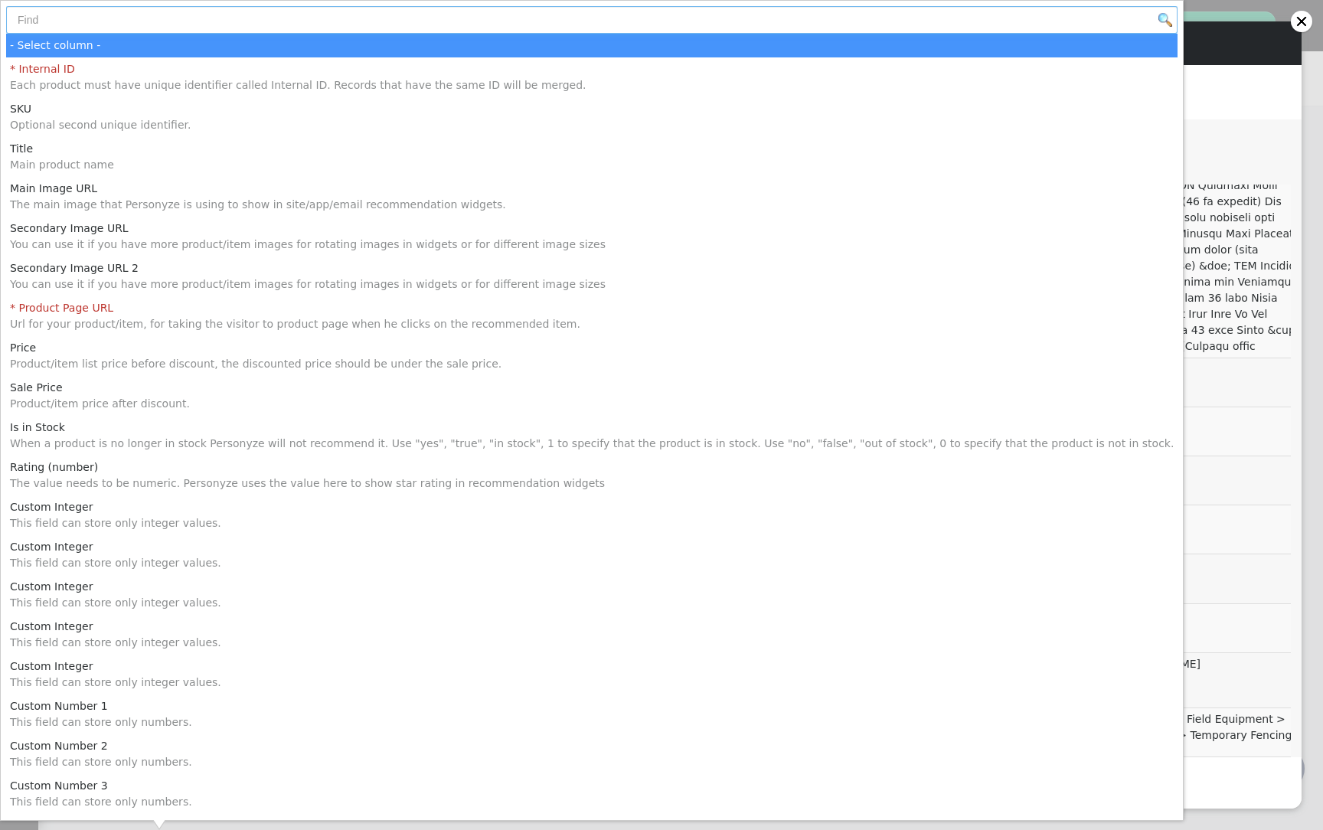
click at [236, 23] on input "text" at bounding box center [591, 20] width 1171 height 28
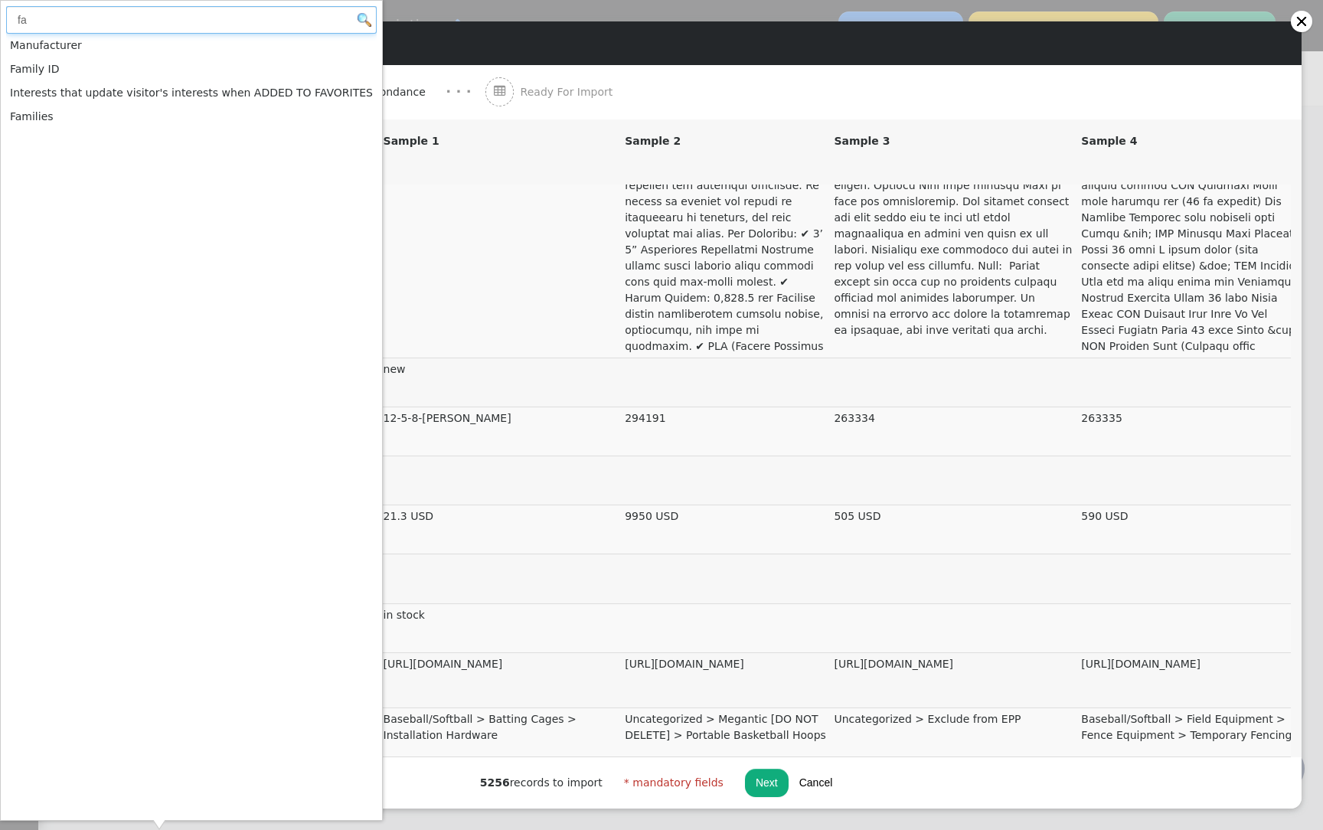
type input "fa"
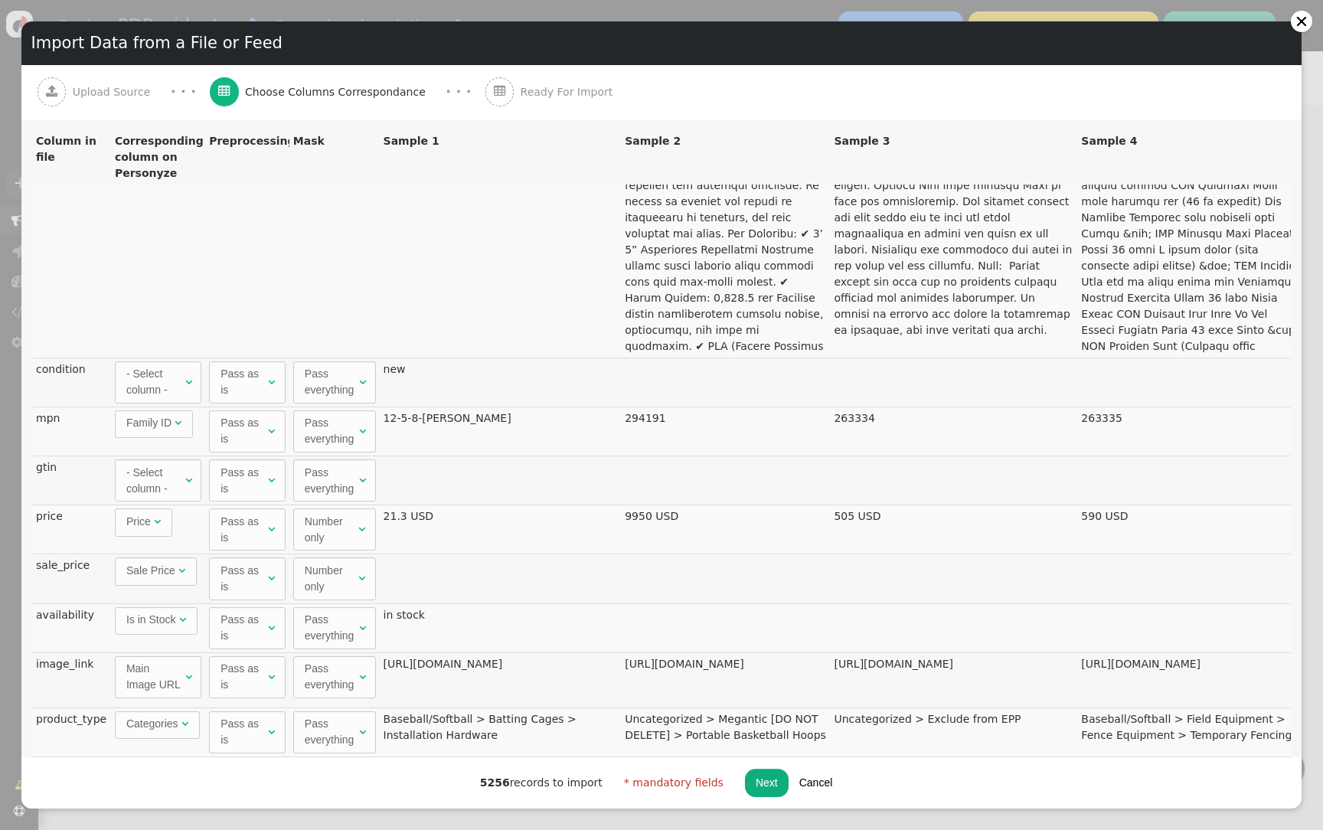
click at [745, 794] on button "Next" at bounding box center [767, 783] width 44 height 28
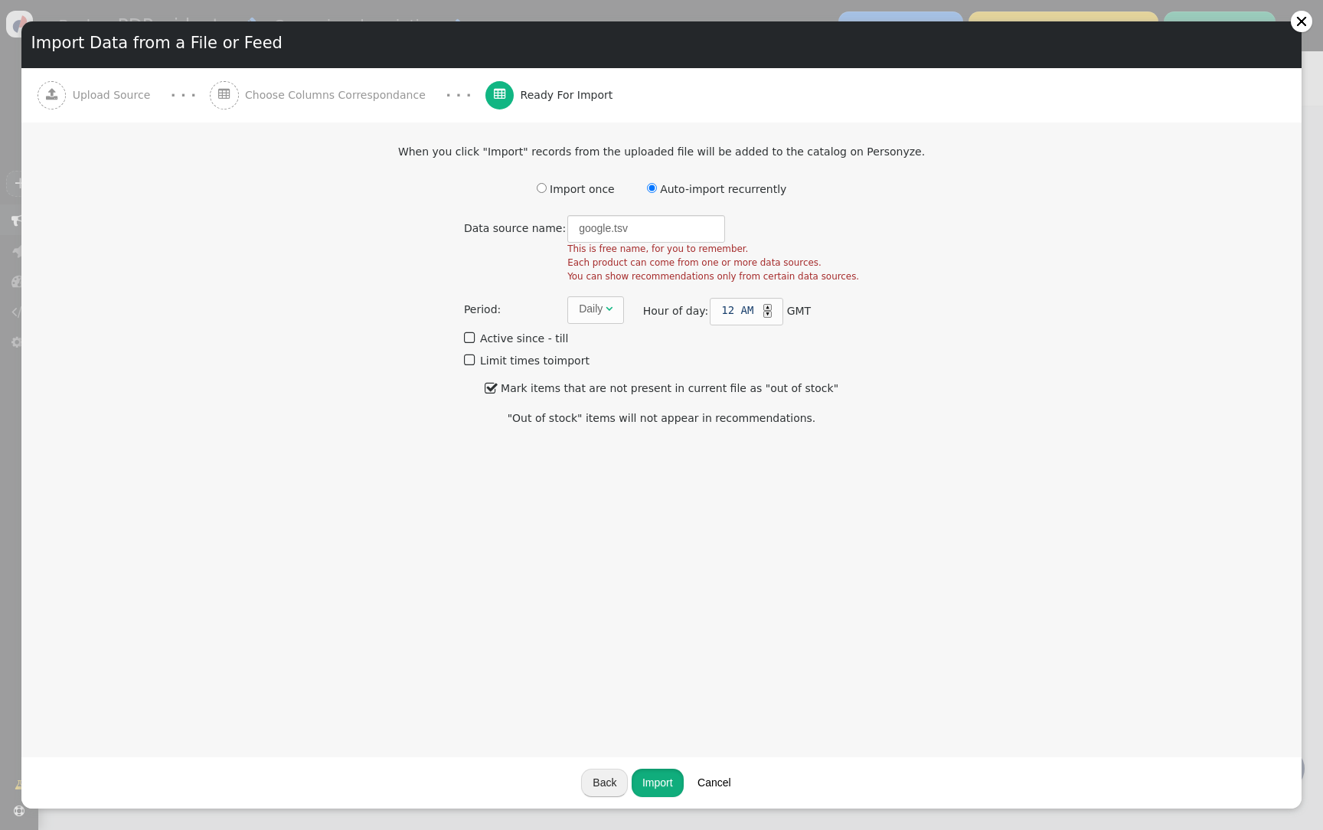
click at [650, 782] on button "Import" at bounding box center [658, 783] width 52 height 28
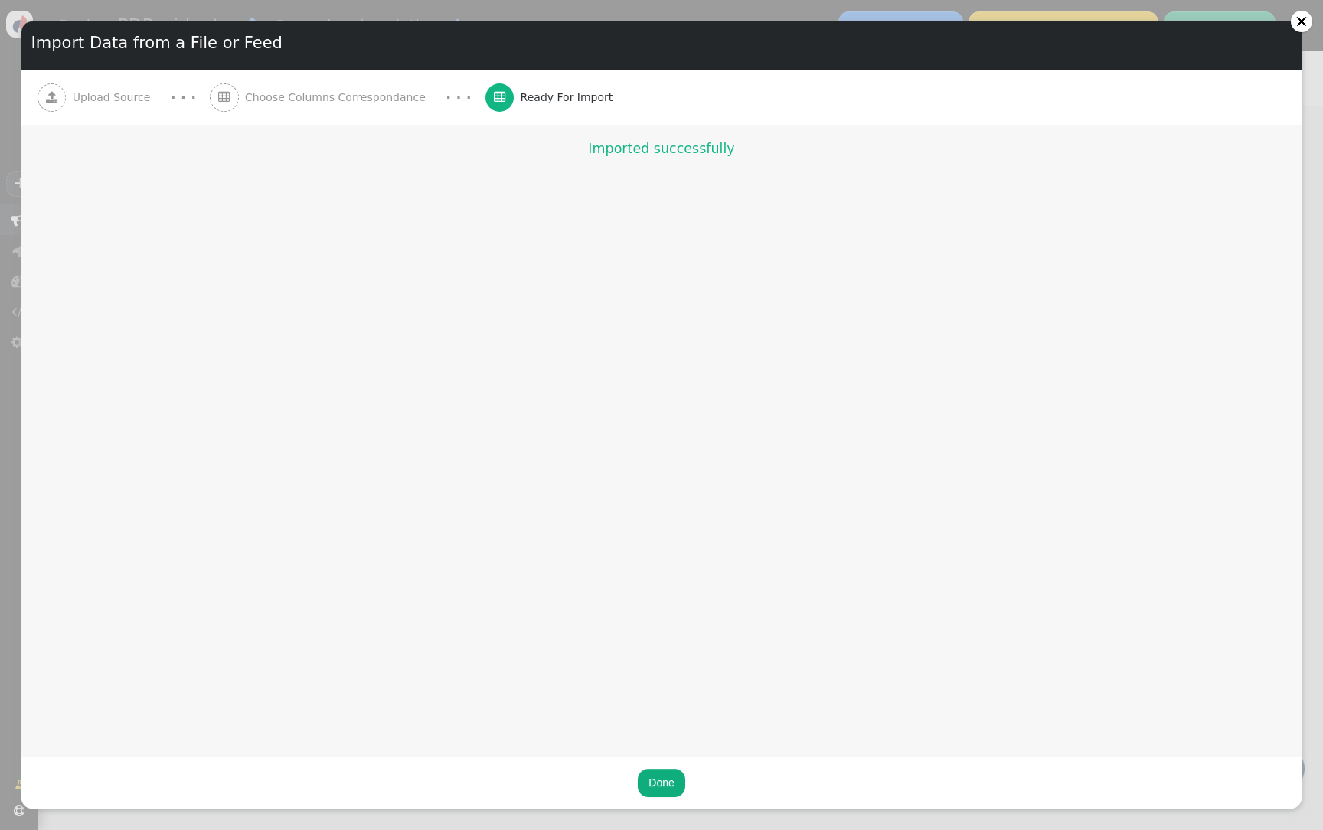
click at [661, 776] on button "Done" at bounding box center [661, 783] width 47 height 28
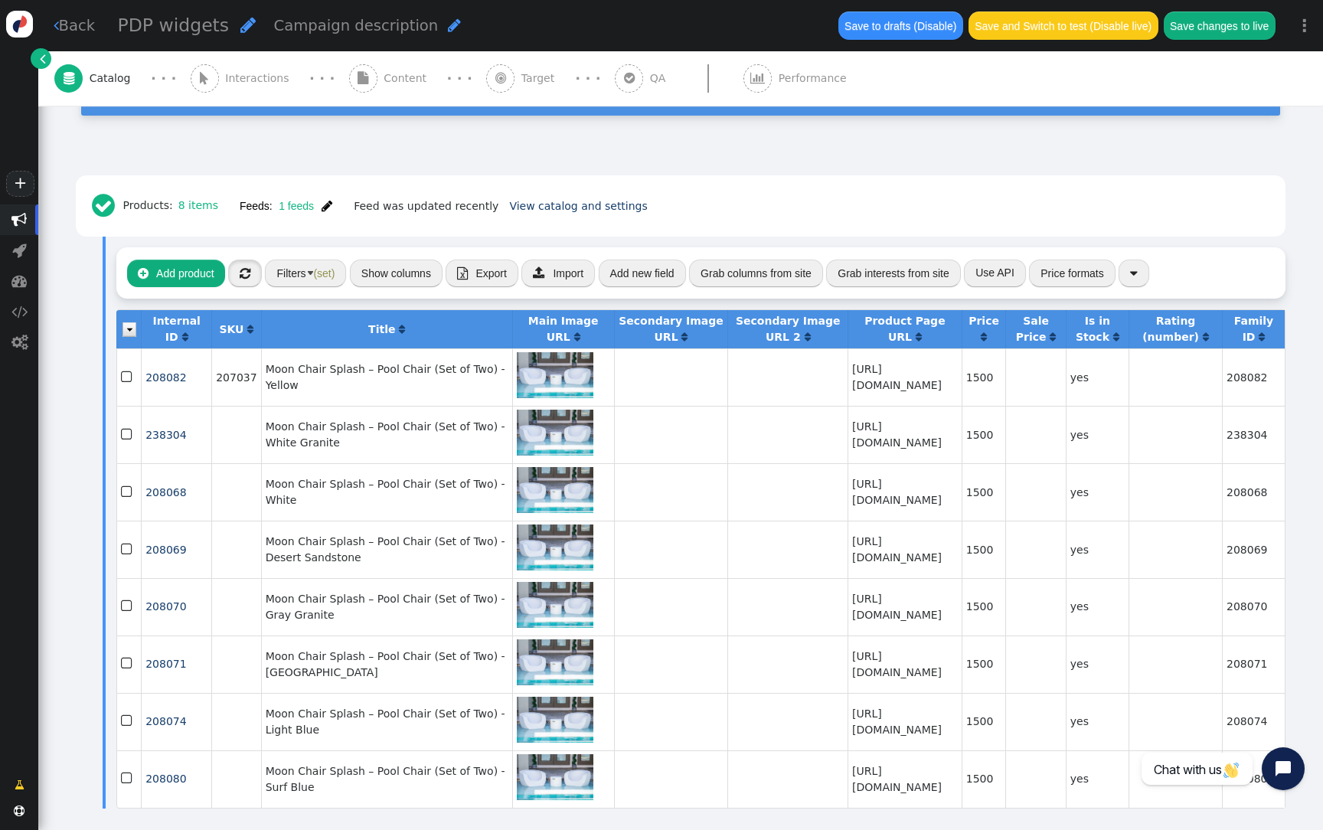
click at [250, 271] on span "" at bounding box center [245, 273] width 11 height 12
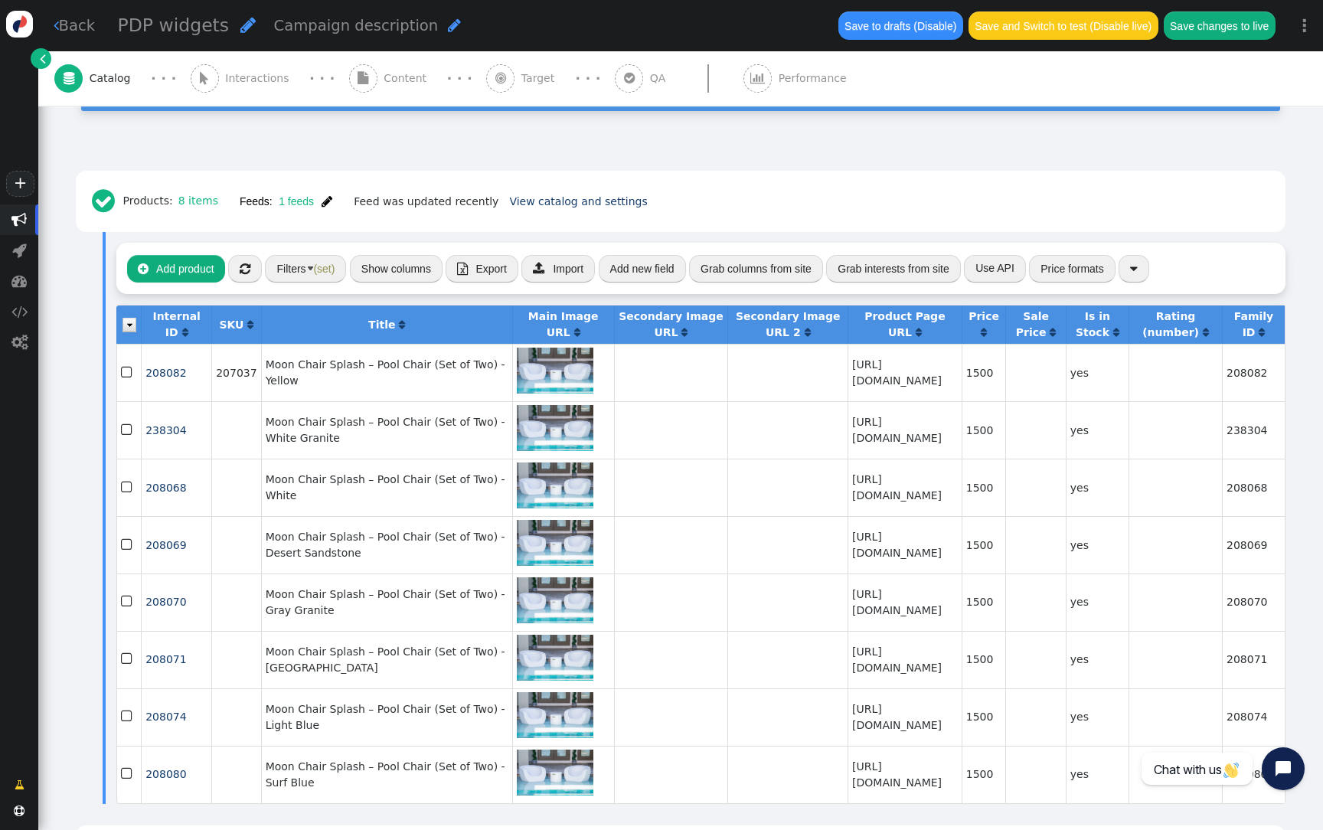
scroll to position [217, 0]
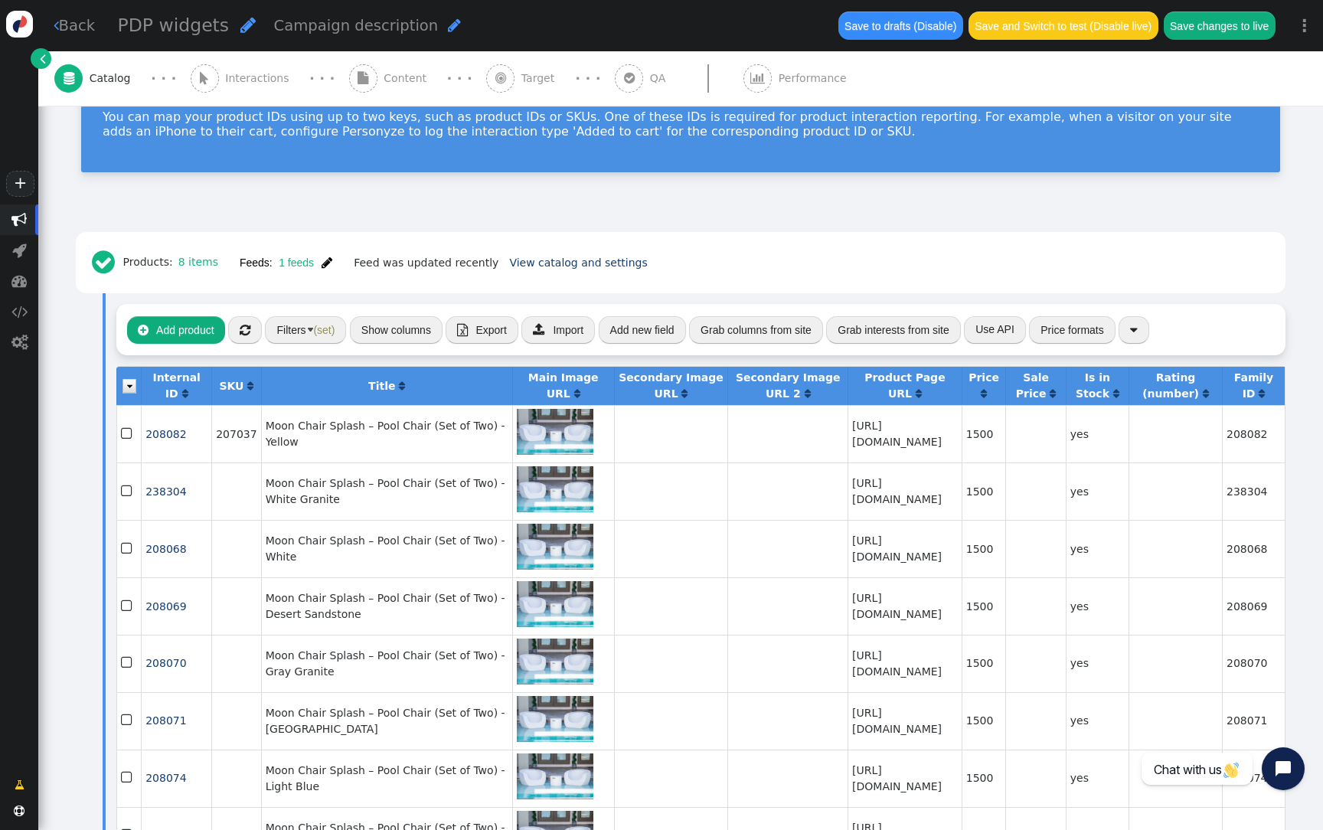
click at [325, 260] on span "" at bounding box center [327, 262] width 11 height 12
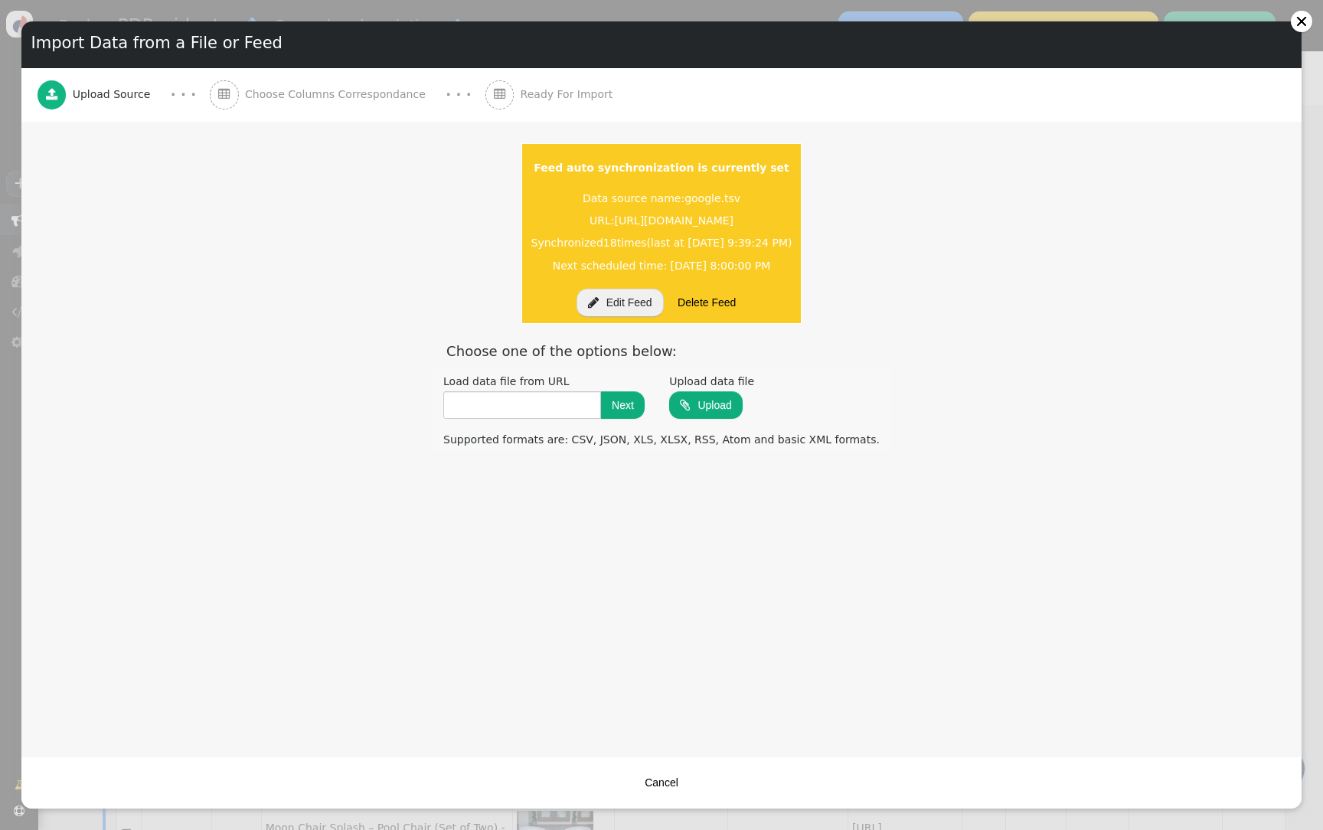
click at [589, 307] on span "" at bounding box center [593, 302] width 11 height 12
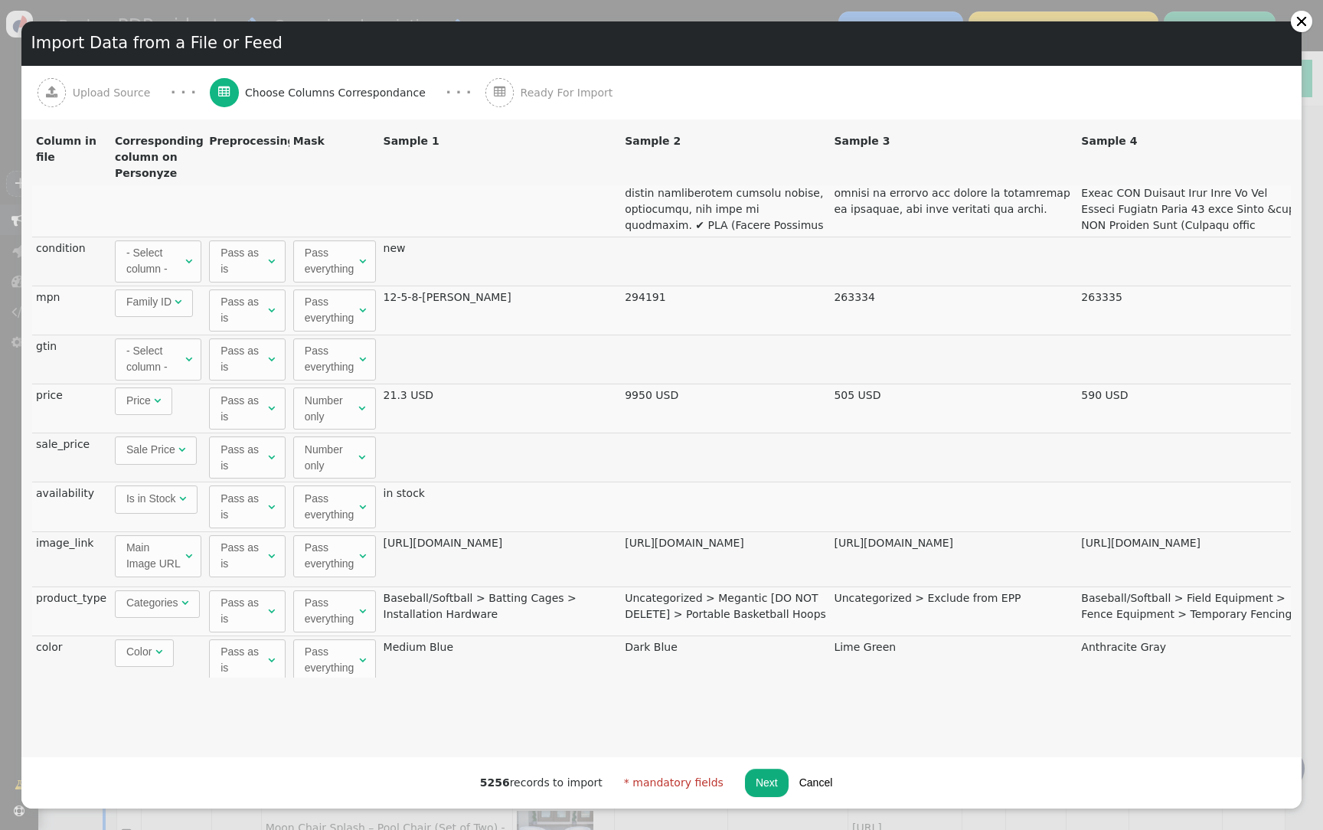
scroll to position [1093, 0]
click at [178, 556] on span "Main Image URL" at bounding box center [153, 554] width 54 height 28
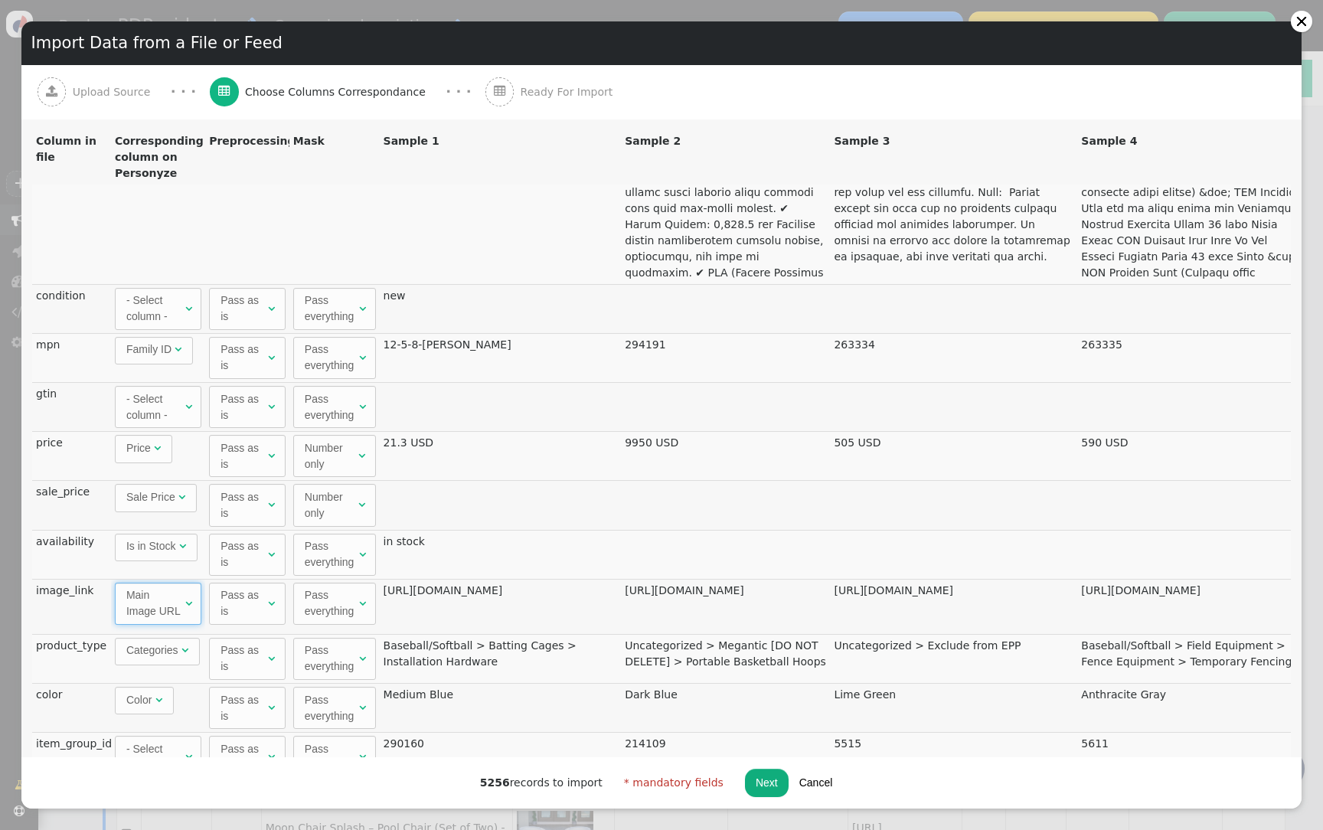
scroll to position [1043, 0]
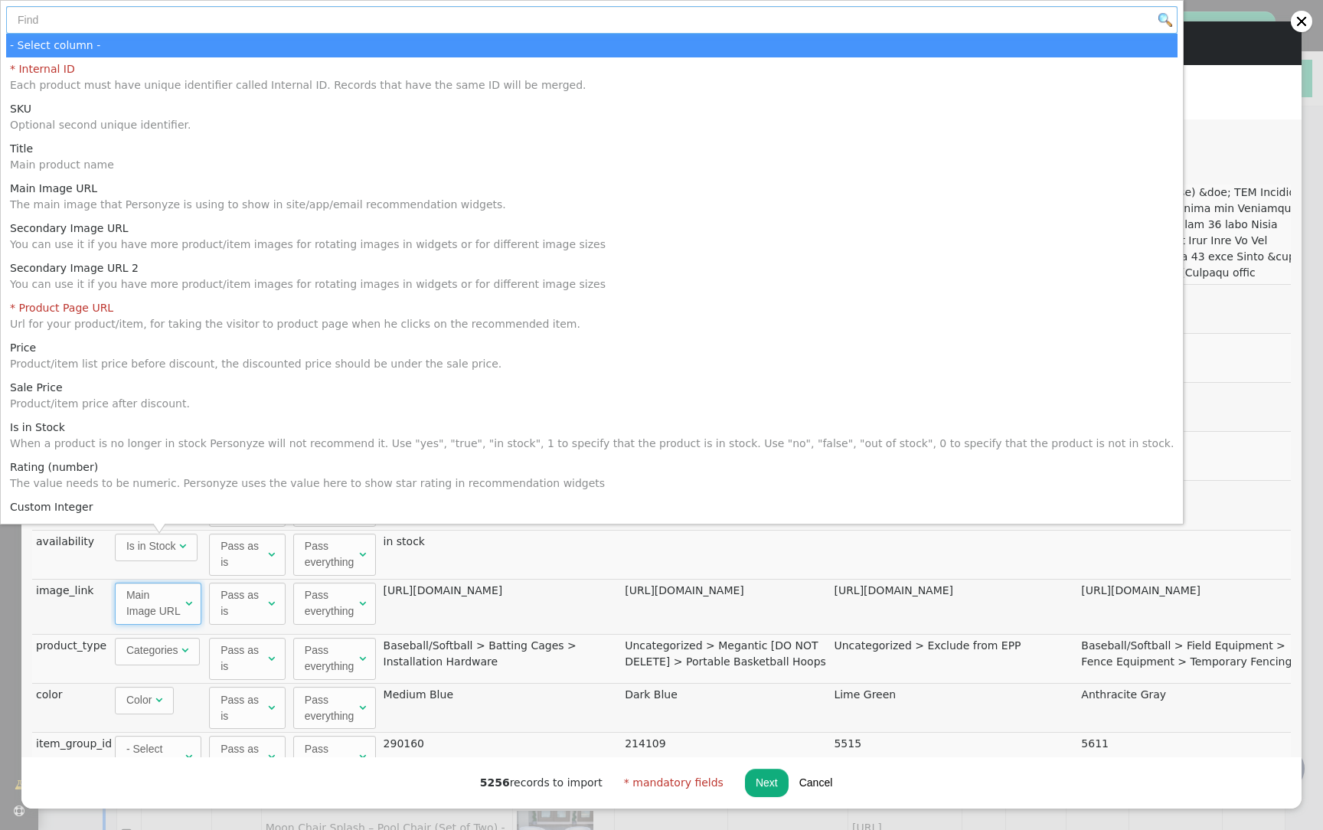
click at [211, 18] on input "text" at bounding box center [591, 20] width 1171 height 28
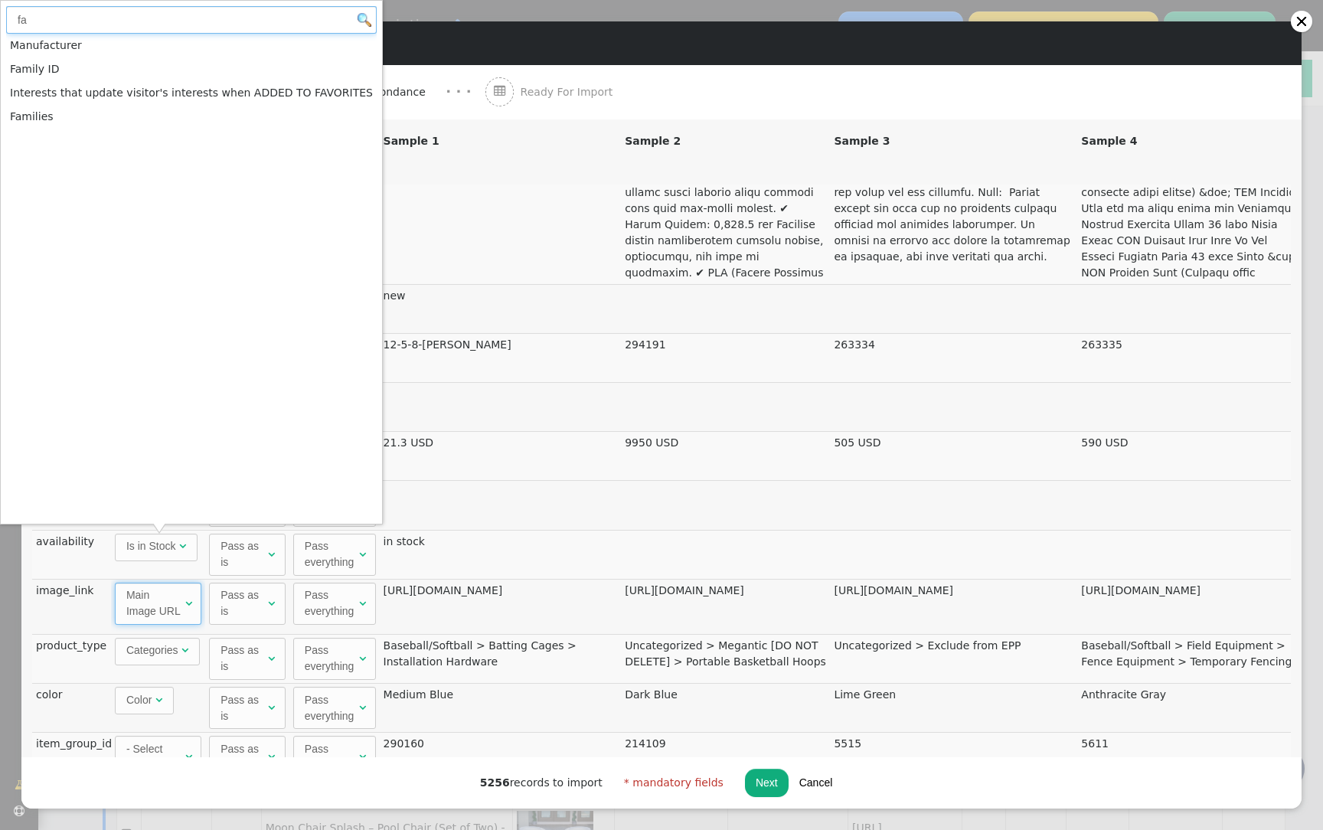
type input "fa"
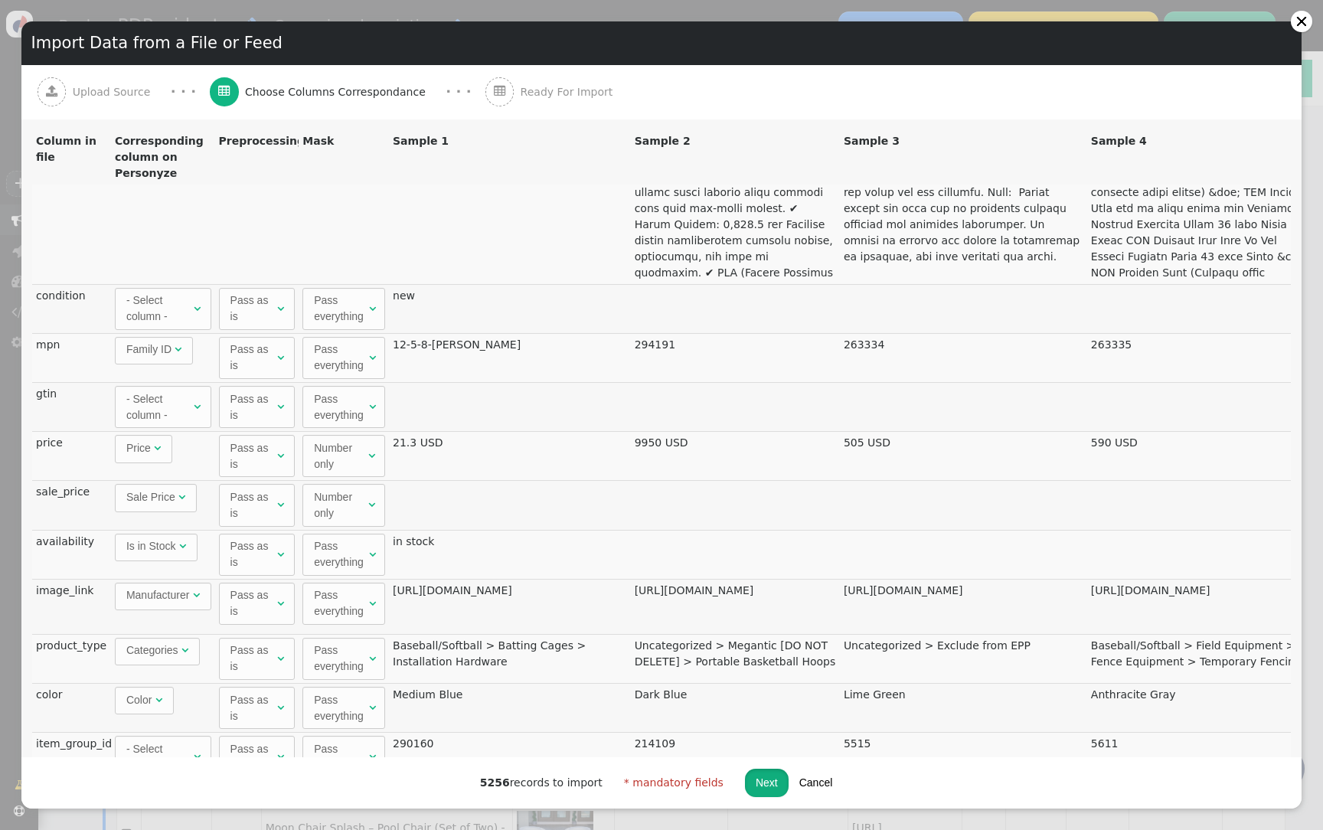
click at [768, 789] on button "Next" at bounding box center [767, 783] width 44 height 28
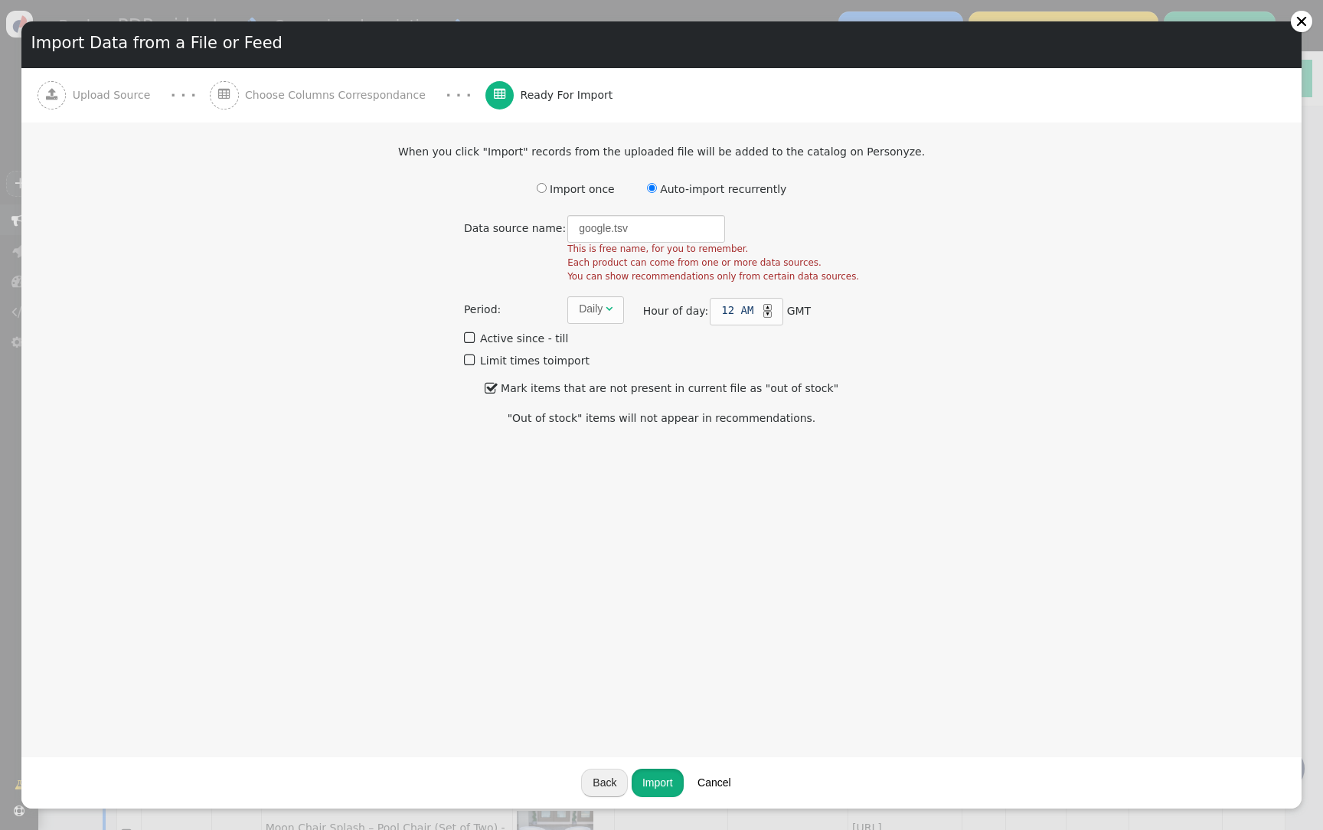
click at [661, 782] on button "Import" at bounding box center [658, 783] width 52 height 28
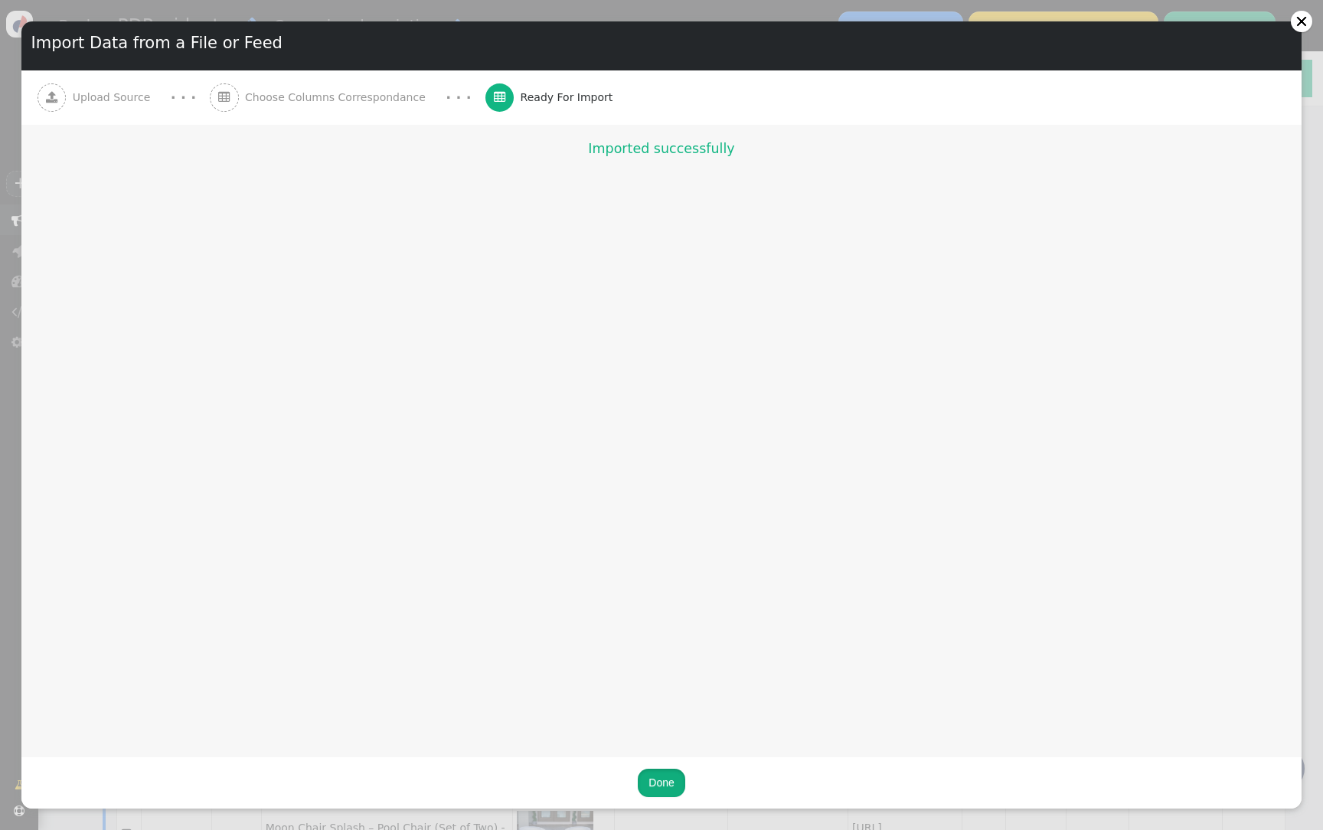
click at [661, 769] on button "Done" at bounding box center [661, 783] width 47 height 28
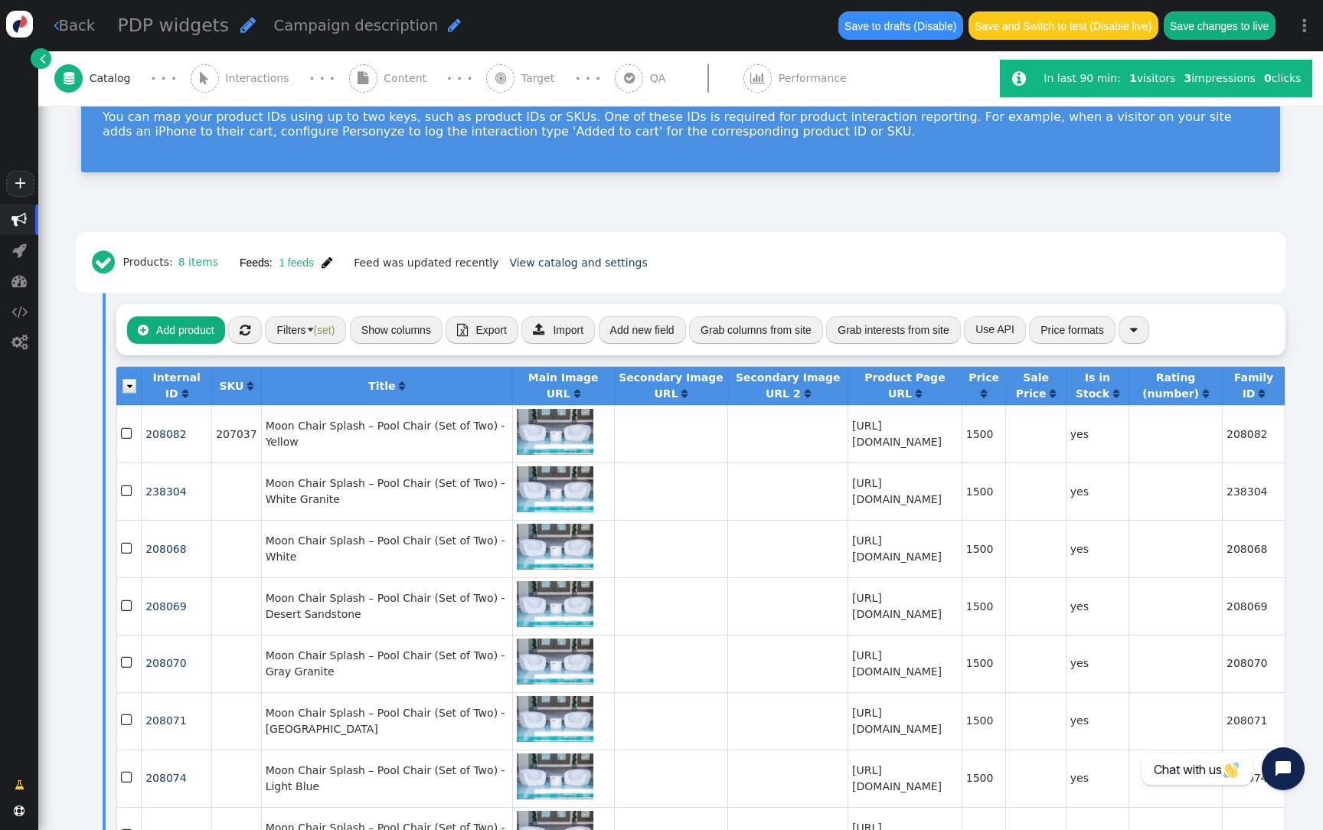
click at [318, 264] on button "Feeds: 1 feeds " at bounding box center [286, 263] width 114 height 28
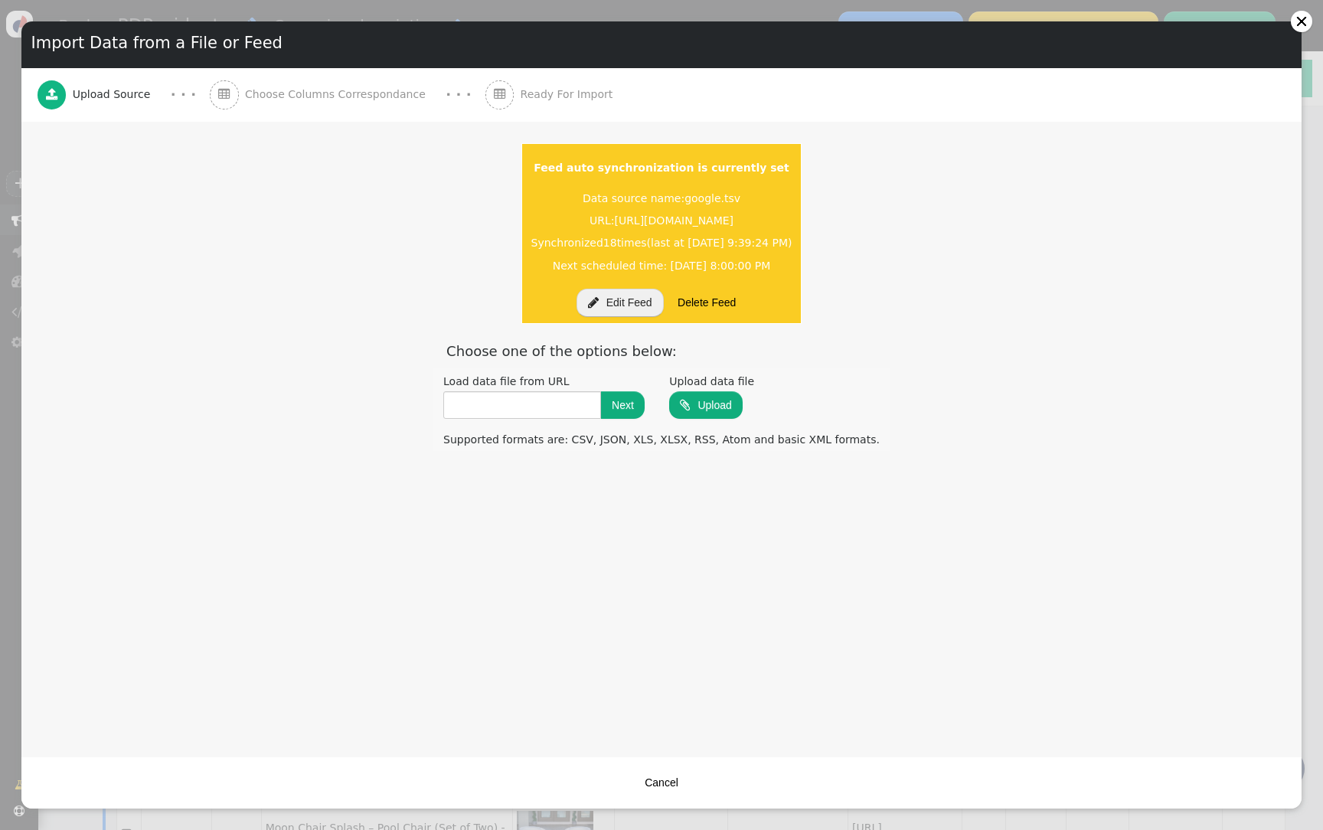
click at [605, 314] on button " Edit Feed" at bounding box center [620, 303] width 87 height 28
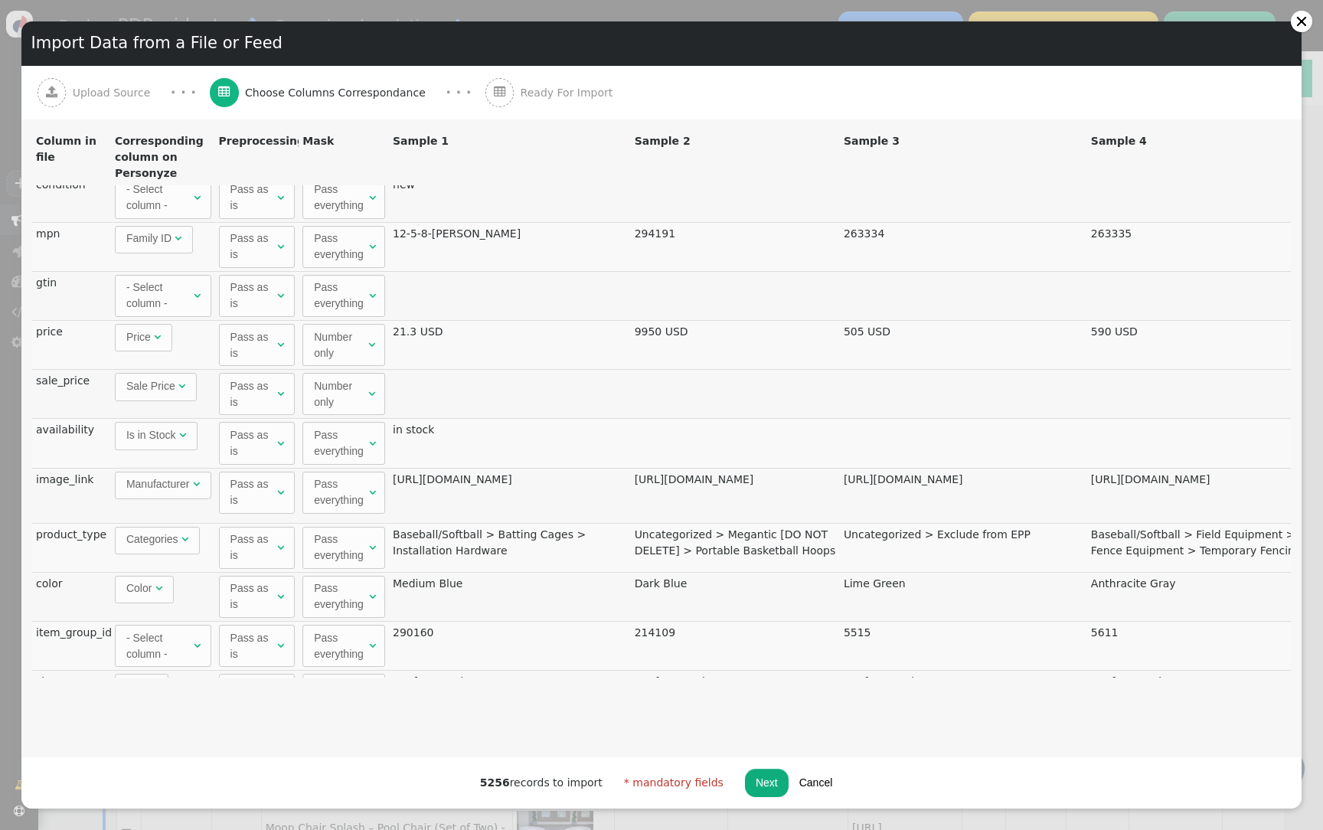
scroll to position [1161, 0]
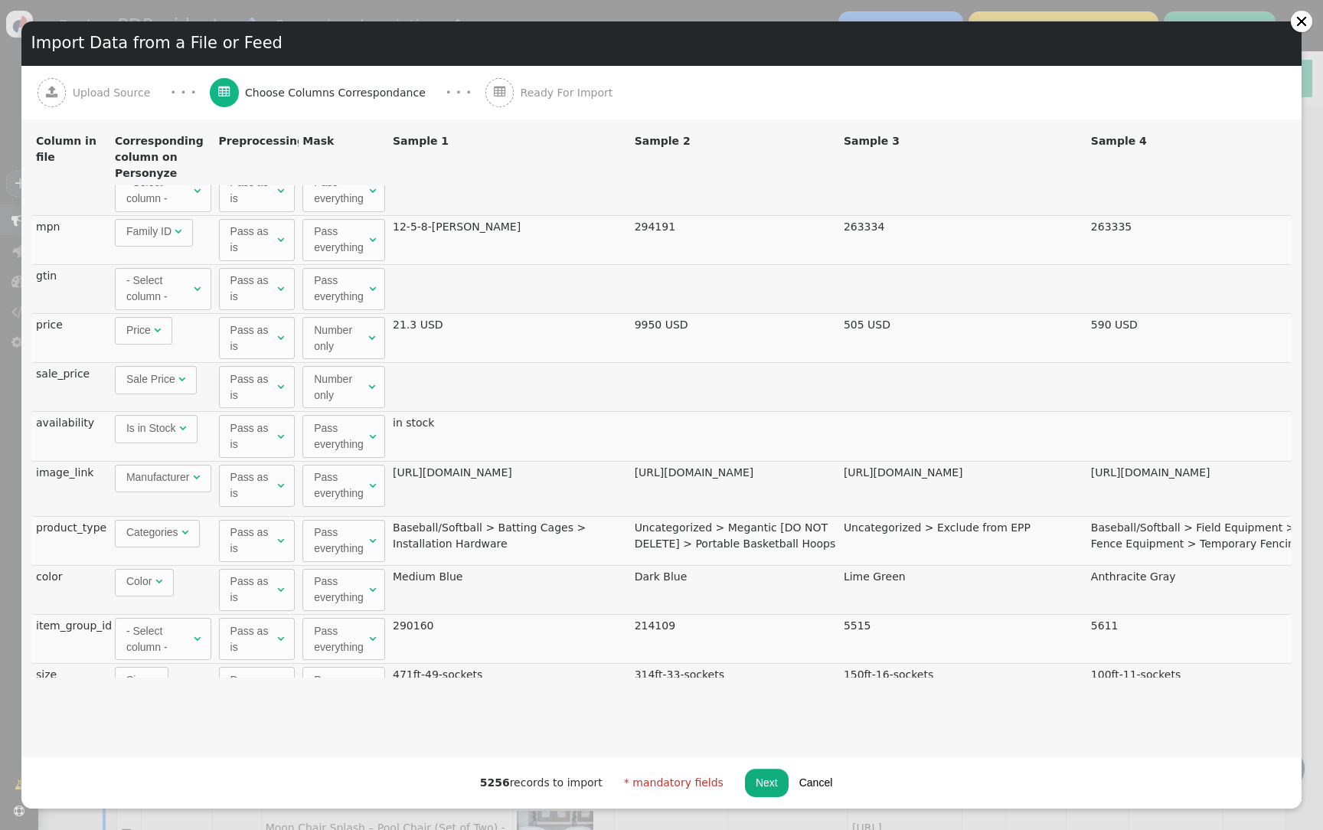
click at [182, 479] on span "Manufacturer" at bounding box center [157, 477] width 63 height 12
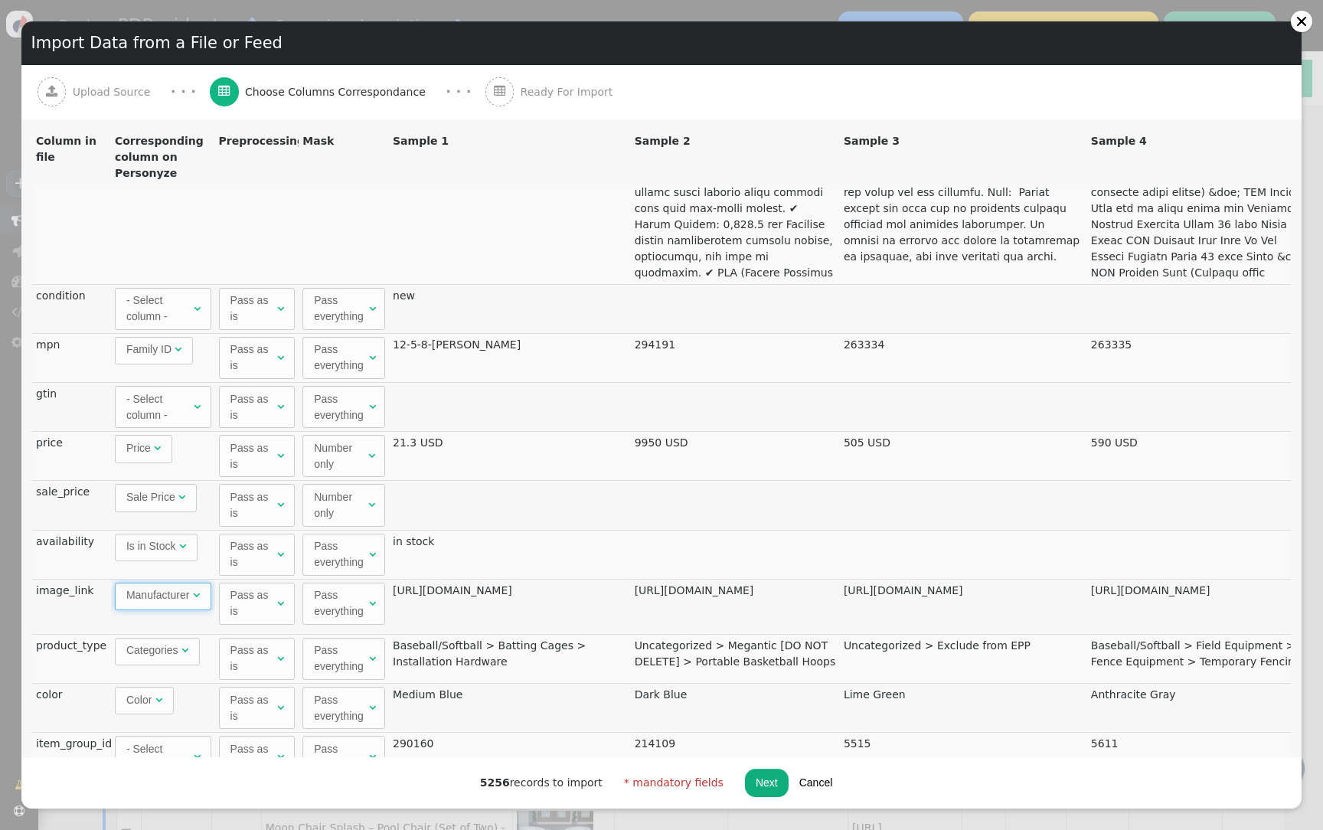
scroll to position [1043, 0]
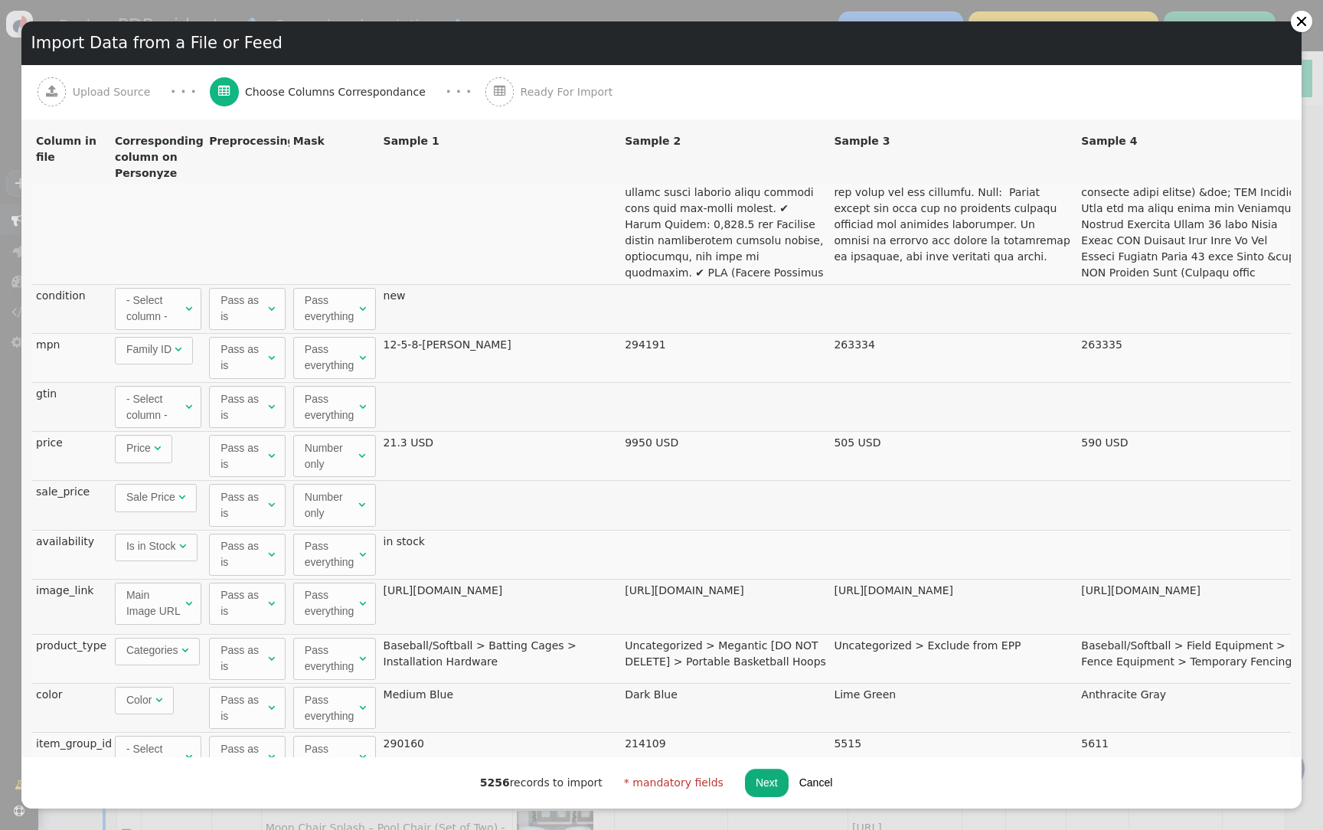
click at [769, 775] on button "Next" at bounding box center [767, 783] width 44 height 28
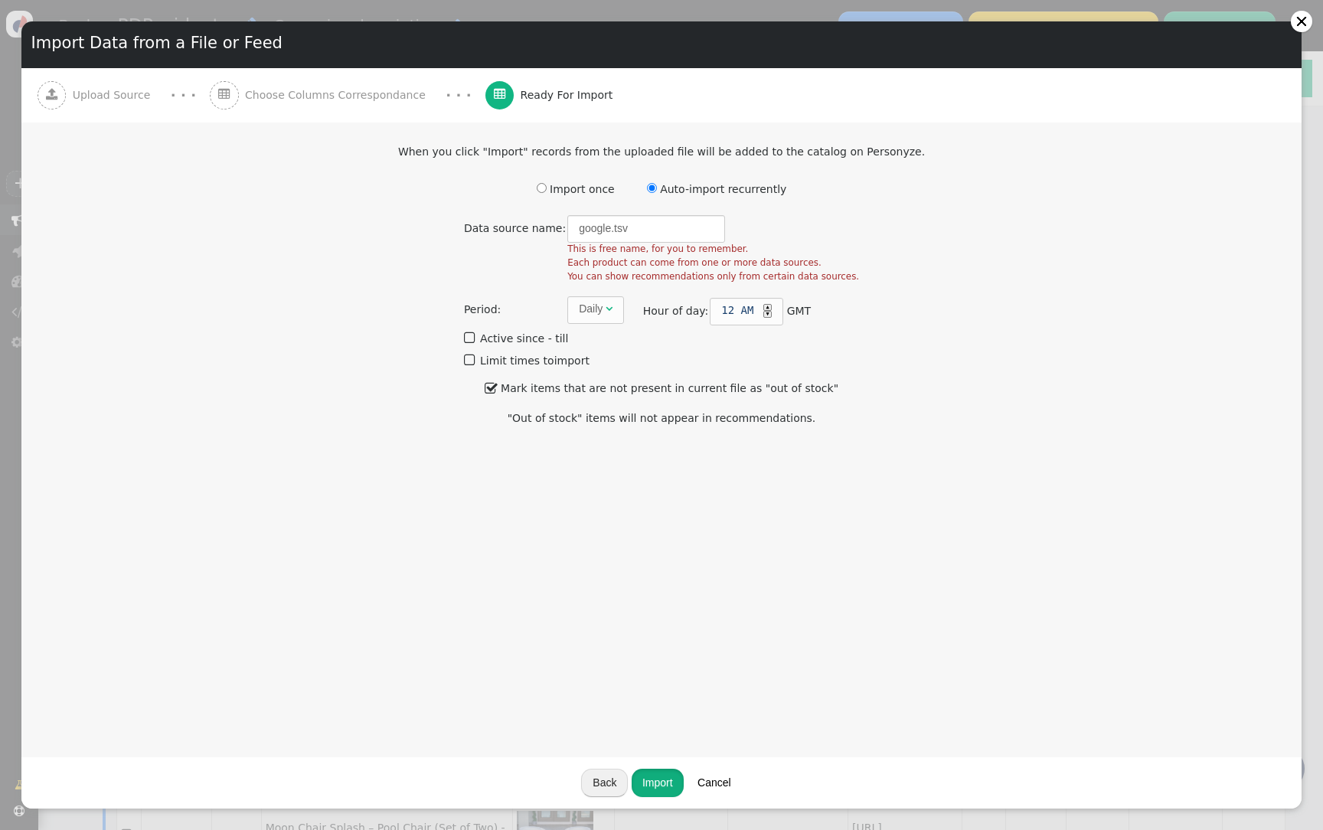
click at [648, 784] on button "Import" at bounding box center [658, 783] width 52 height 28
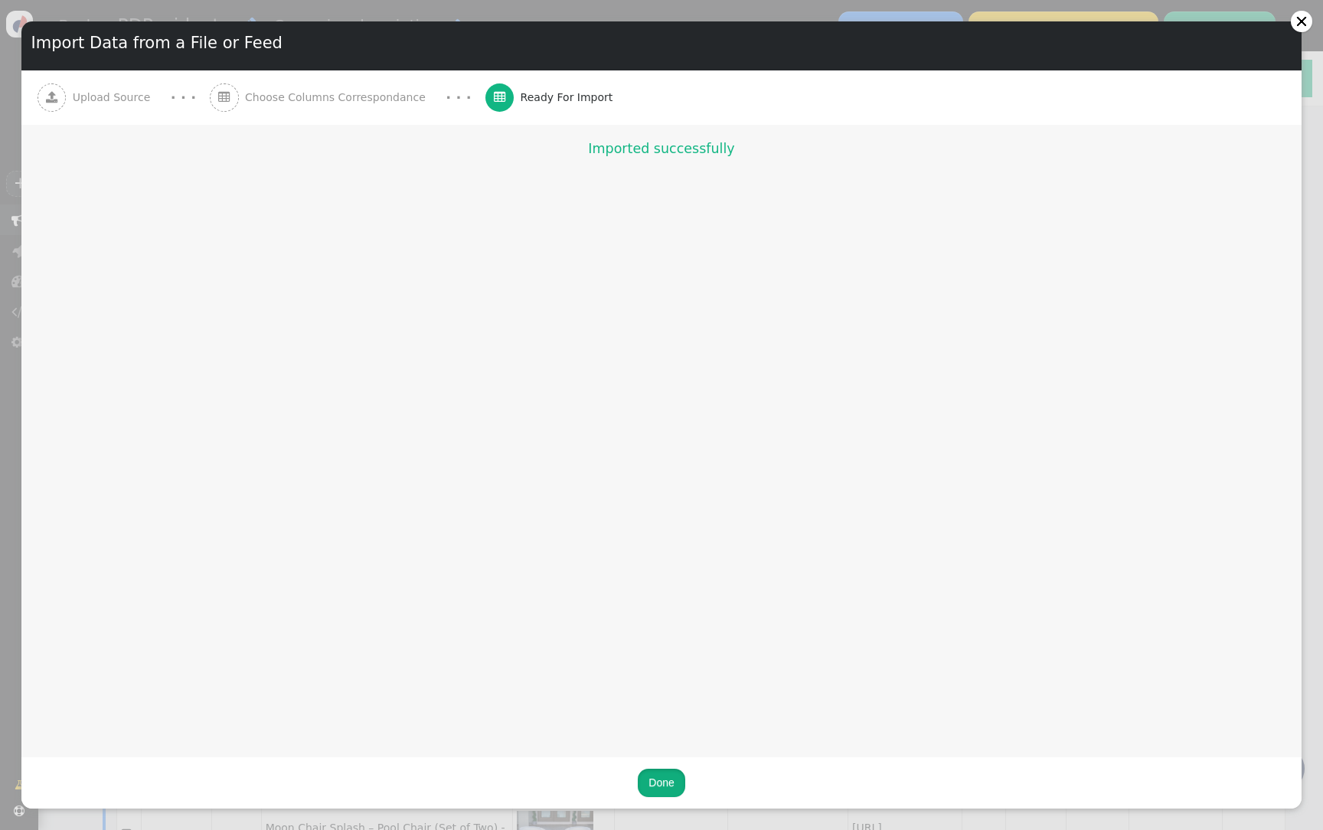
click at [672, 786] on button "Done" at bounding box center [661, 783] width 47 height 28
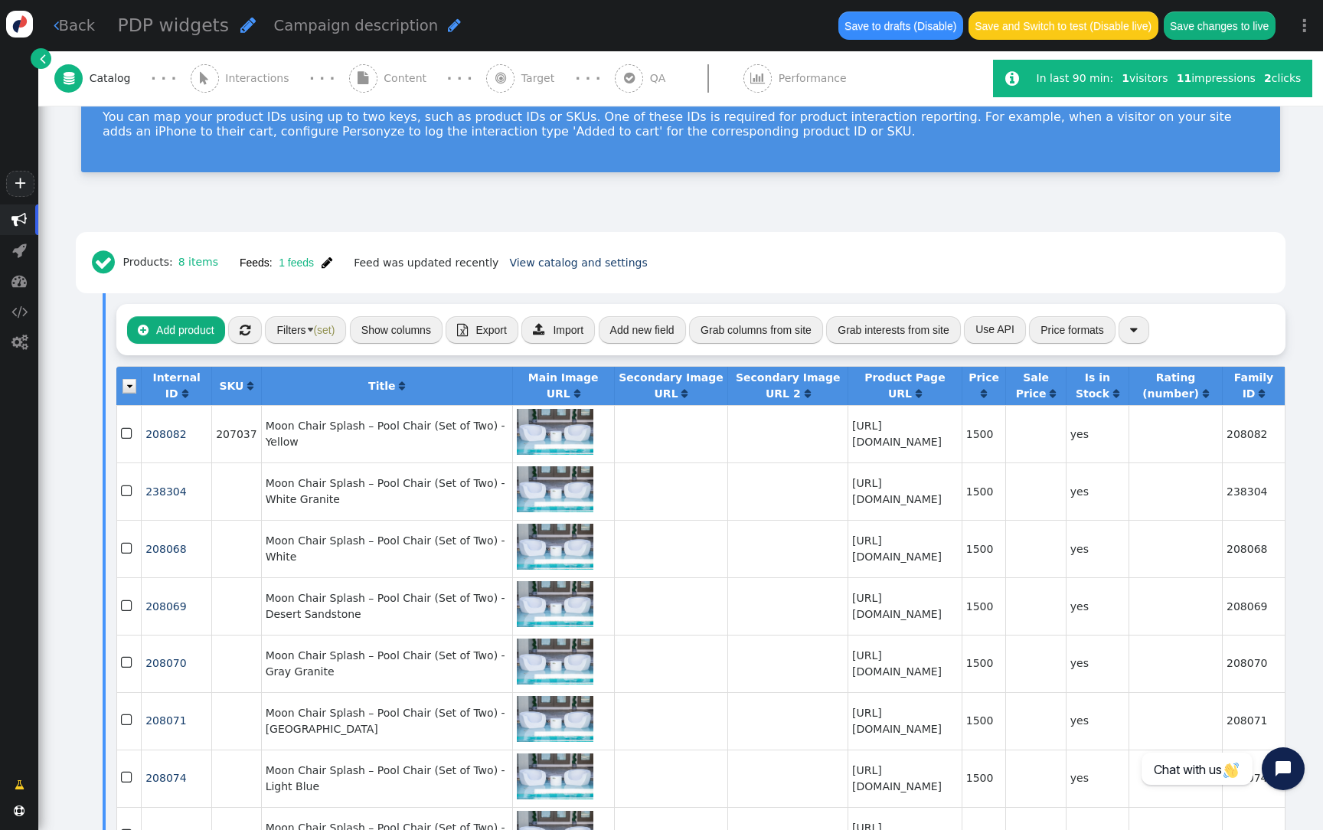
click at [390, 324] on button "Show columns" at bounding box center [396, 330] width 93 height 28
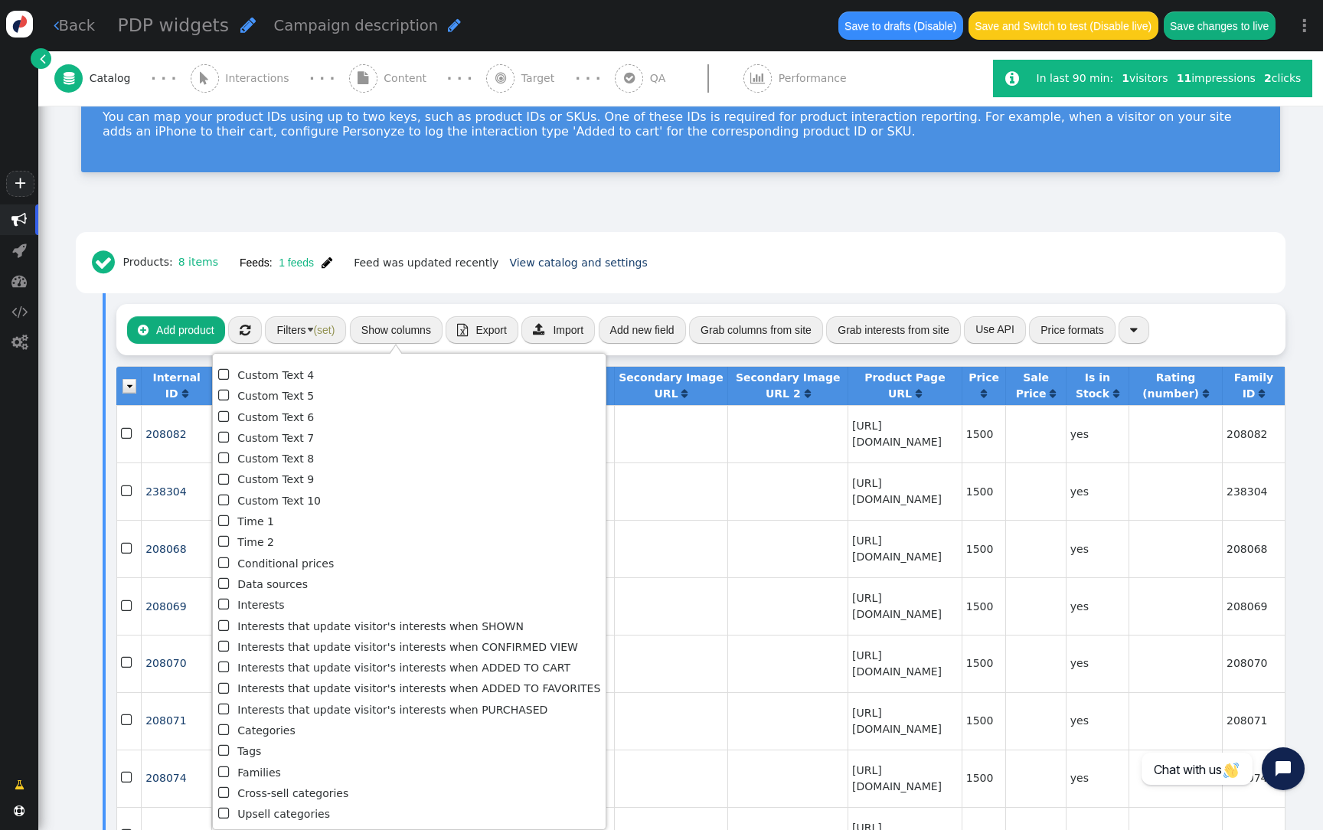
scroll to position [936, 0]
click at [727, 563] on td at bounding box center [787, 548] width 120 height 57
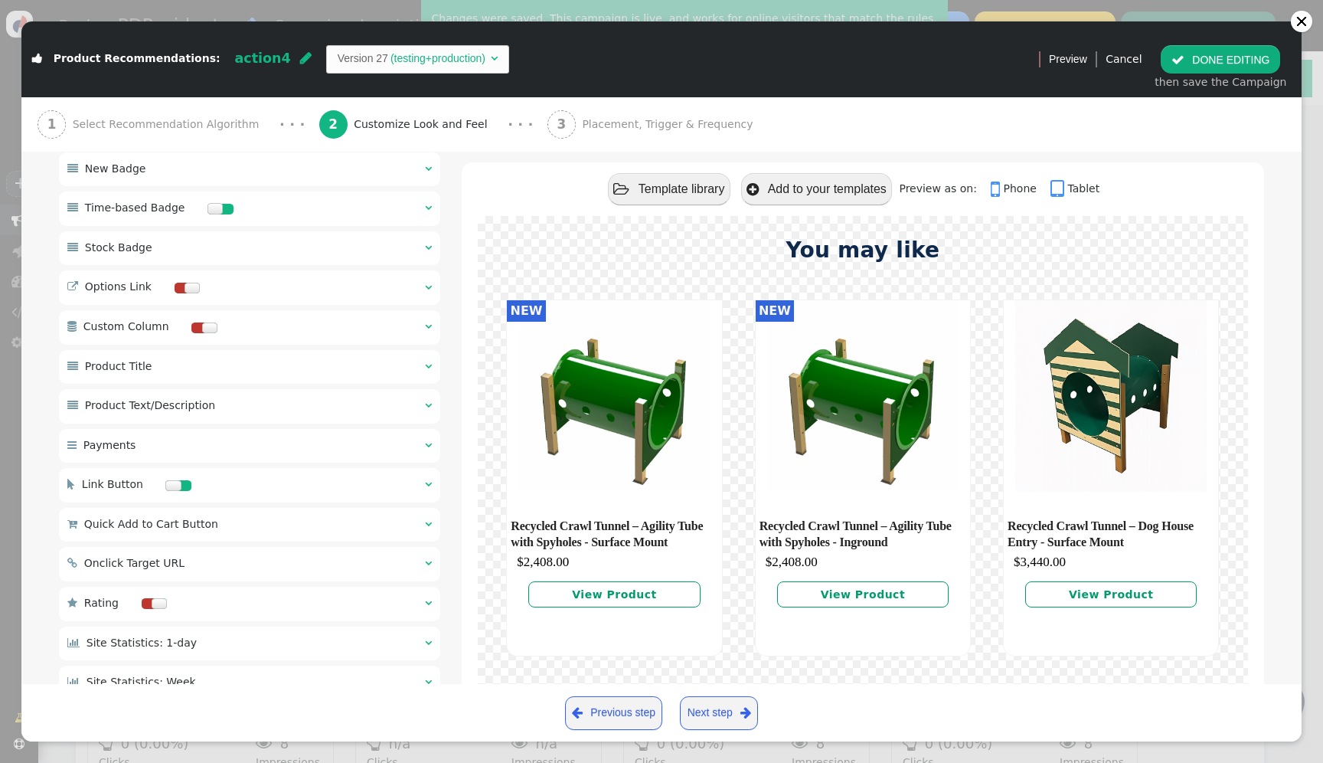
scroll to position [138, 0]
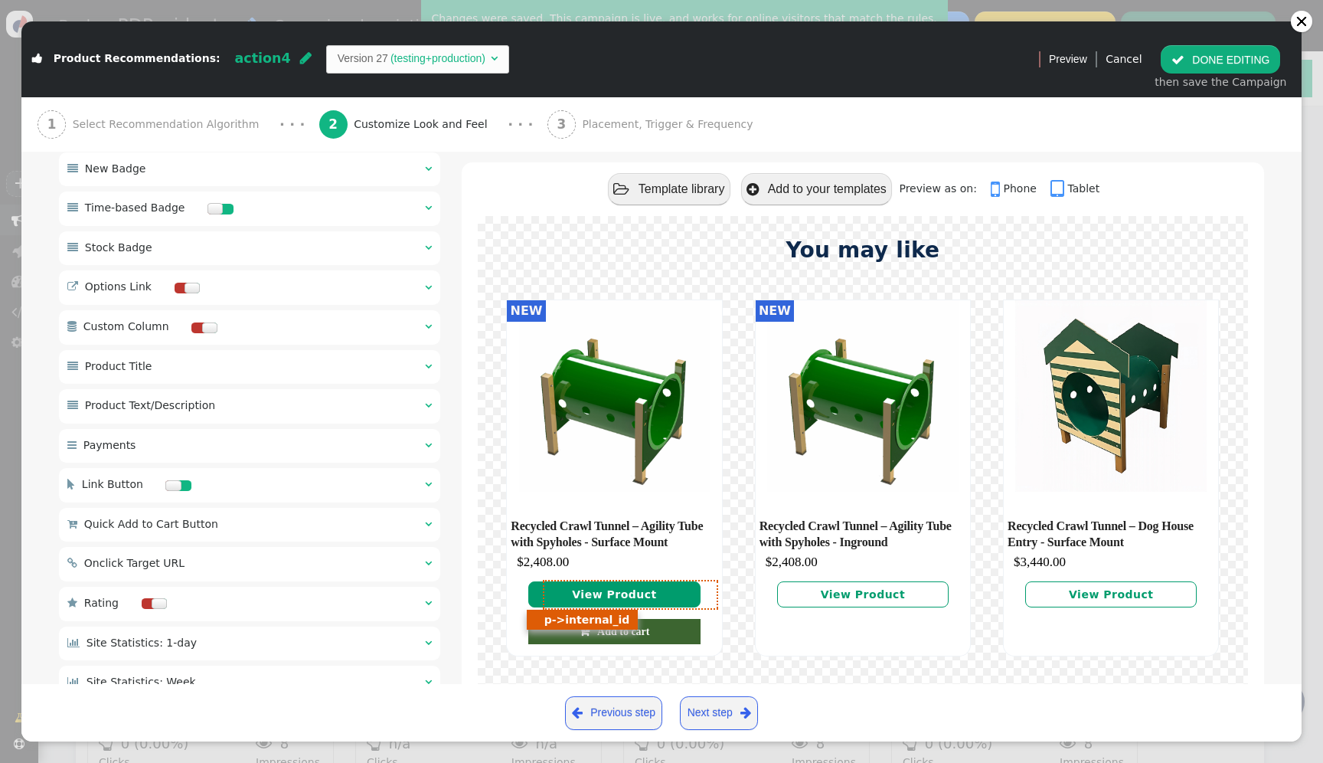
drag, startPoint x: 563, startPoint y: 605, endPoint x: 303, endPoint y: 253, distance: 437.5
click at [563, 605] on link "View Product" at bounding box center [613, 594] width 171 height 26
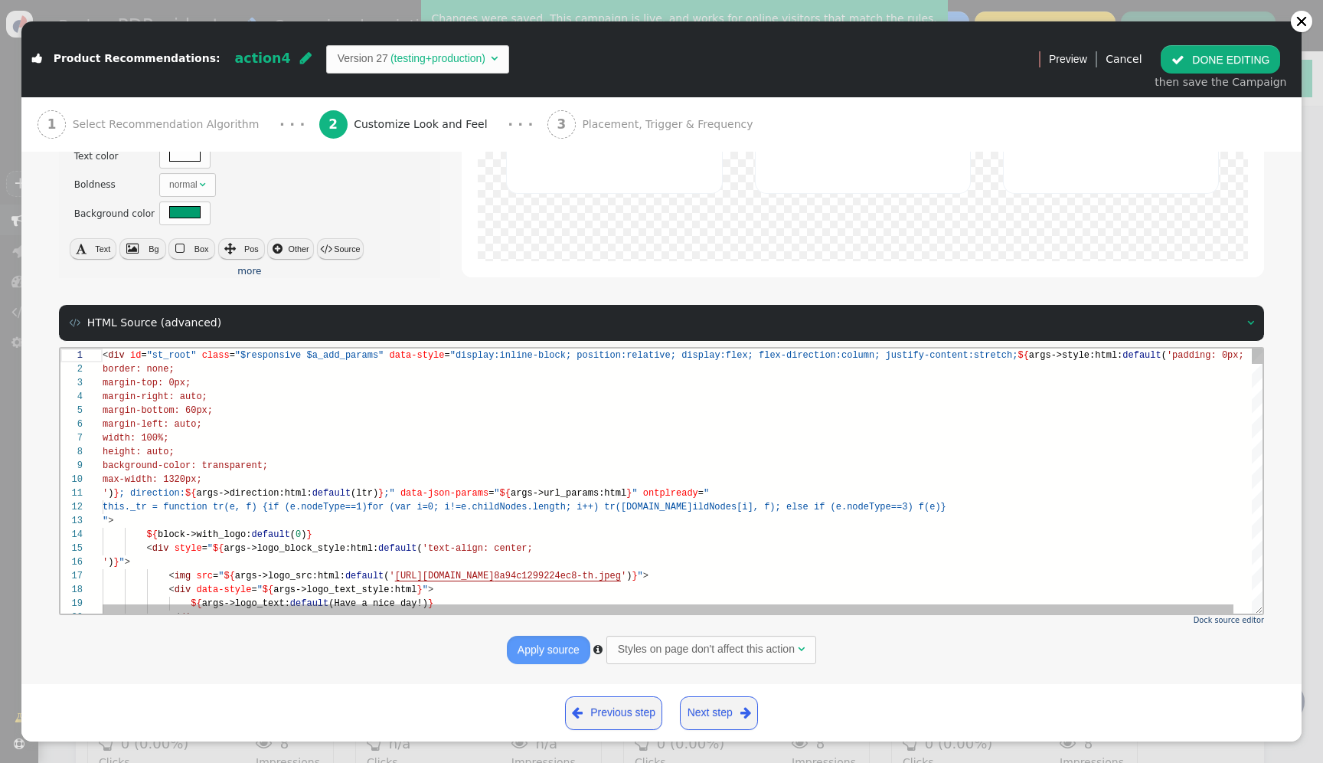
scroll to position [970, 0]
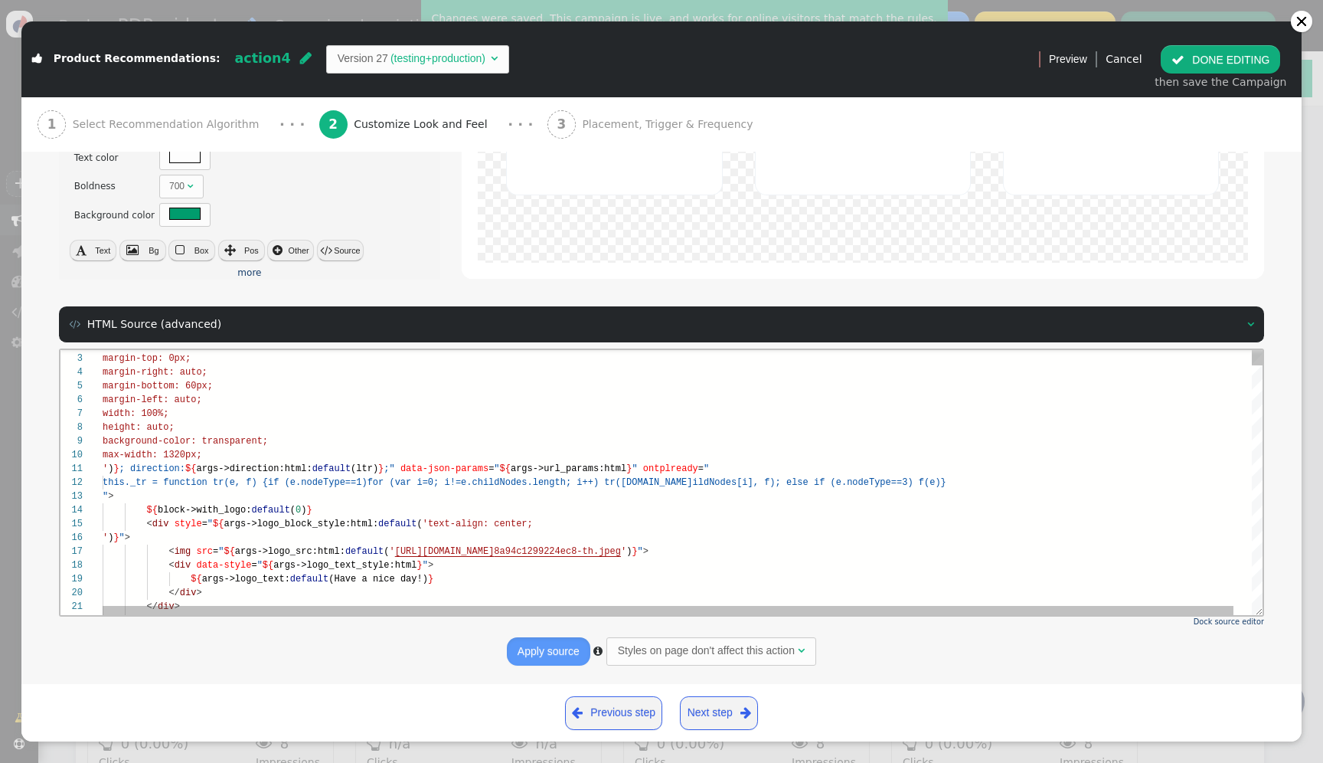
type input "${p->internal_id}"
type input "${p->cart_url}"
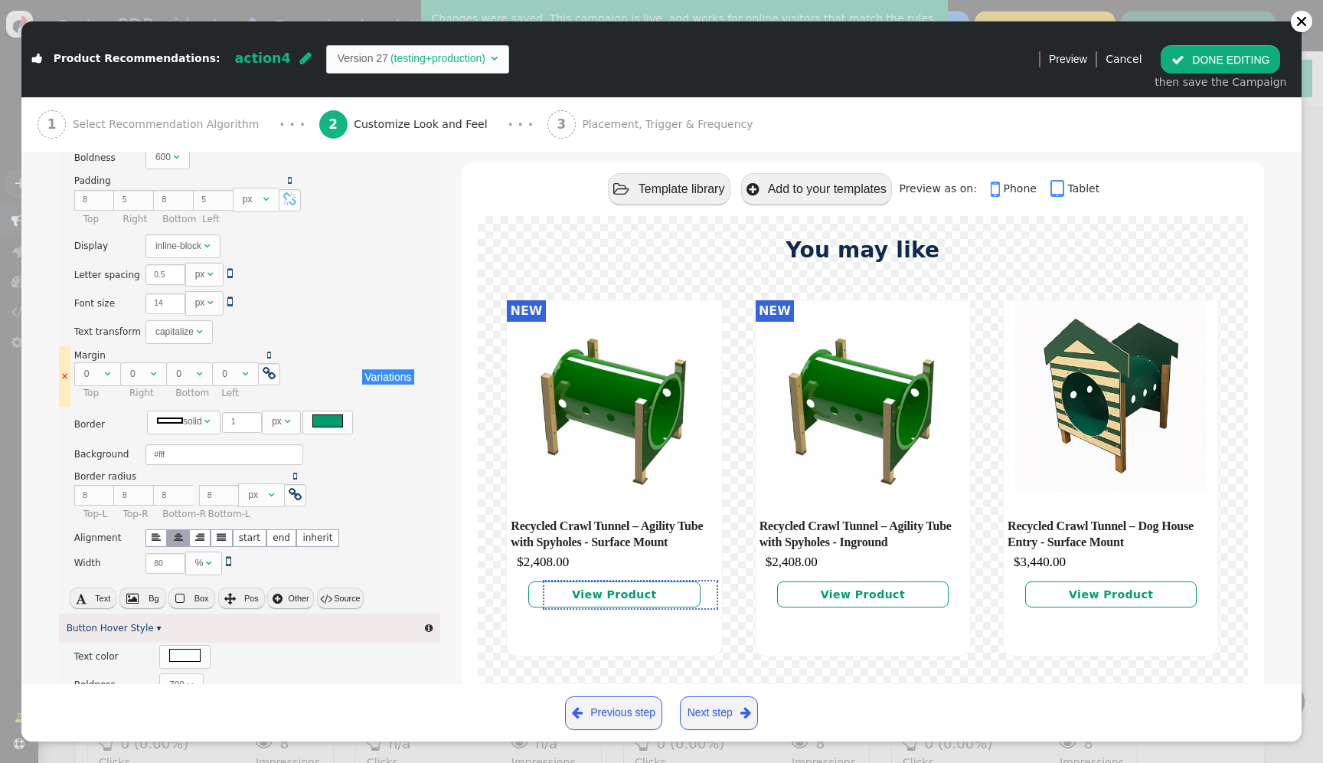
scroll to position [461, 0]
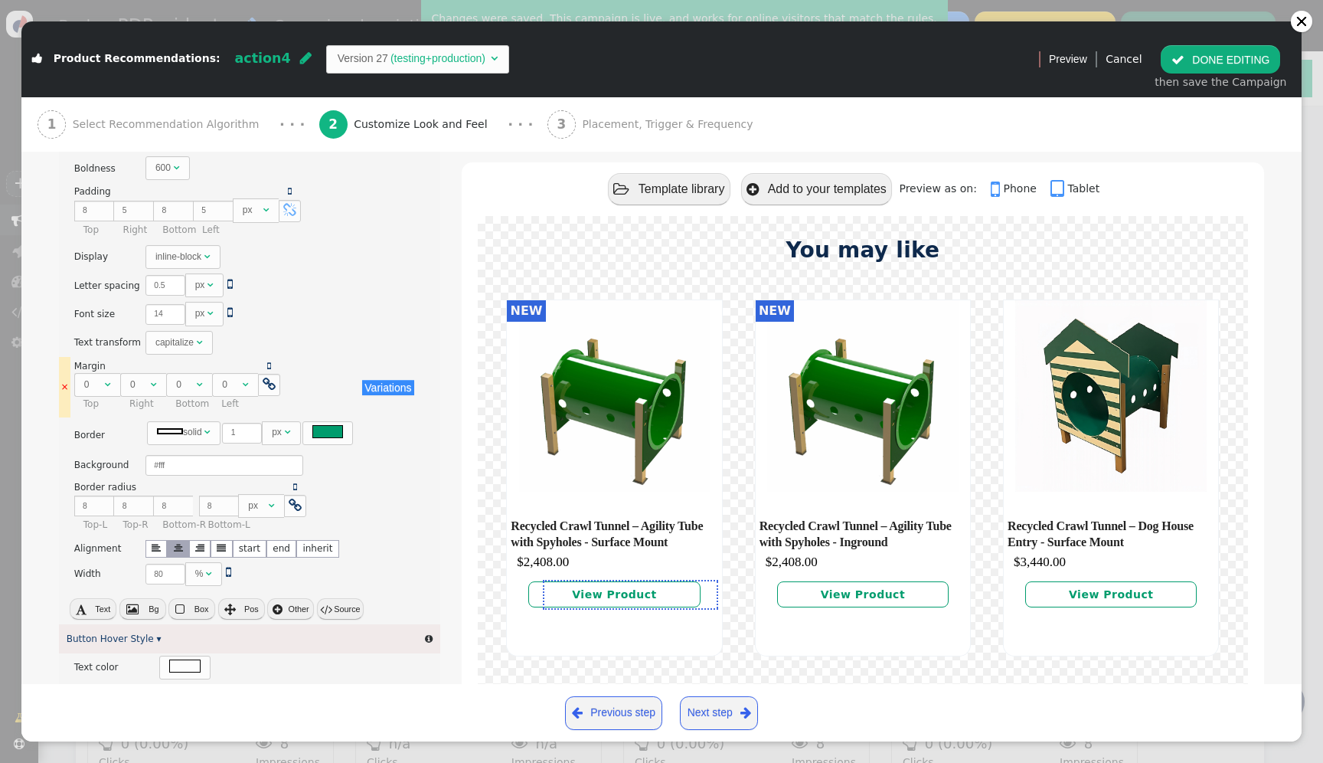
click at [90, 389] on div "0" at bounding box center [93, 384] width 18 height 14
click at [280, 382] on div " " at bounding box center [290, 385] width 22 height 22
click at [286, 383] on span "" at bounding box center [289, 384] width 13 height 14
drag, startPoint x: 89, startPoint y: 387, endPoint x: 76, endPoint y: 384, distance: 13.2
click at [76, 384] on input "0" at bounding box center [94, 384] width 40 height 21
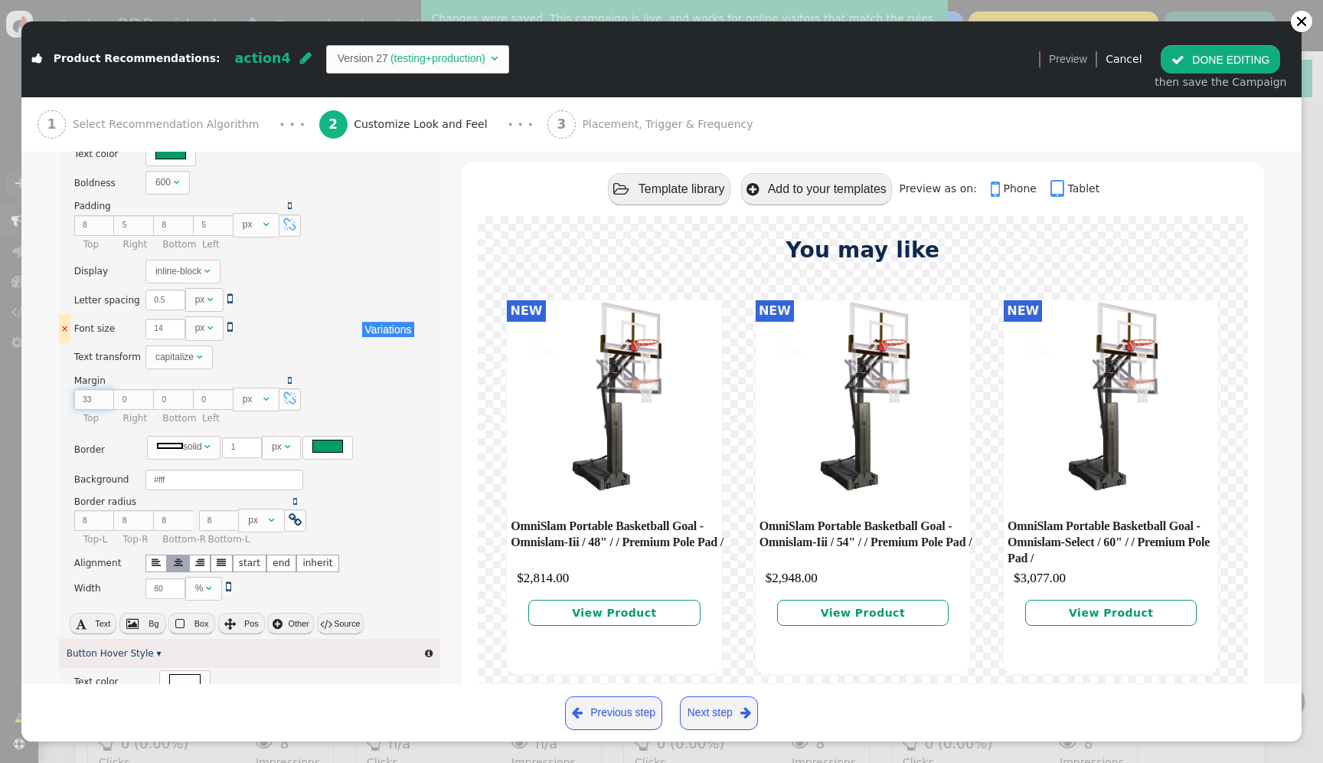
scroll to position [468, 0]
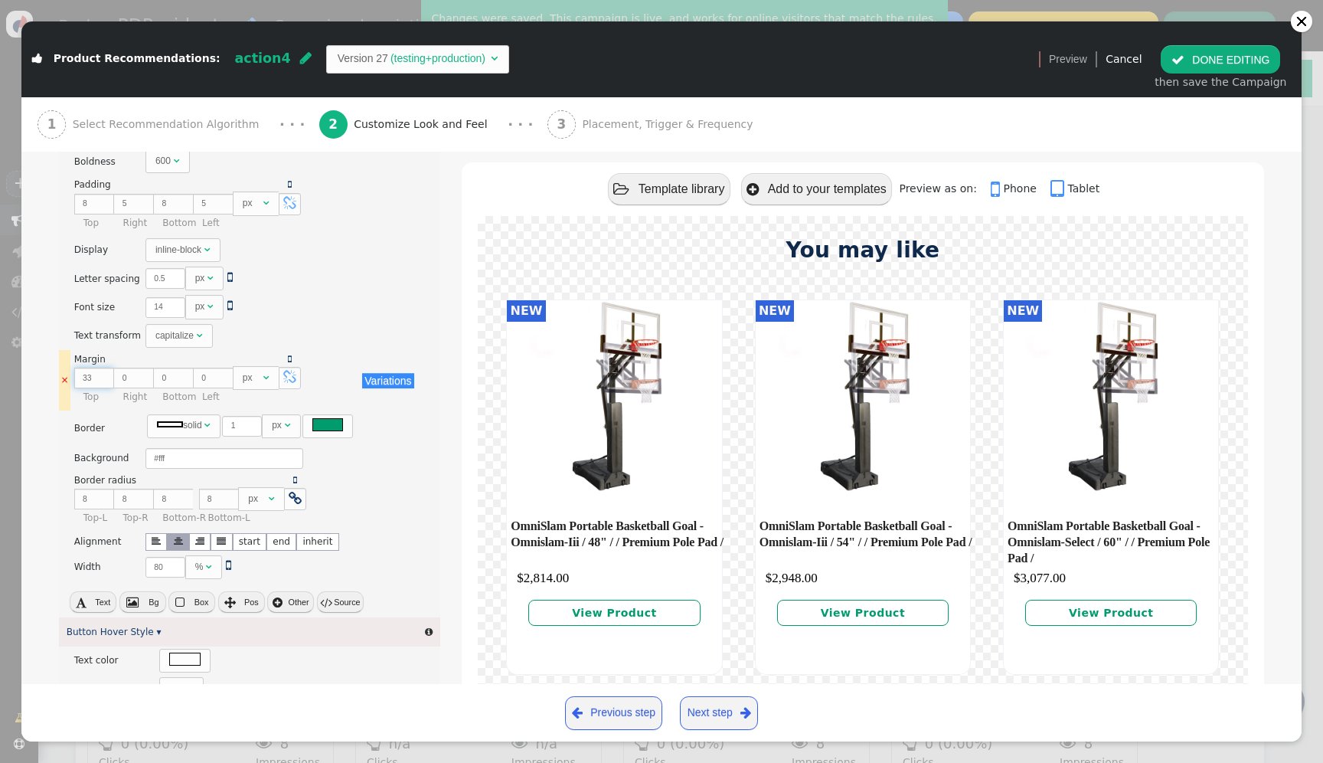
click at [82, 381] on input "33" at bounding box center [94, 377] width 40 height 21
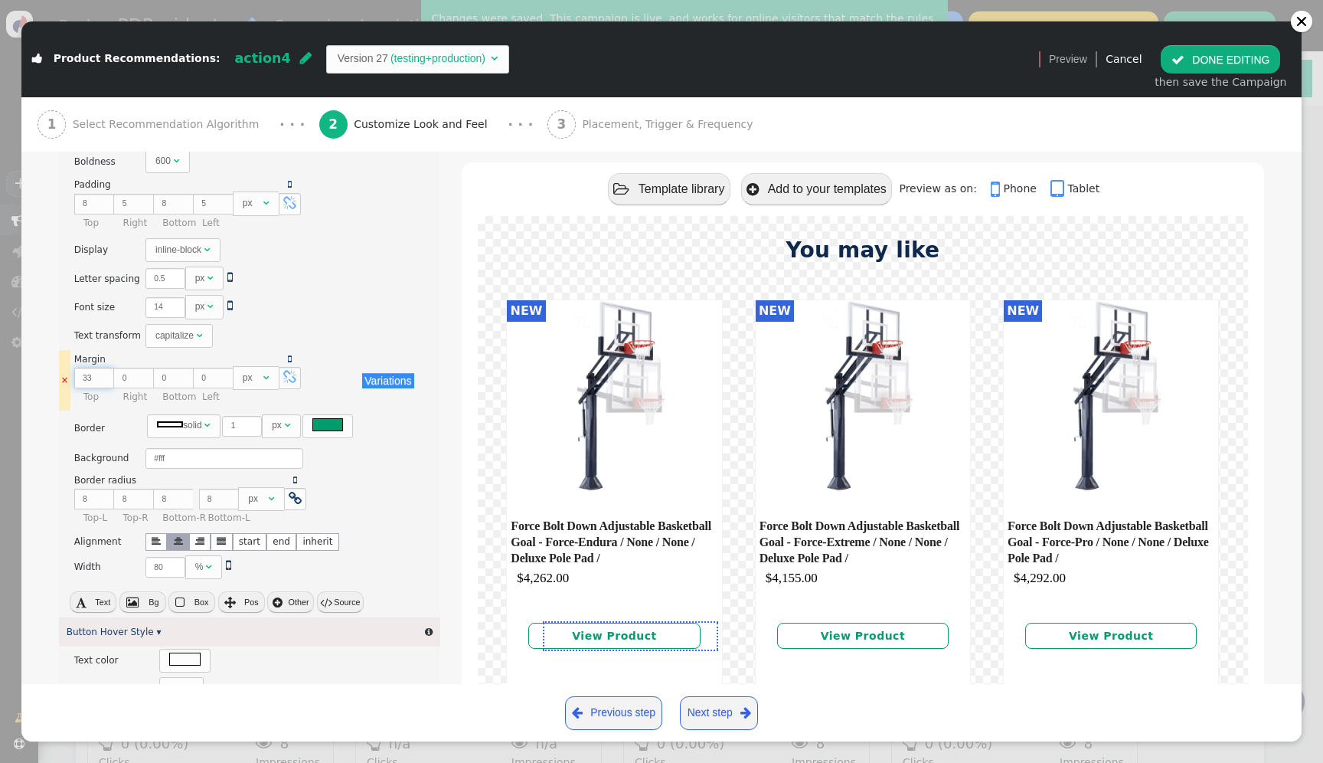
type input "0"
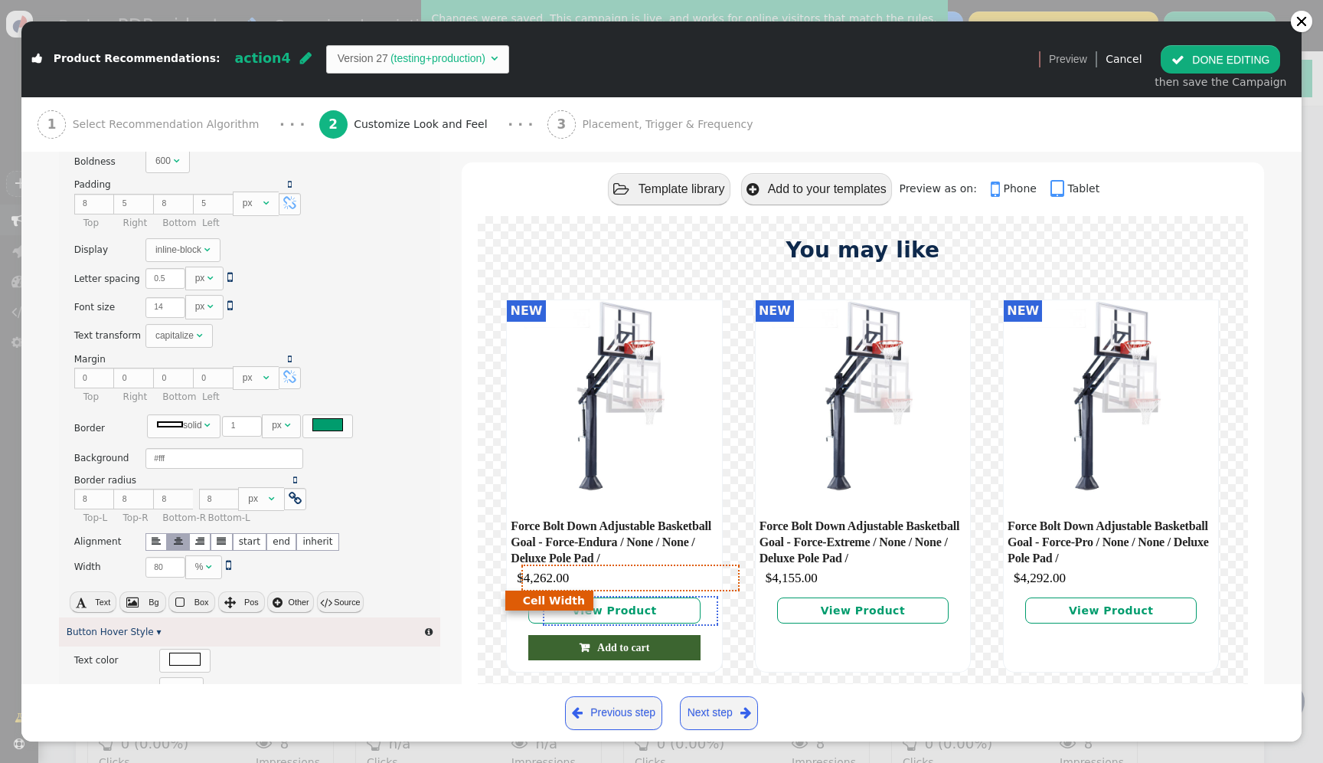
click at [619, 585] on div "$4,262.00" at bounding box center [616, 577] width 211 height 15
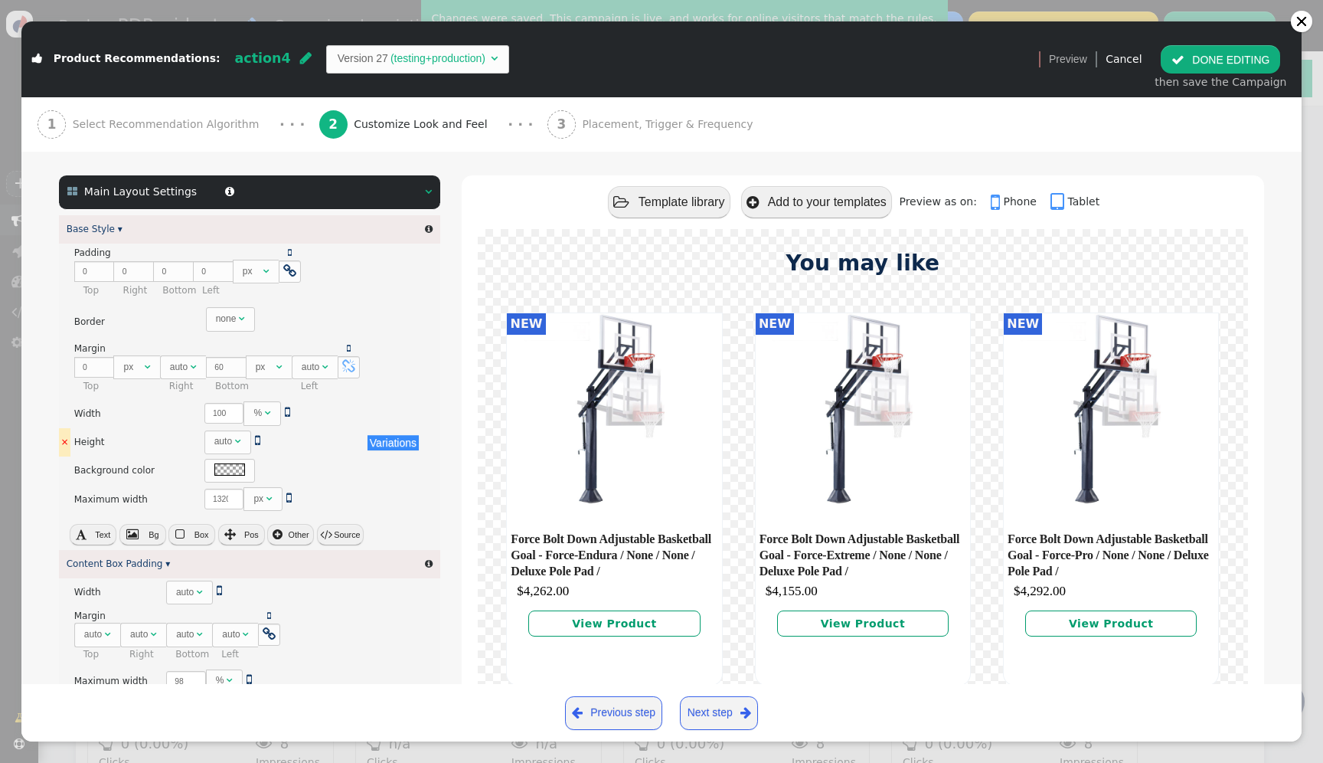
scroll to position [174, 0]
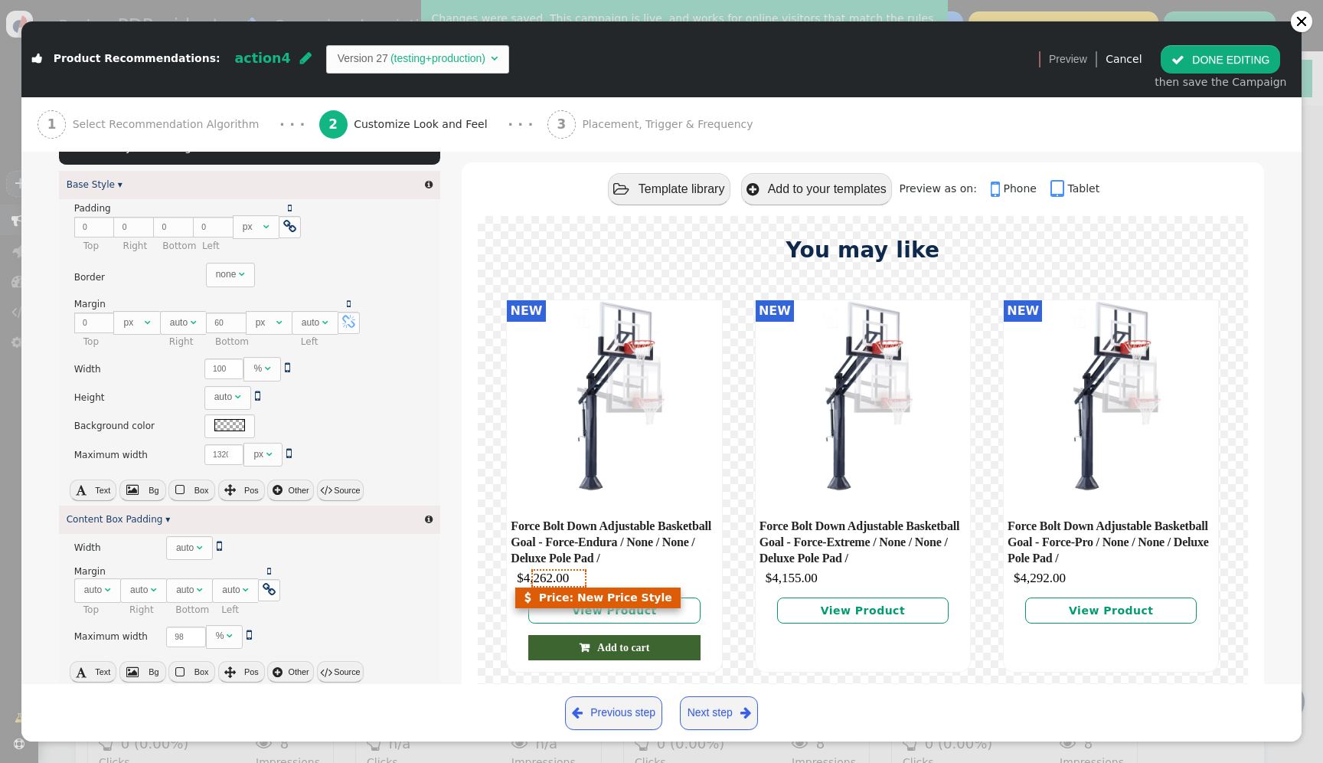
click at [560, 572] on span "$4,262.00" at bounding box center [543, 577] width 52 height 15
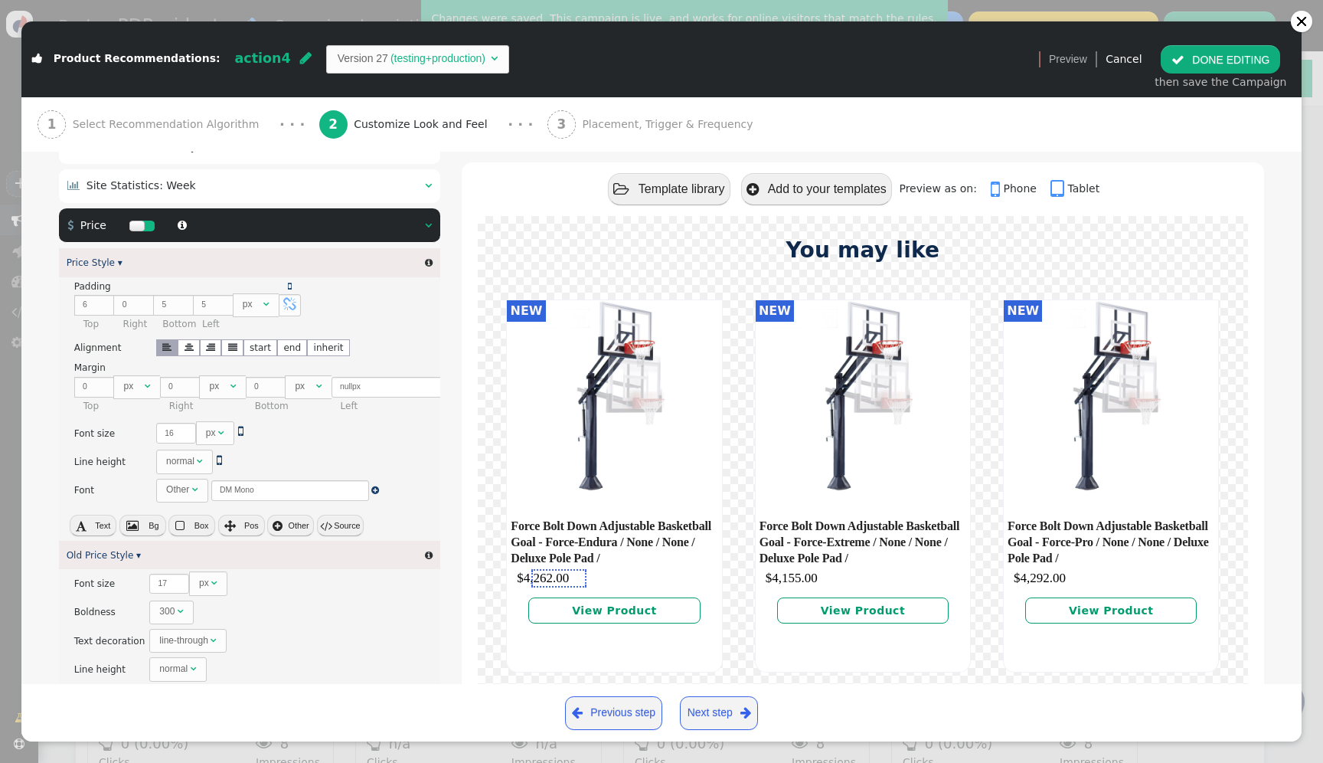
scroll to position [1321, 0]
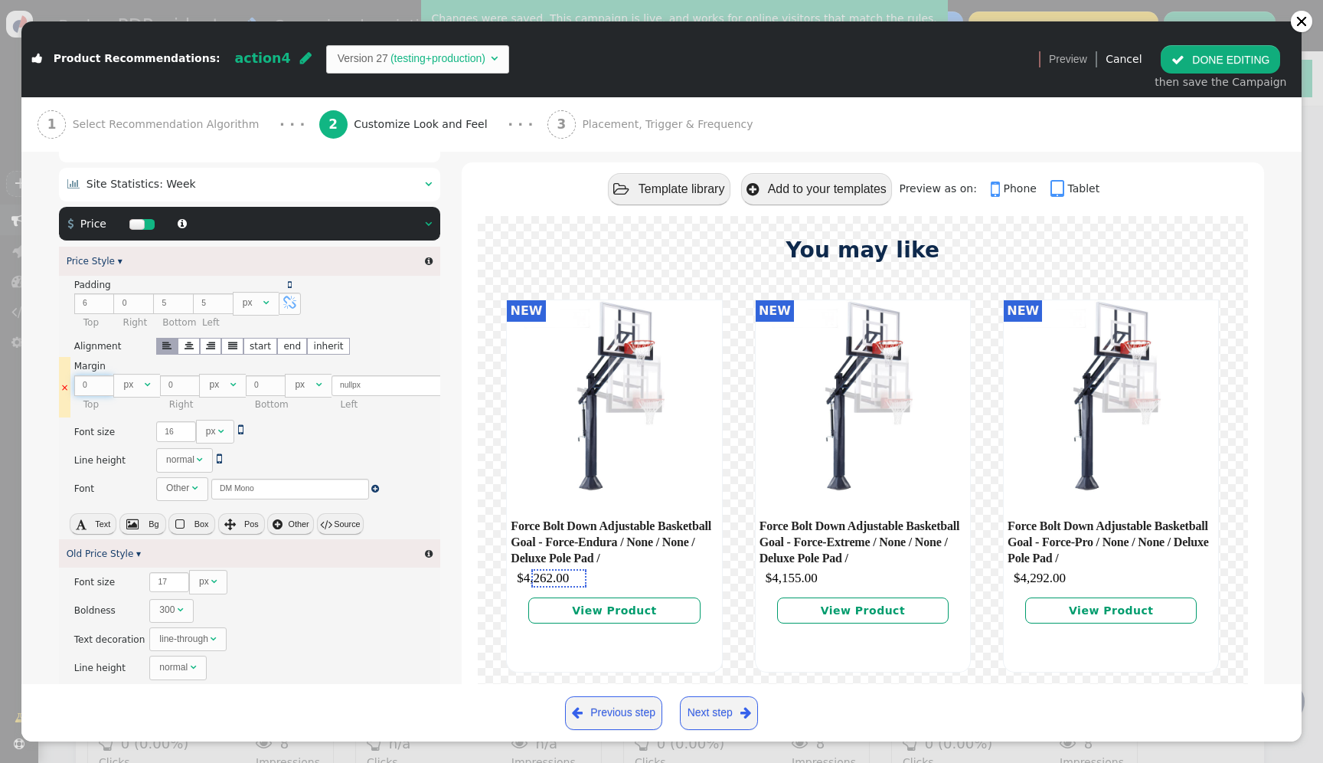
drag, startPoint x: 88, startPoint y: 390, endPoint x: 80, endPoint y: 390, distance: 7.7
click at [80, 390] on input "0" at bounding box center [94, 385] width 40 height 21
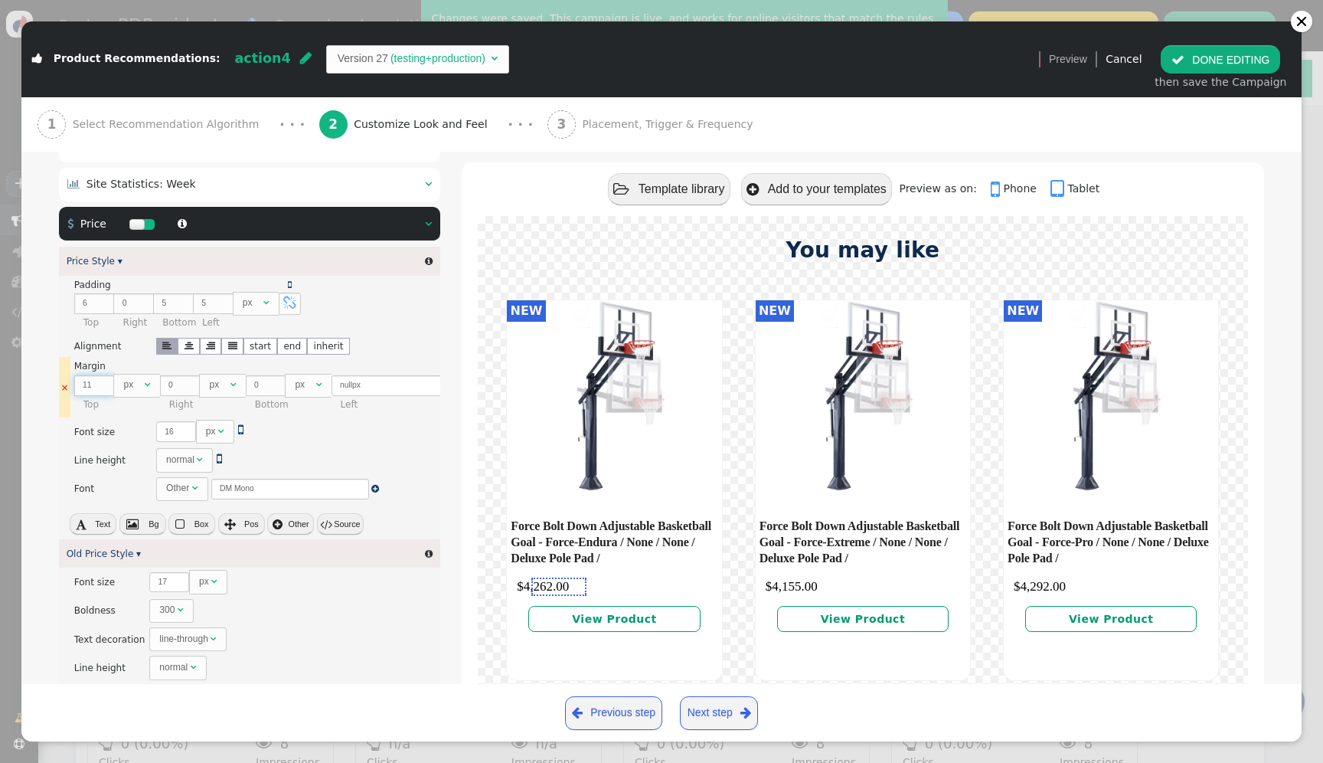
type input "11"
drag, startPoint x: 262, startPoint y: 394, endPoint x: 247, endPoint y: 394, distance: 14.5
click at [247, 394] on input "0" at bounding box center [266, 385] width 40 height 21
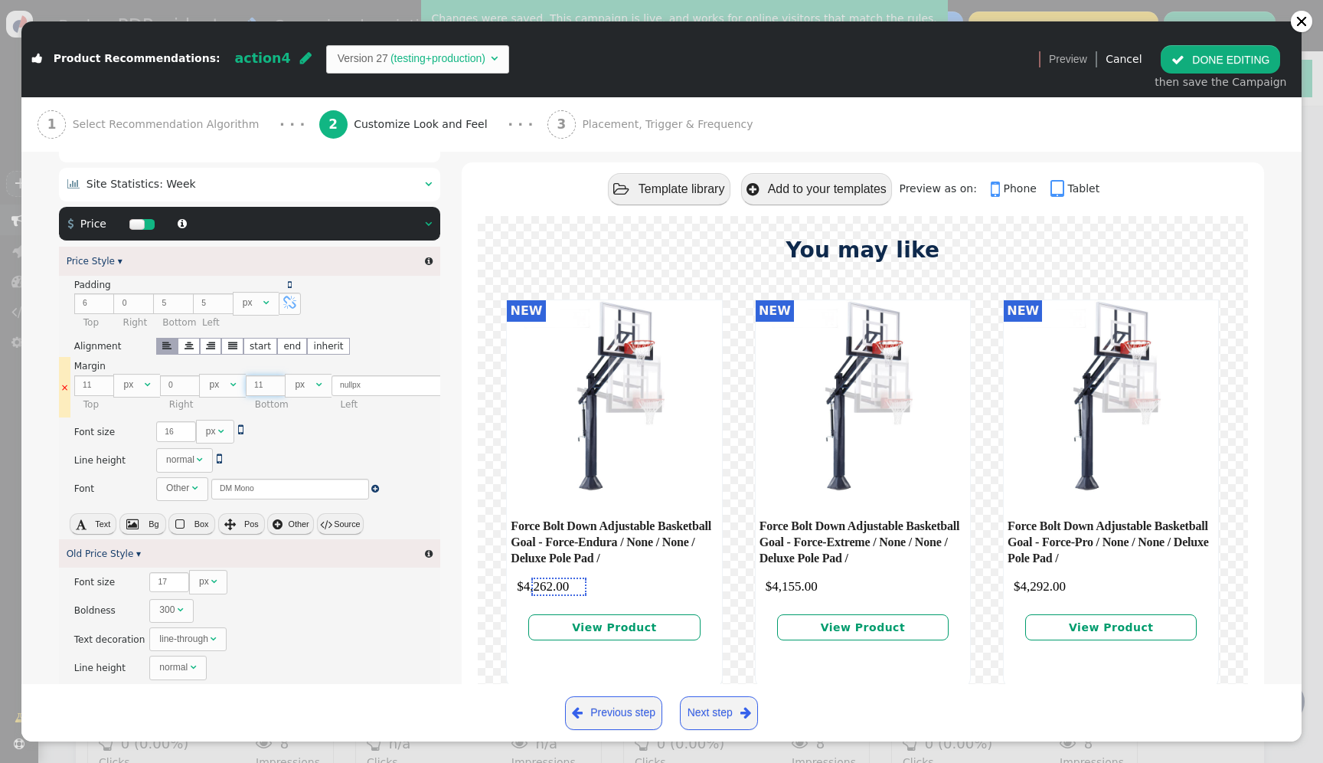
click at [251, 392] on input "11" at bounding box center [266, 385] width 40 height 21
type input "21"
click at [80, 390] on input "11" at bounding box center [94, 385] width 40 height 21
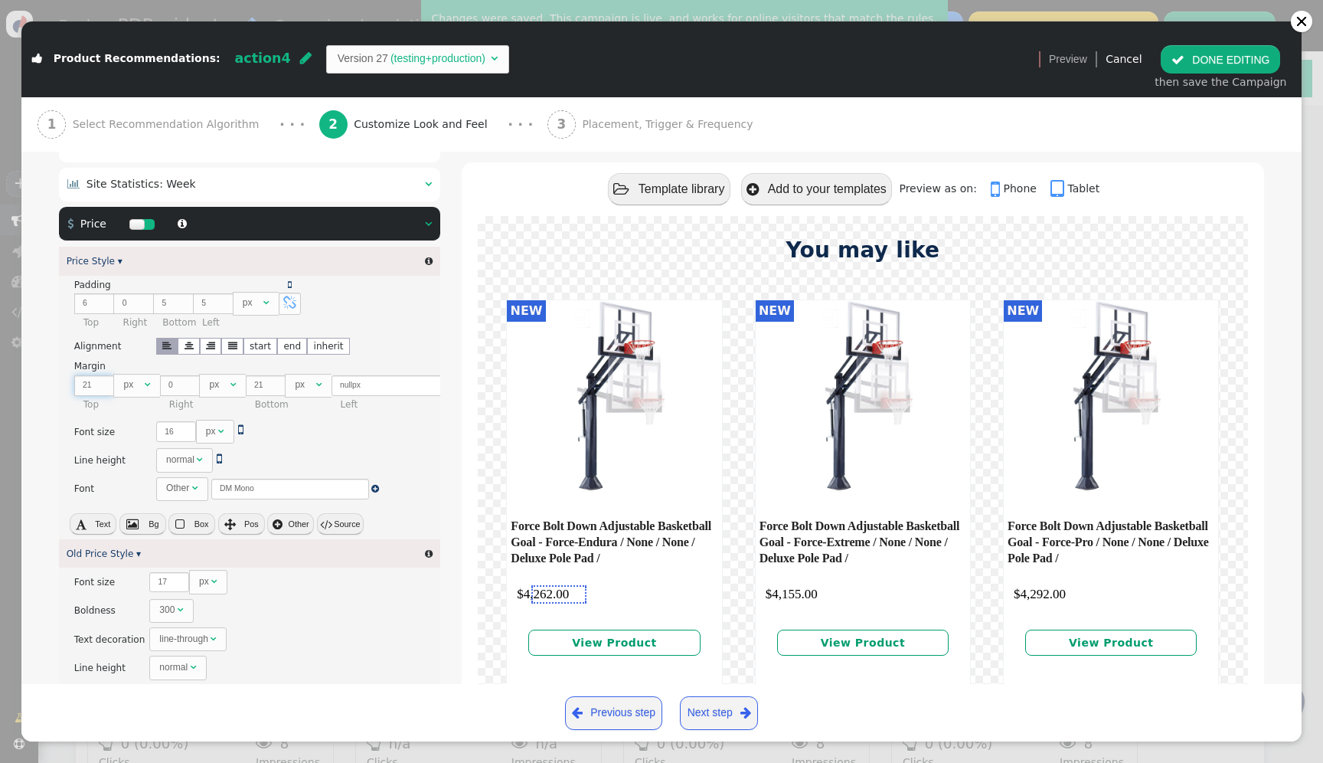
type input "21"
click at [1221, 67] on button " DONE EDITING" at bounding box center [1220, 59] width 119 height 28
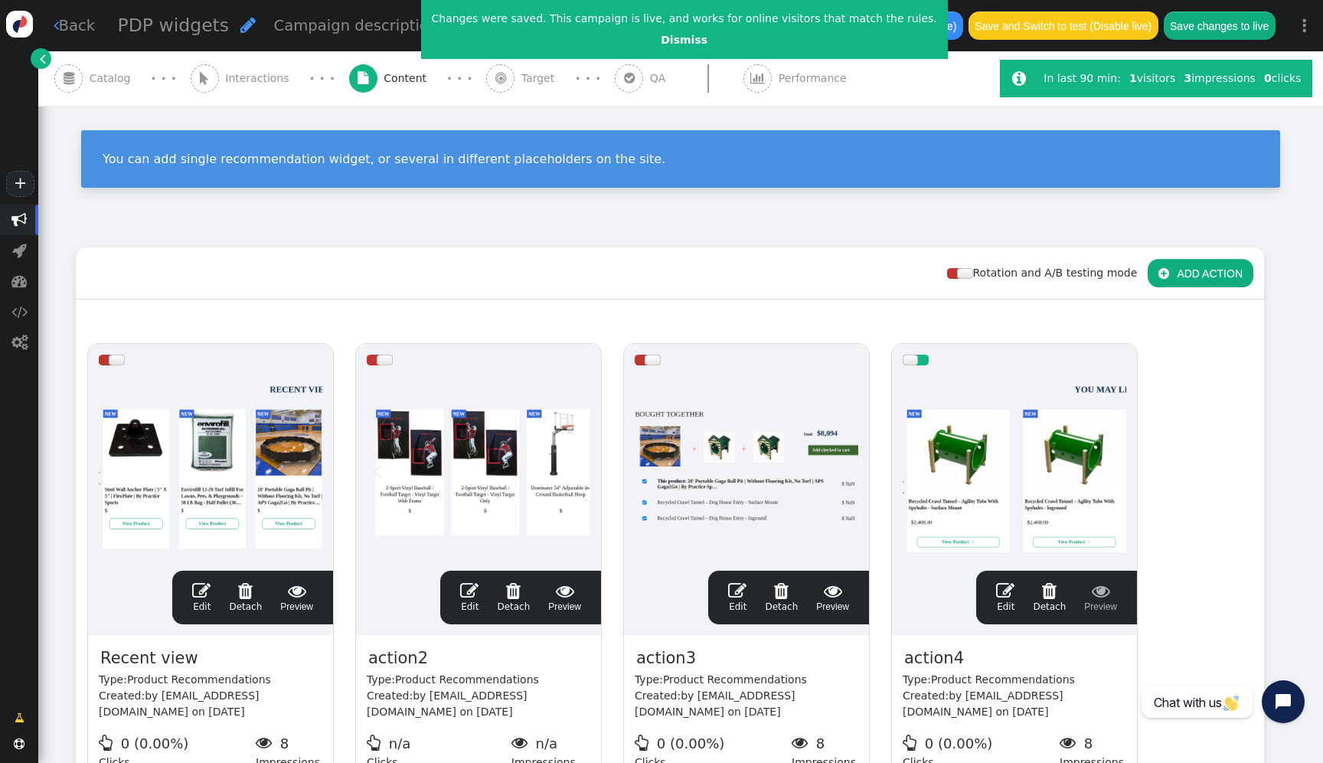
scroll to position [138, 0]
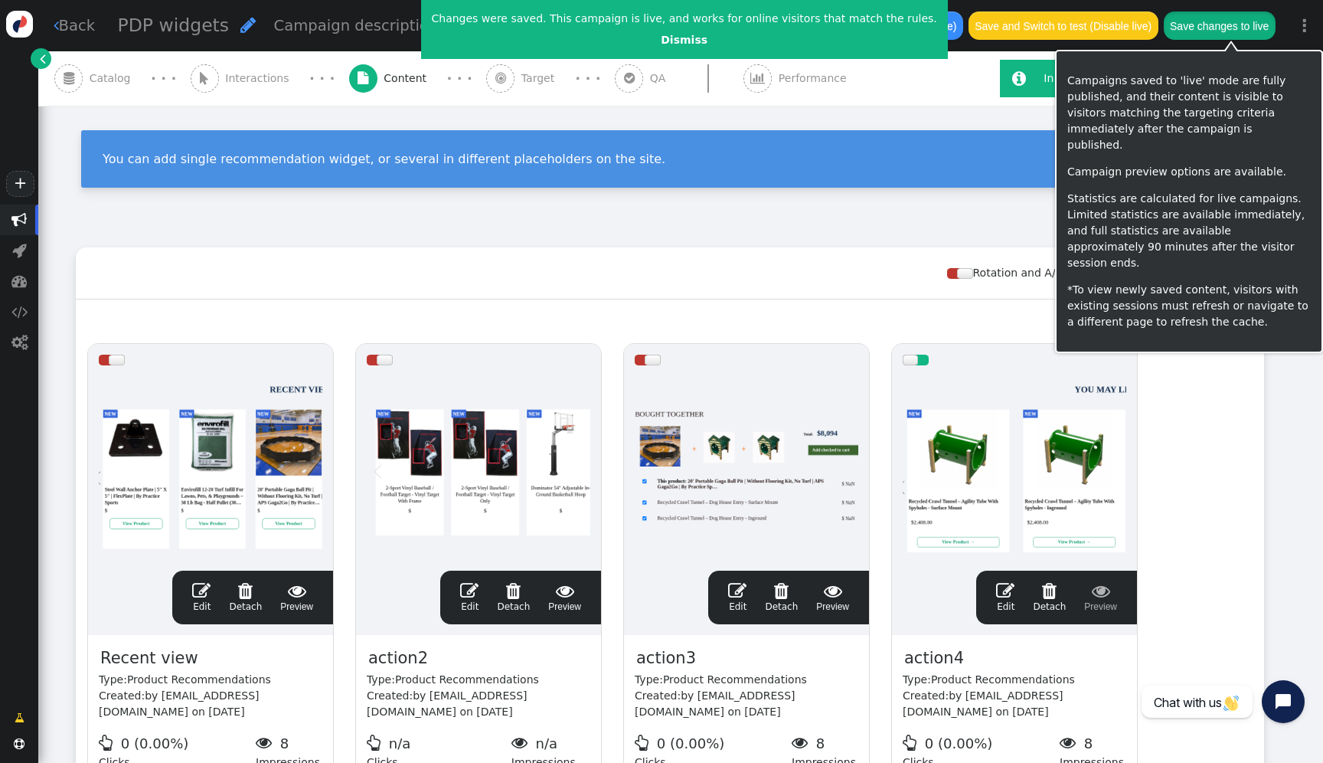
click at [1223, 30] on button "Save changes to live" at bounding box center [1220, 25] width 112 height 28
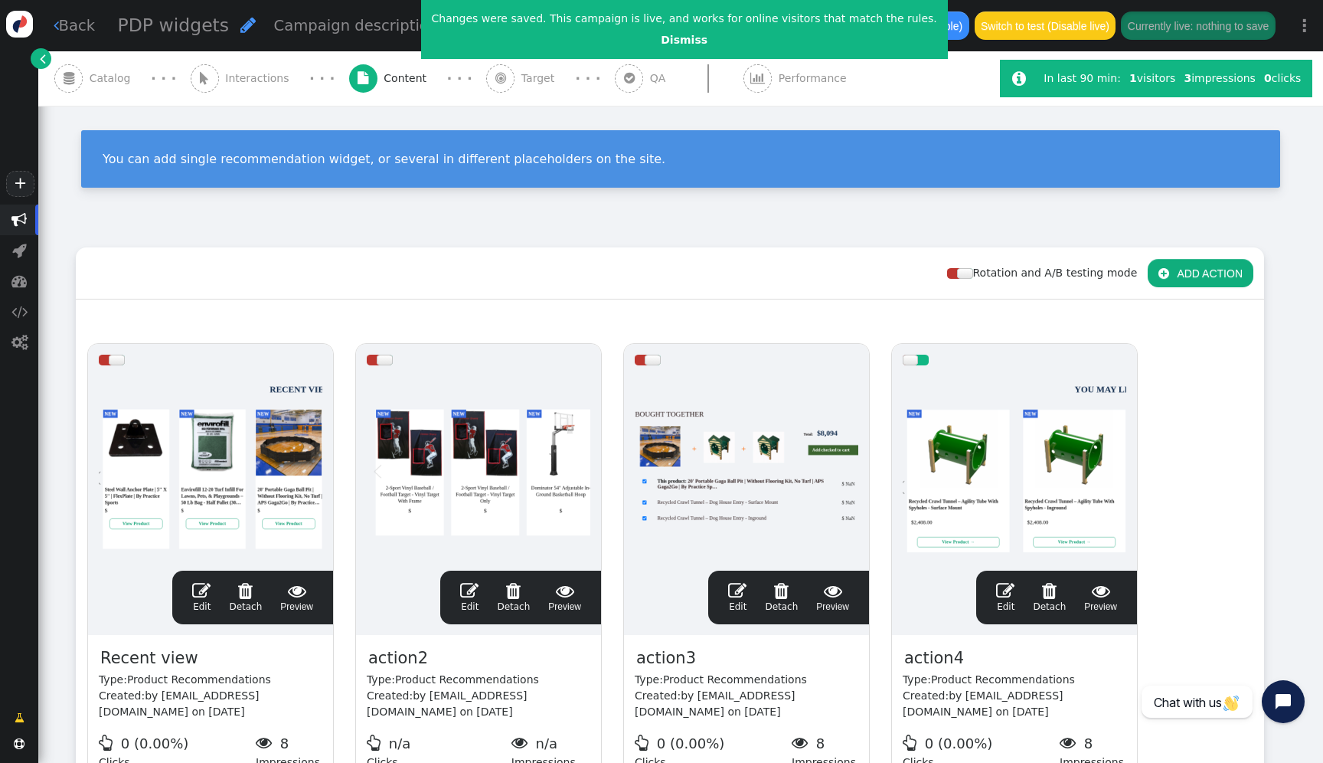
click at [930, 448] on div at bounding box center [1015, 468] width 224 height 184
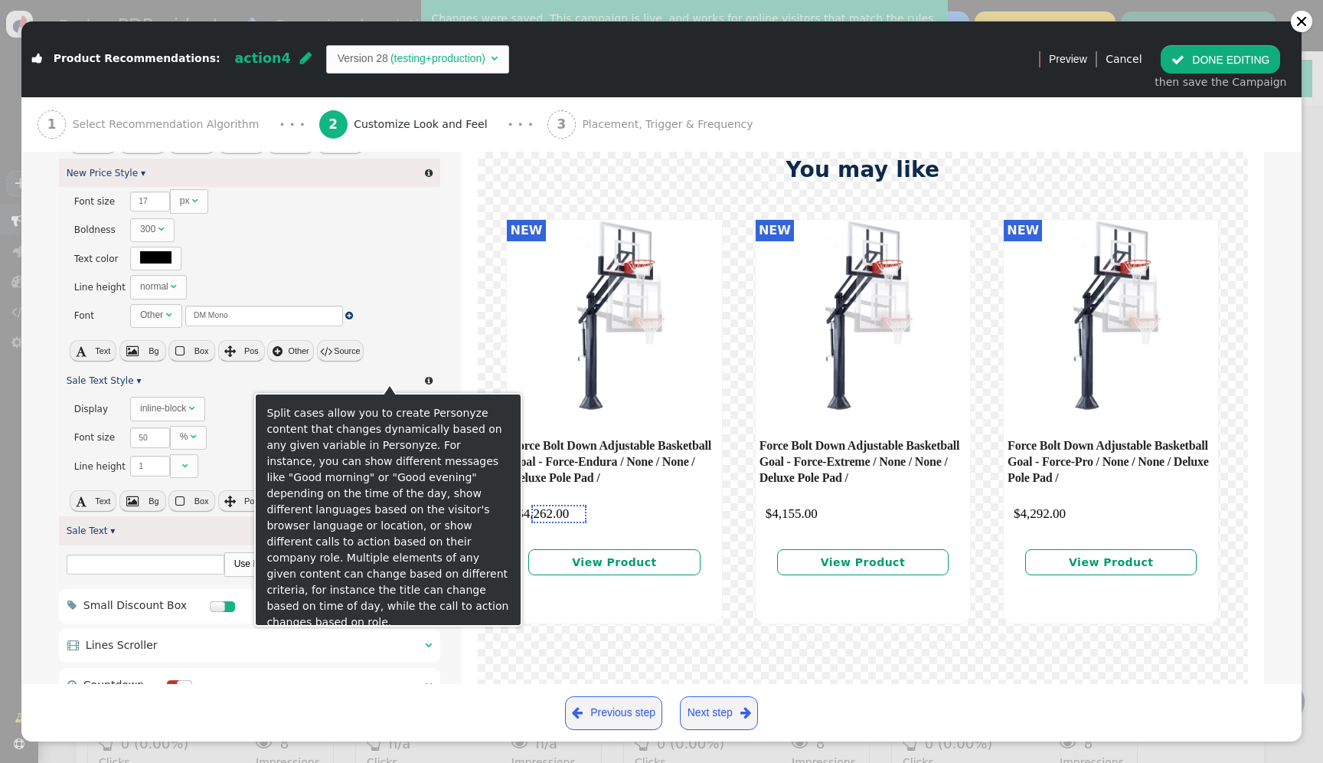
scroll to position [2360, 0]
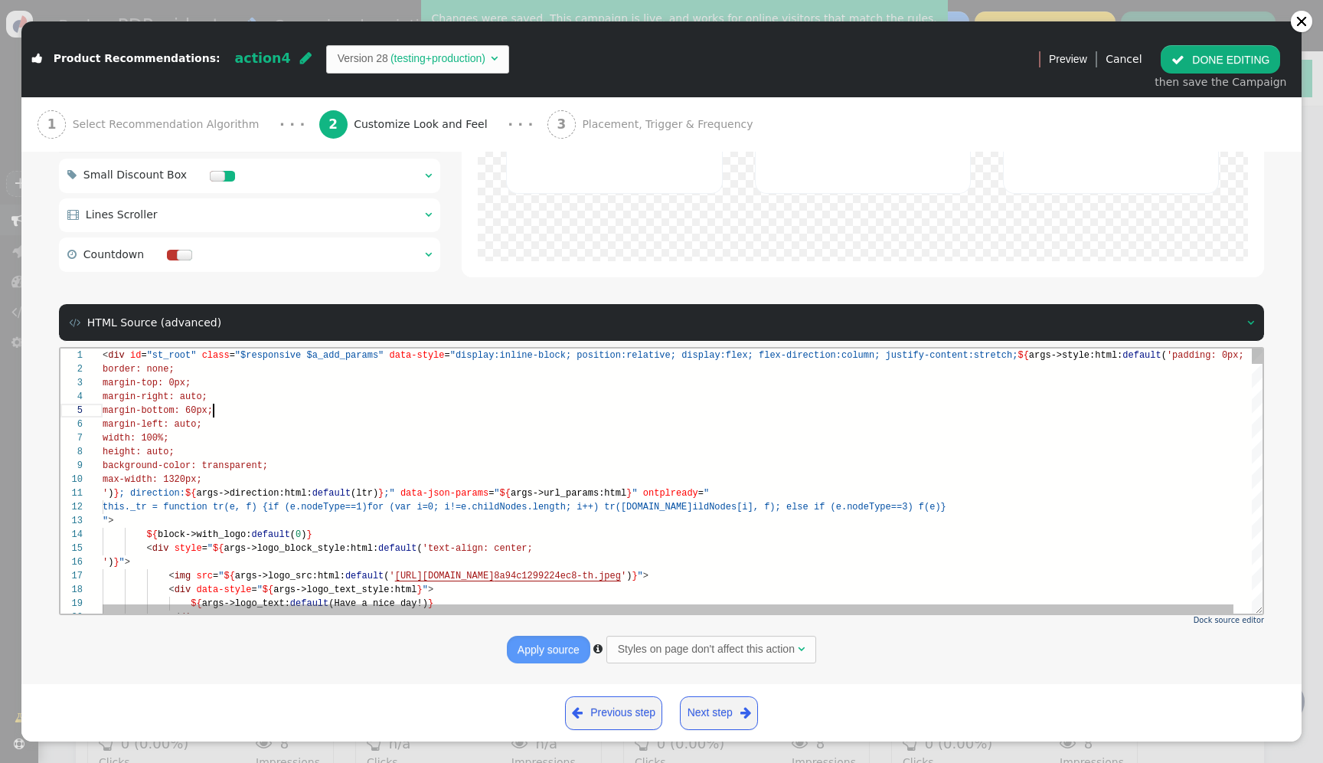
click at [1019, 413] on div "margin-bottom: 60px;" at bounding box center [692, 410] width 1178 height 14
click at [1054, 356] on textarea "Find" at bounding box center [996, 360] width 119 height 18
drag, startPoint x: 1037, startPoint y: 361, endPoint x: 1070, endPoint y: 361, distance: 32.2
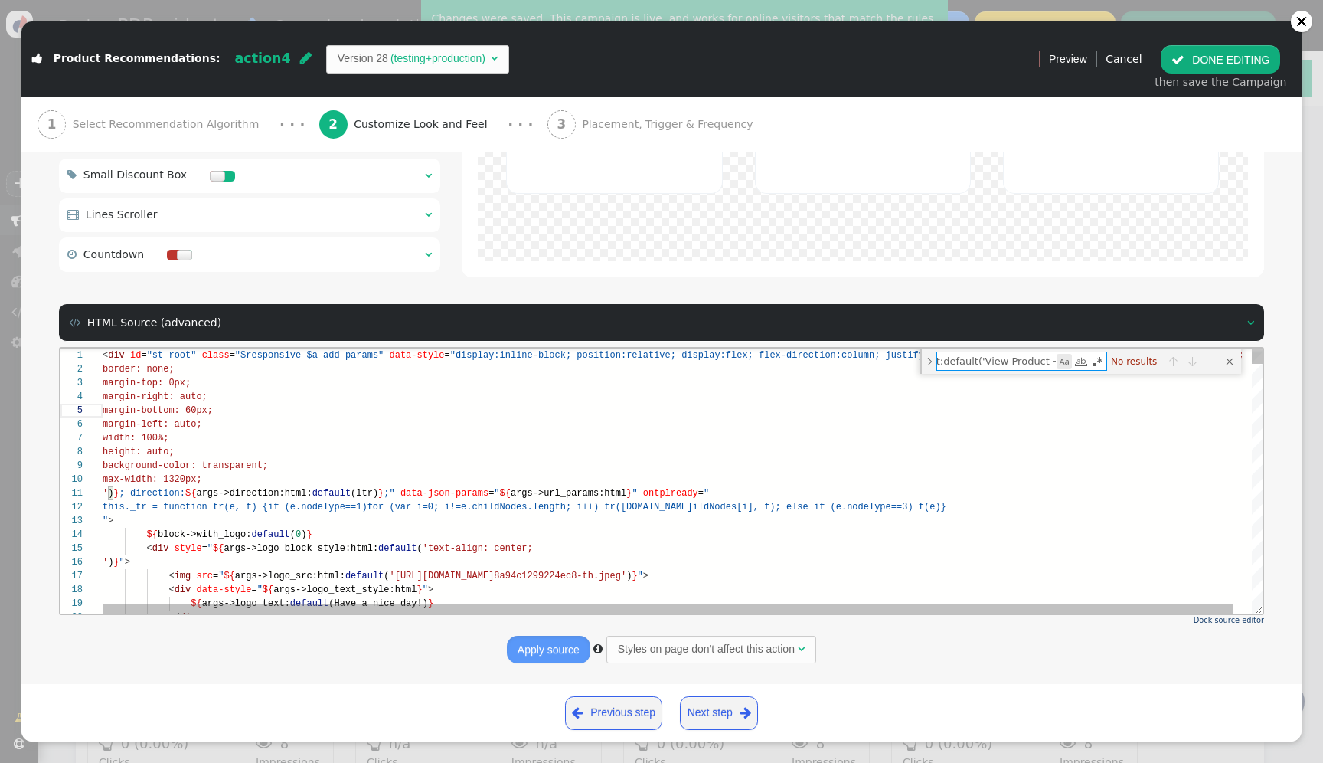
click at [1070, 361] on div "${args->link_button_text:default('View Product →')} ${args->link_button_text:de…" at bounding box center [1021, 360] width 171 height 19
type textarea "${args->link_button_text:default("
type textarea "text-align: center; width: 80%; ')}" hover_style="${args->link_button_style_hov…"
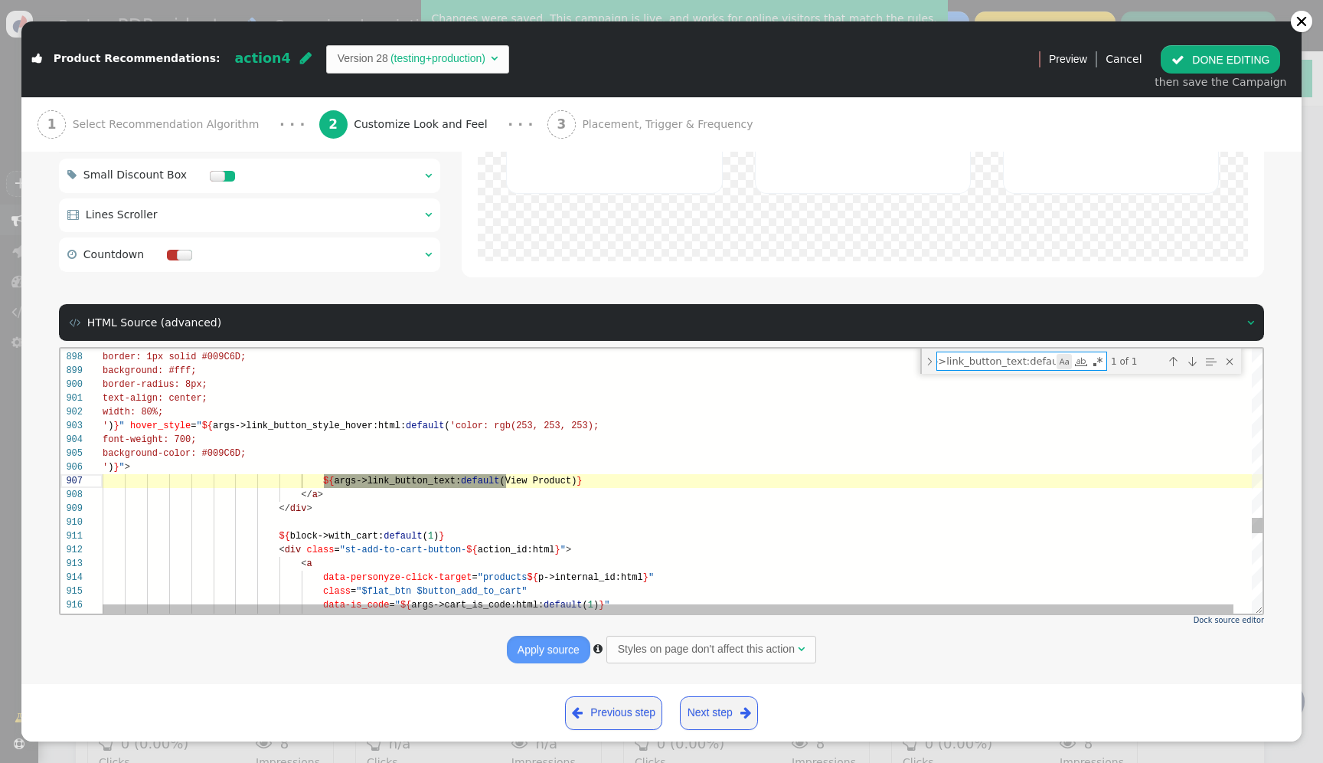
scroll to position [138, 398]
type textarea "${args->link_button_text:default"
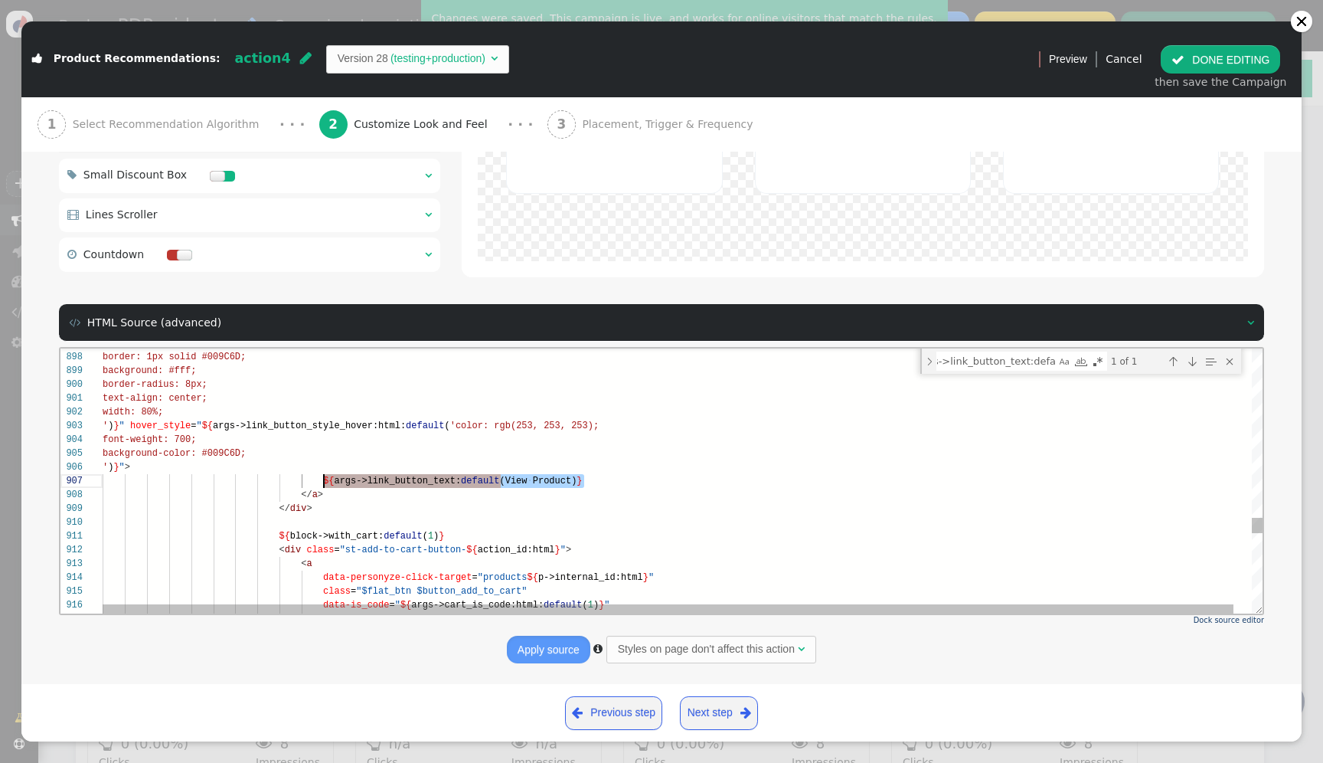
drag, startPoint x: 624, startPoint y: 478, endPoint x: 323, endPoint y: 483, distance: 300.9
paste textarea "'View Product →'"
type textarea "text-align: center; width: 80%; ')}" hover_style="${args->link_button_style_hov…"
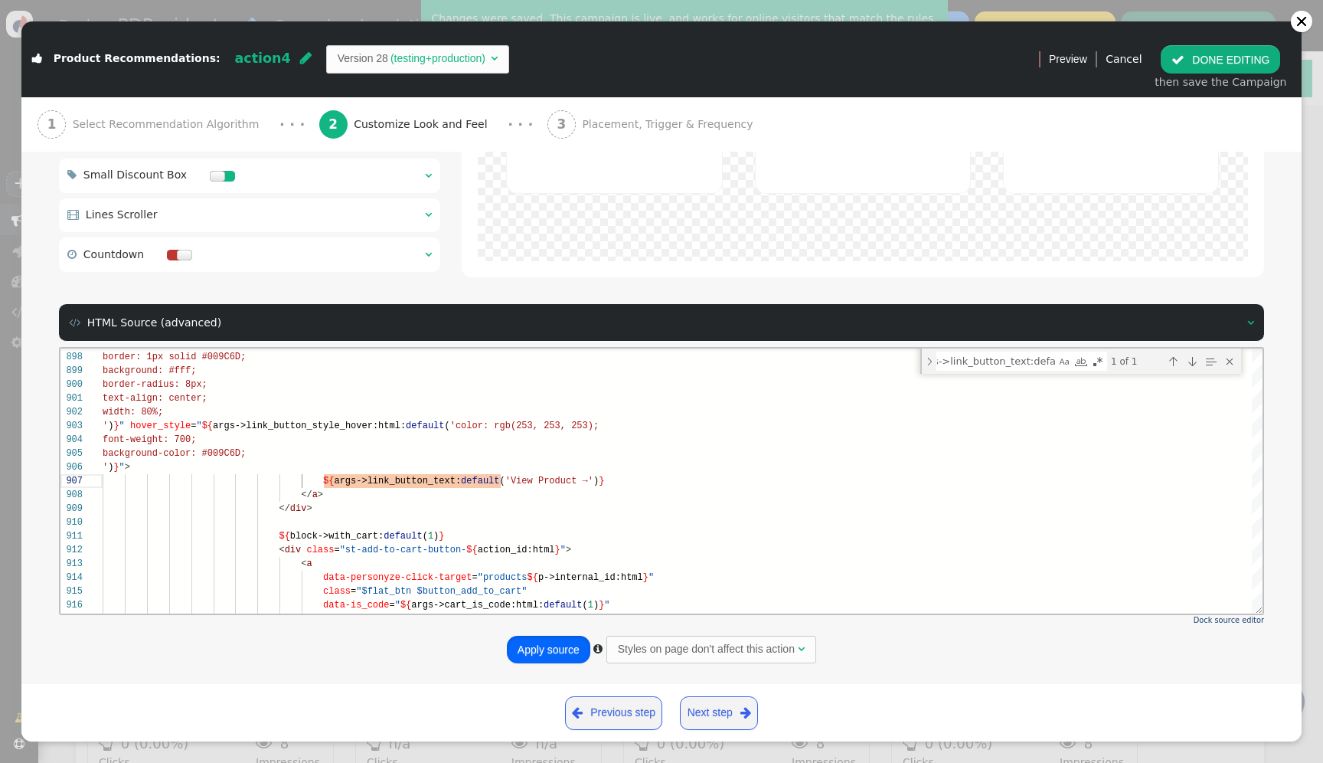
click at [558, 653] on button "Apply source" at bounding box center [548, 649] width 83 height 28
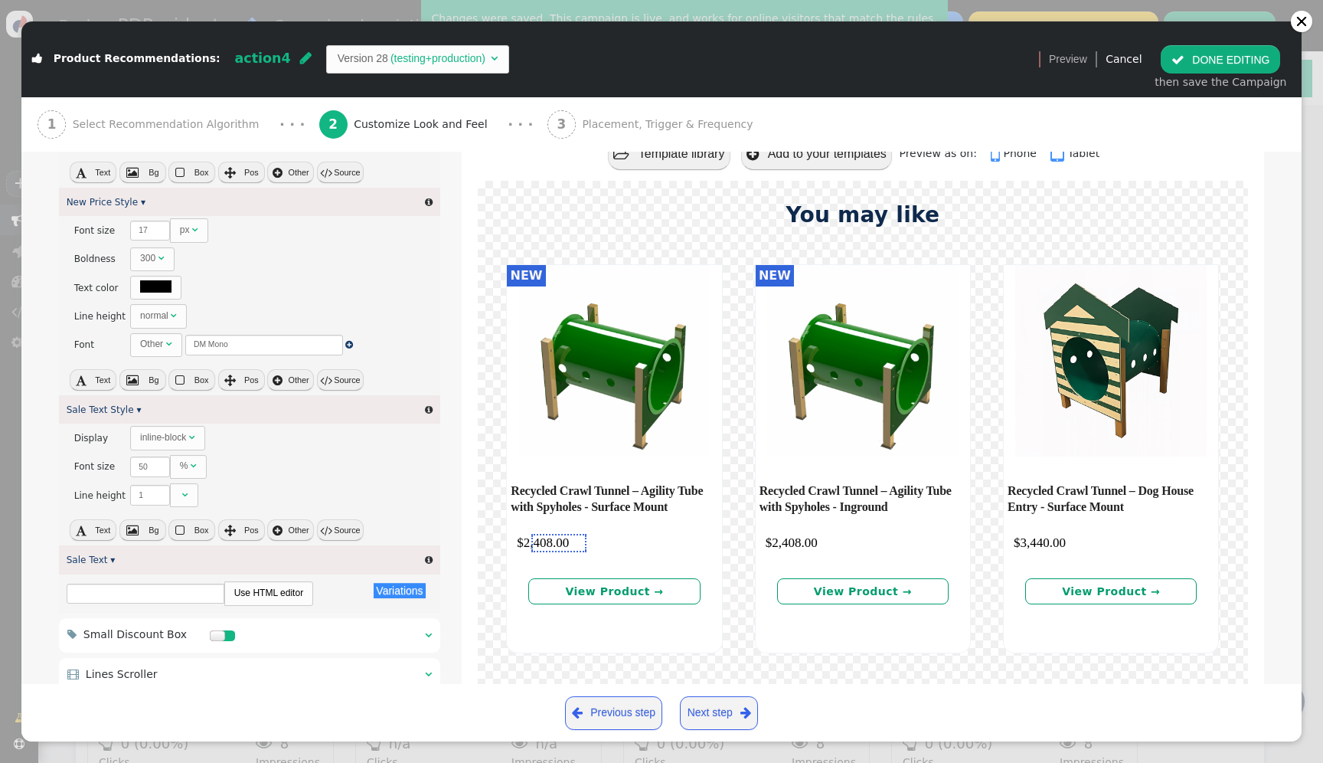
scroll to position [1880, 0]
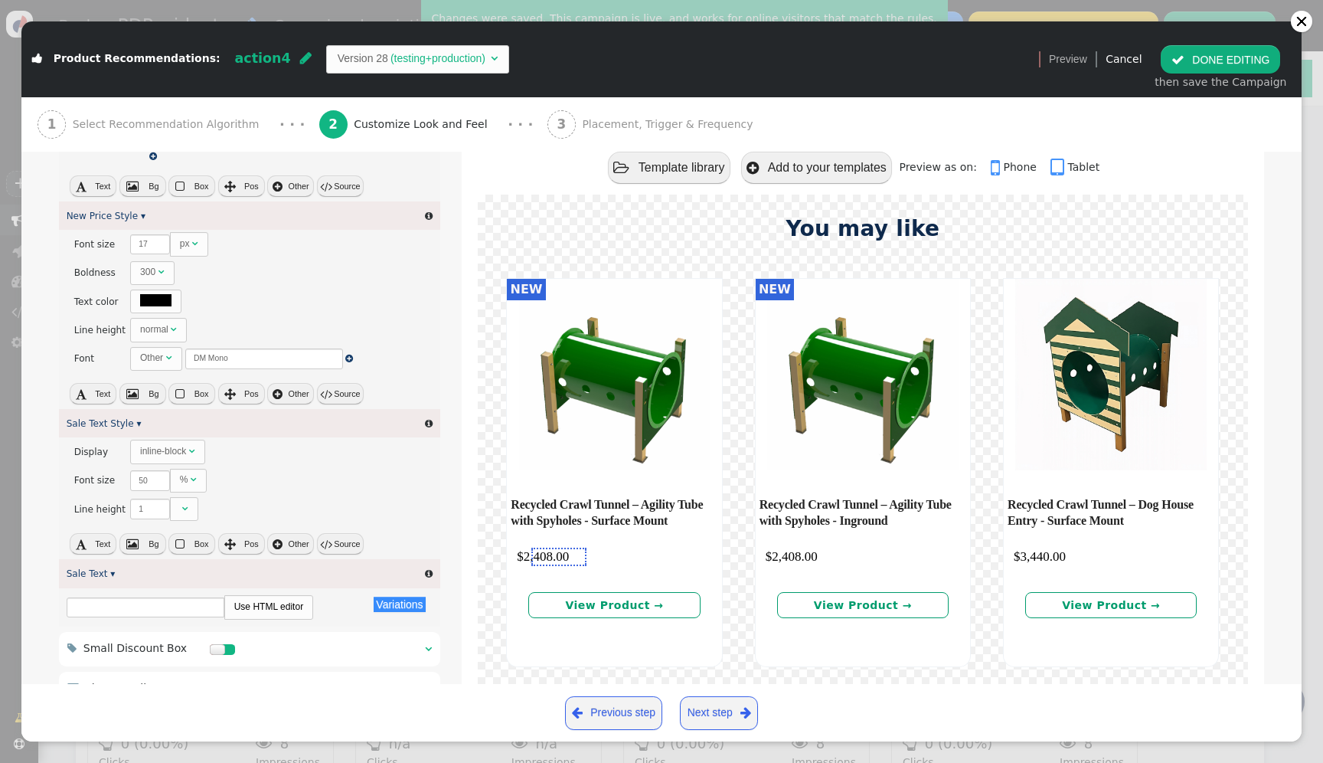
click at [1206, 57] on button " DONE EDITING" at bounding box center [1220, 59] width 119 height 28
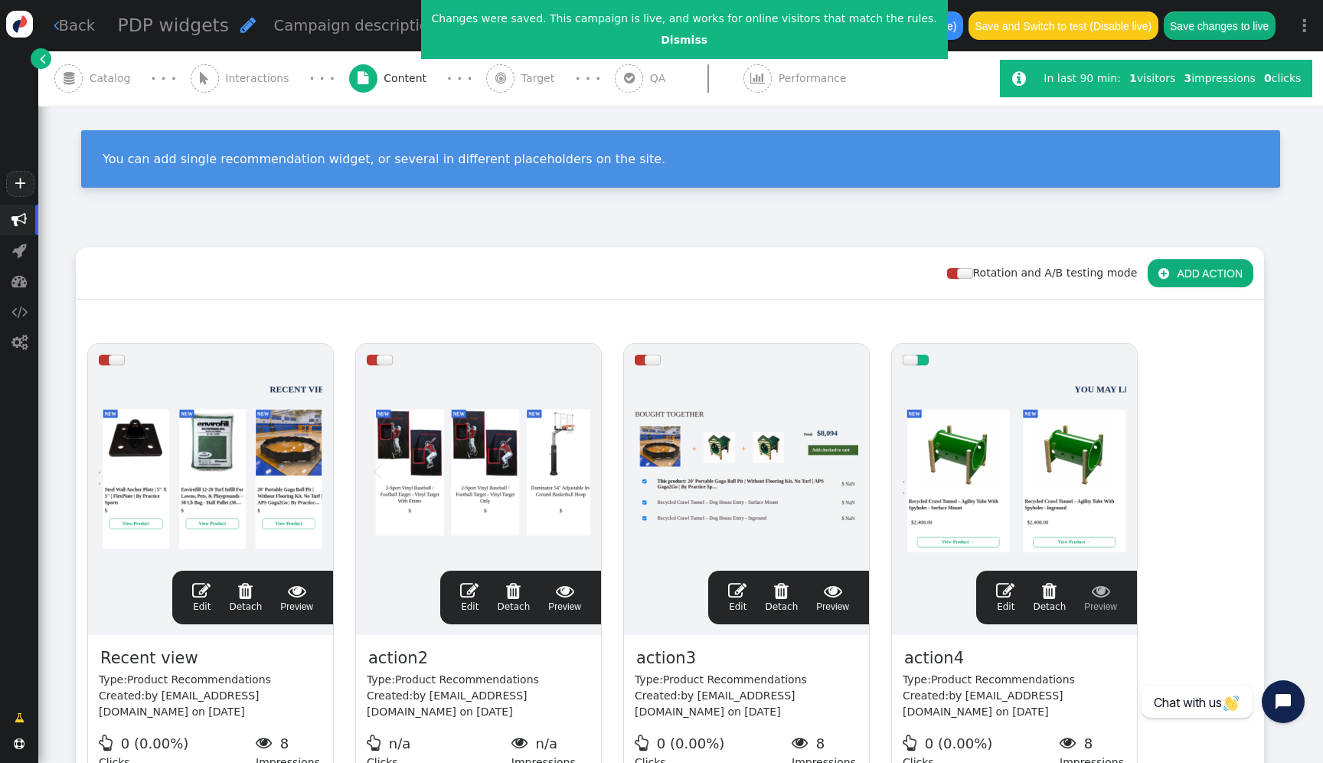
scroll to position [0, 0]
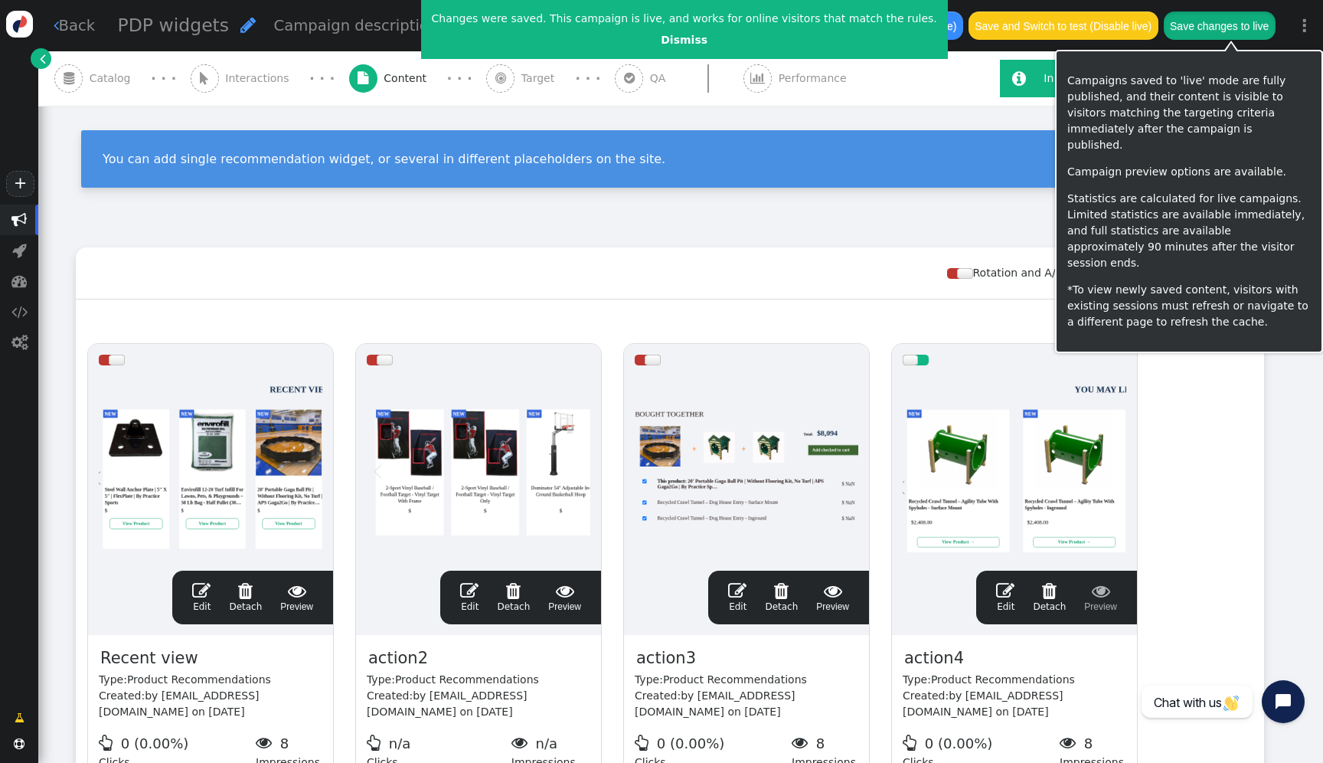
click at [1237, 18] on button "Save changes to live" at bounding box center [1220, 25] width 112 height 28
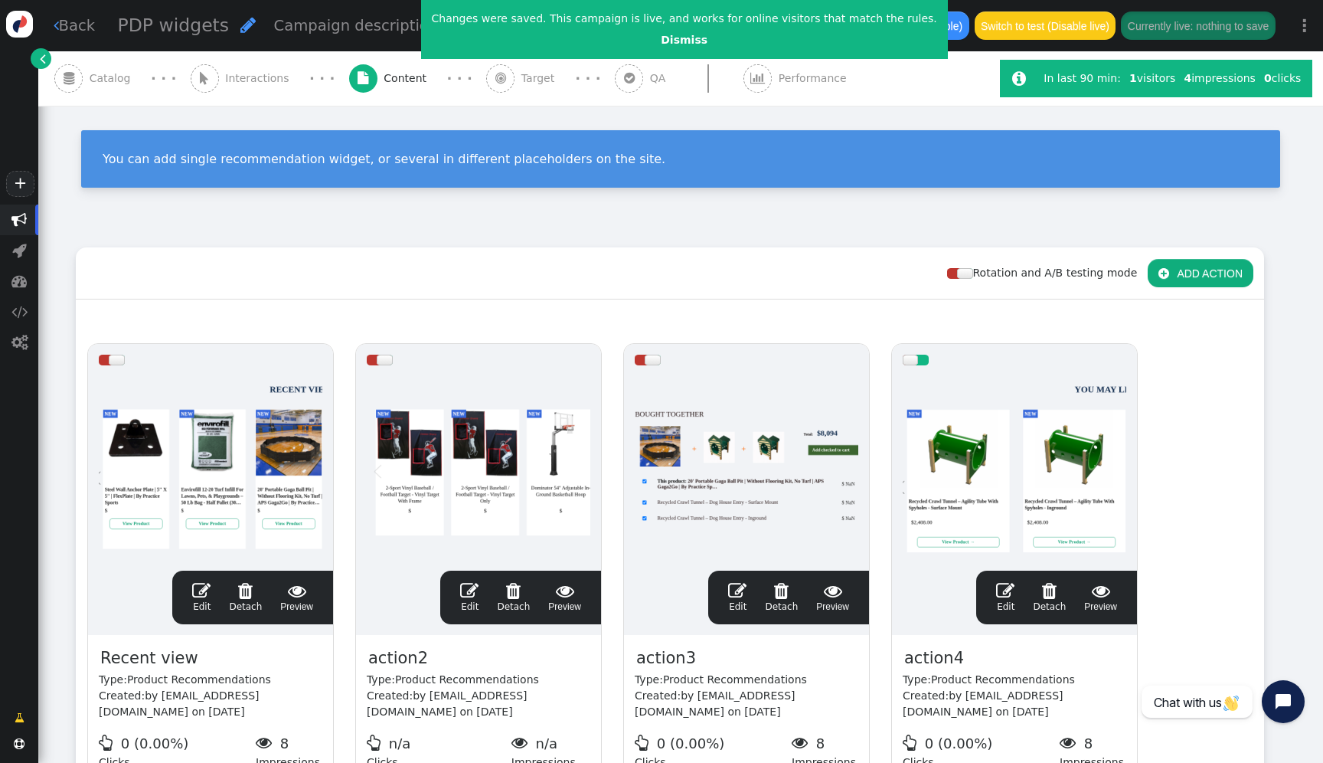
click at [952, 378] on div at bounding box center [1015, 468] width 224 height 184
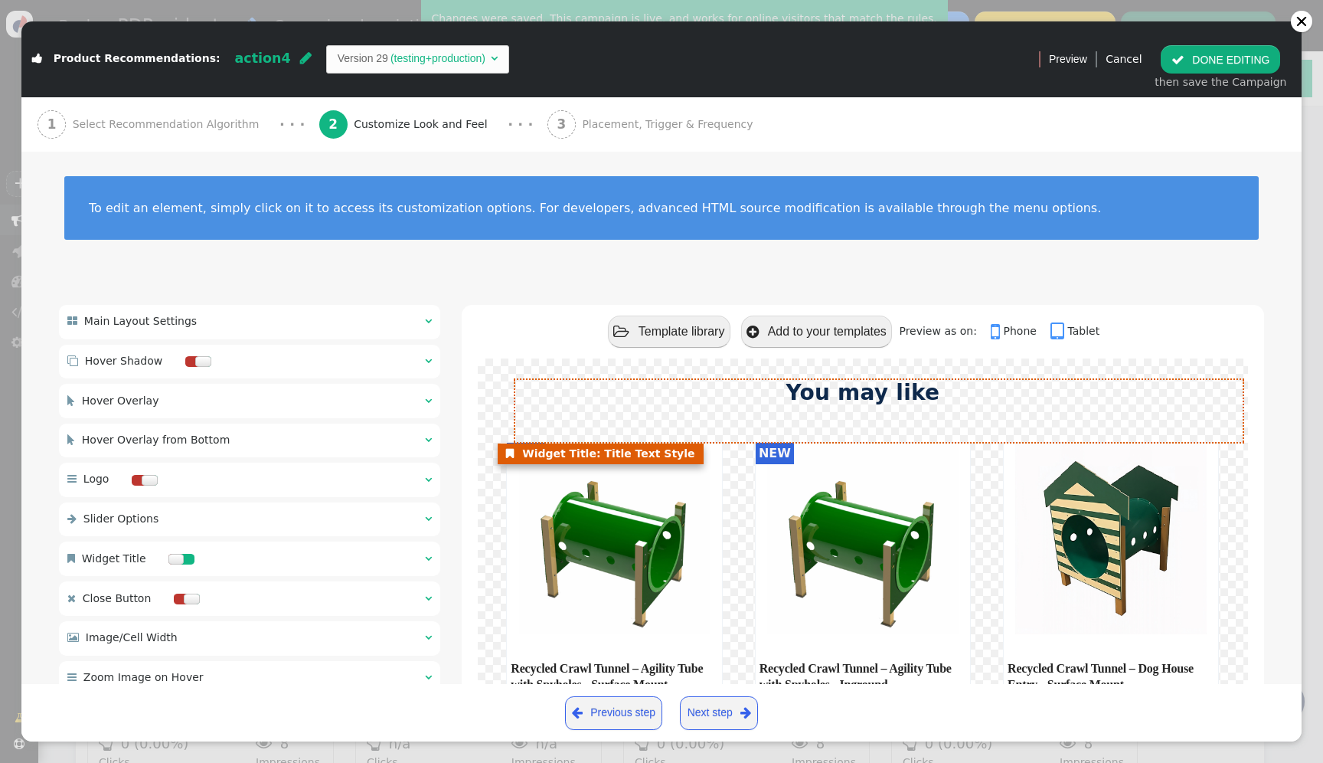
scroll to position [138, 0]
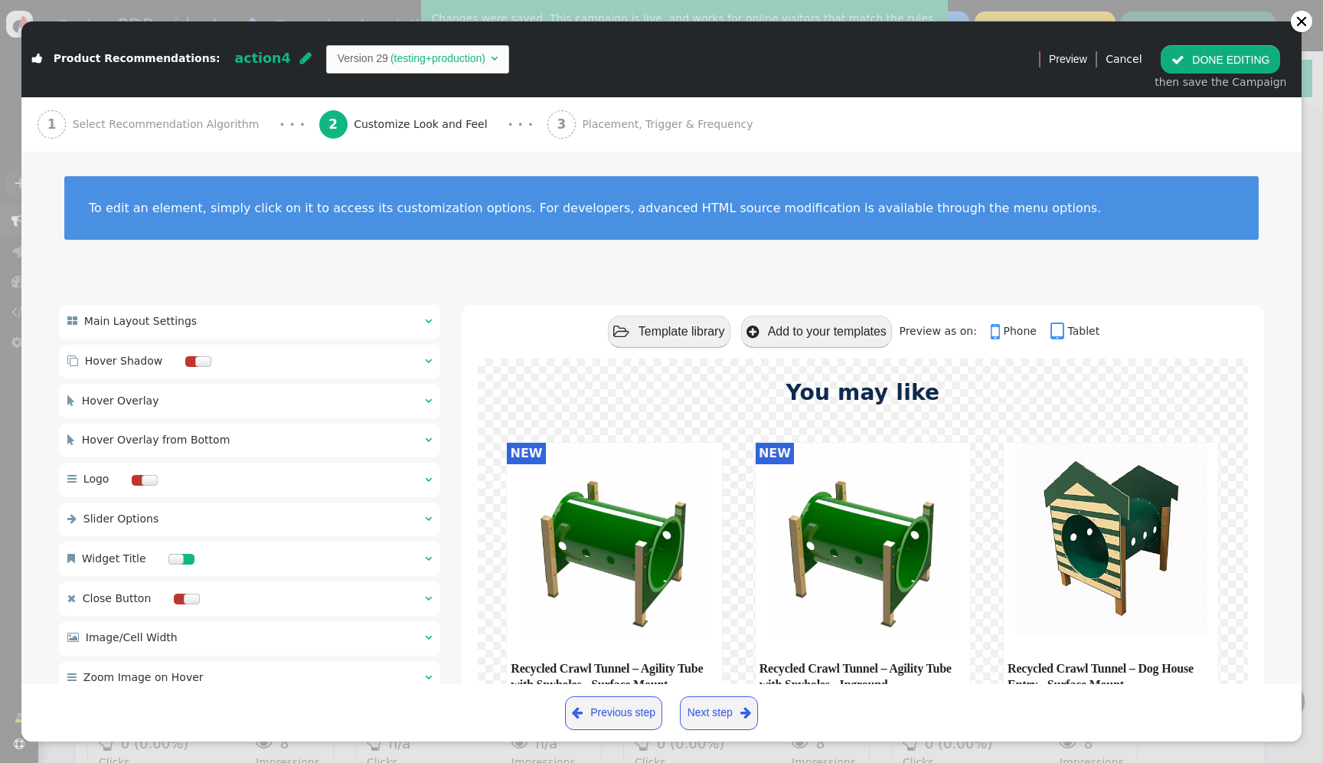
click at [619, 130] on span "Placement, Trigger & Frequency" at bounding box center [671, 124] width 178 height 16
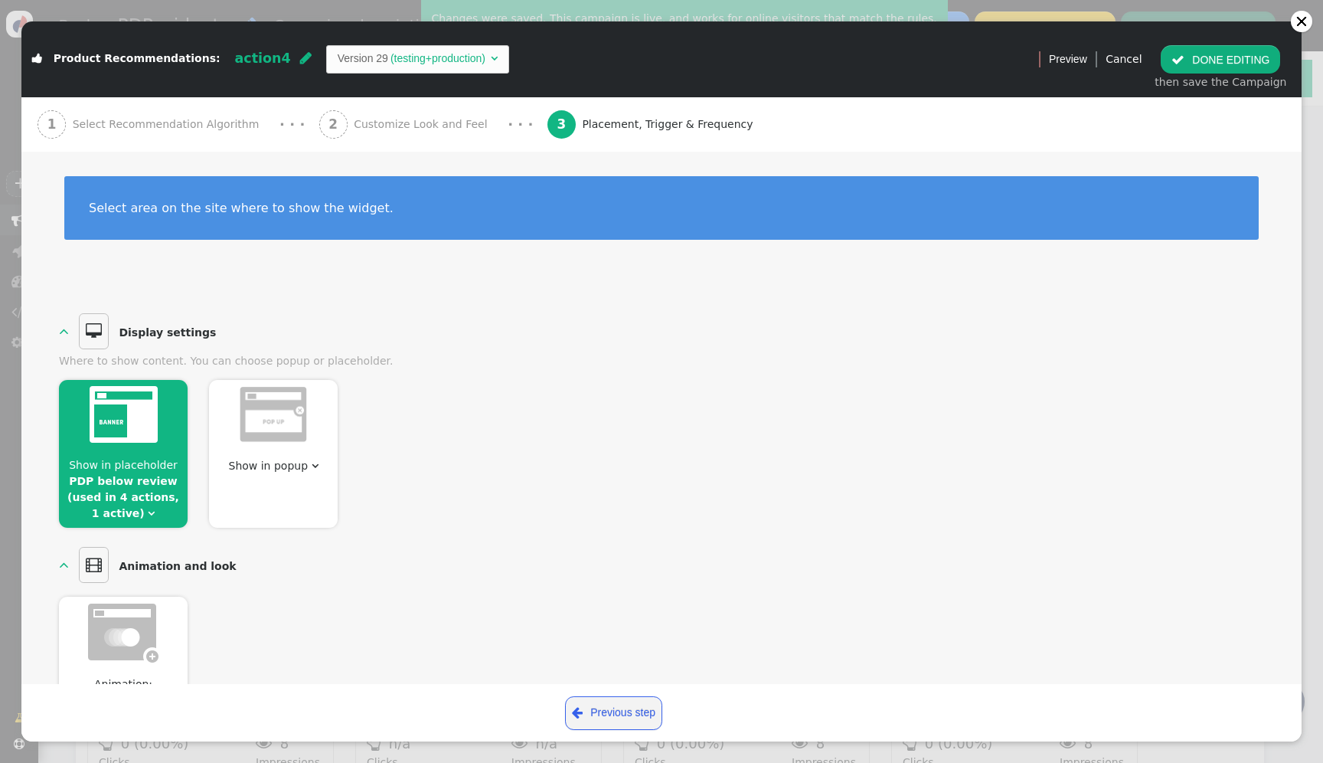
click at [171, 113] on div "1 Select Recommendation Algorithm" at bounding box center [152, 124] width 228 height 54
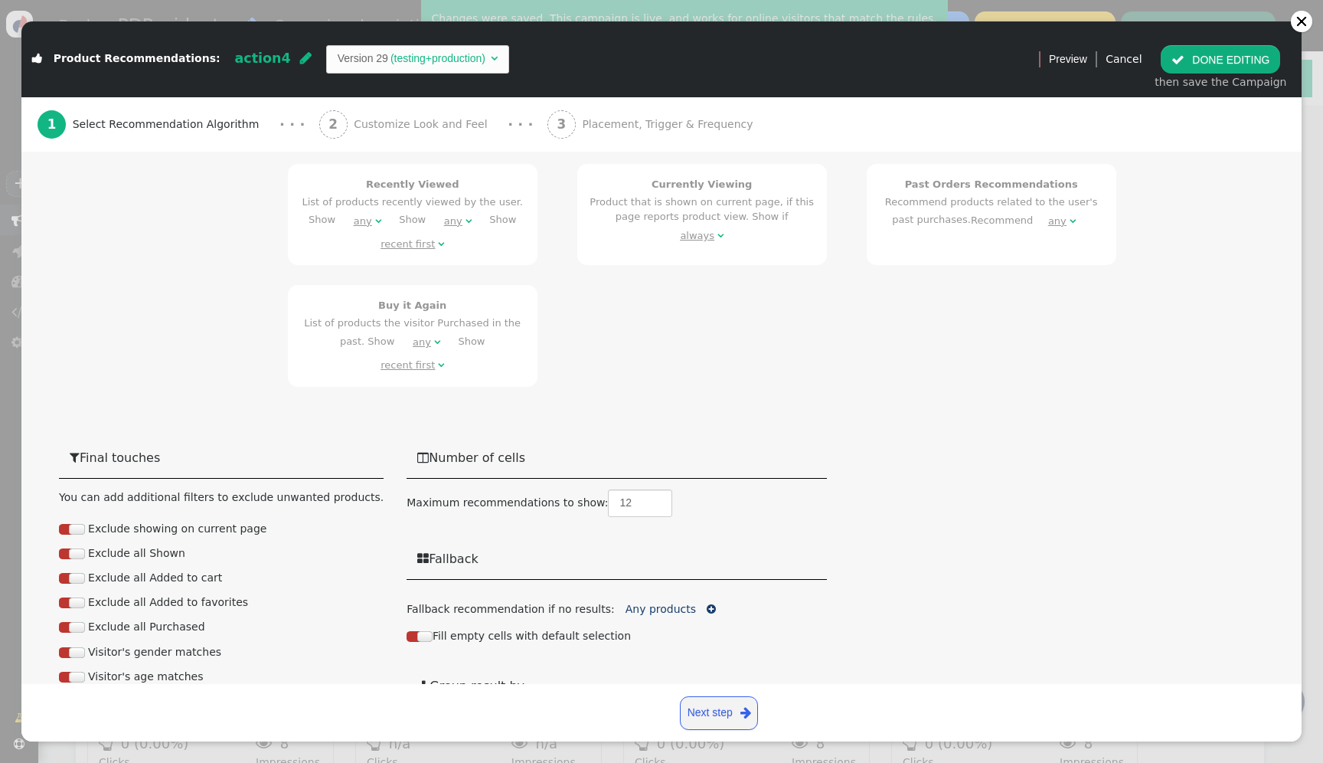
scroll to position [1133, 0]
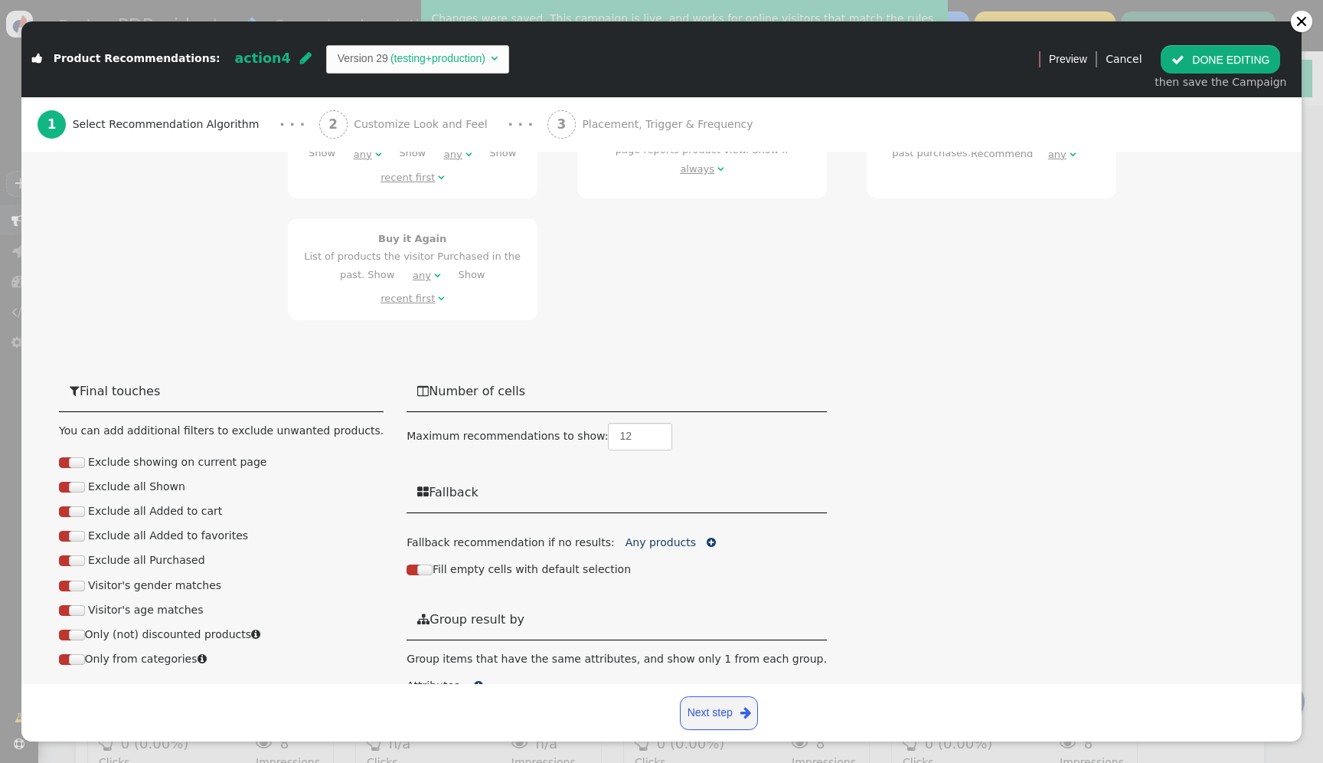
click at [474, 680] on span "" at bounding box center [478, 685] width 9 height 11
click at [518, 685] on span "" at bounding box center [521, 690] width 7 height 11
click at [1212, 47] on button " DONE EDITING" at bounding box center [1220, 59] width 119 height 28
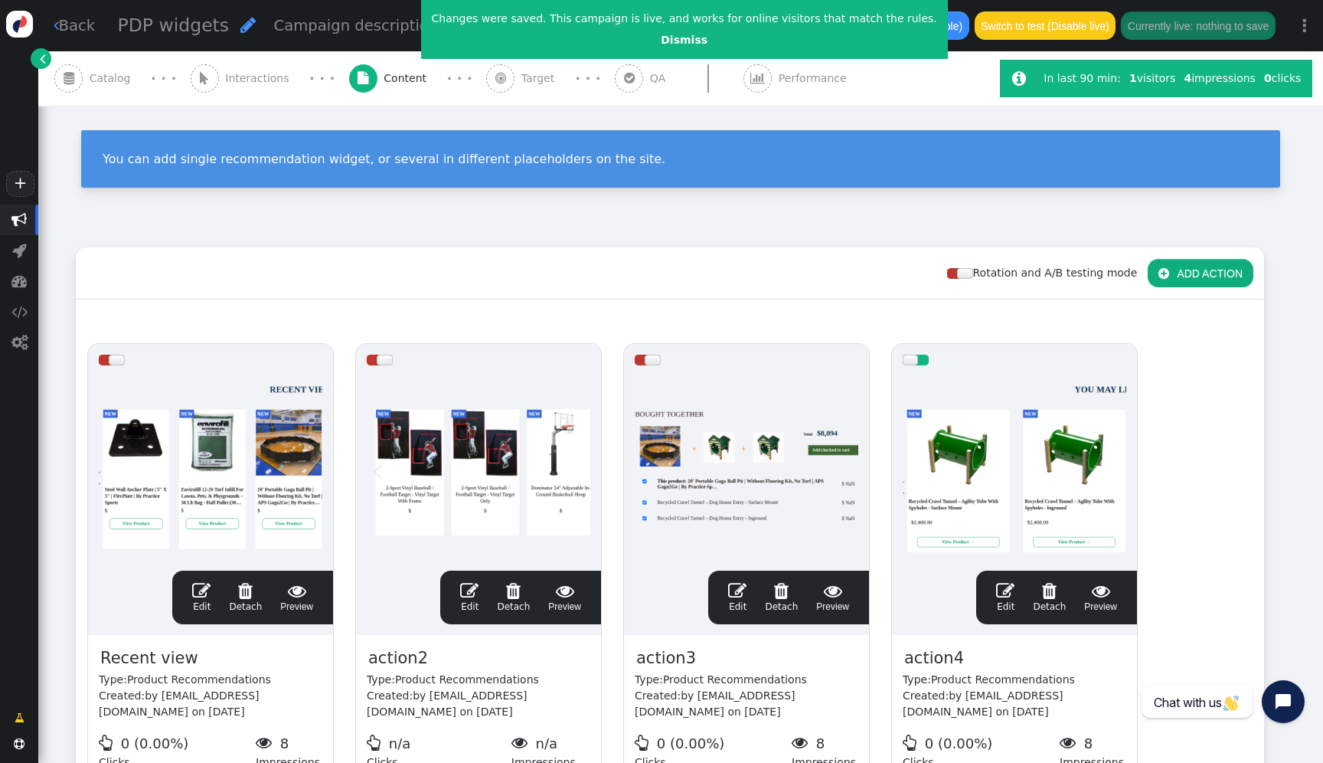
scroll to position [0, 0]
click at [965, 536] on div at bounding box center [1015, 468] width 224 height 184
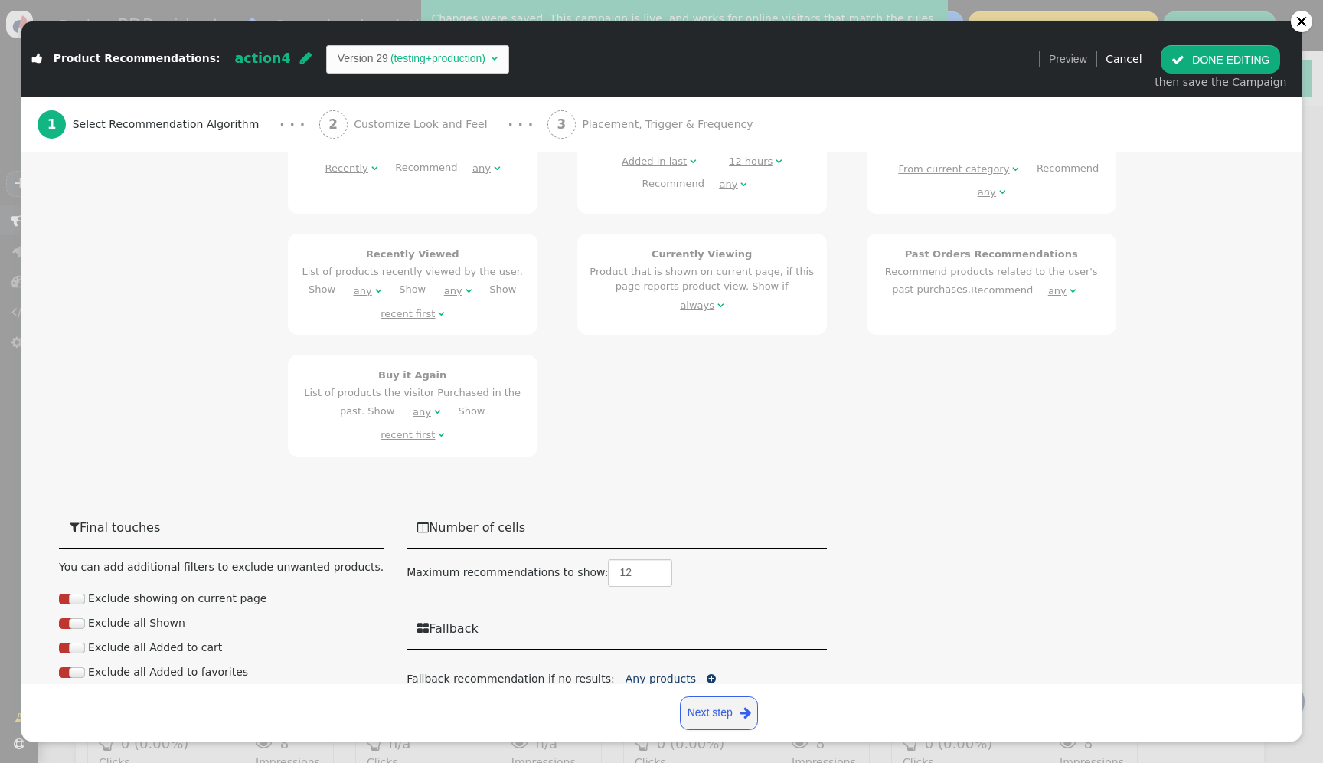
scroll to position [1133, 0]
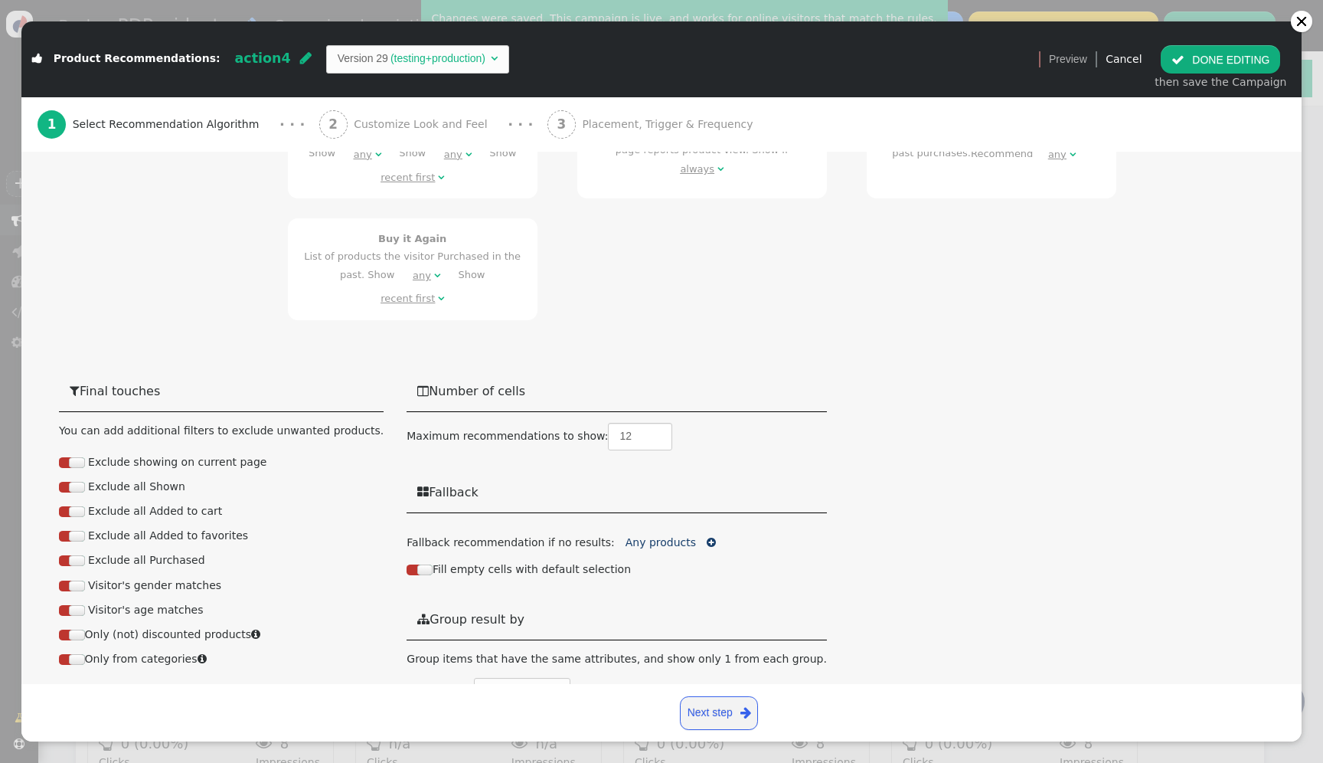
click at [443, 137] on div "2 Customize Look and Feel" at bounding box center [406, 124] width 175 height 54
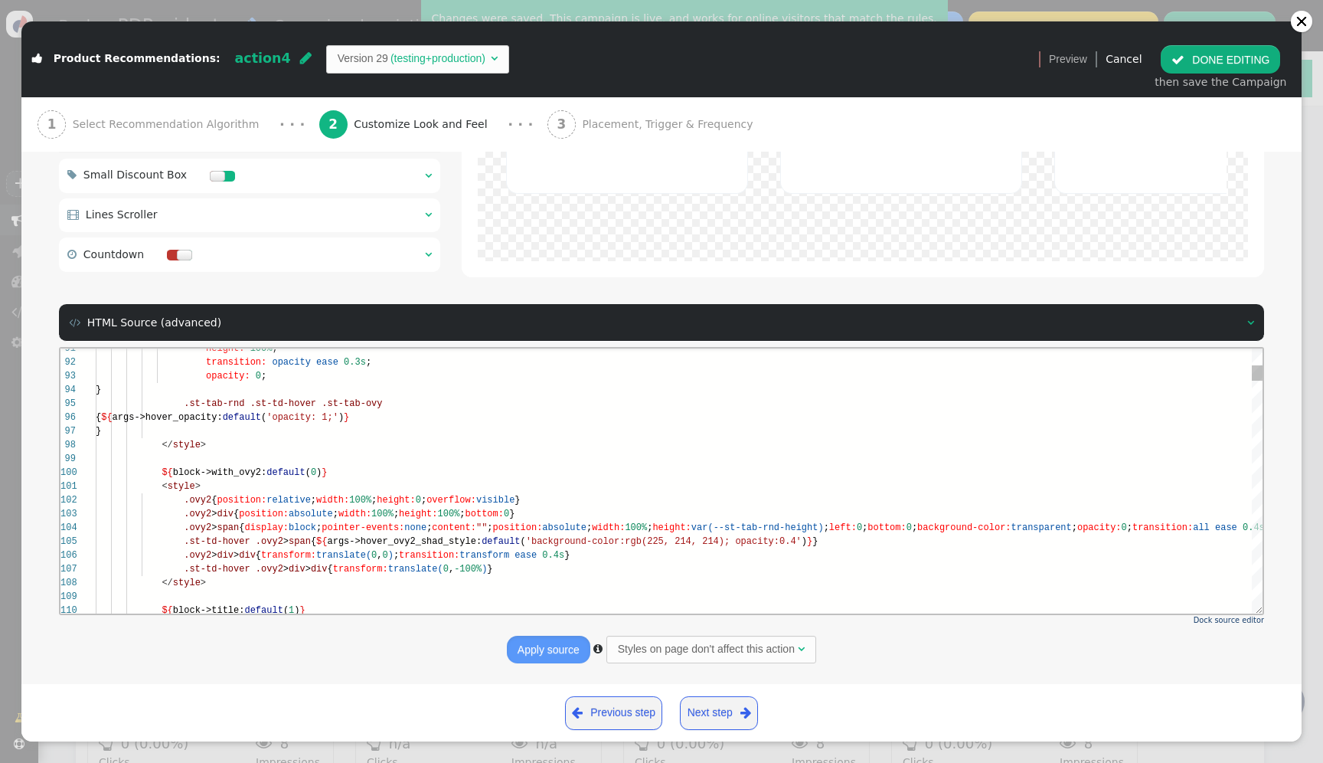
scroll to position [55, 306]
click at [509, 559] on span "transform" at bounding box center [484, 554] width 50 height 11
type textarea "y:hidden'}); a.click(); setTimeout(function() {a.parentNode.removeChild(a)}, 10…"
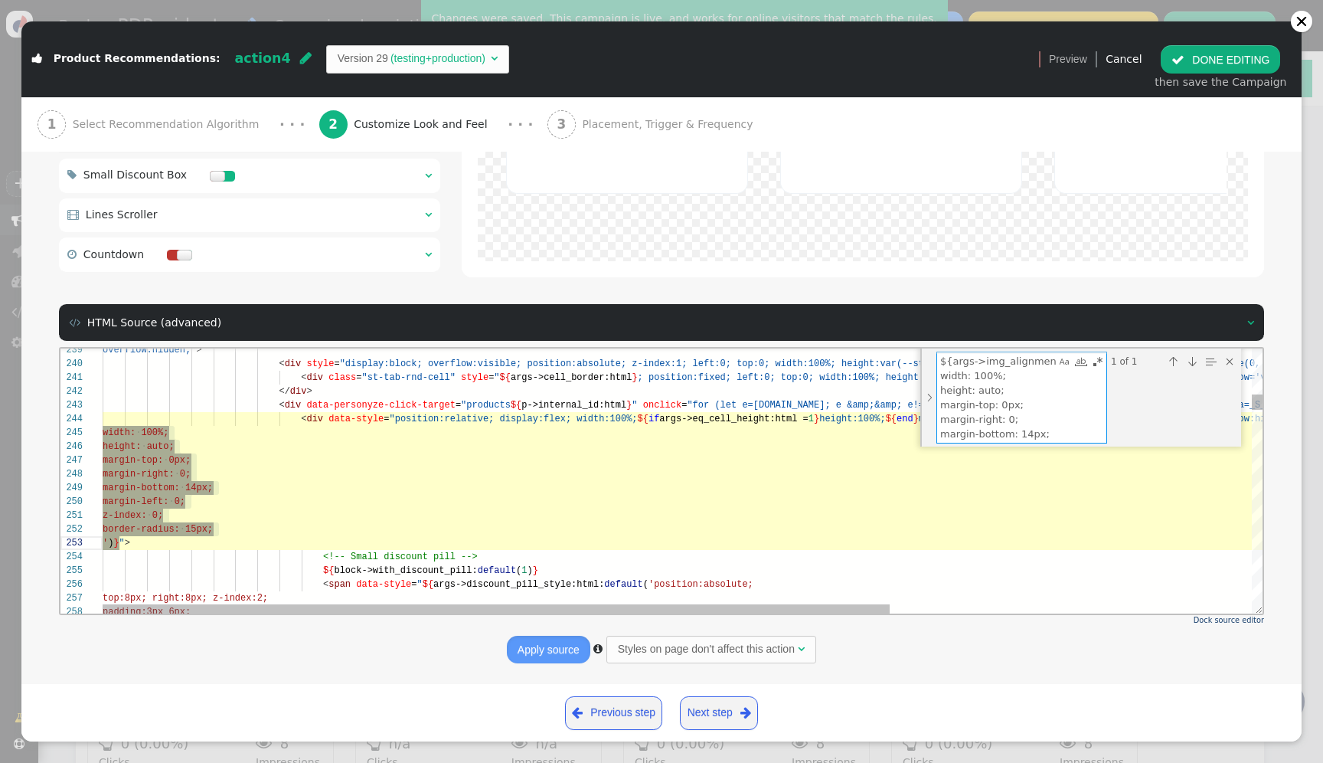
scroll to position [55, 0]
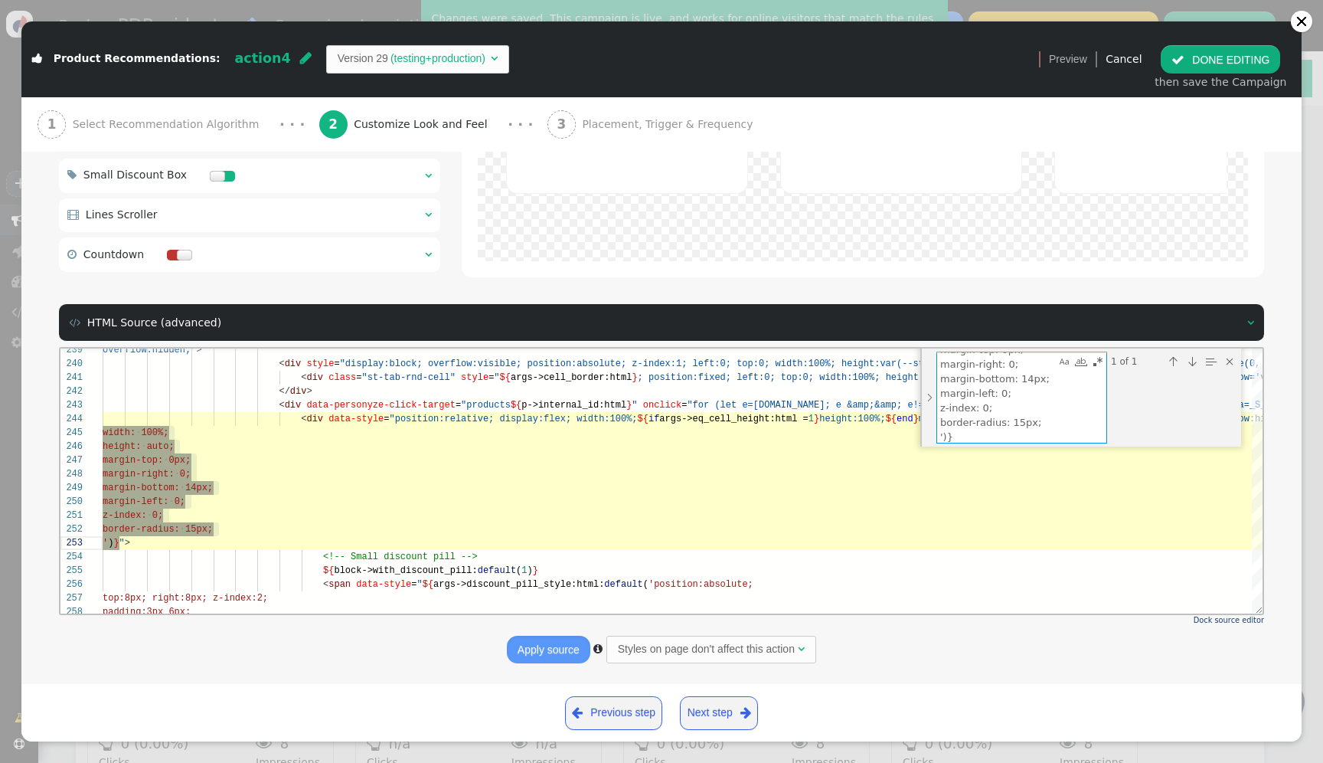
type textarea "${args->img_alignment:html:default('align-items: baseline; width: 100%; height:…"
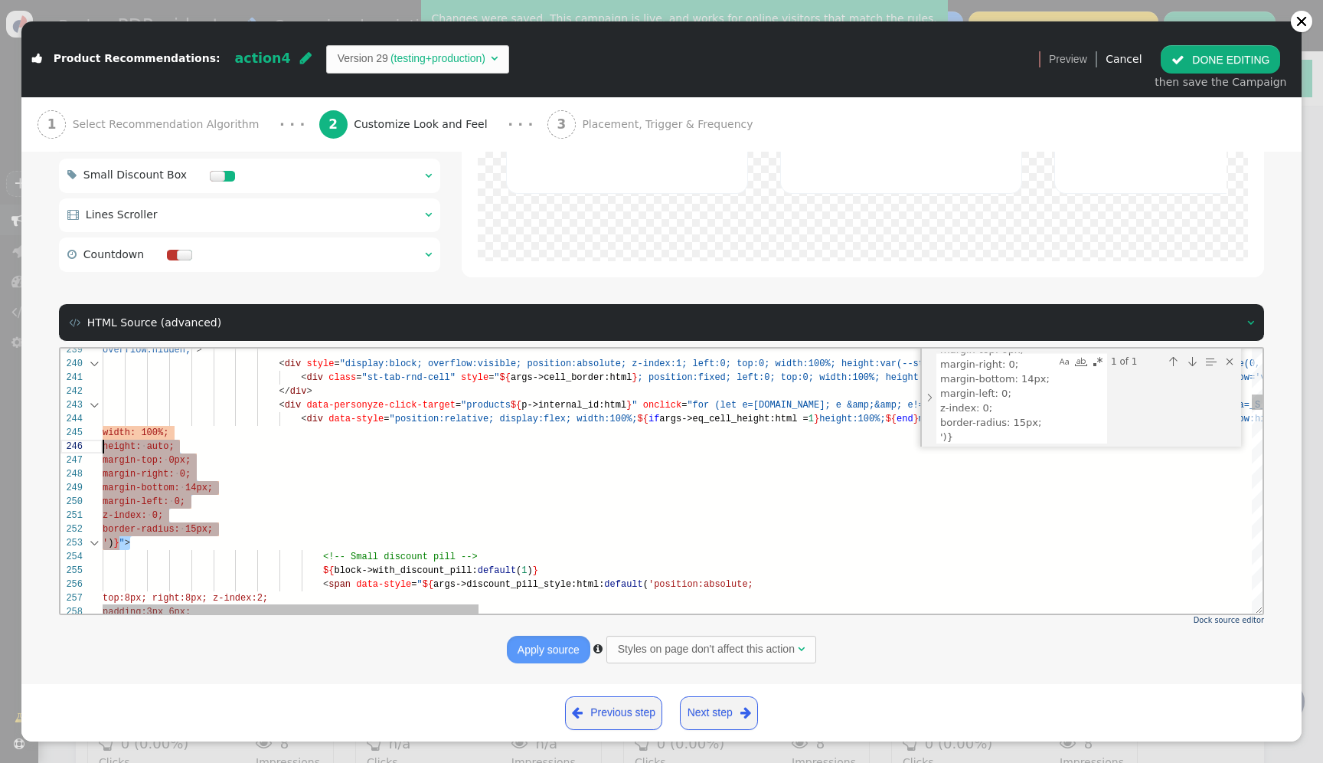
scroll to position [28, 0]
drag, startPoint x: 170, startPoint y: 543, endPoint x: 94, endPoint y: 429, distance: 137.0
paste textarea "z-index: 0; border-radius: 15px; ')} <!-- Small discount pill --> ${block->with…"
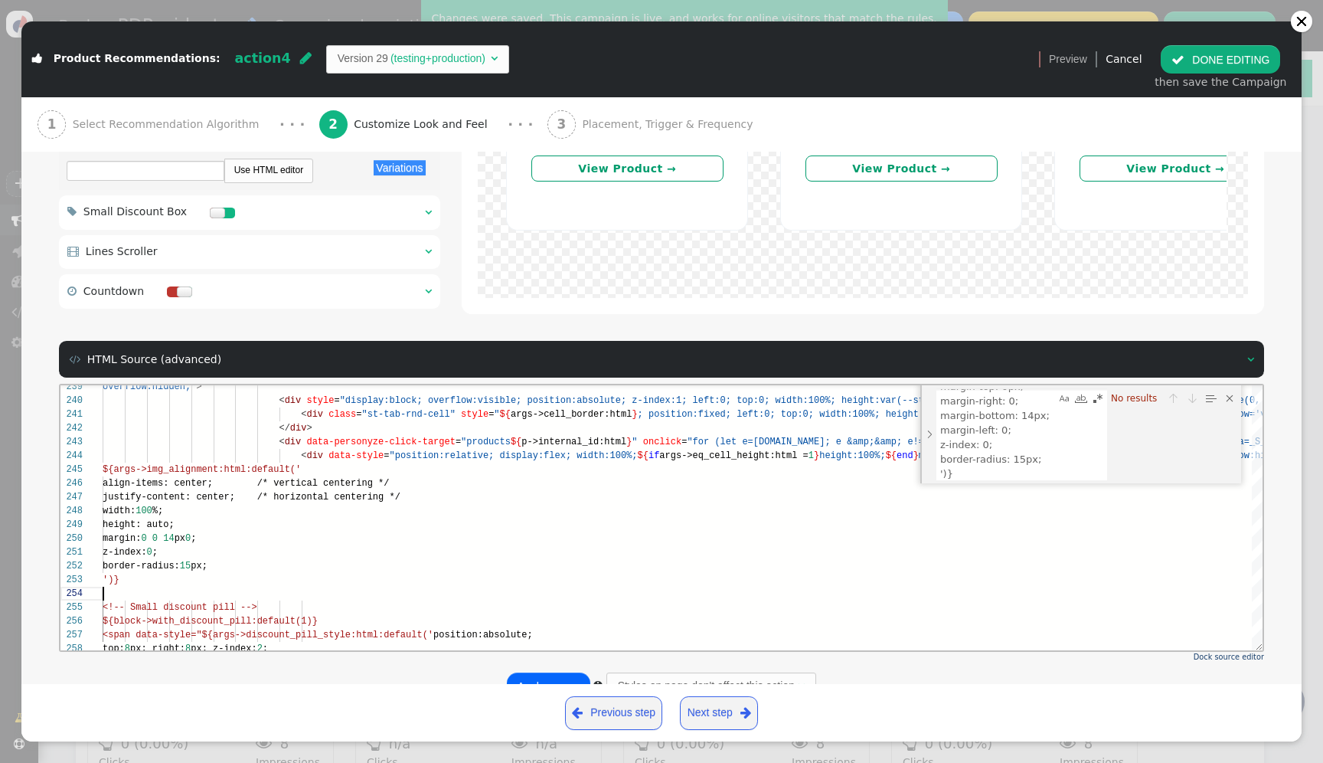
scroll to position [2360, 0]
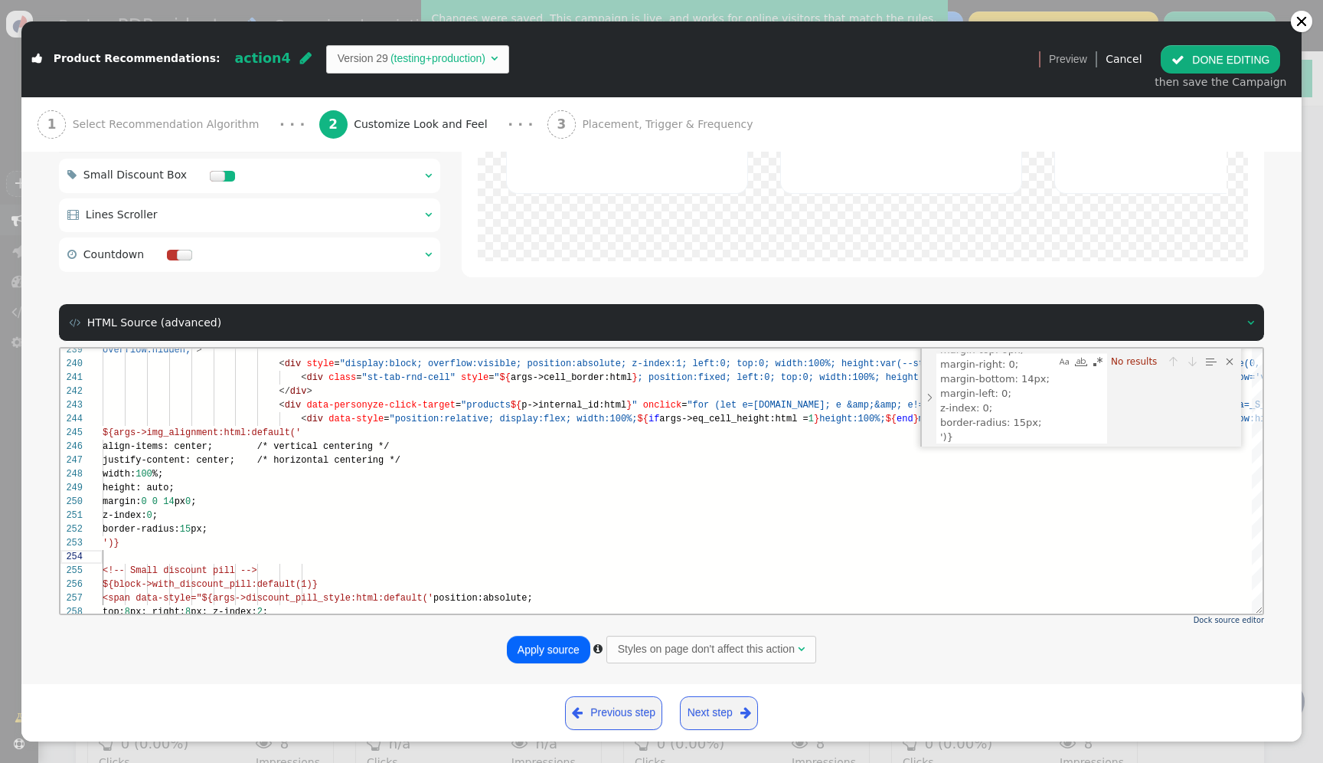
click at [562, 654] on button "Apply source" at bounding box center [548, 649] width 83 height 28
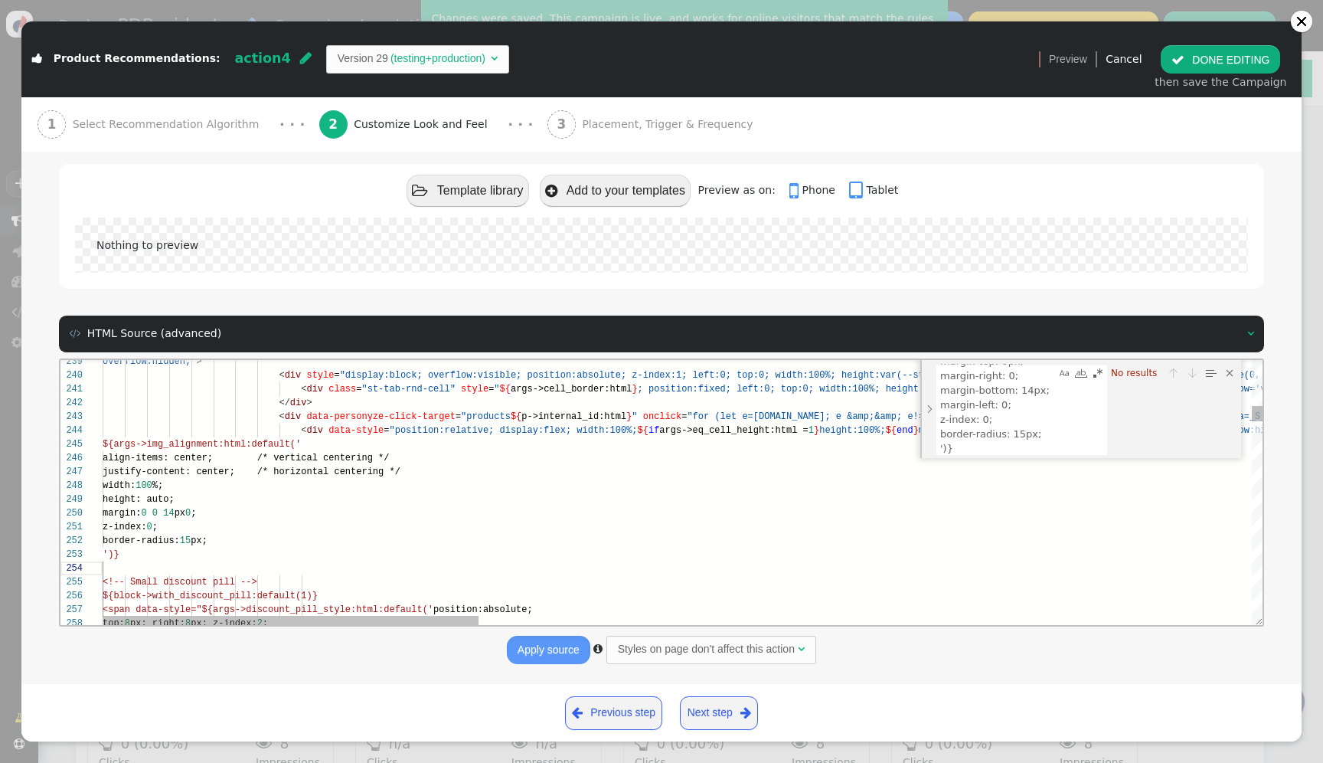
scroll to position [83, 83]
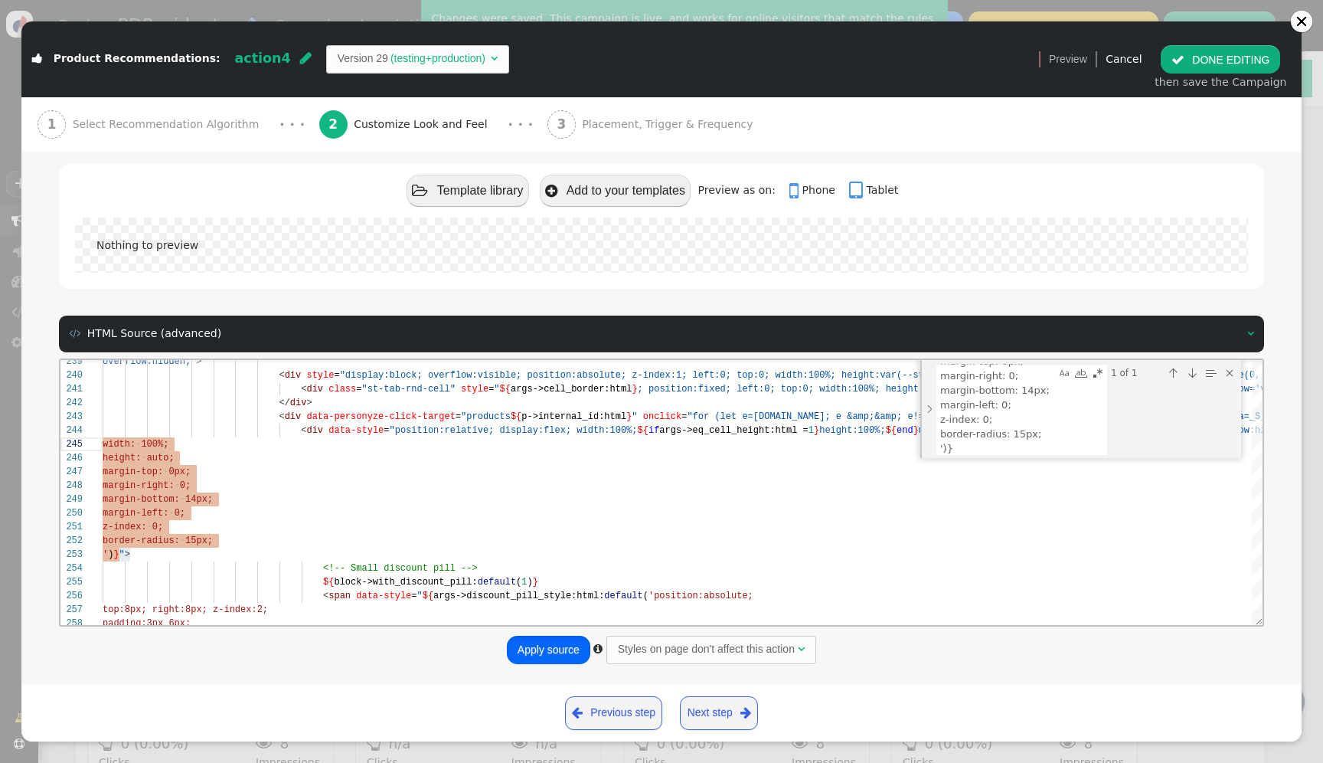
click at [550, 647] on button "Apply source" at bounding box center [548, 649] width 83 height 28
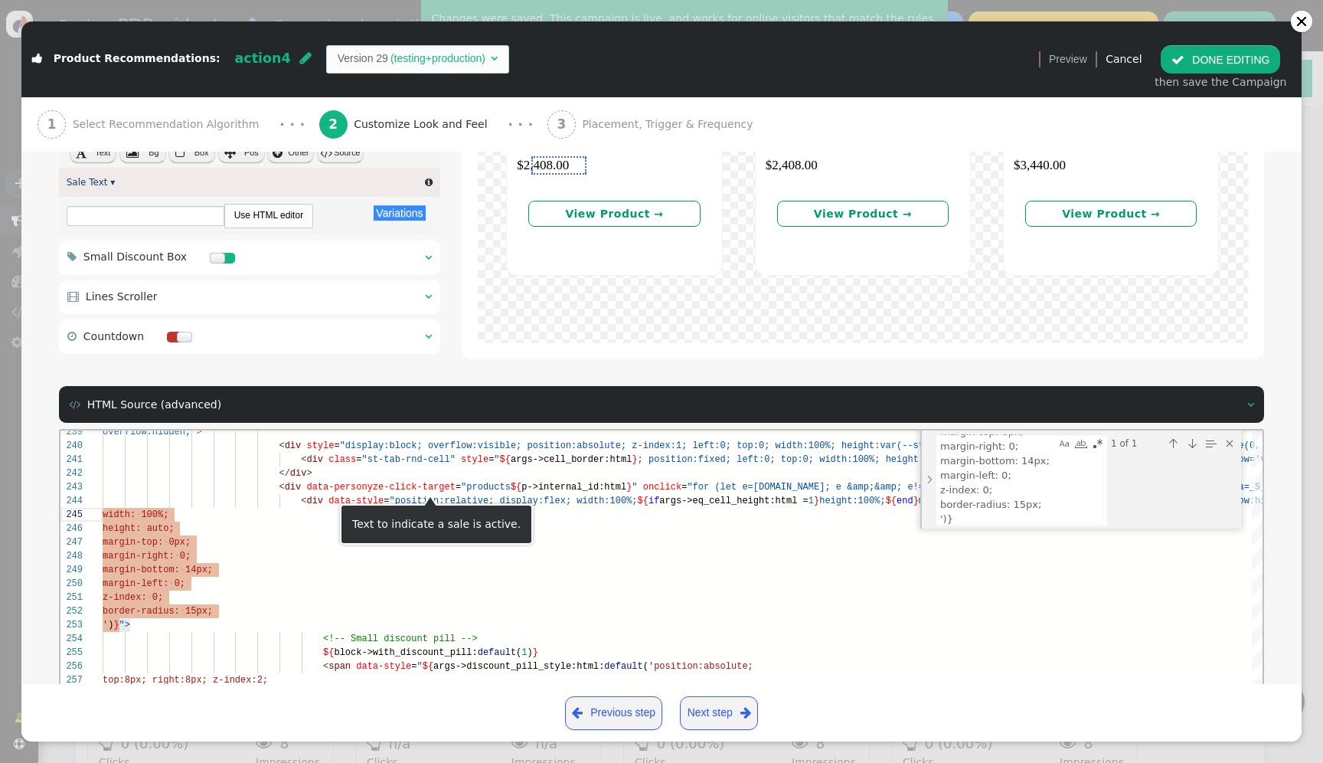
scroll to position [2354, 0]
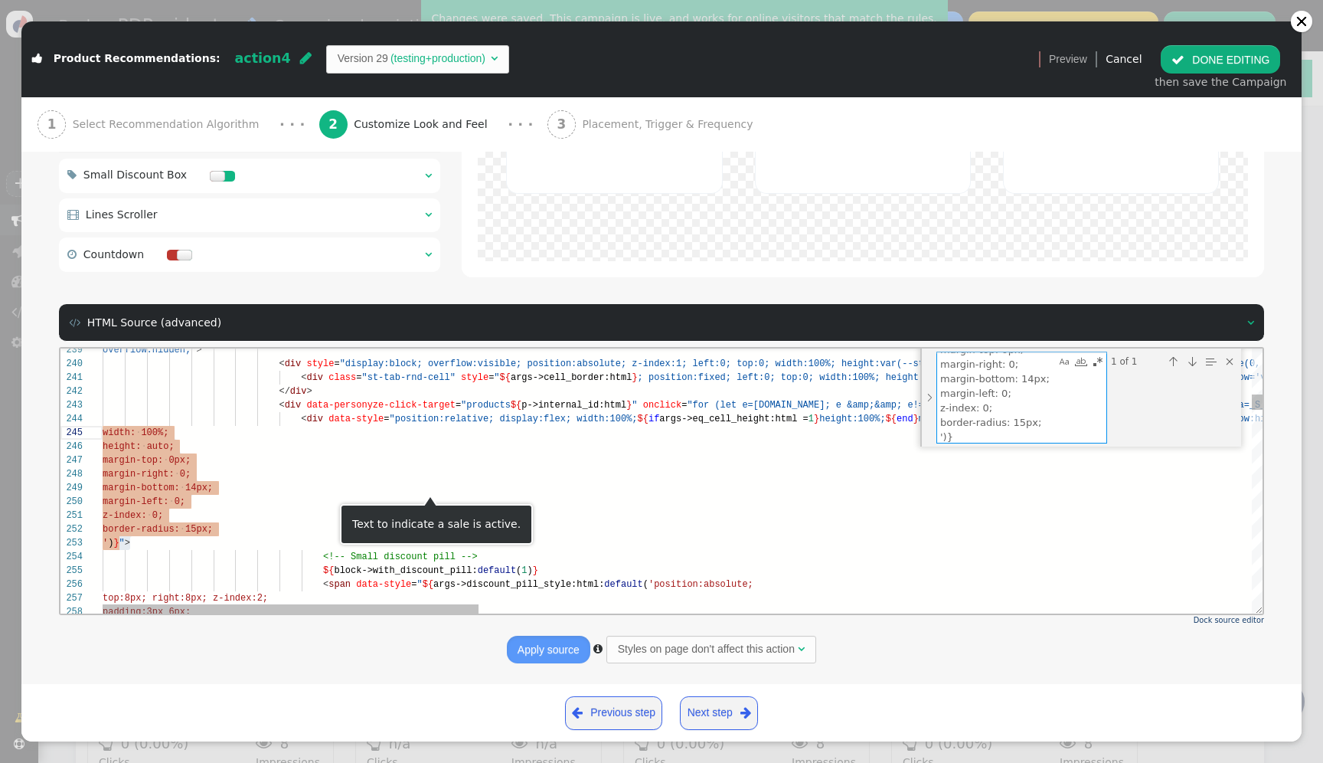
click at [992, 401] on textarea "${args->img_alignment:html:default('align-items: baseline; width: 100%; height:…" at bounding box center [996, 396] width 119 height 90
click at [1208, 358] on div "Find in Selection (⌥⌘L)" at bounding box center [1210, 360] width 17 height 17
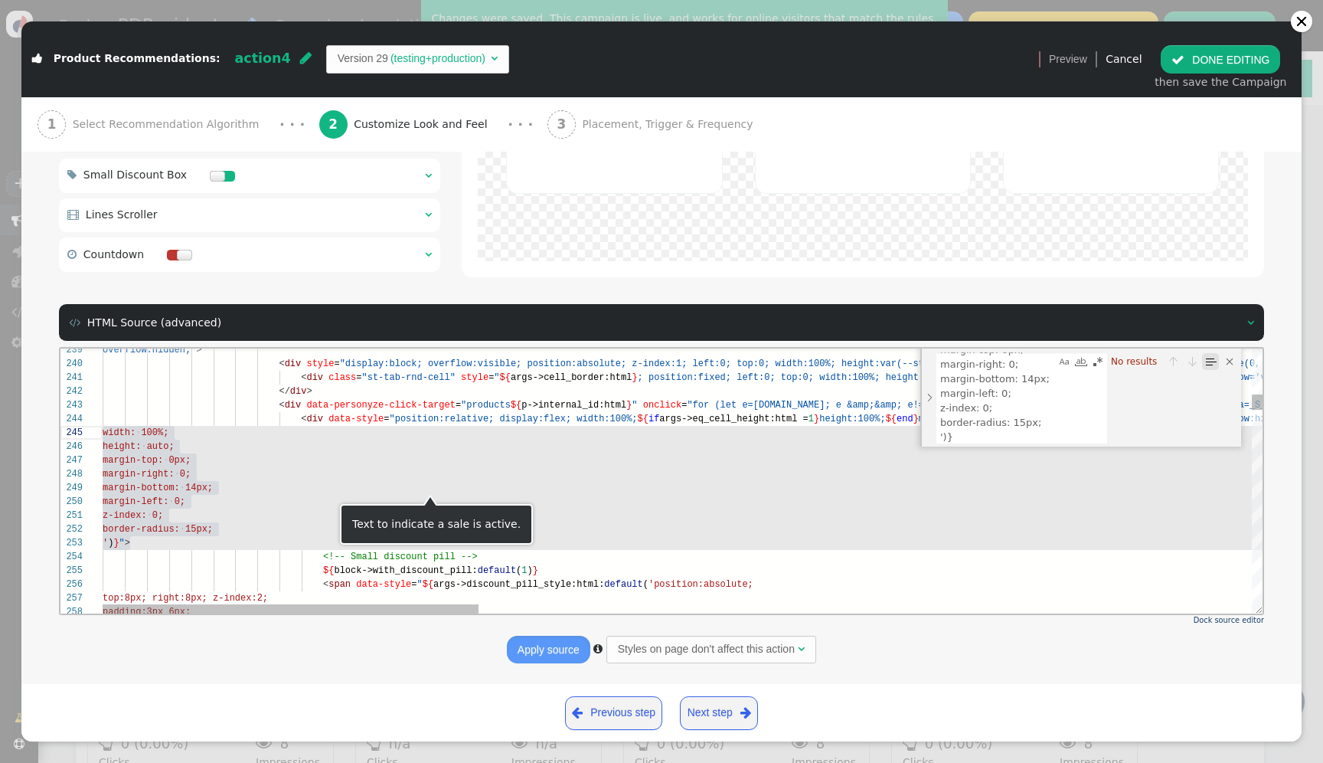
click at [1204, 355] on div "Find in Selection (⌥⌘L)" at bounding box center [1210, 360] width 17 height 17
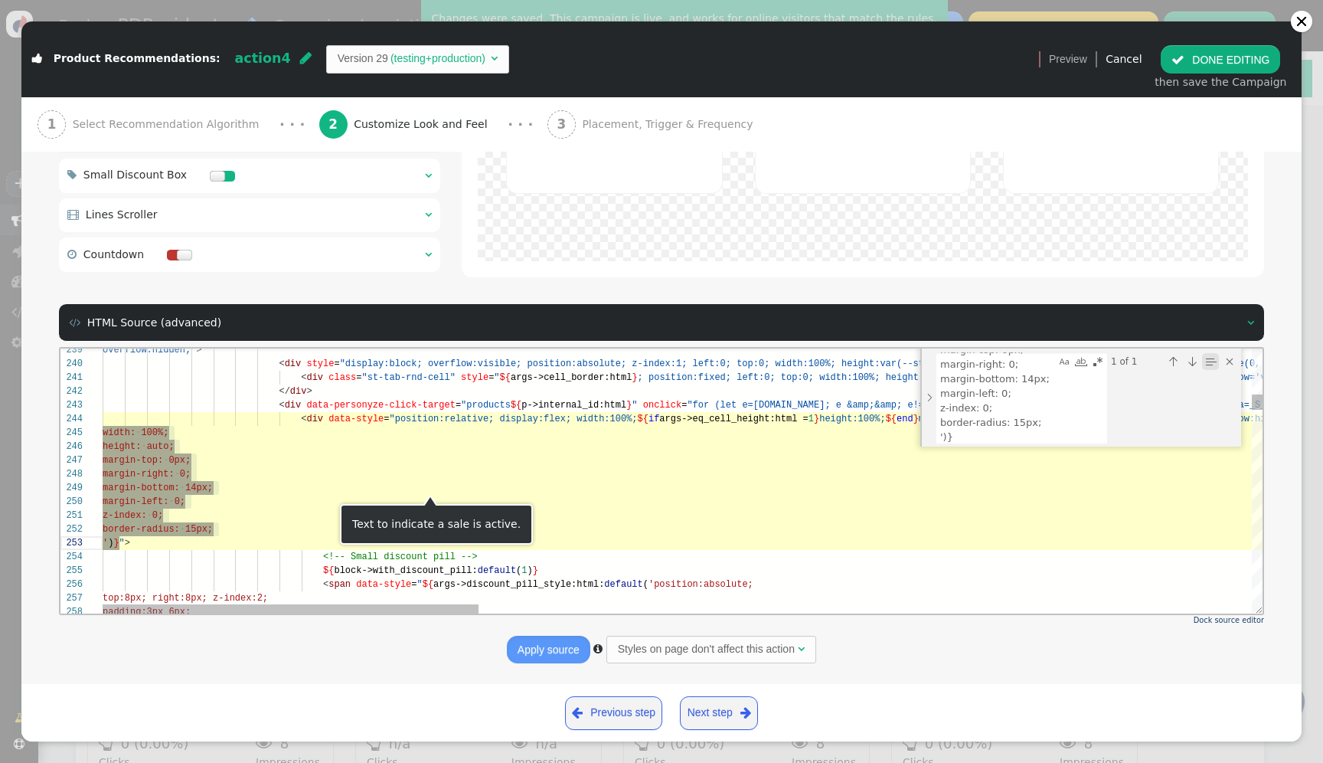
scroll to position [248, 17]
click at [1204, 355] on div "Find in Selection (⌥⌘L)" at bounding box center [1210, 360] width 17 height 17
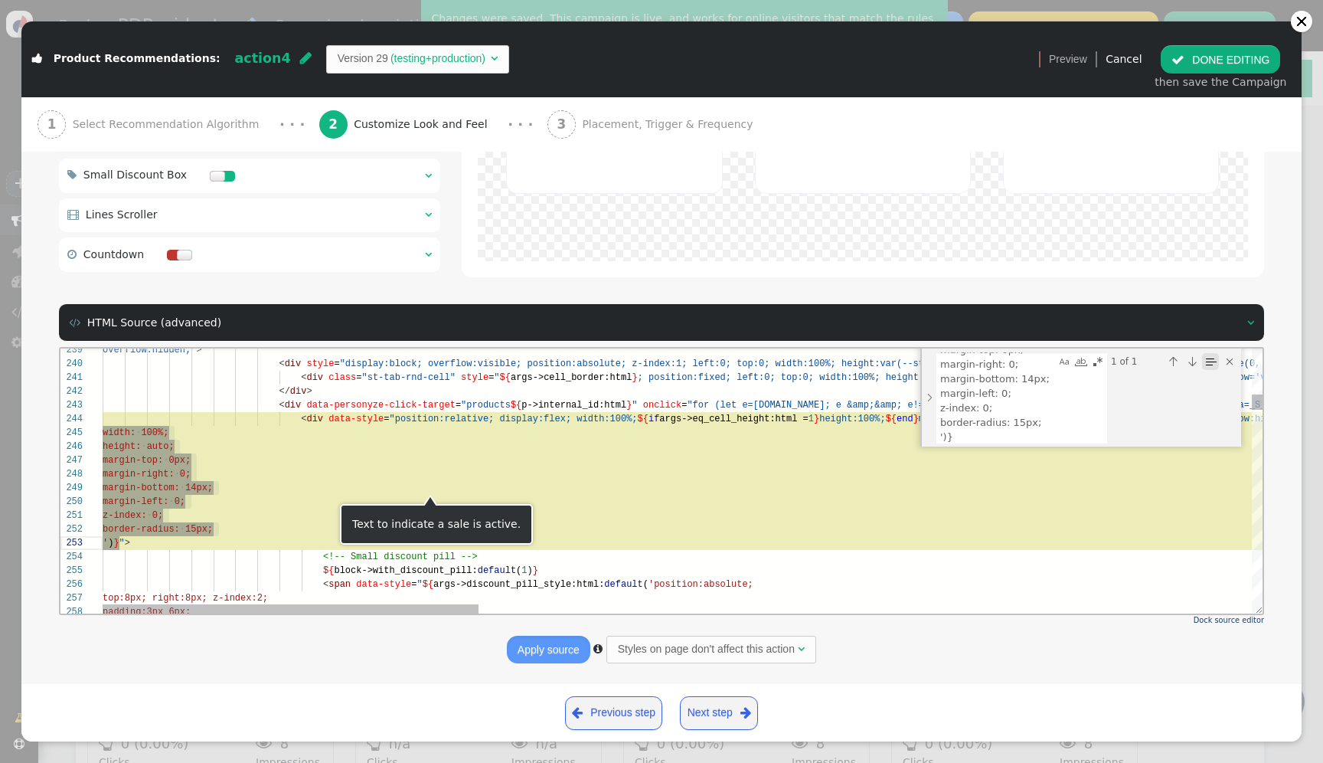
click at [1204, 355] on div "Find in Selection (⌥⌘L)" at bounding box center [1210, 360] width 17 height 17
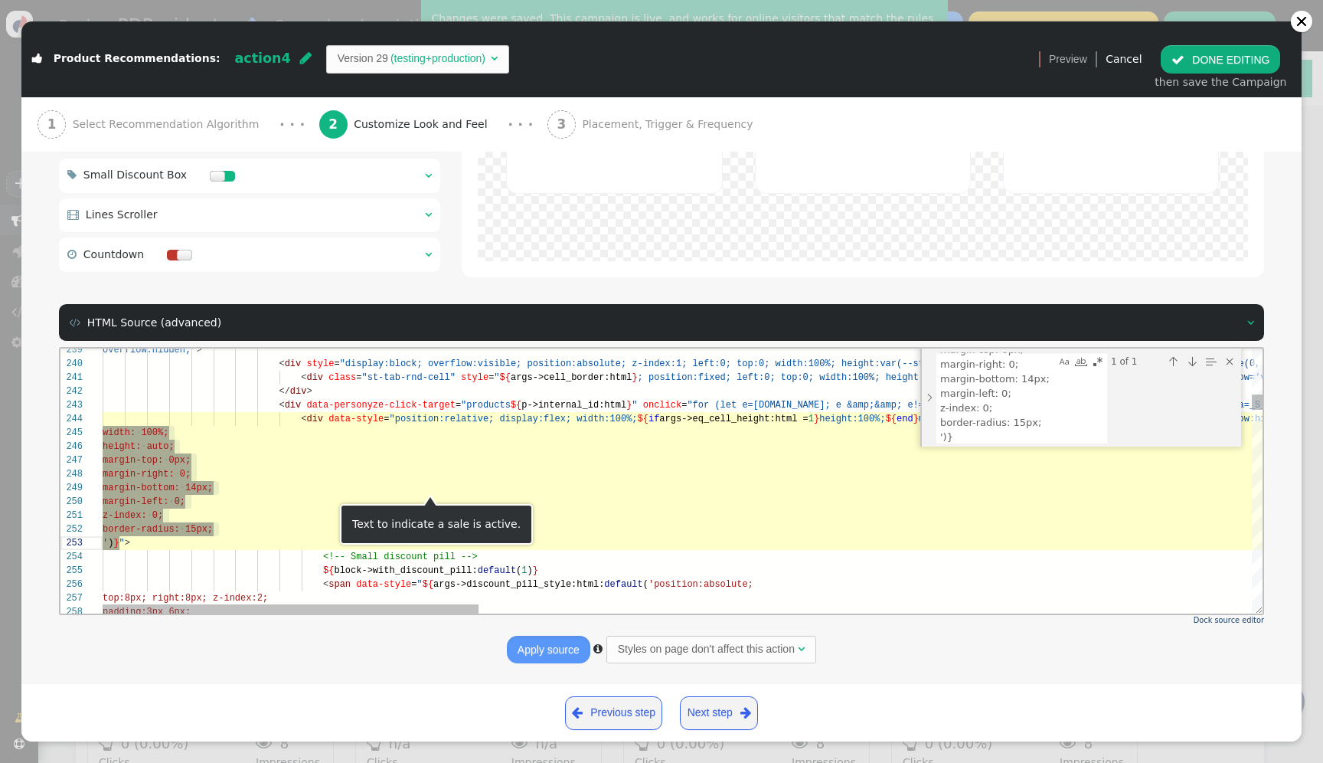
click at [967, 434] on textarea "${args->img_alignment:html:default('align-items: baseline; width: 100%; height:…" at bounding box center [996, 396] width 119 height 90
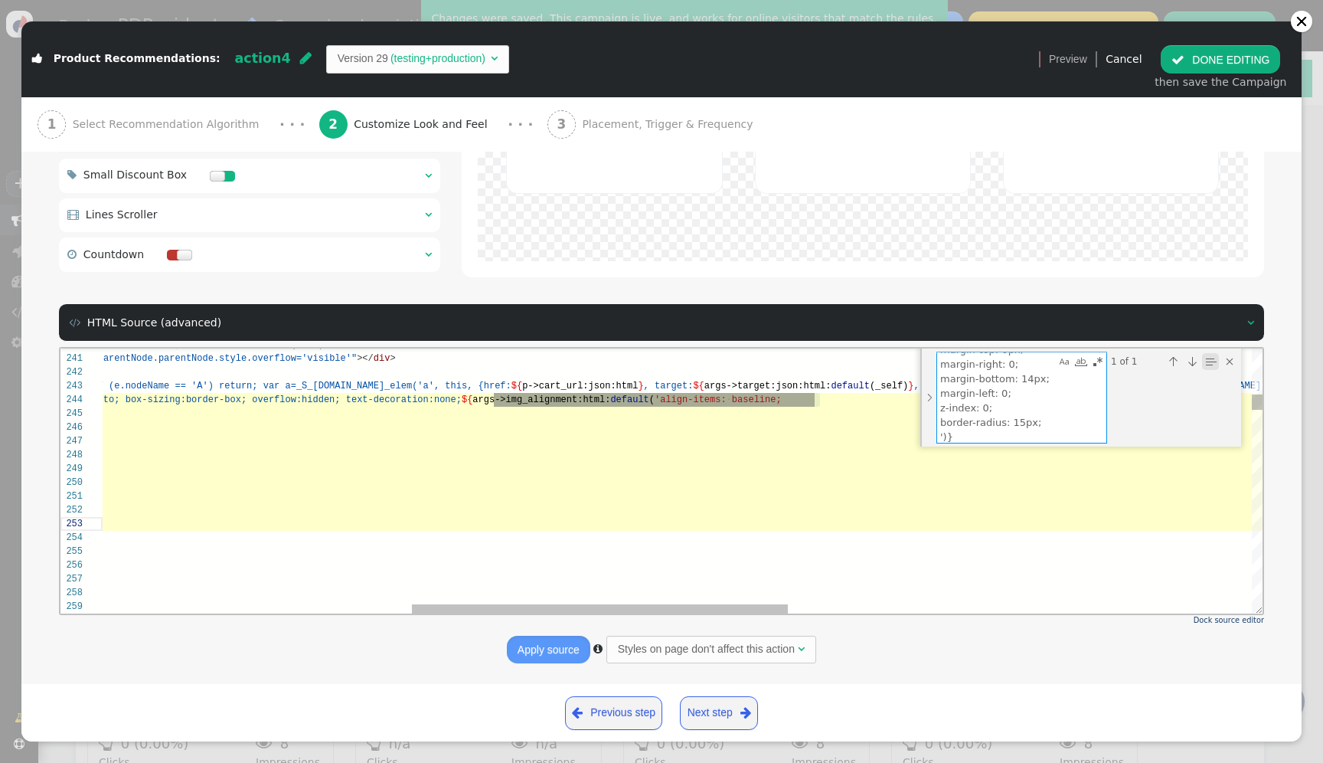
click at [1213, 354] on div "Find in Selection (⌥⌘L)" at bounding box center [1210, 360] width 17 height 17
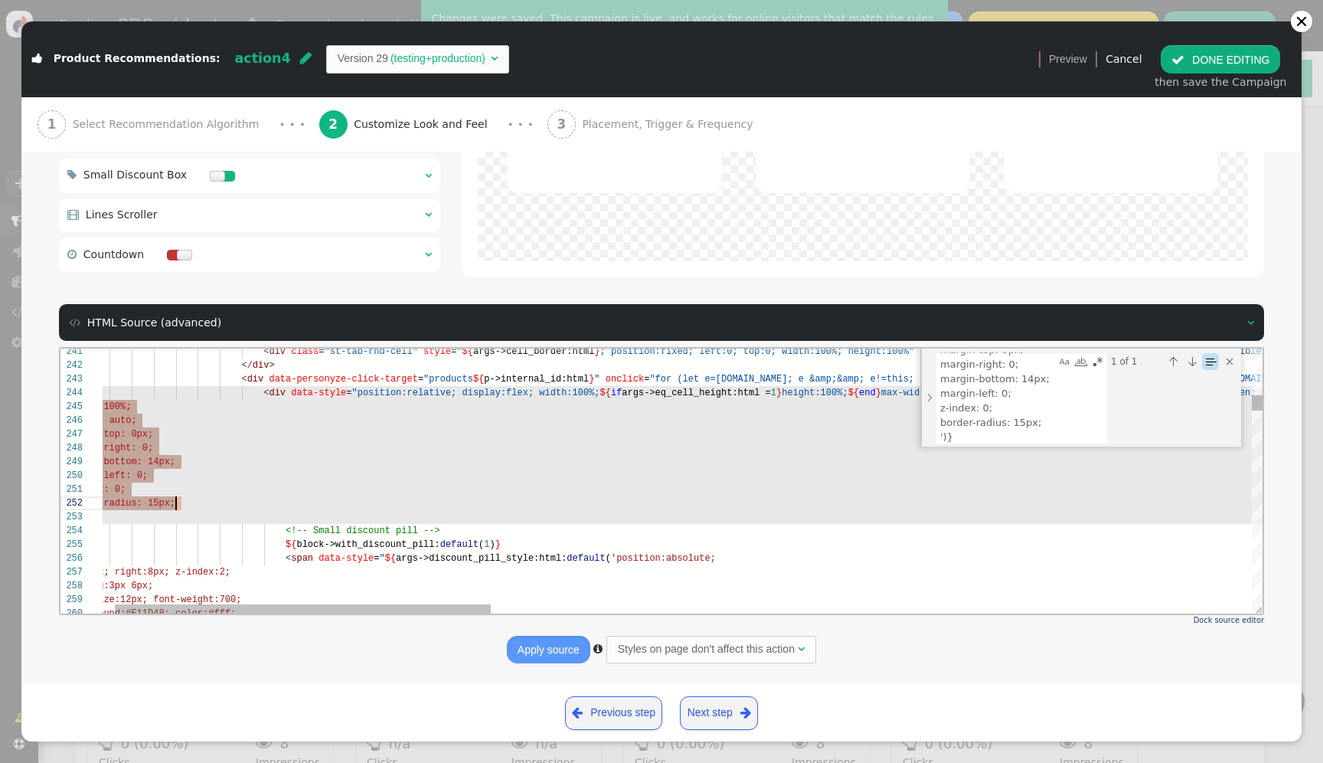
scroll to position [14, 28]
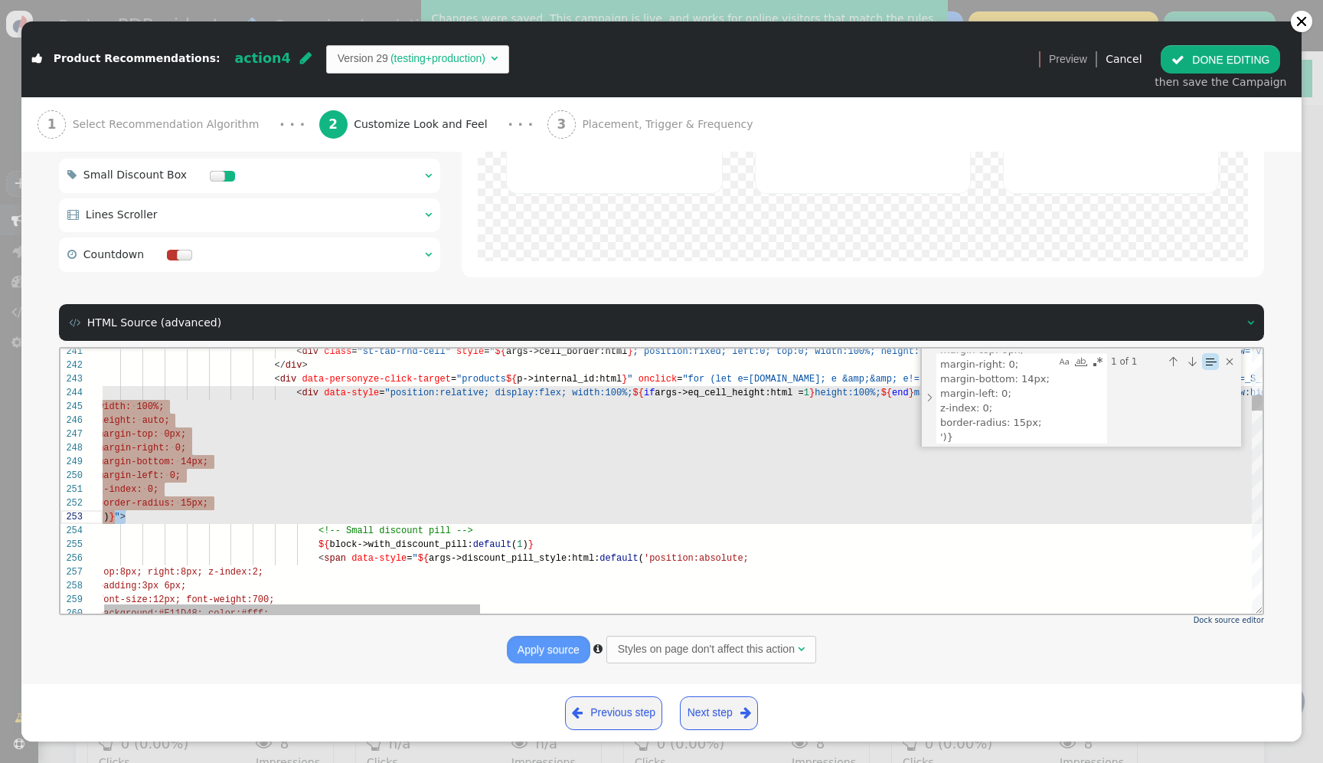
drag, startPoint x: 684, startPoint y: 390, endPoint x: 704, endPoint y: 514, distance: 125.0
paste textarea "border-radius: 15px; ')}"
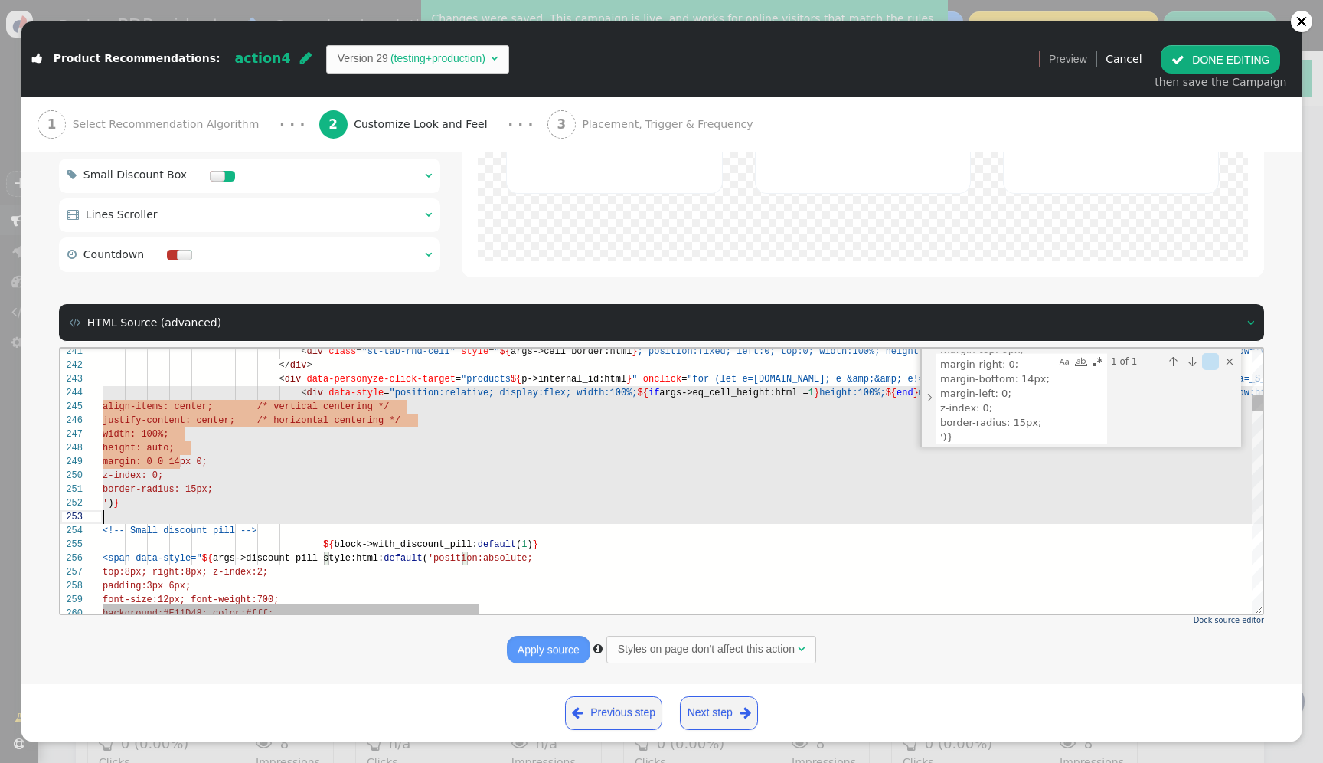
scroll to position [28, 0]
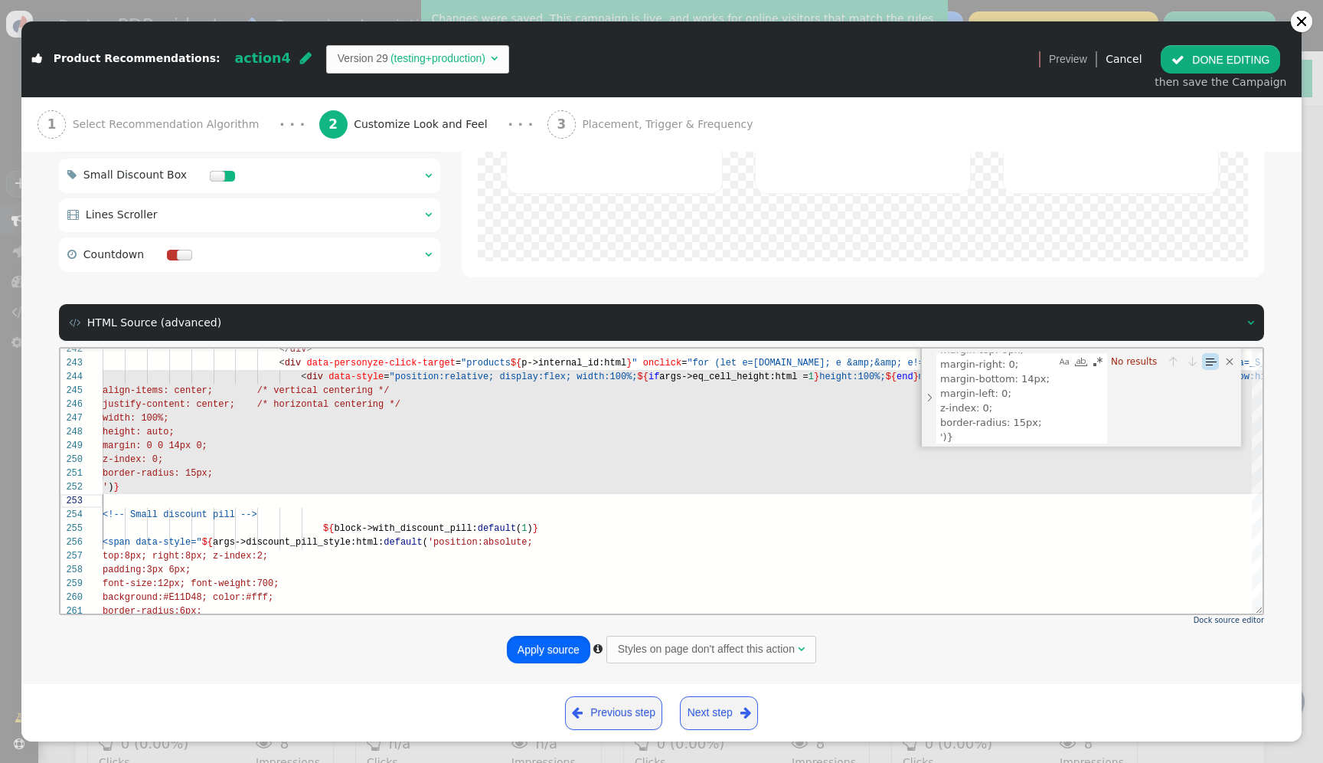
click at [544, 655] on button "Apply source" at bounding box center [548, 649] width 83 height 28
type textarea "border-radius:6px; box-shadow:0 1px 2px rgba(0,0,0,.12); ')}" data-prev="${p->p…"
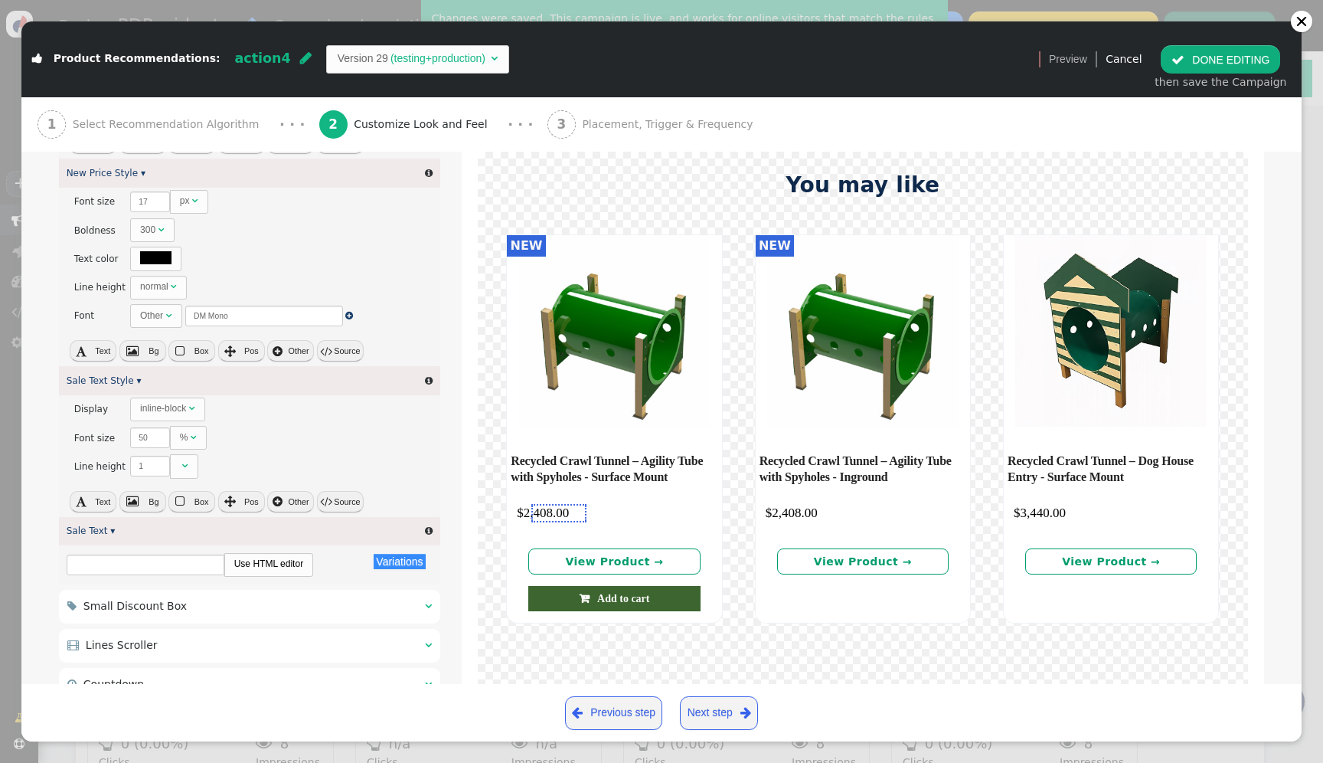
scroll to position [1935, 0]
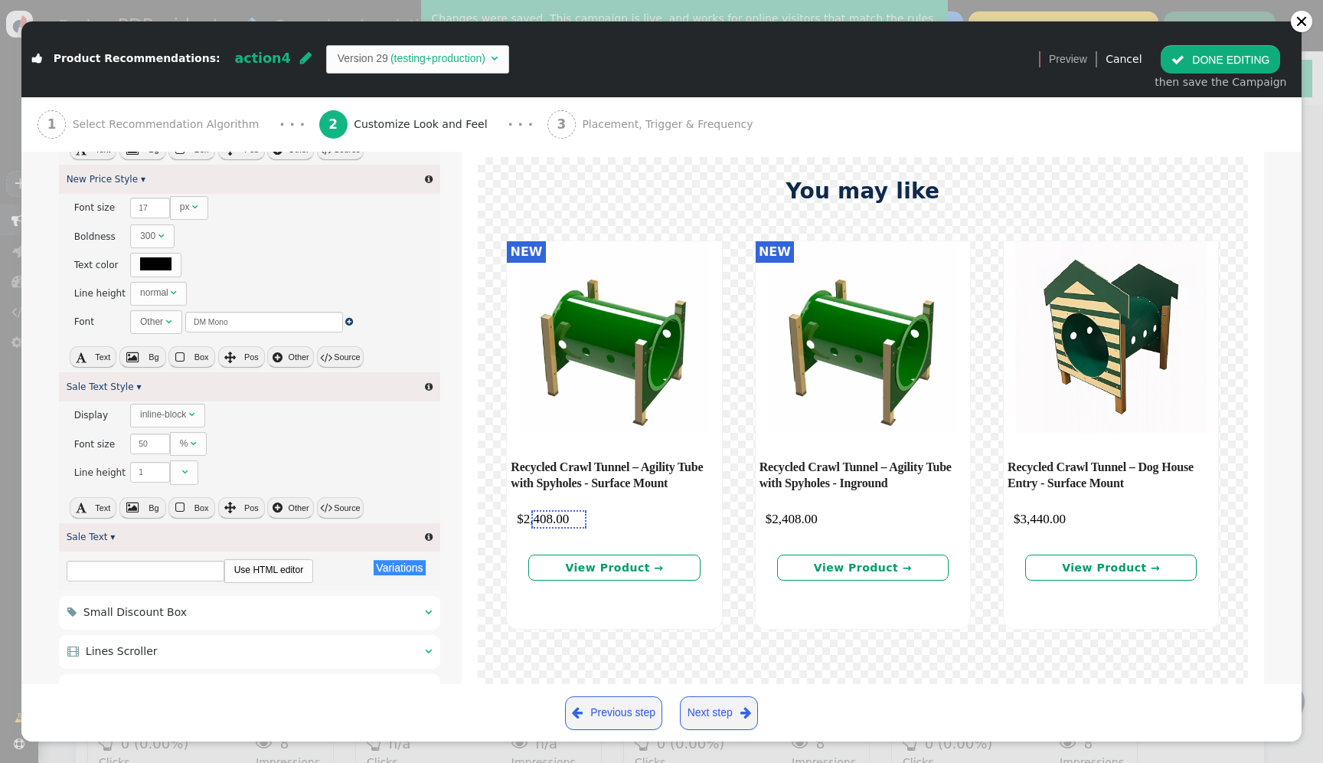
click at [1229, 63] on button " DONE EDITING" at bounding box center [1220, 59] width 119 height 28
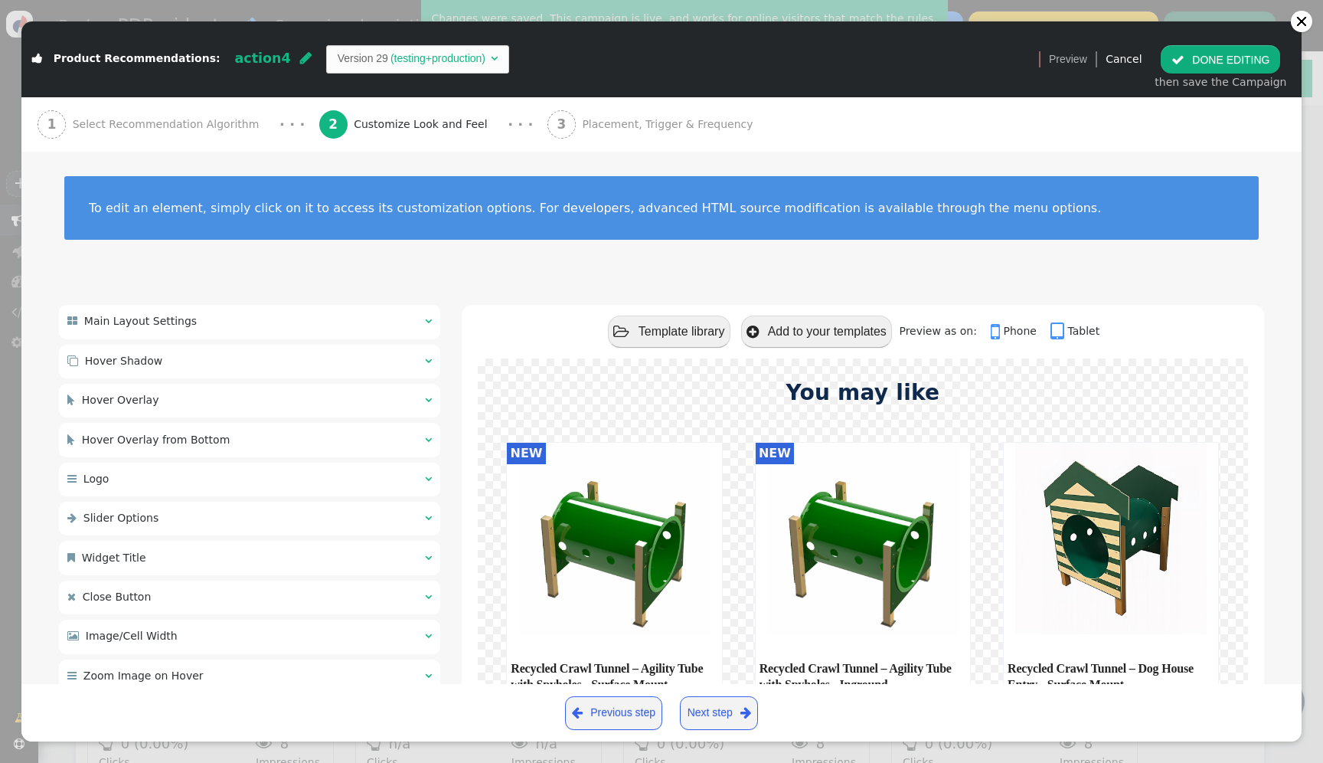
scroll to position [0, 0]
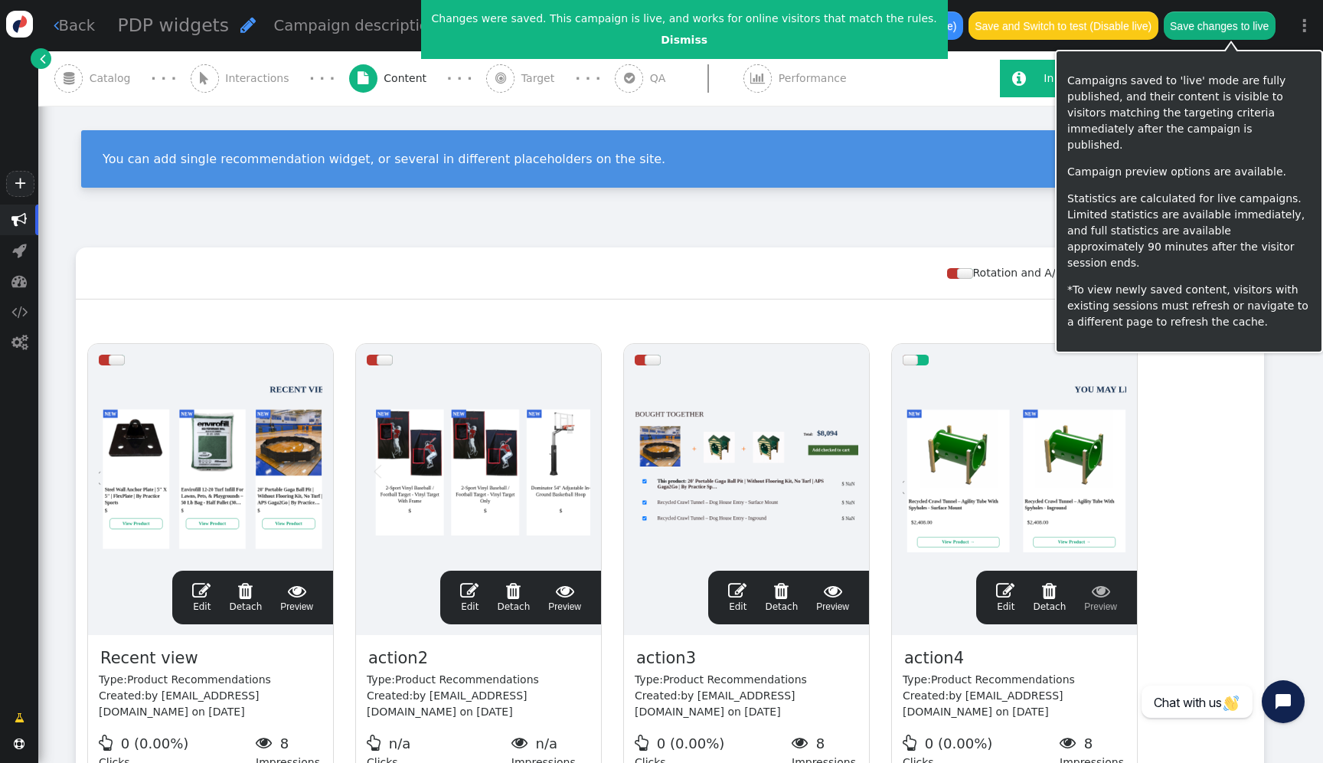
click at [1233, 19] on button "Save changes to live" at bounding box center [1220, 25] width 112 height 28
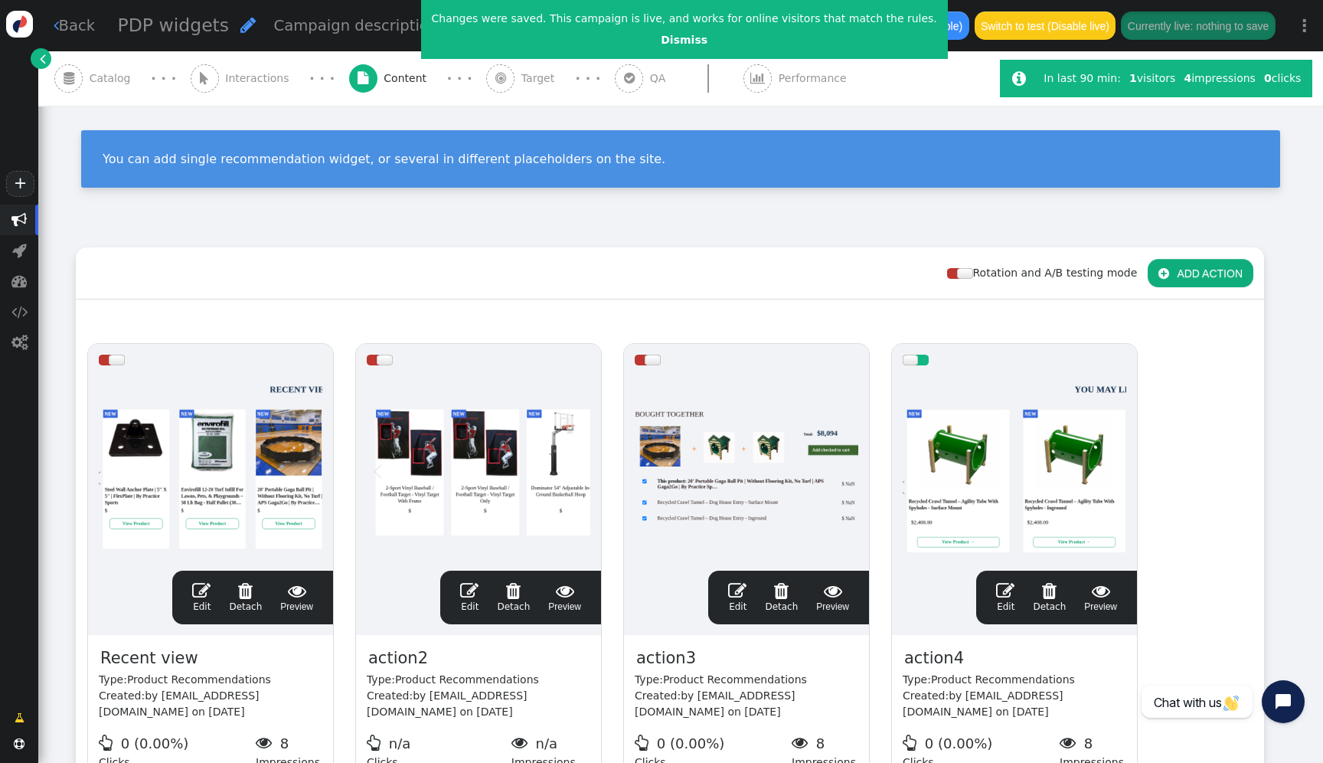
click at [982, 388] on div at bounding box center [1015, 468] width 224 height 184
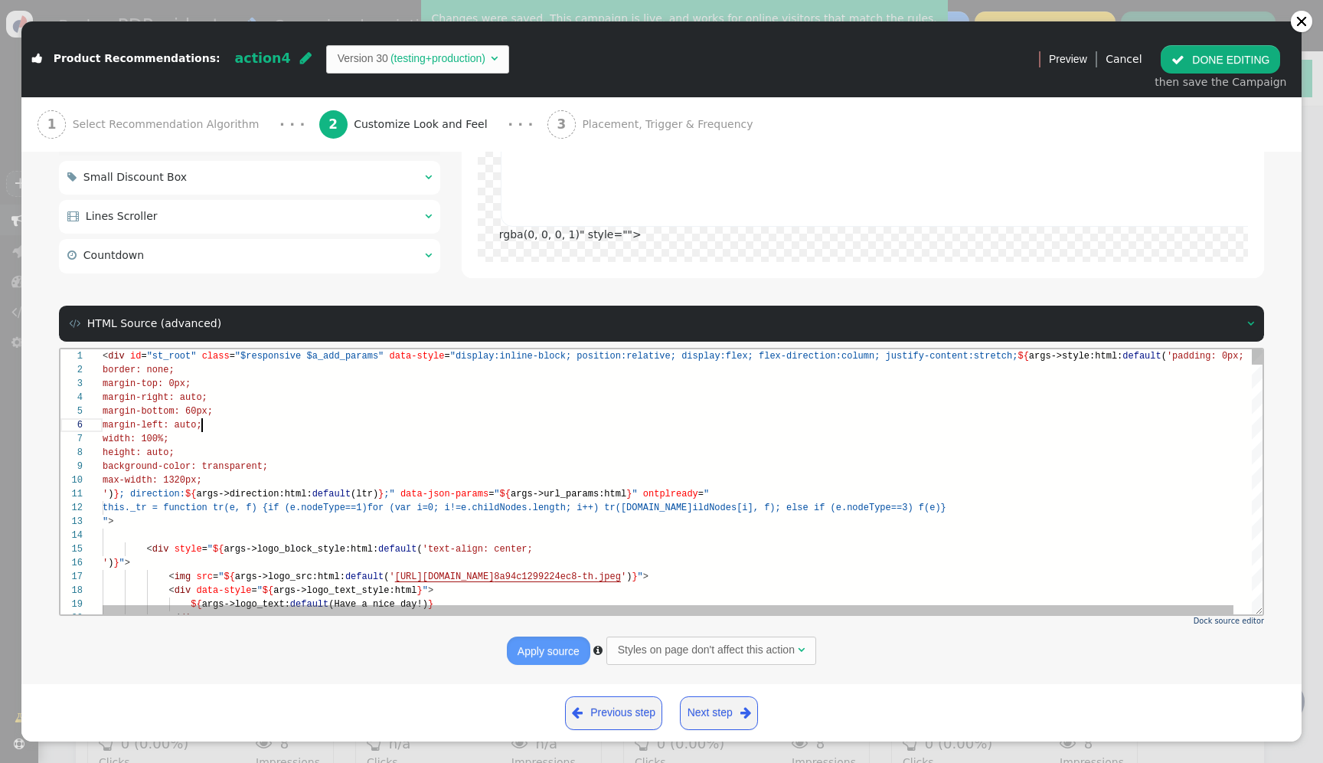
scroll to position [69, 100]
click at [416, 426] on div "margin-left: auto;" at bounding box center [692, 425] width 1178 height 14
click at [366, 463] on div "background-color: transparent;" at bounding box center [692, 466] width 1178 height 14
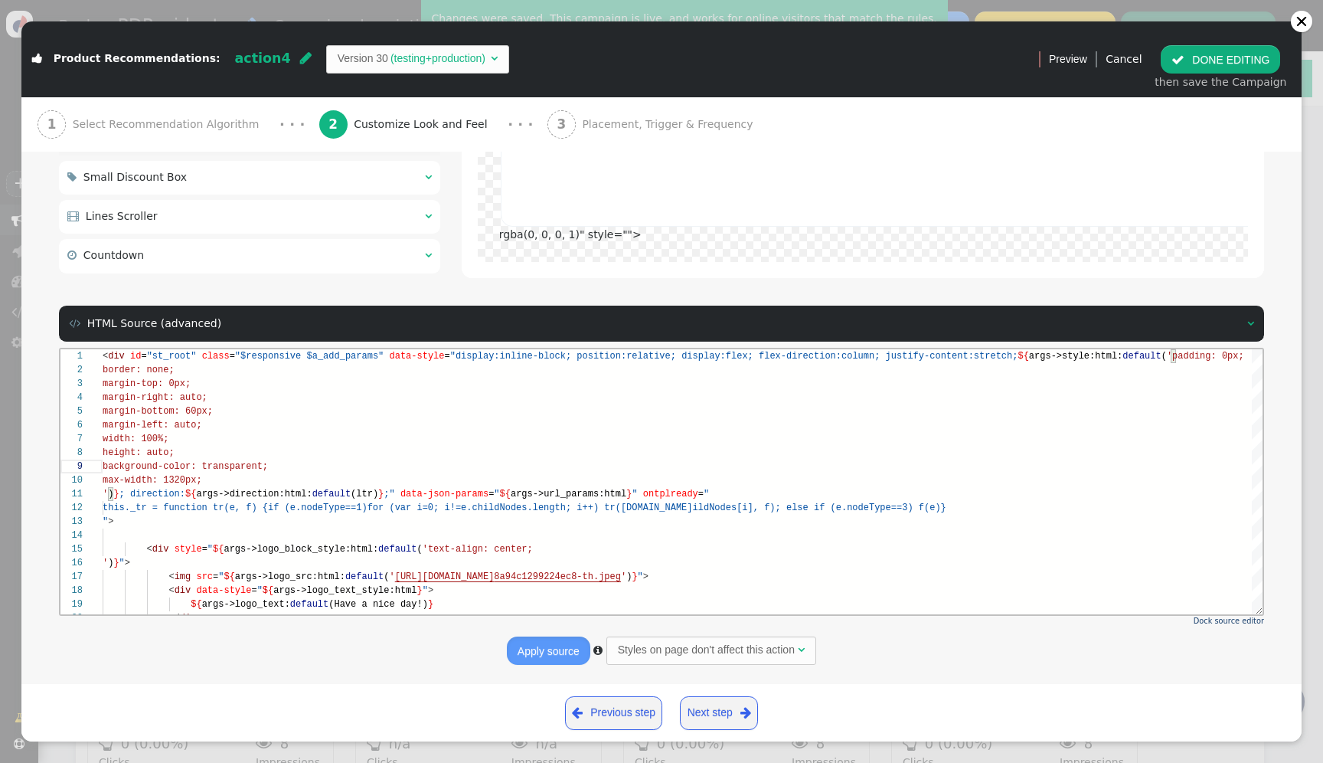
click at [398, 51] on td "(testing+production)" at bounding box center [438, 59] width 100 height 16
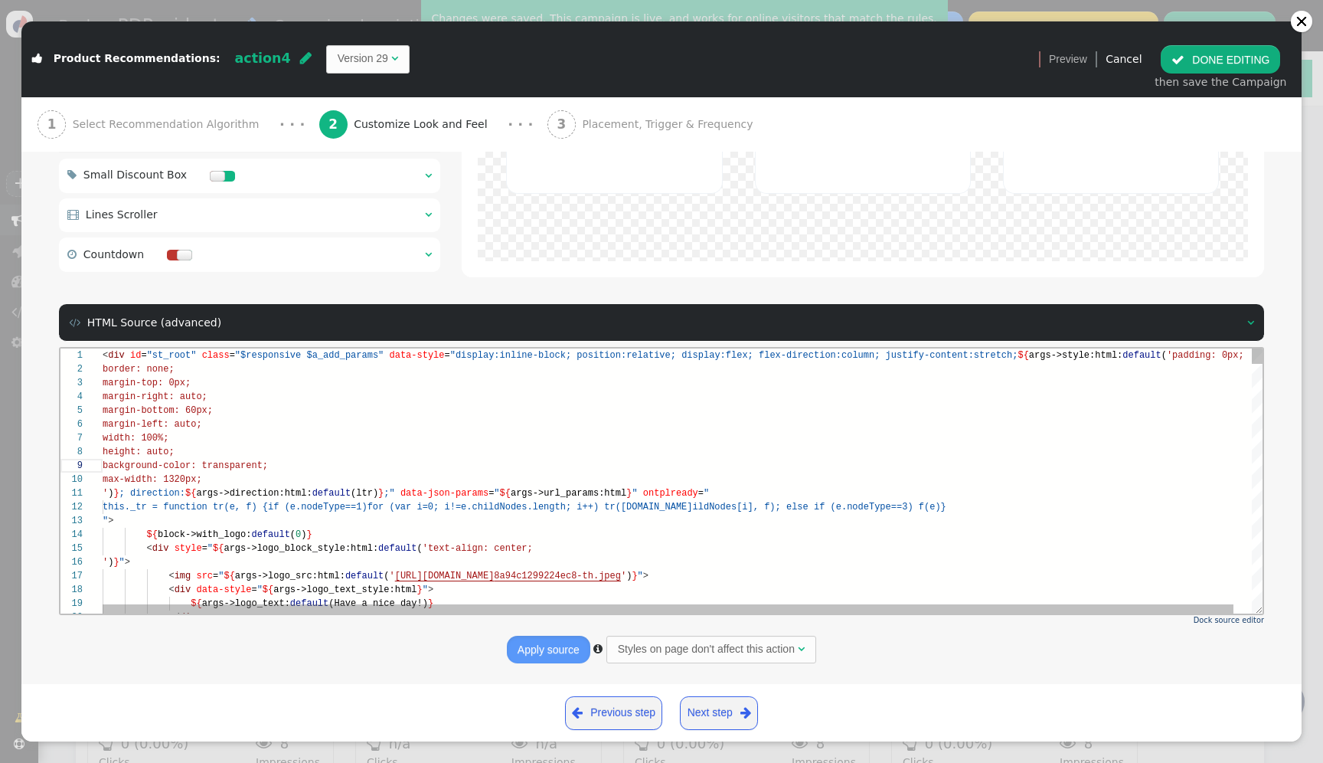
scroll to position [96, 72]
click at [492, 446] on div "height: auto;" at bounding box center [692, 451] width 1178 height 14
click at [1204, 364] on div "Find in Selection (⌥⌘L)" at bounding box center [1210, 360] width 17 height 17
click at [1207, 357] on div "Find in Selection (⌥⌘L)" at bounding box center [1210, 360] width 17 height 17
click at [929, 364] on div "Toggle Replace" at bounding box center [930, 360] width 14 height 25
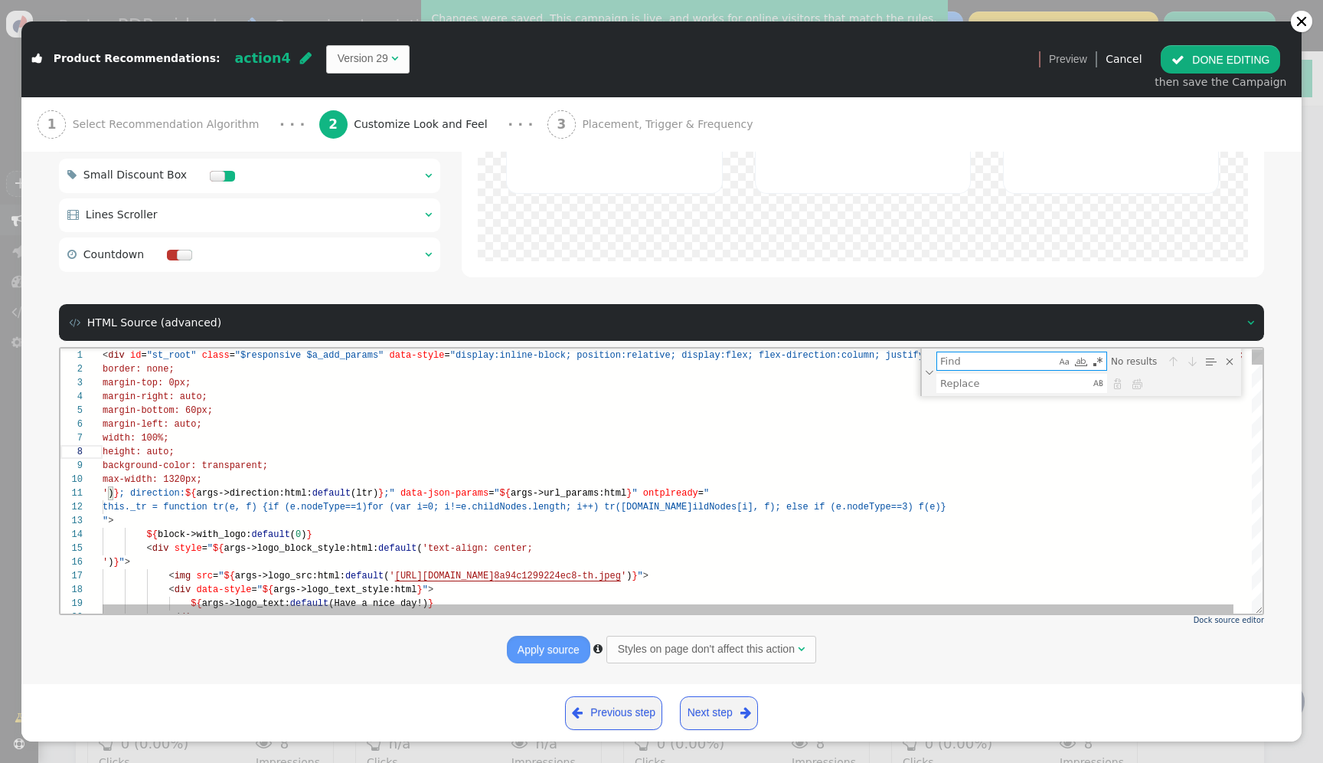
click at [1011, 364] on textarea "Find" at bounding box center [996, 360] width 119 height 18
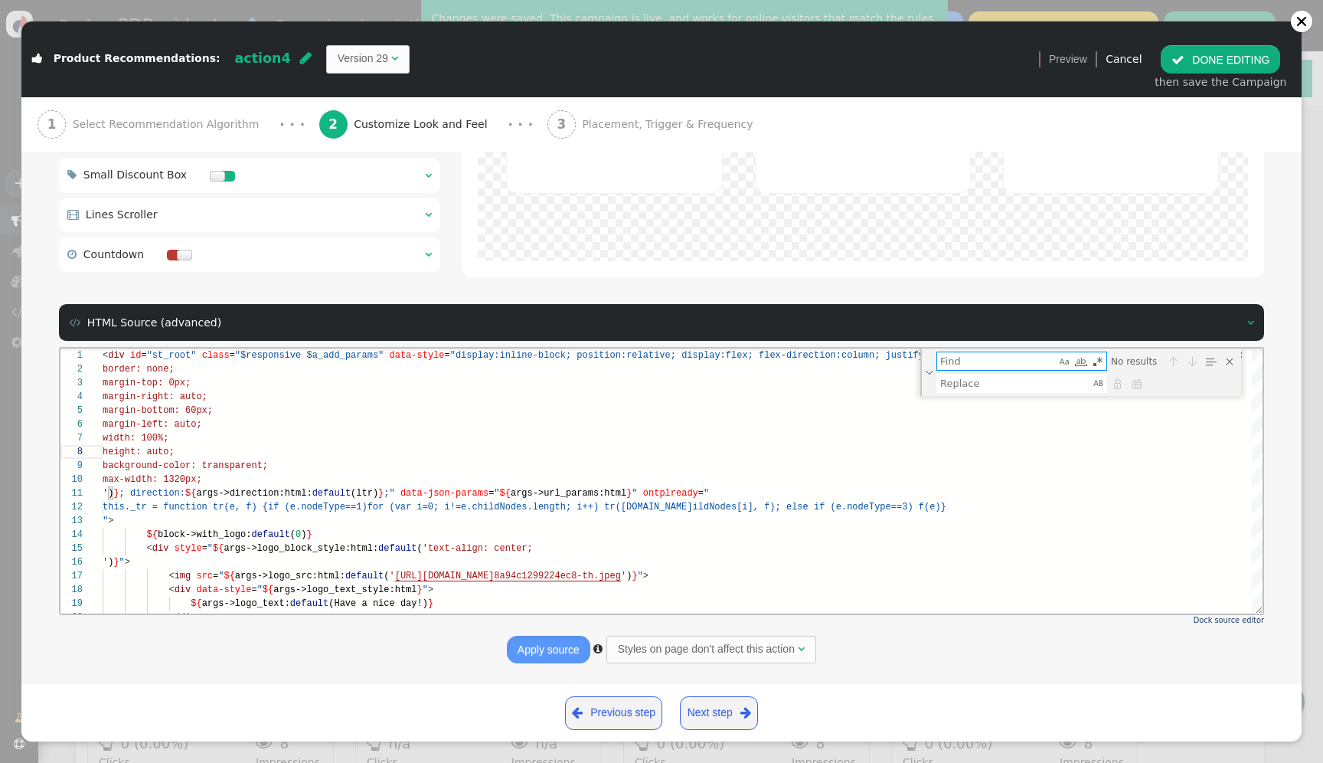
paste textarea "${args->img_alignment:html:default('align-items: baseline; width: 100%; height:…"
type textarea "${args->img_alignment:html:default('align-items: baseline; width: 100%; height:…"
type textarea "y:hidden'}); [DOMAIN_NAME](); setTimeout(function() {a.parentNode.removeChild(a…"
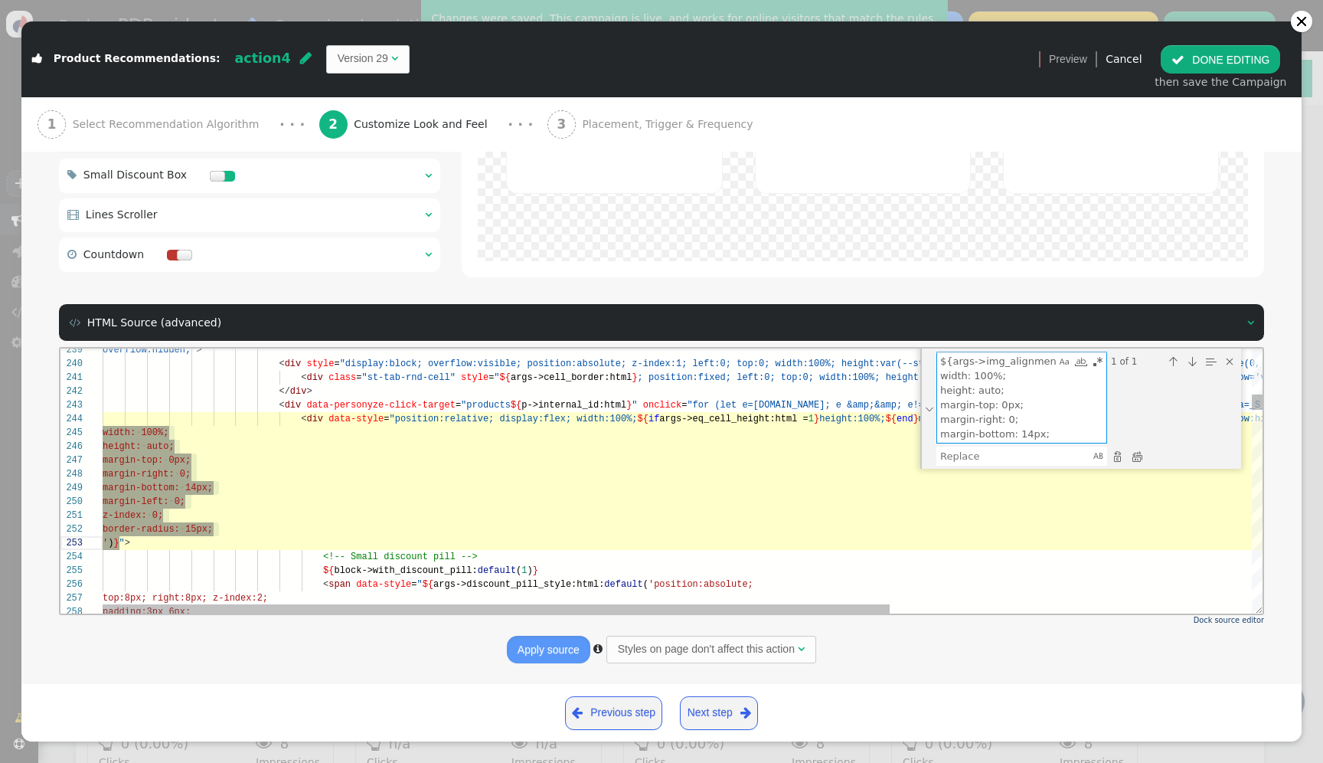
scroll to position [248, 17]
type textarea "${args->img_alignment:html:default('align-items: baseline; width: 100%; height:…"
click at [971, 461] on textarea "Replace" at bounding box center [1014, 455] width 154 height 18
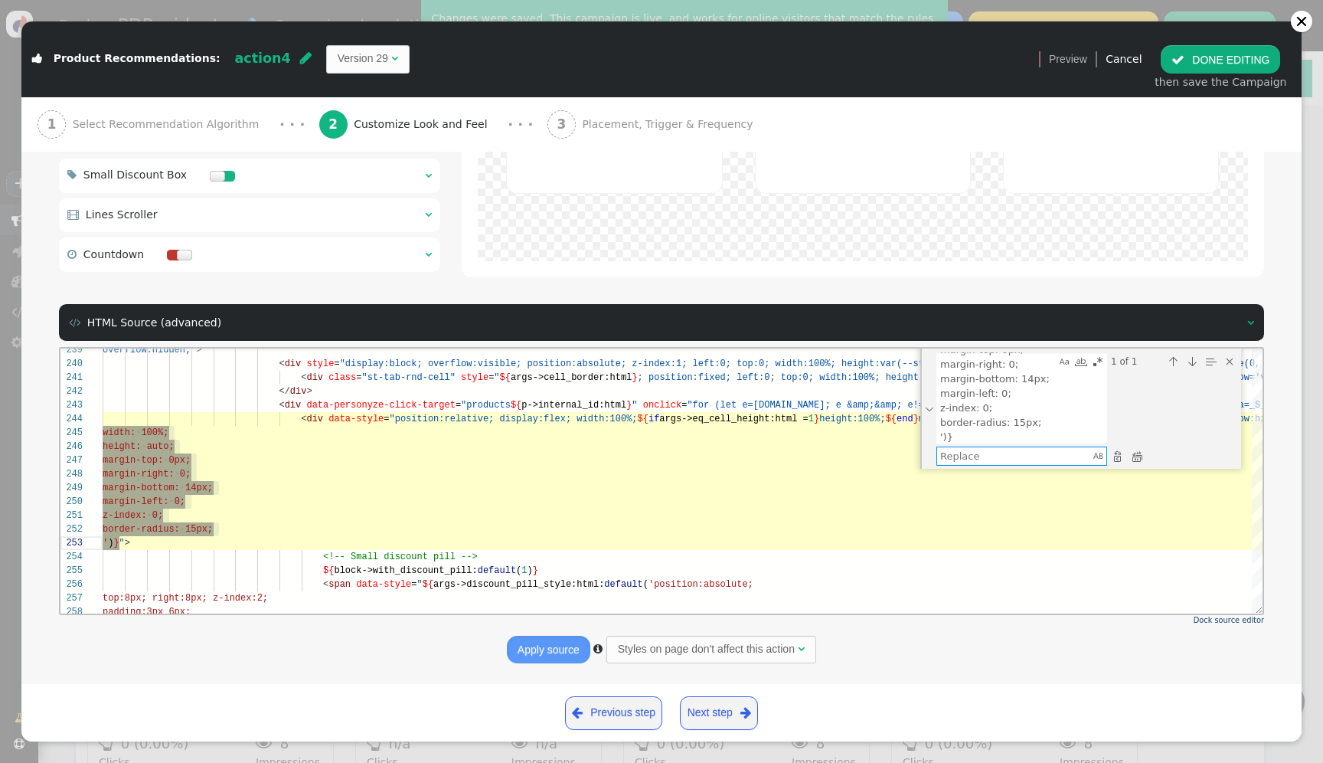
paste textarea "${args->img_alignment:html:default(' align-items: center; /* vertical centering…"
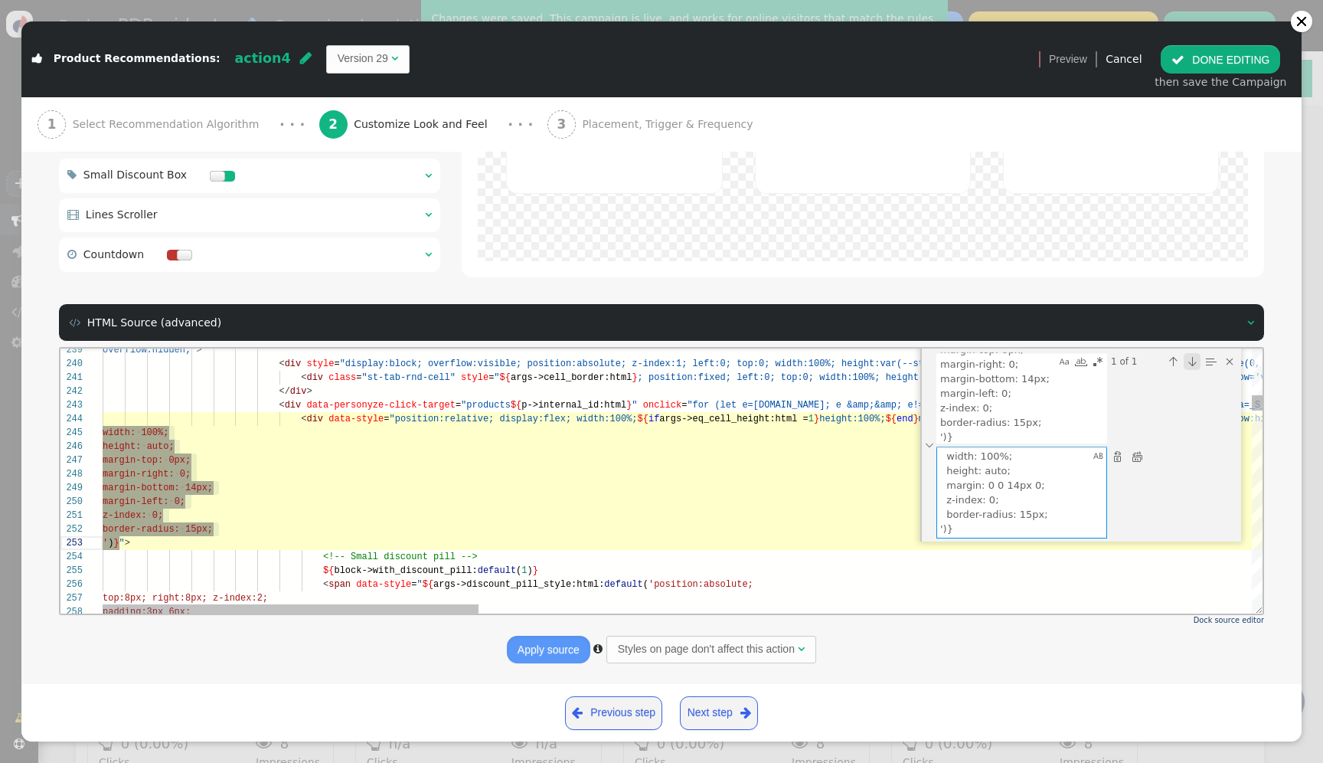
type textarea "${args->img_alignment:html:default(' align-items: center; /* vertical centering…"
click at [1191, 356] on div "Next Match (Enter)" at bounding box center [1192, 360] width 17 height 17
click at [1186, 357] on div "Next Match (Enter)" at bounding box center [1192, 360] width 17 height 17
click at [1117, 460] on div "Replace (Enter)" at bounding box center [1117, 455] width 17 height 17
type textarea "border-radius: 15px; ')} "> <!-- Small discount pill --> ${block->with_discount…"
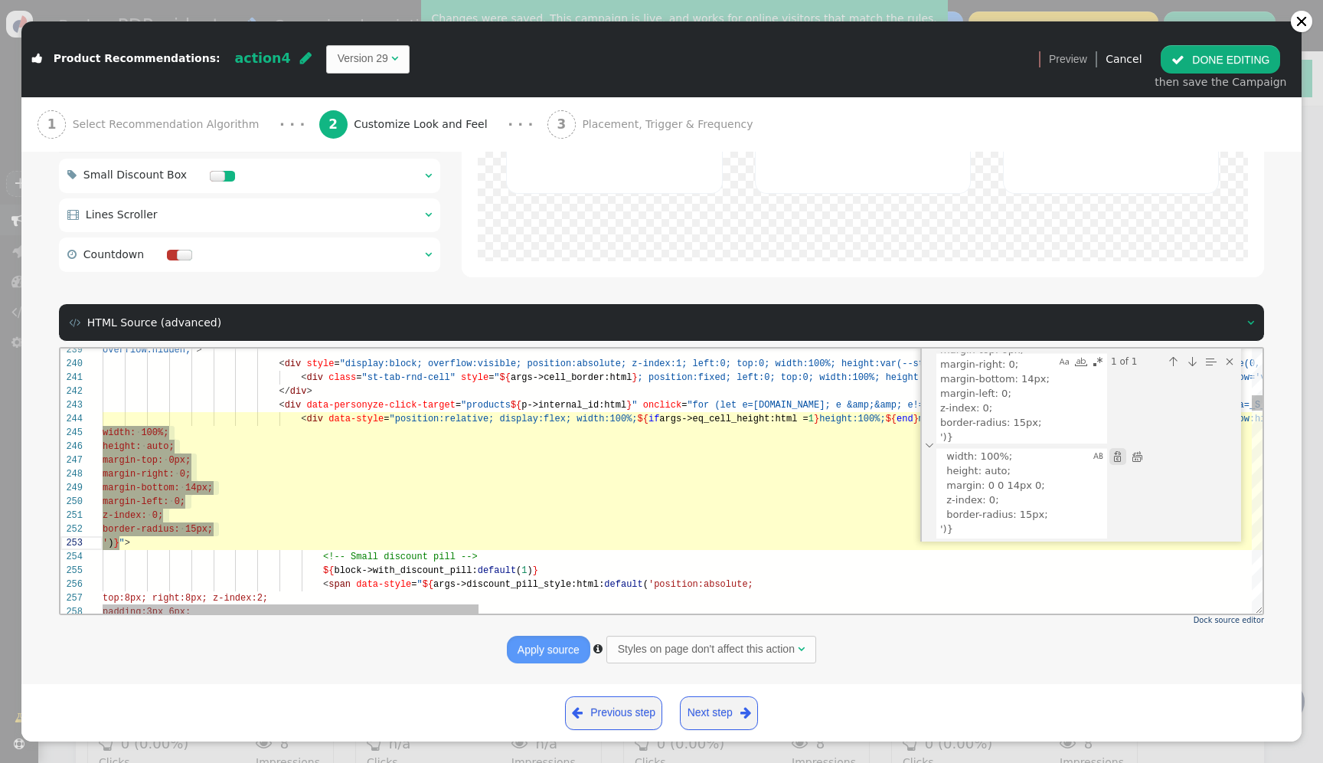
scroll to position [138, 0]
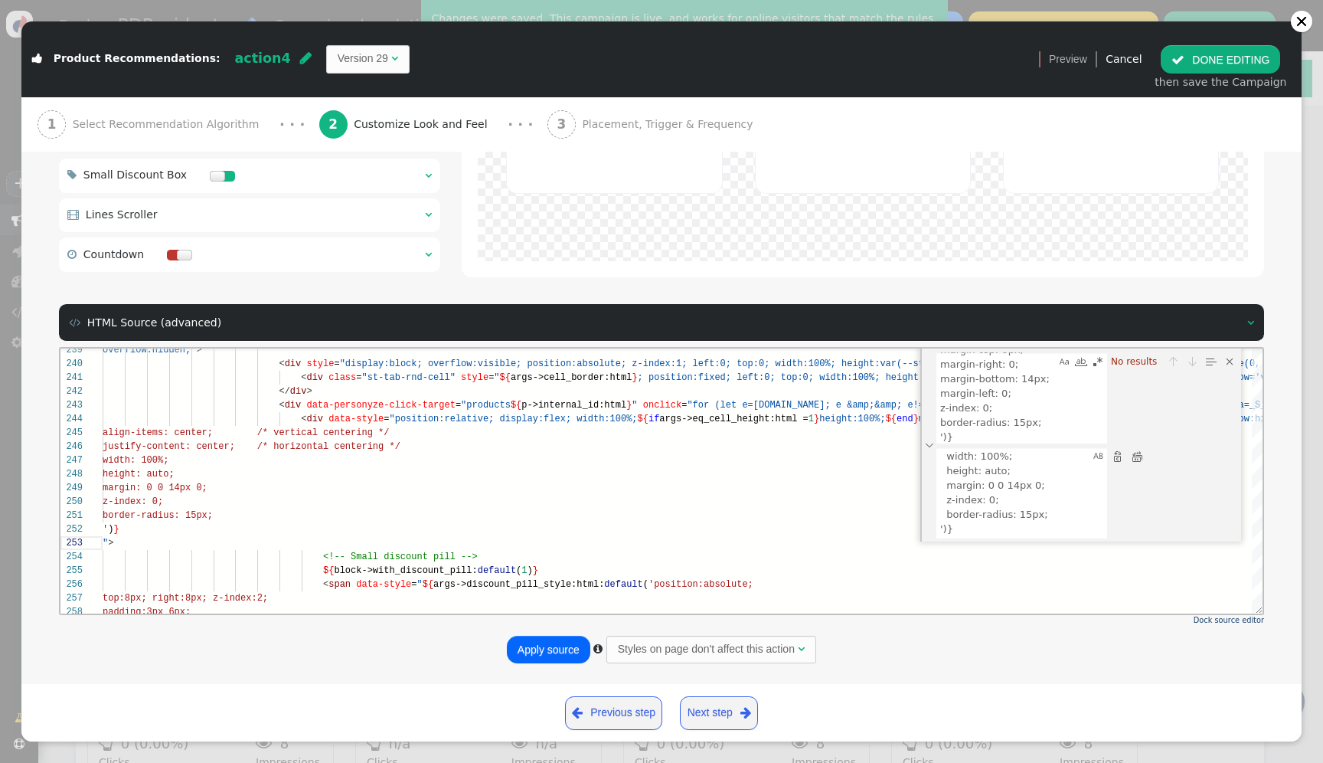
click at [529, 640] on button "Apply source" at bounding box center [548, 649] width 83 height 28
type input "16"
type input "DM Mono"
type input "17"
type input "DM Mono"
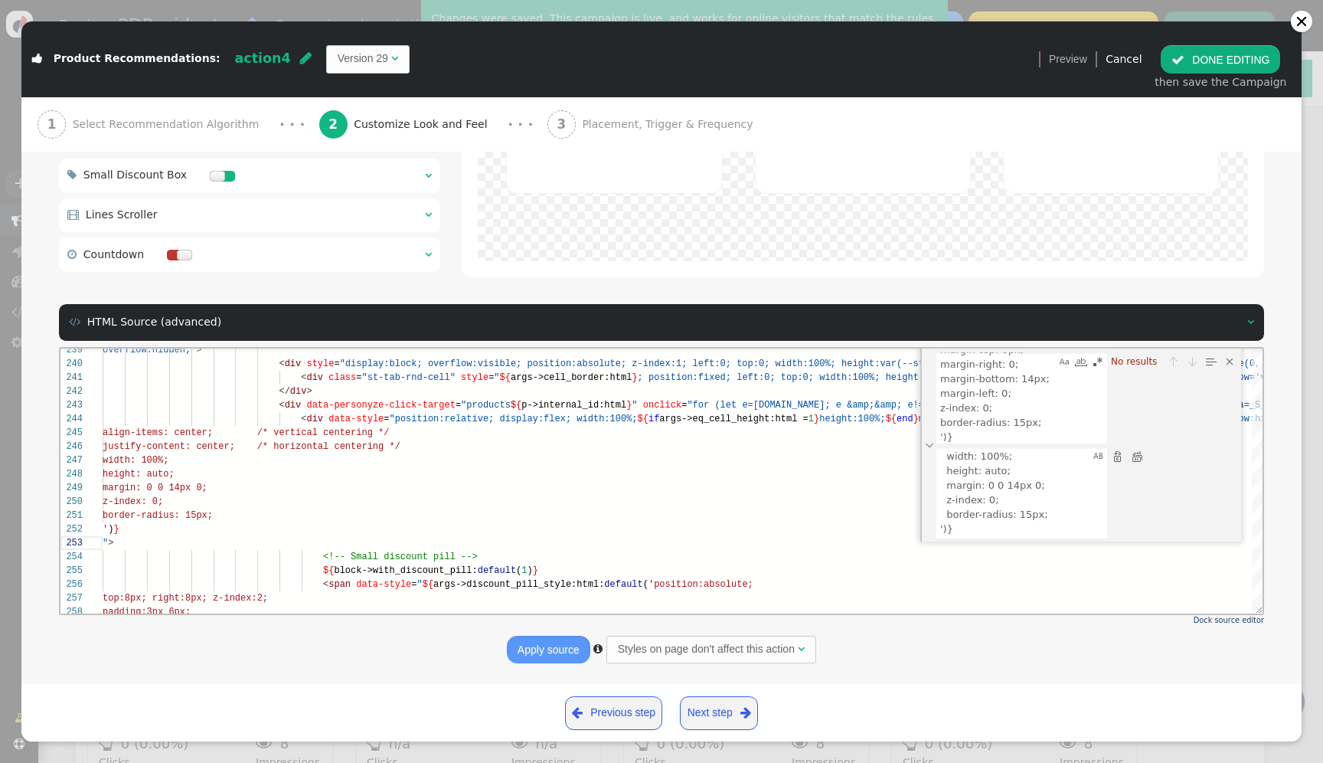
type input "17"
type input "DM Mono"
type input "50"
type input "1"
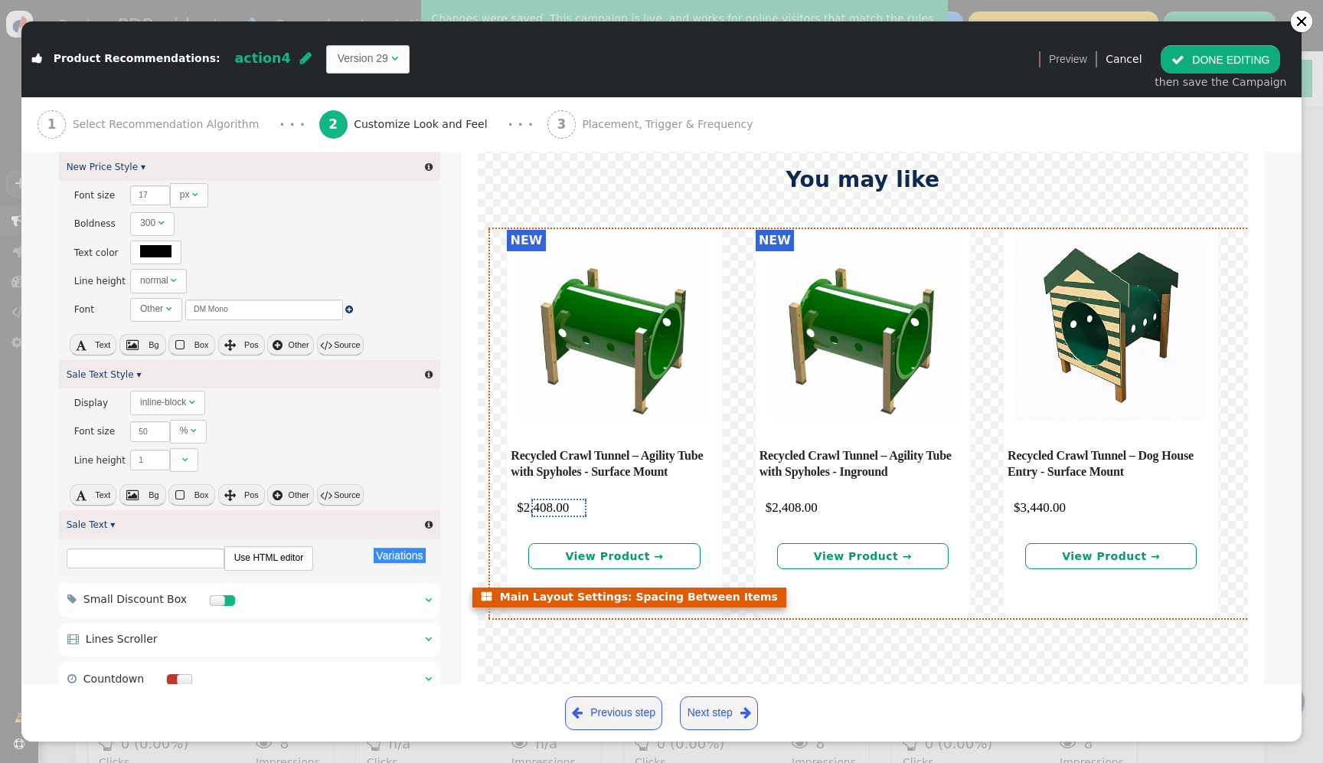
scroll to position [1921, 0]
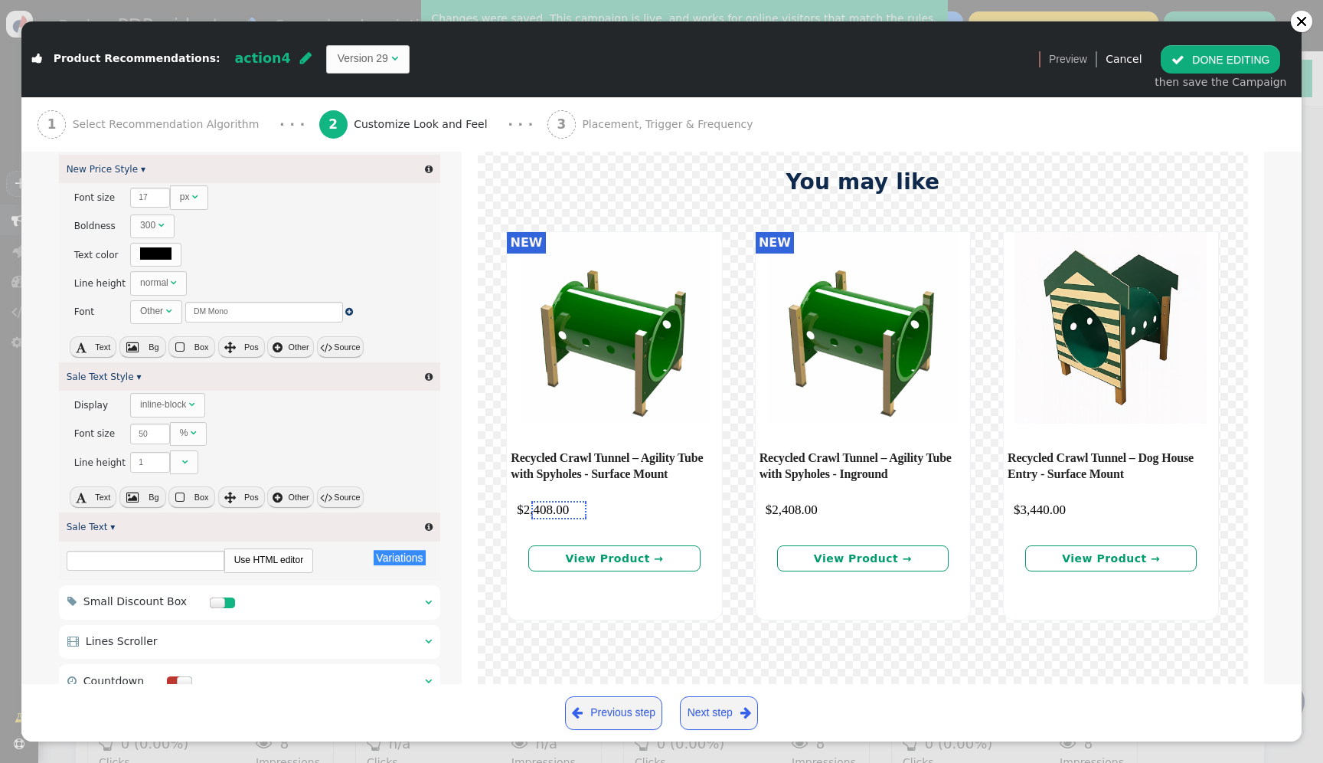
click at [1244, 75] on div "then save the Campaign" at bounding box center [1221, 82] width 132 height 16
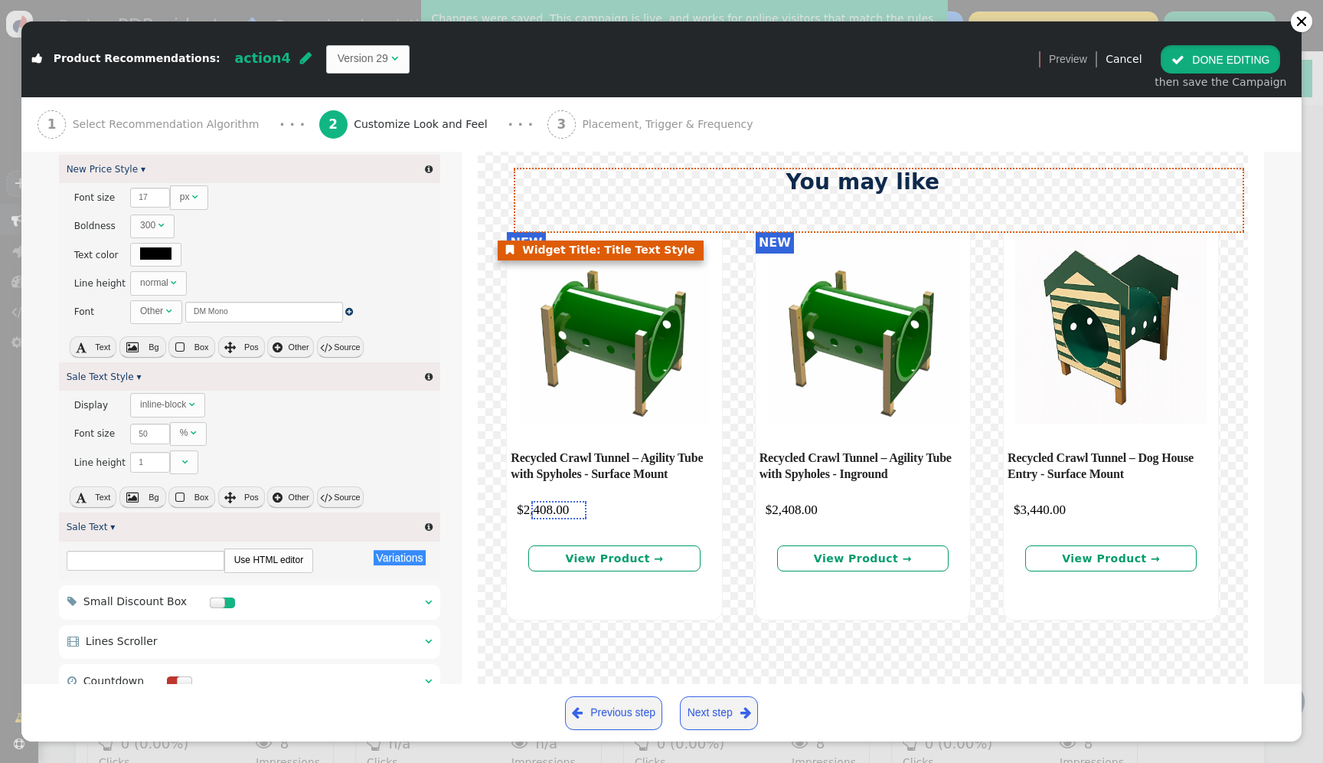
drag, startPoint x: 1243, startPoint y: 64, endPoint x: 613, endPoint y: 202, distance: 644.2
click at [612, 203] on div " Product Recommendations: action4  Version 29   Preview Cancel  DONE EDITI…" at bounding box center [661, 381] width 1280 height 720
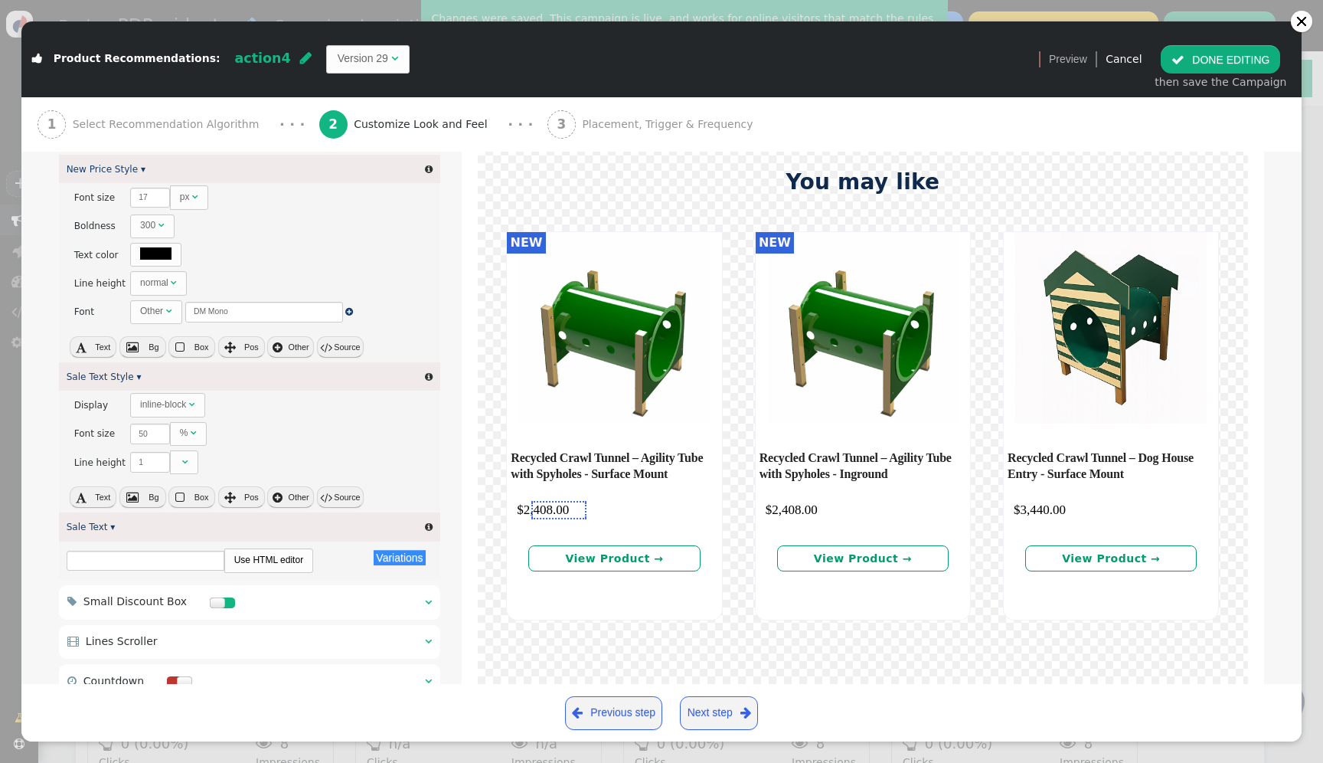
click at [172, 116] on div "1 Select Recommendation Algorithm" at bounding box center [152, 124] width 228 height 54
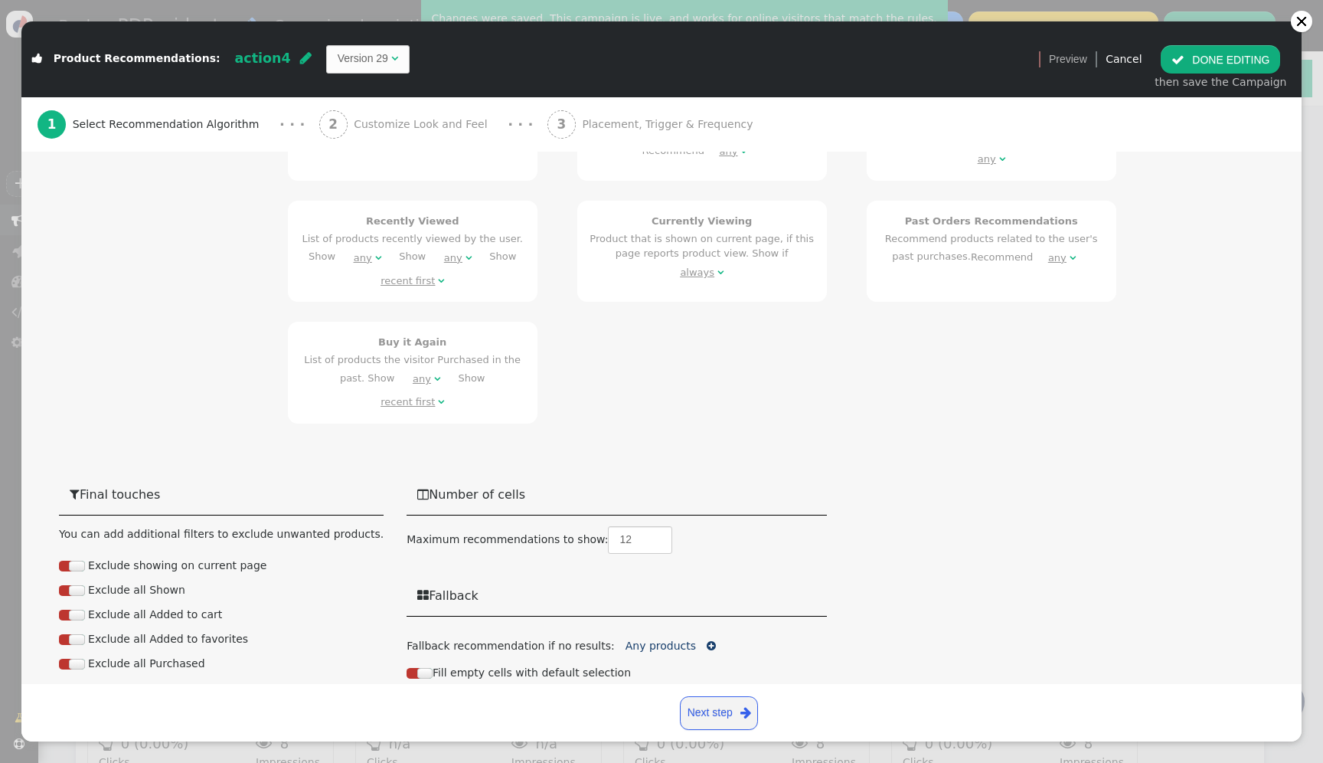
scroll to position [1133, 0]
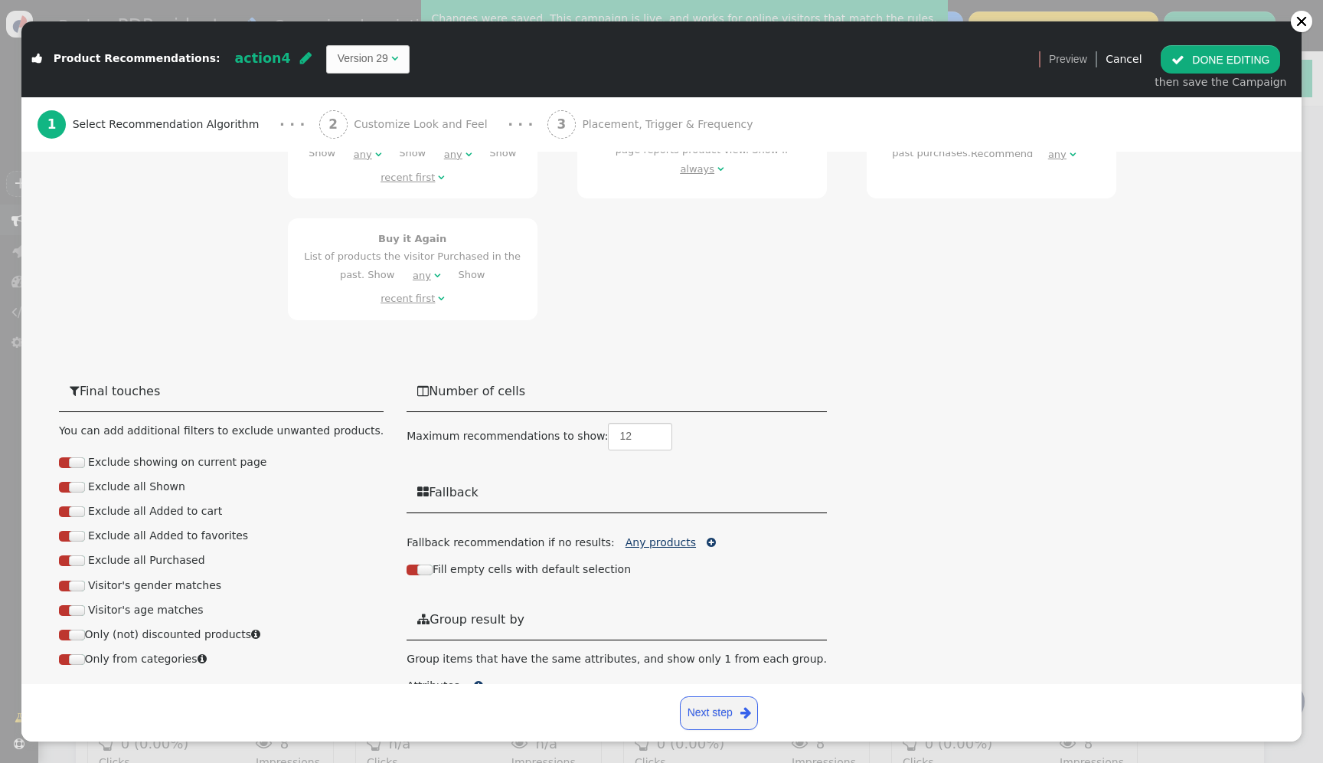
click at [635, 536] on link "Any products" at bounding box center [660, 542] width 70 height 12
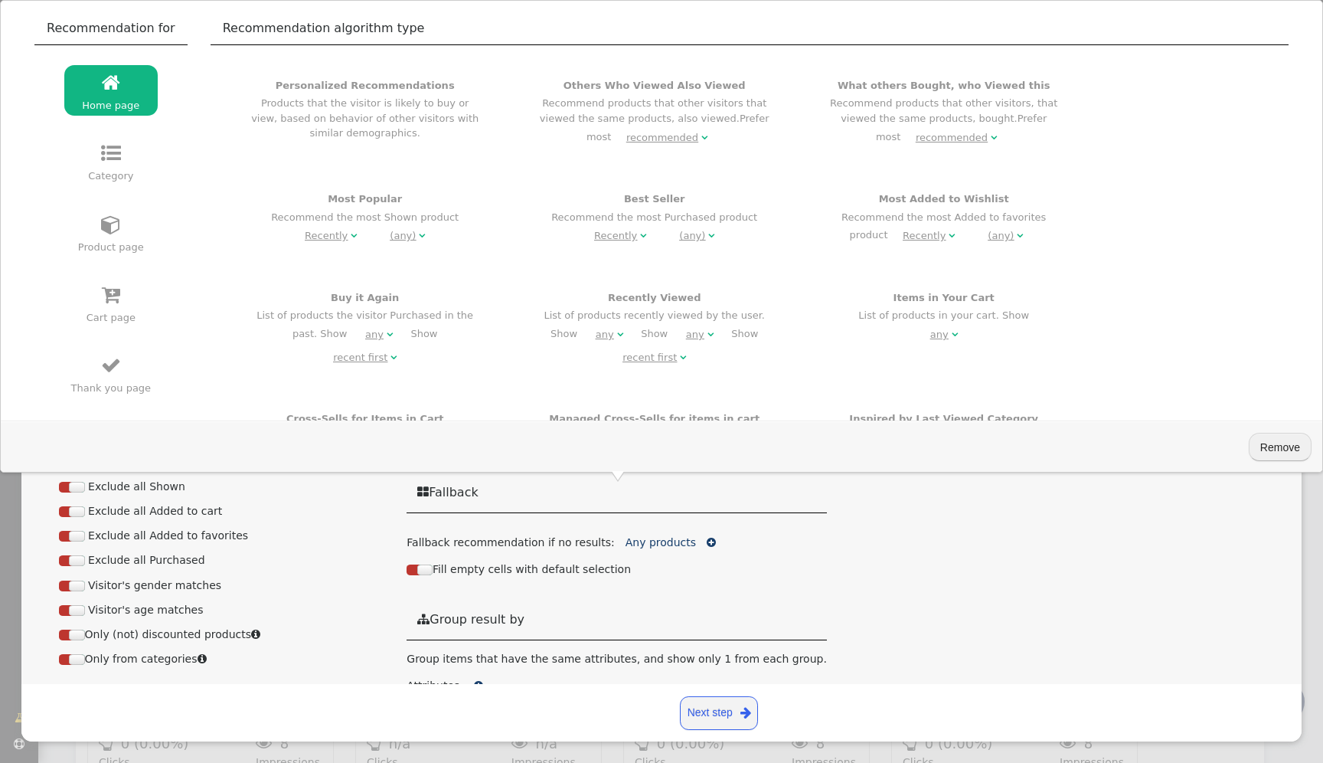
click at [655, 524] on div " Number of cells Maximum recommendations to show: 12  Fallback Fallback recom…" at bounding box center [617, 554] width 420 height 367
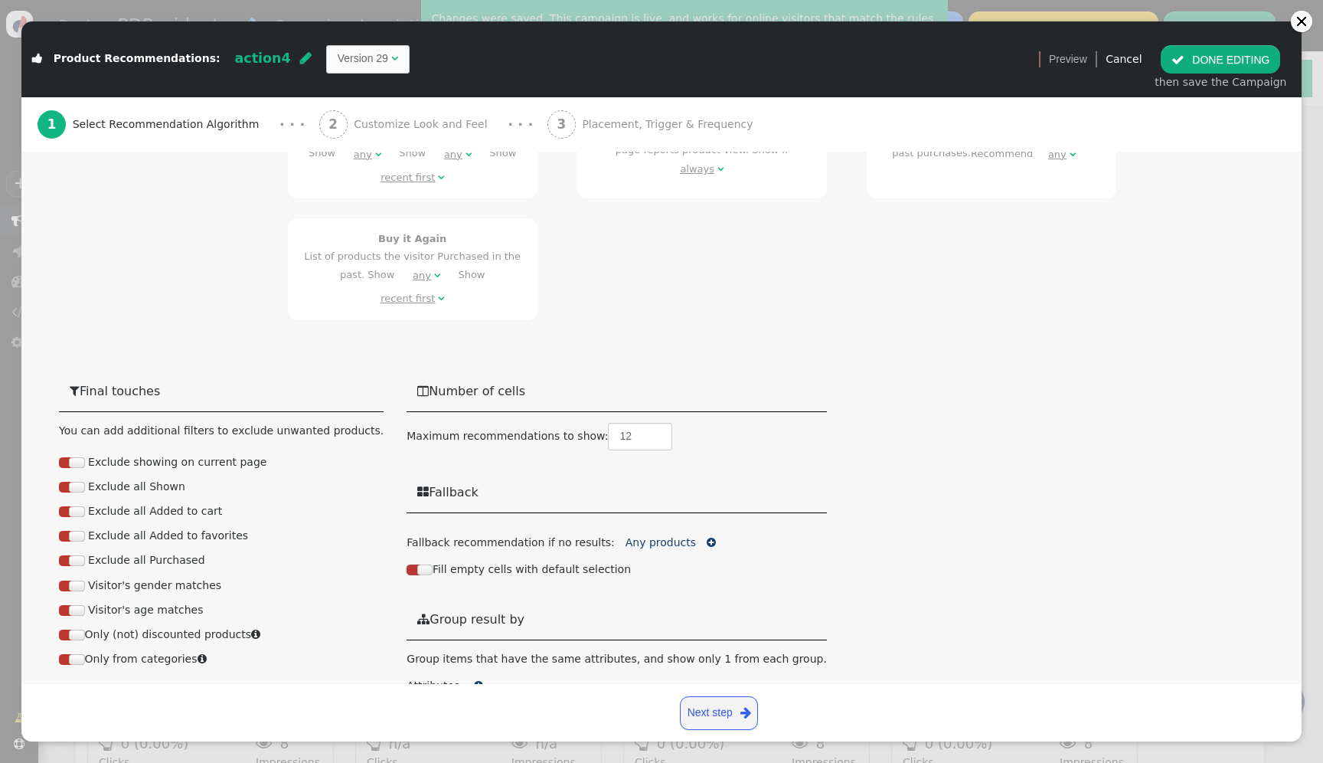
click at [474, 680] on span "" at bounding box center [478, 685] width 9 height 11
click at [485, 683] on div "Brand" at bounding box center [499, 691] width 28 height 16
click at [1221, 73] on div " DONE EDITING then save the Campaign" at bounding box center [1220, 68] width 149 height 64
click at [1222, 67] on button " DONE EDITING" at bounding box center [1220, 59] width 119 height 28
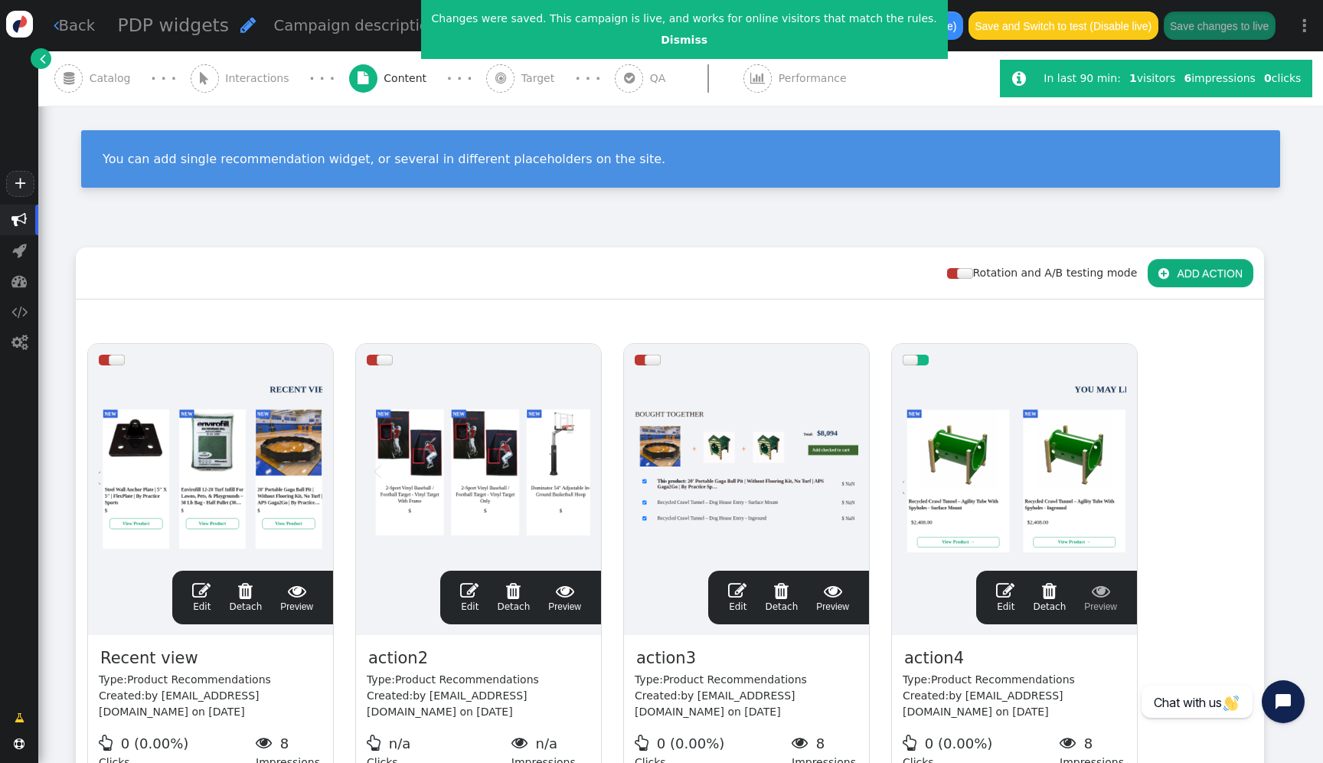
scroll to position [0, 0]
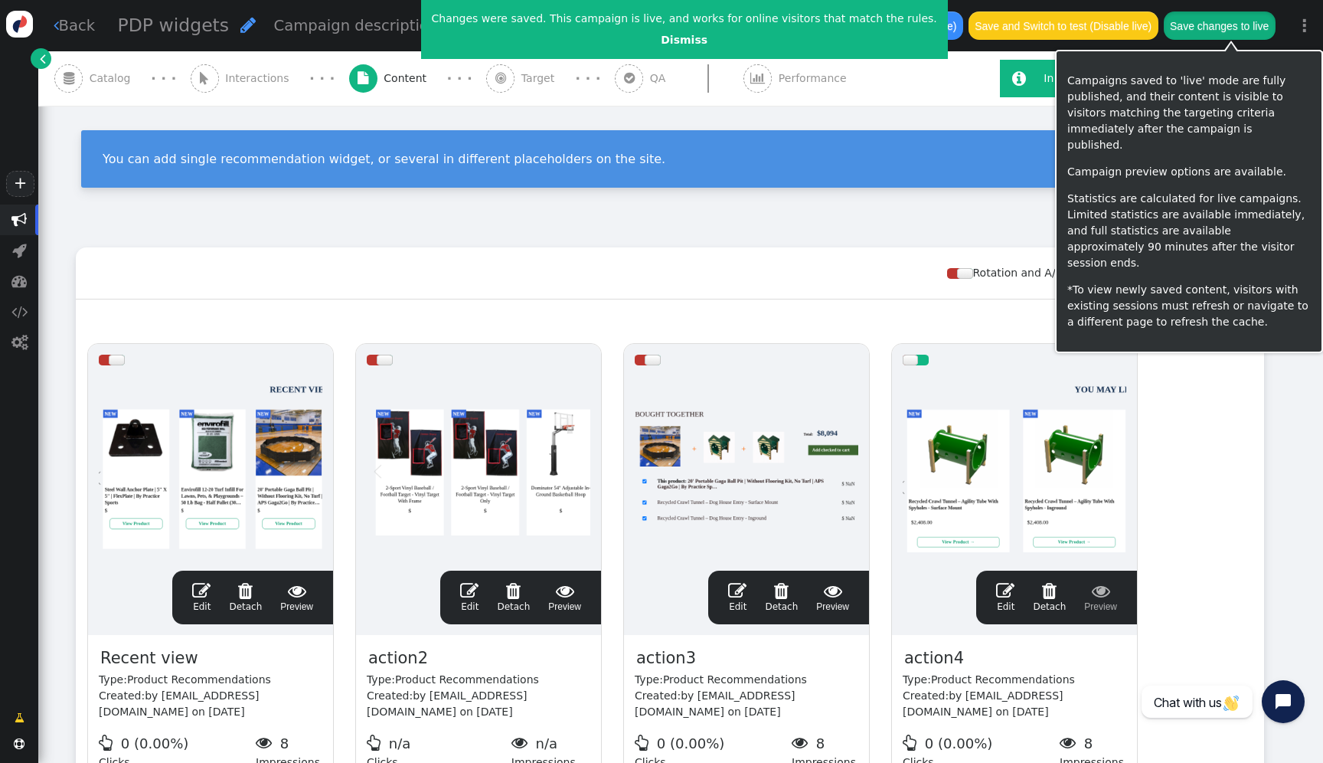
click at [1246, 23] on button "Save changes to live" at bounding box center [1220, 25] width 112 height 28
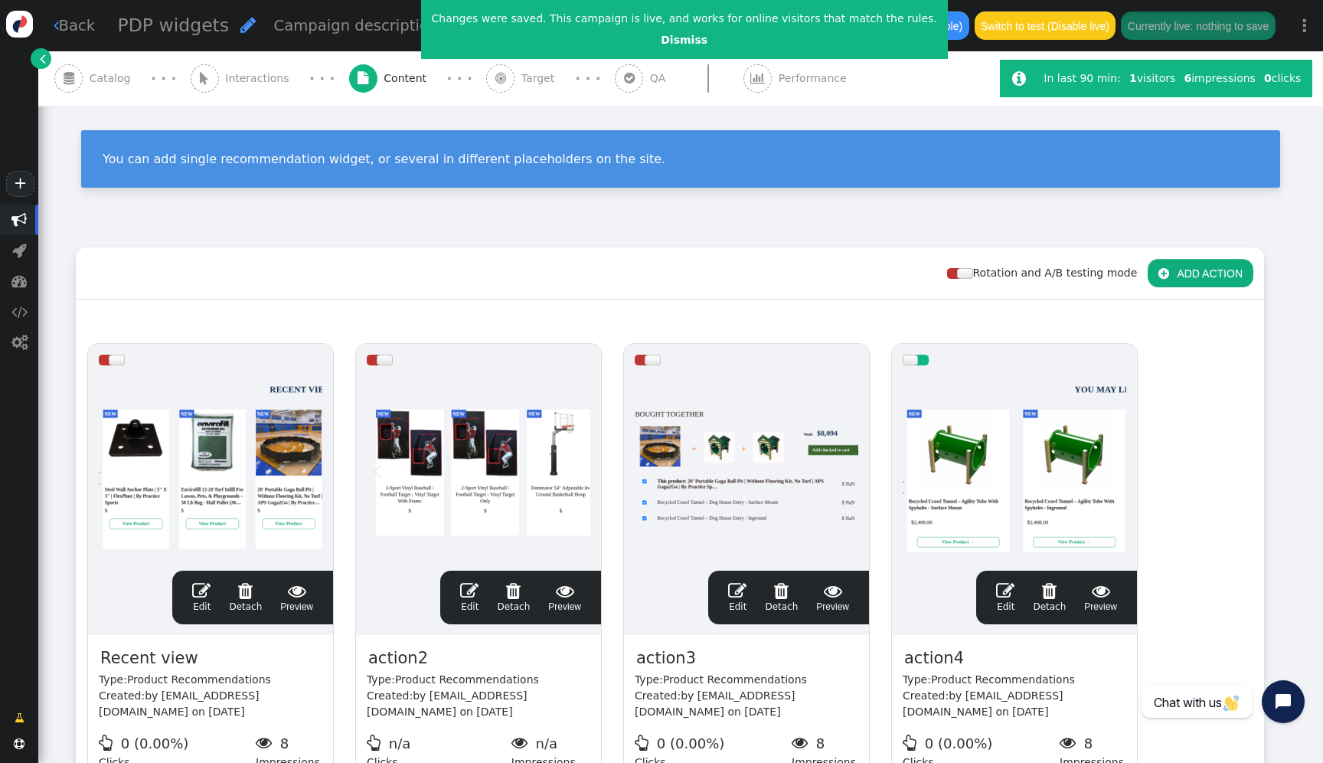
click at [1027, 449] on div at bounding box center [1015, 468] width 224 height 184
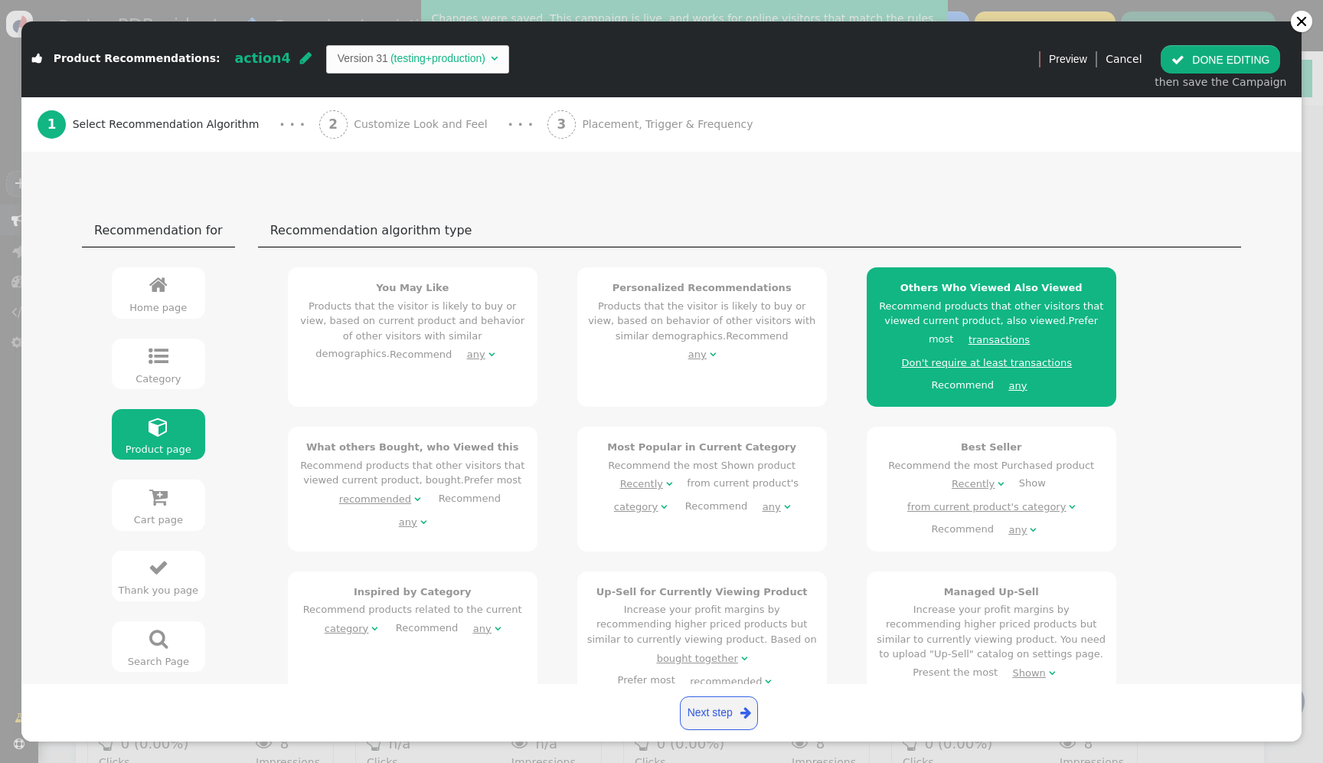
scroll to position [92, 0]
click at [950, 365] on div "Don't require at least transactions" at bounding box center [987, 361] width 170 height 15
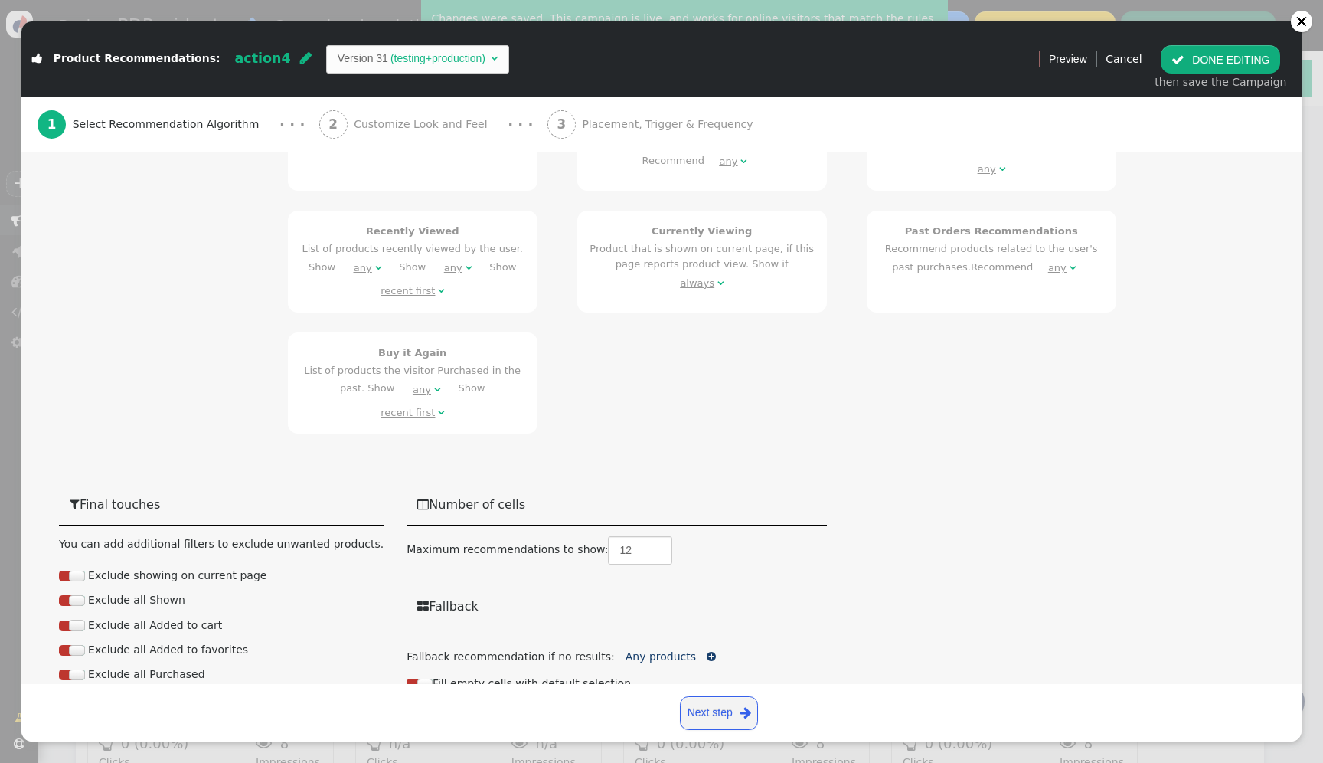
scroll to position [1138, 0]
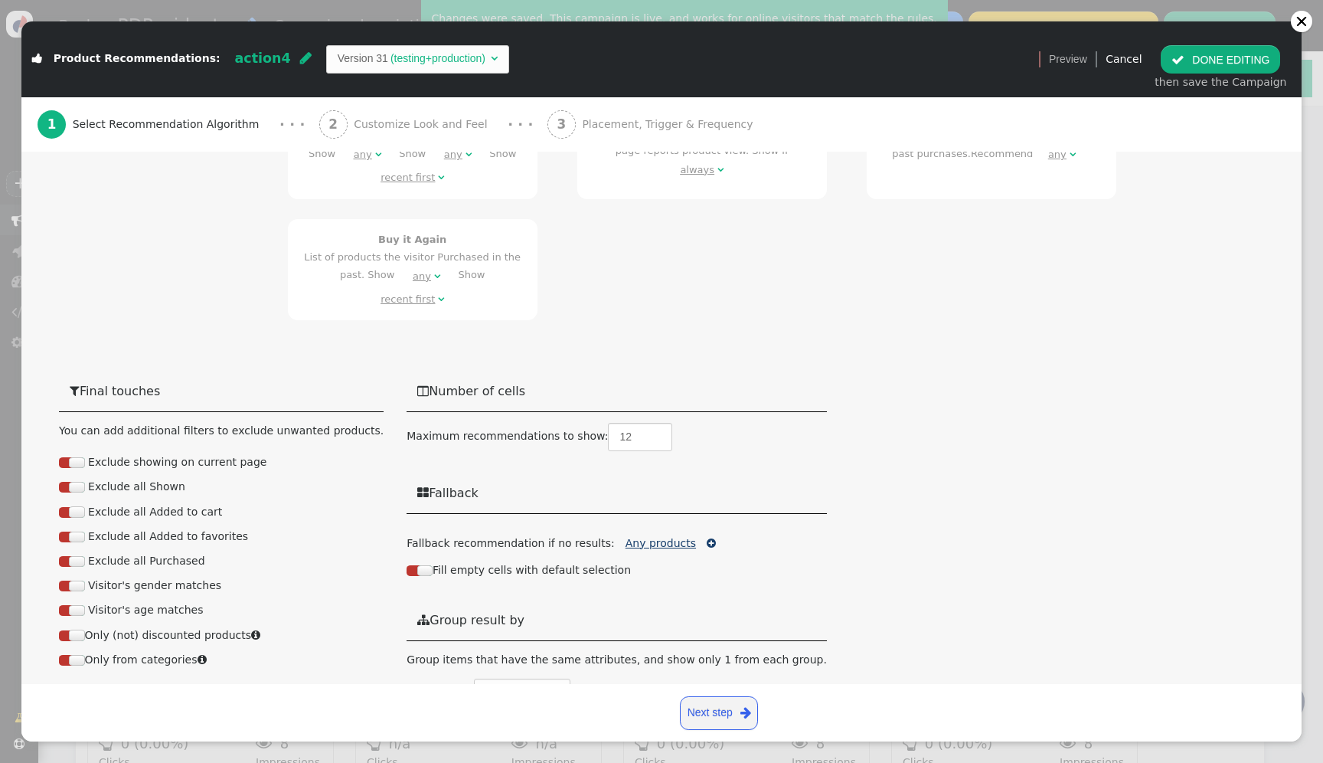
click at [625, 537] on link "Any products" at bounding box center [660, 543] width 70 height 12
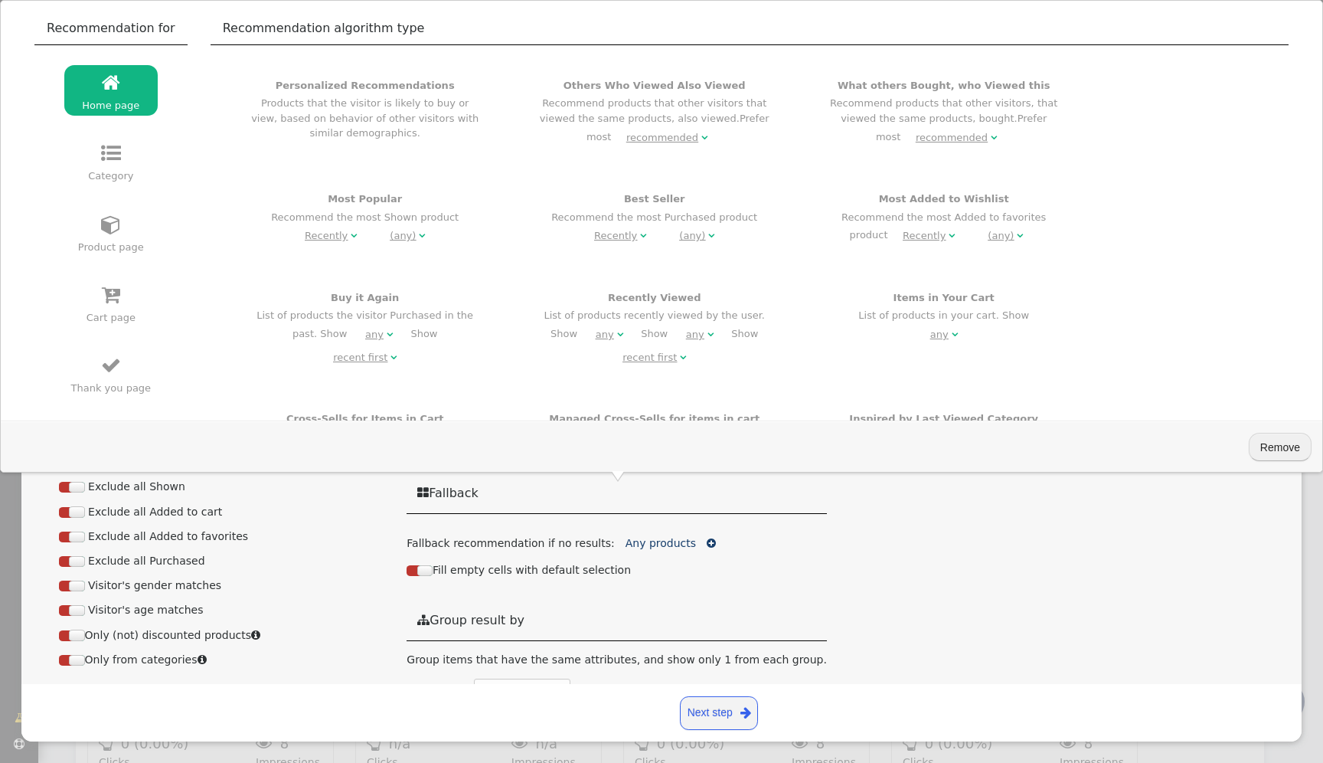
click at [1267, 454] on button "Remove" at bounding box center [1280, 447] width 63 height 28
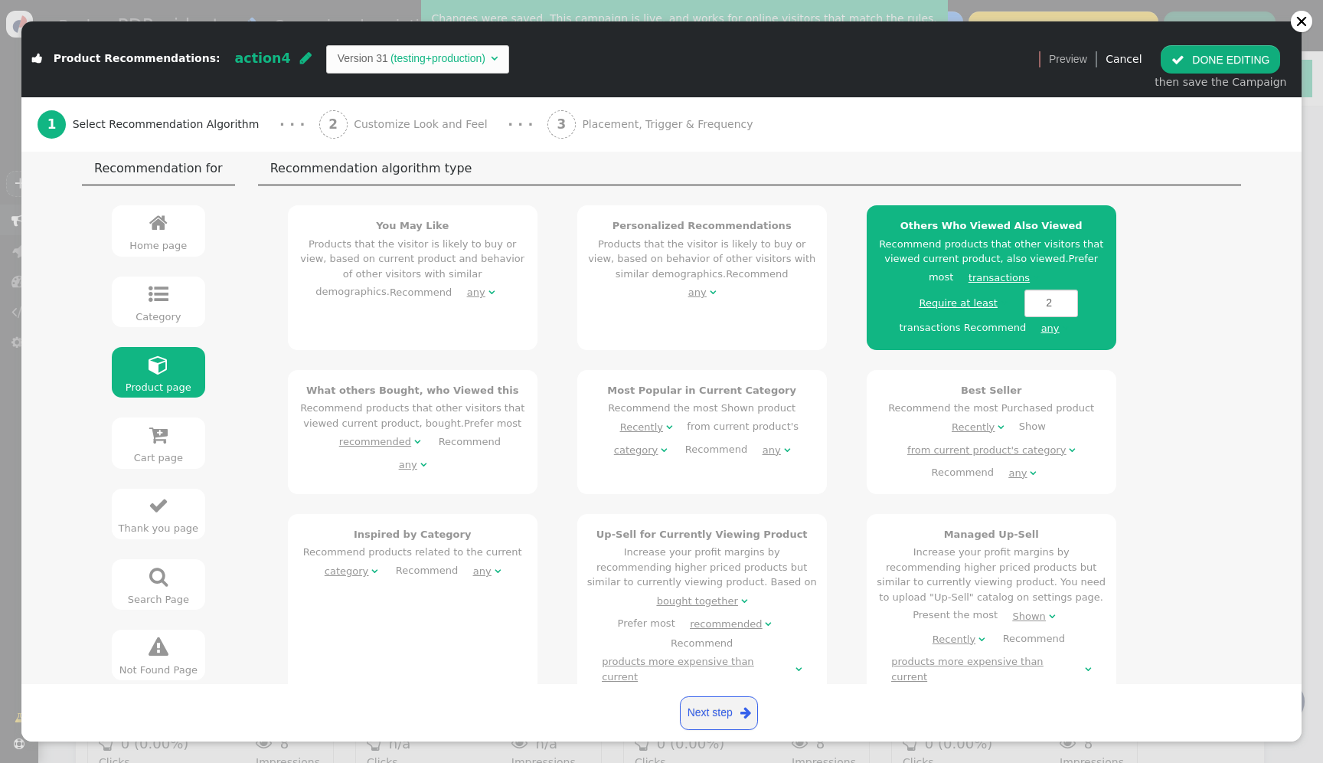
scroll to position [0, 0]
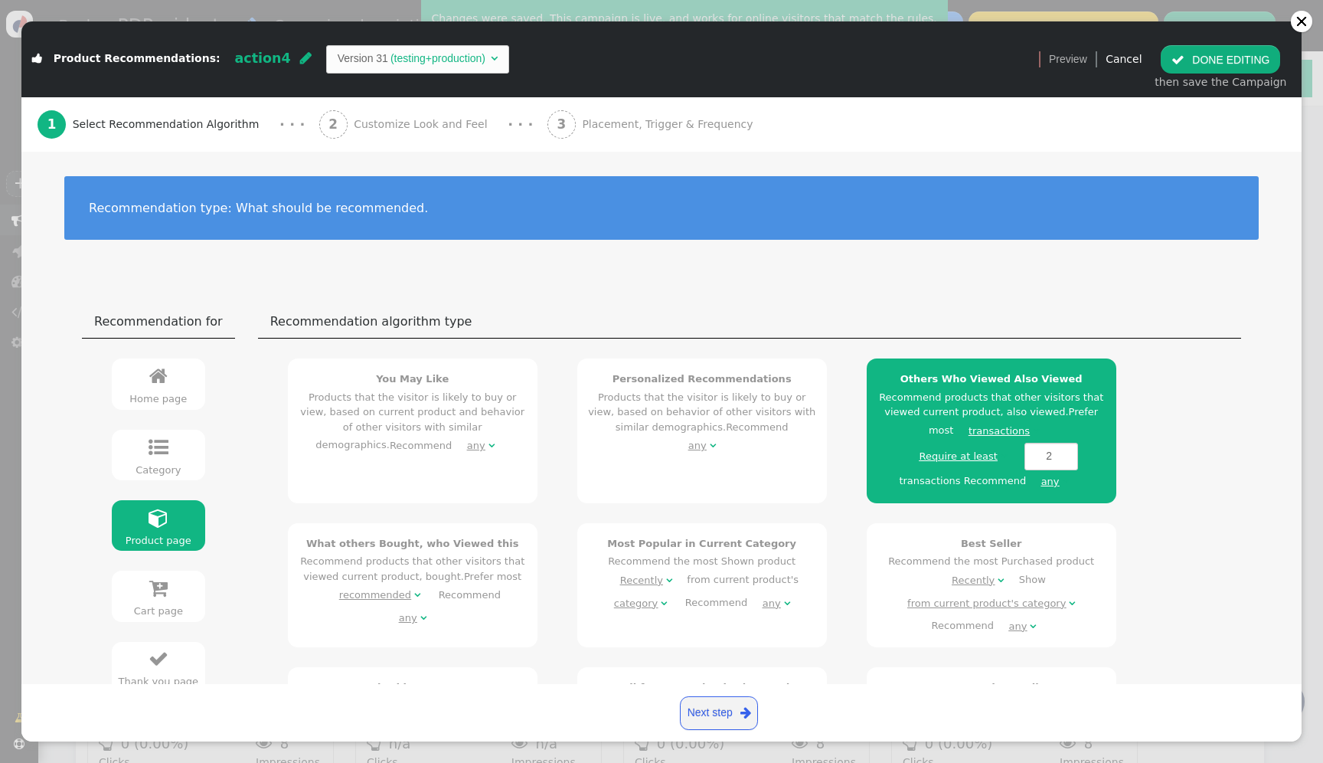
click at [997, 449] on div "Require at least" at bounding box center [958, 456] width 78 height 15
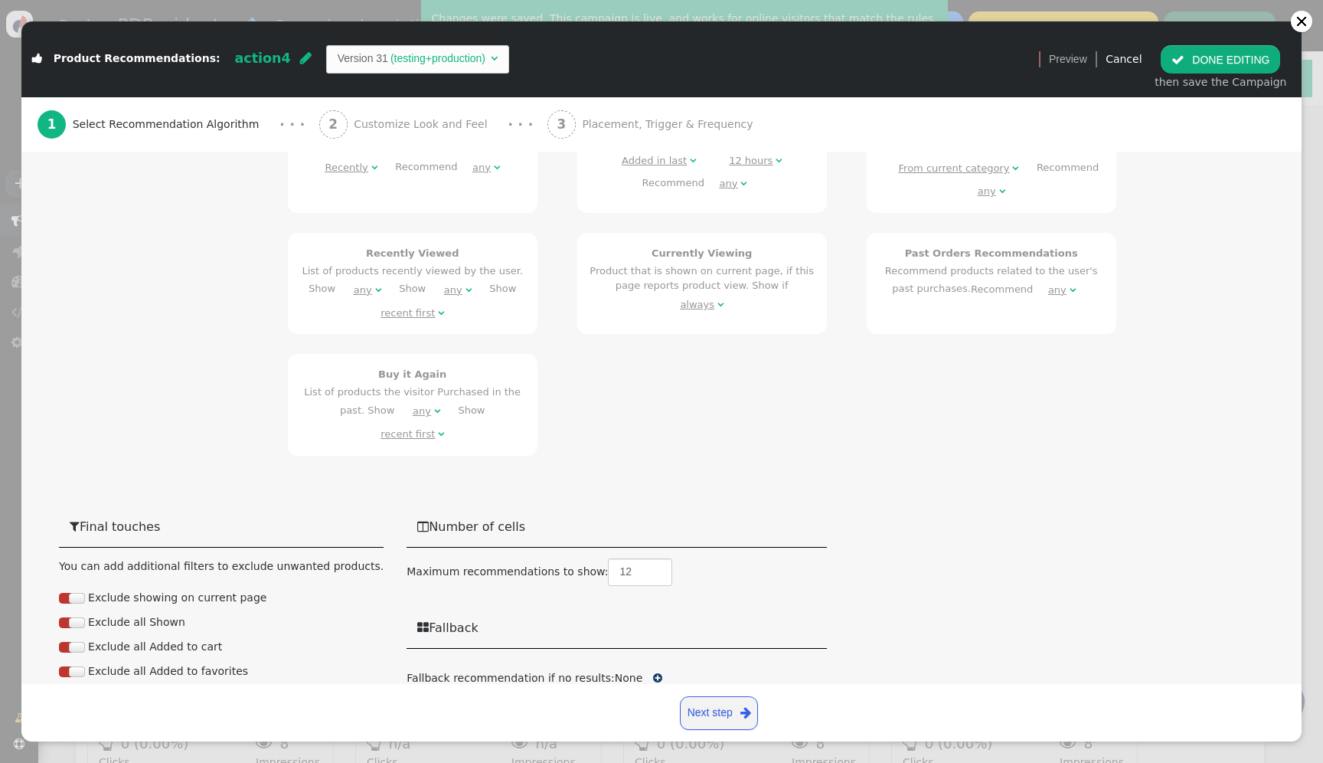
scroll to position [1133, 0]
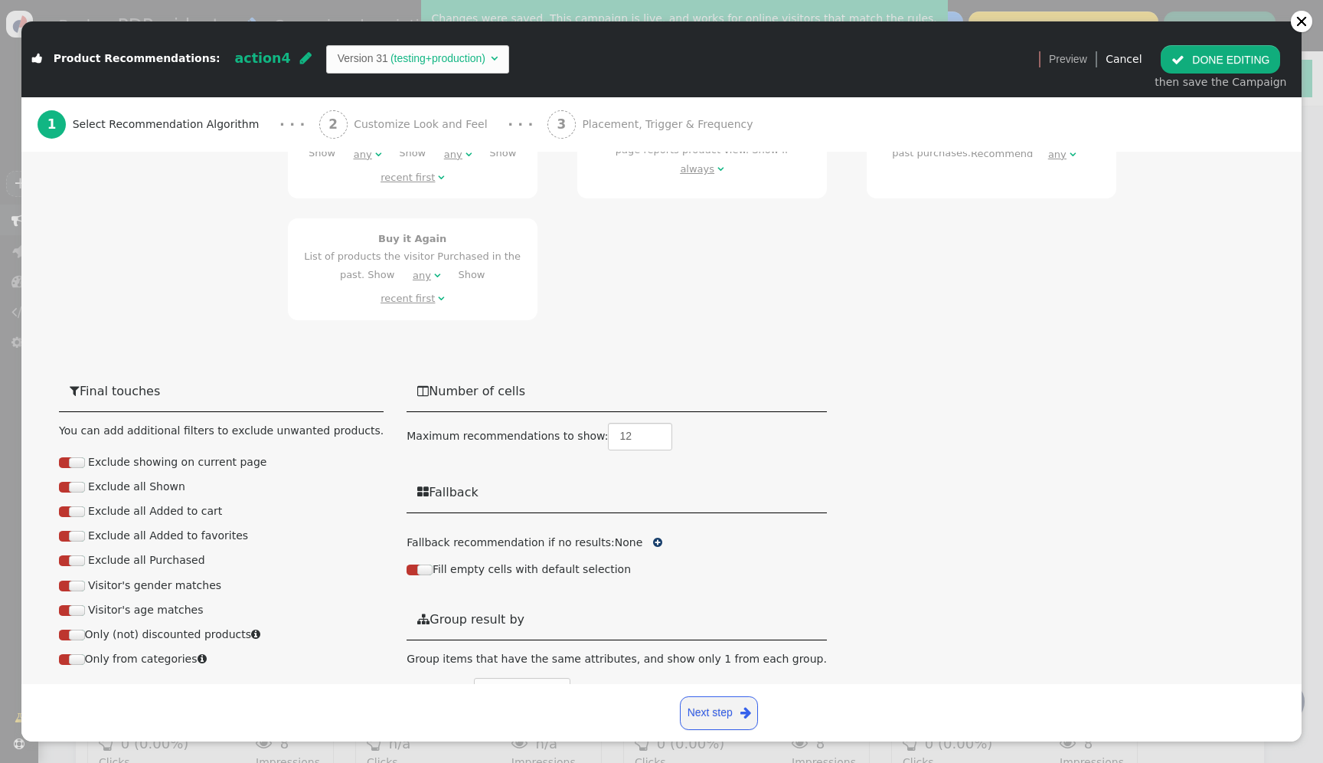
click at [1249, 67] on button " DONE EDITING" at bounding box center [1220, 59] width 119 height 28
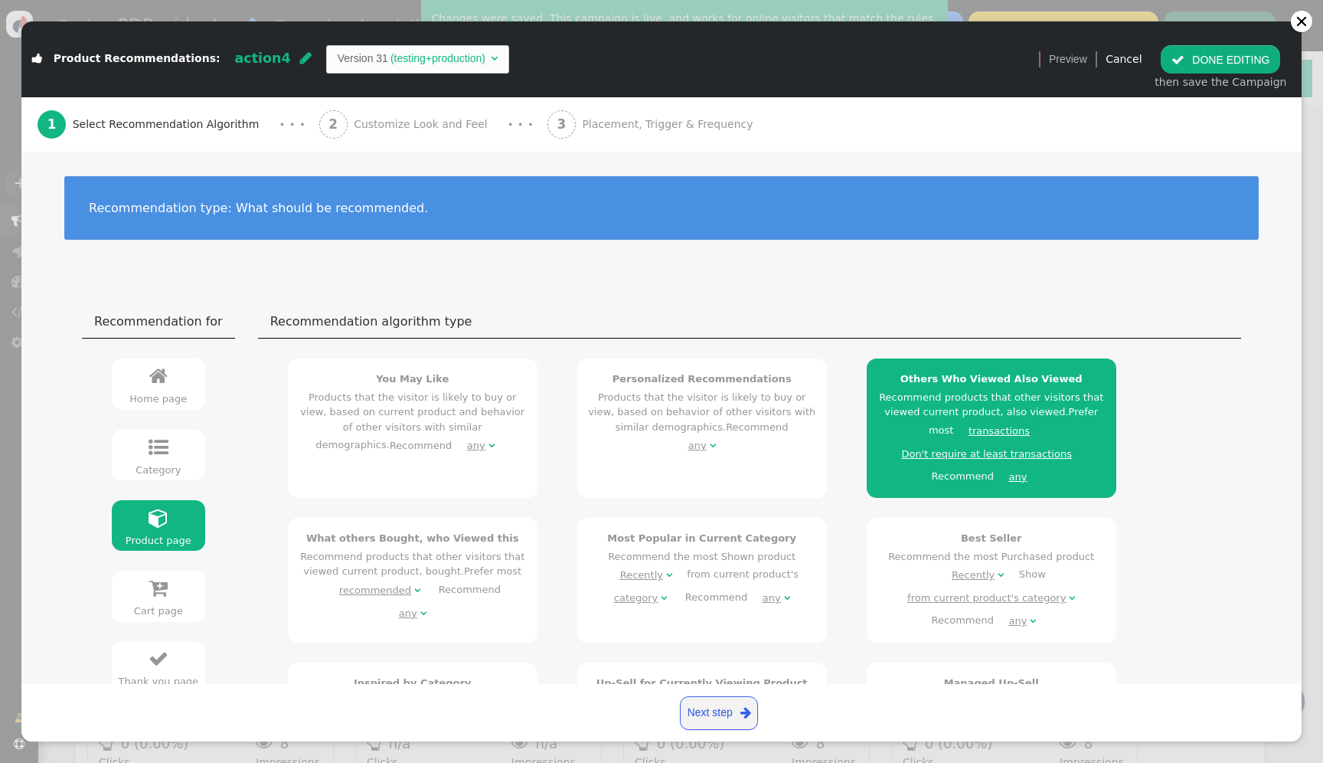
scroll to position [0, 0]
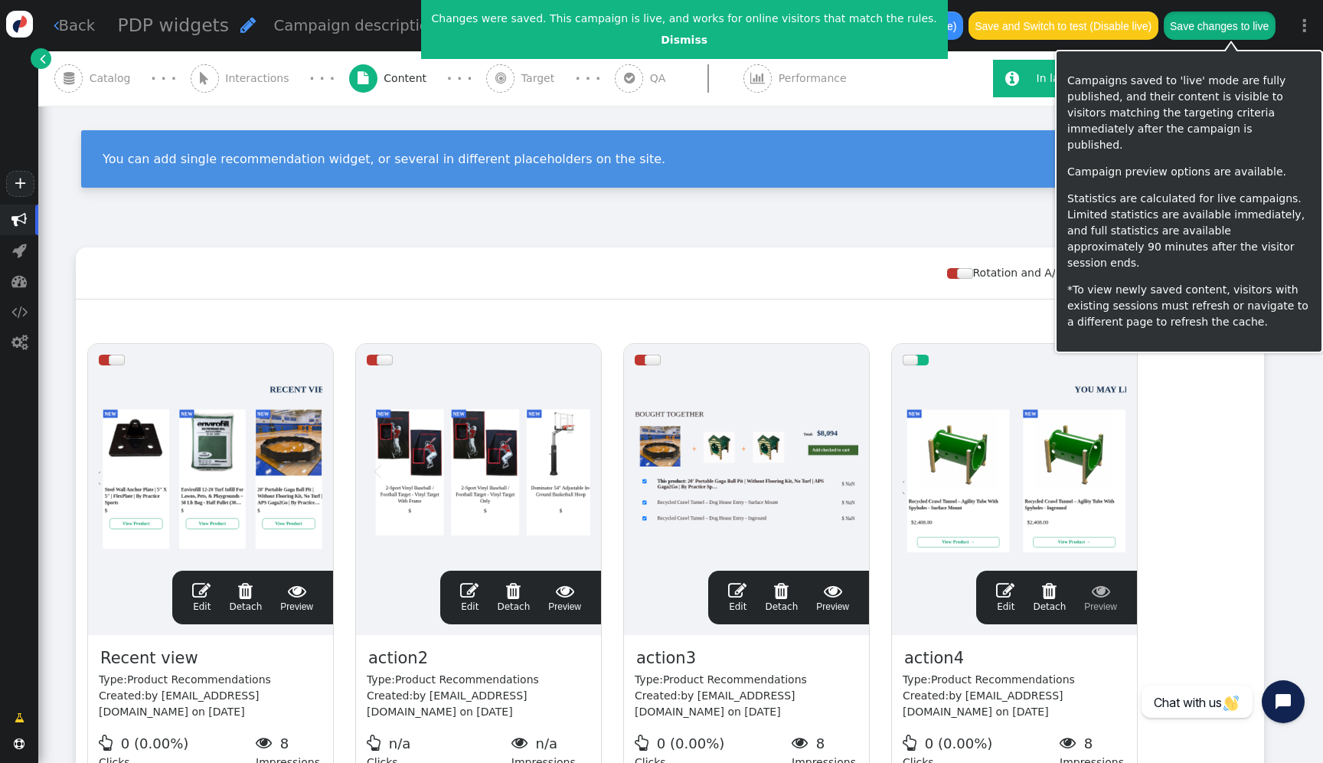
click at [1242, 28] on button "Save changes to live" at bounding box center [1220, 25] width 112 height 28
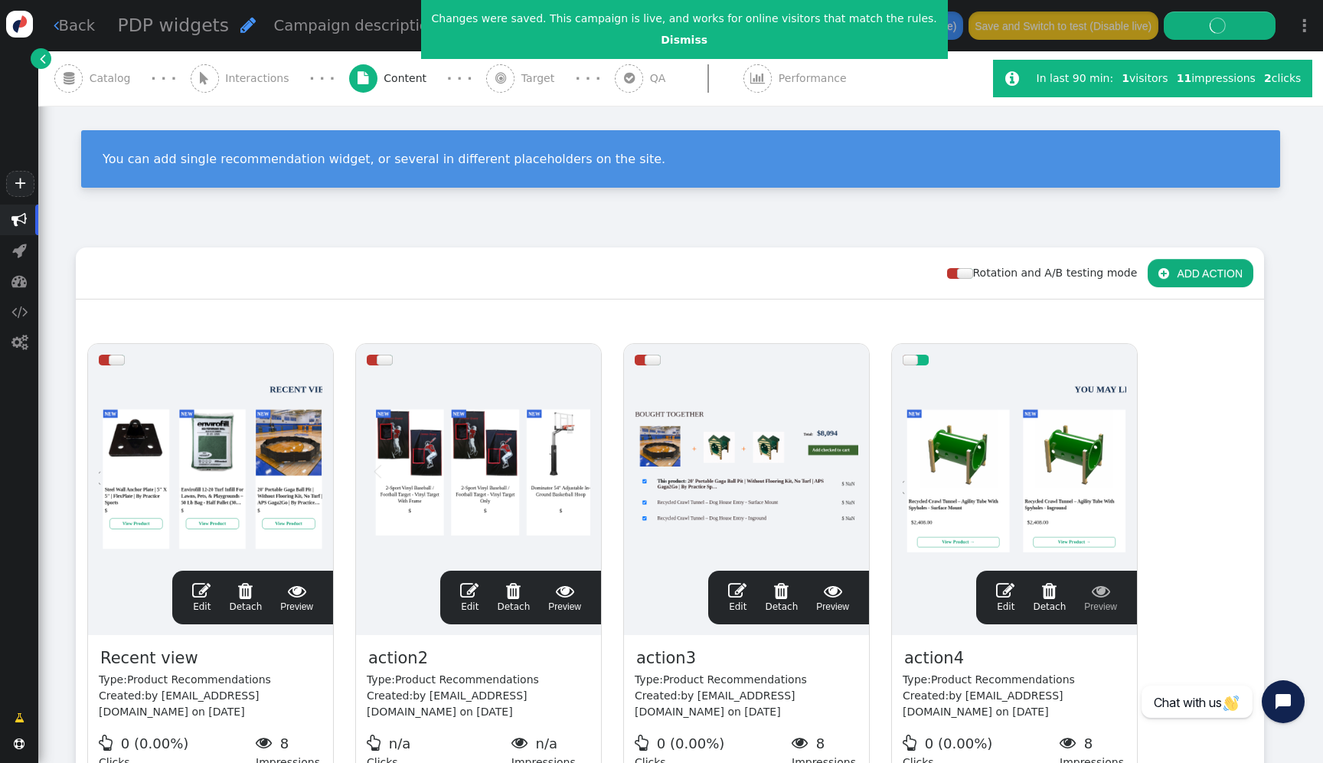
click at [95, 83] on span "Catalog" at bounding box center [113, 78] width 47 height 16
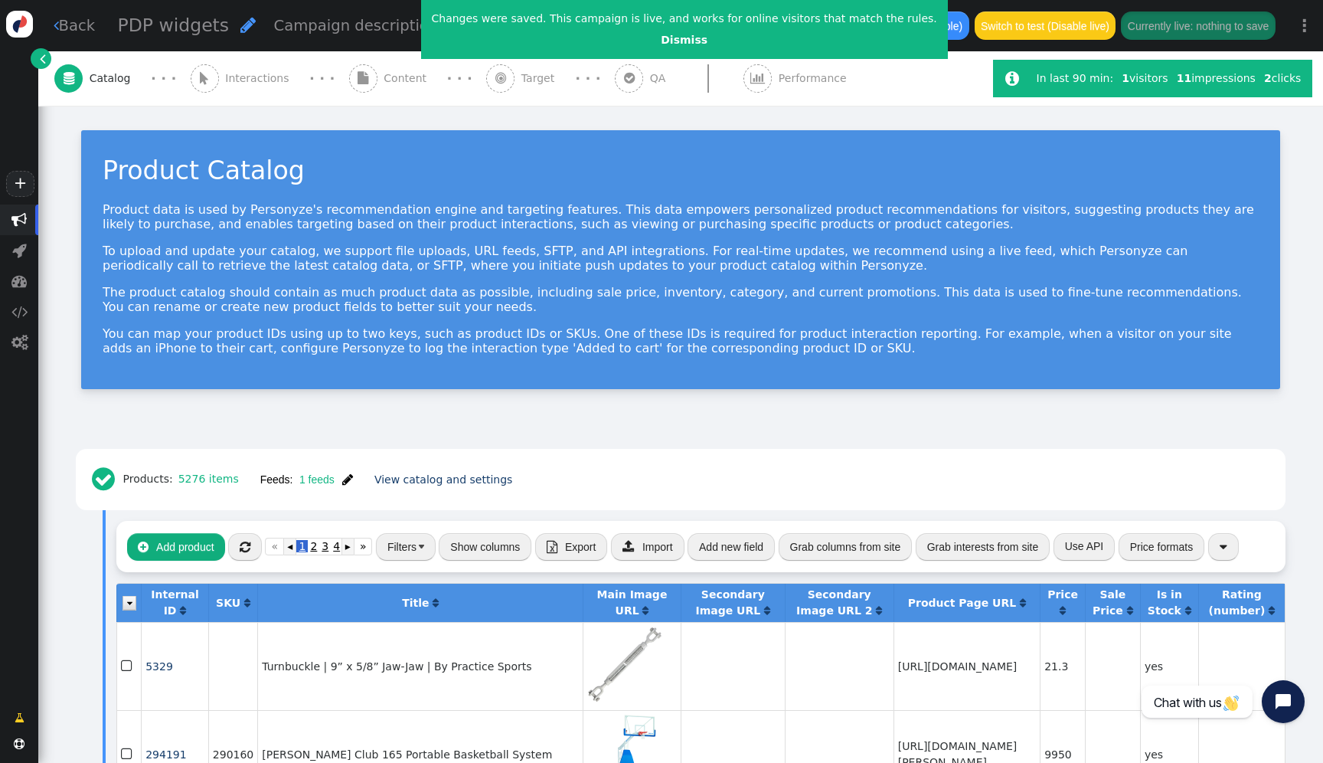
click at [376, 89] on div " Content" at bounding box center [391, 78] width 84 height 54
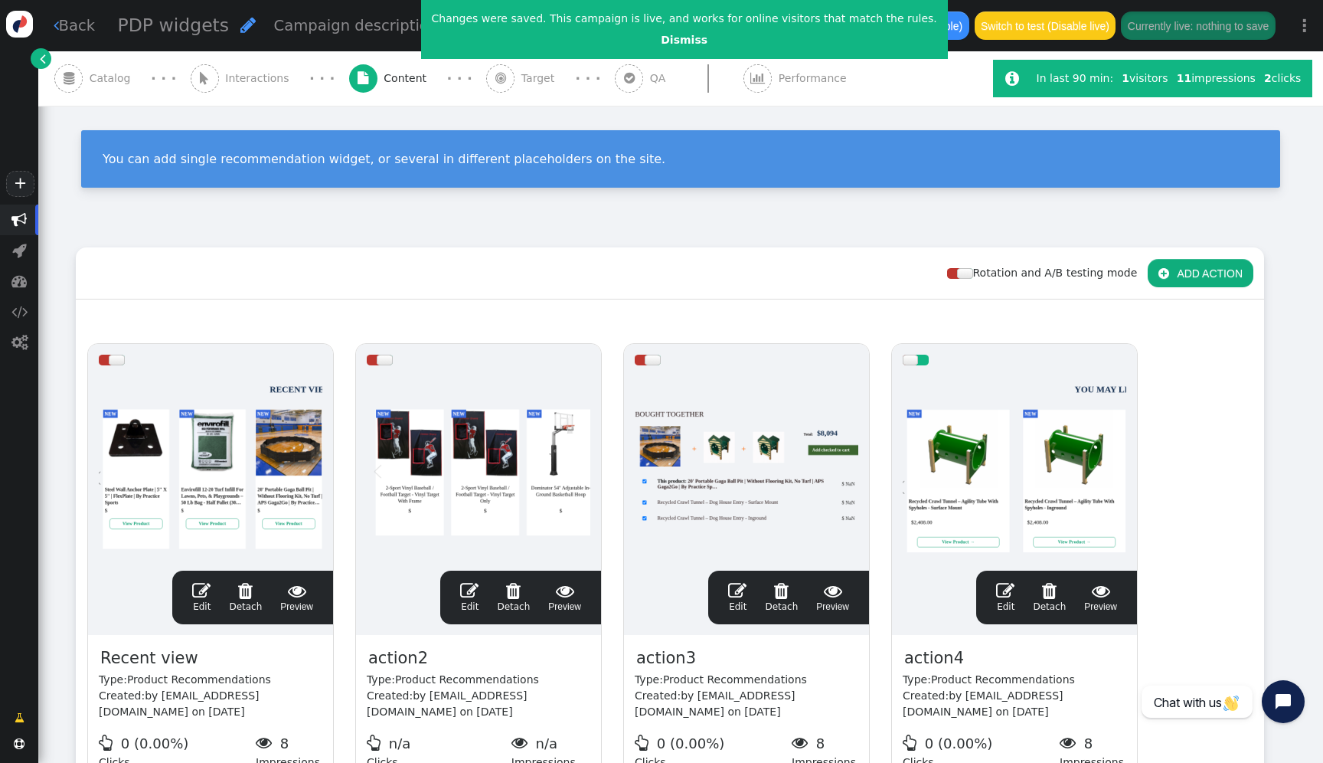
click at [1008, 492] on div at bounding box center [1015, 468] width 224 height 184
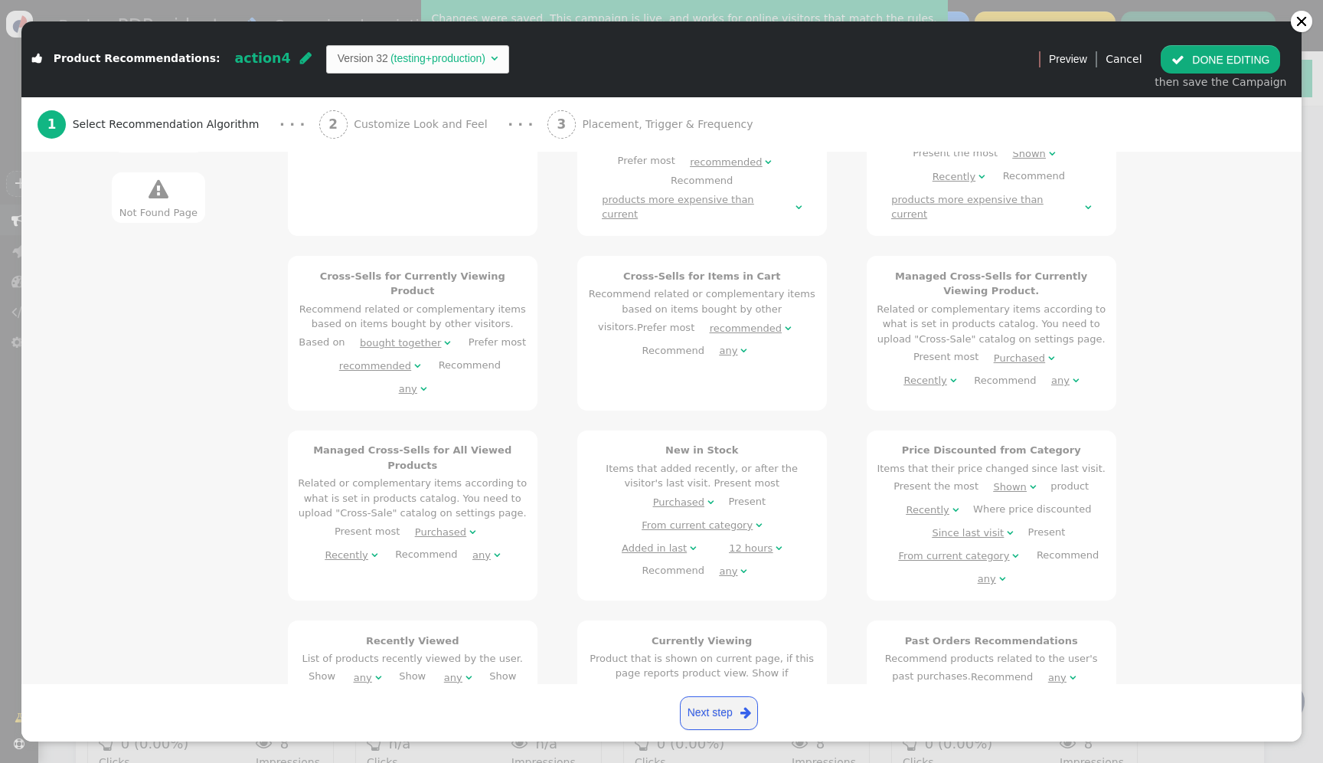
scroll to position [1133, 0]
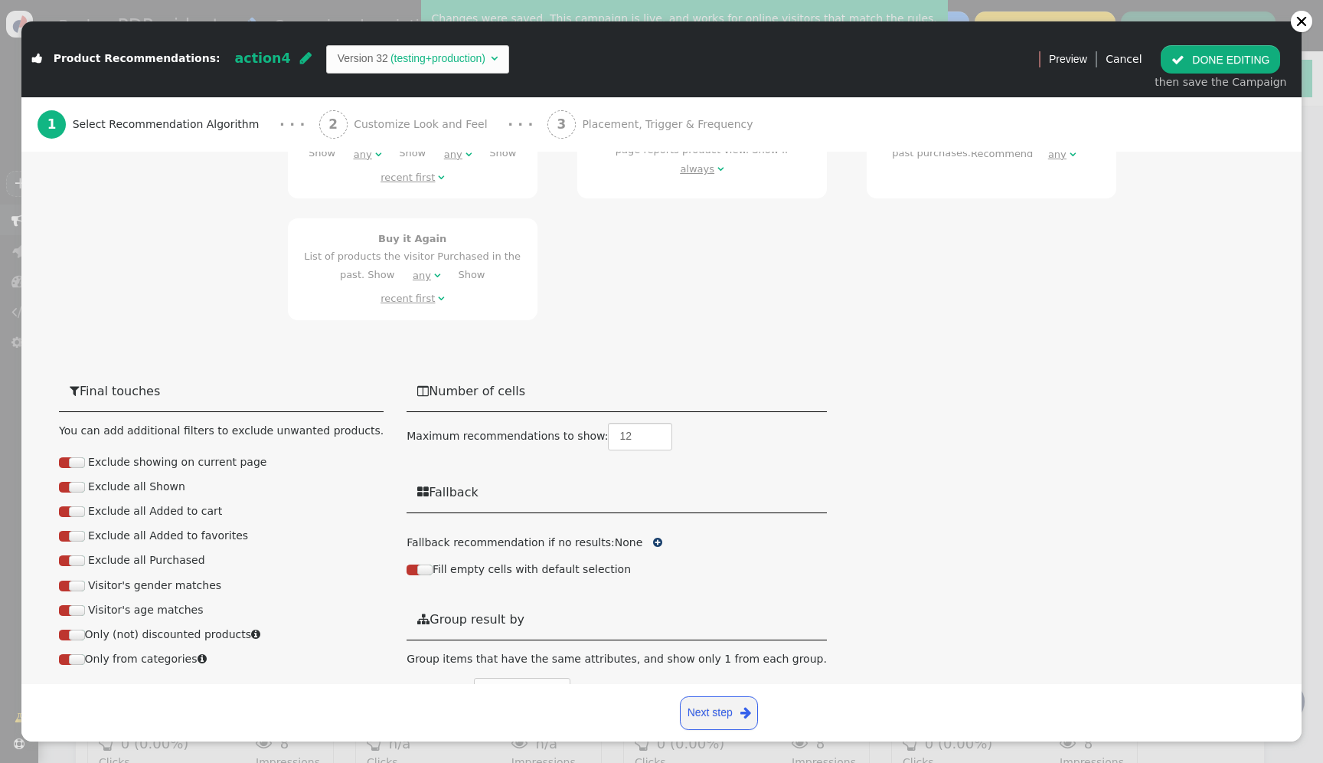
click at [485, 683] on div "Manufacturer" at bounding box center [516, 691] width 63 height 16
click at [576, 686] on span "" at bounding box center [580, 691] width 9 height 11
click at [587, 683] on div "(Nothing)" at bounding box center [609, 691] width 44 height 16
click at [711, 536] on div " Number of cells Maximum recommendations to show: 12  Fallback Fallback recom…" at bounding box center [617, 554] width 420 height 367
click at [556, 685] on span "" at bounding box center [560, 690] width 9 height 11
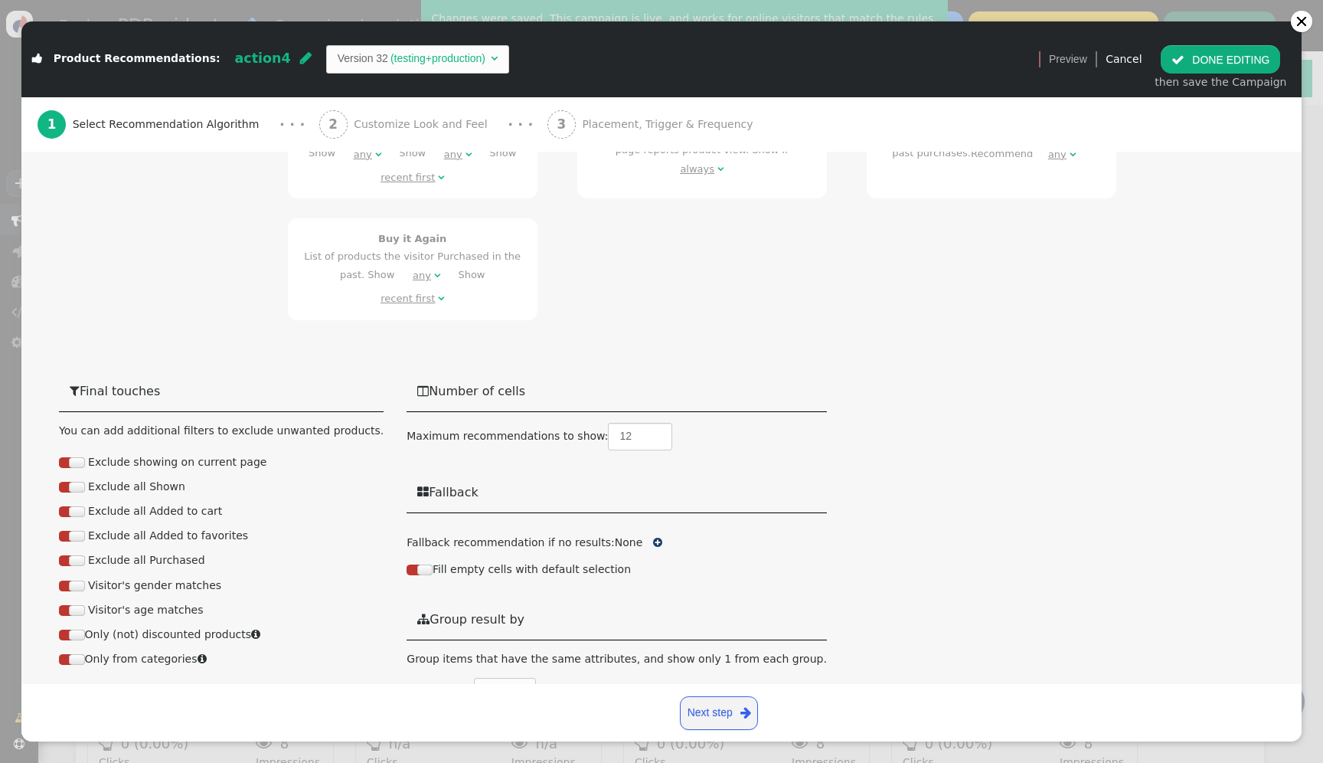
click at [539, 685] on span "" at bounding box center [543, 690] width 9 height 11
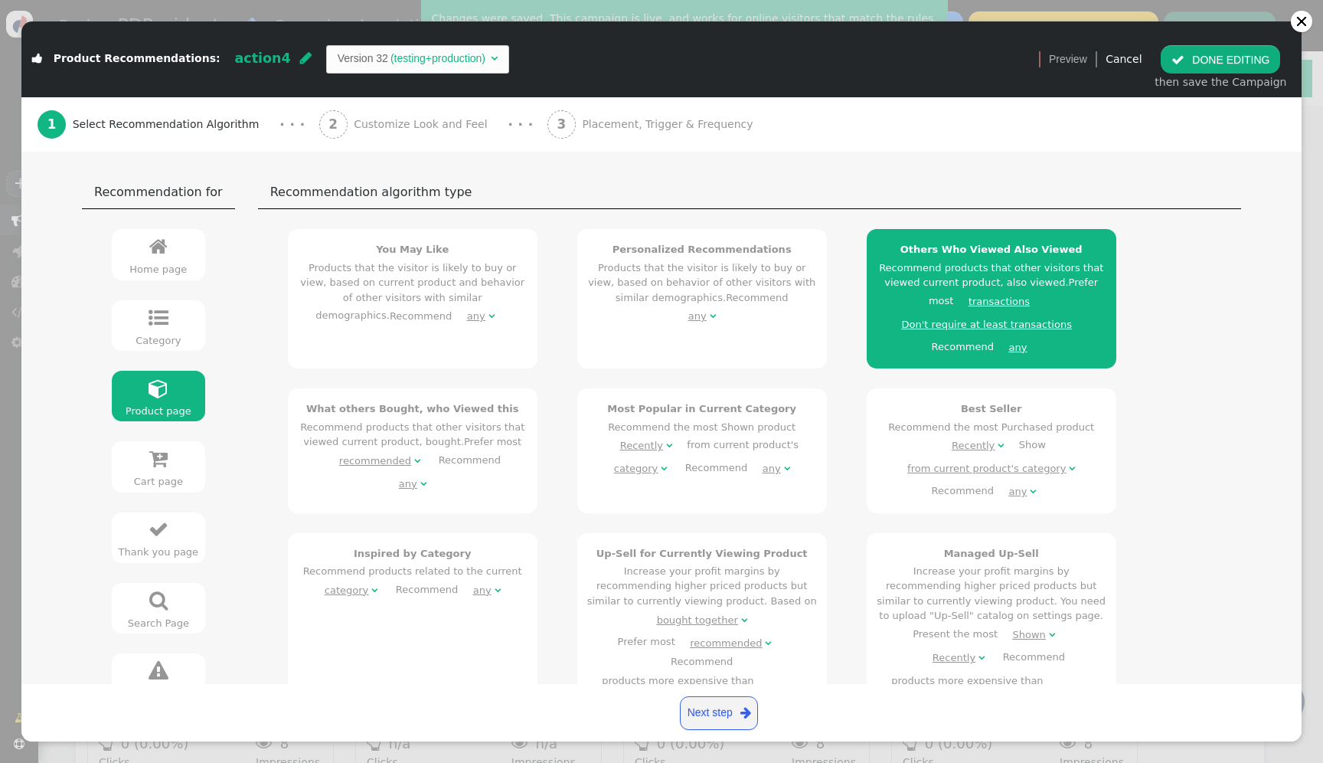
scroll to position [44, 0]
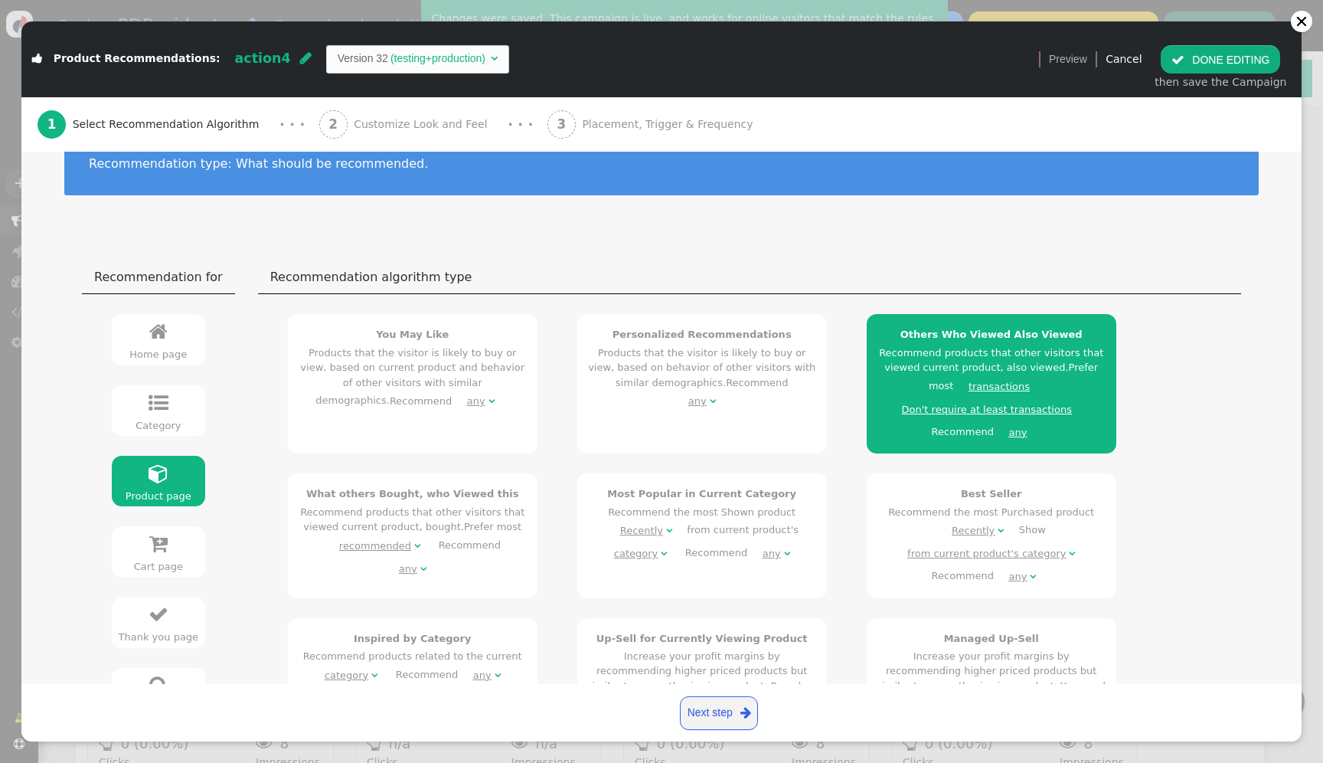
click at [981, 409] on div "Don't require at least transactions" at bounding box center [987, 409] width 170 height 15
click at [1251, 80] on div "then save the Campaign" at bounding box center [1221, 82] width 132 height 16
click at [1248, 60] on button " DONE EDITING" at bounding box center [1220, 59] width 119 height 28
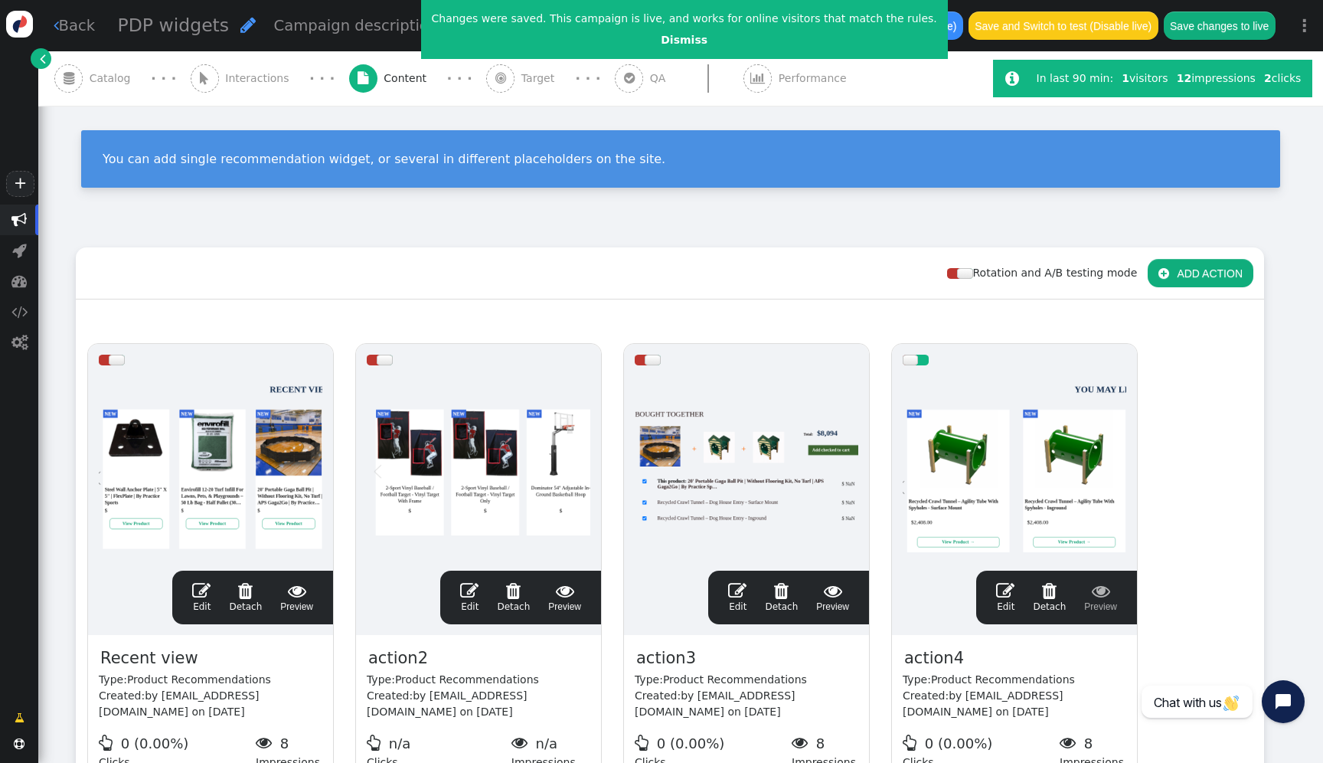
scroll to position [0, 0]
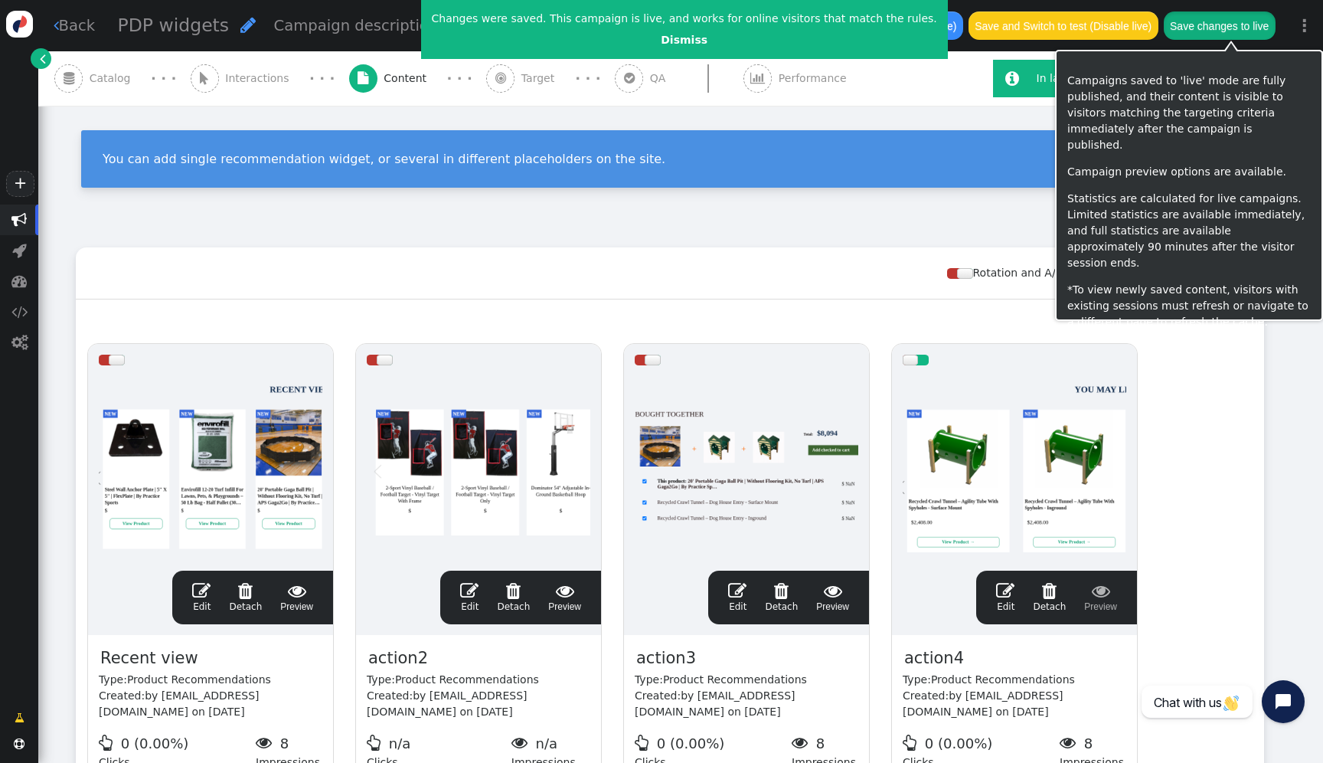
click at [1243, 24] on button "Save changes to live" at bounding box center [1220, 25] width 112 height 28
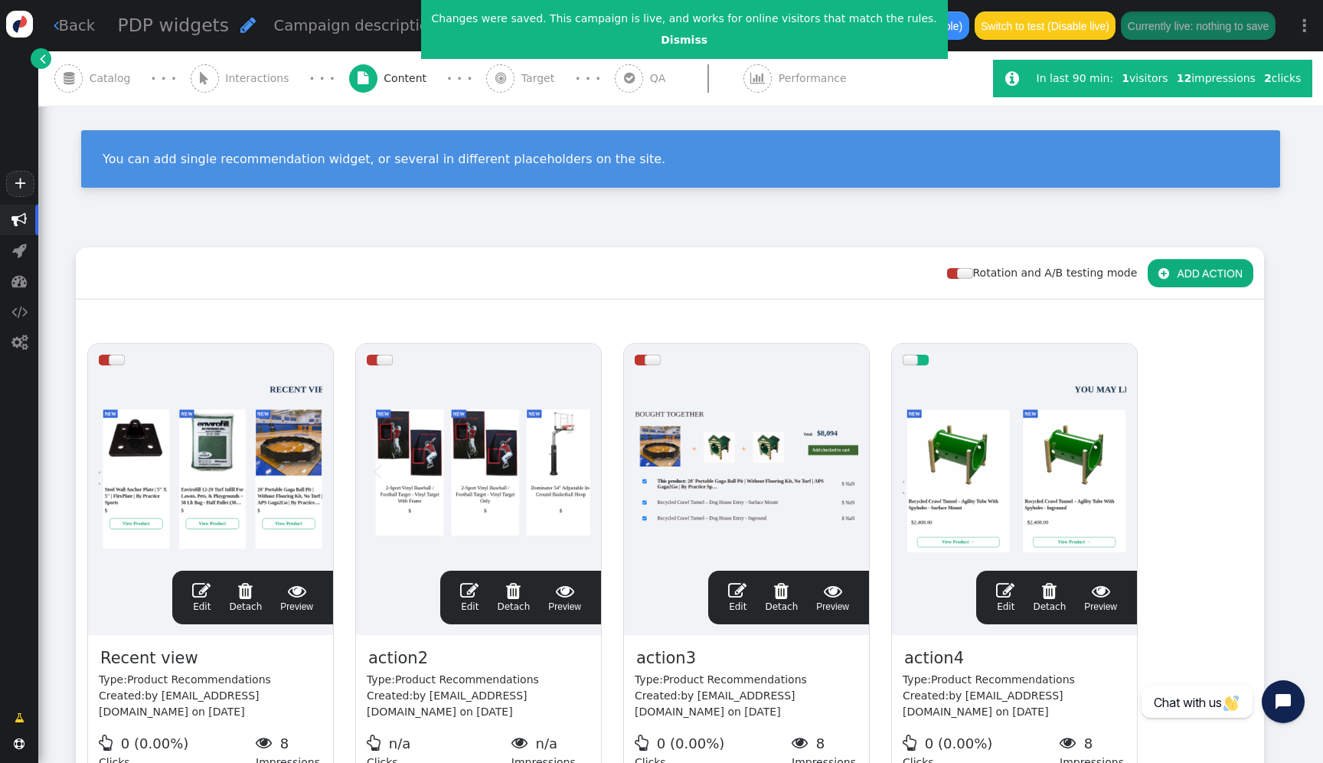
click at [1013, 499] on div at bounding box center [1015, 468] width 224 height 184
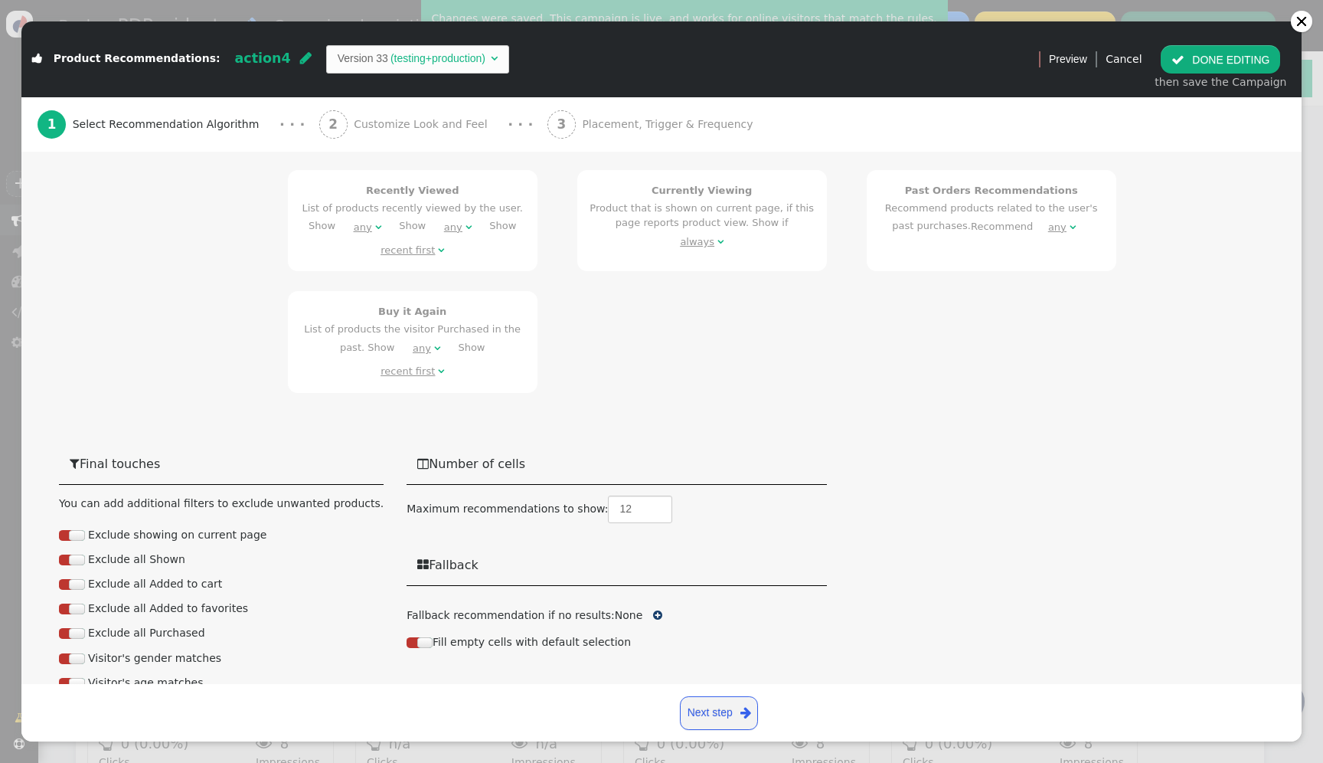
scroll to position [1133, 0]
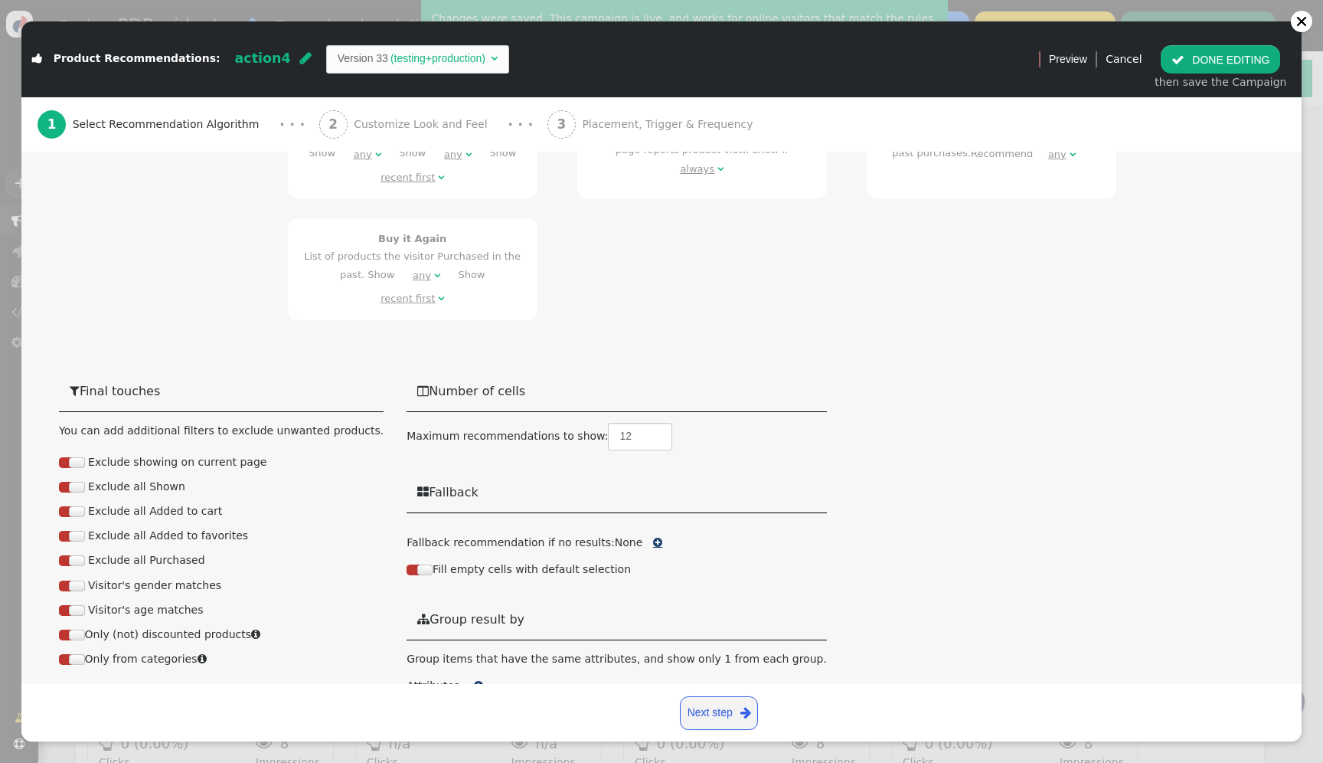
click at [653, 537] on span "" at bounding box center [657, 542] width 9 height 11
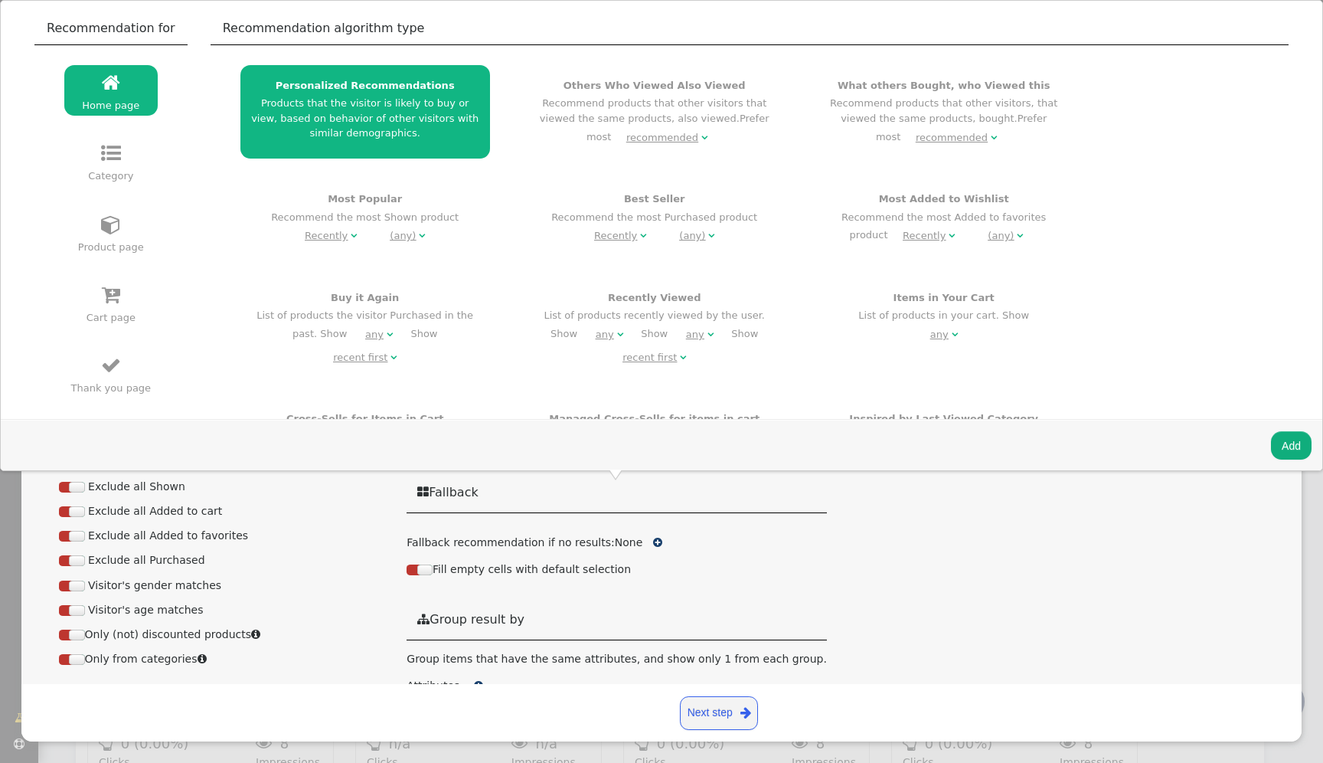
click at [126, 230] on link " Product page" at bounding box center [110, 232] width 93 height 51
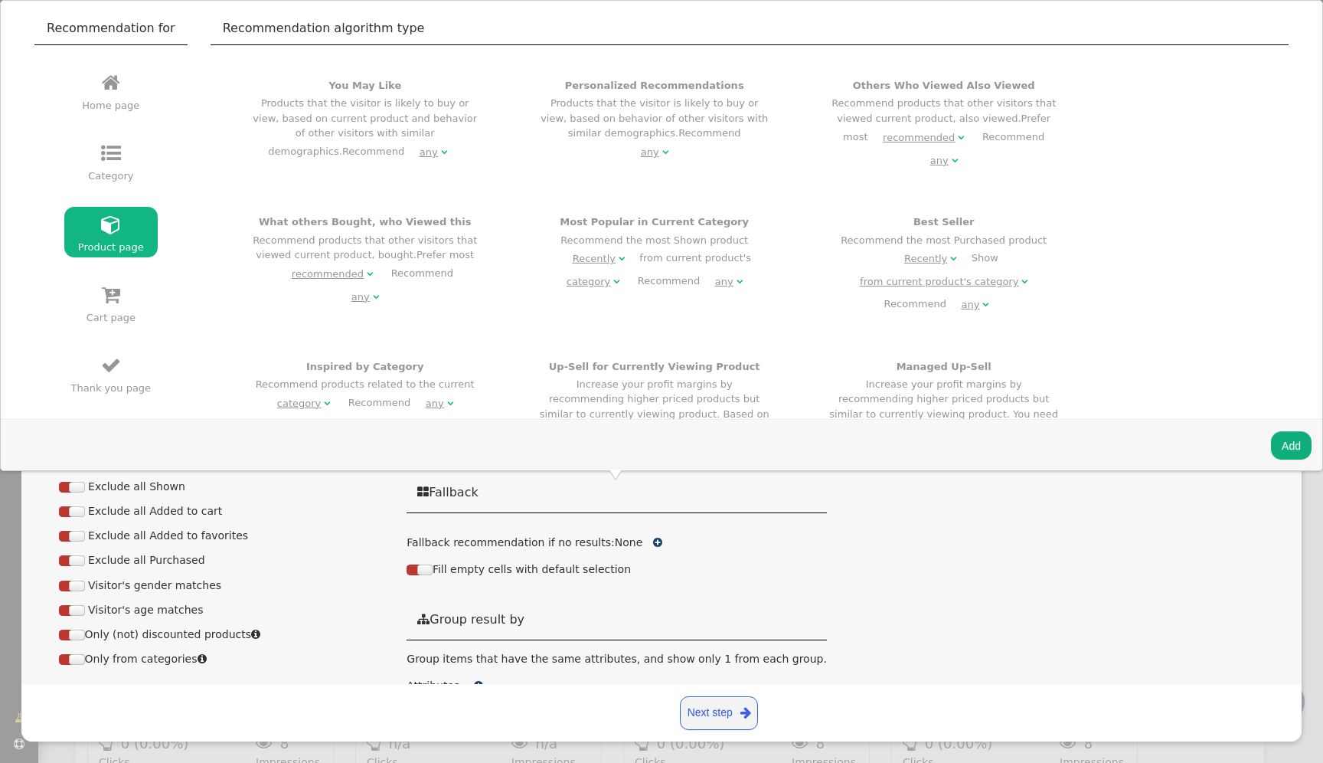
click at [462, 145] on span "Recommend any  % %" at bounding box center [401, 150] width 119 height 11
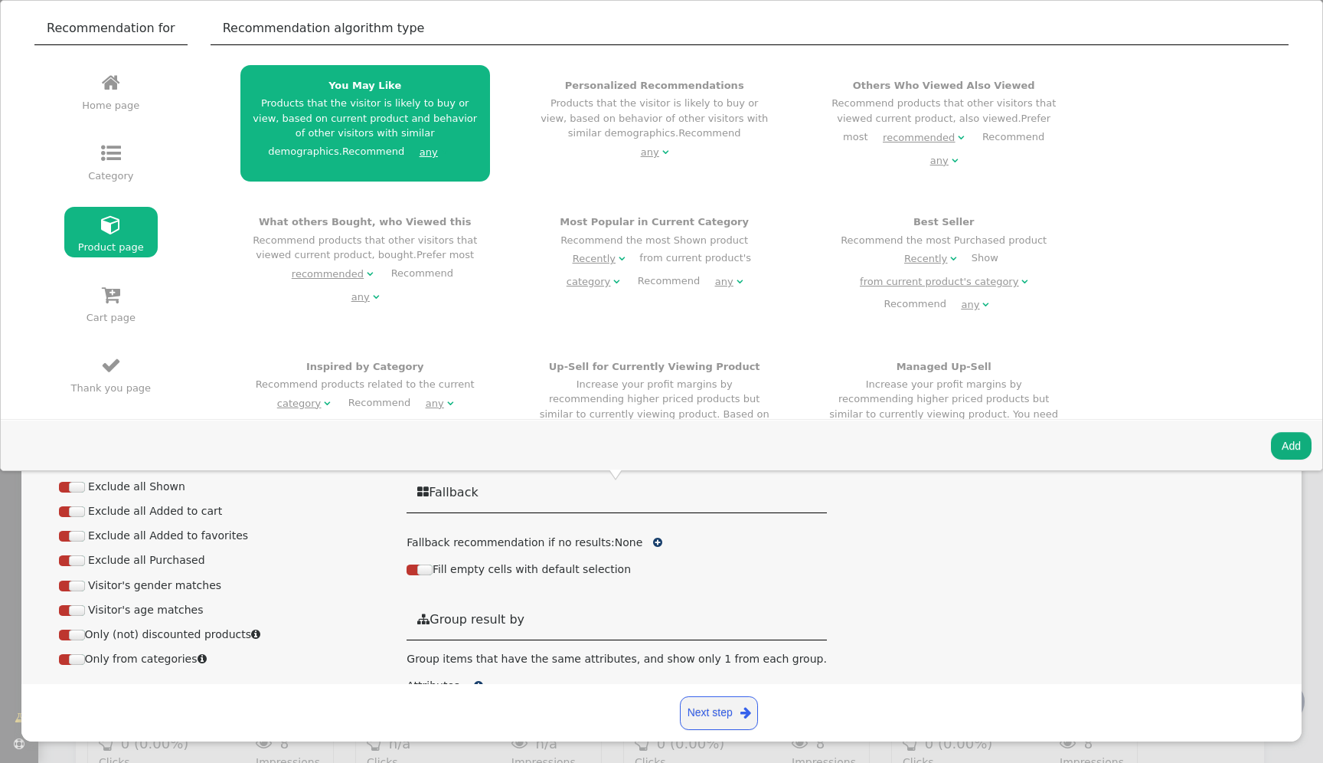
click at [1288, 445] on button "Add" at bounding box center [1291, 446] width 41 height 28
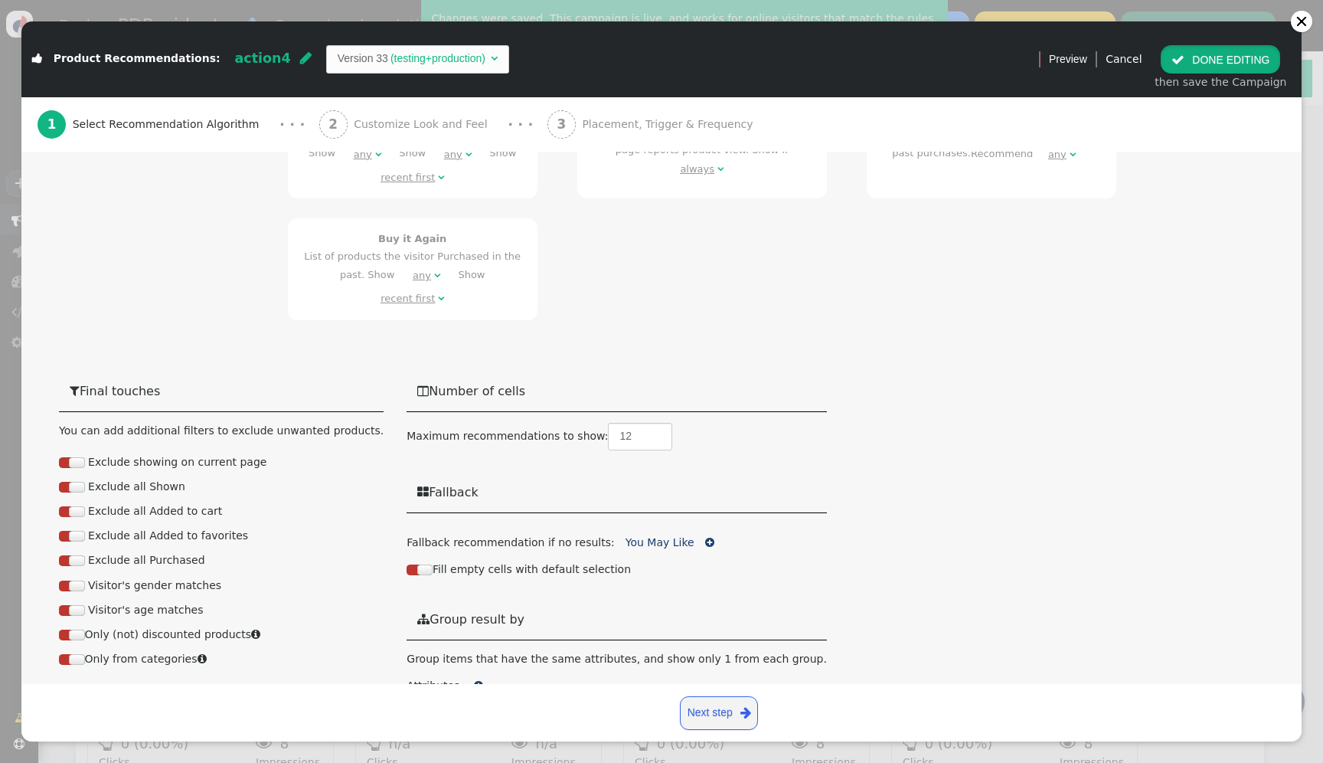
click at [1240, 58] on button " DONE EDITING" at bounding box center [1220, 59] width 119 height 28
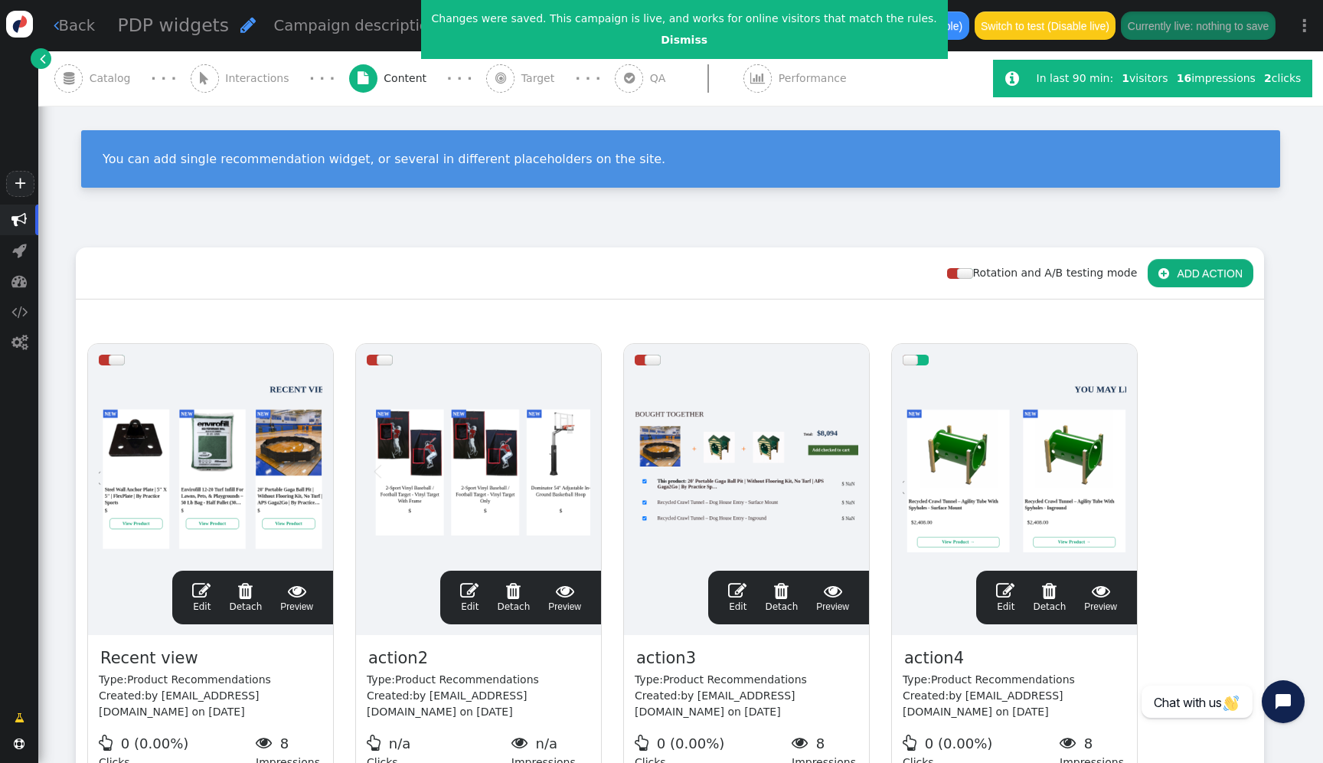
scroll to position [0, 0]
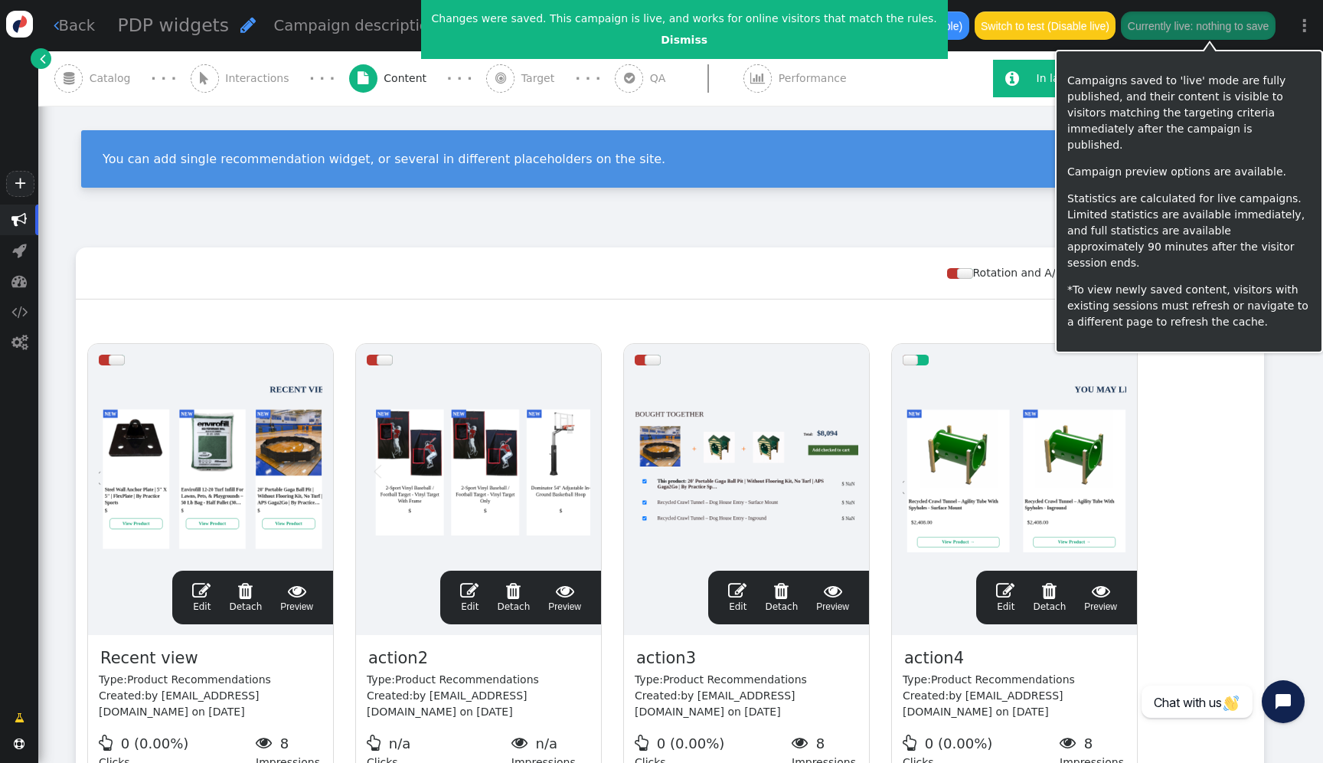
click at [1231, 27] on button "Currently live: nothing to save" at bounding box center [1198, 25] width 154 height 28
click at [1180, 26] on button "Save changes to live" at bounding box center [1220, 25] width 112 height 28
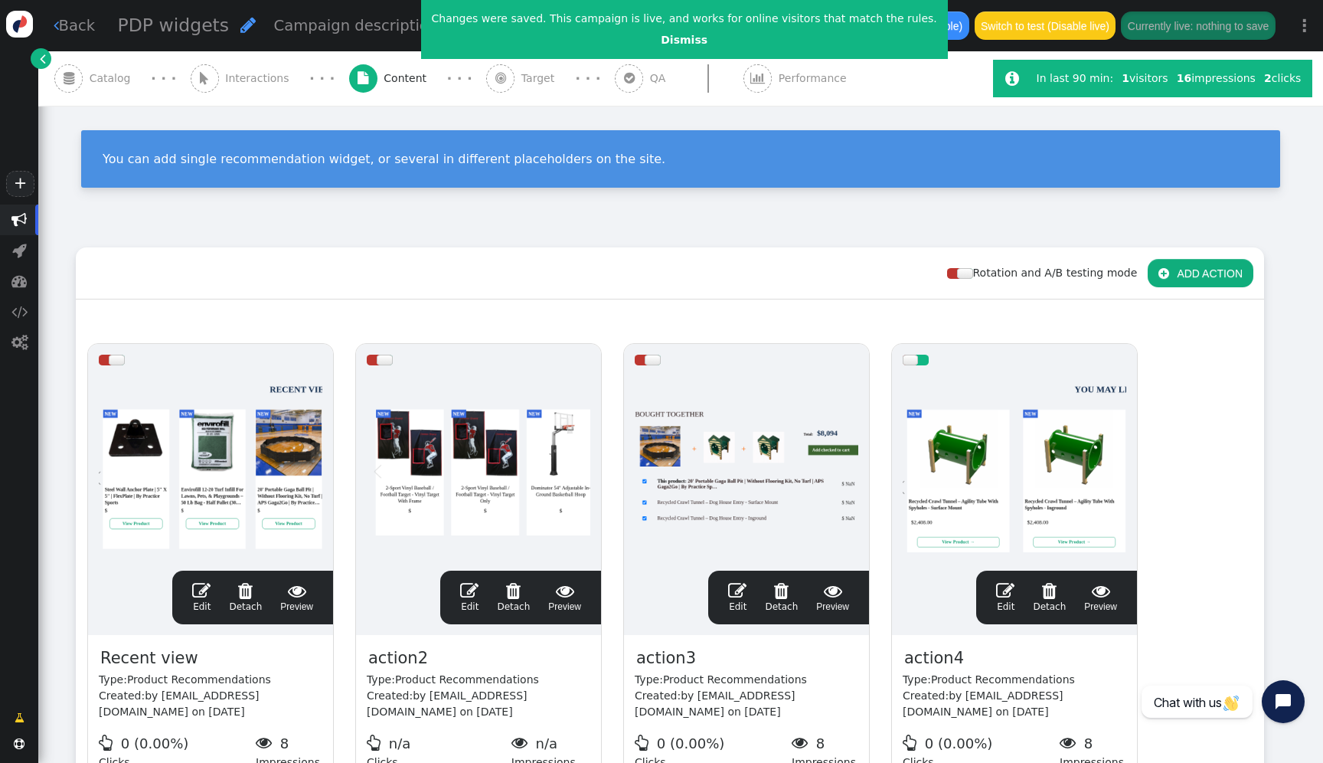
click at [401, 262] on div "Rotation and A/B testing mode  ADD ACTION" at bounding box center [670, 273] width 1188 height 52
click at [952, 505] on div at bounding box center [1015, 468] width 224 height 184
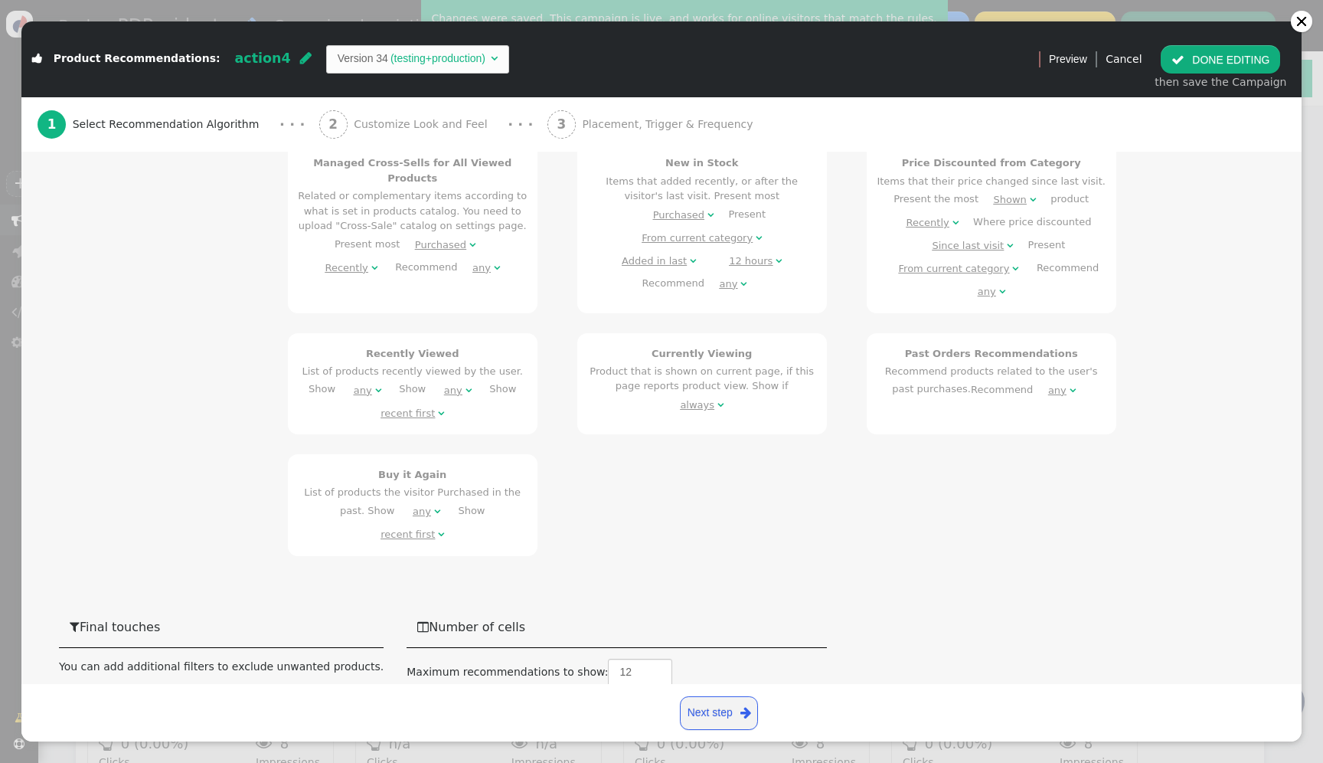
scroll to position [1133, 0]
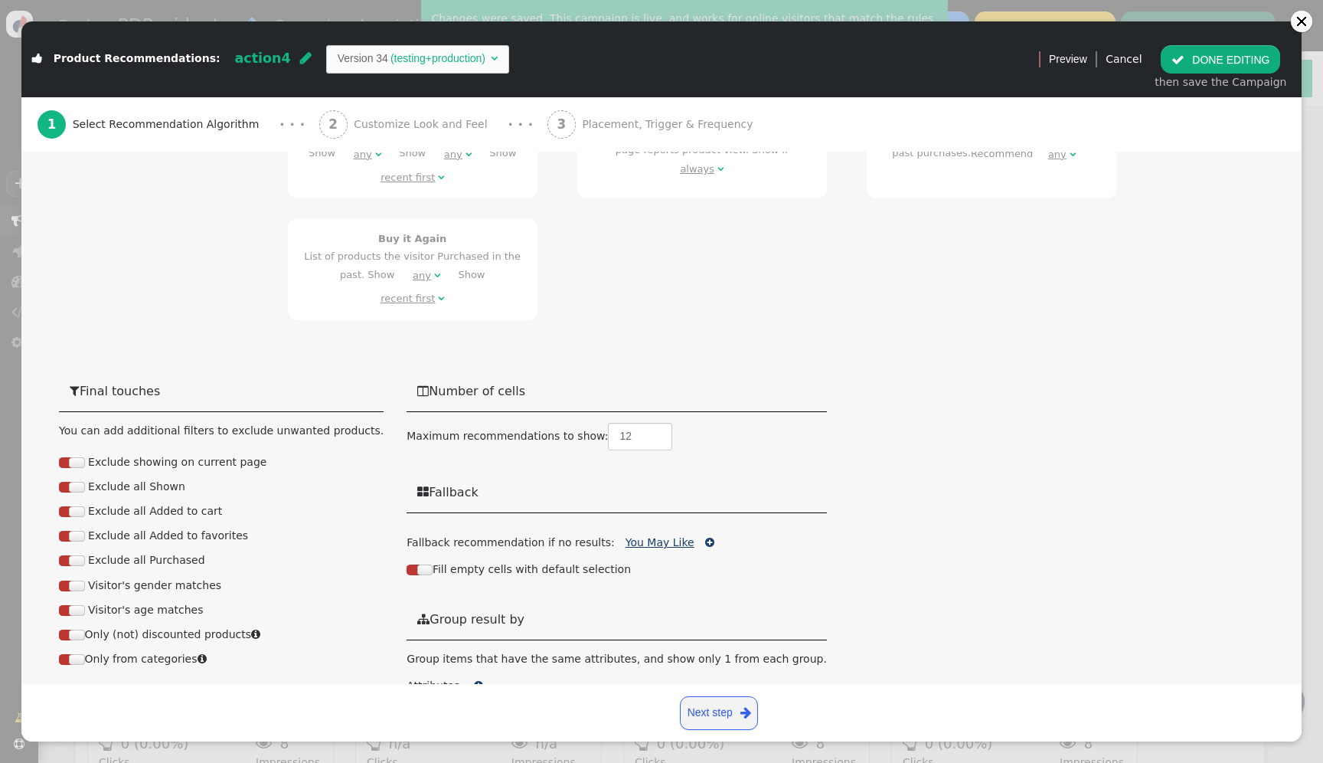
click at [627, 536] on link "You May Like" at bounding box center [659, 542] width 69 height 12
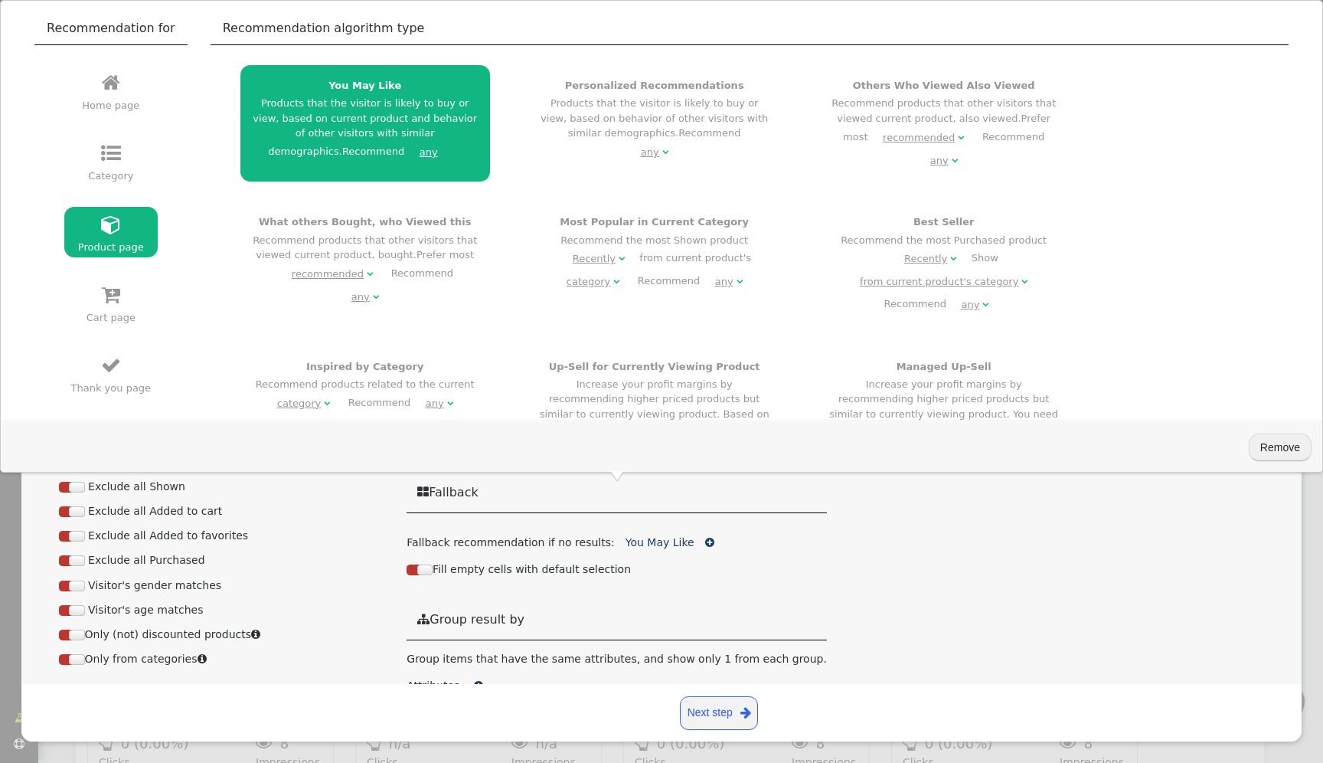
click at [832, 111] on div "Others Who Viewed Also Viewed Recommend products that other visitors that viewe…" at bounding box center [944, 124] width 230 height 93
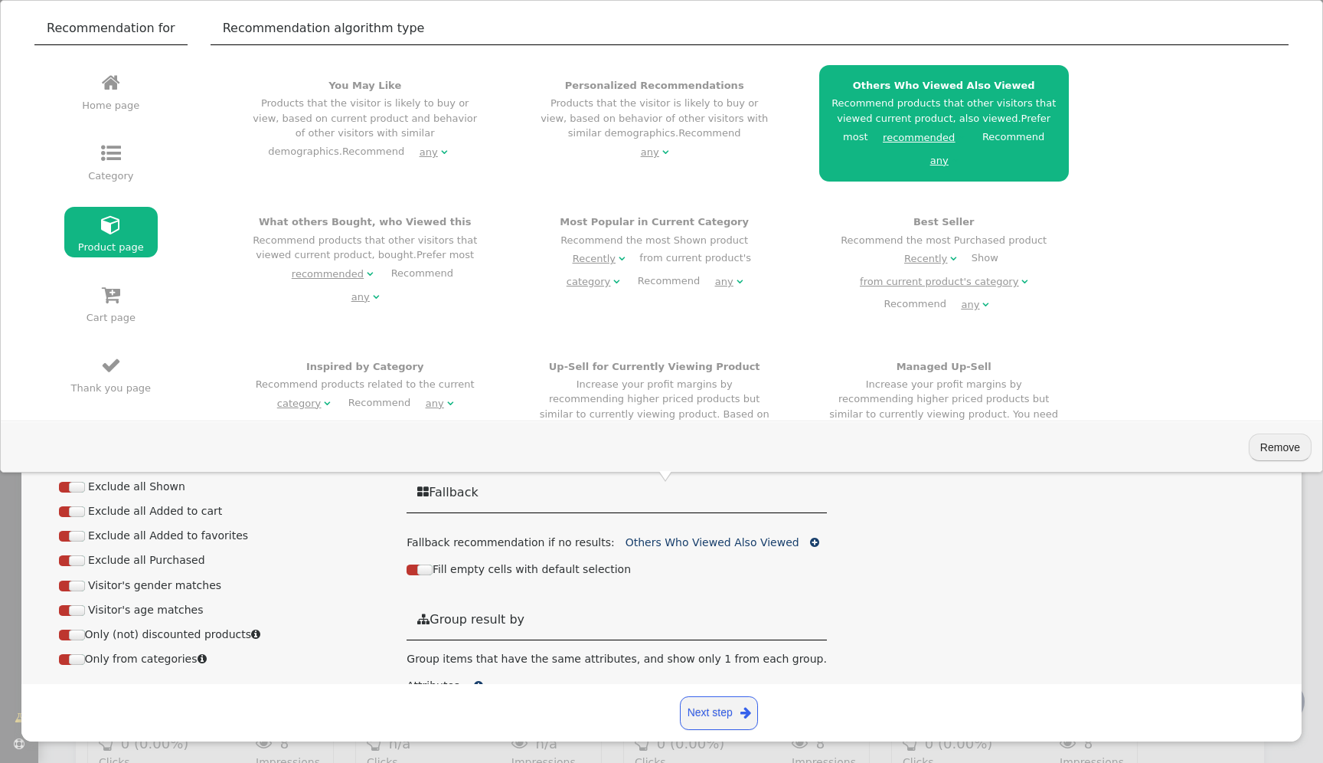
click at [656, 80] on h4 "Personalized Recommendations" at bounding box center [655, 85] width 230 height 15
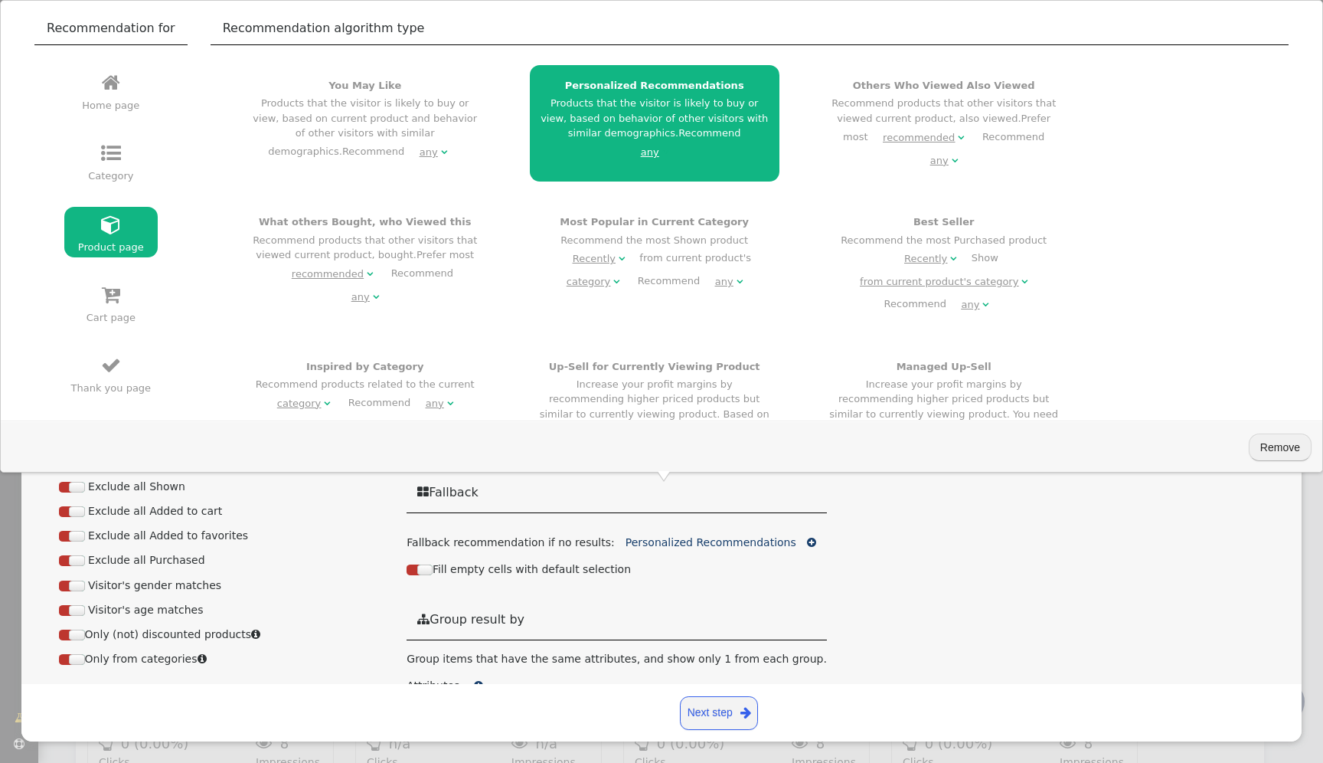
click at [1114, 527] on div " Final touches You can add additional filters to exclude unwanted products. Ex…" at bounding box center [661, 554] width 1205 height 367
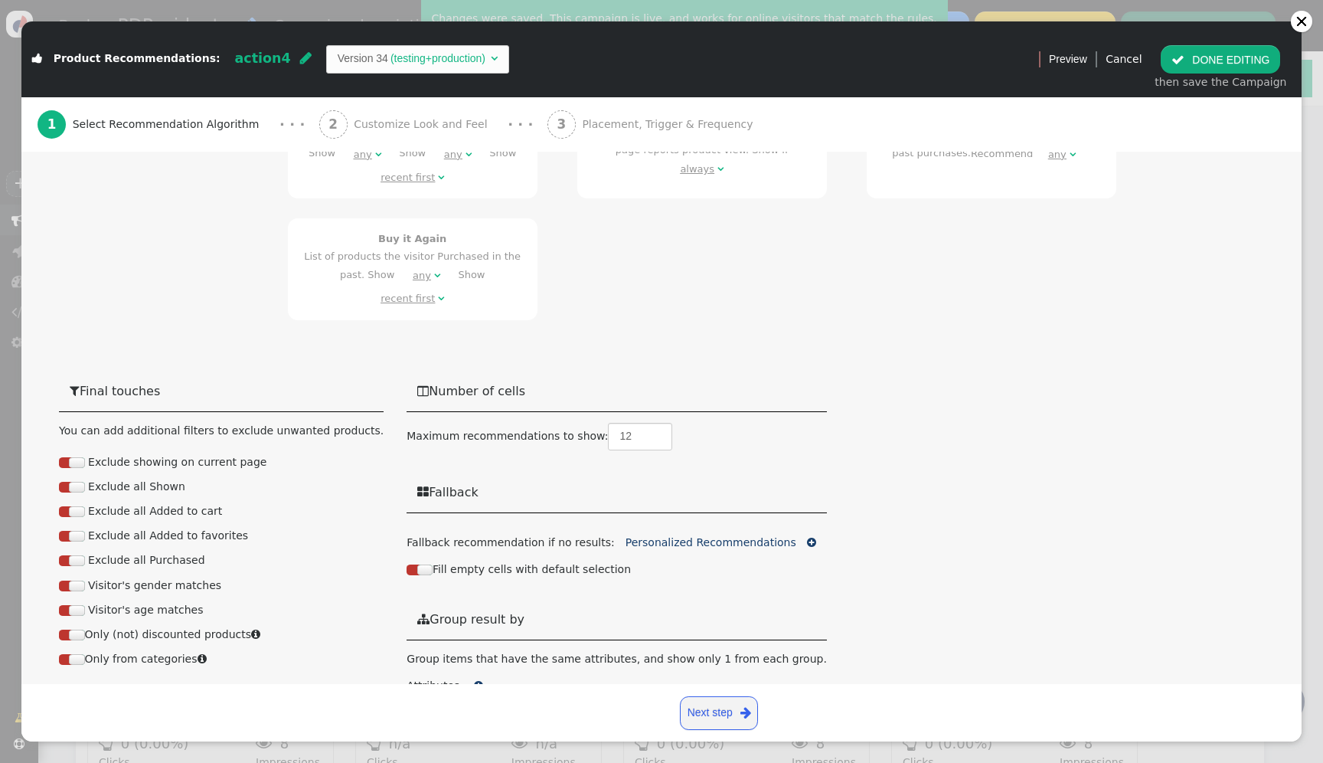
click at [1236, 44] on div " DONE EDITING then save the Campaign" at bounding box center [1220, 68] width 149 height 64
click at [1259, 55] on button " DONE EDITING" at bounding box center [1220, 59] width 119 height 28
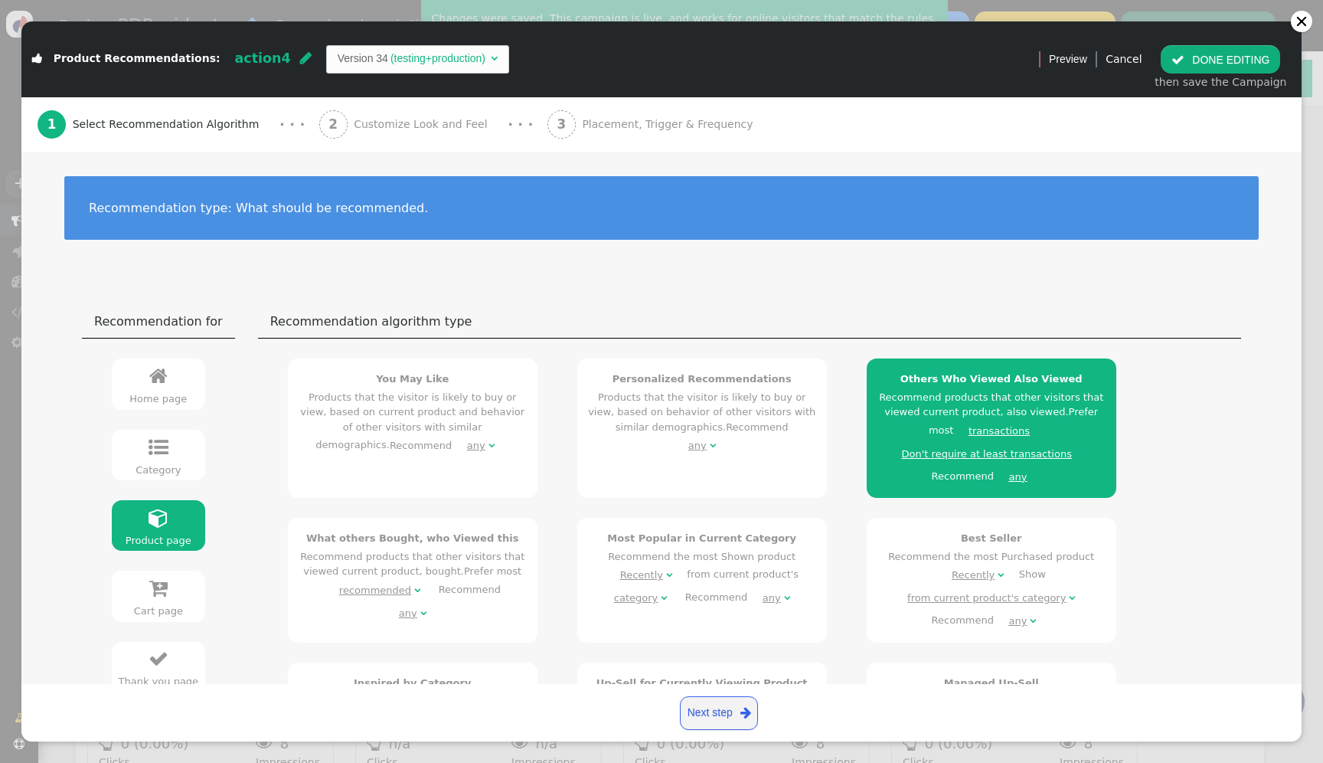
scroll to position [0, 0]
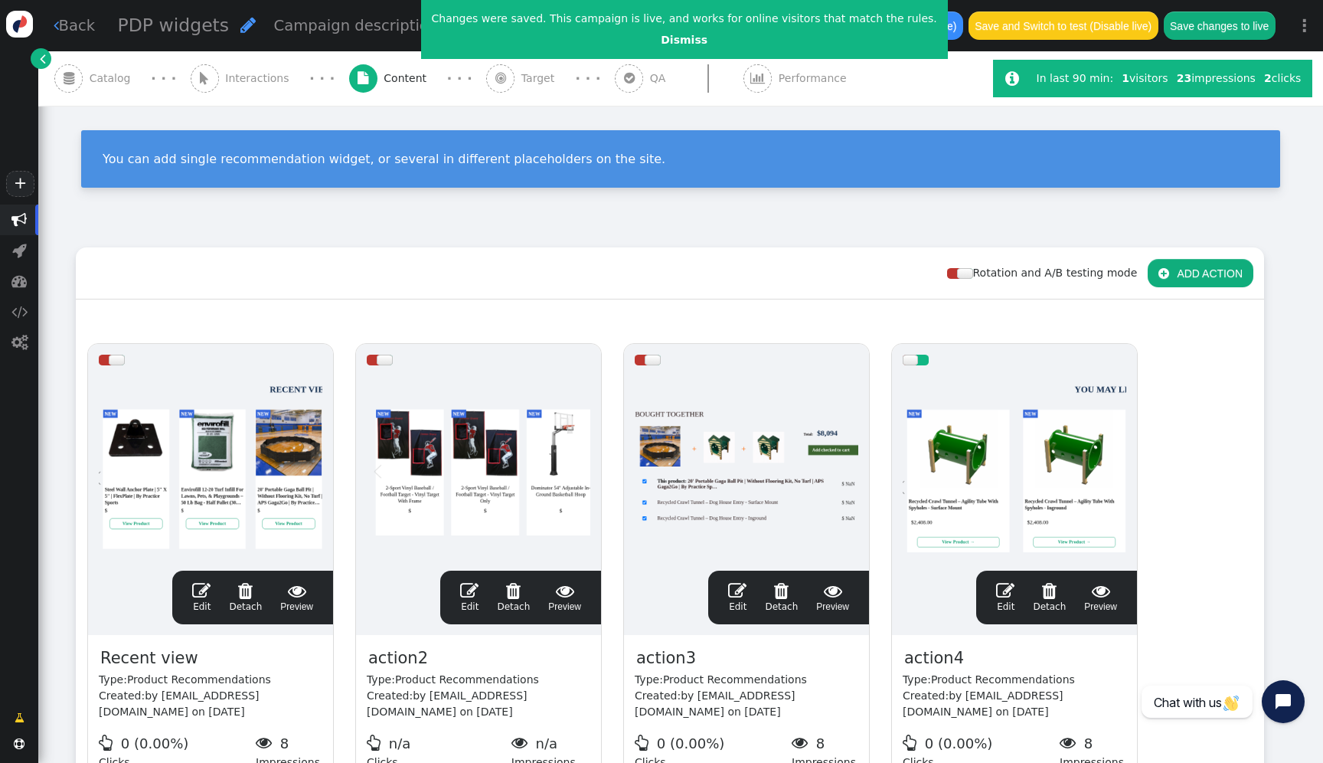
click at [1232, 8] on div "Save to drafts (Disable) Save and Switch to test (Disable live) Save changes to…" at bounding box center [1057, 25] width 459 height 51
click at [1232, 21] on button "Save changes to live" at bounding box center [1220, 25] width 112 height 28
